Goal: Task Accomplishment & Management: Manage account settings

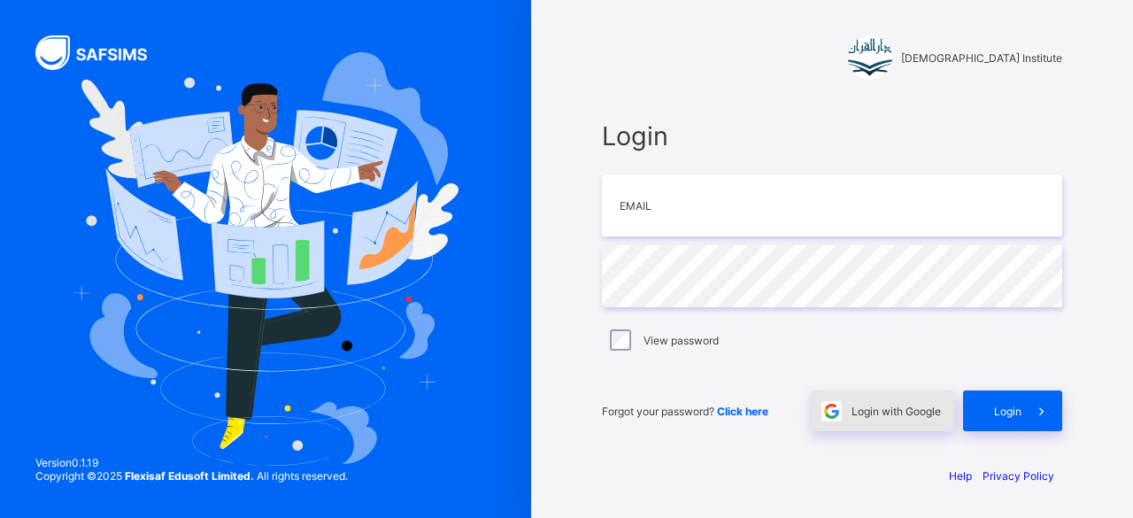
click at [875, 427] on div "Login with Google" at bounding box center [882, 410] width 143 height 41
click at [904, 421] on div "Login with Google" at bounding box center [882, 410] width 143 height 41
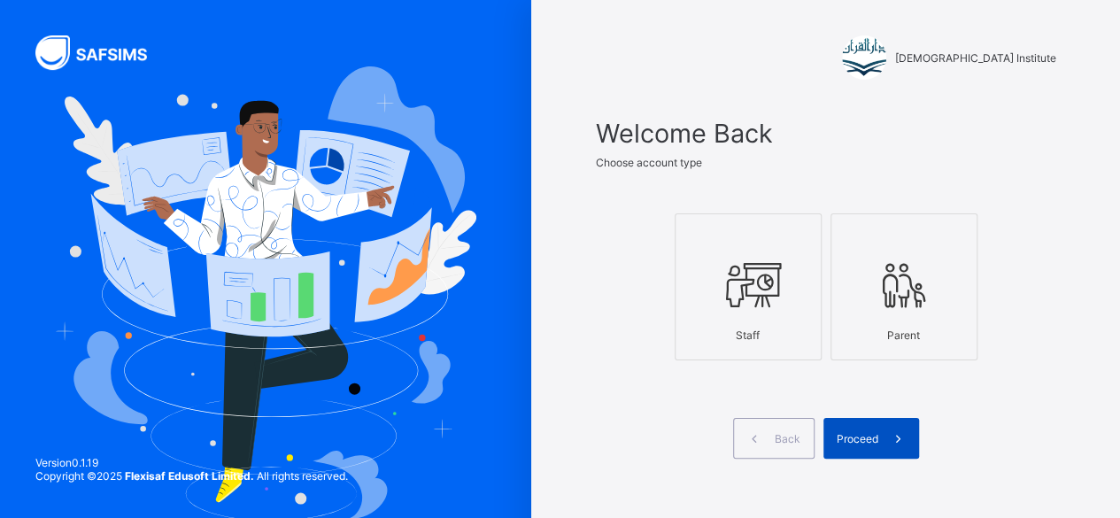
click at [878, 437] on span "Proceed" at bounding box center [858, 438] width 42 height 13
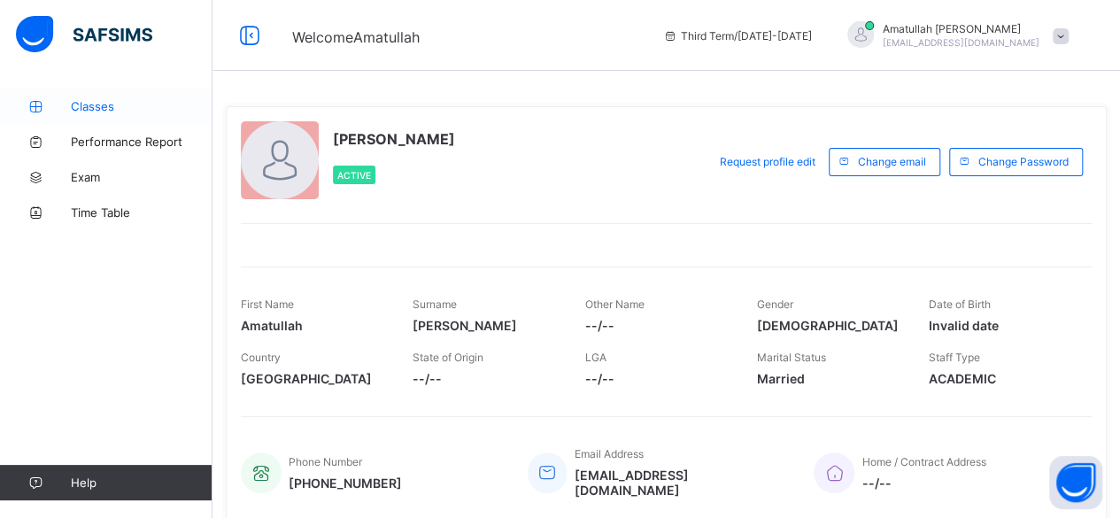
click at [112, 100] on span "Classes" at bounding box center [142, 106] width 142 height 14
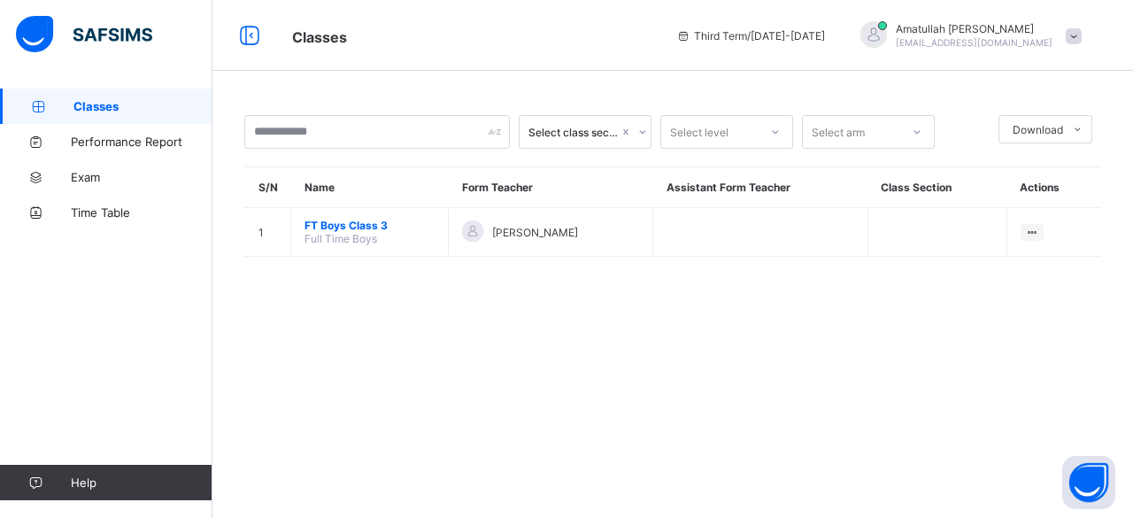
click at [112, 100] on span "Classes" at bounding box center [142, 106] width 139 height 14
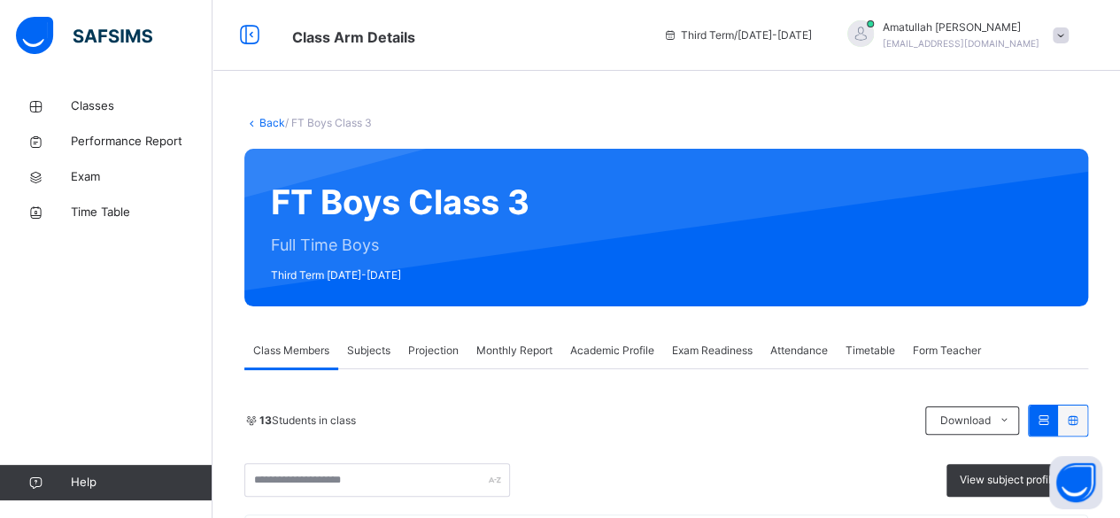
click at [423, 350] on span "Projection" at bounding box center [433, 351] width 50 height 16
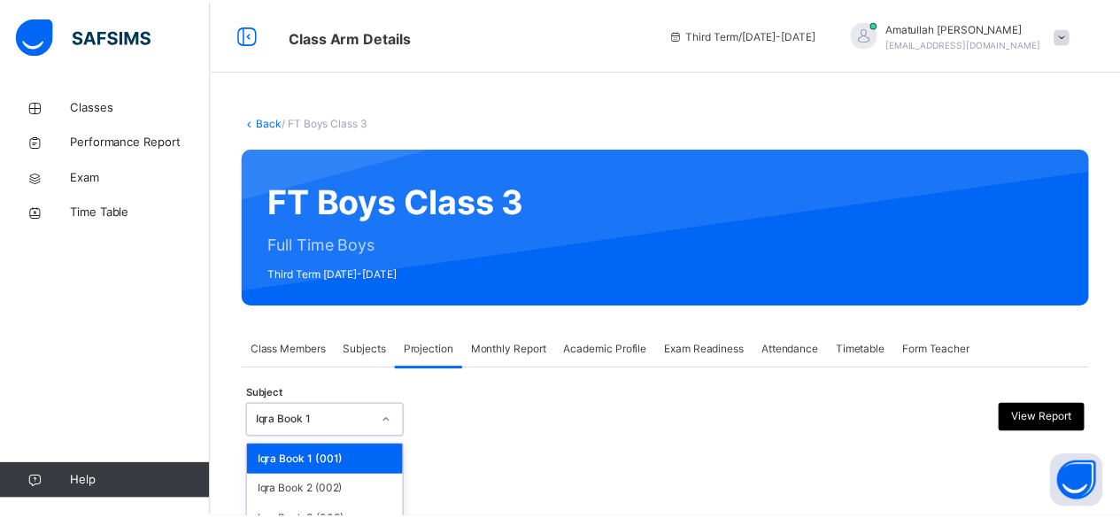
scroll to position [168, 0]
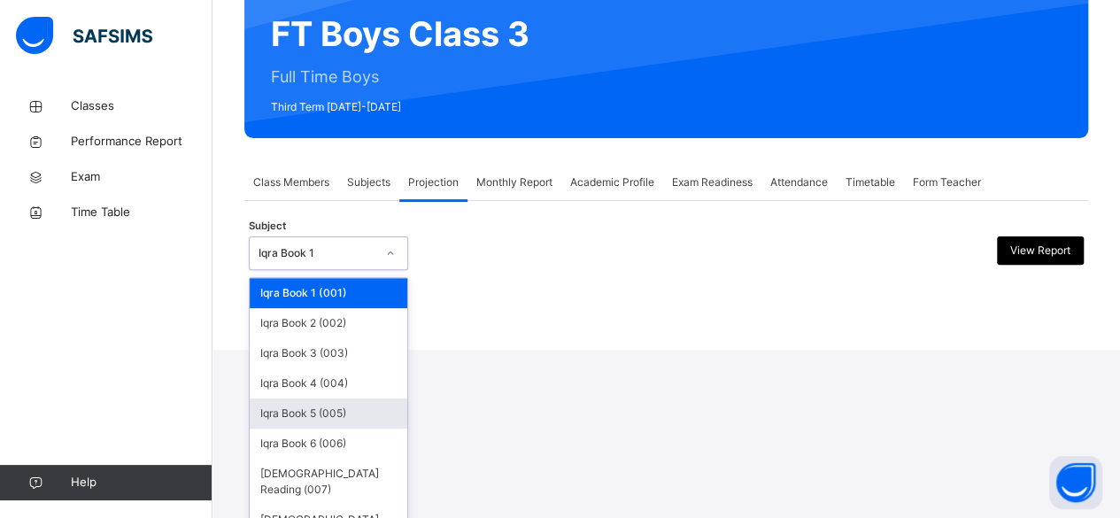
click at [291, 270] on div "option Iqra Book 5 (005) focused, 5 of 8. 8 results available. Use Up and Down …" at bounding box center [328, 253] width 159 height 34
click at [329, 505] on div "Quran Memorisation (008)" at bounding box center [329, 528] width 158 height 46
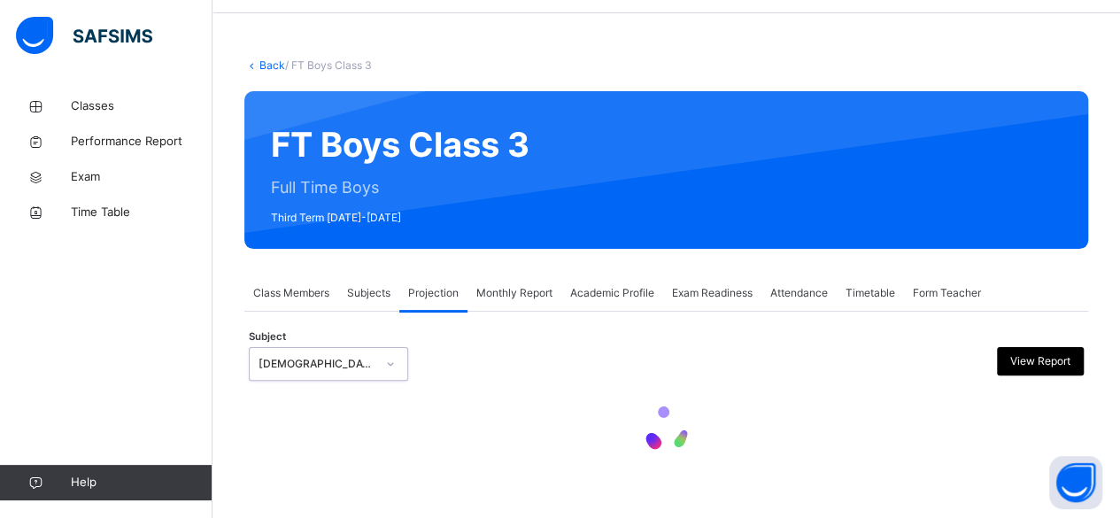
scroll to position [0, 0]
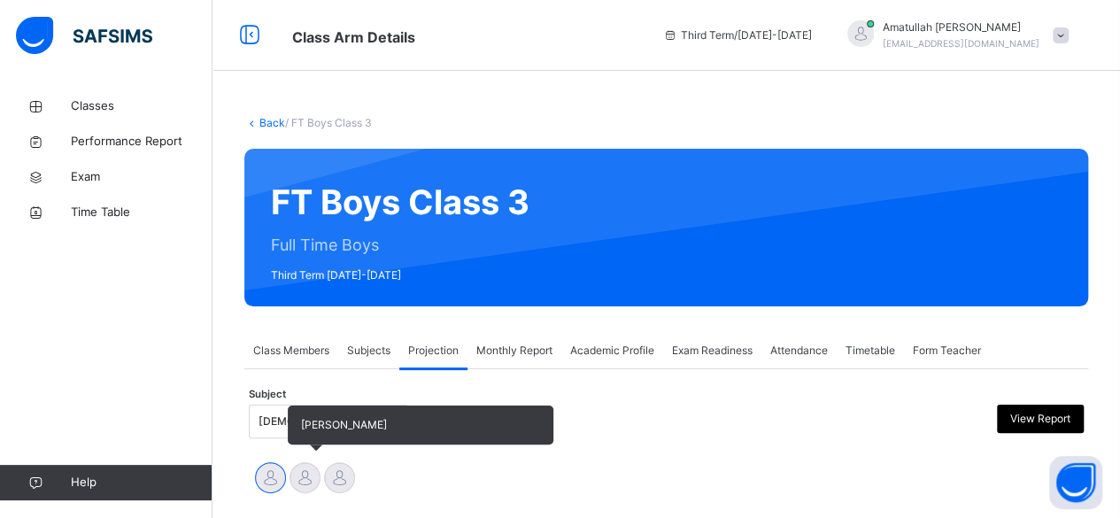
click at [307, 488] on div at bounding box center [305, 477] width 31 height 31
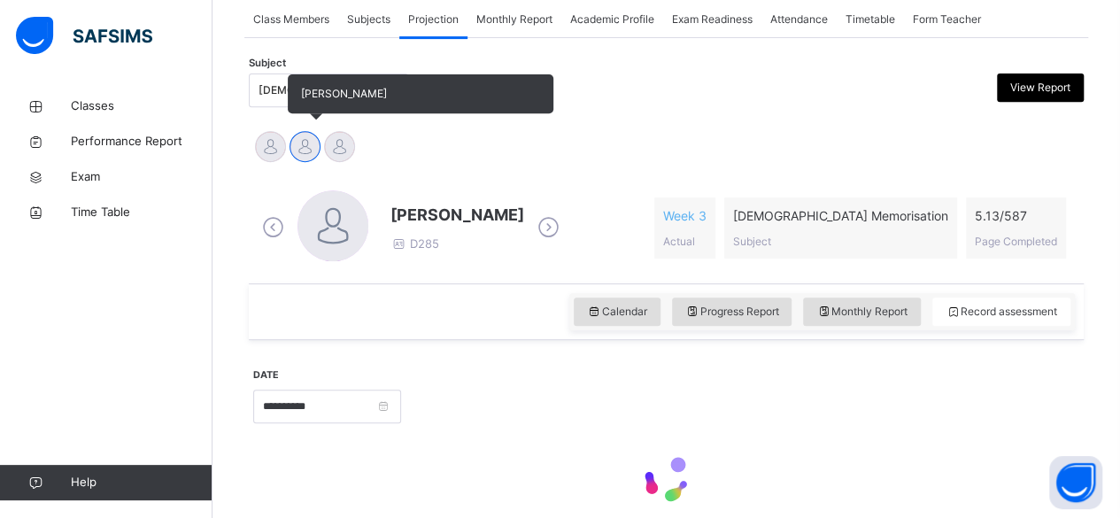
scroll to position [409, 0]
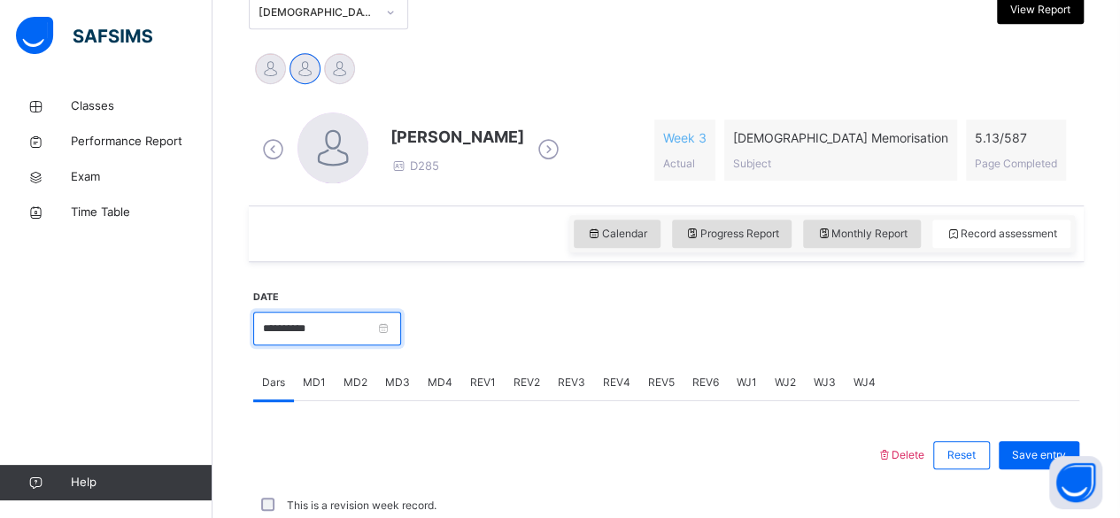
click at [297, 317] on input "**********" at bounding box center [327, 329] width 148 height 34
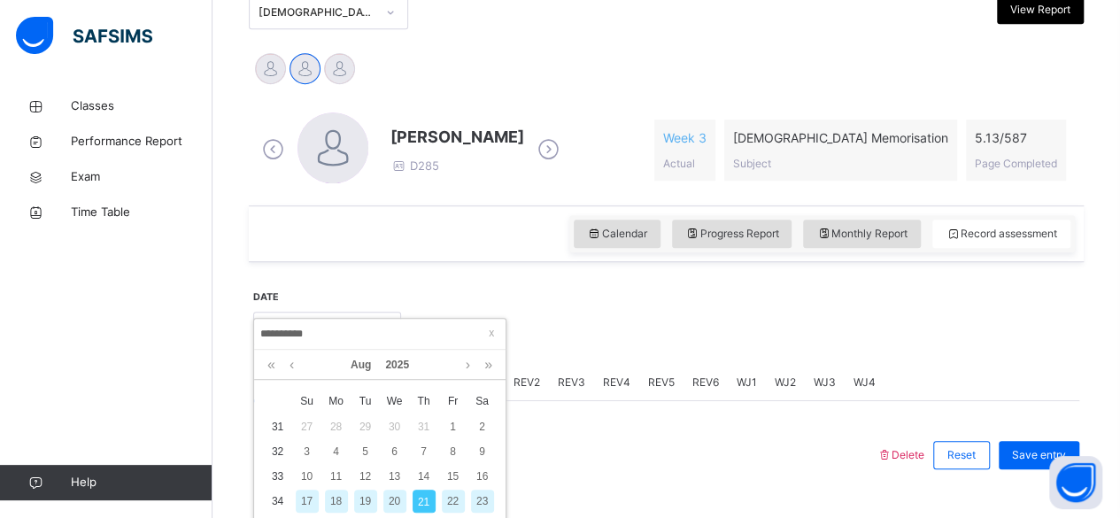
click at [390, 491] on div "20" at bounding box center [394, 501] width 23 height 23
type input "**********"
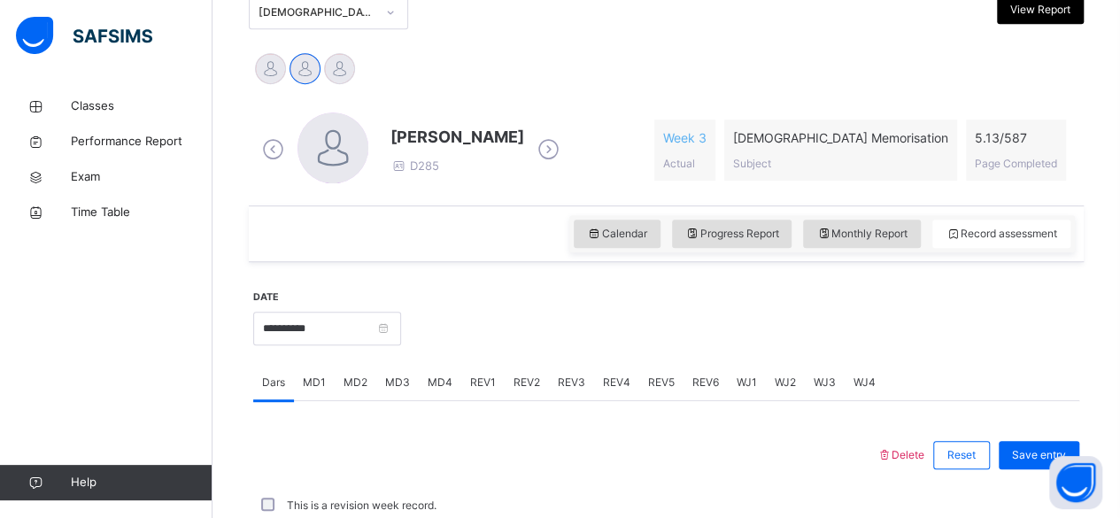
click at [436, 382] on span "MD4" at bounding box center [440, 383] width 25 height 16
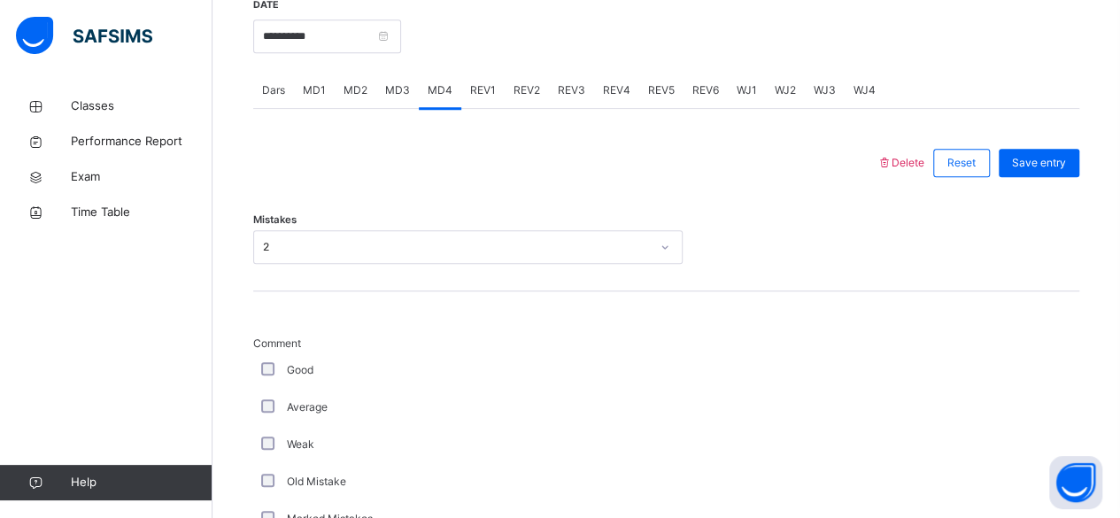
scroll to position [706, 0]
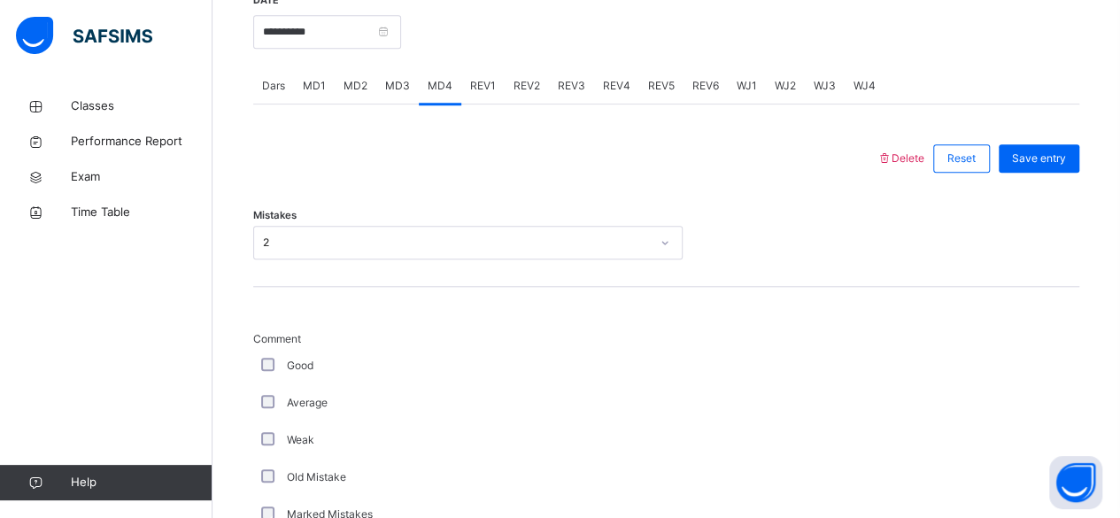
click at [257, 282] on div "Mistakes 2" at bounding box center [666, 234] width 826 height 105
click at [267, 249] on div "2" at bounding box center [451, 242] width 394 height 27
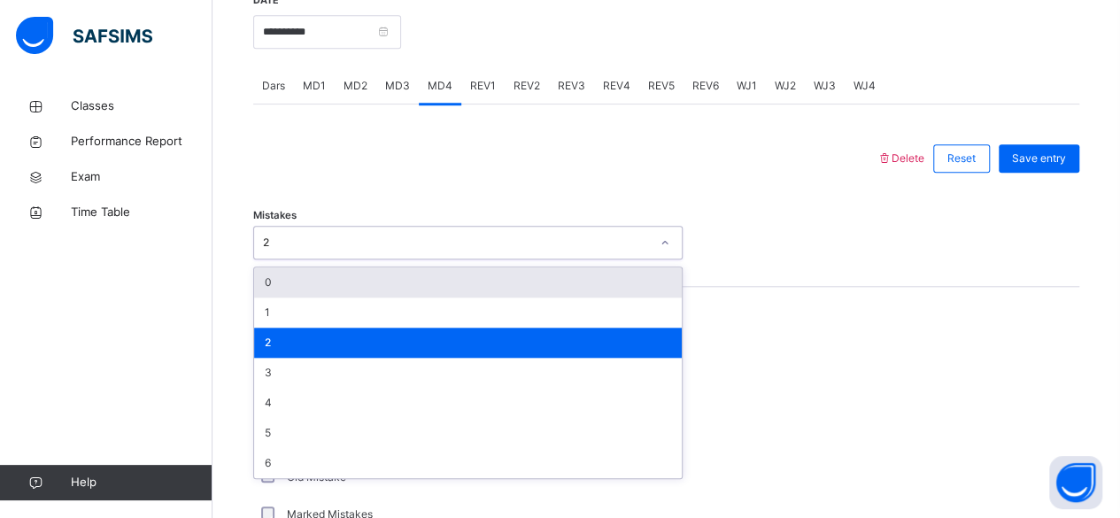
click at [280, 275] on div "0" at bounding box center [468, 282] width 428 height 30
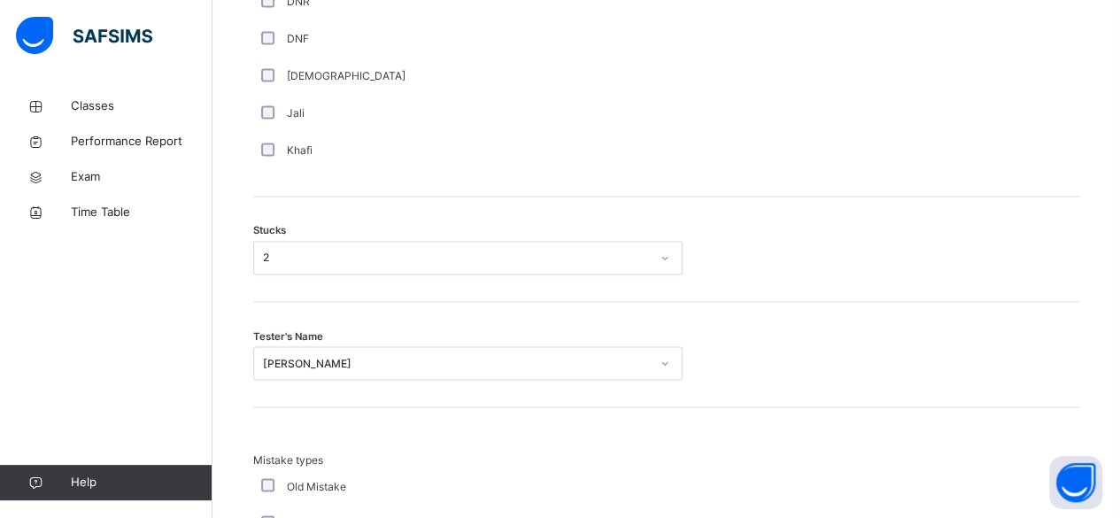
scroll to position [1369, 0]
click at [286, 231] on span "Stucks" at bounding box center [269, 228] width 33 height 15
click at [283, 248] on div "2" at bounding box center [456, 256] width 387 height 16
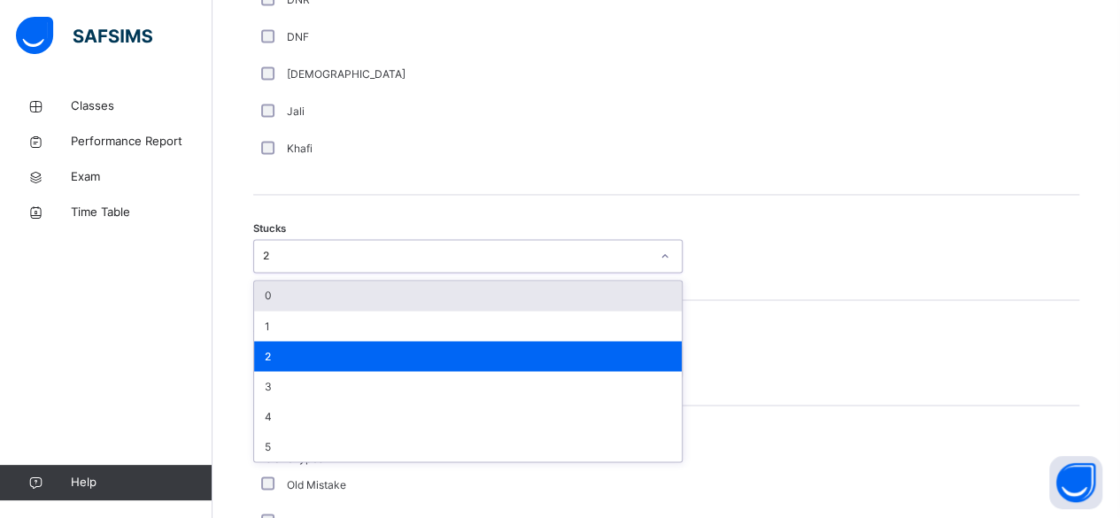
click at [288, 290] on div "0" at bounding box center [468, 296] width 428 height 30
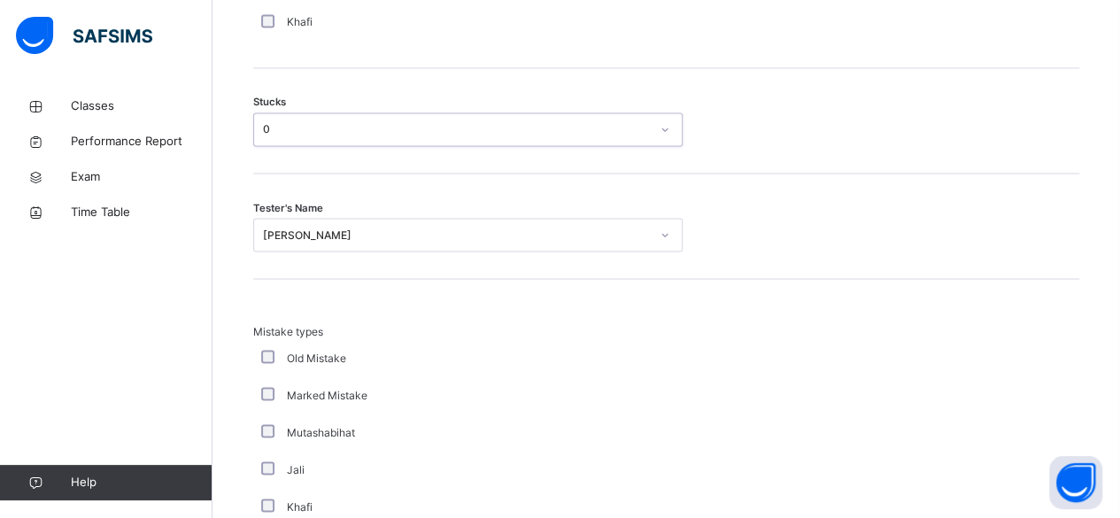
click at [317, 251] on div "[PERSON_NAME]" at bounding box center [467, 235] width 429 height 34
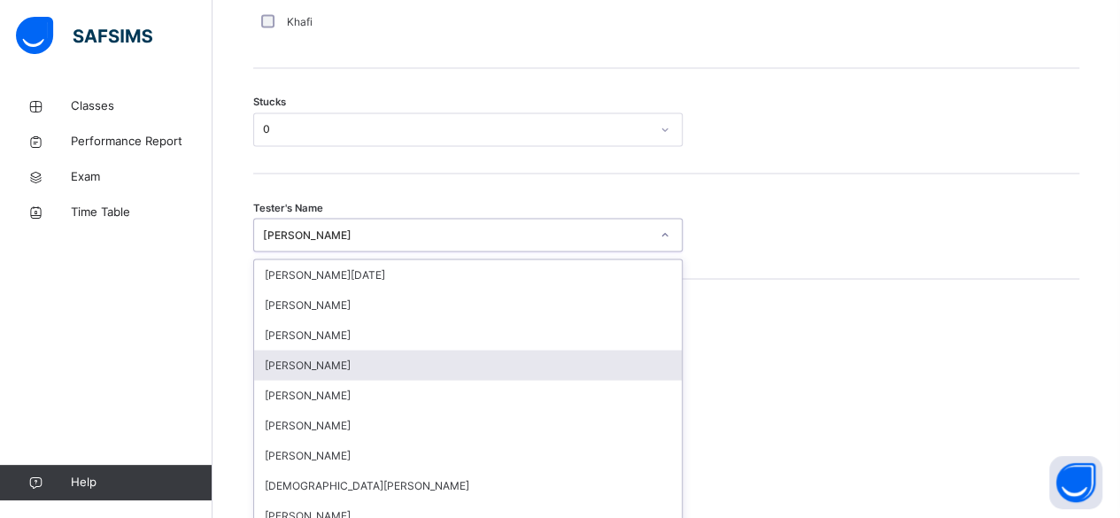
scroll to position [1507, 0]
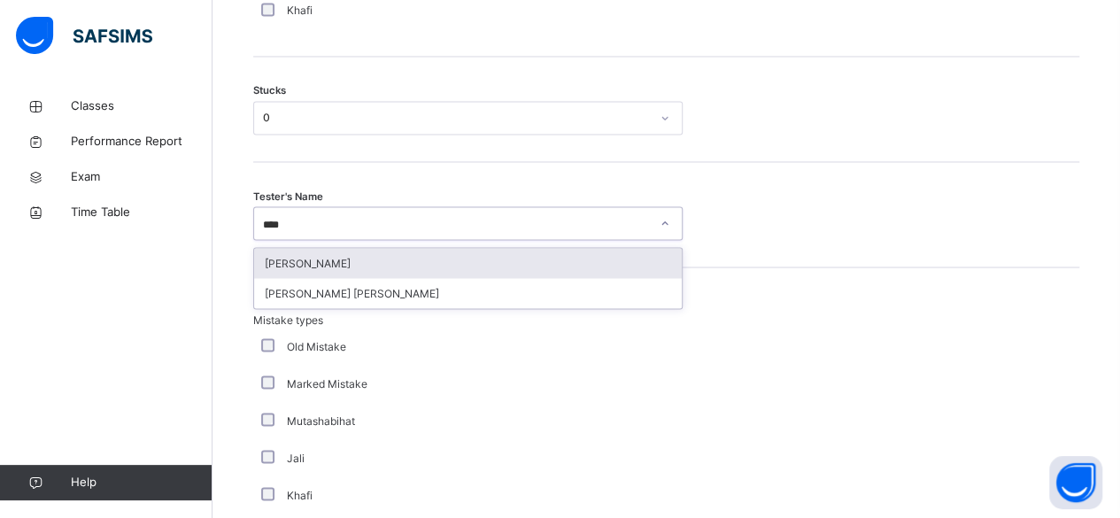
type input "***"
click at [329, 258] on div "[PERSON_NAME]" at bounding box center [468, 263] width 428 height 30
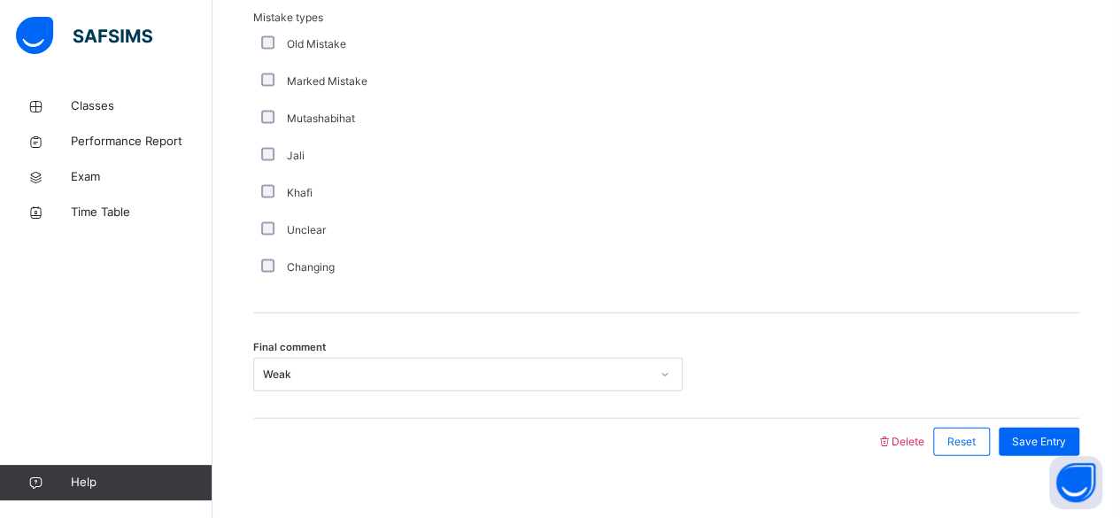
scroll to position [1812, 0]
click at [324, 393] on div "Final comment Weak" at bounding box center [666, 363] width 826 height 105
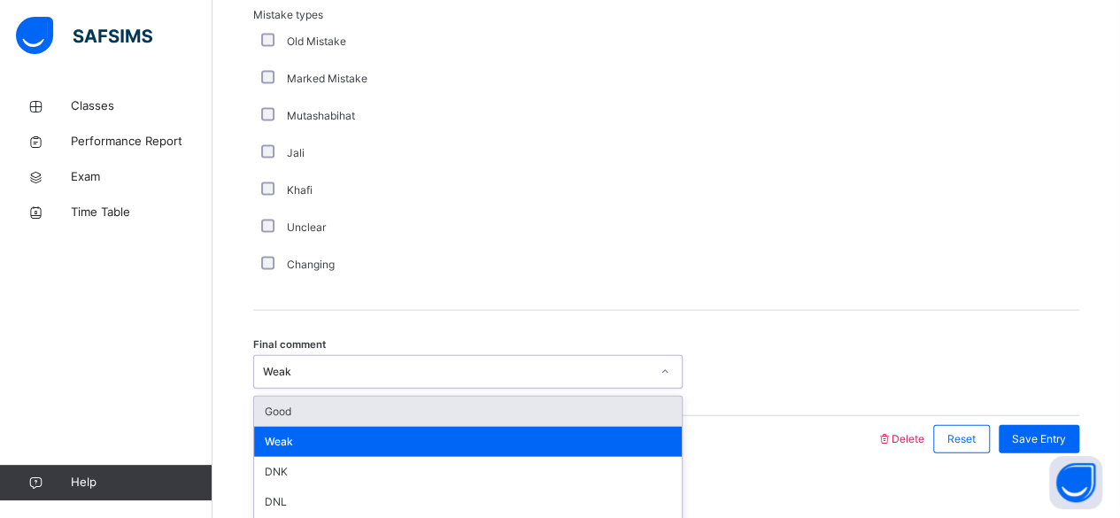
scroll to position [1831, 0]
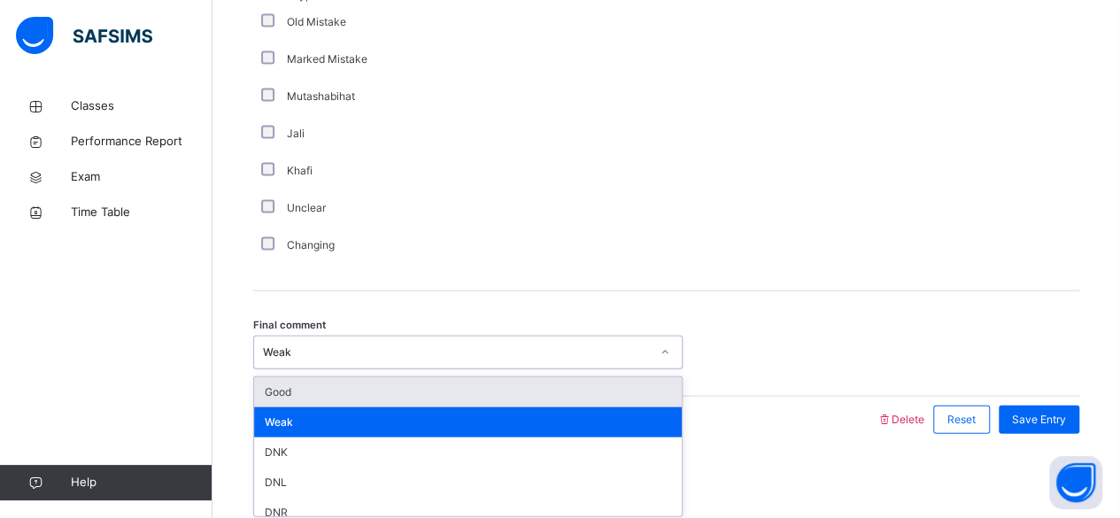
click at [347, 369] on div "option Good focused, 1 of 6. 6 results available. Use Up and Down to choose opt…" at bounding box center [467, 353] width 429 height 34
click at [347, 383] on div "Good" at bounding box center [468, 392] width 428 height 30
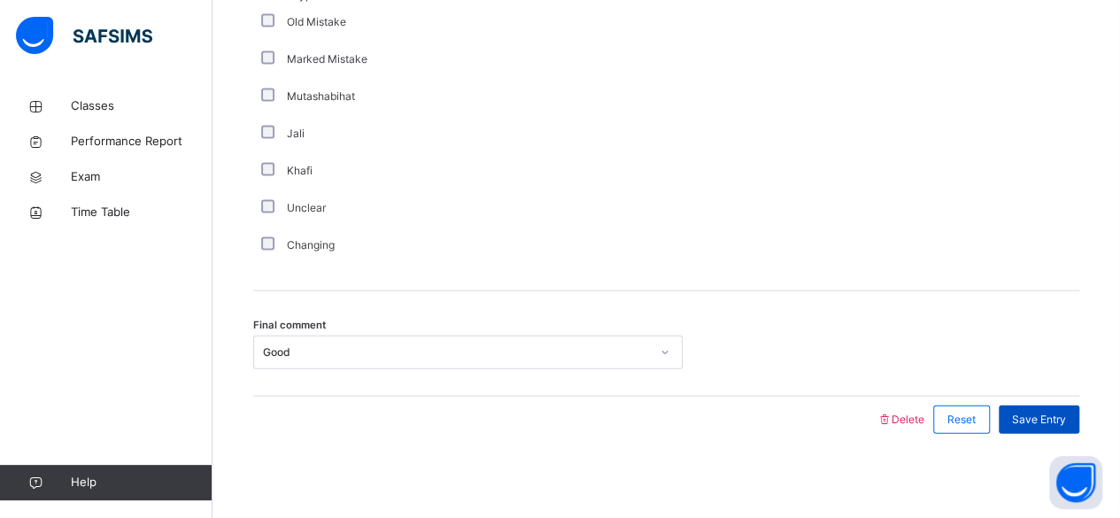
click at [1066, 415] on span "Save Entry" at bounding box center [1039, 420] width 54 height 16
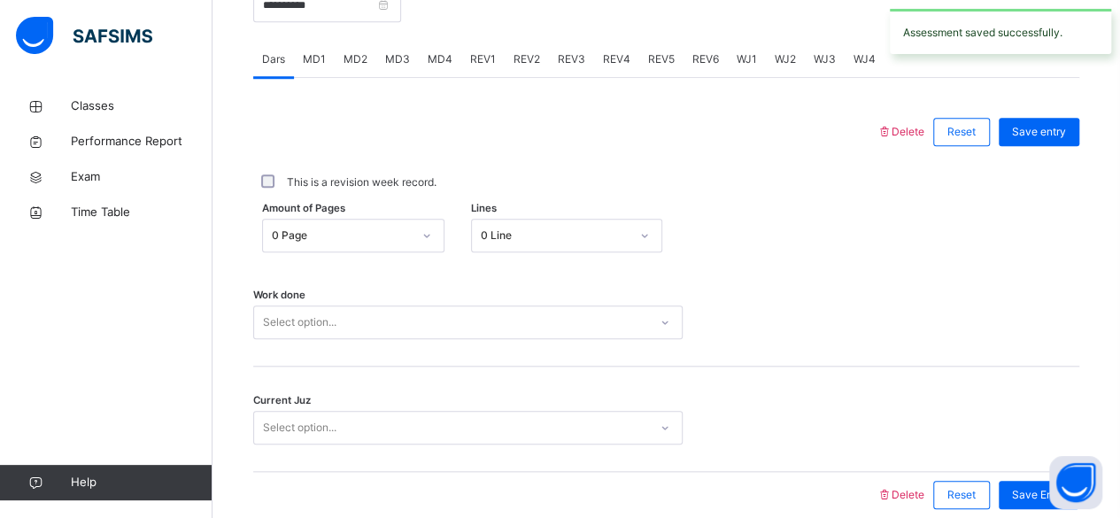
scroll to position [719, 0]
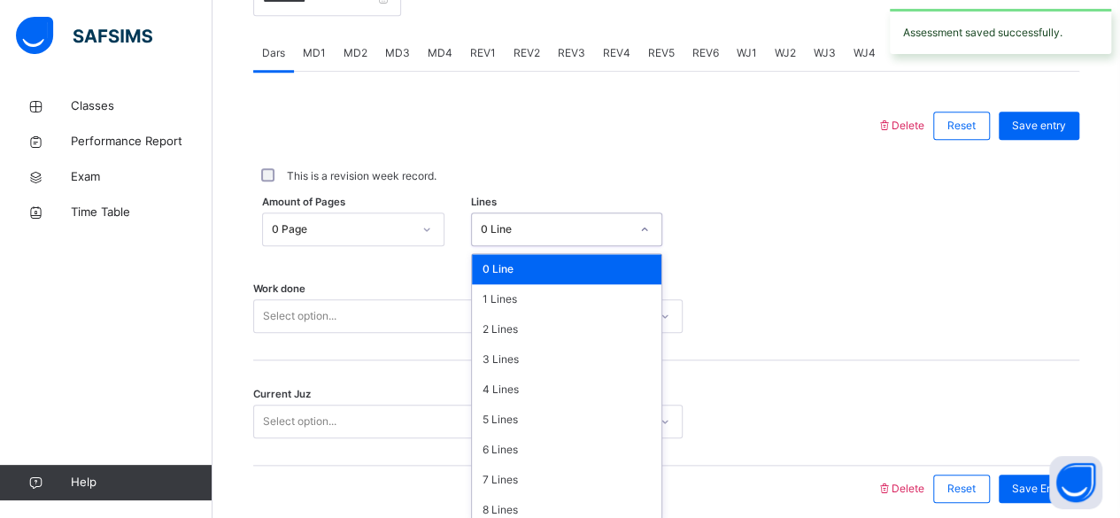
click at [569, 229] on div "0 Line" at bounding box center [566, 230] width 191 height 34
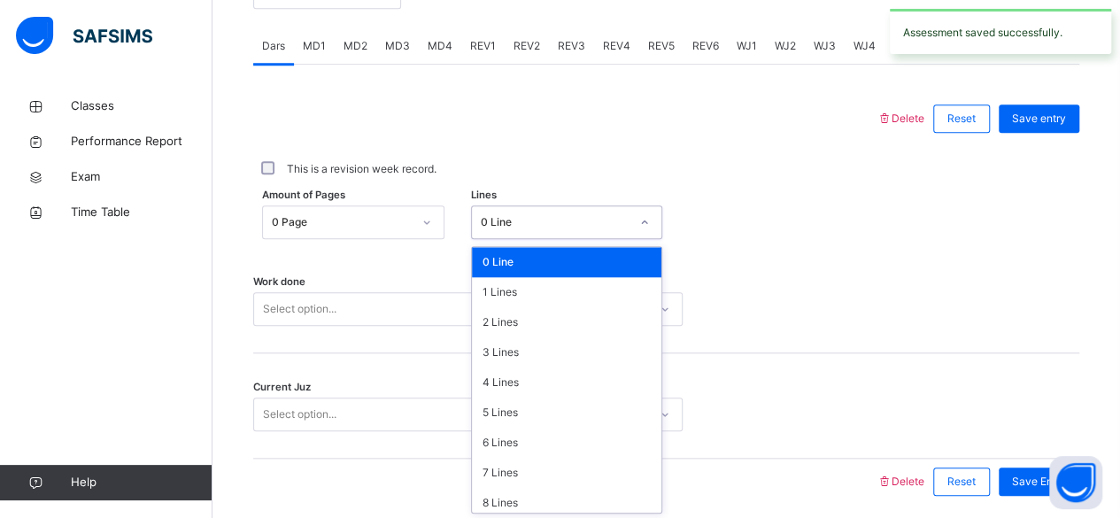
scroll to position [746, 0]
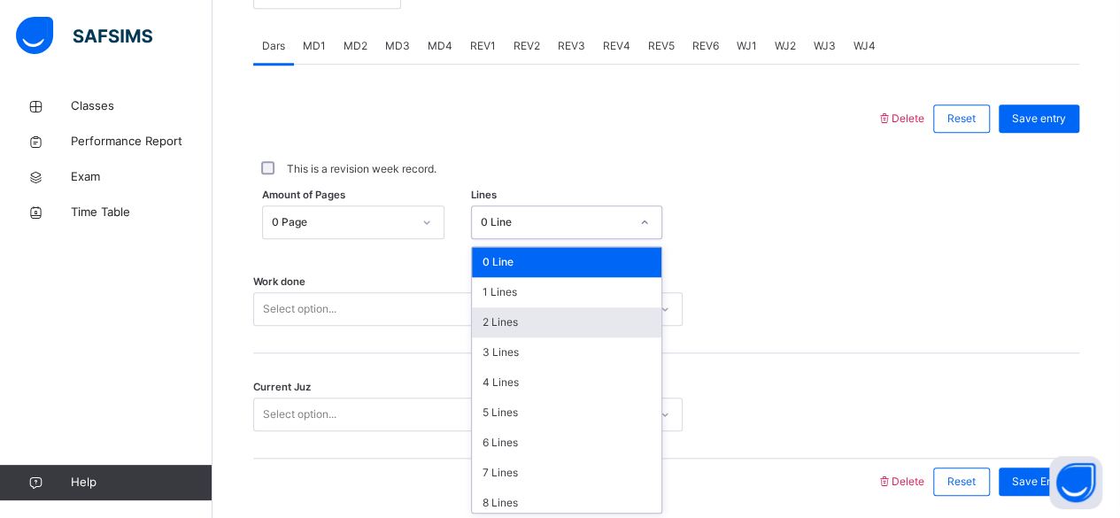
click at [495, 317] on div "2 Lines" at bounding box center [566, 322] width 189 height 30
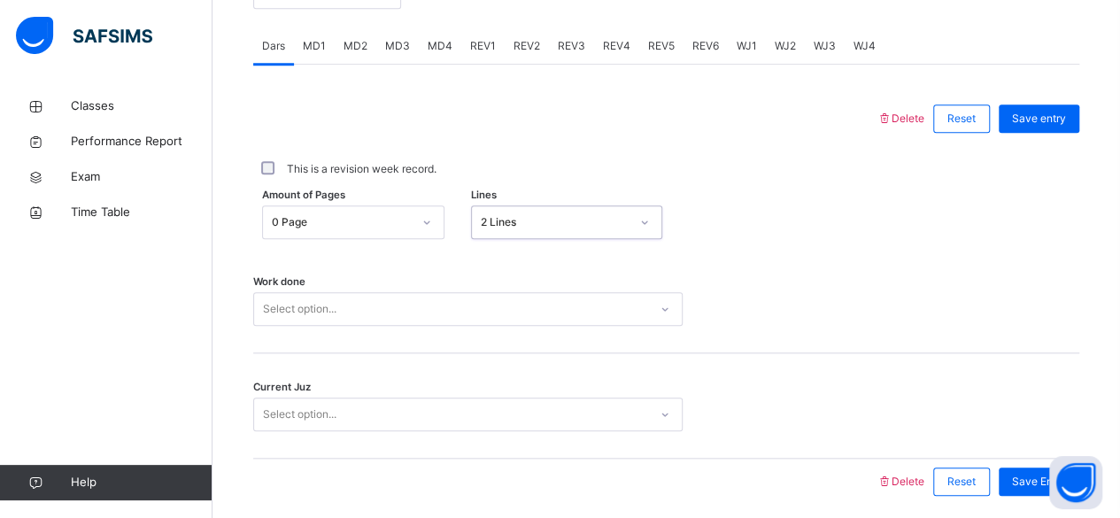
scroll to position [809, 0]
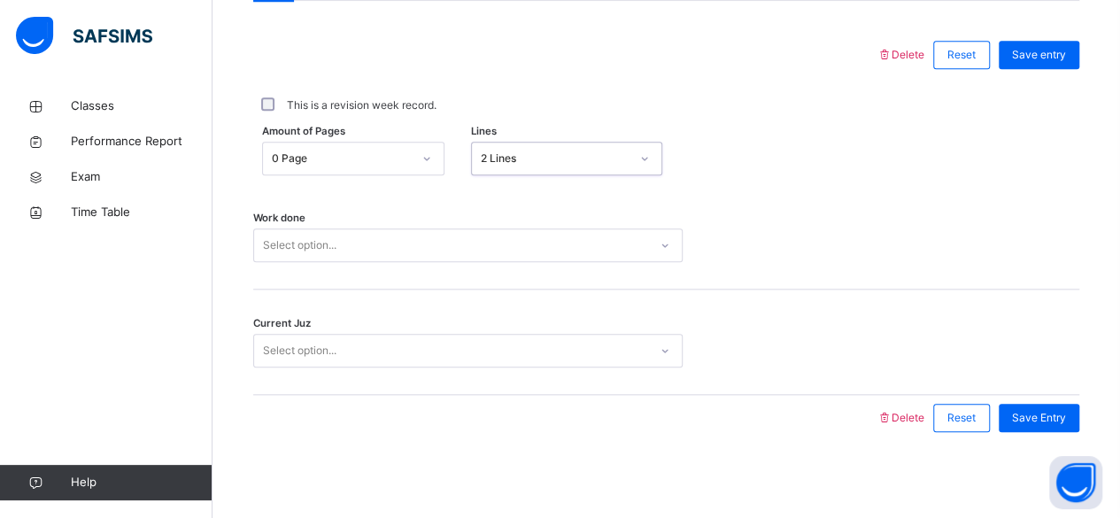
click at [328, 246] on div "Select option..." at bounding box center [299, 245] width 73 height 34
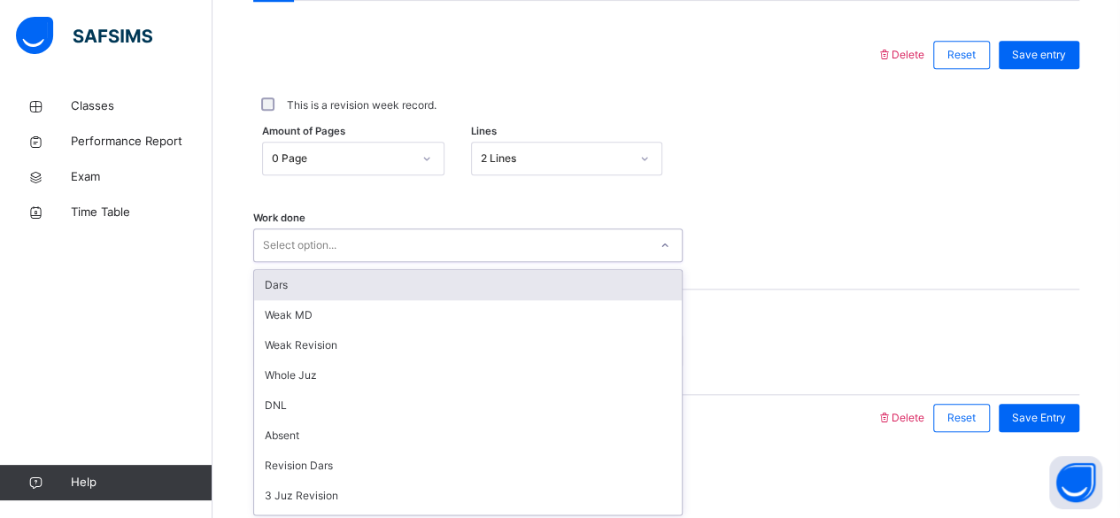
click at [306, 275] on div "Dars" at bounding box center [468, 285] width 428 height 30
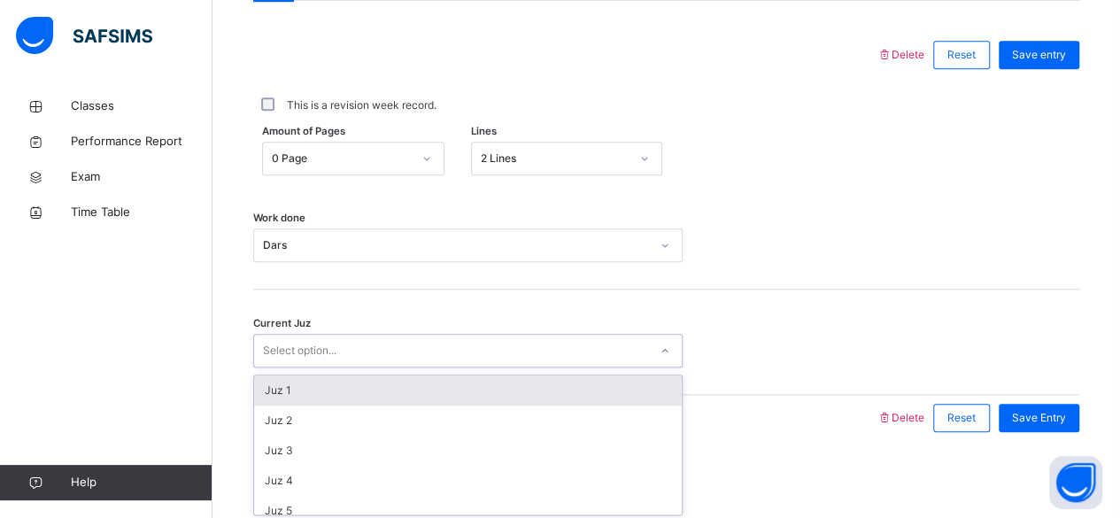
click at [295, 339] on div "Select option..." at bounding box center [299, 351] width 73 height 34
type input "*****"
click at [799, 454] on div "**********" at bounding box center [666, 165] width 826 height 588
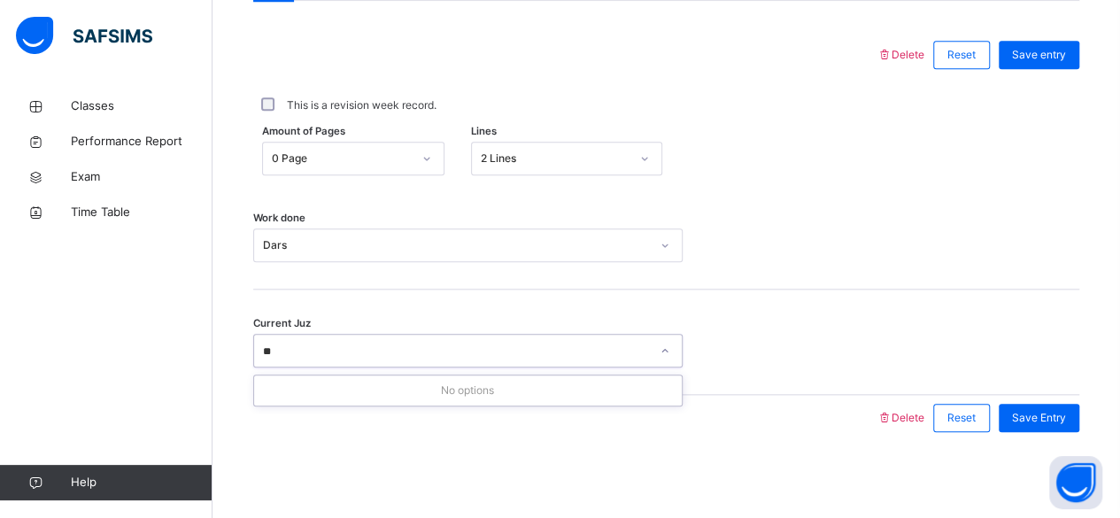
type input "*"
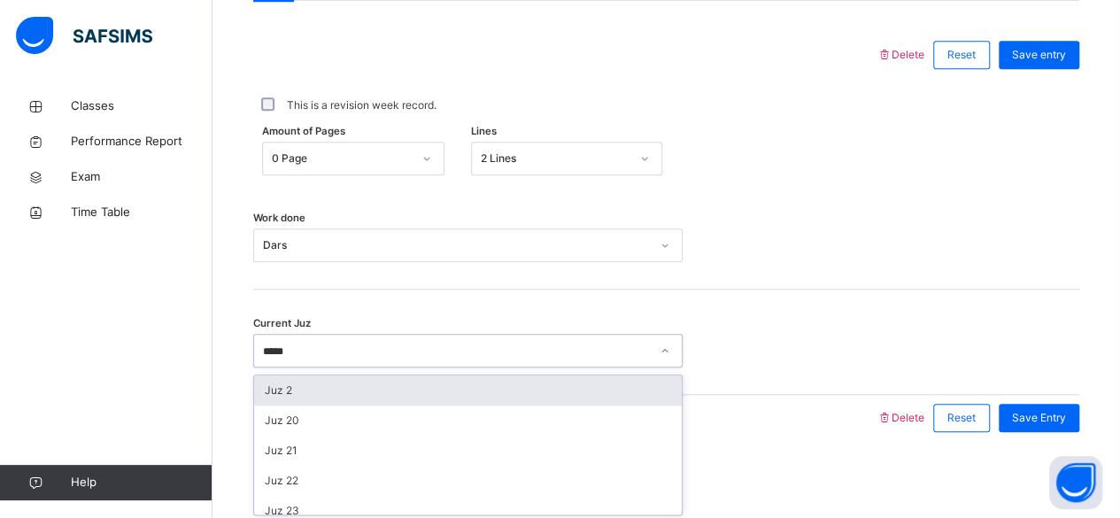
type input "******"
click at [376, 389] on div "Juz 26" at bounding box center [468, 390] width 428 height 30
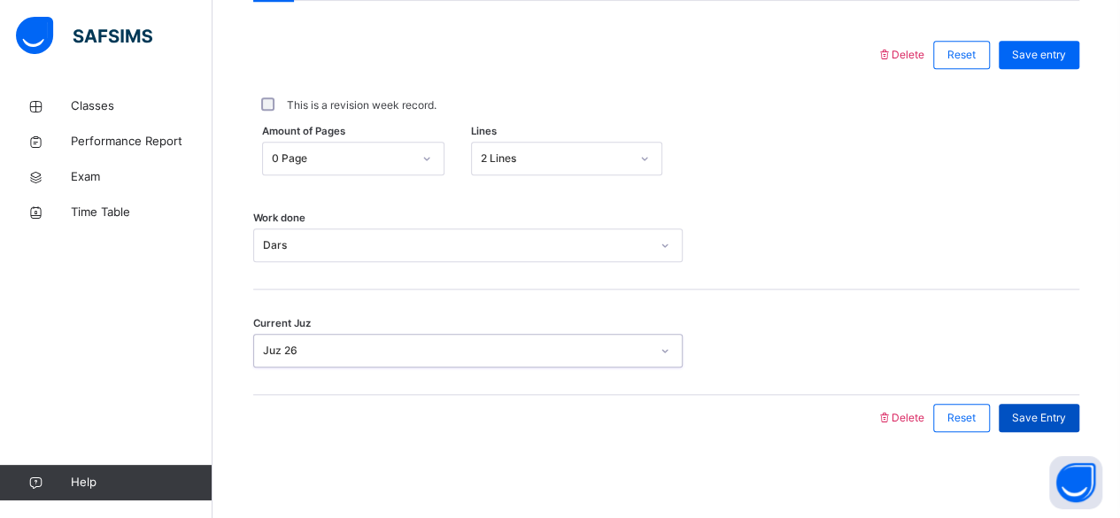
click at [1066, 414] on span "Save Entry" at bounding box center [1039, 418] width 54 height 16
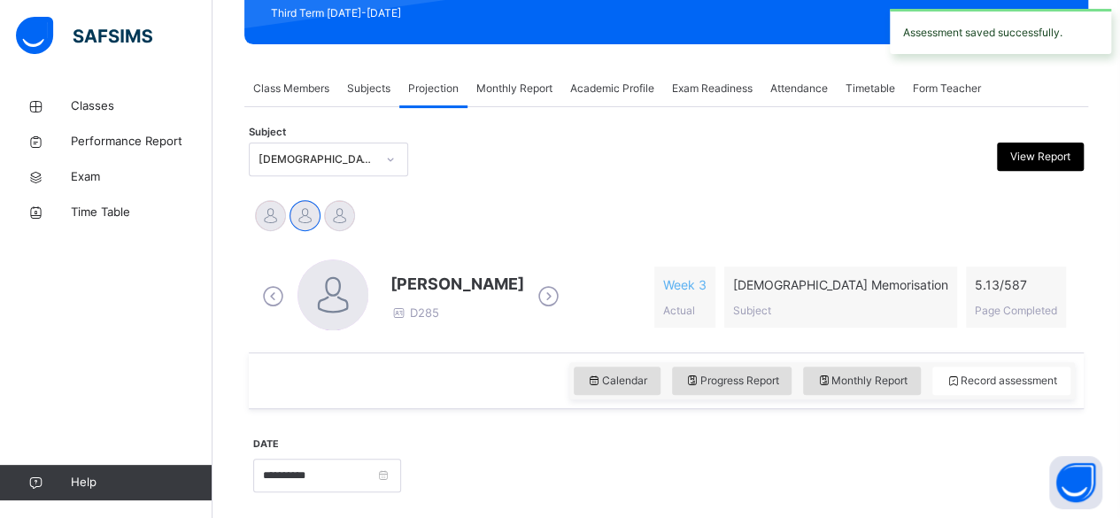
scroll to position [259, 0]
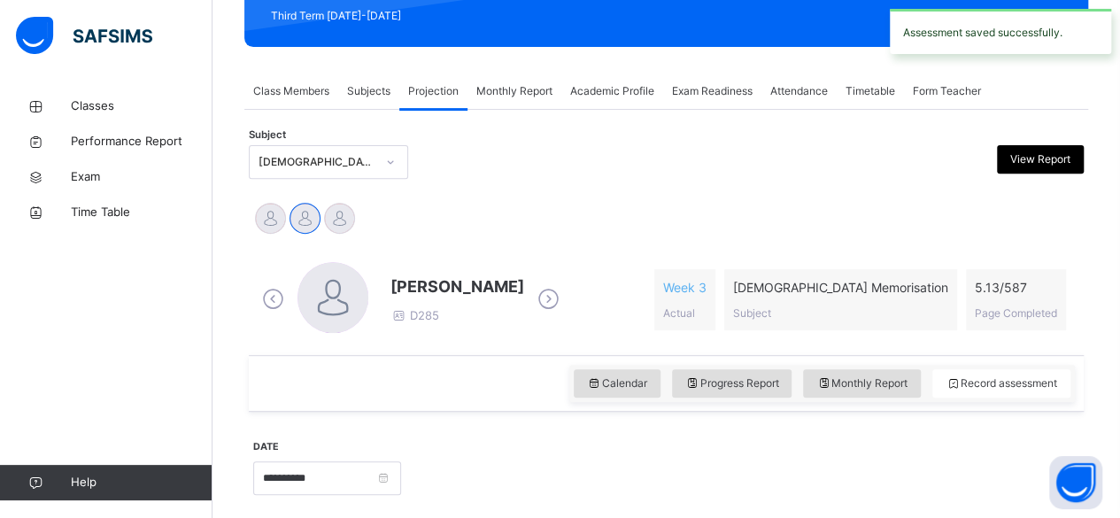
click at [281, 87] on span "Class Members" at bounding box center [291, 91] width 76 height 16
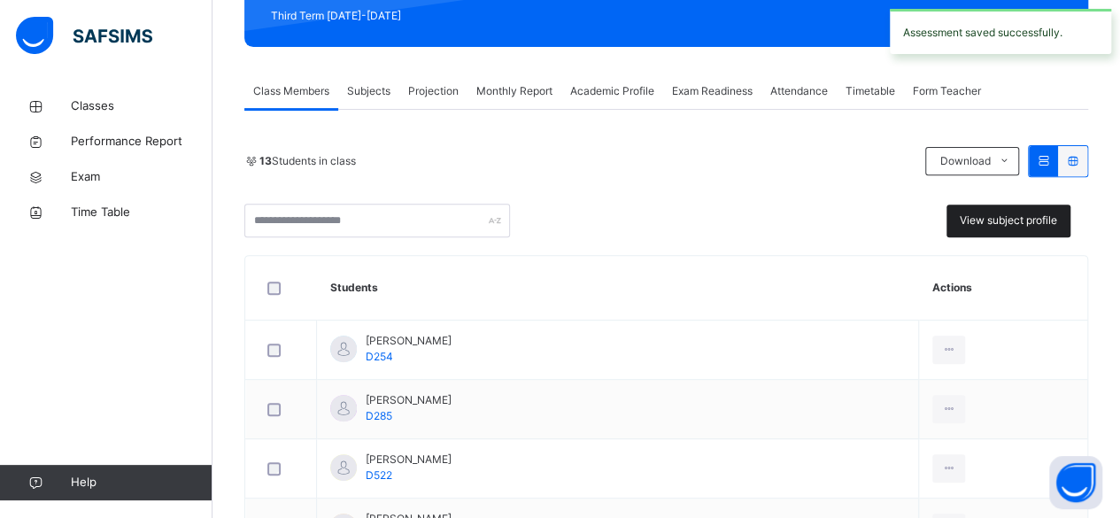
click at [1033, 219] on span "View subject profile" at bounding box center [1008, 221] width 97 height 16
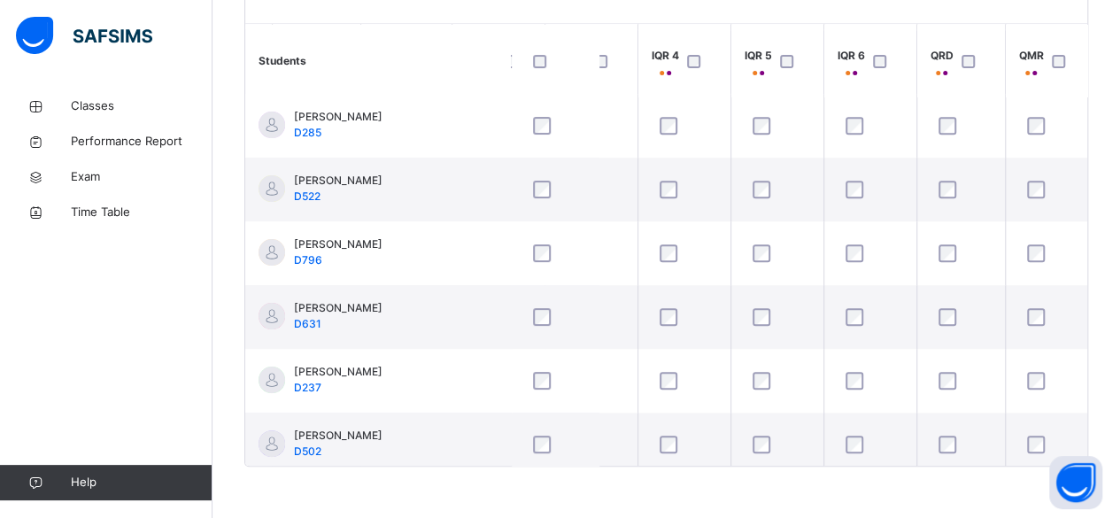
scroll to position [64, 239]
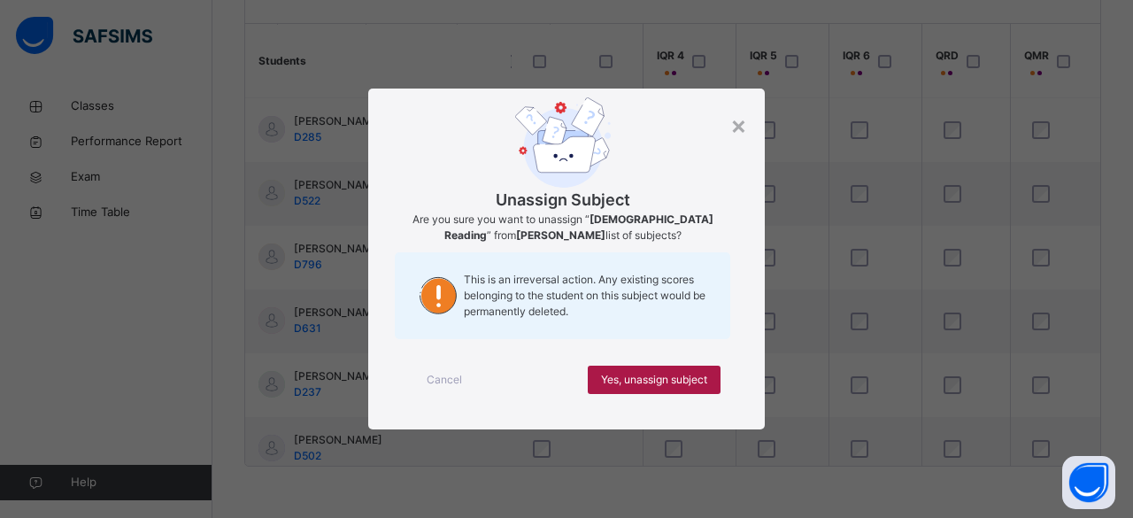
click at [668, 371] on div "Yes, unassign subject" at bounding box center [654, 380] width 133 height 28
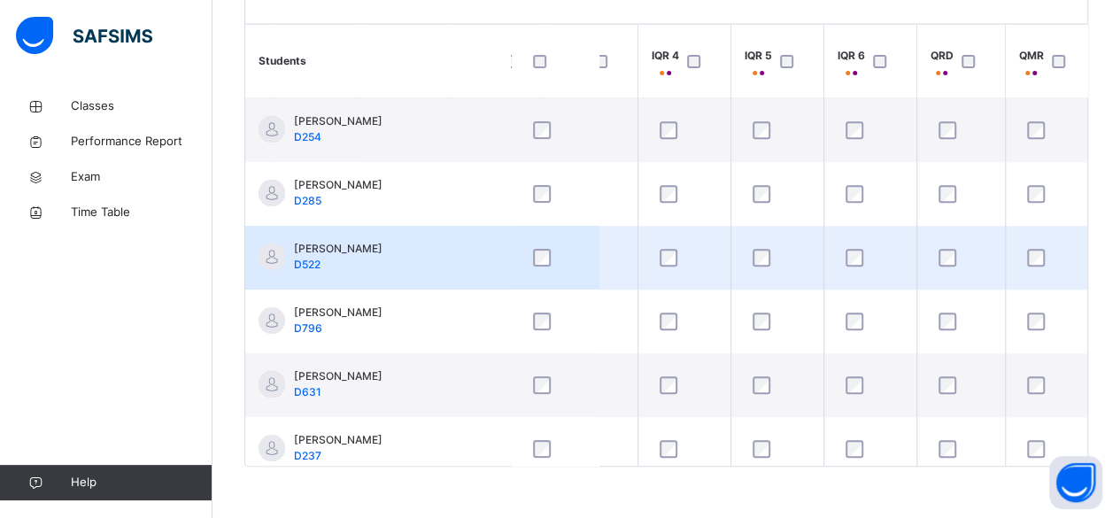
scroll to position [163, 0]
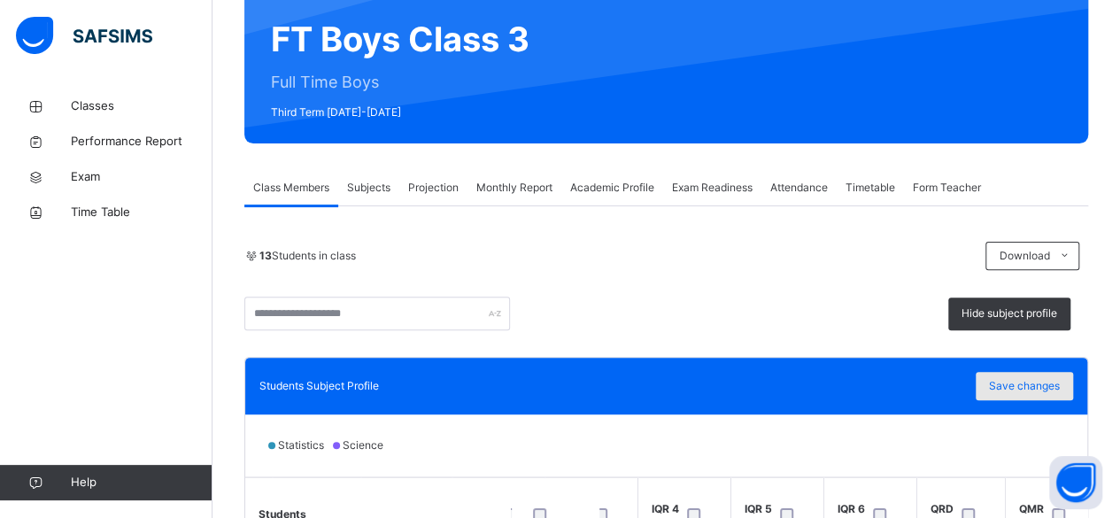
click at [1017, 381] on span "Save changes" at bounding box center [1024, 386] width 71 height 16
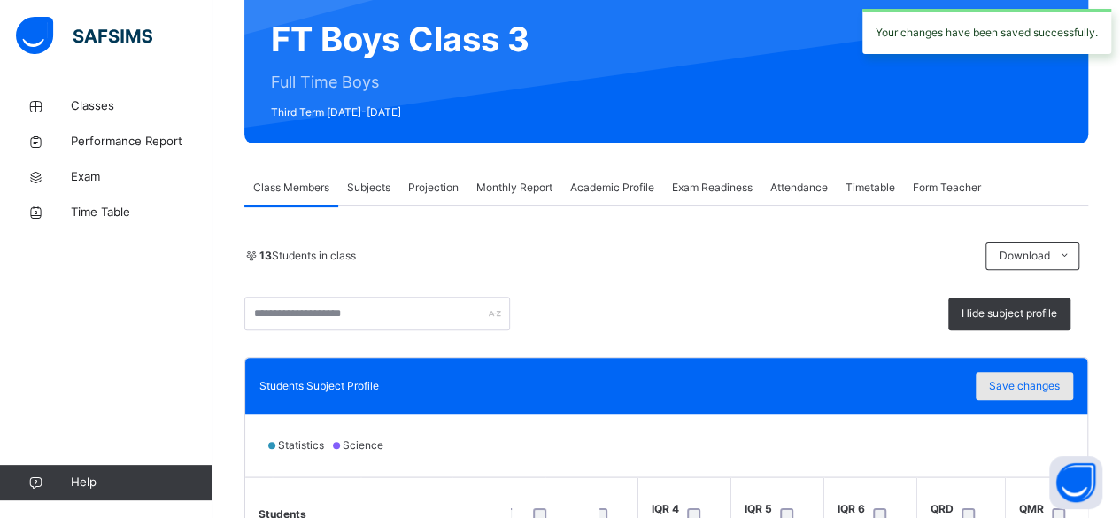
click at [1018, 381] on span "Save changes" at bounding box center [1024, 386] width 71 height 16
click at [437, 189] on span "Projection" at bounding box center [433, 188] width 50 height 16
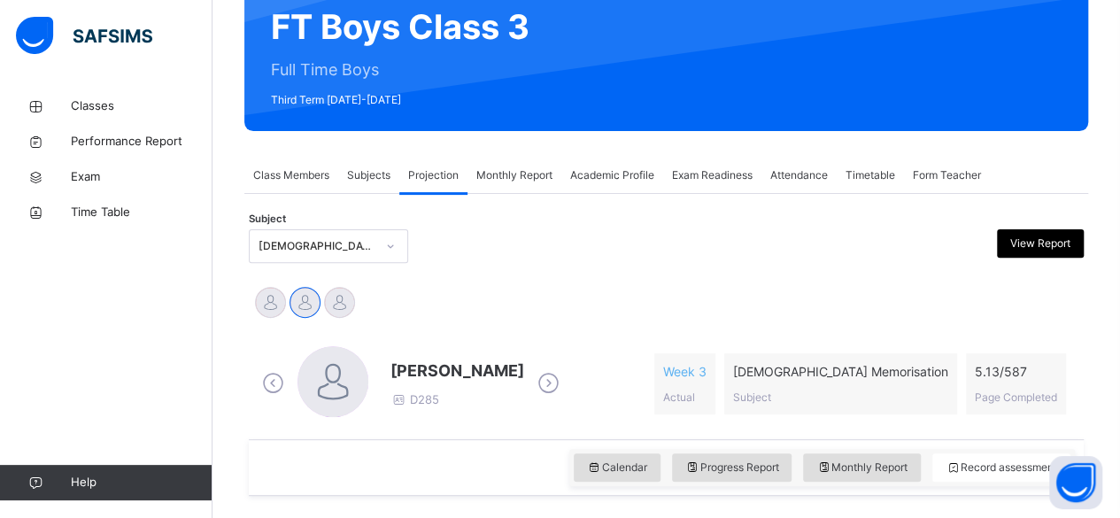
click at [351, 263] on div "[DEMOGRAPHIC_DATA] Memorisation (008)" at bounding box center [328, 246] width 159 height 34
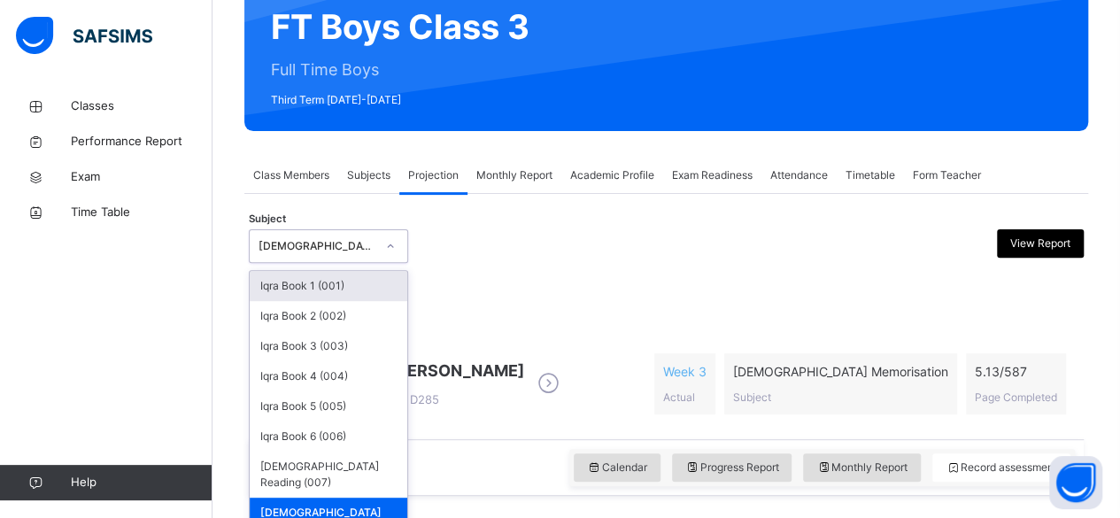
scroll to position [176, 0]
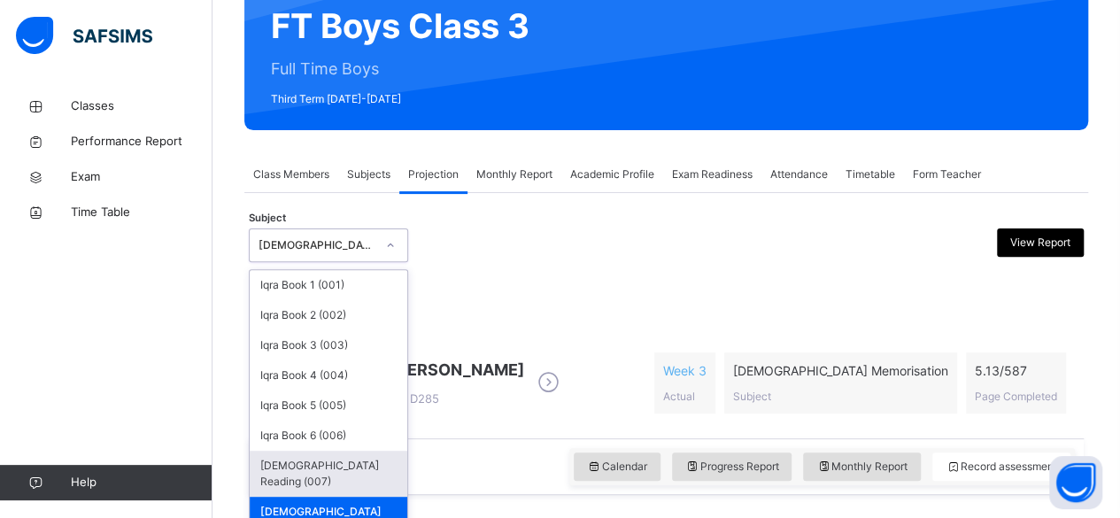
click at [332, 472] on div "[DEMOGRAPHIC_DATA] Reading (007)" at bounding box center [329, 474] width 158 height 46
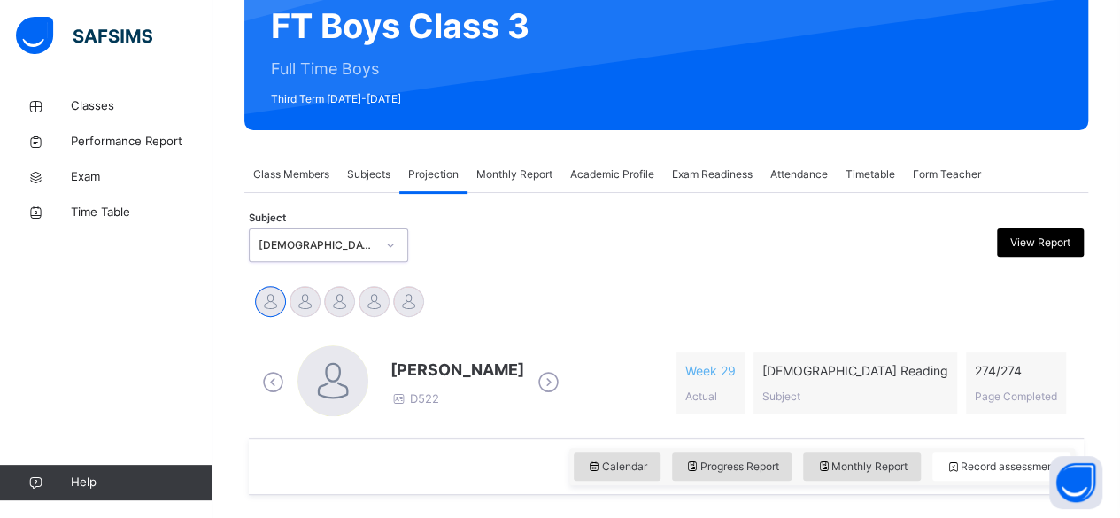
click at [328, 254] on div "[DEMOGRAPHIC_DATA] Reading (007)" at bounding box center [312, 245] width 124 height 27
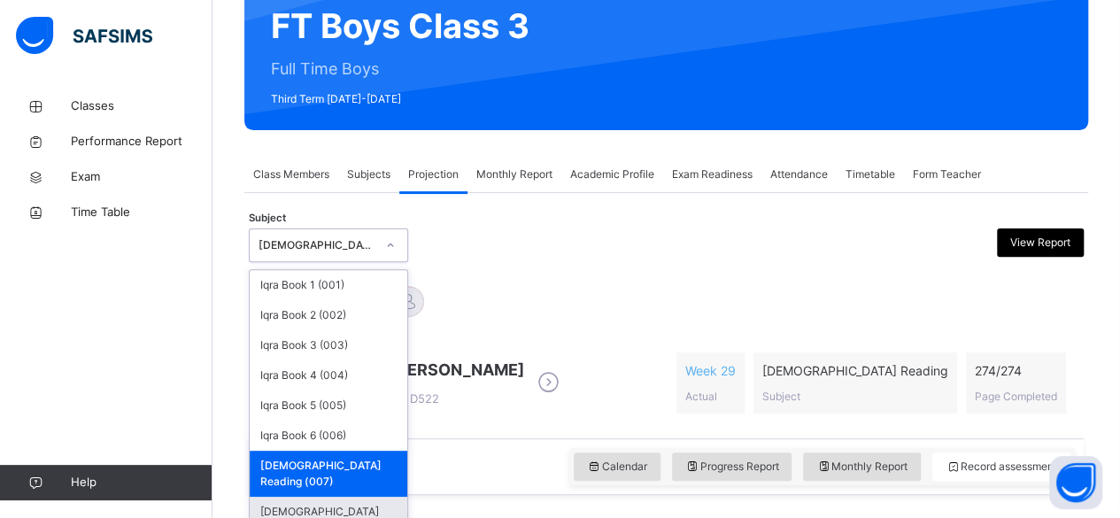
click at [299, 497] on div "[DEMOGRAPHIC_DATA] Memorisation (008)" at bounding box center [329, 520] width 158 height 46
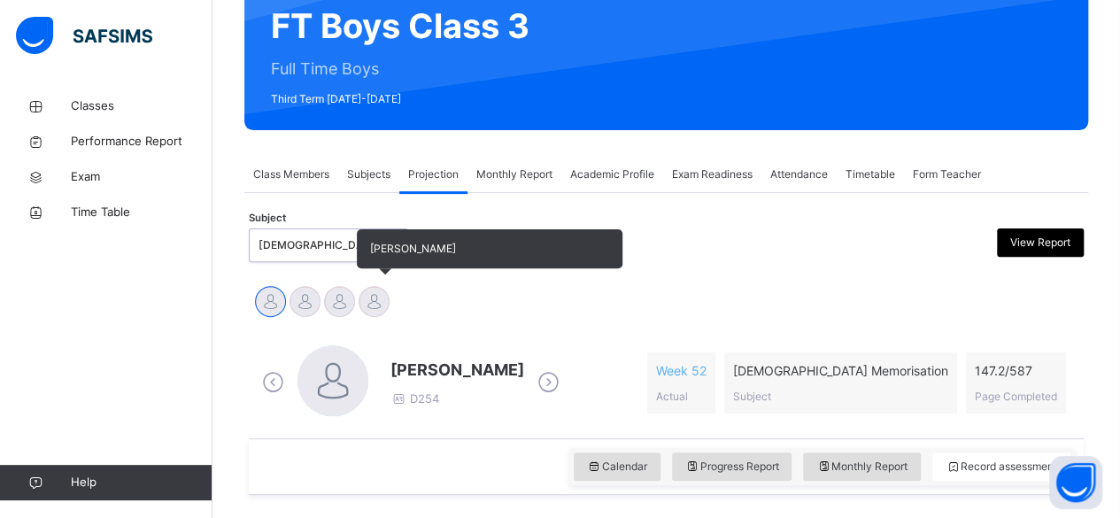
click at [381, 301] on div at bounding box center [374, 301] width 31 height 31
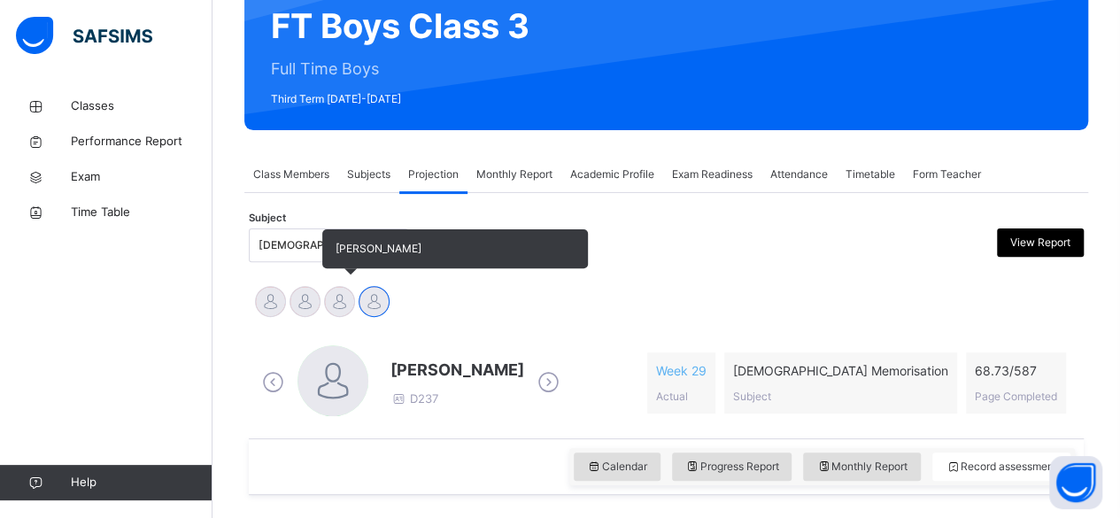
click at [336, 299] on div at bounding box center [339, 301] width 31 height 31
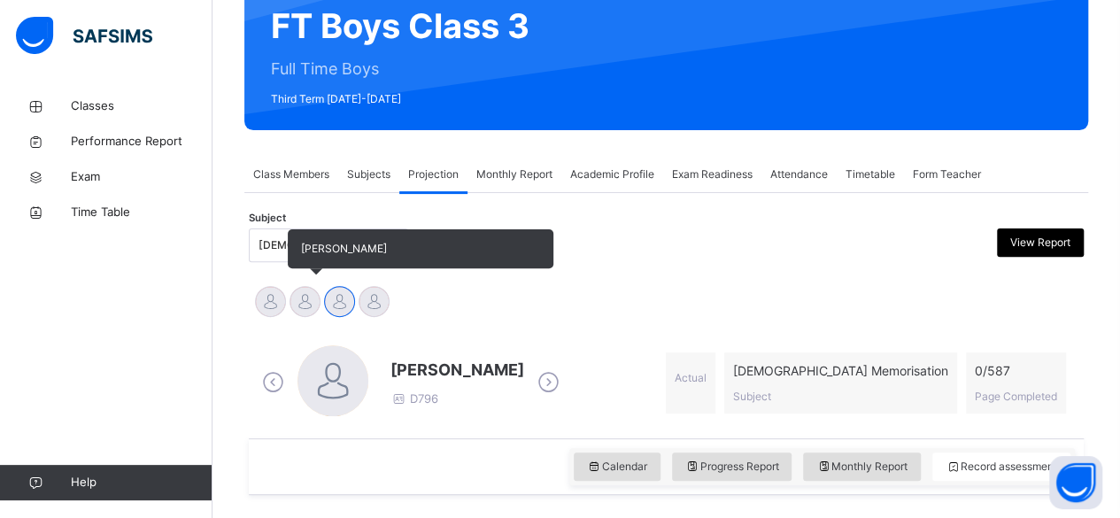
click at [310, 298] on div at bounding box center [305, 301] width 31 height 31
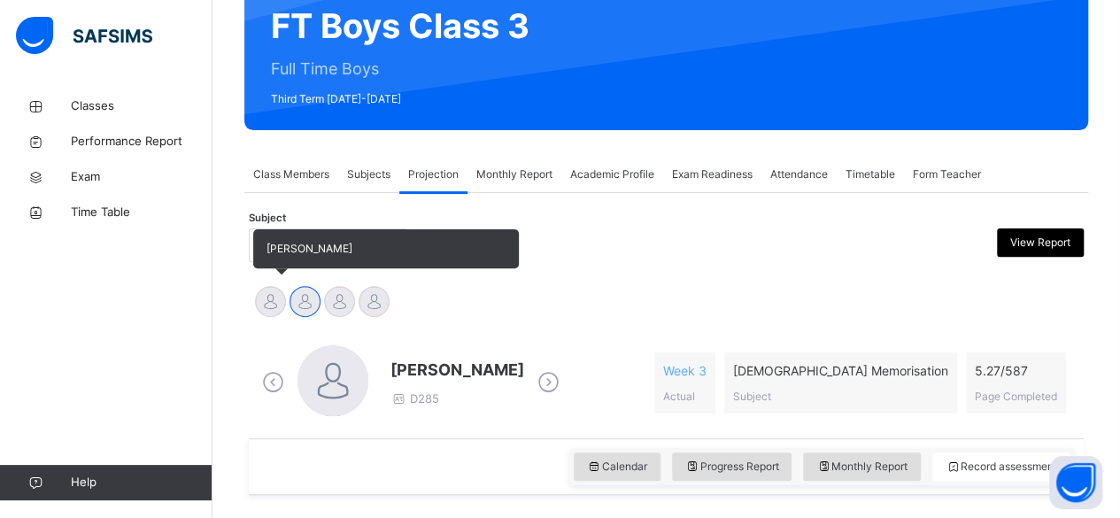
click at [283, 303] on div "[PERSON_NAME]" at bounding box center [270, 303] width 35 height 39
click at [272, 300] on div at bounding box center [270, 301] width 31 height 31
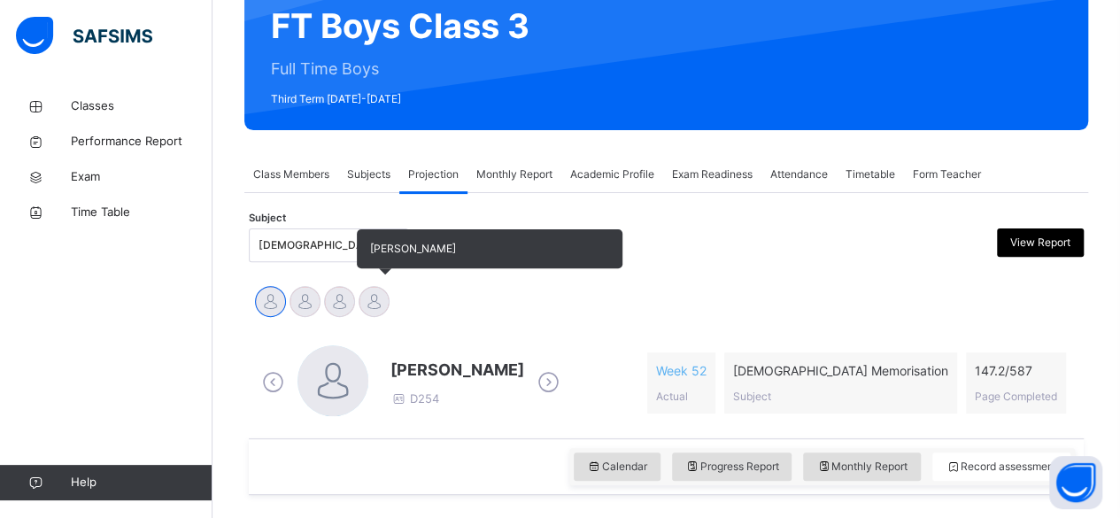
click at [378, 303] on div at bounding box center [374, 301] width 31 height 31
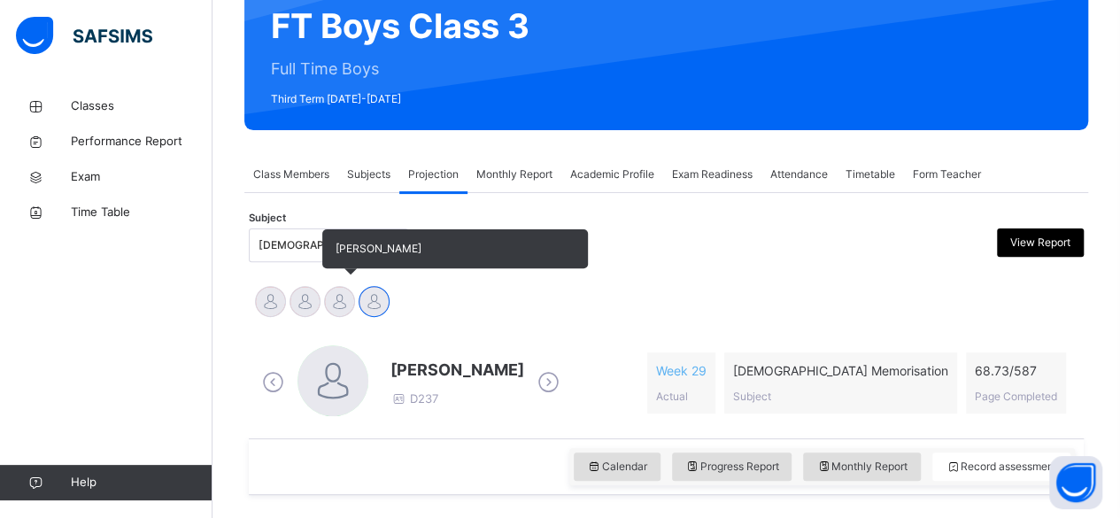
click at [337, 303] on div at bounding box center [339, 301] width 31 height 31
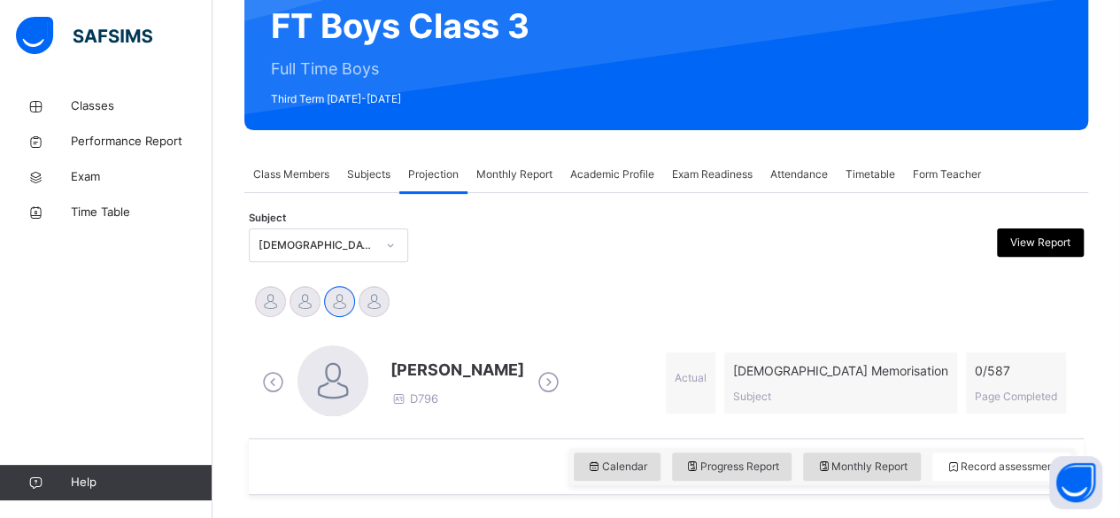
click at [646, 299] on div "Abubakr Adem Ali Ahmed Selami Ammar Osman Ibrahim Haydar" at bounding box center [666, 303] width 826 height 39
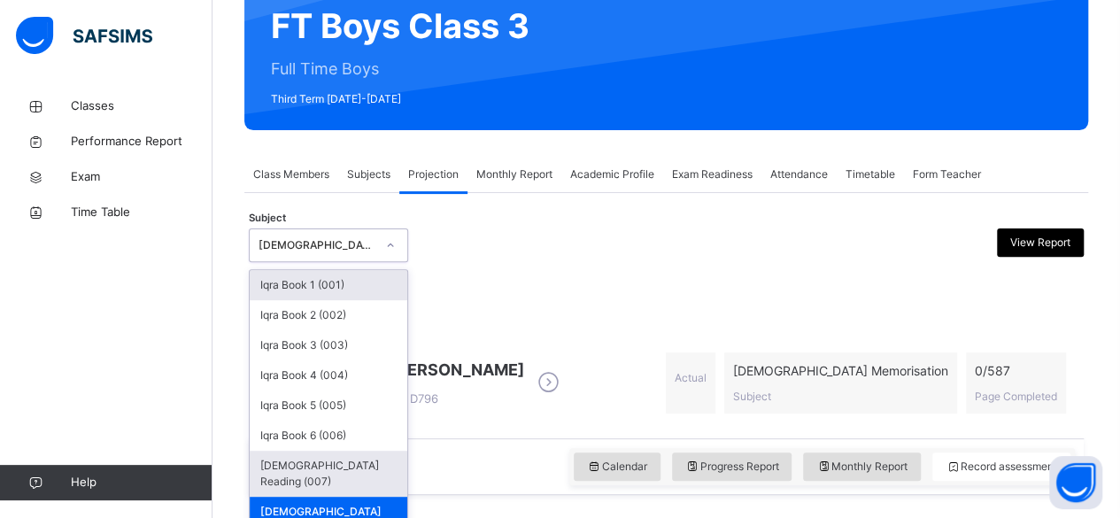
click at [324, 461] on div "Quran Reading (007)" at bounding box center [329, 474] width 158 height 46
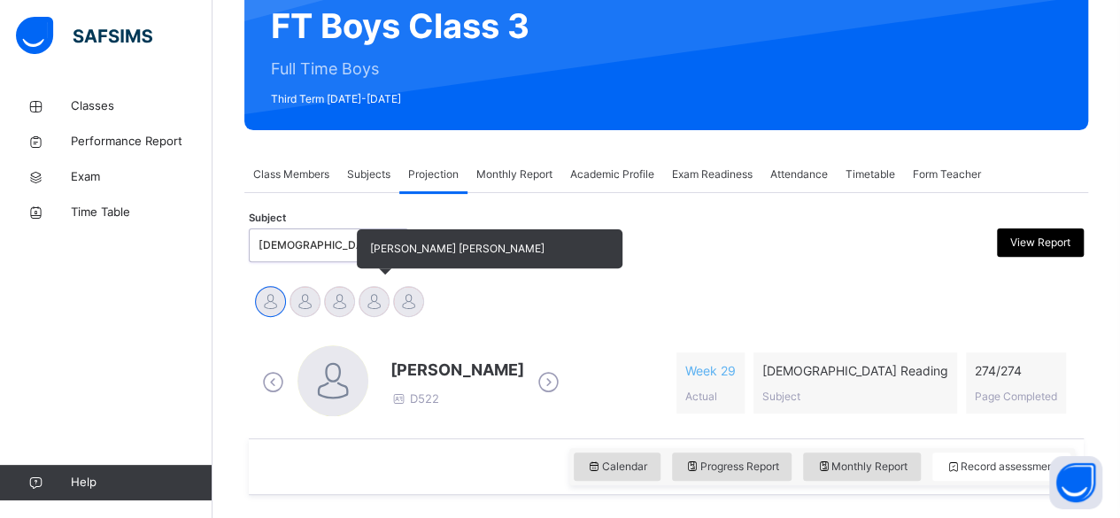
click at [386, 298] on div at bounding box center [374, 301] width 31 height 31
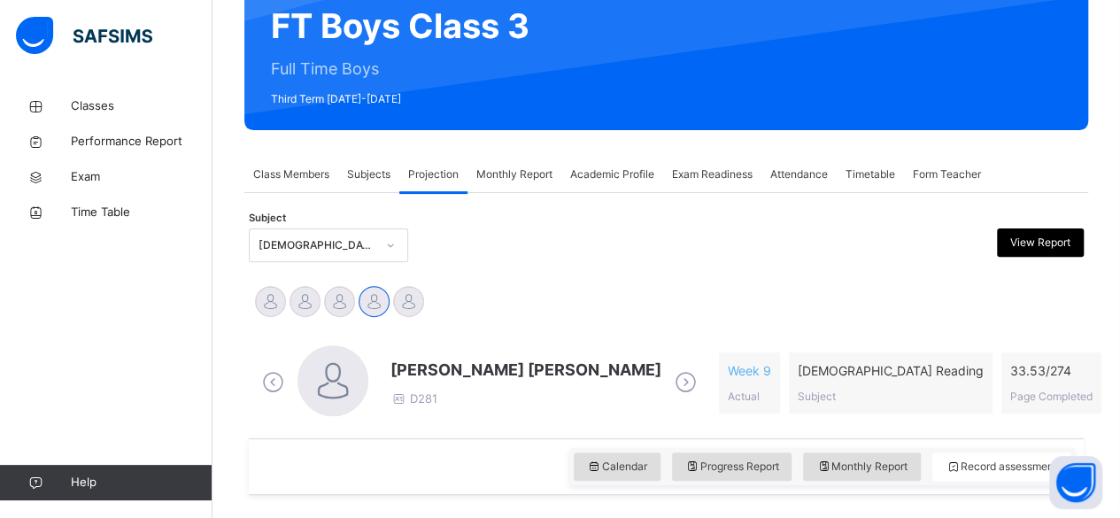
click at [637, 290] on div "Aminah Cruse Ibrahim Yusuf Idris Boquizada Mohammad Hanzalah Siddiqui Mohammed …" at bounding box center [666, 303] width 826 height 39
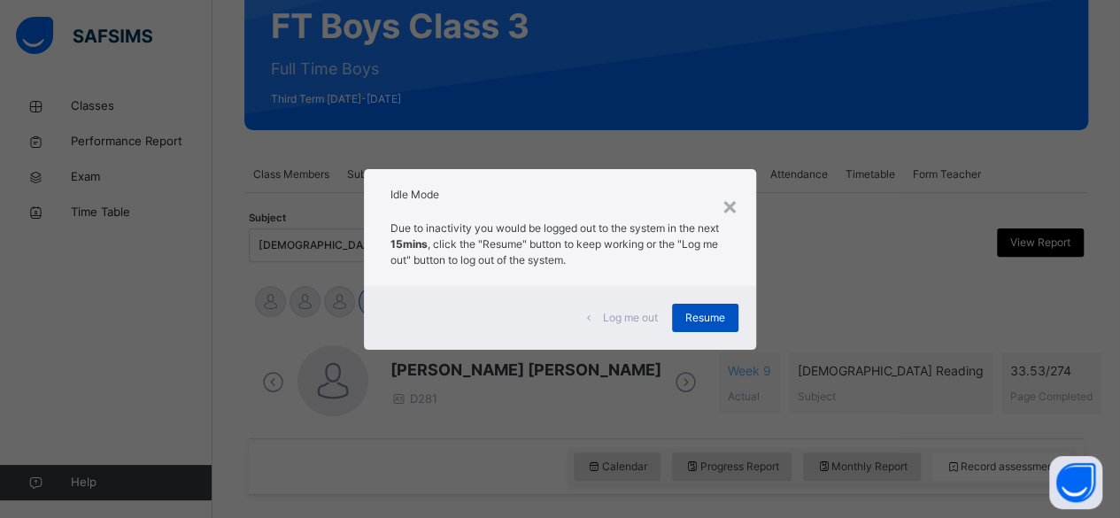
click at [714, 313] on span "Resume" at bounding box center [705, 318] width 40 height 16
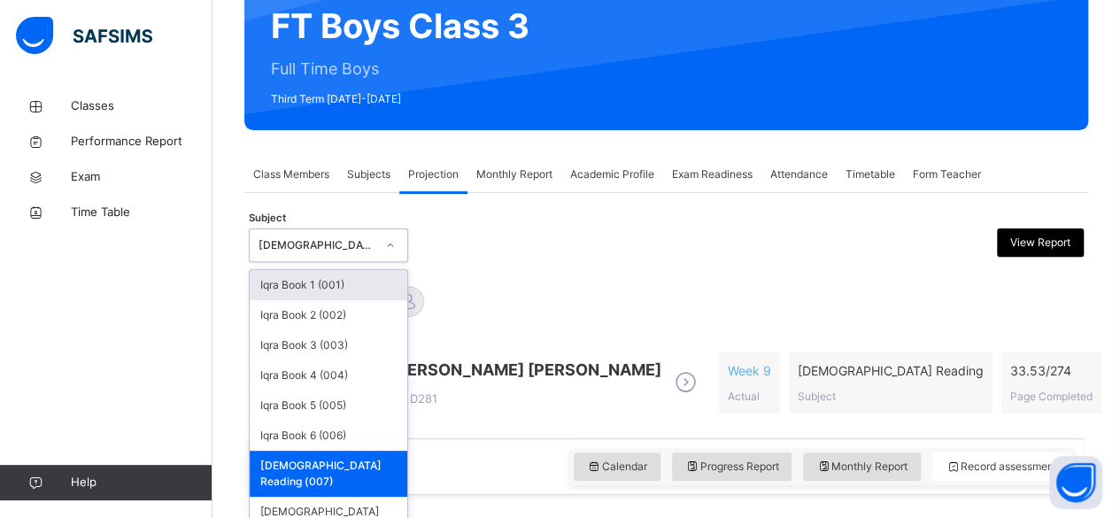
click at [374, 245] on div "Quran Reading (007)" at bounding box center [317, 245] width 117 height 16
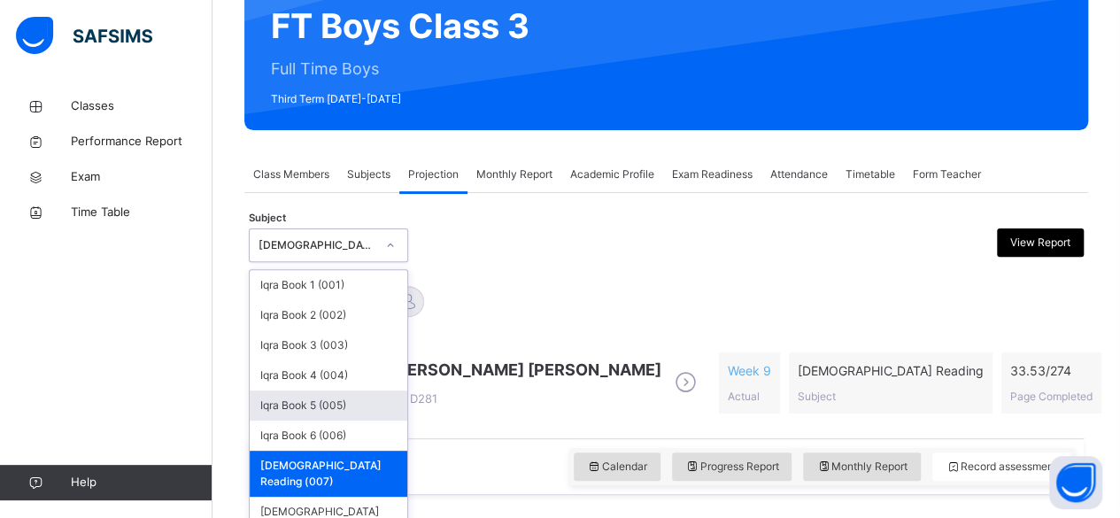
click at [353, 414] on div "Iqra Book 5 (005)" at bounding box center [329, 405] width 158 height 30
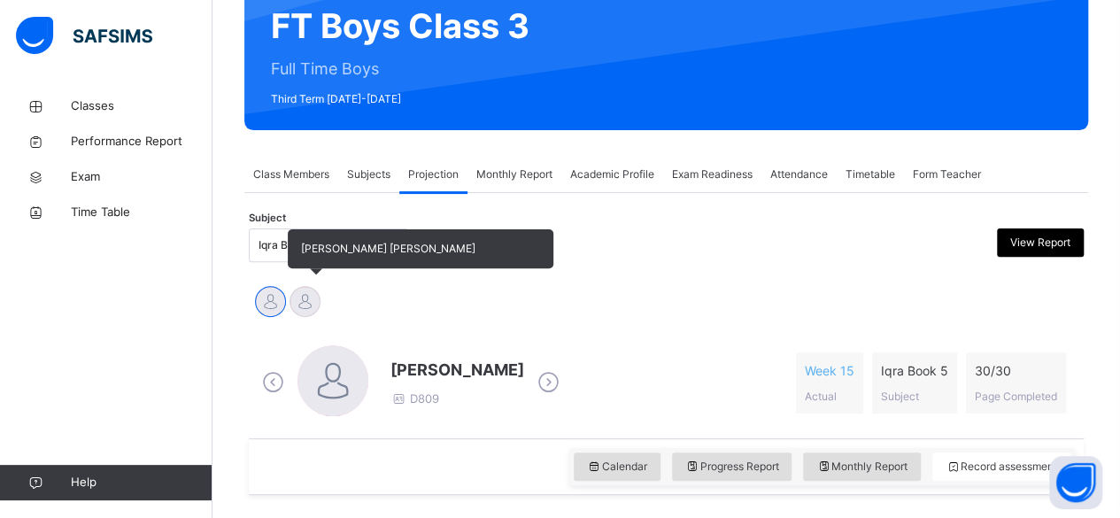
click at [310, 311] on div at bounding box center [305, 301] width 31 height 31
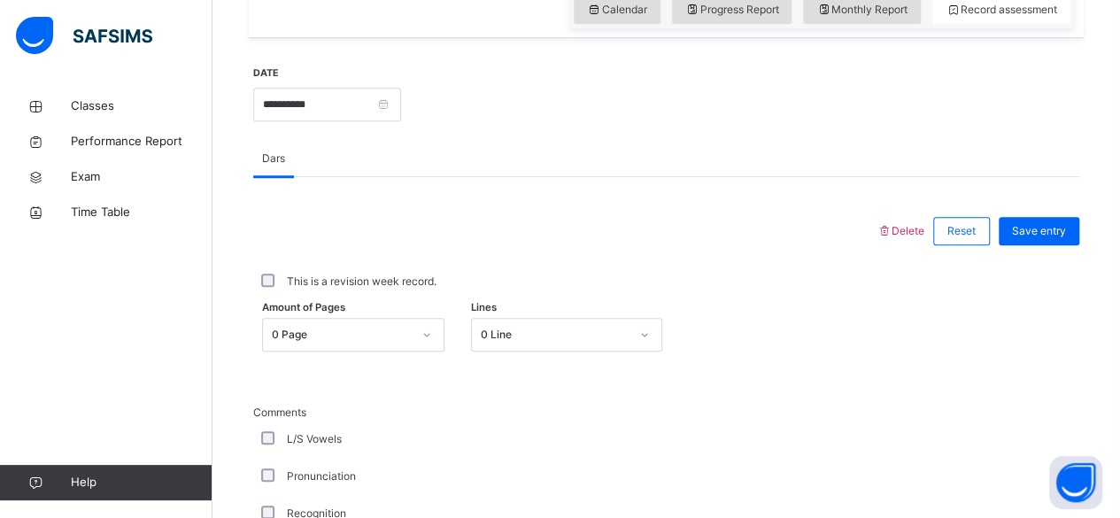
scroll to position [637, 0]
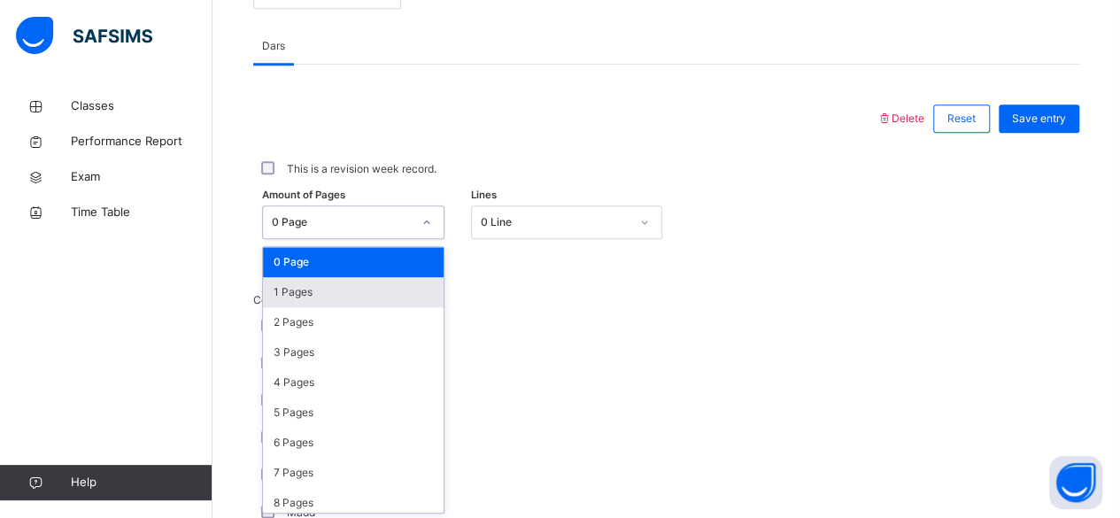
click at [373, 239] on div "option 1 Pages focused, 2 of 31. 31 results available. Use Up and Down to choos…" at bounding box center [353, 222] width 182 height 34
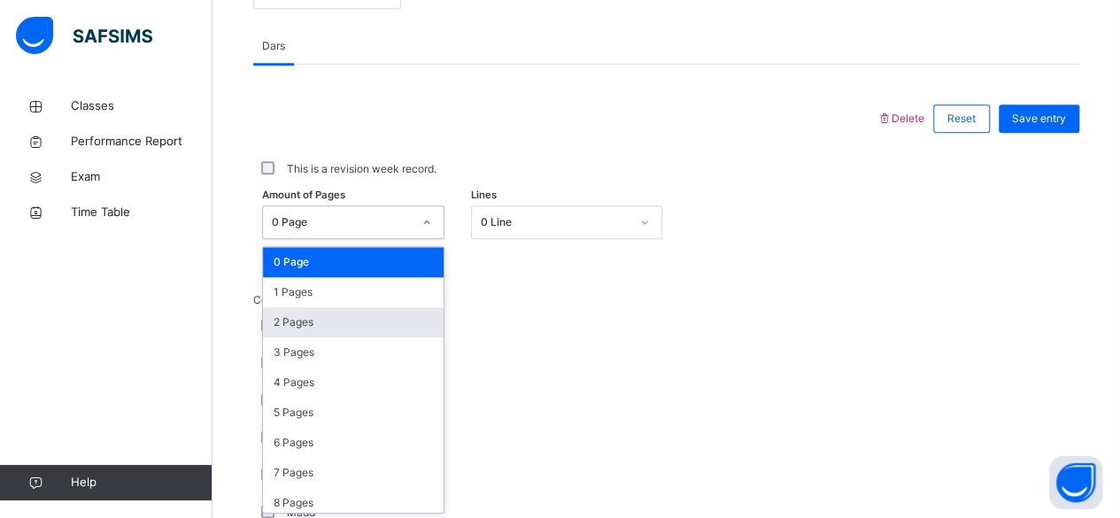
scroll to position [746, 0]
click at [367, 327] on div "2 Pages" at bounding box center [353, 322] width 181 height 30
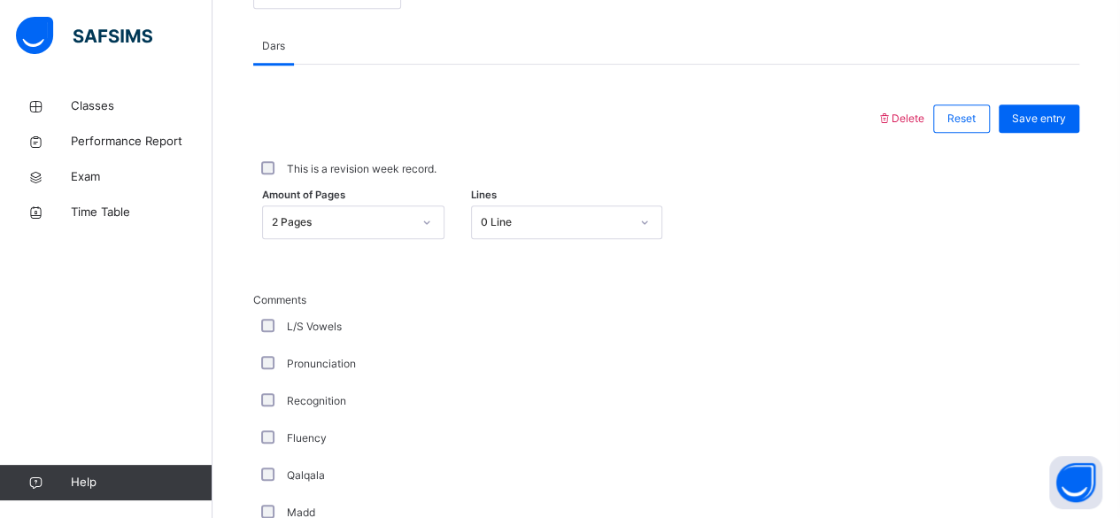
click at [259, 432] on div "Fluency" at bounding box center [475, 438] width 434 height 16
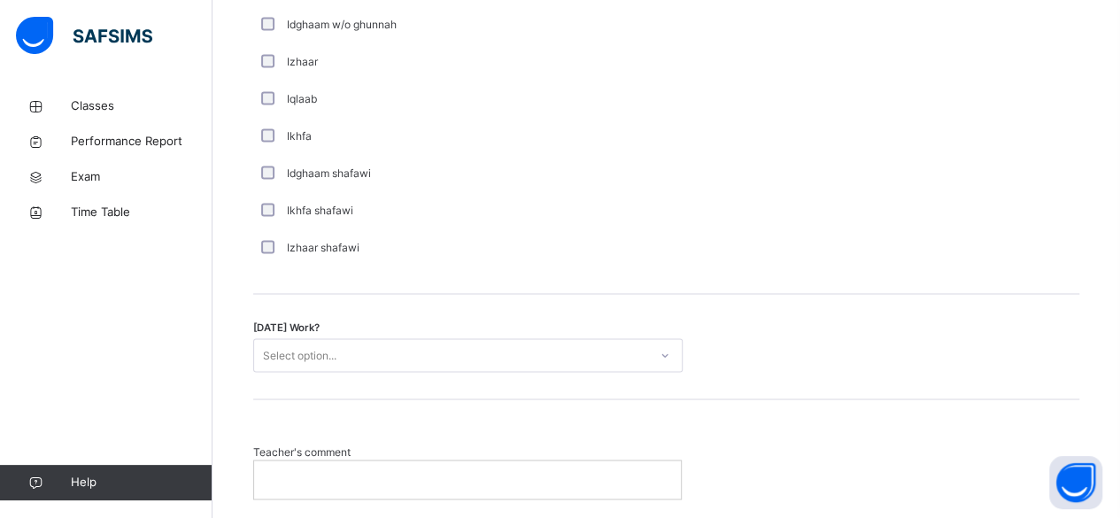
scroll to position [1348, 0]
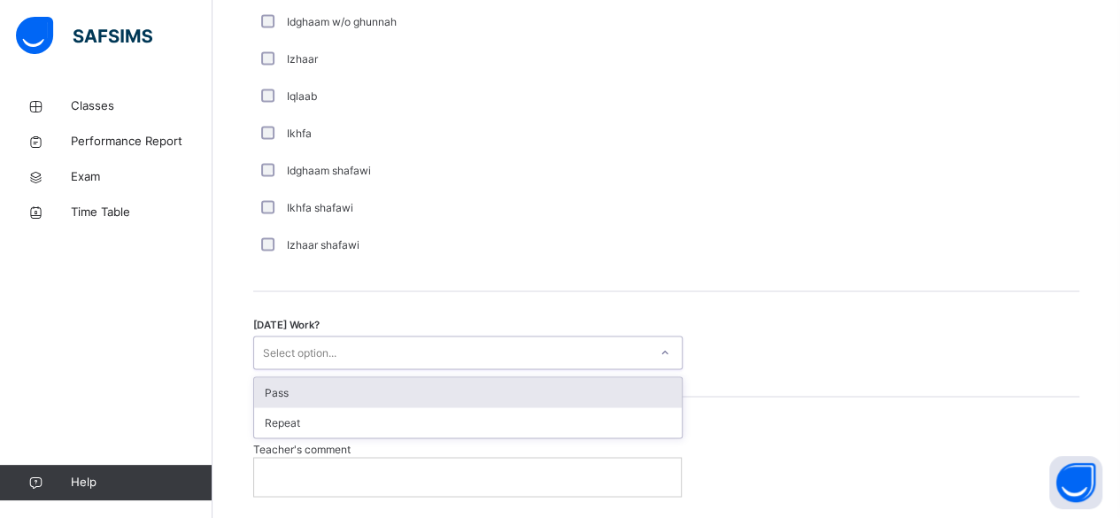
click at [393, 345] on div "Select option..." at bounding box center [451, 352] width 394 height 27
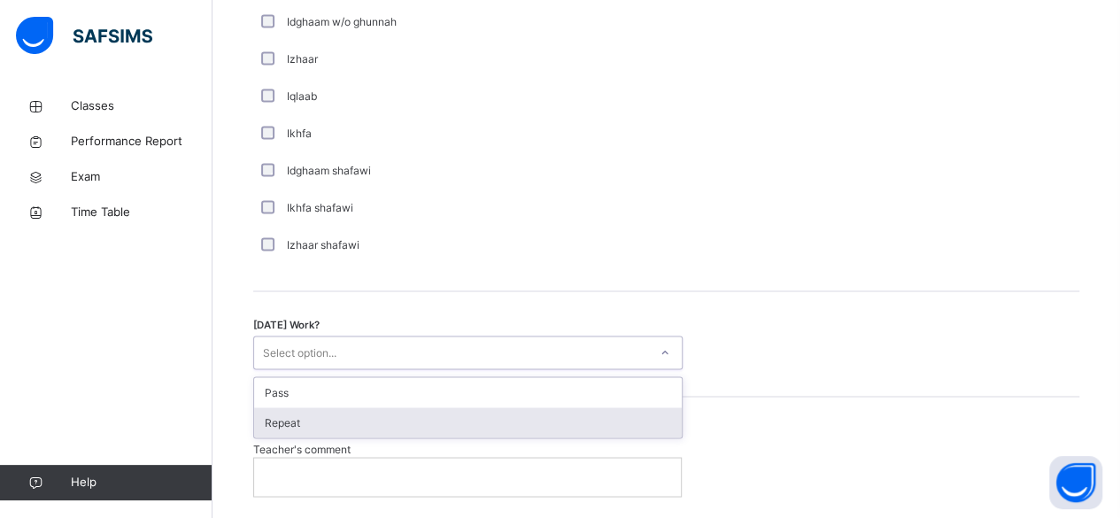
drag, startPoint x: 409, startPoint y: 417, endPoint x: 361, endPoint y: 417, distance: 47.8
click at [361, 417] on div "Repeat" at bounding box center [468, 422] width 428 height 30
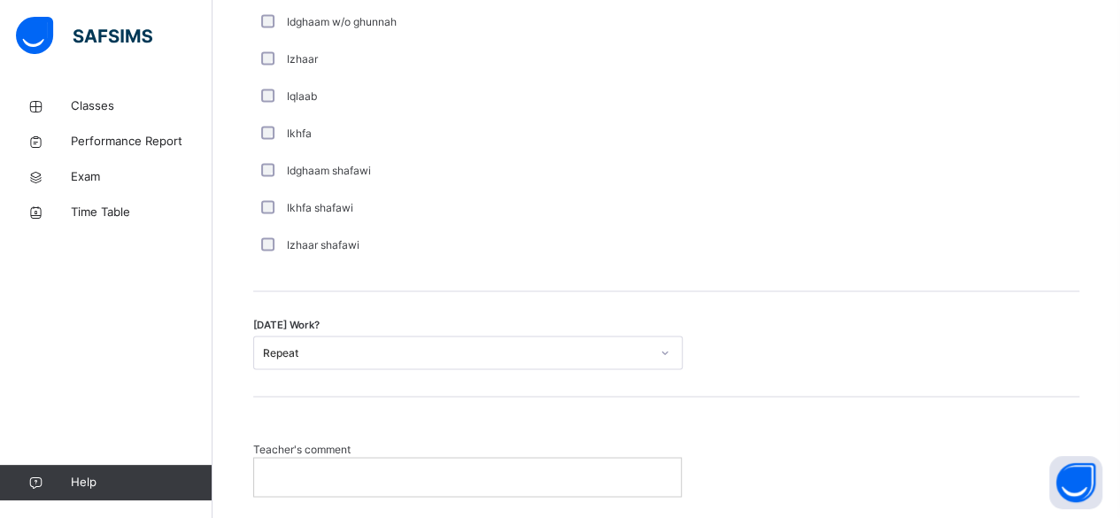
click at [361, 417] on div "Teacher's comment" at bounding box center [666, 460] width 826 height 127
click at [383, 477] on p at bounding box center [467, 476] width 400 height 16
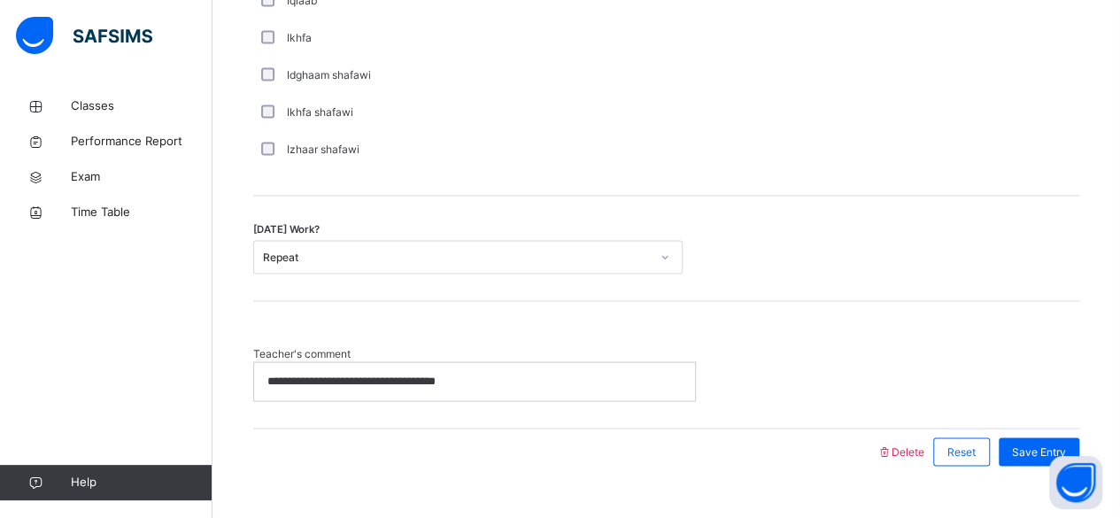
scroll to position [1475, 0]
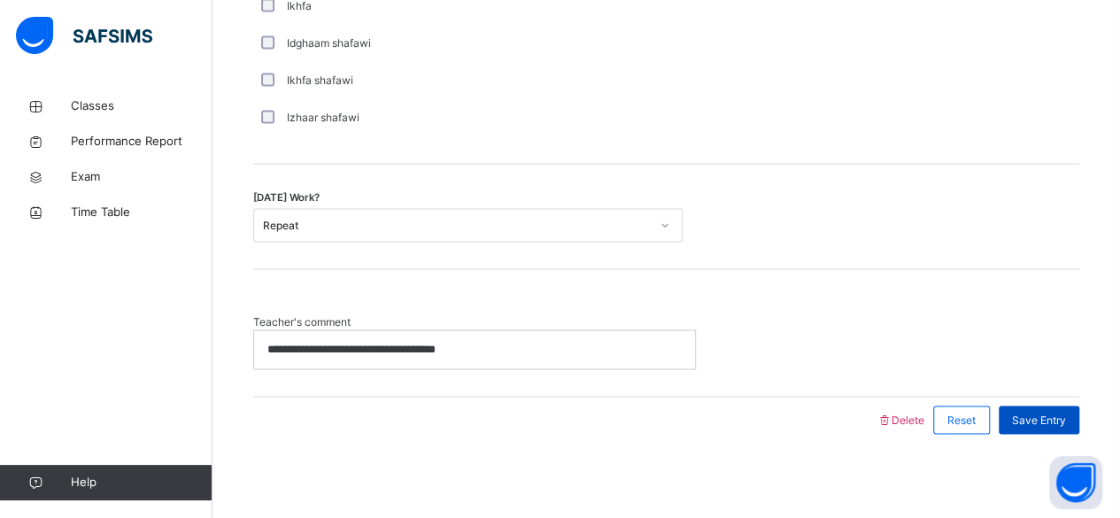
click at [1052, 412] on span "Save Entry" at bounding box center [1039, 420] width 54 height 16
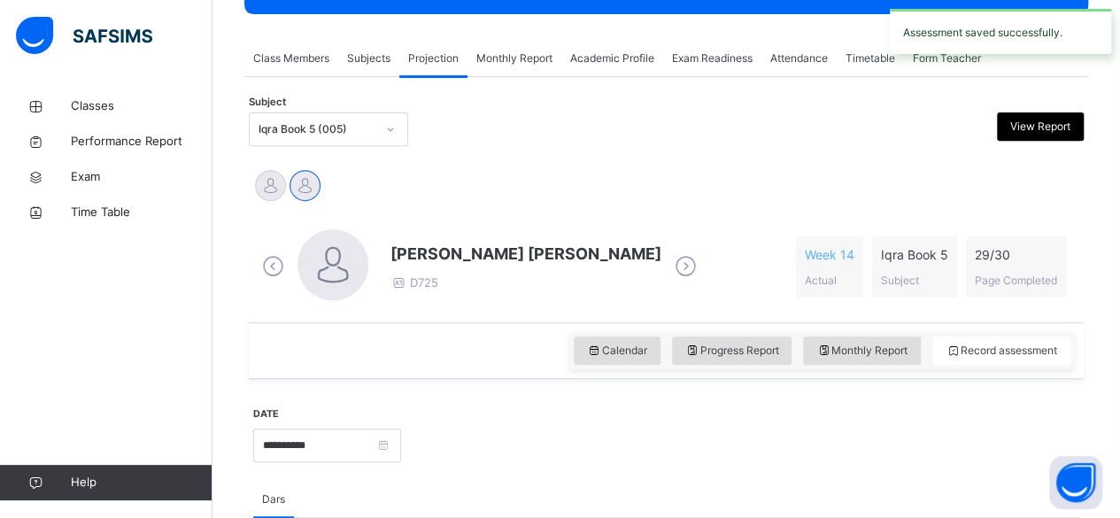
scroll to position [288, 0]
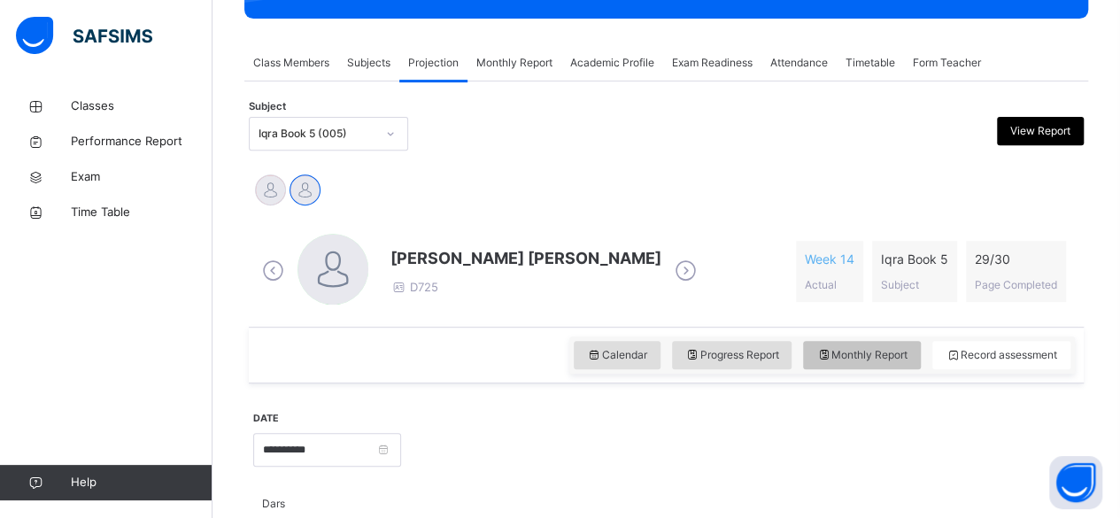
click at [897, 363] on div "Monthly Report" at bounding box center [862, 355] width 118 height 28
select select "****"
select select "*"
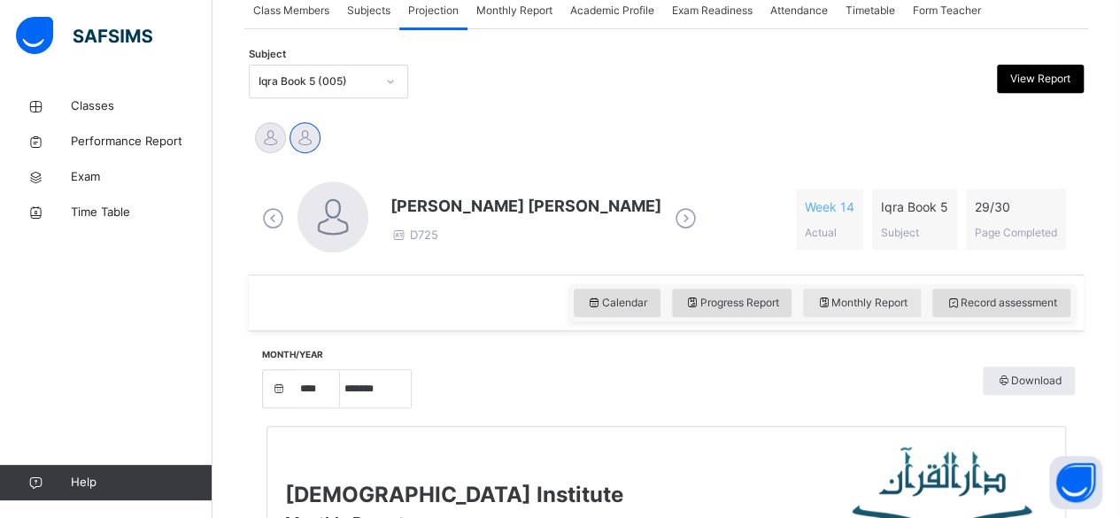
scroll to position [326, 0]
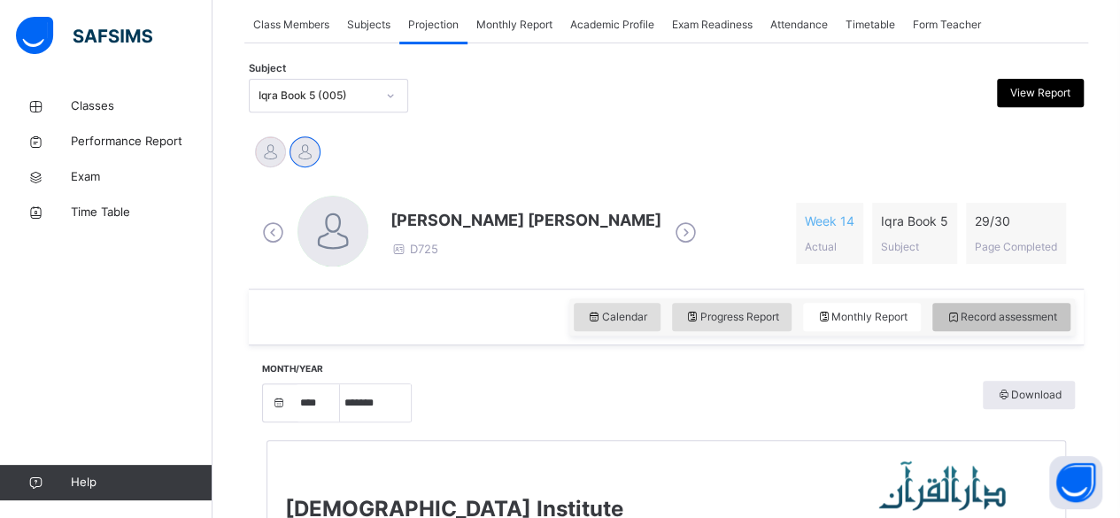
click at [1008, 324] on div "Record assessment" at bounding box center [1001, 317] width 138 height 28
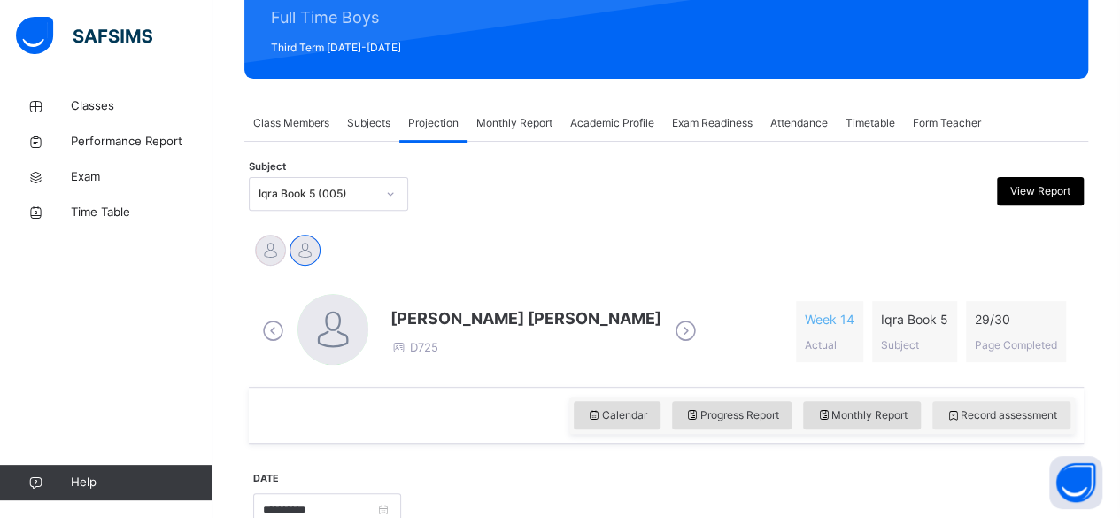
scroll to position [228, 0]
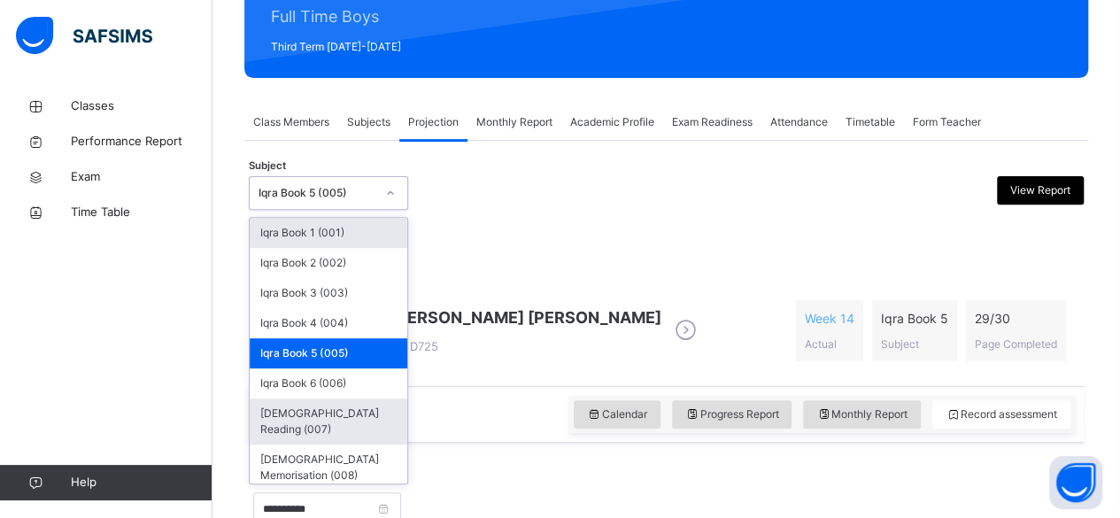
click at [298, 415] on div "Quran Reading (007)" at bounding box center [329, 421] width 158 height 46
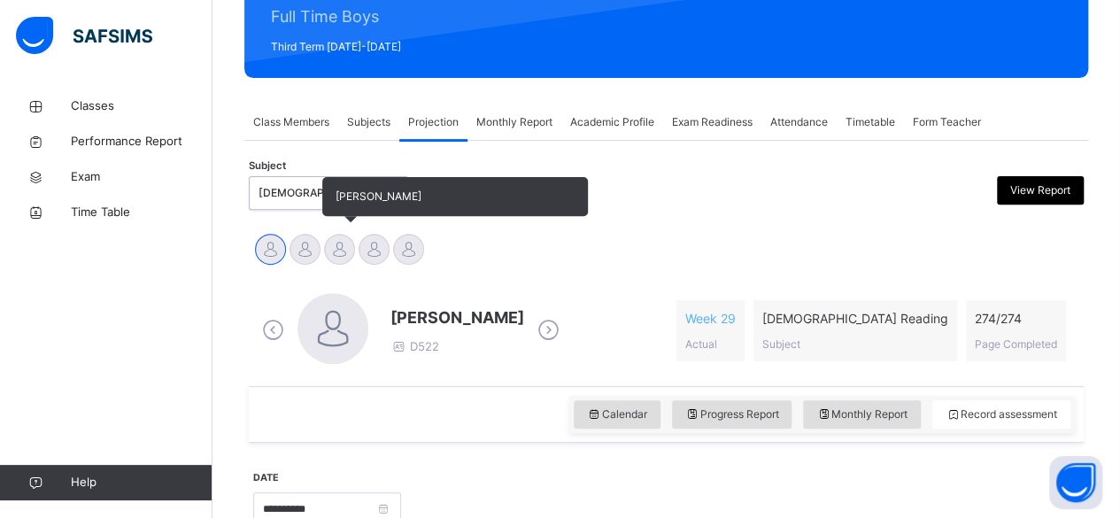
click at [351, 251] on div at bounding box center [339, 249] width 31 height 31
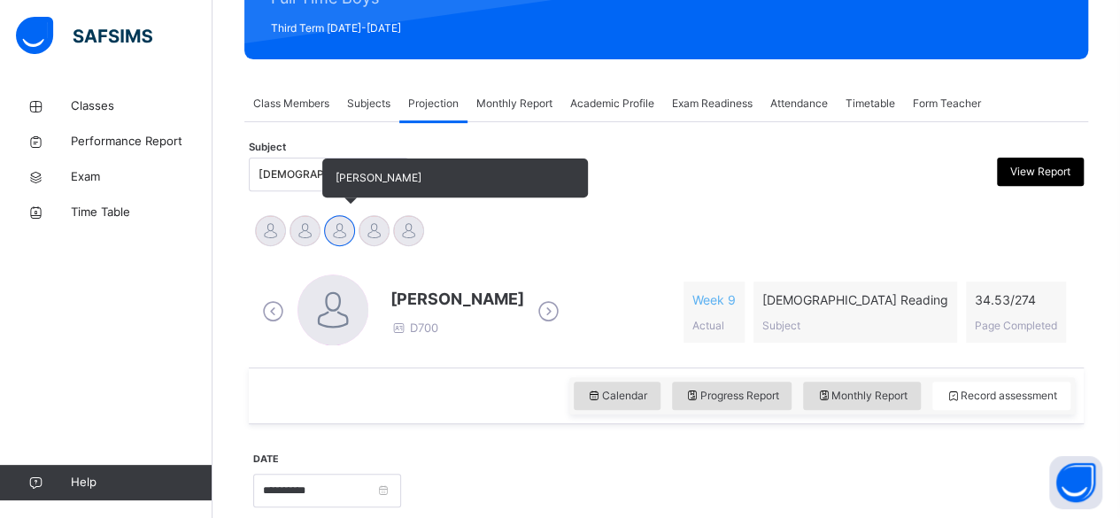
scroll to position [254, 0]
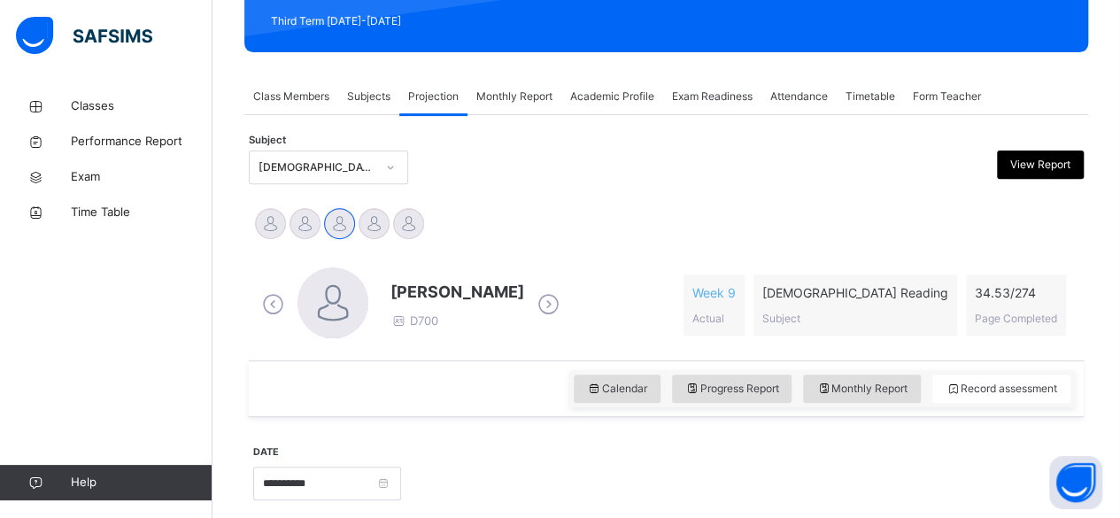
click at [711, 221] on div "Aminah Cruse Ibrahim Yusuf Idris Boquizada Mohammad Hanzalah Siddiqui Mohammed …" at bounding box center [666, 225] width 826 height 39
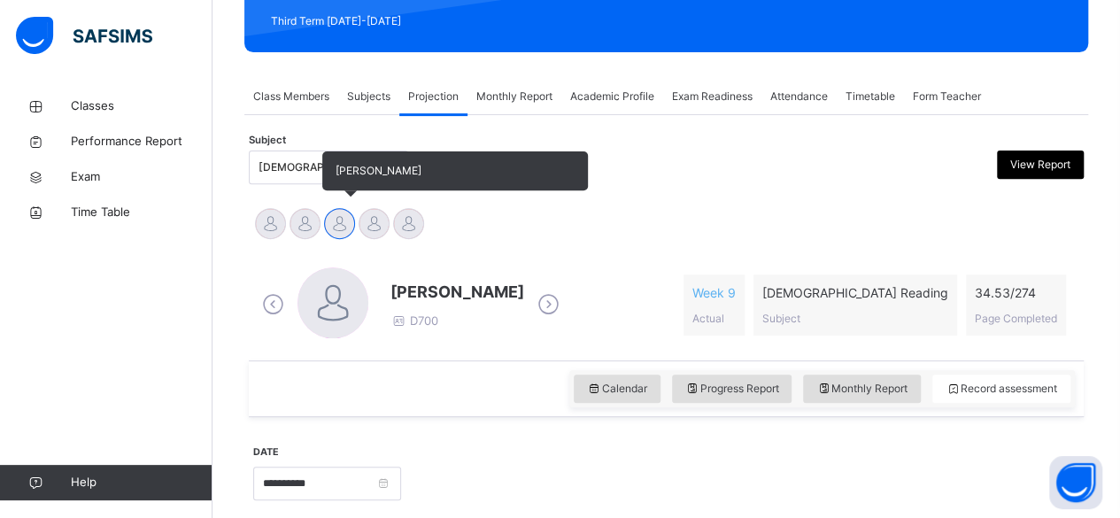
click at [349, 221] on div at bounding box center [339, 223] width 31 height 31
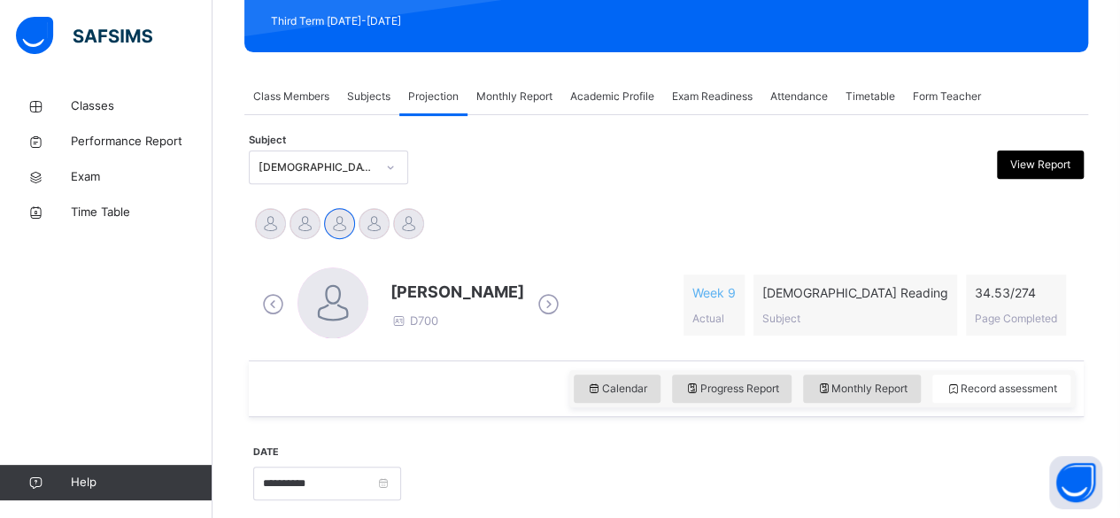
click at [542, 313] on icon at bounding box center [548, 304] width 31 height 27
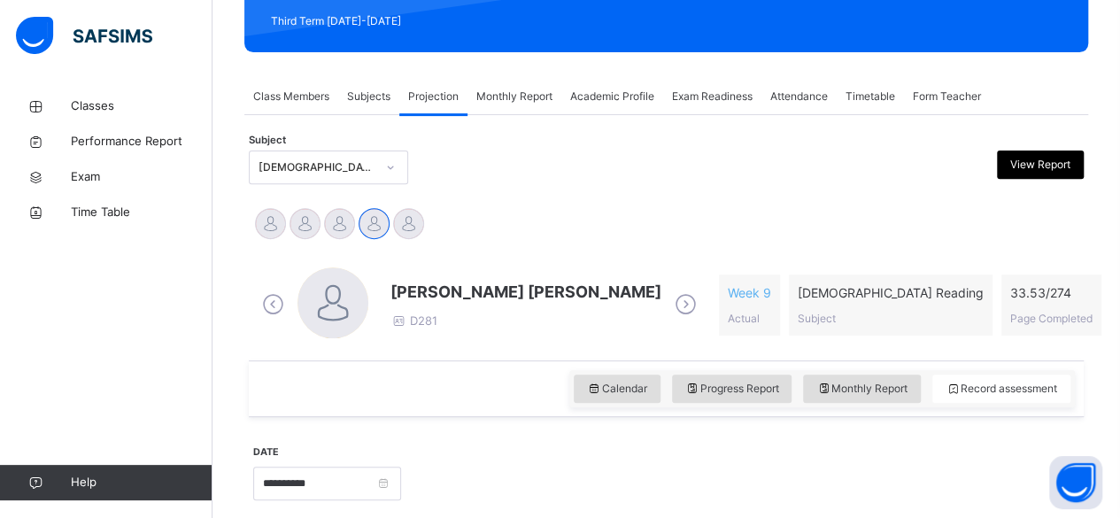
click at [678, 182] on div at bounding box center [772, 168] width 202 height 34
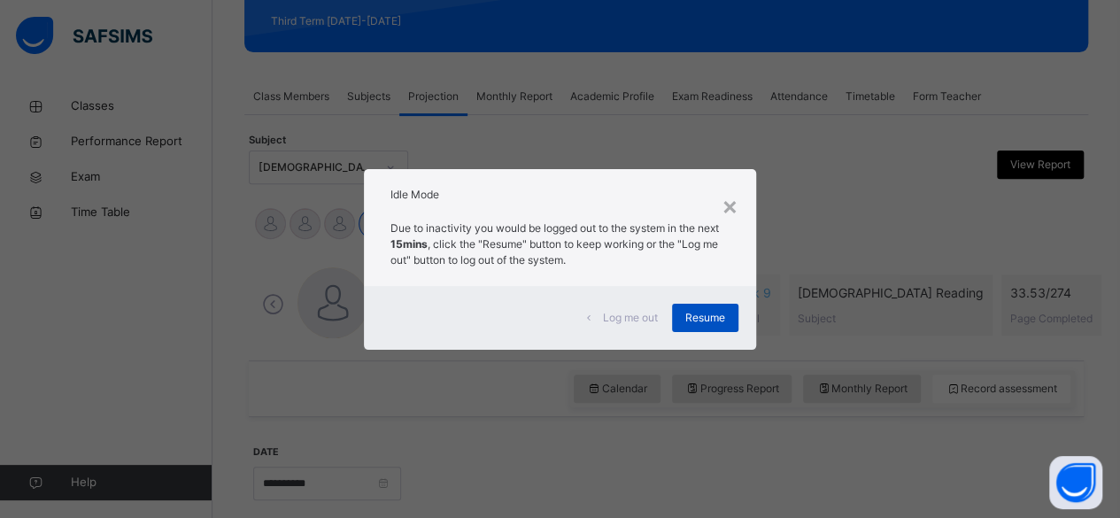
click at [707, 328] on div "Resume" at bounding box center [705, 318] width 66 height 28
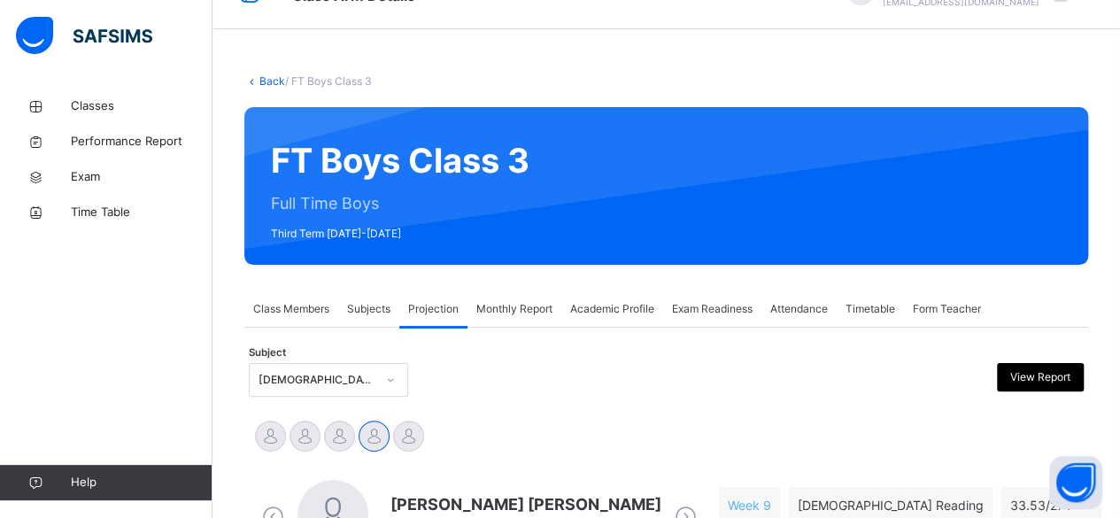
scroll to position [0, 0]
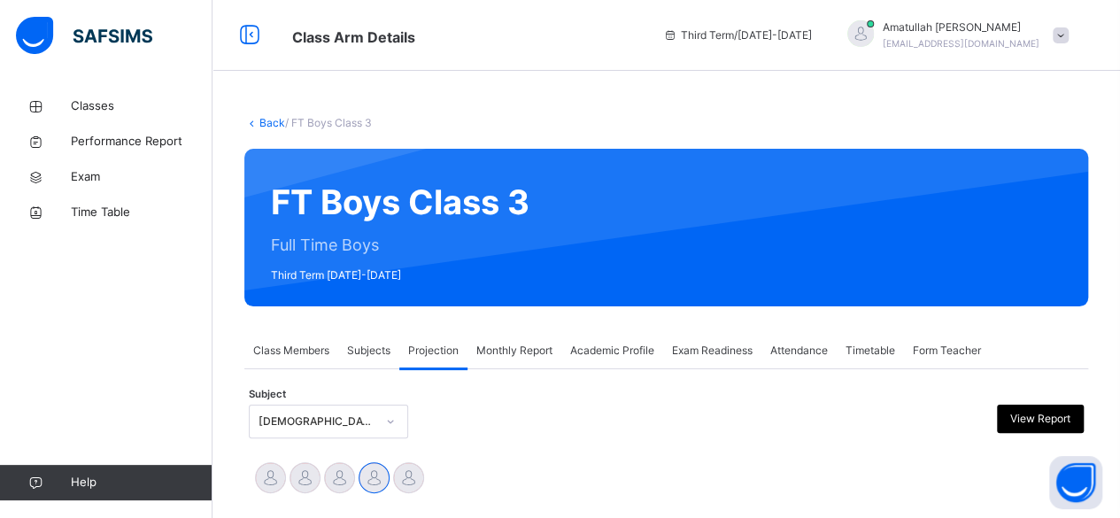
click at [1069, 36] on span at bounding box center [1061, 35] width 16 height 16
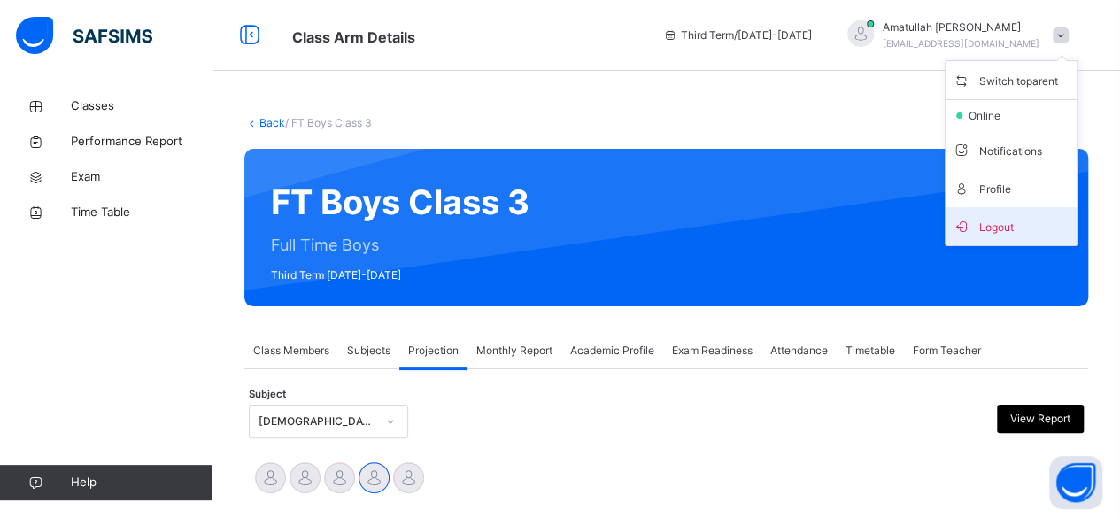
click at [1039, 225] on span "Logout" at bounding box center [1011, 226] width 117 height 24
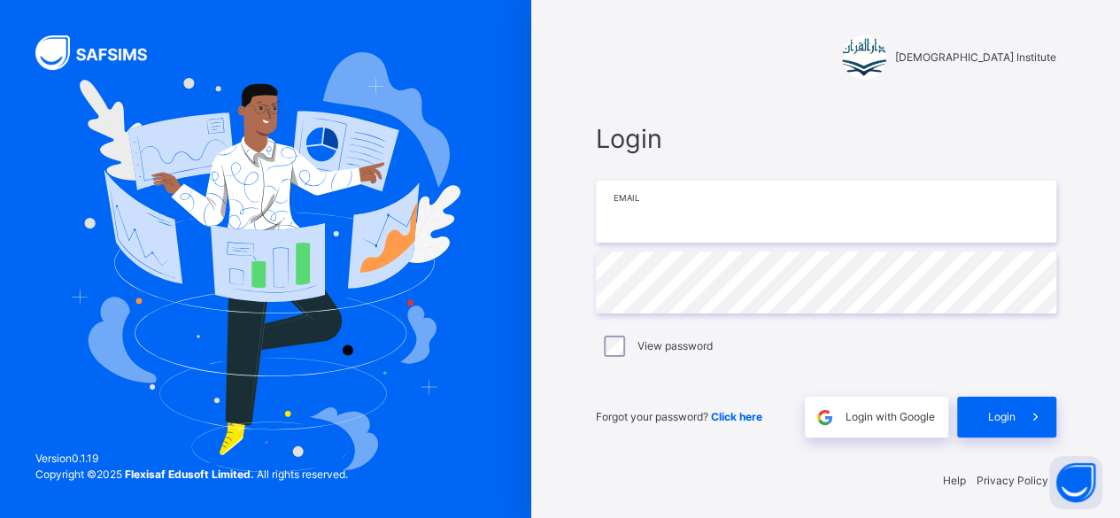
click at [797, 228] on input "email" at bounding box center [826, 212] width 460 height 62
click at [850, 415] on span "Login with Google" at bounding box center [890, 417] width 89 height 16
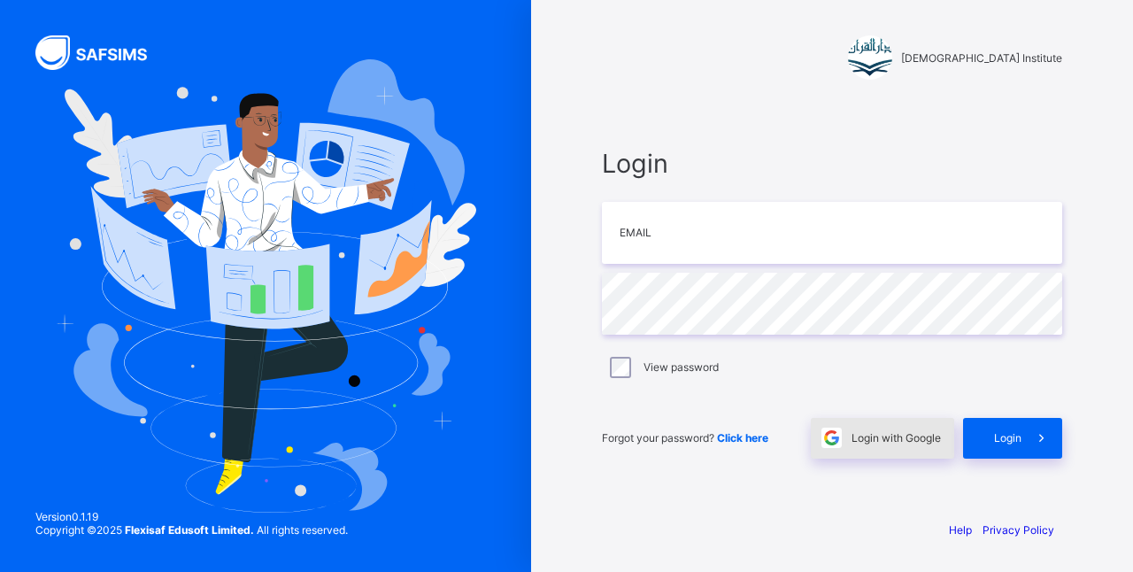
click at [876, 418] on div "Login with Google" at bounding box center [882, 438] width 143 height 41
click at [877, 442] on span "Login with Google" at bounding box center [896, 437] width 89 height 13
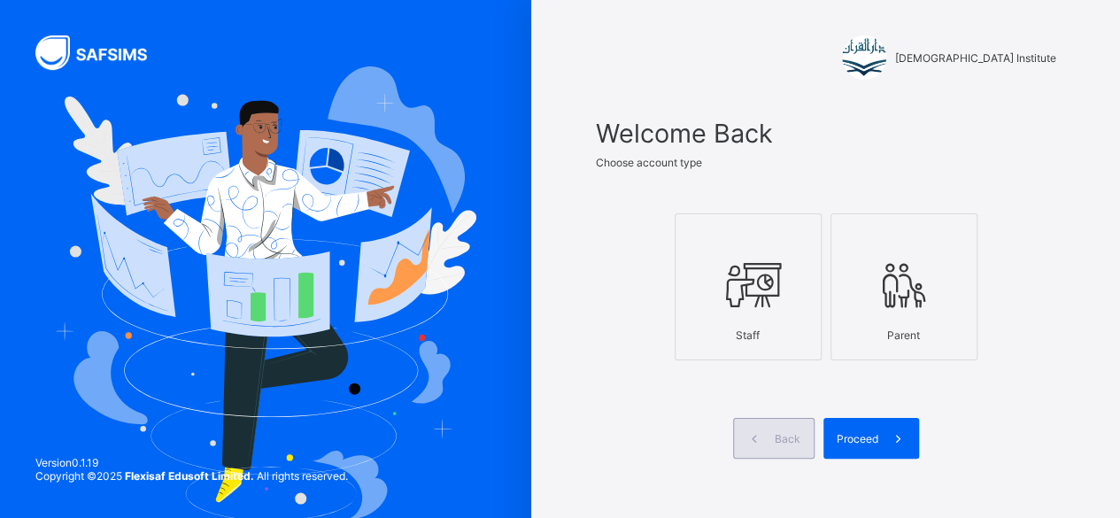
click at [763, 438] on icon at bounding box center [754, 438] width 19 height 17
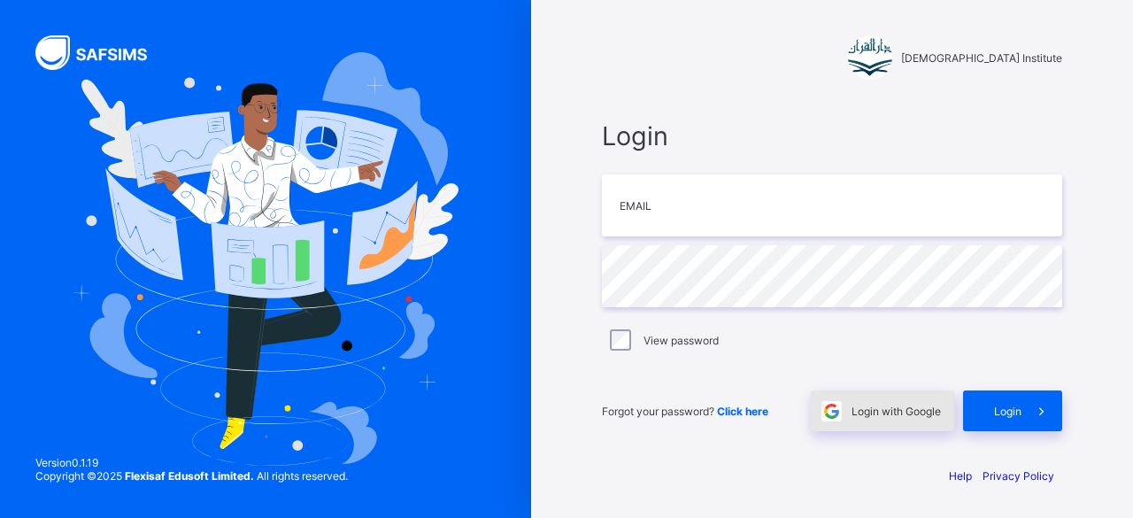
click at [871, 400] on div "Login with Google" at bounding box center [882, 410] width 143 height 41
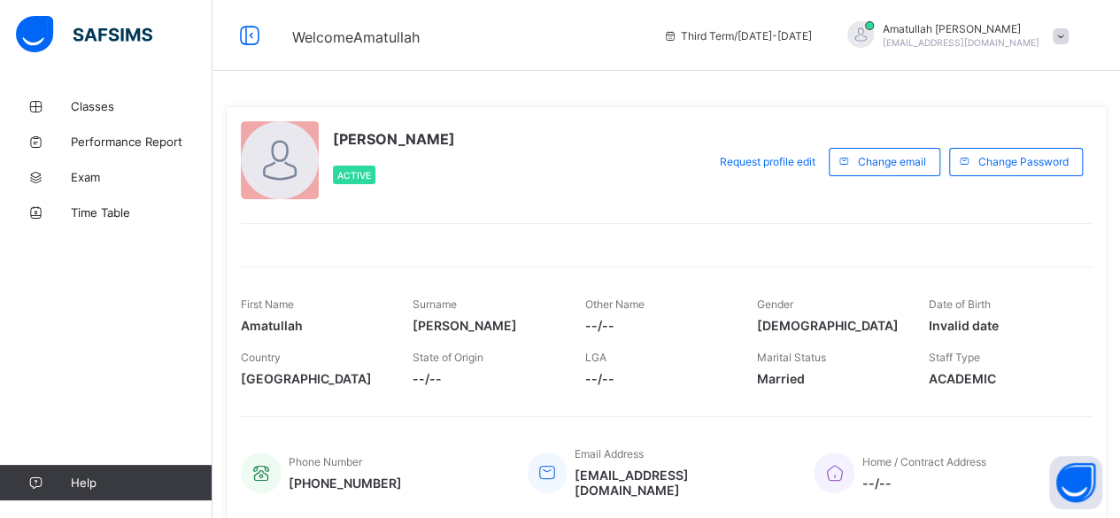
click at [176, 82] on div "Classes Performance Report Exam Time Table Help" at bounding box center [106, 294] width 213 height 447
click at [165, 107] on span "Classes" at bounding box center [142, 106] width 142 height 14
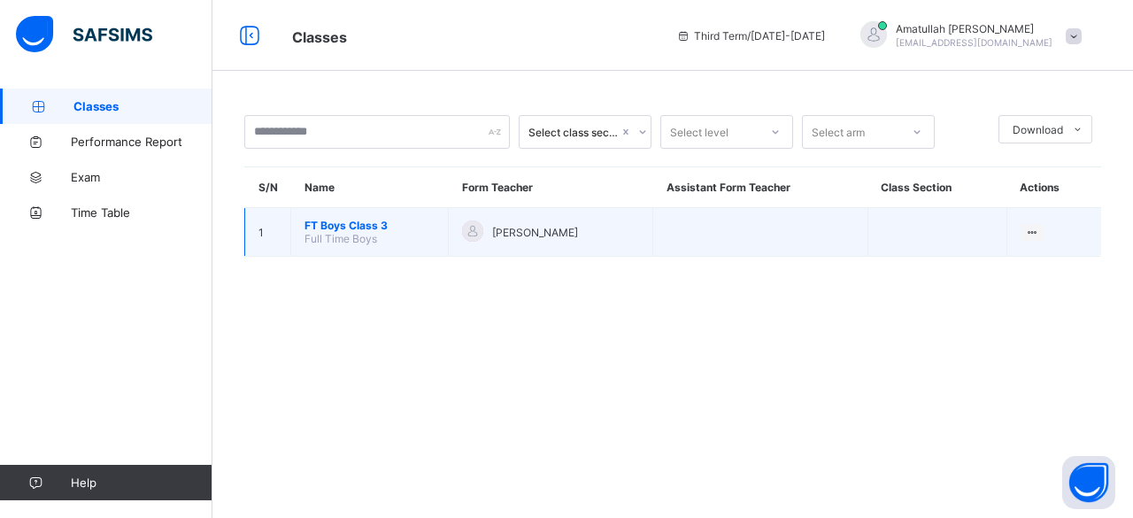
click at [357, 220] on span "FT Boys Class 3" at bounding box center [370, 225] width 130 height 13
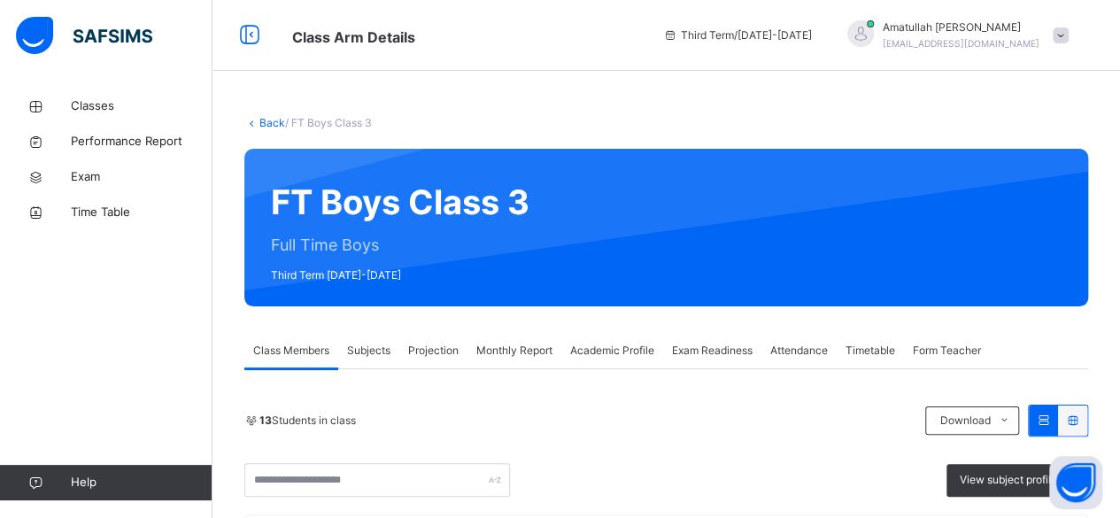
click at [526, 340] on div "Monthly Report" at bounding box center [515, 350] width 94 height 35
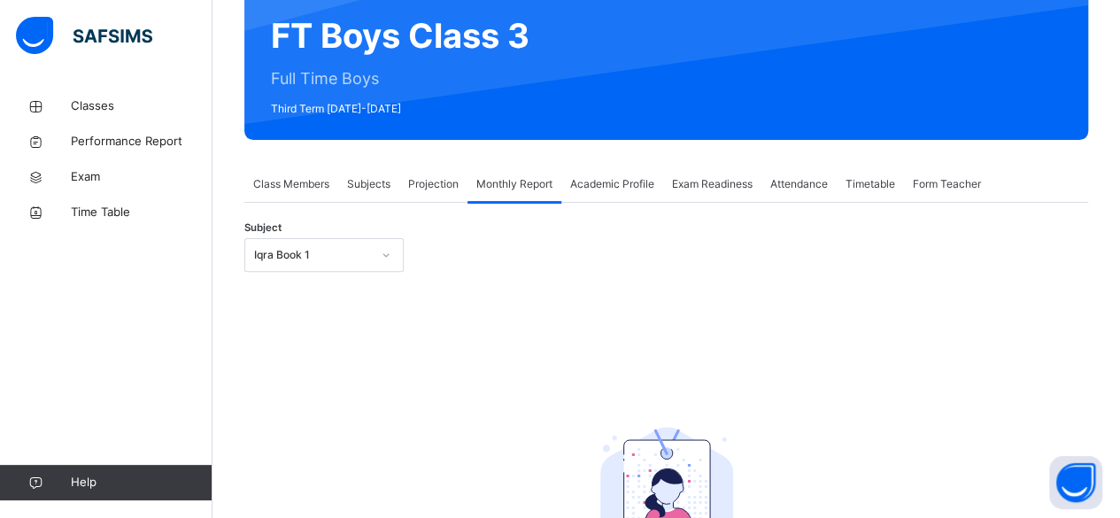
click at [393, 272] on div "Iqra Book 1" at bounding box center [323, 255] width 159 height 34
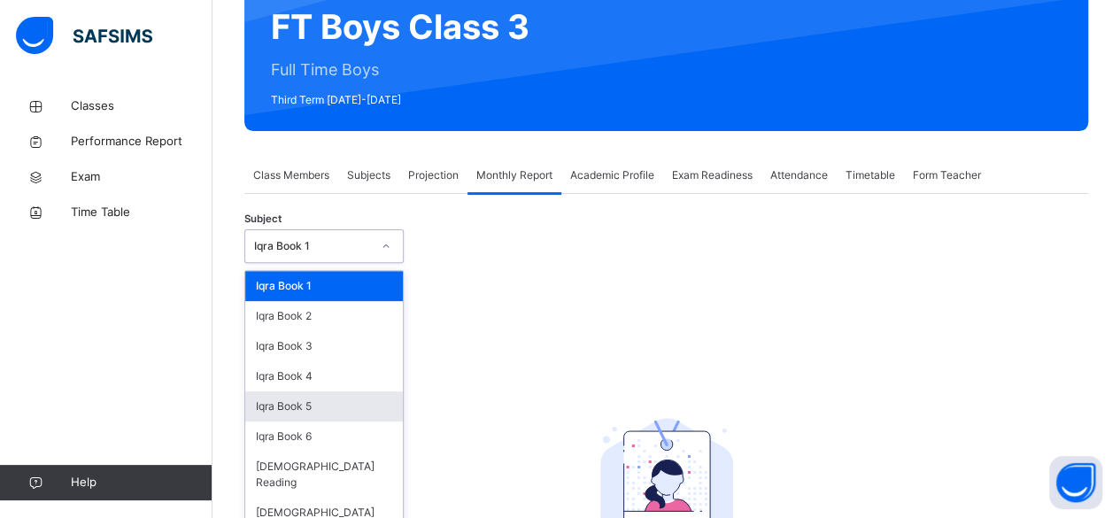
scroll to position [176, 0]
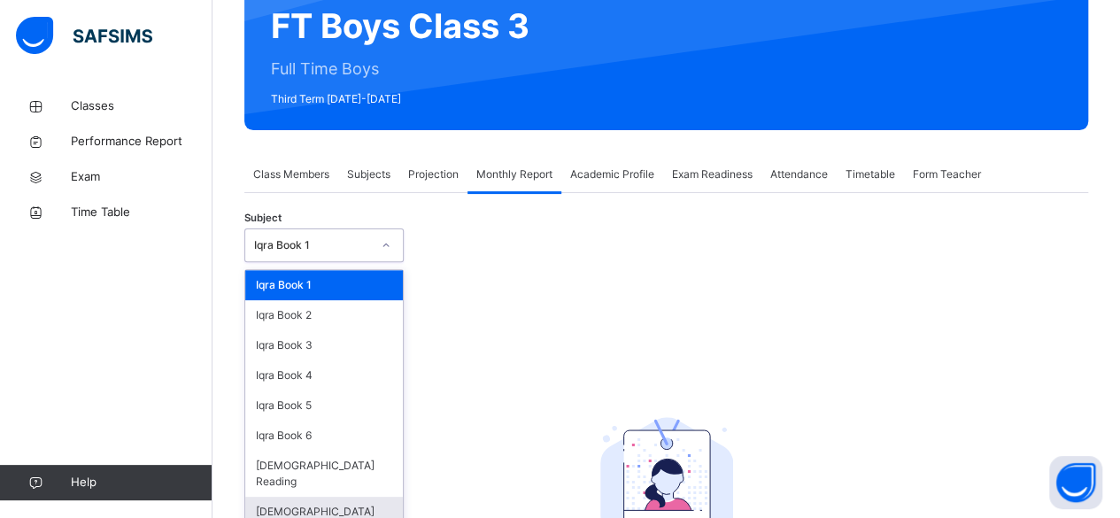
click at [361, 497] on div "[DEMOGRAPHIC_DATA] Memorisation" at bounding box center [324, 520] width 158 height 46
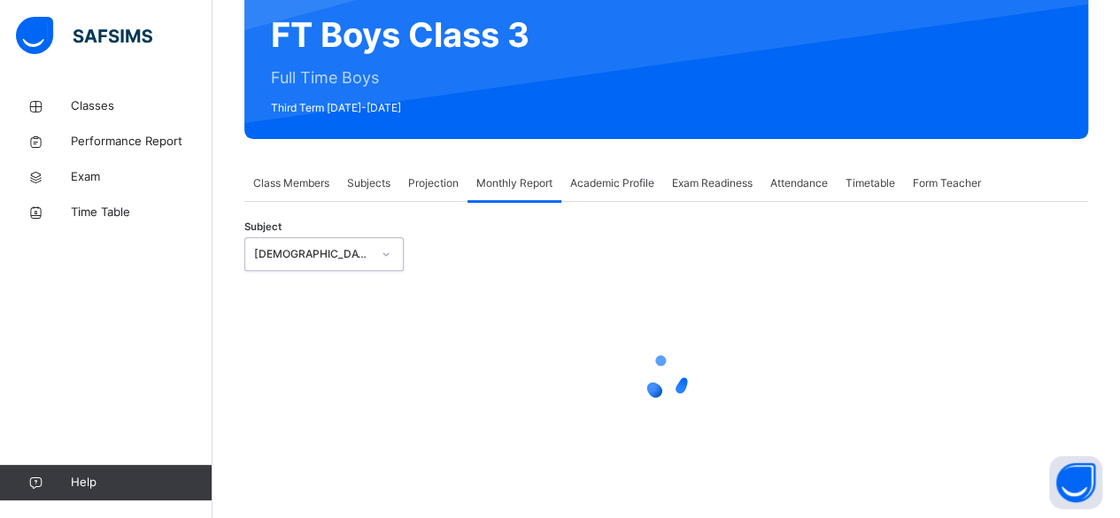
select select "****"
select select "*"
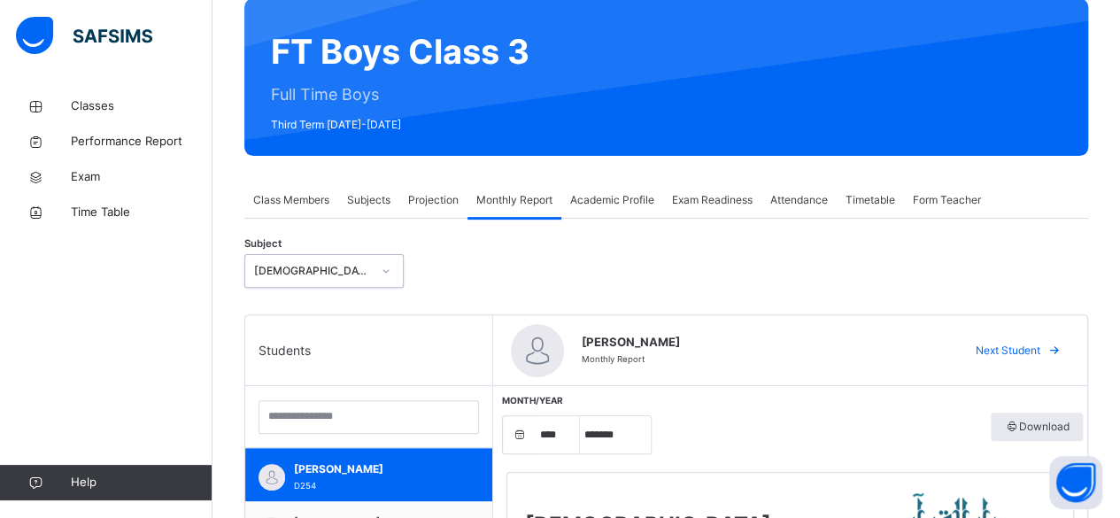
scroll to position [209, 0]
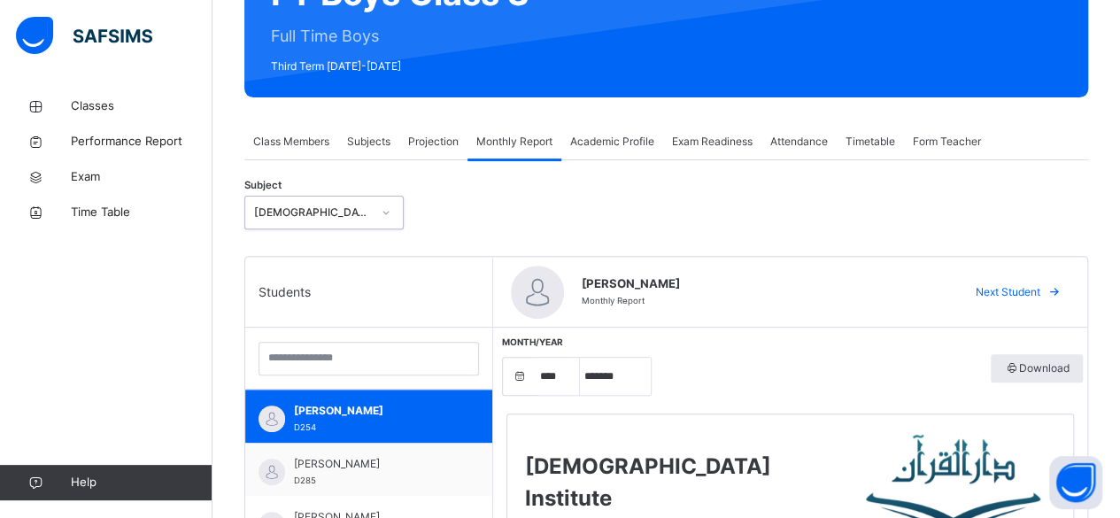
click at [444, 143] on span "Projection" at bounding box center [433, 142] width 50 height 16
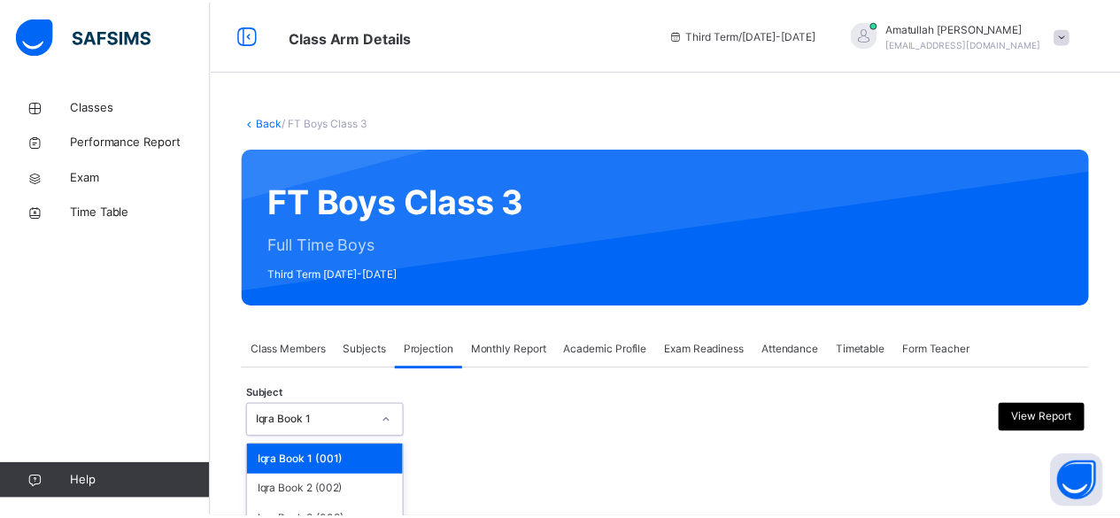
scroll to position [168, 0]
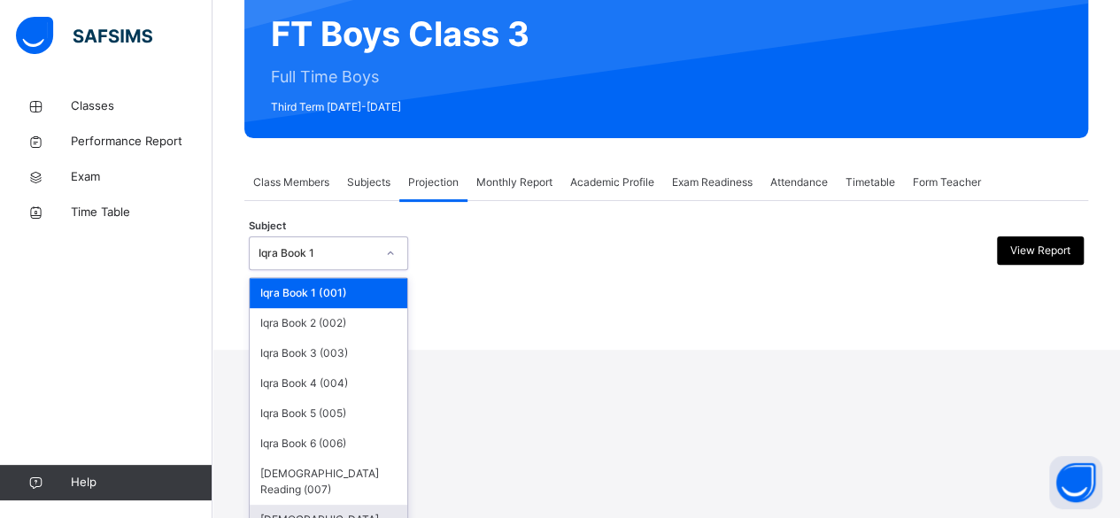
click at [375, 505] on div "[DEMOGRAPHIC_DATA] Memorisation (008)" at bounding box center [329, 528] width 158 height 46
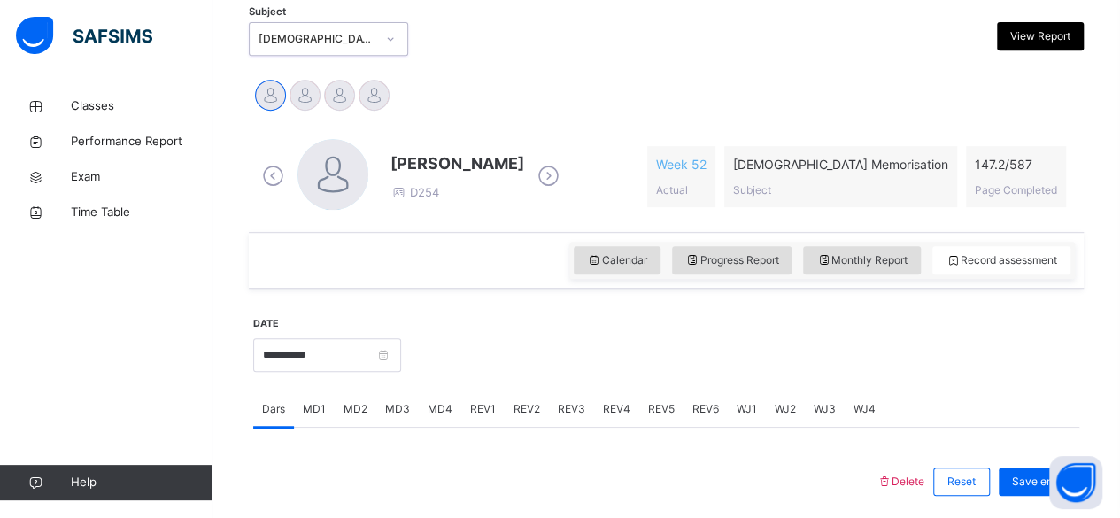
scroll to position [423, 0]
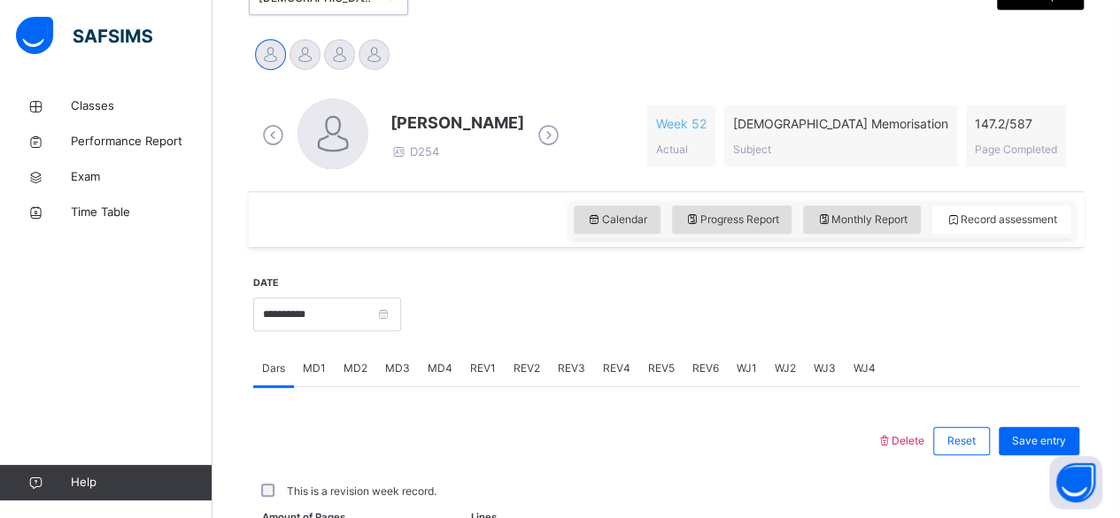
click at [746, 370] on span "WJ1" at bounding box center [747, 368] width 20 height 16
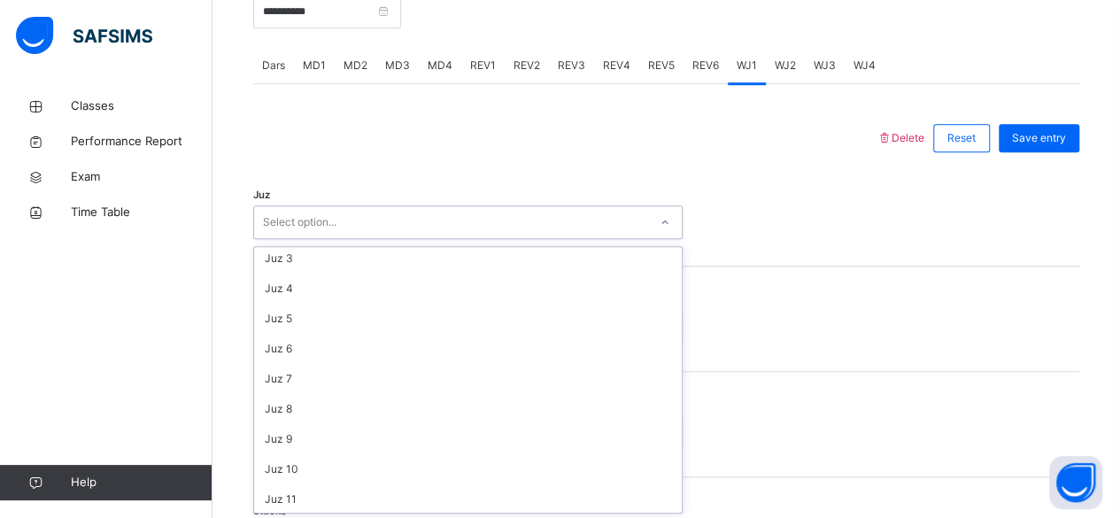
scroll to position [0, 0]
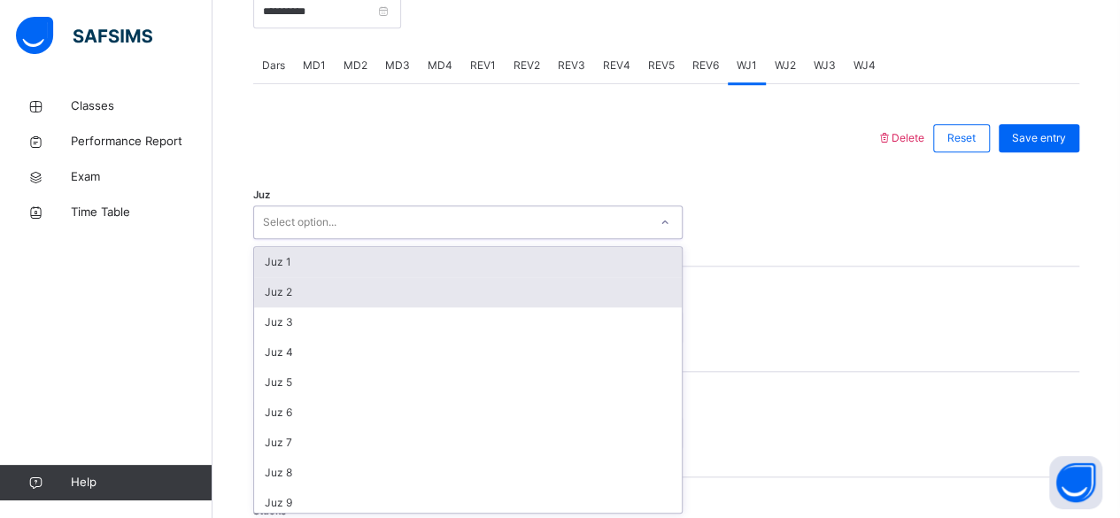
click at [367, 293] on div "Juz 2" at bounding box center [468, 292] width 428 height 30
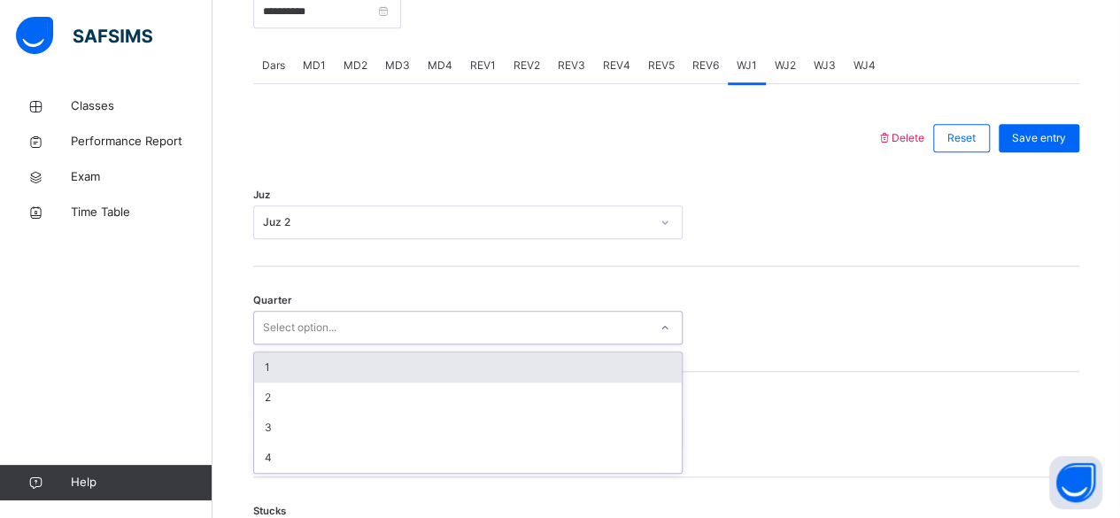
click at [452, 360] on div "1" at bounding box center [468, 367] width 428 height 30
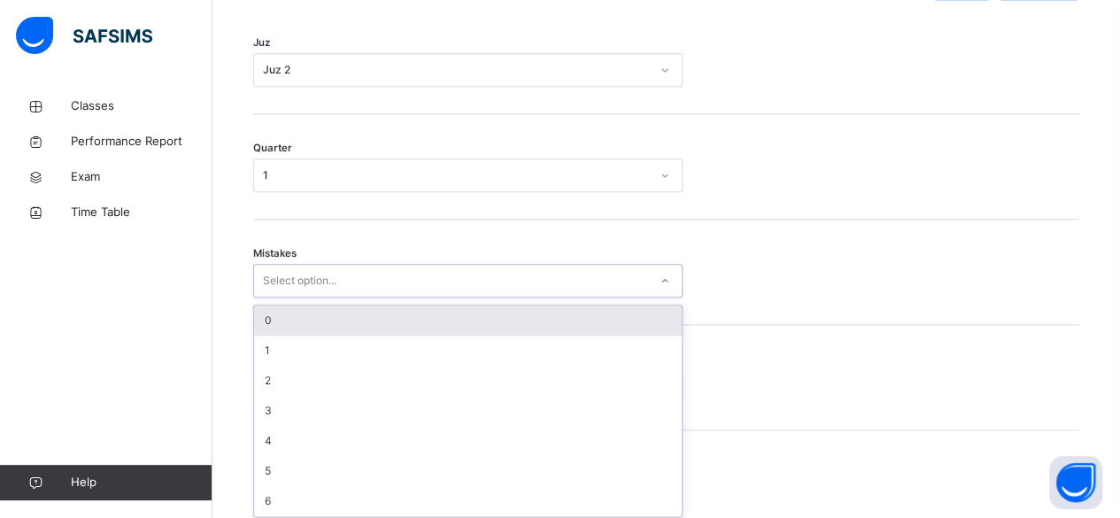
scroll to position [882, 0]
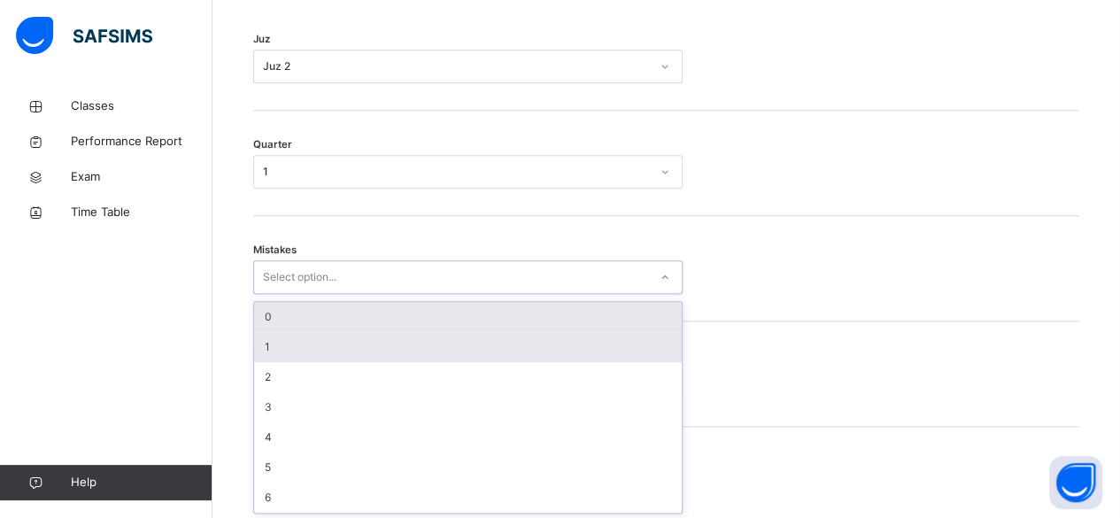
click at [284, 344] on div "1" at bounding box center [468, 347] width 428 height 30
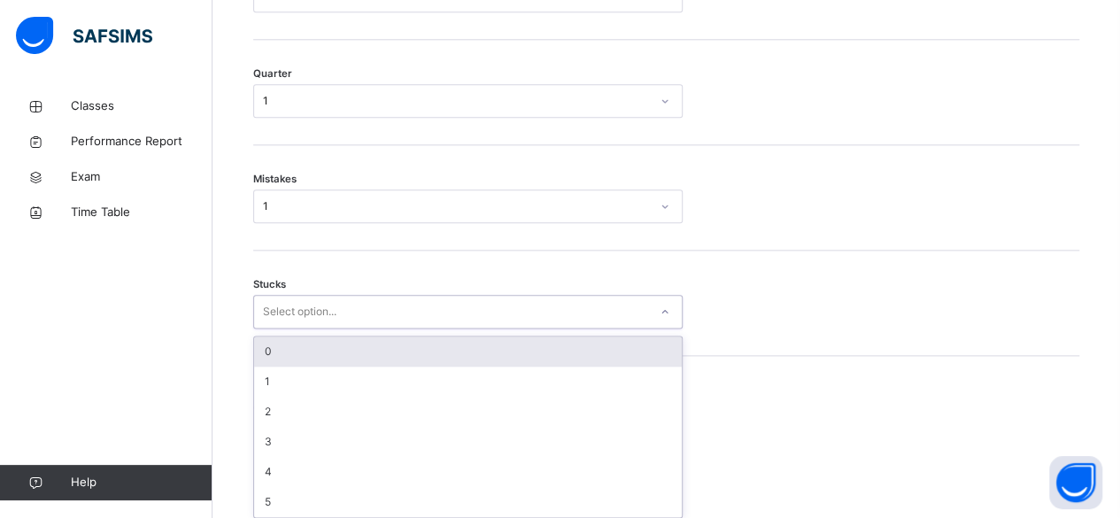
scroll to position [956, 0]
click at [322, 338] on div "0" at bounding box center [468, 348] width 428 height 30
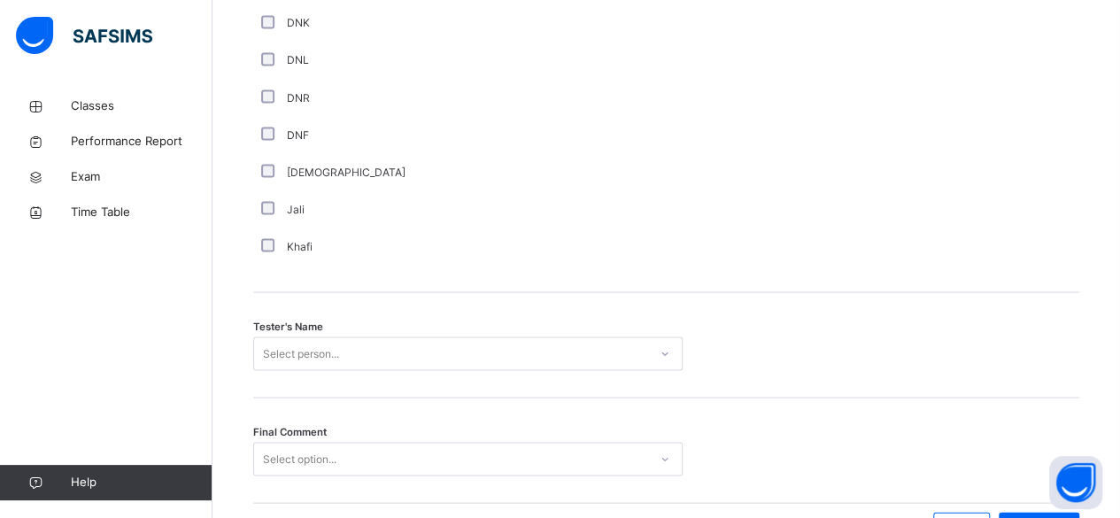
scroll to position [1694, 0]
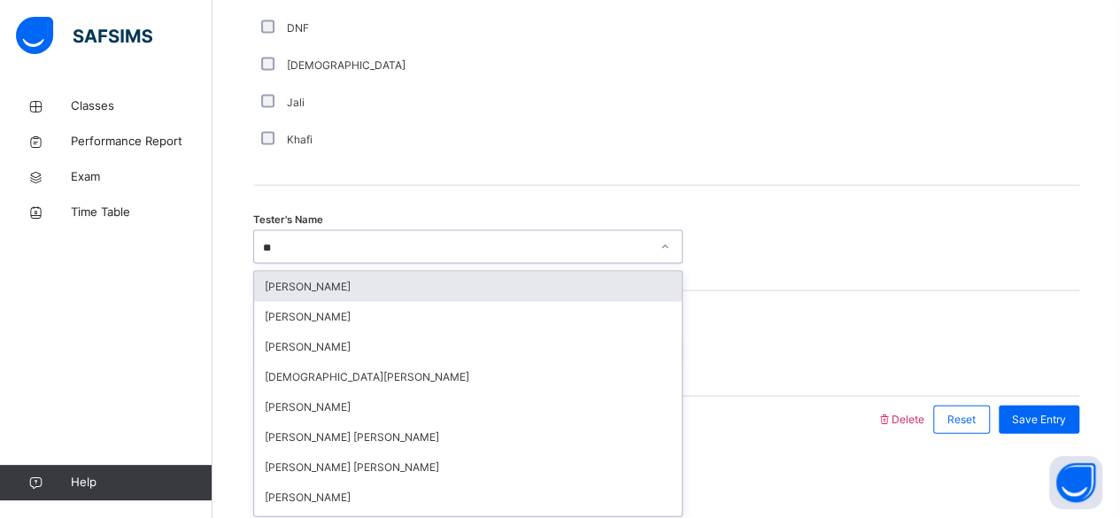
type input "***"
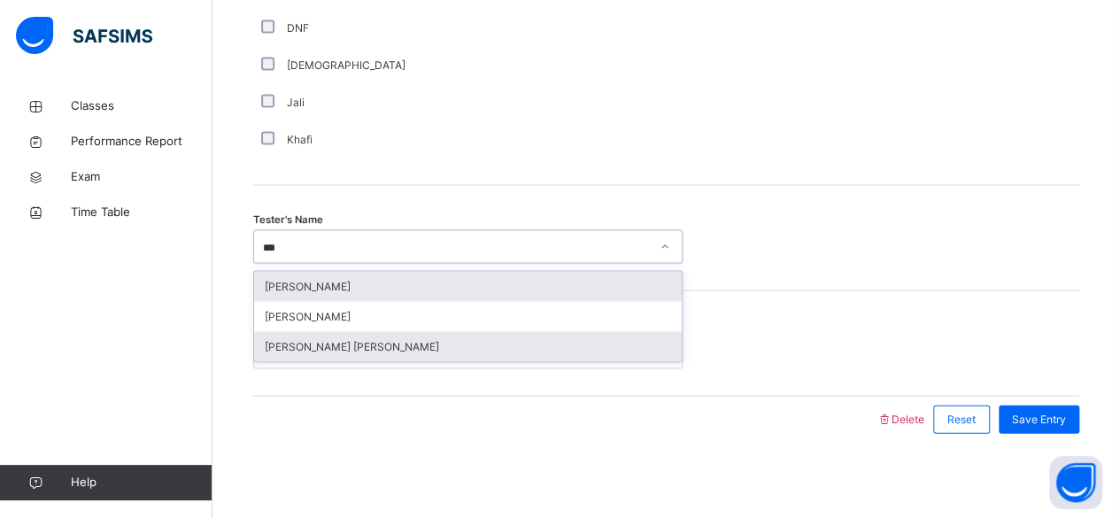
click at [326, 348] on div "[PERSON_NAME] [PERSON_NAME]" at bounding box center [468, 347] width 428 height 30
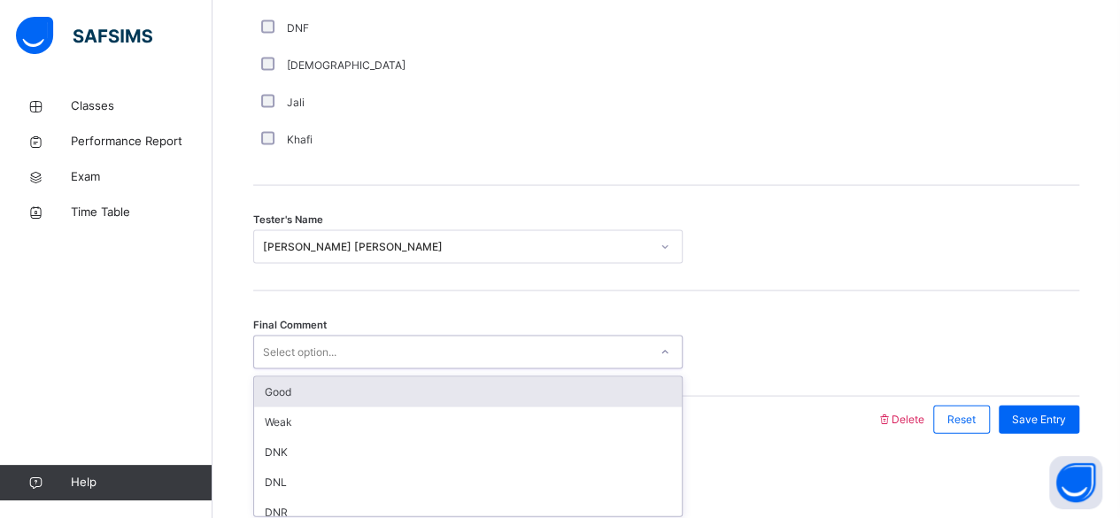
click at [613, 402] on div "Good" at bounding box center [468, 392] width 428 height 30
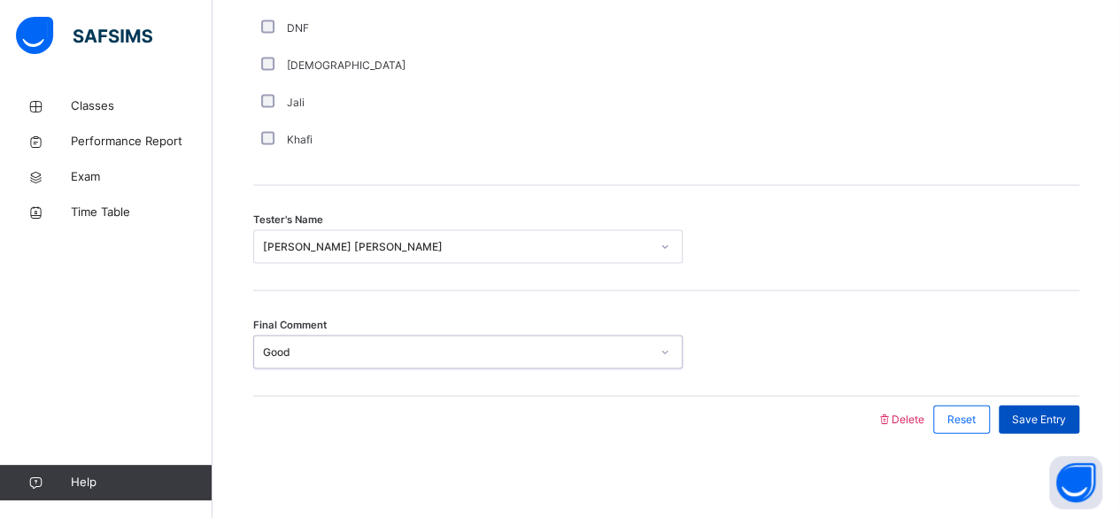
click at [1075, 427] on div "Save Entry" at bounding box center [1039, 420] width 81 height 28
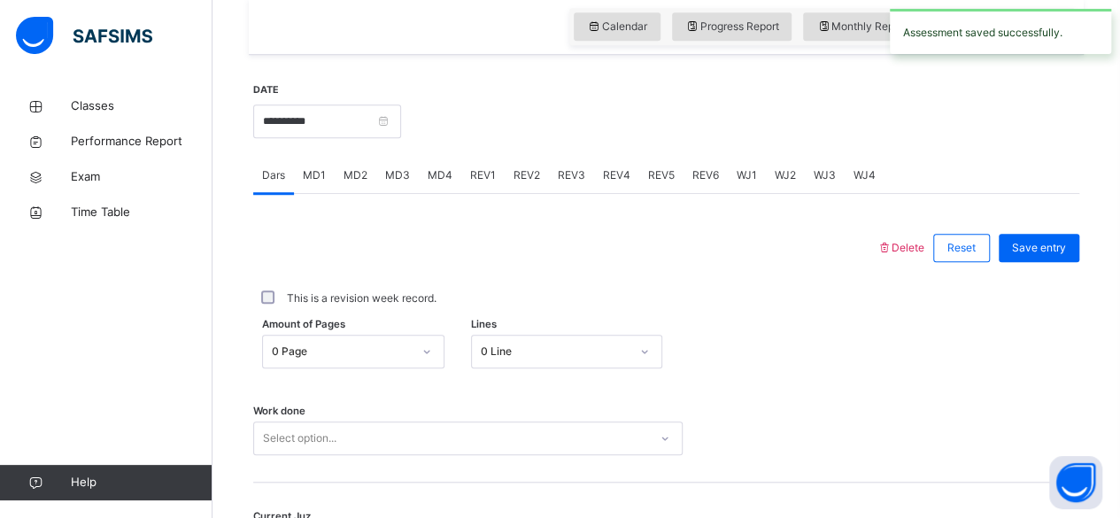
scroll to position [617, 0]
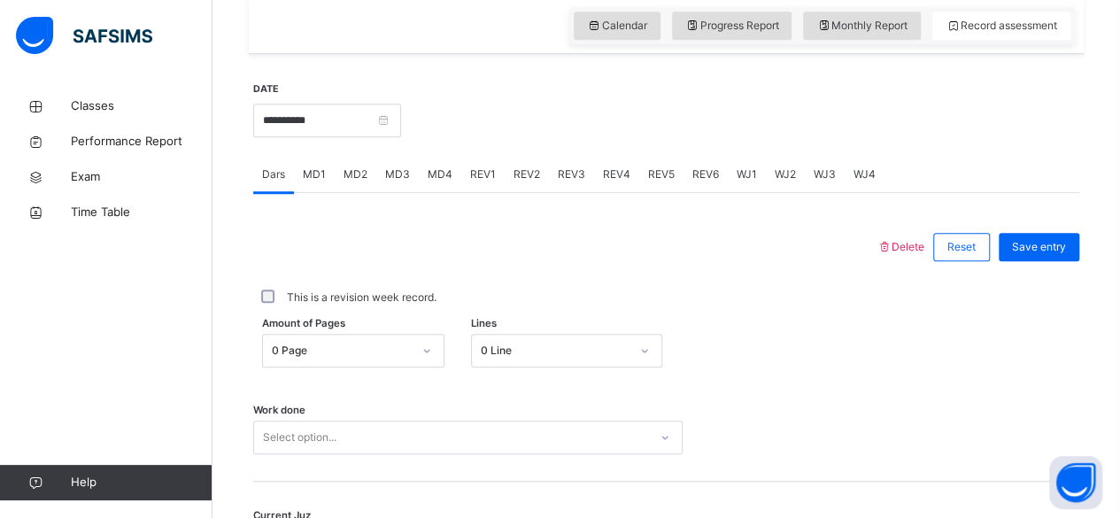
click at [780, 173] on span "WJ2" at bounding box center [785, 174] width 21 height 16
click at [744, 172] on span "WJ1" at bounding box center [747, 174] width 20 height 16
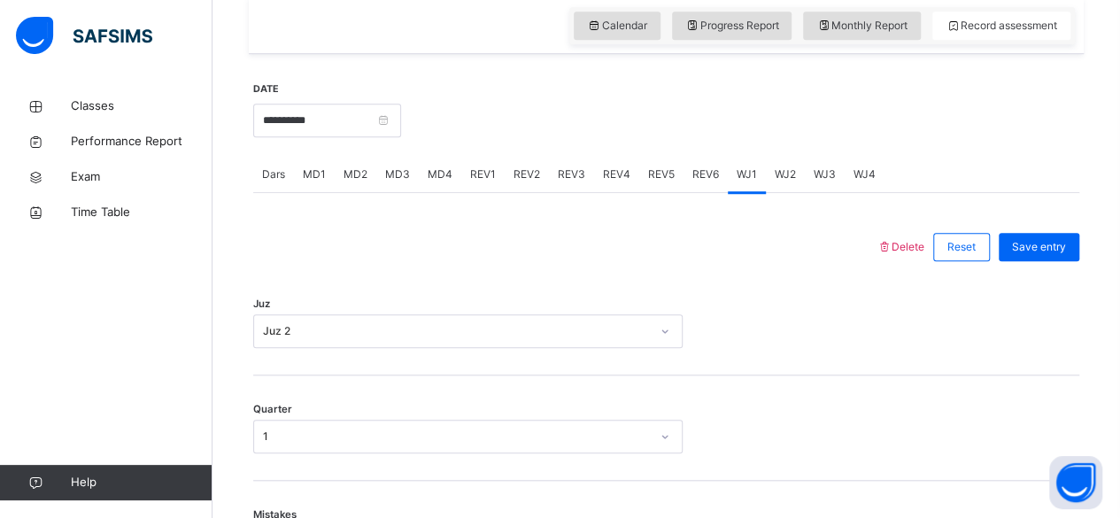
click at [777, 171] on span "WJ2" at bounding box center [785, 174] width 21 height 16
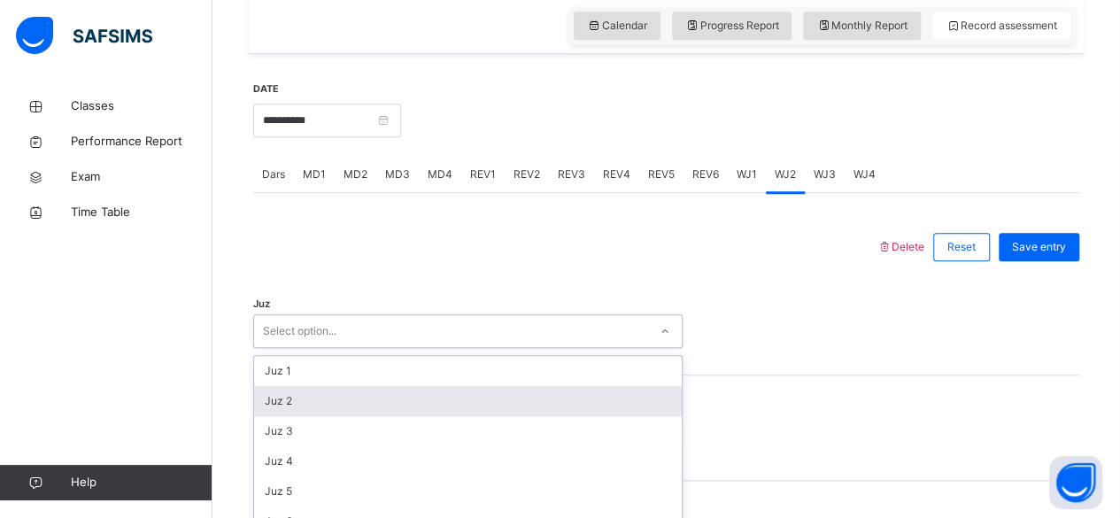
scroll to position [726, 0]
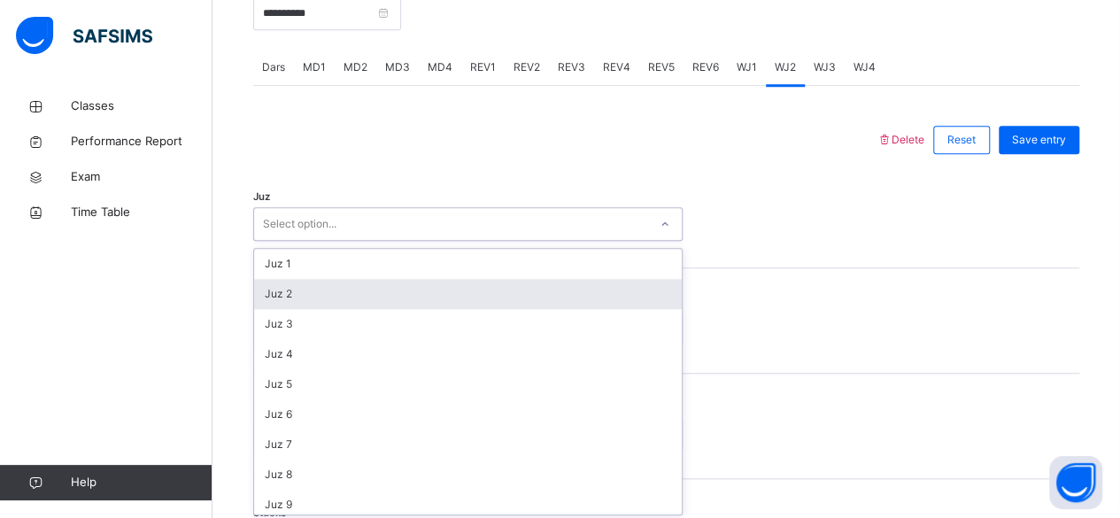
click at [632, 241] on div "option Juz 2 focused, 2 of 30. 30 results available. Use Up and Down to choose …" at bounding box center [467, 224] width 429 height 34
click at [566, 286] on div "Juz 2" at bounding box center [468, 292] width 428 height 30
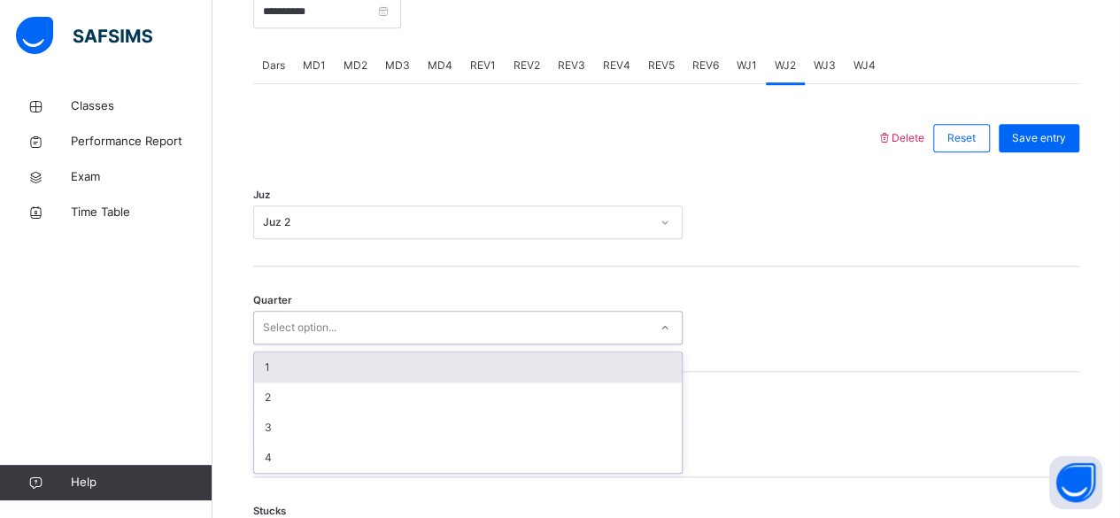
click at [515, 325] on div "Select option..." at bounding box center [451, 327] width 394 height 27
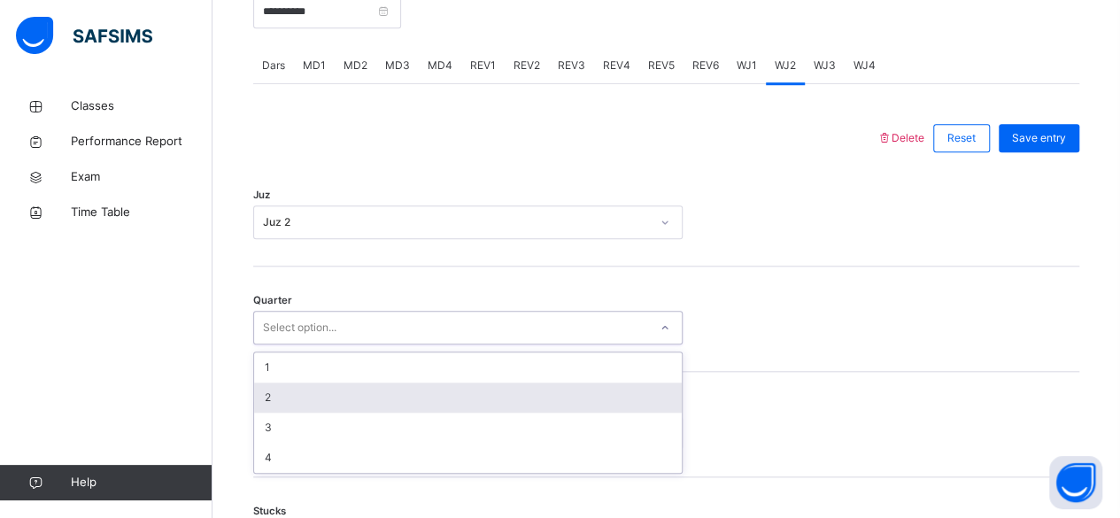
click at [510, 397] on div "2" at bounding box center [468, 398] width 428 height 30
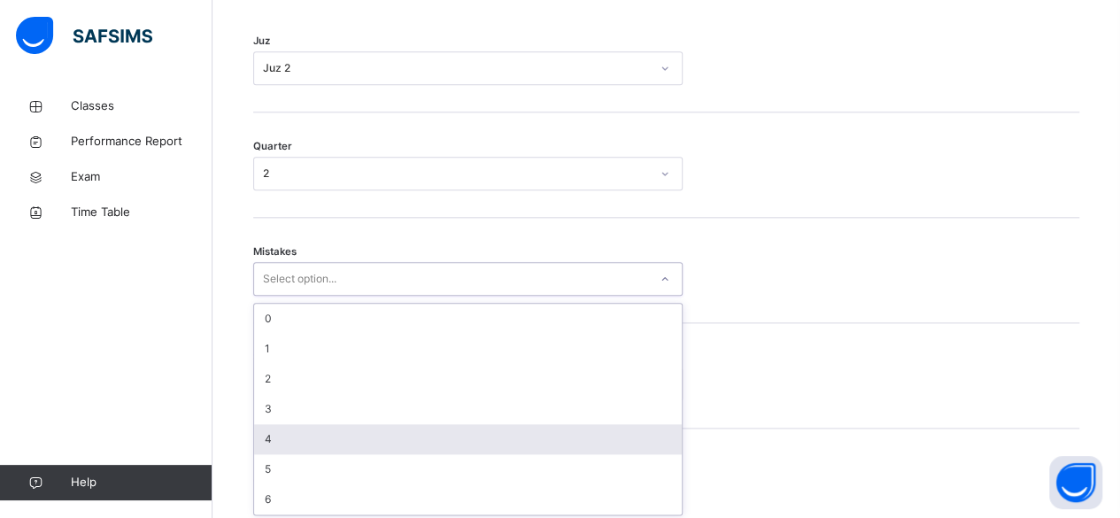
click at [480, 296] on div "option 4 focused, 5 of 7. 7 results available. Use Up and Down to choose option…" at bounding box center [467, 279] width 429 height 34
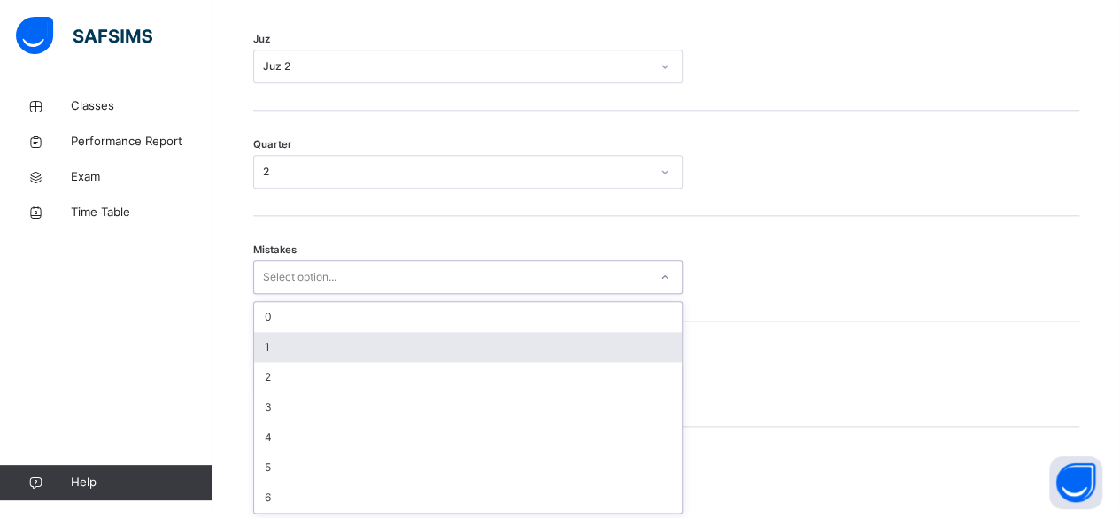
click at [369, 353] on div "1" at bounding box center [468, 347] width 428 height 30
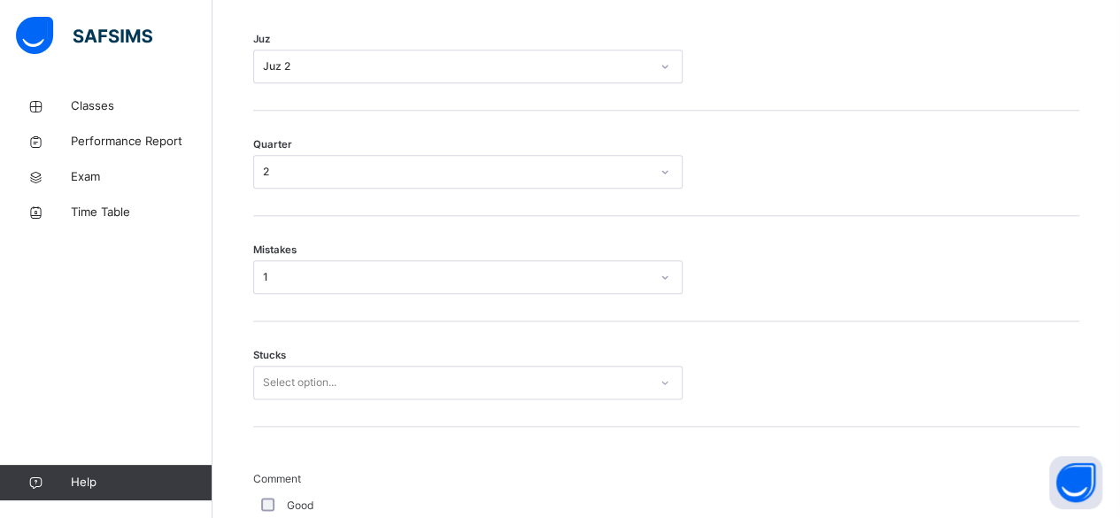
click at [365, 405] on div "Stucks Select option..." at bounding box center [666, 373] width 826 height 105
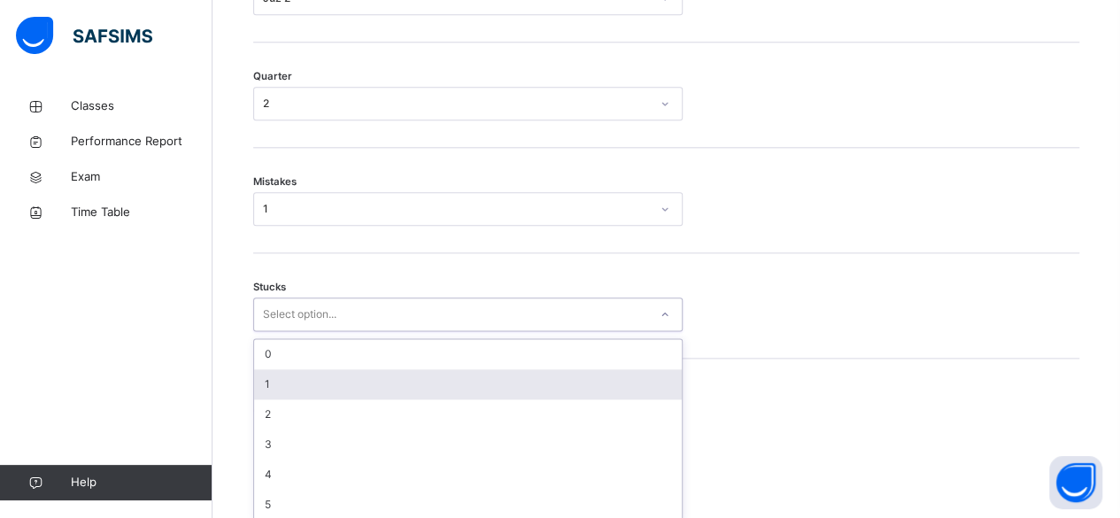
click at [362, 331] on div "option 1 focused, 2 of 6. 6 results available. Use Up and Down to choose option…" at bounding box center [467, 315] width 429 height 34
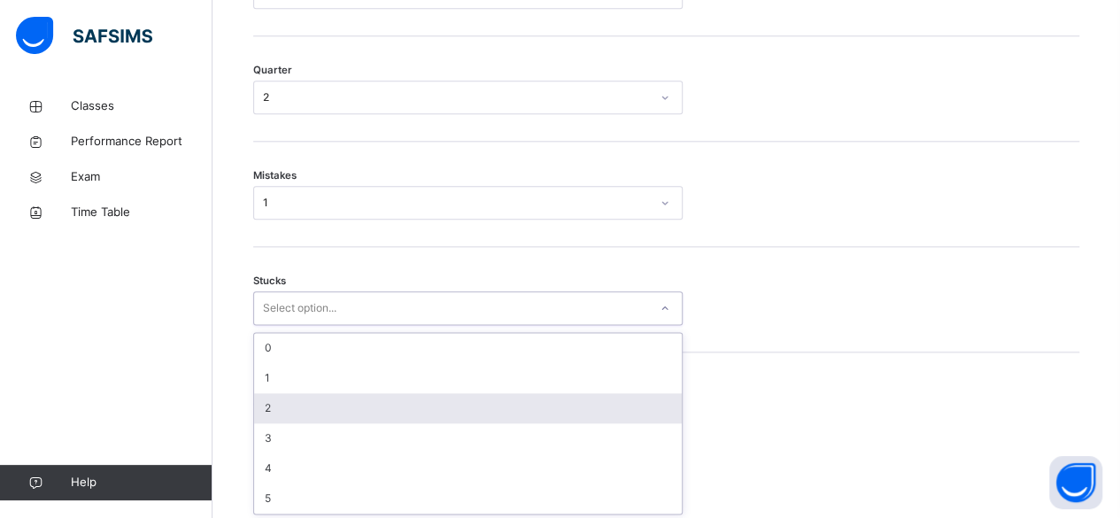
click at [360, 400] on div "2" at bounding box center [468, 408] width 428 height 30
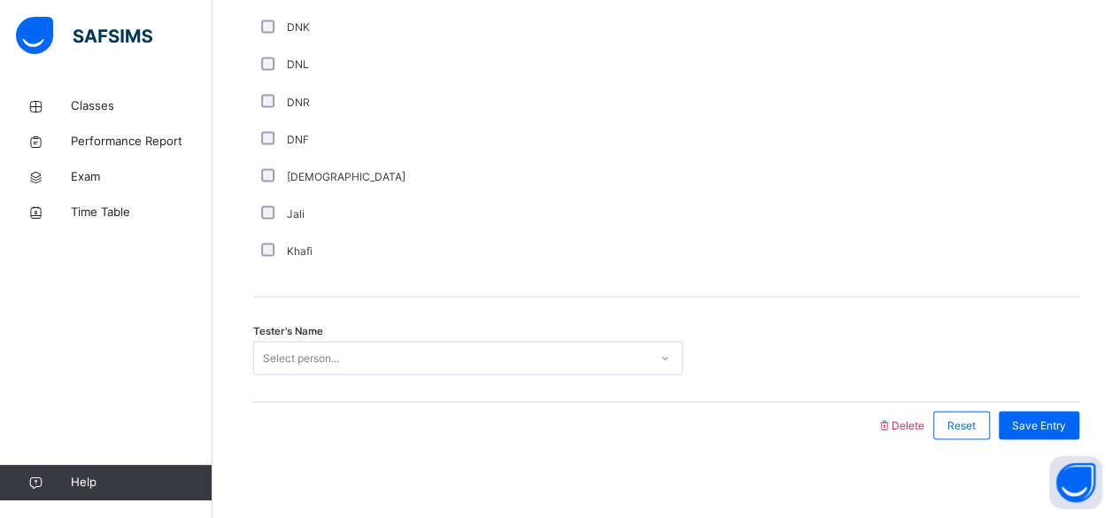
scroll to position [1589, 0]
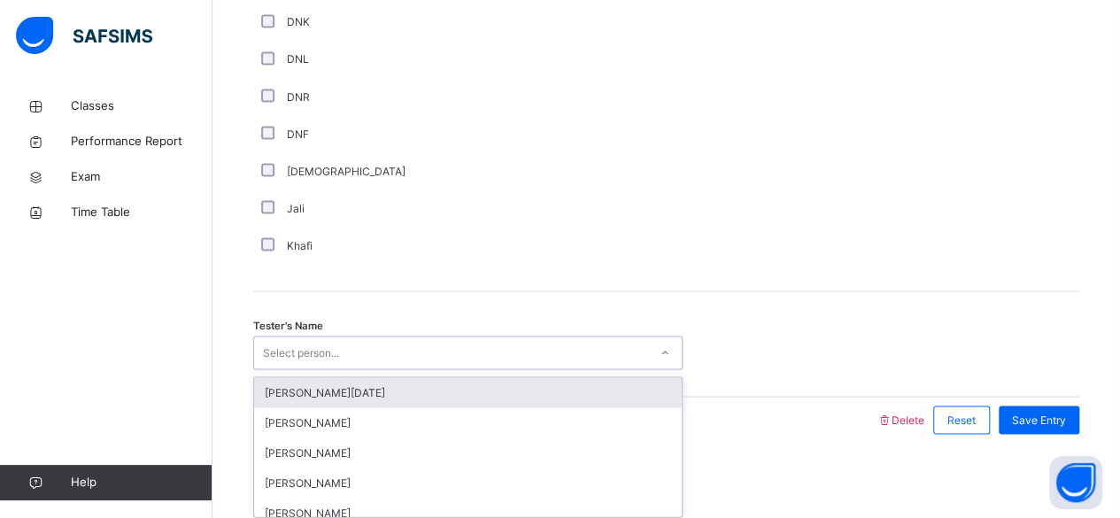
click at [299, 357] on div "Select person..." at bounding box center [301, 353] width 76 height 34
type input "***"
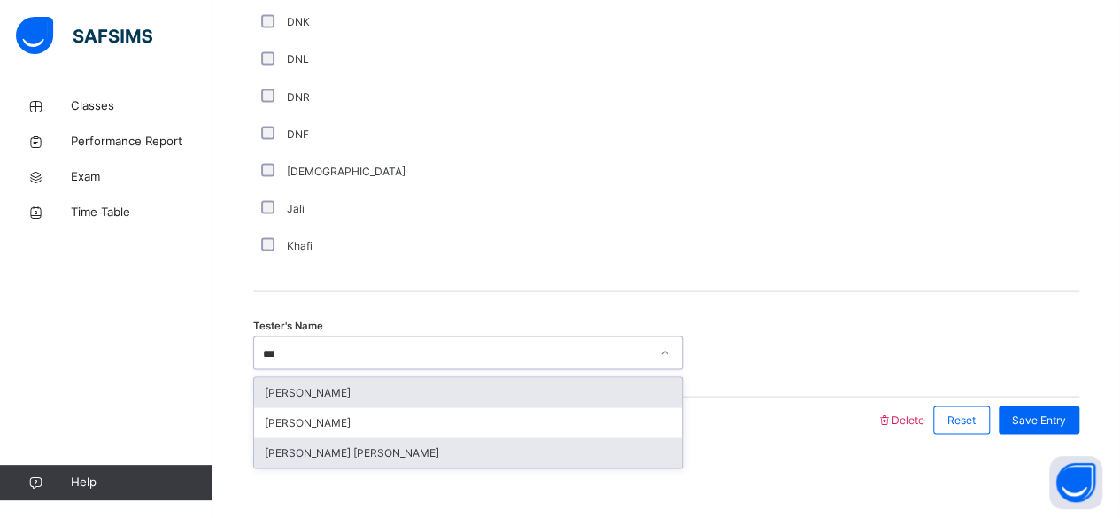
click at [386, 454] on div "[PERSON_NAME] [PERSON_NAME]" at bounding box center [468, 452] width 428 height 30
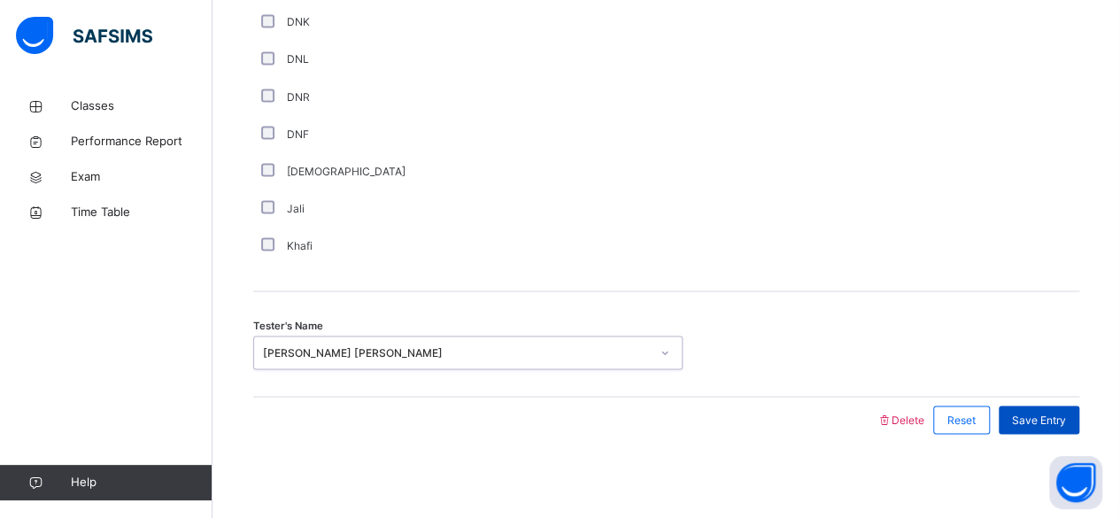
click at [1050, 423] on span "Save Entry" at bounding box center [1039, 420] width 54 height 16
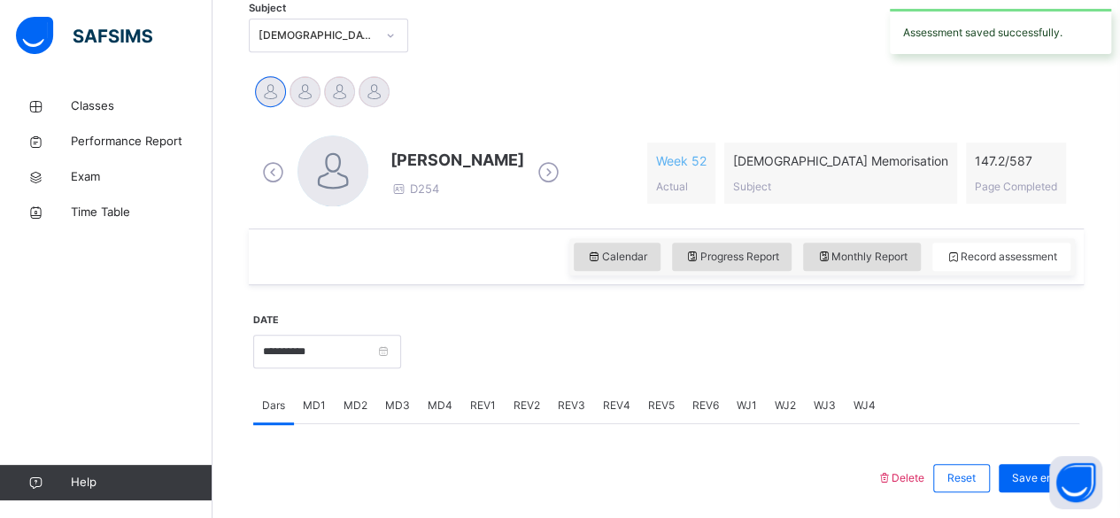
scroll to position [363, 0]
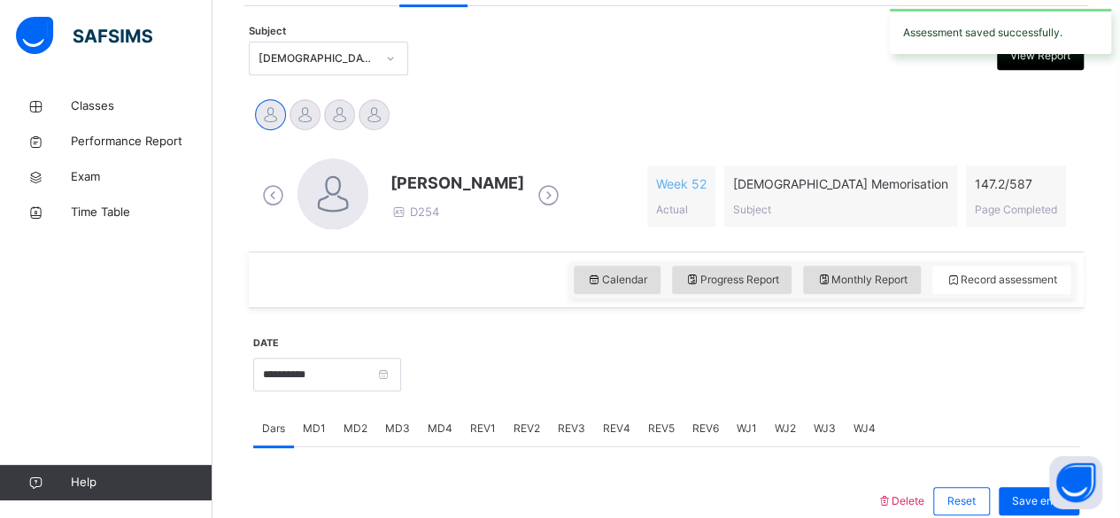
click at [788, 425] on span "WJ2" at bounding box center [785, 429] width 21 height 16
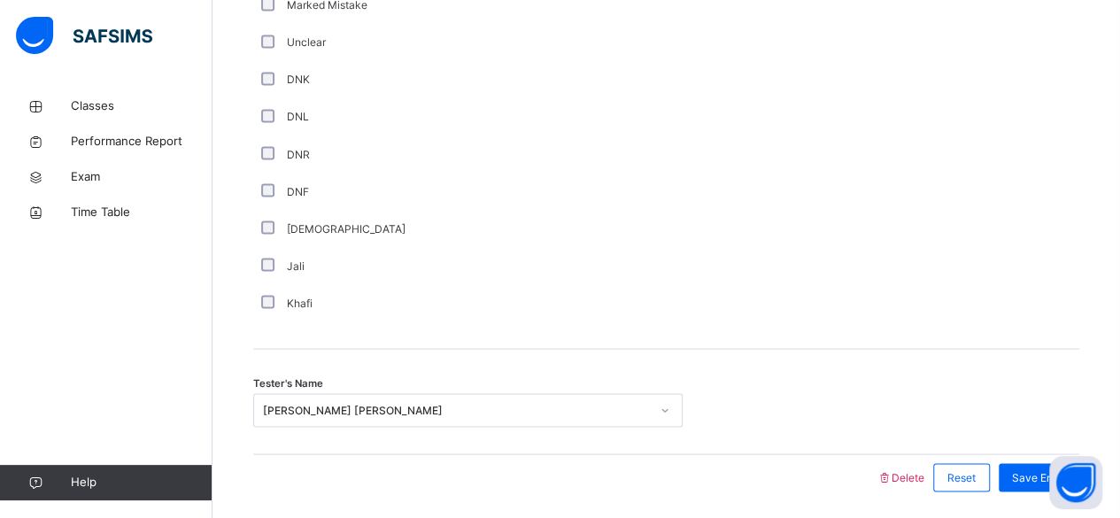
scroll to position [1589, 0]
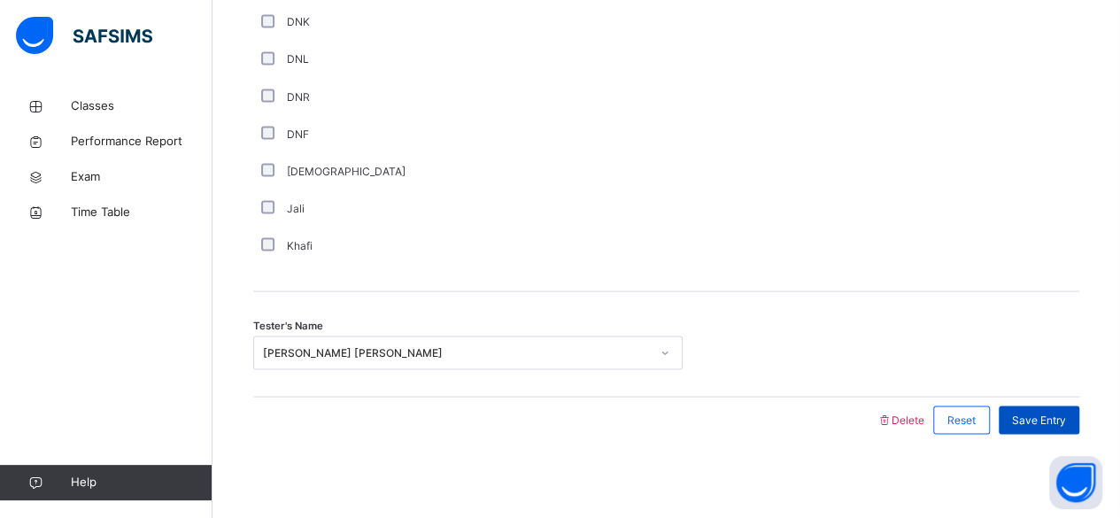
click at [1064, 406] on div "Save Entry" at bounding box center [1039, 420] width 81 height 28
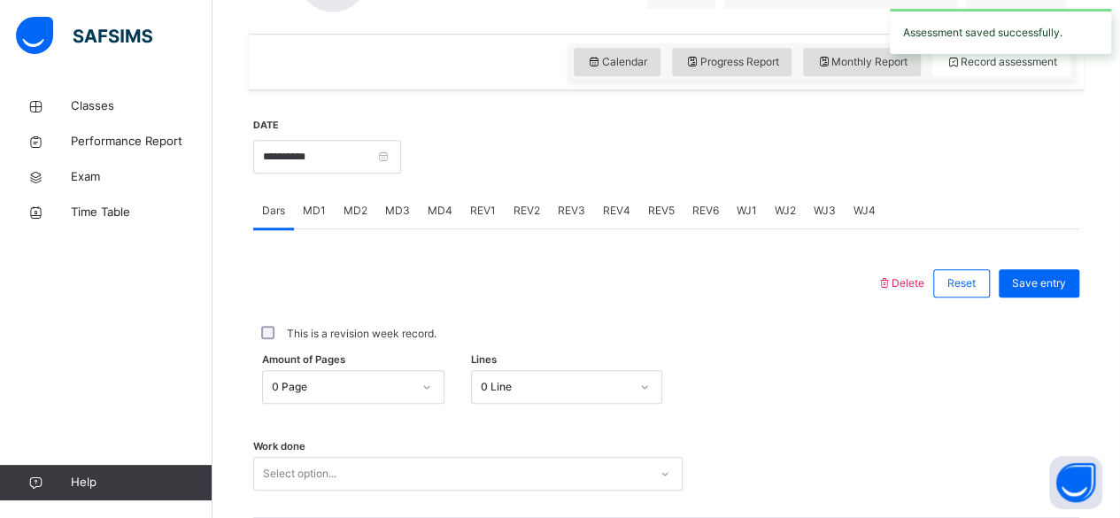
scroll to position [587, 0]
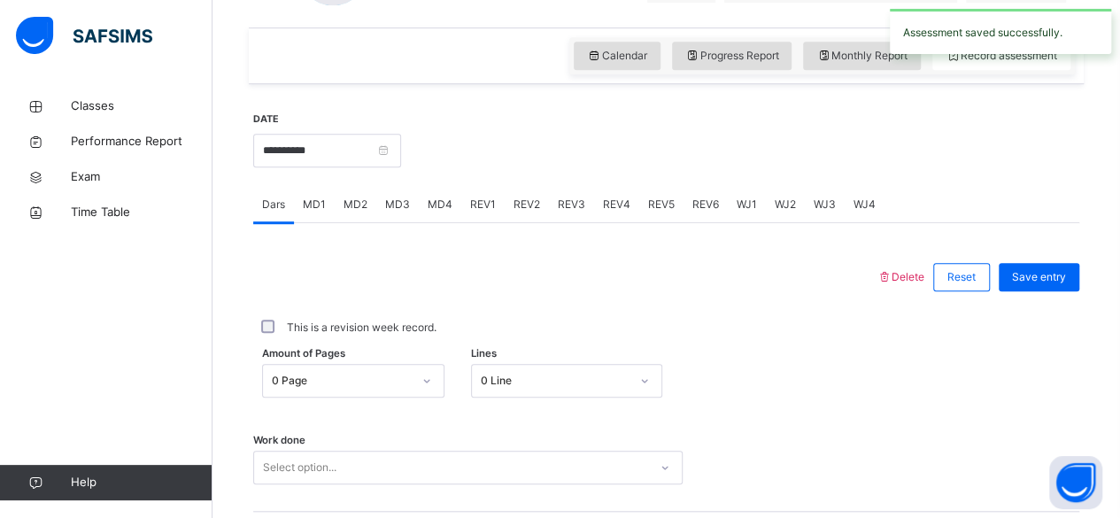
click at [747, 204] on span "WJ1" at bounding box center [747, 205] width 20 height 16
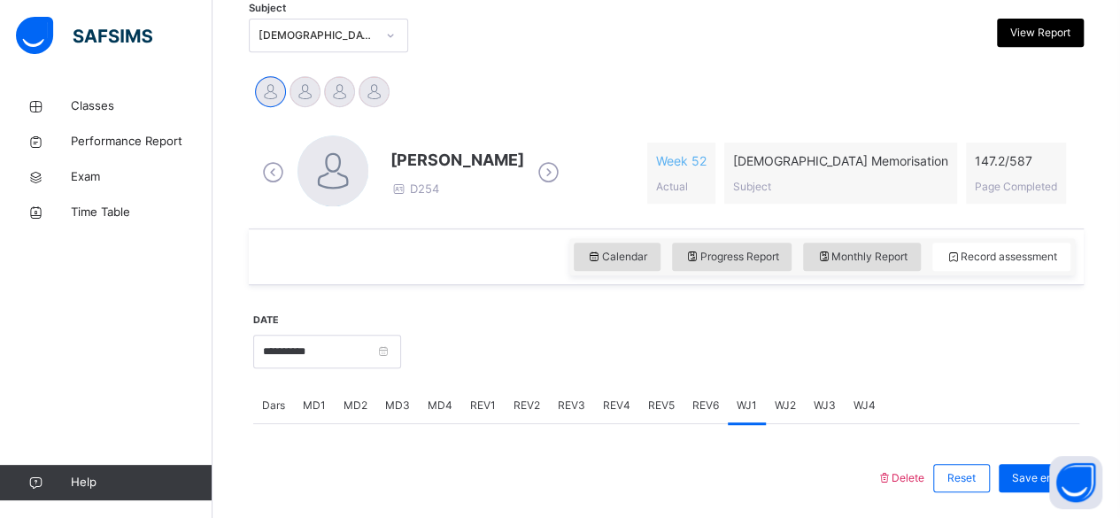
scroll to position [0, 0]
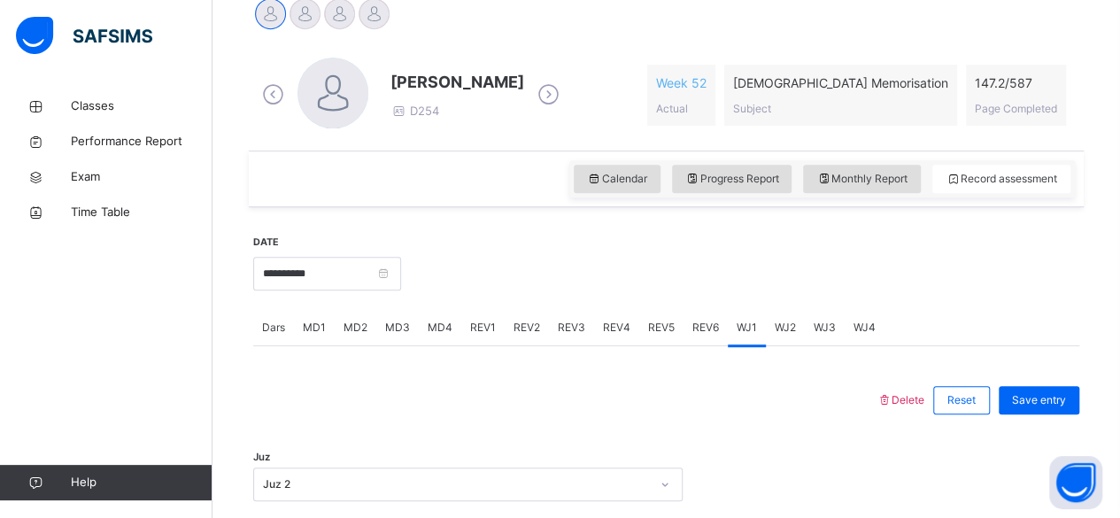
click at [779, 333] on span "WJ2" at bounding box center [785, 328] width 21 height 16
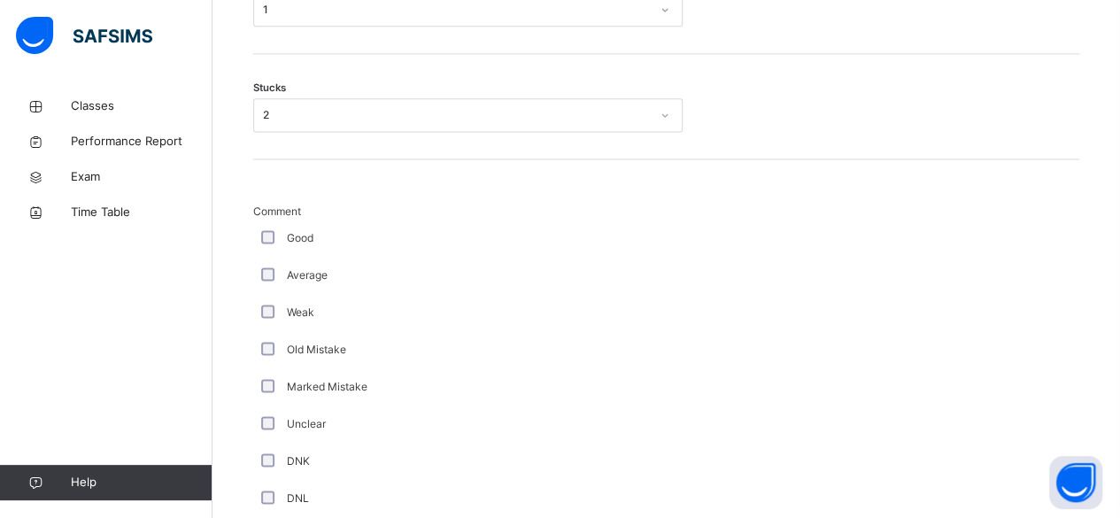
scroll to position [1151, 0]
click at [259, 248] on div "Good" at bounding box center [474, 236] width 443 height 37
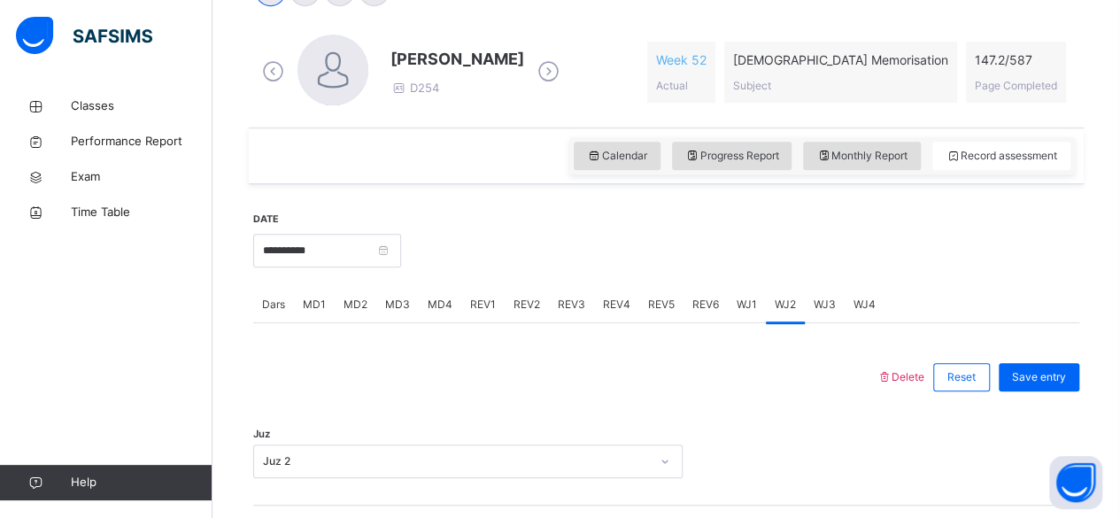
scroll to position [484, 0]
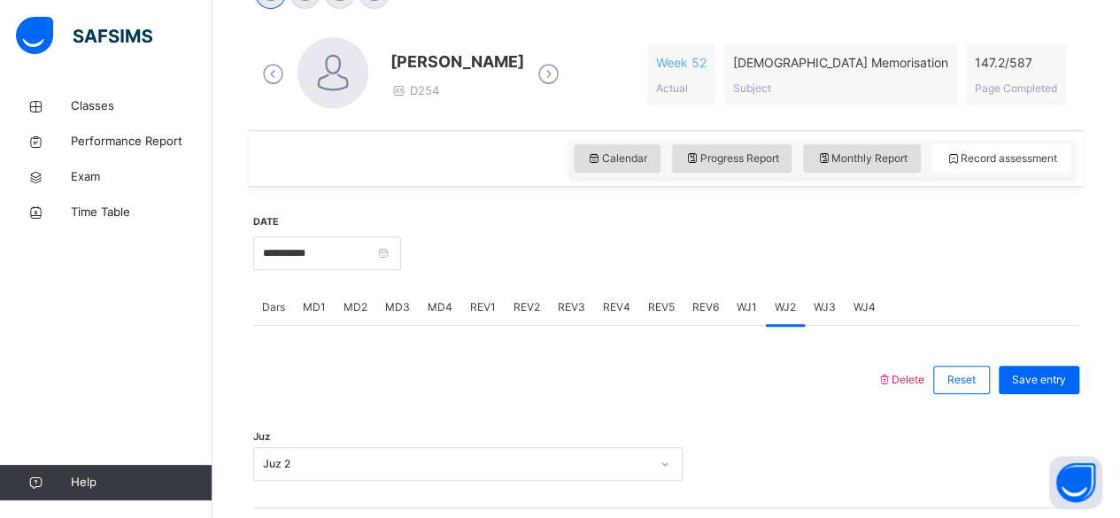
click at [835, 310] on div "WJ3" at bounding box center [825, 307] width 40 height 35
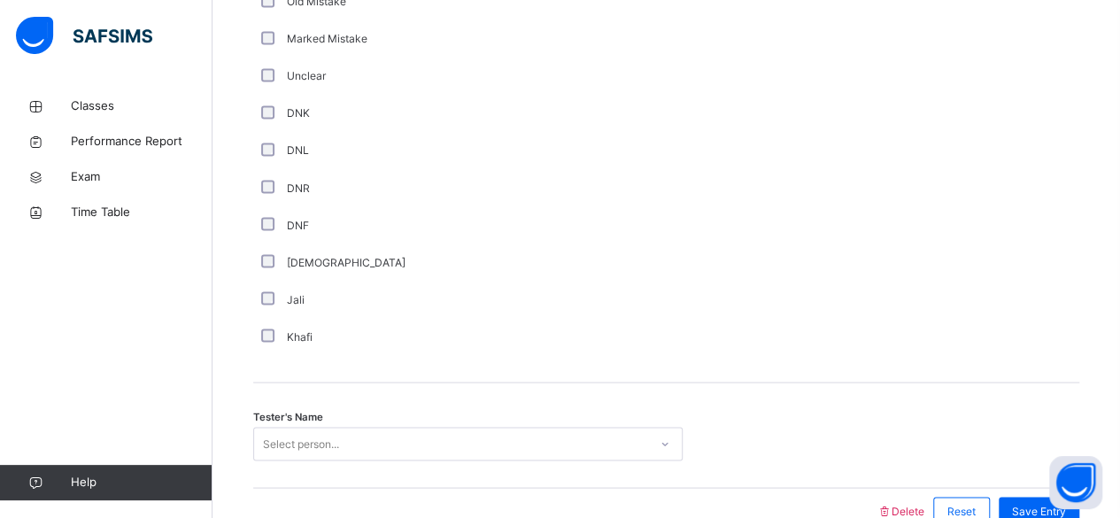
scroll to position [1589, 0]
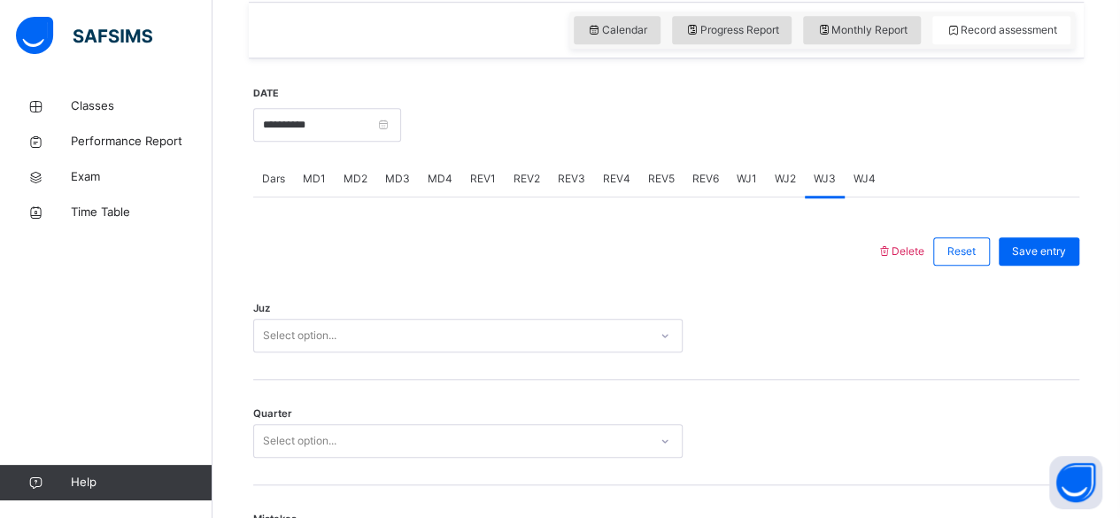
click at [856, 175] on span "WJ4" at bounding box center [865, 179] width 22 height 16
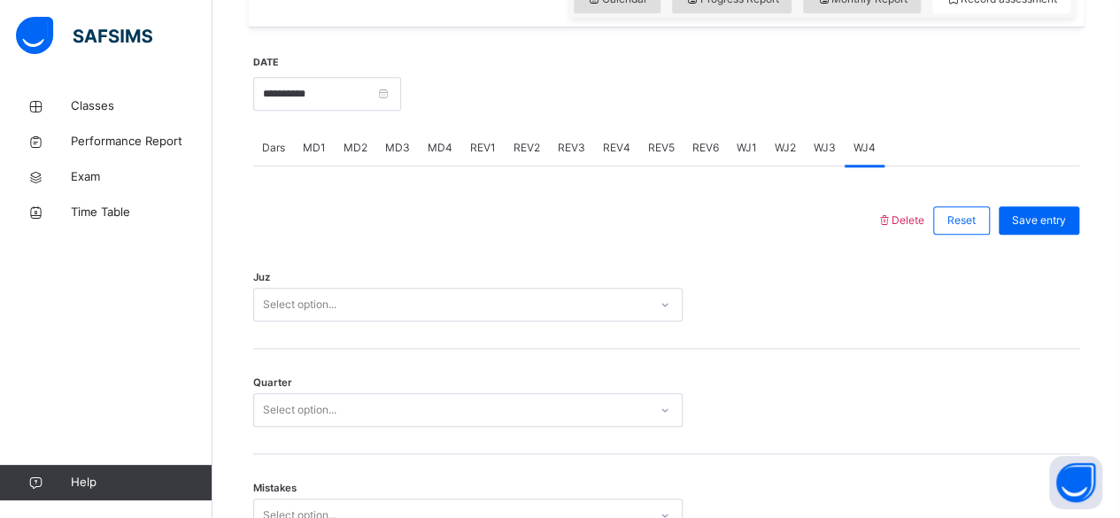
scroll to position [608, 0]
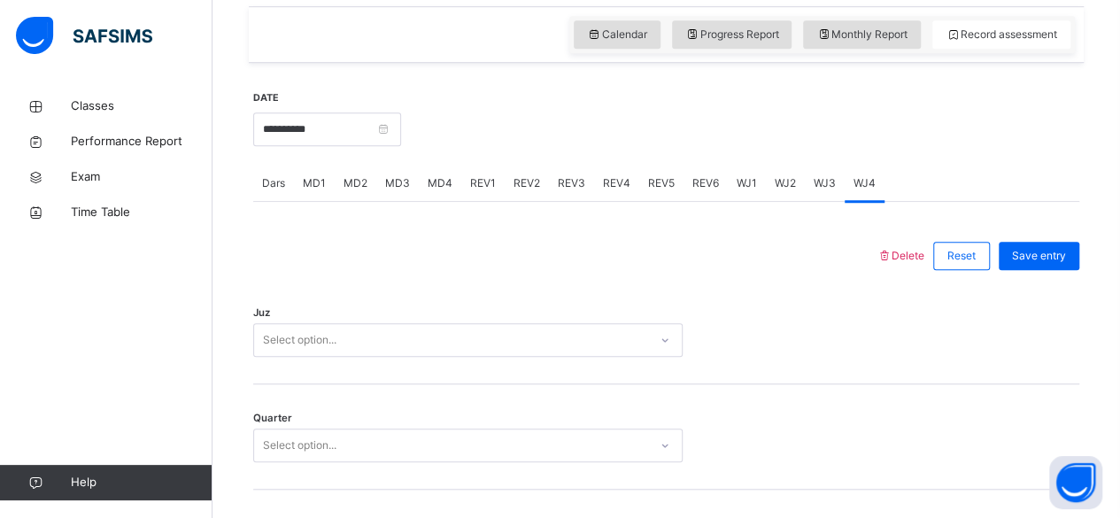
click at [471, 167] on div "REV1" at bounding box center [482, 183] width 43 height 35
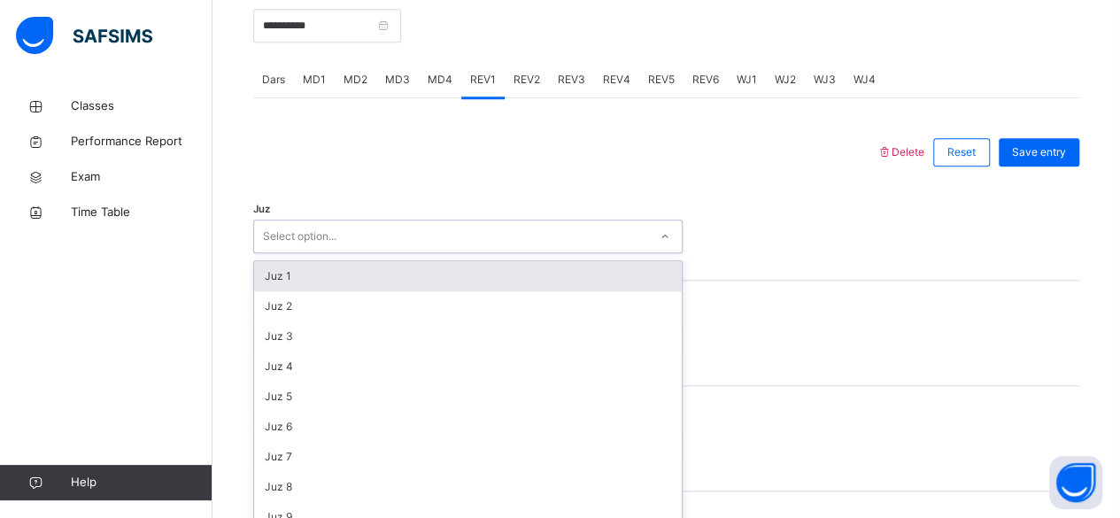
scroll to position [726, 0]
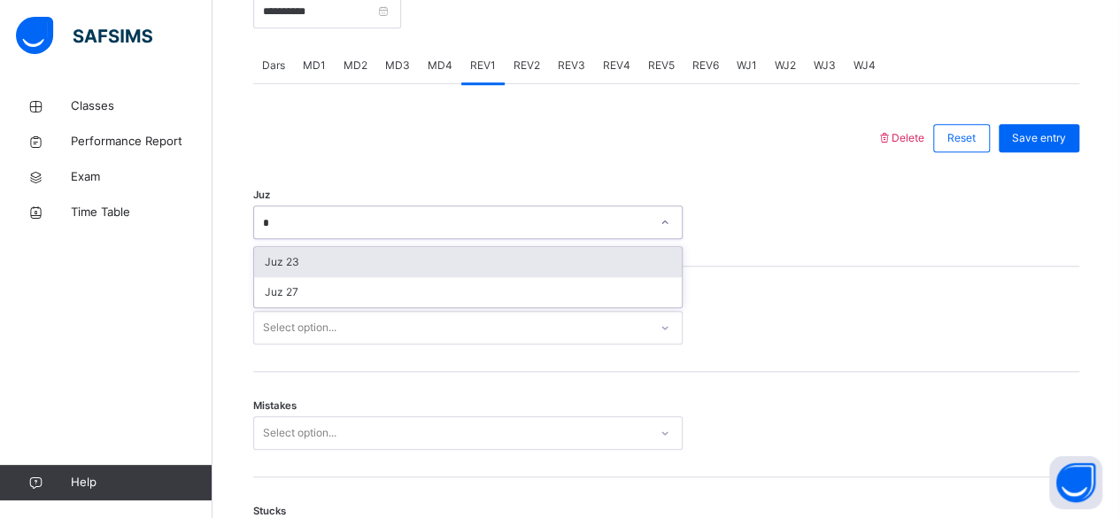
type input "**"
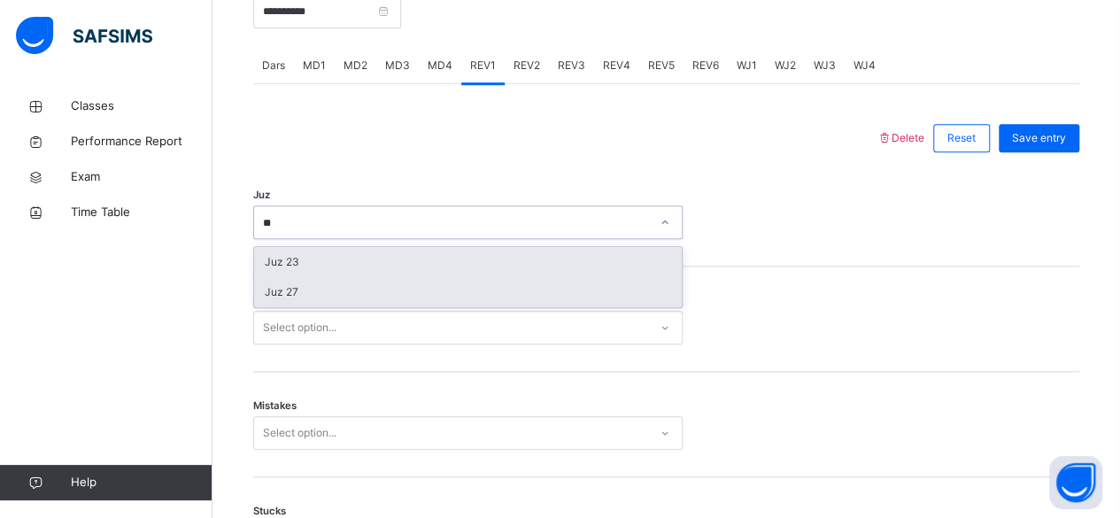
click at [328, 298] on div "Juz 27" at bounding box center [468, 292] width 428 height 30
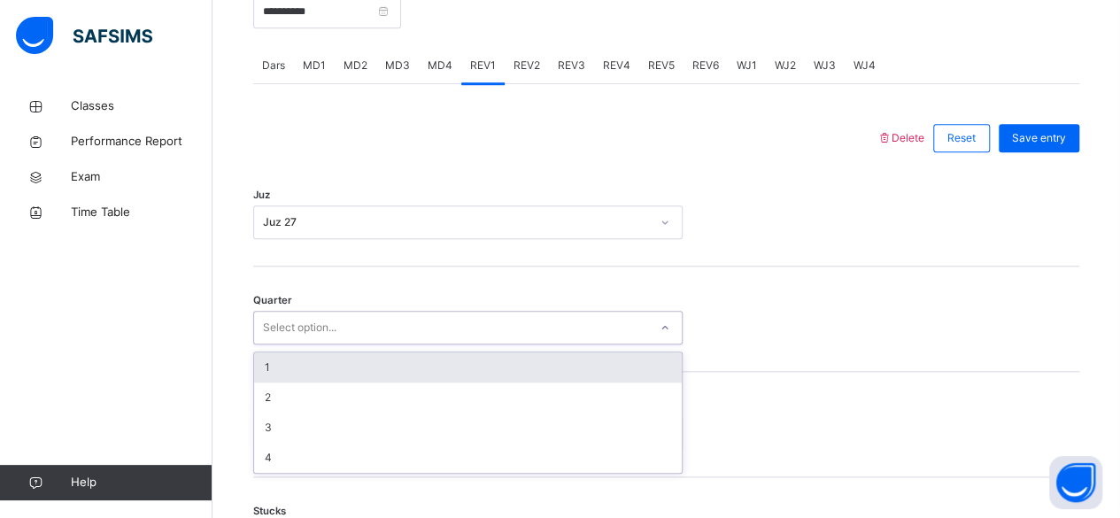
click at [338, 374] on div "1" at bounding box center [468, 367] width 428 height 30
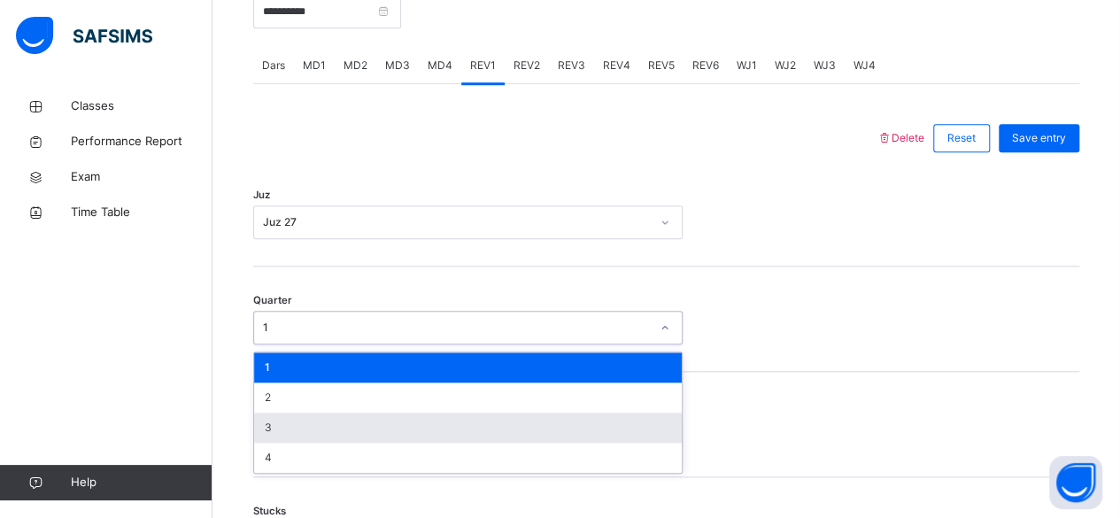
click at [306, 414] on div "3" at bounding box center [468, 428] width 428 height 30
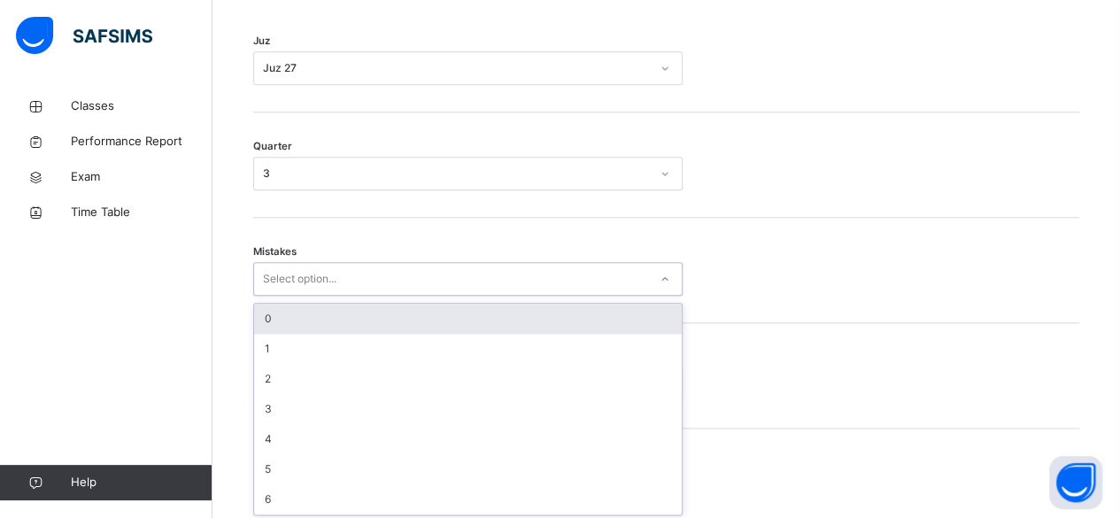
scroll to position [882, 0]
click at [321, 321] on div "0" at bounding box center [468, 317] width 428 height 30
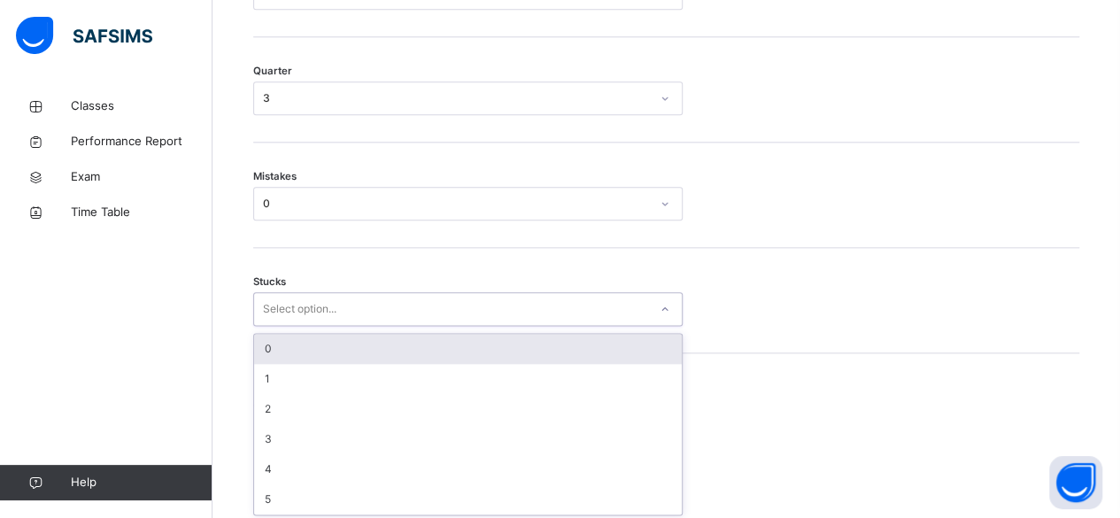
scroll to position [956, 0]
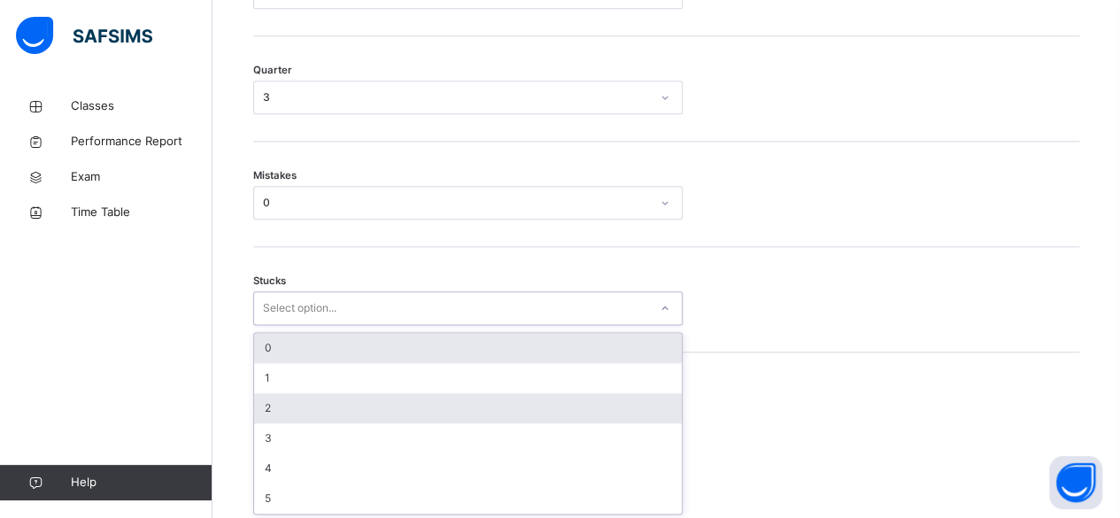
click at [295, 411] on div "2" at bounding box center [468, 408] width 428 height 30
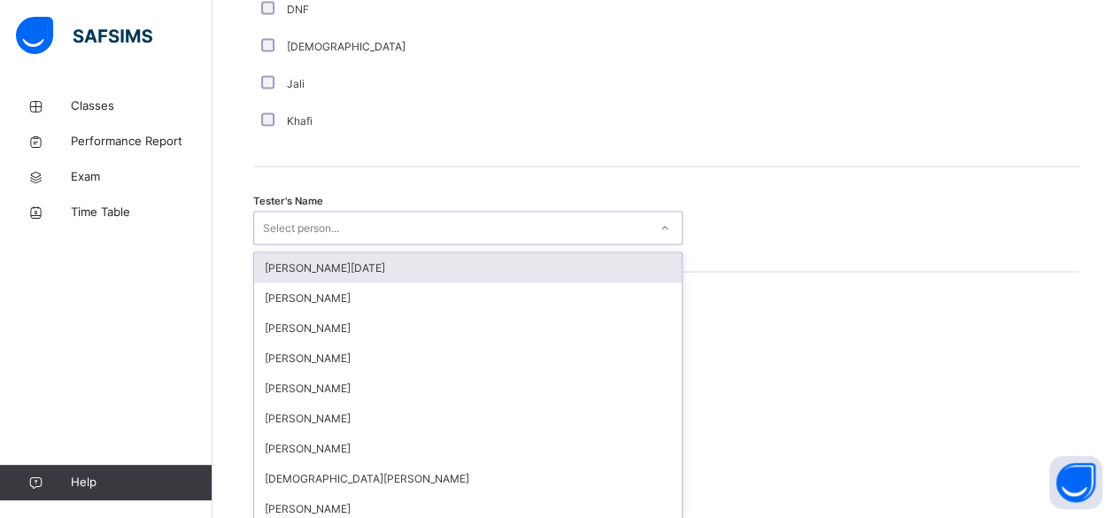
scroll to position [1718, 0]
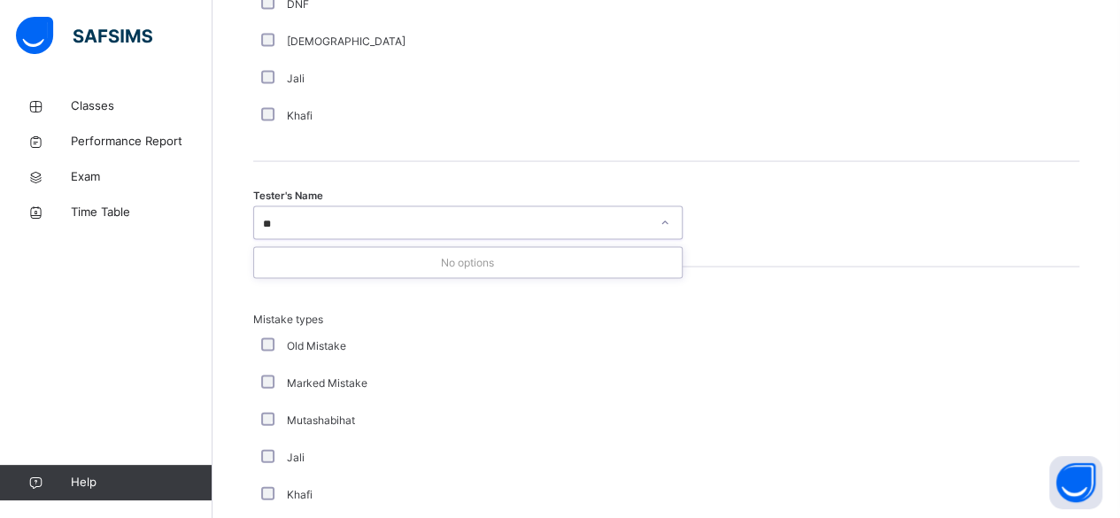
type input "*"
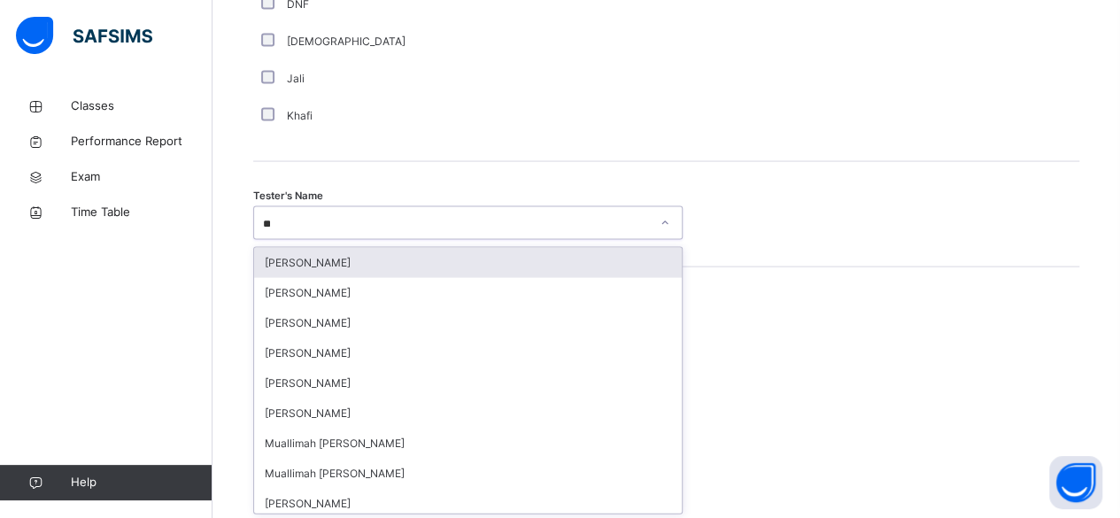
type input "*"
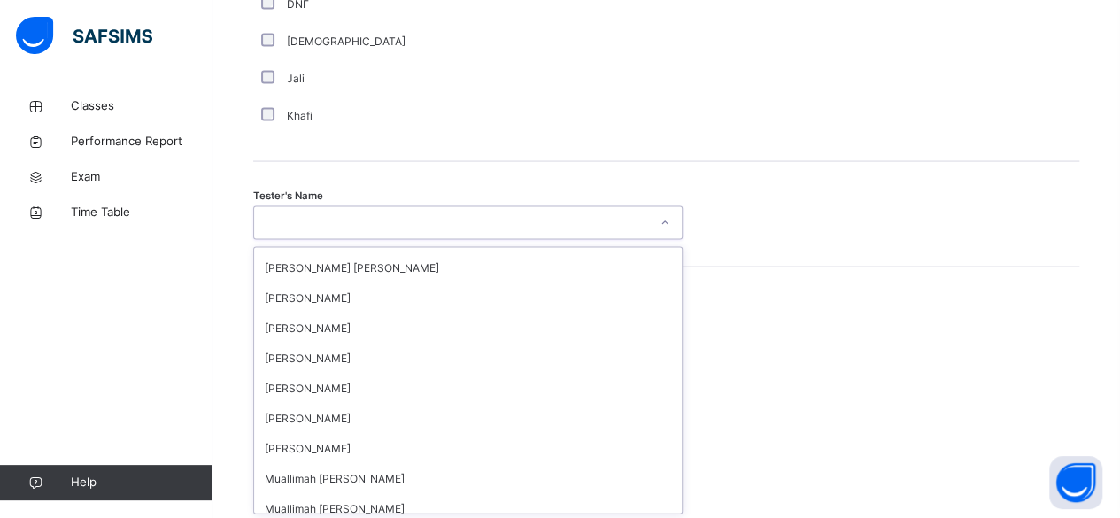
scroll to position [1259, 0]
type input "*"
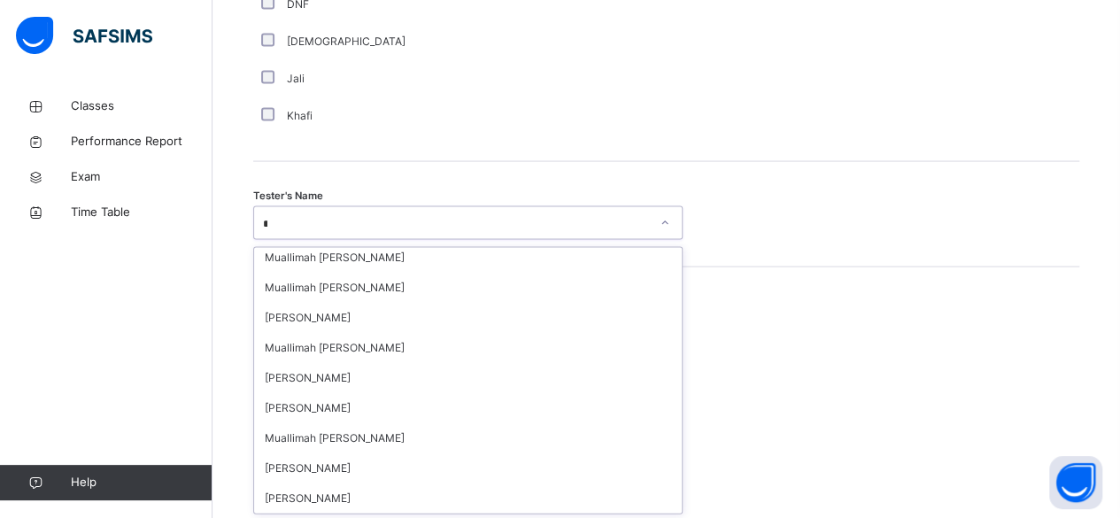
scroll to position [416, 0]
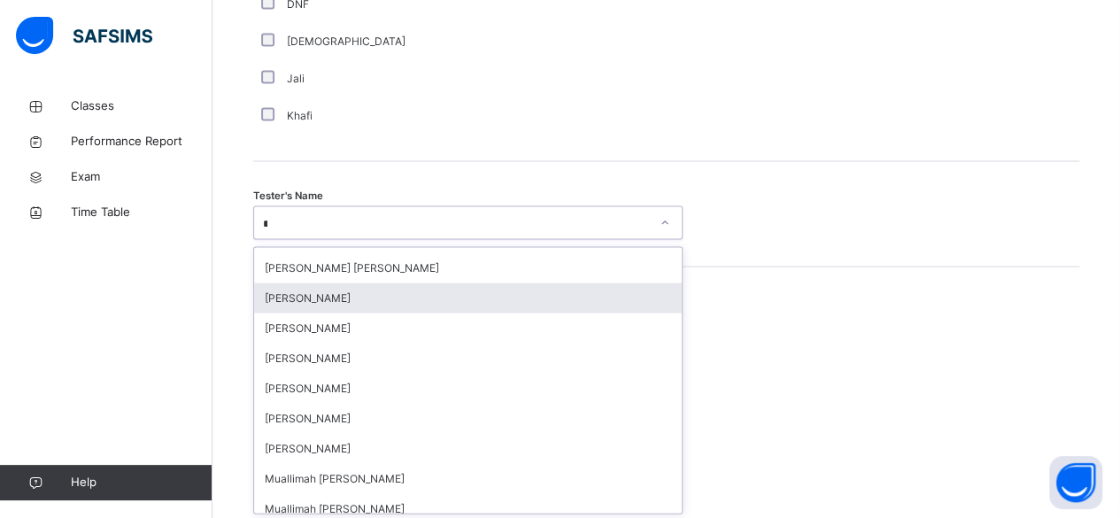
click at [361, 295] on div "[PERSON_NAME]" at bounding box center [468, 298] width 428 height 30
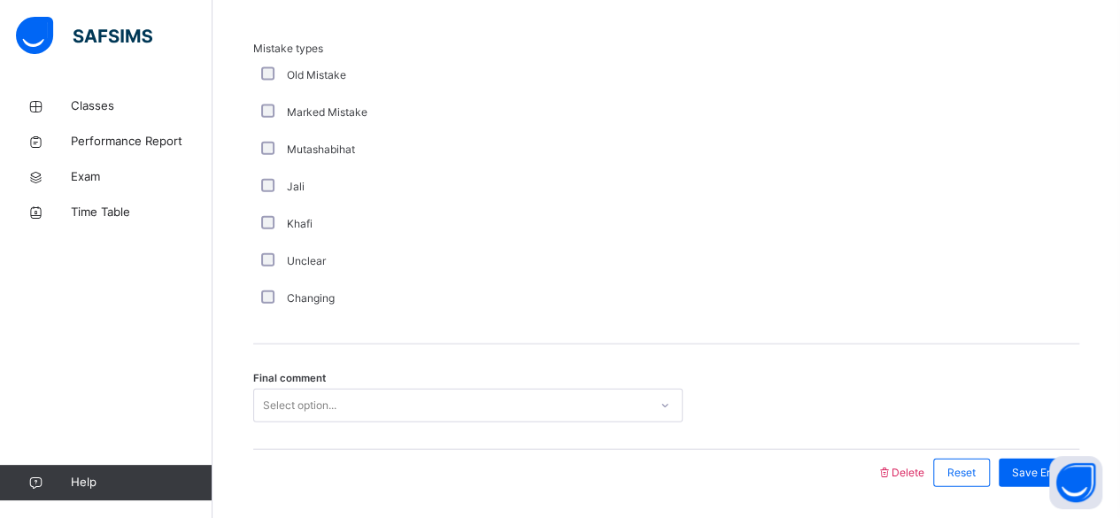
scroll to position [2042, 0]
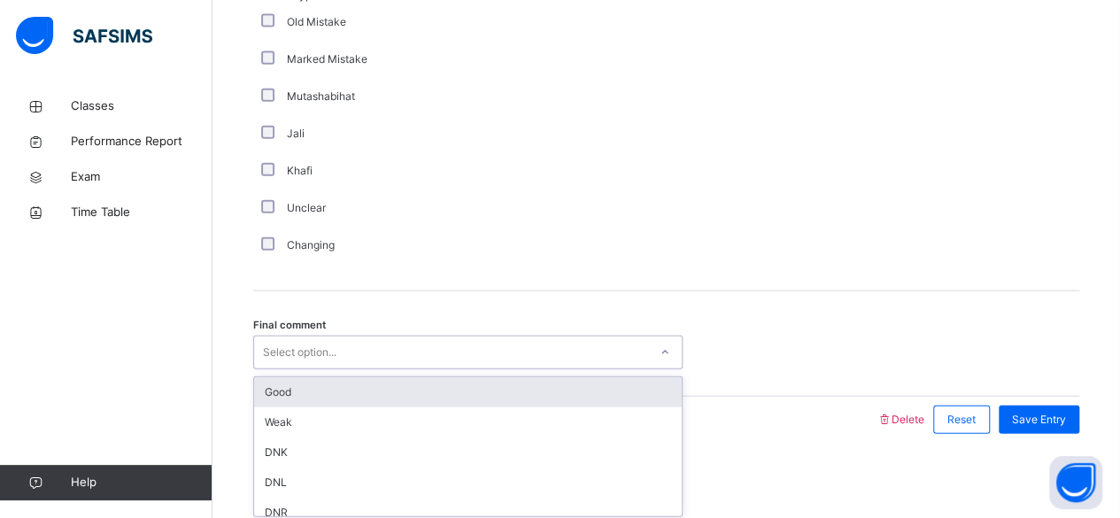
click at [384, 384] on div "Good" at bounding box center [468, 392] width 428 height 30
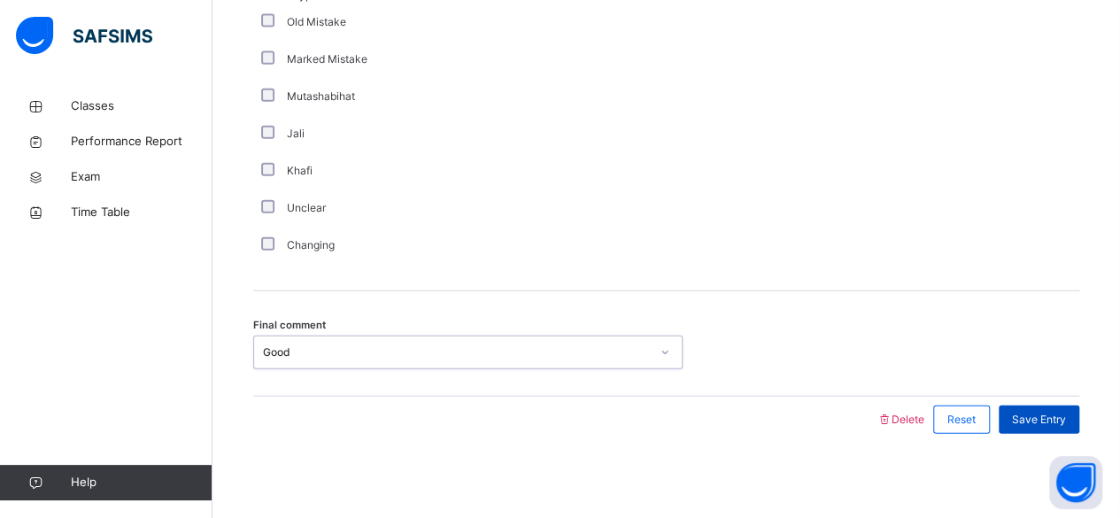
click at [1061, 415] on span "Save Entry" at bounding box center [1039, 420] width 54 height 16
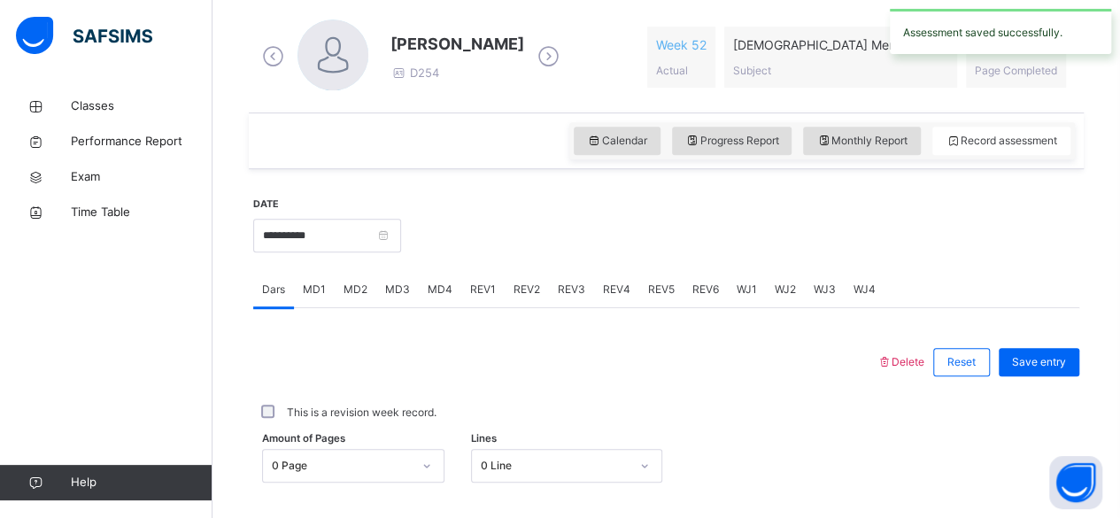
scroll to position [501, 0]
click at [607, 295] on span "REV4" at bounding box center [616, 290] width 27 height 16
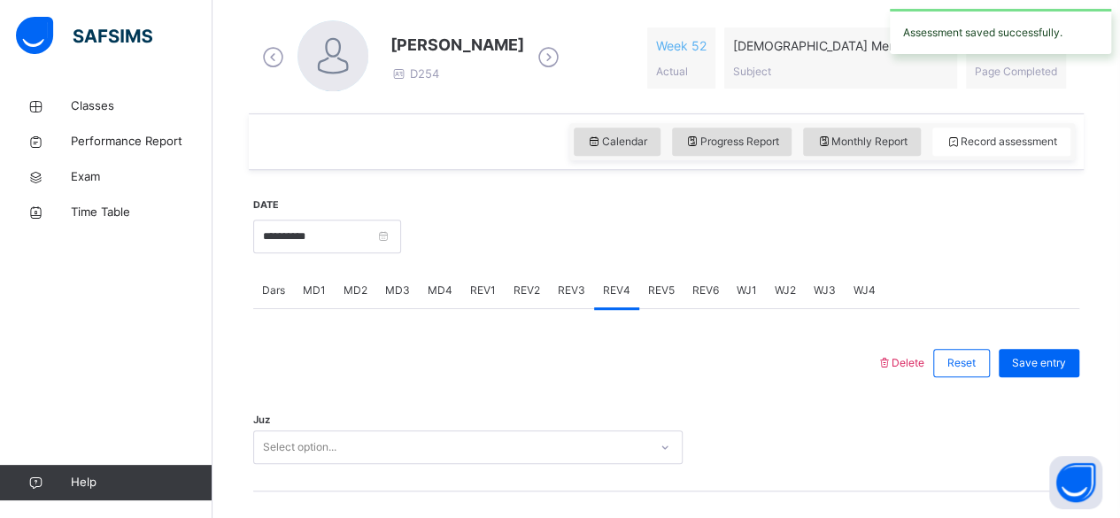
click at [572, 299] on div "REV3" at bounding box center [571, 290] width 45 height 35
click at [530, 290] on span "REV2" at bounding box center [527, 290] width 27 height 16
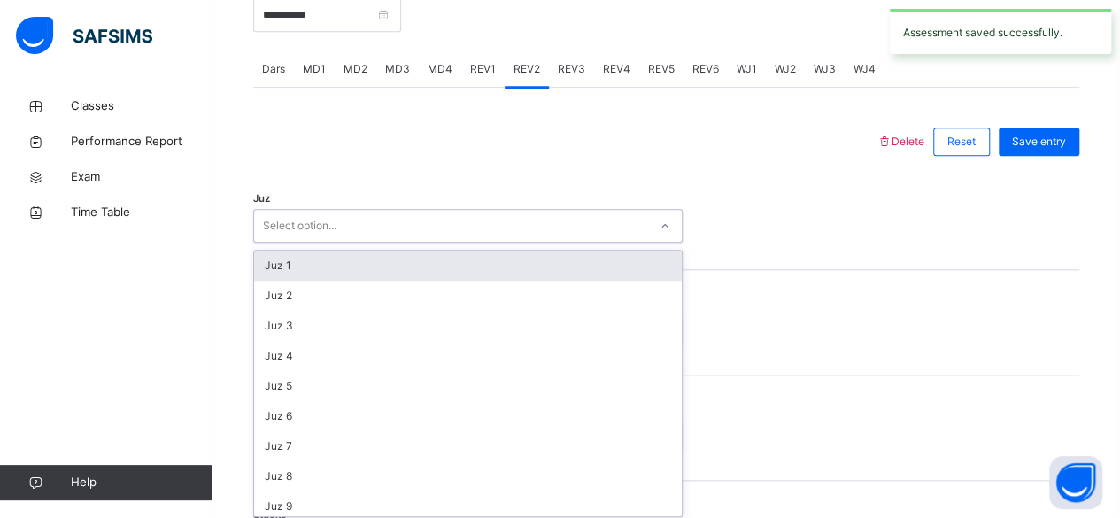
scroll to position [726, 0]
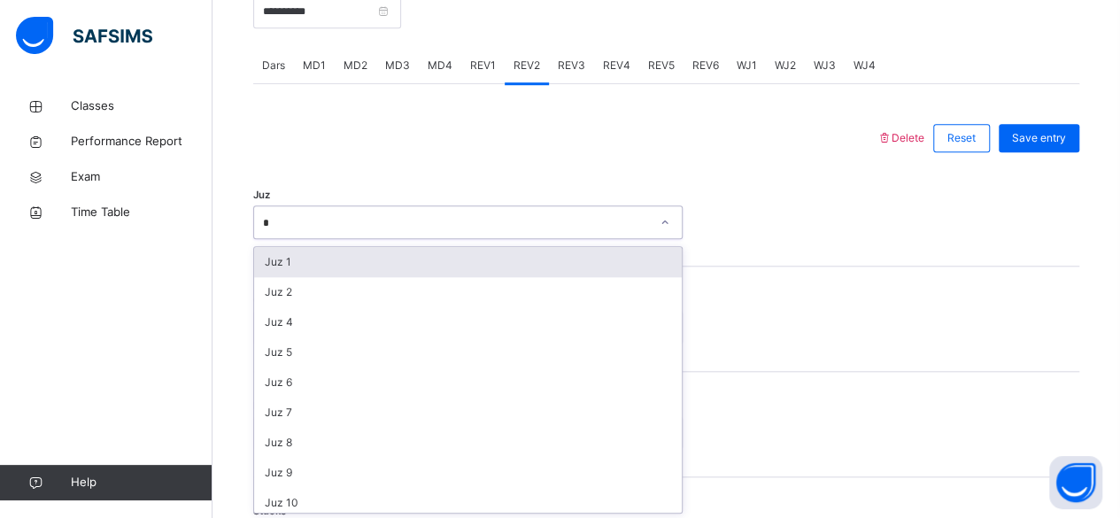
type input "**"
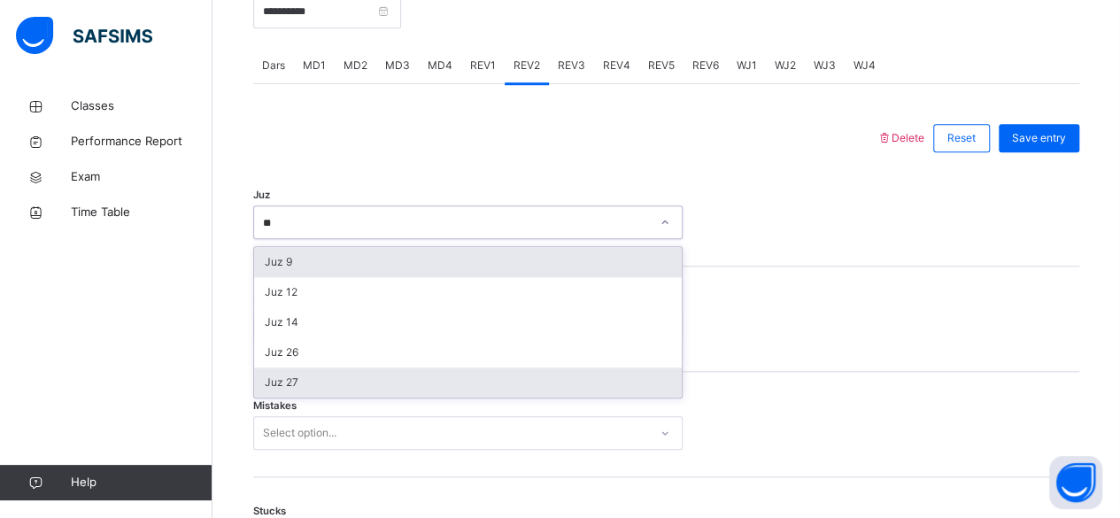
click at [344, 386] on div "Juz 27" at bounding box center [468, 382] width 428 height 30
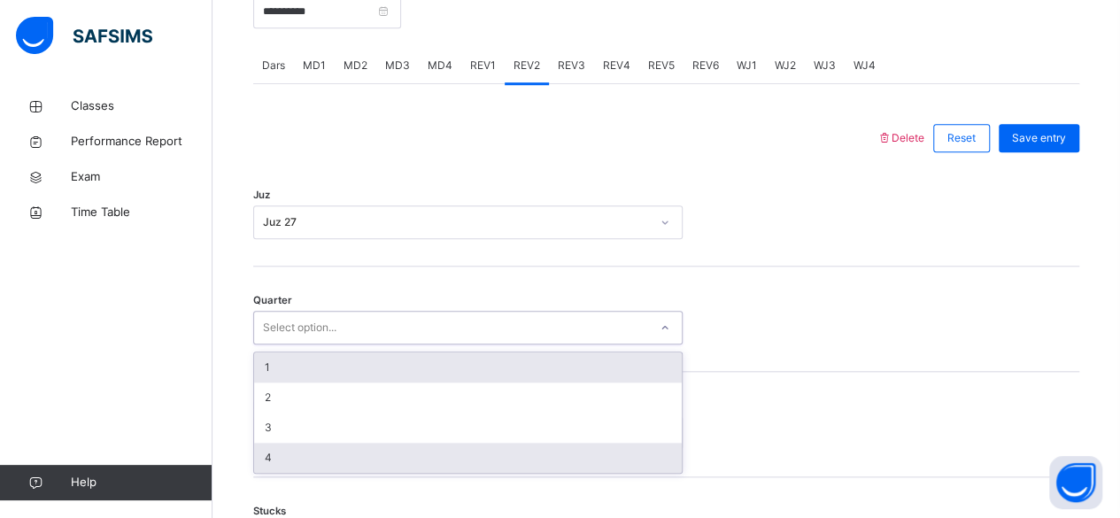
click at [311, 468] on div "4" at bounding box center [468, 458] width 428 height 30
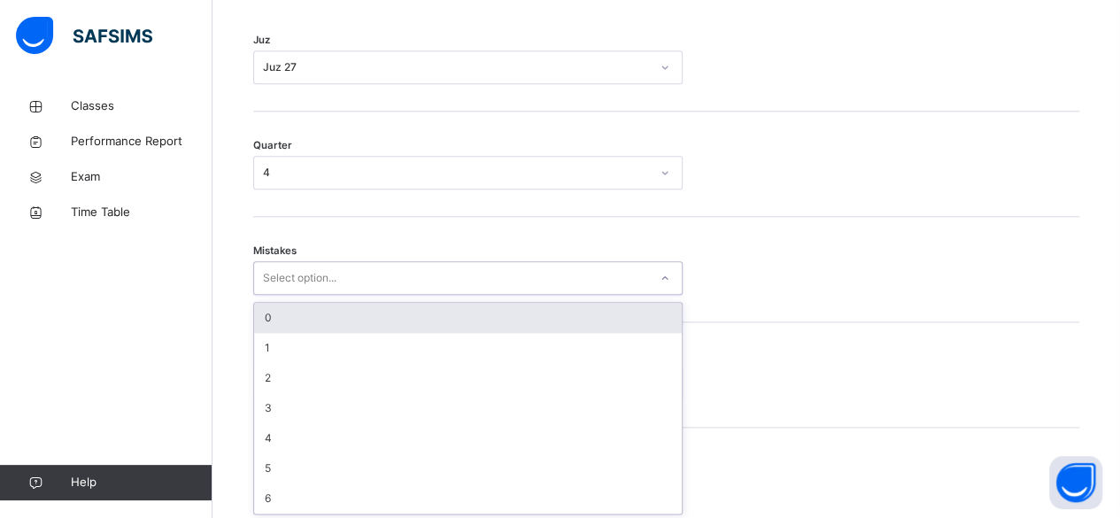
scroll to position [882, 0]
click at [377, 311] on div "0" at bounding box center [468, 317] width 428 height 30
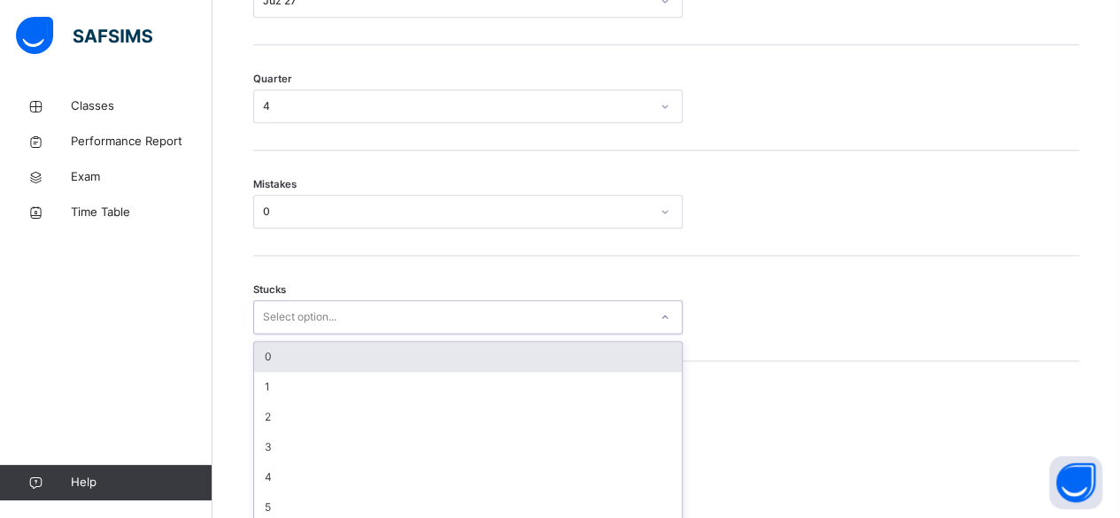
scroll to position [956, 0]
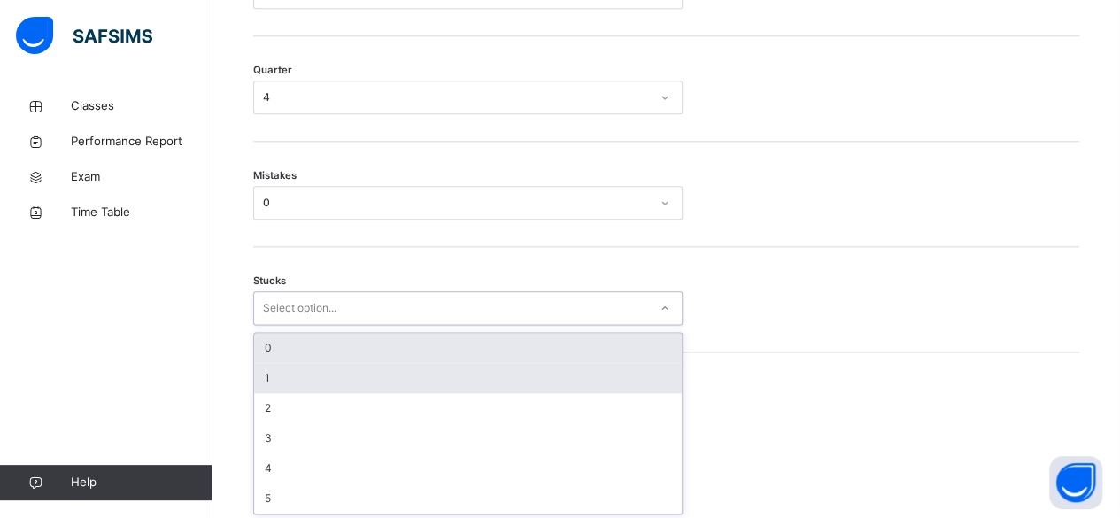
click at [332, 377] on div "1" at bounding box center [468, 378] width 428 height 30
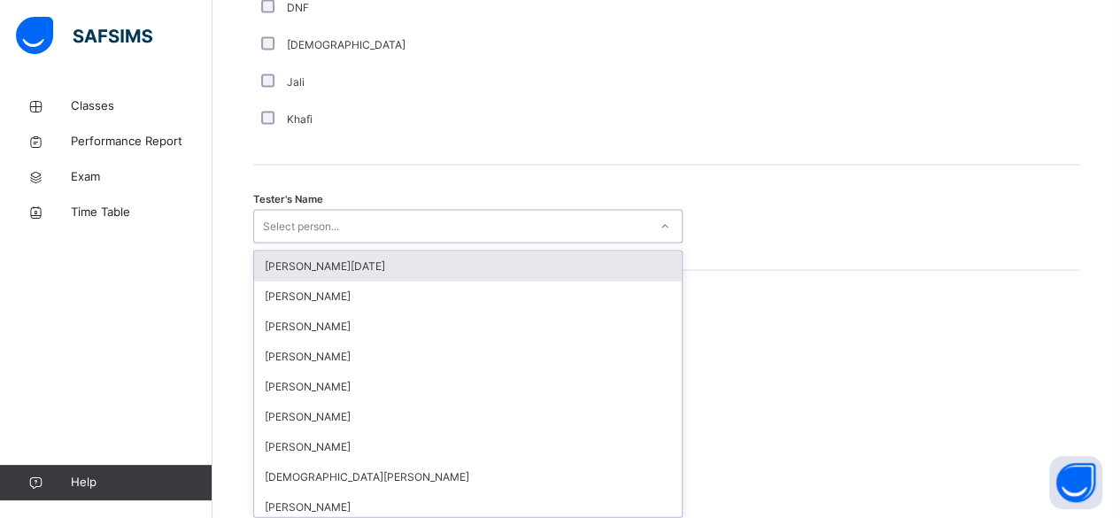
scroll to position [1718, 0]
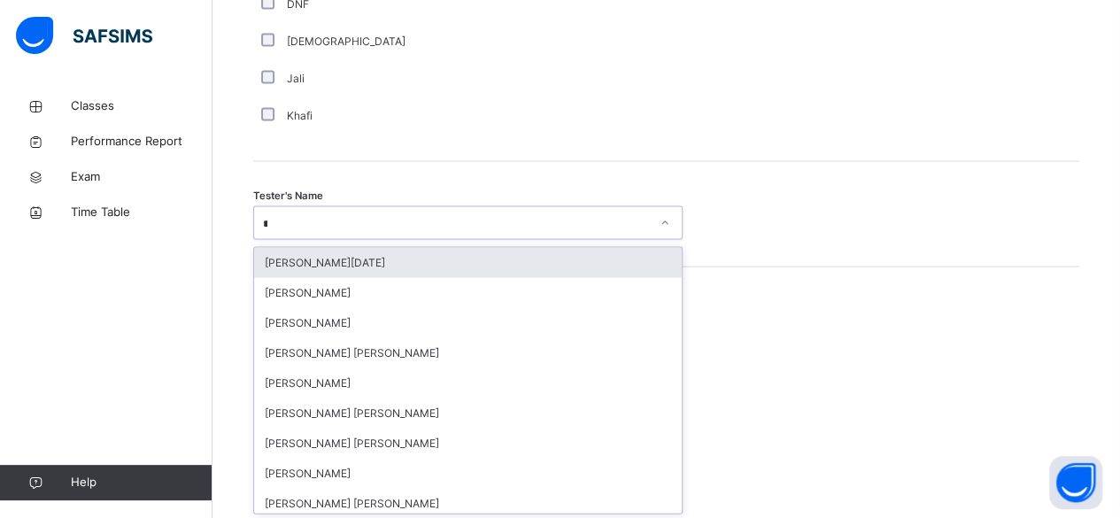
type input "**"
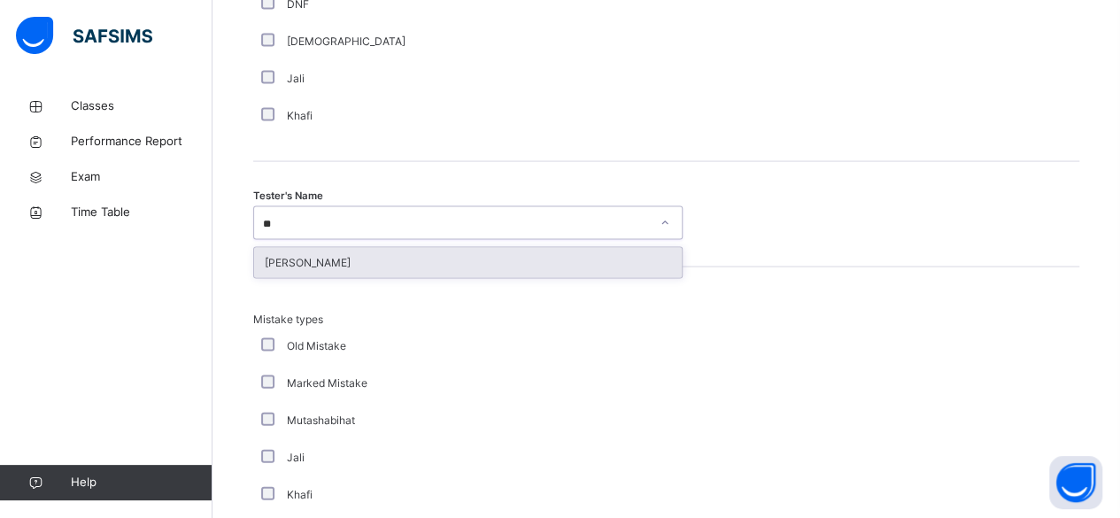
click at [410, 259] on div "[PERSON_NAME]" at bounding box center [468, 263] width 428 height 30
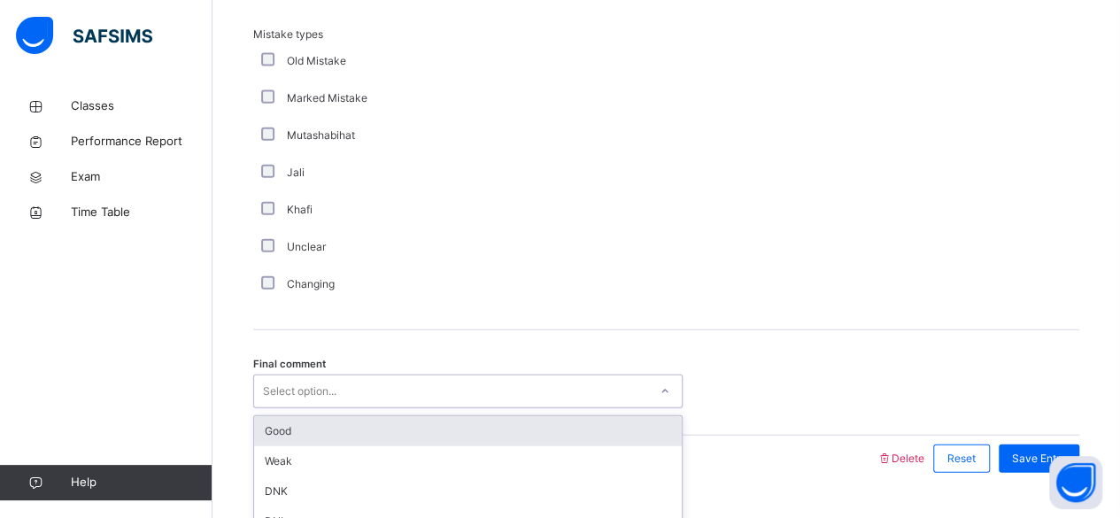
scroll to position [2042, 0]
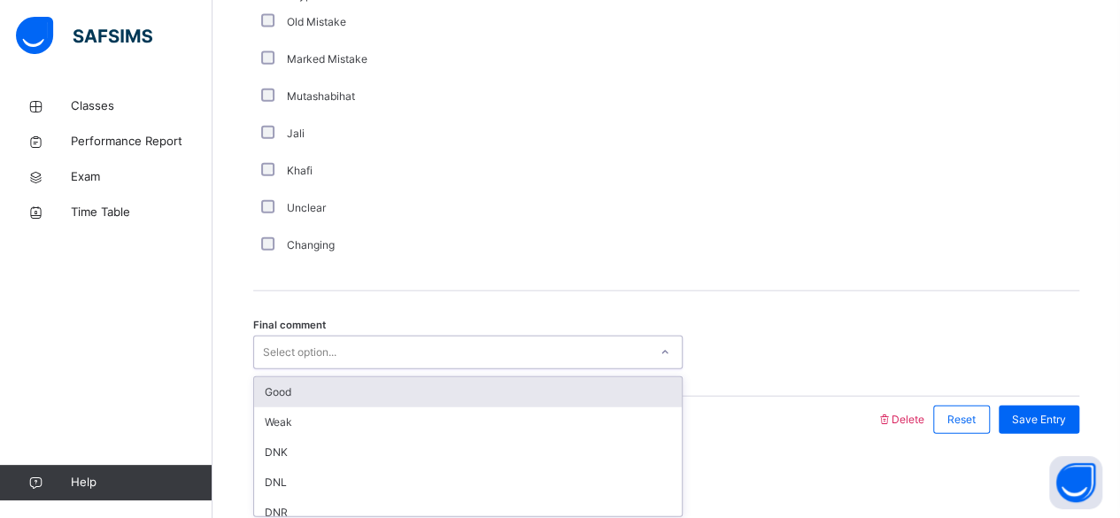
click at [350, 390] on div "Good" at bounding box center [468, 392] width 428 height 30
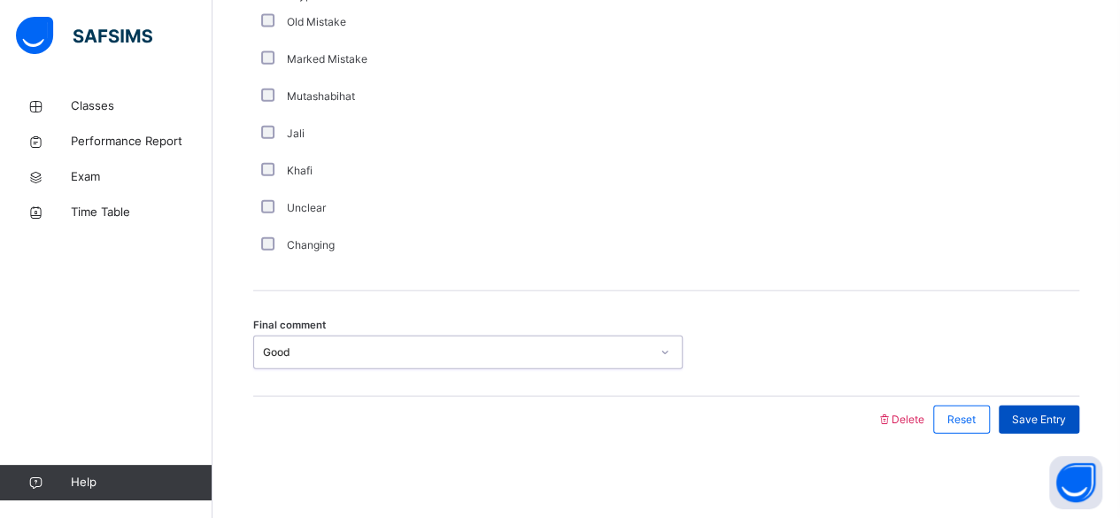
click at [1045, 426] on div "Save Entry" at bounding box center [1039, 420] width 81 height 28
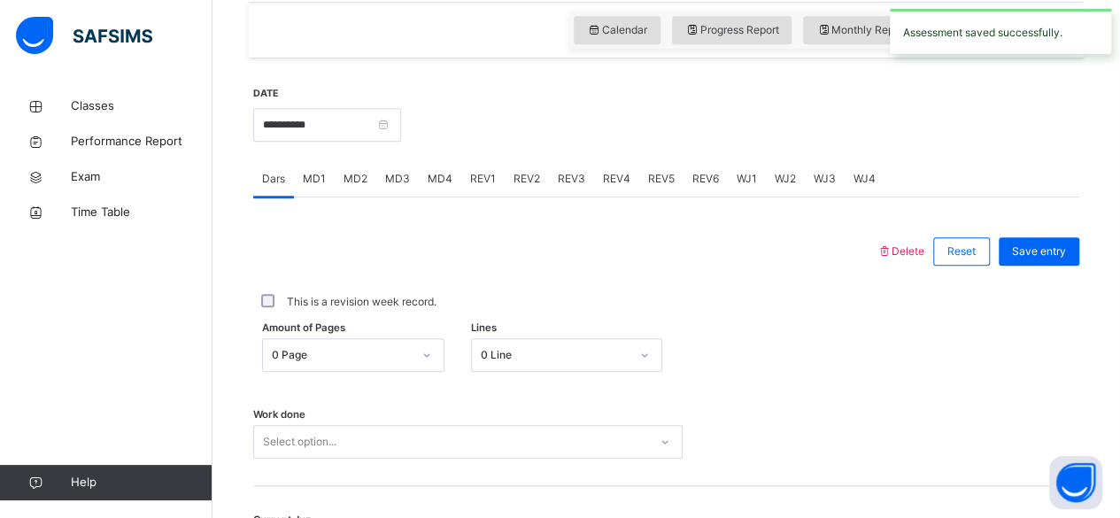
scroll to position [496, 0]
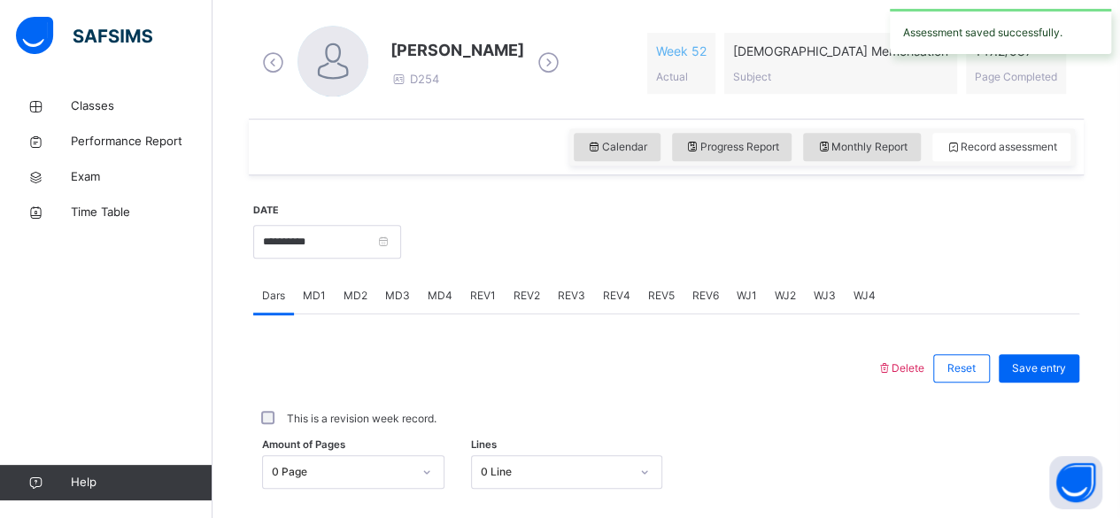
click at [567, 304] on div "REV3" at bounding box center [571, 295] width 45 height 35
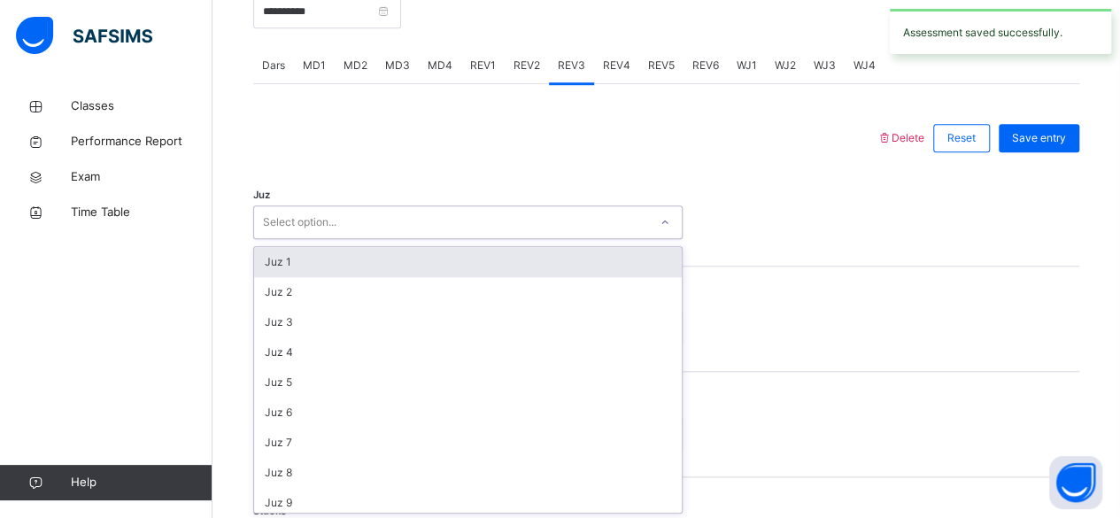
scroll to position [726, 0]
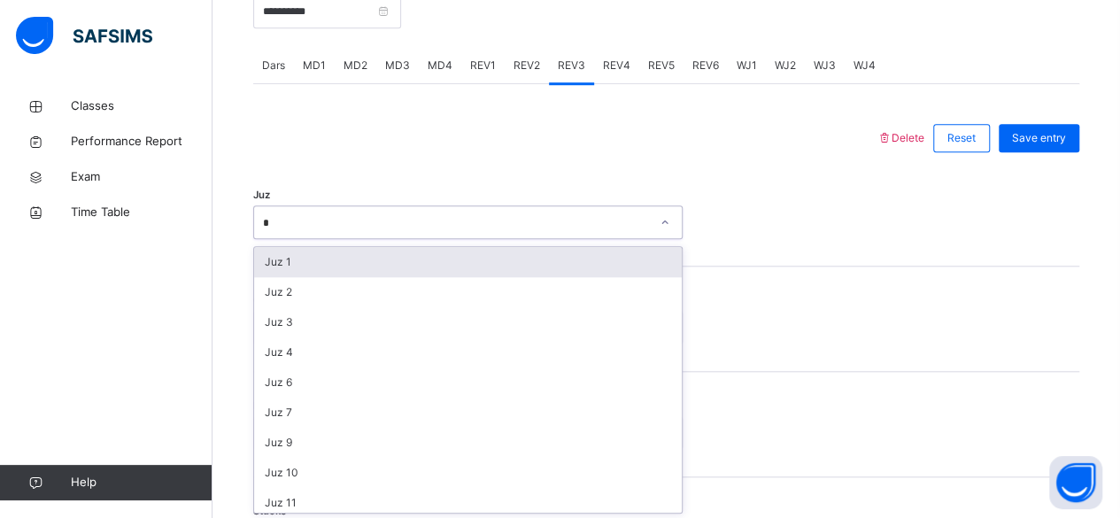
type input "**"
click at [336, 268] on div "Juz 28" at bounding box center [468, 262] width 428 height 30
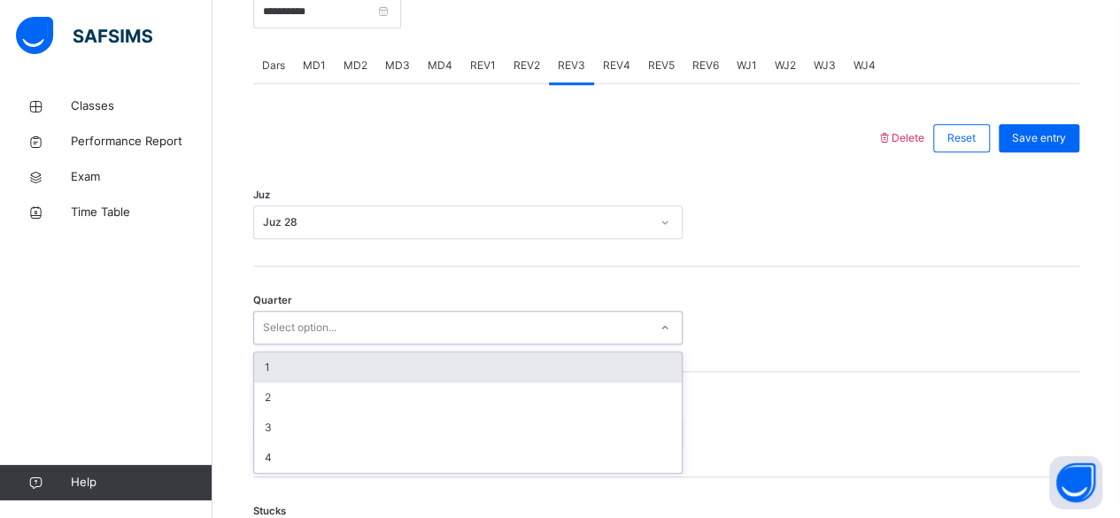
click at [309, 374] on div "1" at bounding box center [468, 367] width 428 height 30
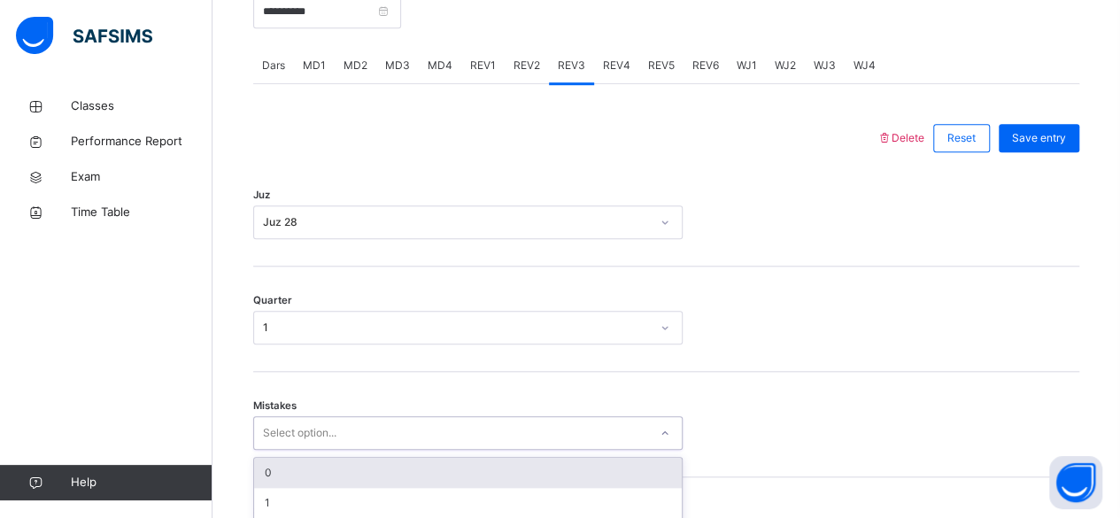
scroll to position [633, 0]
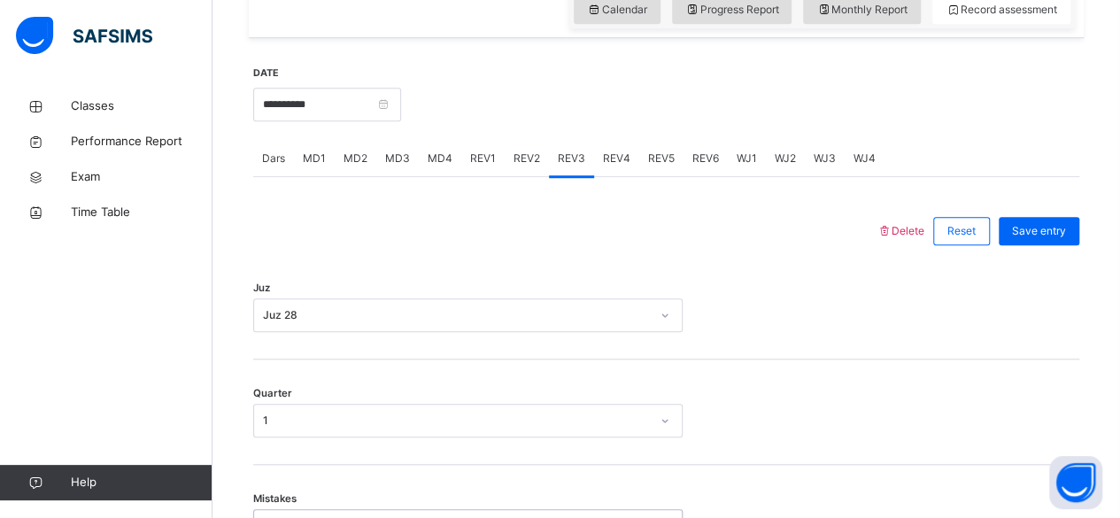
click at [522, 159] on span "REV2" at bounding box center [527, 159] width 27 height 16
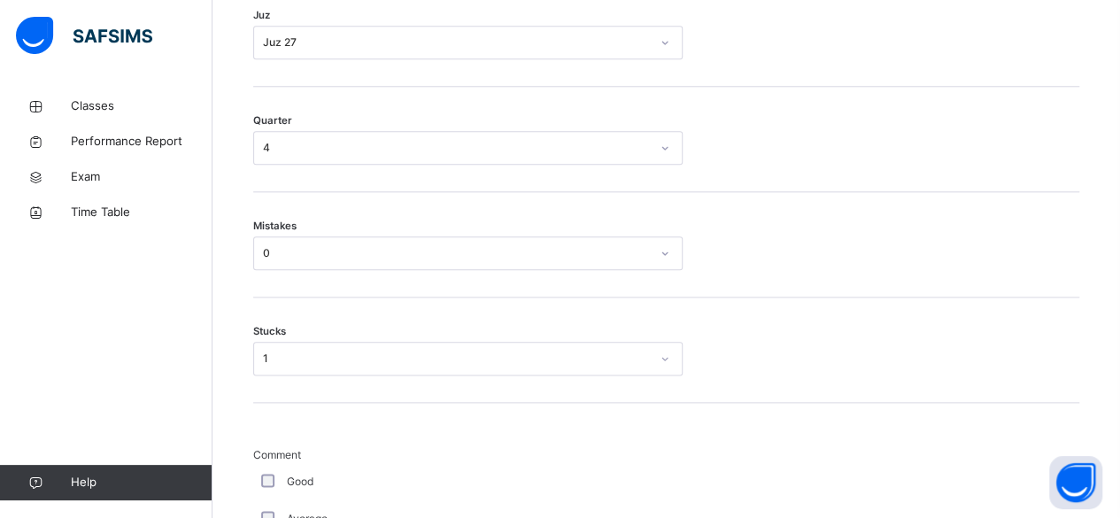
scroll to position [923, 0]
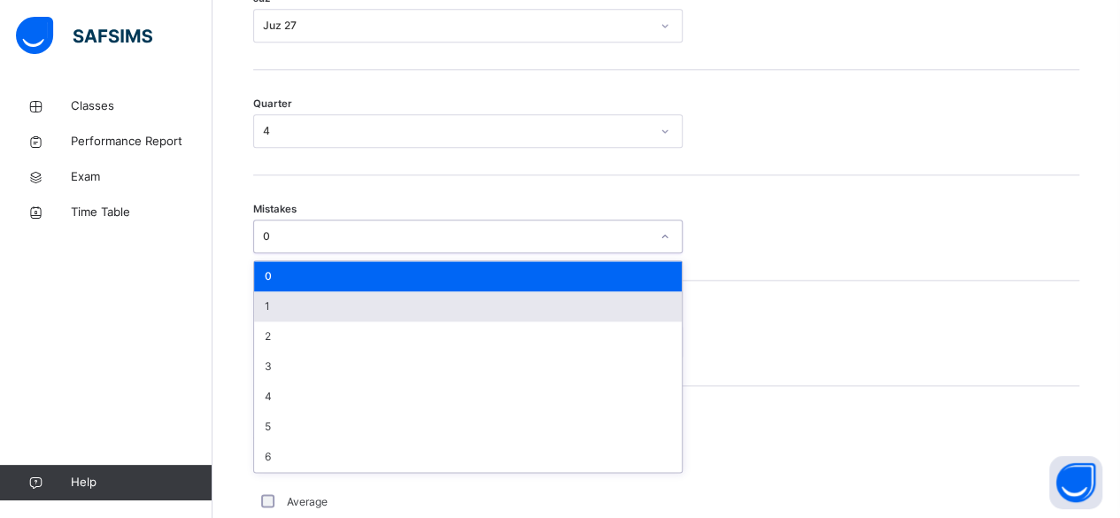
click at [288, 305] on div "1" at bounding box center [468, 306] width 428 height 30
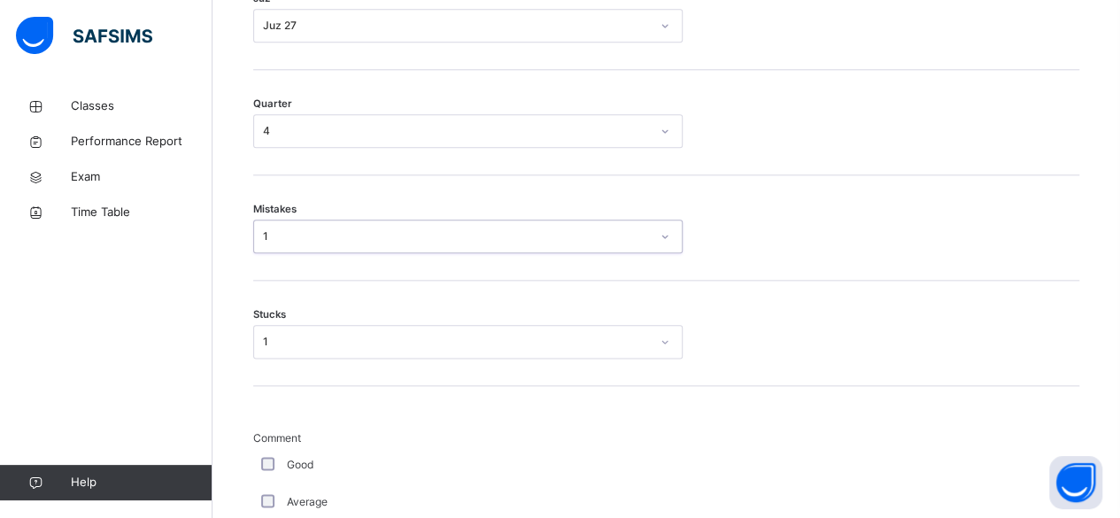
scroll to position [956, 0]
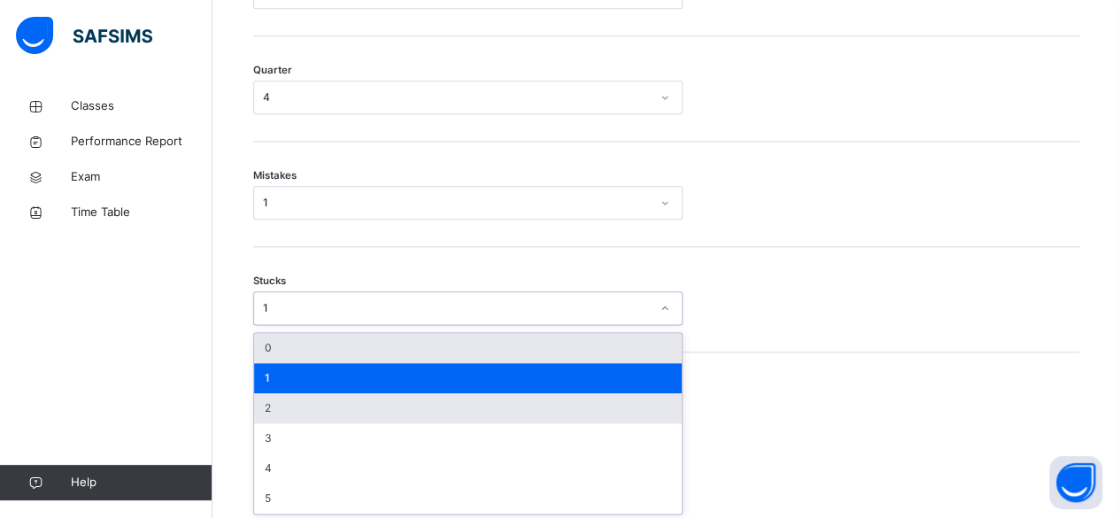
click at [306, 404] on div "2" at bounding box center [468, 408] width 428 height 30
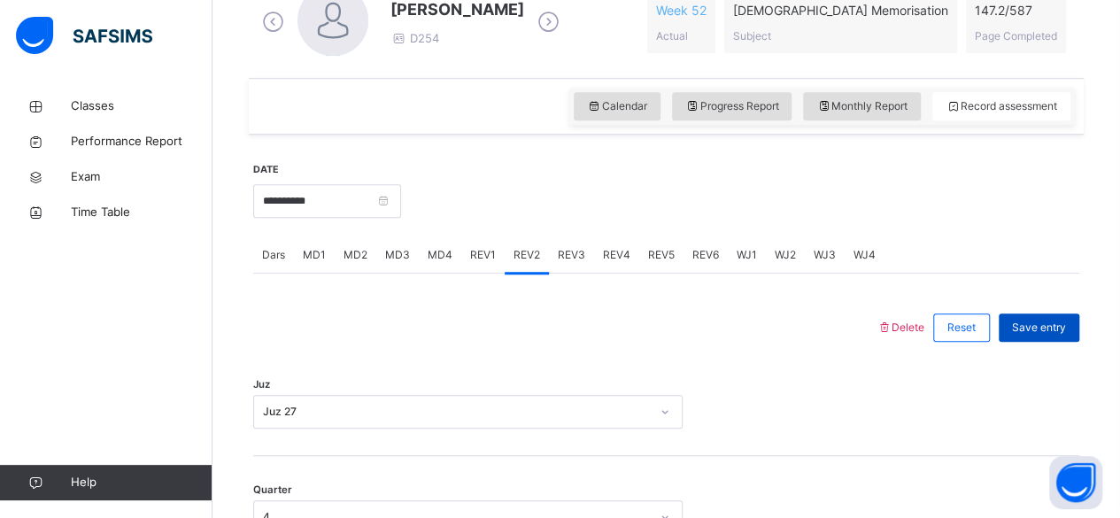
click at [1045, 314] on div "Save entry" at bounding box center [1039, 327] width 81 height 28
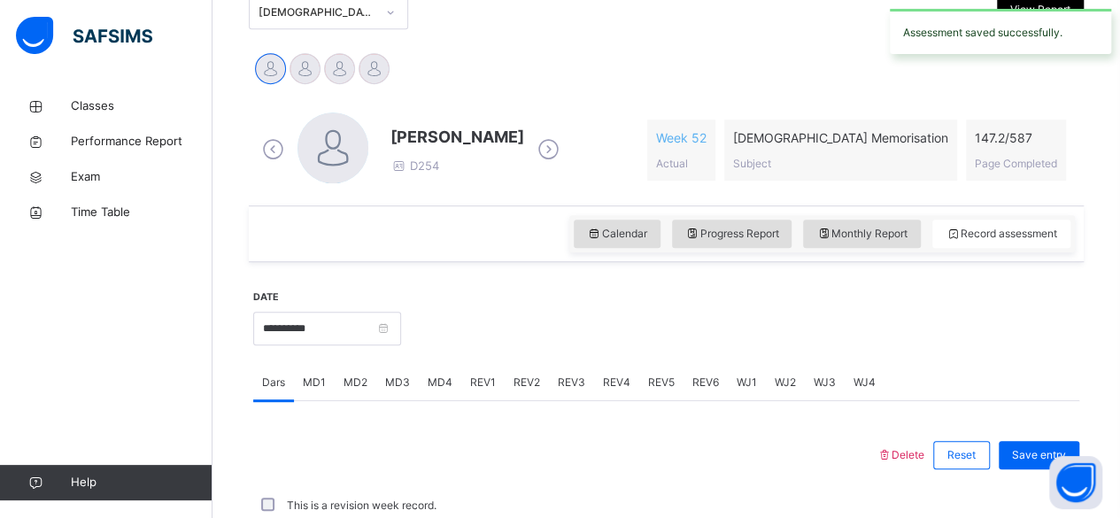
scroll to position [537, 0]
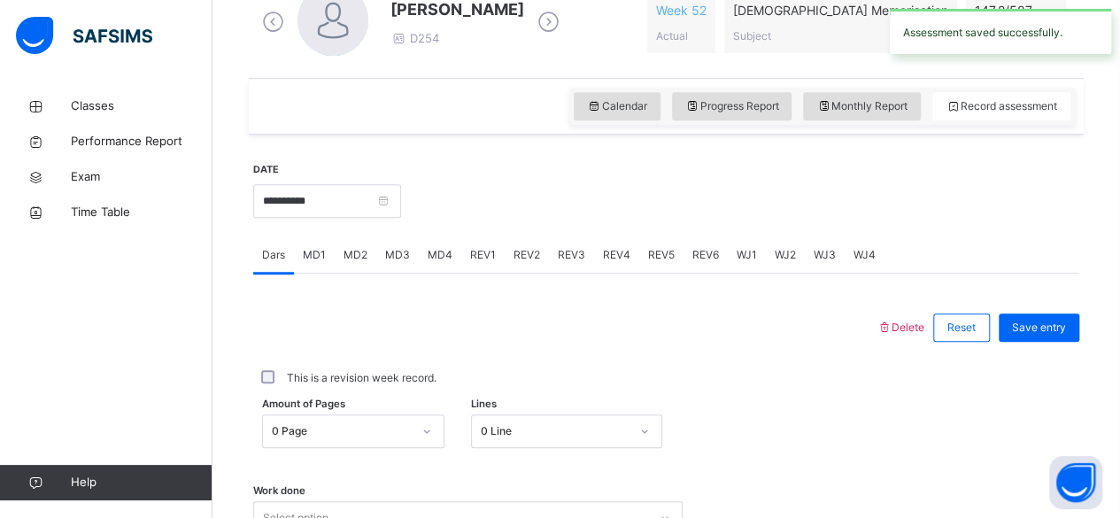
click at [485, 269] on div "REV1" at bounding box center [482, 254] width 43 height 35
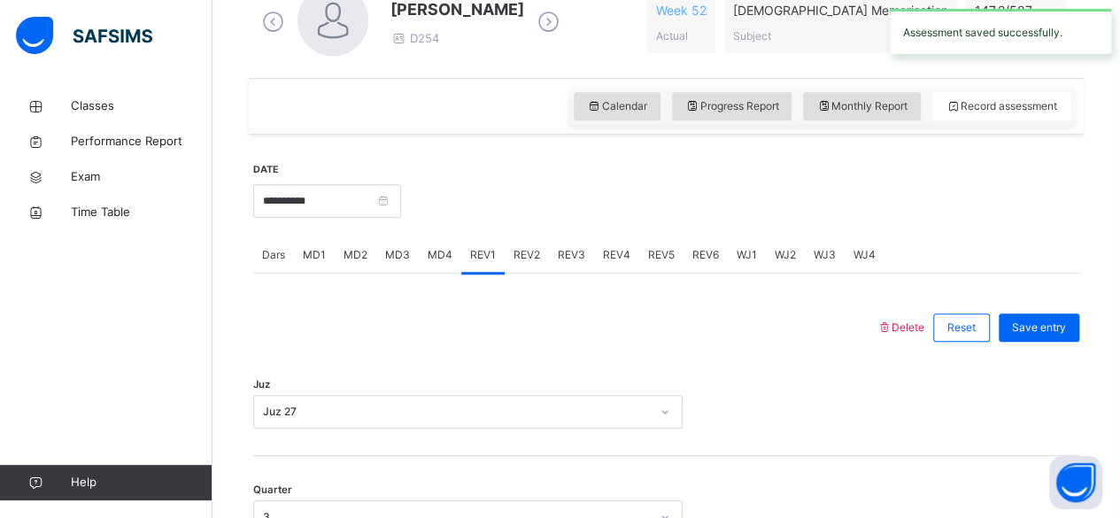
click at [535, 265] on div "REV2" at bounding box center [527, 254] width 44 height 35
click at [488, 267] on div "REV1" at bounding box center [482, 254] width 43 height 35
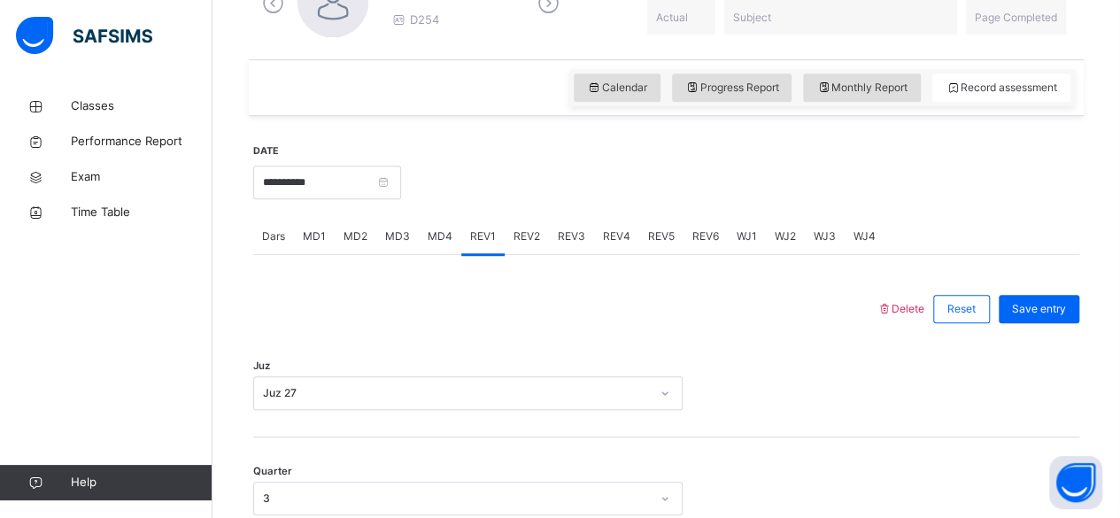
scroll to position [558, 0]
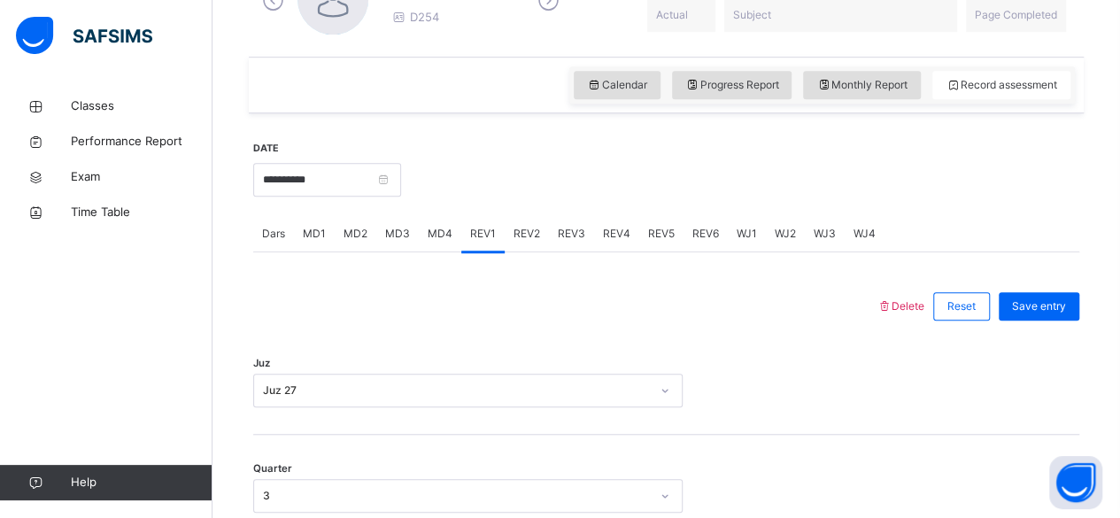
click at [519, 237] on span "REV2" at bounding box center [527, 234] width 27 height 16
click at [579, 242] on div "REV3" at bounding box center [571, 233] width 45 height 35
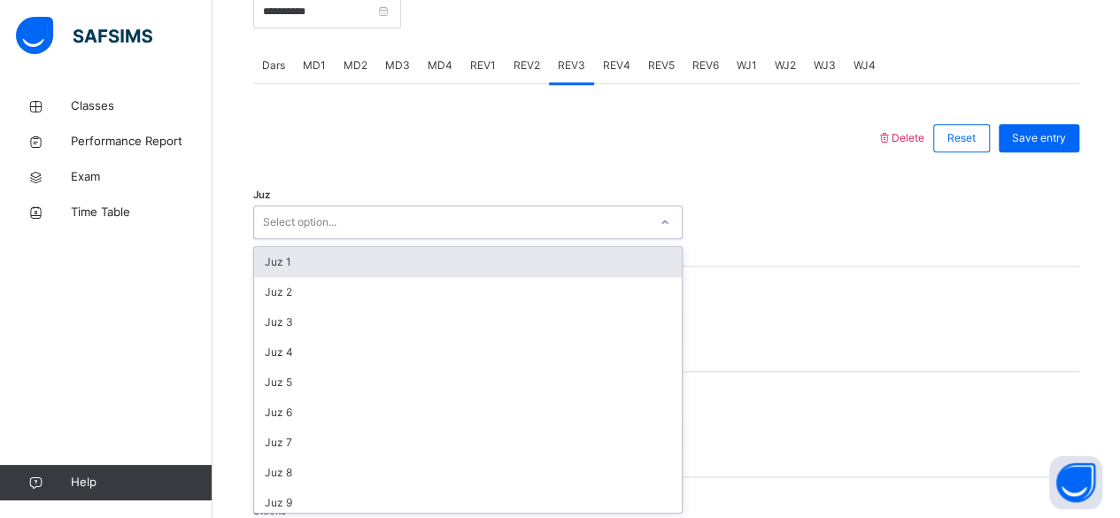
scroll to position [726, 0]
type input "**"
click at [319, 271] on div "Juz 28" at bounding box center [468, 262] width 428 height 30
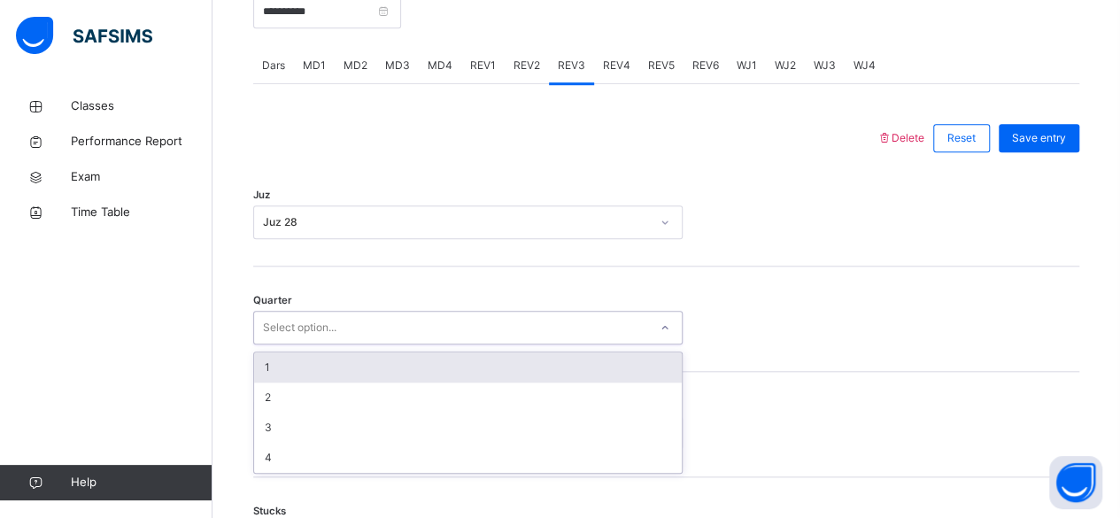
click at [347, 367] on div "1" at bounding box center [468, 367] width 428 height 30
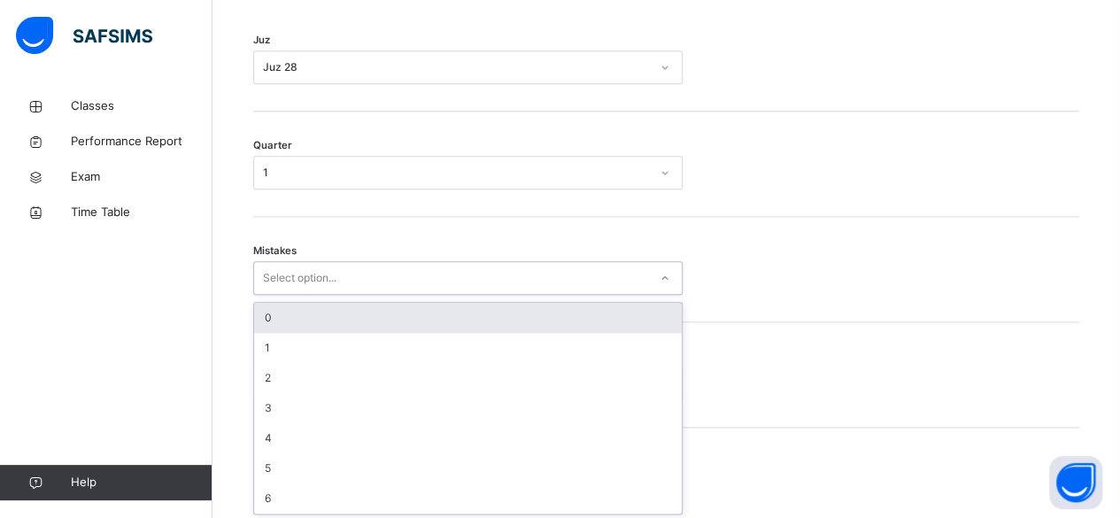
scroll to position [882, 0]
click at [434, 312] on div "0" at bounding box center [468, 317] width 428 height 30
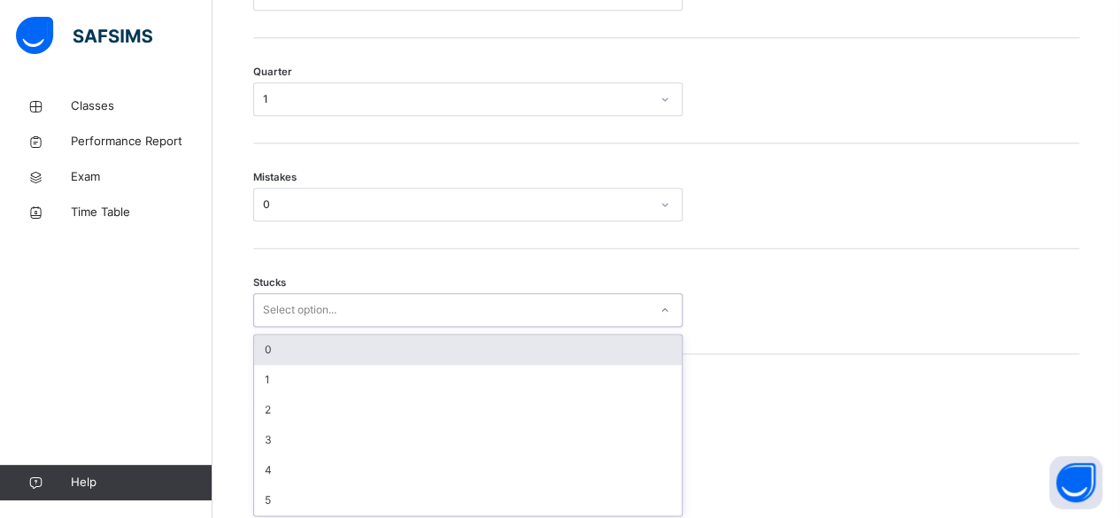
scroll to position [956, 0]
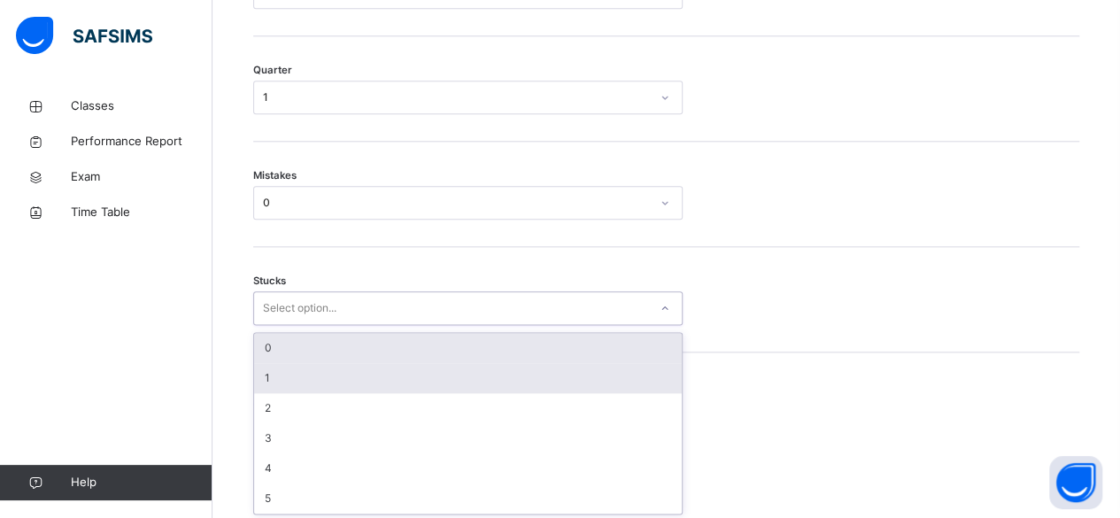
click at [372, 381] on div "1" at bounding box center [468, 378] width 428 height 30
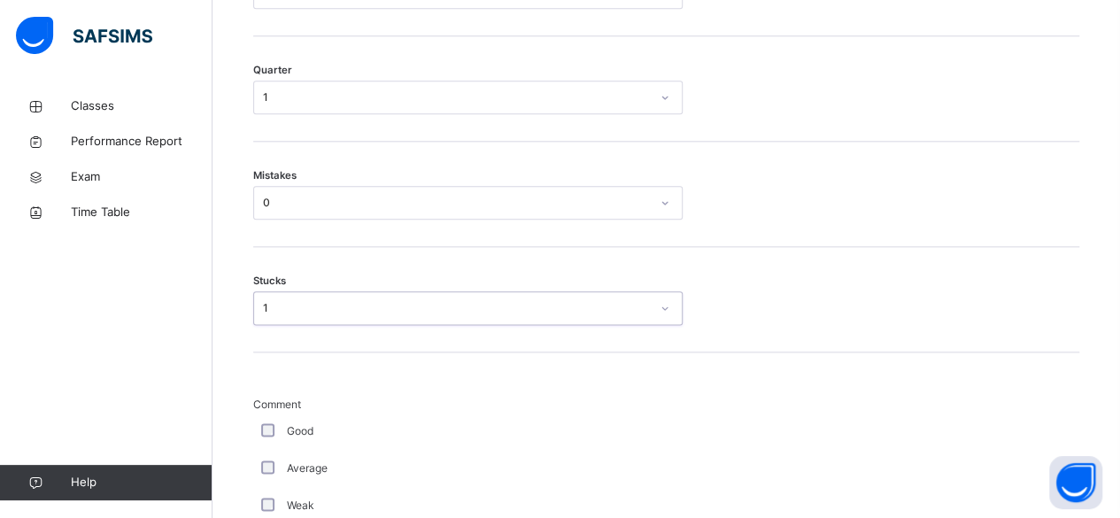
click at [271, 402] on span "Comment" at bounding box center [474, 405] width 443 height 16
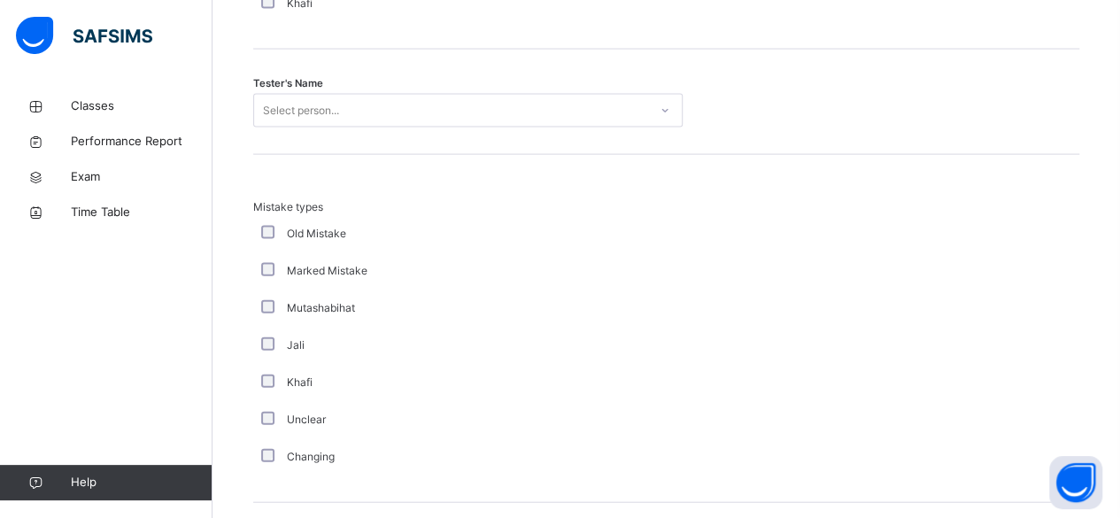
scroll to position [1831, 0]
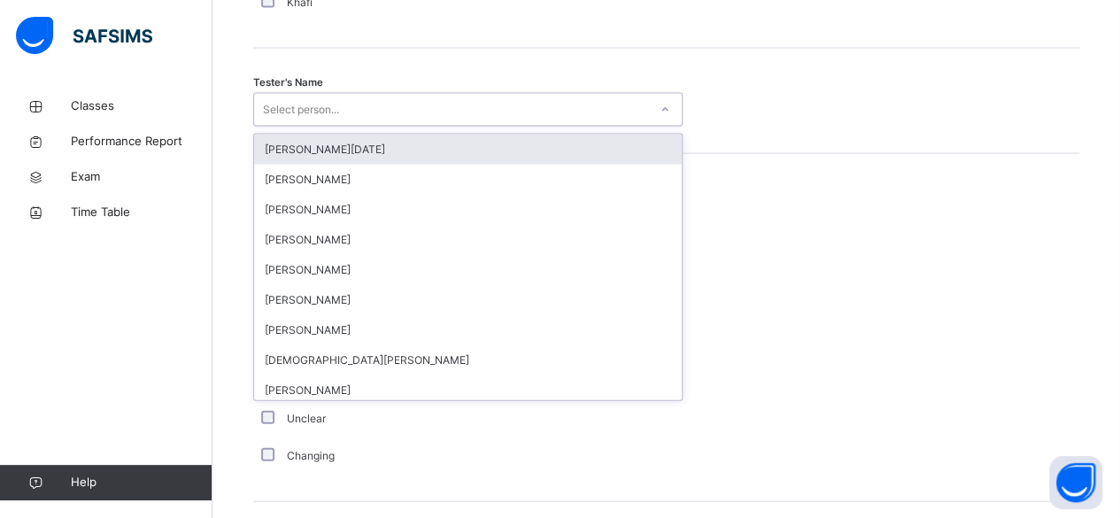
type input "*"
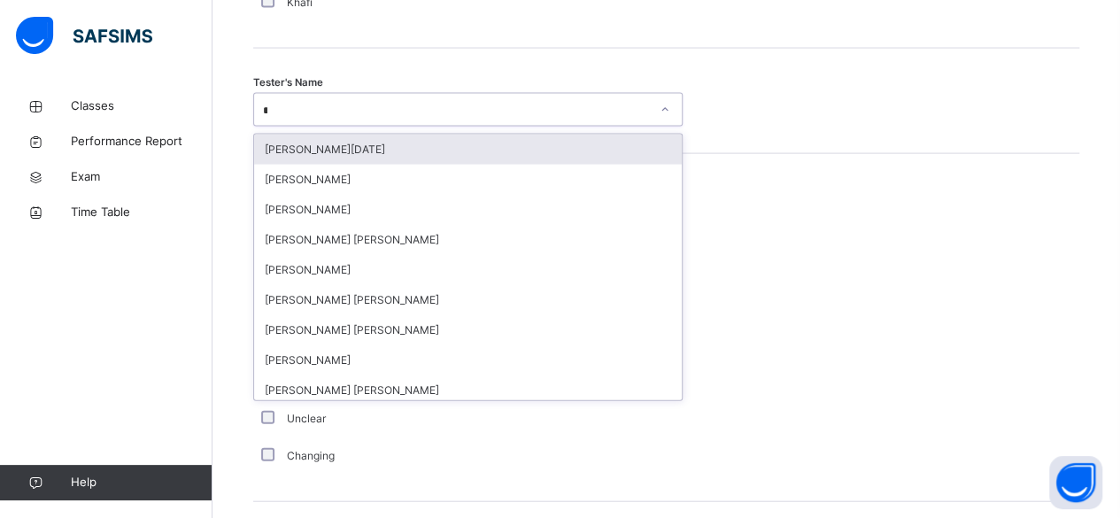
type input "**"
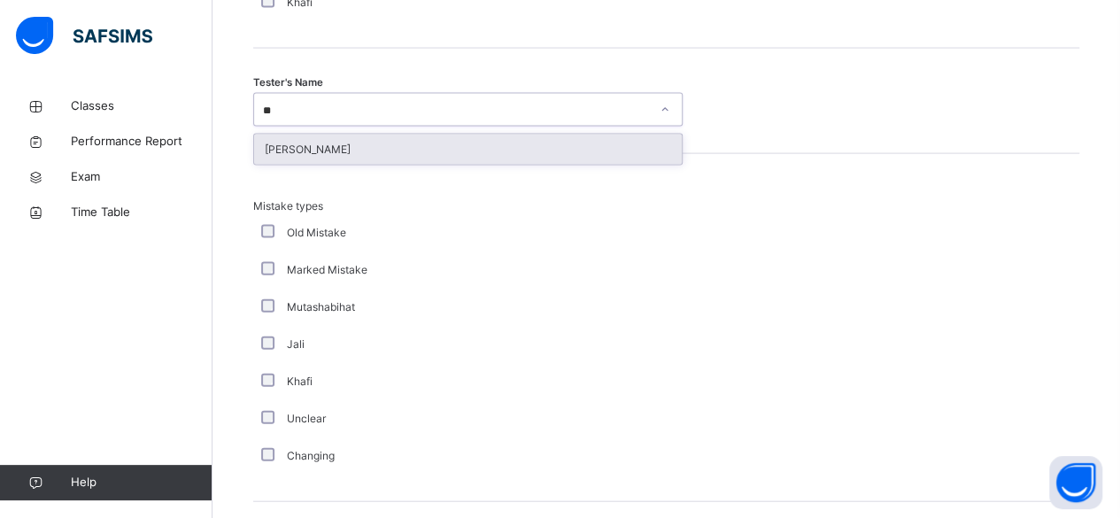
click at [527, 158] on div "[PERSON_NAME]" at bounding box center [468, 150] width 428 height 30
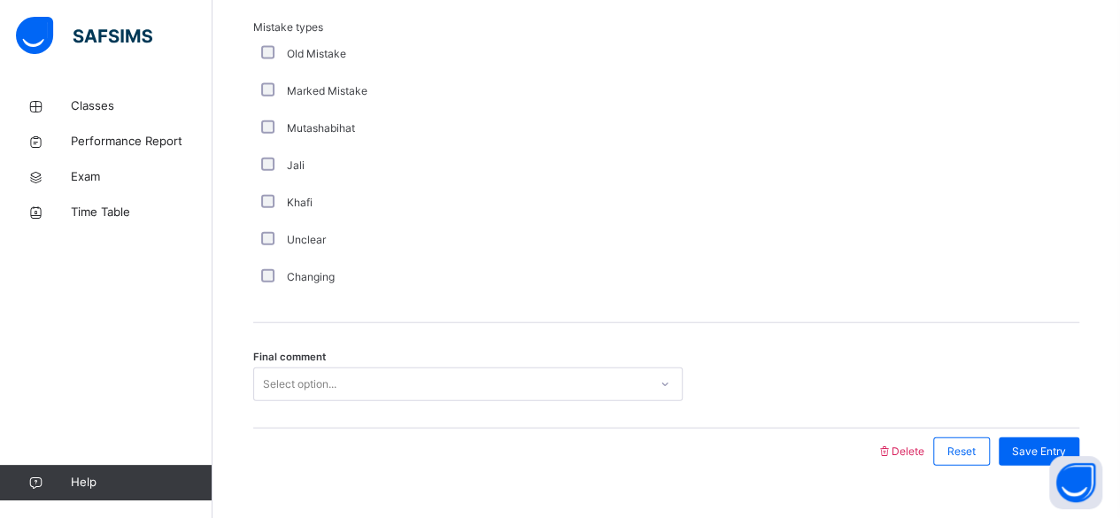
scroll to position [2042, 0]
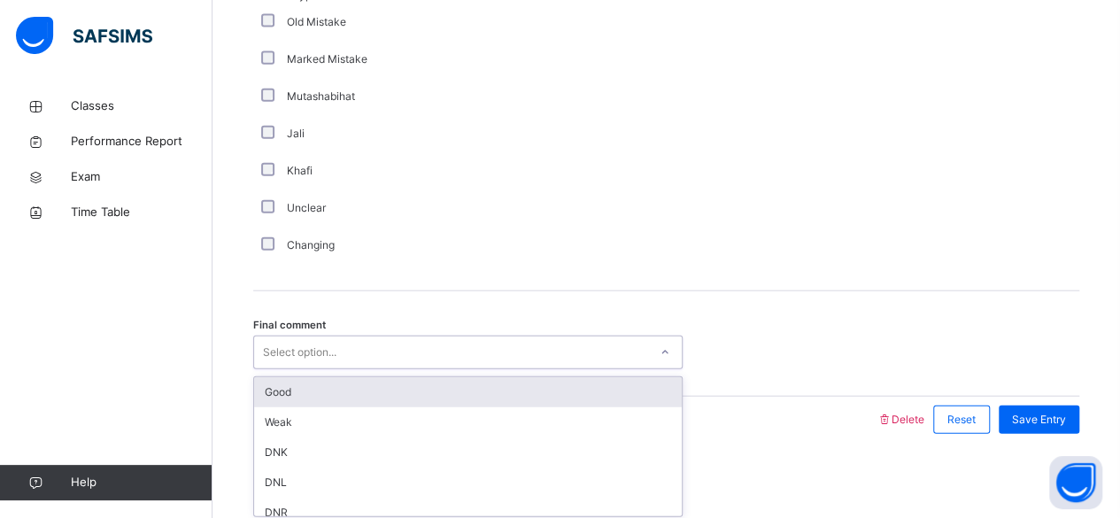
click at [498, 386] on div "Good" at bounding box center [468, 392] width 428 height 30
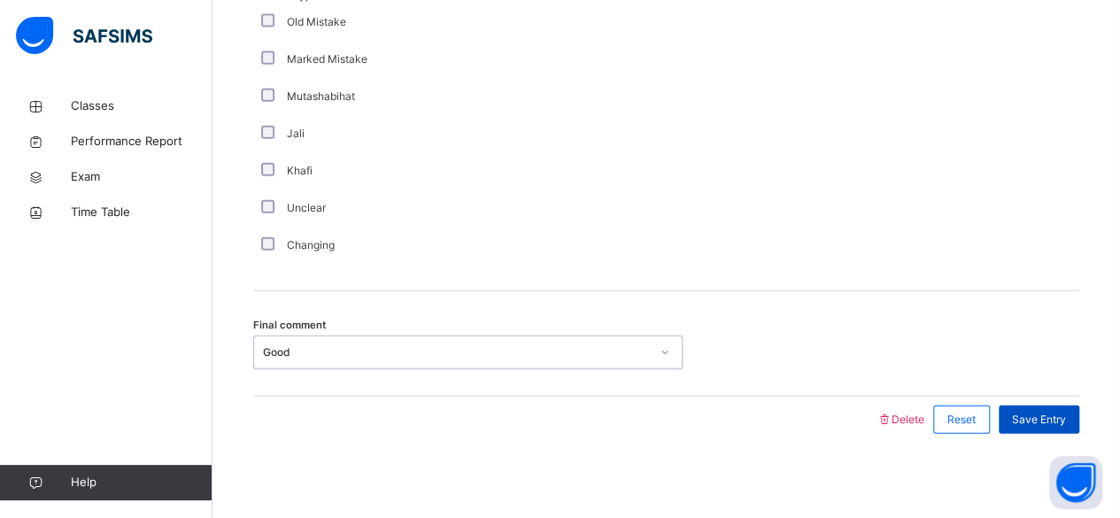
click at [1066, 415] on span "Save Entry" at bounding box center [1039, 420] width 54 height 16
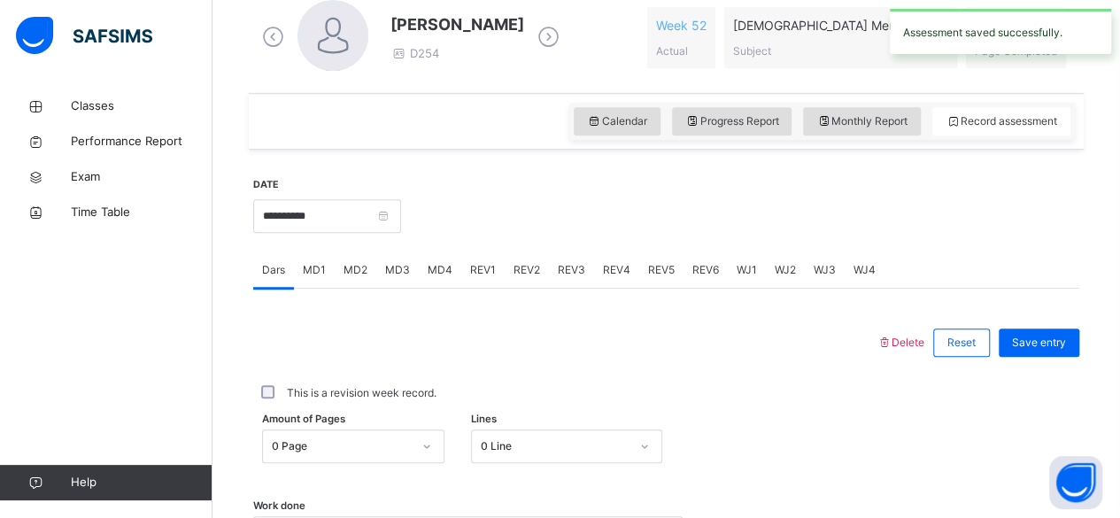
scroll to position [522, 0]
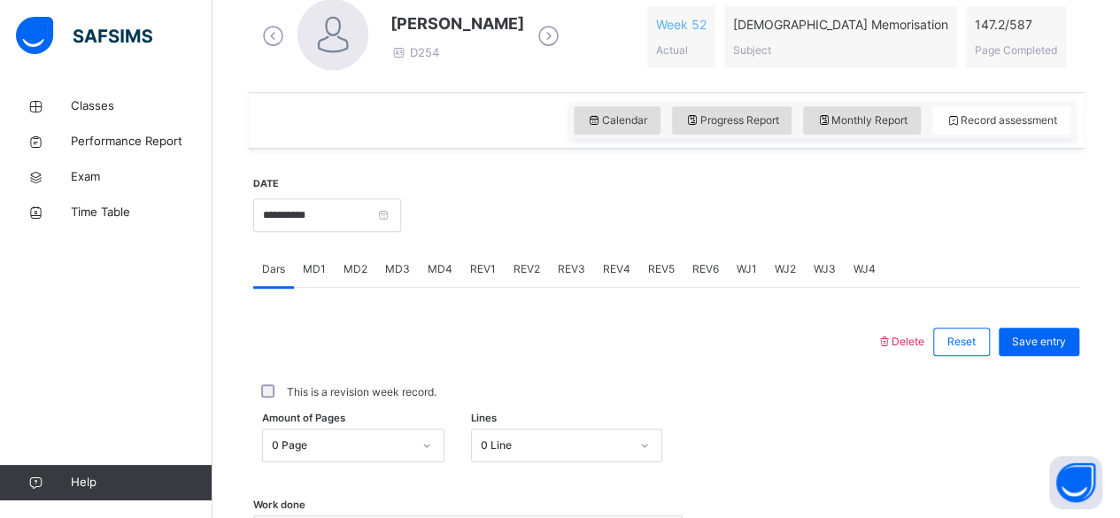
click at [568, 270] on span "REV3" at bounding box center [571, 269] width 27 height 16
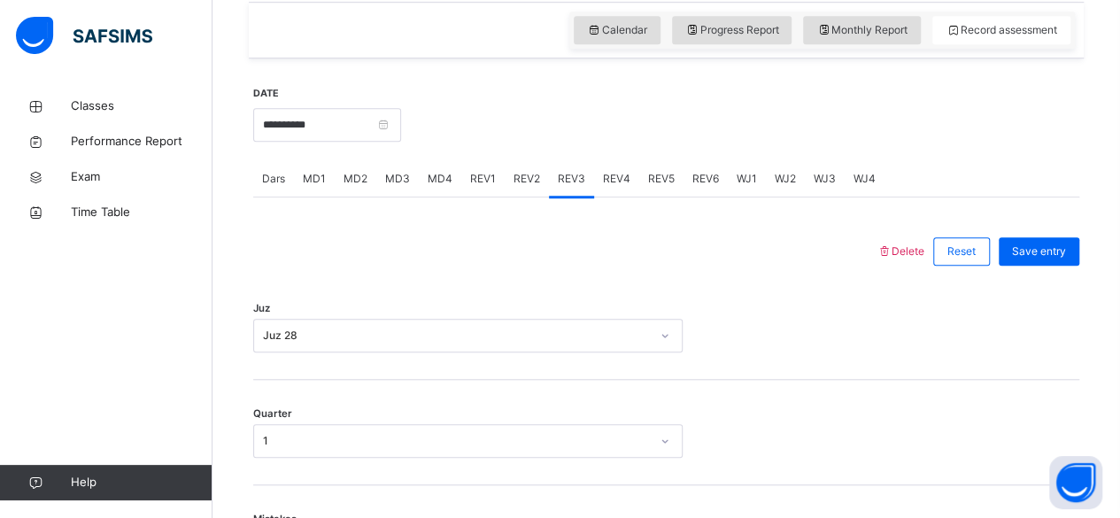
scroll to position [615, 0]
click at [614, 188] on div "REV4" at bounding box center [616, 176] width 45 height 35
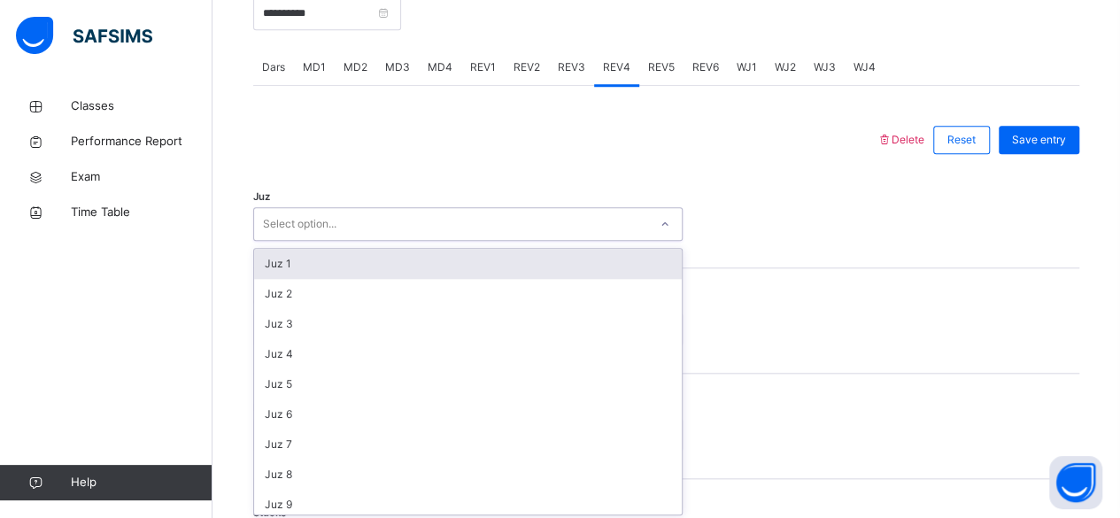
scroll to position [726, 0]
type input "**"
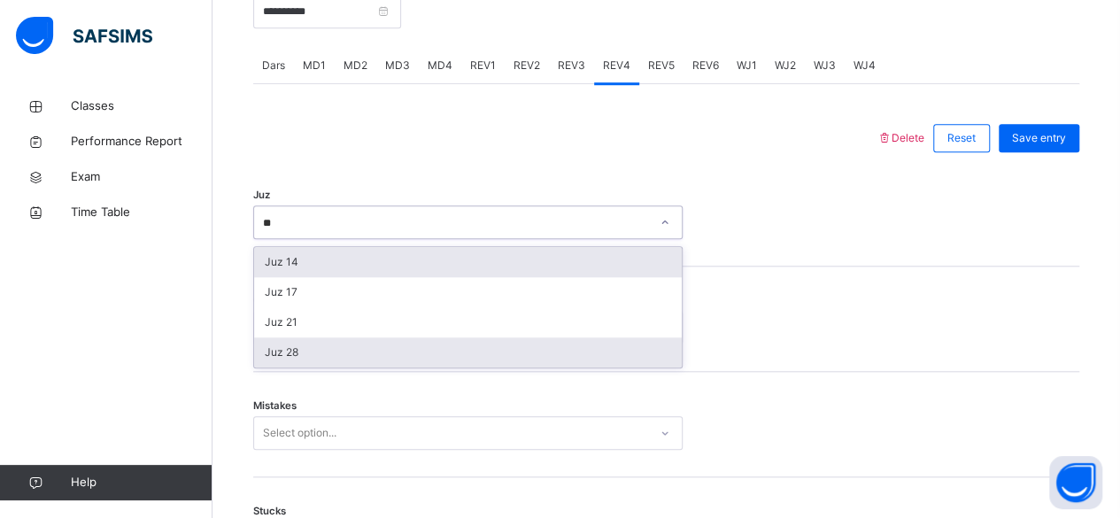
click at [372, 360] on div "Juz 28" at bounding box center [468, 352] width 428 height 30
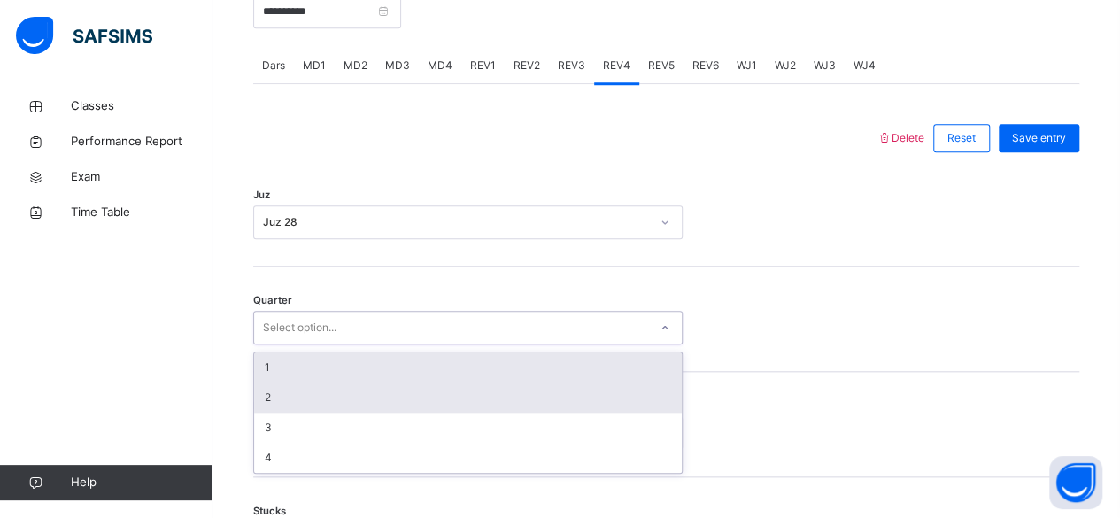
click at [352, 398] on div "2" at bounding box center [468, 398] width 428 height 30
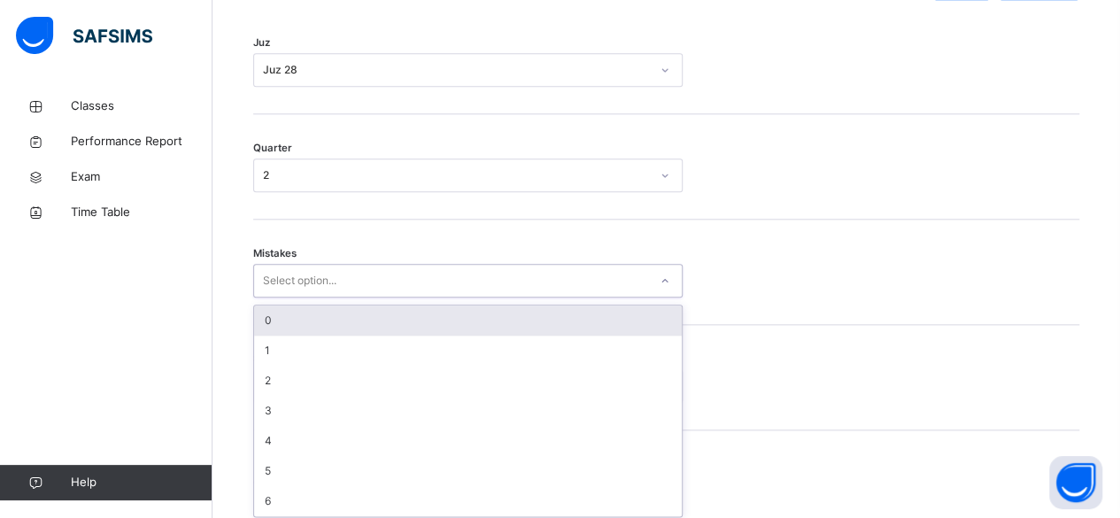
scroll to position [882, 0]
click at [351, 323] on div "0" at bounding box center [468, 317] width 428 height 30
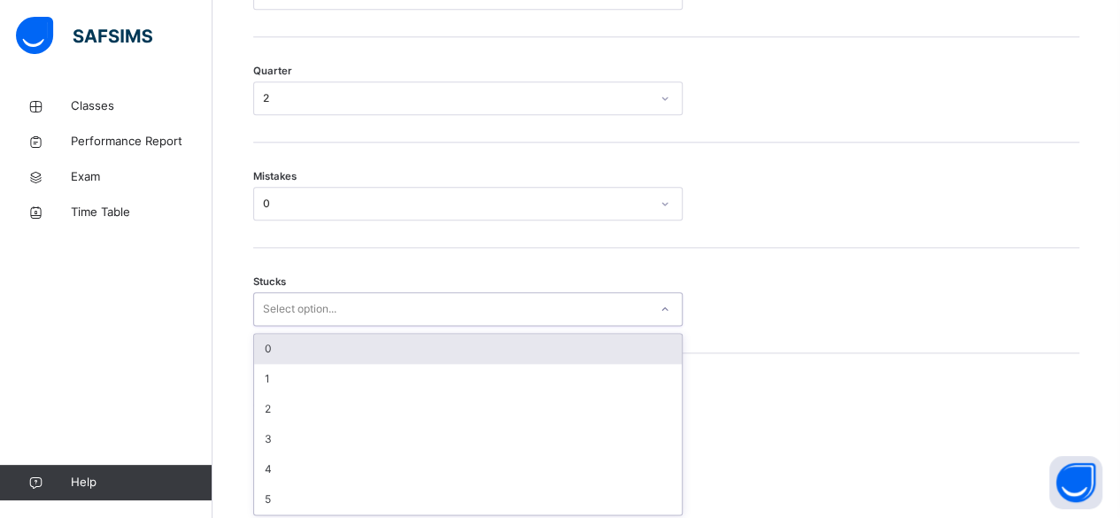
scroll to position [956, 0]
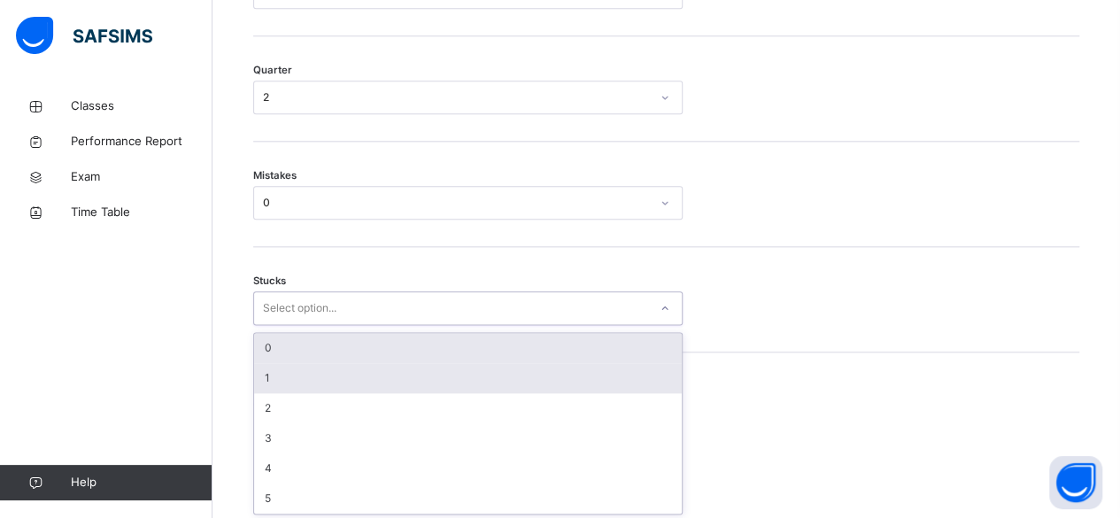
click at [335, 386] on div "1" at bounding box center [468, 378] width 428 height 30
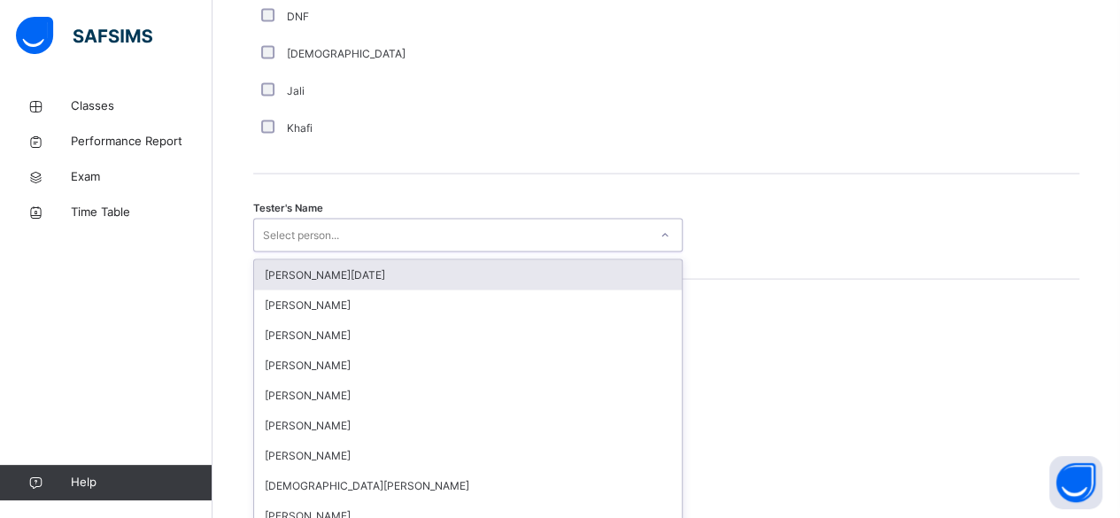
scroll to position [1718, 0]
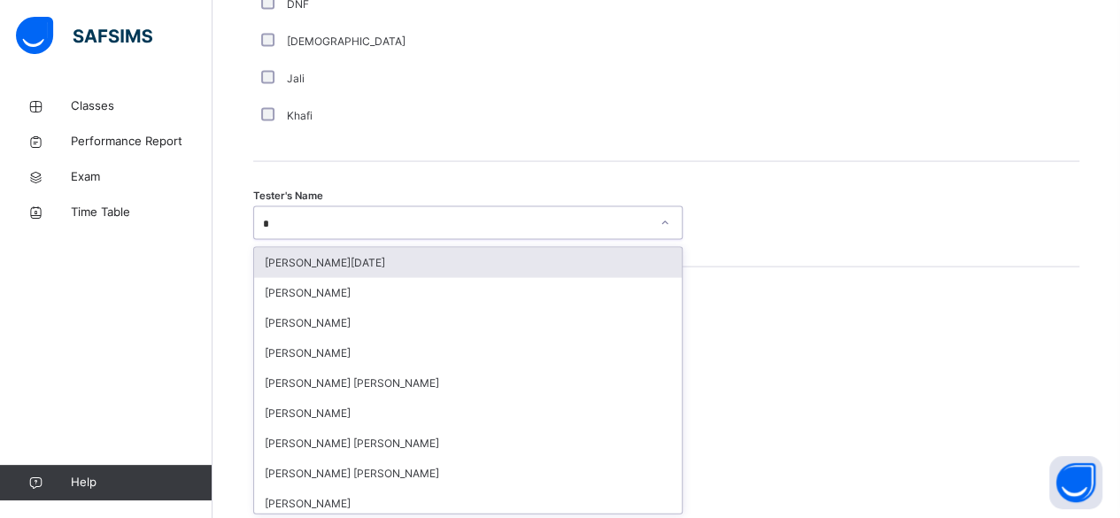
type input "**"
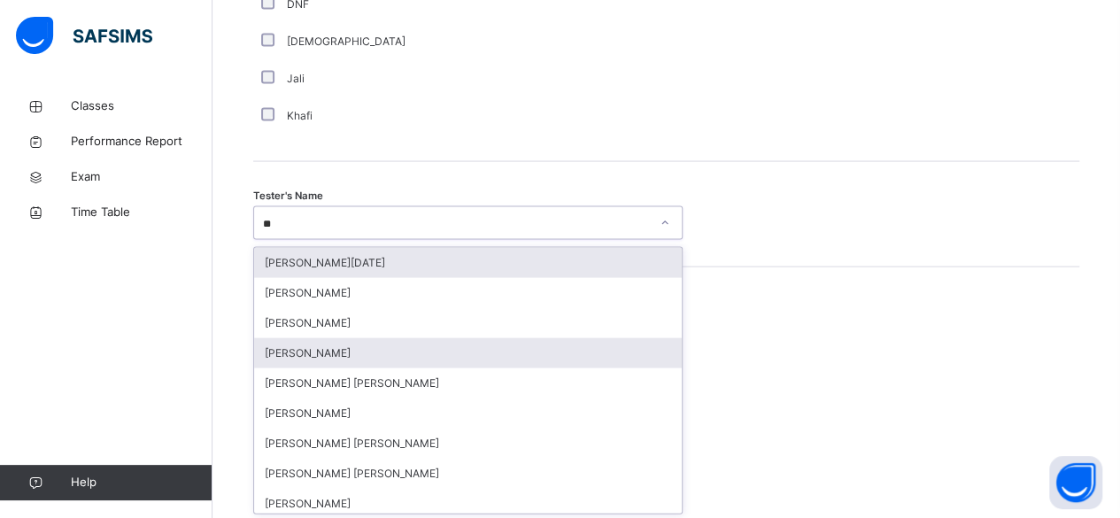
click at [340, 360] on div "[PERSON_NAME]" at bounding box center [468, 353] width 428 height 30
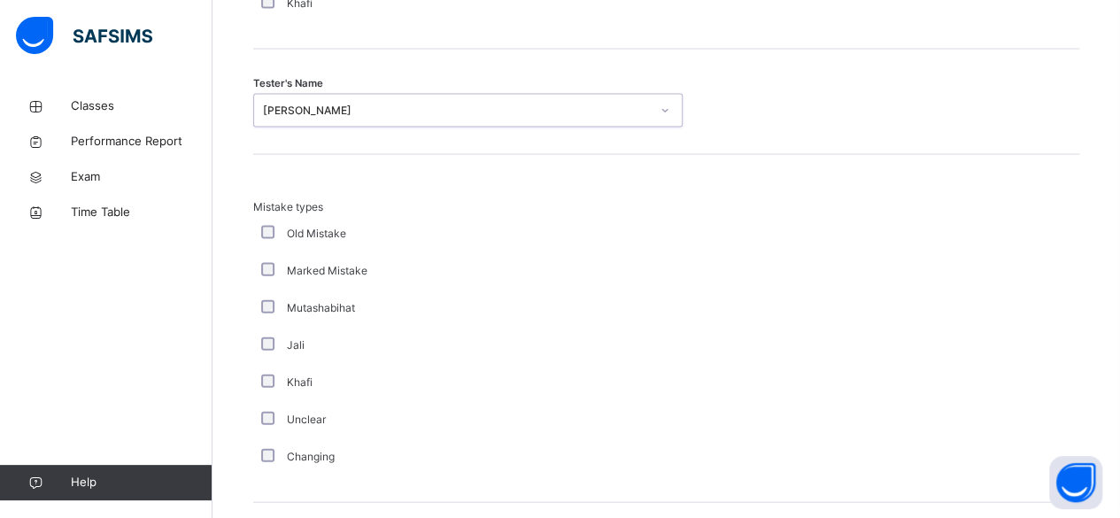
scroll to position [1935, 0]
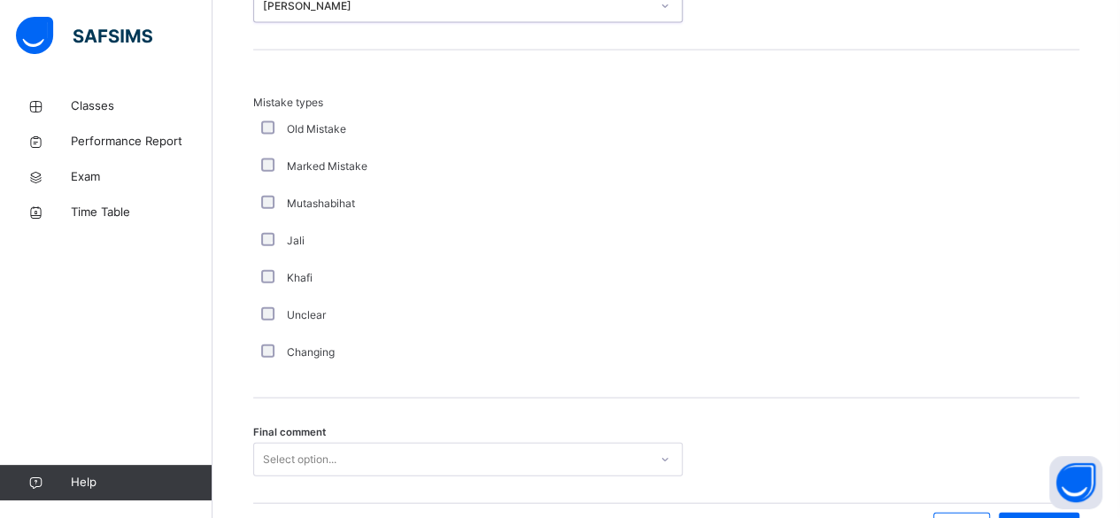
click at [402, 482] on div "Final comment Select option..." at bounding box center [666, 450] width 826 height 105
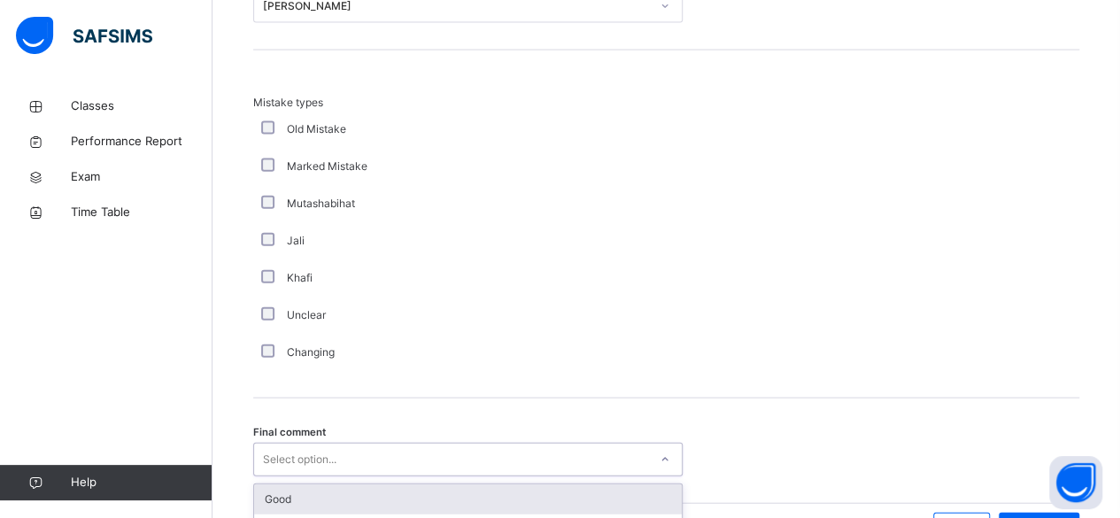
scroll to position [2042, 0]
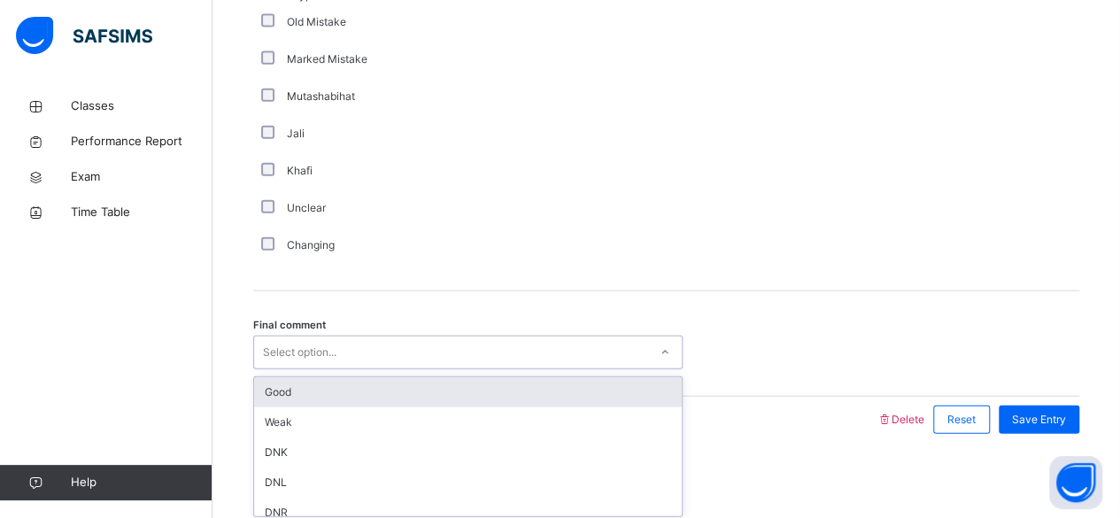
click at [401, 388] on div "Good" at bounding box center [468, 392] width 428 height 30
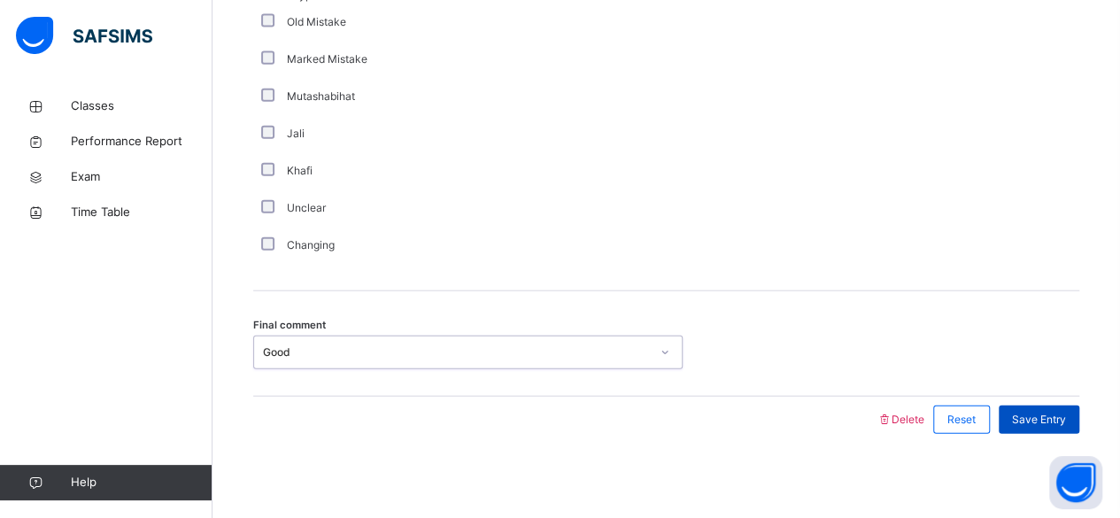
click at [1058, 419] on span "Save Entry" at bounding box center [1039, 420] width 54 height 16
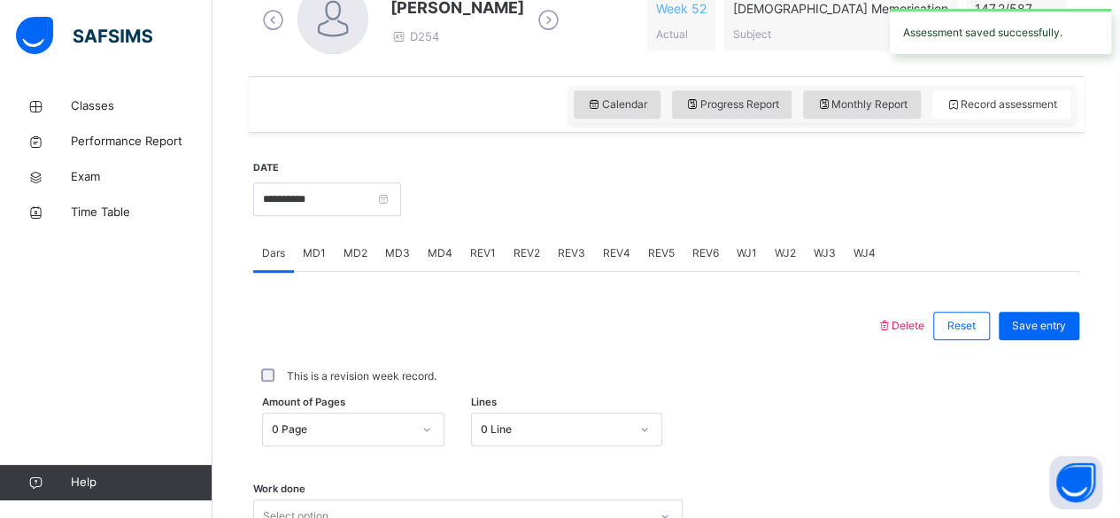
scroll to position [530, 0]
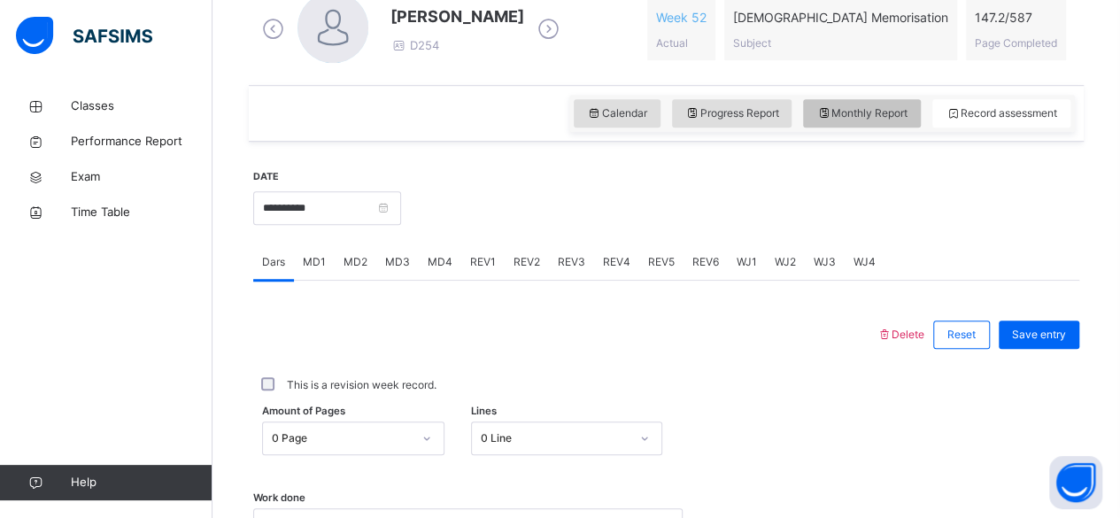
click at [910, 124] on div "Monthly Report" at bounding box center [862, 113] width 118 height 28
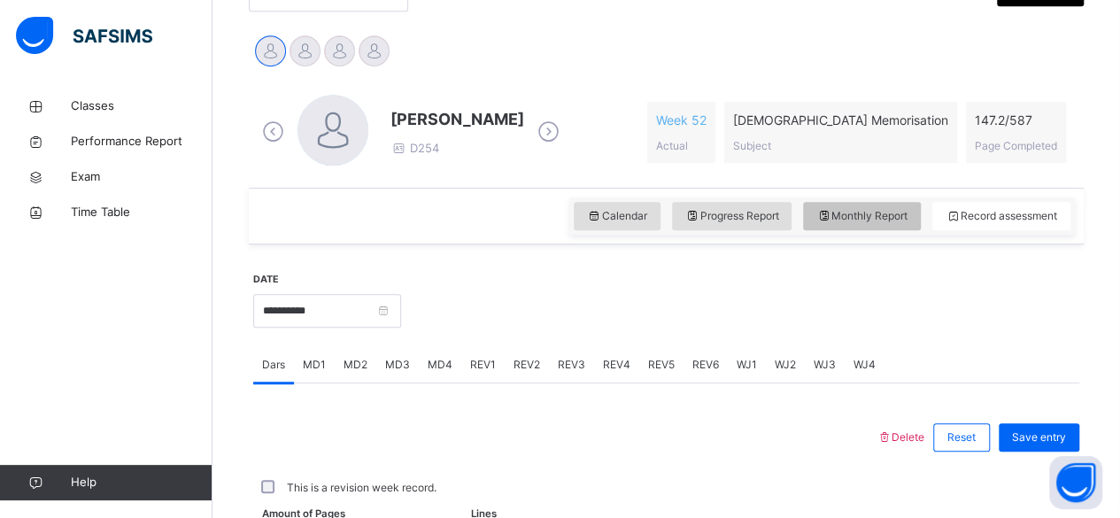
select select "****"
select select "*"
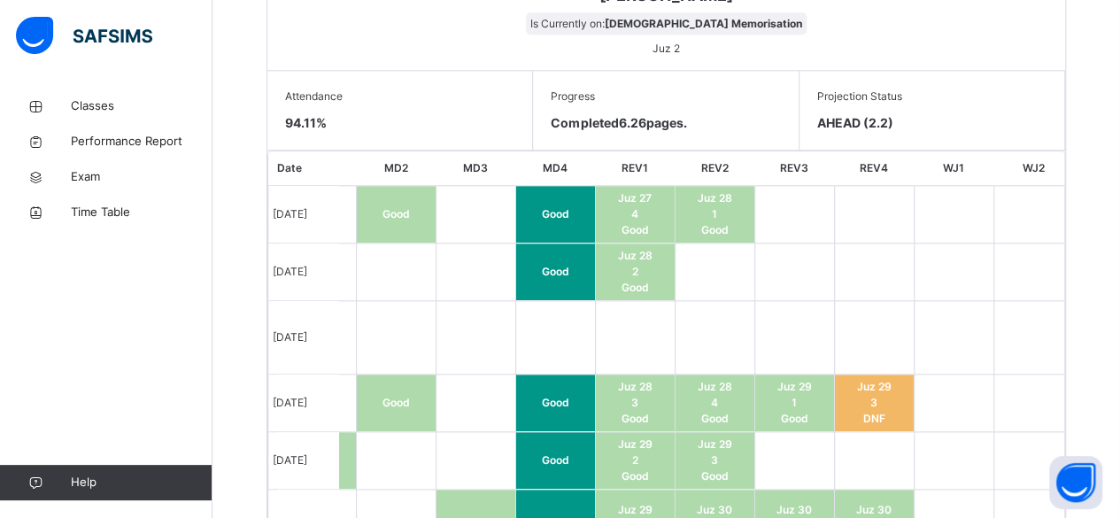
scroll to position [824, 0]
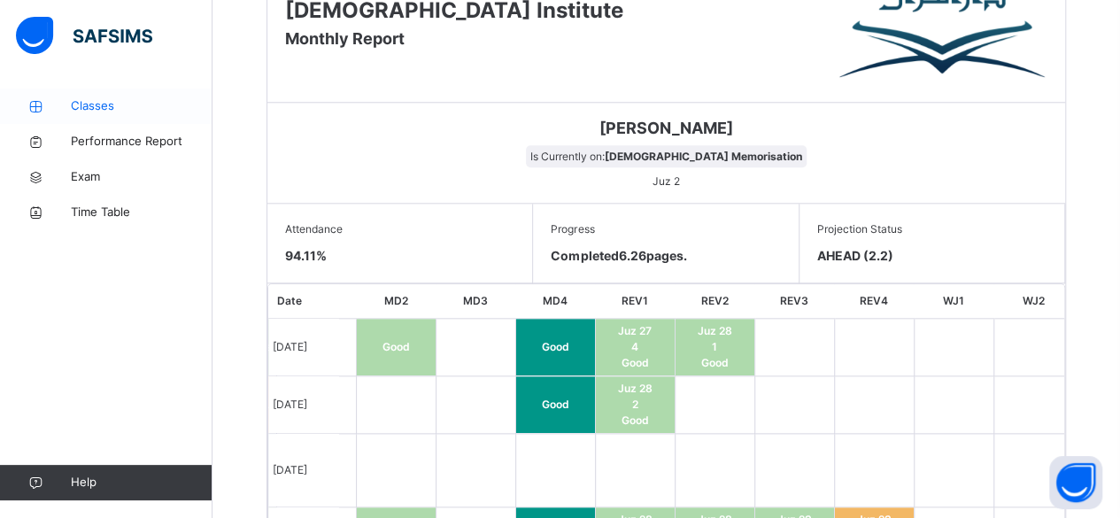
click at [55, 111] on icon at bounding box center [35, 106] width 71 height 13
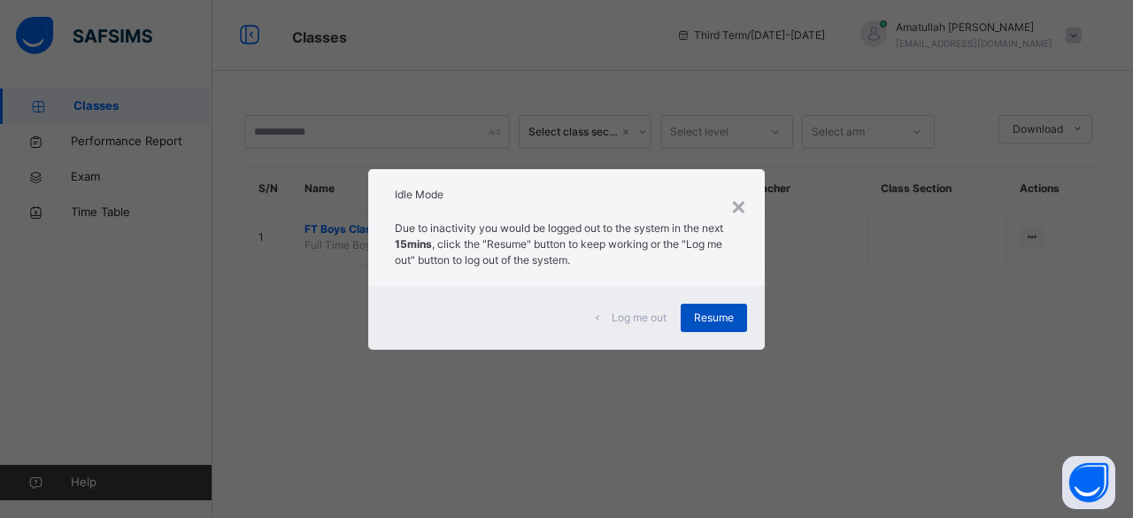
click at [731, 313] on span "Resume" at bounding box center [714, 318] width 40 height 16
click at [719, 322] on span "Resume" at bounding box center [714, 318] width 40 height 16
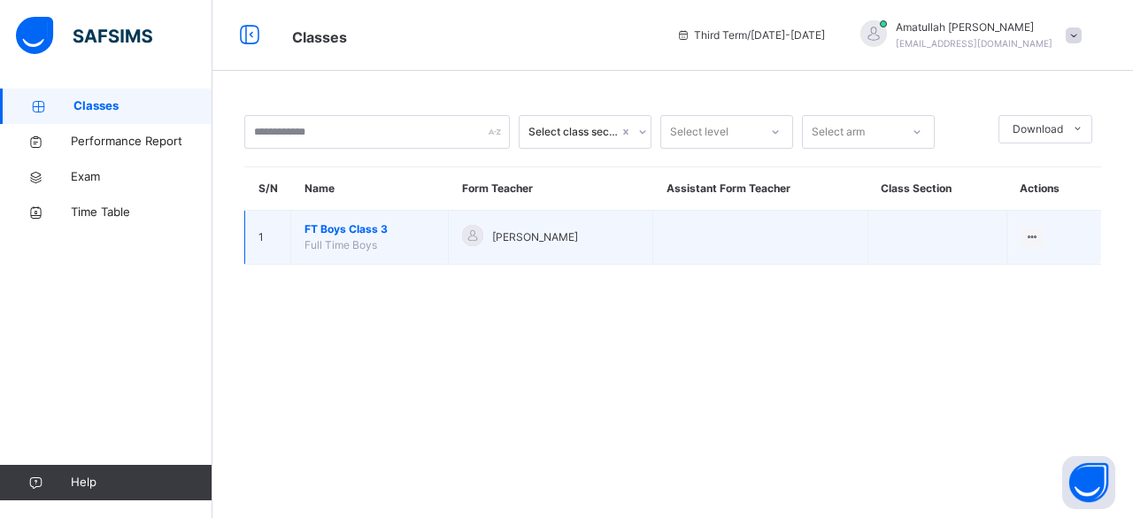
click at [344, 225] on span "FT Boys Class 3" at bounding box center [370, 229] width 130 height 16
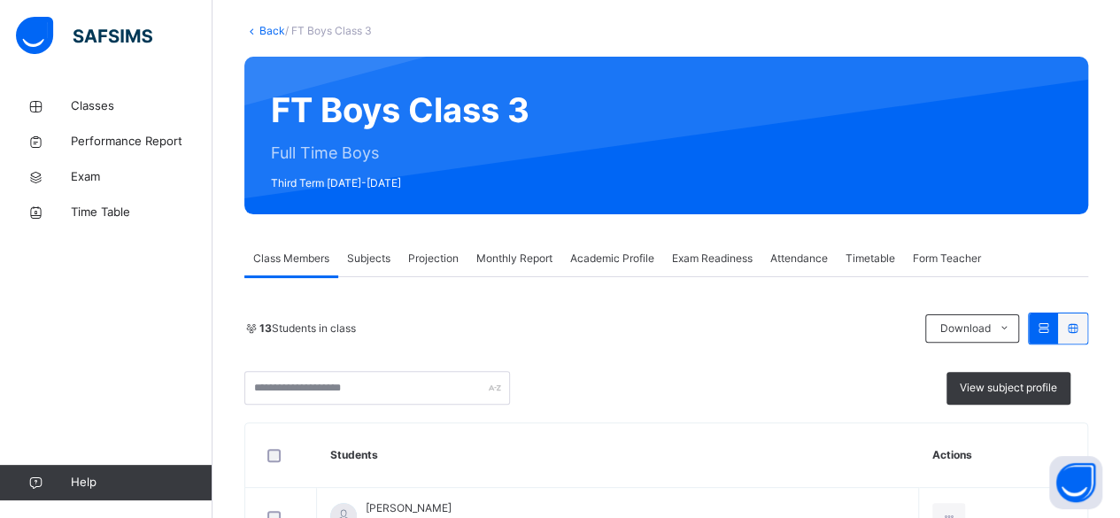
scroll to position [200, 0]
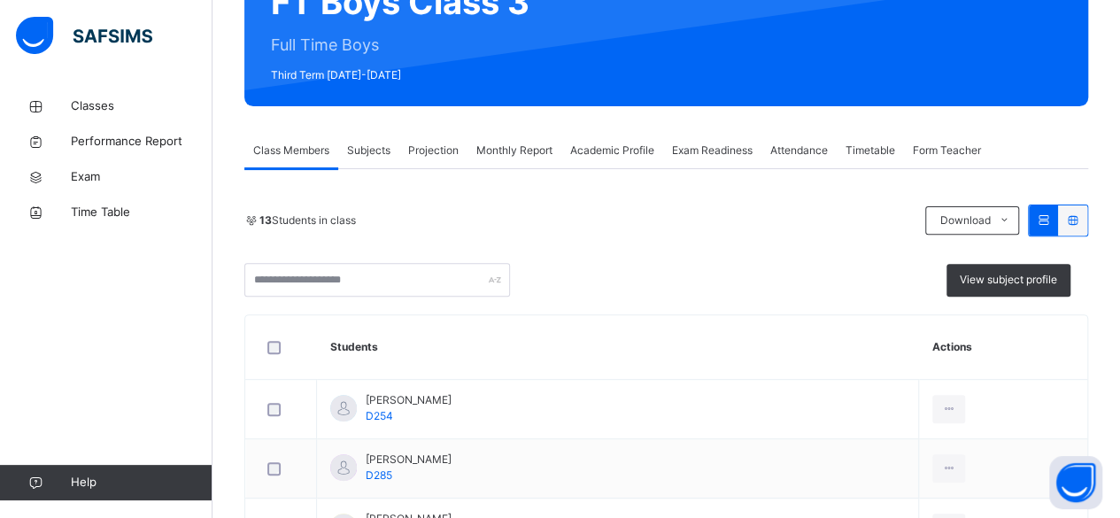
click at [437, 146] on span "Projection" at bounding box center [433, 151] width 50 height 16
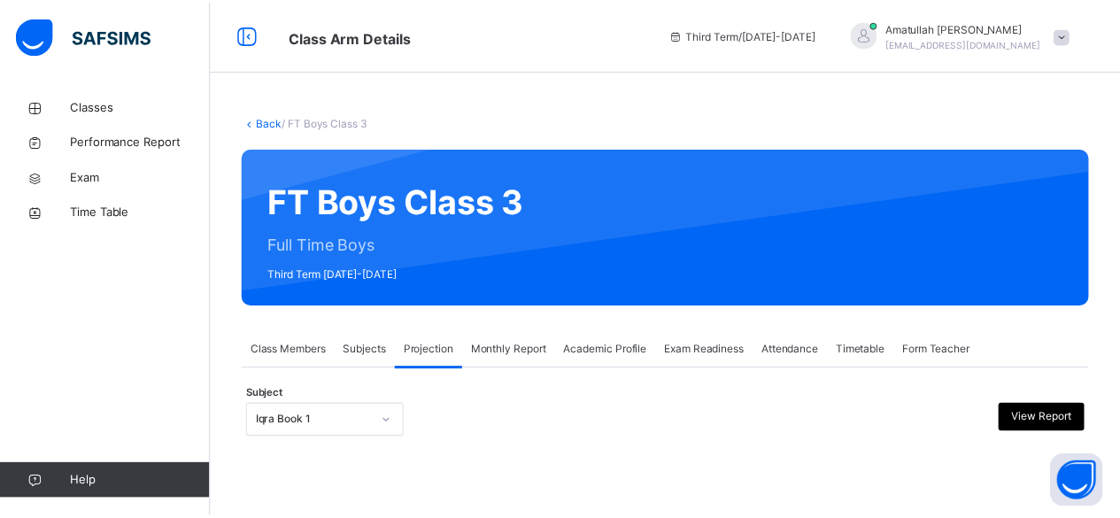
scroll to position [168, 0]
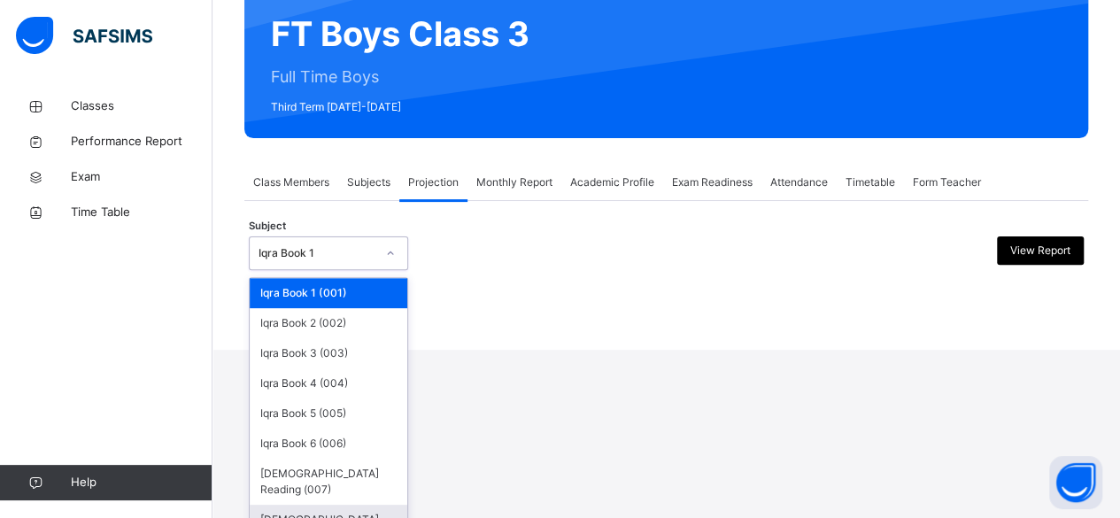
click at [384, 505] on div "[DEMOGRAPHIC_DATA] Memorisation (008)" at bounding box center [329, 528] width 158 height 46
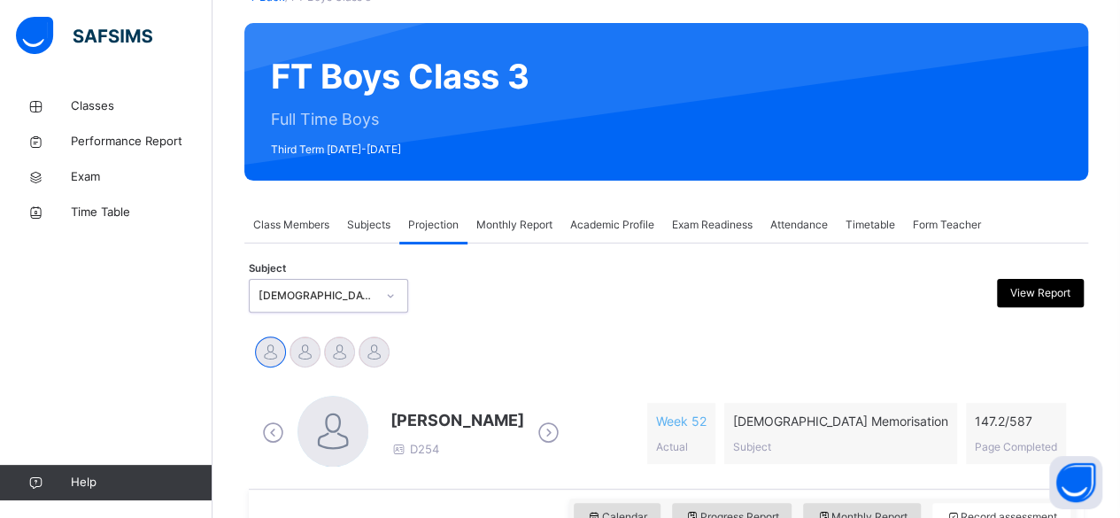
scroll to position [210, 0]
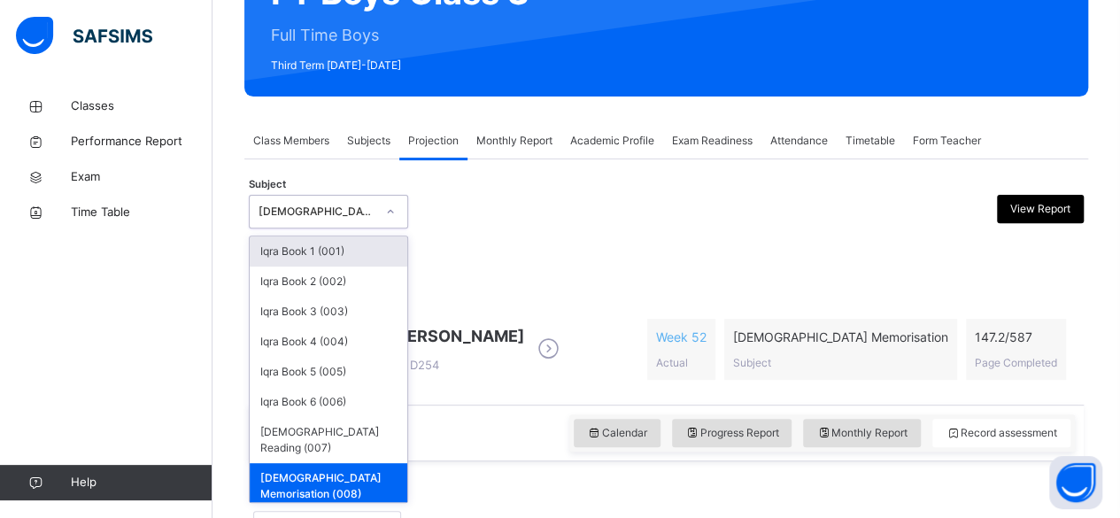
click at [547, 314] on div "Abubakr Adem Ali D254" at bounding box center [411, 349] width 306 height 75
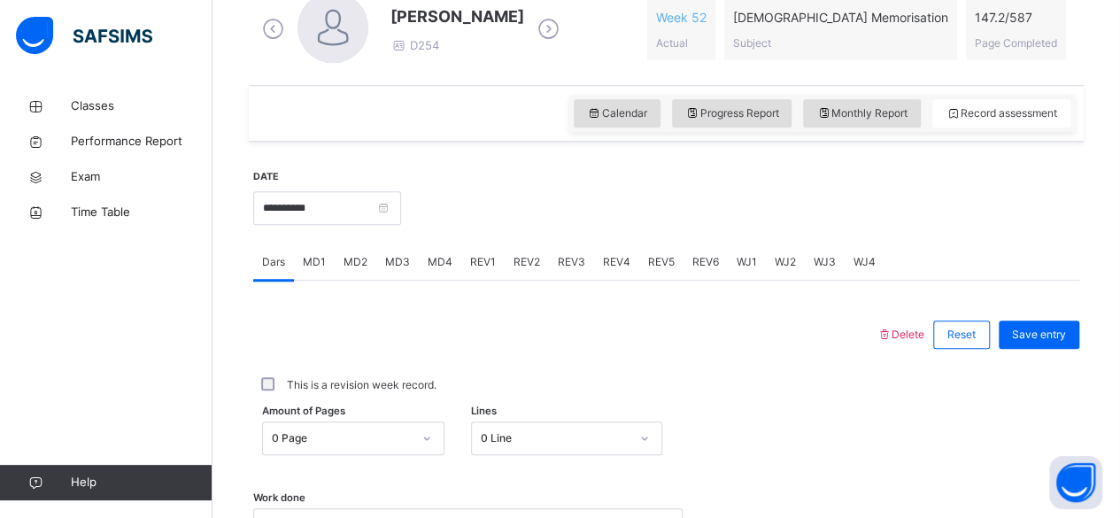
scroll to position [568, 0]
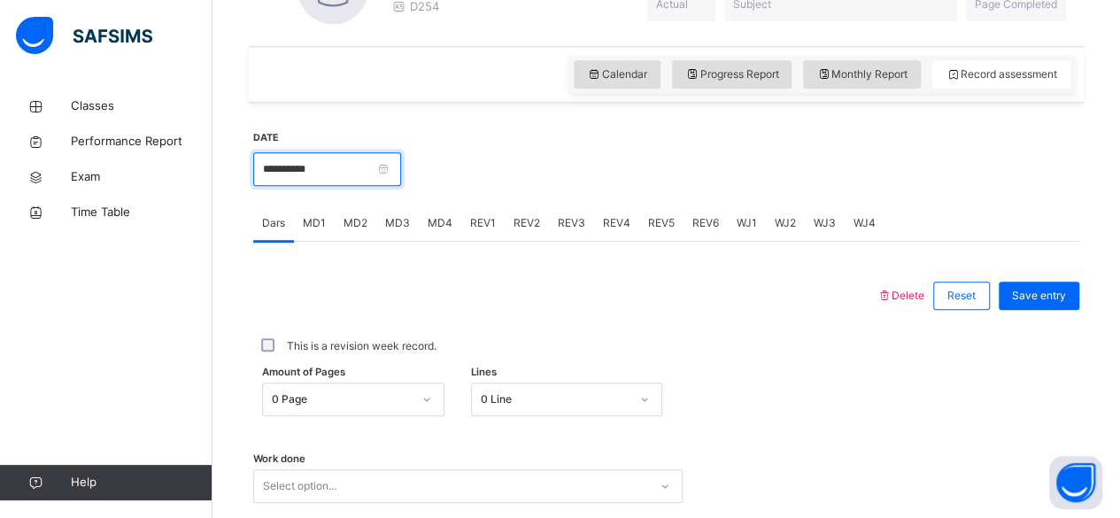
click at [401, 168] on input "**********" at bounding box center [327, 169] width 148 height 34
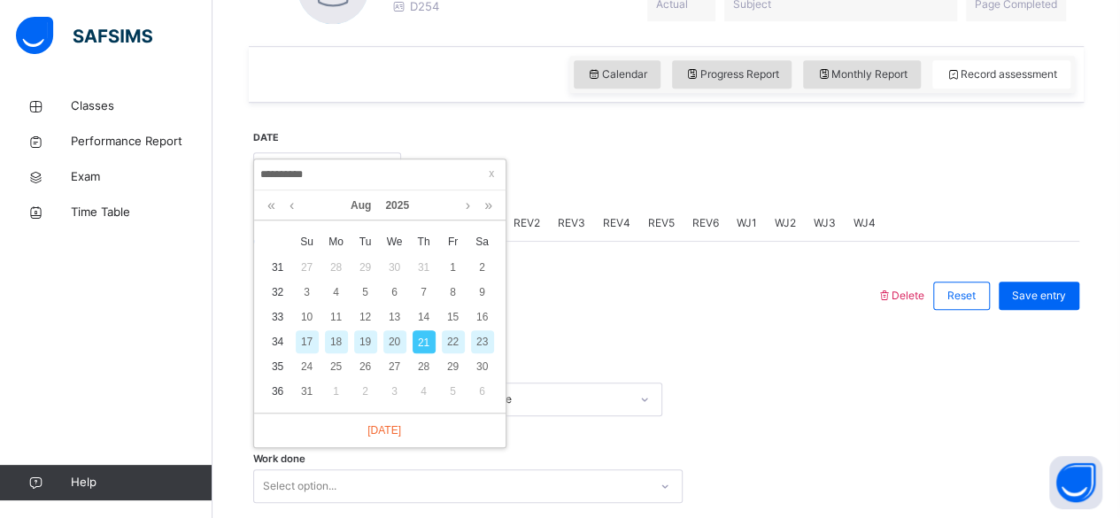
click at [393, 340] on div "20" at bounding box center [394, 341] width 23 height 23
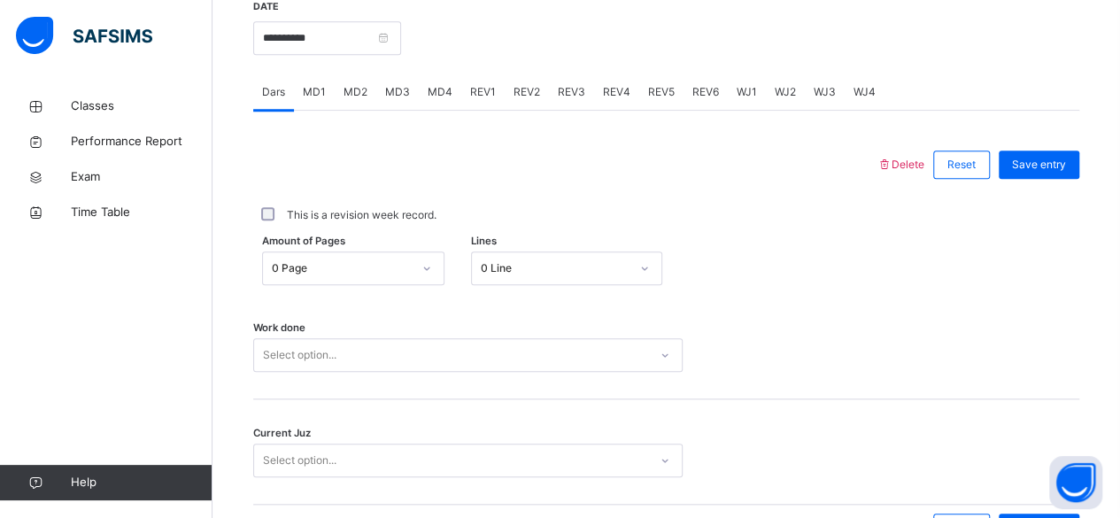
scroll to position [704, 0]
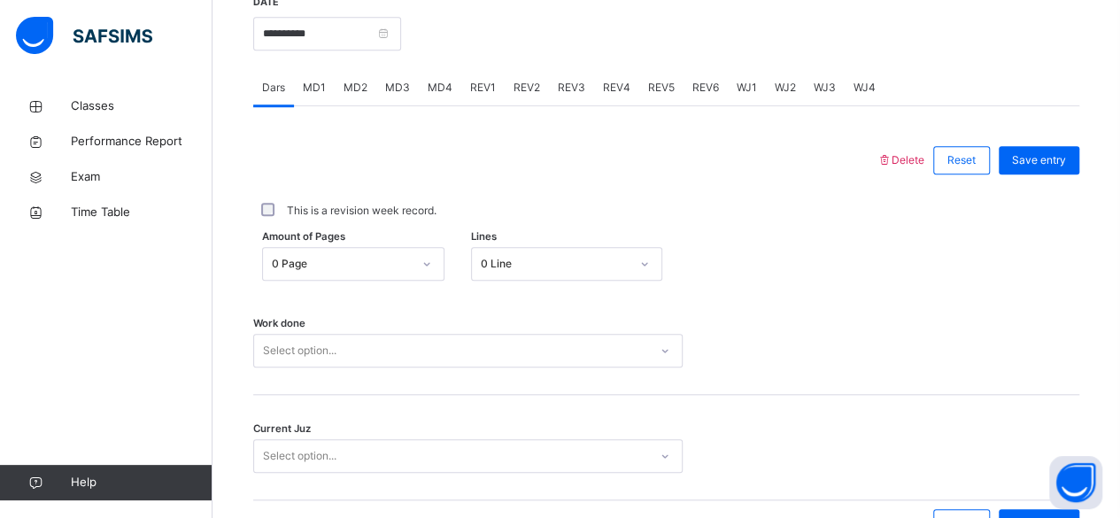
click at [521, 99] on div "REV2" at bounding box center [527, 87] width 44 height 35
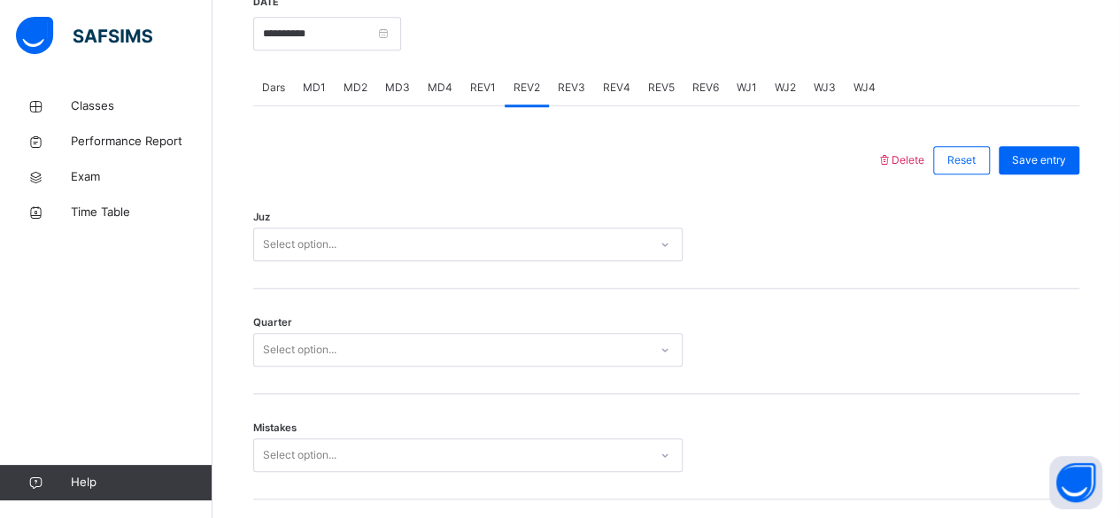
click at [645, 97] on div "REV5" at bounding box center [661, 87] width 44 height 35
click at [737, 81] on span "WJ1" at bounding box center [747, 88] width 20 height 16
click at [623, 71] on div "REV4" at bounding box center [616, 87] width 45 height 35
click at [456, 94] on div "MD4" at bounding box center [440, 87] width 43 height 35
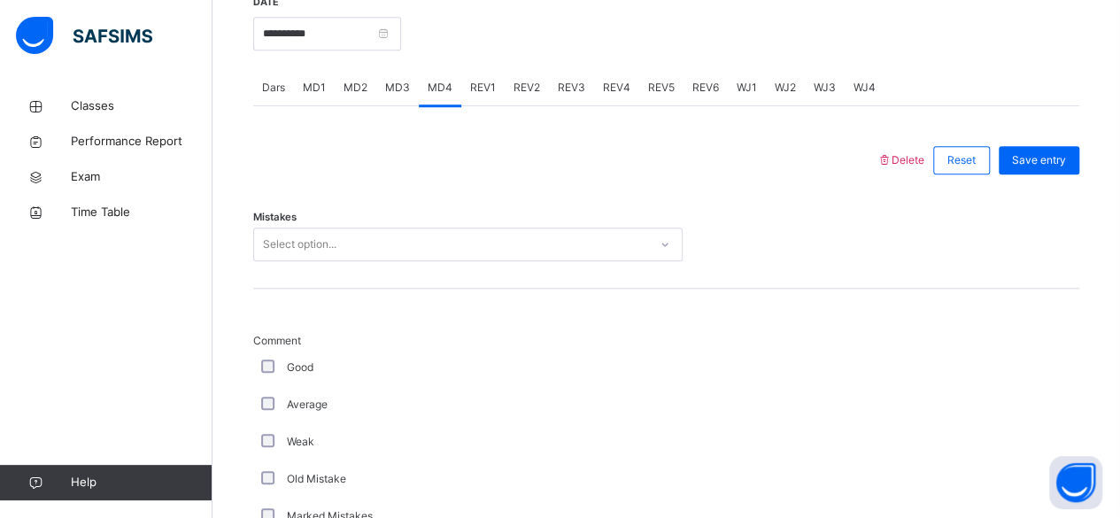
click at [400, 80] on span "MD3" at bounding box center [397, 88] width 25 height 16
click at [322, 97] on div "MD1" at bounding box center [314, 87] width 41 height 35
click at [305, 104] on div "MD1" at bounding box center [314, 87] width 41 height 35
click at [312, 88] on span "MD1" at bounding box center [314, 88] width 23 height 16
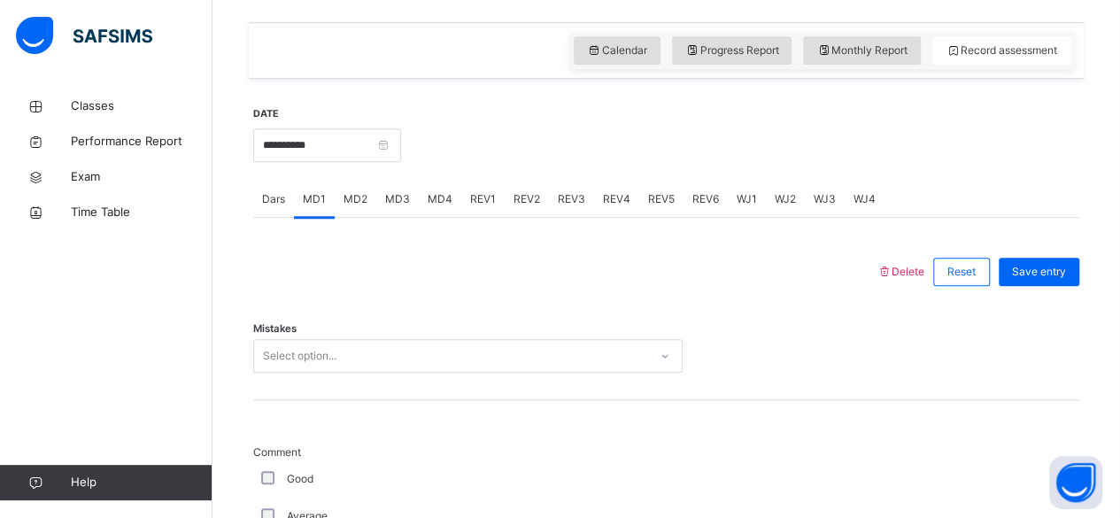
scroll to position [593, 0]
click at [358, 128] on input "**********" at bounding box center [327, 145] width 148 height 34
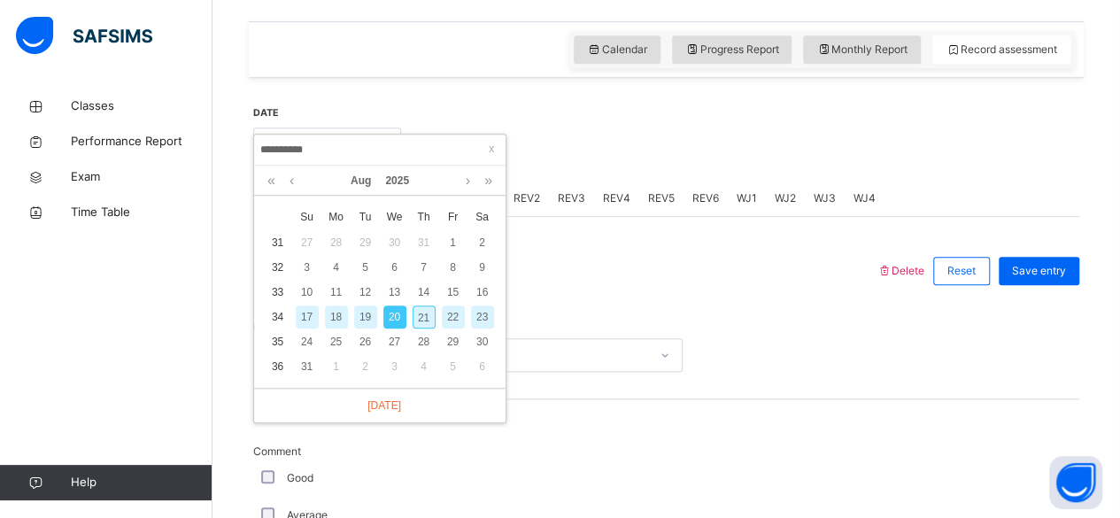
click at [366, 318] on div "19" at bounding box center [365, 316] width 23 height 23
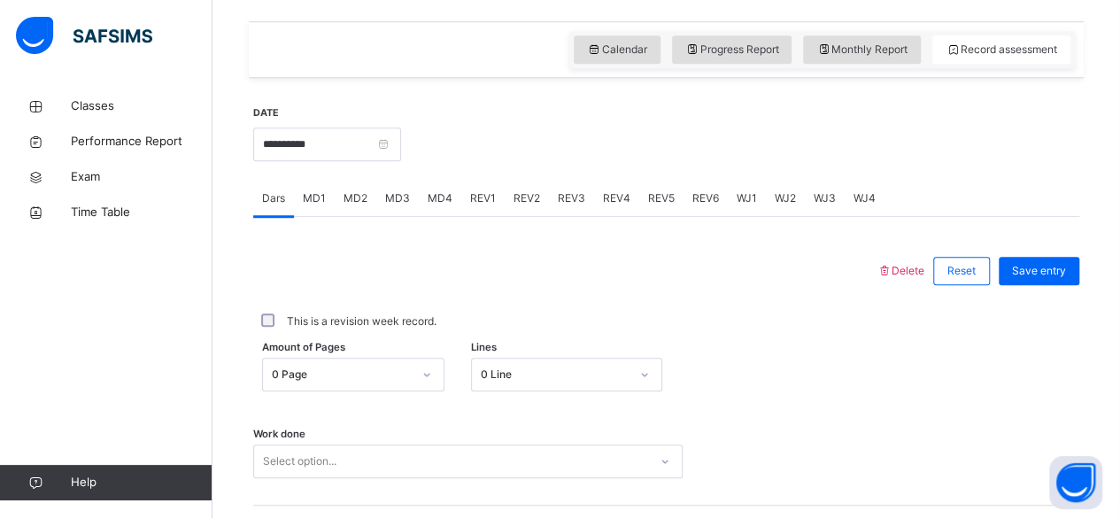
click at [595, 186] on div "REV4" at bounding box center [616, 198] width 45 height 35
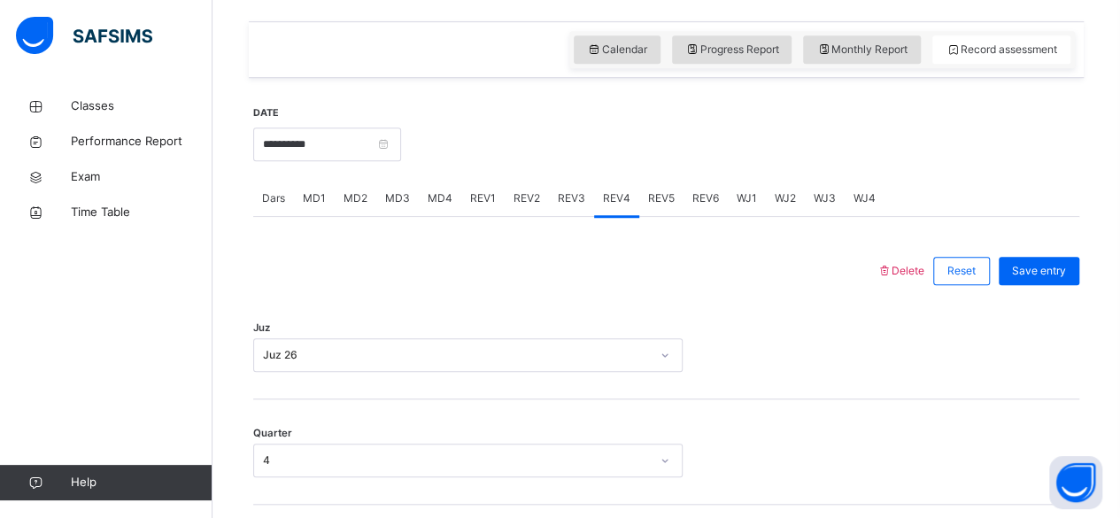
click at [480, 213] on div "REV1" at bounding box center [482, 198] width 43 height 35
click at [423, 213] on div "MD4" at bounding box center [440, 198] width 43 height 35
click at [384, 208] on div "MD3" at bounding box center [397, 198] width 43 height 35
click at [492, 208] on div "REV1" at bounding box center [482, 198] width 43 height 35
click at [571, 208] on div "REV3" at bounding box center [571, 198] width 45 height 35
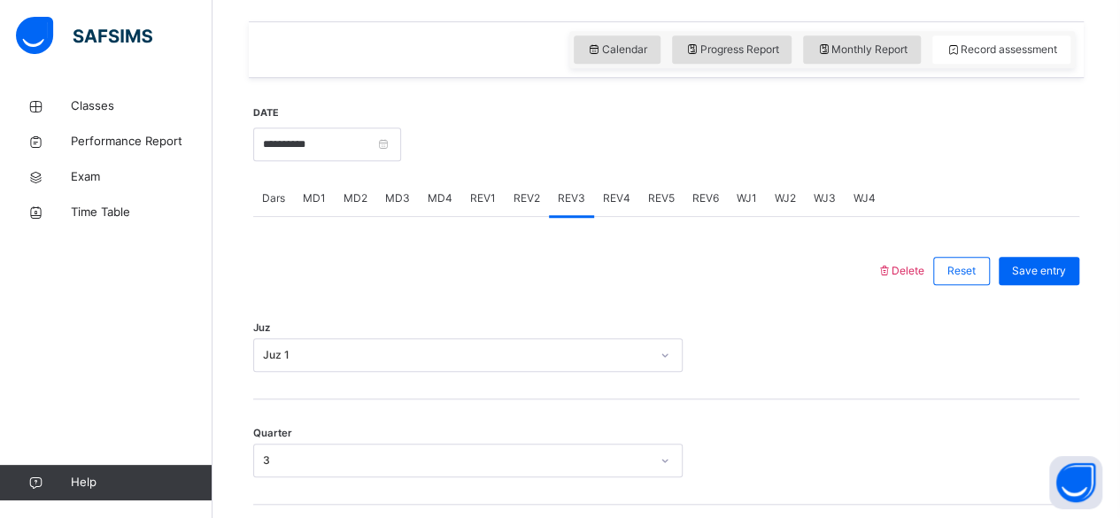
click at [600, 210] on div "REV4" at bounding box center [616, 198] width 45 height 35
click at [452, 201] on div "MD4" at bounding box center [440, 198] width 43 height 35
click at [354, 197] on span "MD2" at bounding box center [356, 198] width 24 height 16
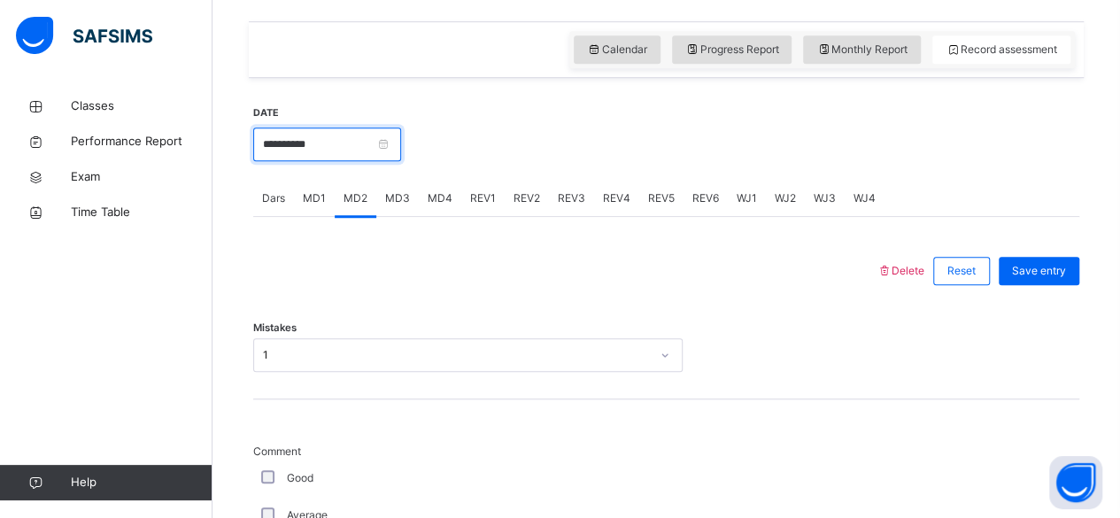
click at [362, 159] on input "**********" at bounding box center [327, 145] width 148 height 34
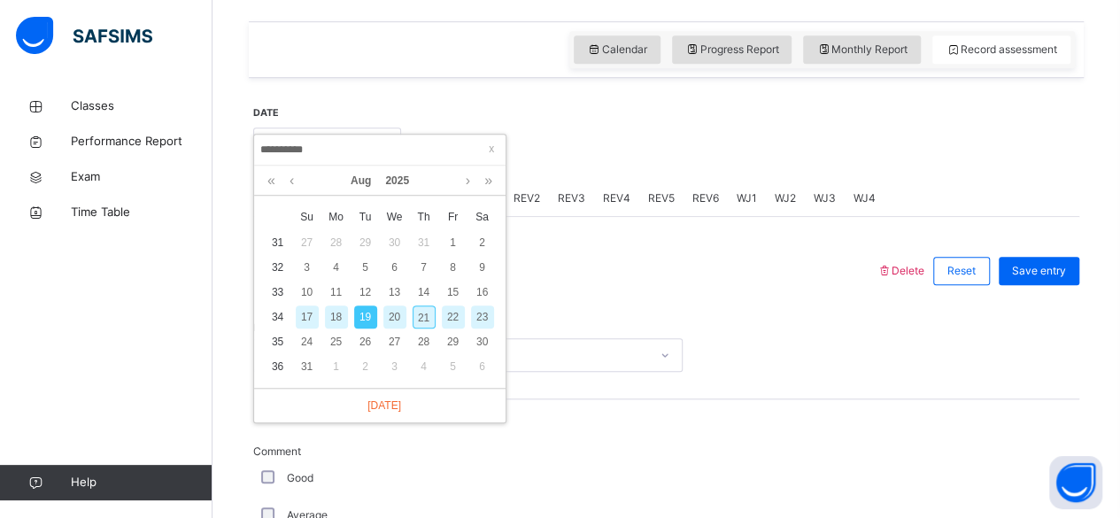
click at [565, 278] on div at bounding box center [565, 271] width 606 height 46
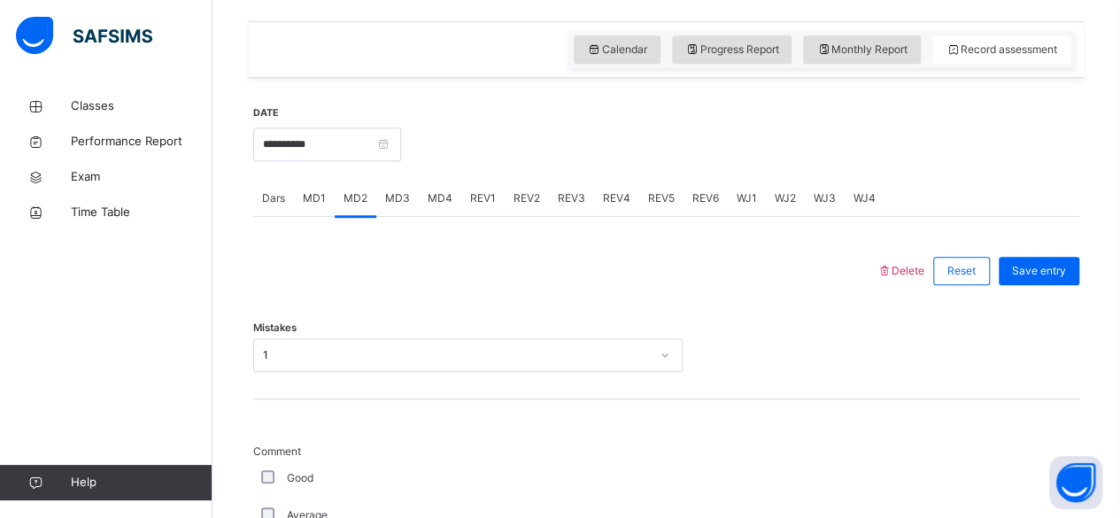
click at [283, 187] on div "Dars" at bounding box center [273, 198] width 41 height 35
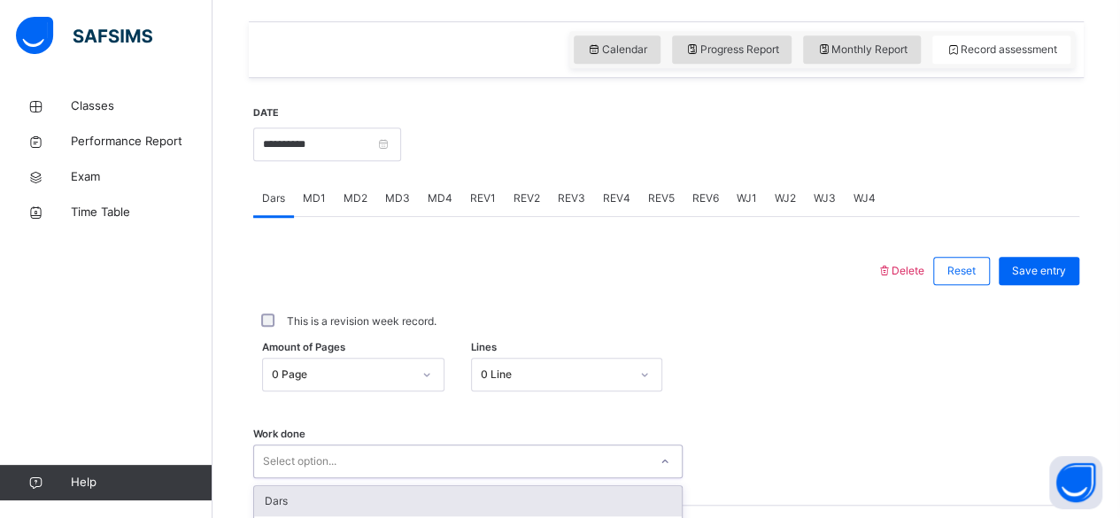
scroll to position [809, 0]
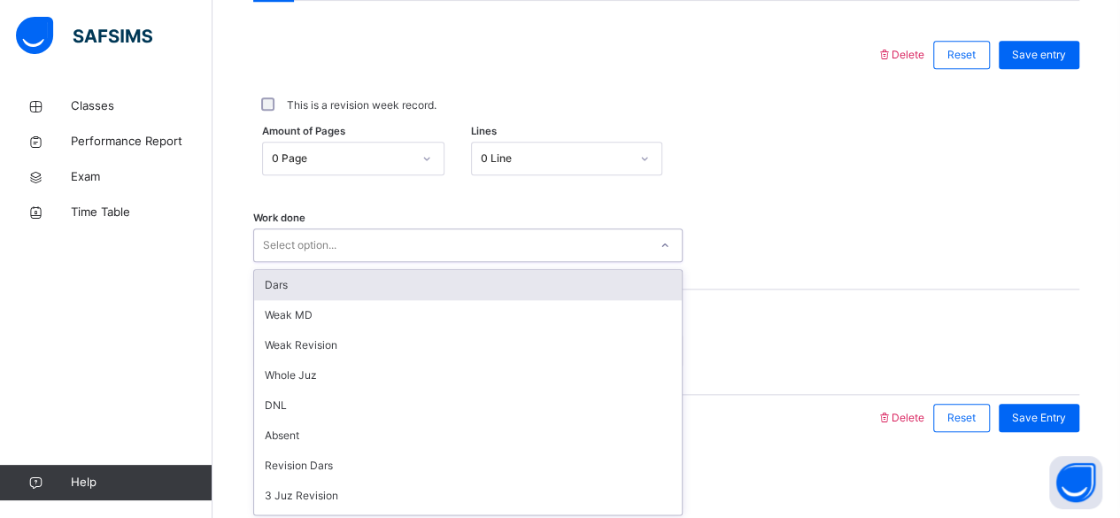
click at [531, 292] on div "Dars" at bounding box center [468, 285] width 428 height 30
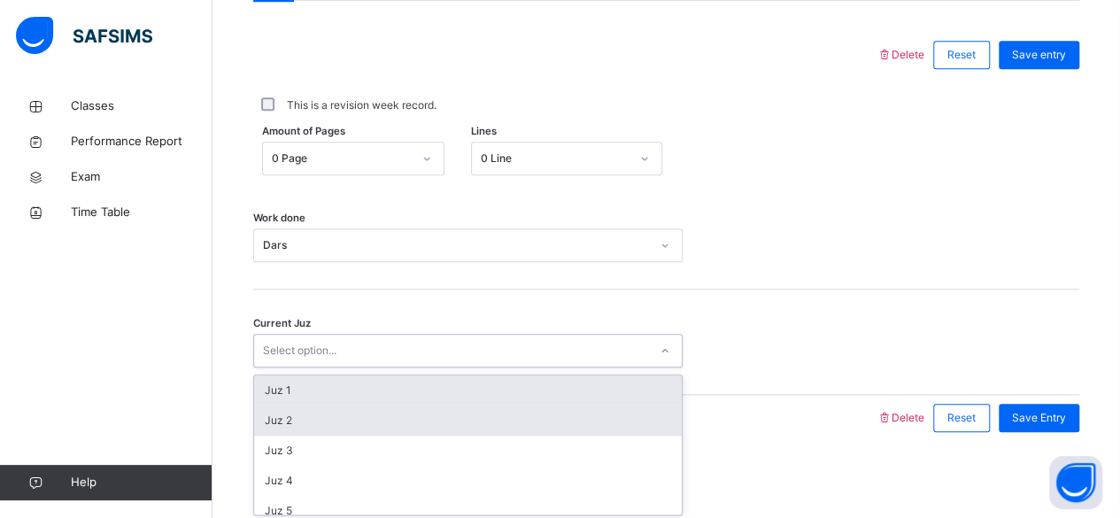
click at [341, 430] on div "Juz 2" at bounding box center [468, 421] width 428 height 30
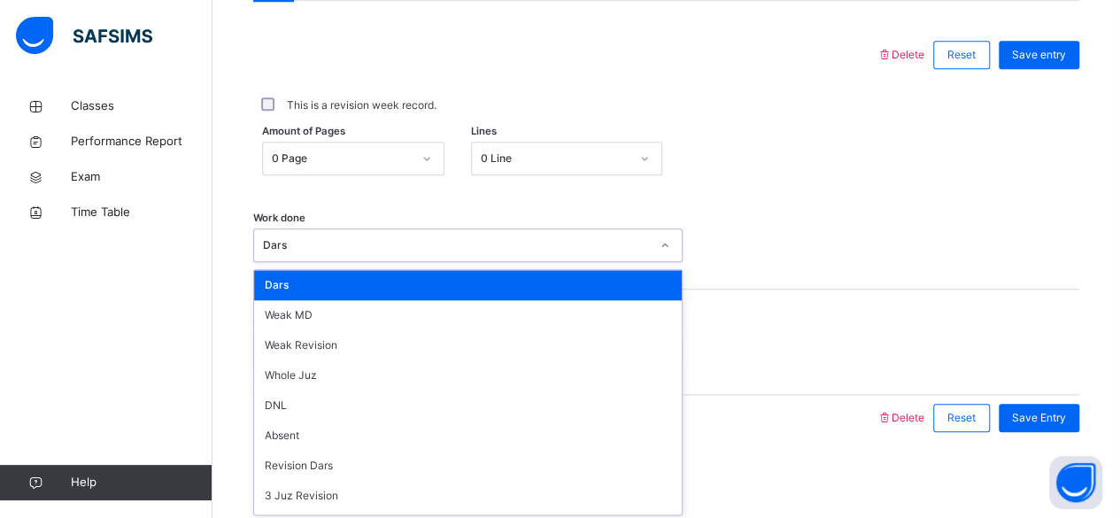
click at [721, 268] on div "Work done option Dars, selected. option Dars focused, 1 of 16. 16 results avail…" at bounding box center [666, 236] width 826 height 105
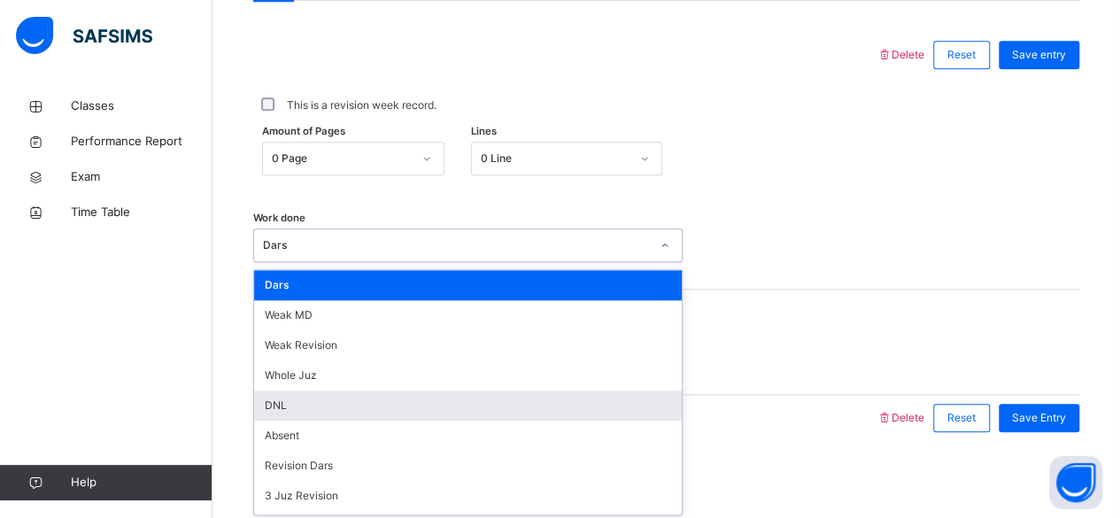
click at [355, 402] on div "DNL" at bounding box center [468, 405] width 428 height 30
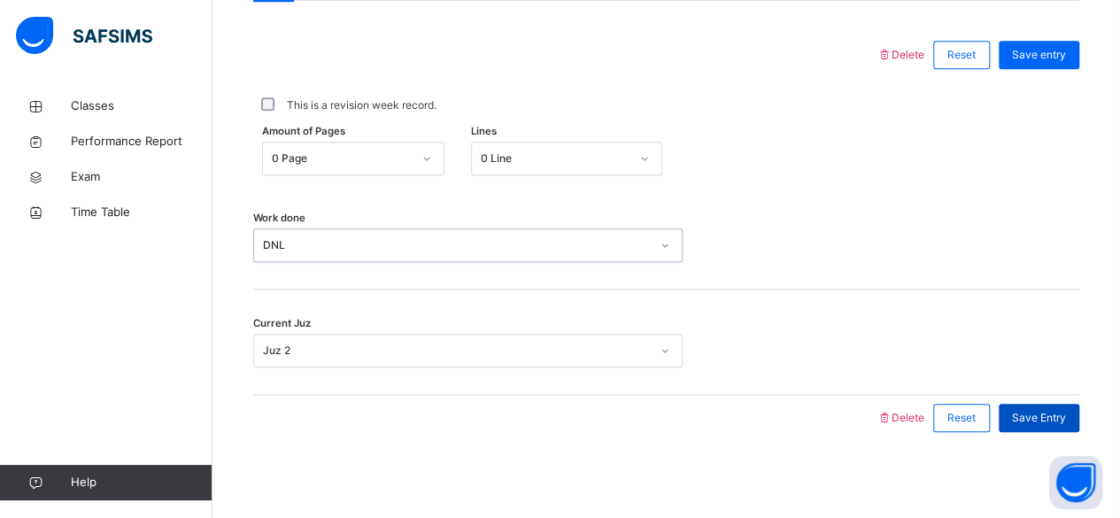
click at [1053, 418] on span "Save Entry" at bounding box center [1039, 418] width 54 height 16
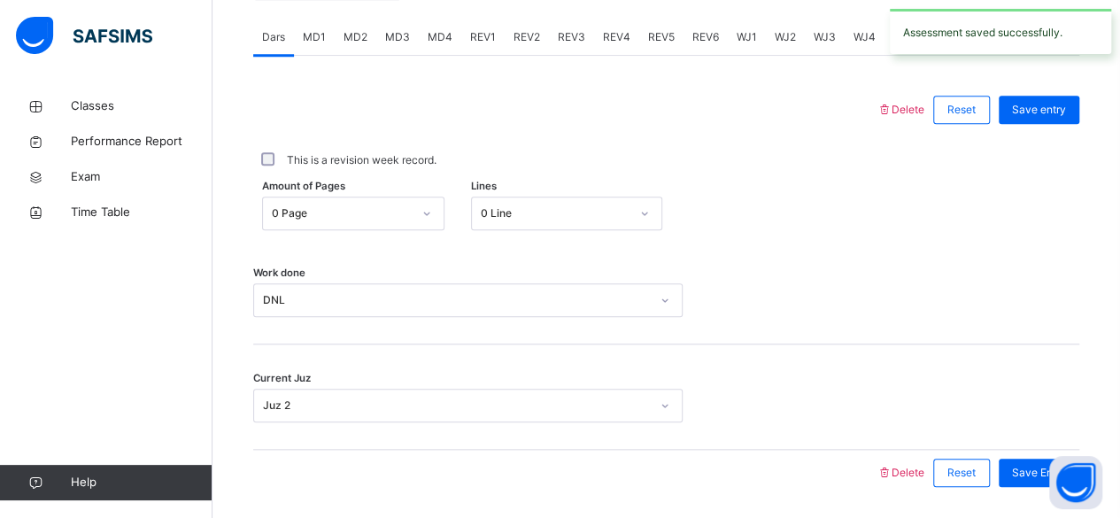
scroll to position [643, 0]
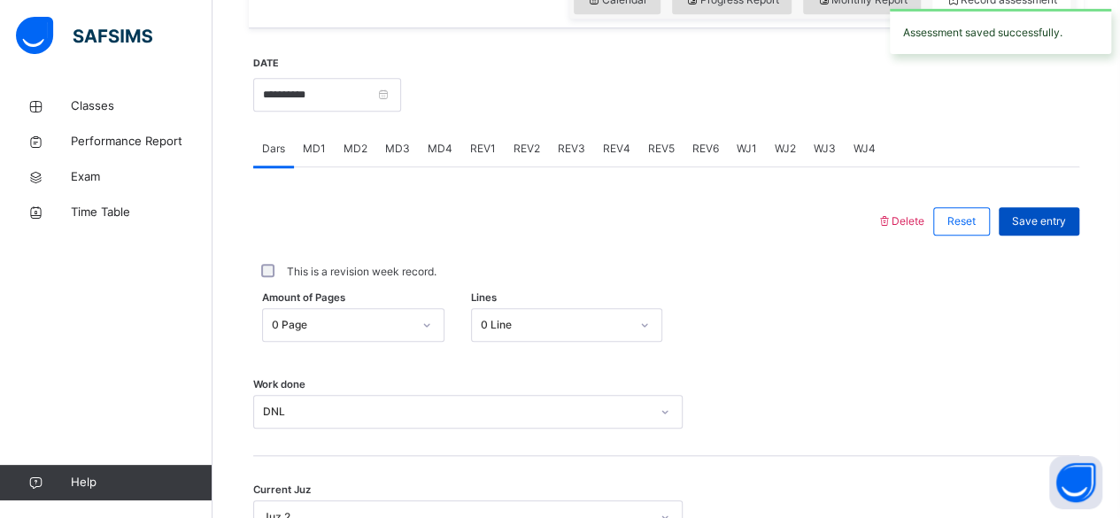
click at [1079, 228] on div "Save entry" at bounding box center [1039, 221] width 81 height 28
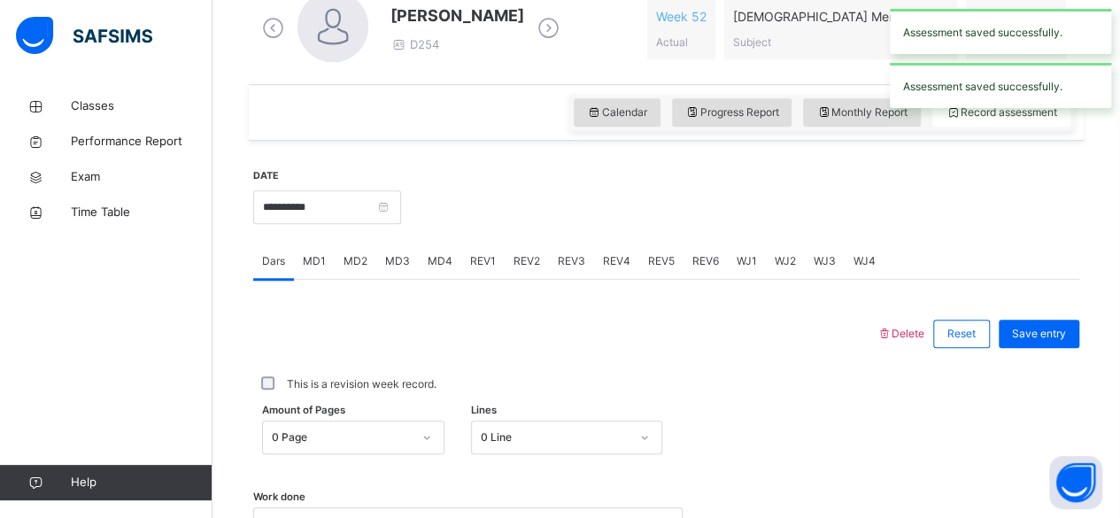
scroll to position [524, 0]
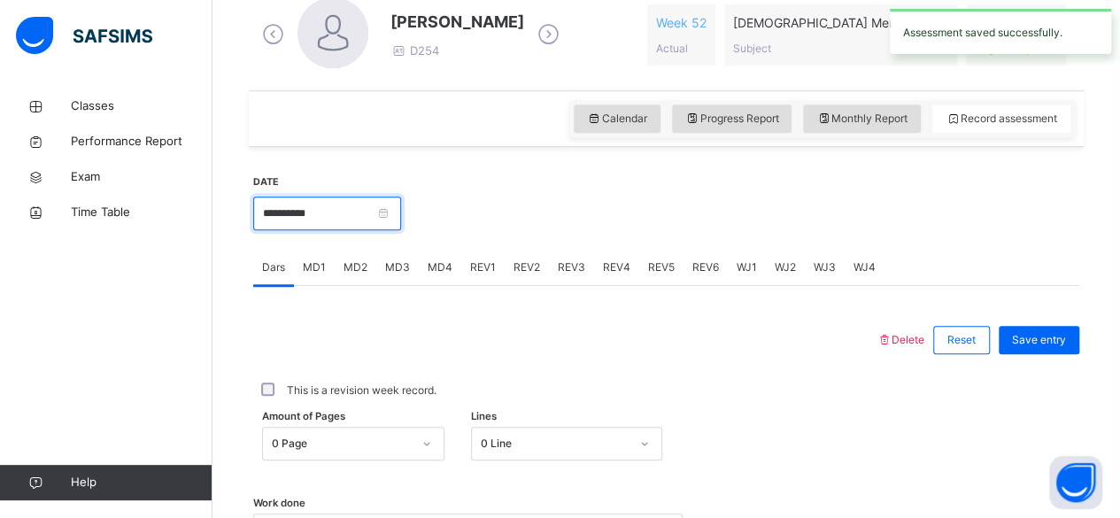
click at [373, 227] on input "**********" at bounding box center [327, 214] width 148 height 34
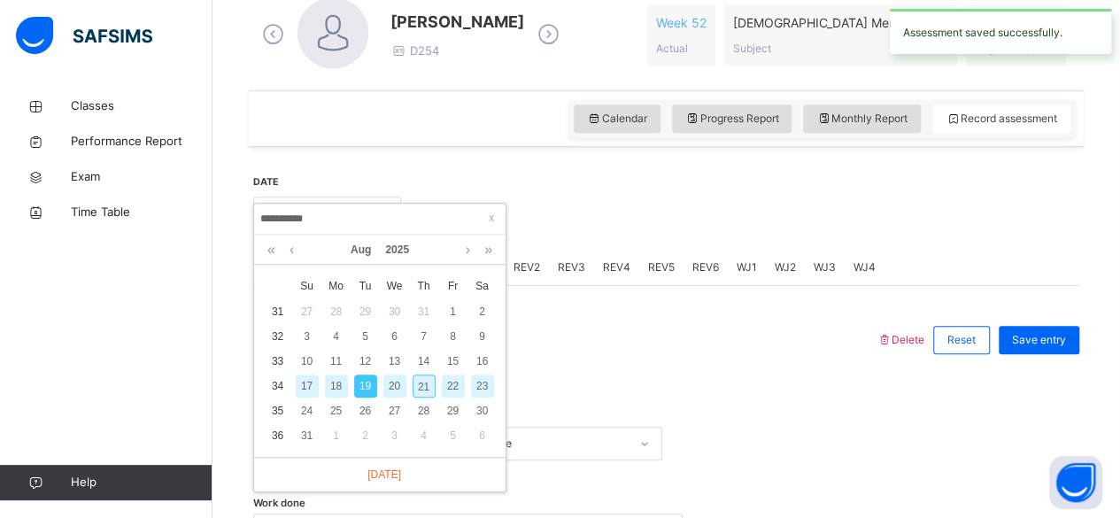
click at [390, 387] on div "20" at bounding box center [394, 386] width 23 height 23
type input "**********"
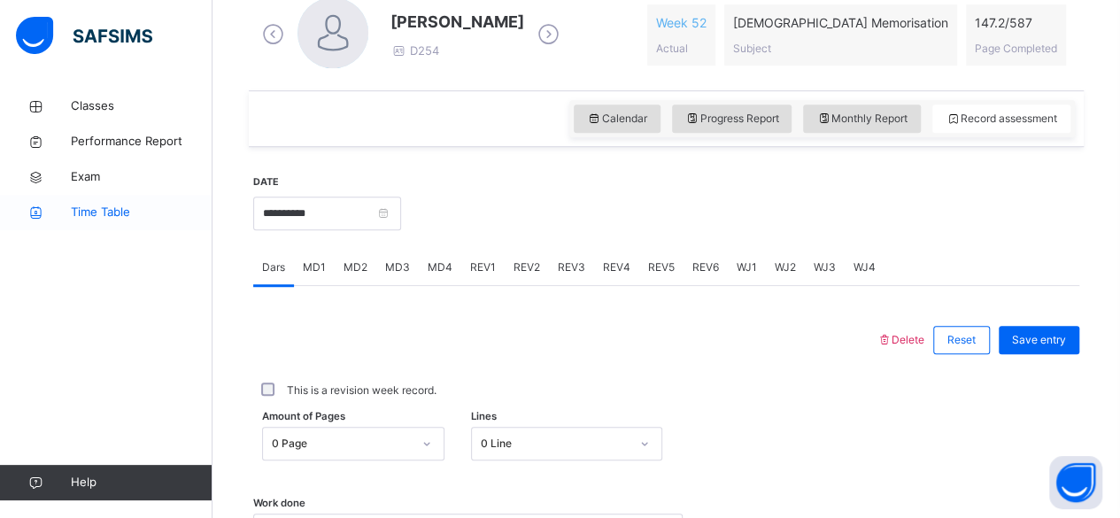
click at [148, 223] on link "Time Table" at bounding box center [106, 212] width 213 height 35
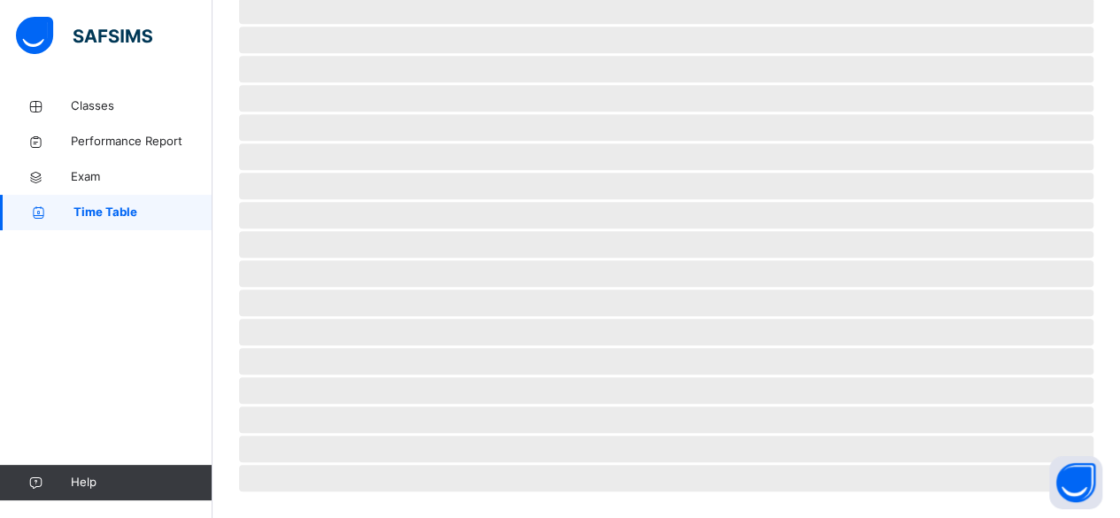
click at [148, 223] on link "Time Table" at bounding box center [106, 212] width 213 height 35
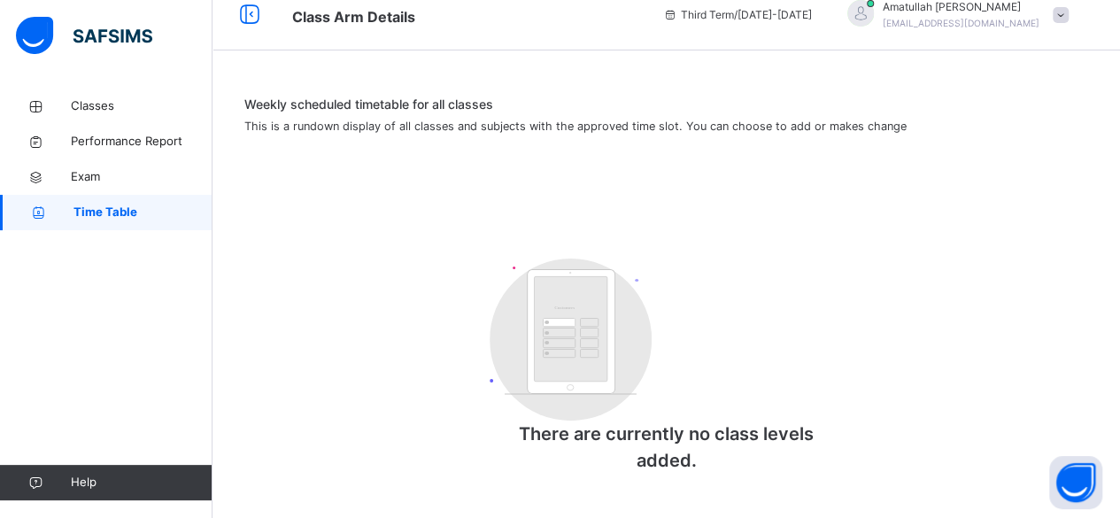
scroll to position [21, 0]
click at [178, 109] on span "Classes" at bounding box center [142, 106] width 142 height 18
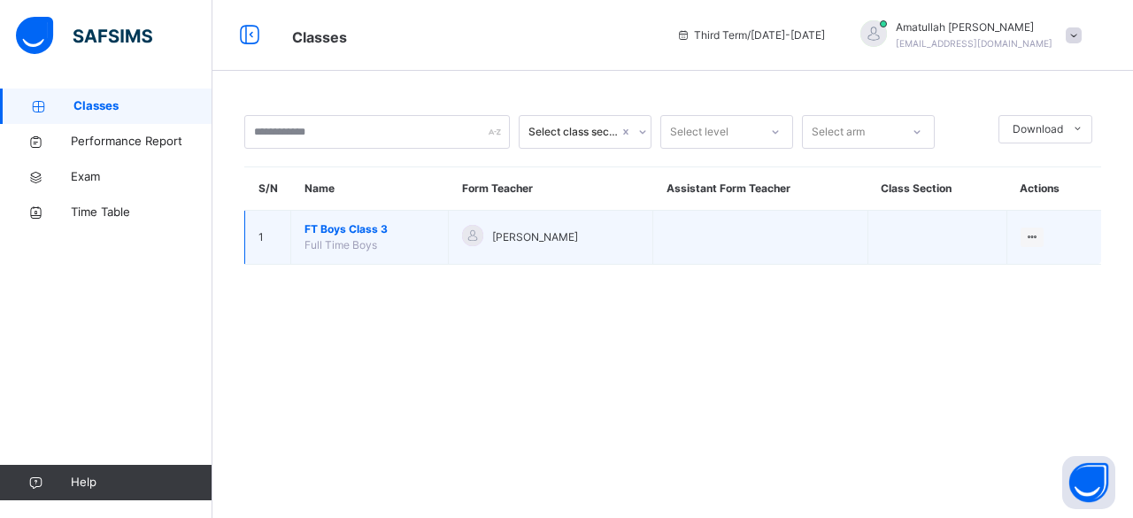
click at [387, 230] on span "FT Boys Class 3" at bounding box center [370, 229] width 130 height 16
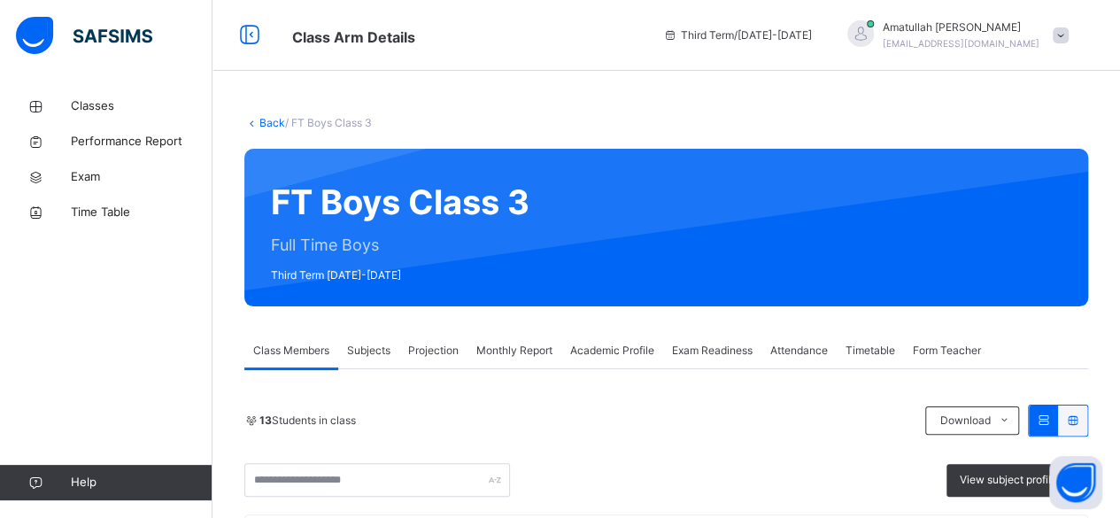
click at [421, 354] on span "Projection" at bounding box center [433, 351] width 50 height 16
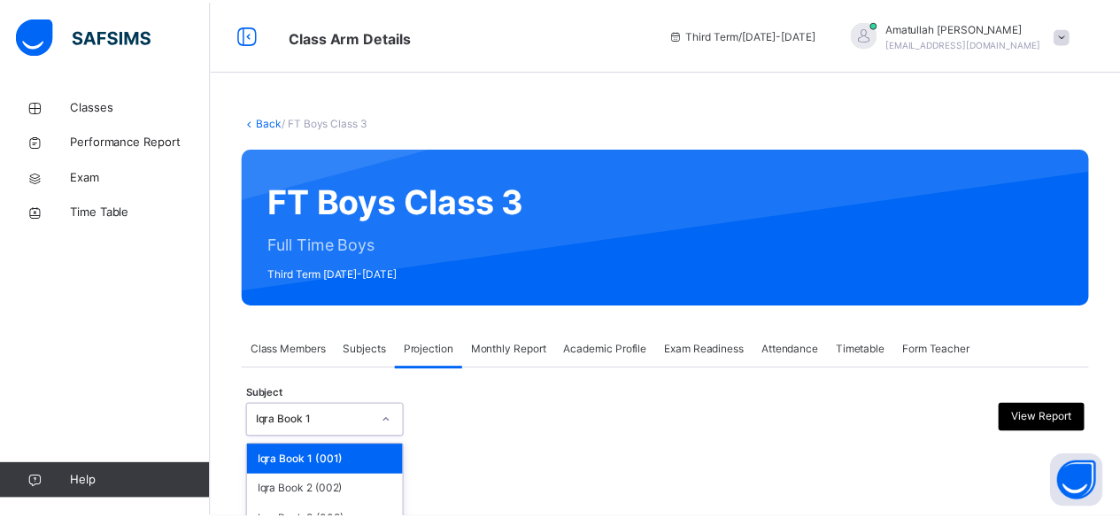
scroll to position [168, 0]
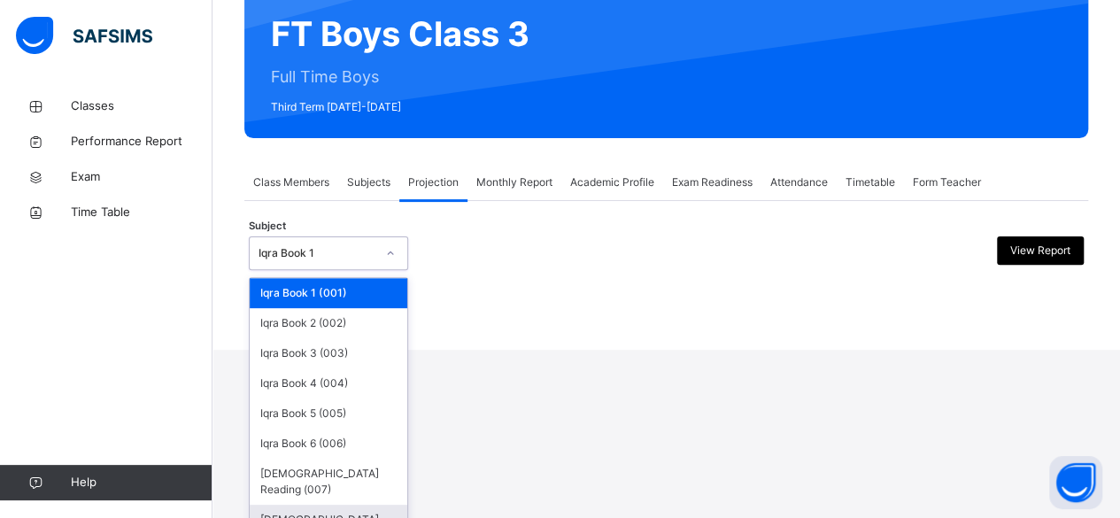
click at [315, 516] on div "Quran Memorisation (008)" at bounding box center [329, 528] width 158 height 46
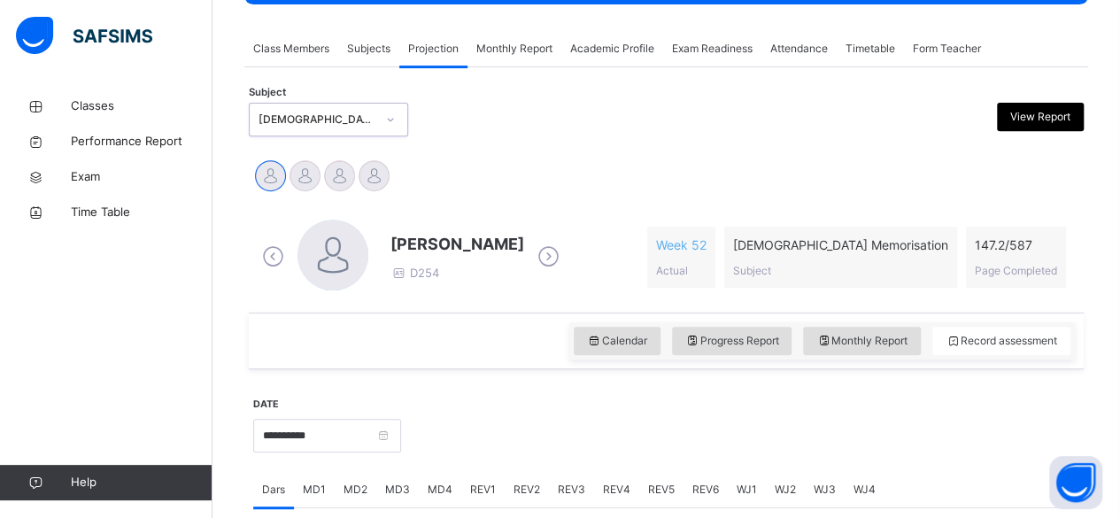
scroll to position [307, 0]
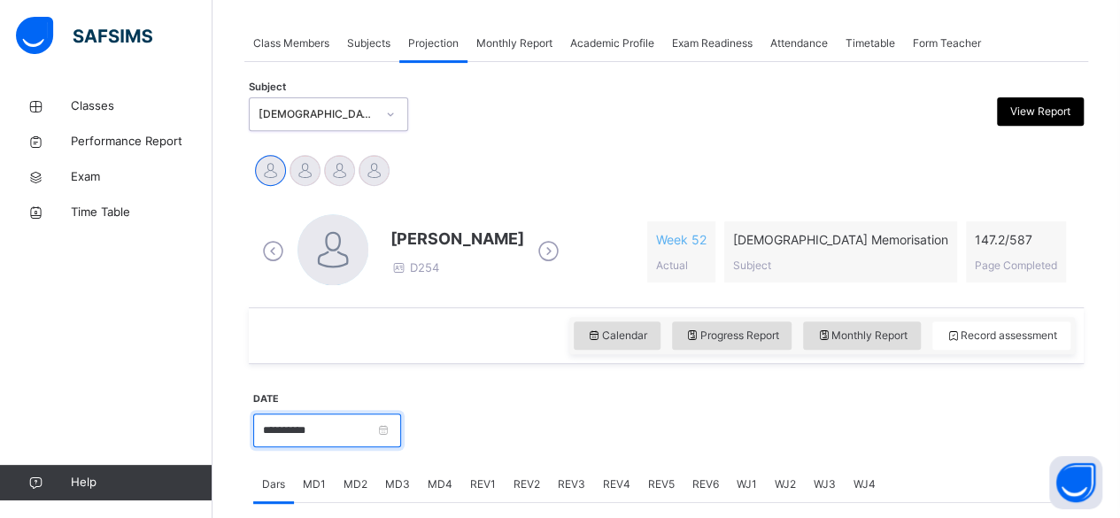
click at [371, 442] on input "**********" at bounding box center [327, 431] width 148 height 34
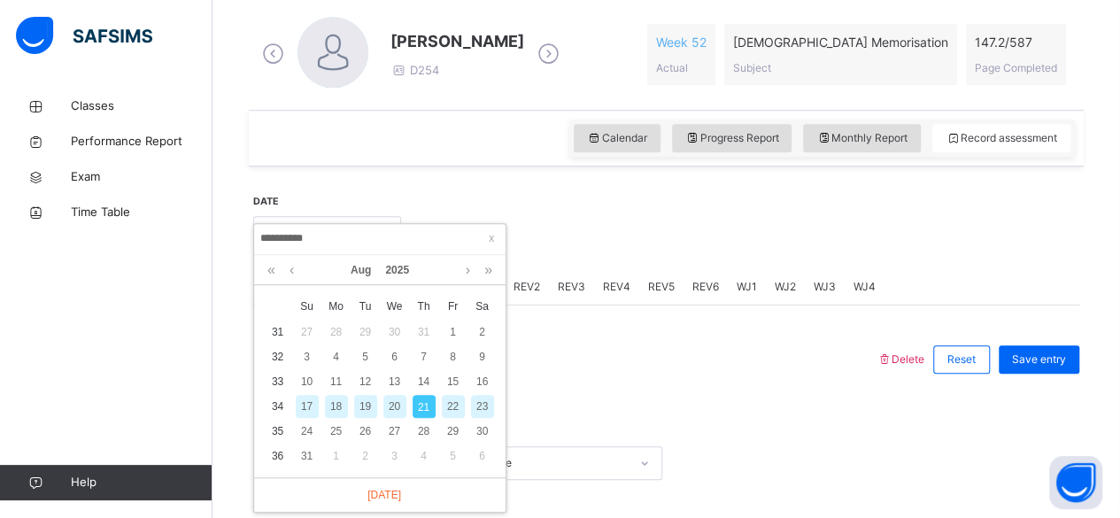
click at [393, 408] on div "20" at bounding box center [394, 406] width 23 height 23
type input "**********"
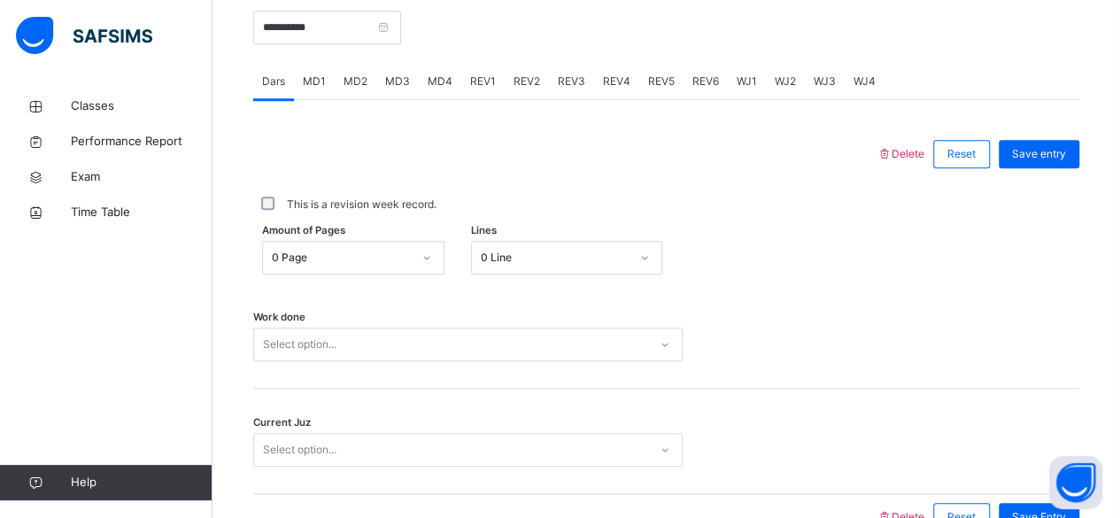
scroll to position [711, 0]
click at [491, 84] on span "REV1" at bounding box center [483, 81] width 26 height 16
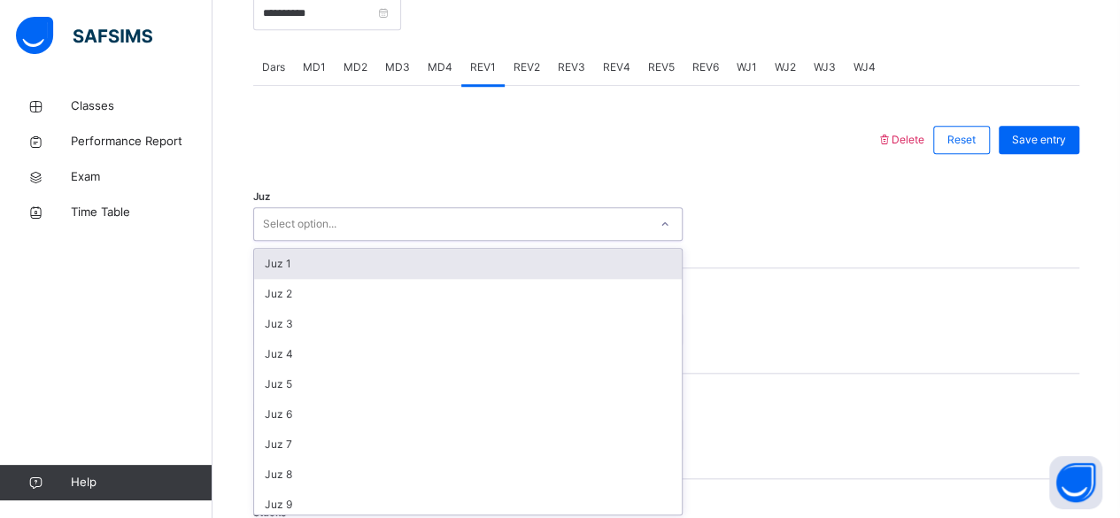
scroll to position [726, 0]
type input "**"
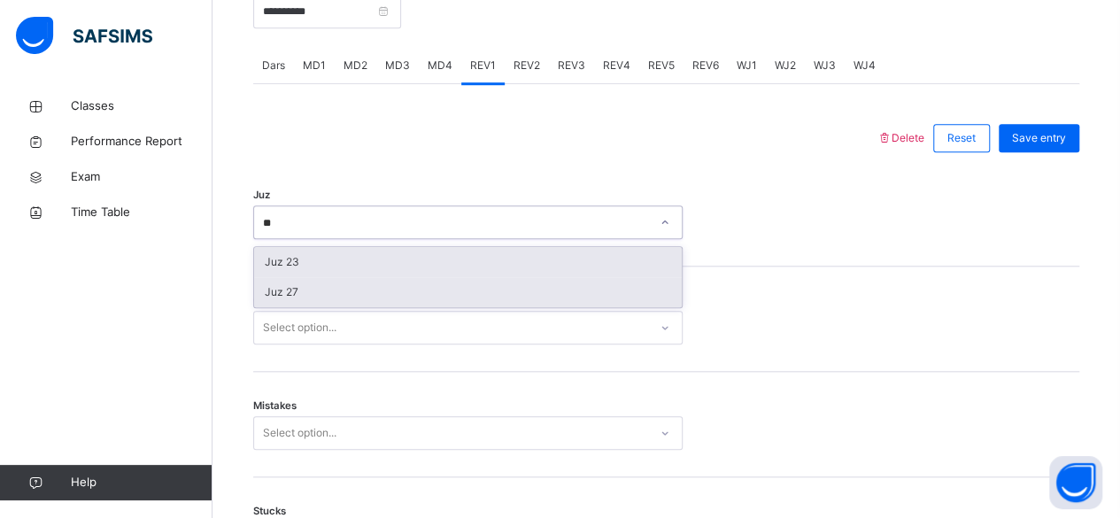
click at [497, 297] on div "Juz 27" at bounding box center [468, 292] width 428 height 30
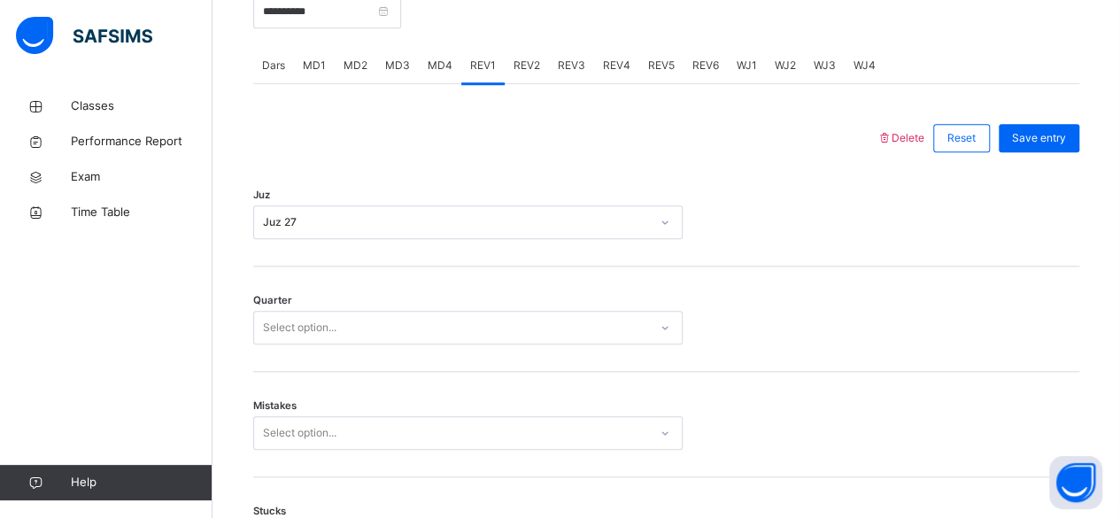
click at [340, 398] on div "Mistakes Select option..." at bounding box center [666, 424] width 826 height 105
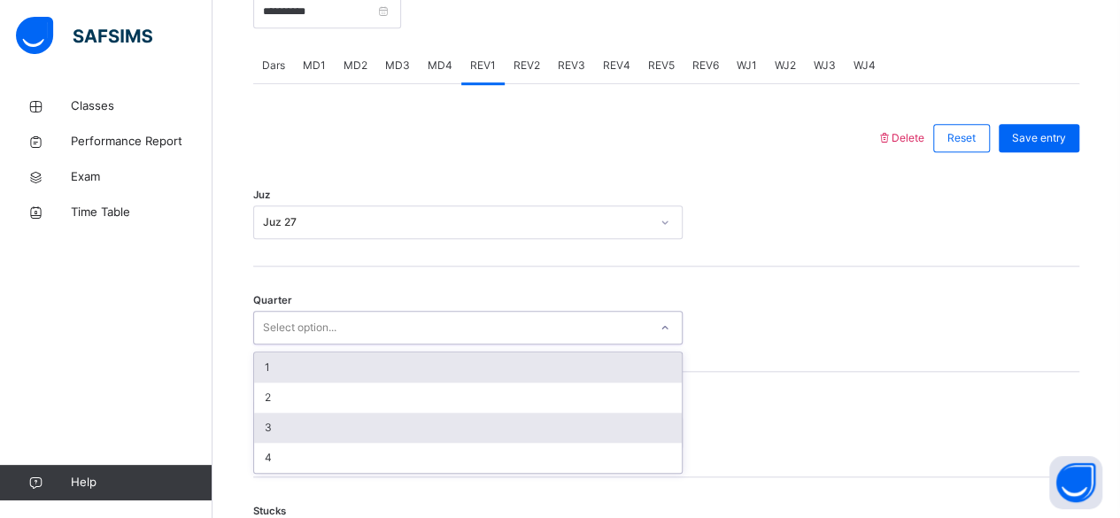
click at [305, 423] on div "3" at bounding box center [468, 428] width 428 height 30
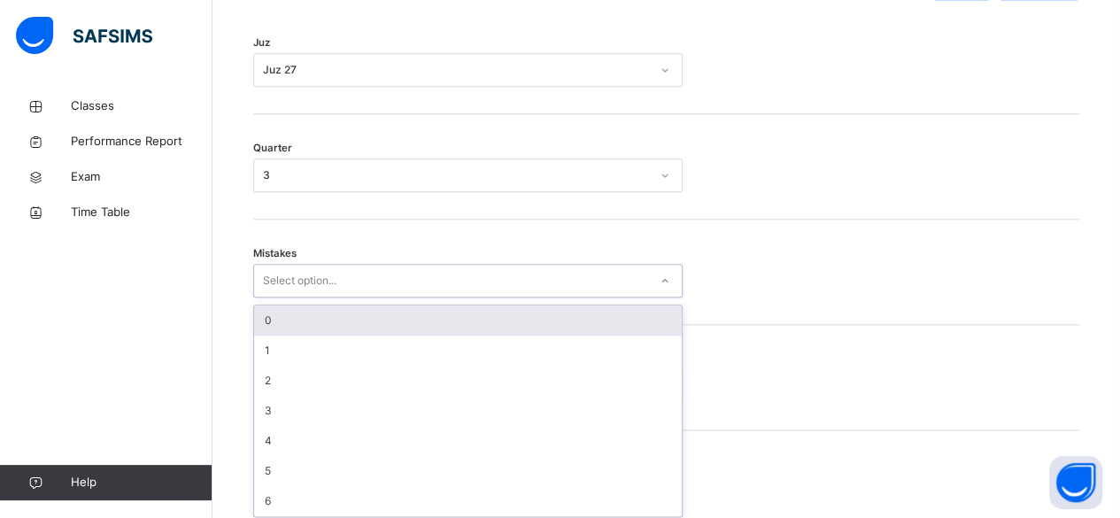
scroll to position [882, 0]
type input "*"
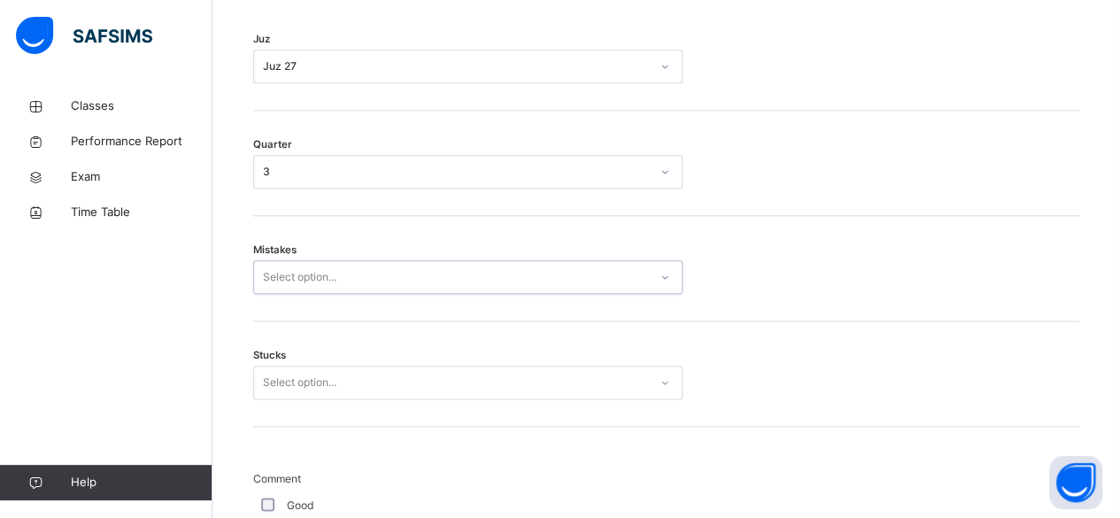
type input "*"
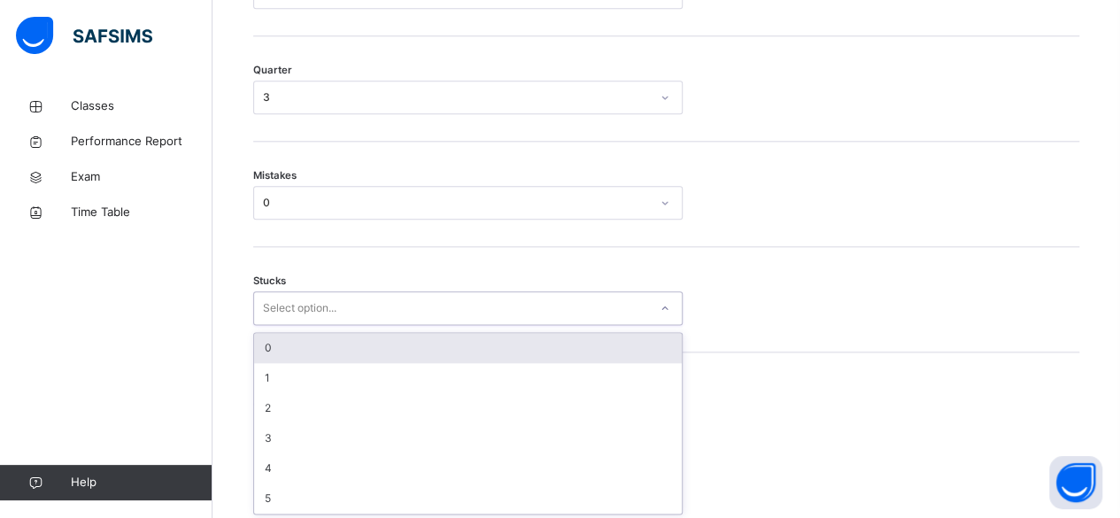
scroll to position [956, 0]
type input "*"
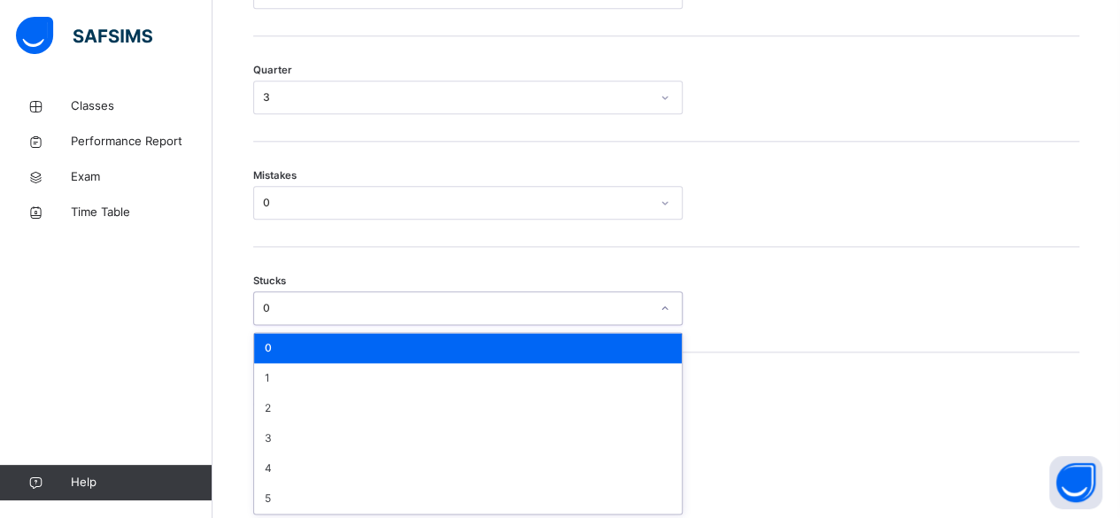
click at [383, 313] on div "0" at bounding box center [451, 308] width 394 height 27
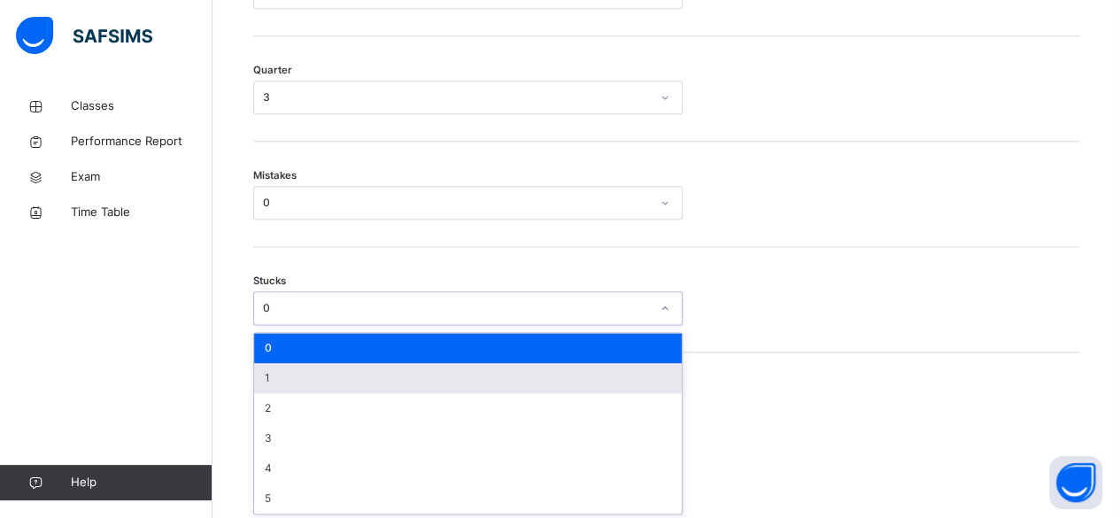
type input "*"
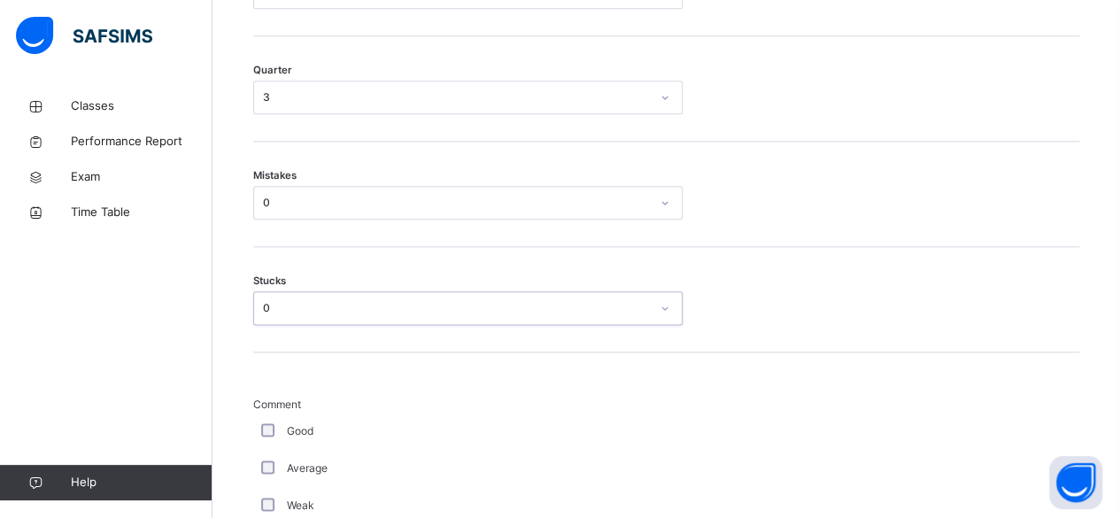
type input "*"
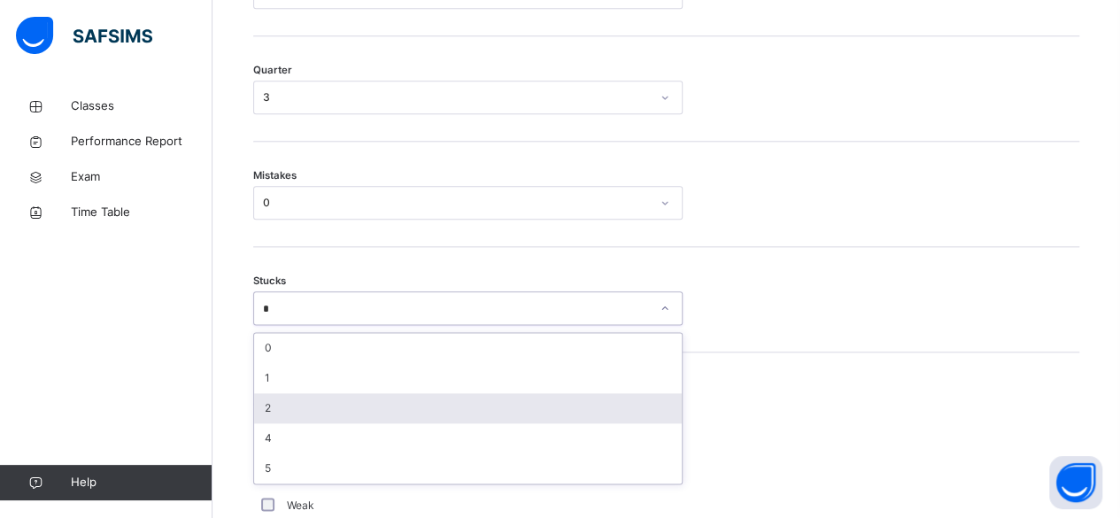
click at [323, 412] on div "2" at bounding box center [468, 408] width 428 height 30
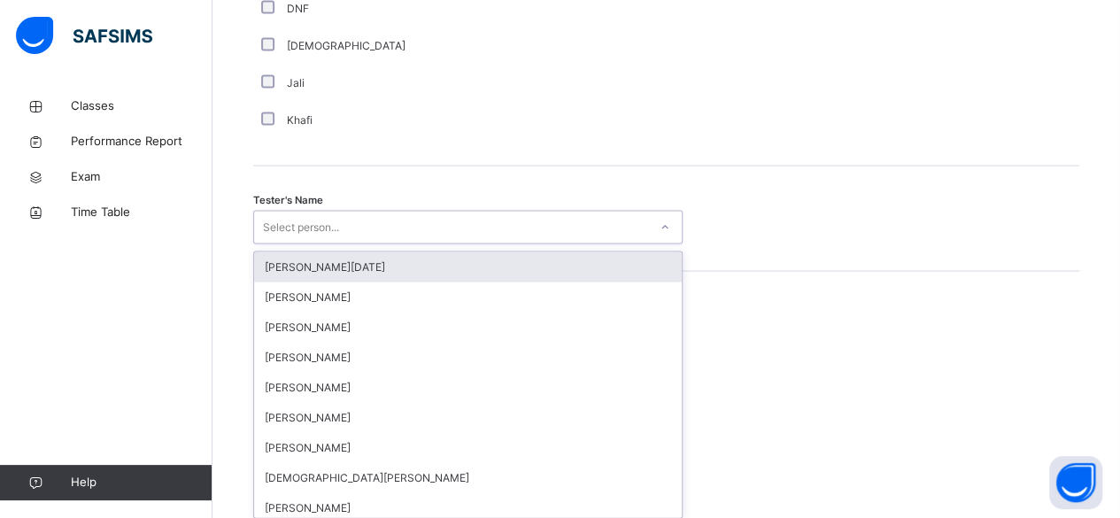
scroll to position [1718, 0]
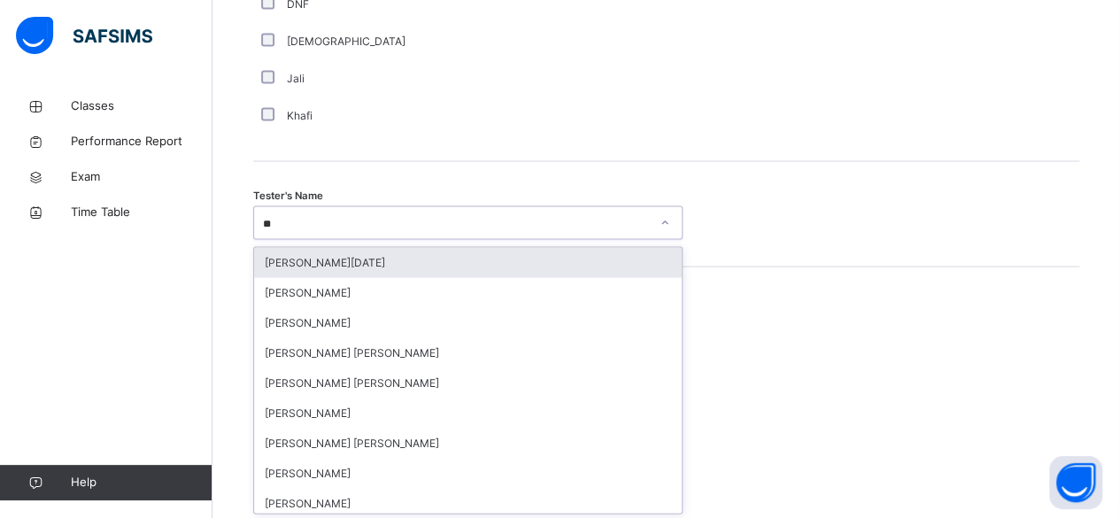
type input "***"
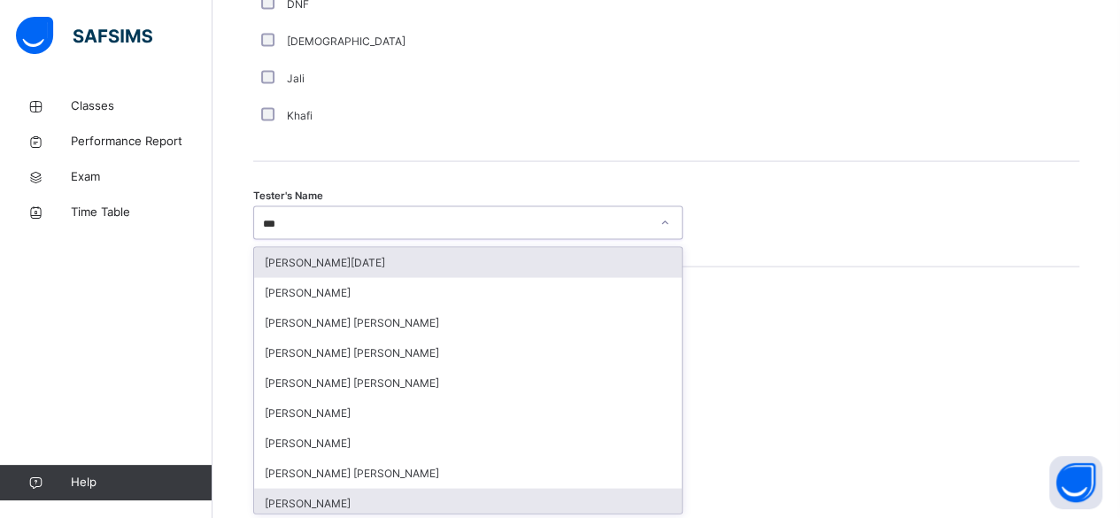
click at [326, 498] on div "Abdibaasit Hussein" at bounding box center [468, 504] width 428 height 30
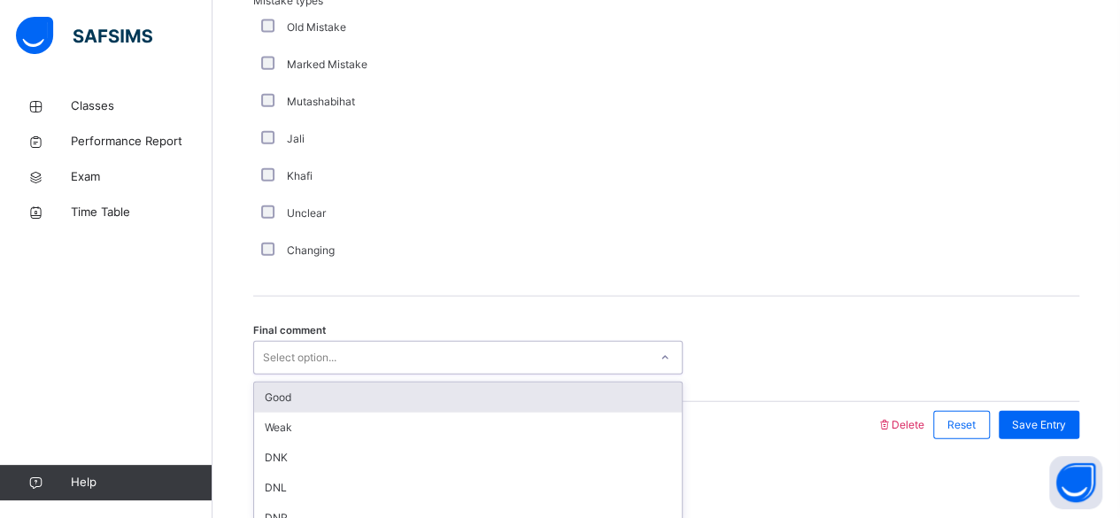
scroll to position [2042, 0]
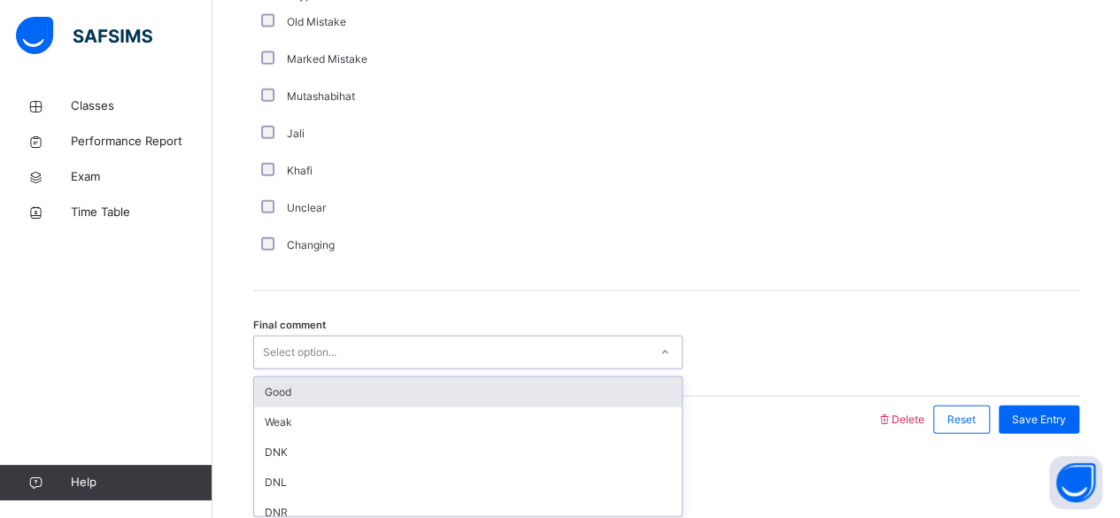
click at [395, 384] on div "Good" at bounding box center [468, 392] width 428 height 30
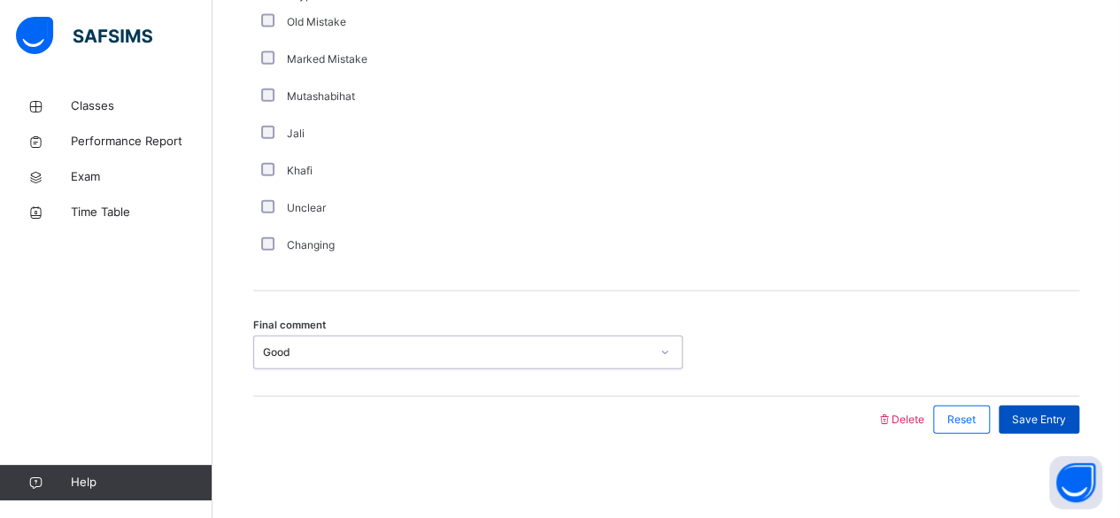
click at [1048, 406] on div "Save Entry" at bounding box center [1039, 420] width 81 height 28
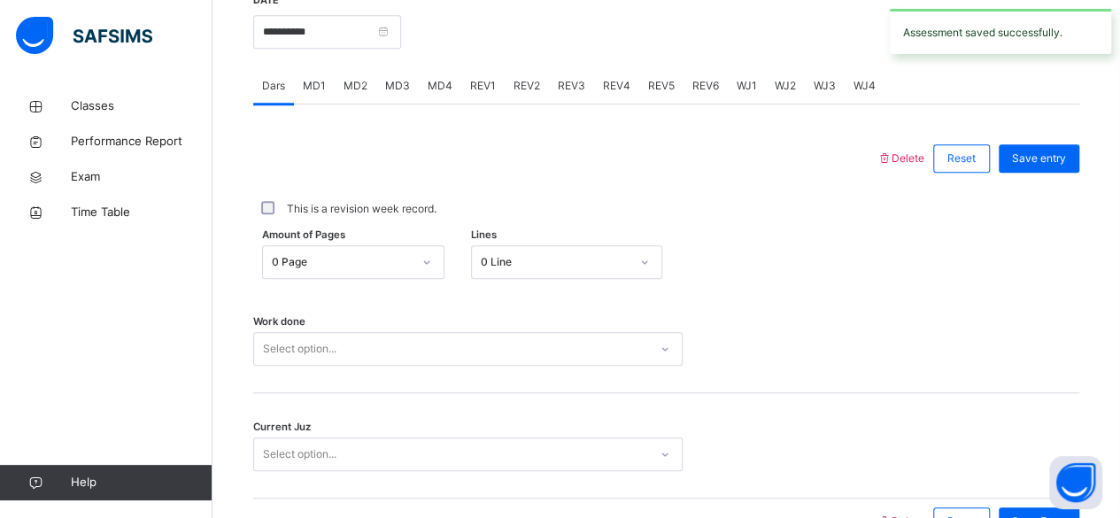
scroll to position [642, 0]
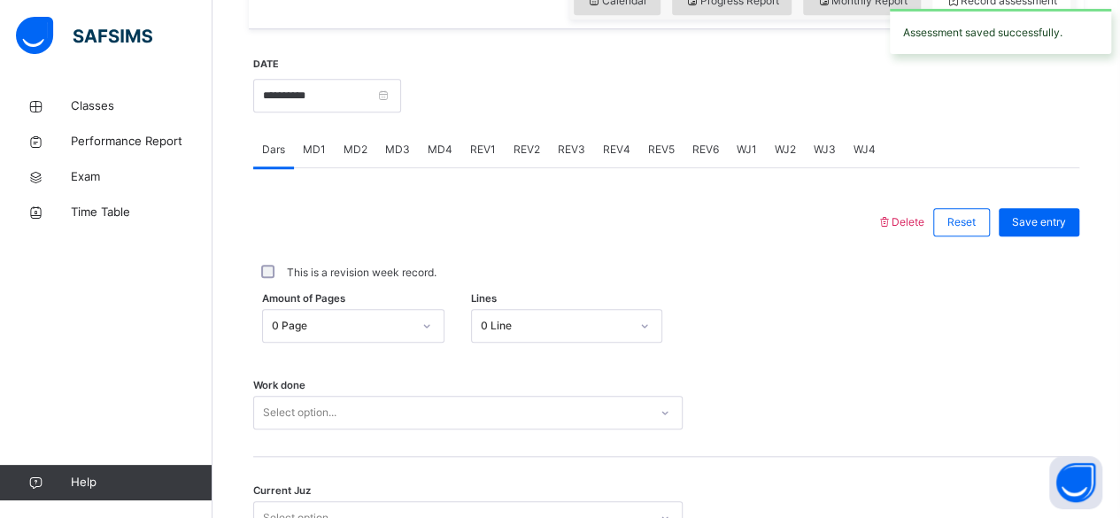
click at [482, 161] on div "REV1" at bounding box center [482, 149] width 43 height 35
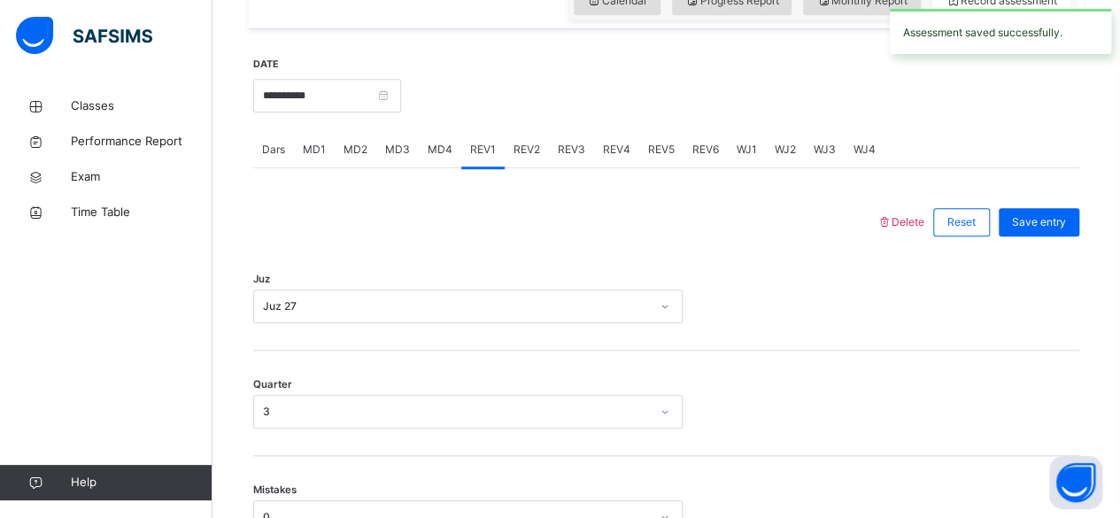
click at [519, 161] on div "REV2" at bounding box center [527, 149] width 44 height 35
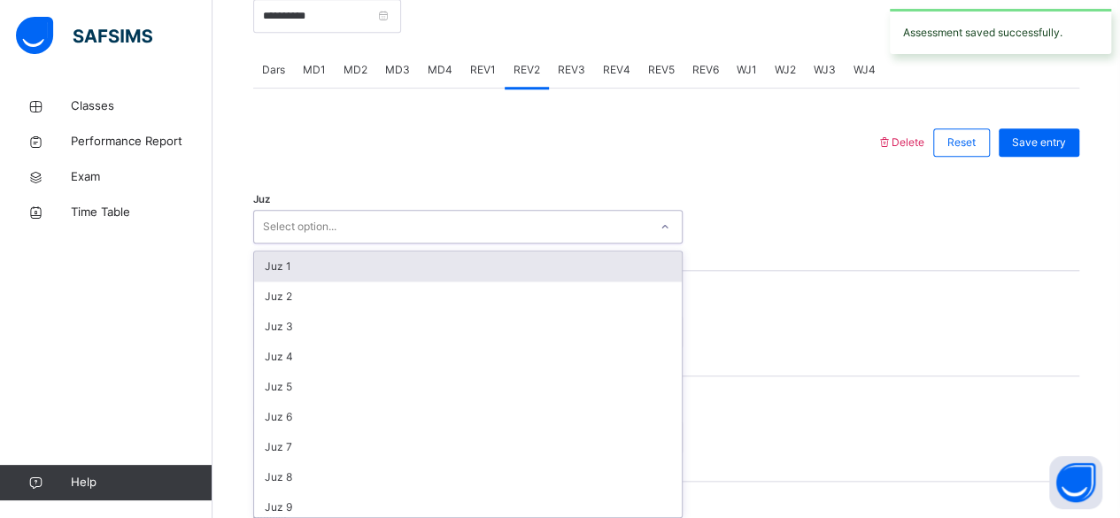
scroll to position [726, 0]
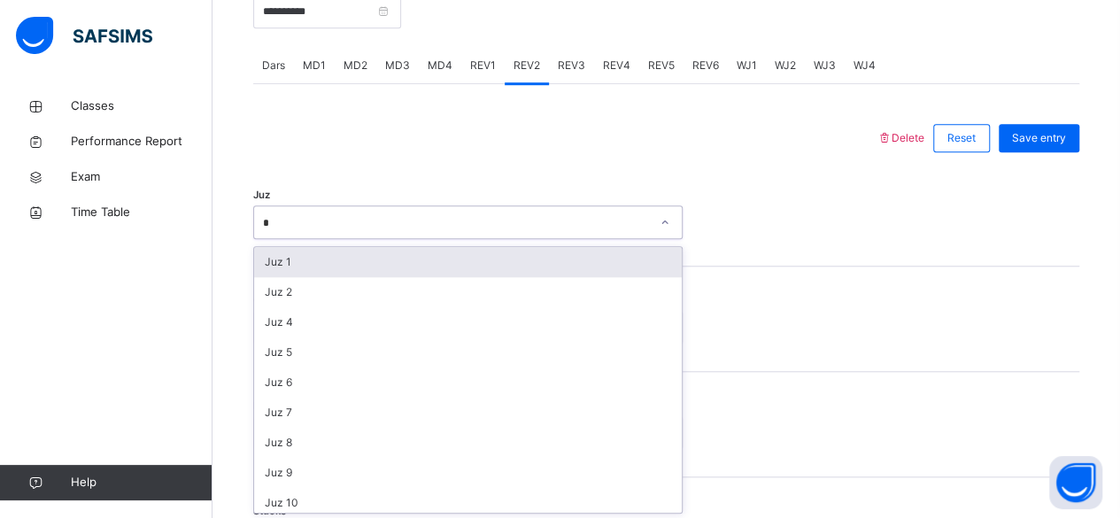
type input "**"
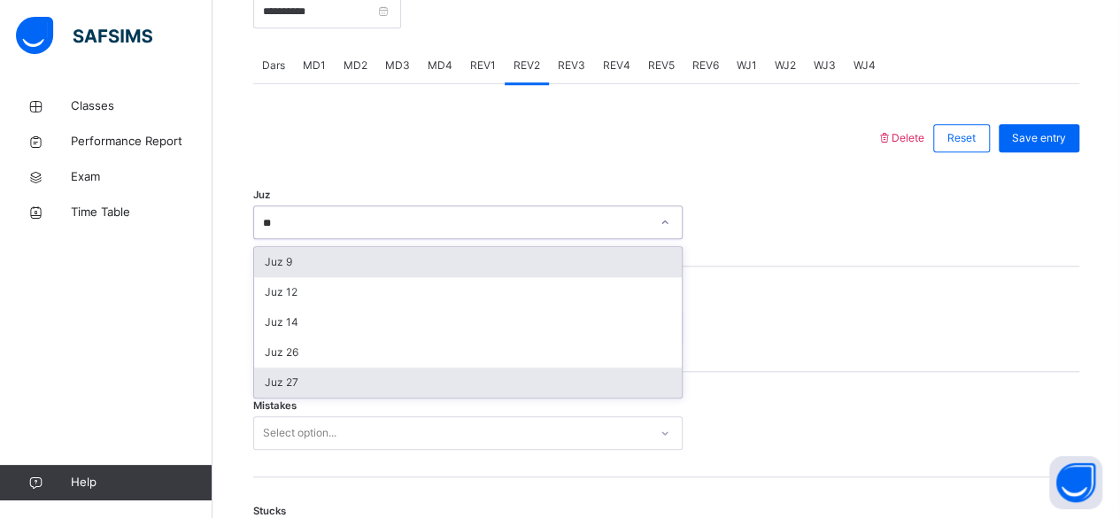
click at [323, 388] on div "Juz 27" at bounding box center [468, 382] width 428 height 30
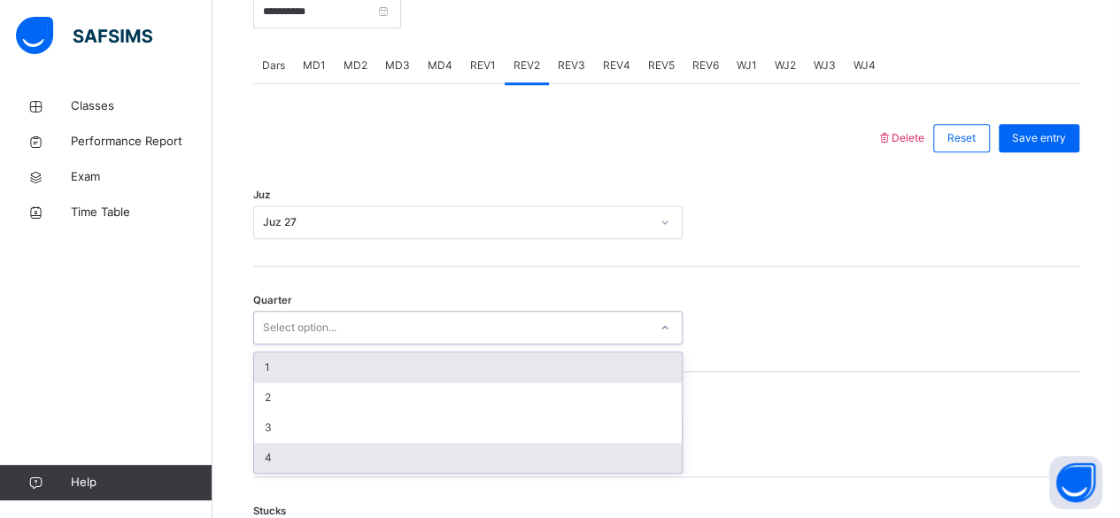
click at [333, 469] on div "4" at bounding box center [468, 458] width 428 height 30
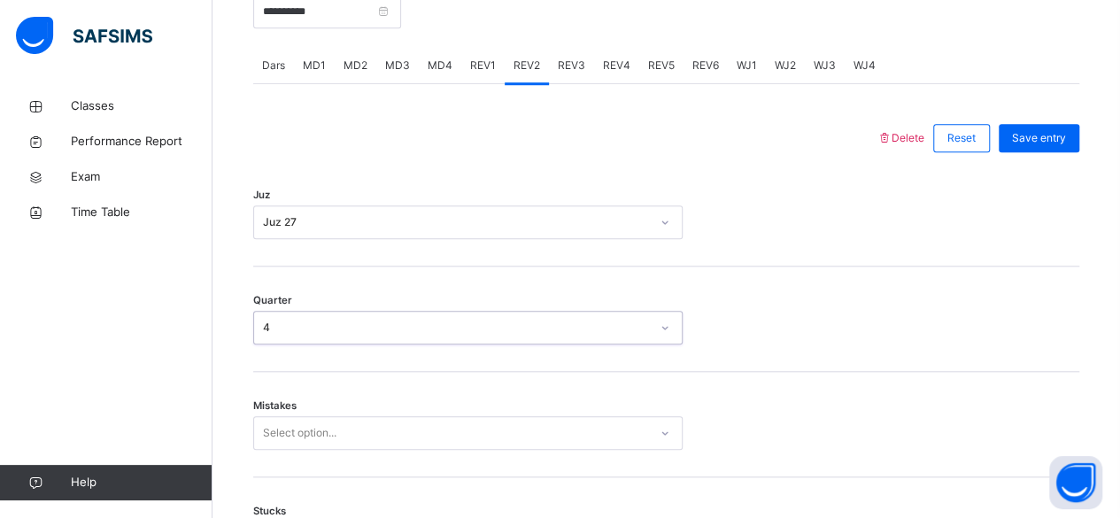
click at [447, 271] on div "Quarter option 4, selected. 0 results available. Select is focused ,type to ref…" at bounding box center [666, 319] width 826 height 105
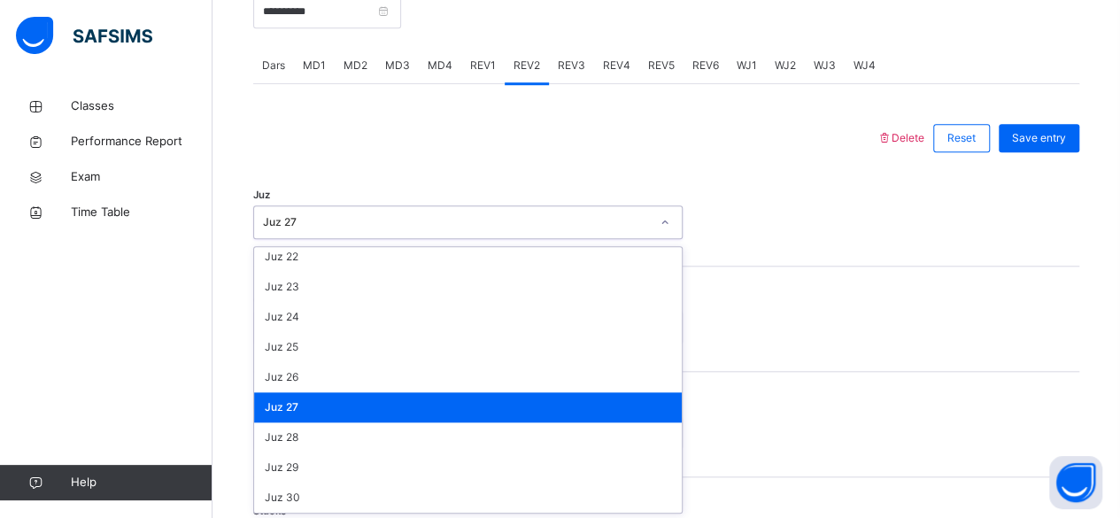
click at [320, 414] on div "Juz 27" at bounding box center [468, 407] width 428 height 30
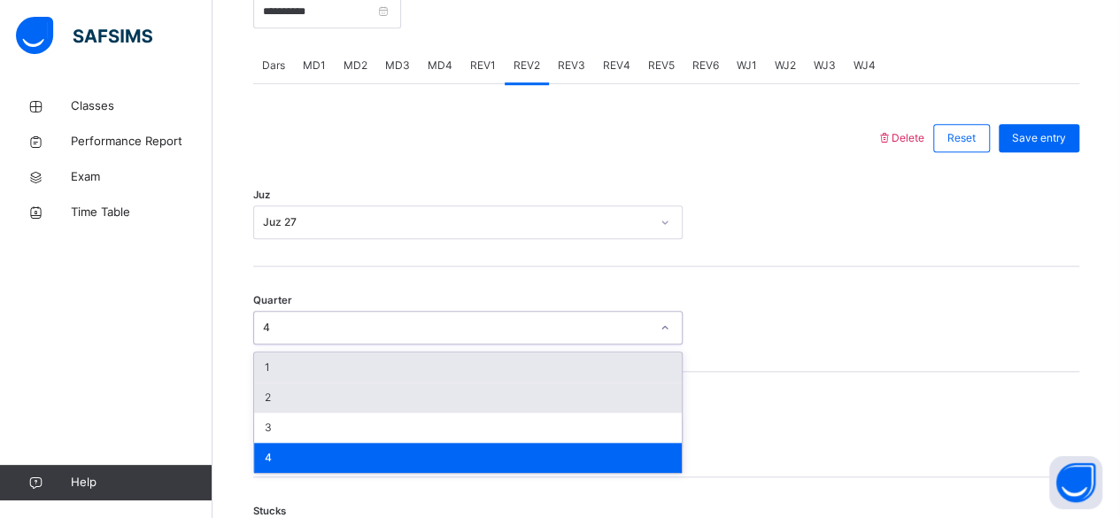
click at [361, 390] on div "2" at bounding box center [468, 398] width 428 height 30
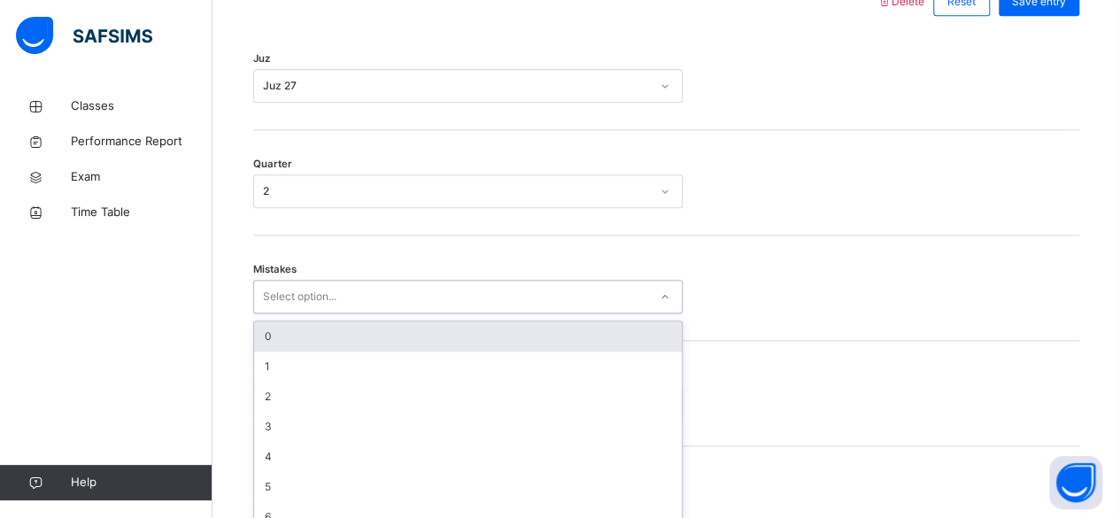
scroll to position [882, 0]
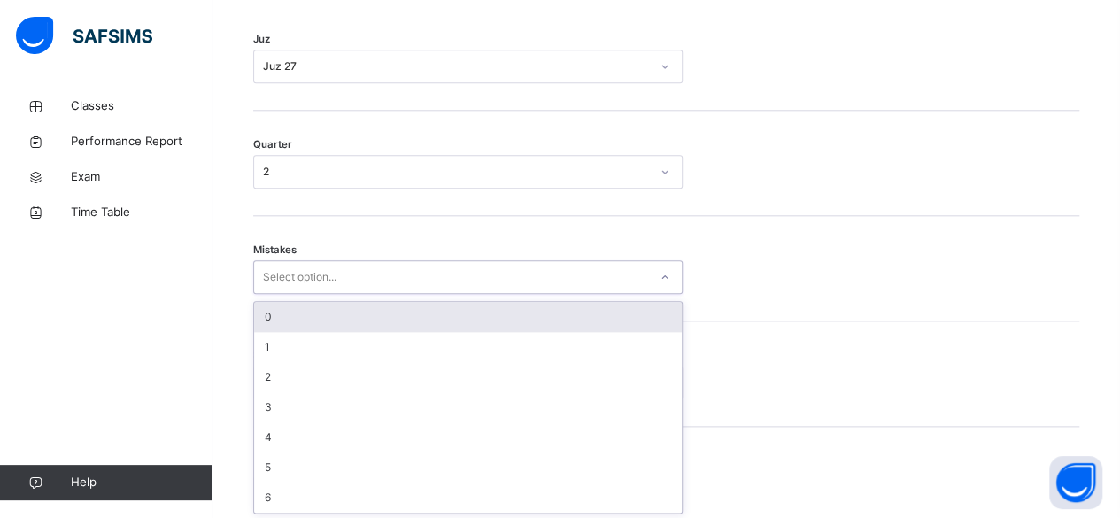
click at [321, 323] on div "0" at bounding box center [468, 317] width 428 height 30
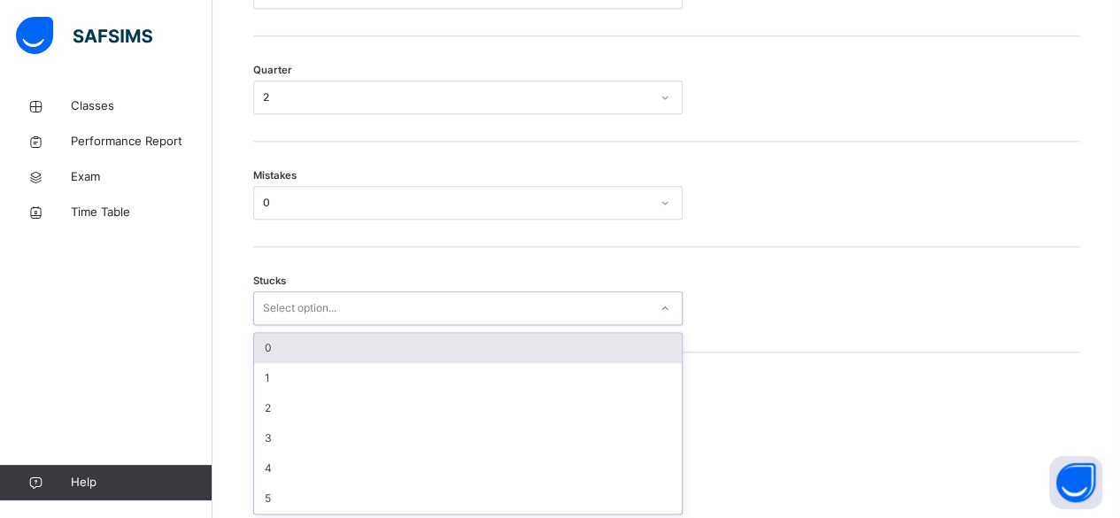
scroll to position [956, 0]
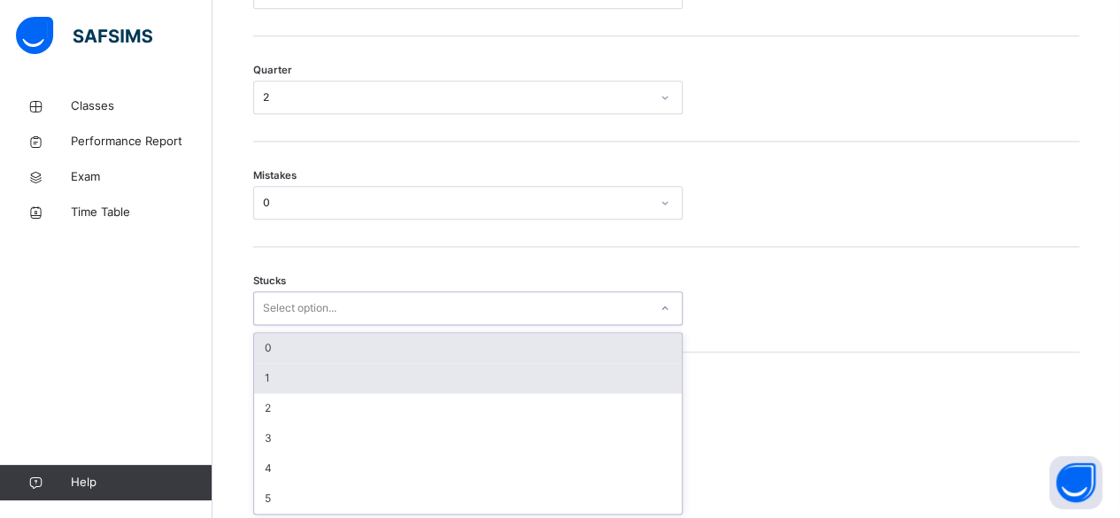
click at [300, 384] on div "1" at bounding box center [468, 378] width 428 height 30
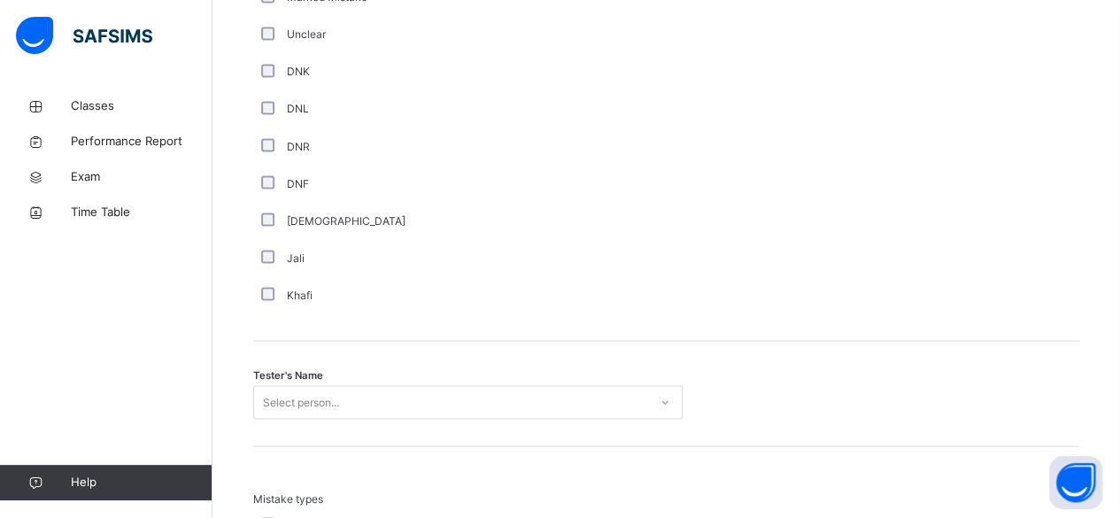
scroll to position [1716, 0]
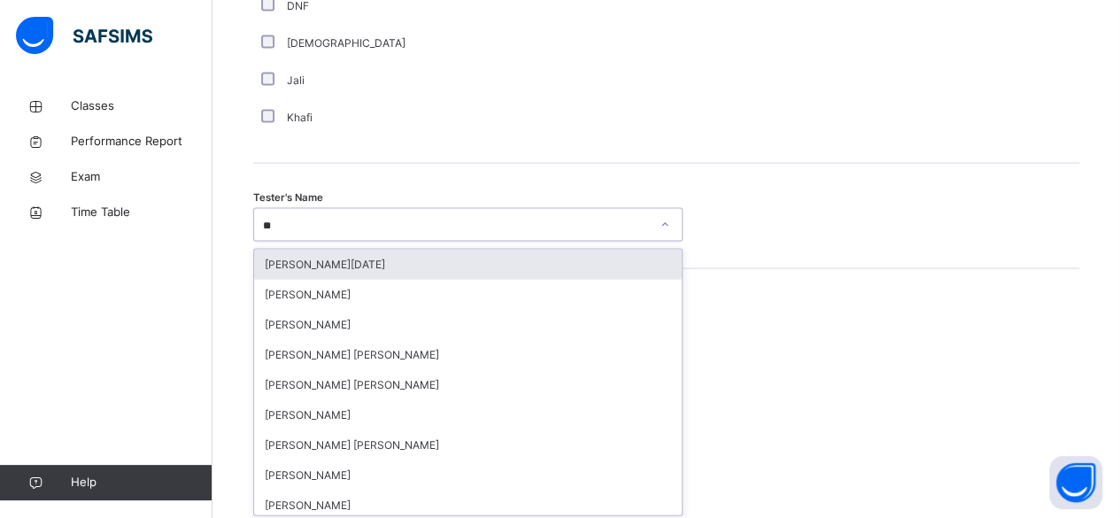
type input "***"
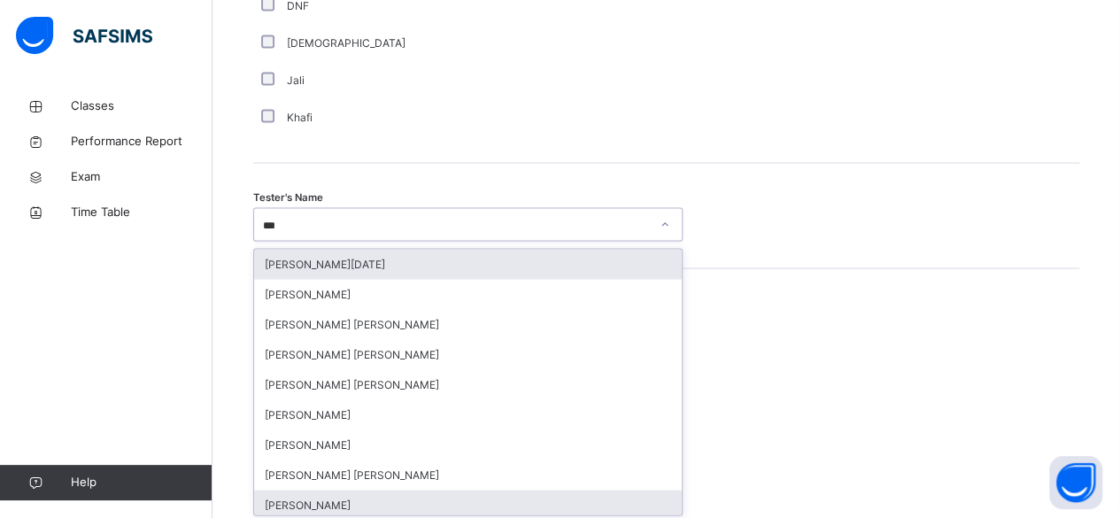
click at [360, 495] on div "Abdibaasit Hussein" at bounding box center [468, 506] width 428 height 30
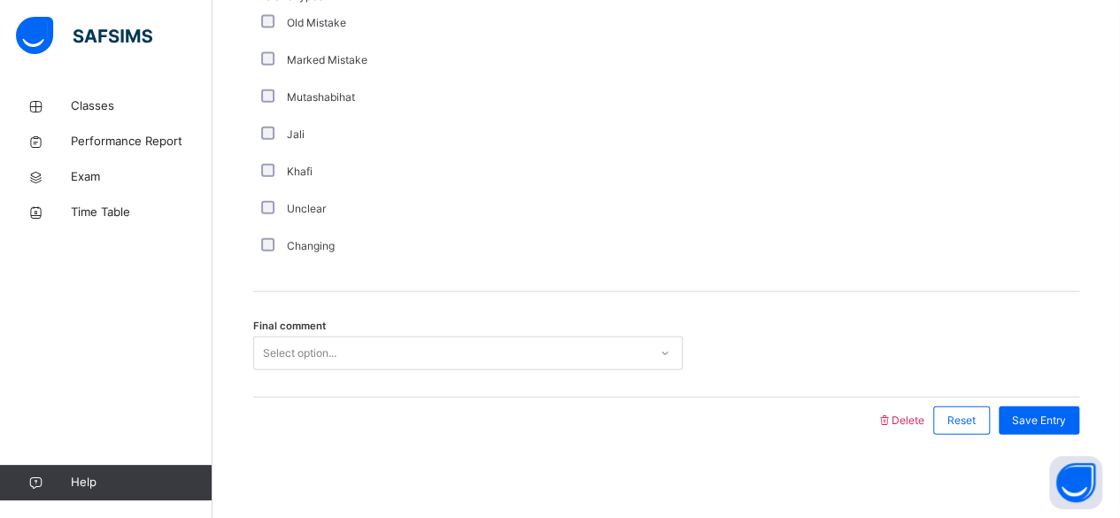
scroll to position [2042, 0]
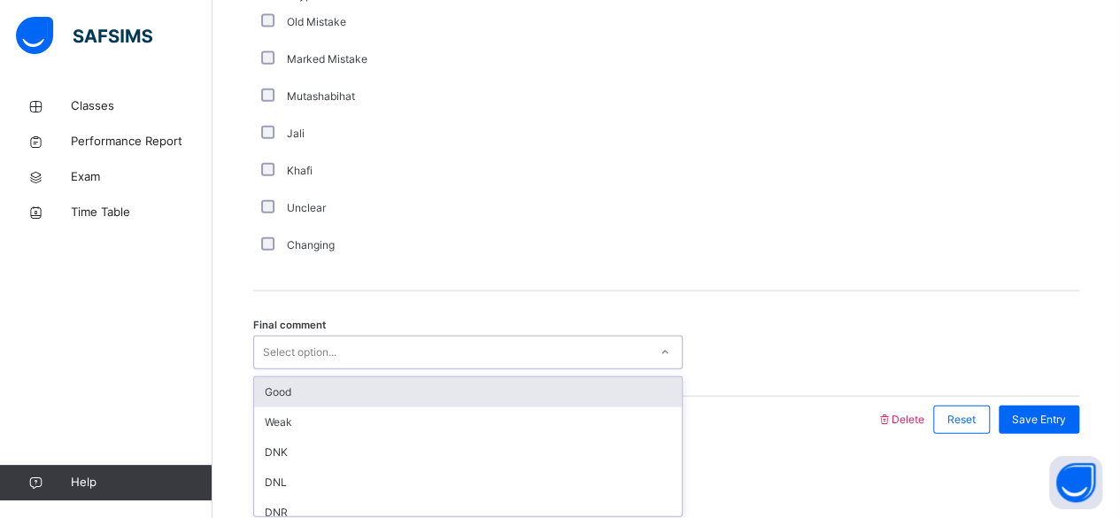
click at [399, 395] on div "Good" at bounding box center [468, 392] width 428 height 30
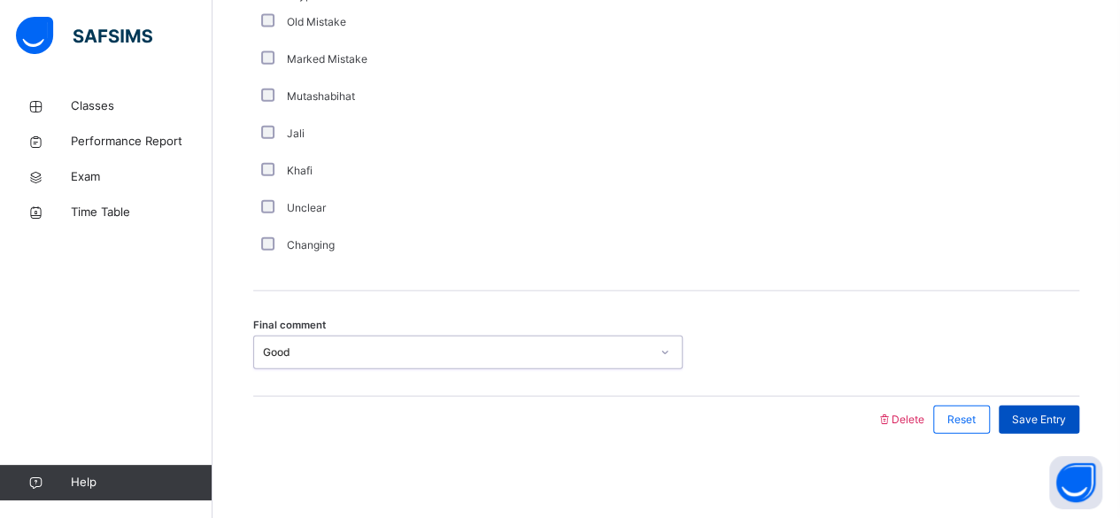
click at [1066, 416] on span "Save Entry" at bounding box center [1039, 420] width 54 height 16
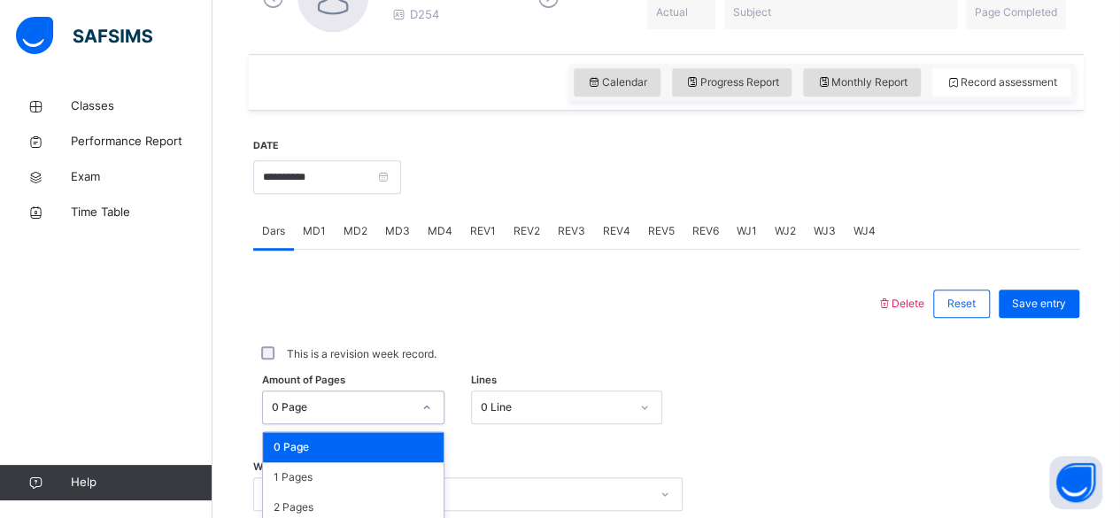
scroll to position [561, 0]
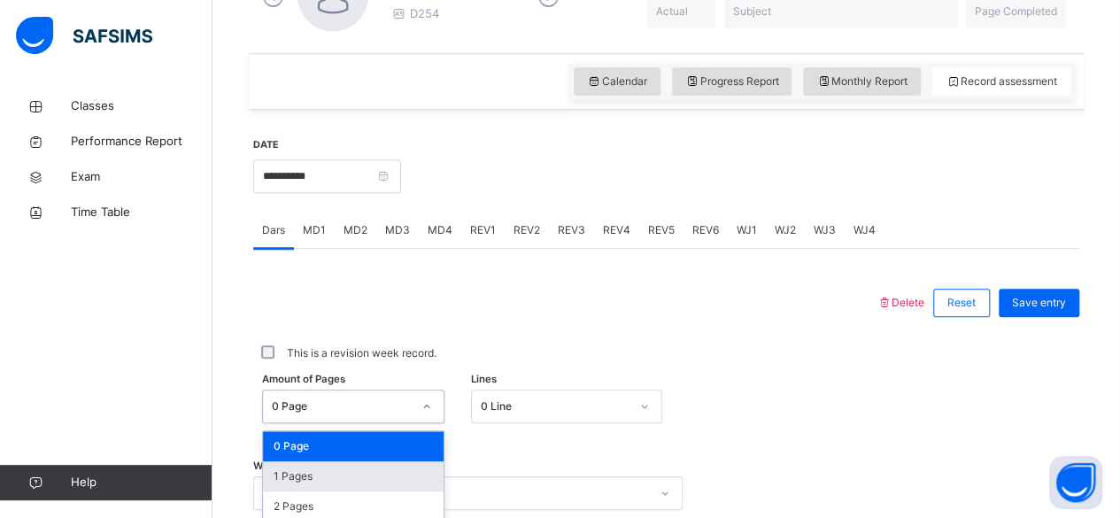
click at [371, 480] on div "1 Pages" at bounding box center [353, 476] width 181 height 30
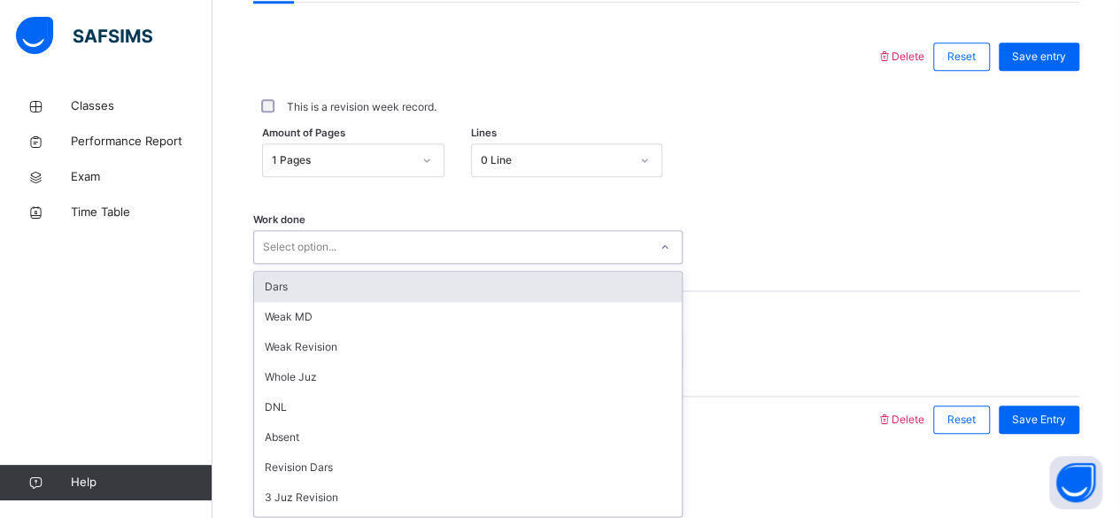
scroll to position [809, 0]
click at [510, 274] on div "Dars" at bounding box center [468, 285] width 428 height 30
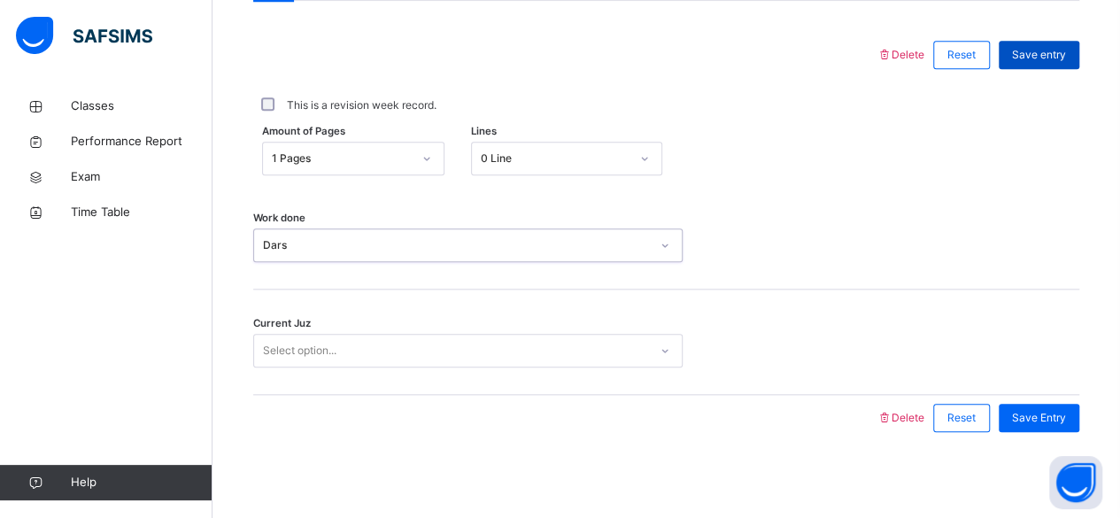
click at [1066, 47] on span "Save entry" at bounding box center [1039, 55] width 54 height 16
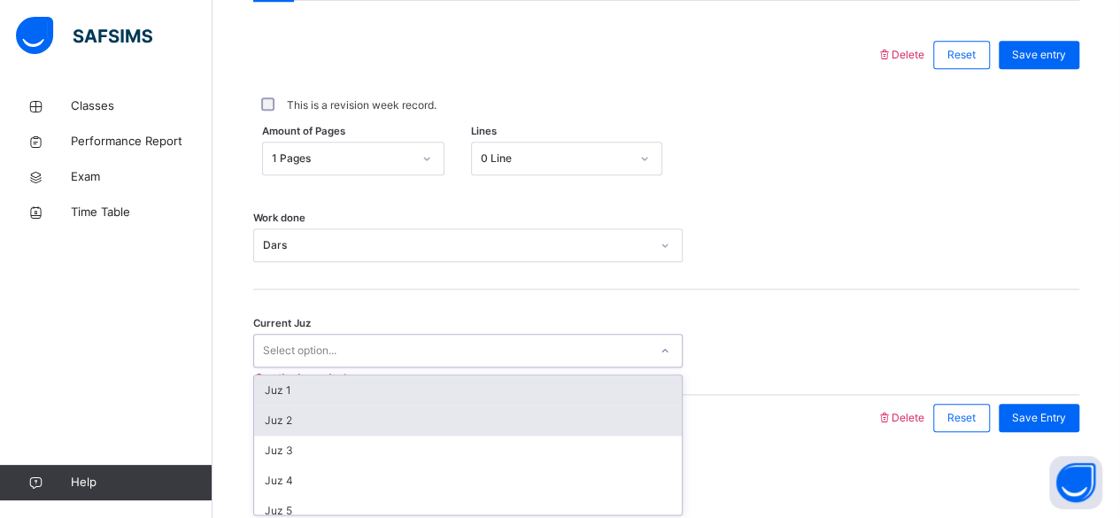
click at [427, 425] on div "Juz 2" at bounding box center [468, 421] width 428 height 30
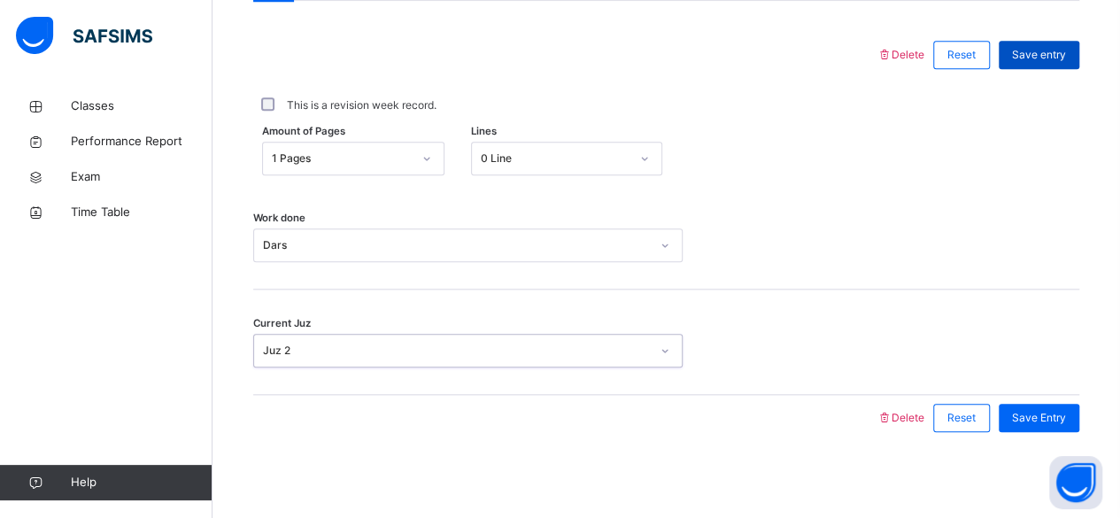
click at [1041, 55] on span "Save entry" at bounding box center [1039, 55] width 54 height 16
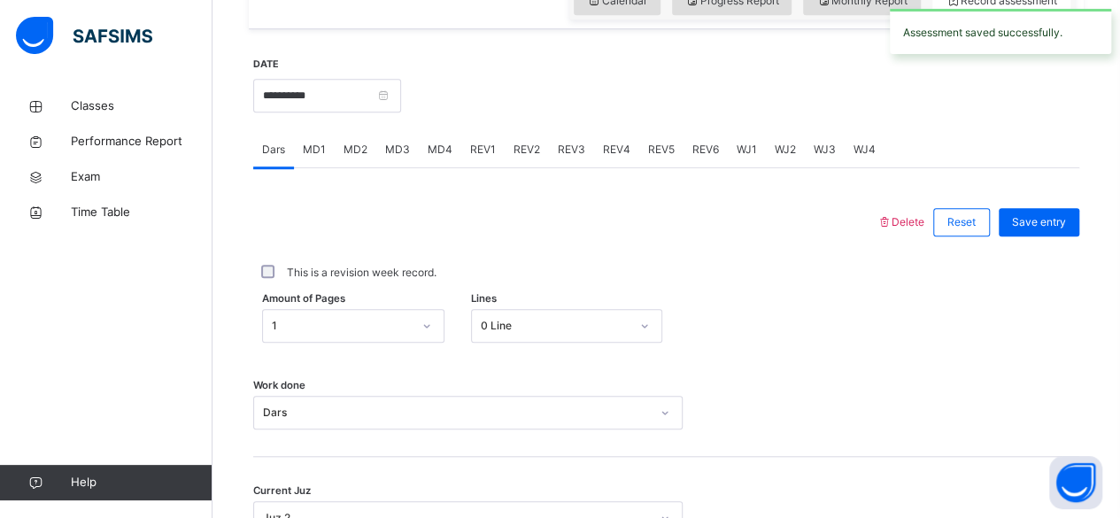
scroll to position [643, 0]
click at [505, 148] on div "REV2" at bounding box center [527, 148] width 44 height 35
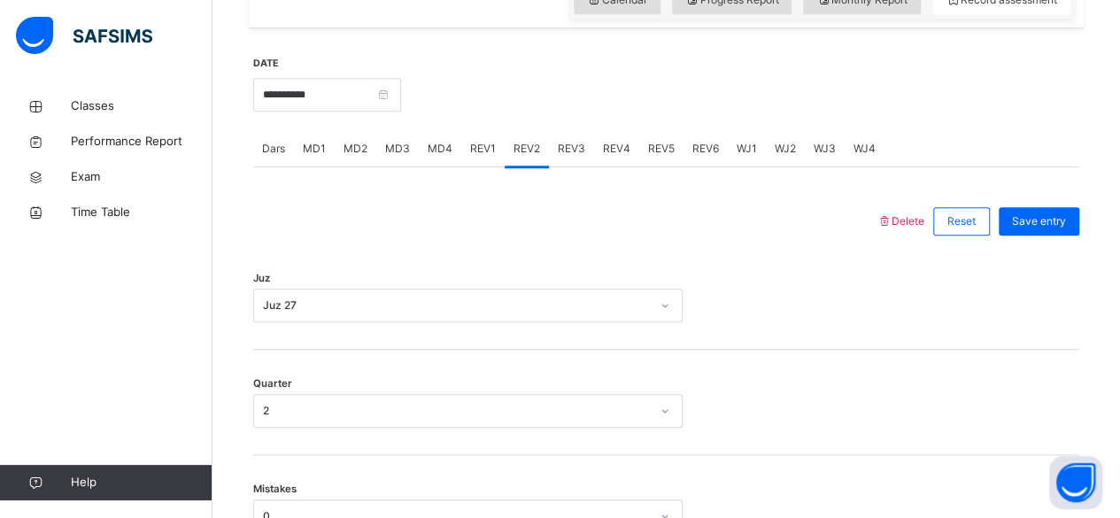
click at [485, 152] on span "REV1" at bounding box center [483, 149] width 26 height 16
click at [517, 154] on span "REV2" at bounding box center [527, 149] width 27 height 16
click at [486, 143] on span "REV1" at bounding box center [483, 149] width 26 height 16
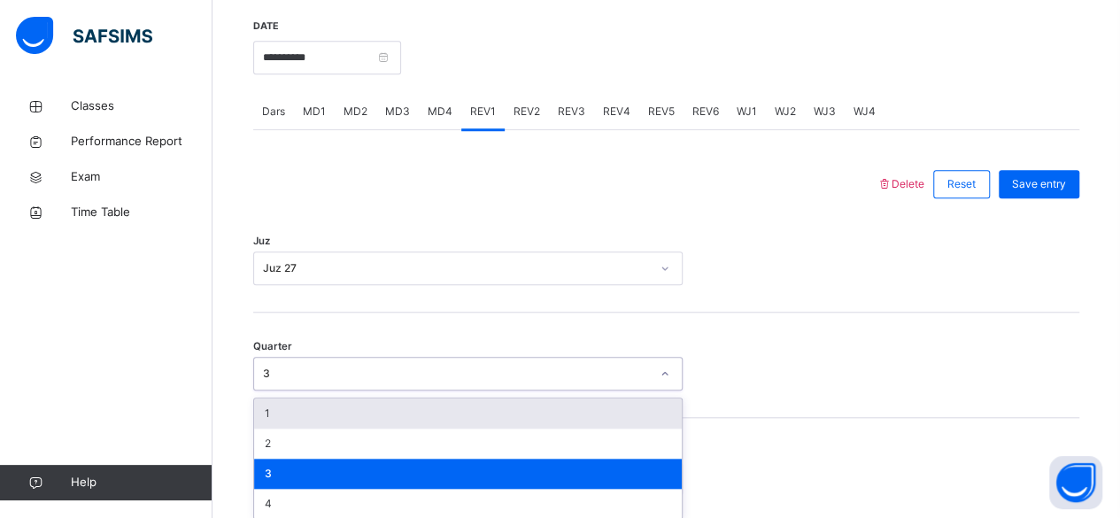
scroll to position [686, 0]
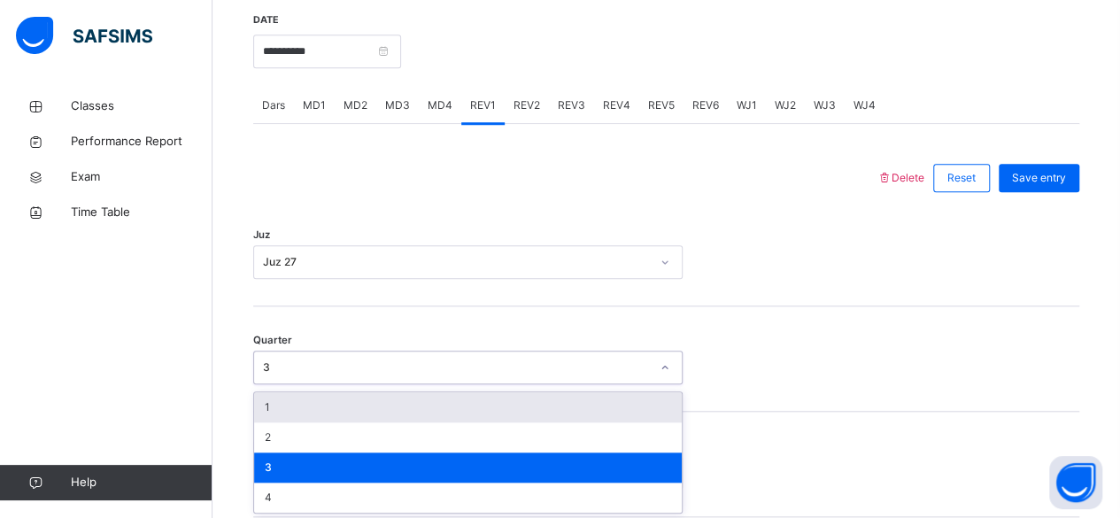
click at [352, 415] on div "1" at bounding box center [468, 407] width 428 height 30
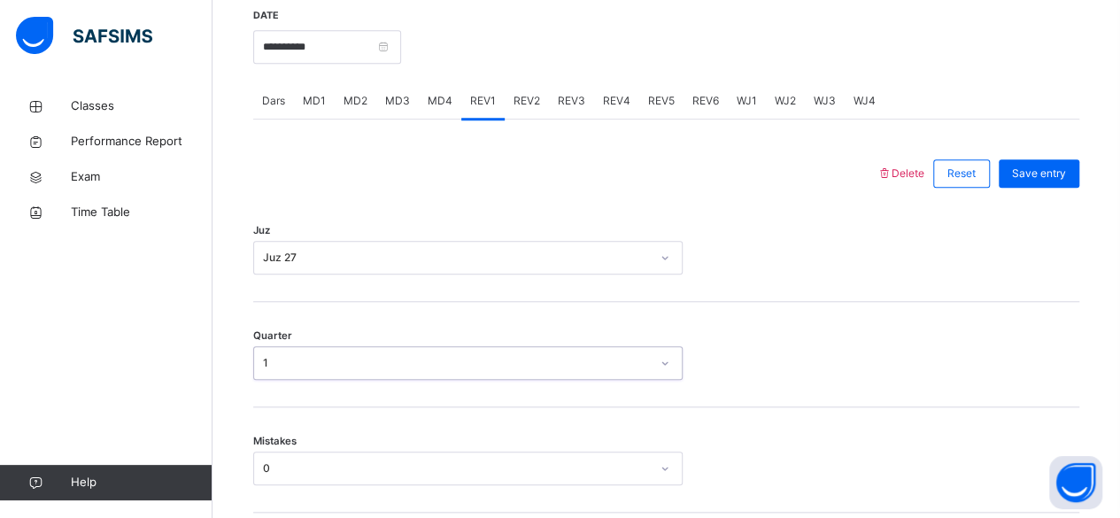
scroll to position [636, 0]
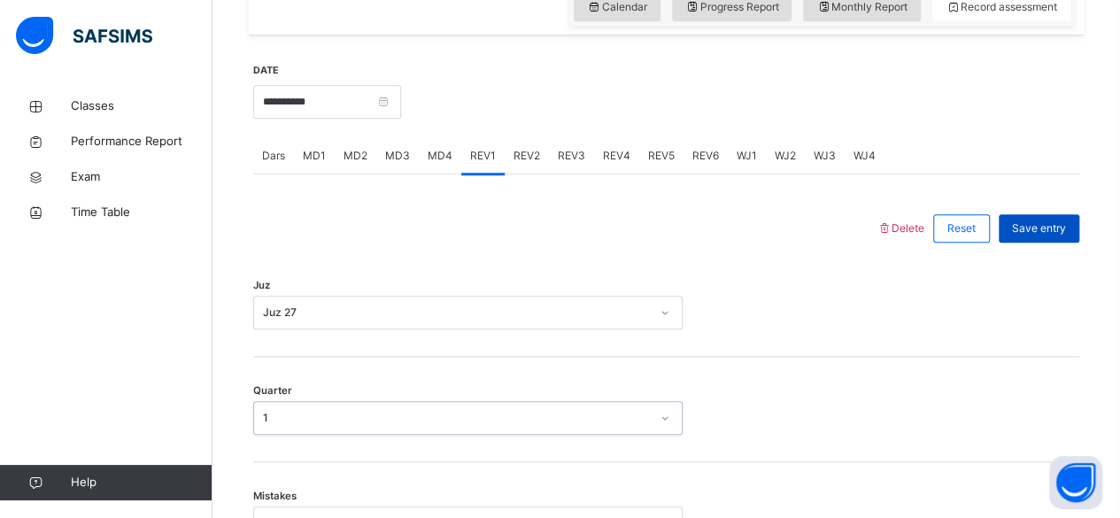
click at [1079, 240] on div "Save entry" at bounding box center [1039, 228] width 81 height 28
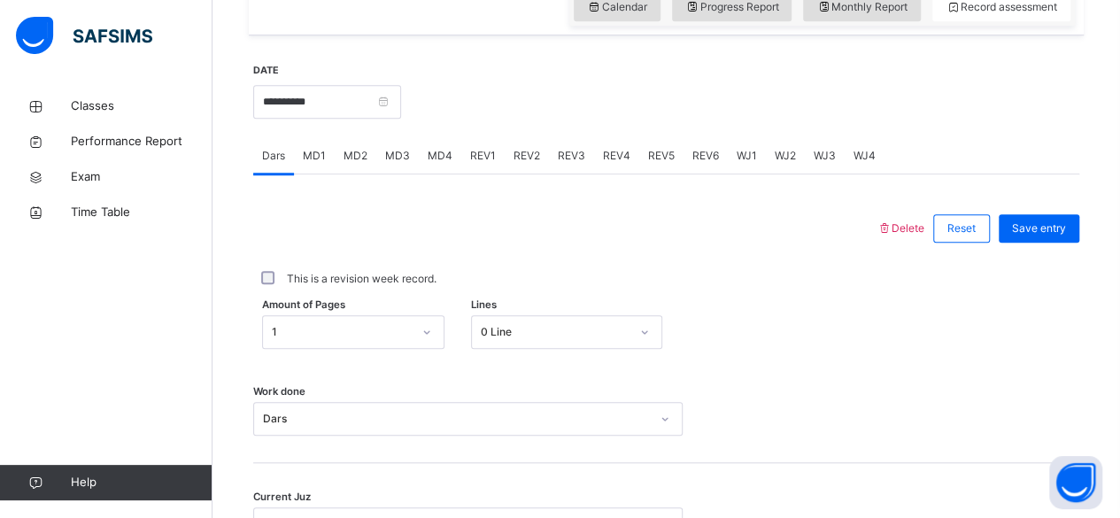
click at [436, 159] on span "MD4" at bounding box center [440, 156] width 25 height 16
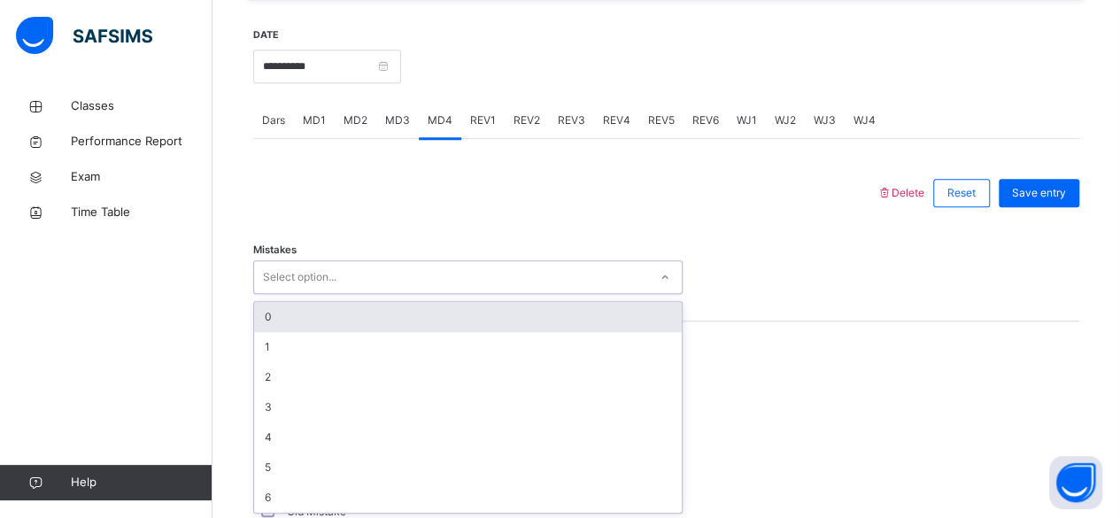
scroll to position [671, 0]
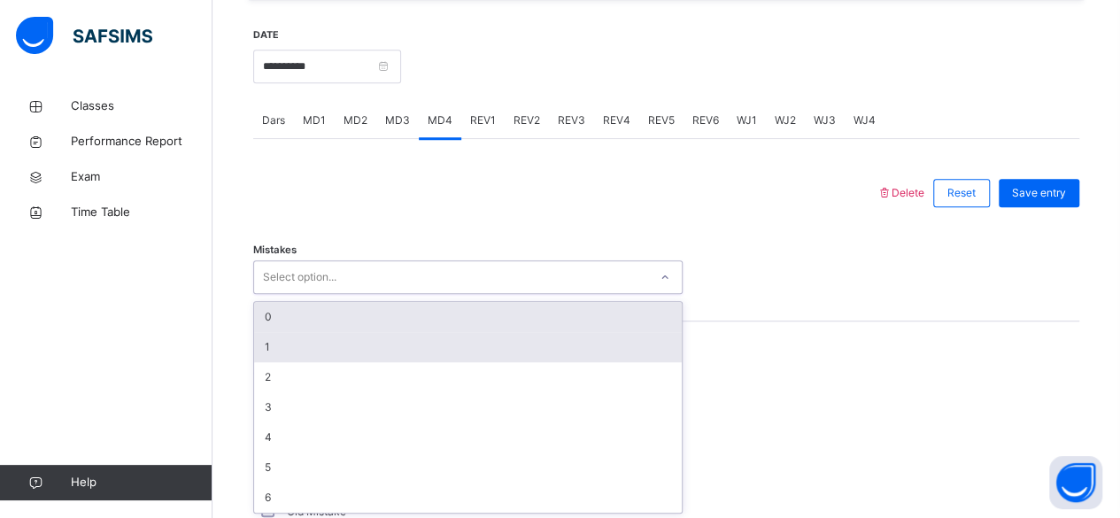
click at [302, 352] on div "1" at bounding box center [468, 347] width 428 height 30
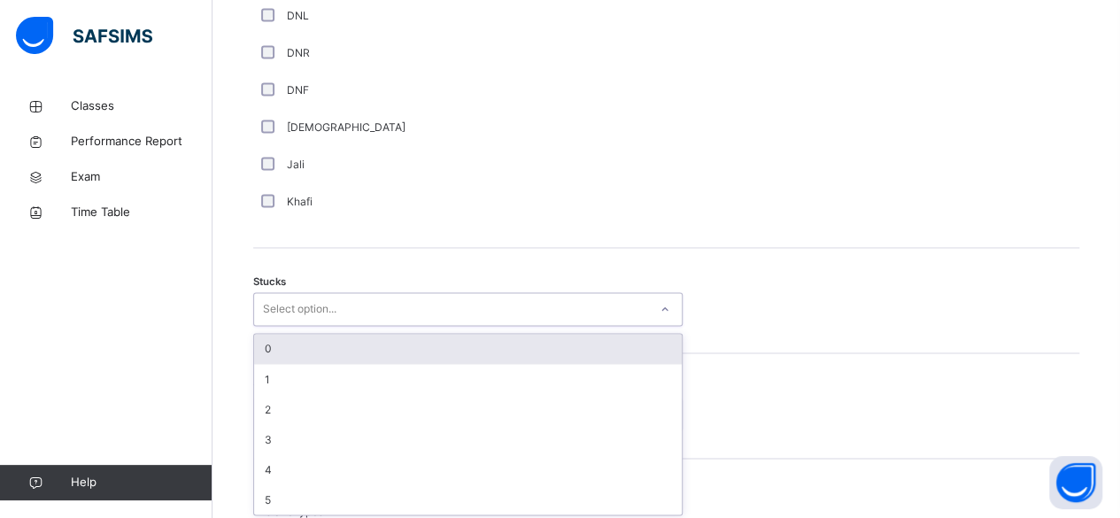
scroll to position [1318, 0]
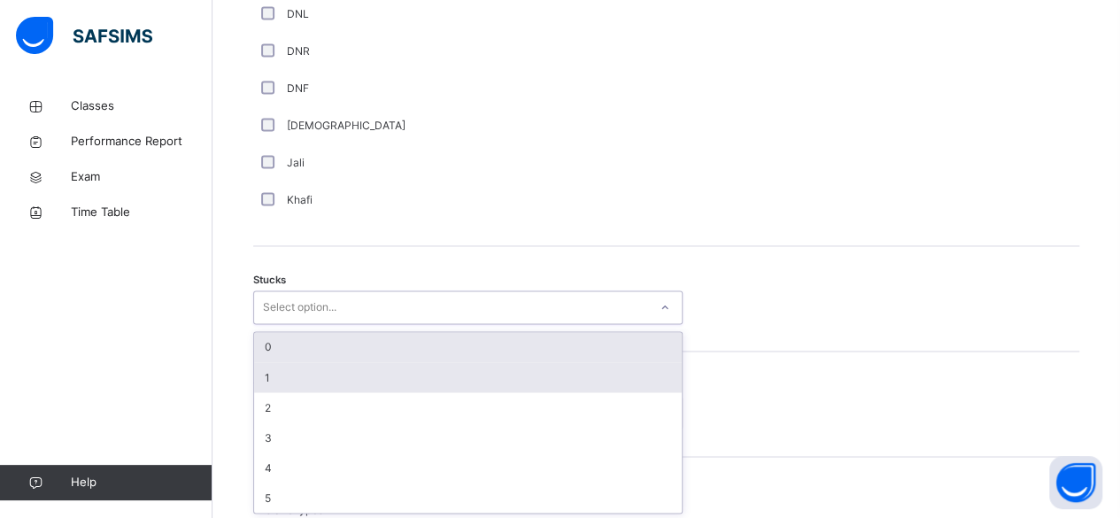
click at [349, 379] on div "1" at bounding box center [468, 377] width 428 height 30
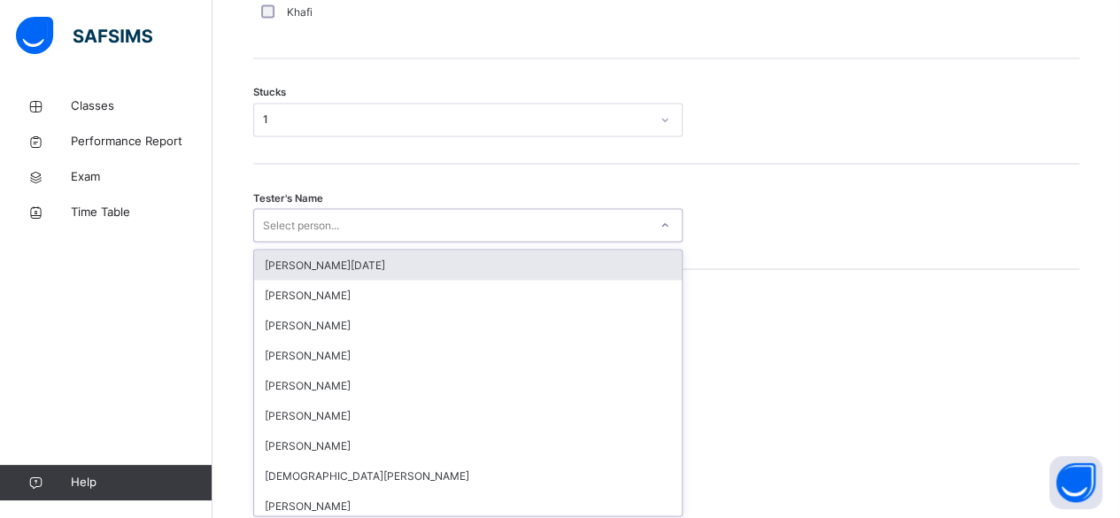
scroll to position [1507, 0]
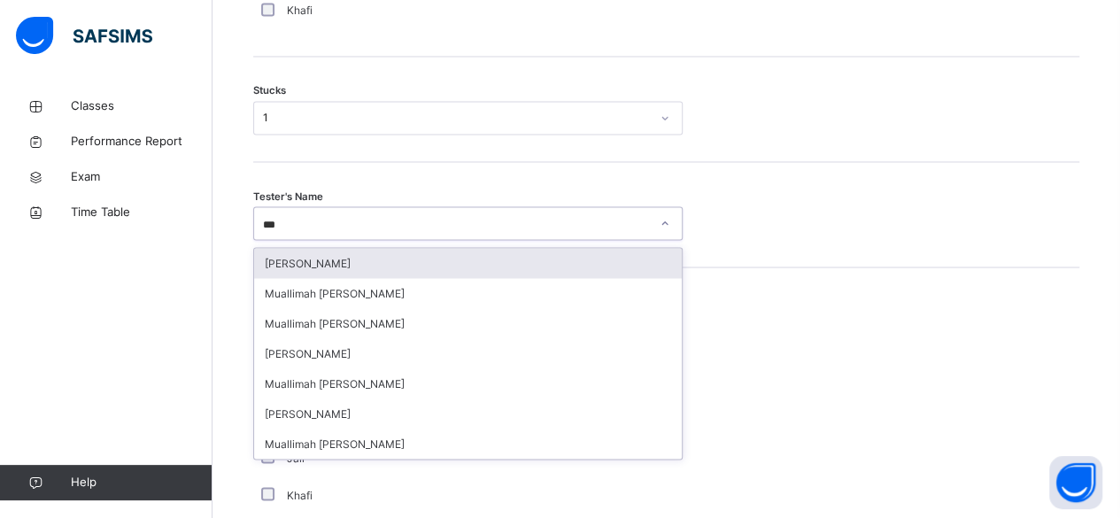
type input "****"
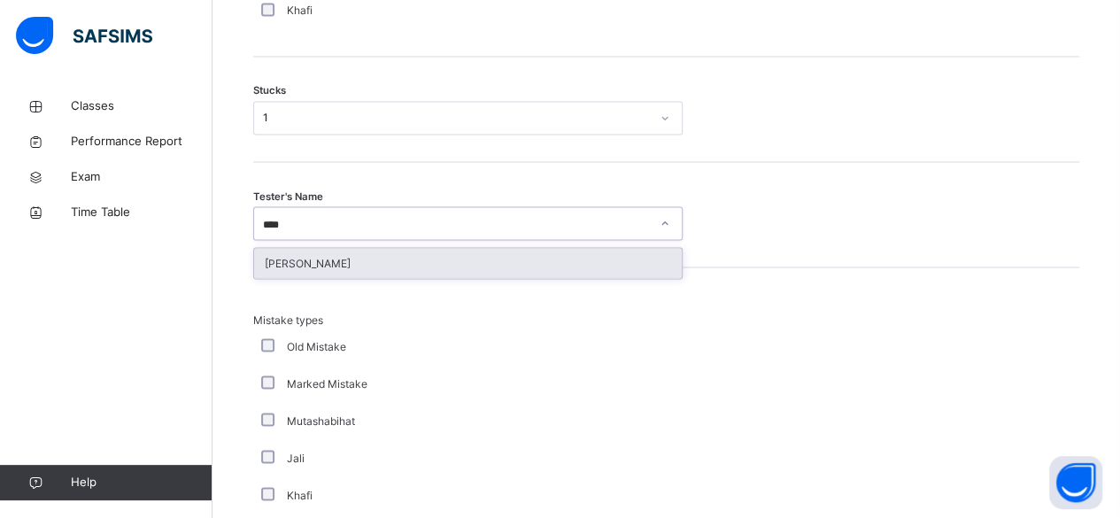
click at [505, 260] on div "IMAZ AHMED MALIK" at bounding box center [468, 263] width 428 height 30
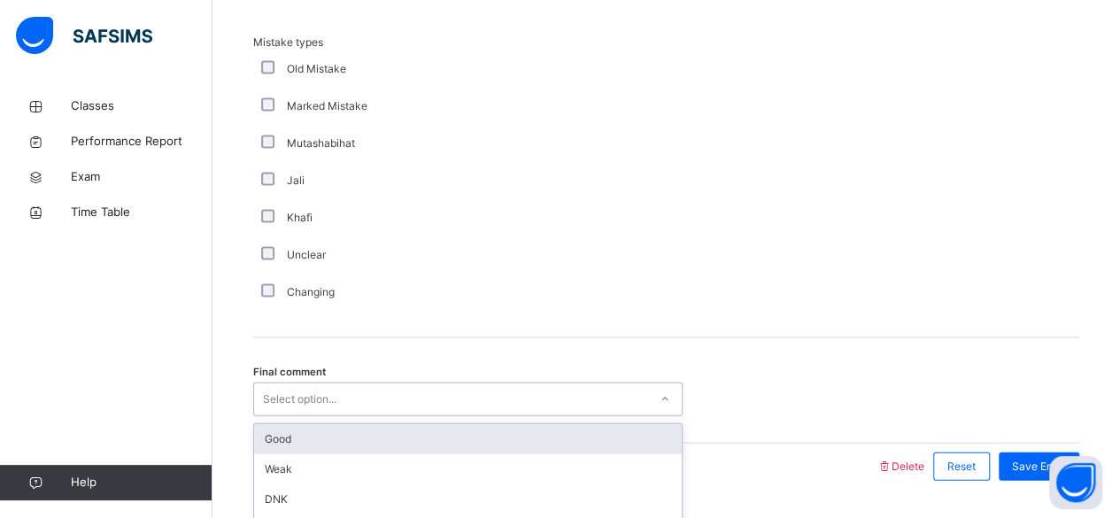
scroll to position [1831, 0]
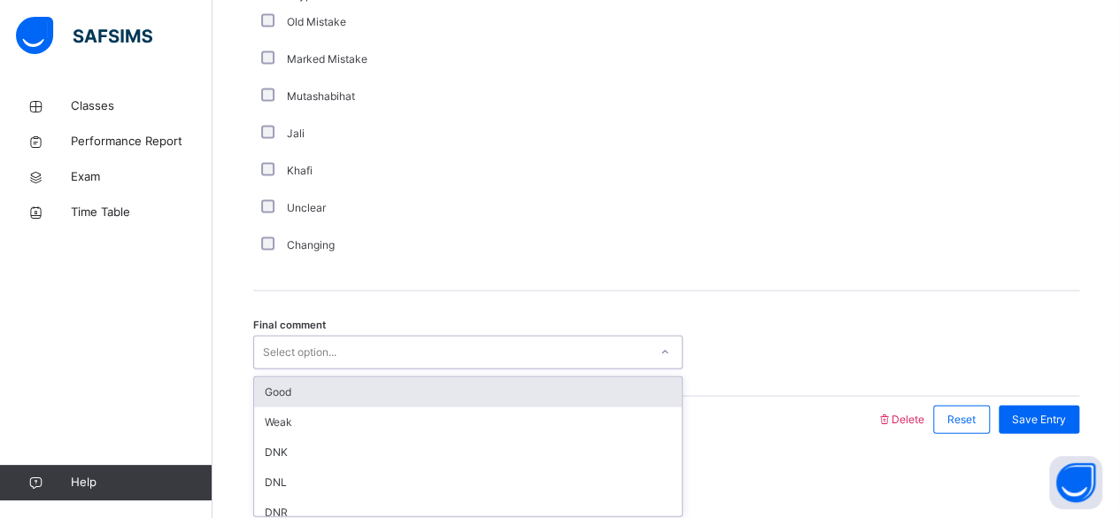
click at [305, 387] on div "Good" at bounding box center [468, 392] width 428 height 30
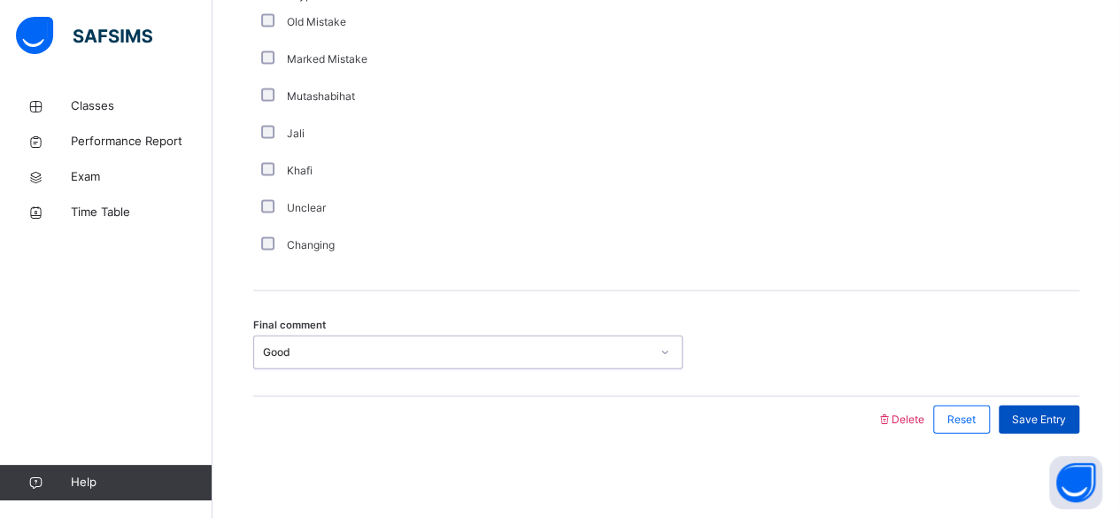
click at [1066, 412] on span "Save Entry" at bounding box center [1039, 420] width 54 height 16
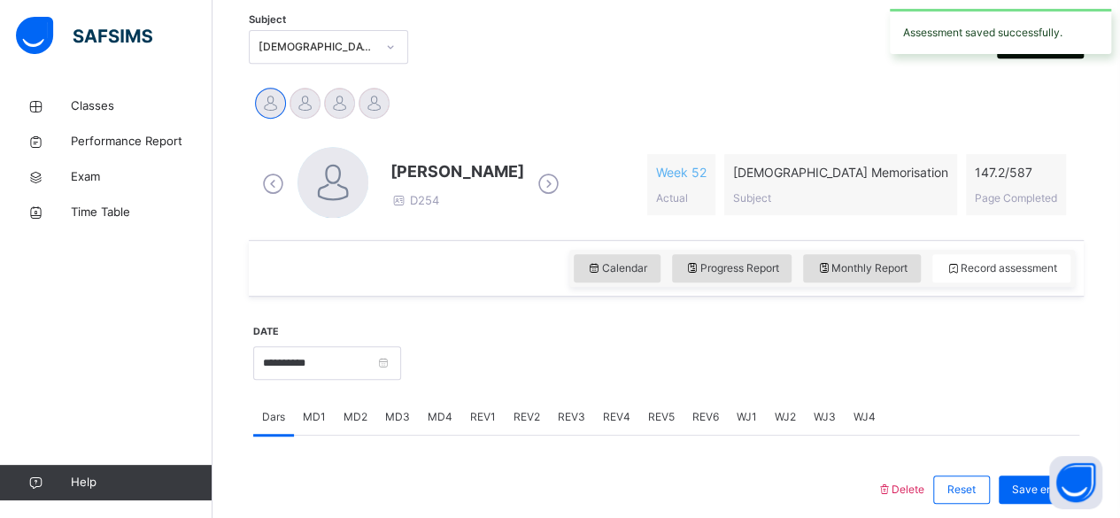
scroll to position [365, 0]
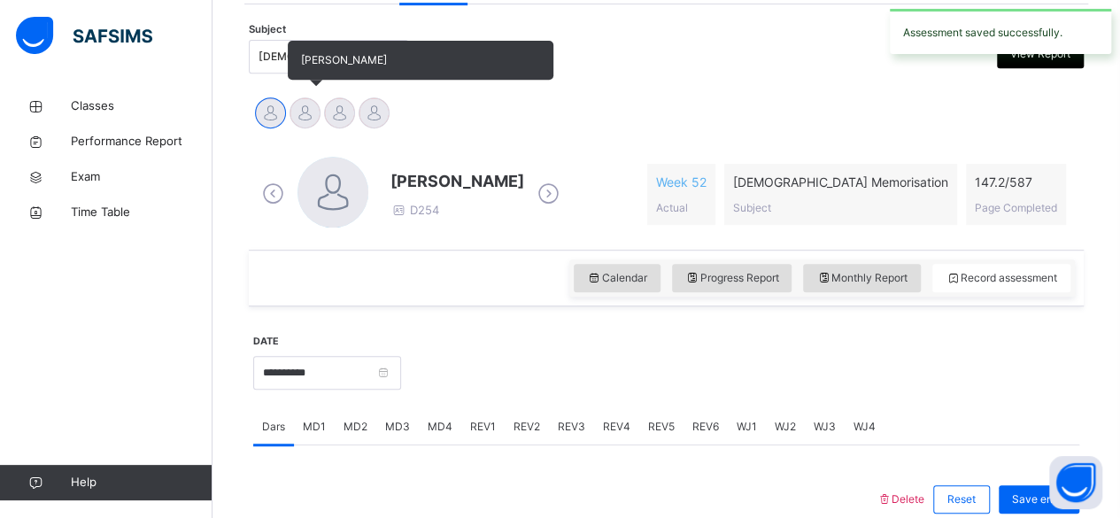
click at [304, 111] on div at bounding box center [305, 112] width 31 height 31
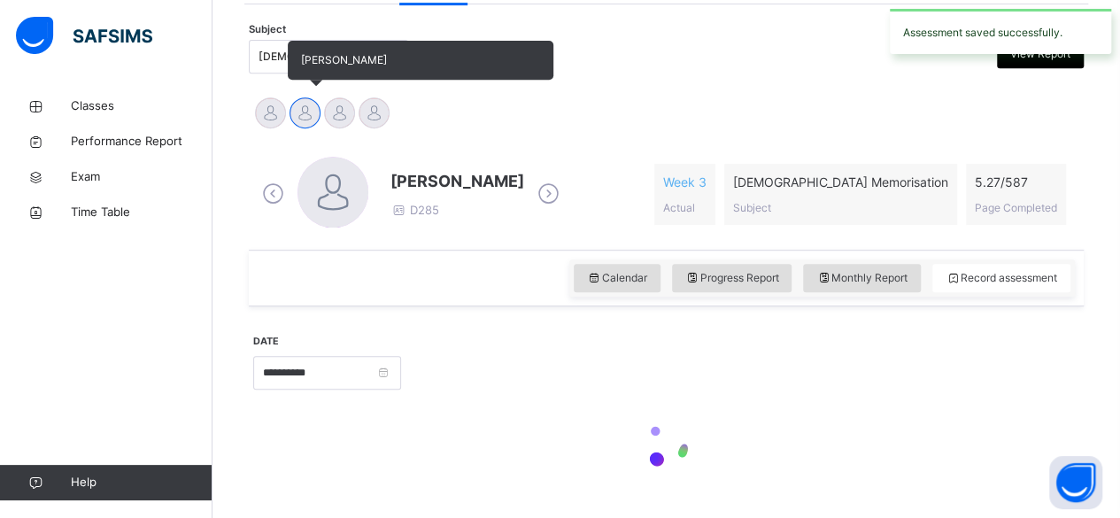
scroll to position [409, 0]
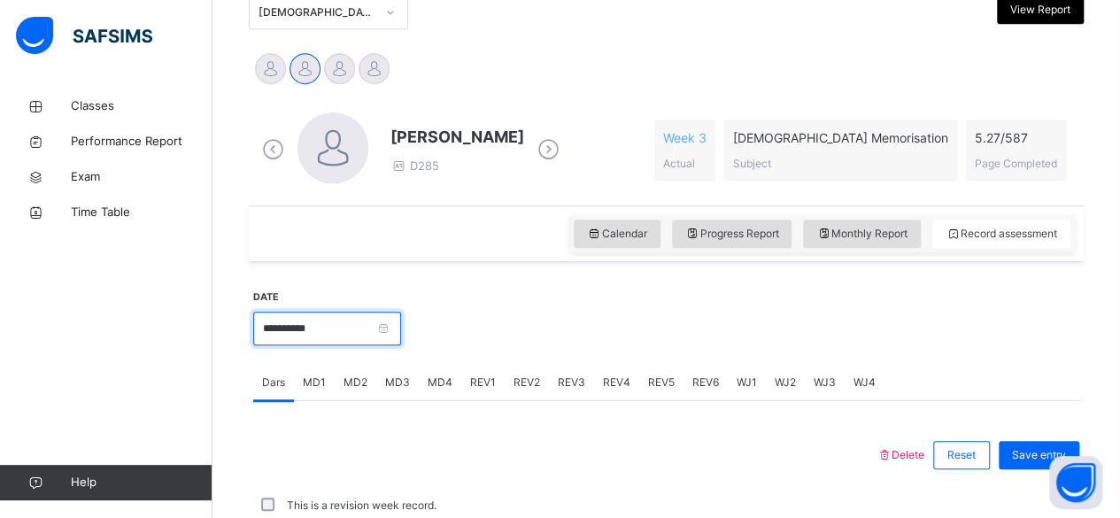
click at [377, 331] on input "**********" at bounding box center [327, 329] width 148 height 34
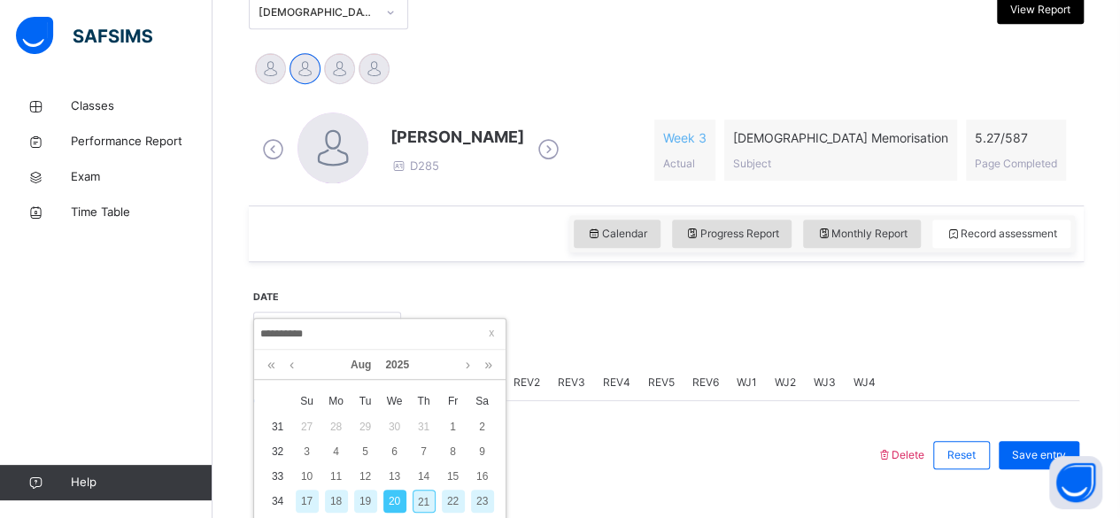
click at [423, 500] on div "21" at bounding box center [424, 501] width 23 height 23
type input "**********"
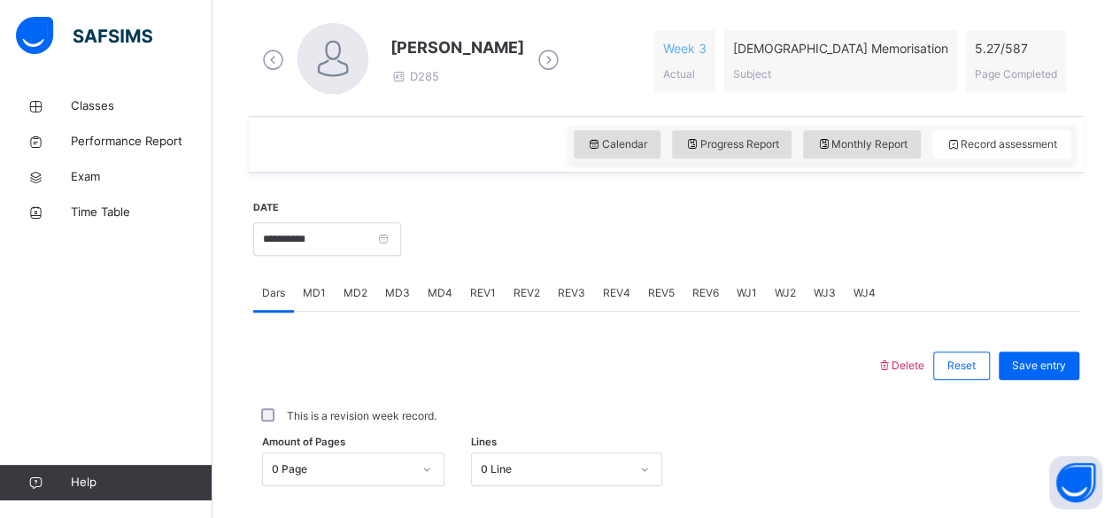
scroll to position [500, 0]
click at [435, 290] on span "MD4" at bounding box center [440, 291] width 25 height 16
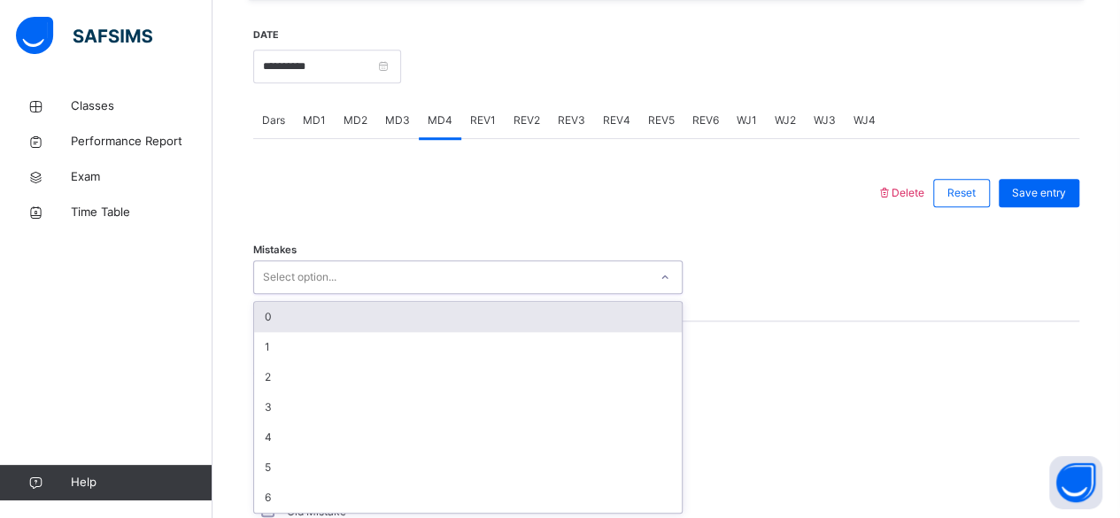
scroll to position [671, 0]
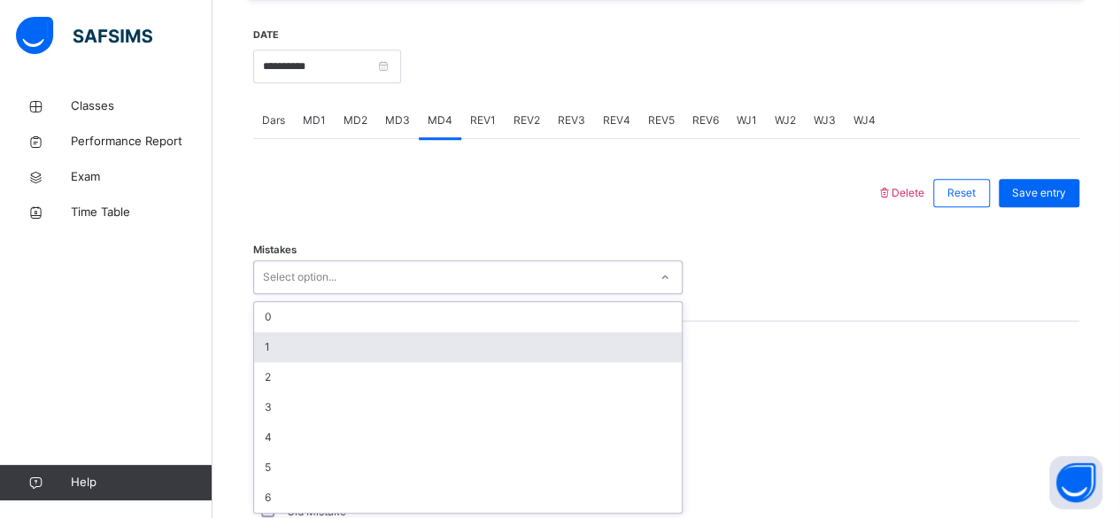
click at [277, 332] on div "1" at bounding box center [468, 347] width 428 height 30
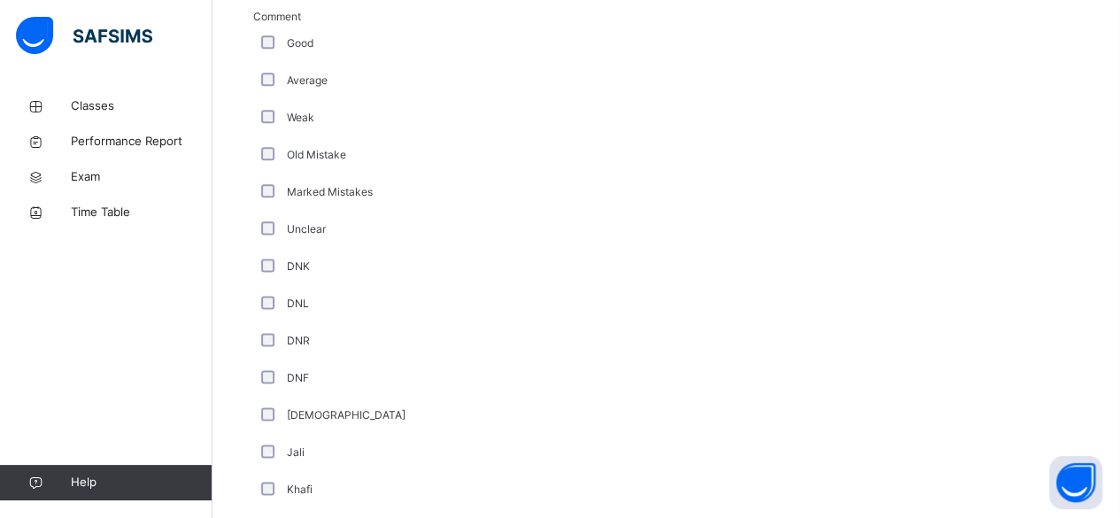
click at [673, 316] on div "DNL" at bounding box center [474, 303] width 443 height 37
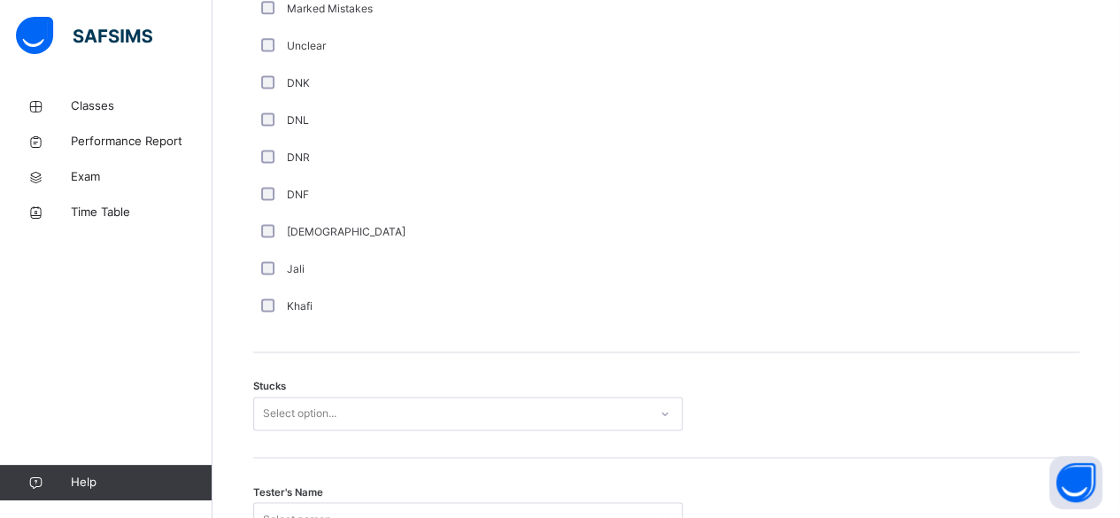
scroll to position [1210, 0]
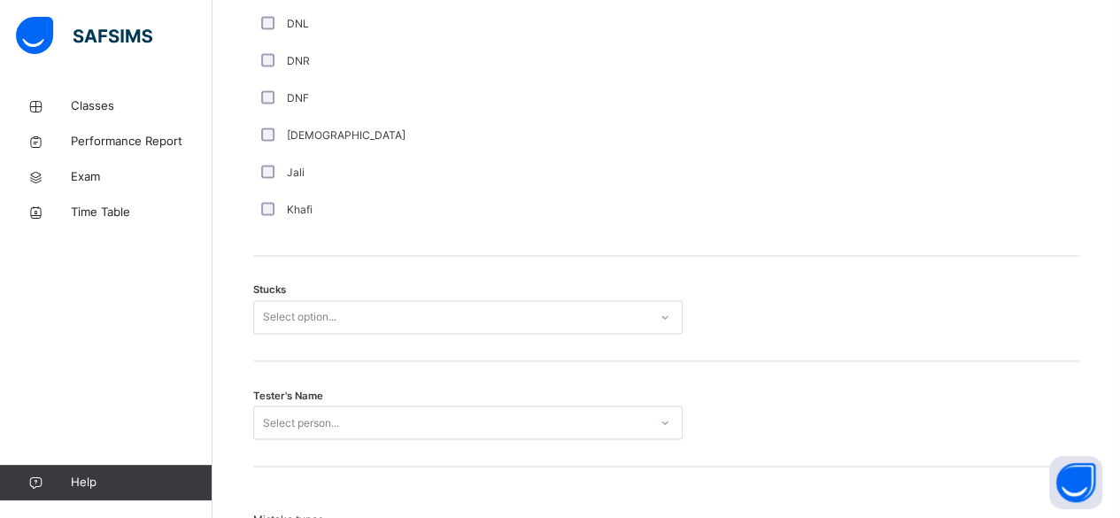
click at [297, 334] on div "Select option..." at bounding box center [467, 317] width 429 height 34
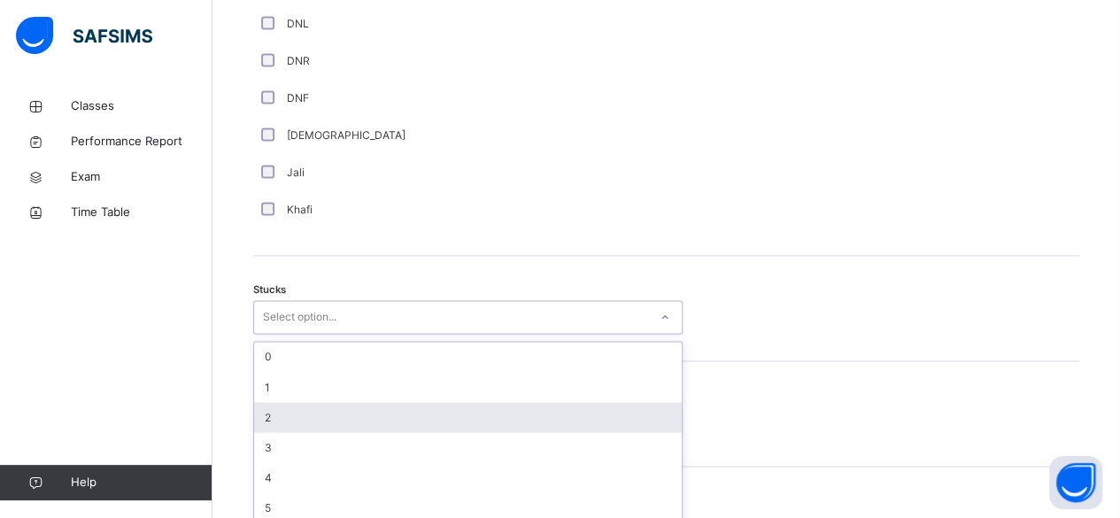
scroll to position [1318, 0]
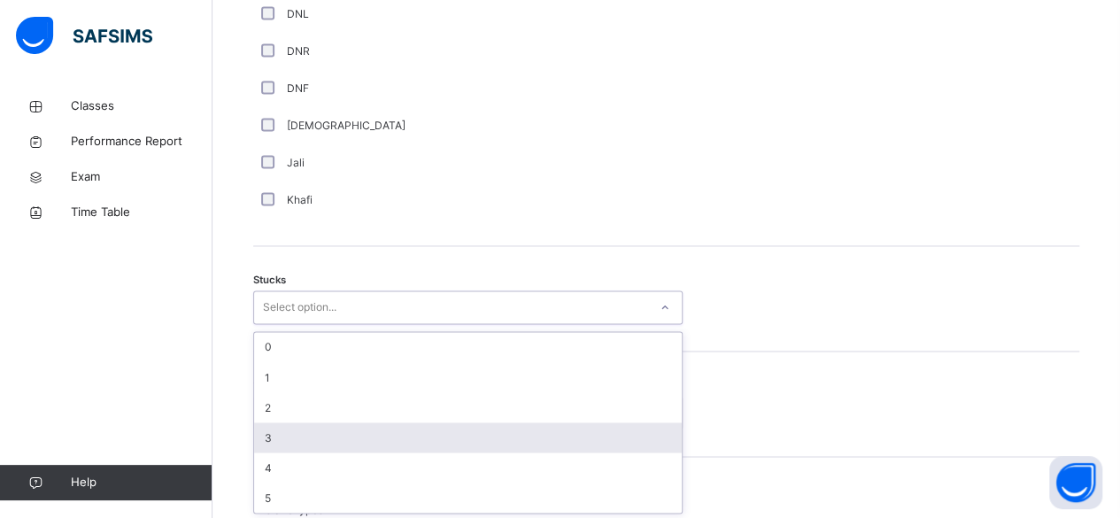
click at [277, 428] on div "3" at bounding box center [468, 437] width 428 height 30
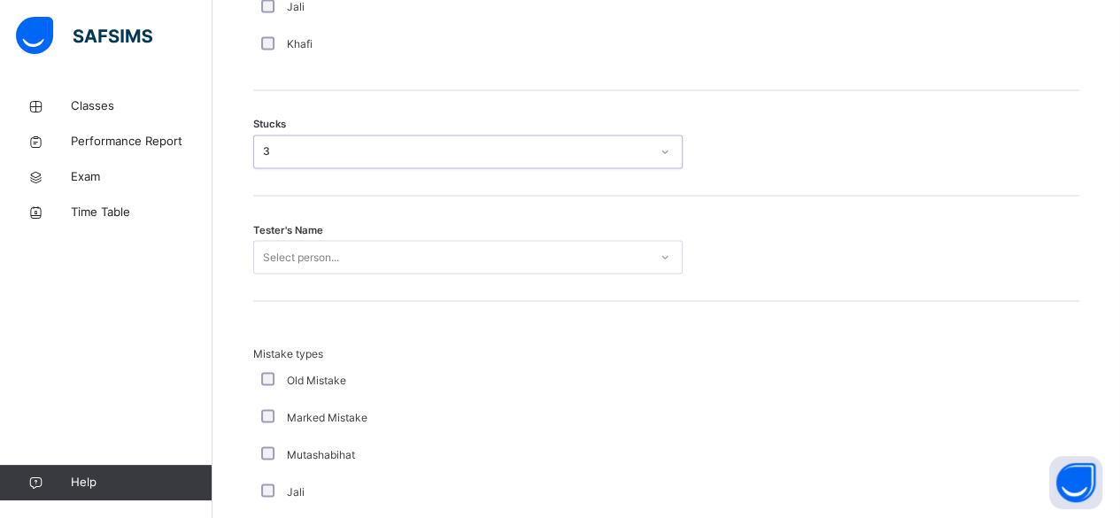
click at [291, 274] on div "Select person..." at bounding box center [467, 257] width 429 height 34
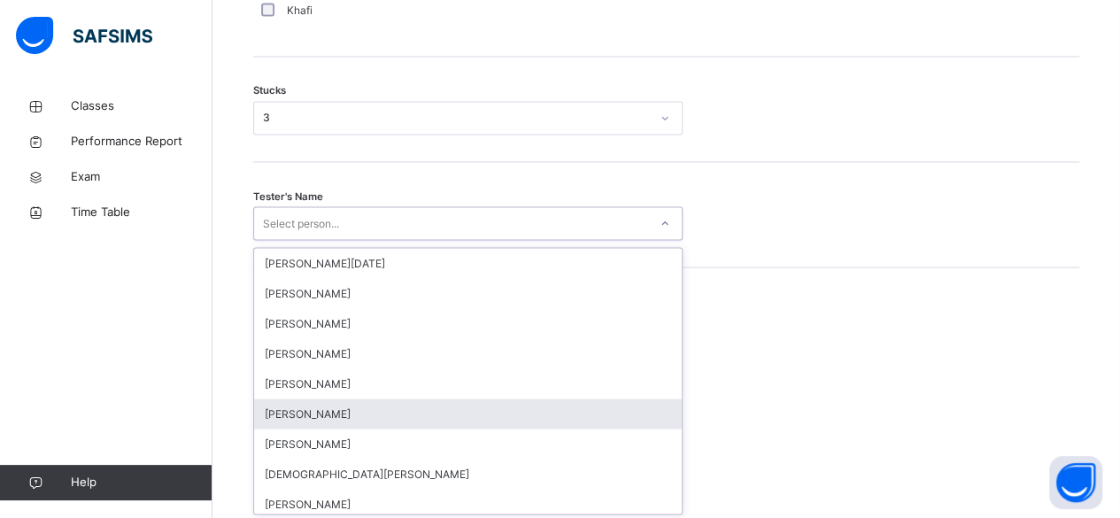
scroll to position [1507, 0]
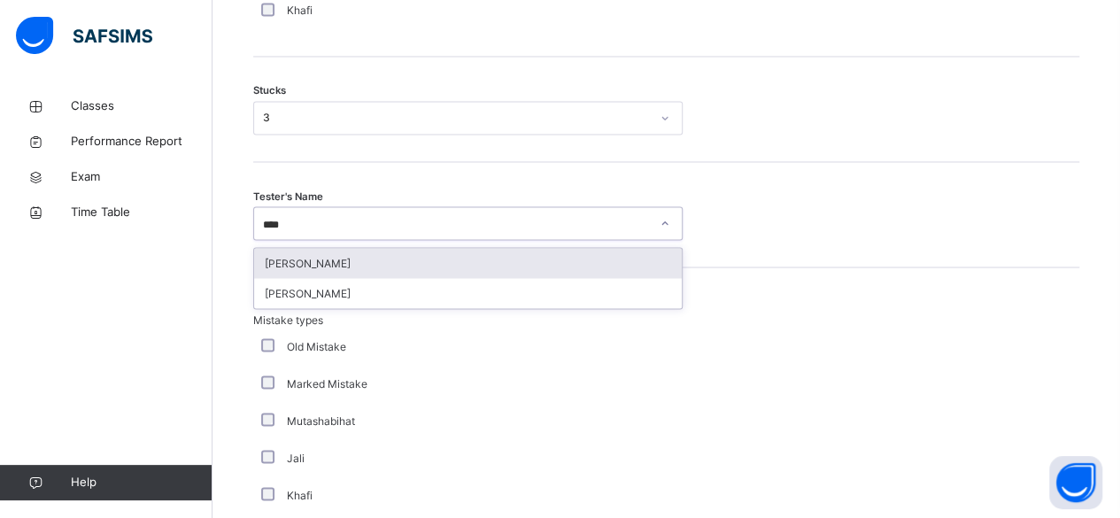
type input "*****"
click at [273, 259] on div "Muhammad Bilal Siddiqui" at bounding box center [468, 263] width 428 height 30
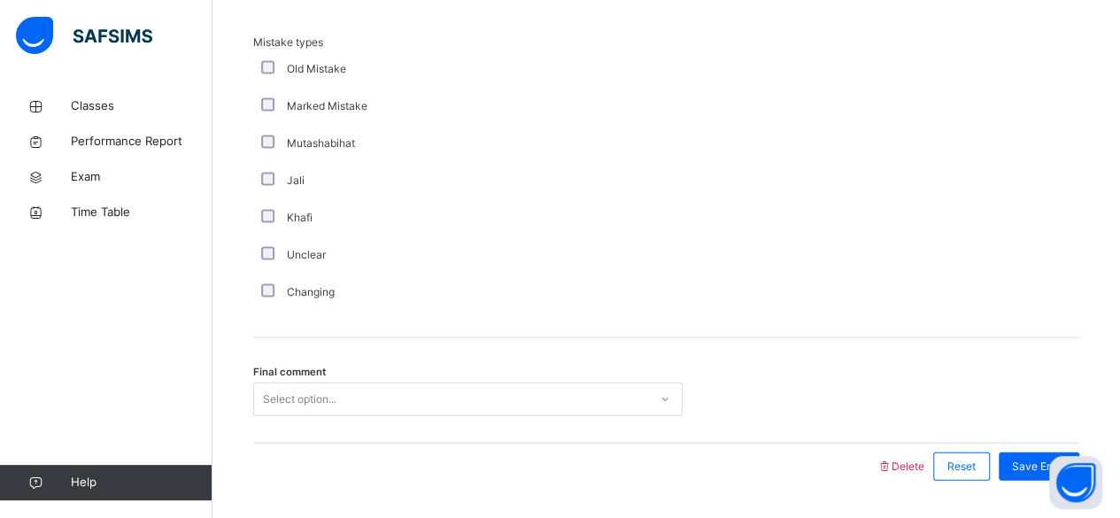
scroll to position [1785, 0]
click at [411, 387] on div "Select option..." at bounding box center [467, 399] width 429 height 34
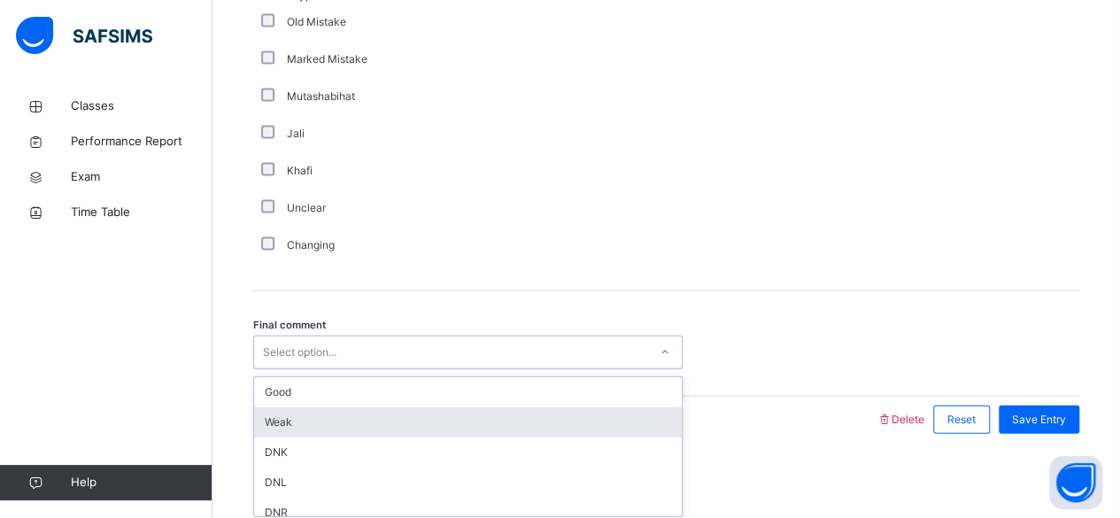
click at [375, 422] on div "Weak" at bounding box center [468, 422] width 428 height 30
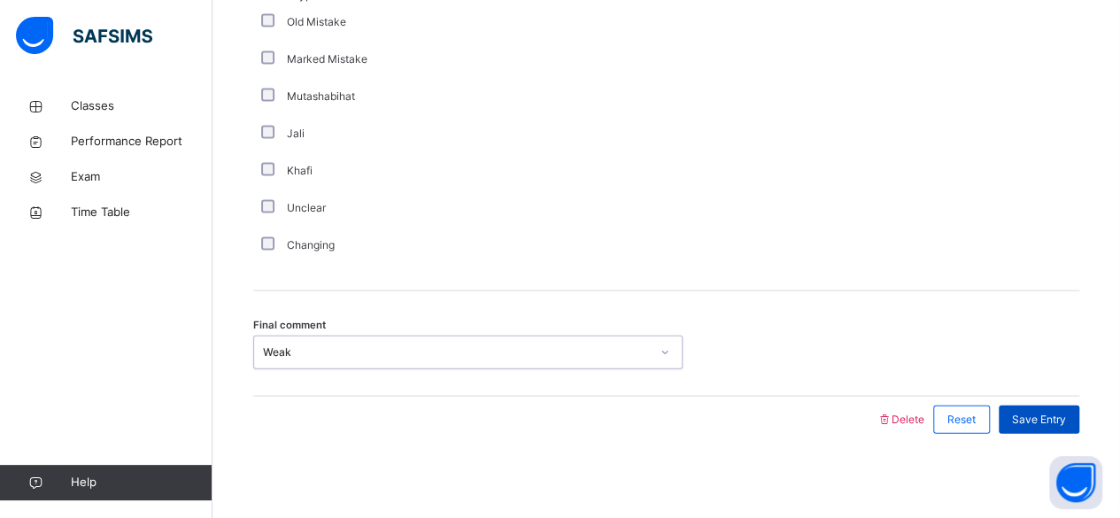
click at [1040, 413] on span "Save Entry" at bounding box center [1039, 420] width 54 height 16
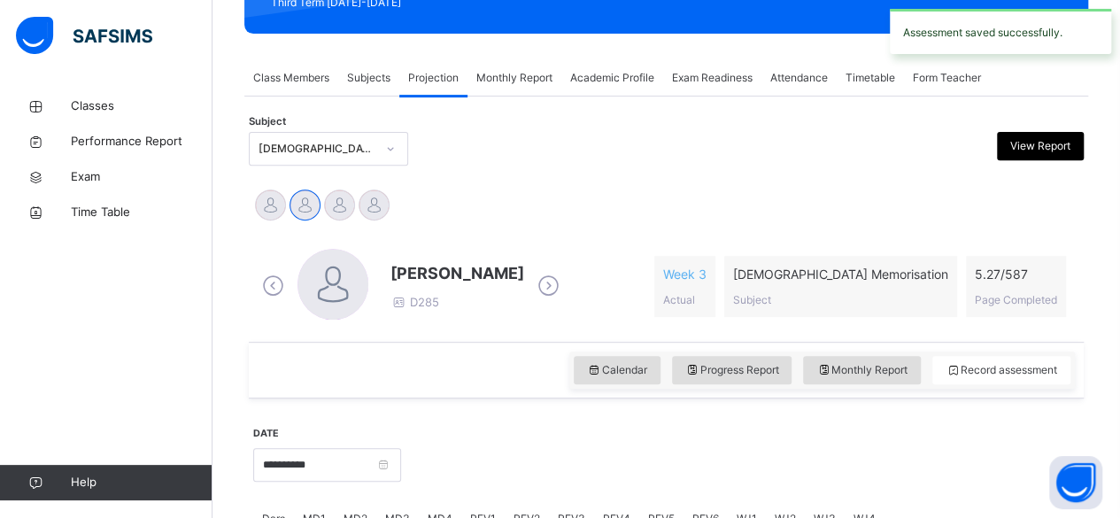
scroll to position [281, 0]
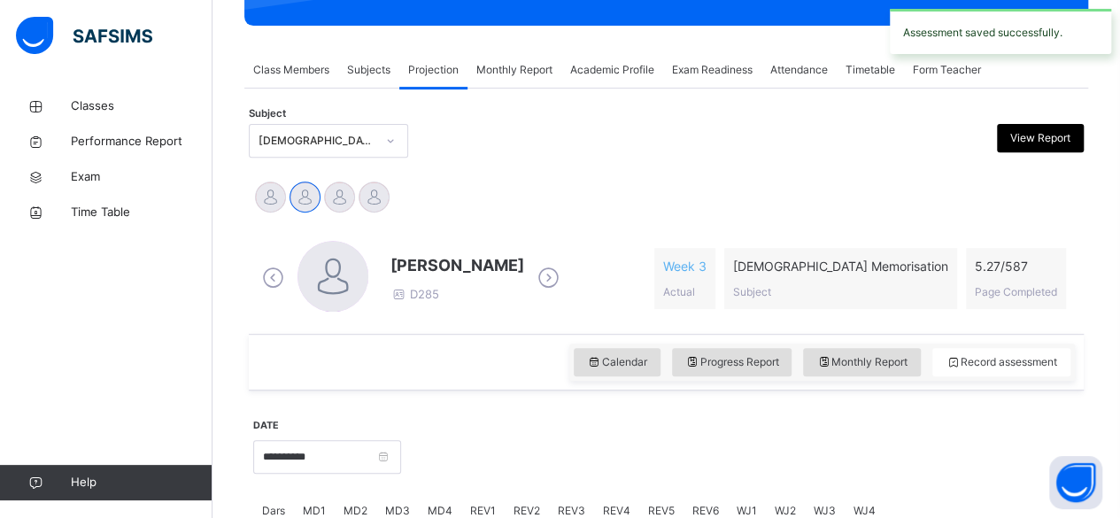
click at [286, 284] on icon at bounding box center [273, 278] width 31 height 27
click at [908, 357] on span "Monthly Report" at bounding box center [861, 362] width 91 height 16
select select "****"
select select "*"
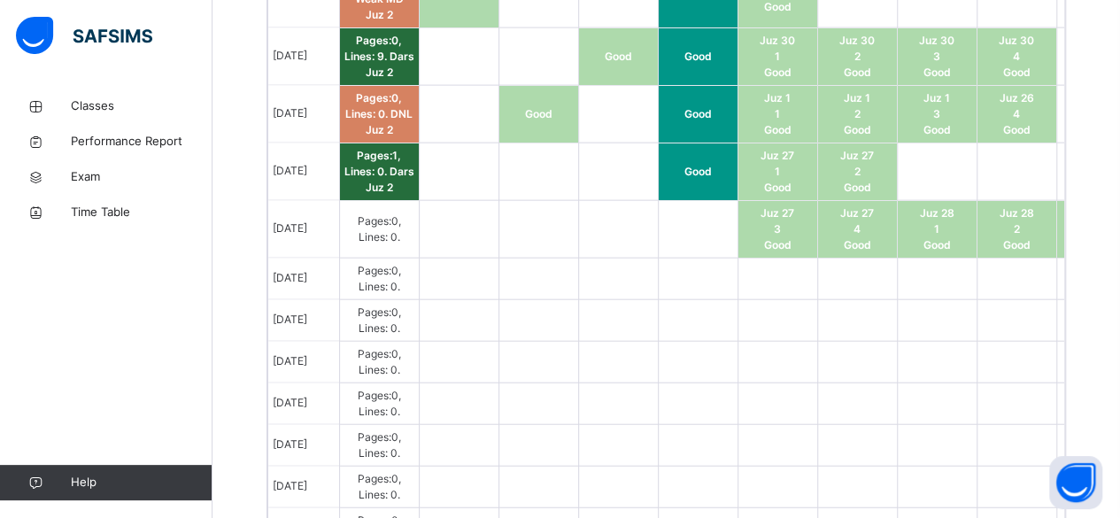
scroll to position [1968, 0]
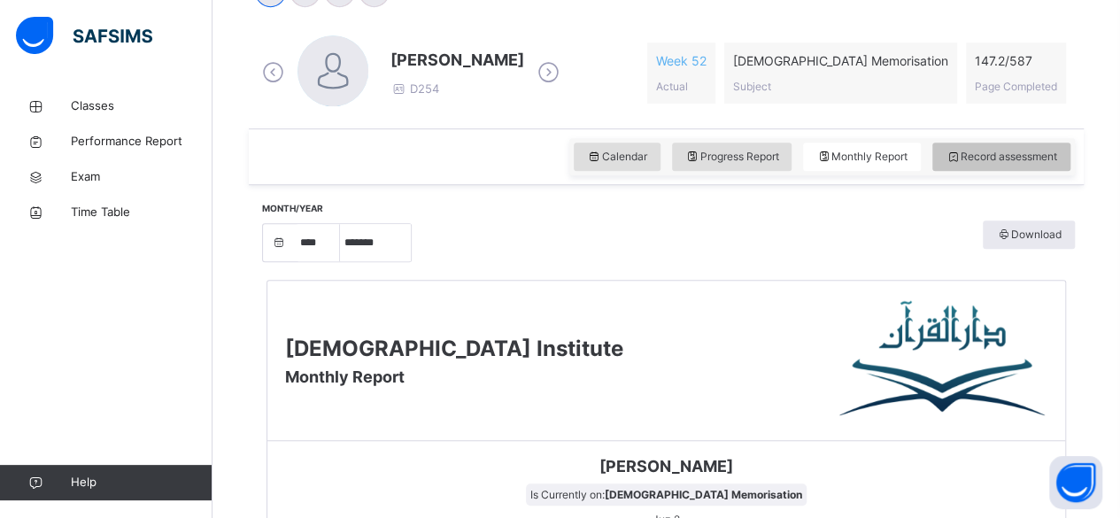
click at [1035, 161] on span "Record assessment" at bounding box center [1002, 157] width 112 height 16
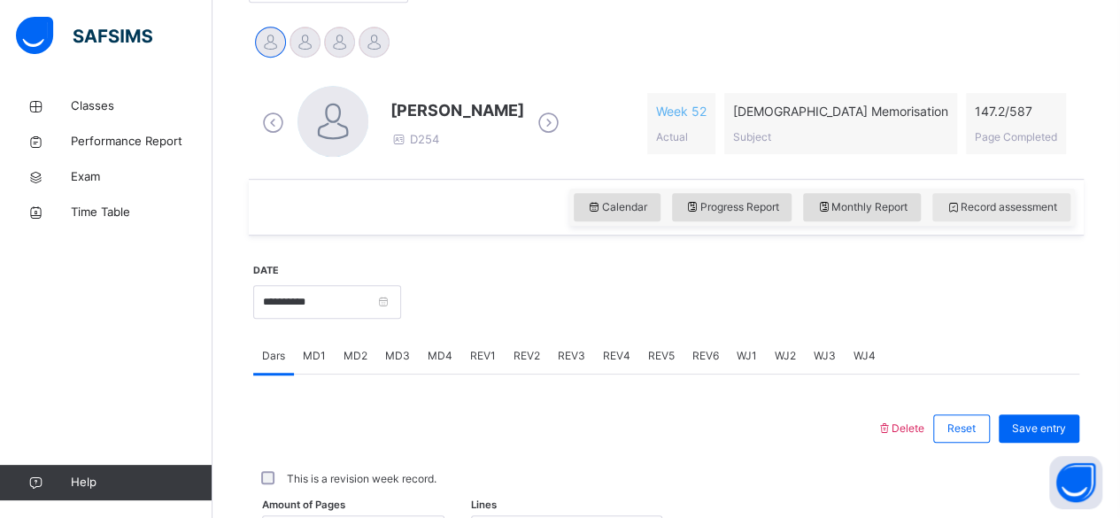
scroll to position [437, 0]
click at [440, 356] on span "MD4" at bounding box center [440, 355] width 25 height 16
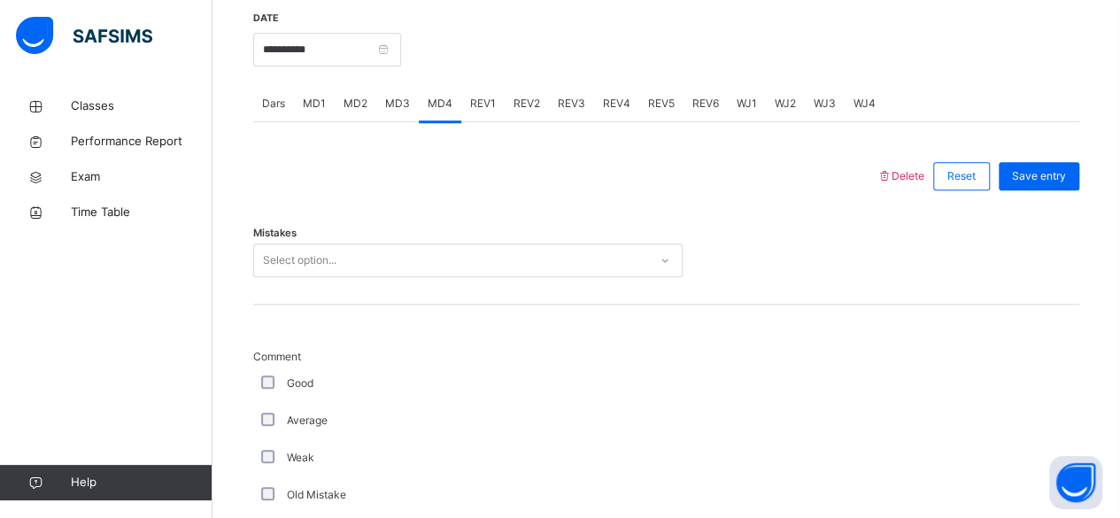
scroll to position [708, 0]
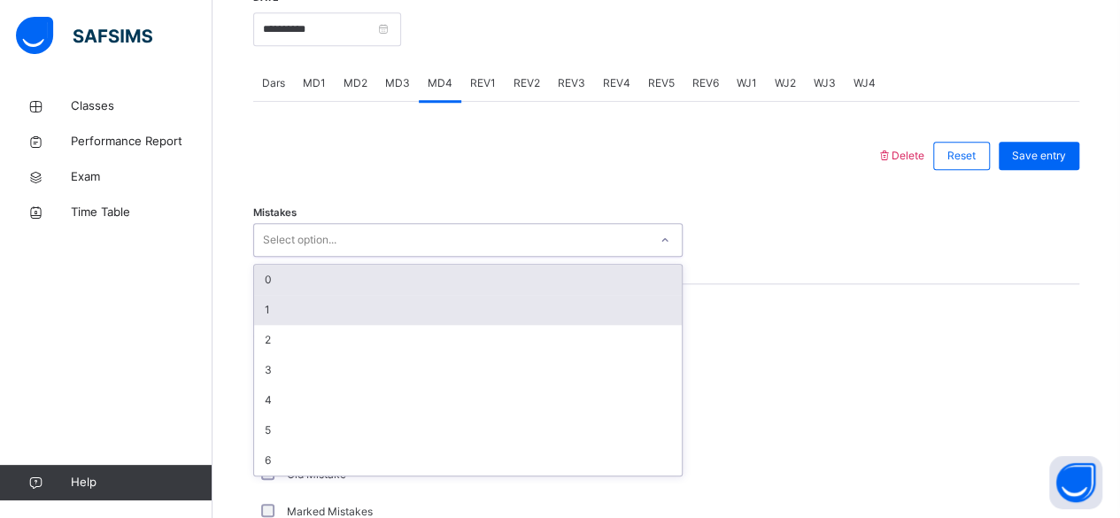
click at [423, 309] on div "1" at bounding box center [468, 310] width 428 height 30
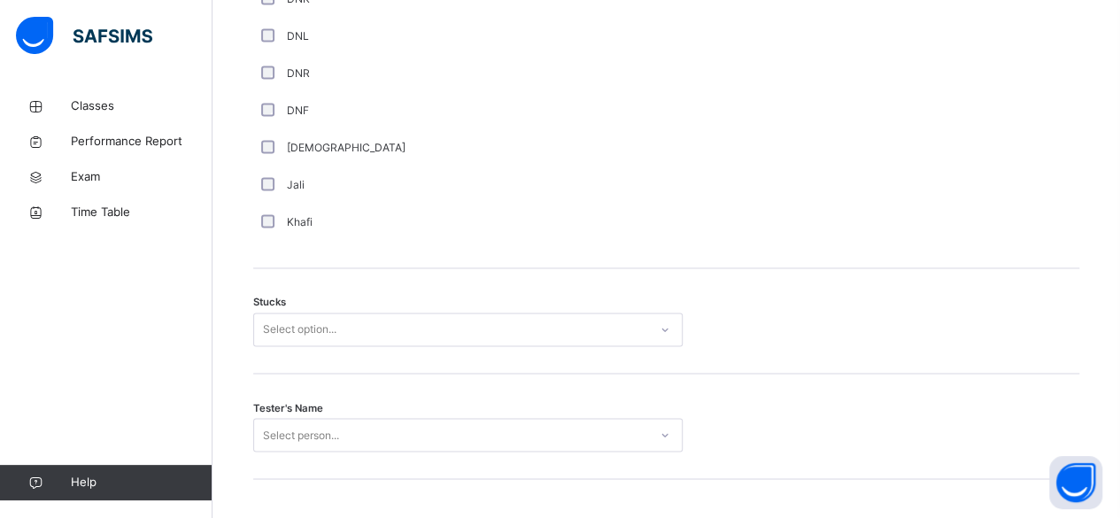
scroll to position [1311, 0]
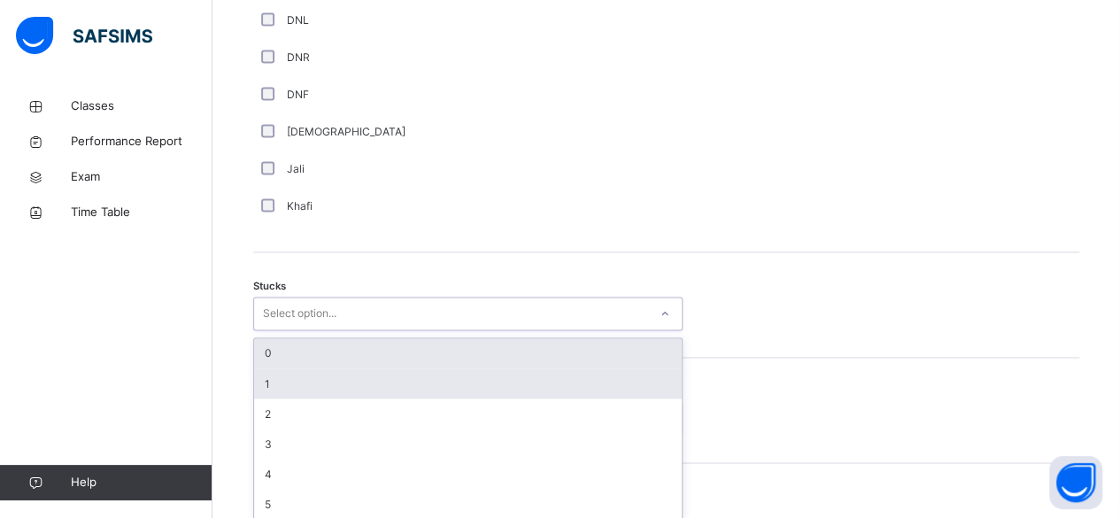
click at [324, 392] on div "1" at bounding box center [468, 383] width 428 height 30
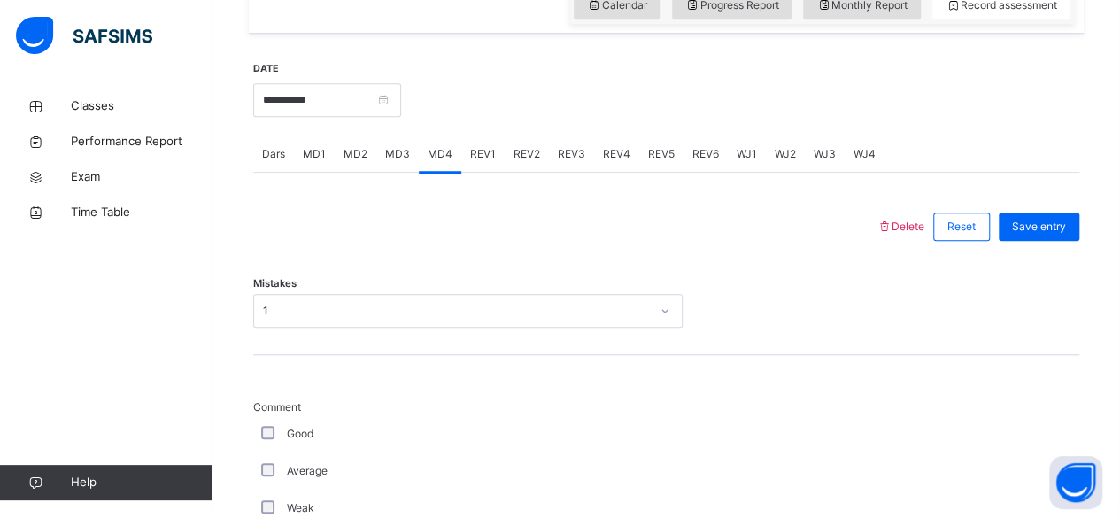
scroll to position [636, 0]
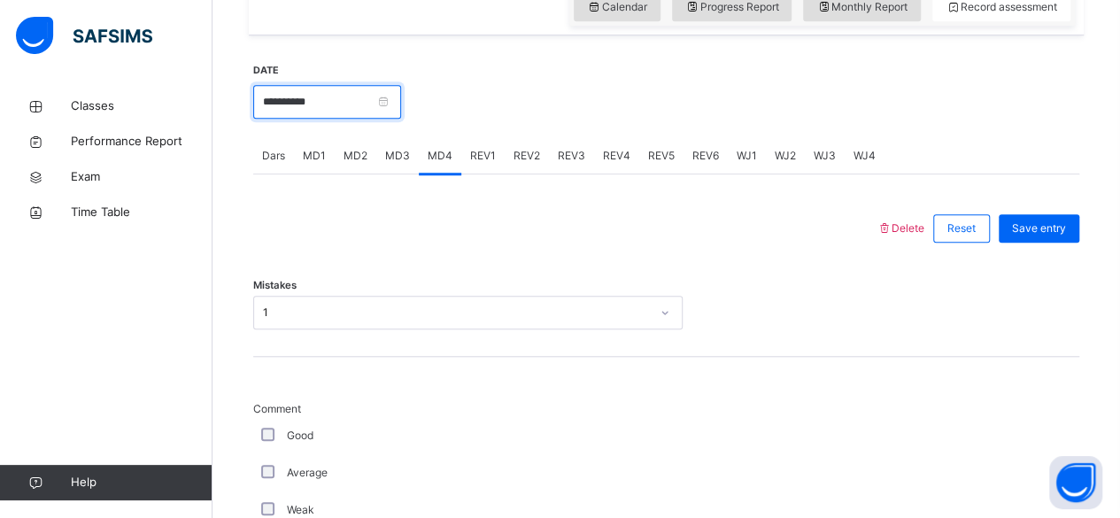
click at [318, 106] on input "**********" at bounding box center [327, 102] width 148 height 34
click at [593, 248] on div at bounding box center [565, 228] width 606 height 46
click at [976, 225] on span "Reset" at bounding box center [961, 228] width 28 height 16
click at [742, 154] on span "WJ1" at bounding box center [747, 156] width 20 height 16
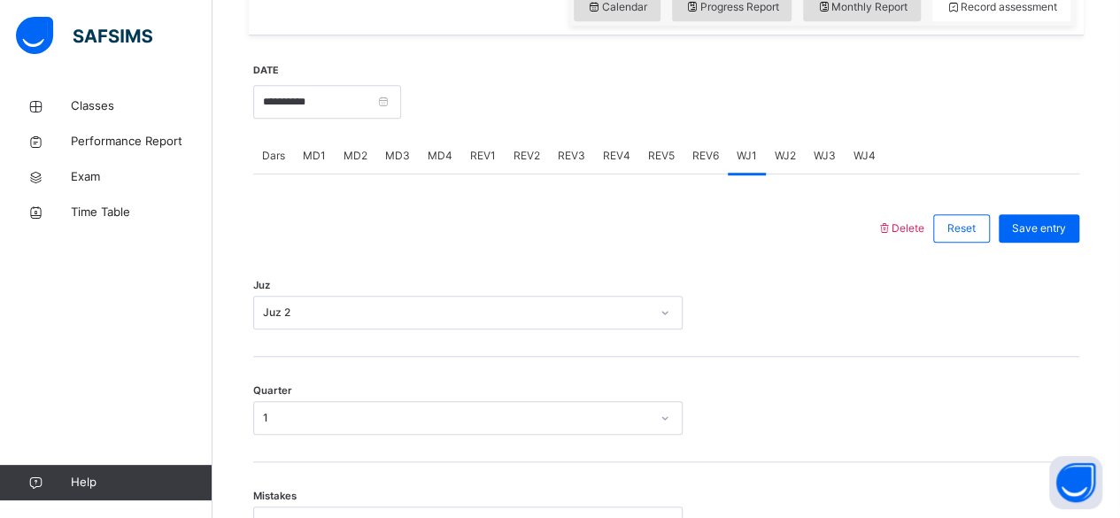
click at [805, 151] on div "WJ3" at bounding box center [825, 155] width 40 height 35
click at [805, 159] on div "WJ3" at bounding box center [825, 155] width 40 height 35
click at [775, 157] on span "WJ2" at bounding box center [785, 156] width 21 height 16
click at [363, 140] on div "MD2" at bounding box center [356, 155] width 42 height 35
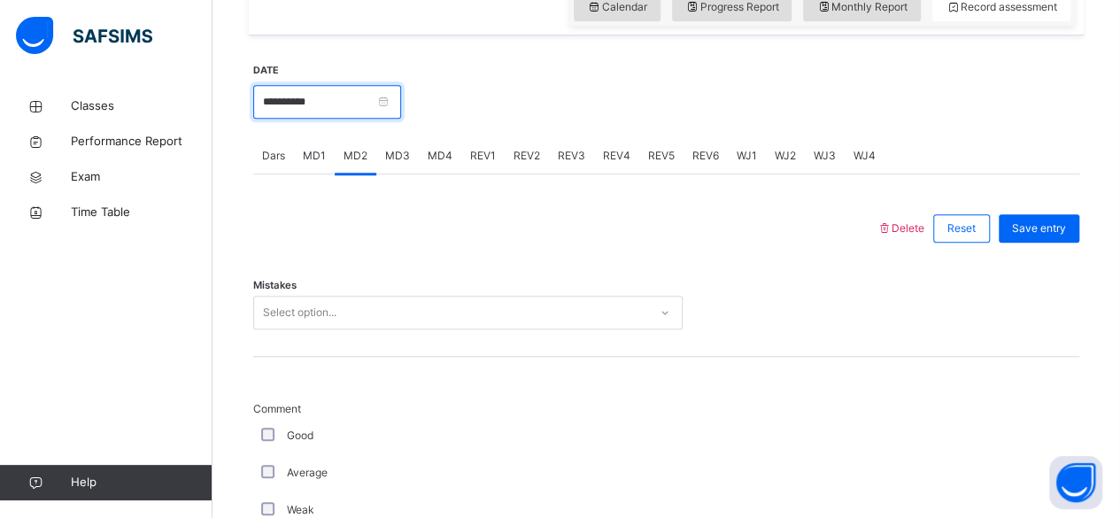
click at [384, 113] on input "**********" at bounding box center [327, 102] width 148 height 34
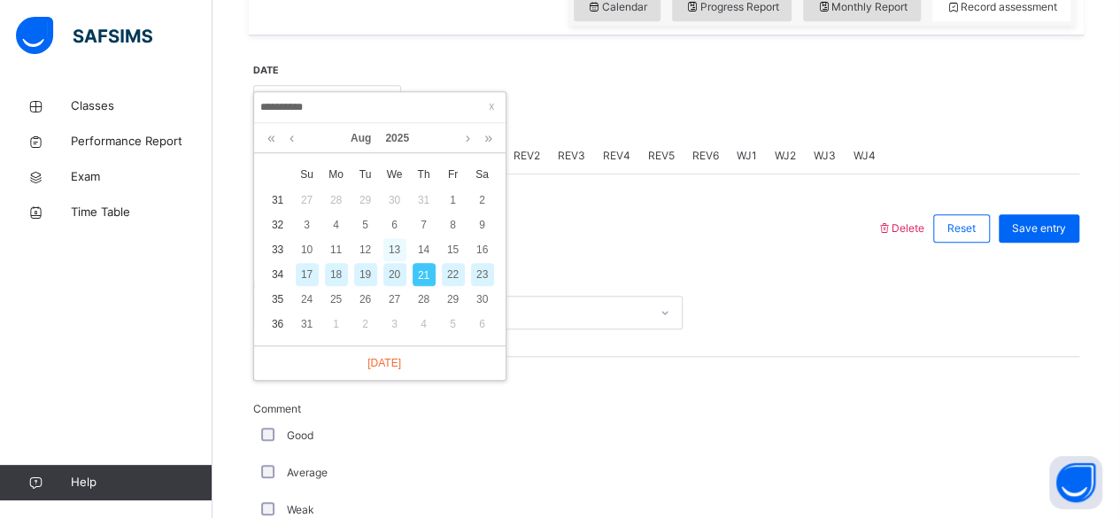
click at [396, 248] on div "13" at bounding box center [394, 249] width 23 height 23
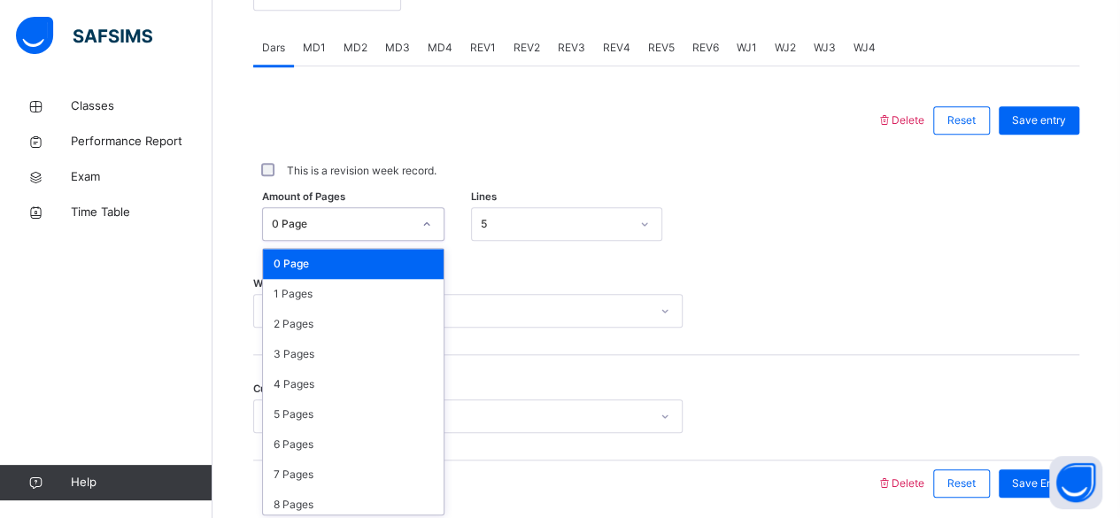
scroll to position [746, 0]
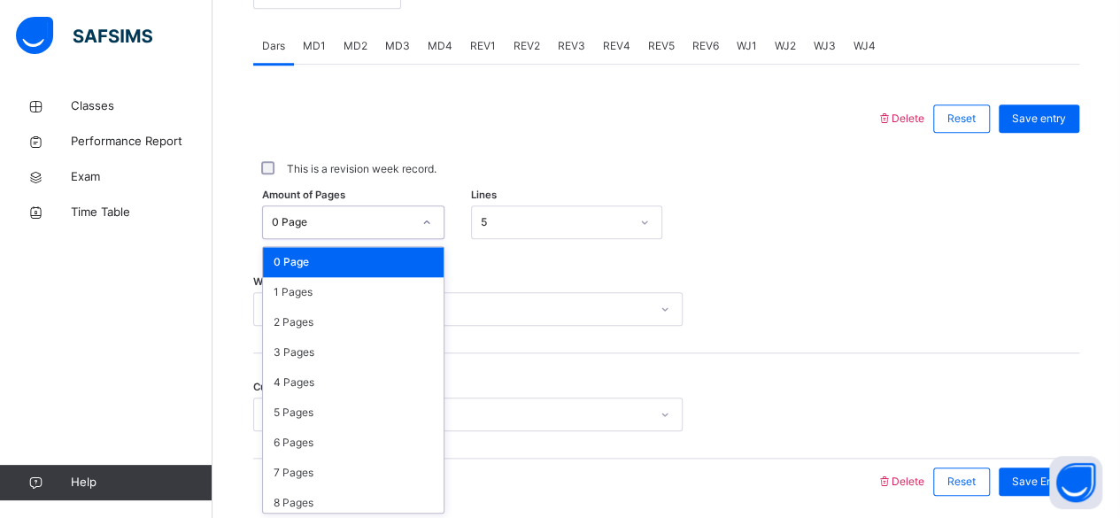
click at [665, 126] on div at bounding box center [565, 119] width 606 height 46
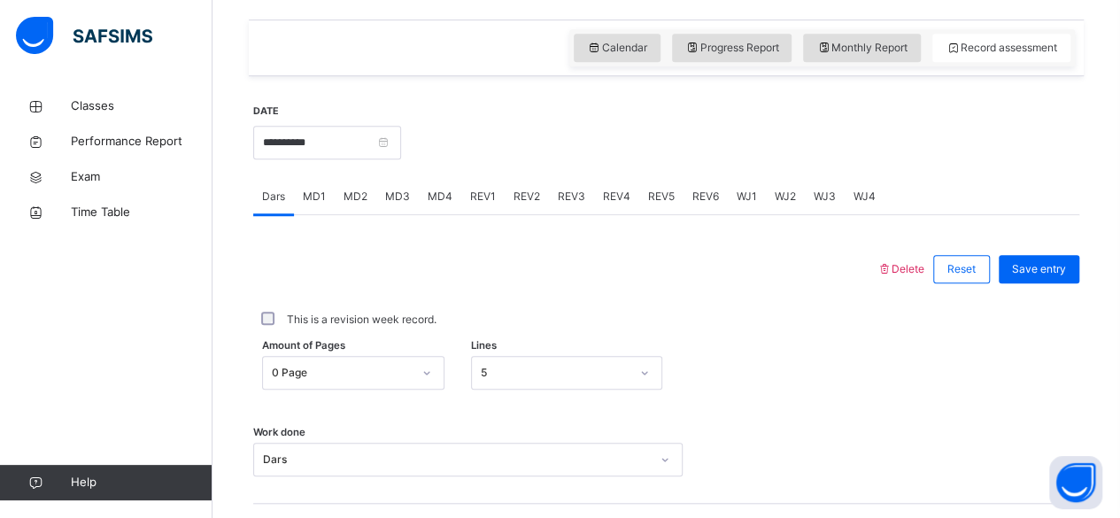
scroll to position [591, 0]
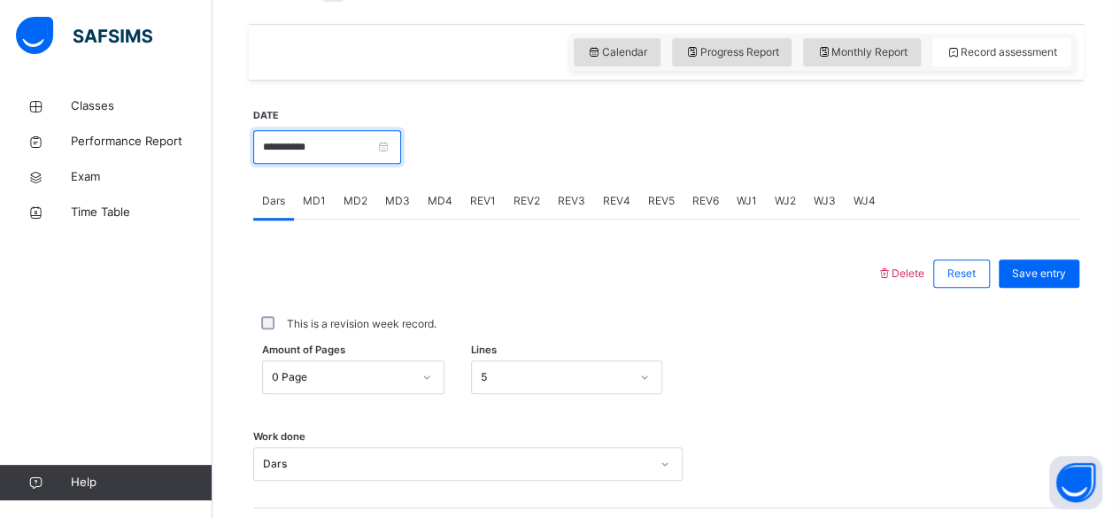
click at [358, 143] on input "**********" at bounding box center [327, 147] width 148 height 34
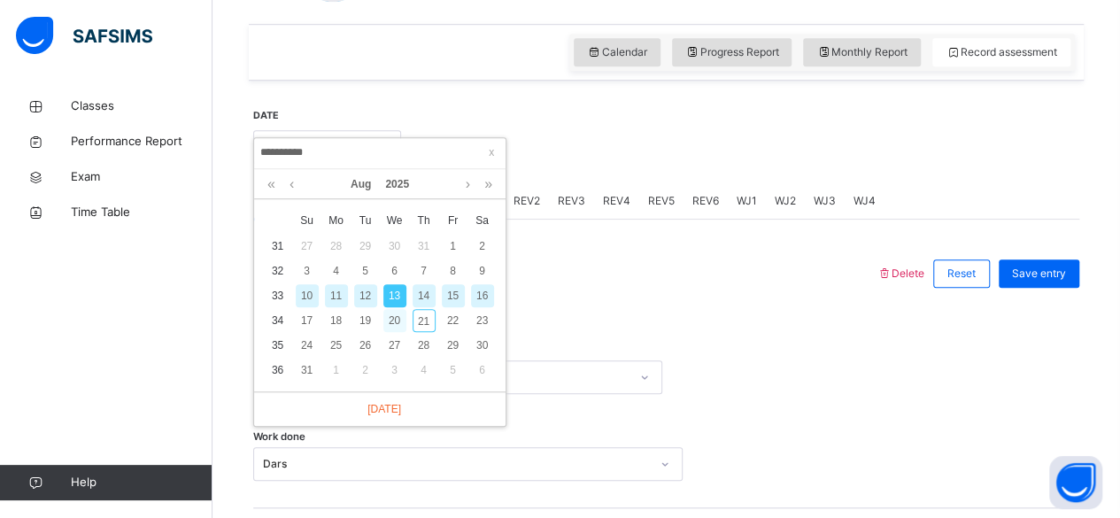
click at [394, 321] on div "20" at bounding box center [394, 320] width 23 height 23
type input "**********"
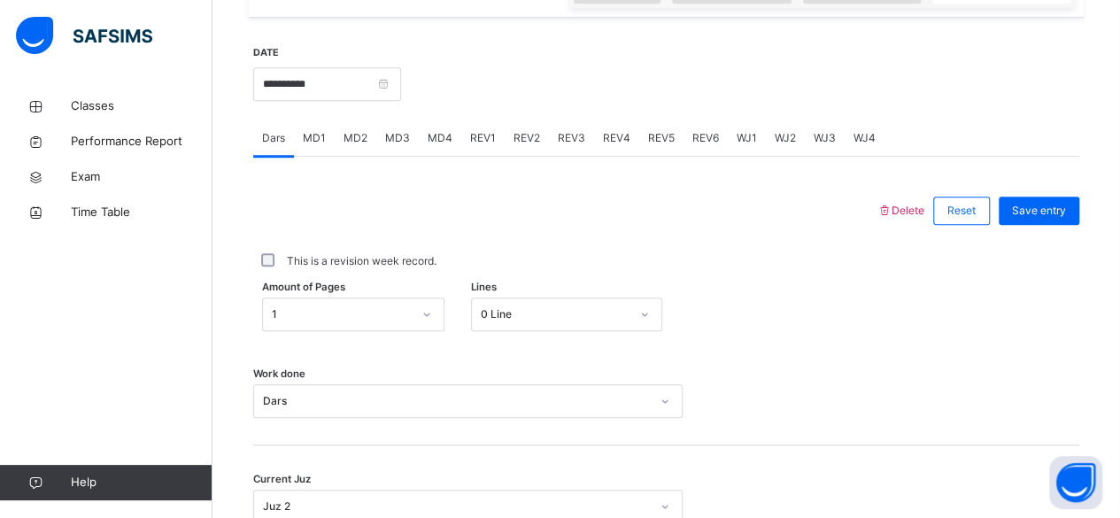
scroll to position [652, 0]
click at [442, 149] on div "MD4" at bounding box center [440, 139] width 43 height 35
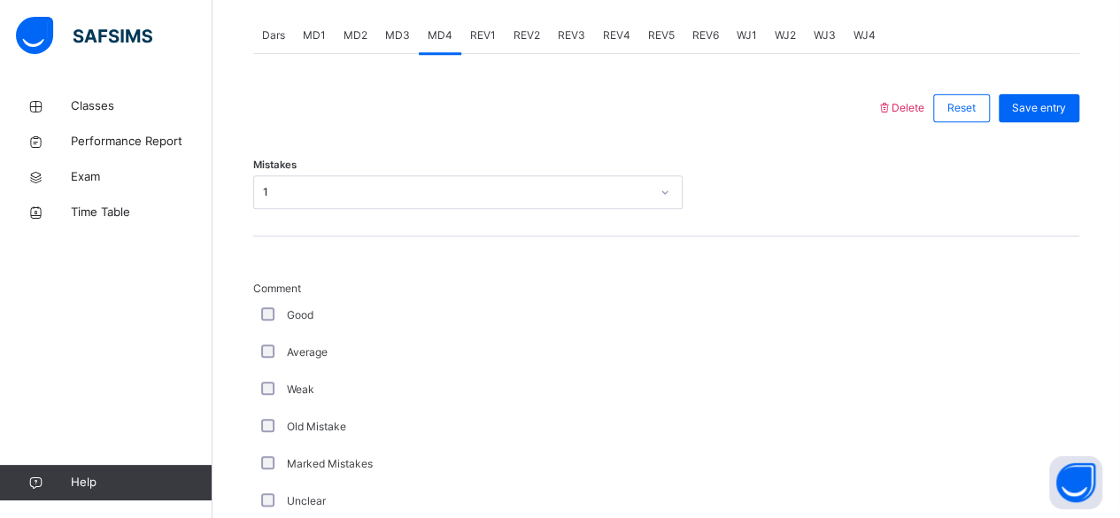
scroll to position [756, 0]
click at [369, 50] on div "MD2" at bounding box center [356, 35] width 42 height 35
click at [390, 39] on span "MD3" at bounding box center [397, 35] width 25 height 16
click at [363, 28] on span "MD2" at bounding box center [356, 35] width 24 height 16
click at [317, 39] on span "MD1" at bounding box center [314, 35] width 23 height 16
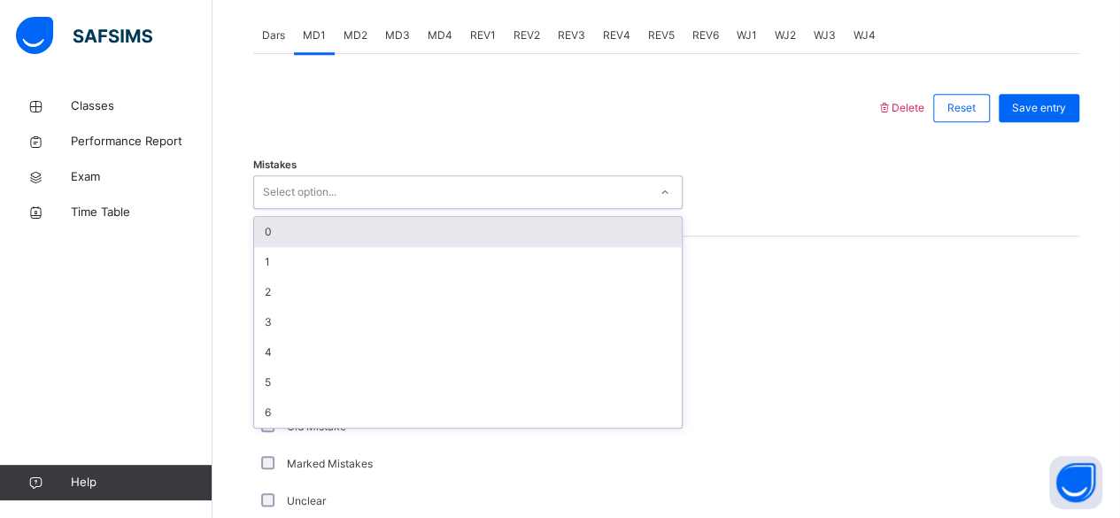
click at [315, 221] on div "0" at bounding box center [468, 232] width 428 height 30
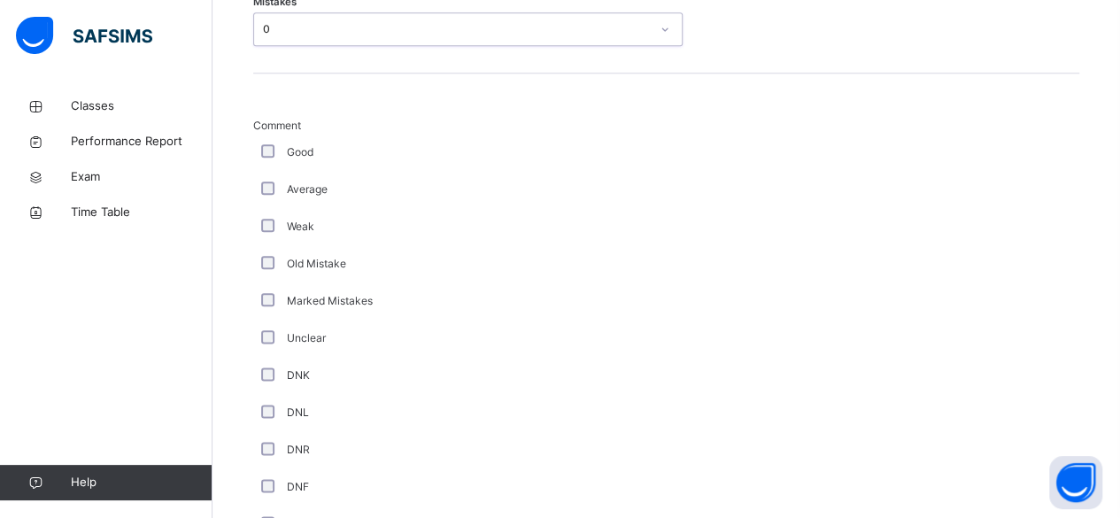
scroll to position [857, 0]
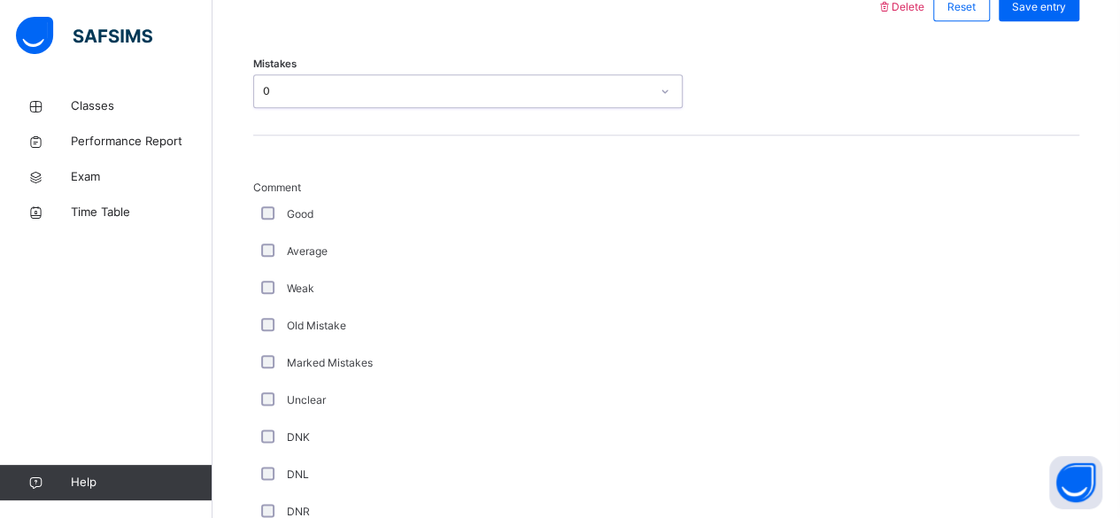
click at [267, 196] on div "Good" at bounding box center [474, 214] width 443 height 37
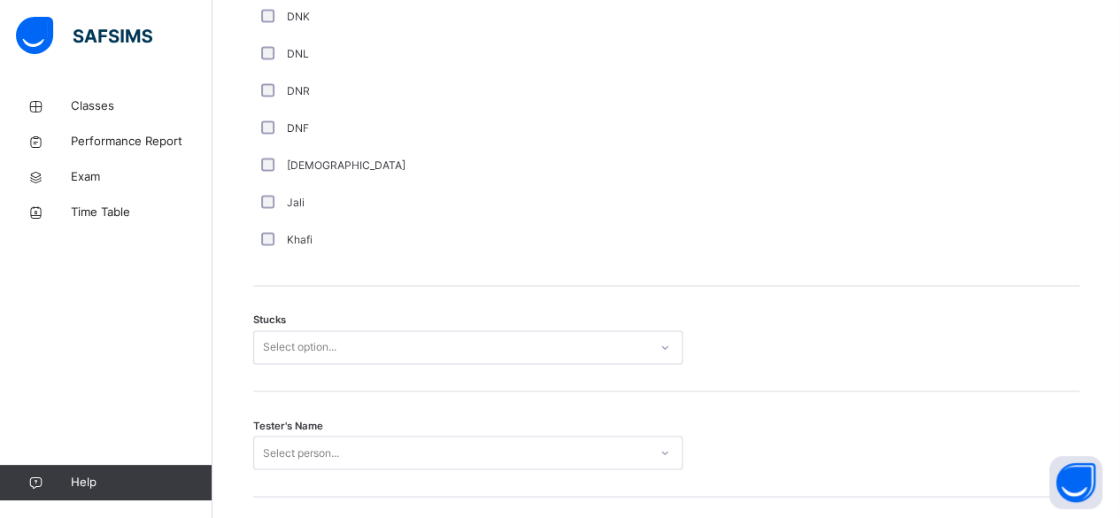
scroll to position [1330, 0]
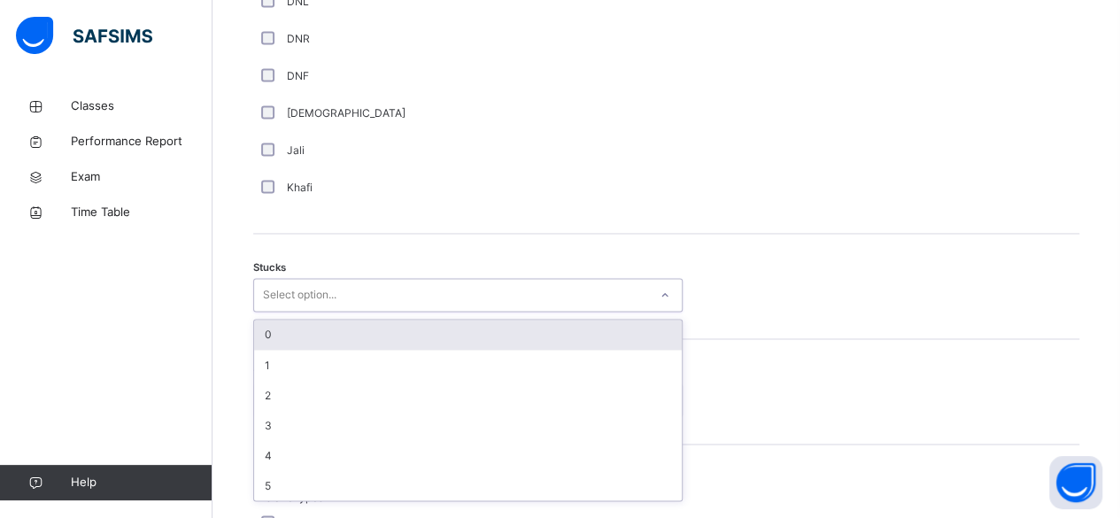
click at [282, 344] on div "0" at bounding box center [468, 335] width 428 height 30
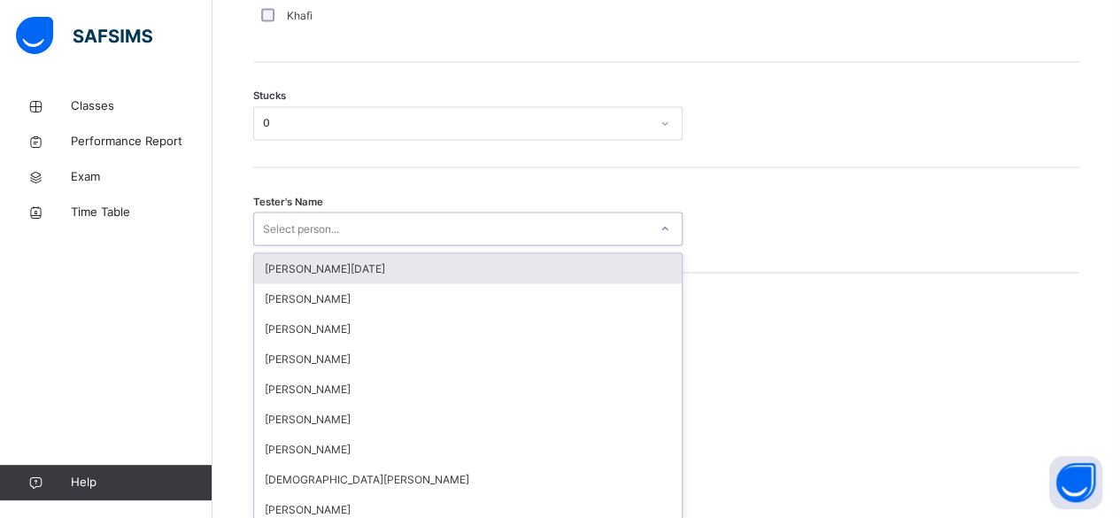
scroll to position [1507, 0]
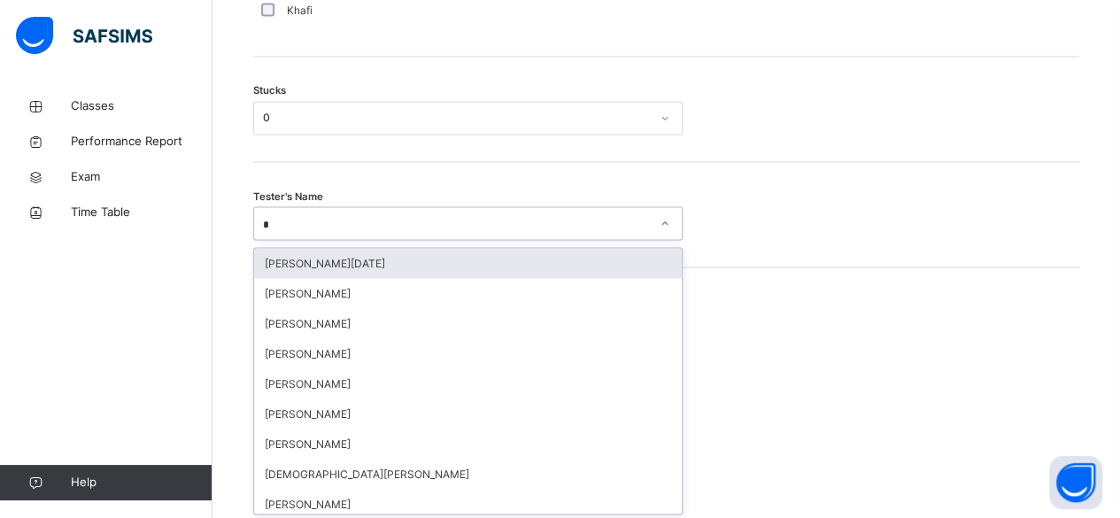
type input "**"
click at [349, 256] on div "Afif Sannang" at bounding box center [468, 263] width 428 height 30
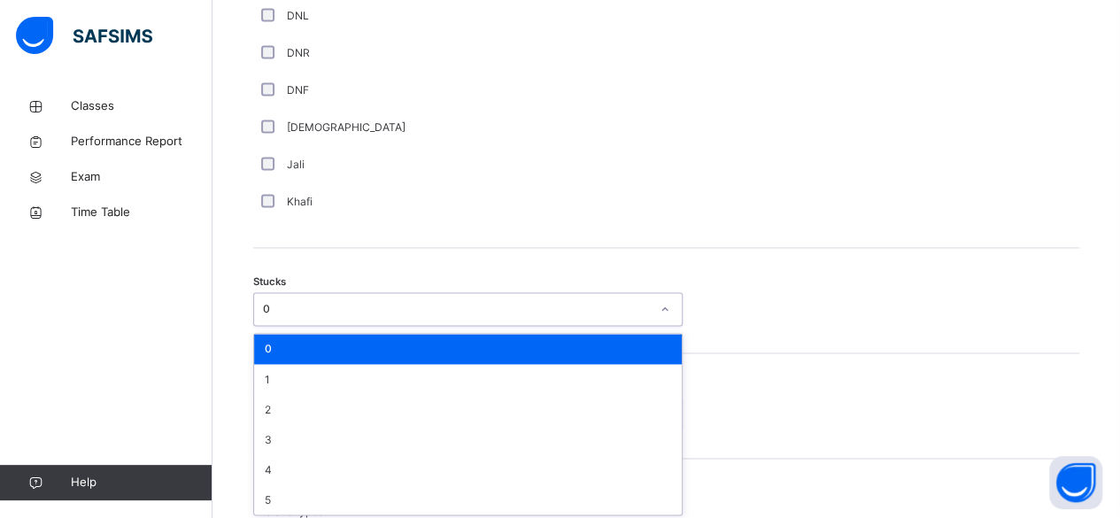
scroll to position [1318, 0]
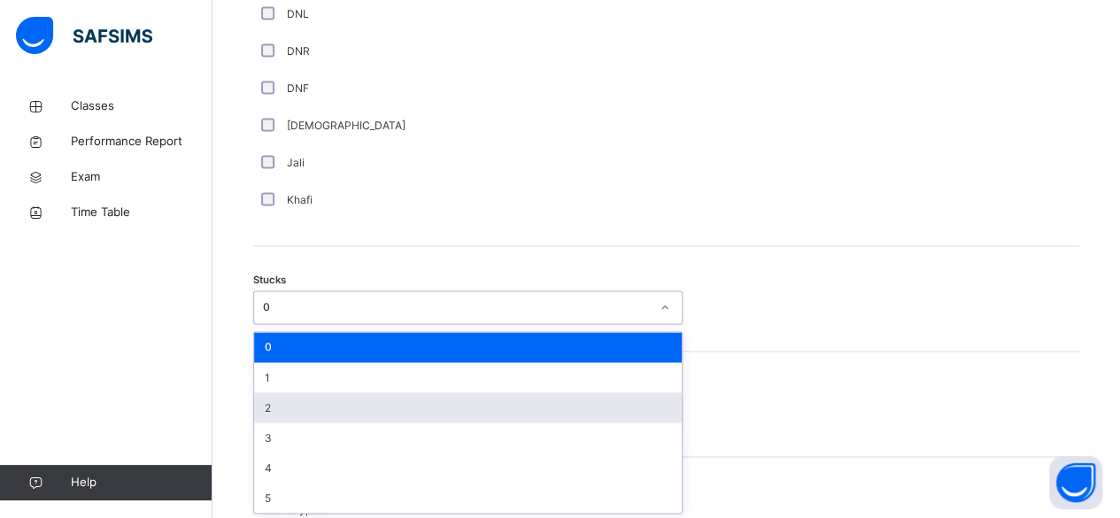
click at [300, 407] on div "2" at bounding box center [468, 407] width 428 height 30
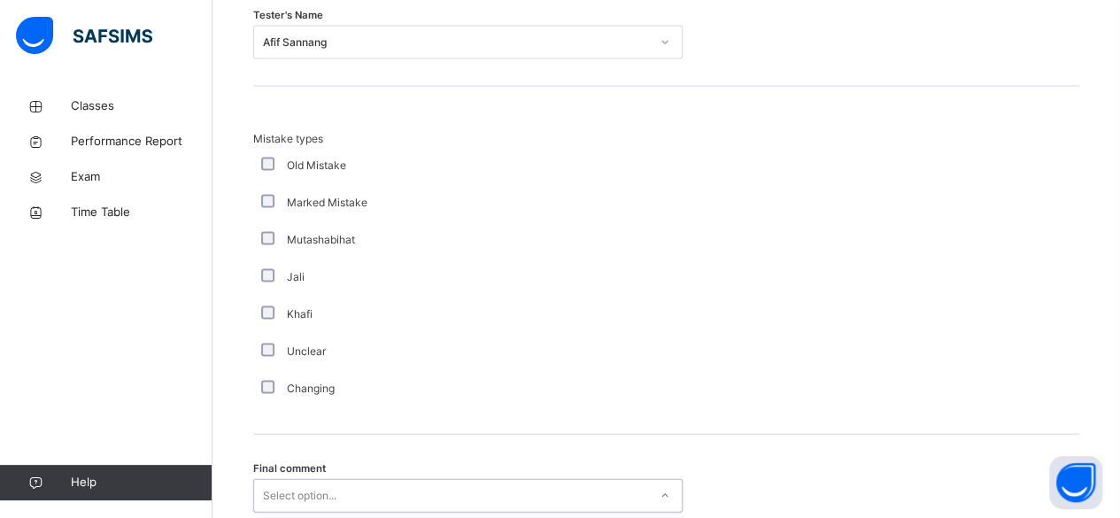
scroll to position [1831, 0]
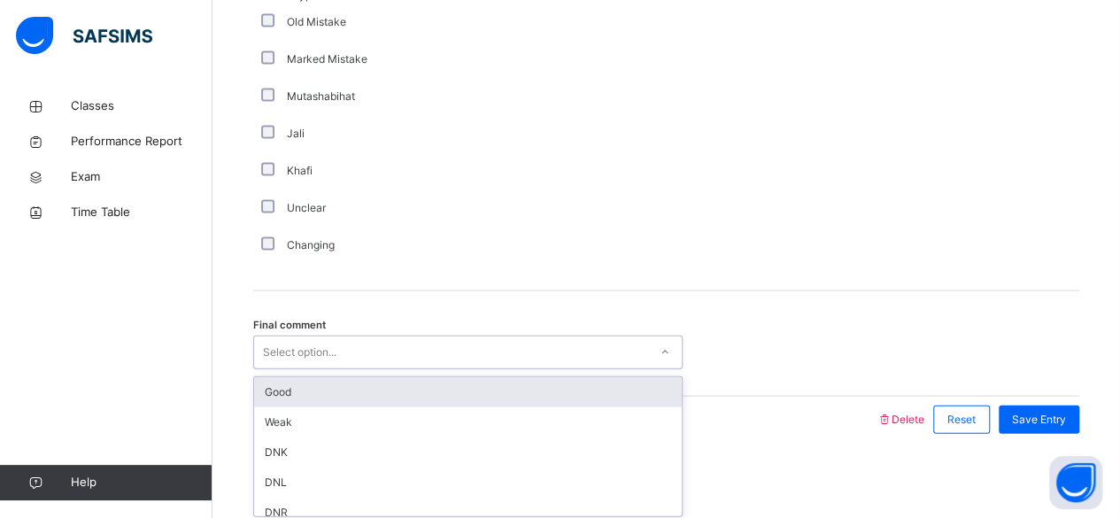
click at [315, 382] on div "Good" at bounding box center [468, 392] width 428 height 30
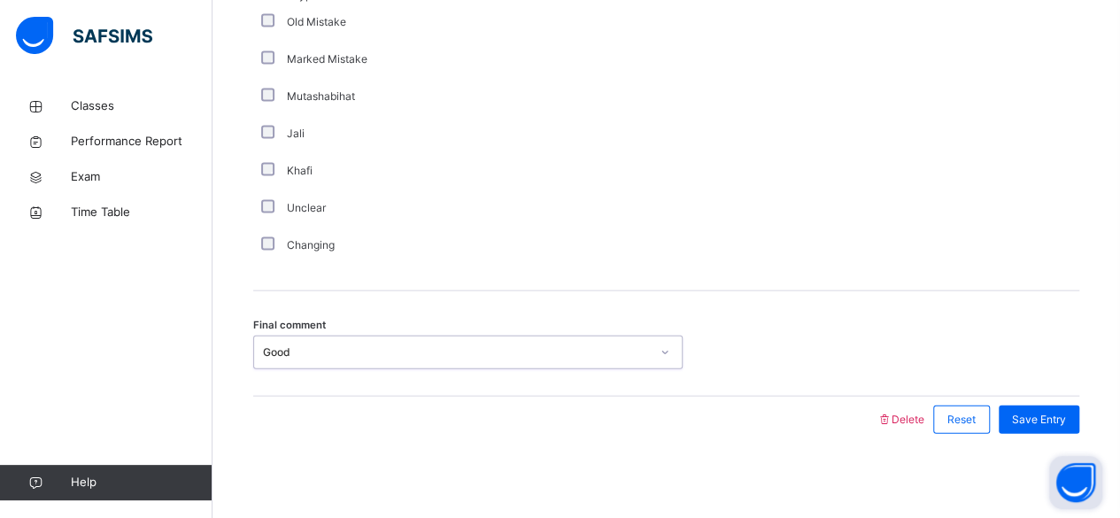
click at [1062, 457] on button "Open asap" at bounding box center [1075, 482] width 53 height 53
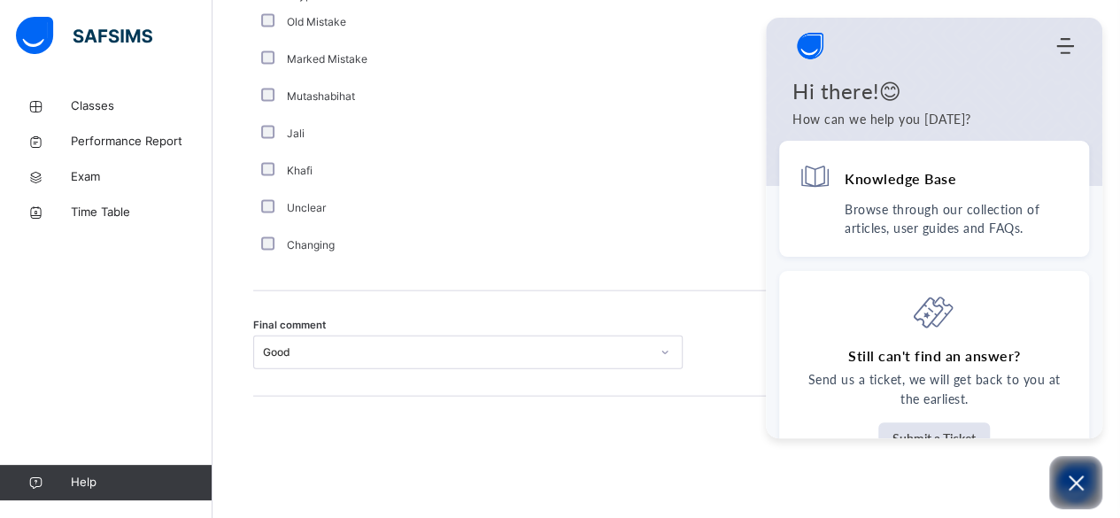
click at [482, 237] on div "Changing" at bounding box center [475, 245] width 434 height 16
click at [1079, 476] on icon "Open asap" at bounding box center [1076, 483] width 22 height 22
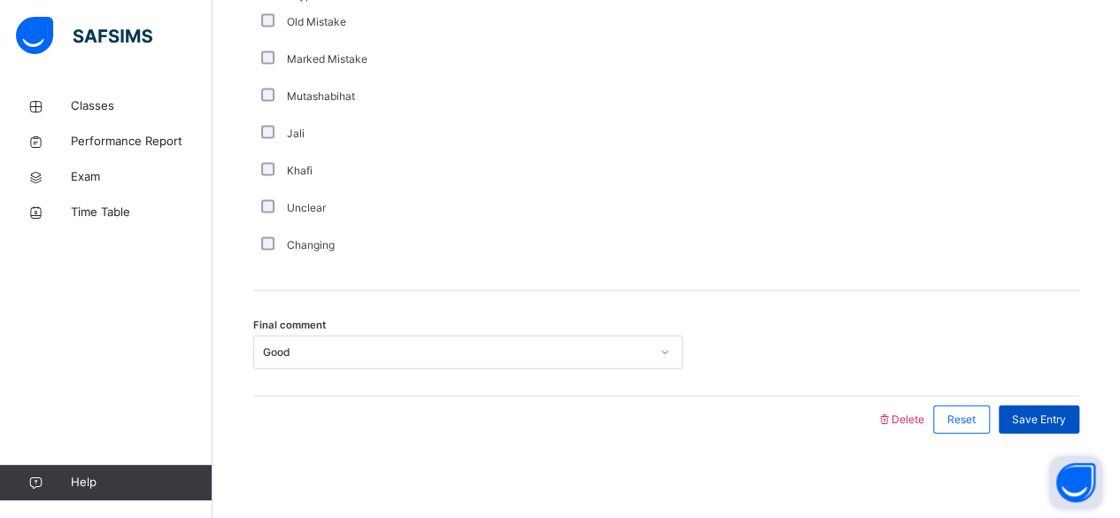
click at [1059, 420] on span "Save Entry" at bounding box center [1039, 420] width 54 height 16
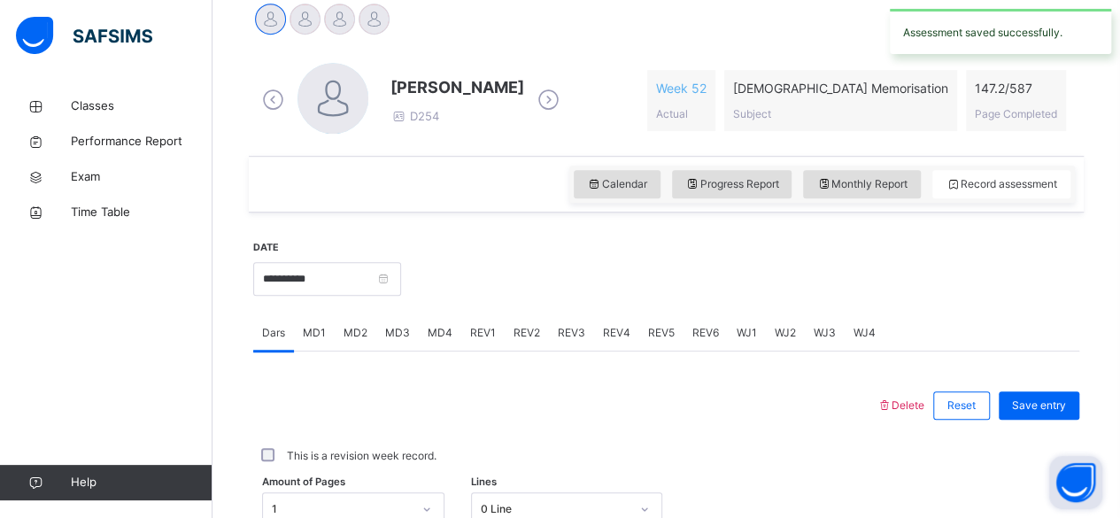
scroll to position [383, 0]
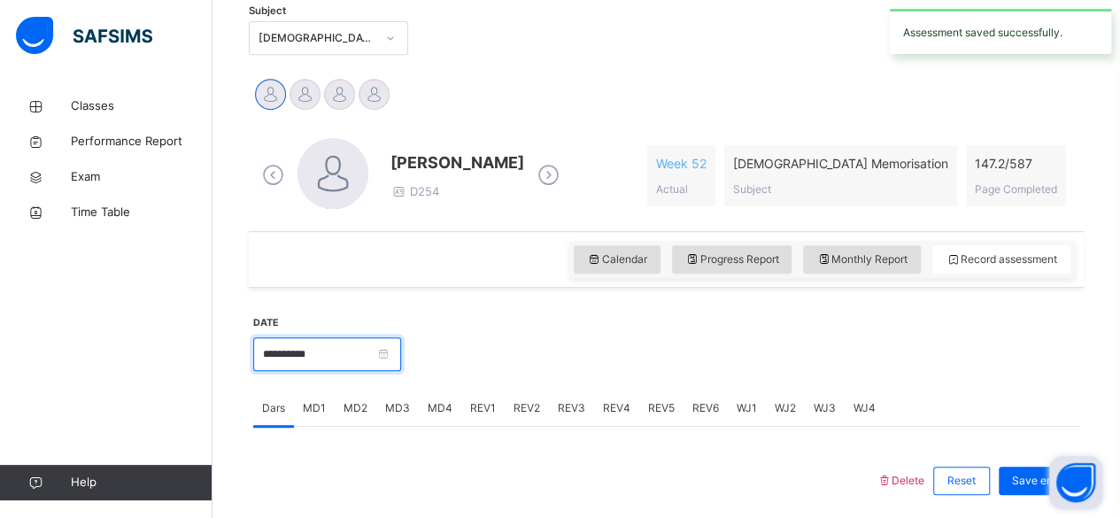
click at [365, 365] on input "**********" at bounding box center [327, 354] width 148 height 34
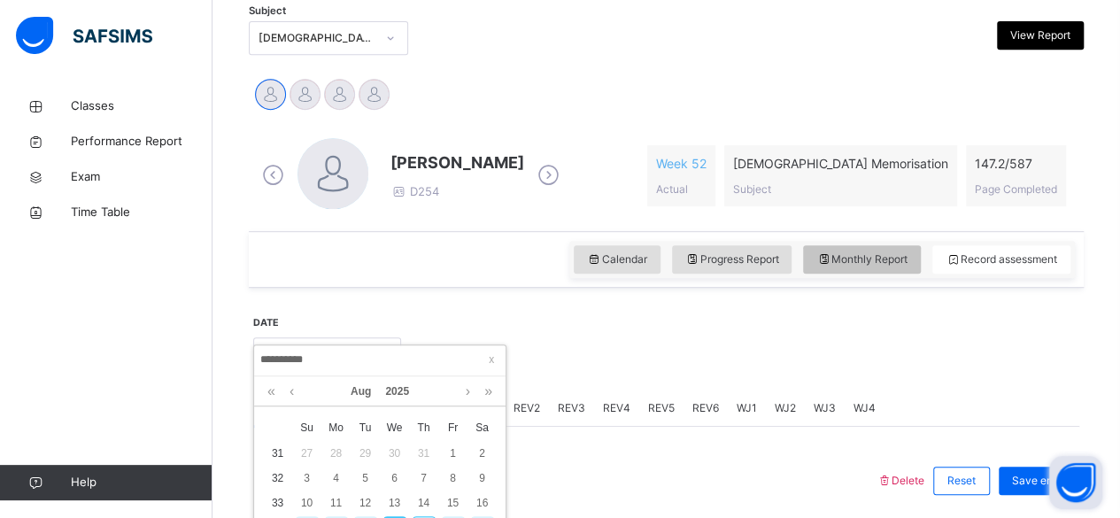
click at [848, 267] on div "Monthly Report" at bounding box center [862, 259] width 118 height 28
select select "****"
select select "*"
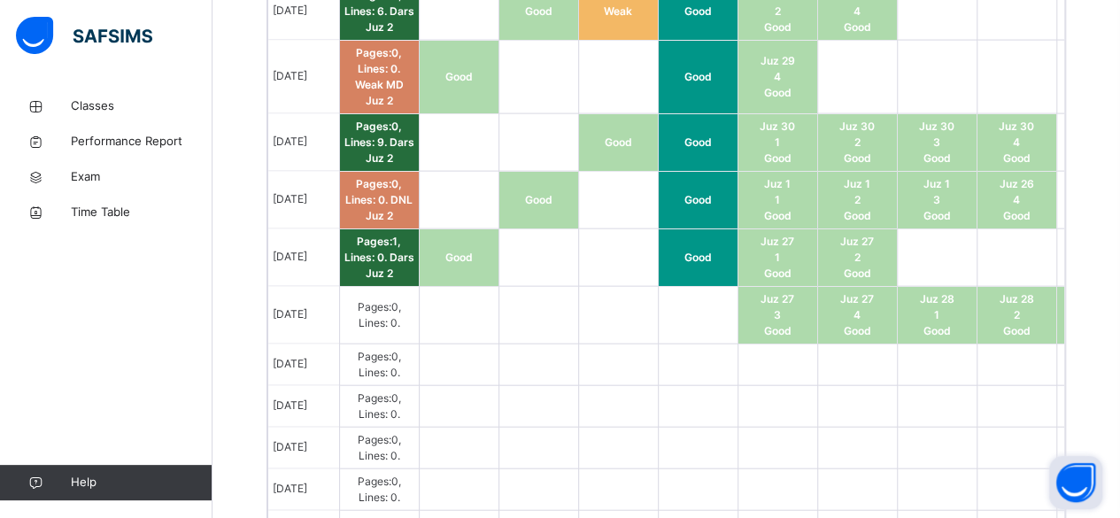
scroll to position [1883, 0]
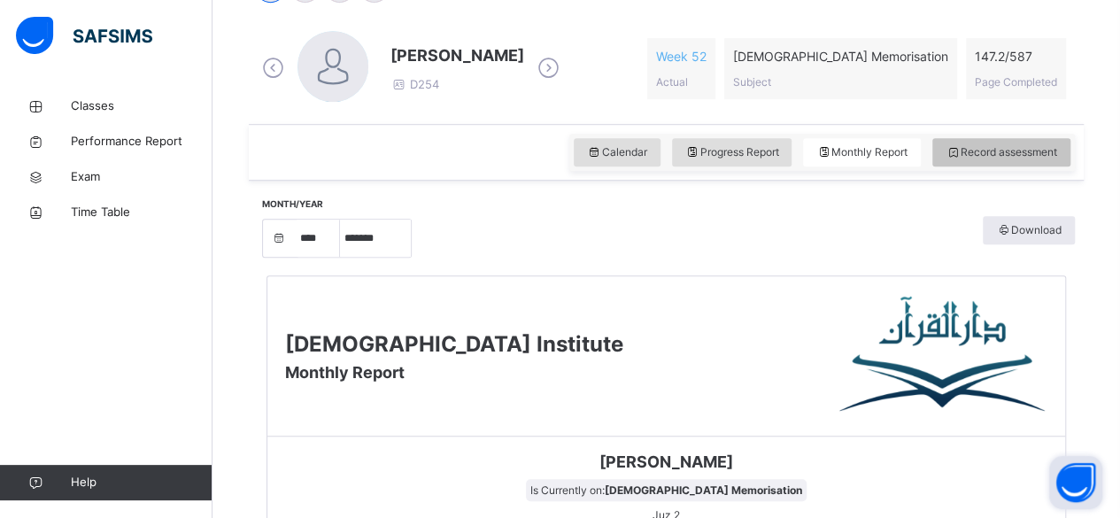
click at [1007, 159] on div "Record assessment" at bounding box center [1001, 152] width 138 height 28
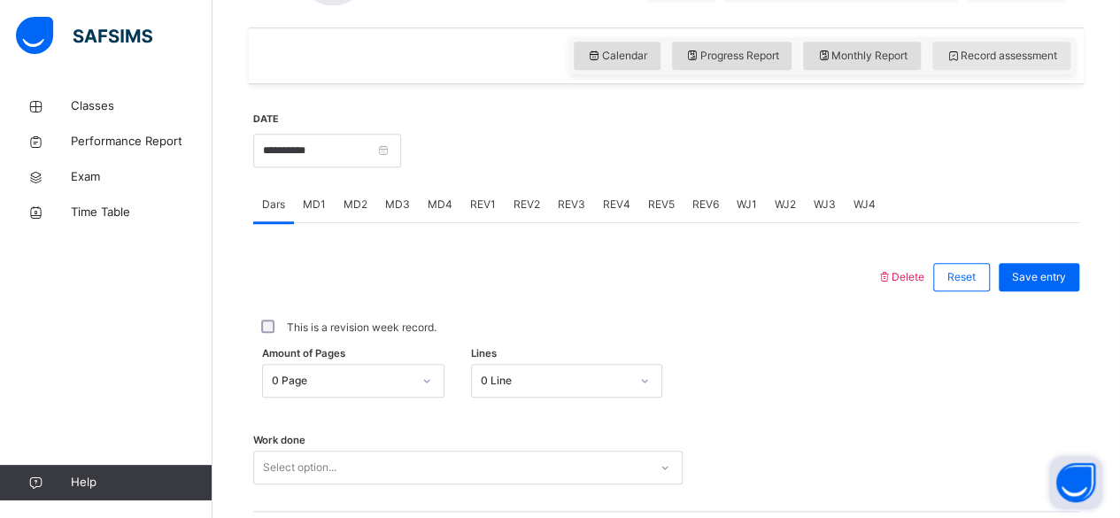
scroll to position [662, 0]
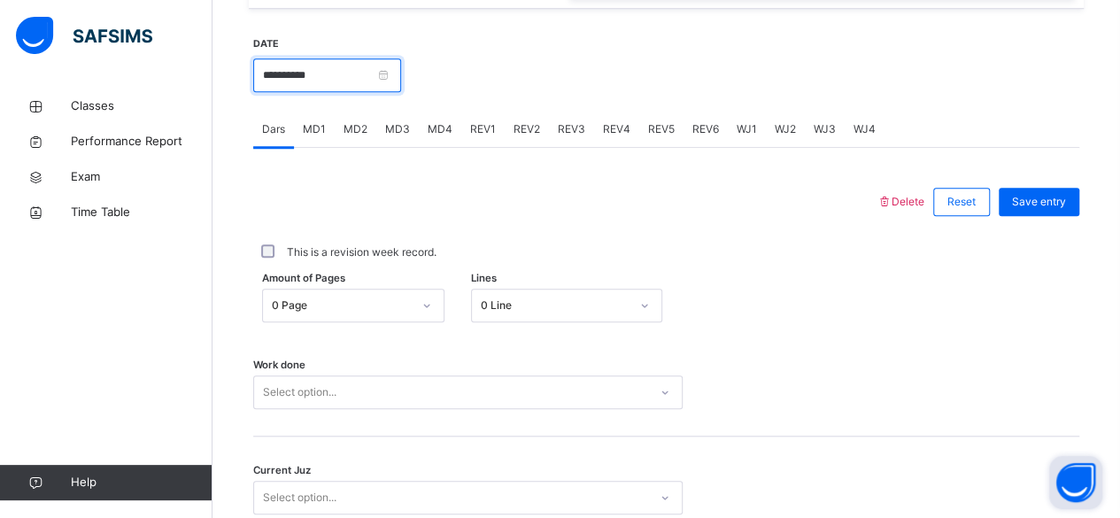
click at [375, 84] on input "**********" at bounding box center [327, 75] width 148 height 34
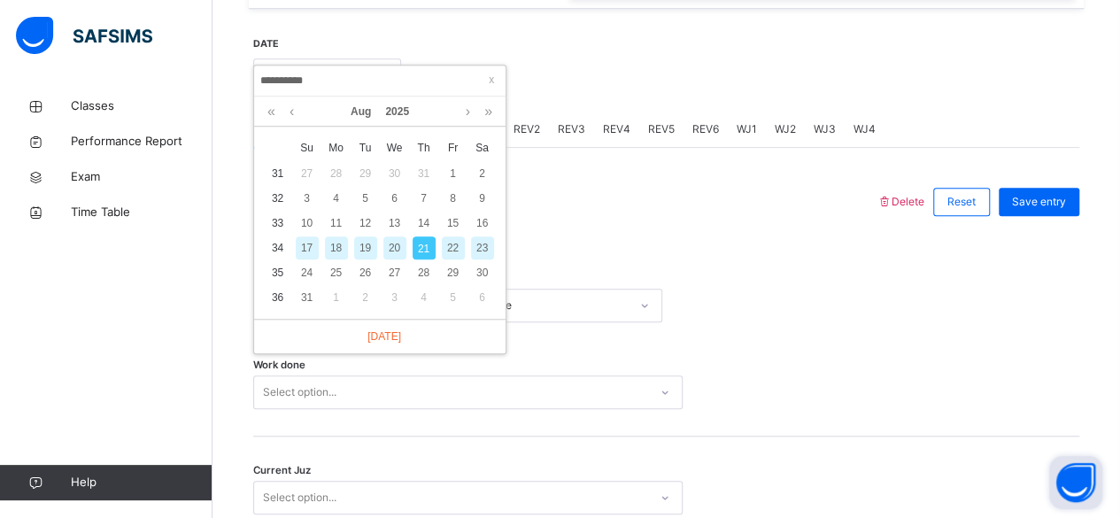
click at [644, 236] on div "This is a revision week record." at bounding box center [666, 252] width 826 height 37
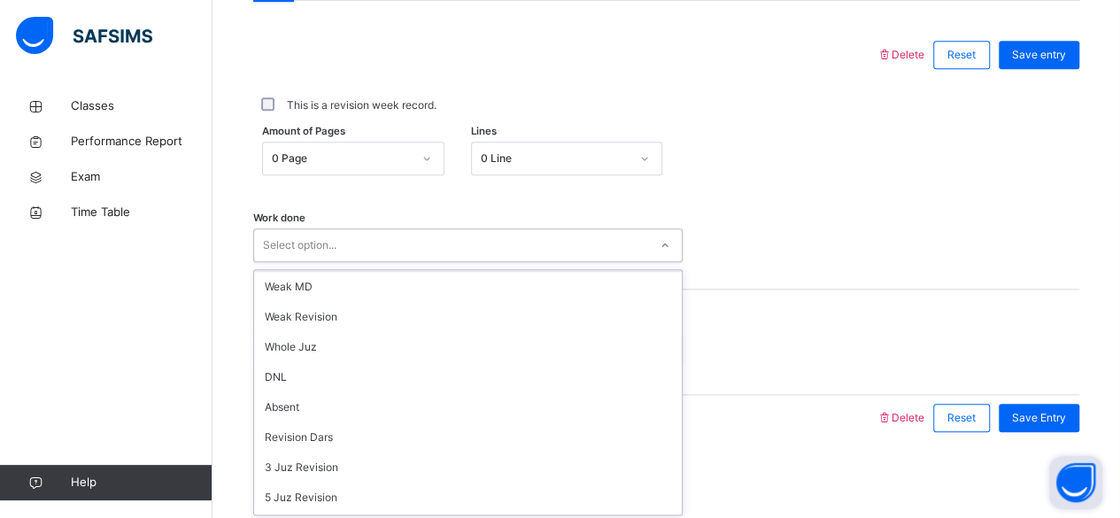
scroll to position [29, 0]
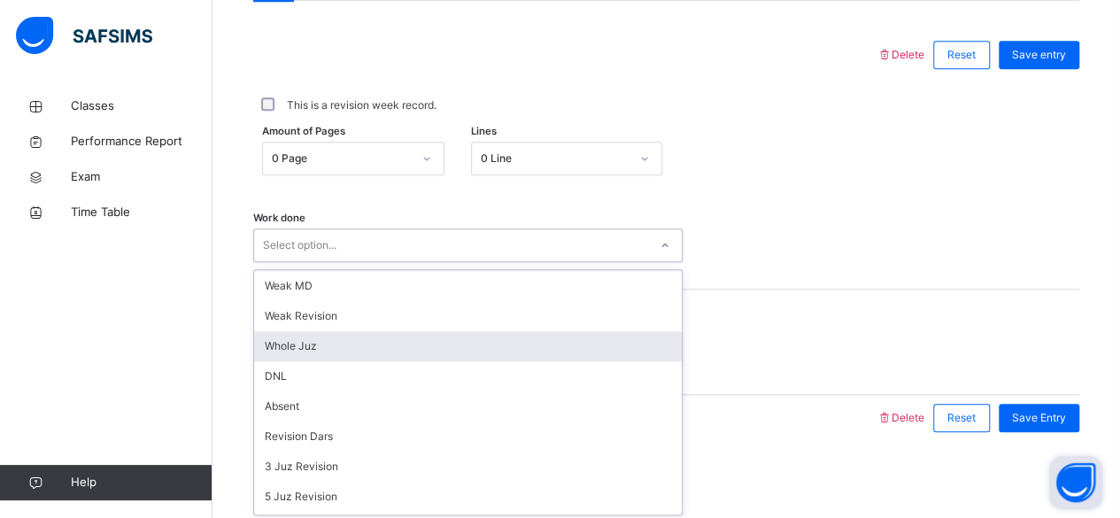
click at [382, 342] on div "Whole Juz" at bounding box center [468, 346] width 428 height 30
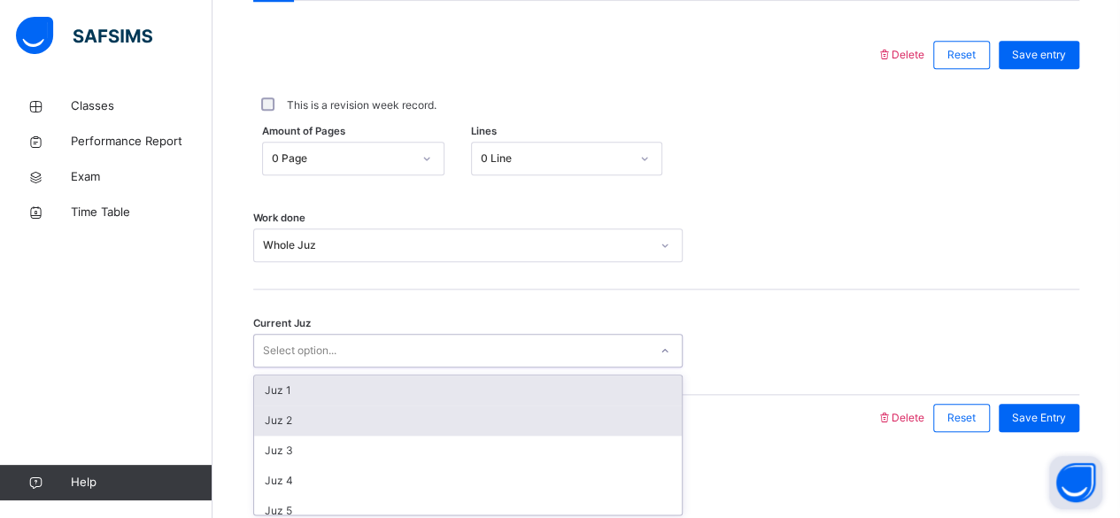
click at [532, 420] on div "Juz 2" at bounding box center [468, 421] width 428 height 30
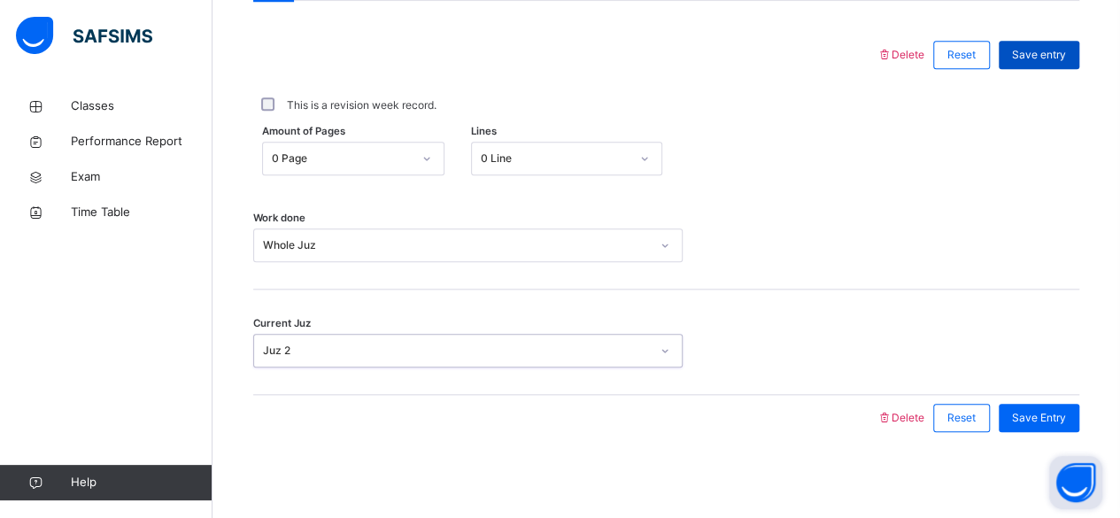
click at [1031, 41] on div "Save entry" at bounding box center [1039, 55] width 81 height 28
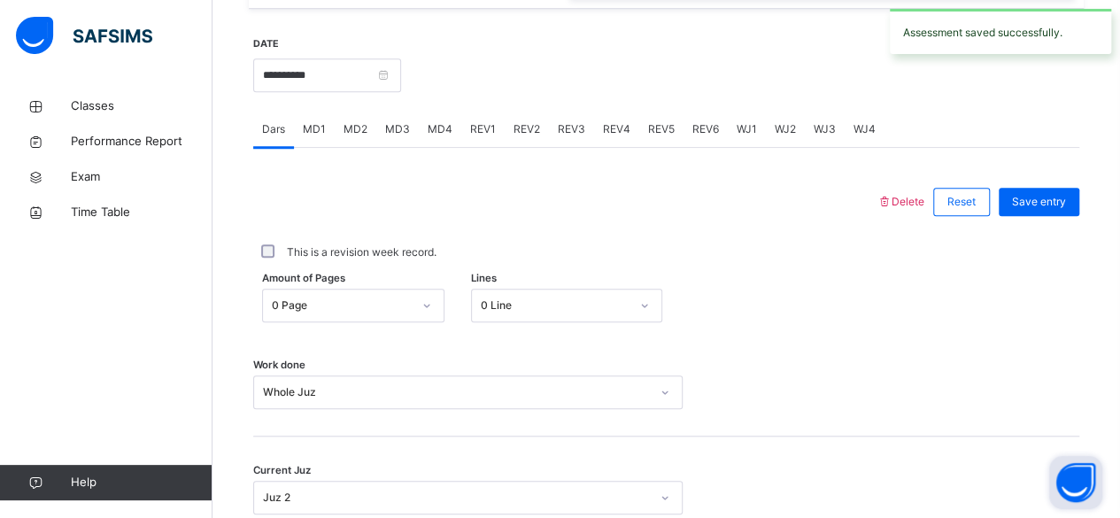
scroll to position [521, 0]
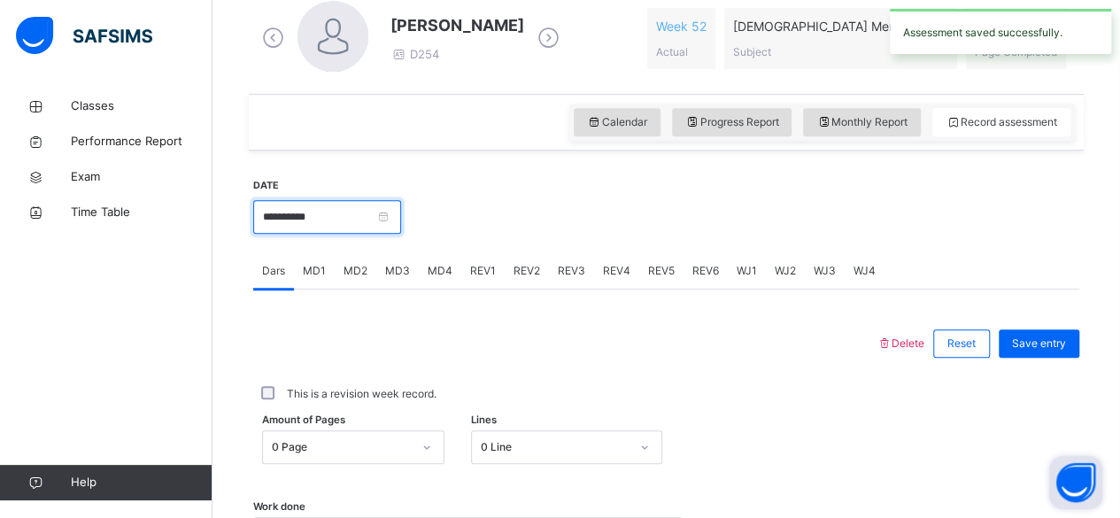
click at [345, 220] on input "**********" at bounding box center [327, 217] width 148 height 34
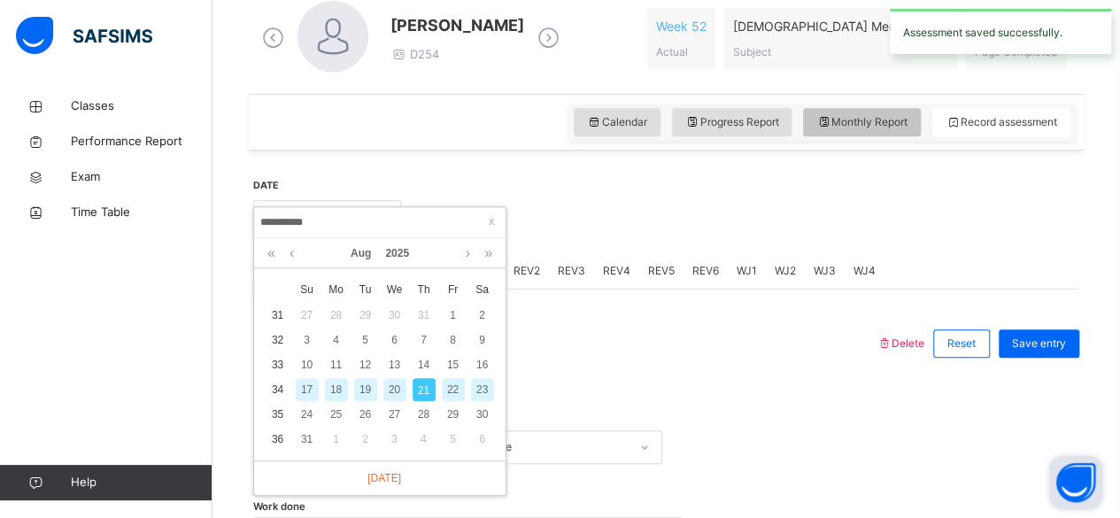
click at [863, 120] on span "Monthly Report" at bounding box center [861, 122] width 91 height 16
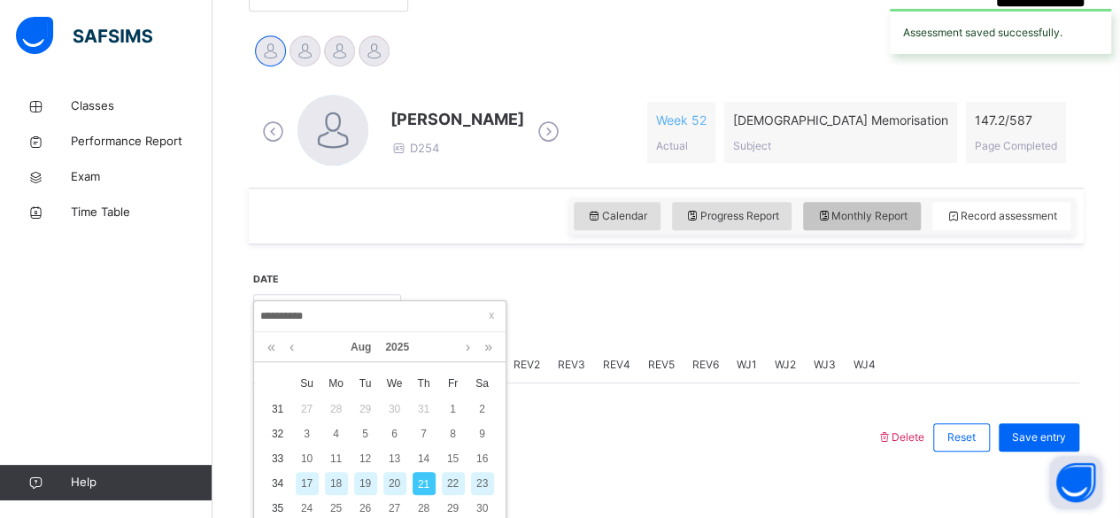
select select "****"
select select "*"
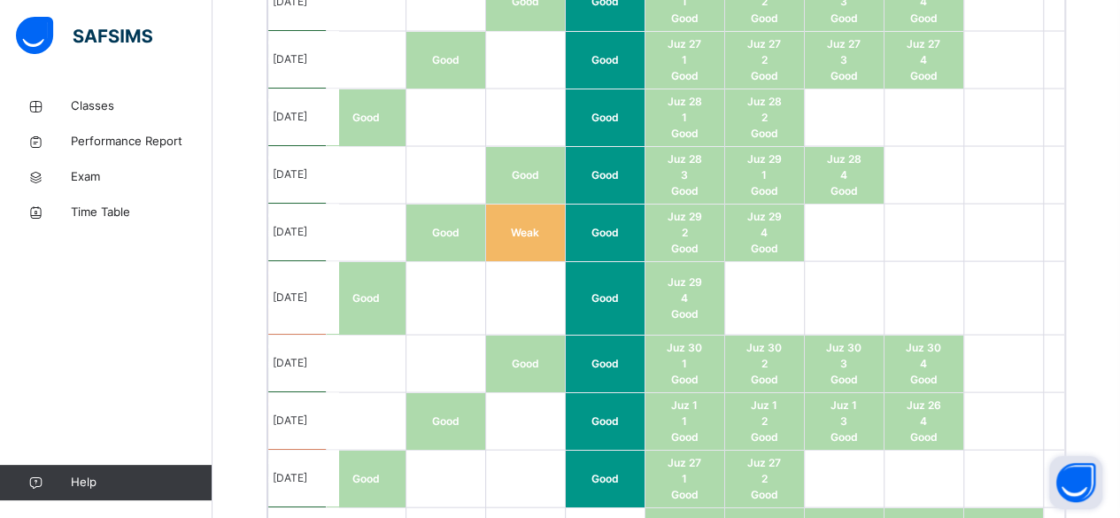
scroll to position [0, 0]
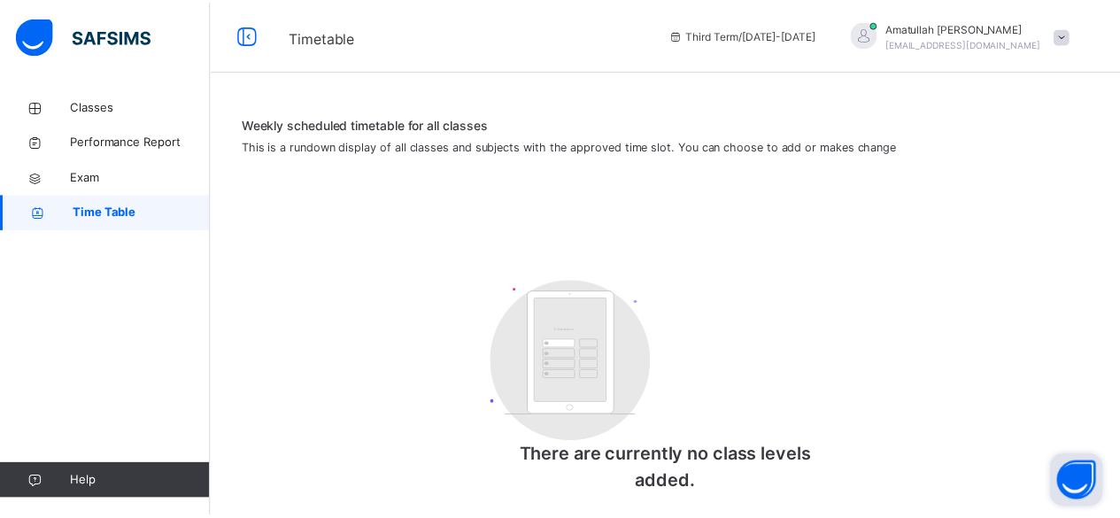
scroll to position [21, 0]
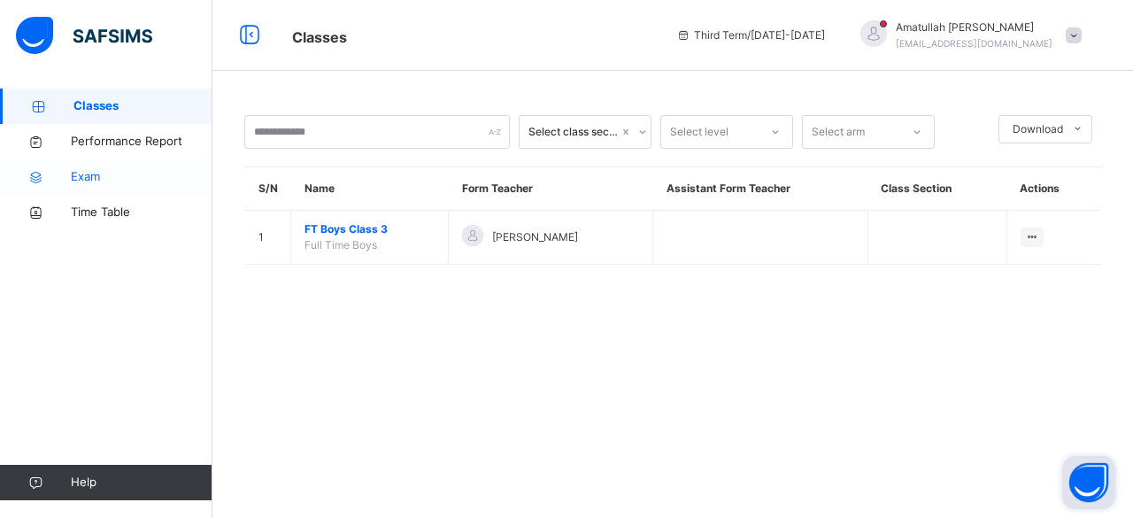
click at [149, 194] on link "Exam" at bounding box center [106, 176] width 213 height 35
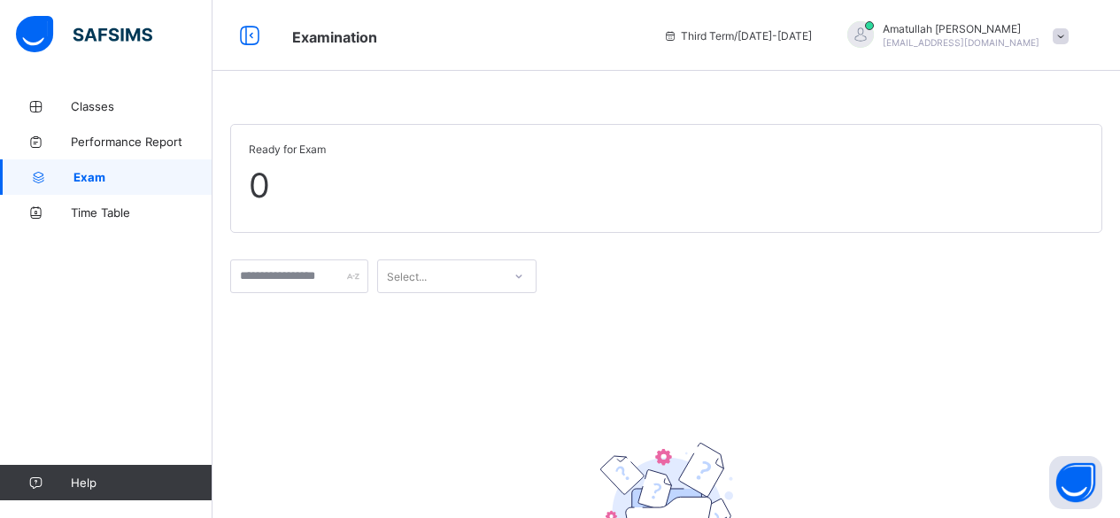
scroll to position [79, 0]
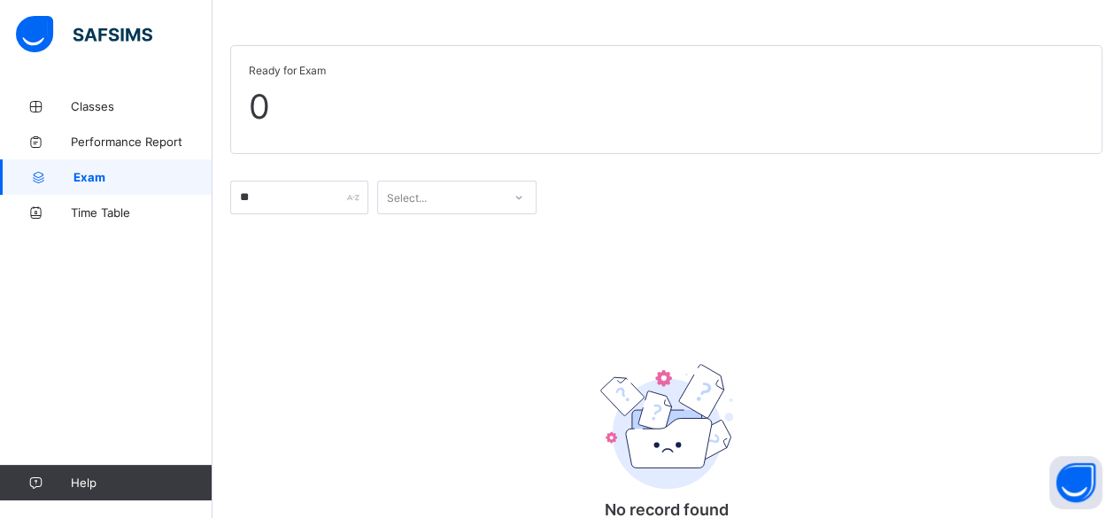
type input "*"
type input "***"
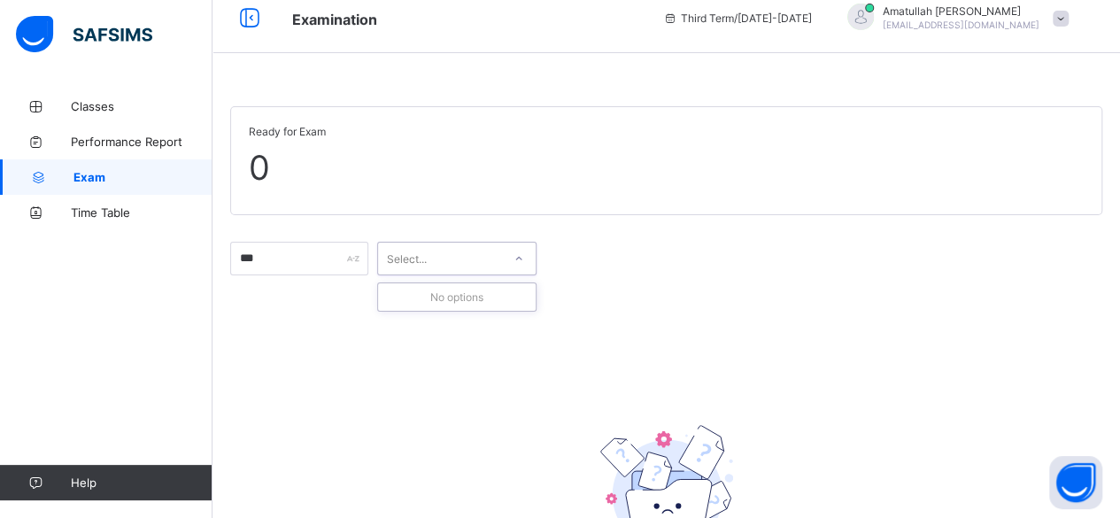
scroll to position [0, 0]
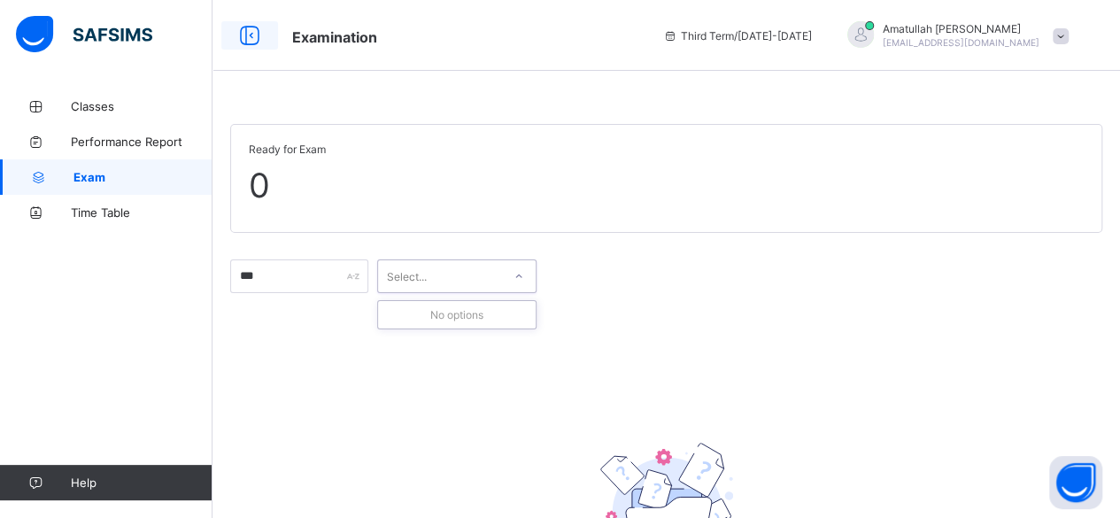
click at [253, 41] on icon at bounding box center [250, 36] width 30 height 26
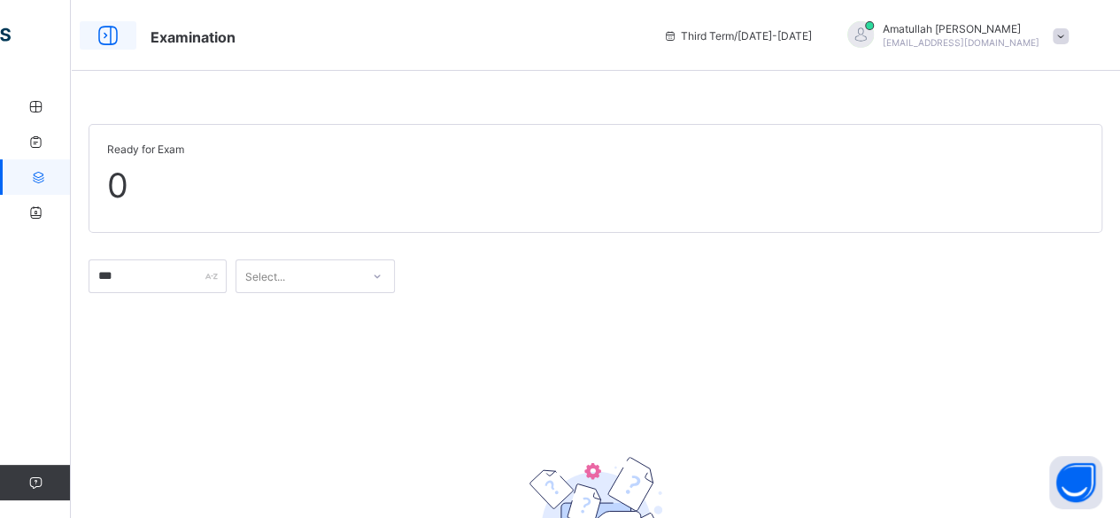
click at [124, 45] on div at bounding box center [108, 35] width 57 height 28
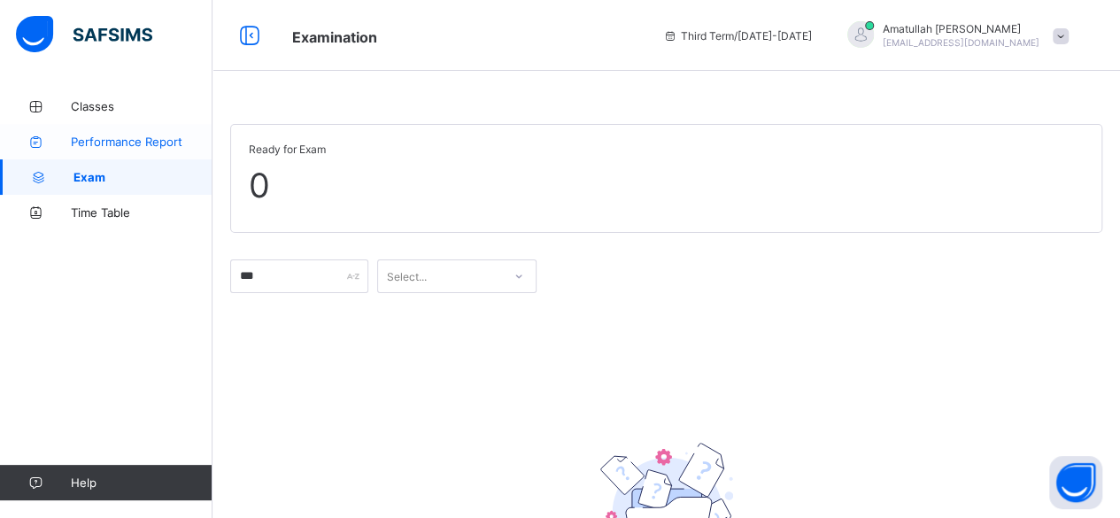
click at [108, 151] on link "Performance Report" at bounding box center [106, 141] width 213 height 35
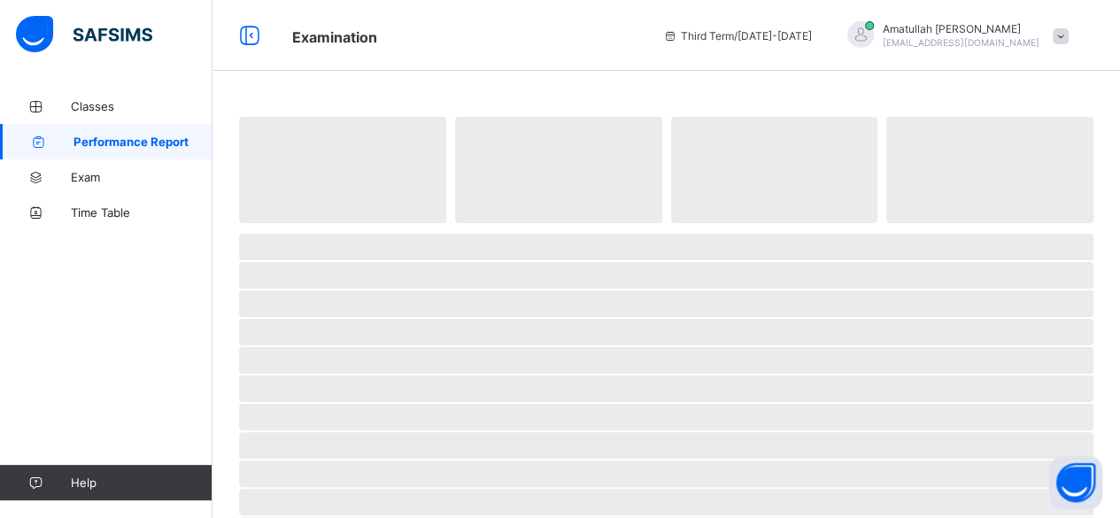
select select "****"
select select "*"
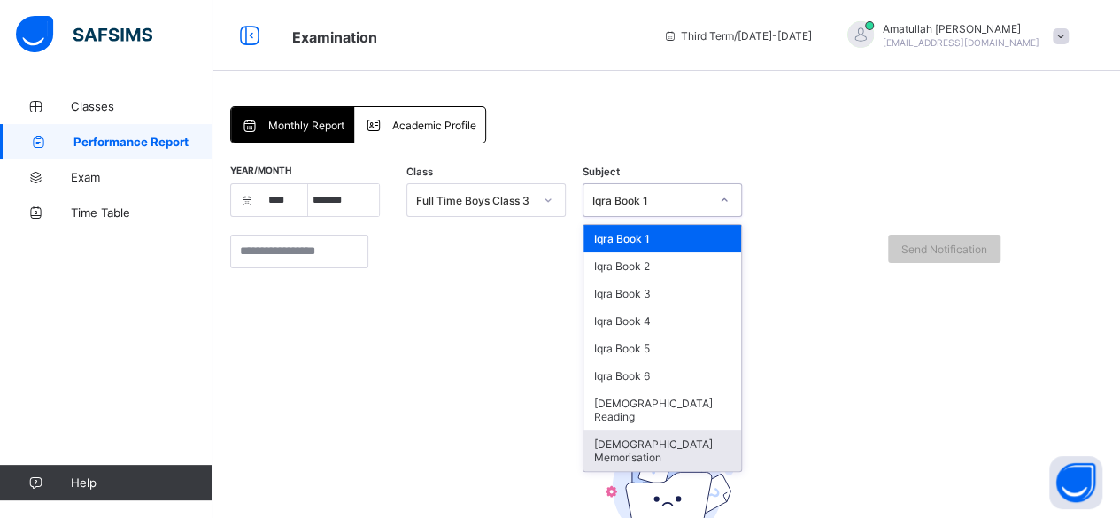
click at [653, 430] on div "[DEMOGRAPHIC_DATA] Memorisation" at bounding box center [663, 450] width 158 height 41
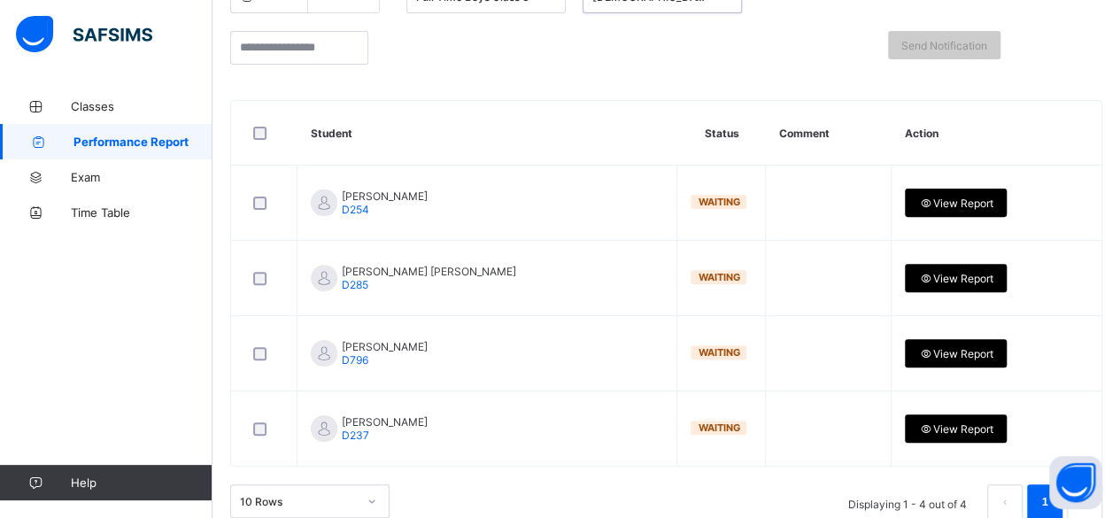
scroll to position [244, 0]
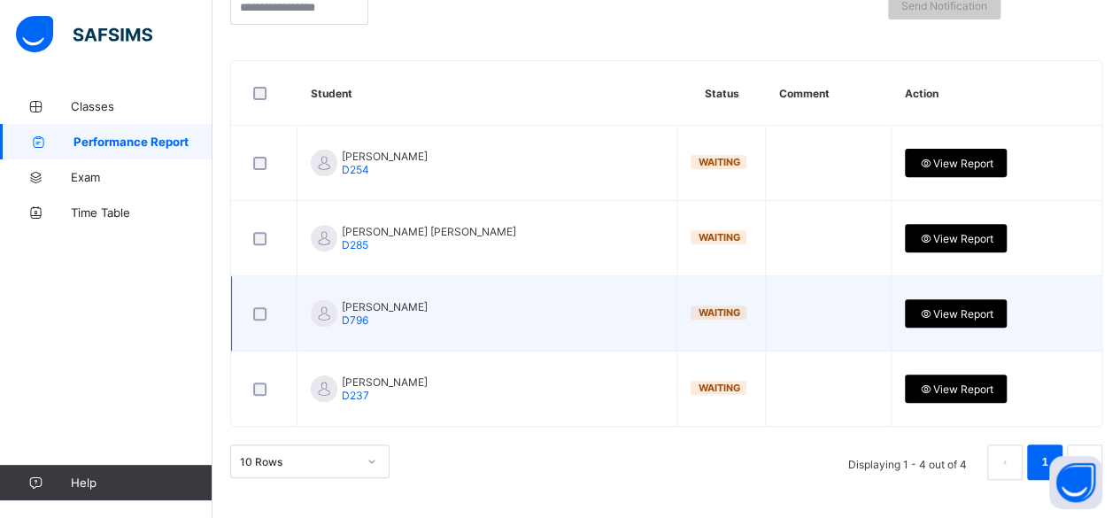
click at [921, 311] on span "View Report" at bounding box center [955, 313] width 75 height 13
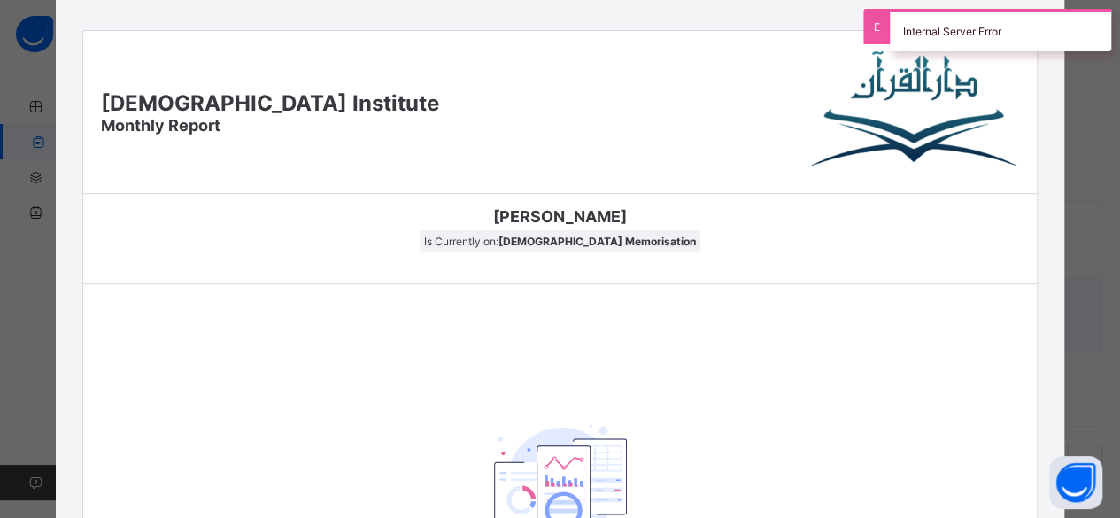
scroll to position [0, 0]
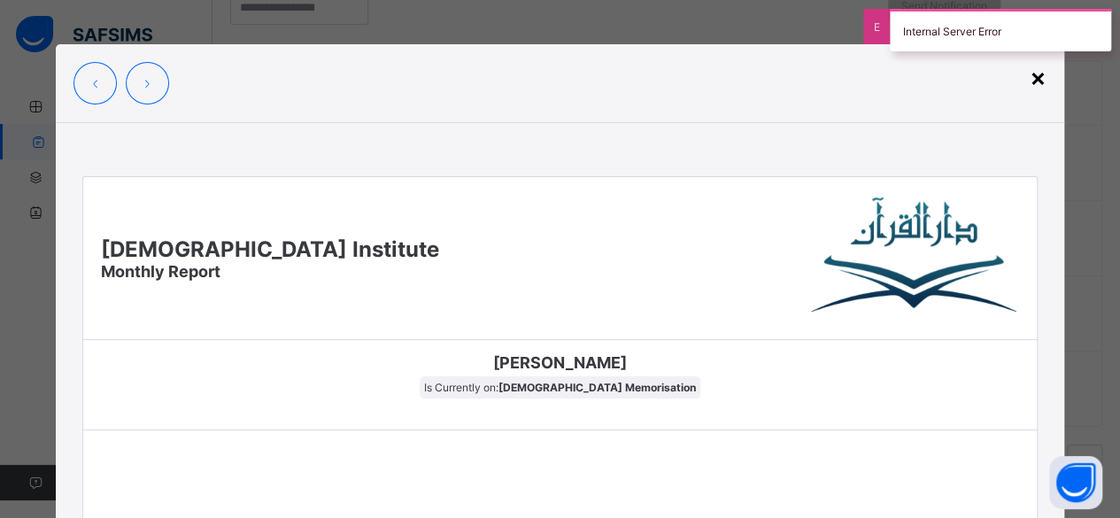
click at [1034, 73] on div "×" at bounding box center [1038, 77] width 17 height 30
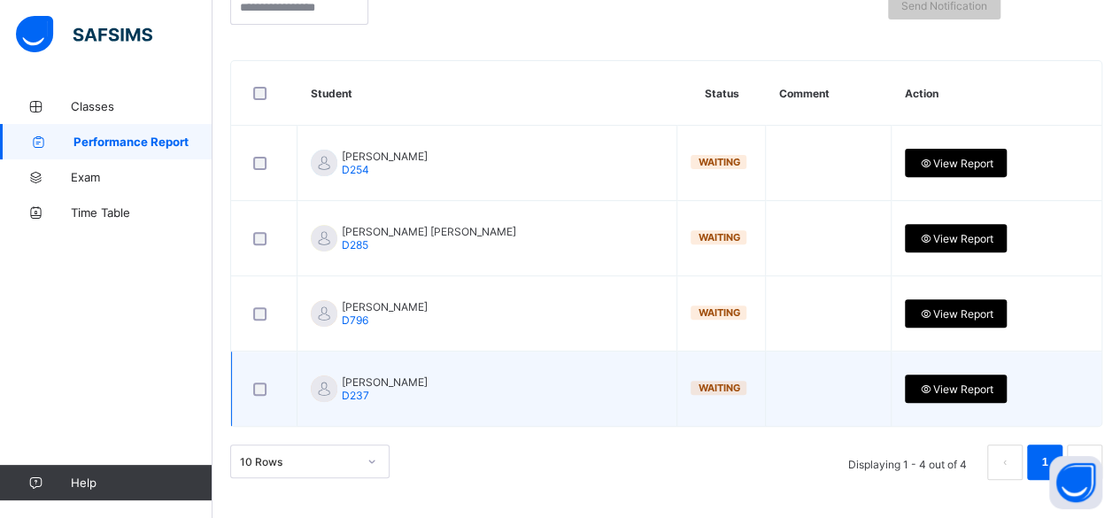
click at [921, 378] on div "View Report" at bounding box center [956, 389] width 102 height 28
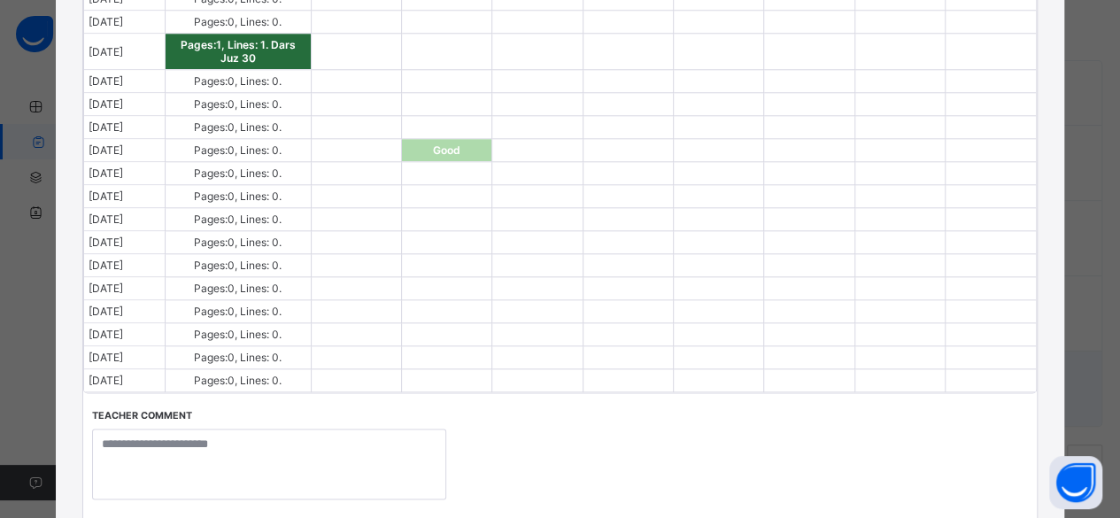
scroll to position [891, 0]
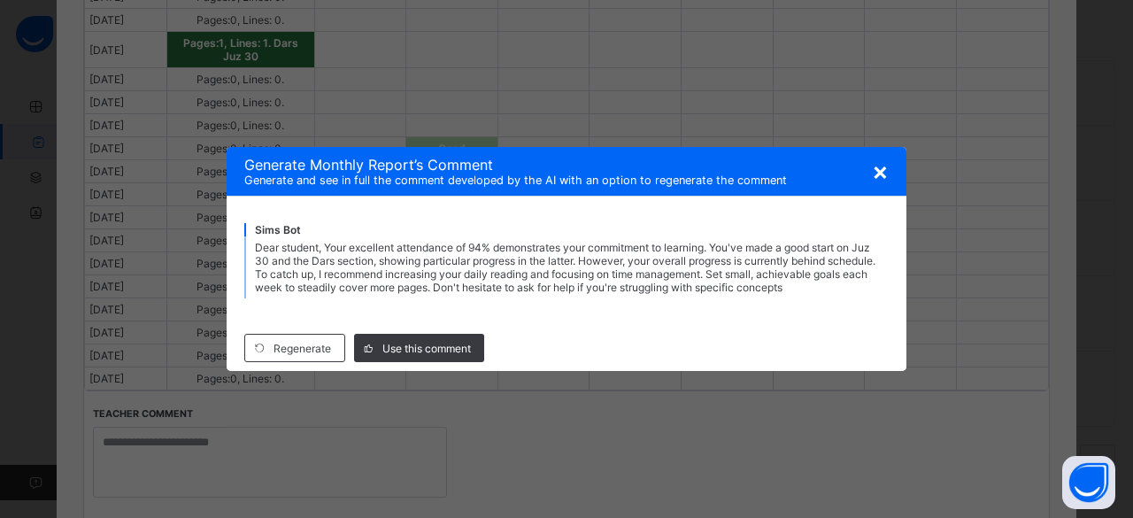
click at [884, 181] on span "×" at bounding box center [880, 171] width 17 height 30
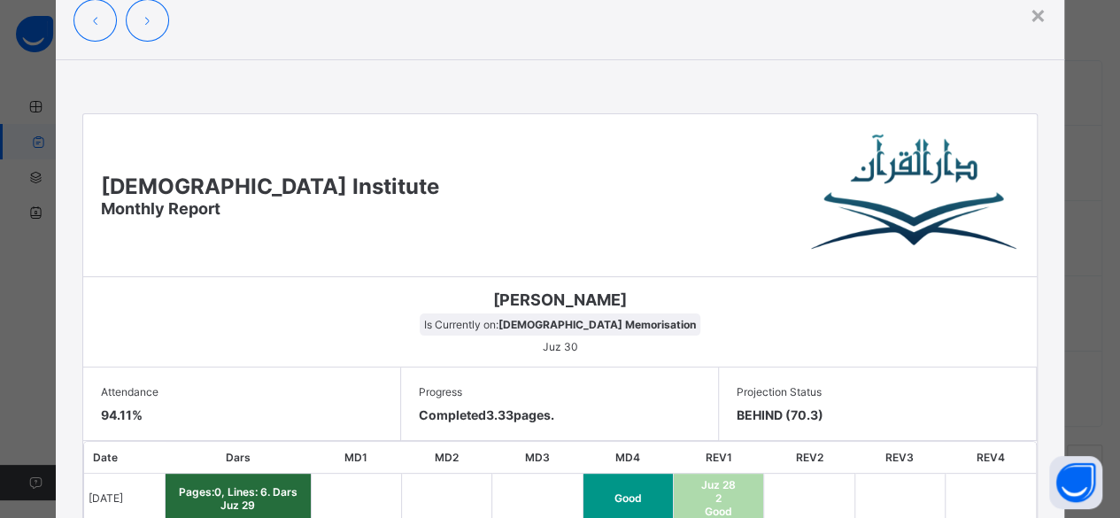
scroll to position [68, 0]
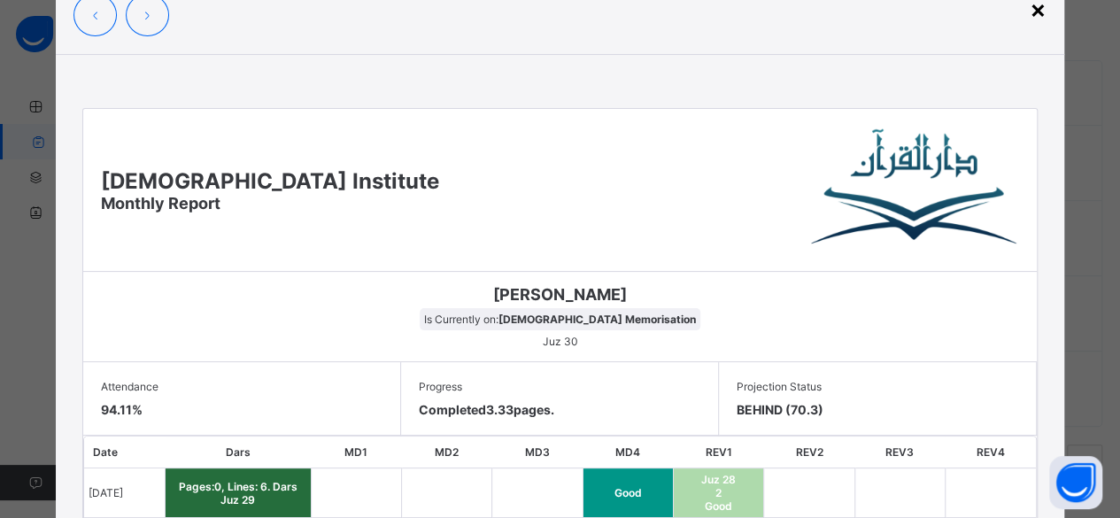
click at [1043, 16] on div "×" at bounding box center [1038, 9] width 17 height 30
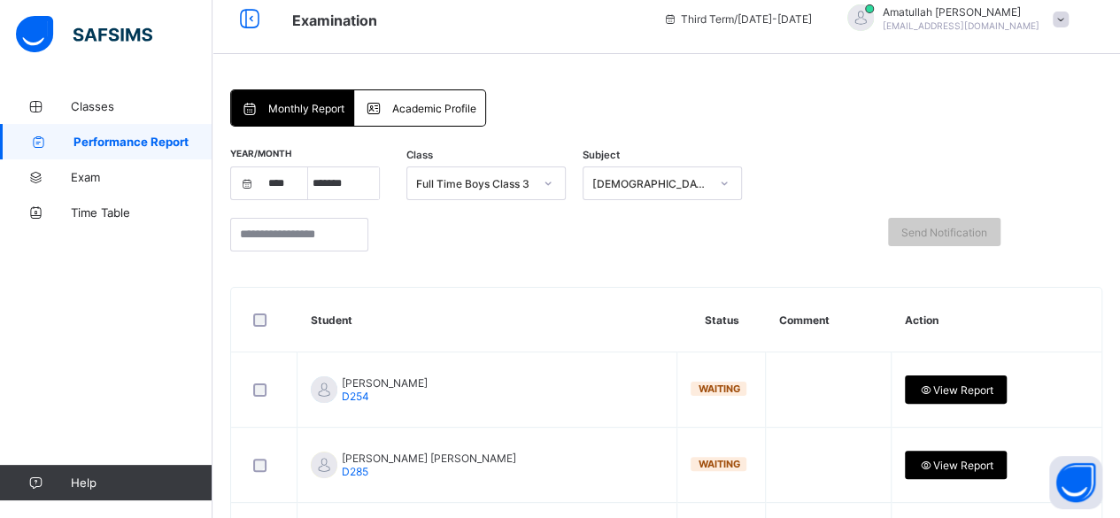
scroll to position [0, 0]
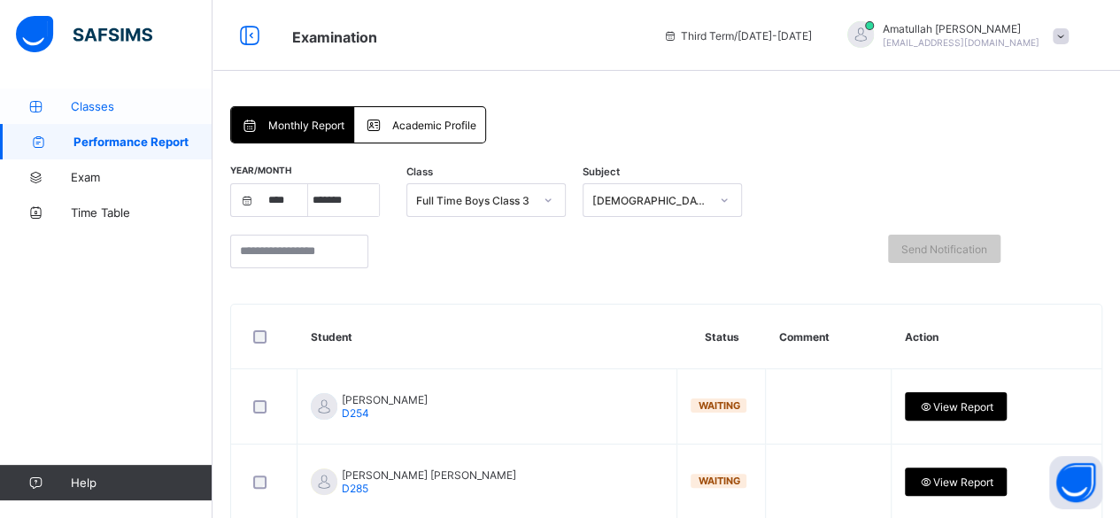
click at [158, 116] on link "Classes" at bounding box center [106, 106] width 213 height 35
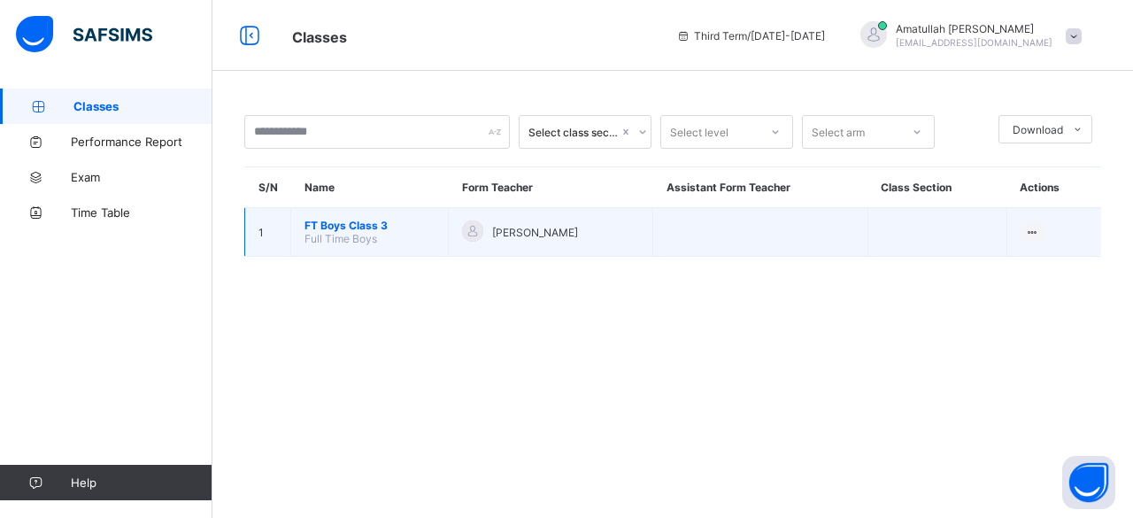
click at [394, 228] on span "FT Boys Class 3" at bounding box center [370, 225] width 130 height 13
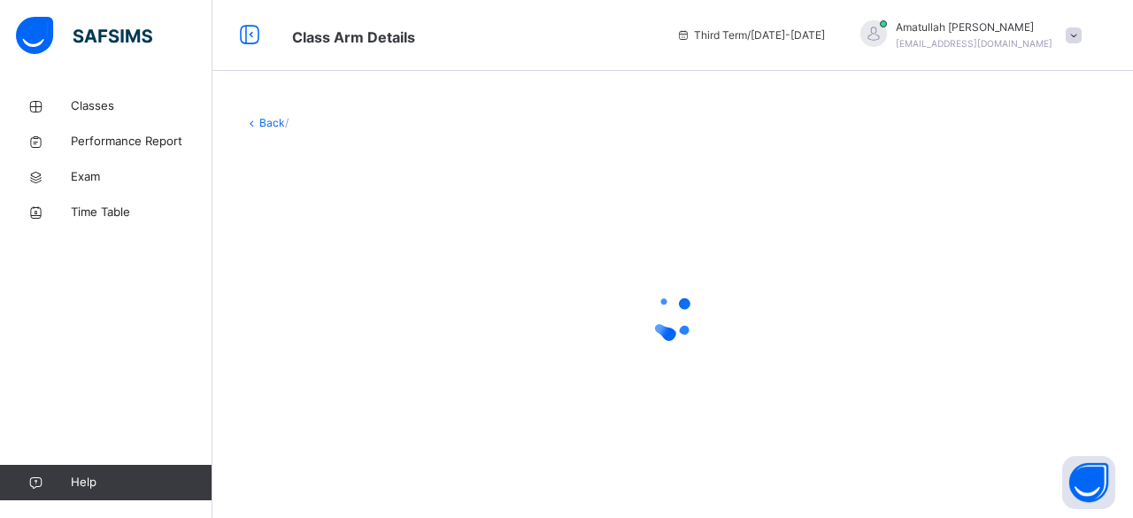
click at [388, 212] on div at bounding box center [672, 317] width 857 height 336
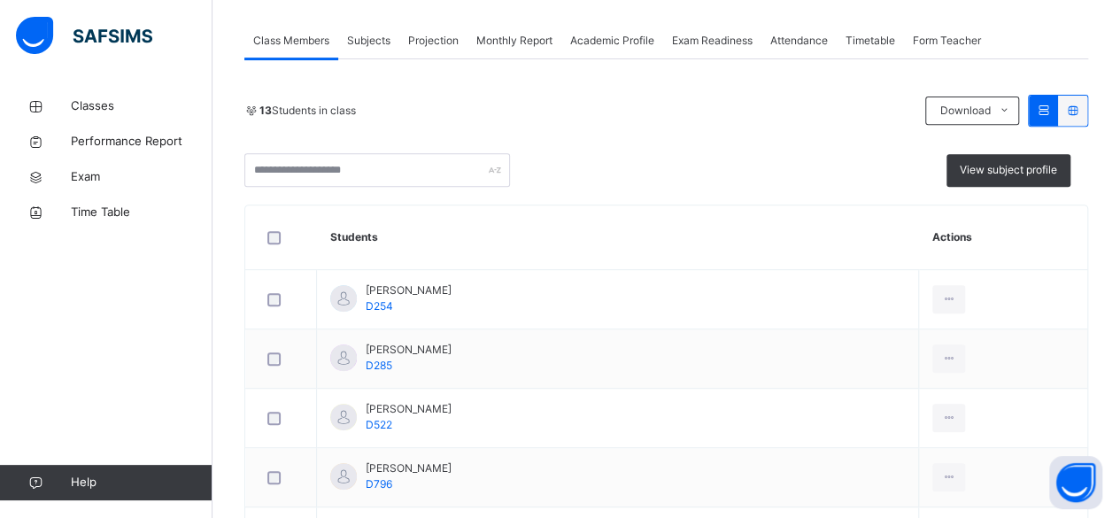
scroll to position [336, 0]
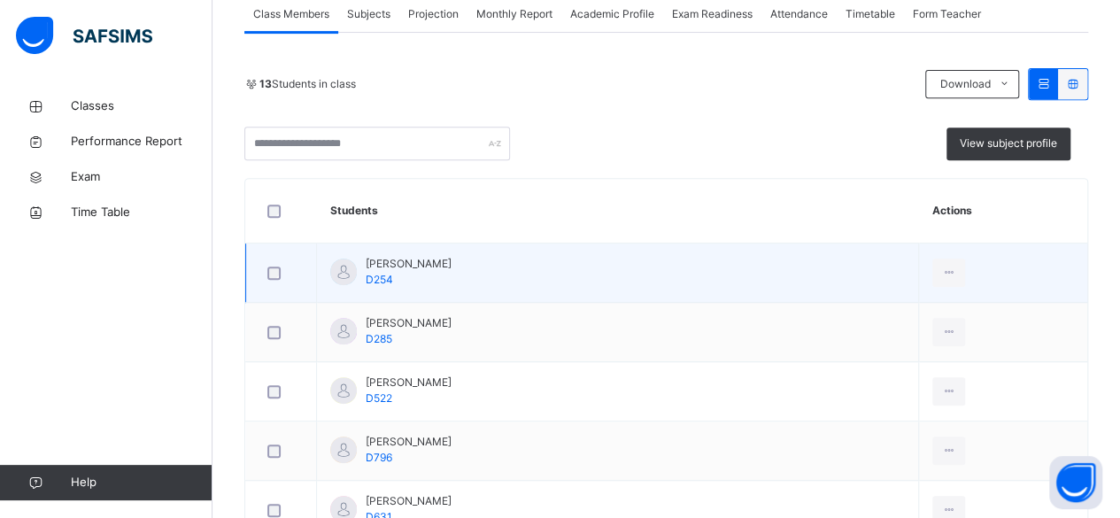
click at [728, 282] on td "Abubakr Adem Ali D254" at bounding box center [618, 273] width 602 height 59
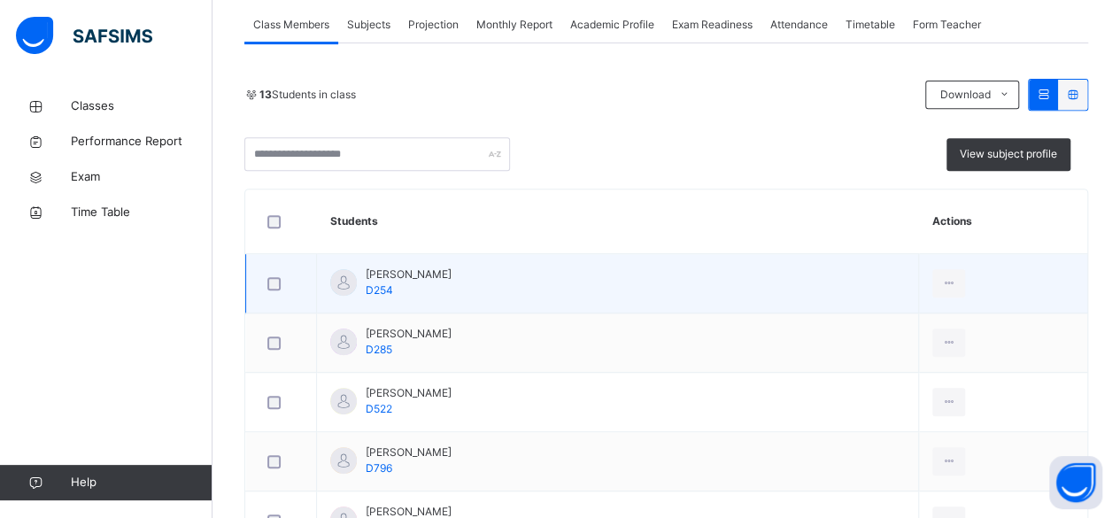
scroll to position [326, 0]
click at [790, 284] on td "Abubakr Adem Ali D254" at bounding box center [618, 283] width 602 height 59
click at [947, 289] on icon at bounding box center [948, 283] width 15 height 16
click at [955, 279] on div at bounding box center [948, 283] width 33 height 28
click at [949, 290] on div at bounding box center [948, 283] width 33 height 28
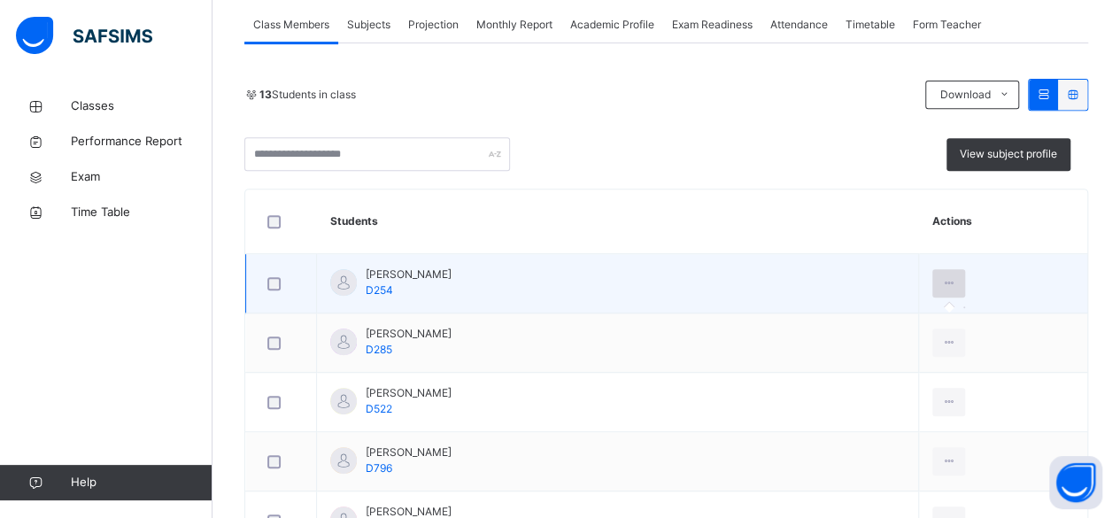
click at [944, 282] on icon at bounding box center [948, 283] width 15 height 16
click at [958, 279] on div at bounding box center [948, 283] width 33 height 28
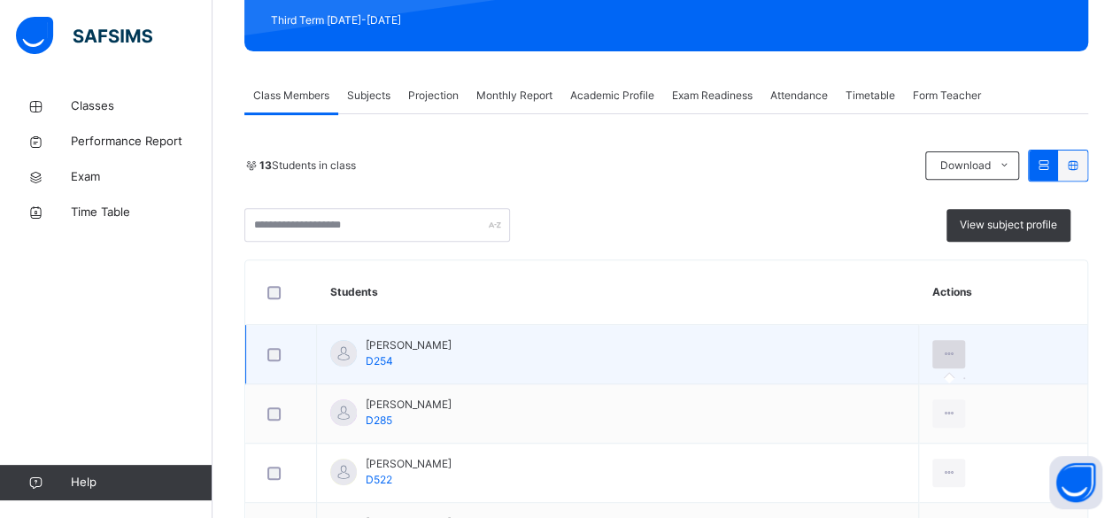
scroll to position [255, 0]
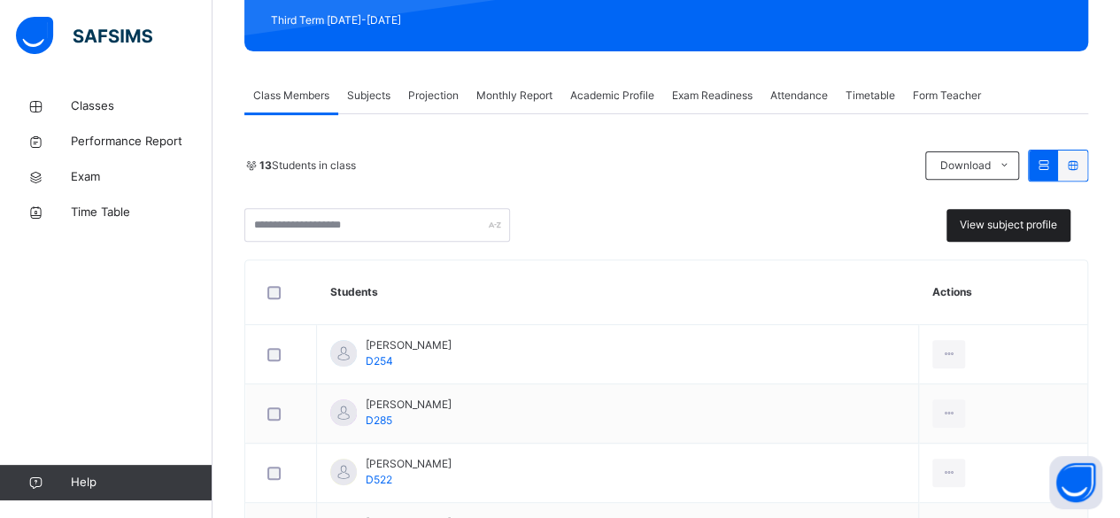
click at [1020, 225] on span "View subject profile" at bounding box center [1008, 225] width 97 height 16
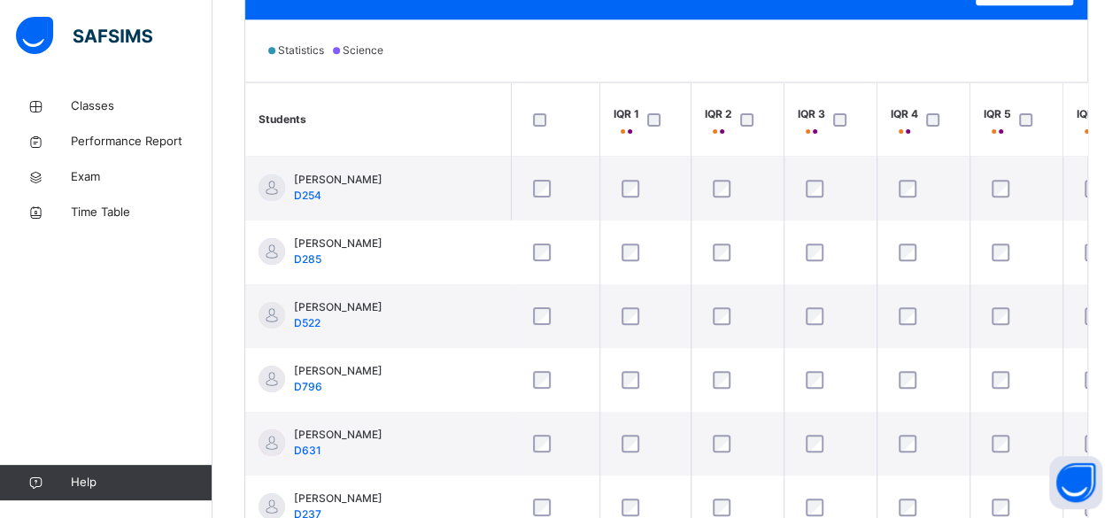
scroll to position [576, 0]
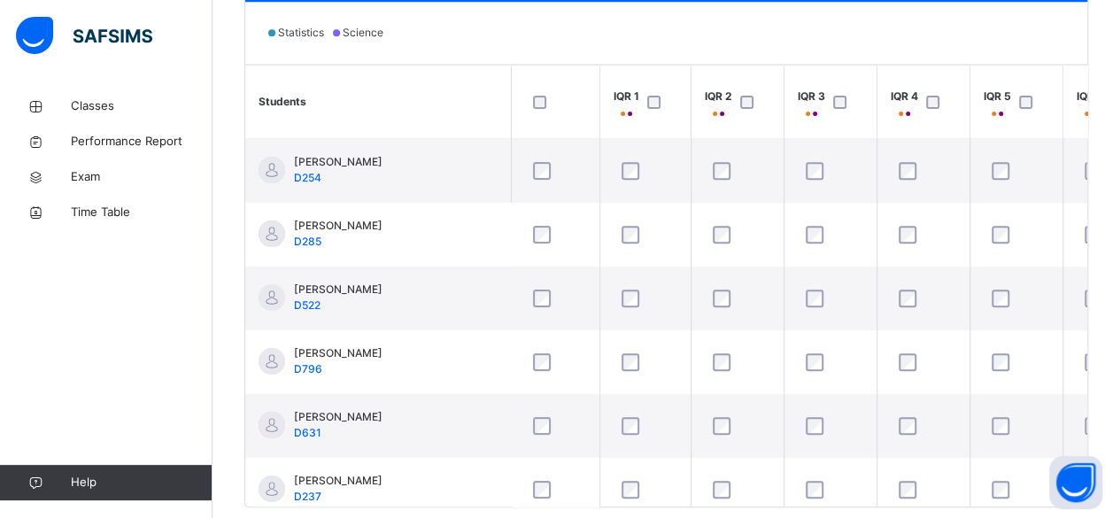
click at [880, 83] on th "IQR 4" at bounding box center [923, 102] width 93 height 73
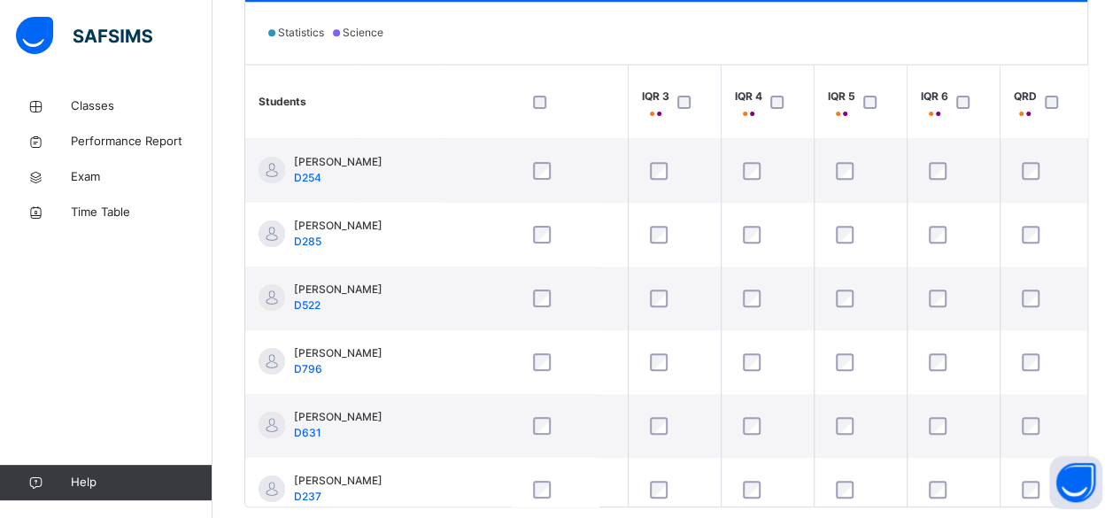
scroll to position [0, 0]
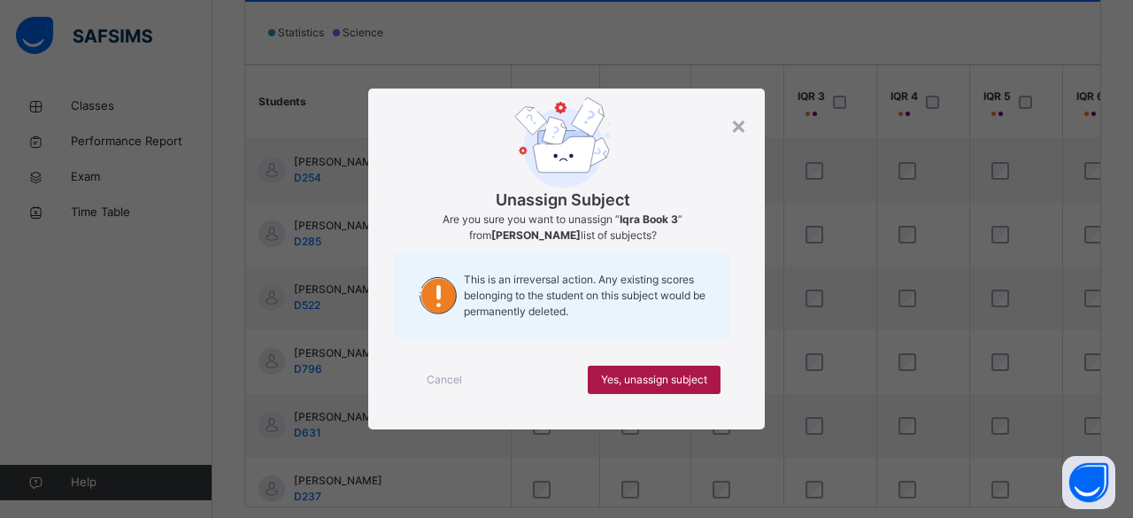
click at [682, 382] on span "Yes, unassign subject" at bounding box center [654, 380] width 106 height 16
click at [692, 381] on span "Yes, unassign subject" at bounding box center [654, 380] width 106 height 16
click at [710, 386] on div "Yes, unassign subject" at bounding box center [654, 380] width 133 height 28
click at [703, 373] on span "Yes, unassign subject" at bounding box center [654, 380] width 106 height 16
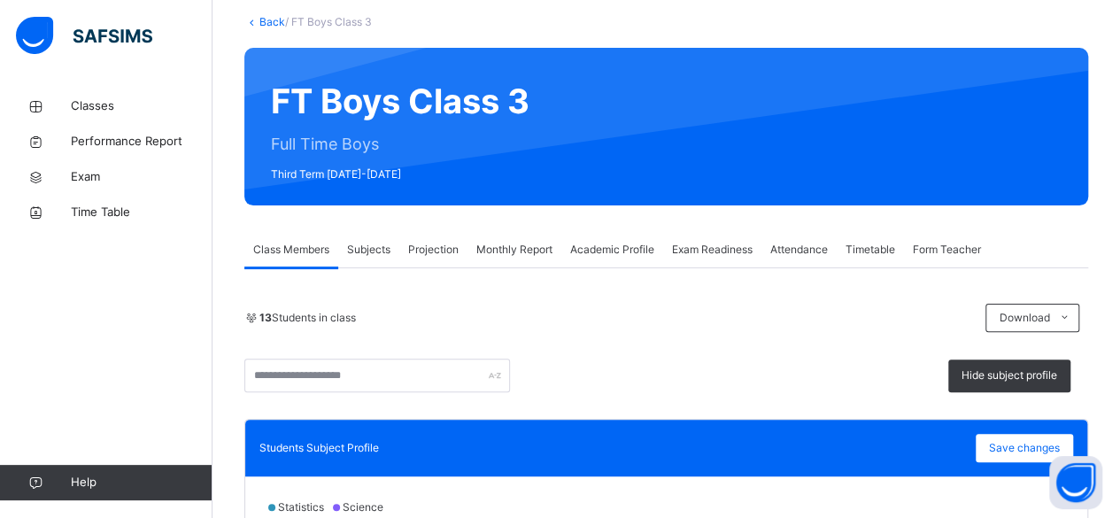
scroll to position [141, 0]
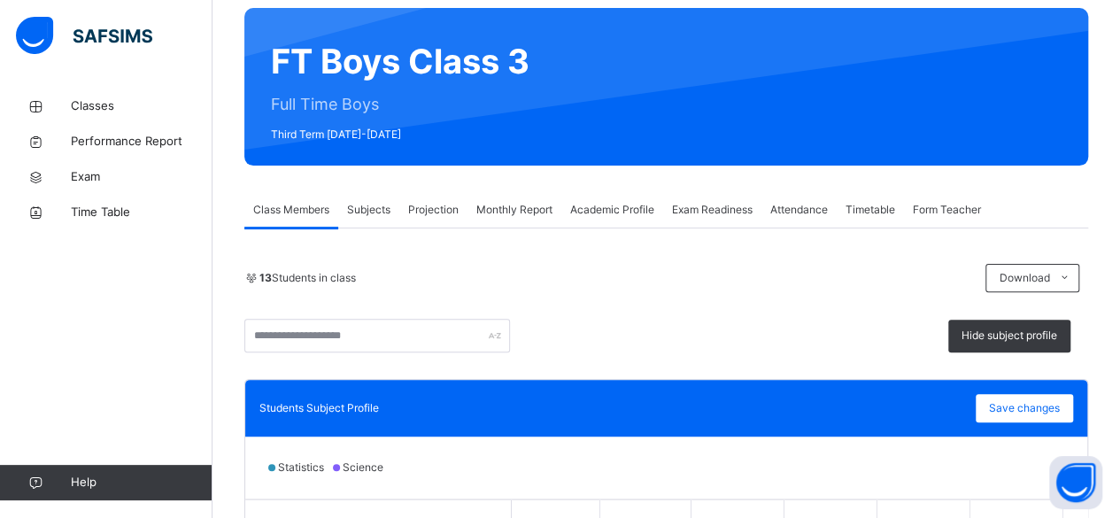
click at [439, 213] on span "Projection" at bounding box center [433, 210] width 50 height 16
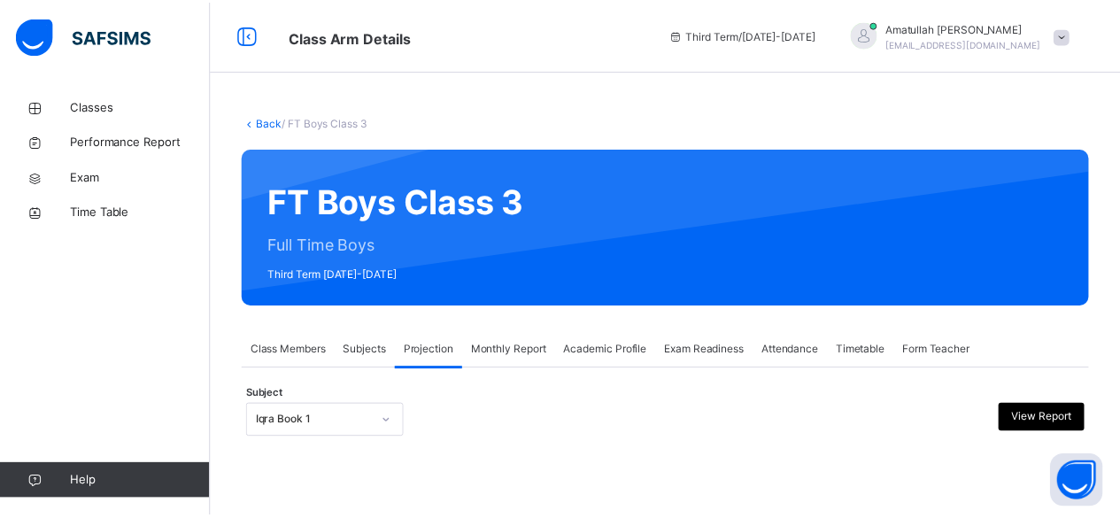
scroll to position [168, 0]
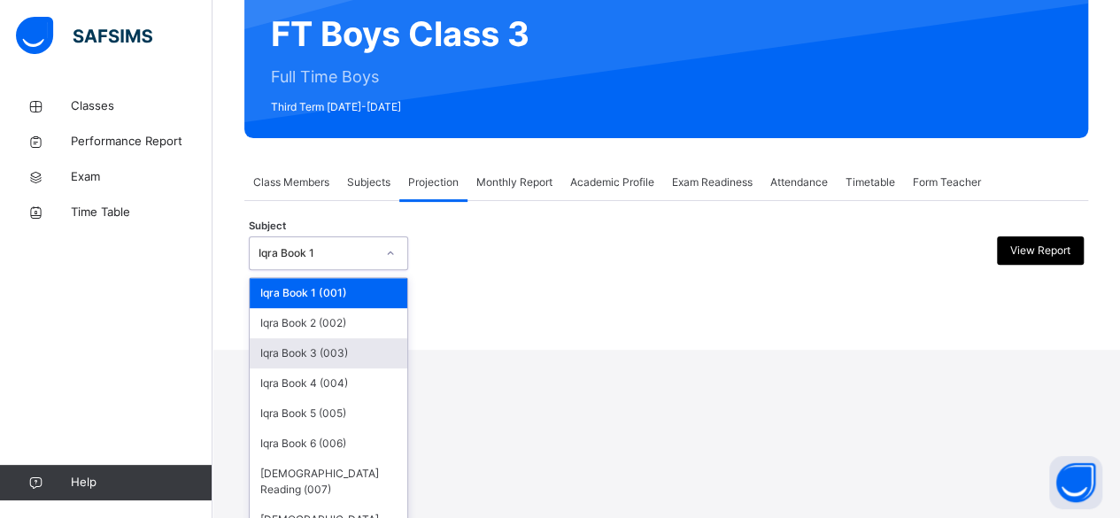
click at [373, 354] on div "Iqra Book 3 (003)" at bounding box center [329, 353] width 158 height 30
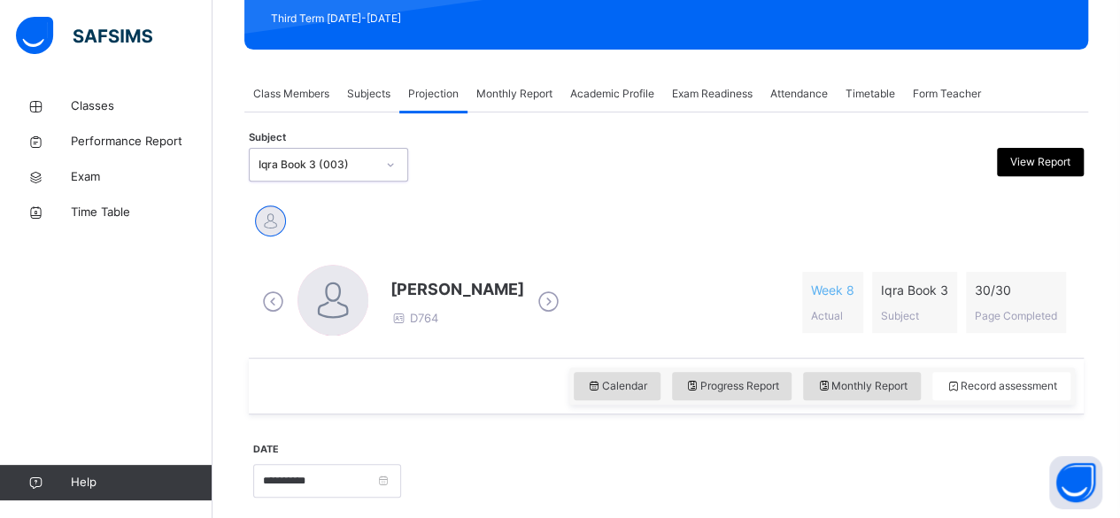
scroll to position [259, 0]
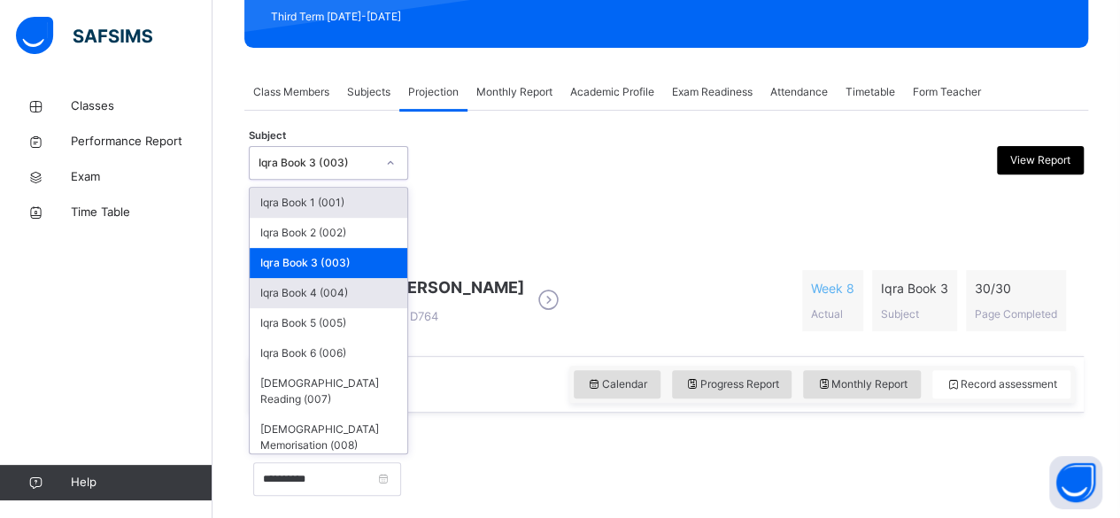
click at [374, 293] on div "Iqra Book 4 (004)" at bounding box center [329, 293] width 158 height 30
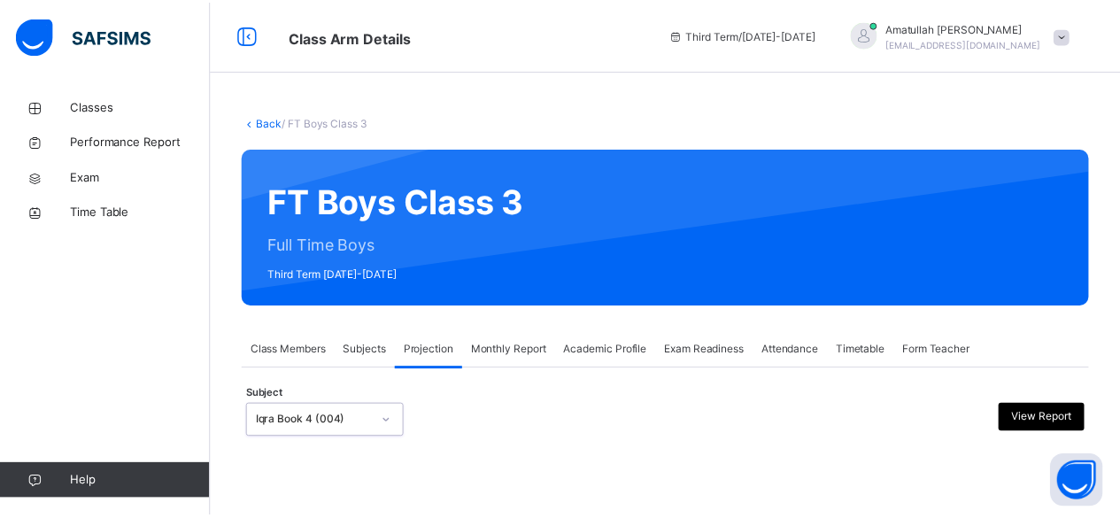
scroll to position [168, 0]
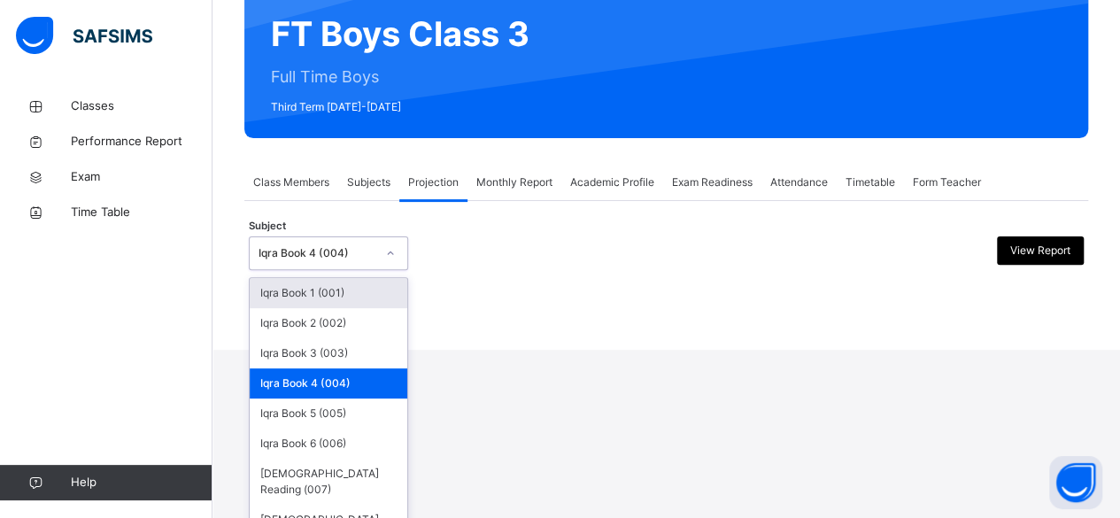
click at [404, 386] on div "Iqra Book 4 (004)" at bounding box center [329, 383] width 158 height 30
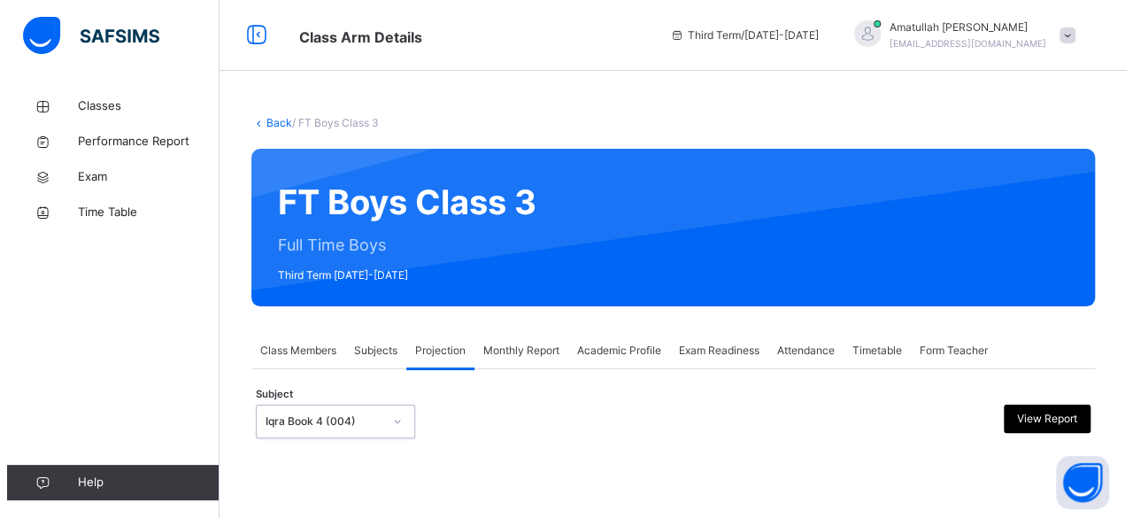
scroll to position [0, 0]
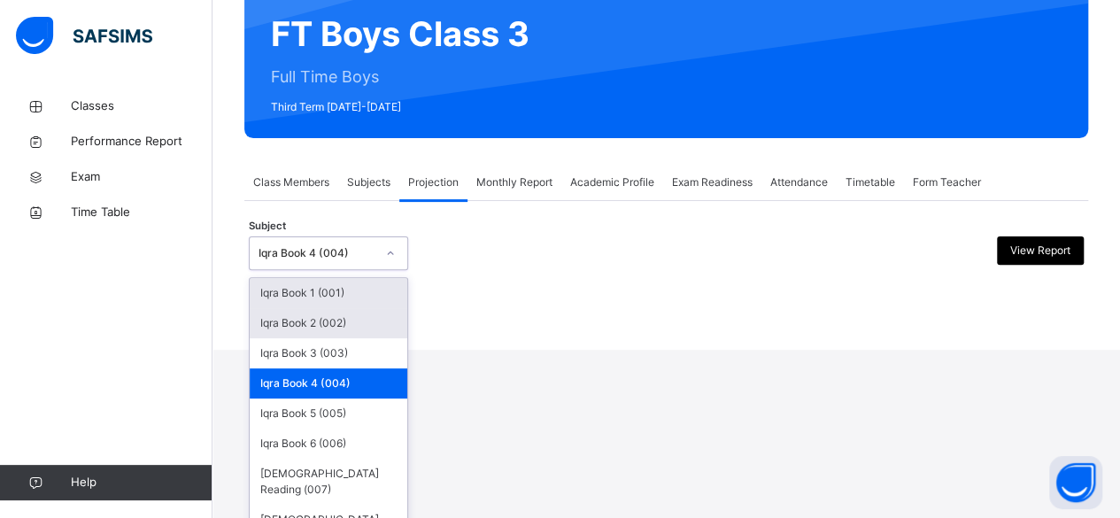
click at [372, 308] on div "Iqra Book 2 (002)" at bounding box center [329, 323] width 158 height 30
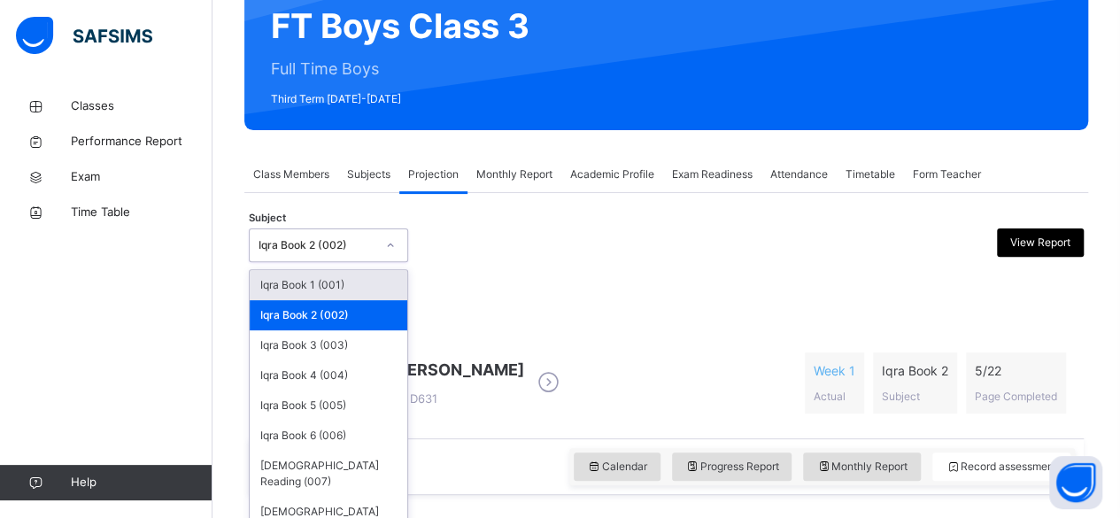
click at [370, 295] on div "Iqra Book 1 (001)" at bounding box center [329, 285] width 158 height 30
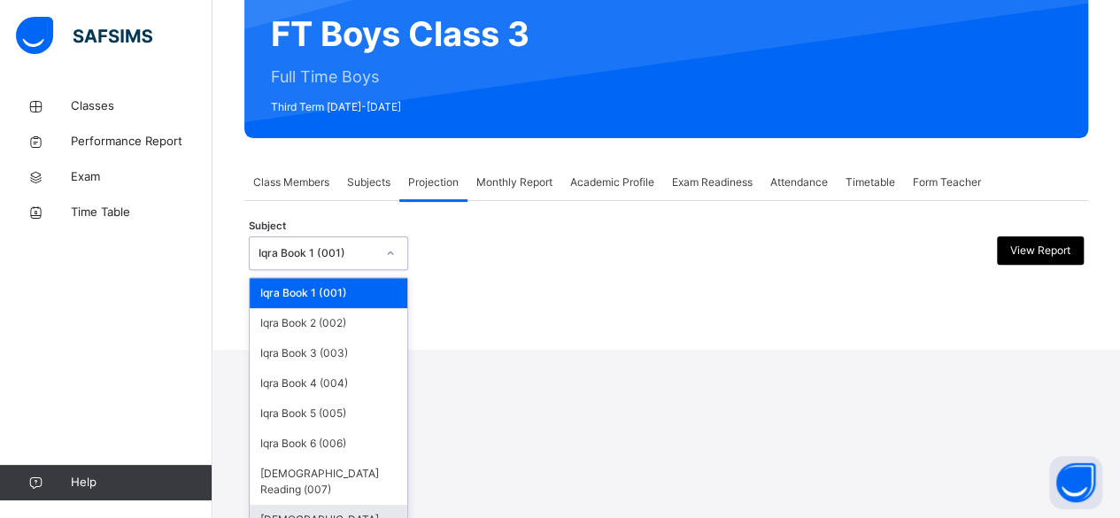
click at [390, 505] on div "[DEMOGRAPHIC_DATA] Memorisation (008)" at bounding box center [329, 528] width 158 height 46
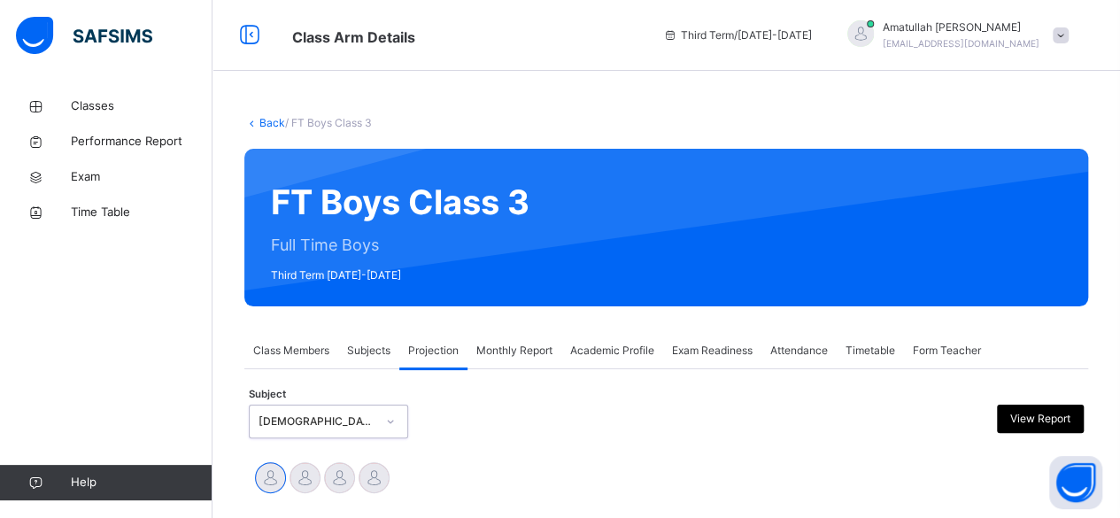
click at [1069, 35] on span at bounding box center [1061, 35] width 16 height 16
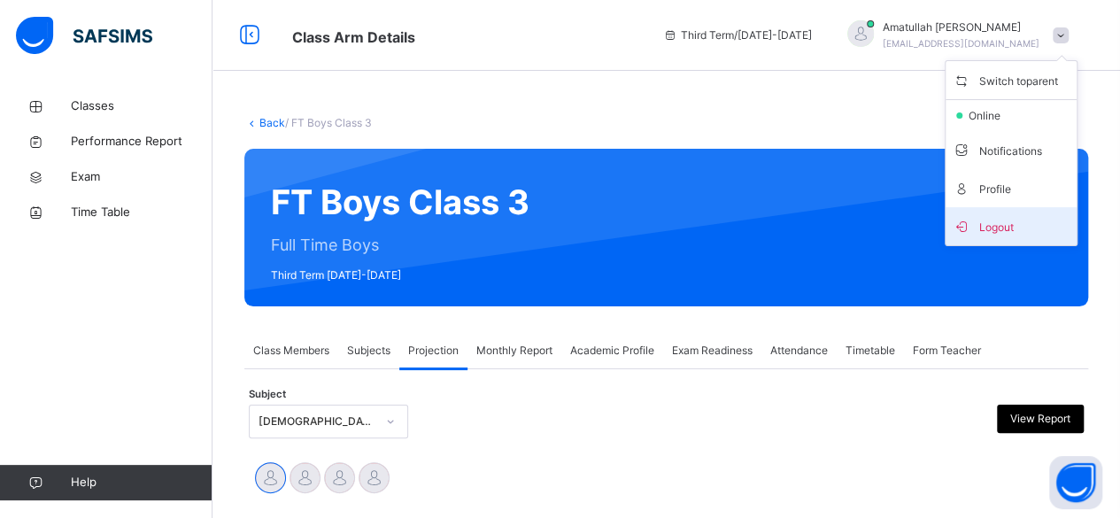
click at [1024, 241] on li "Logout" at bounding box center [1011, 226] width 131 height 38
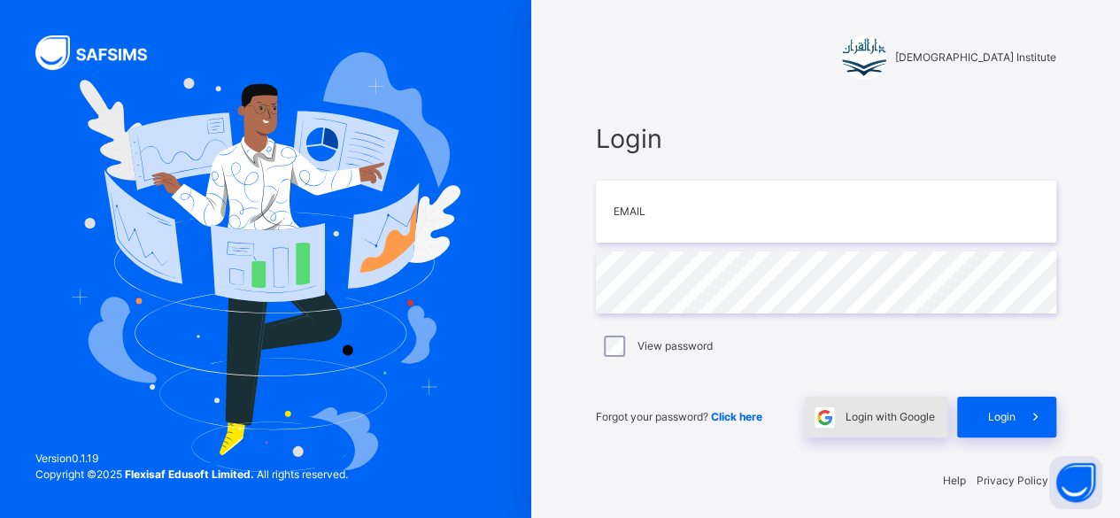
click at [885, 430] on div "Login with Google" at bounding box center [876, 417] width 143 height 41
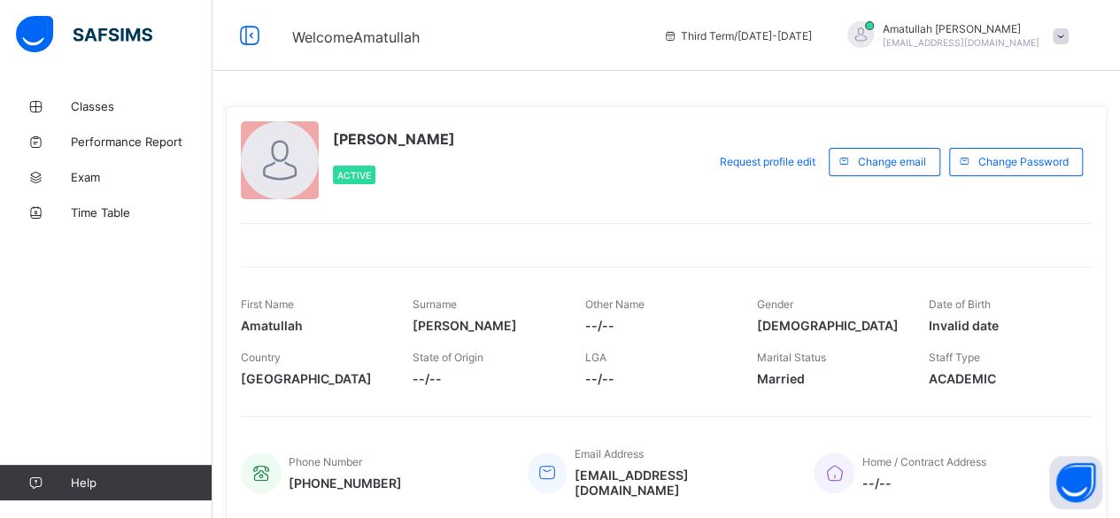
click at [1061, 41] on div "[PERSON_NAME] [EMAIL_ADDRESS][DOMAIN_NAME]" at bounding box center [954, 35] width 248 height 29
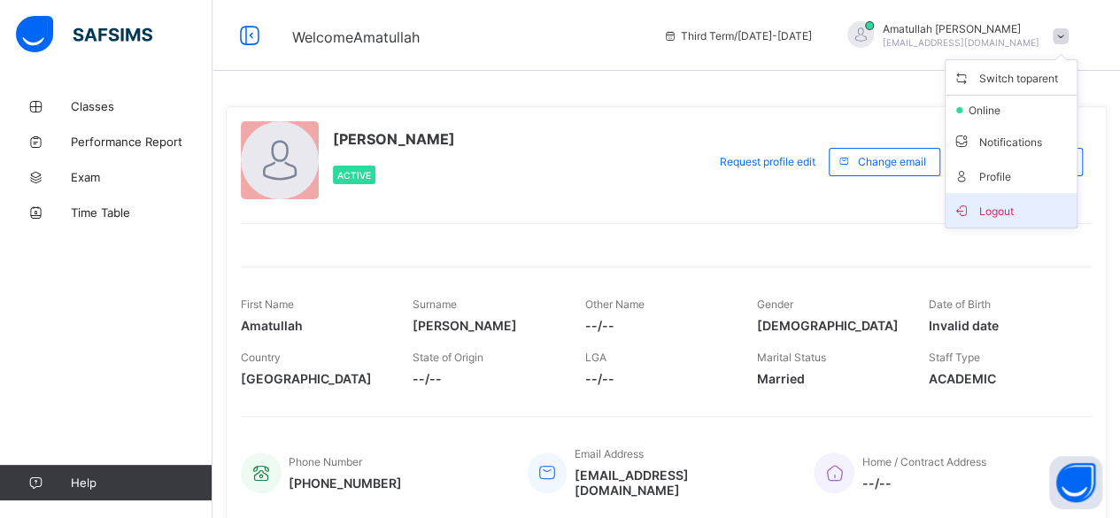
click at [1020, 224] on li "Logout" at bounding box center [1011, 210] width 131 height 35
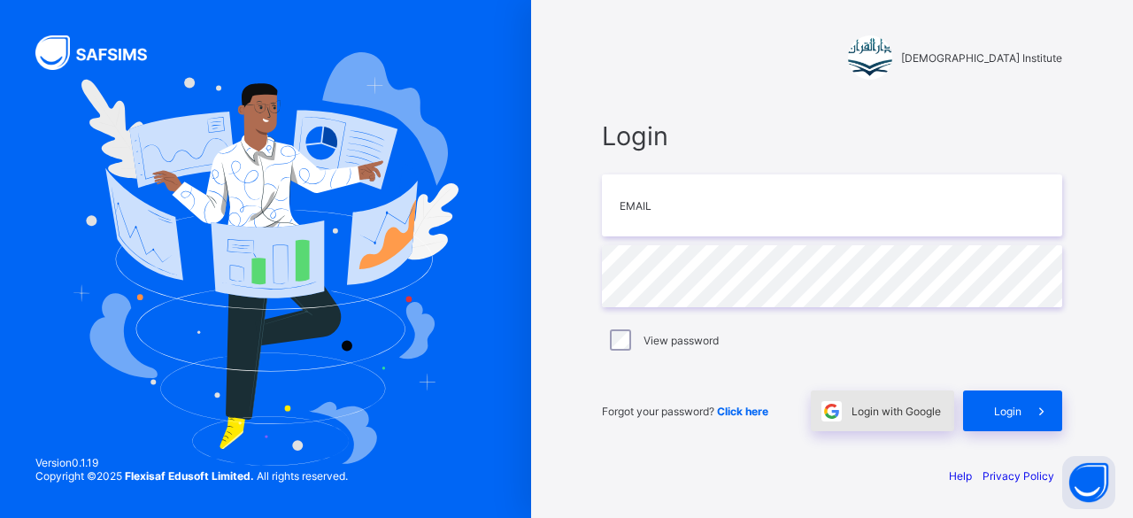
click at [888, 401] on div "Login with Google" at bounding box center [882, 410] width 143 height 41
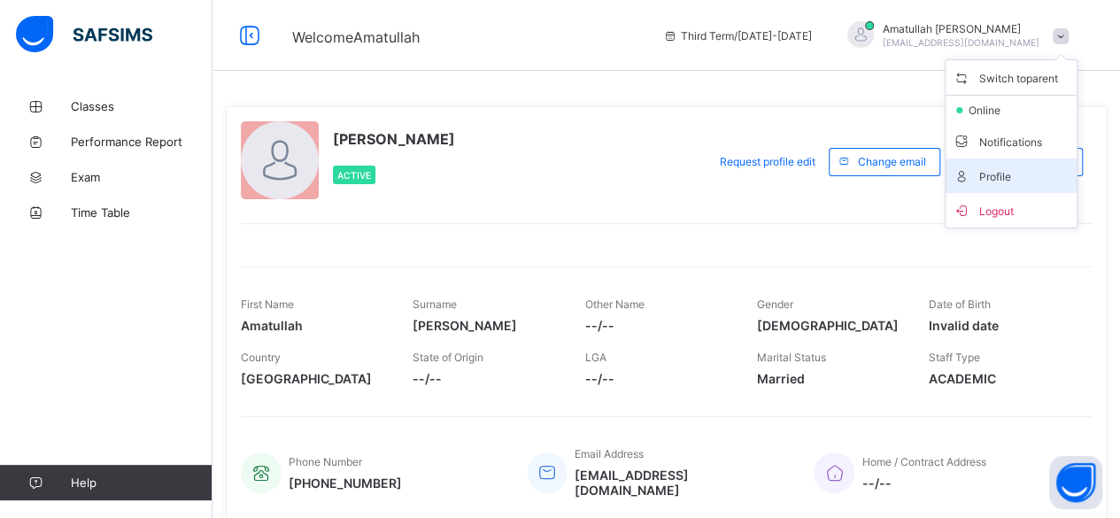
click at [1056, 185] on li "Profile" at bounding box center [1011, 176] width 131 height 35
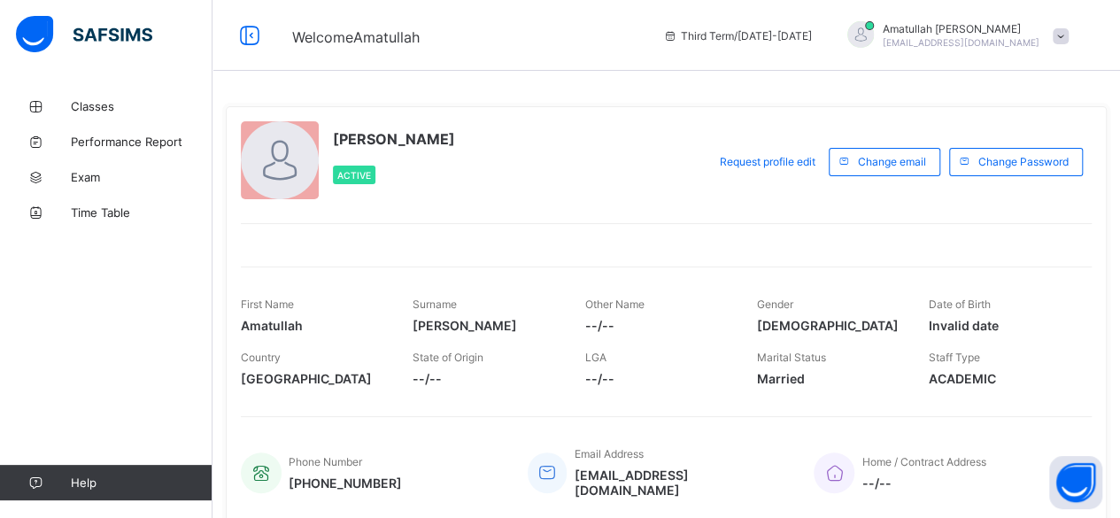
click at [1069, 35] on span at bounding box center [1061, 36] width 16 height 16
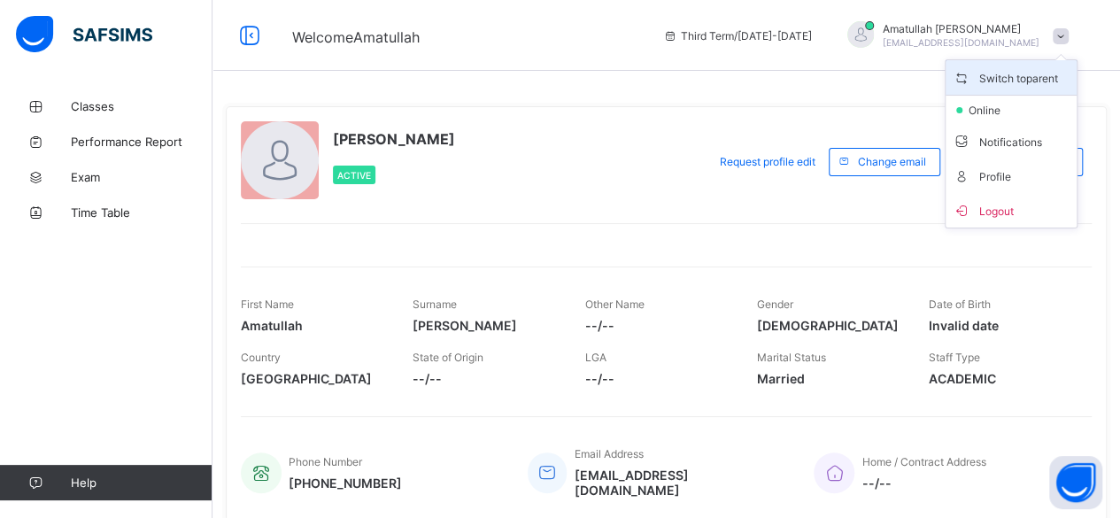
click at [1057, 76] on span "Switch to parent" at bounding box center [1011, 77] width 117 height 20
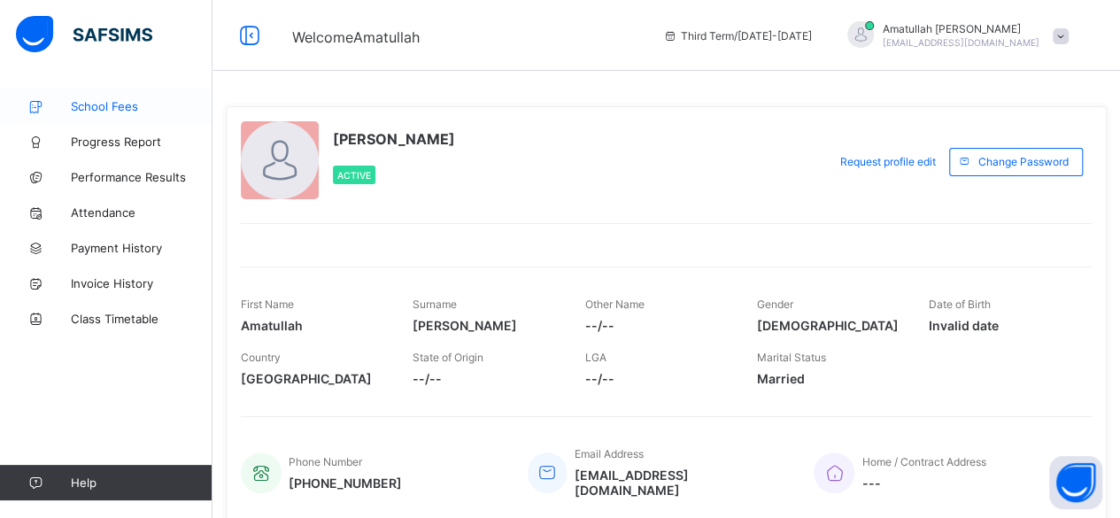
click at [138, 119] on link "School Fees" at bounding box center [106, 106] width 213 height 35
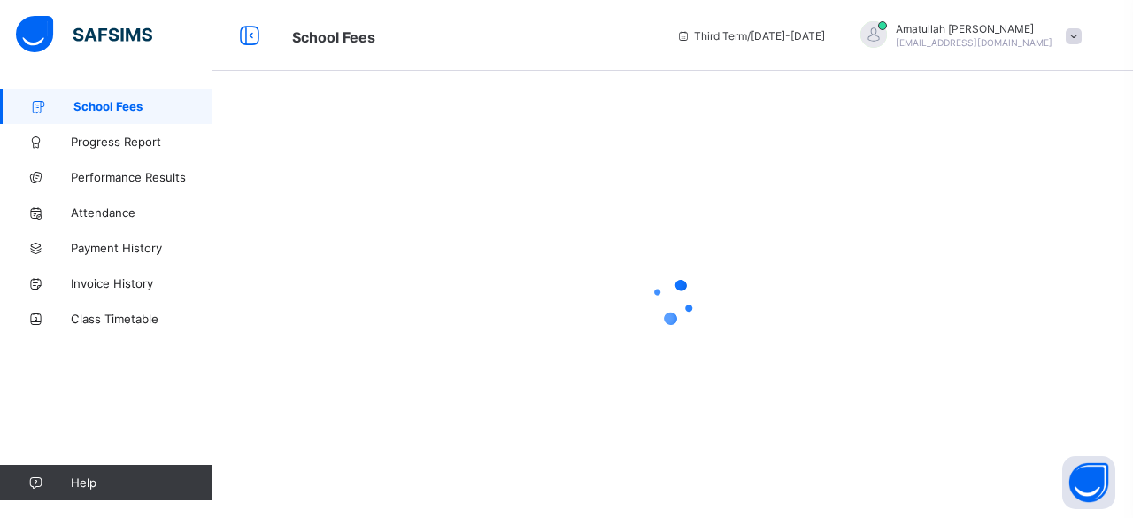
click at [1073, 35] on span at bounding box center [1074, 36] width 16 height 16
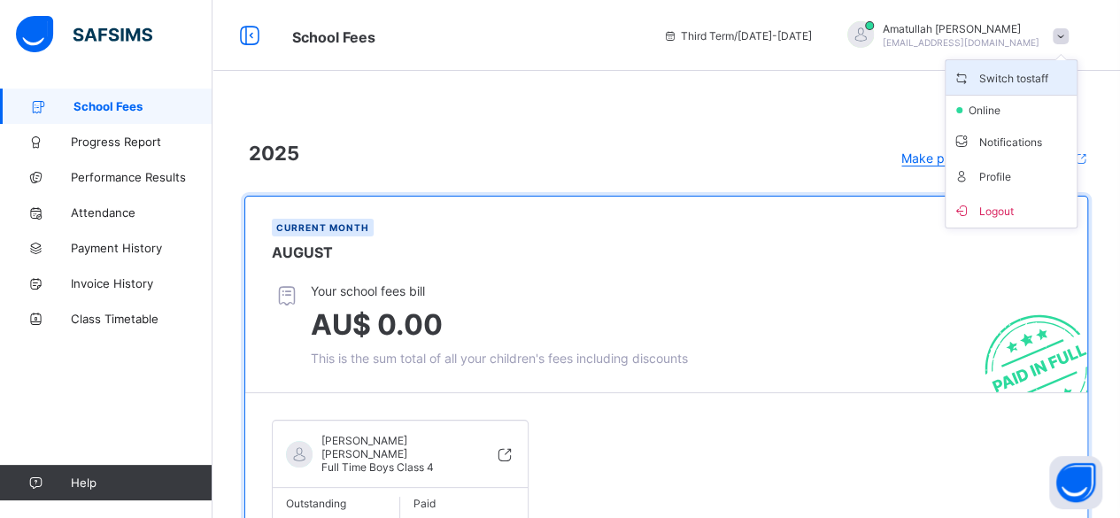
click at [1055, 77] on span "Switch to staff" at bounding box center [1011, 77] width 117 height 20
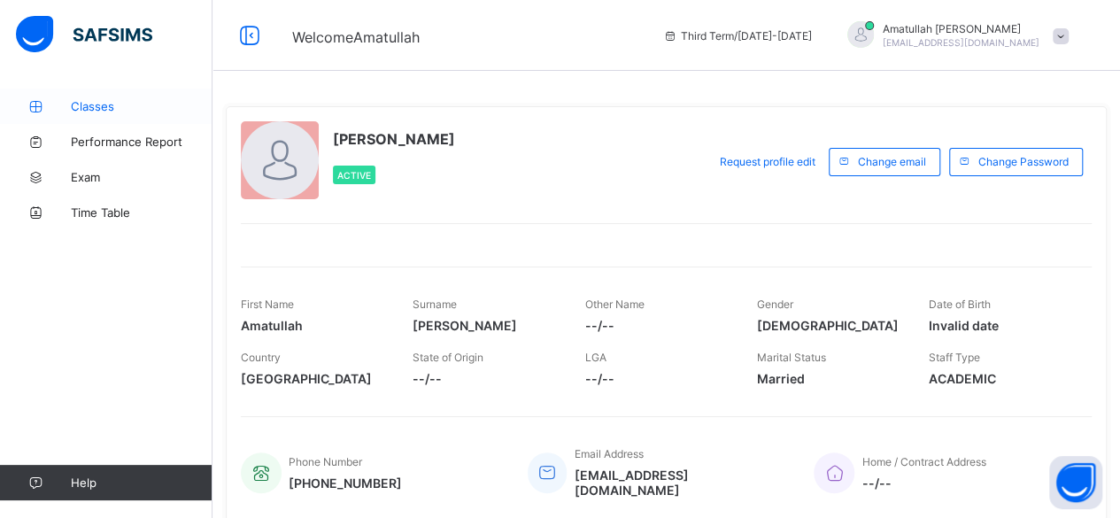
click at [120, 104] on span "Classes" at bounding box center [142, 106] width 142 height 14
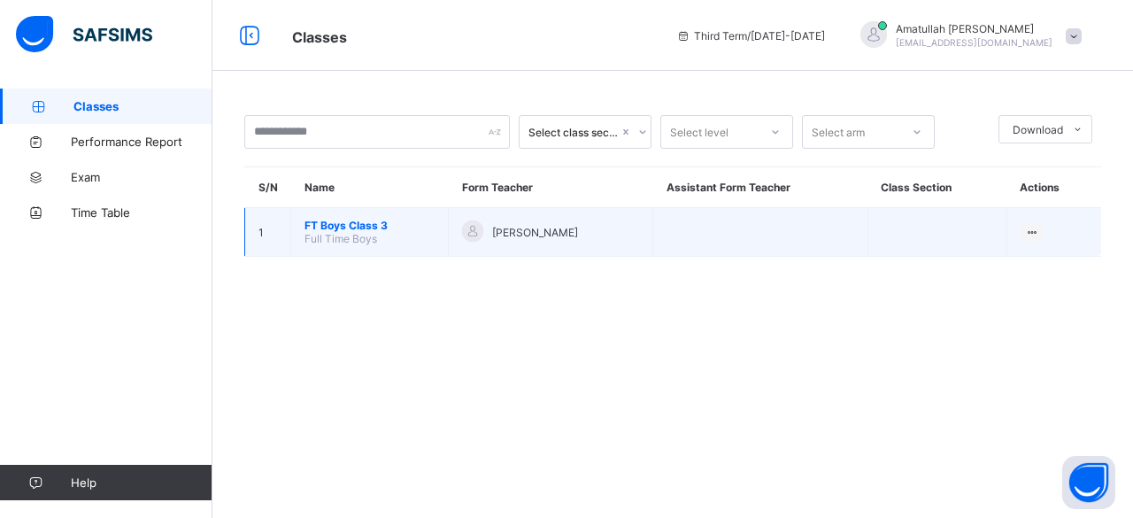
click at [407, 236] on td "FT Boys Class 3 Full Time Boys" at bounding box center [370, 232] width 158 height 49
click at [390, 240] on td "FT Boys Class 3 Full Time Boys" at bounding box center [370, 232] width 158 height 49
click at [345, 215] on td "FT Boys Class 3 Full Time Boys" at bounding box center [370, 232] width 158 height 49
click at [359, 236] on span "Full Time Boys" at bounding box center [341, 238] width 73 height 13
click at [363, 239] on span "Full Time Boys" at bounding box center [341, 238] width 73 height 13
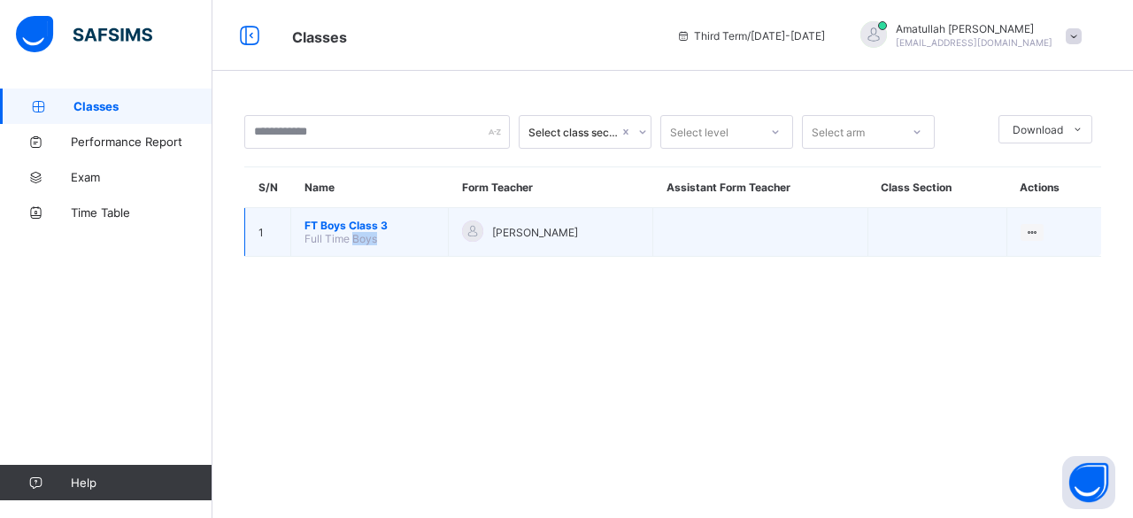
click at [363, 239] on span "Full Time Boys" at bounding box center [341, 238] width 73 height 13
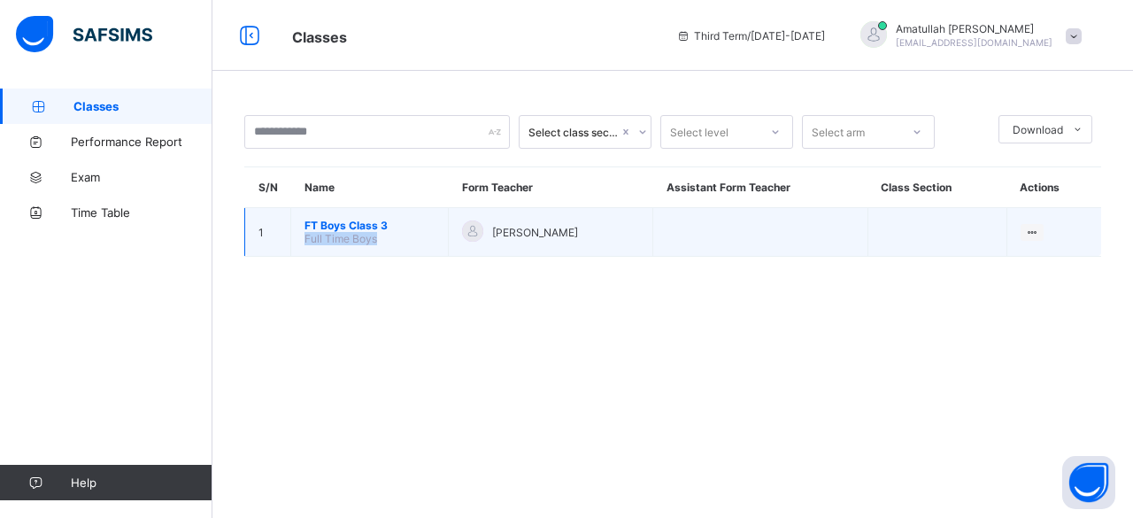
click at [363, 239] on span "Full Time Boys" at bounding box center [341, 238] width 73 height 13
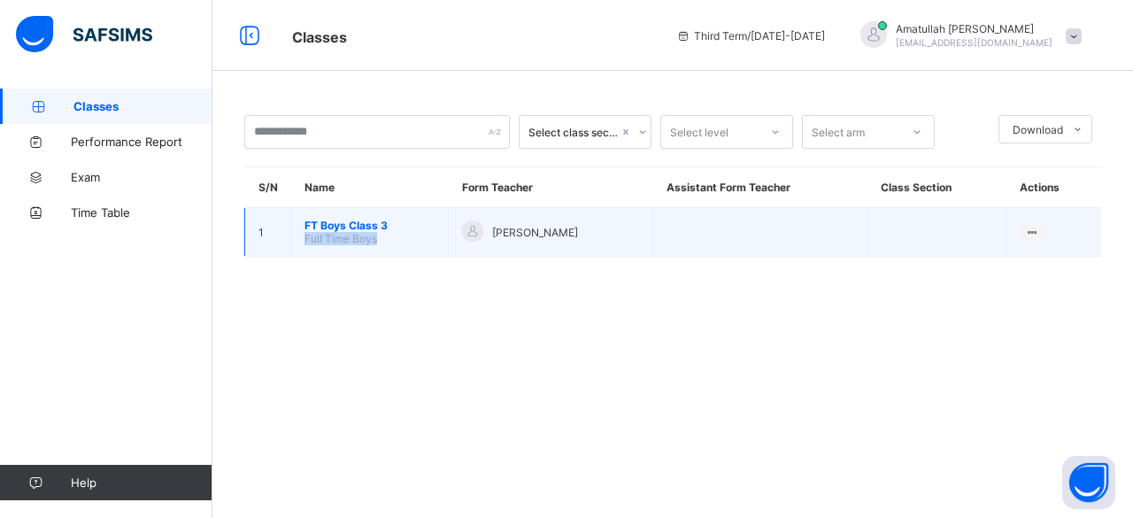
click at [363, 239] on span "Full Time Boys" at bounding box center [341, 238] width 73 height 13
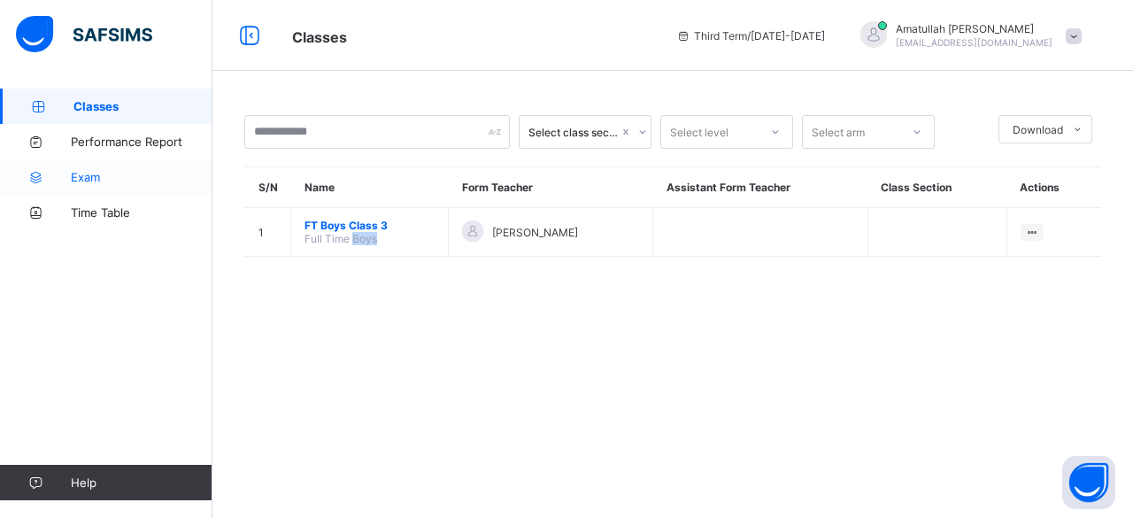
click at [94, 174] on span "Exam" at bounding box center [142, 177] width 142 height 14
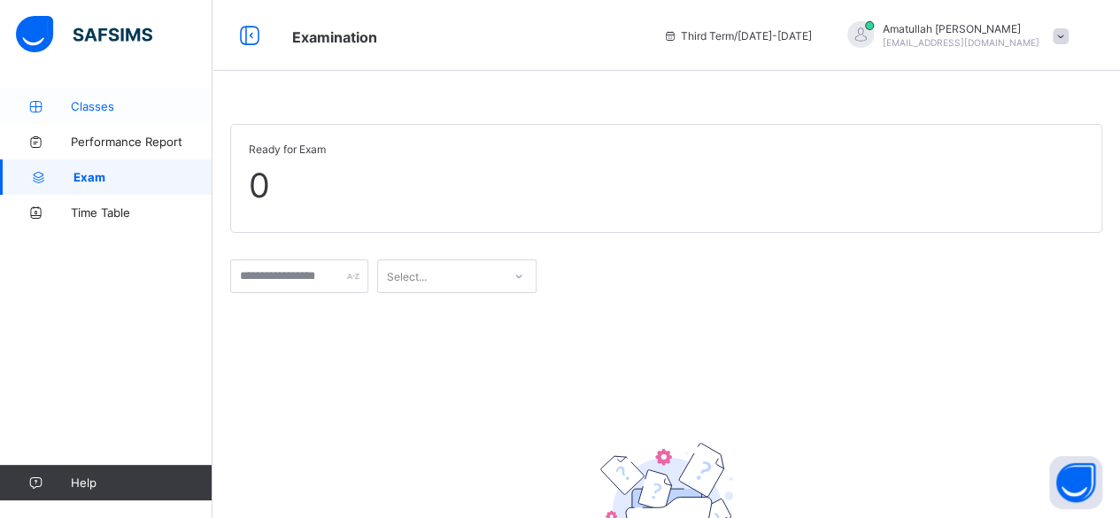
click at [92, 99] on span "Classes" at bounding box center [142, 106] width 142 height 14
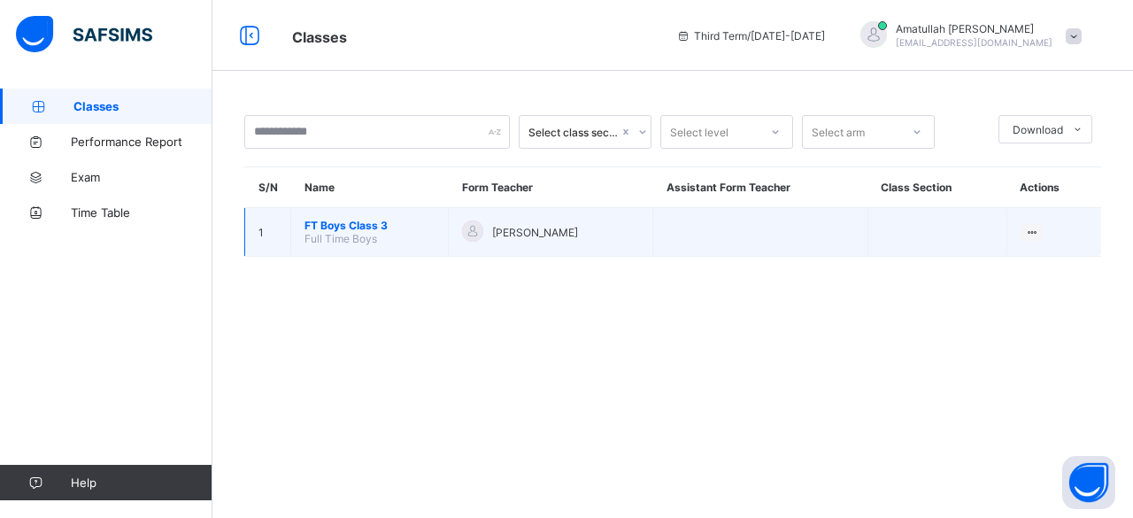
click at [373, 245] on td "FT Boys Class 3 Full Time Boys" at bounding box center [370, 232] width 158 height 49
click at [361, 244] on td "FT Boys Class 3 Full Time Boys" at bounding box center [370, 232] width 158 height 49
click at [321, 235] on span "Full Time Boys" at bounding box center [341, 238] width 73 height 13
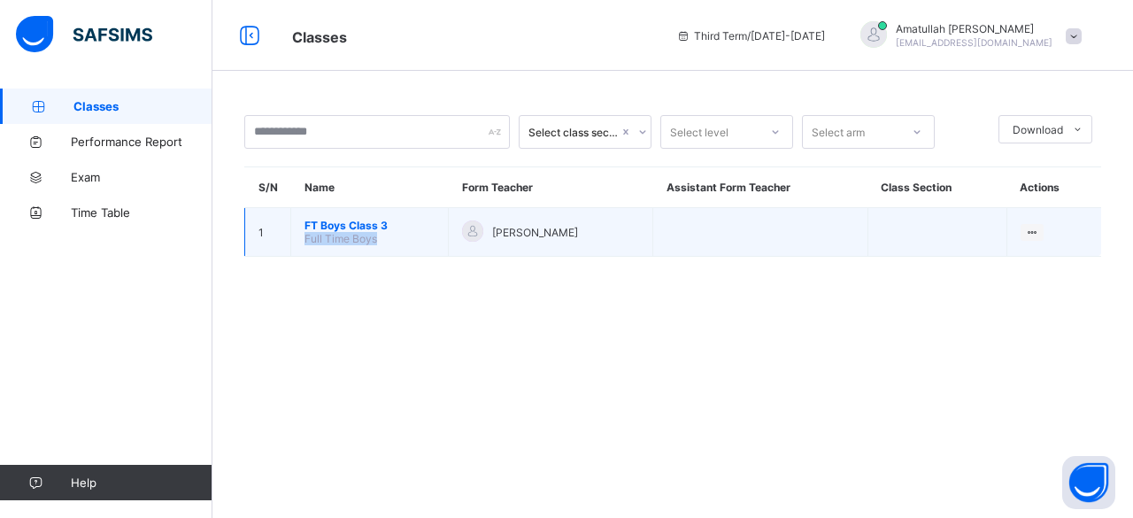
click at [321, 235] on span "Full Time Boys" at bounding box center [341, 238] width 73 height 13
click at [382, 228] on span "FT Boys Class 3" at bounding box center [370, 225] width 130 height 13
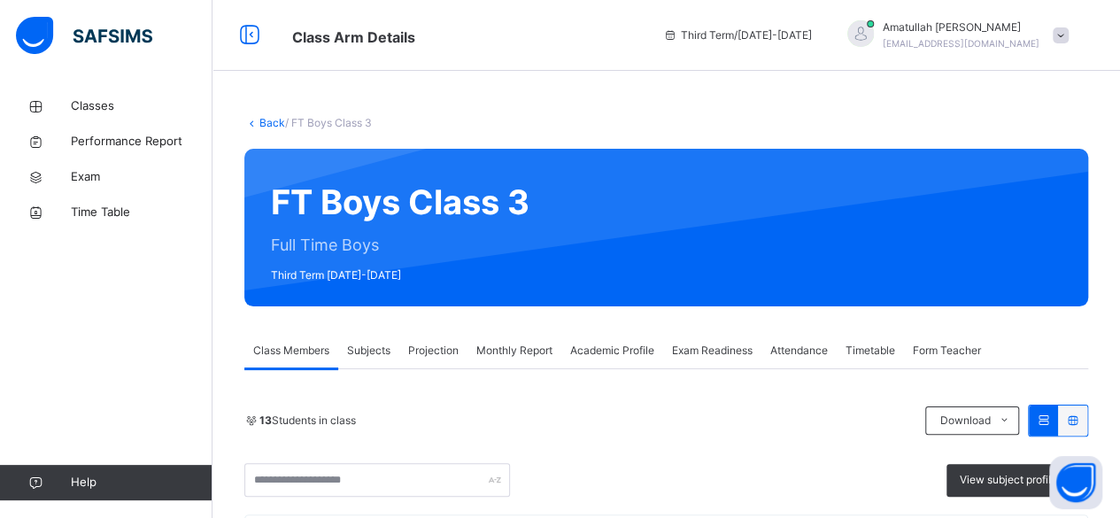
click at [432, 353] on span "Projection" at bounding box center [433, 351] width 50 height 16
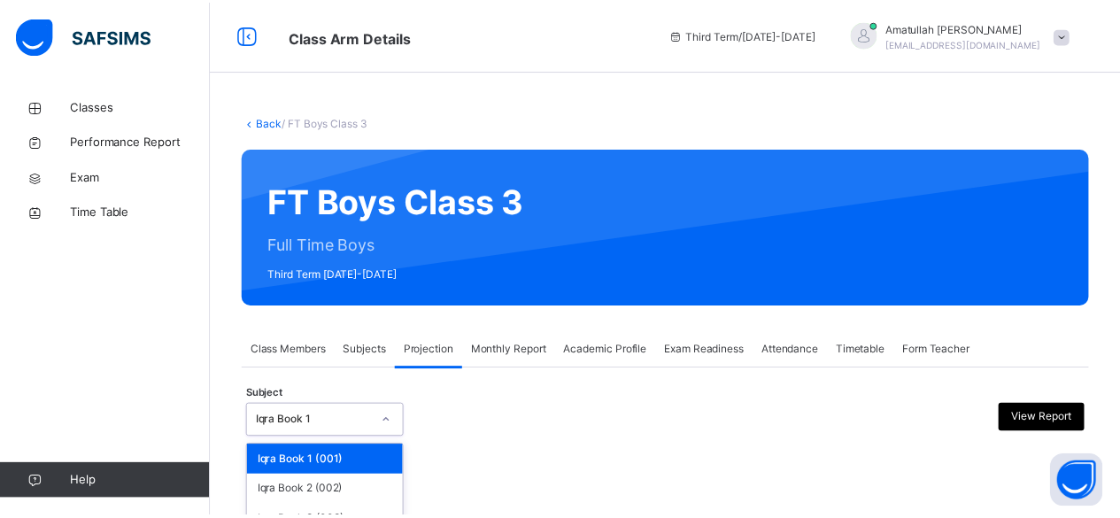
scroll to position [168, 0]
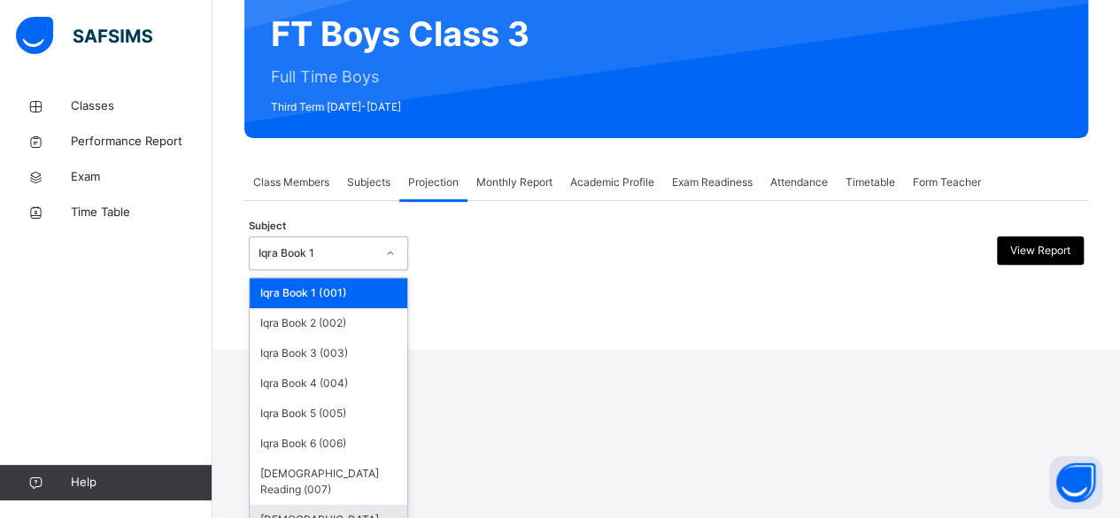
drag, startPoint x: 365, startPoint y: 405, endPoint x: 374, endPoint y: 487, distance: 82.8
click at [374, 270] on div "option Quran Memorisation (008) focused, 8 of 8. 8 results available. Use Up an…" at bounding box center [328, 253] width 159 height 34
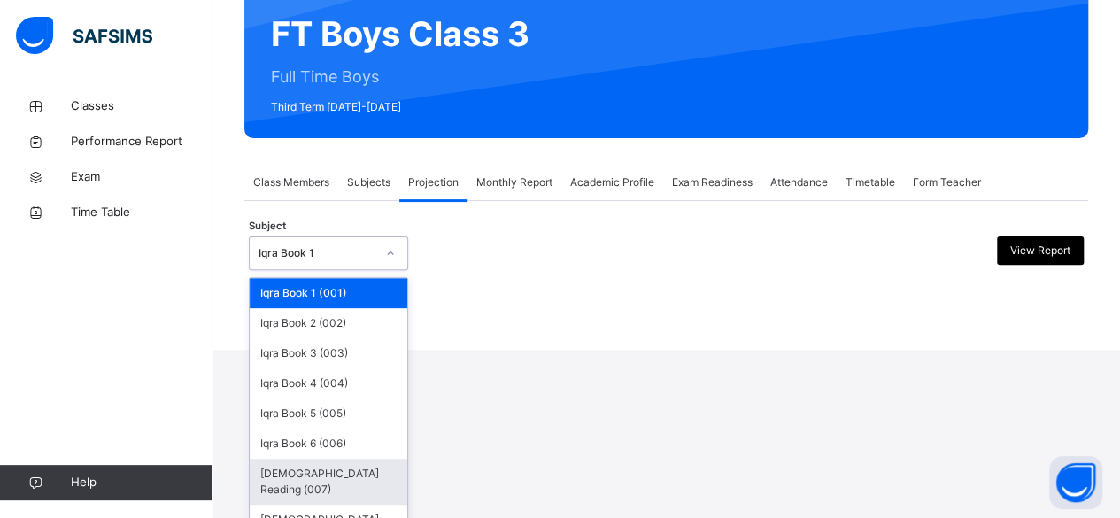
click at [372, 476] on div "Quran Reading (007)" at bounding box center [329, 482] width 158 height 46
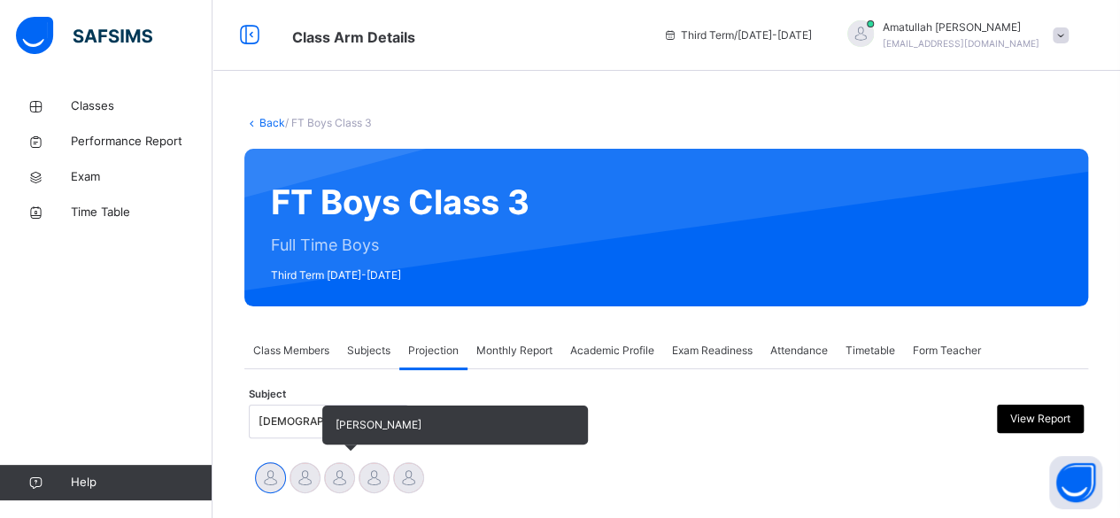
click at [349, 475] on div at bounding box center [339, 477] width 31 height 31
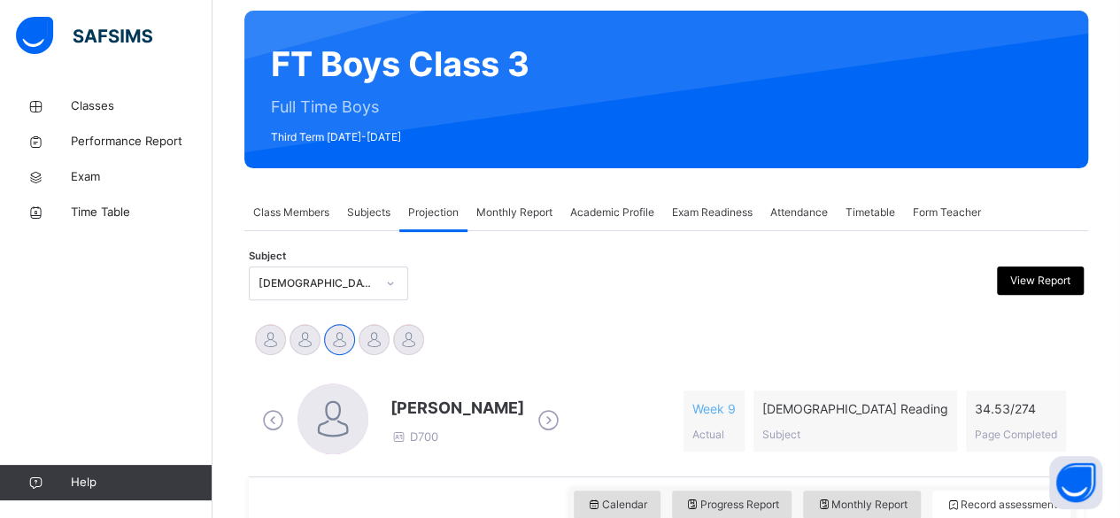
scroll to position [142, 0]
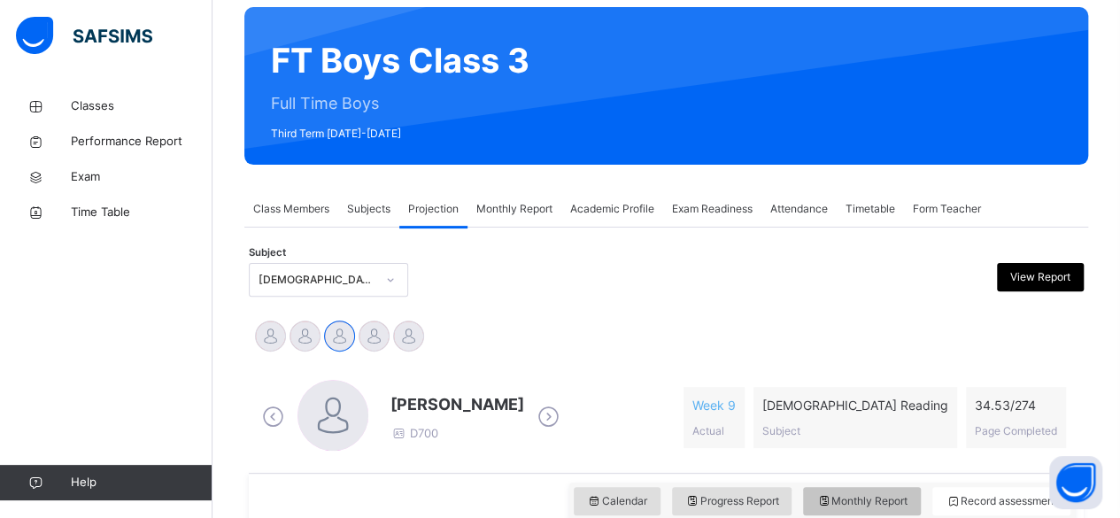
click at [908, 500] on span "Monthly Report" at bounding box center [861, 501] width 91 height 16
select select "****"
select select "*"
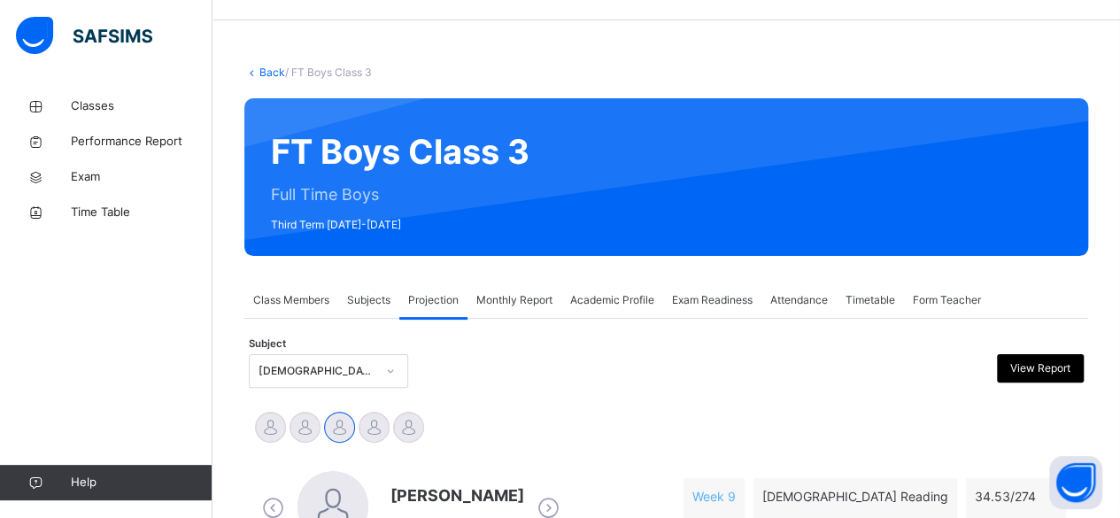
scroll to position [86, 0]
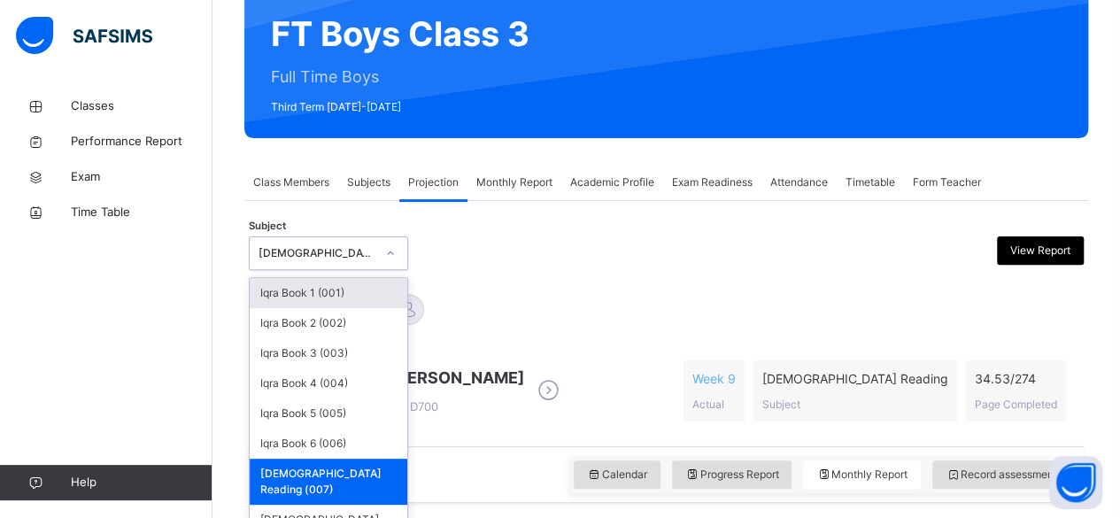
click at [283, 270] on div "option Quran Reading (007), selected. option Iqra Book 1 (001) focused, 1 of 8.…" at bounding box center [328, 253] width 159 height 34
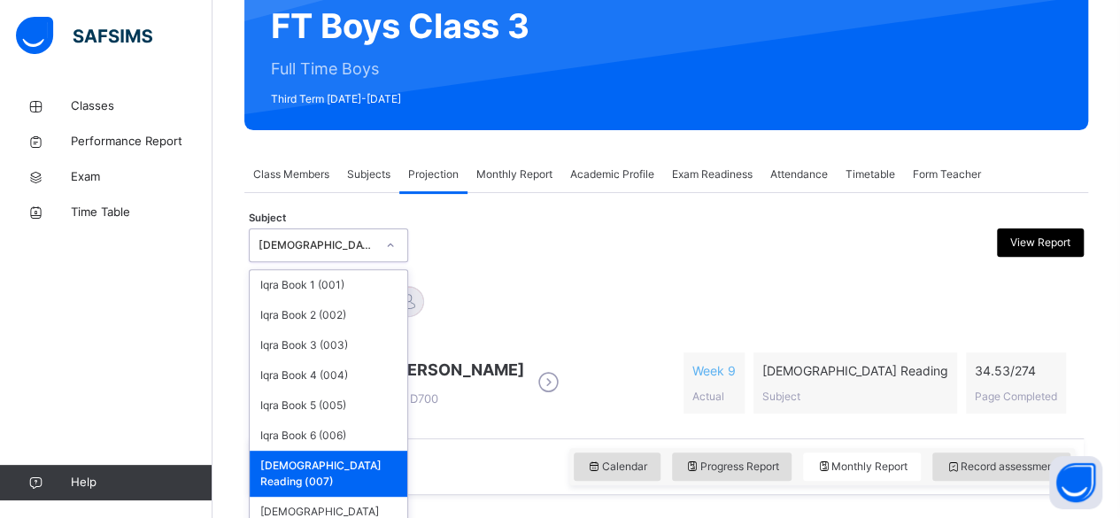
click at [311, 459] on div "[DEMOGRAPHIC_DATA] Reading (007)" at bounding box center [329, 474] width 158 height 46
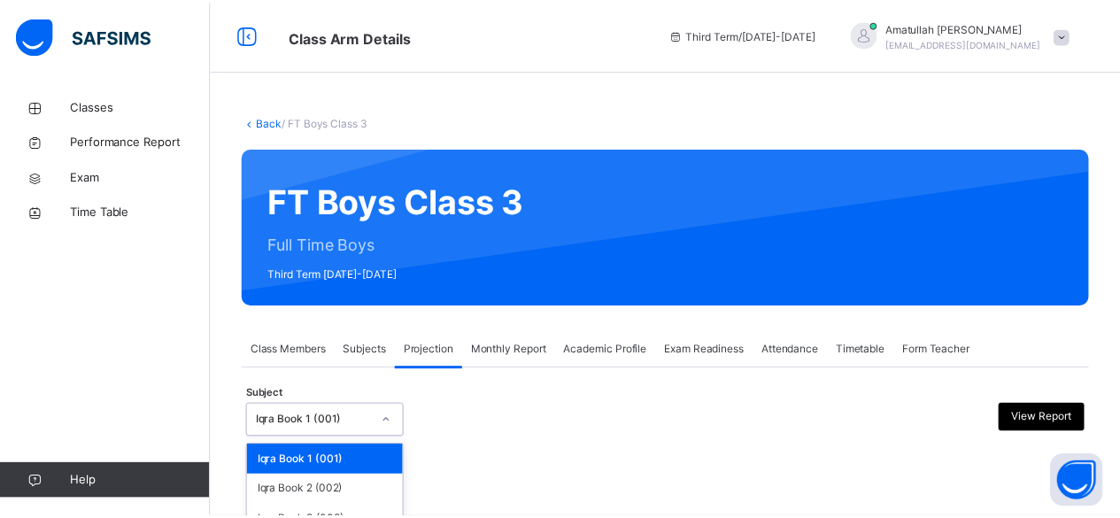
scroll to position [168, 0]
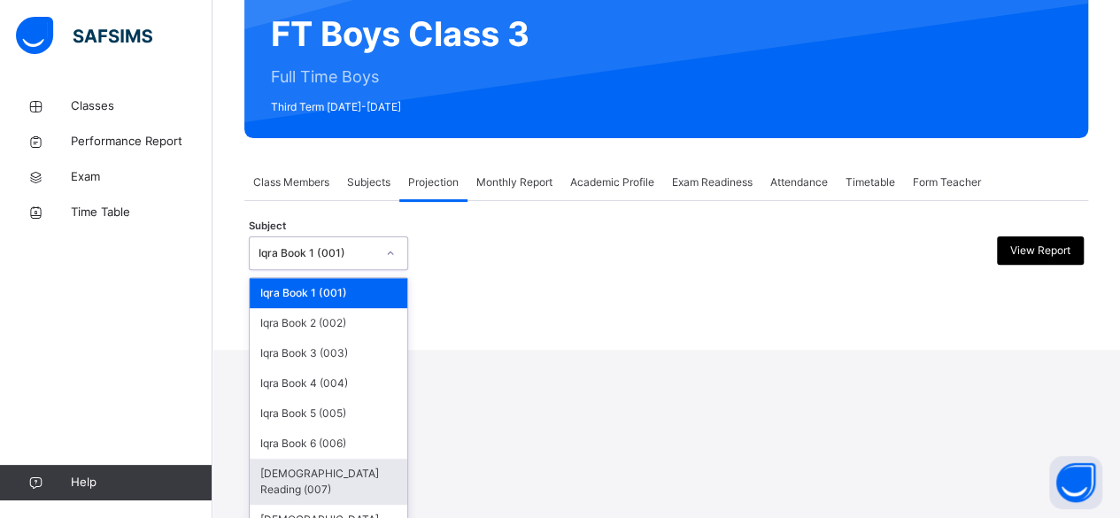
click at [329, 459] on div "[DEMOGRAPHIC_DATA] Reading (007)" at bounding box center [329, 482] width 158 height 46
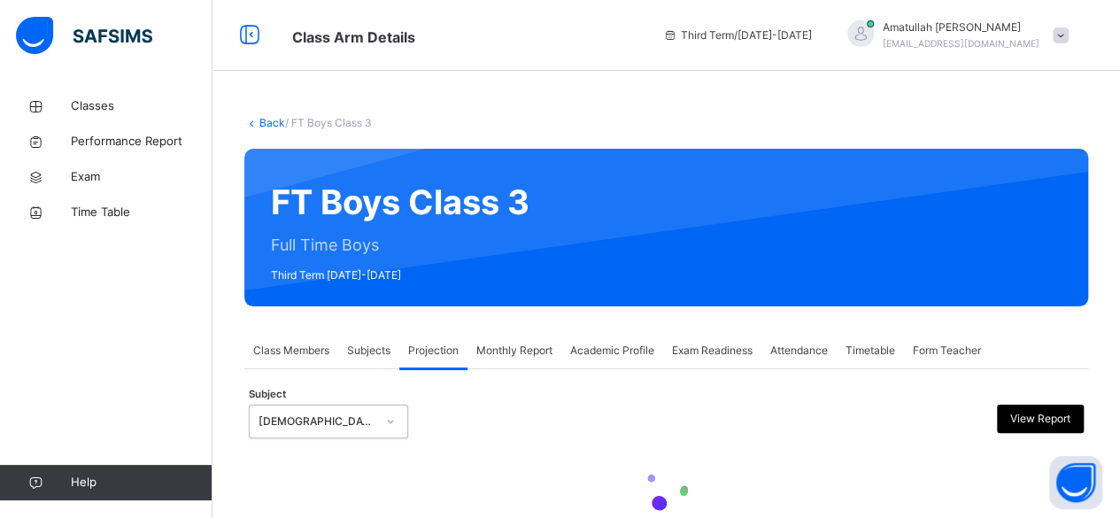
select select "****"
select select "*"
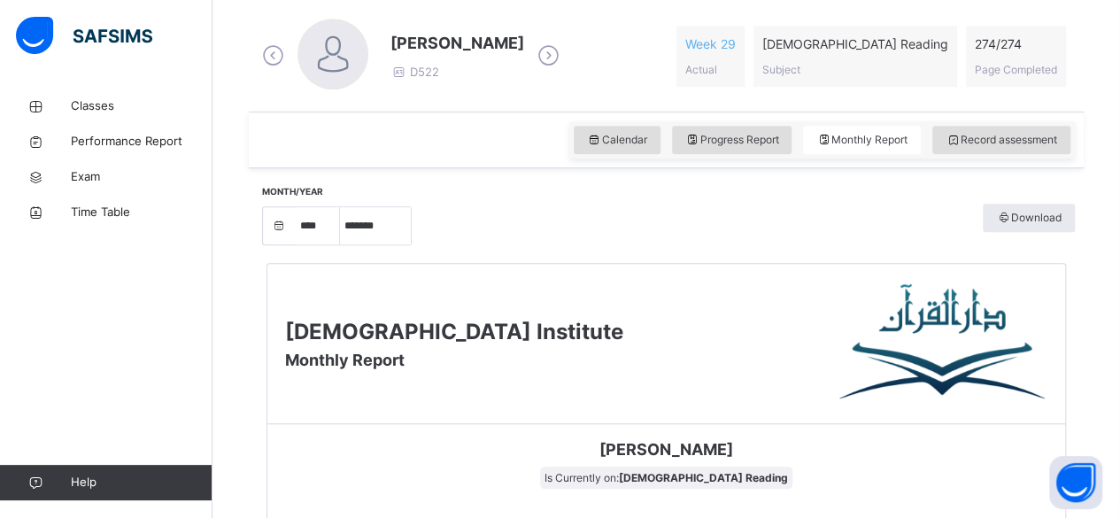
scroll to position [504, 0]
click at [669, 416] on div "Darul Quran Institute Monthly Report" at bounding box center [666, 343] width 798 height 160
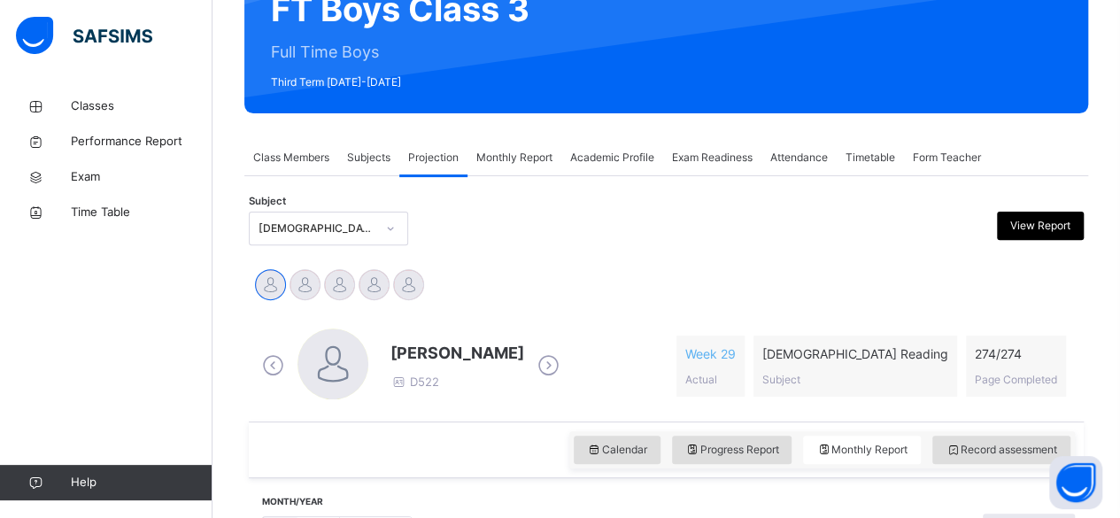
scroll to position [184, 0]
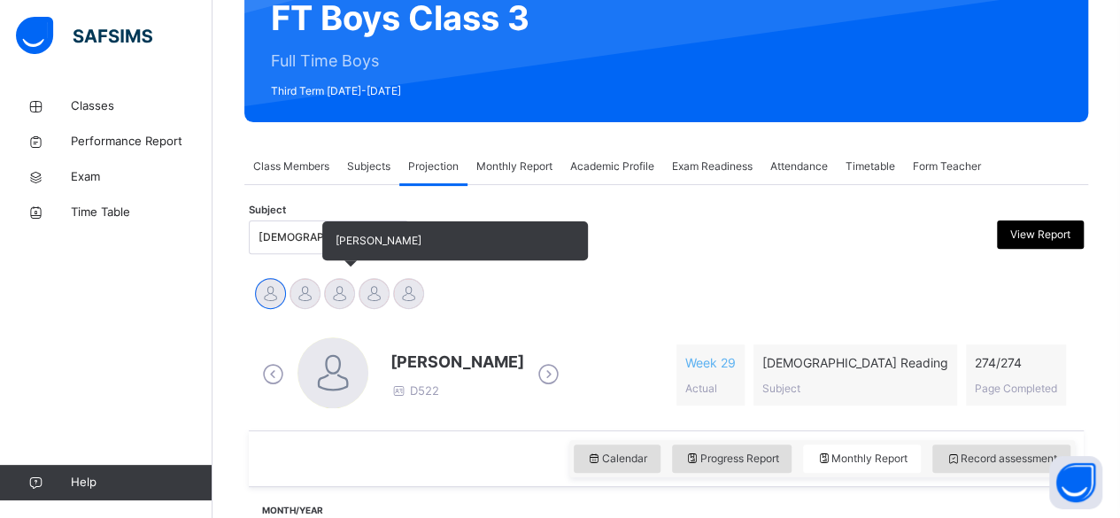
click at [345, 292] on div at bounding box center [339, 293] width 31 height 31
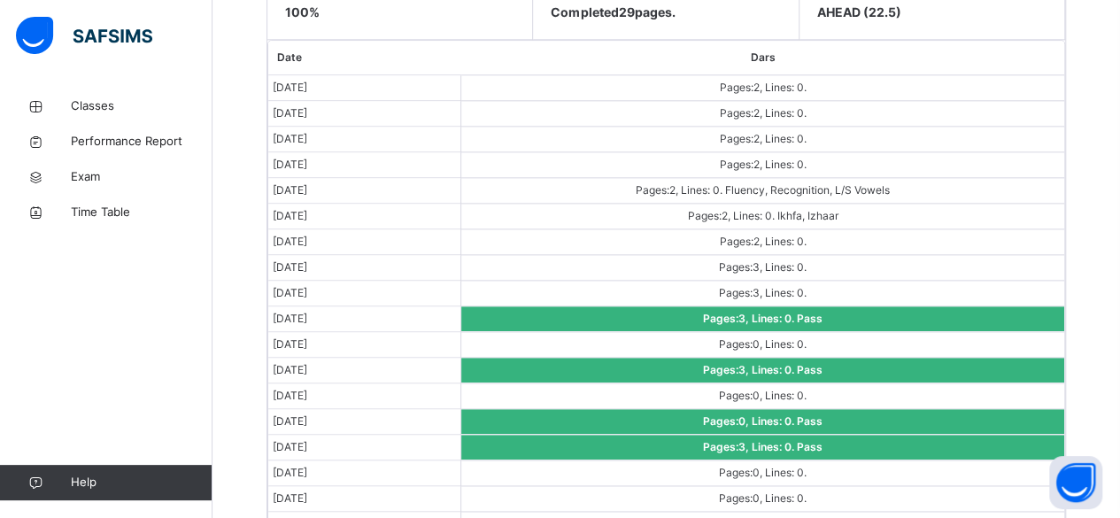
scroll to position [1070, 0]
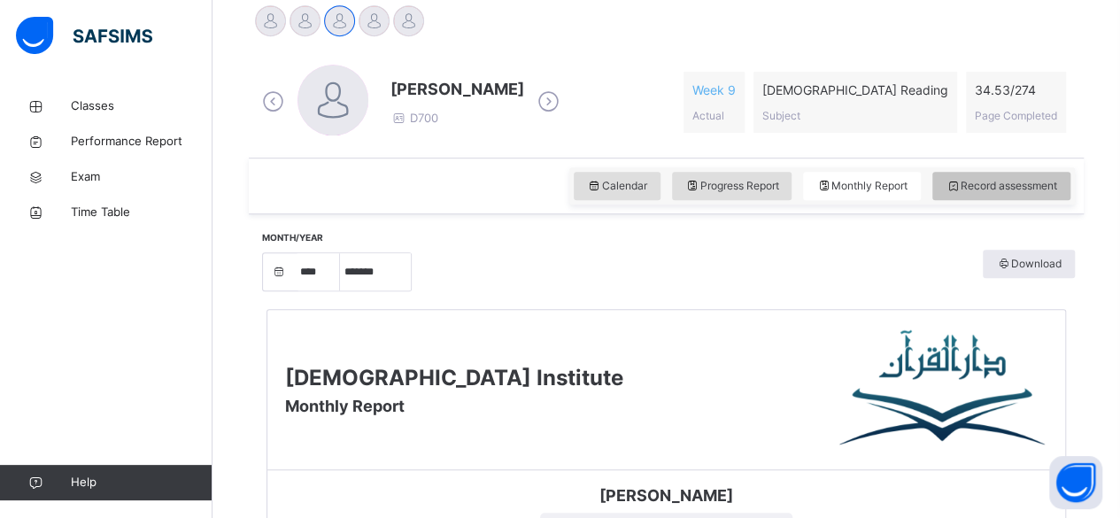
click at [1024, 189] on span "Record assessment" at bounding box center [1002, 186] width 112 height 16
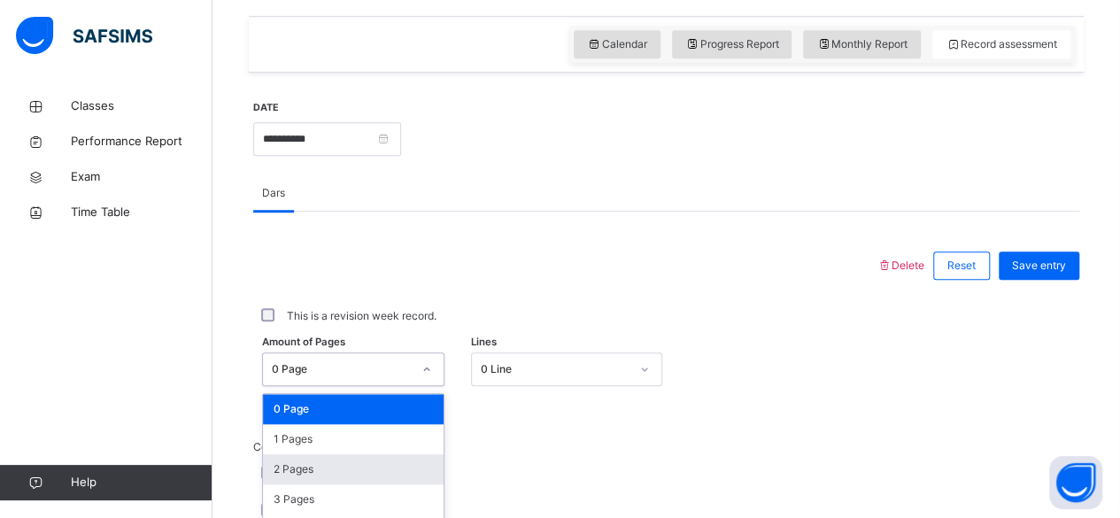
scroll to position [746, 0]
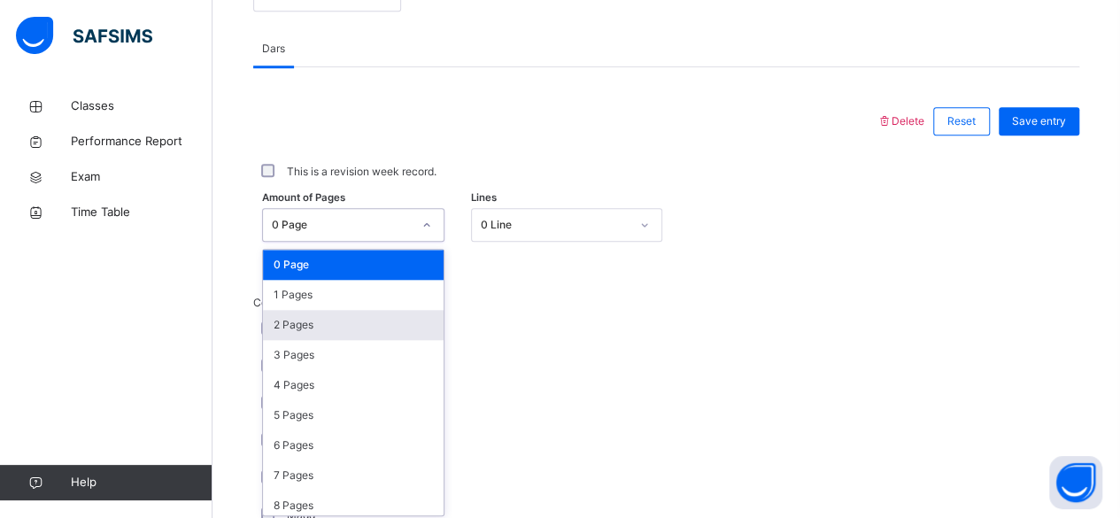
click at [336, 242] on div "option 2 Pages focused, 3 of 275. 275 results available. Use Up and Down to cho…" at bounding box center [353, 225] width 182 height 34
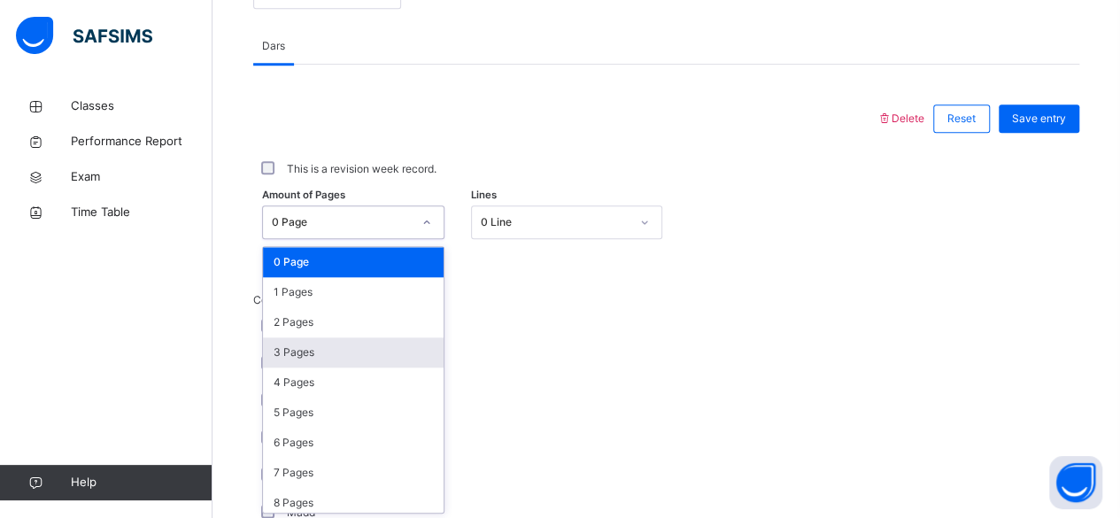
click at [340, 348] on div "3 Pages" at bounding box center [353, 352] width 181 height 30
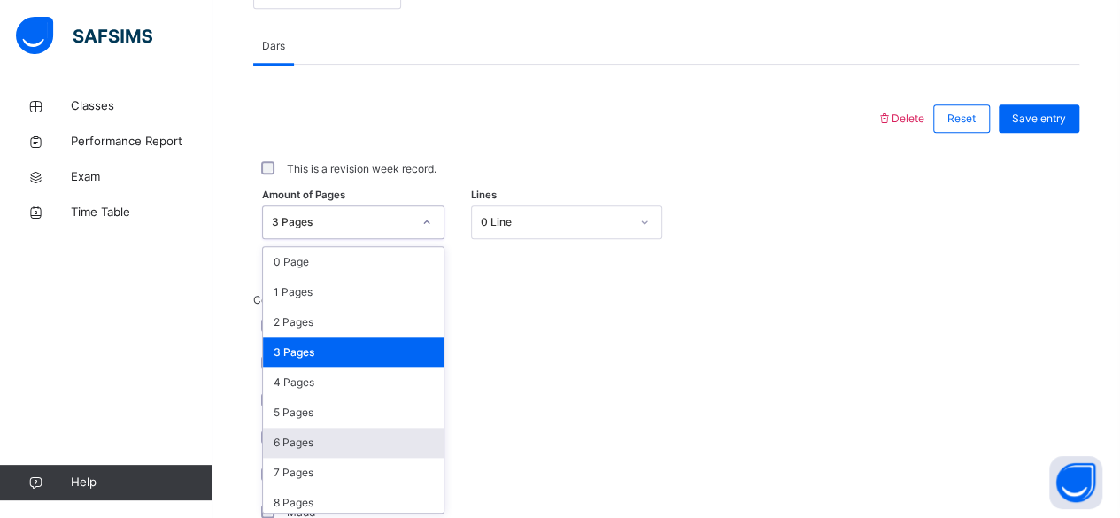
scroll to position [45, 0]
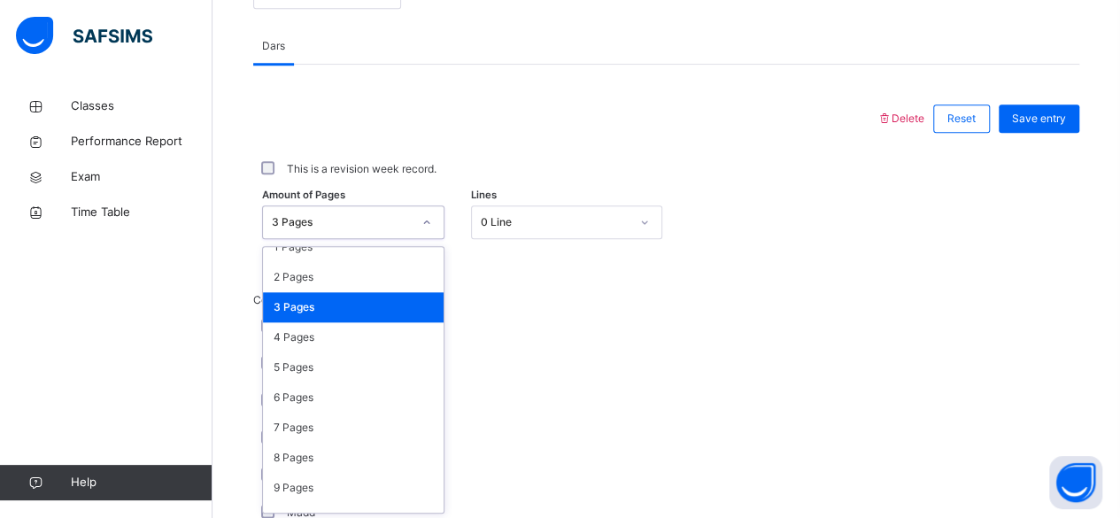
click at [388, 300] on div "3 Pages" at bounding box center [353, 307] width 181 height 30
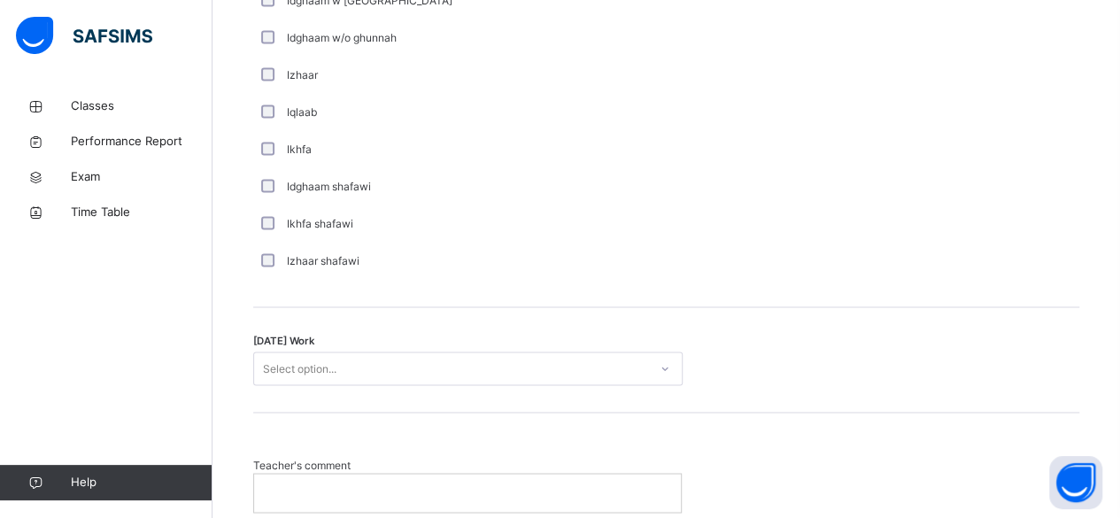
scroll to position [1475, 0]
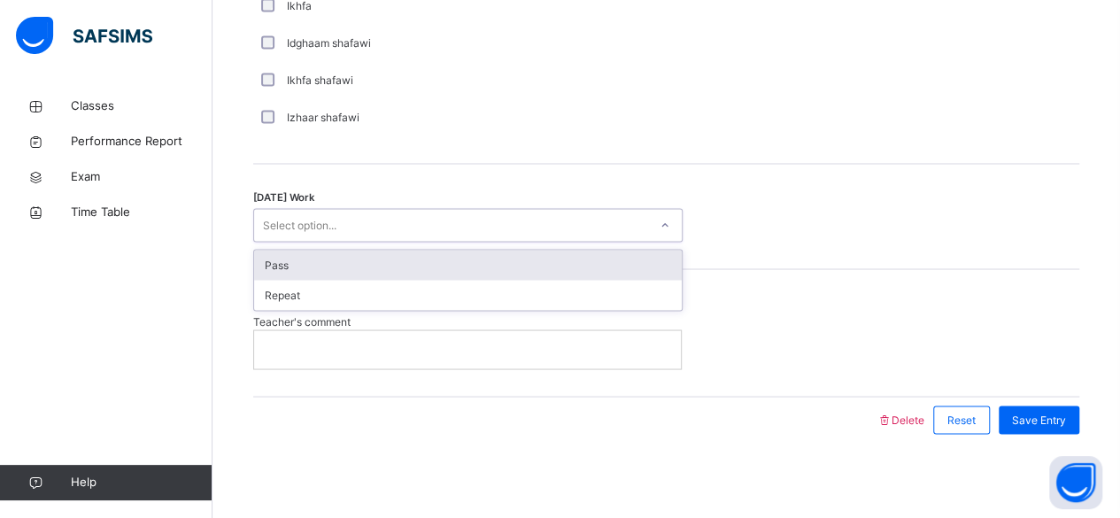
click at [476, 260] on div "Pass" at bounding box center [468, 265] width 428 height 30
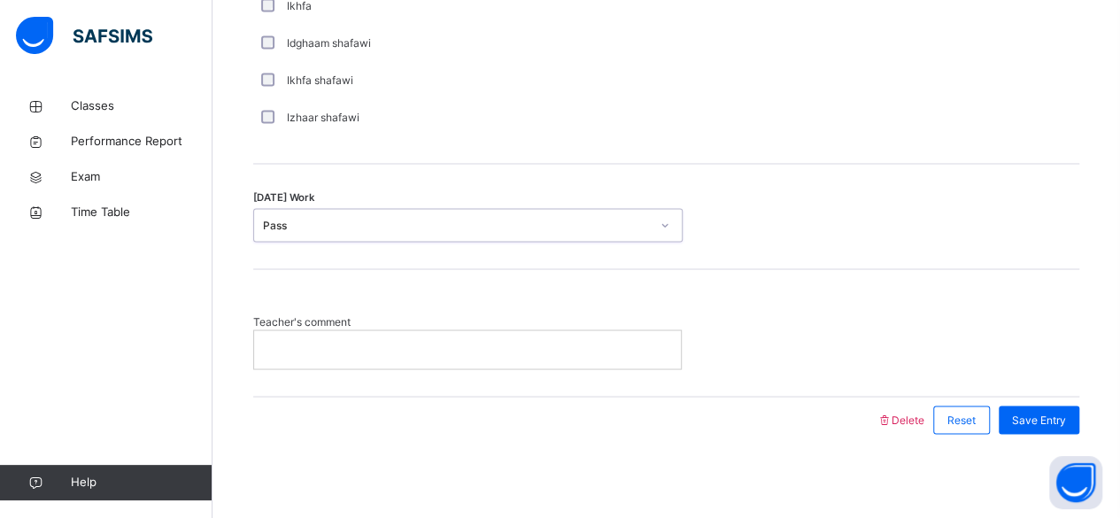
click at [490, 360] on div at bounding box center [467, 348] width 427 height 37
click at [1044, 414] on span "Save Entry" at bounding box center [1039, 420] width 54 height 16
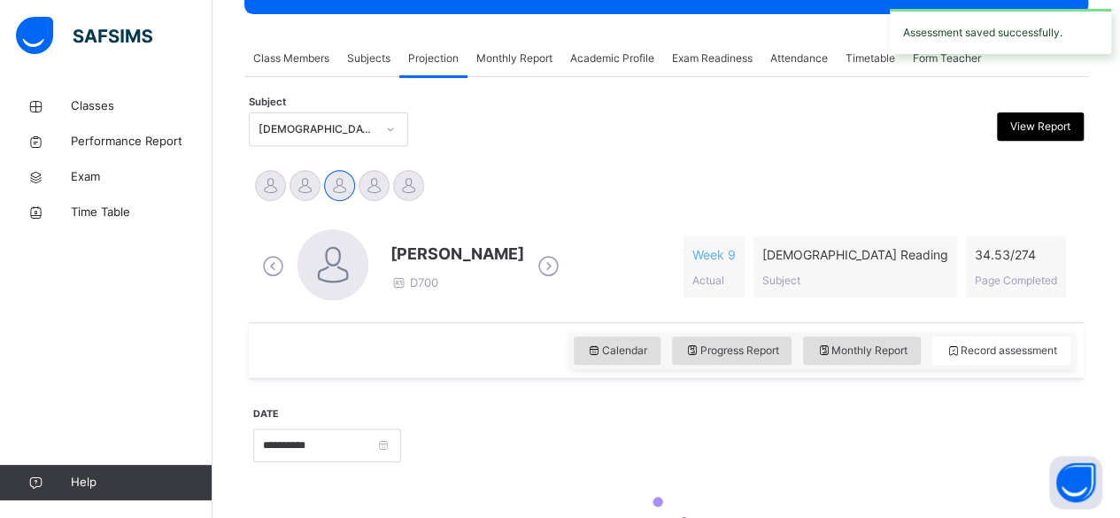
scroll to position [0, 0]
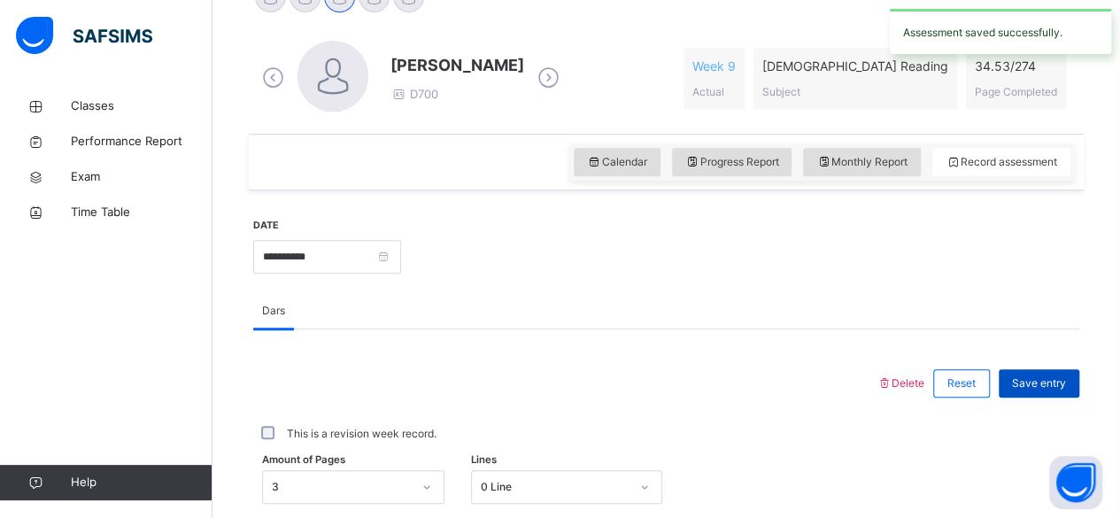
click at [1049, 383] on span "Save entry" at bounding box center [1039, 383] width 54 height 16
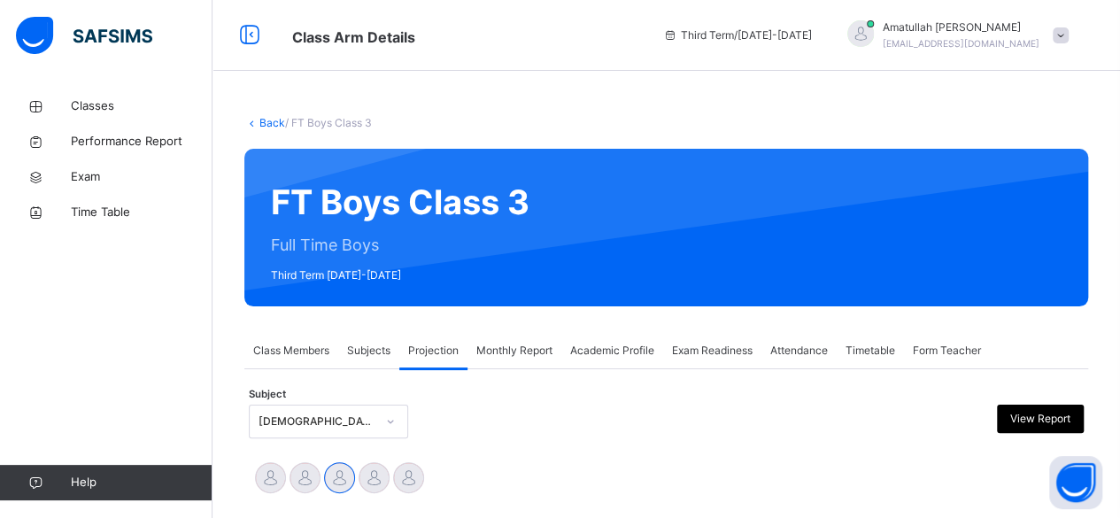
click at [1078, 38] on div "Amatullah Ahmed shammizaman91@gmail.com" at bounding box center [954, 35] width 248 height 32
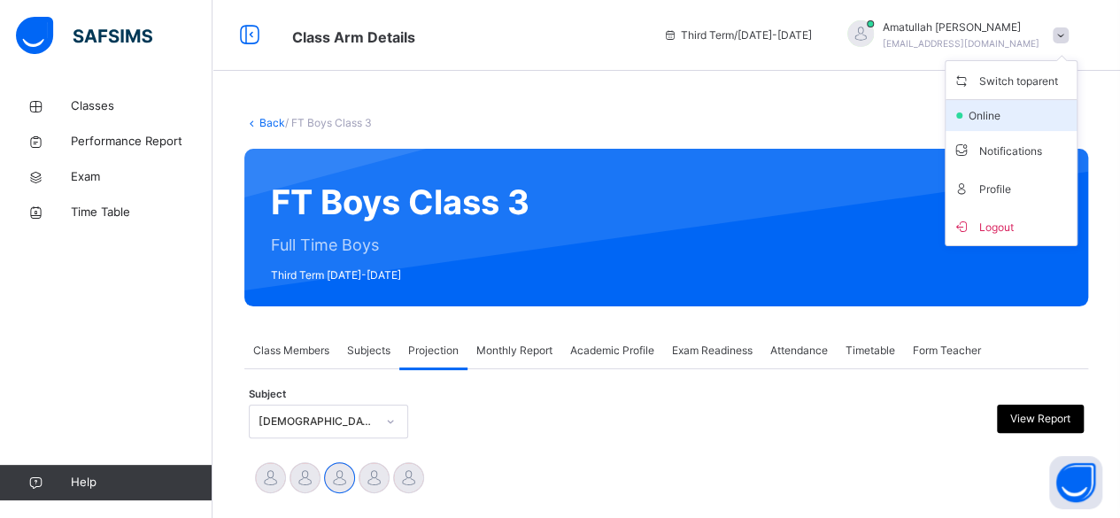
click at [1035, 107] on li "online" at bounding box center [1011, 115] width 131 height 31
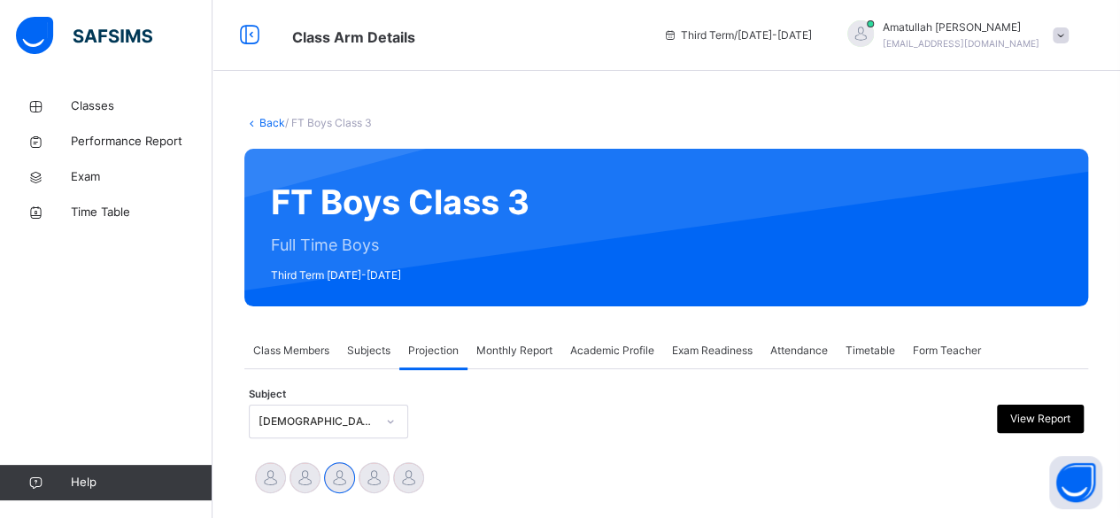
click at [1069, 43] on span at bounding box center [1061, 35] width 16 height 16
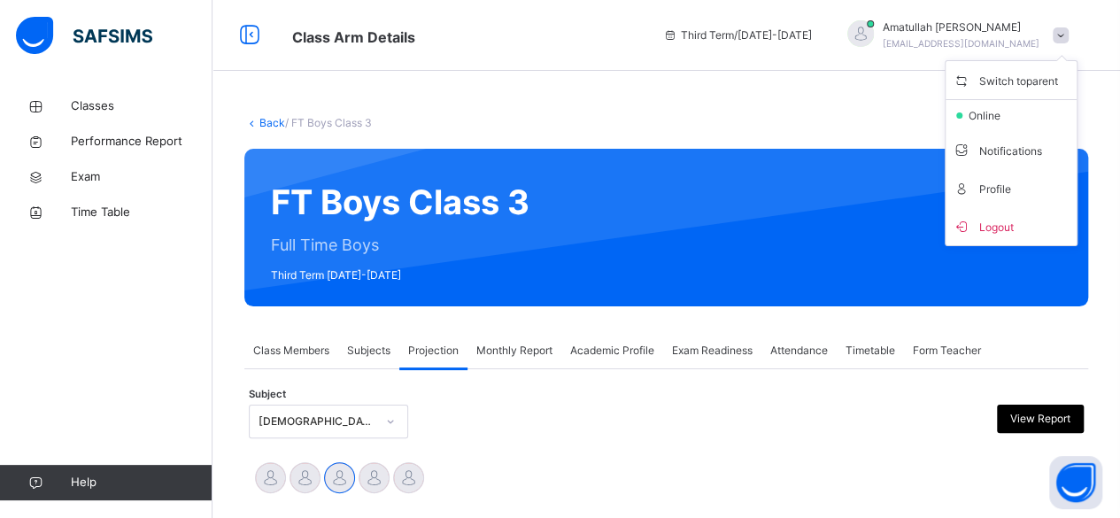
click at [1058, 67] on ul "Switch to parent online Notifications Profile Logout" at bounding box center [1011, 153] width 133 height 186
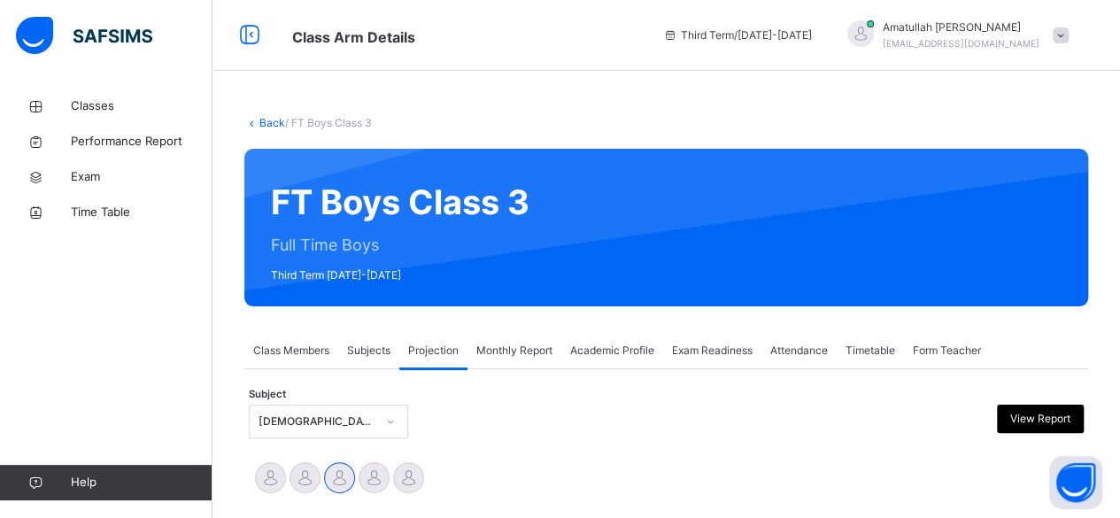
click at [1069, 35] on span at bounding box center [1061, 35] width 16 height 16
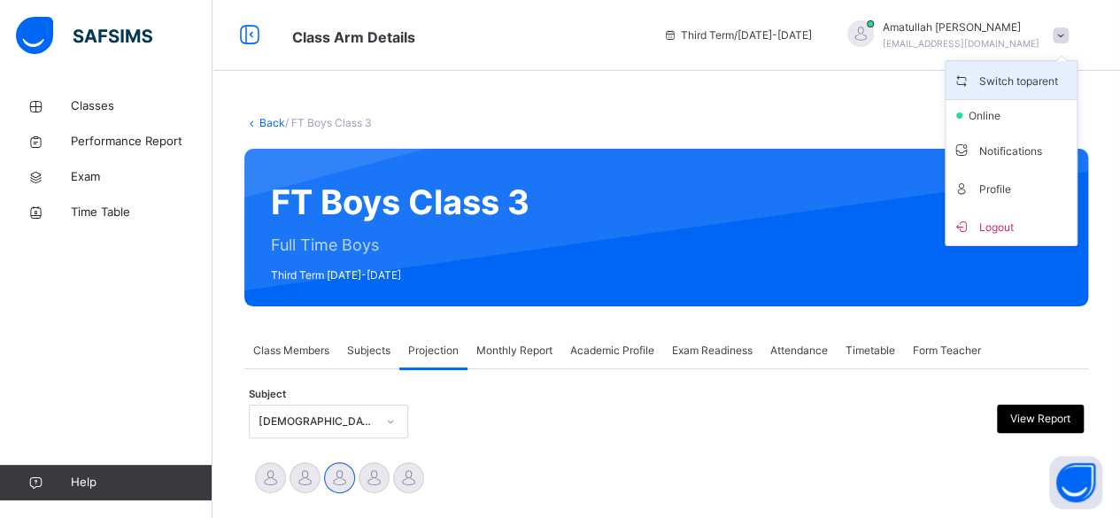
click at [1041, 74] on span "Switch to parent" at bounding box center [1011, 80] width 117 height 24
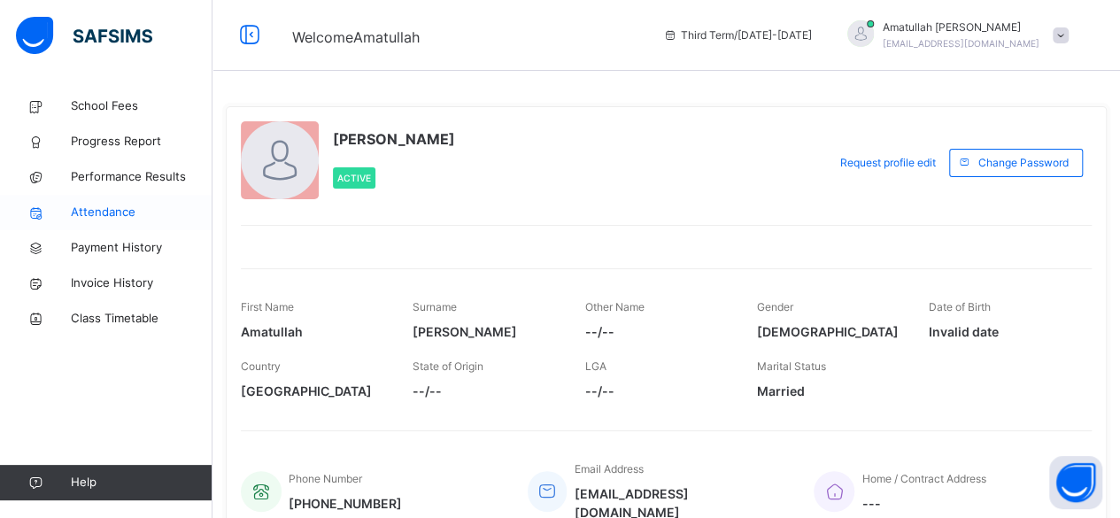
click at [106, 211] on span "Attendance" at bounding box center [142, 213] width 142 height 18
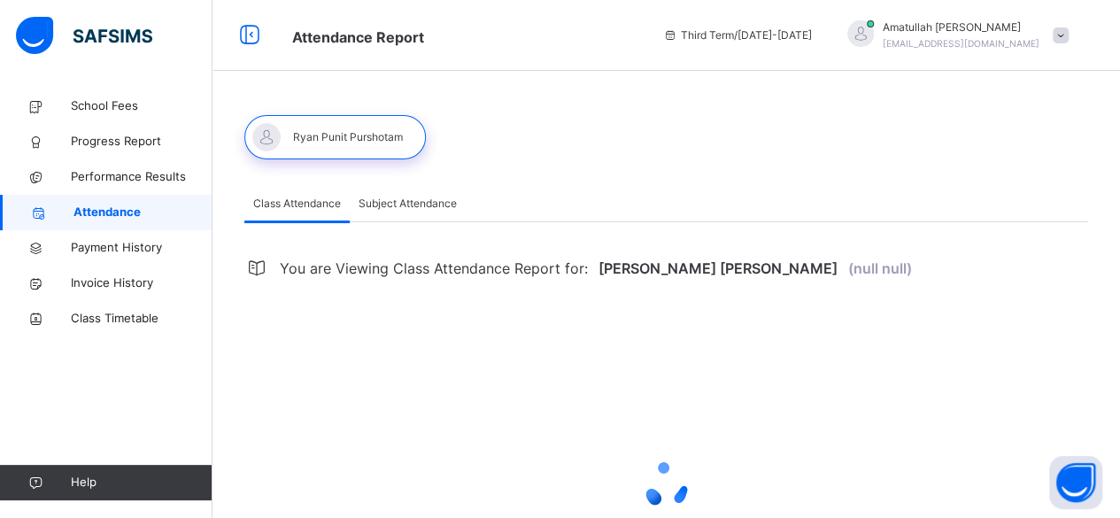
select select "****"
select select "*"
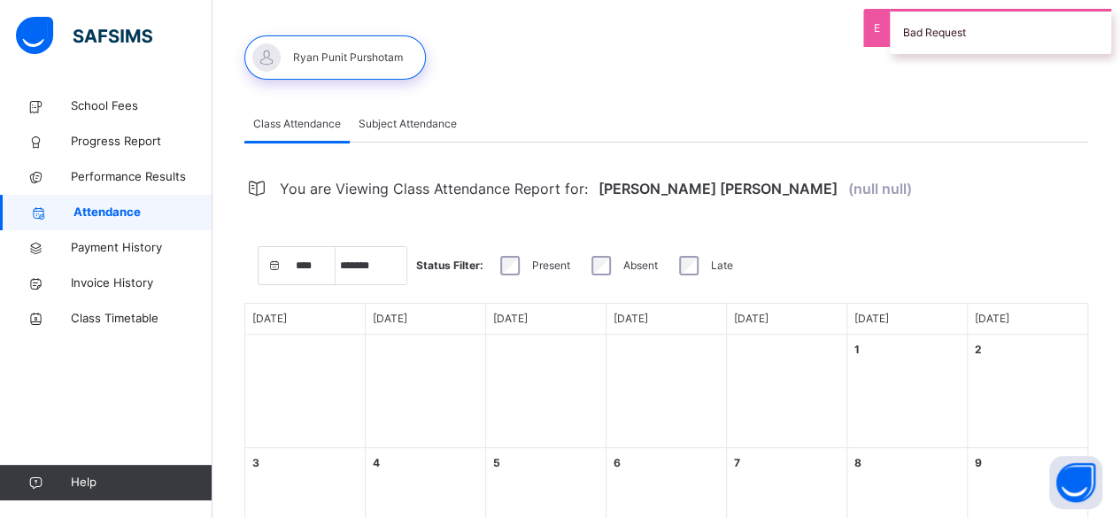
scroll to position [87, 0]
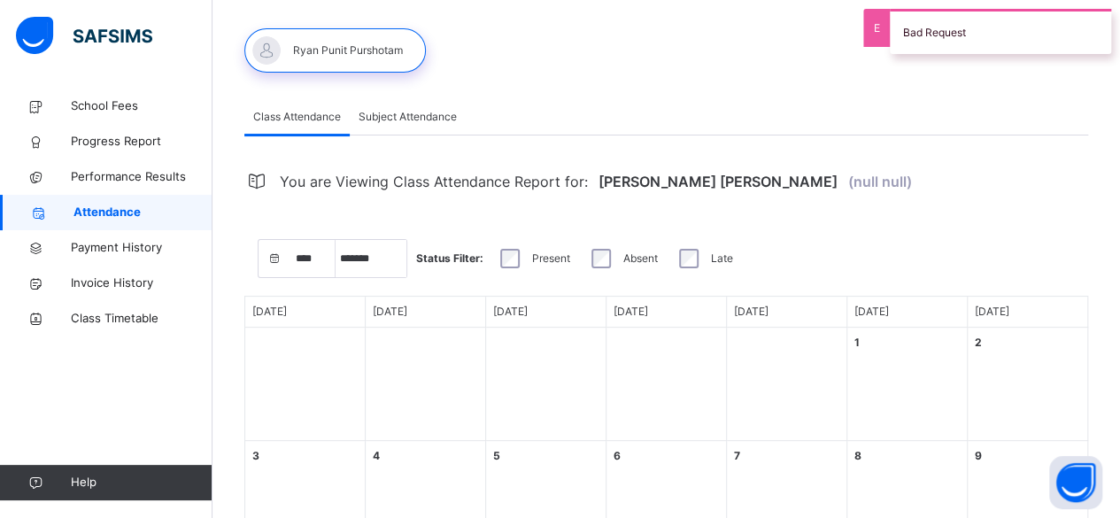
click at [963, 35] on div "Bad Request" at bounding box center [1000, 31] width 221 height 45
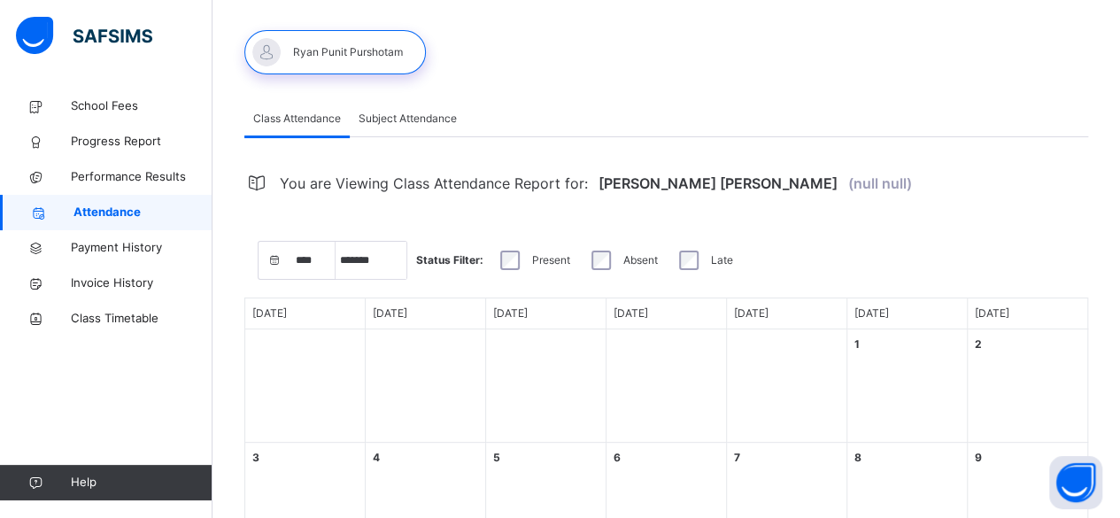
scroll to position [85, 0]
click at [678, 275] on div "Late" at bounding box center [704, 260] width 66 height 37
click at [597, 276] on div "Absent" at bounding box center [623, 260] width 79 height 37
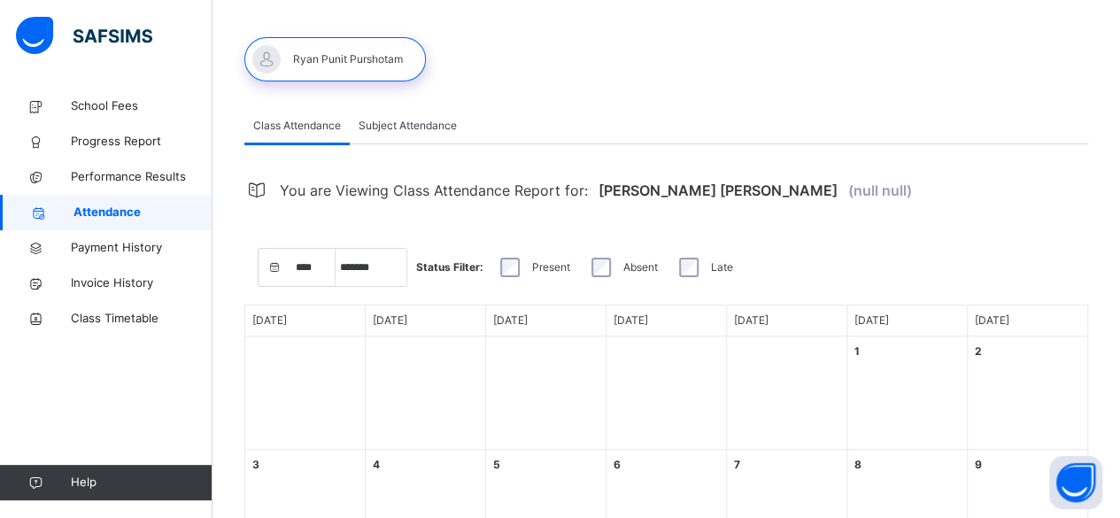
scroll to position [0, 0]
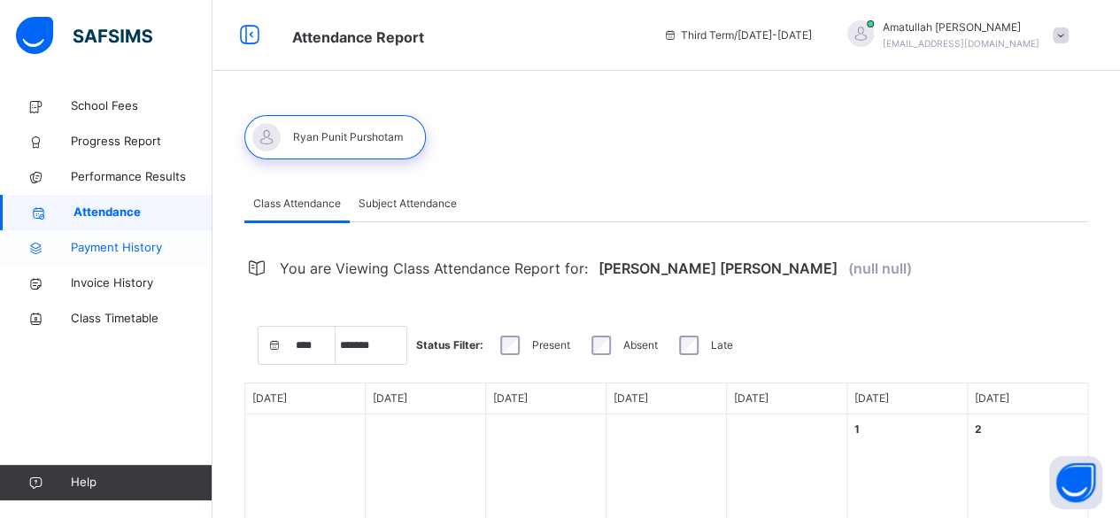
click at [135, 253] on span "Payment History" at bounding box center [142, 248] width 142 height 18
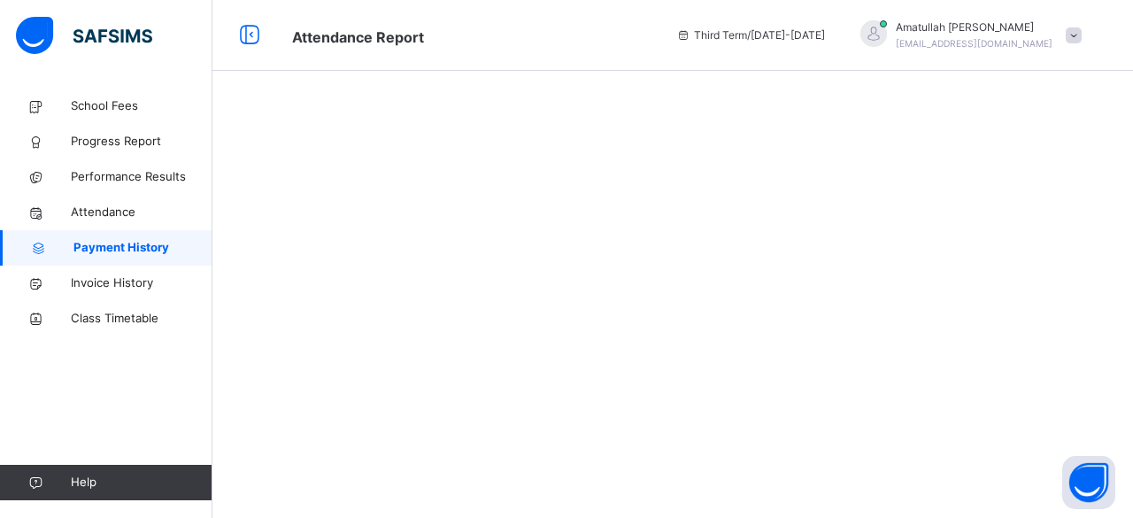
select select "****"
select select "*"
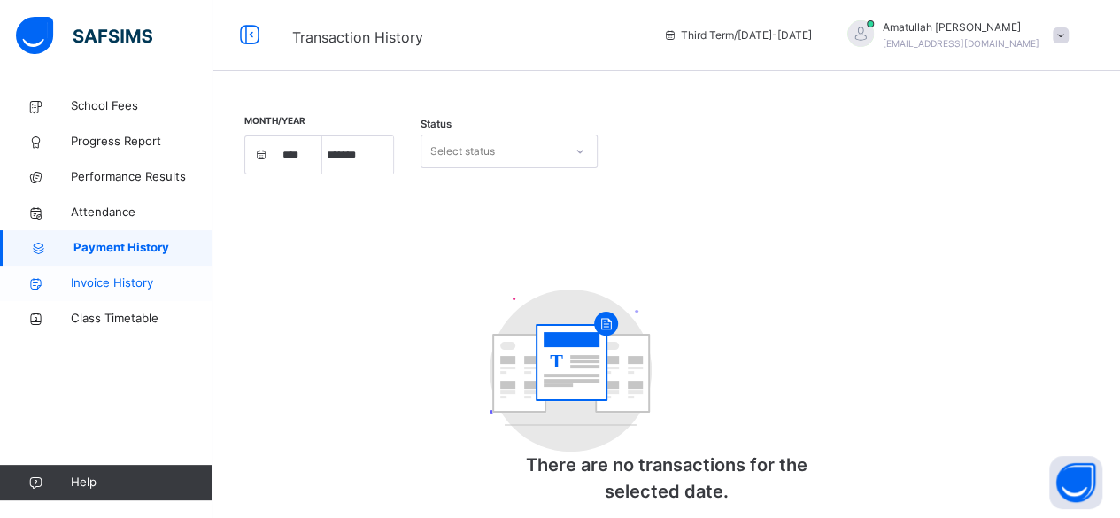
click at [169, 292] on link "Invoice History" at bounding box center [106, 283] width 213 height 35
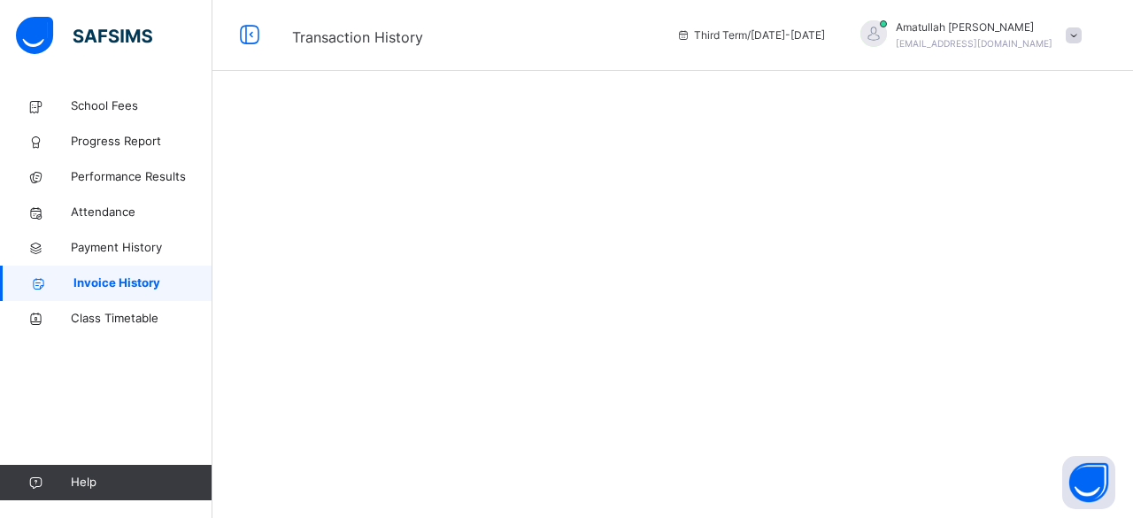
select select "****"
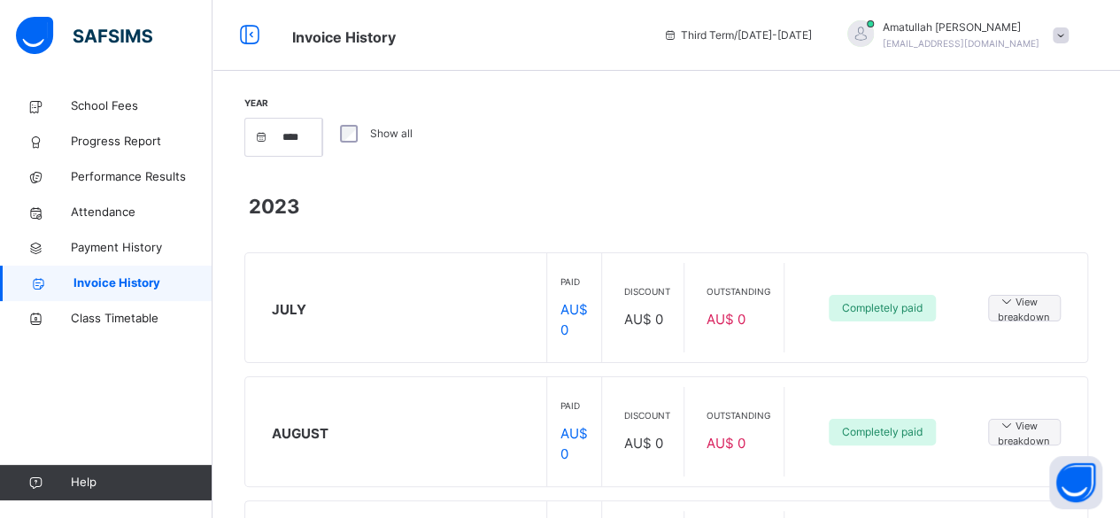
click at [1069, 35] on span at bounding box center [1061, 35] width 16 height 16
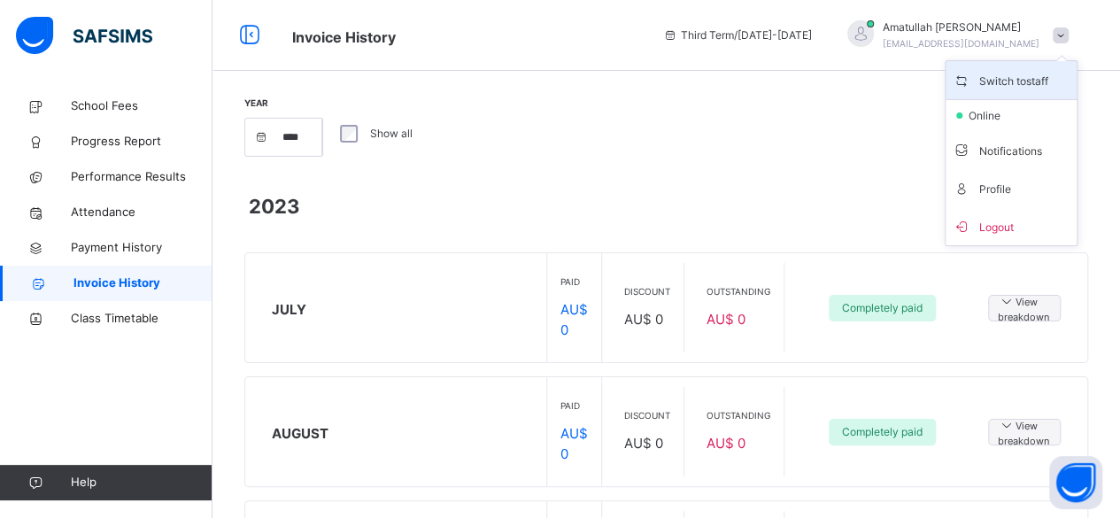
click at [1043, 85] on span "Switch to staff" at bounding box center [1011, 80] width 117 height 24
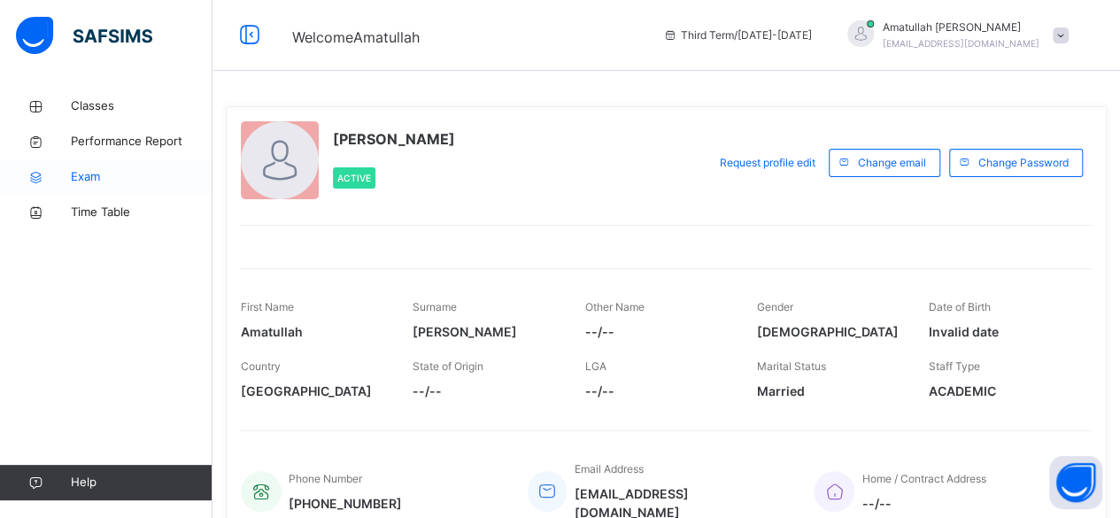
click at [173, 177] on span "Exam" at bounding box center [142, 177] width 142 height 18
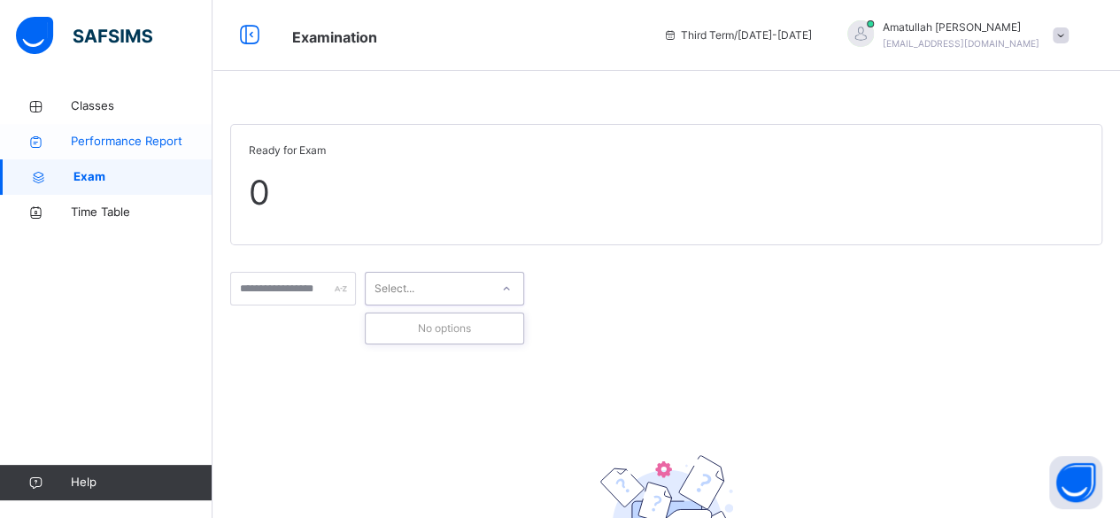
click at [131, 135] on span "Performance Report" at bounding box center [142, 142] width 142 height 18
select select "****"
select select "*"
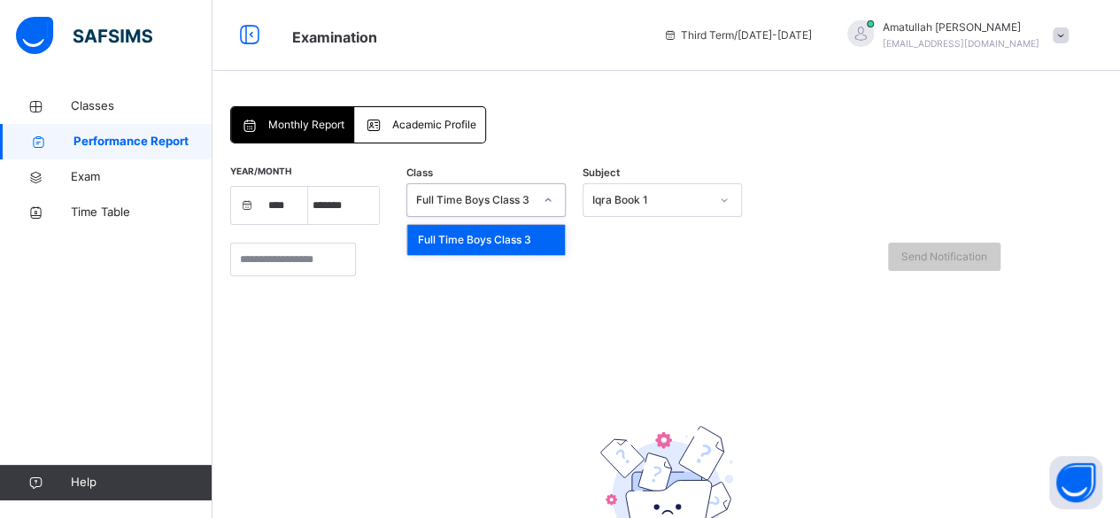
click at [560, 244] on div "Full Time Boys Class 3" at bounding box center [486, 240] width 158 height 30
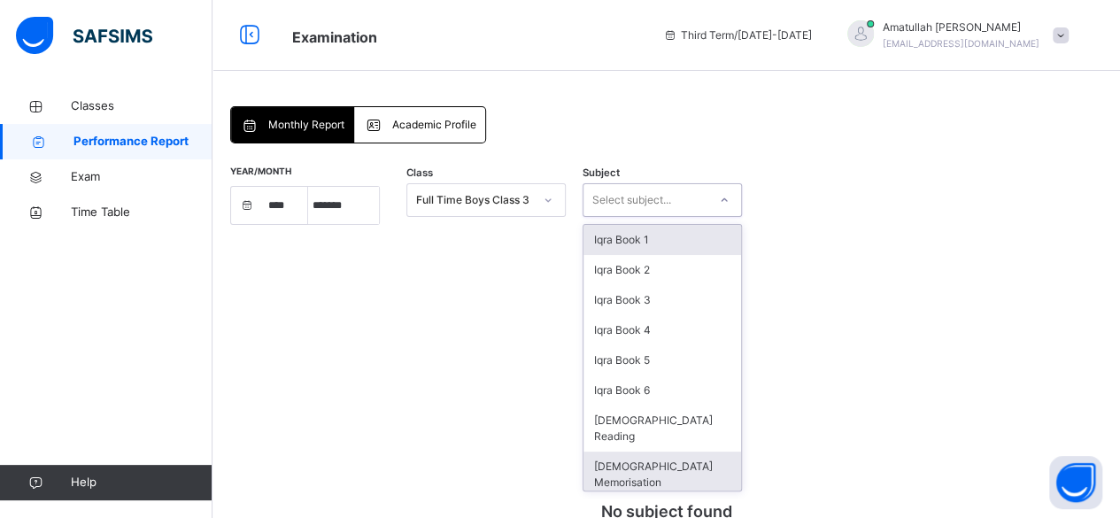
click at [667, 452] on div "[DEMOGRAPHIC_DATA] Memorisation" at bounding box center [663, 475] width 158 height 46
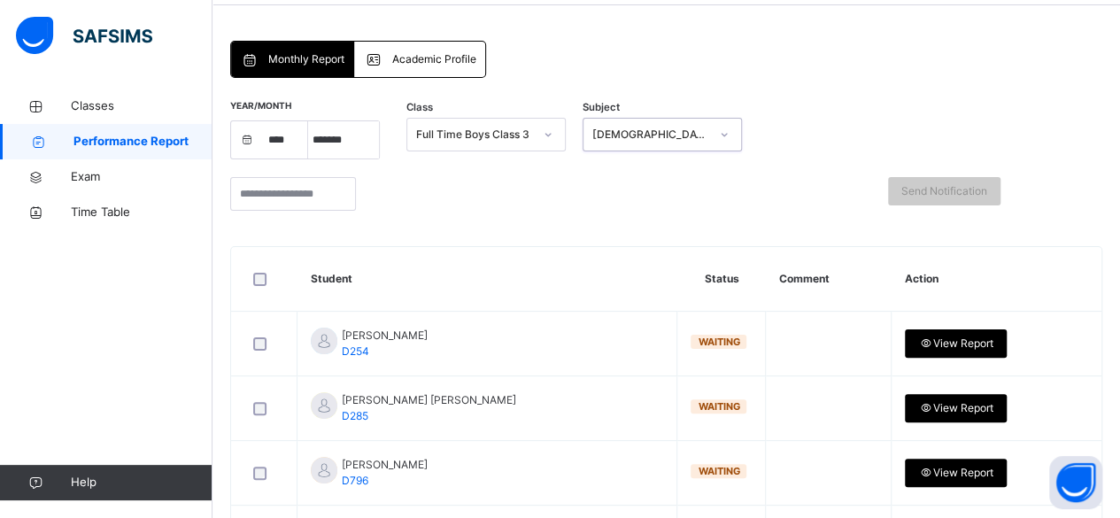
scroll to position [67, 0]
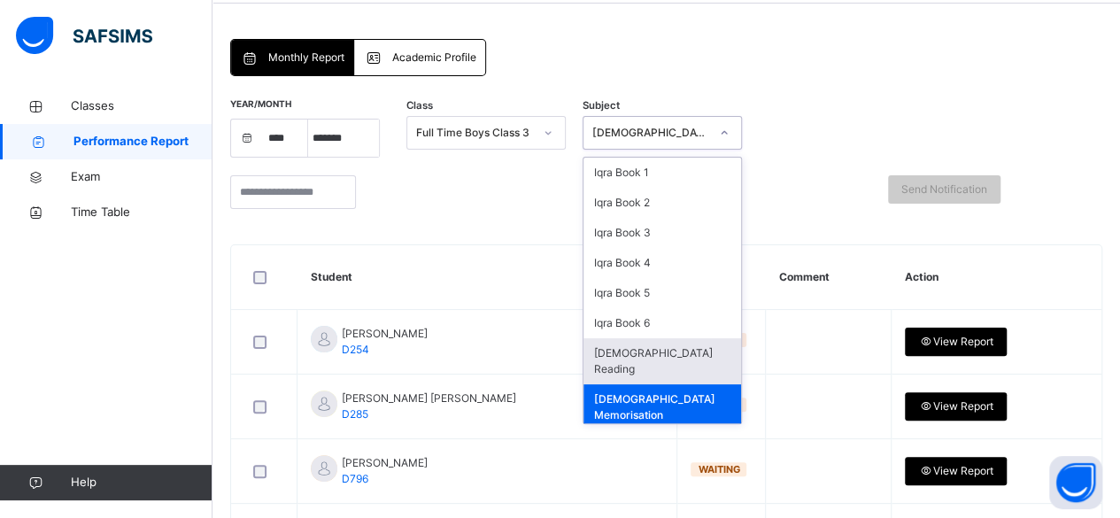
click at [639, 350] on div "[DEMOGRAPHIC_DATA] Reading" at bounding box center [663, 361] width 158 height 46
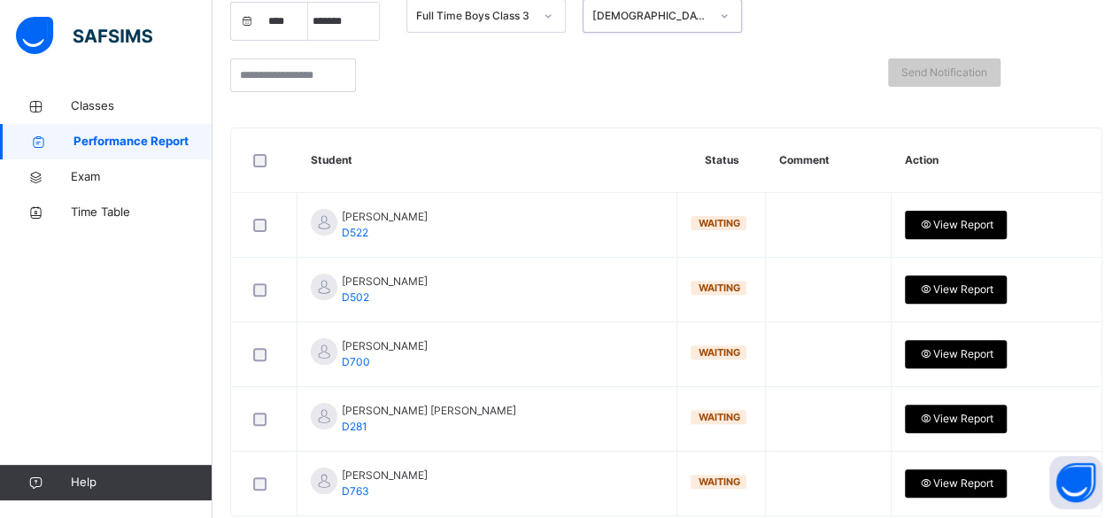
scroll to position [186, 0]
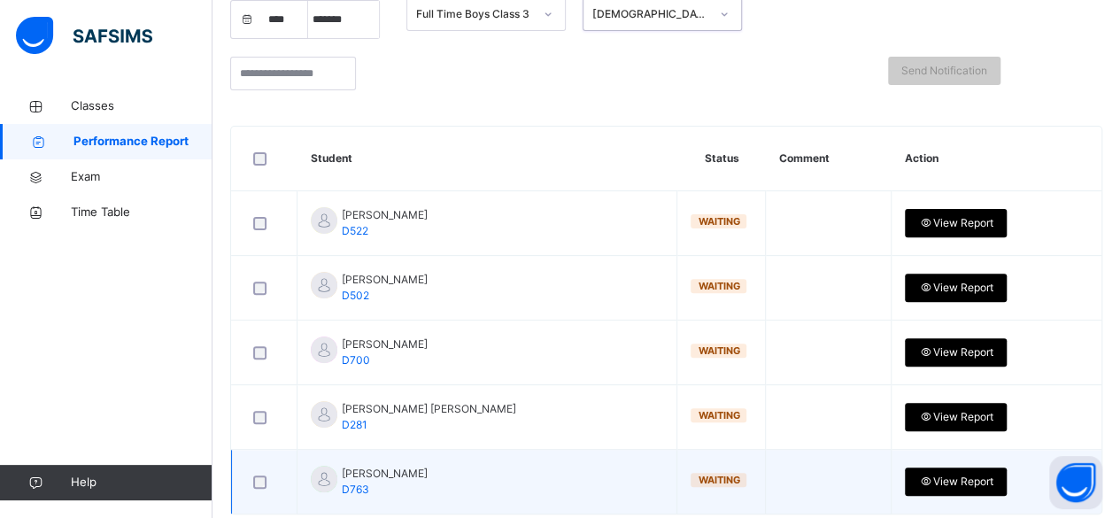
click at [611, 467] on p "Mohammed Abdullah D763" at bounding box center [487, 482] width 352 height 32
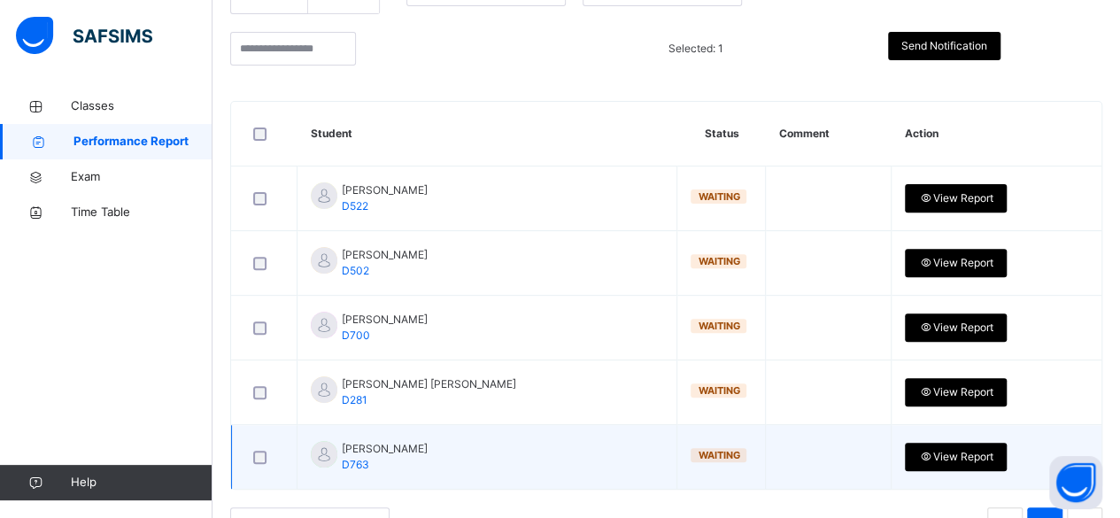
scroll to position [272, 0]
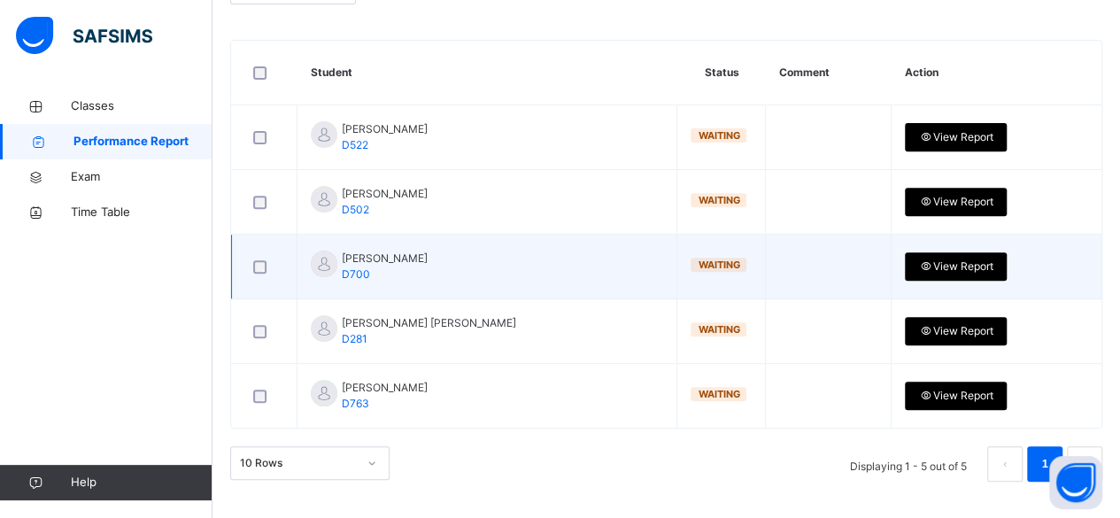
click at [256, 282] on div at bounding box center [264, 266] width 38 height 37
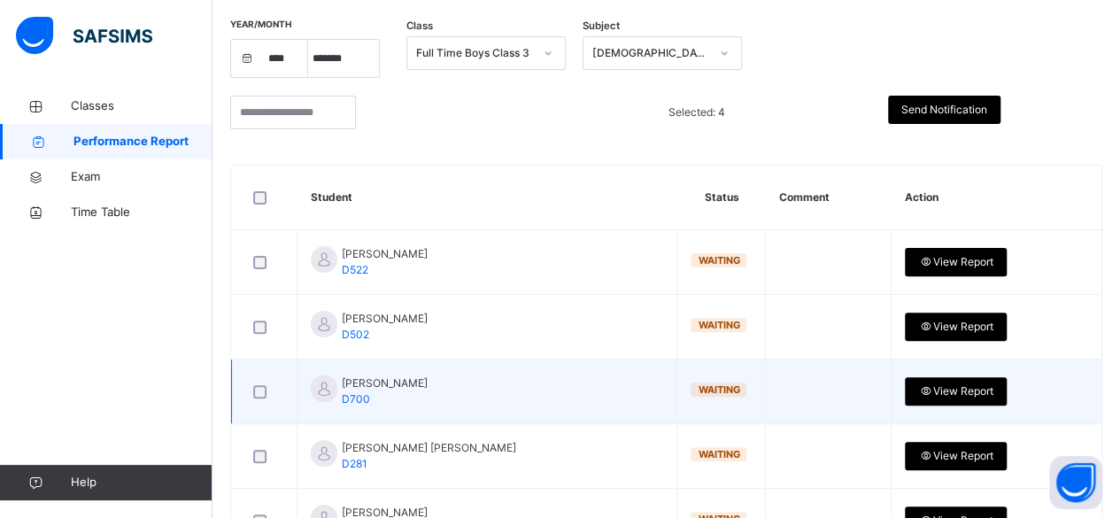
scroll to position [136, 0]
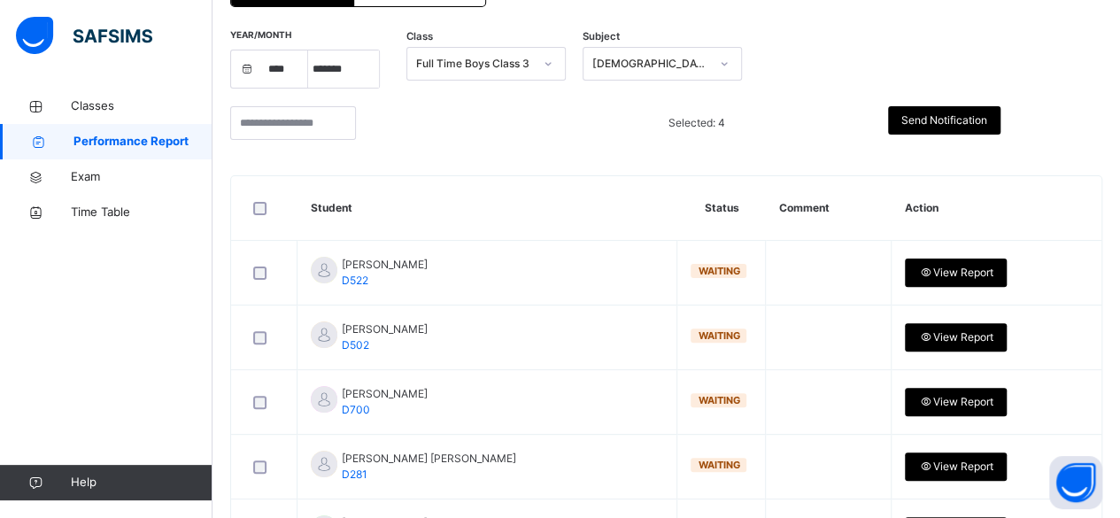
click at [987, 120] on span "Send Notification" at bounding box center [944, 120] width 86 height 16
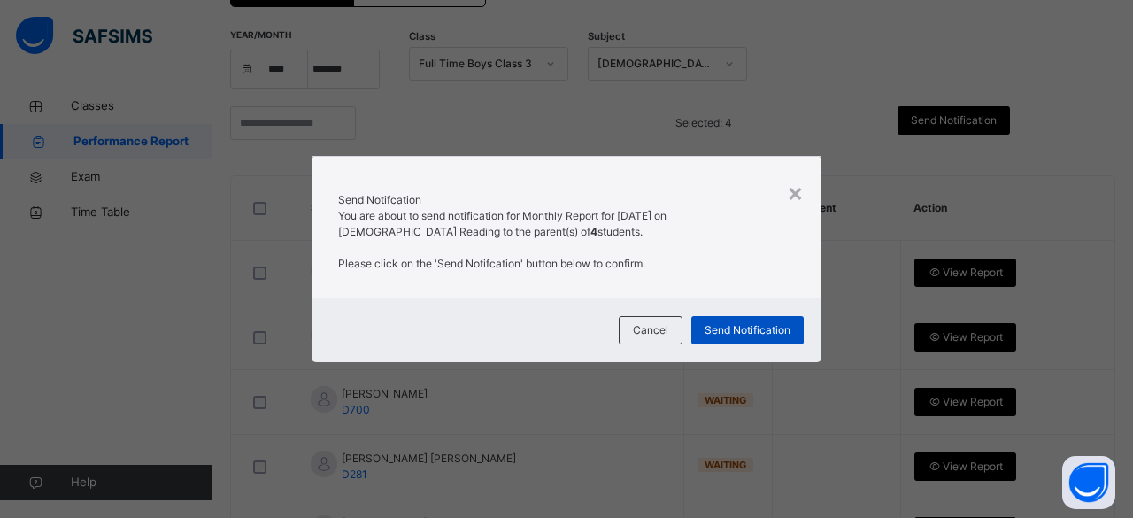
click at [777, 319] on div "Send Notification" at bounding box center [748, 330] width 112 height 28
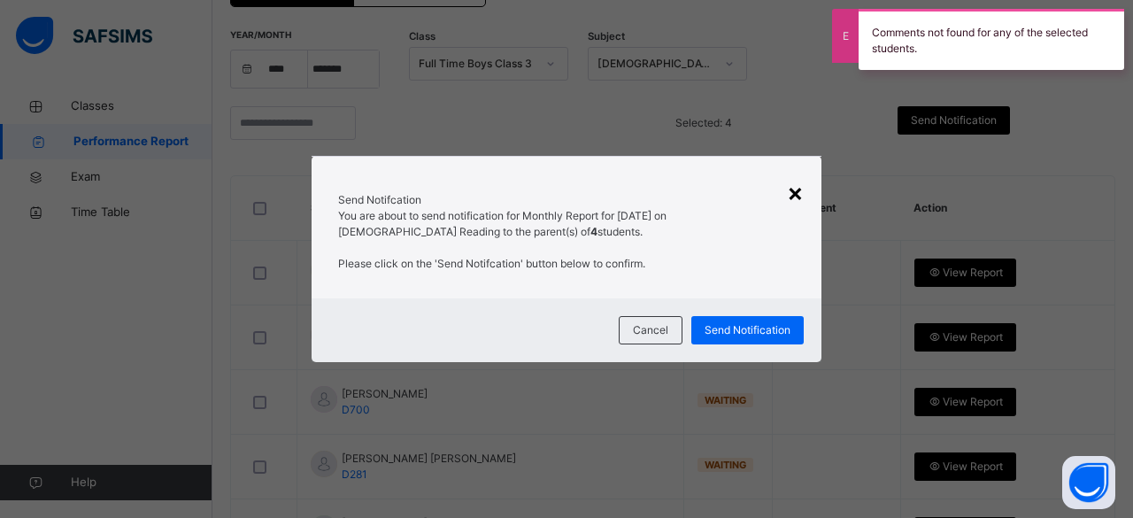
click at [802, 198] on div "×" at bounding box center [795, 192] width 17 height 37
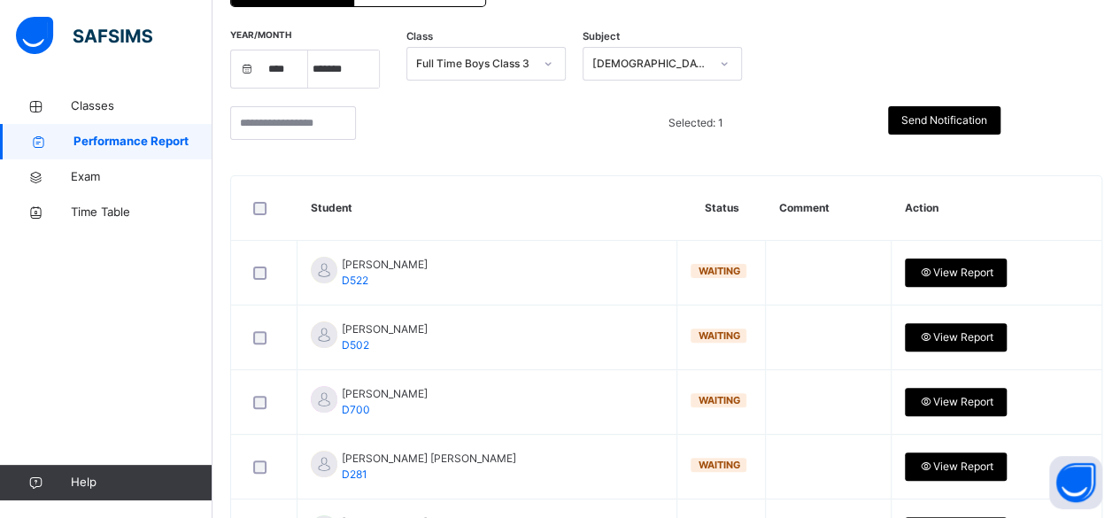
scroll to position [132, 0]
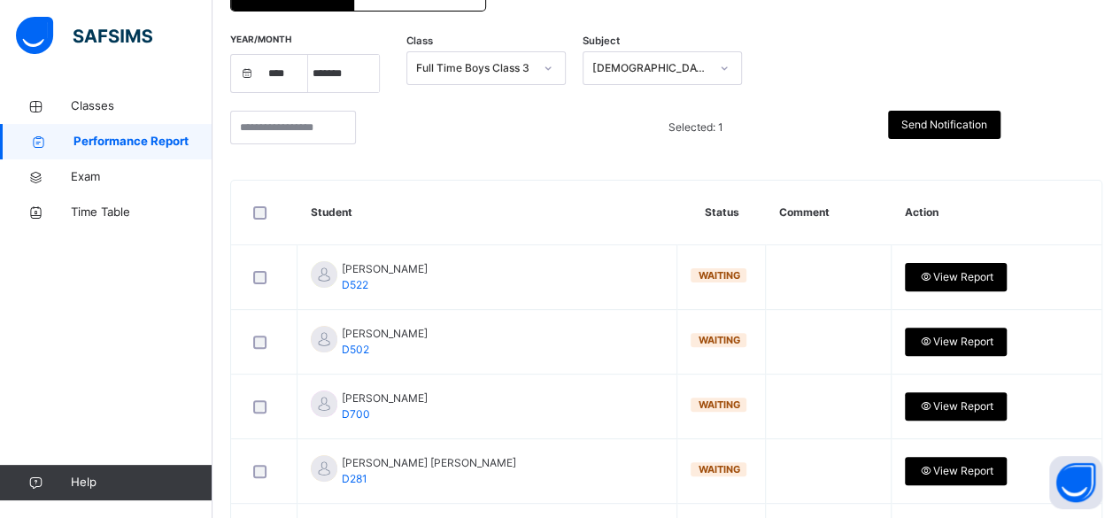
click at [977, 128] on span "Send Notification" at bounding box center [944, 125] width 86 height 16
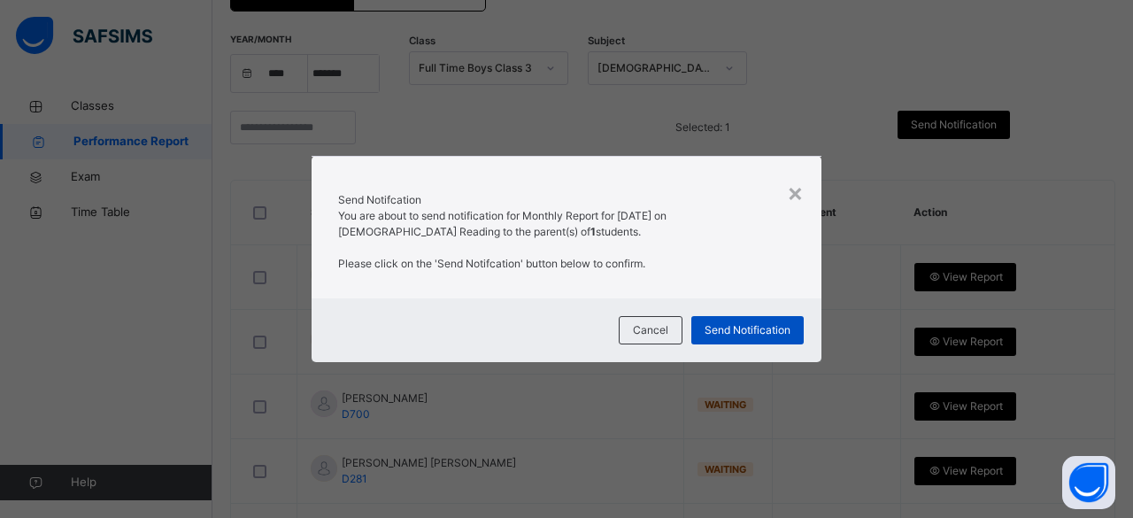
click at [773, 331] on span "Send Notification" at bounding box center [748, 330] width 86 height 16
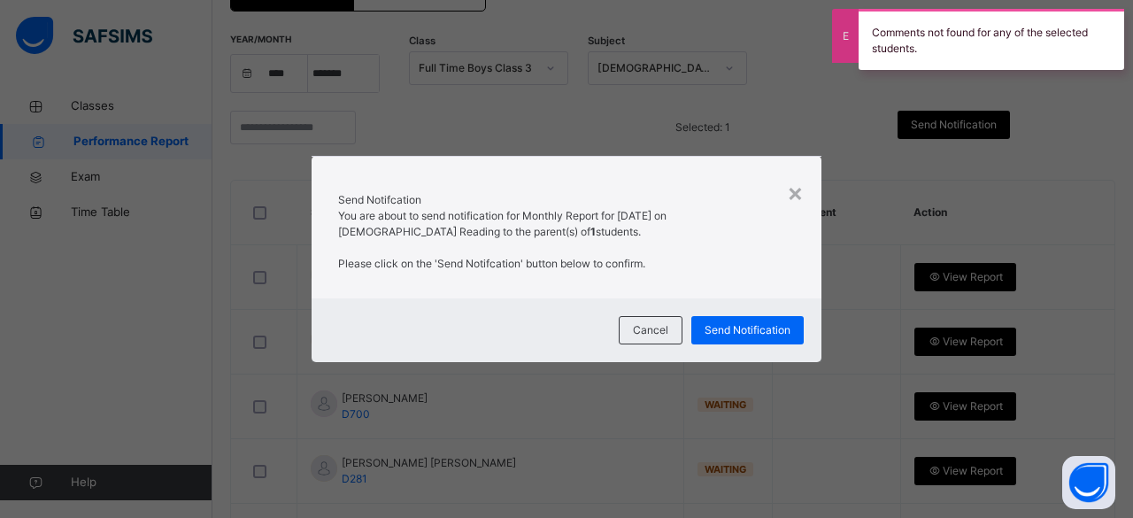
click at [786, 222] on div "Send Notifcation You are about to send notification for Monthly Report for AUGU…" at bounding box center [566, 232] width 457 height 80
click at [796, 191] on div "×" at bounding box center [795, 192] width 17 height 37
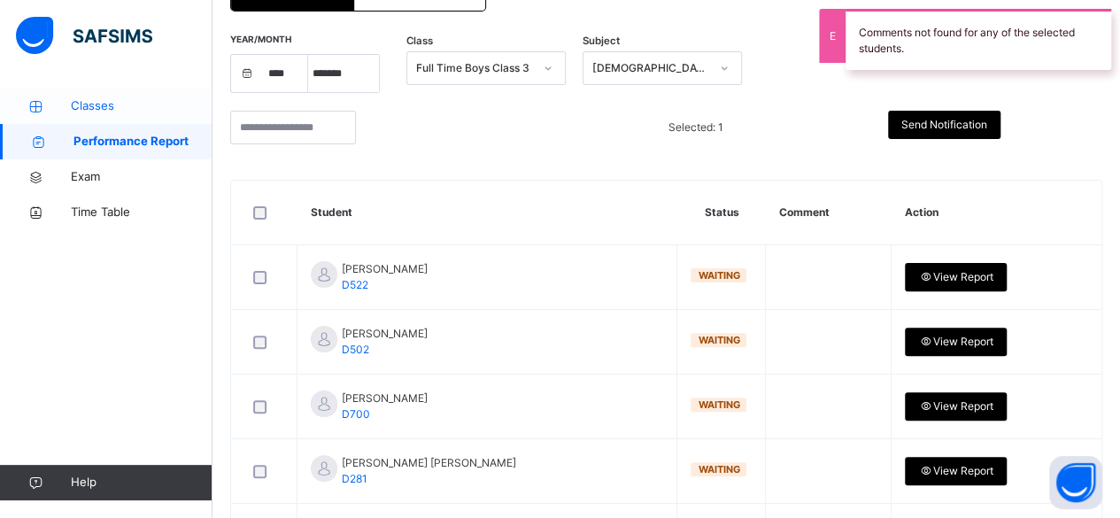
click at [160, 106] on span "Classes" at bounding box center [142, 106] width 142 height 18
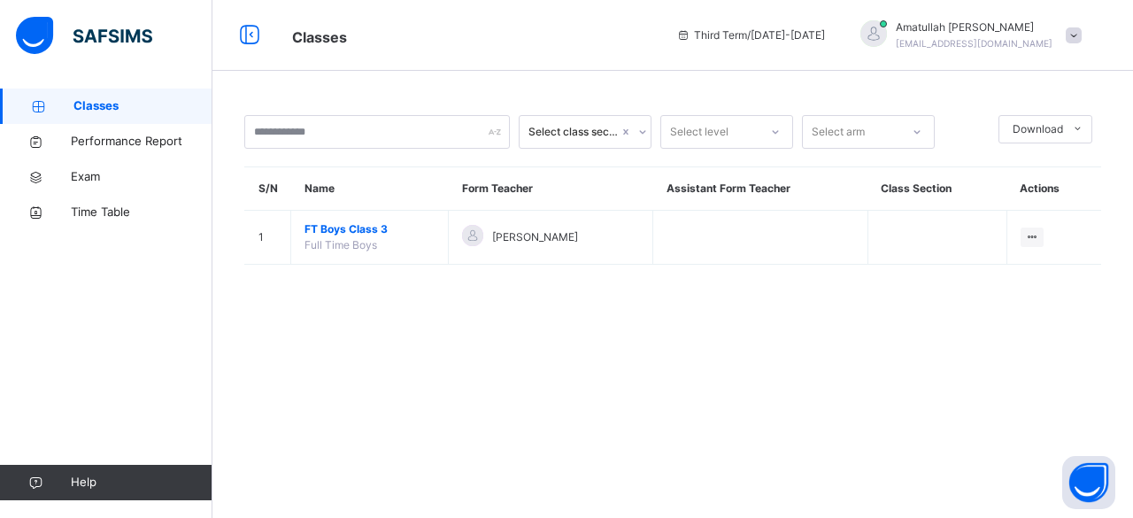
click at [1119, 399] on div "Select class section Select level Select arm Download Pdf Report Excel Report S…" at bounding box center [673, 259] width 921 height 518
click at [1079, 37] on span at bounding box center [1074, 35] width 16 height 16
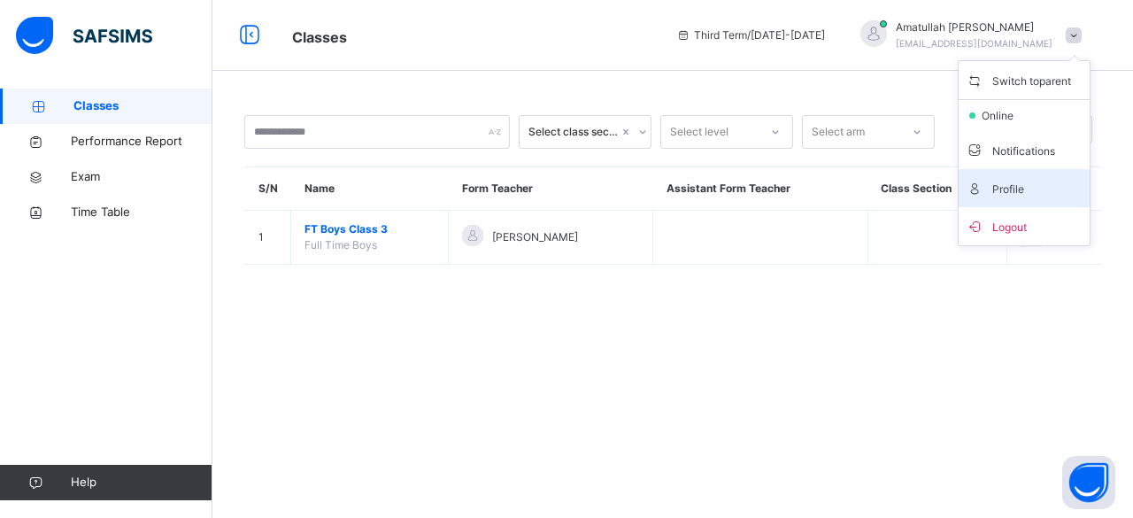
click at [1017, 186] on span "Profile" at bounding box center [1024, 188] width 117 height 24
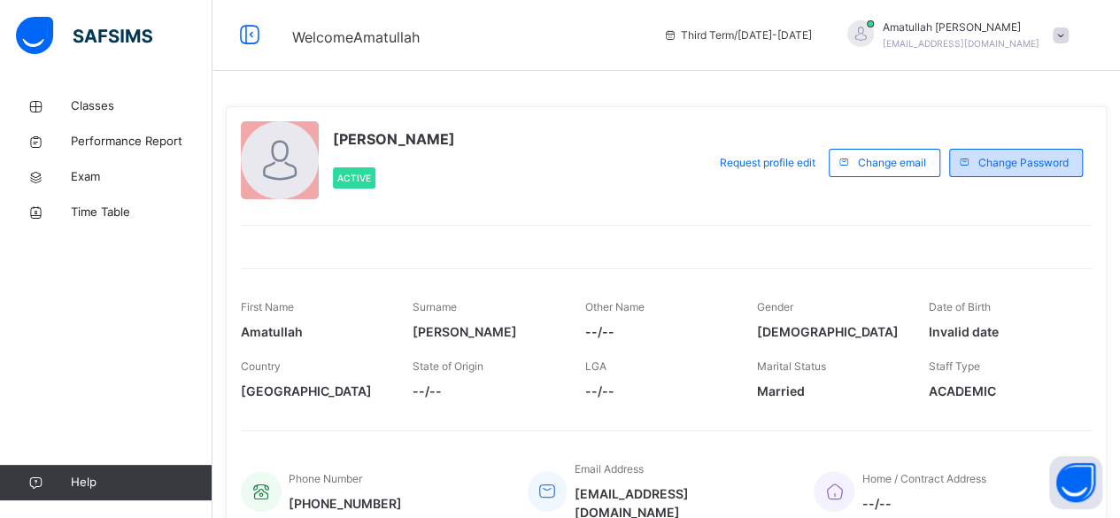
click at [1030, 161] on span "Change Password" at bounding box center [1023, 163] width 90 height 16
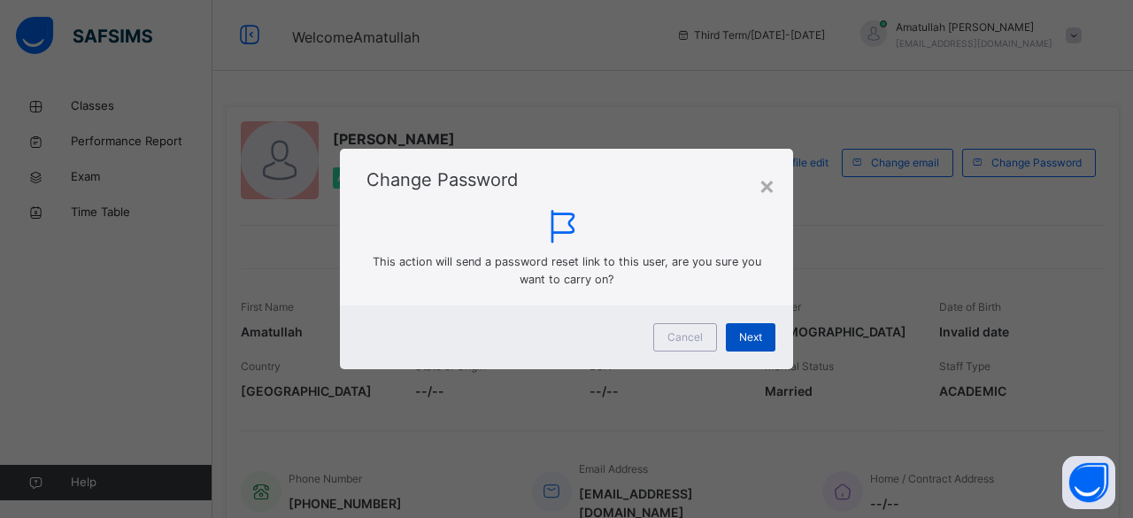
click at [751, 350] on div "Next" at bounding box center [751, 337] width 50 height 28
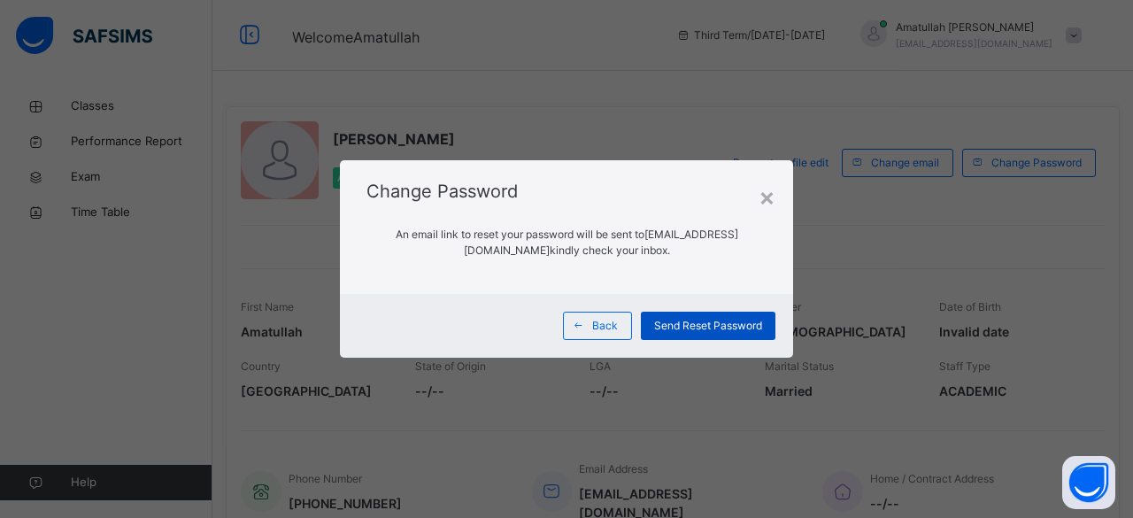
click at [747, 329] on span "Send Reset Password" at bounding box center [708, 326] width 108 height 16
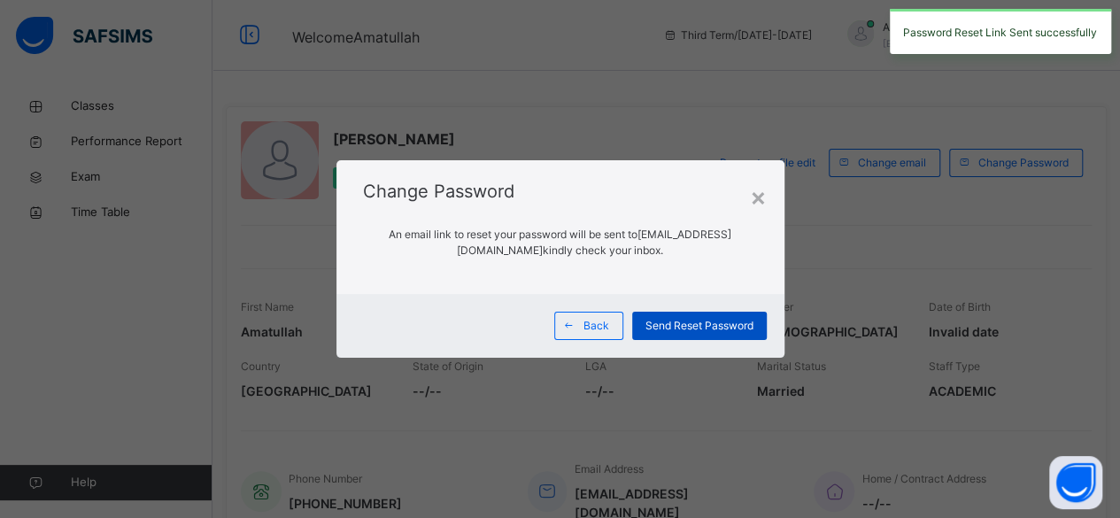
click at [751, 338] on div "Send Reset Password" at bounding box center [699, 326] width 135 height 28
click at [762, 197] on div "×" at bounding box center [758, 196] width 17 height 37
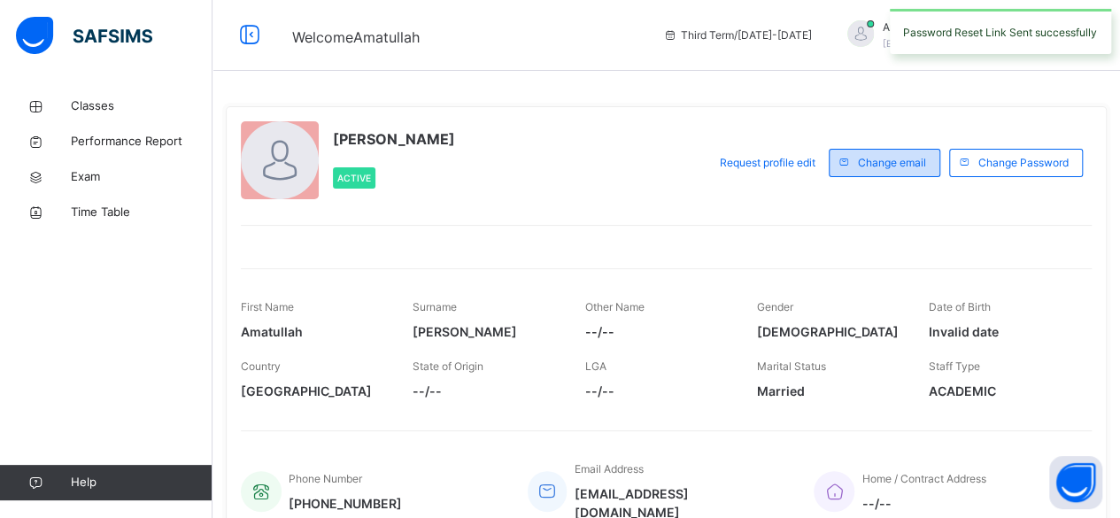
click at [921, 166] on span "Change email" at bounding box center [892, 163] width 68 height 16
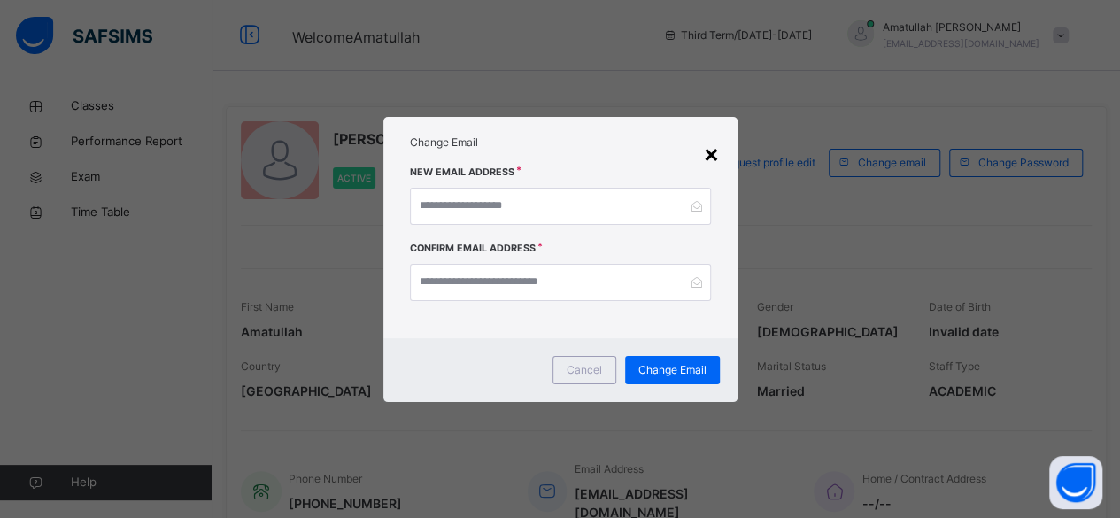
click at [714, 143] on div "×" at bounding box center [711, 153] width 17 height 37
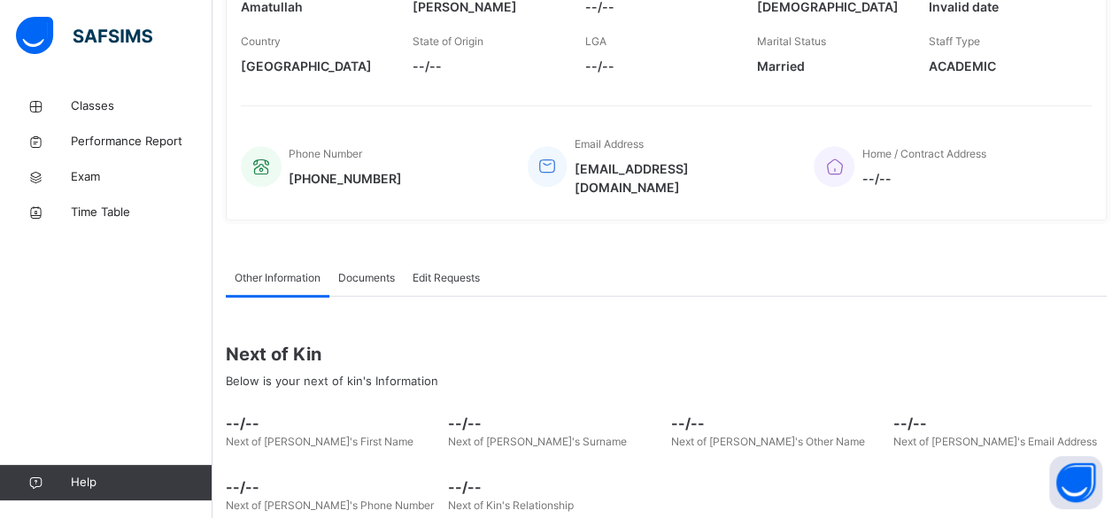
scroll to position [407, 0]
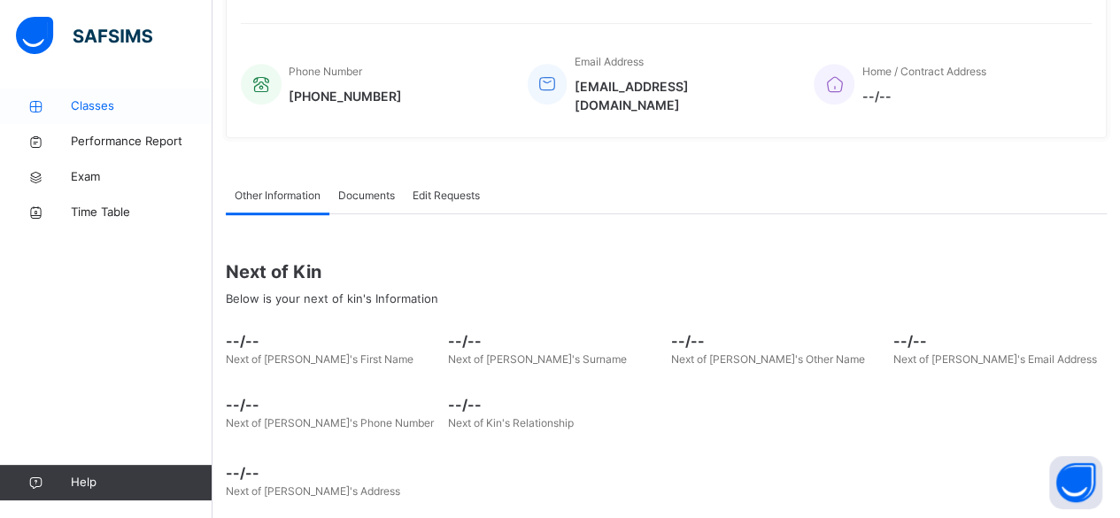
click at [161, 107] on span "Classes" at bounding box center [142, 106] width 142 height 18
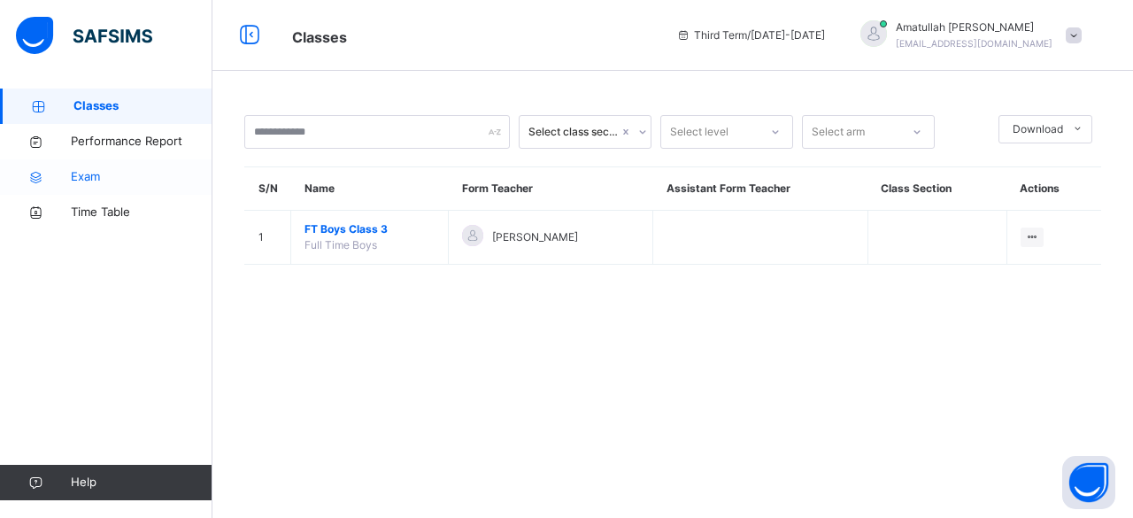
click at [141, 168] on span "Exam" at bounding box center [142, 177] width 142 height 18
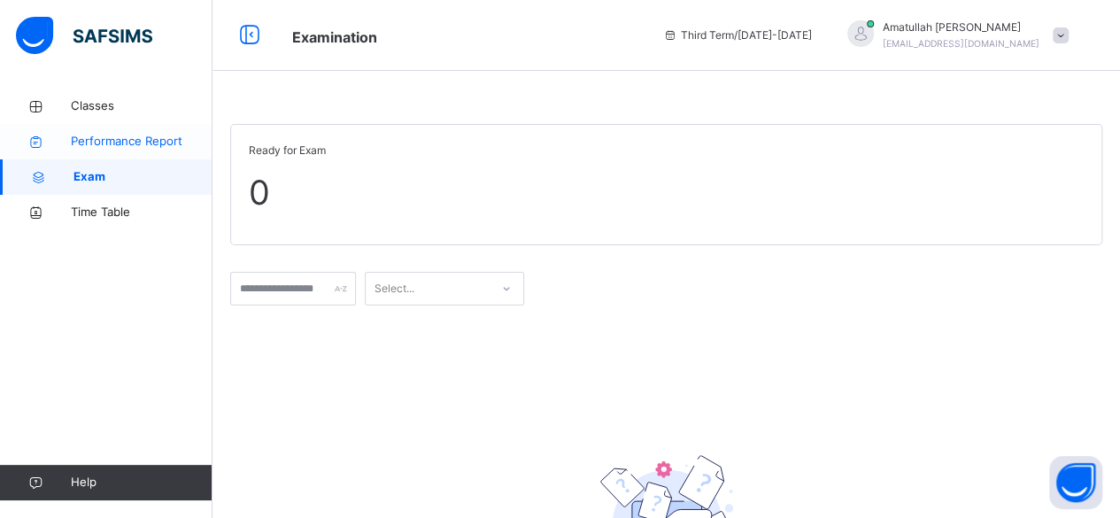
click at [138, 142] on span "Performance Report" at bounding box center [142, 142] width 142 height 18
select select "****"
select select "*"
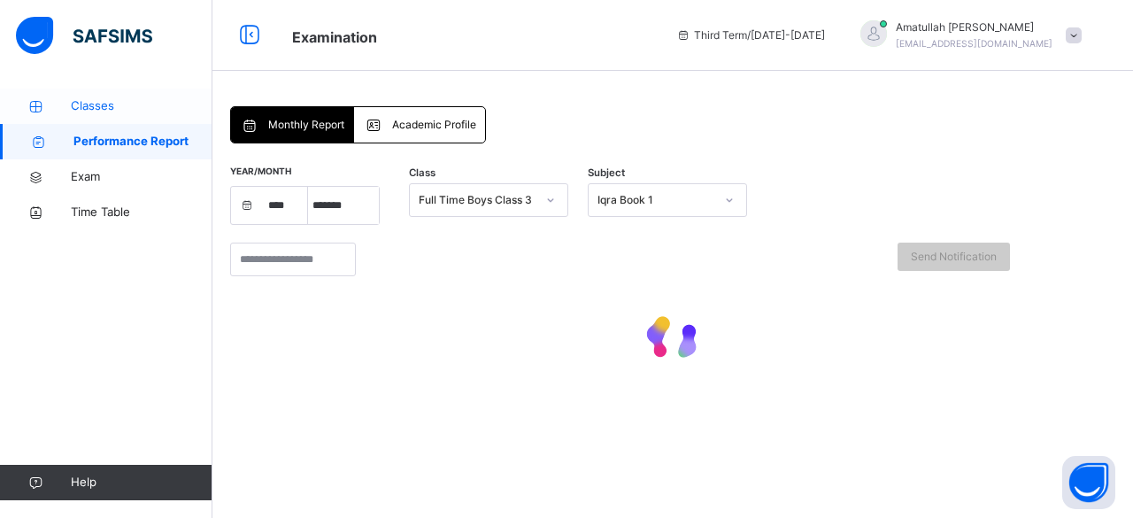
click at [145, 108] on span "Classes" at bounding box center [142, 106] width 142 height 18
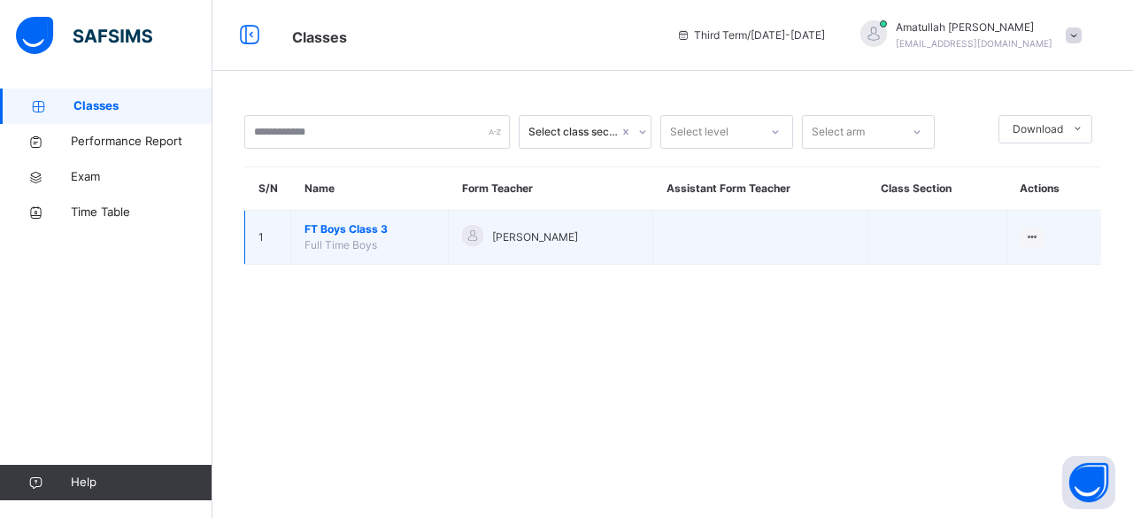
click at [338, 226] on span "FT Boys Class 3" at bounding box center [370, 229] width 130 height 16
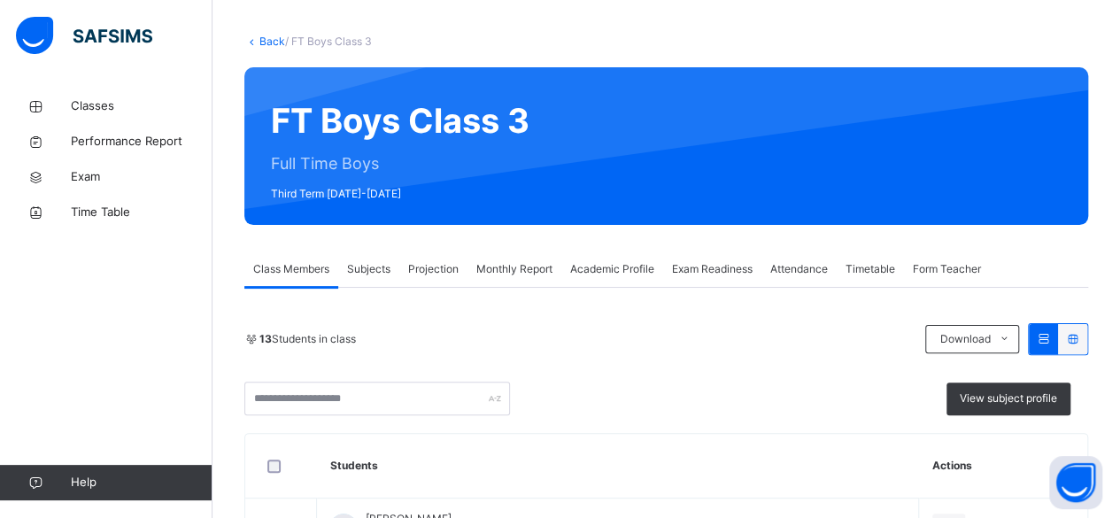
scroll to position [12, 0]
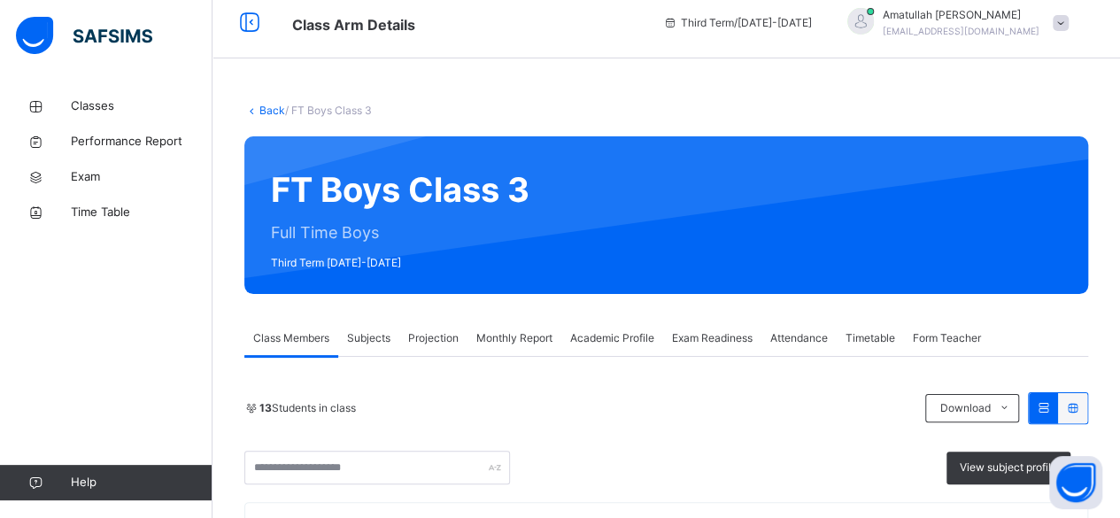
click at [812, 27] on span "Third Term / 2024-2025" at bounding box center [737, 23] width 149 height 16
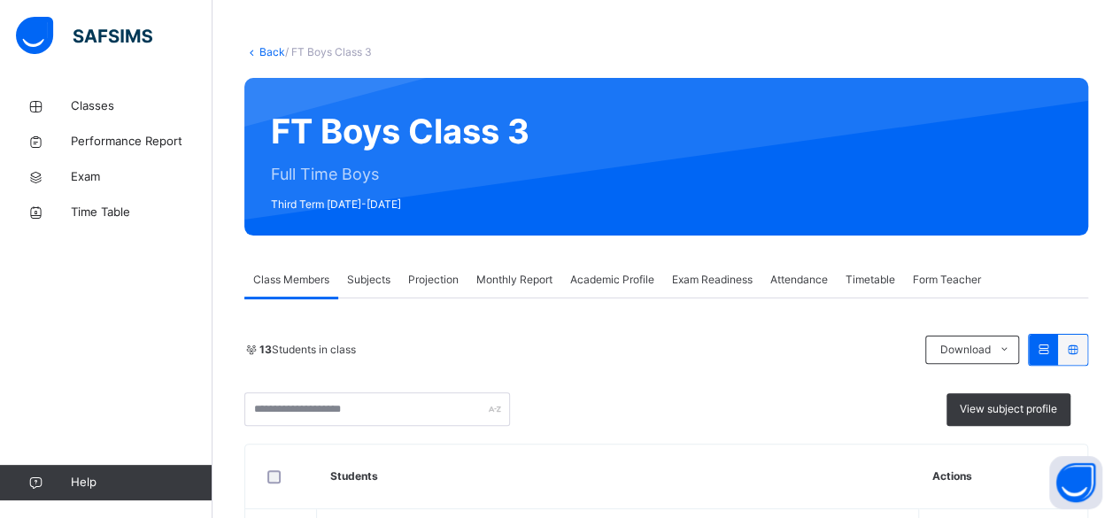
scroll to position [85, 0]
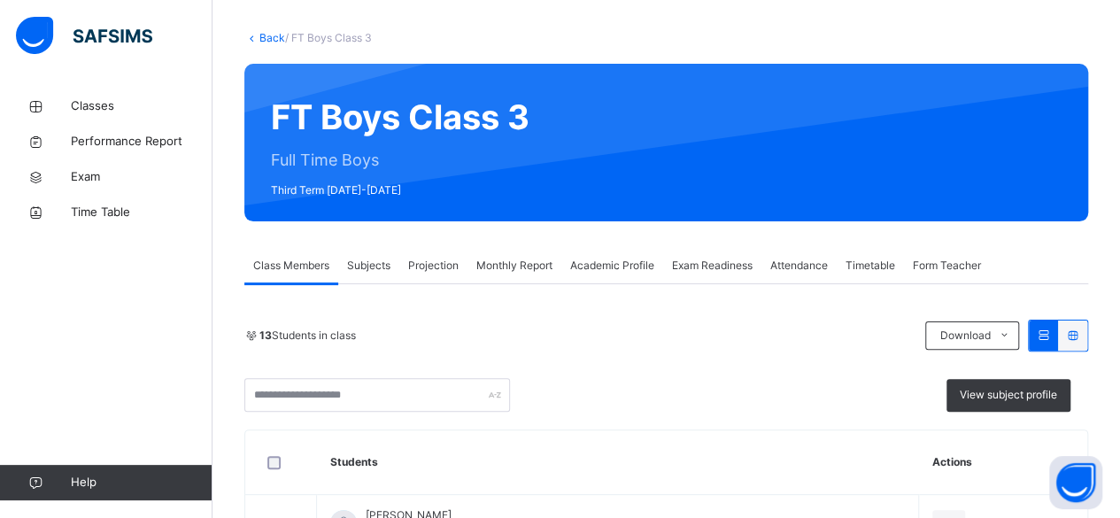
click at [623, 258] on span "Academic Profile" at bounding box center [612, 266] width 84 height 16
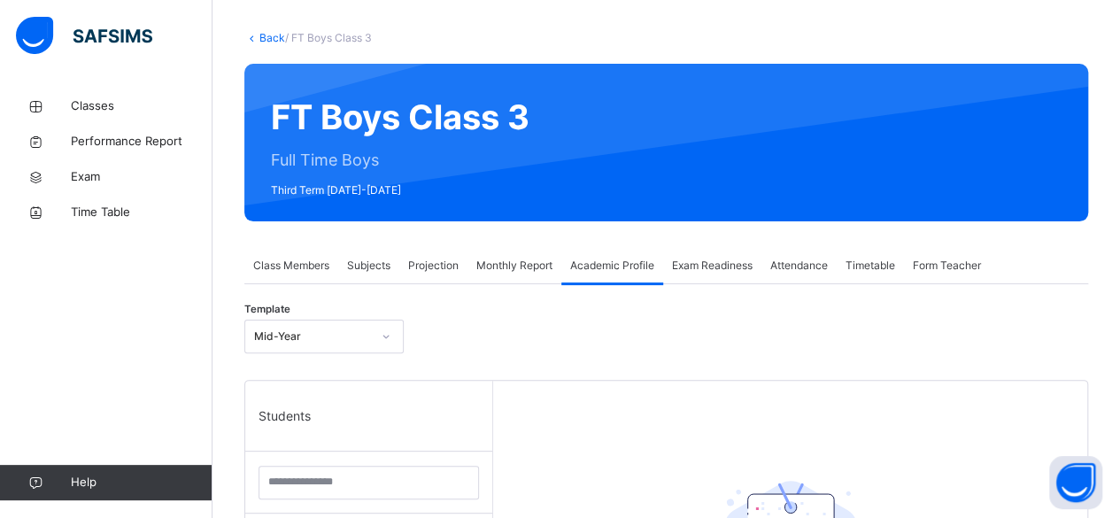
click at [783, 278] on div "Attendance" at bounding box center [799, 265] width 75 height 35
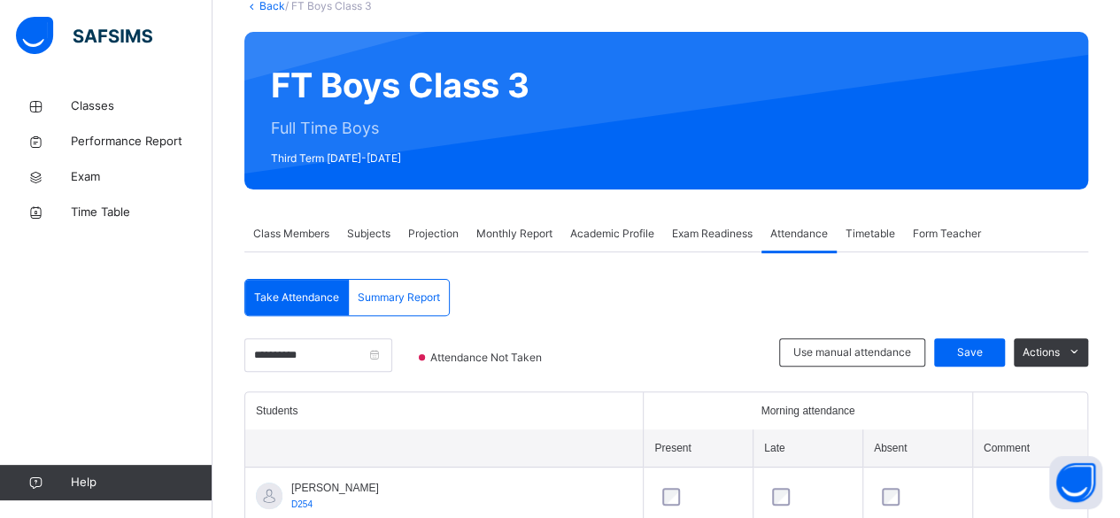
scroll to position [132, 0]
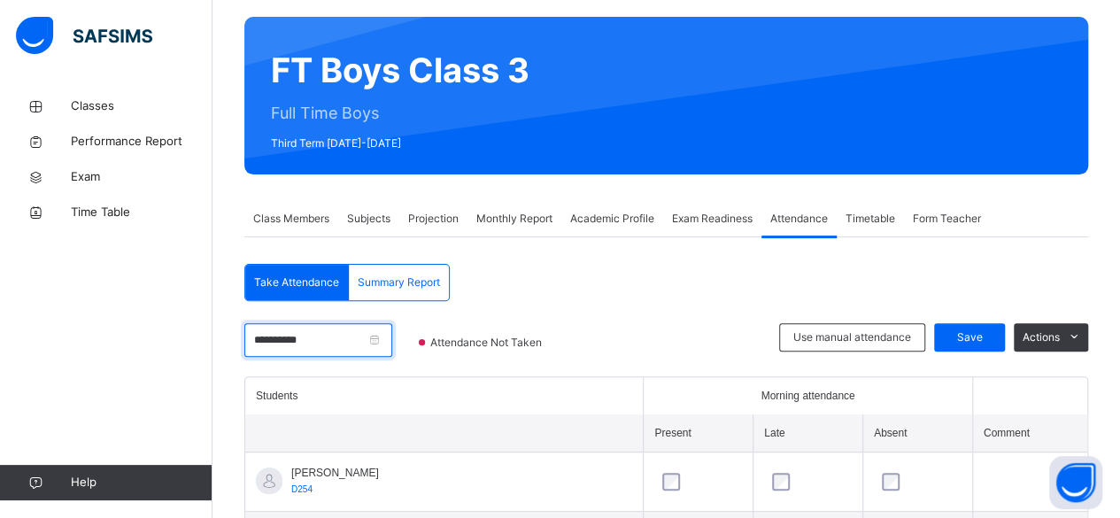
click at [336, 351] on input "**********" at bounding box center [318, 340] width 148 height 34
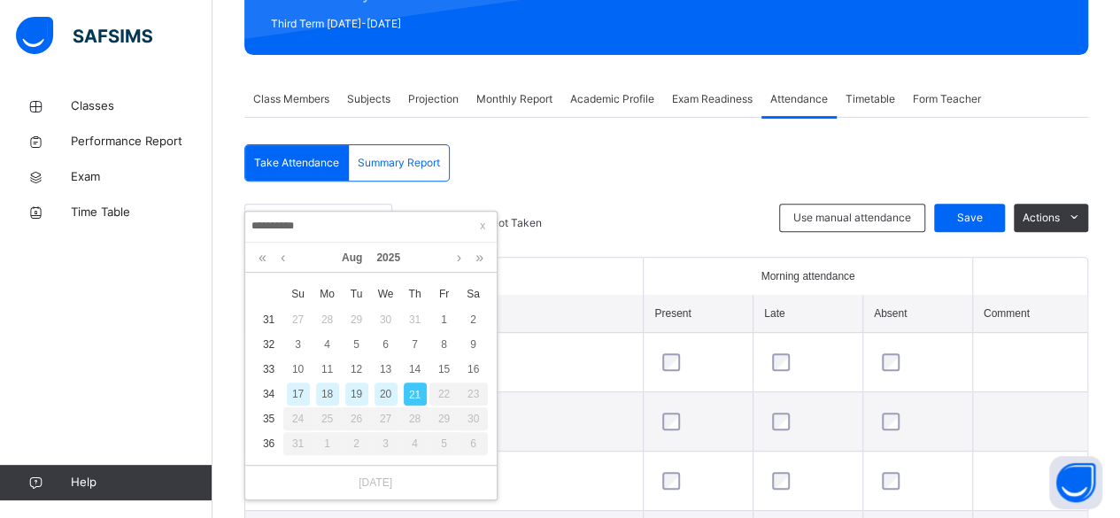
click at [385, 394] on div "20" at bounding box center [386, 394] width 23 height 23
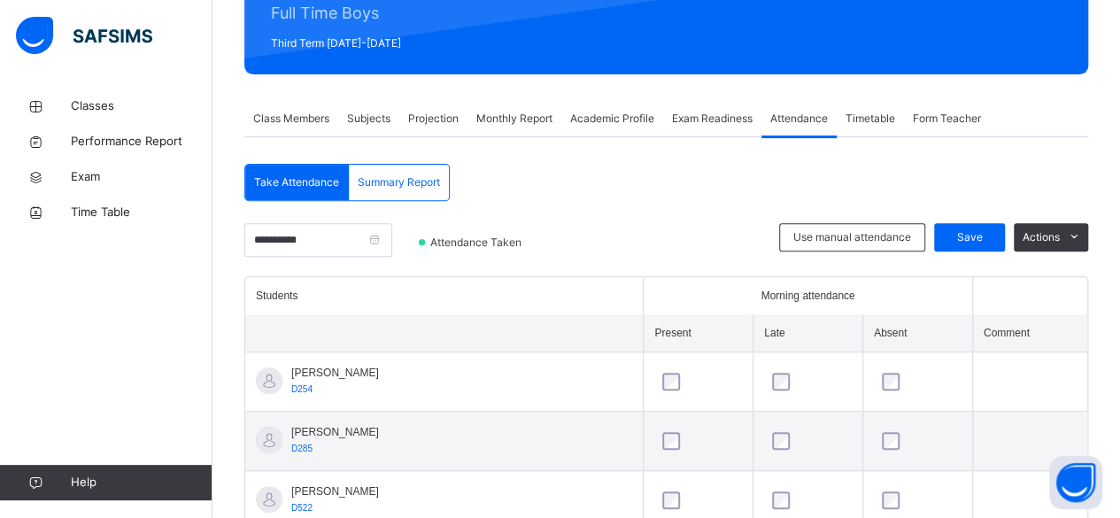
scroll to position [251, 0]
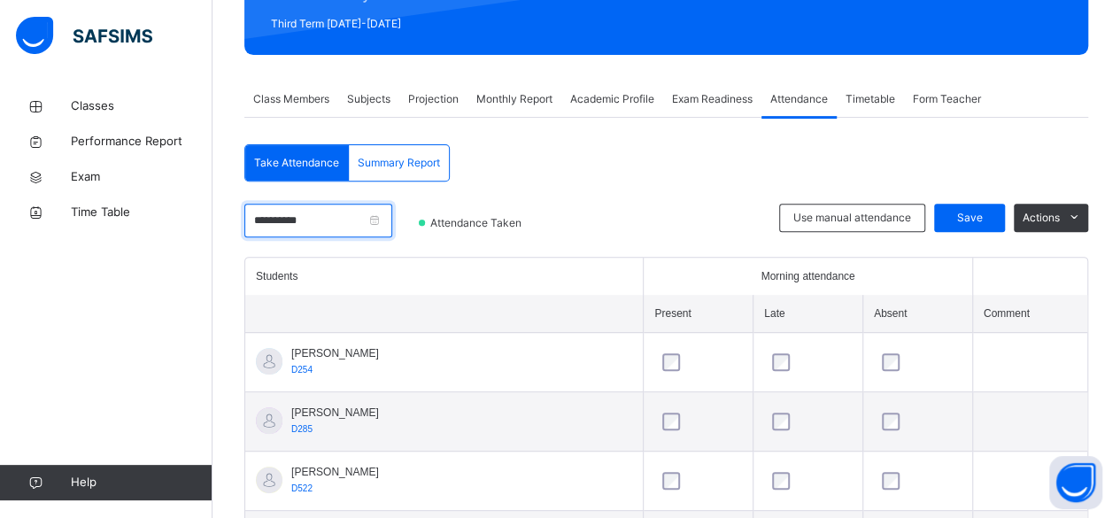
click at [336, 220] on input "**********" at bounding box center [318, 221] width 148 height 34
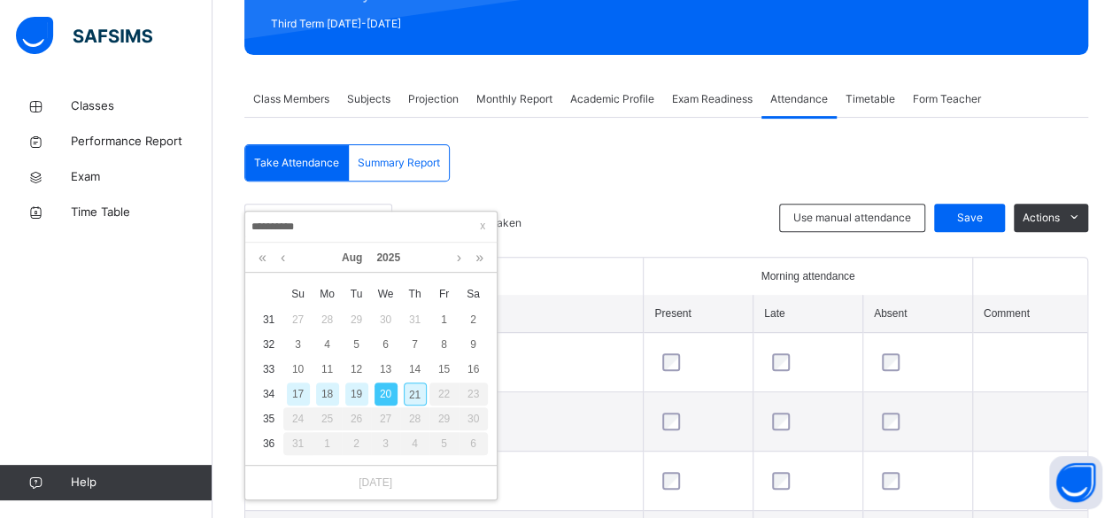
click at [414, 393] on div "21" at bounding box center [415, 394] width 23 height 23
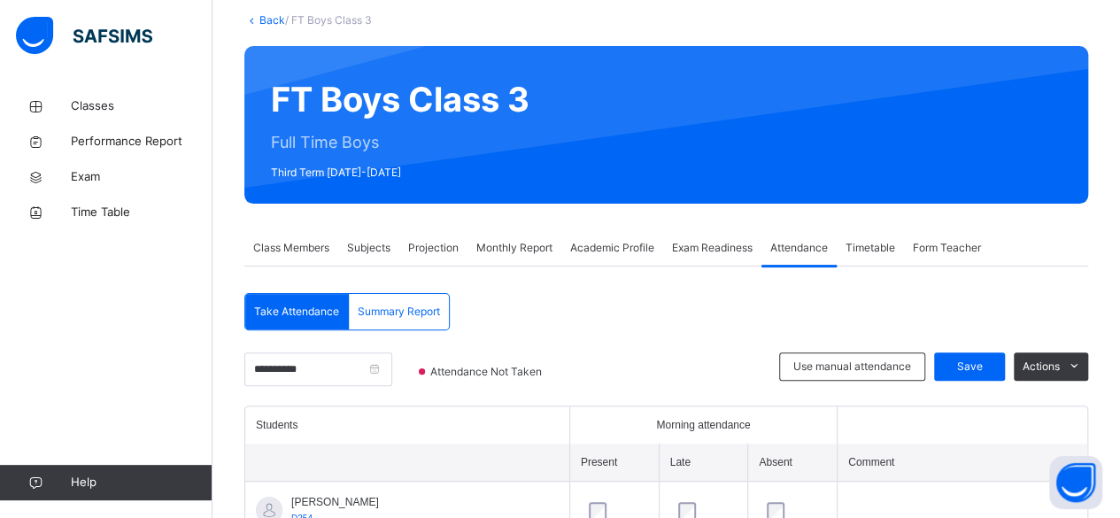
scroll to position [104, 0]
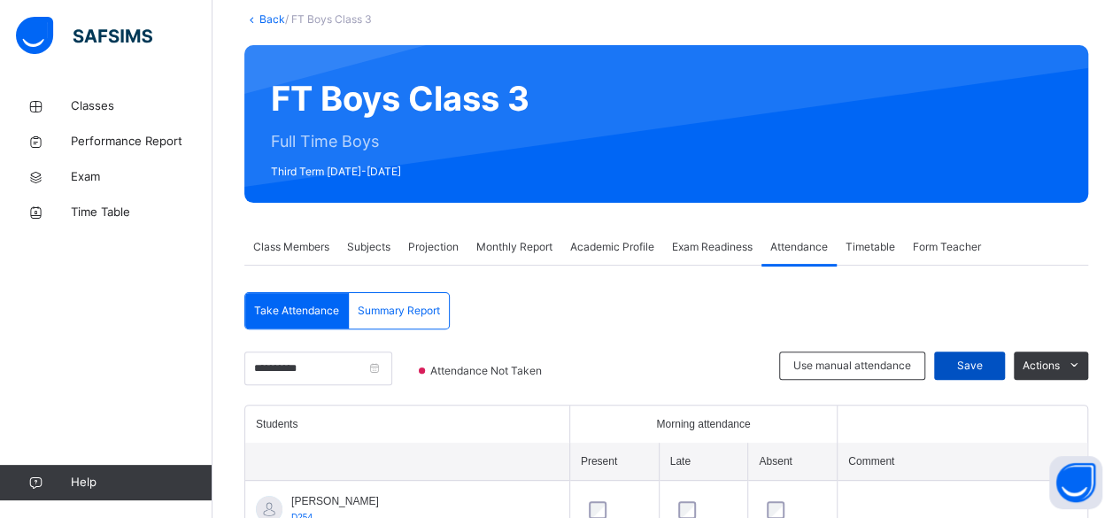
click at [986, 372] on div "Save" at bounding box center [969, 366] width 71 height 28
click at [4, 182] on icon at bounding box center [35, 177] width 71 height 13
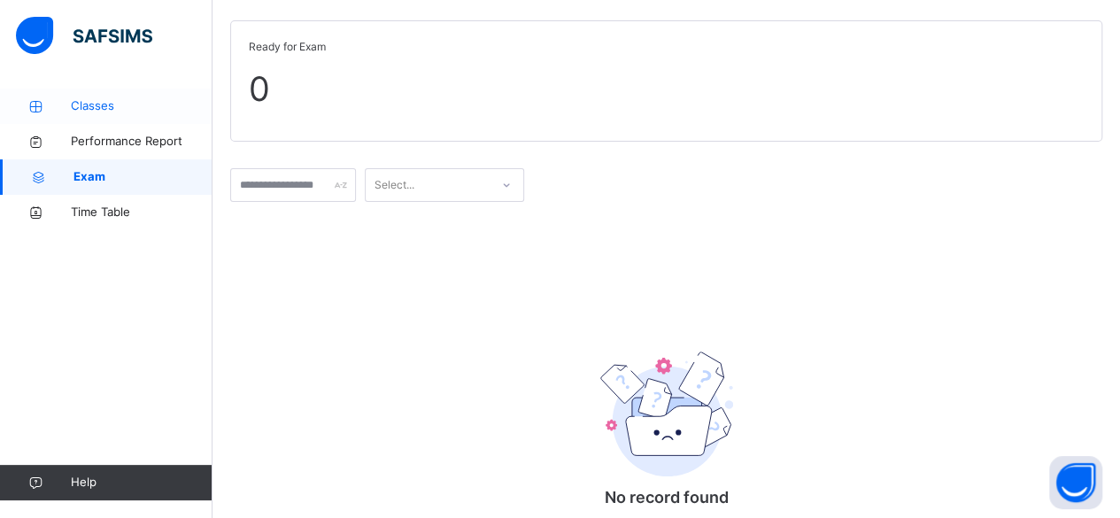
click at [130, 103] on span "Classes" at bounding box center [142, 106] width 142 height 18
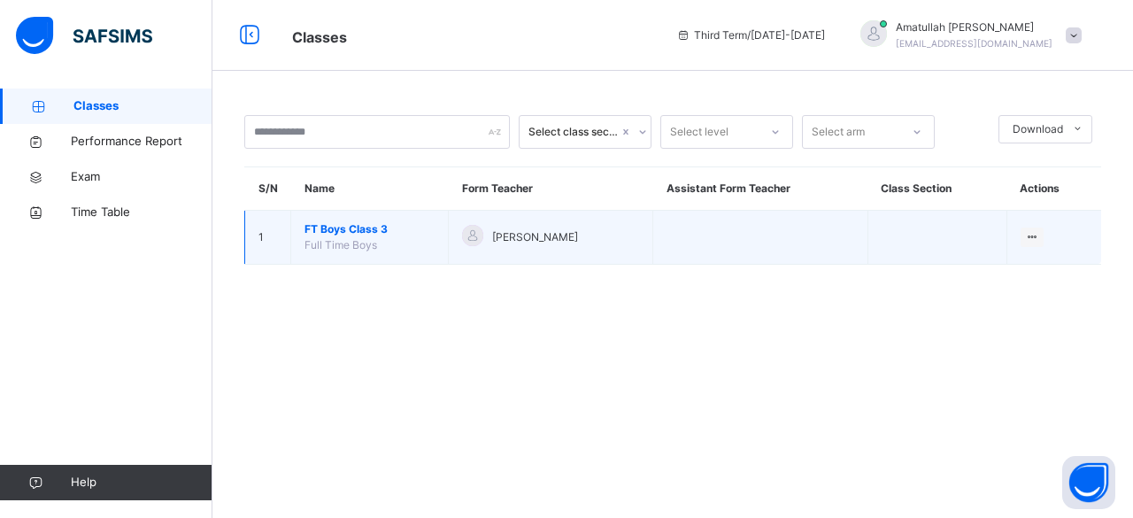
click at [322, 226] on span "FT Boys Class 3" at bounding box center [370, 229] width 130 height 16
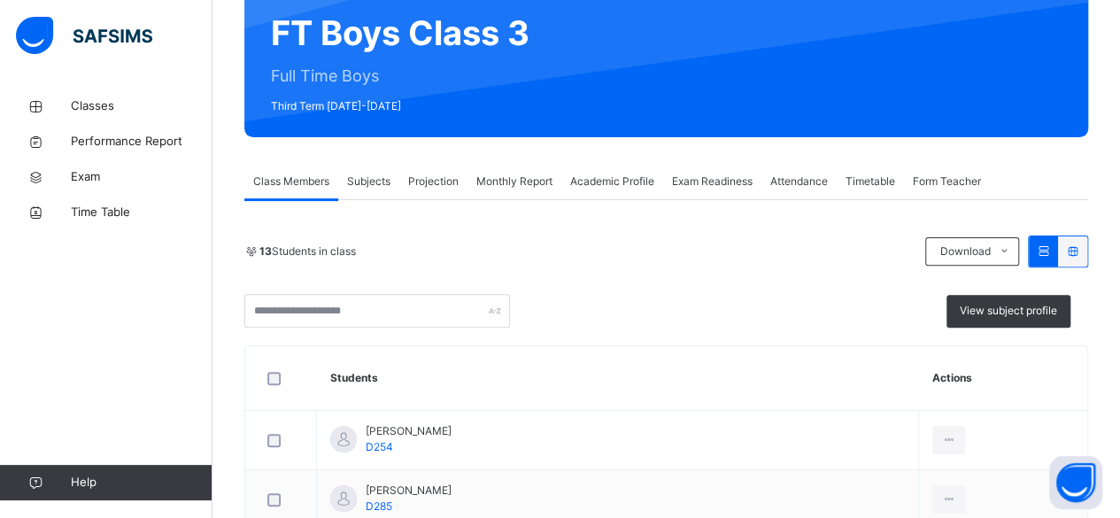
scroll to position [177, 0]
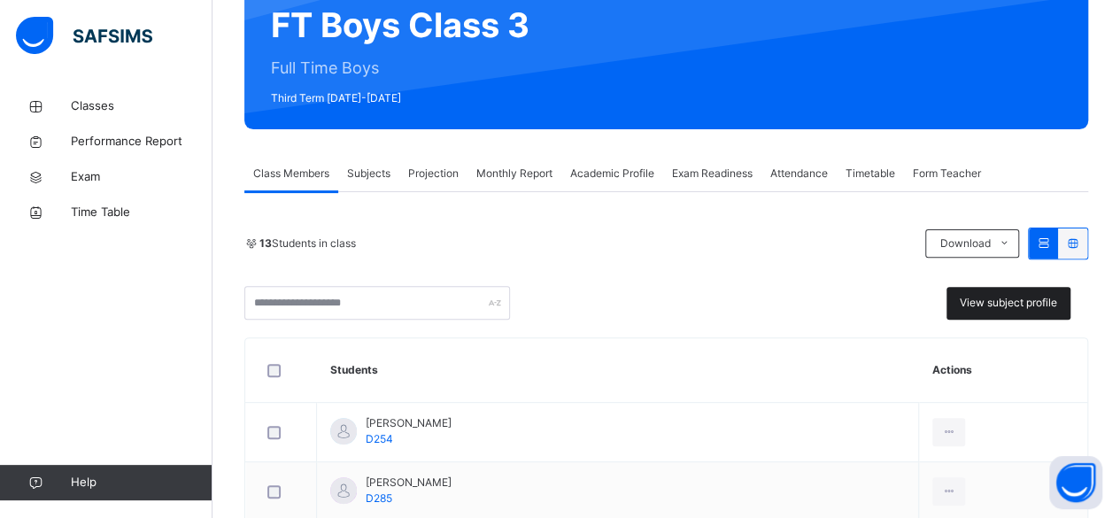
click at [1032, 316] on div "View subject profile" at bounding box center [1009, 303] width 124 height 33
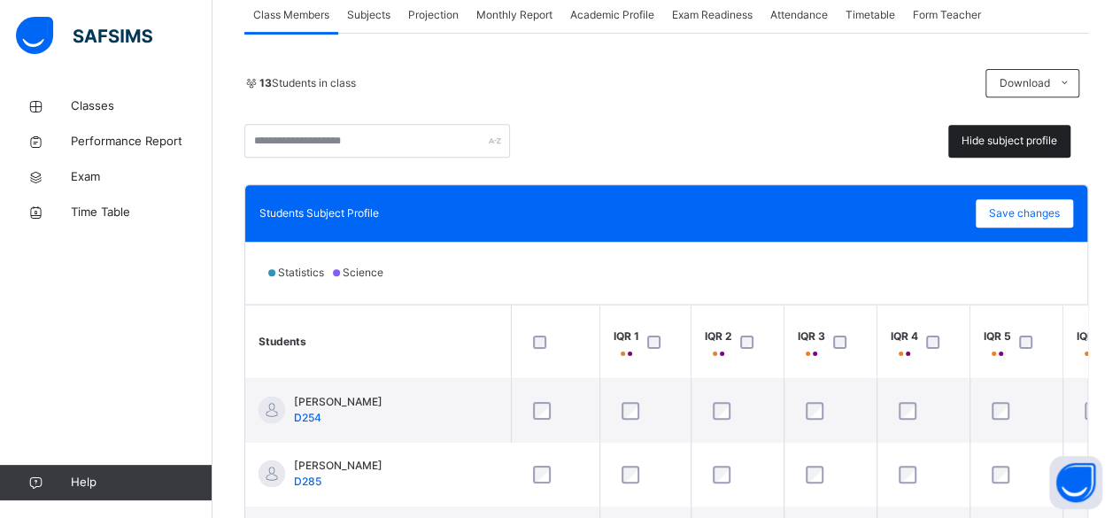
scroll to position [352, 0]
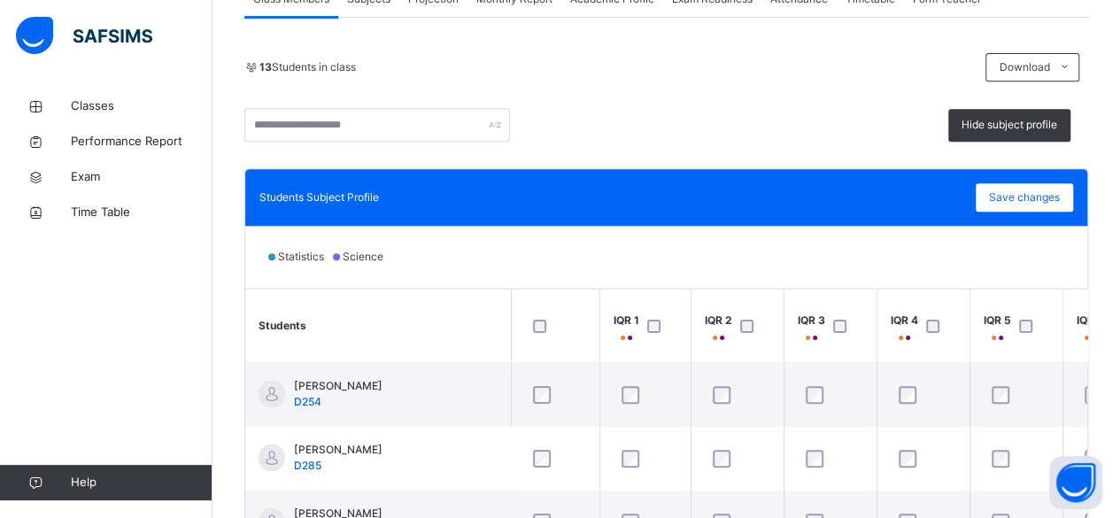
click at [368, 250] on span "Science" at bounding box center [363, 256] width 41 height 13
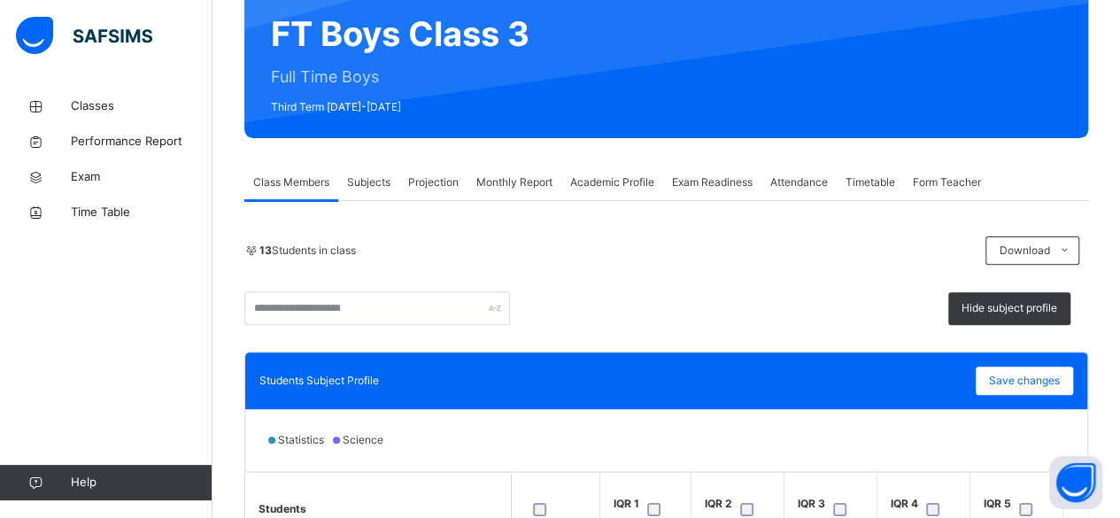
scroll to position [163, 0]
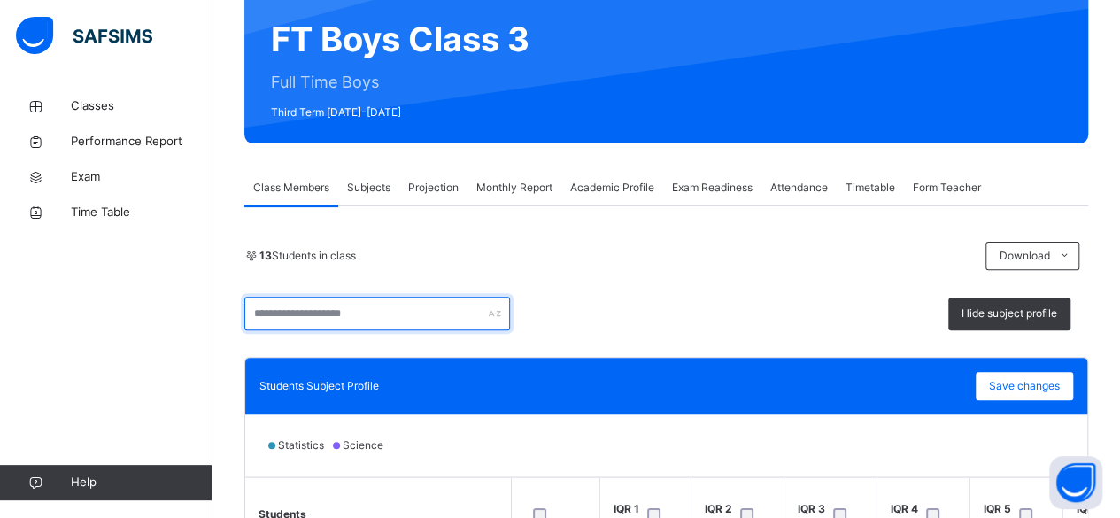
click at [484, 298] on input "text" at bounding box center [377, 314] width 266 height 34
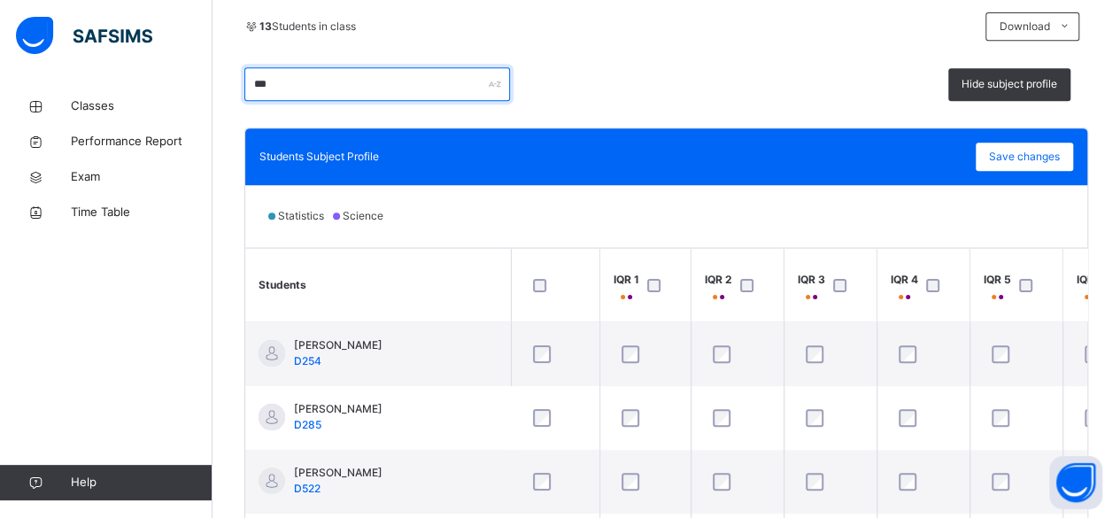
scroll to position [395, 0]
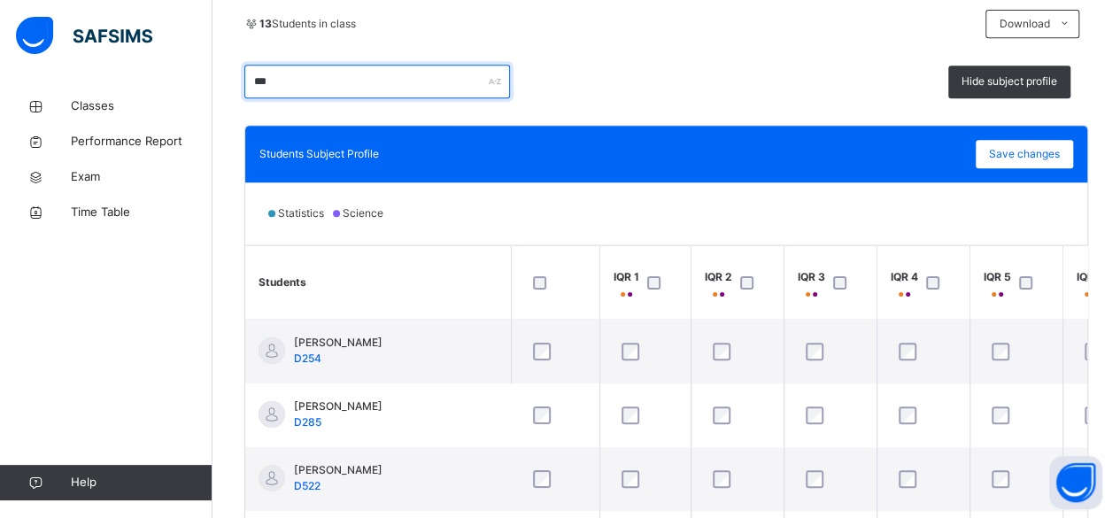
click at [427, 83] on input "***" at bounding box center [377, 82] width 266 height 34
type input "*"
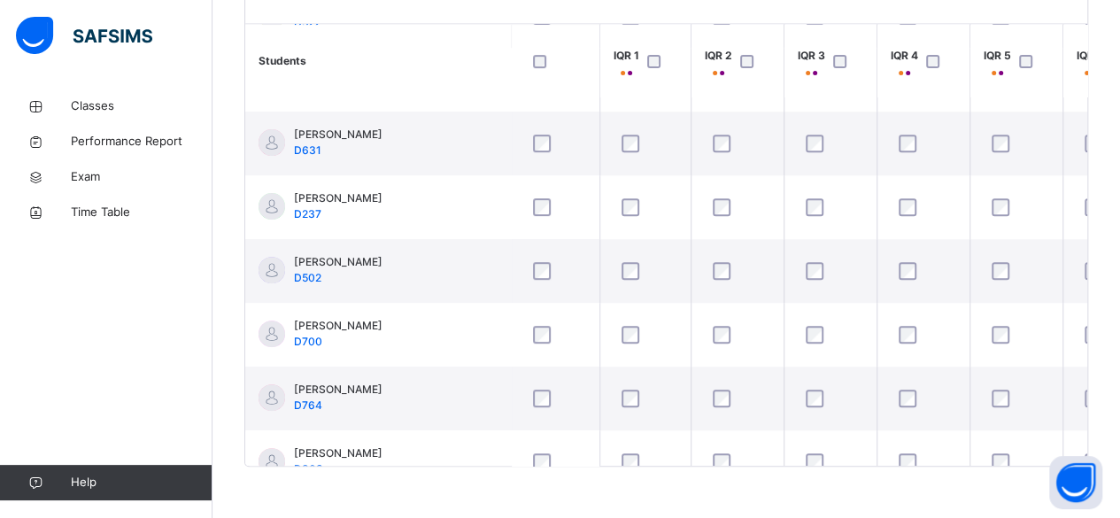
scroll to position [237, 0]
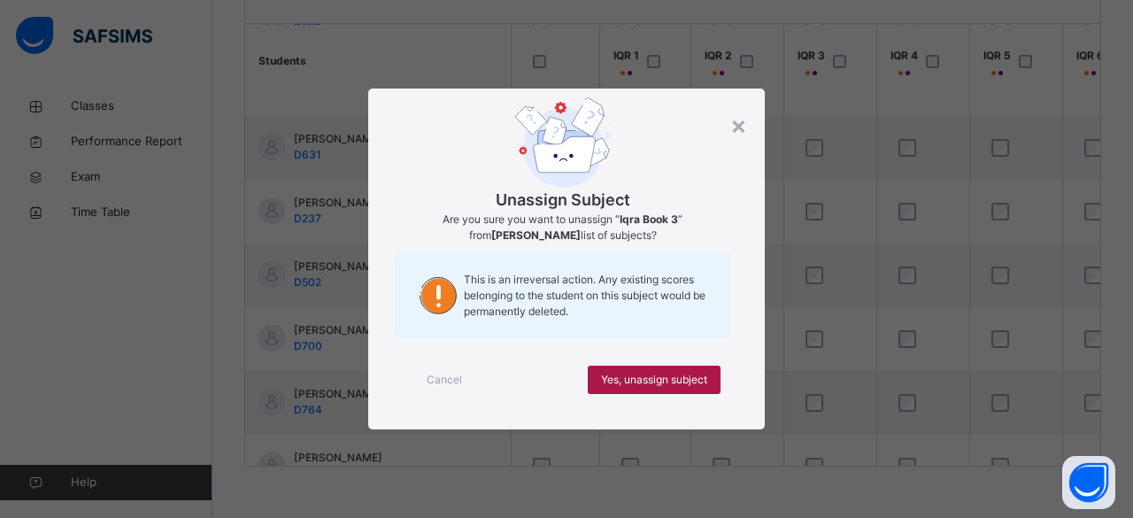
click at [694, 390] on div "Yes, unassign subject" at bounding box center [654, 380] width 133 height 28
click at [695, 390] on div "Yes, unassign subject" at bounding box center [654, 380] width 133 height 28
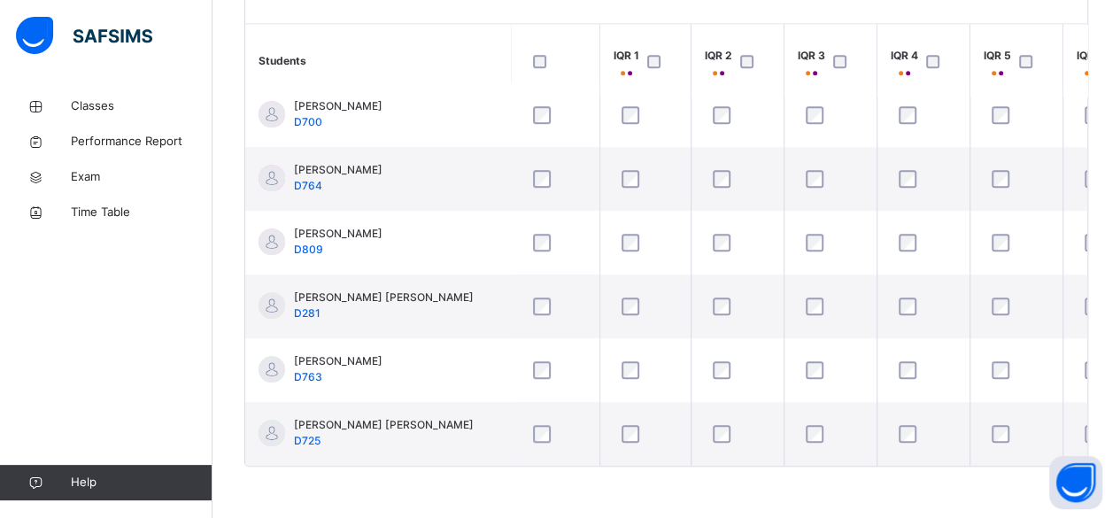
scroll to position [468, 0]
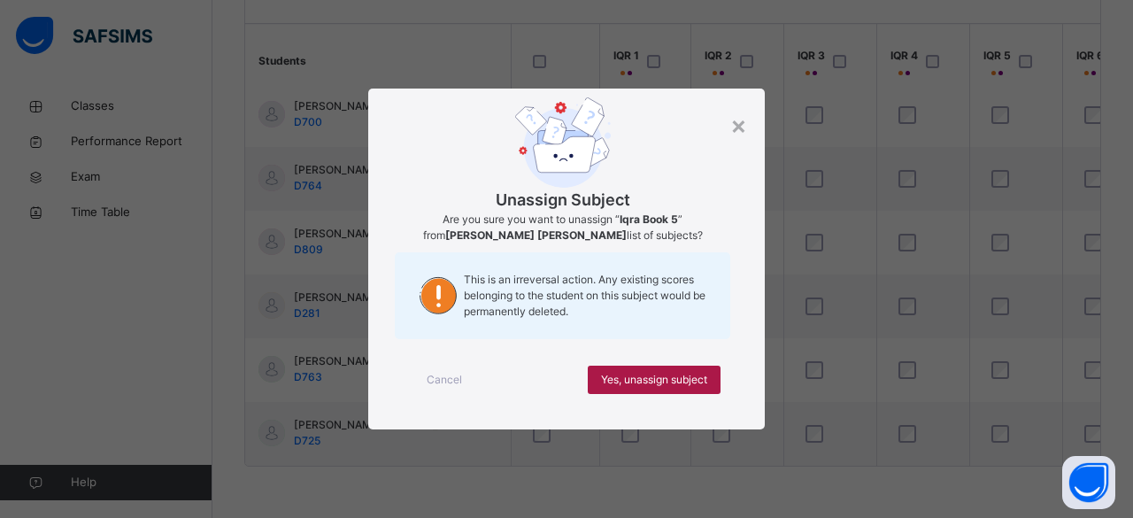
click at [706, 383] on span "Yes, unassign subject" at bounding box center [654, 380] width 106 height 16
click at [703, 387] on span "Yes, unassign subject" at bounding box center [654, 380] width 106 height 16
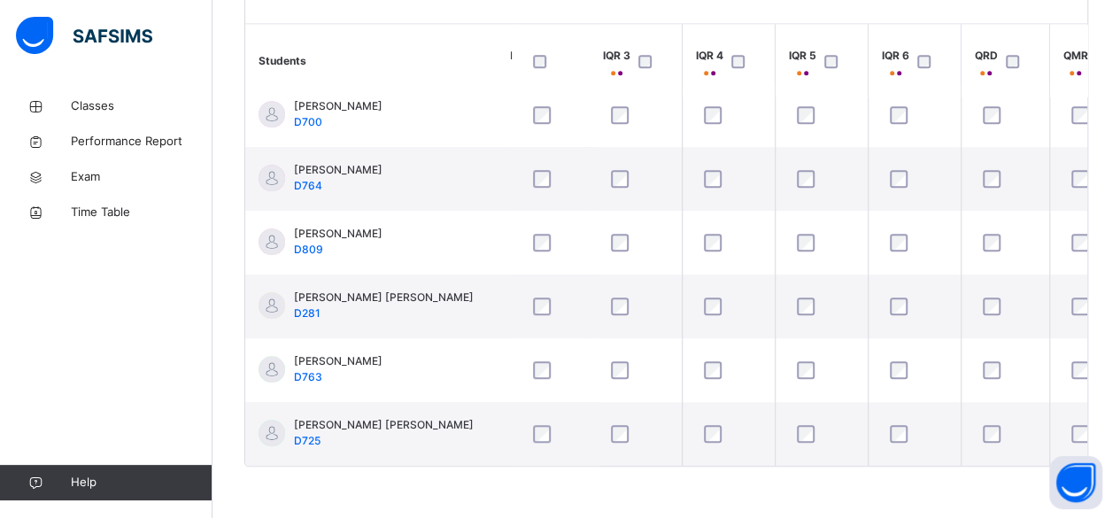
scroll to position [468, 239]
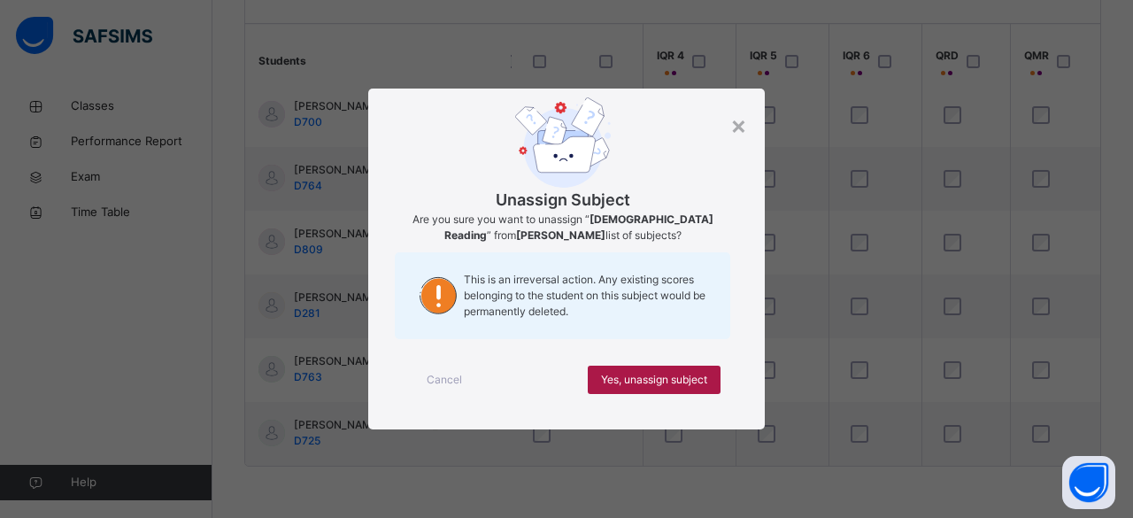
click at [698, 390] on div "Yes, unassign subject" at bounding box center [654, 380] width 133 height 28
click at [709, 387] on div "Yes, unassign subject" at bounding box center [654, 380] width 133 height 28
click at [698, 390] on div "Yes, unassign subject" at bounding box center [654, 380] width 133 height 28
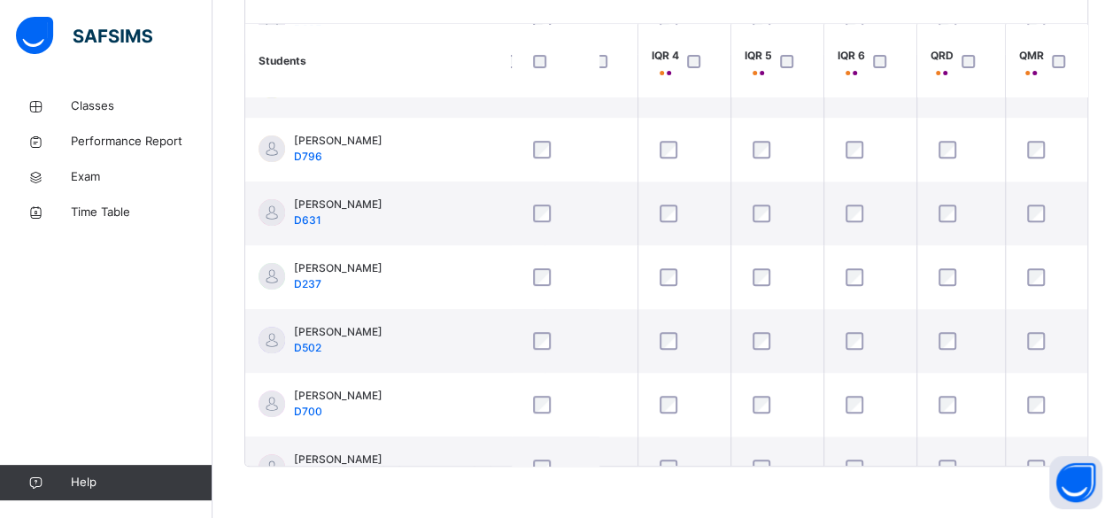
scroll to position [171, 239]
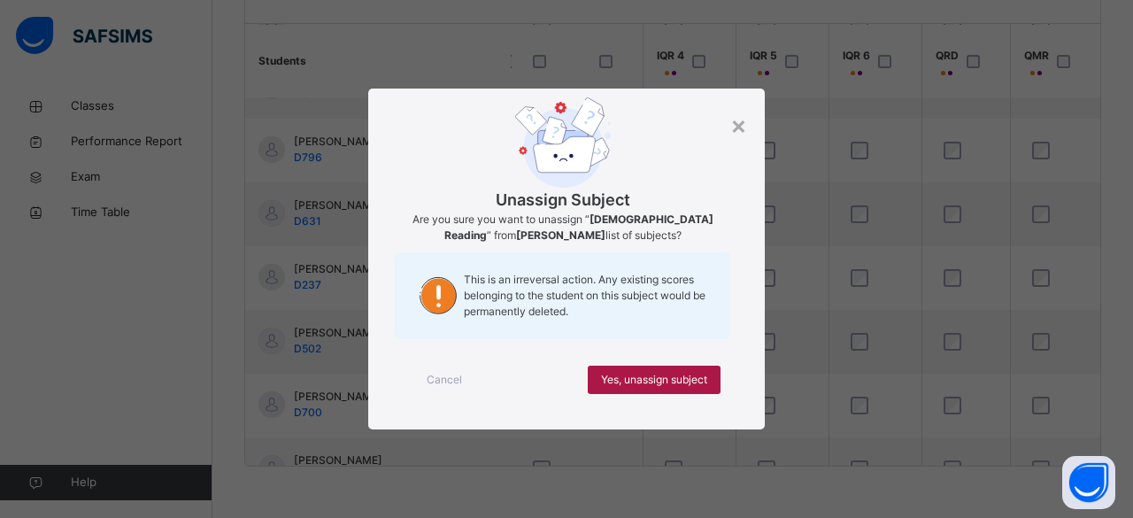
click at [708, 391] on div "Yes, unassign subject" at bounding box center [654, 380] width 133 height 28
click at [654, 379] on span "Yes, unassign subject" at bounding box center [654, 380] width 106 height 16
click at [696, 388] on div "Yes, unassign subject" at bounding box center [654, 380] width 133 height 28
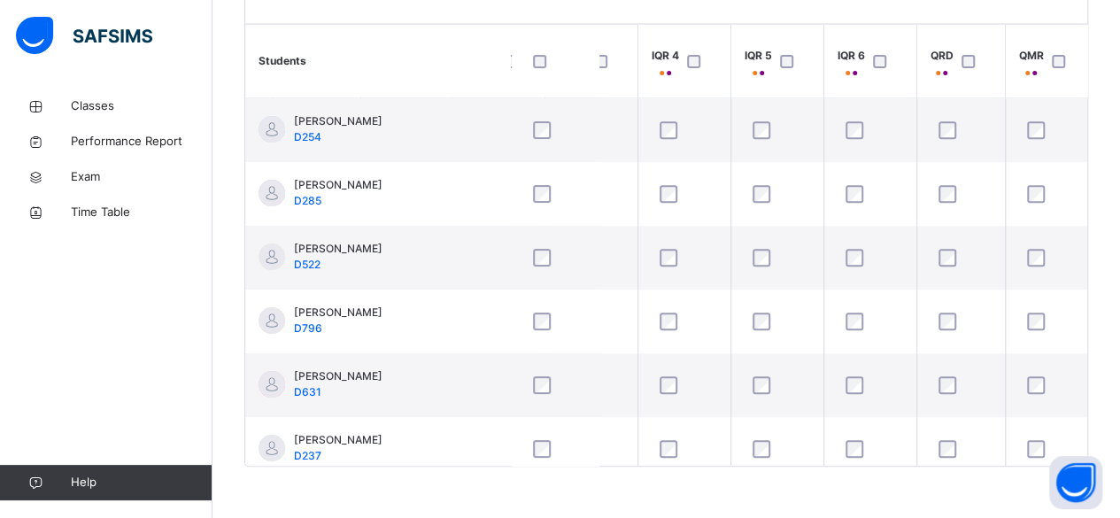
scroll to position [616, 0]
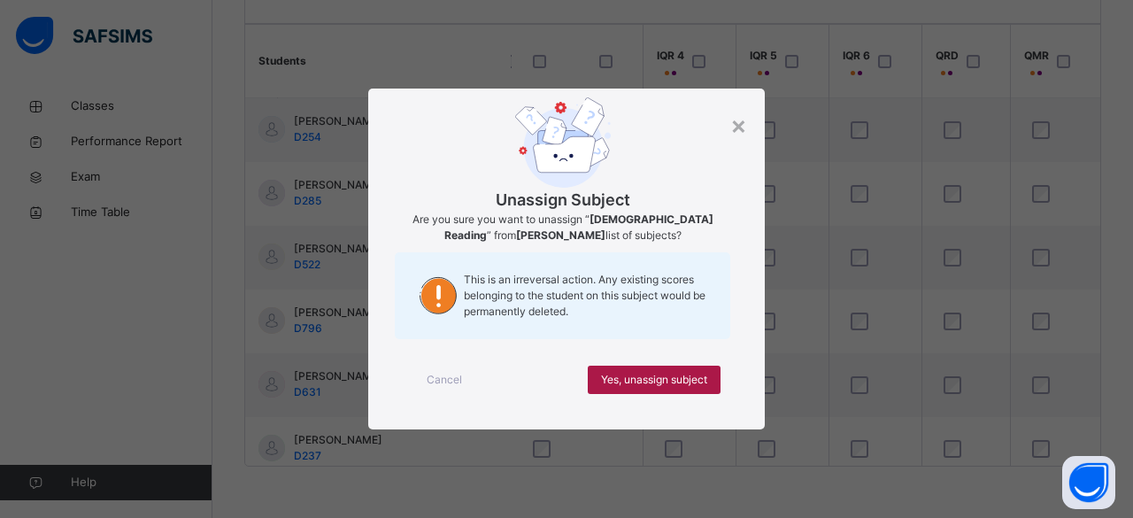
click at [685, 387] on span "Yes, unassign subject" at bounding box center [654, 380] width 106 height 16
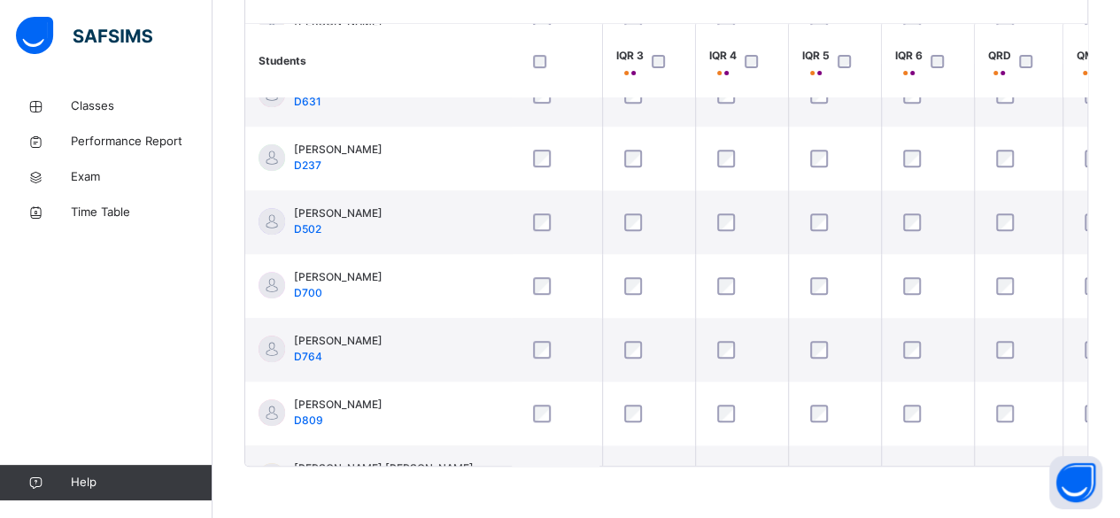
scroll to position [290, 174]
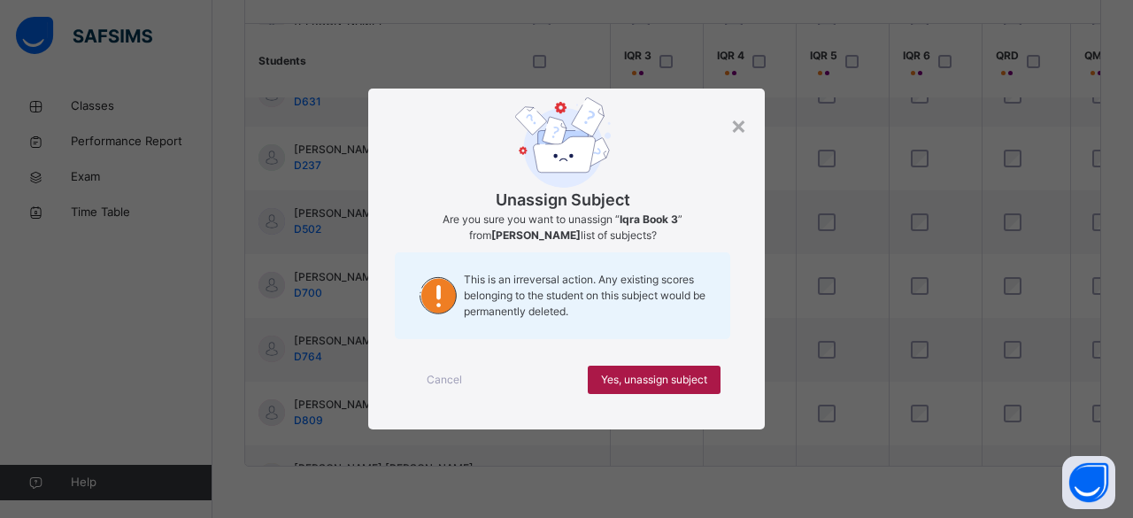
click at [700, 383] on span "Yes, unassign subject" at bounding box center [654, 380] width 106 height 16
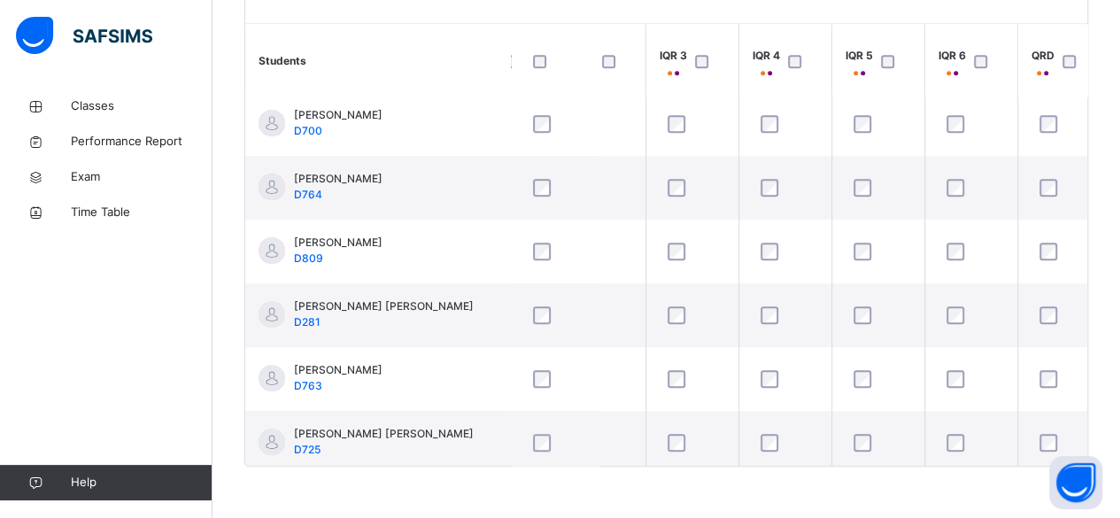
scroll to position [468, 138]
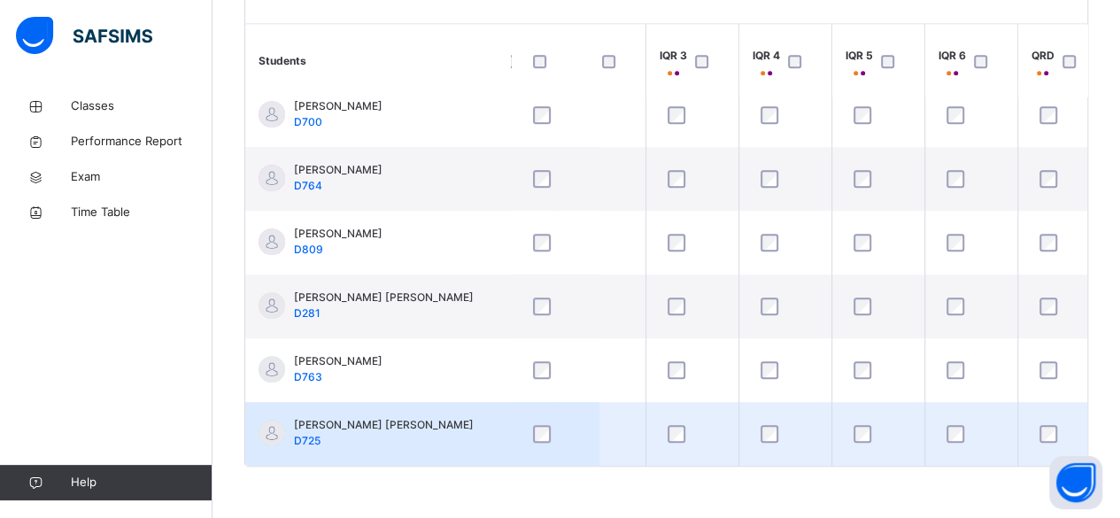
click at [1052, 441] on div at bounding box center [1062, 433] width 61 height 37
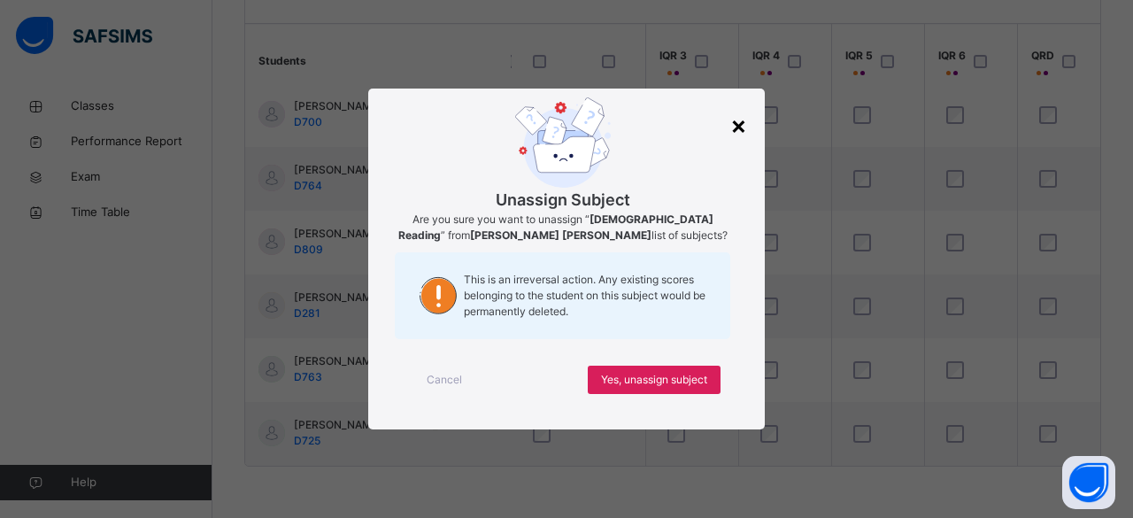
click at [731, 135] on div "×" at bounding box center [739, 124] width 17 height 37
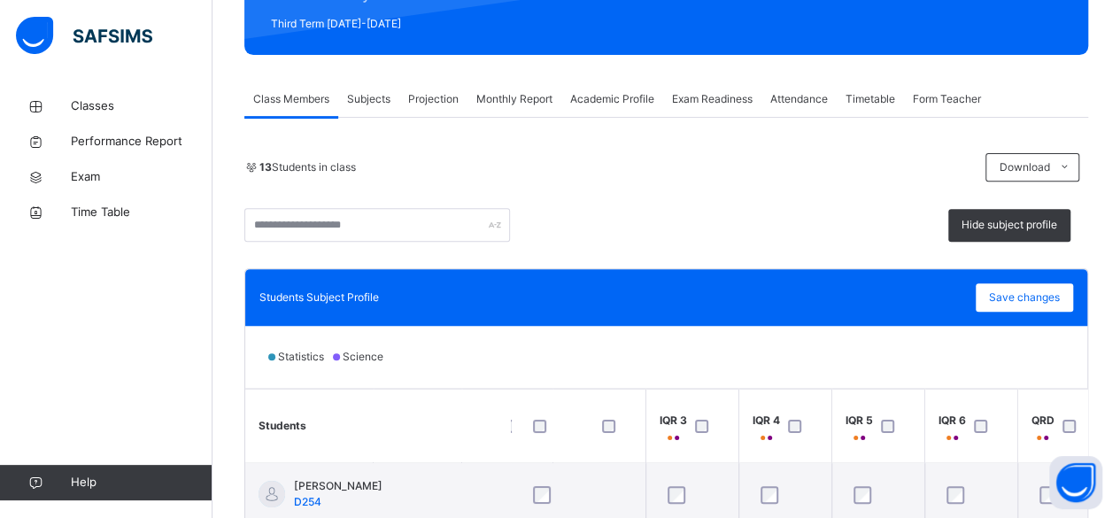
scroll to position [235, 0]
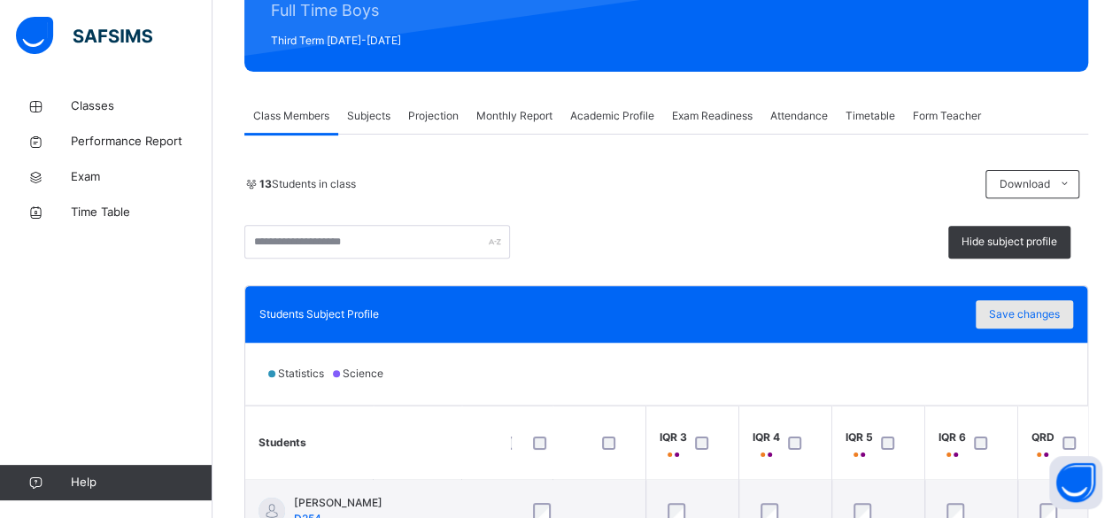
click at [1059, 313] on span "Save changes" at bounding box center [1024, 314] width 71 height 16
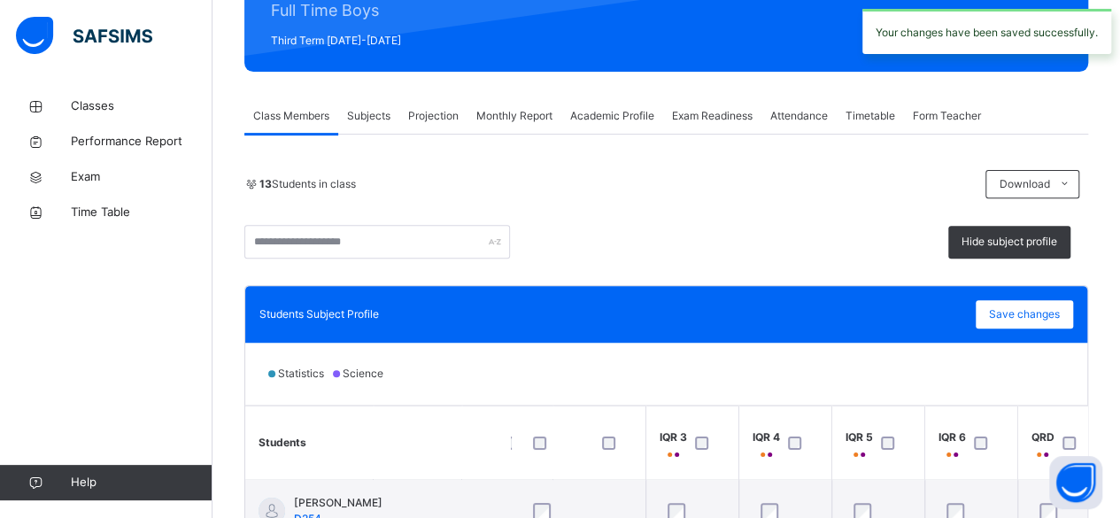
click at [432, 118] on span "Projection" at bounding box center [433, 116] width 50 height 16
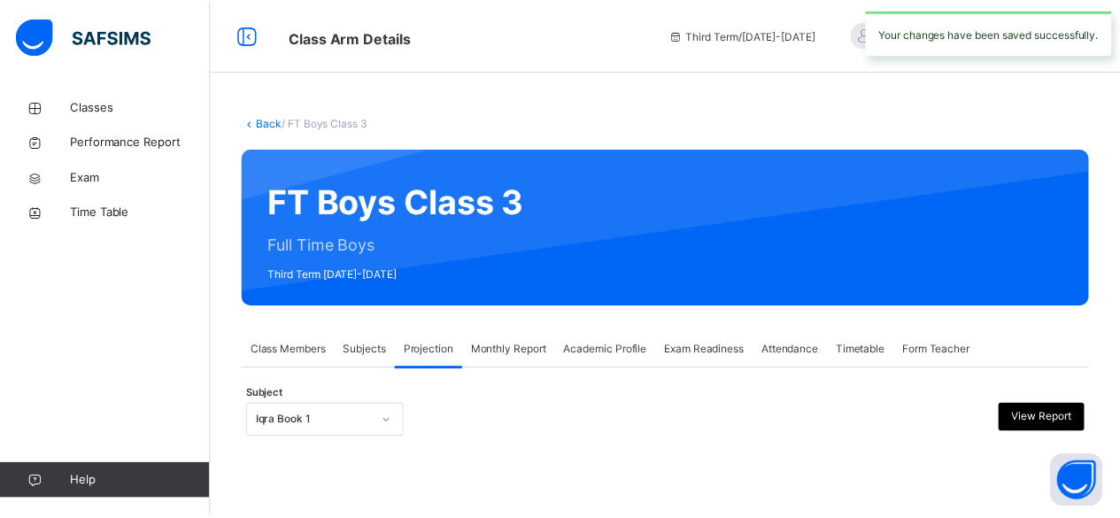
scroll to position [168, 0]
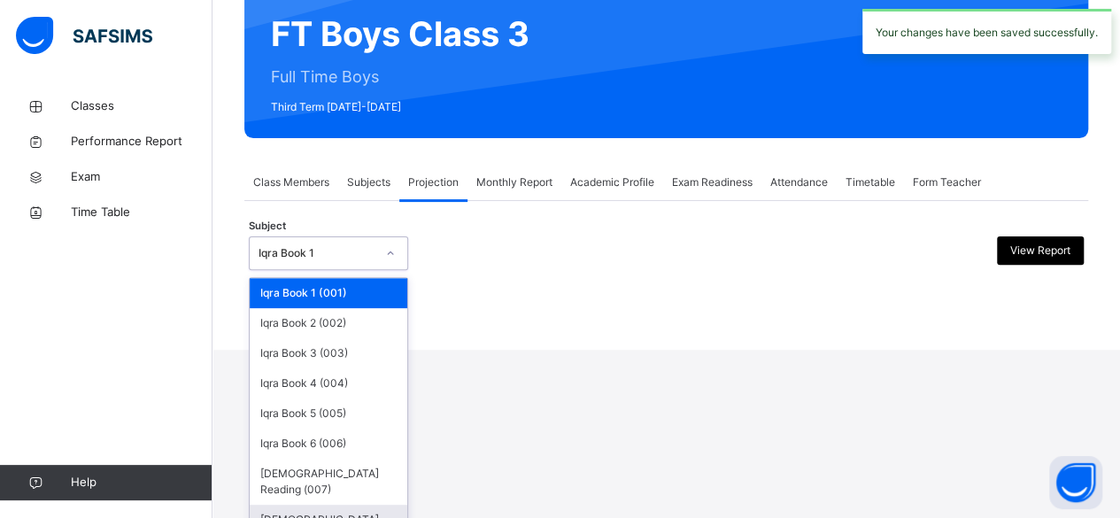
click at [377, 505] on div "[DEMOGRAPHIC_DATA] Memorisation (008)" at bounding box center [329, 528] width 158 height 46
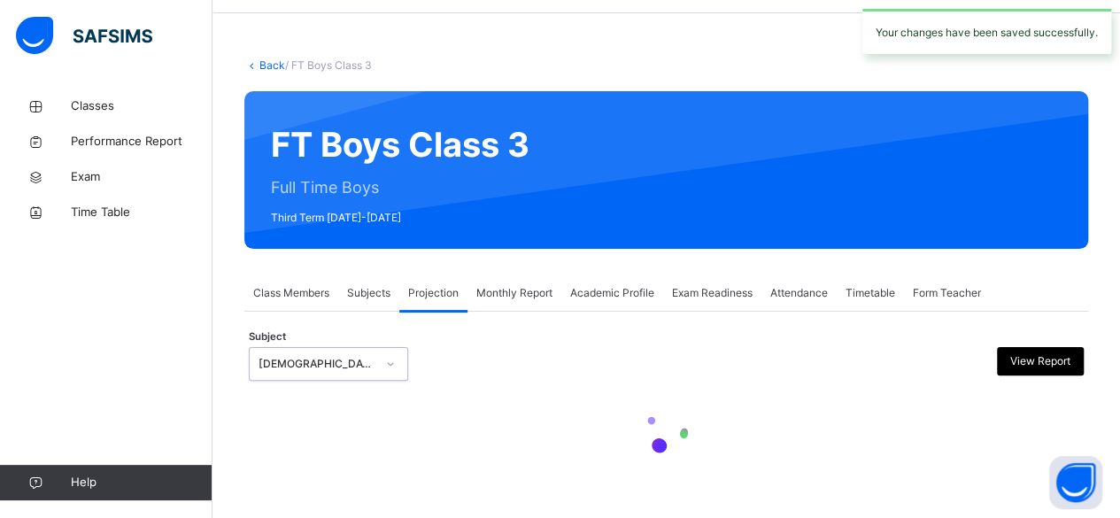
scroll to position [0, 0]
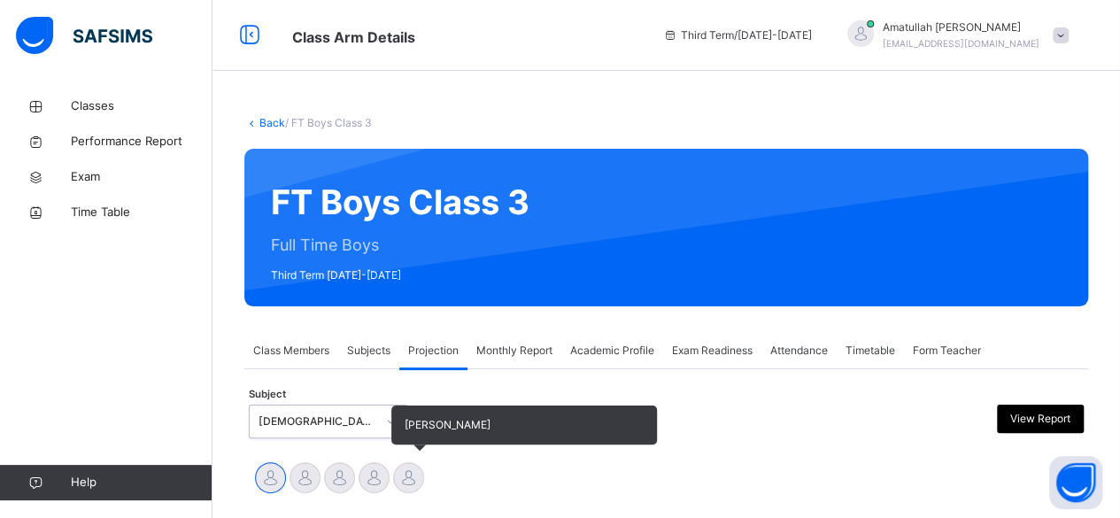
click at [416, 484] on div at bounding box center [408, 477] width 31 height 31
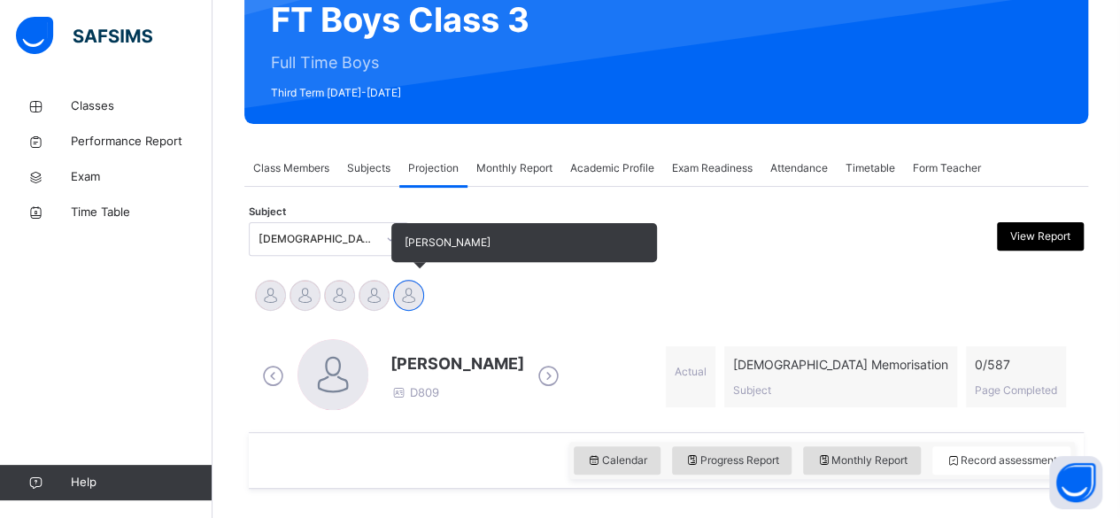
scroll to position [185, 0]
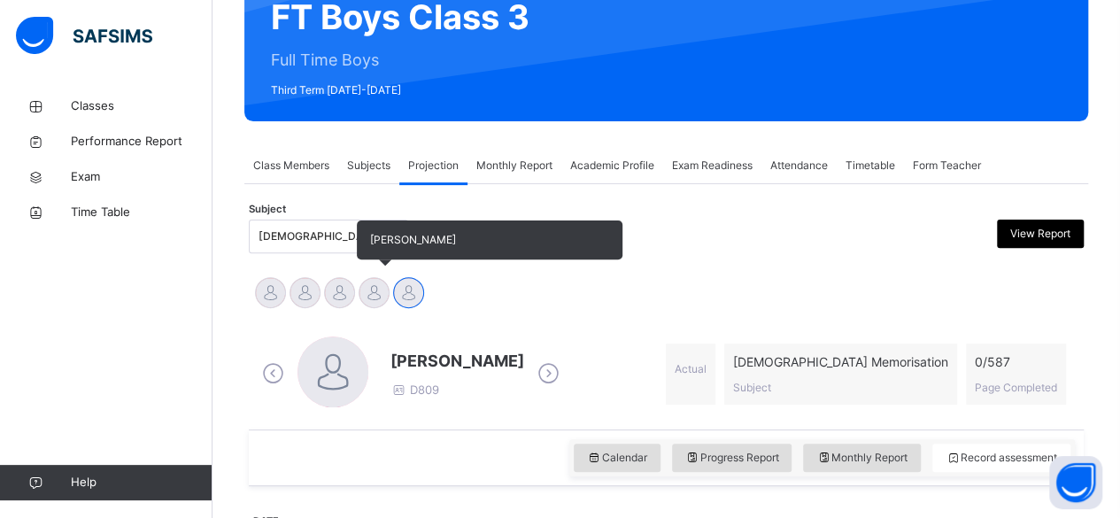
click at [367, 296] on div at bounding box center [374, 292] width 31 height 31
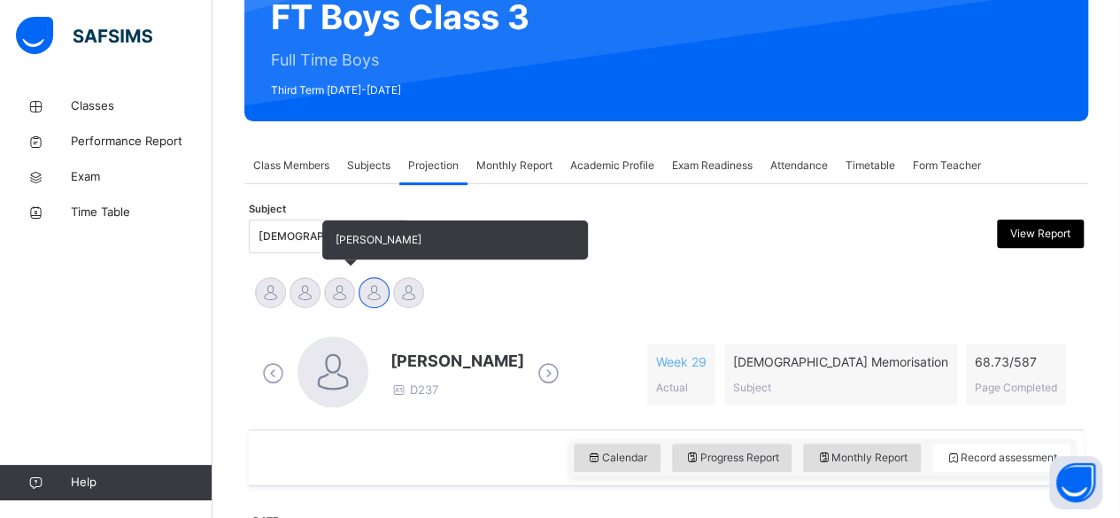
click at [341, 306] on div at bounding box center [339, 292] width 31 height 31
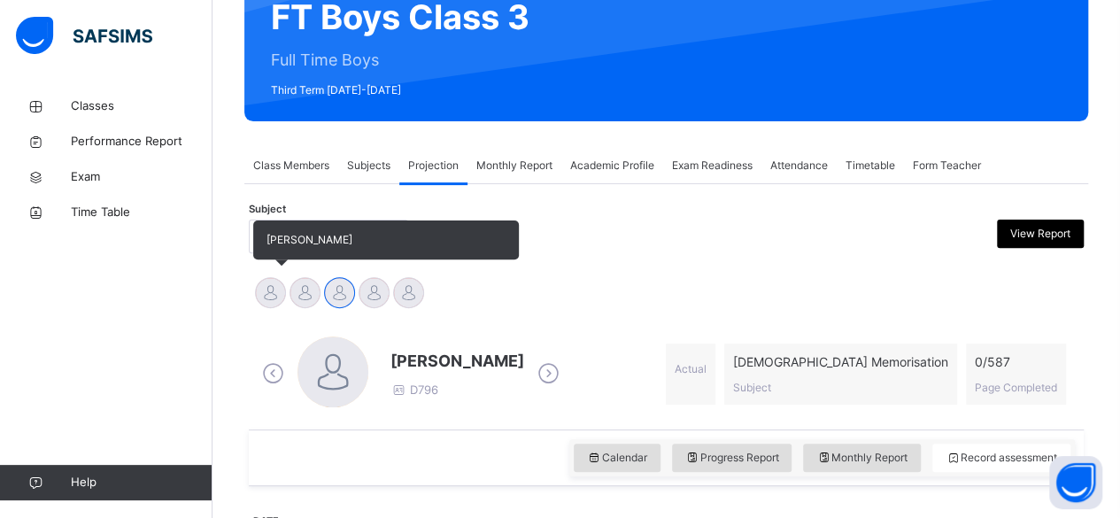
click at [268, 305] on div at bounding box center [270, 292] width 31 height 31
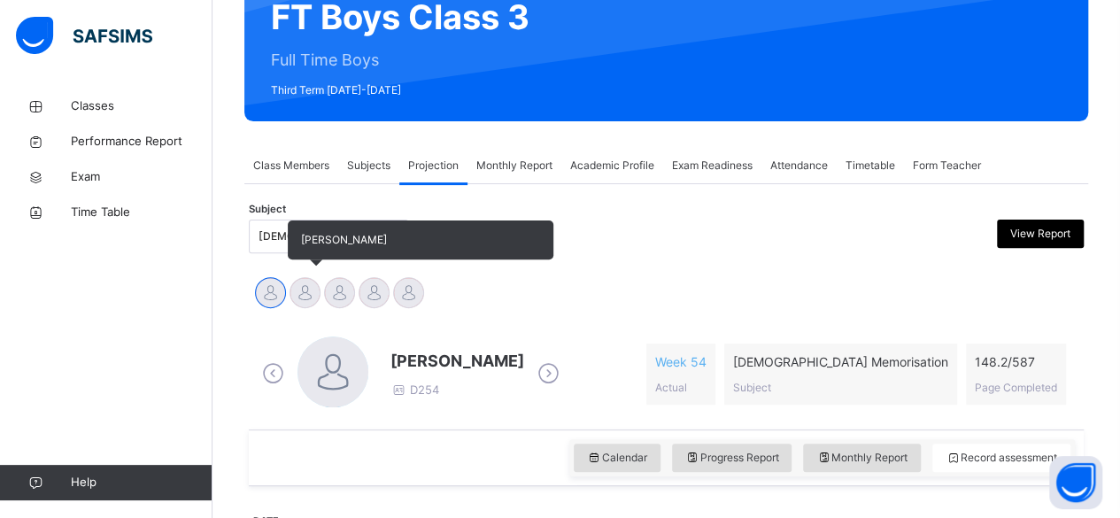
click at [304, 303] on div at bounding box center [305, 292] width 31 height 31
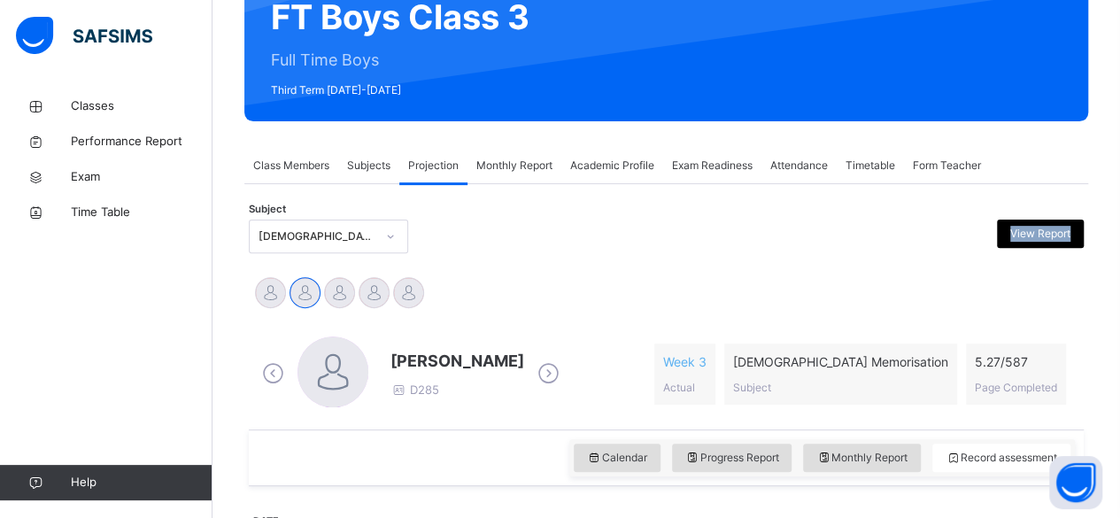
drag, startPoint x: 680, startPoint y: 307, endPoint x: 354, endPoint y: 231, distance: 334.6
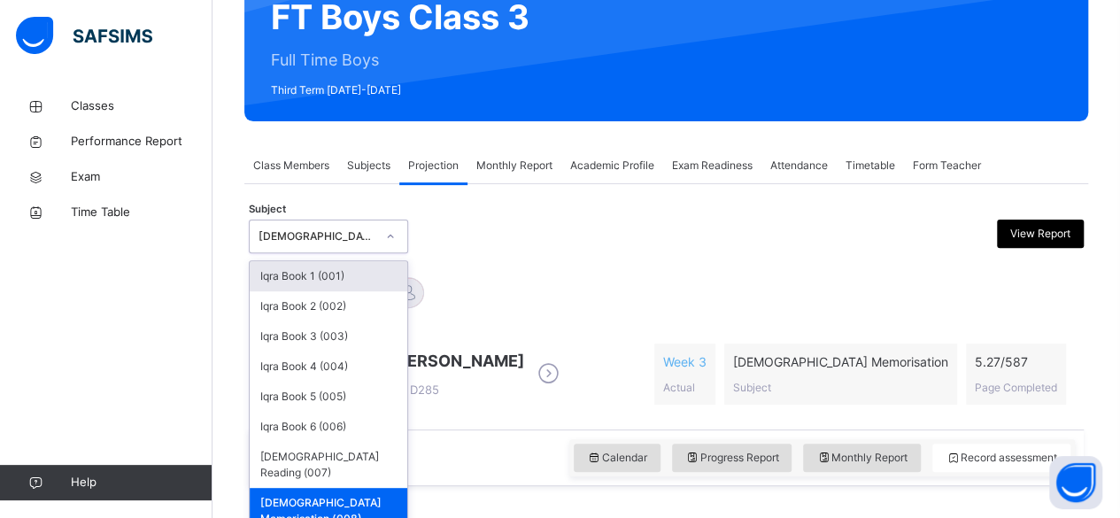
click at [354, 231] on div "[DEMOGRAPHIC_DATA] Memorisation (008)" at bounding box center [317, 236] width 117 height 16
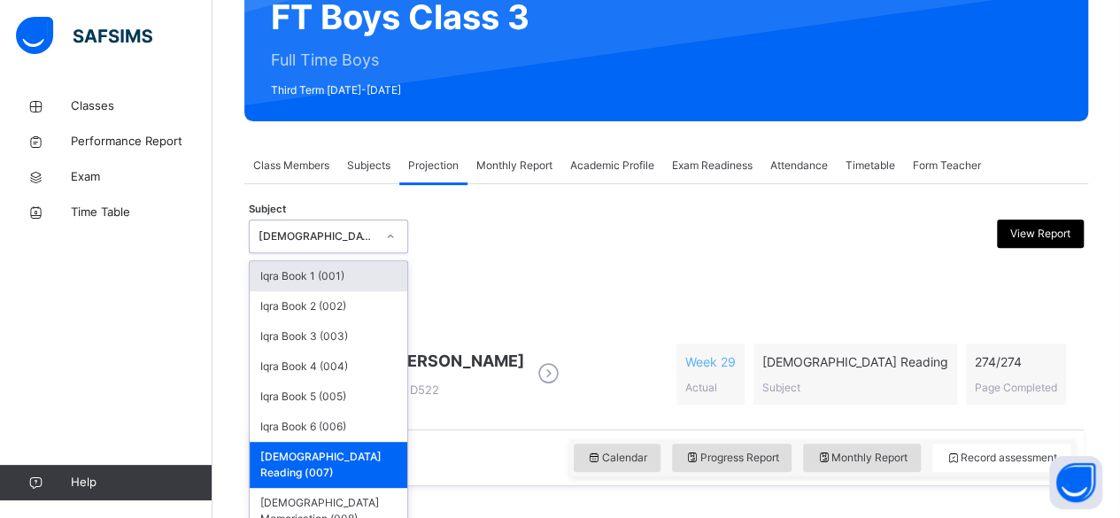
click at [336, 240] on div "[DEMOGRAPHIC_DATA] Reading (007)" at bounding box center [317, 236] width 117 height 16
click at [328, 274] on div "Iqra Book 1 (001)" at bounding box center [329, 276] width 158 height 30
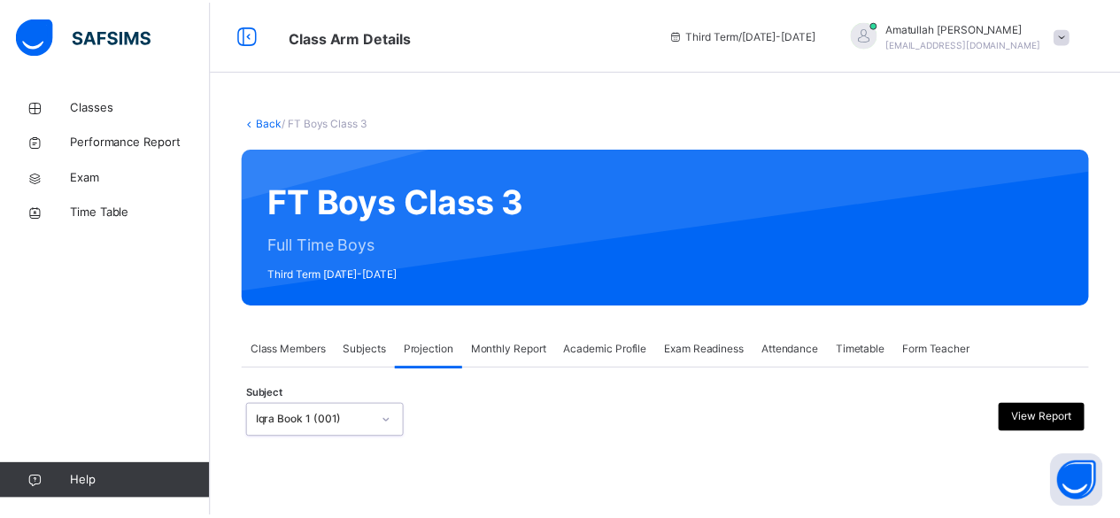
scroll to position [168, 0]
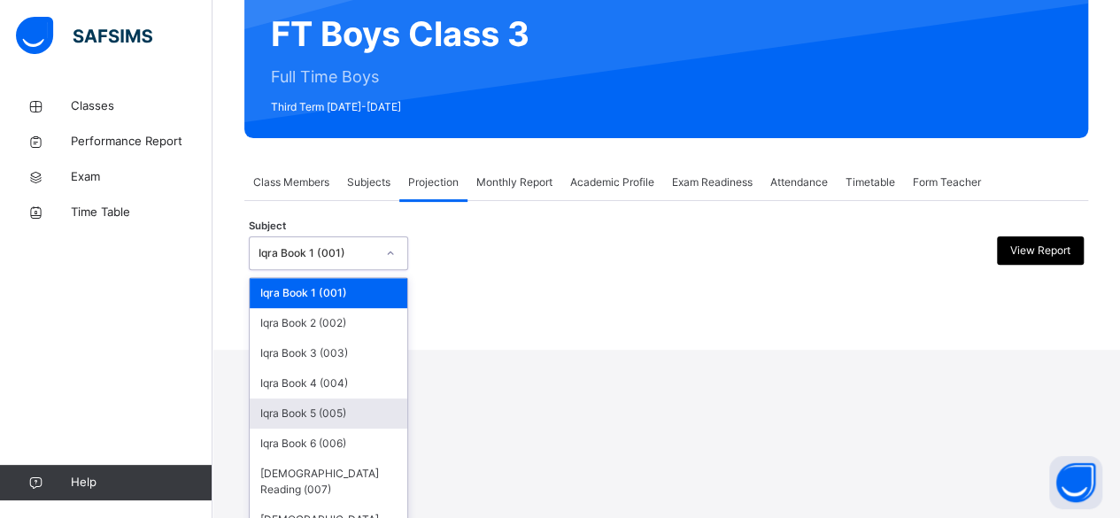
click at [349, 270] on div "option Iqra Book 1 (001), selected. option Iqra Book 5 (005) focused, 5 of 8. 8…" at bounding box center [328, 253] width 159 height 34
click at [350, 270] on div "option Iqra Book 1 (001), selected. option Iqra Book 1 (001) focused, 1 of 8. 8…" at bounding box center [328, 253] width 159 height 34
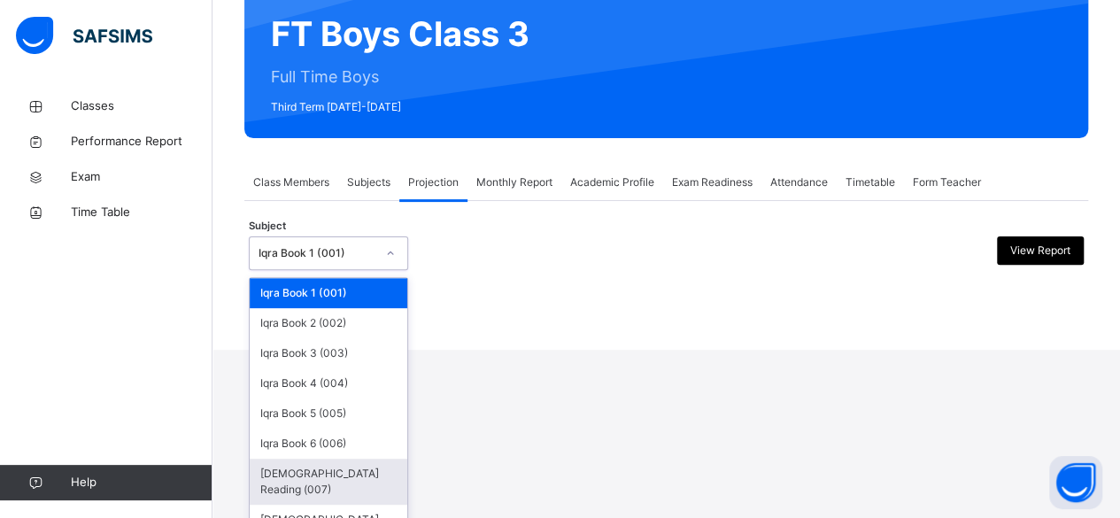
click at [360, 479] on div "[DEMOGRAPHIC_DATA] Reading (007)" at bounding box center [329, 482] width 158 height 46
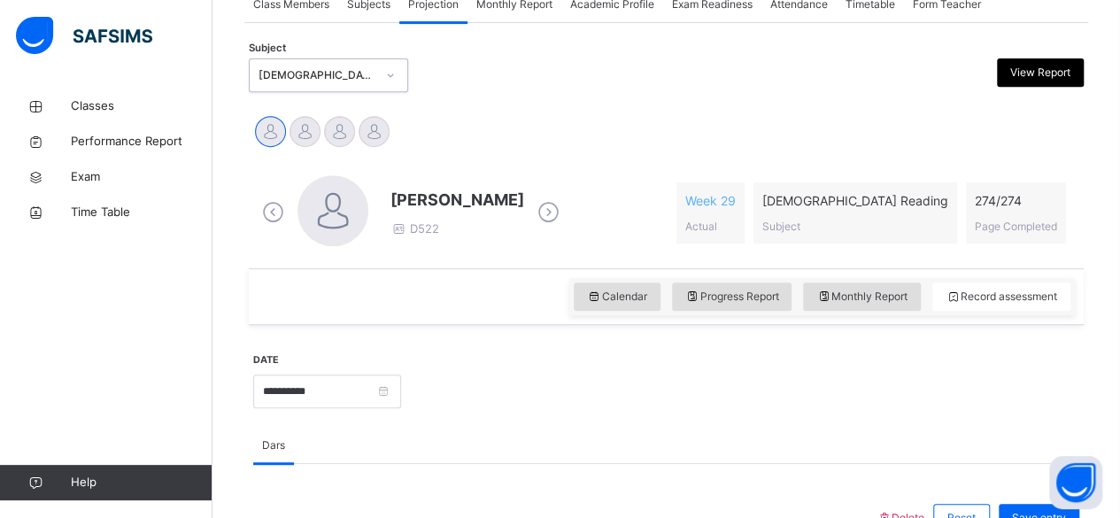
scroll to position [345, 0]
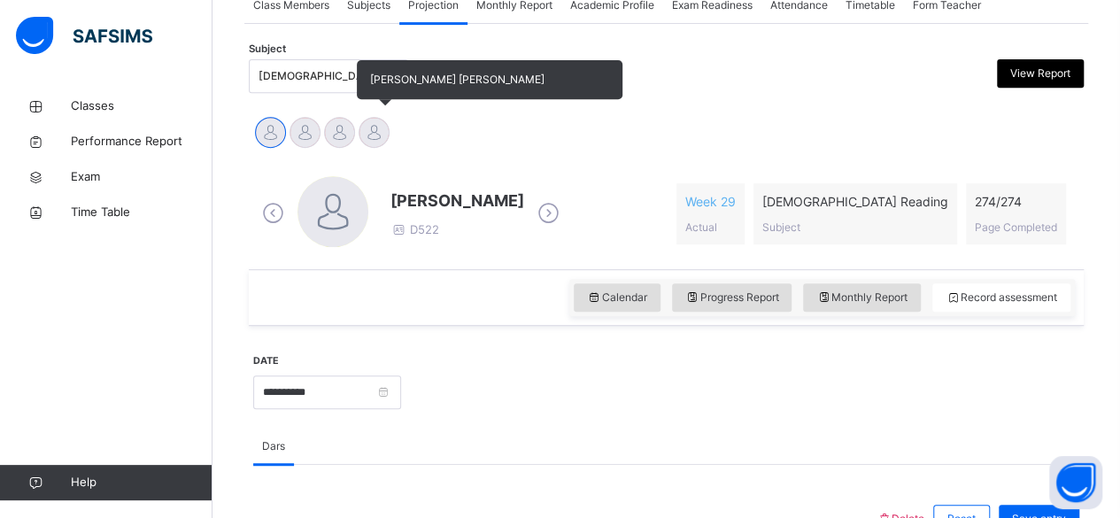
click at [365, 131] on div at bounding box center [374, 132] width 31 height 31
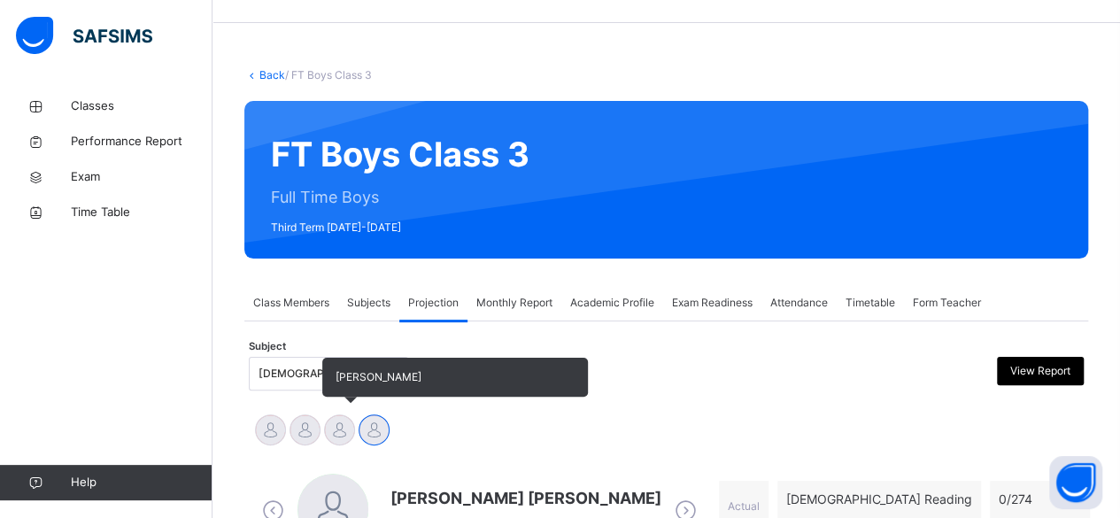
scroll to position [44, 0]
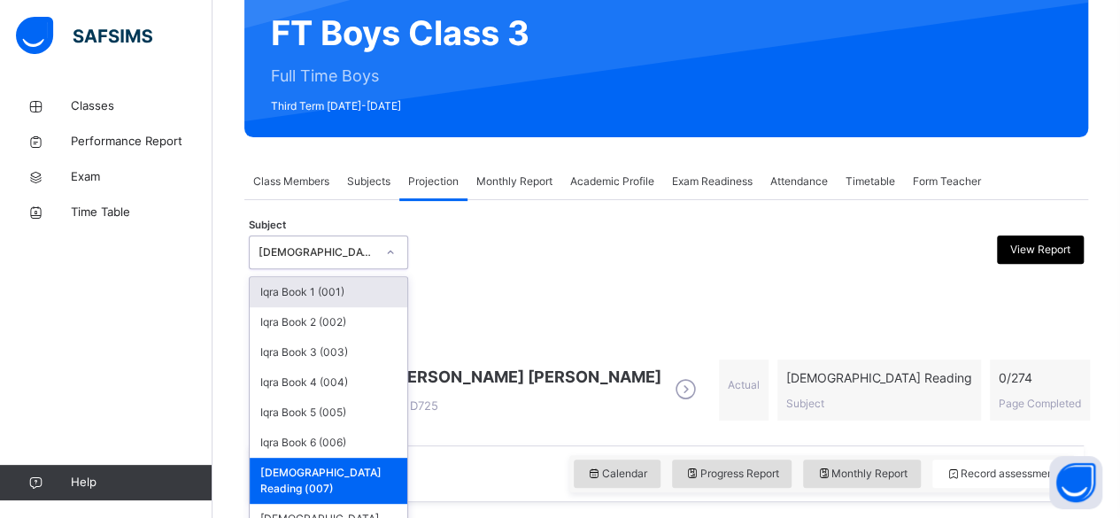
click at [298, 269] on div "option Quran Reading (007), selected. option Iqra Book 1 (001) focused, 1 of 8.…" at bounding box center [328, 253] width 159 height 34
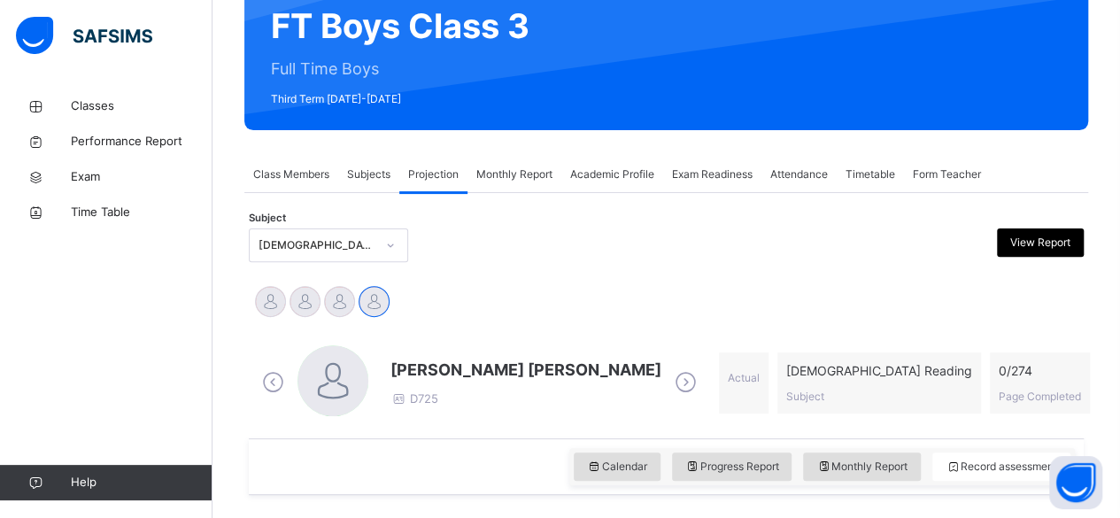
click at [498, 330] on div "Mohammed Zufar Khan D725 Actual Quran Reading Subject 0 / 274 Page Completed" at bounding box center [666, 383] width 835 height 111
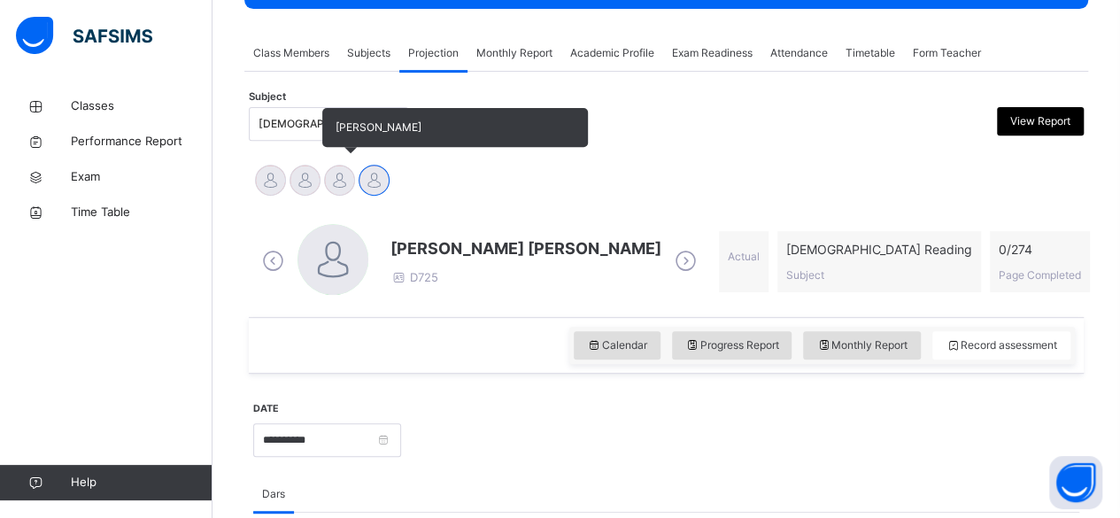
scroll to position [314, 0]
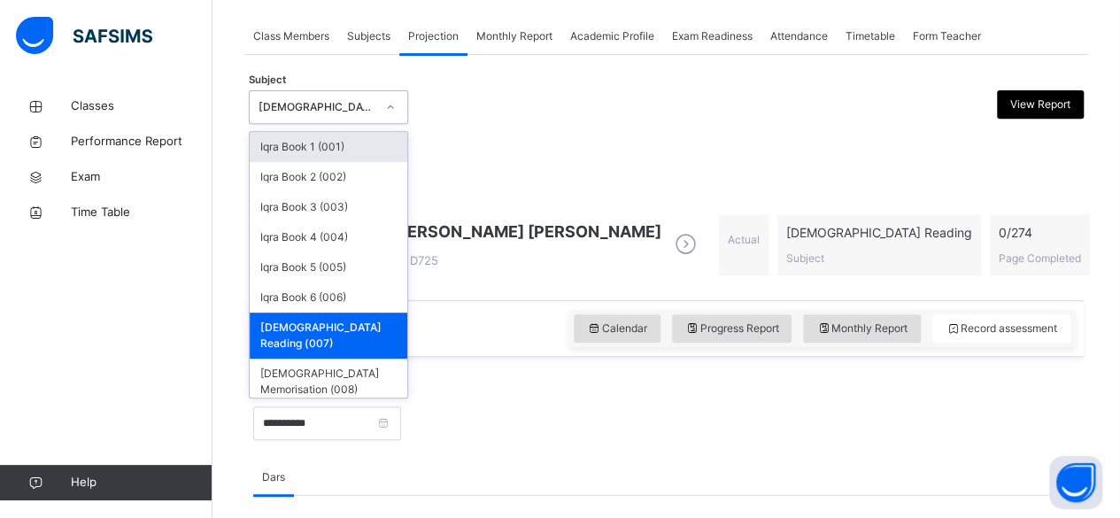
click at [472, 223] on span "[PERSON_NAME] [PERSON_NAME]" at bounding box center [525, 232] width 271 height 24
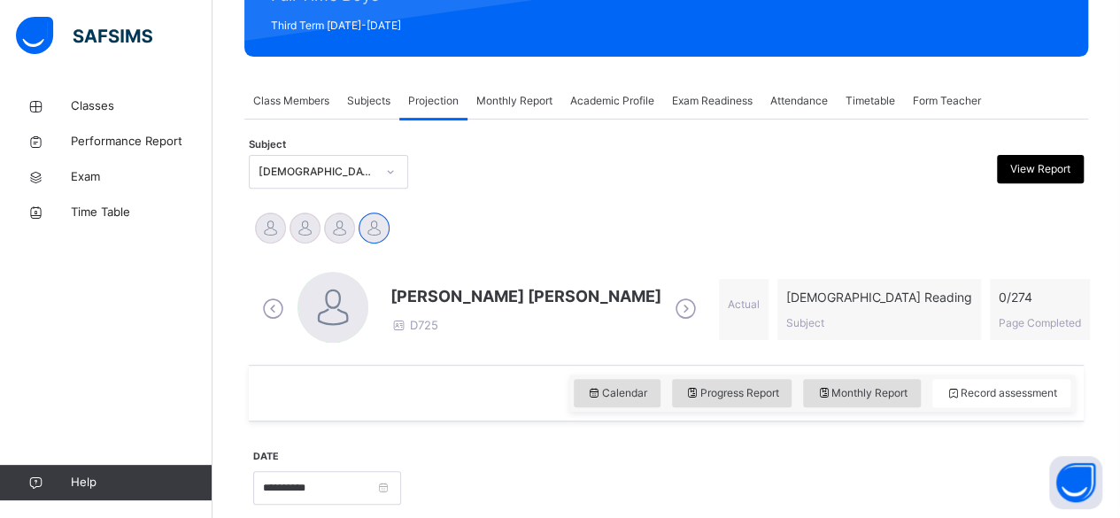
scroll to position [228, 0]
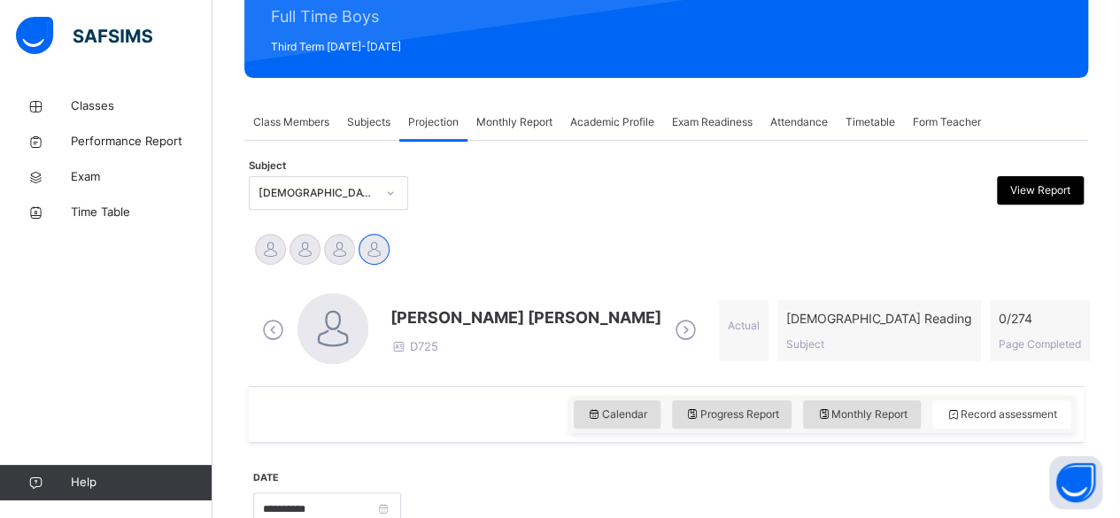
click at [1052, 198] on div "View Report" at bounding box center [1040, 190] width 87 height 28
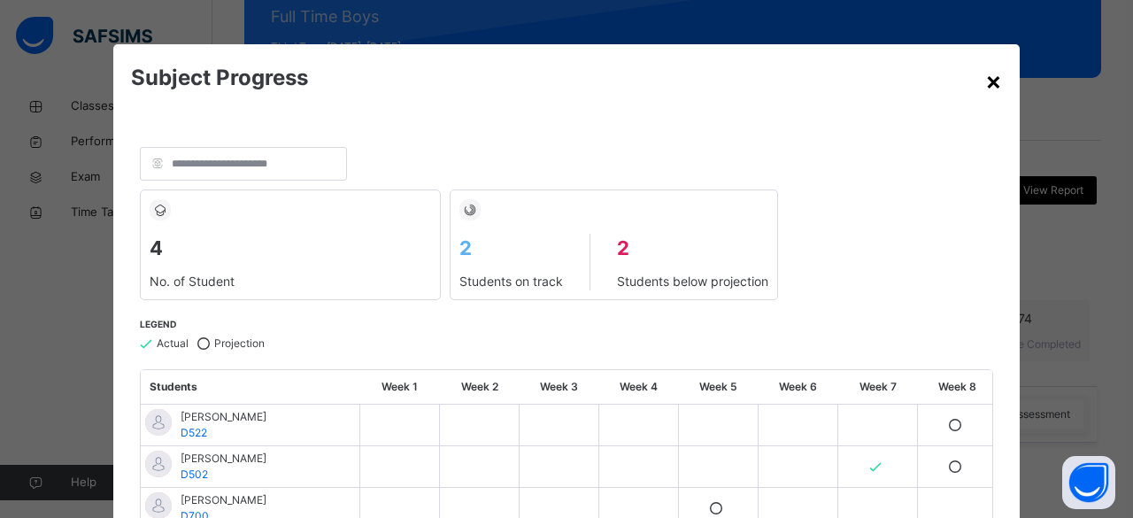
click at [986, 89] on div "×" at bounding box center [994, 80] width 17 height 37
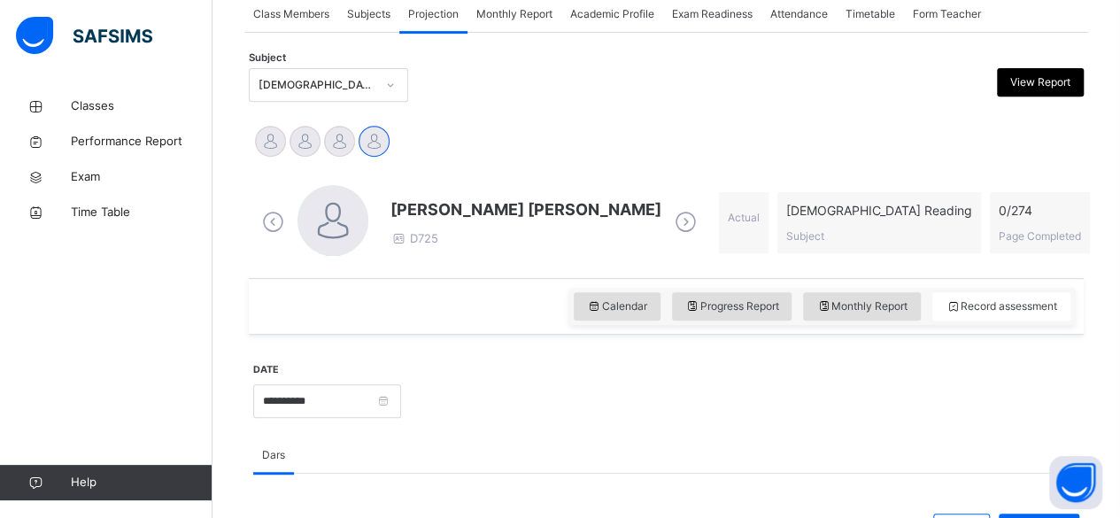
scroll to position [336, 0]
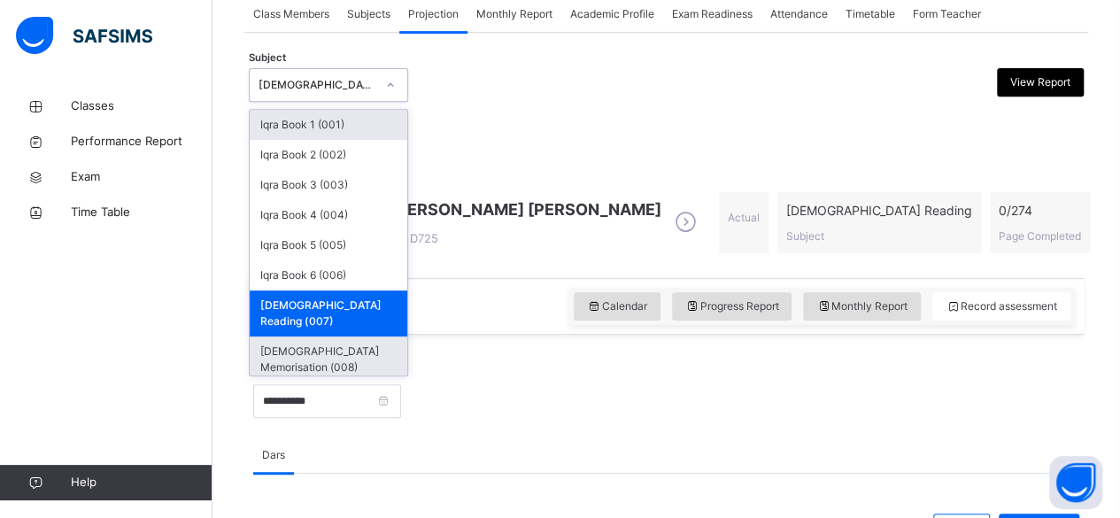
click at [360, 336] on div "[DEMOGRAPHIC_DATA] Memorisation (008)" at bounding box center [329, 359] width 158 height 46
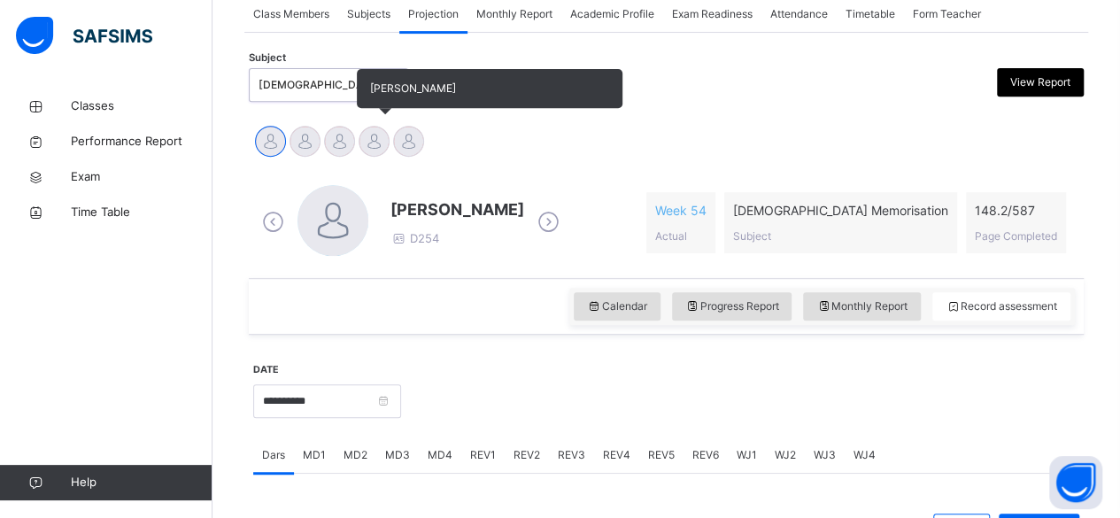
click at [368, 133] on div at bounding box center [374, 141] width 31 height 31
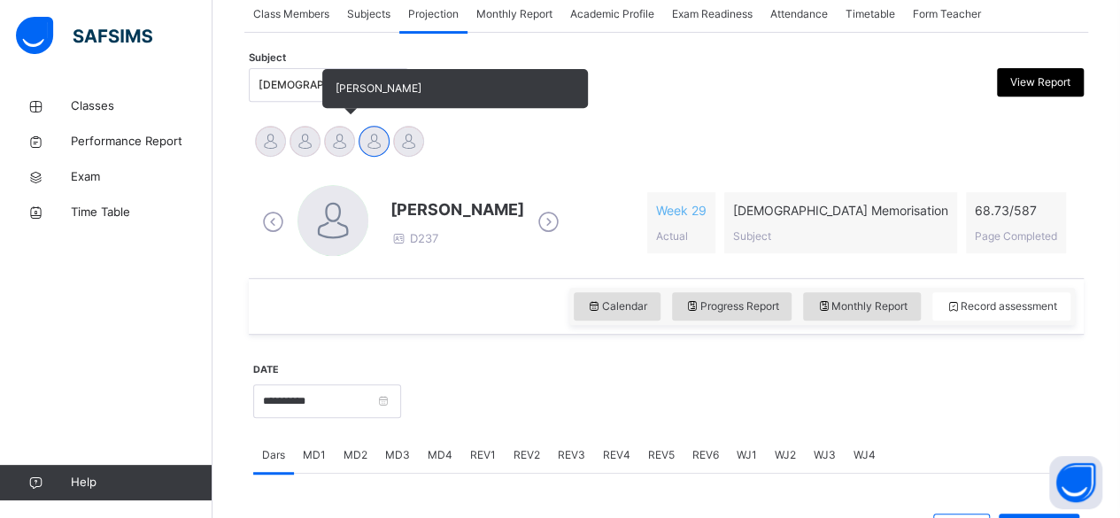
click at [335, 151] on div at bounding box center [339, 141] width 31 height 31
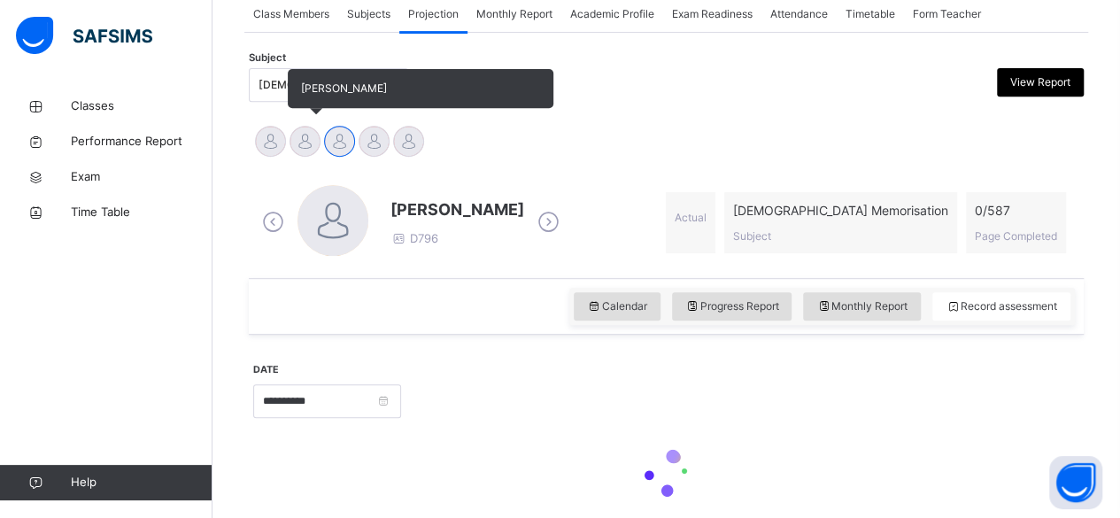
click at [305, 151] on div at bounding box center [305, 141] width 31 height 31
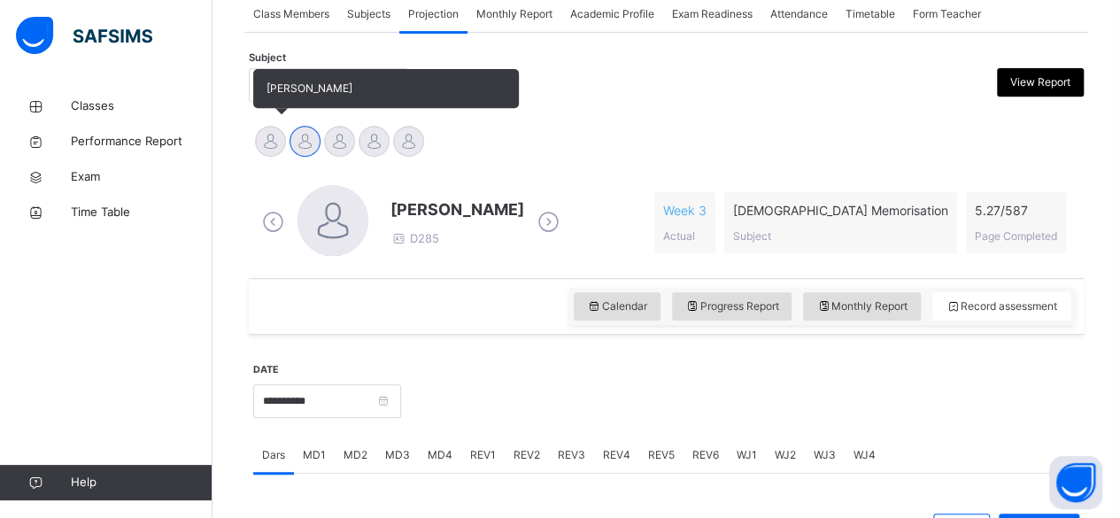
click at [281, 143] on div at bounding box center [270, 141] width 31 height 31
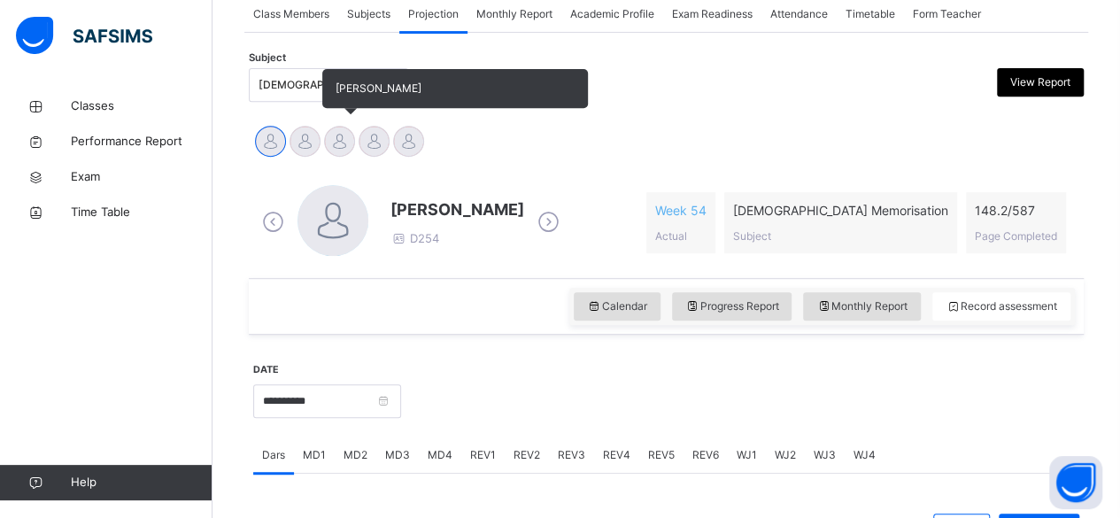
click at [352, 145] on div at bounding box center [339, 141] width 31 height 31
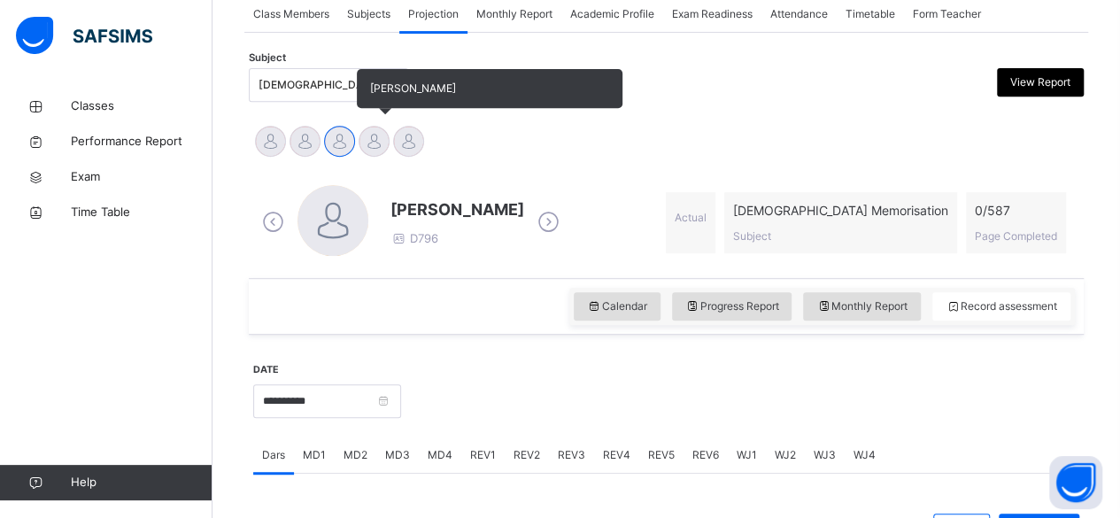
click at [373, 151] on div at bounding box center [374, 141] width 31 height 31
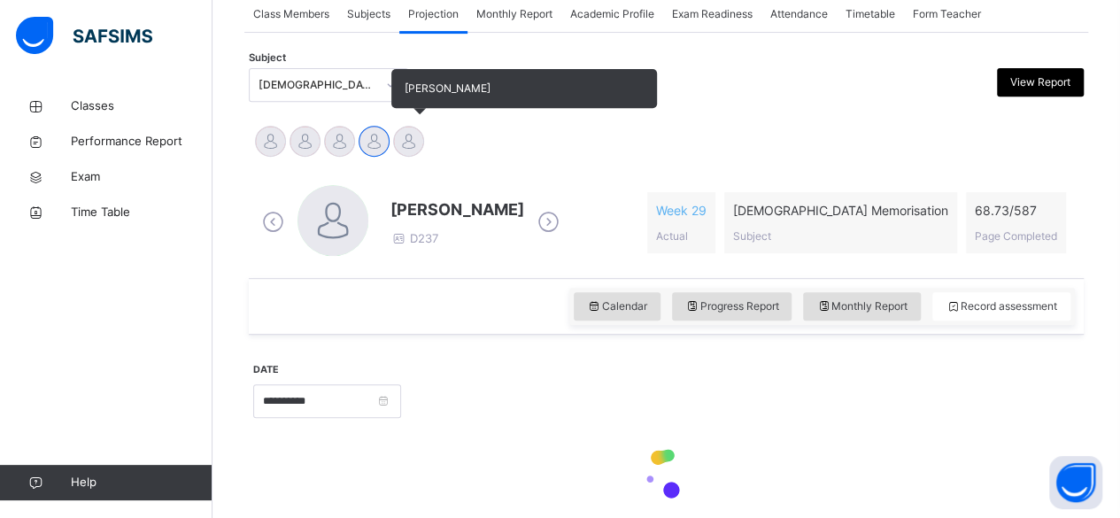
click at [410, 140] on div at bounding box center [408, 141] width 31 height 31
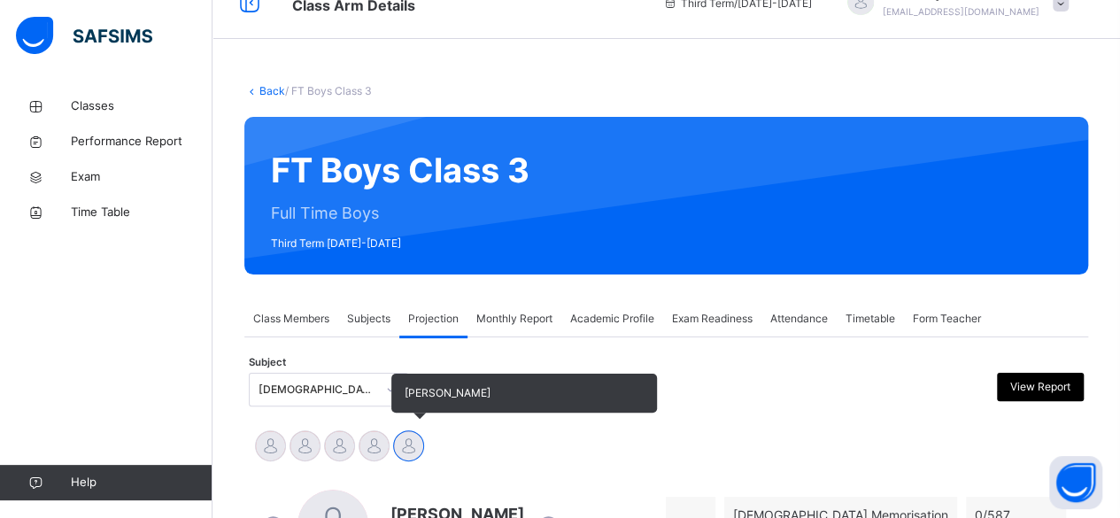
scroll to position [0, 0]
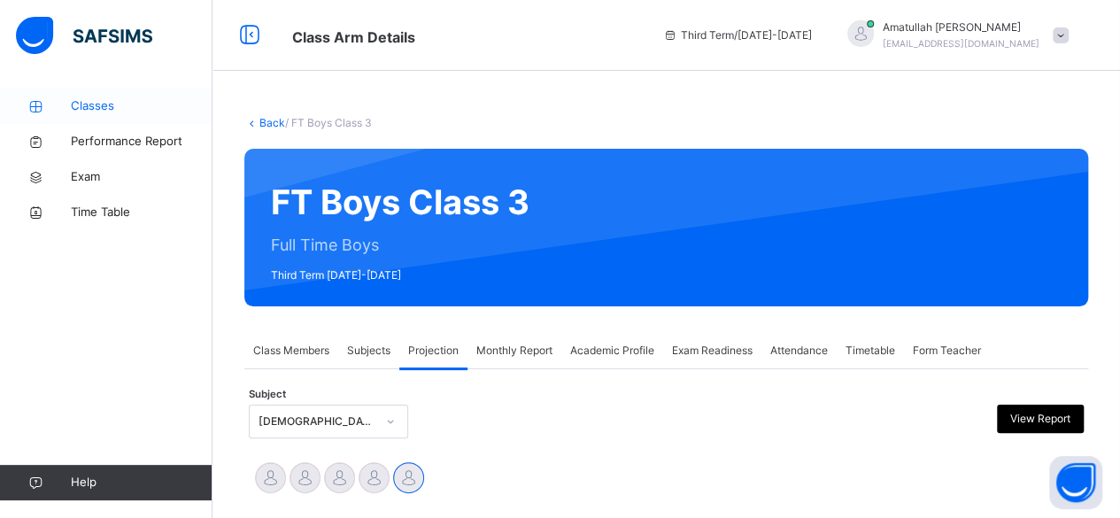
click at [154, 103] on span "Classes" at bounding box center [142, 106] width 142 height 18
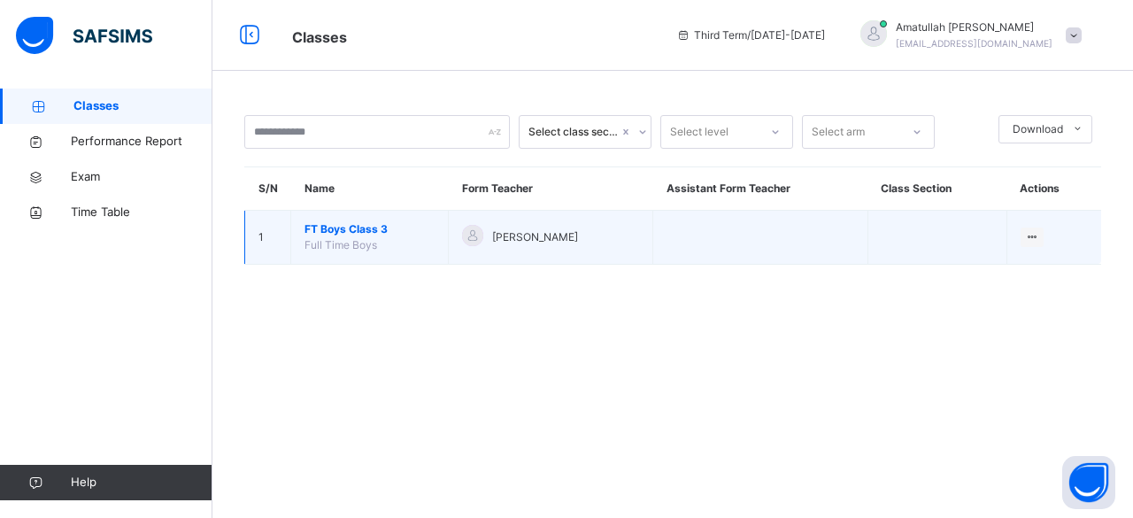
click at [411, 236] on span "FT Boys Class 3" at bounding box center [370, 229] width 130 height 16
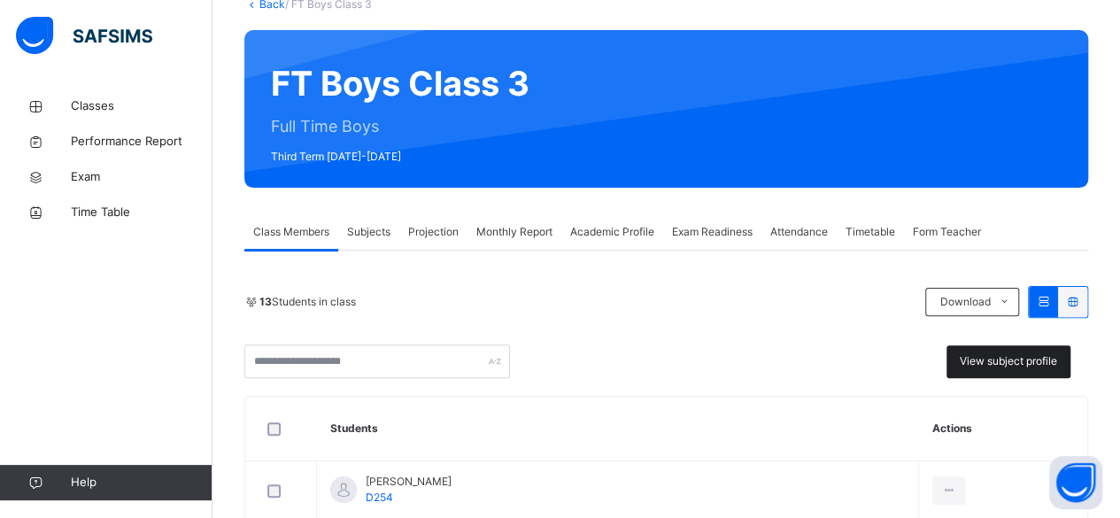
click at [1041, 367] on div "View subject profile" at bounding box center [1009, 361] width 124 height 33
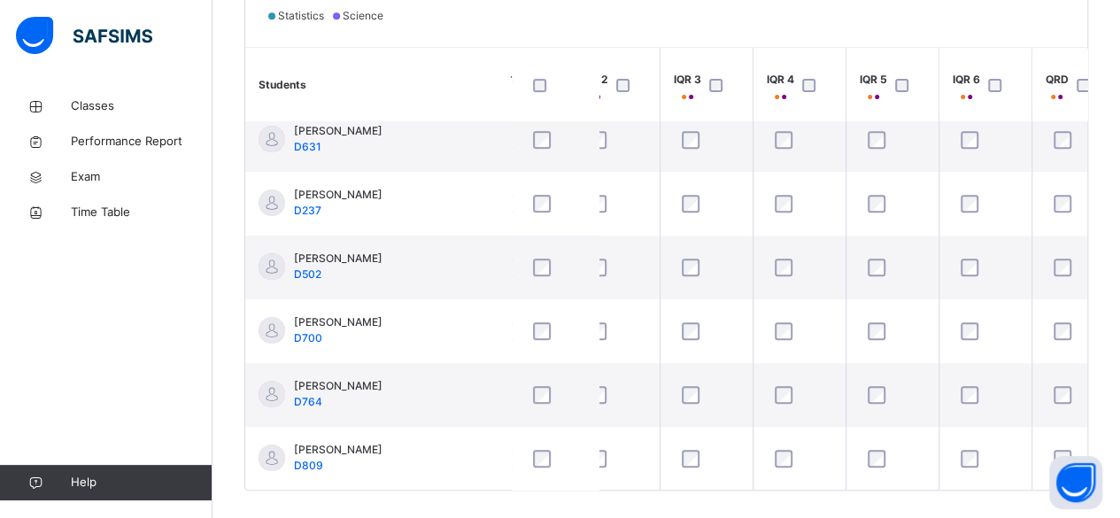
scroll to position [269, 239]
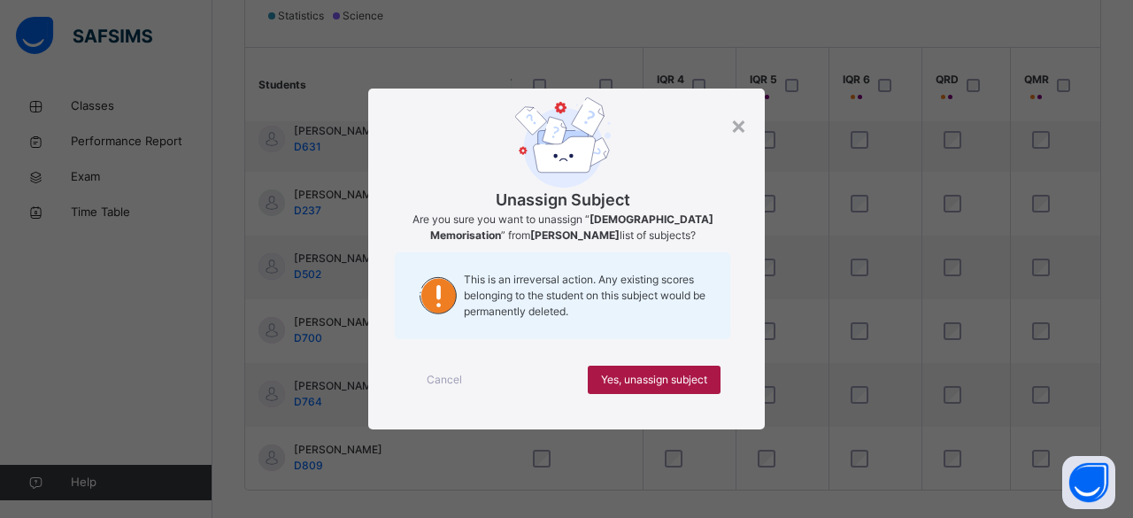
click at [707, 383] on span "Yes, unassign subject" at bounding box center [654, 380] width 106 height 16
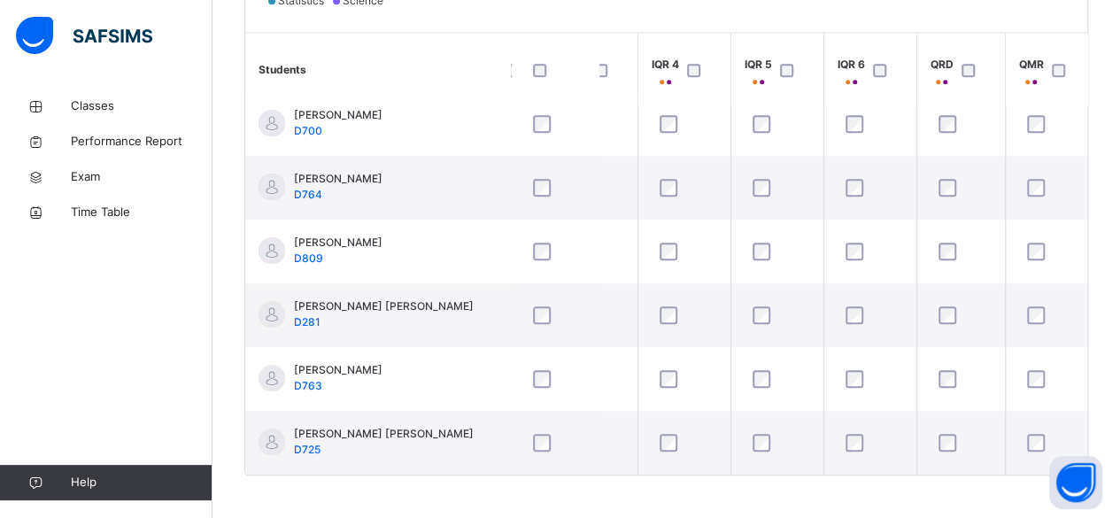
scroll to position [616, 0]
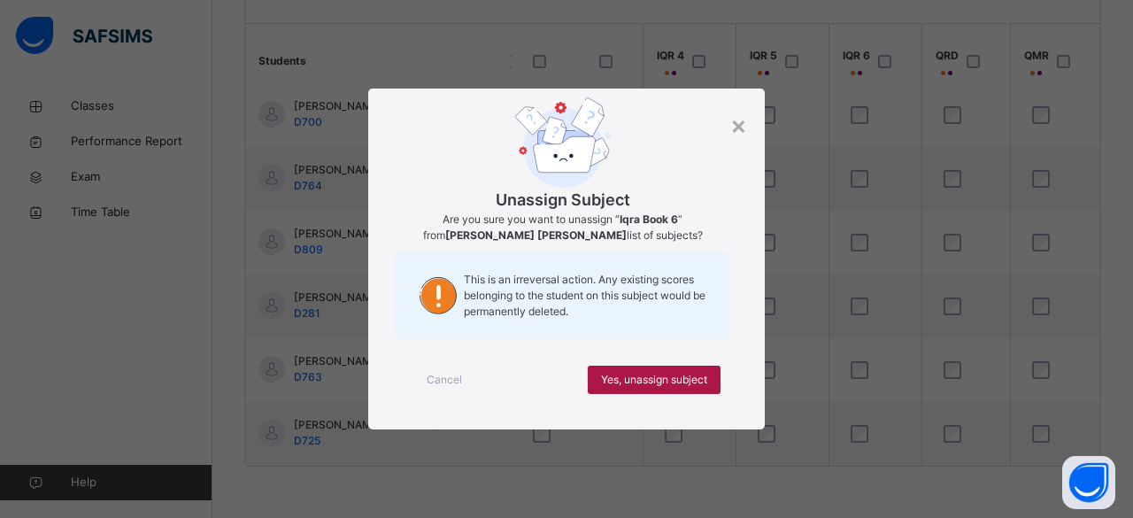
click at [696, 390] on div "Yes, unassign subject" at bounding box center [654, 380] width 133 height 28
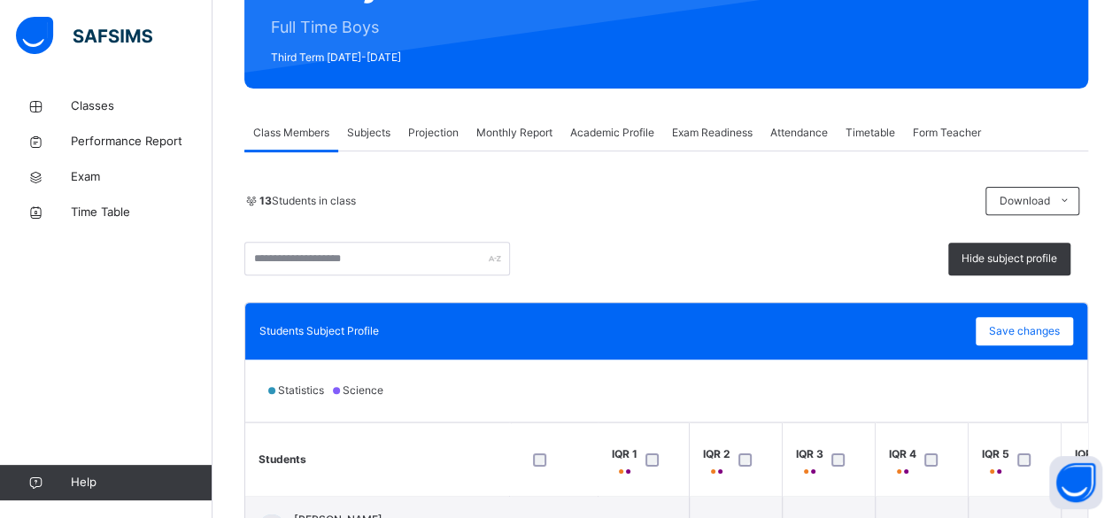
scroll to position [219, 0]
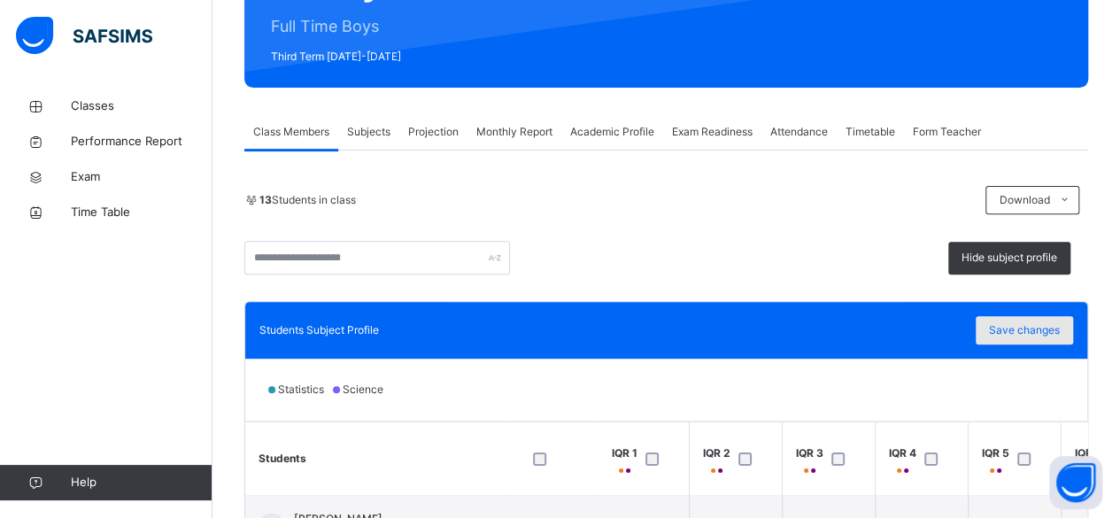
click at [1018, 316] on div "Save changes" at bounding box center [1024, 330] width 97 height 28
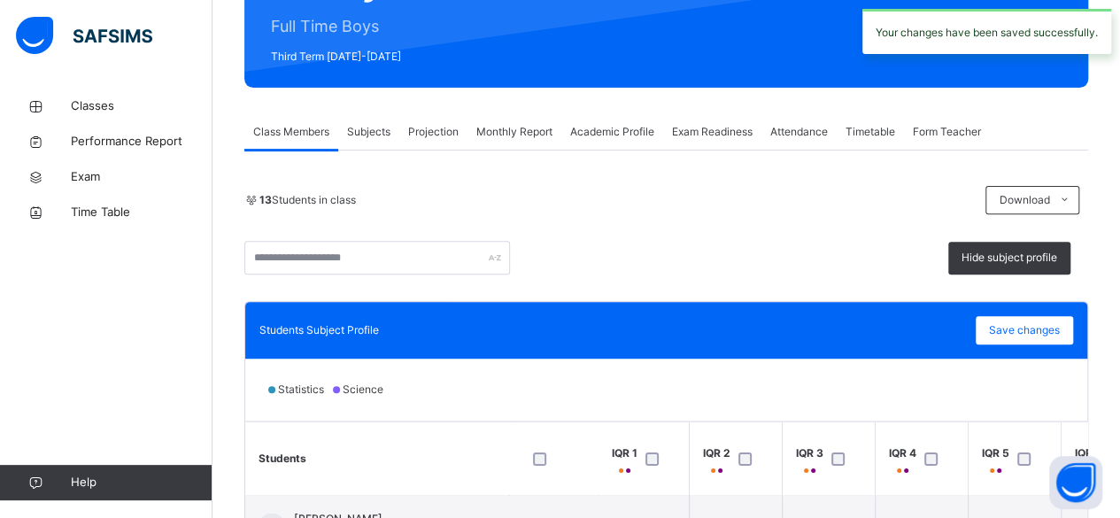
click at [446, 135] on span "Projection" at bounding box center [433, 132] width 50 height 16
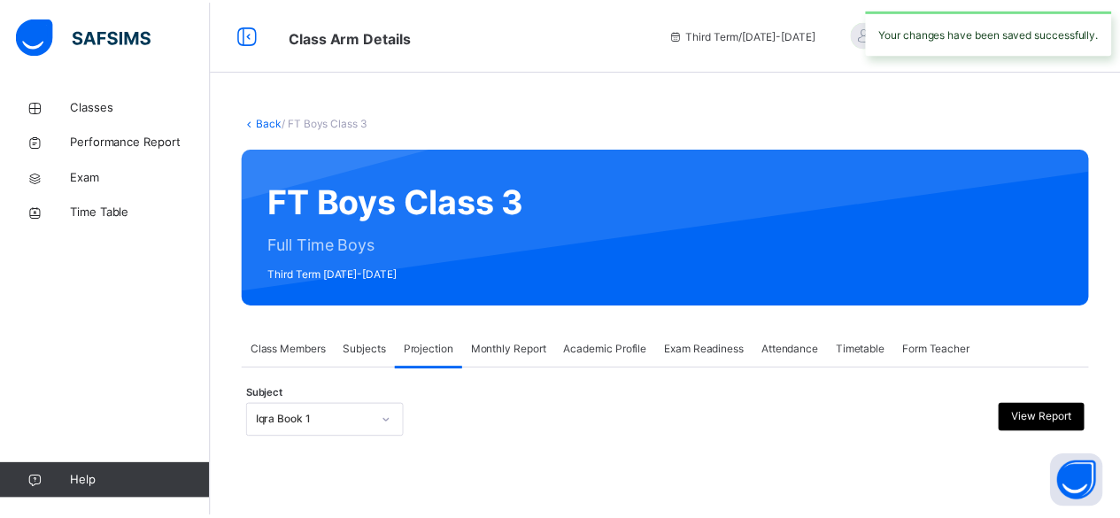
scroll to position [168, 0]
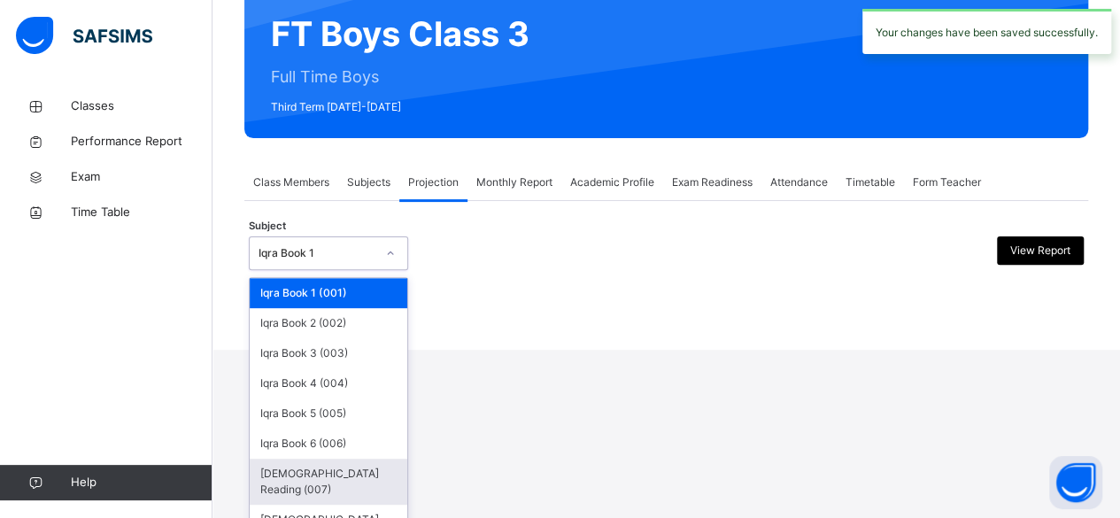
click at [338, 480] on div "[DEMOGRAPHIC_DATA] Reading (007)" at bounding box center [329, 482] width 158 height 46
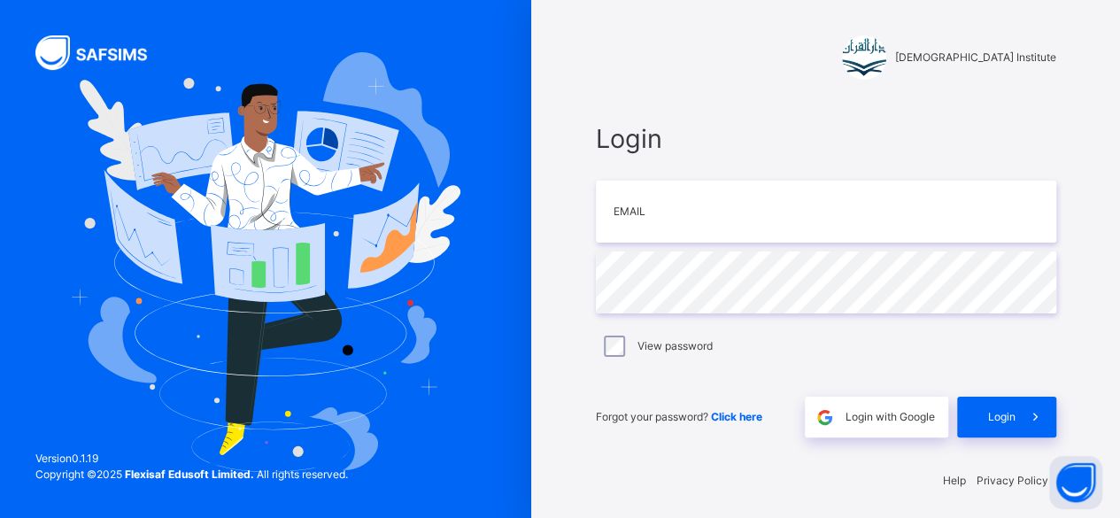
scroll to position [5, 0]
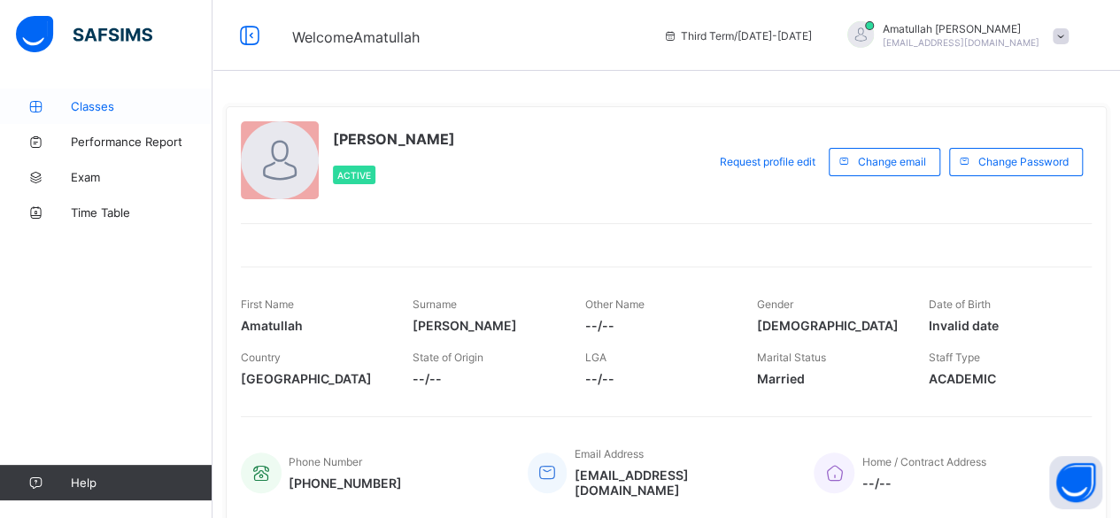
click at [129, 103] on span "Classes" at bounding box center [142, 106] width 142 height 14
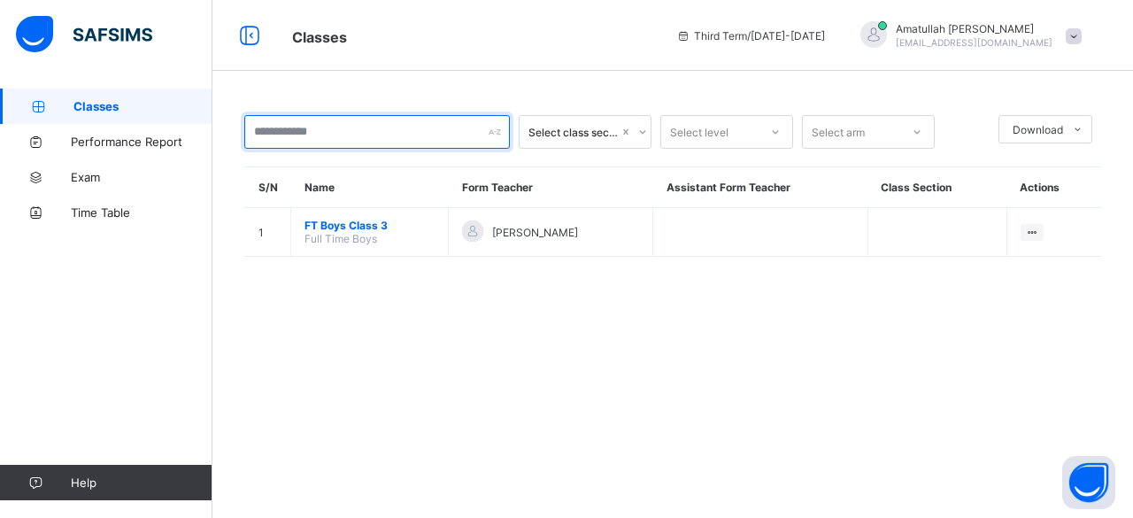
click at [364, 132] on input "text" at bounding box center [377, 132] width 266 height 34
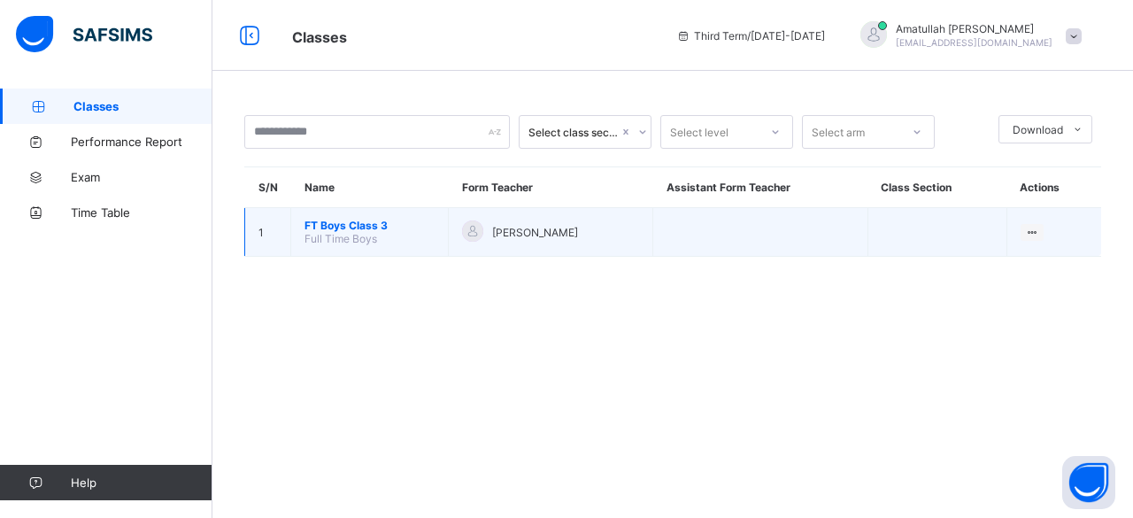
click at [365, 223] on span "FT Boys Class 3" at bounding box center [370, 225] width 130 height 13
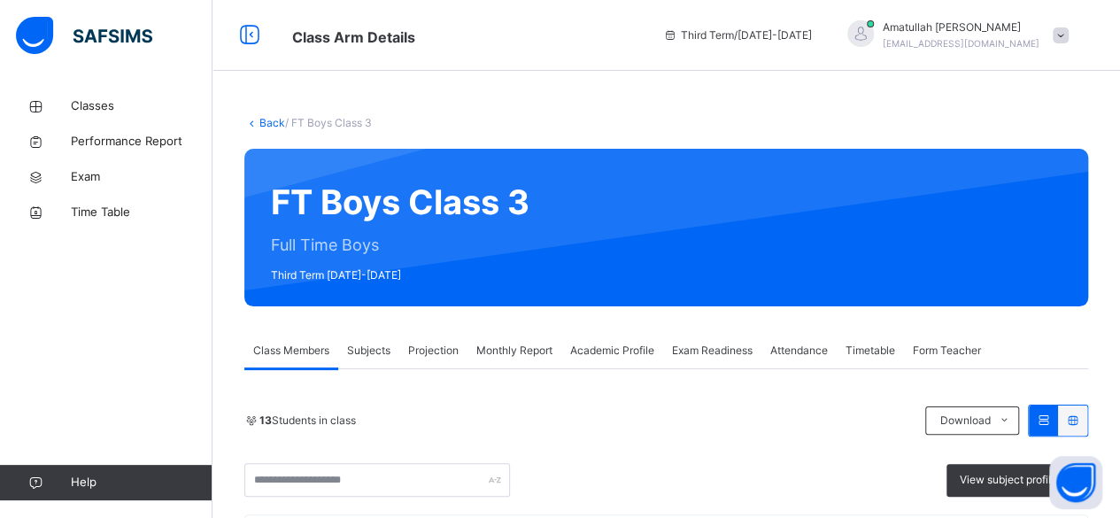
click at [452, 357] on span "Projection" at bounding box center [433, 351] width 50 height 16
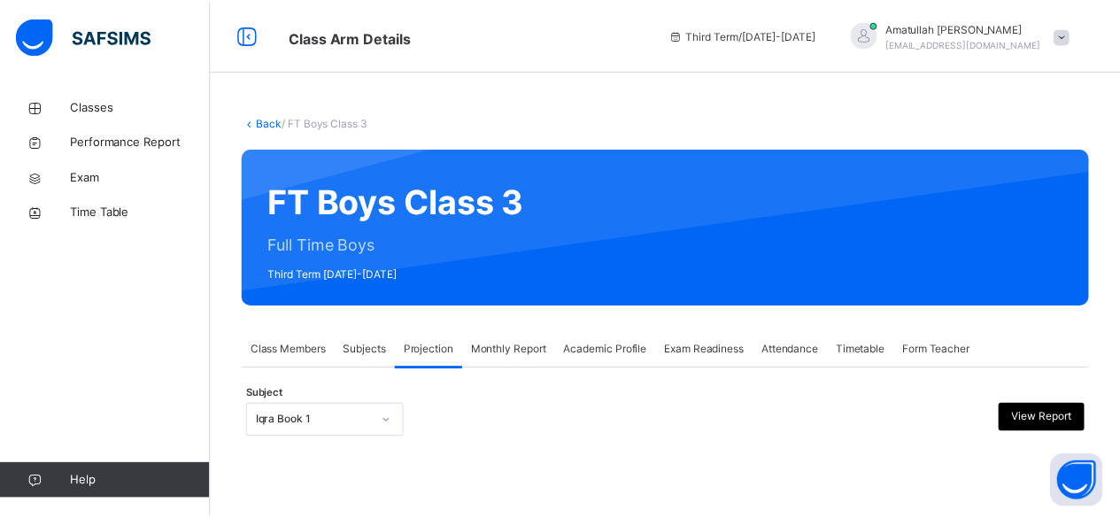
scroll to position [168, 0]
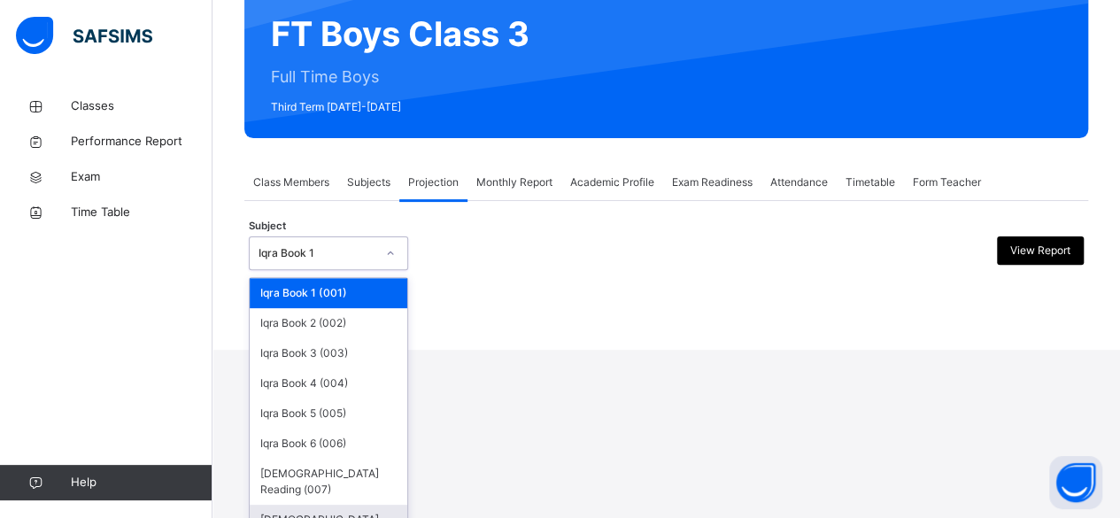
click at [345, 505] on div "[DEMOGRAPHIC_DATA] Memorisation (008)" at bounding box center [329, 528] width 158 height 46
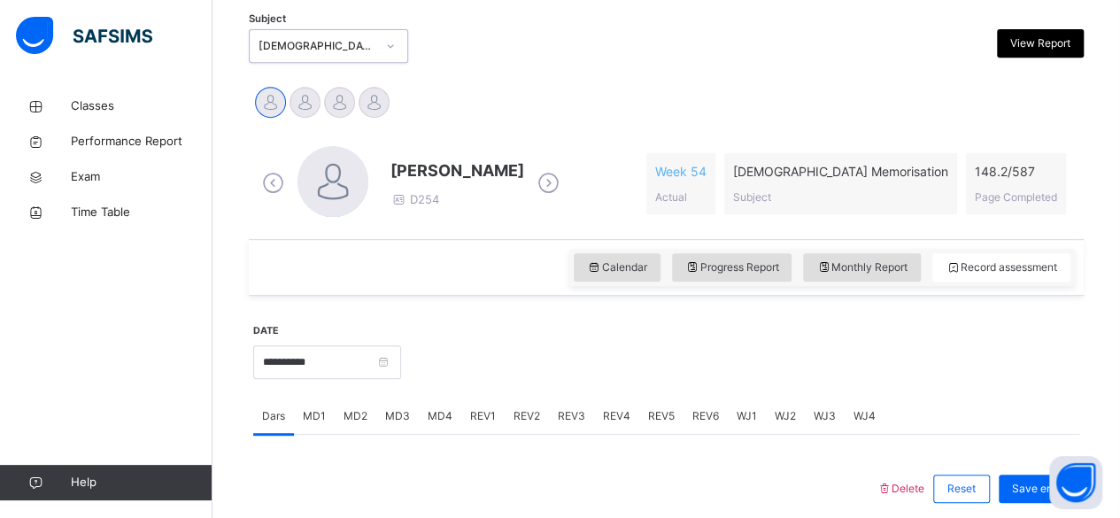
scroll to position [380, 0]
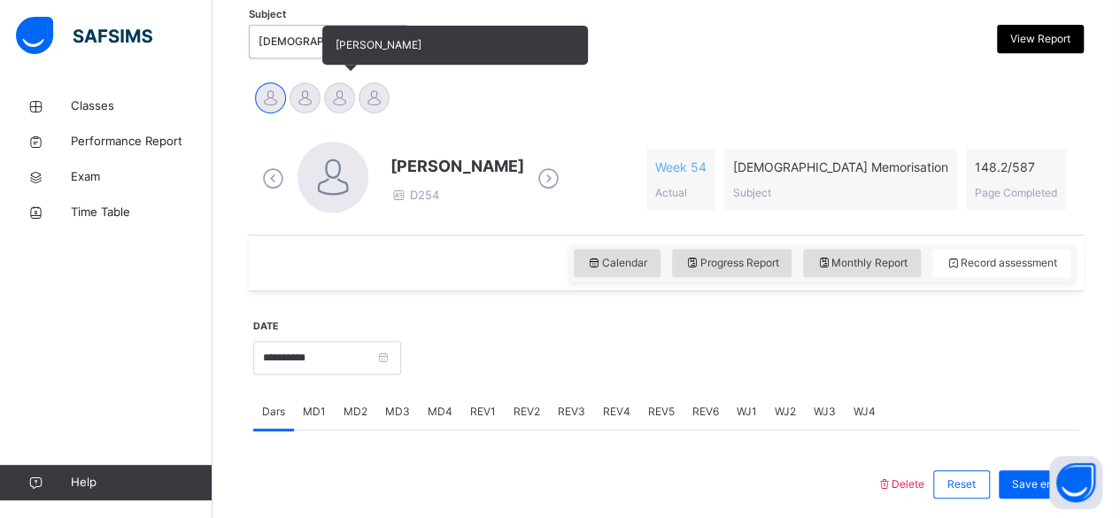
click at [336, 96] on div at bounding box center [339, 97] width 31 height 31
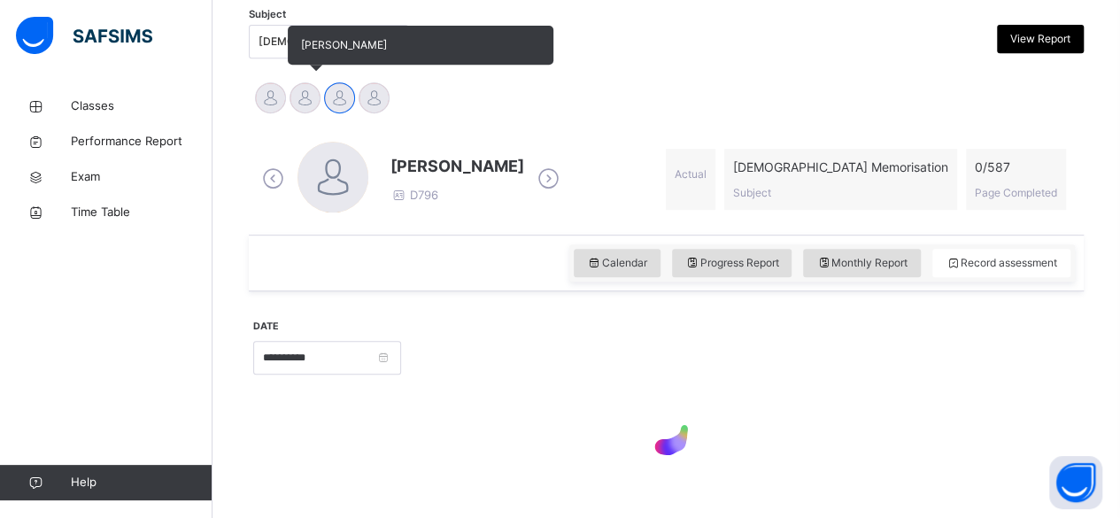
click at [298, 102] on div at bounding box center [305, 97] width 31 height 31
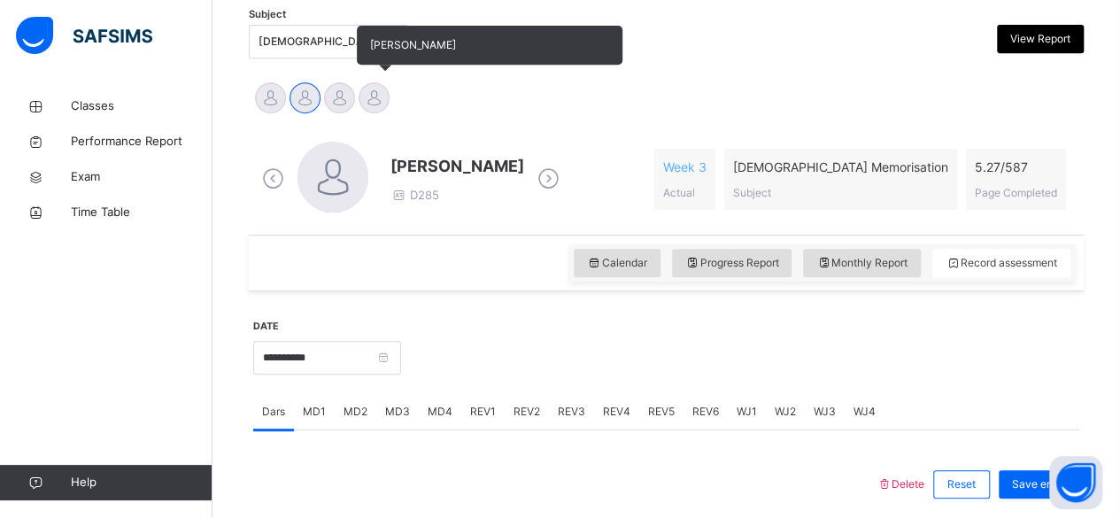
click at [380, 102] on div at bounding box center [374, 97] width 31 height 31
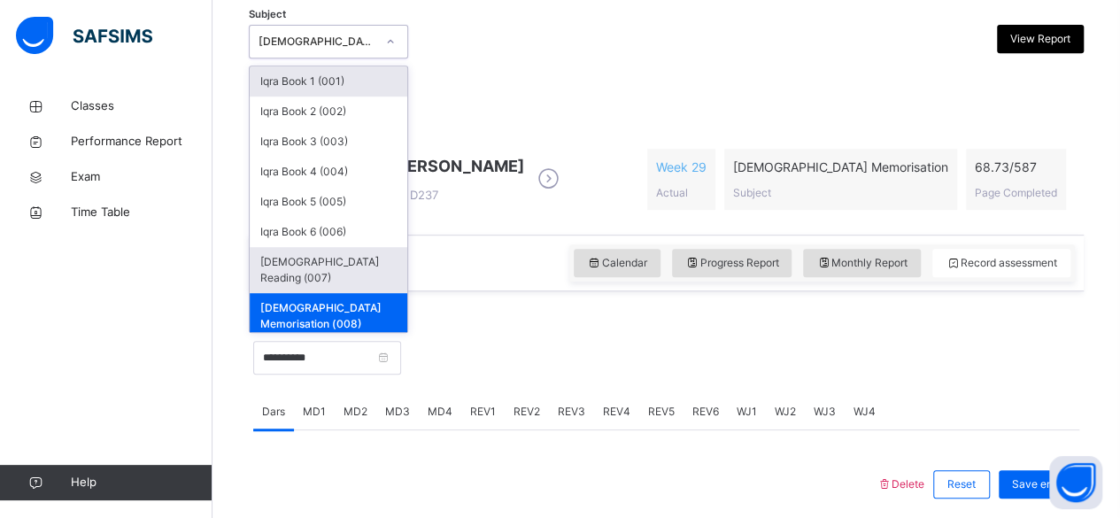
click at [366, 270] on div "[DEMOGRAPHIC_DATA] Reading (007)" at bounding box center [329, 270] width 158 height 46
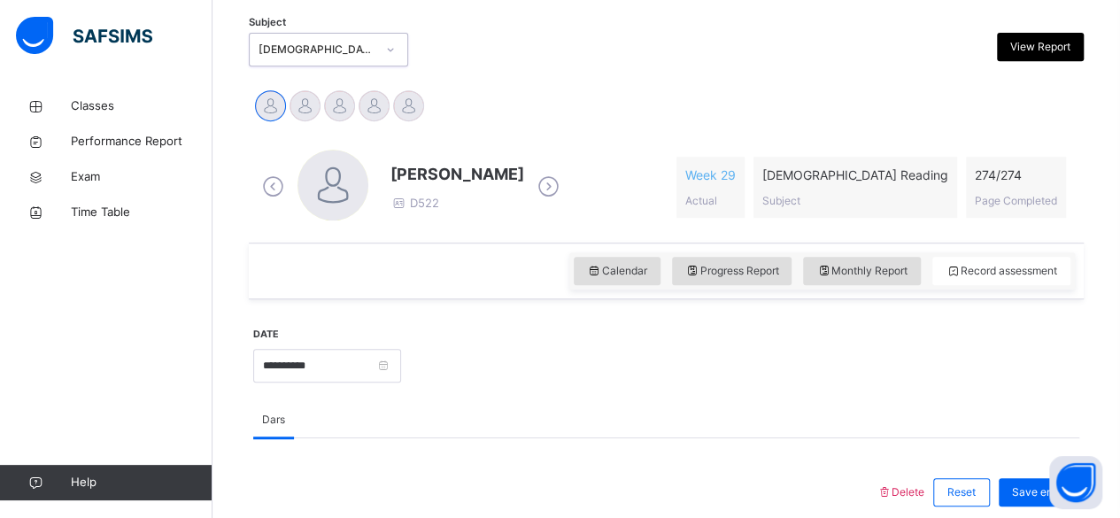
scroll to position [362, 0]
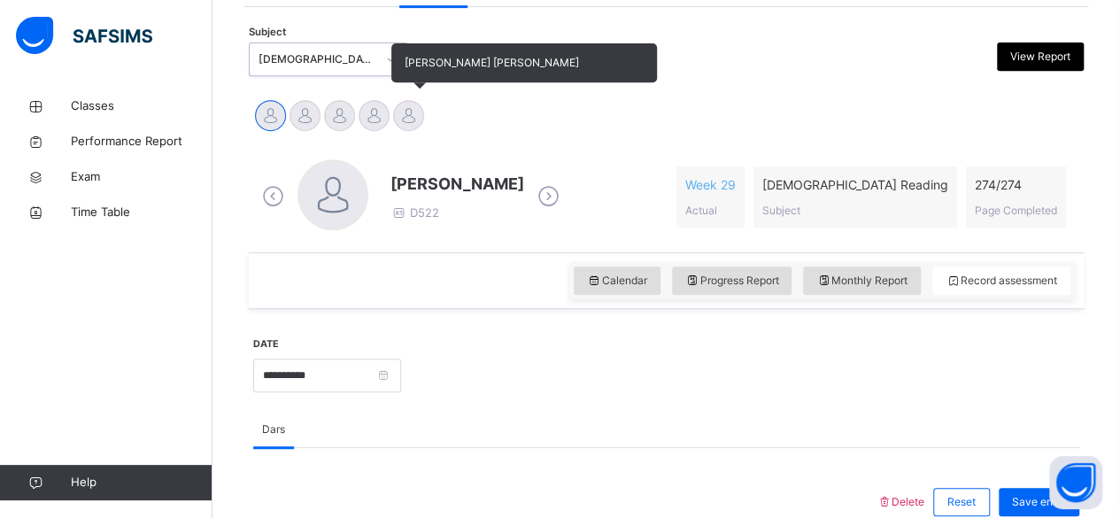
click at [421, 120] on div at bounding box center [408, 115] width 31 height 31
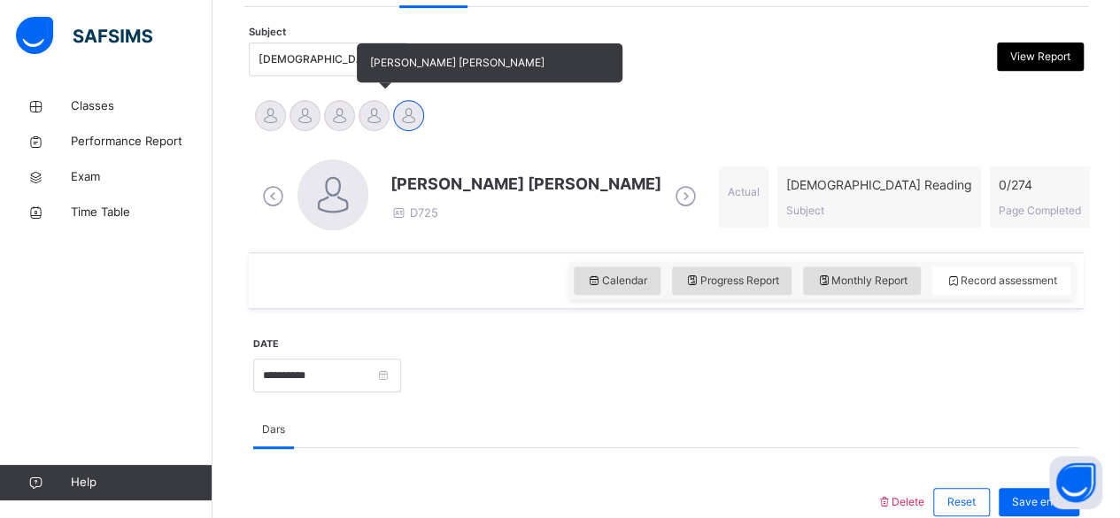
click at [379, 122] on div at bounding box center [374, 115] width 31 height 31
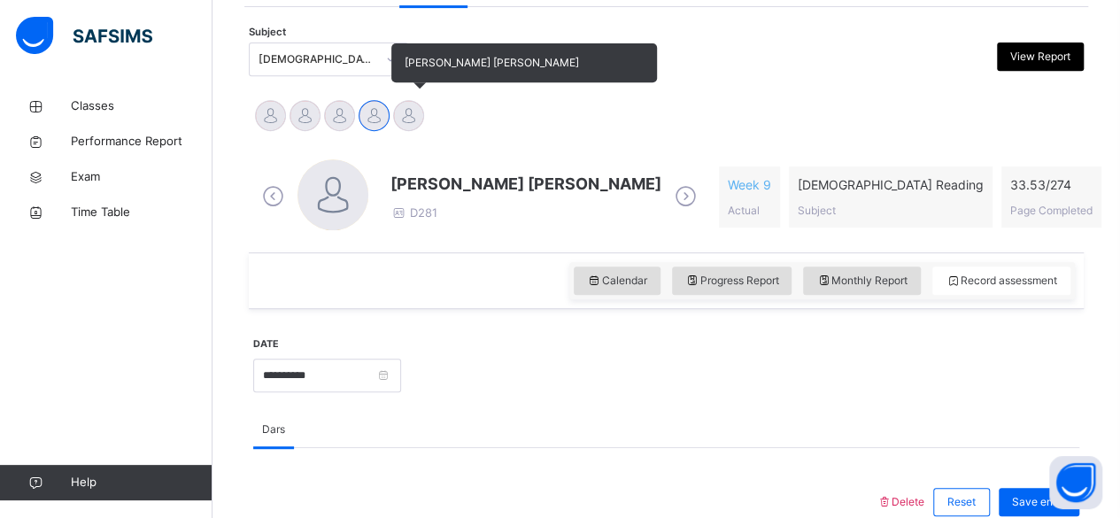
click at [420, 112] on div at bounding box center [408, 115] width 31 height 31
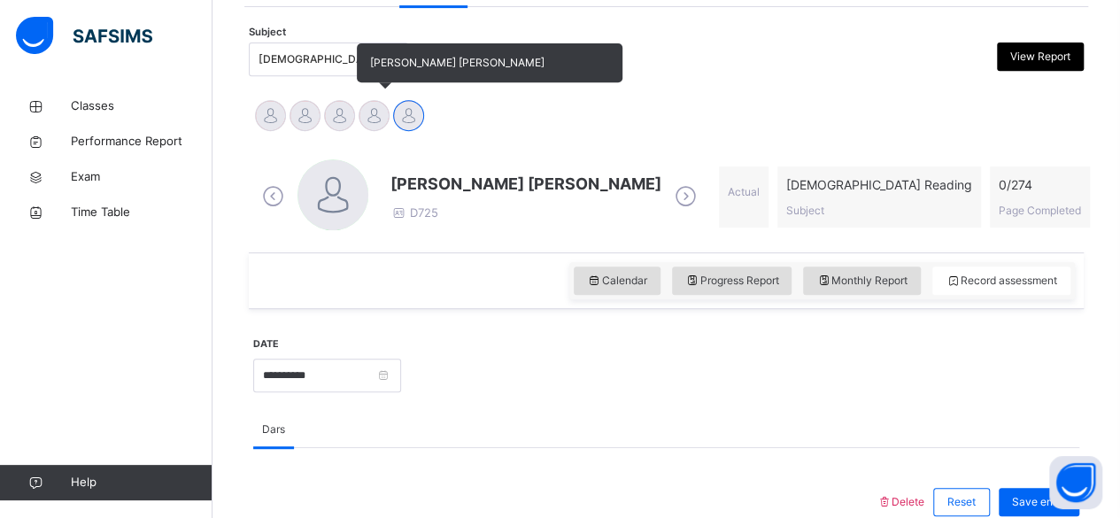
click at [374, 117] on div at bounding box center [374, 115] width 31 height 31
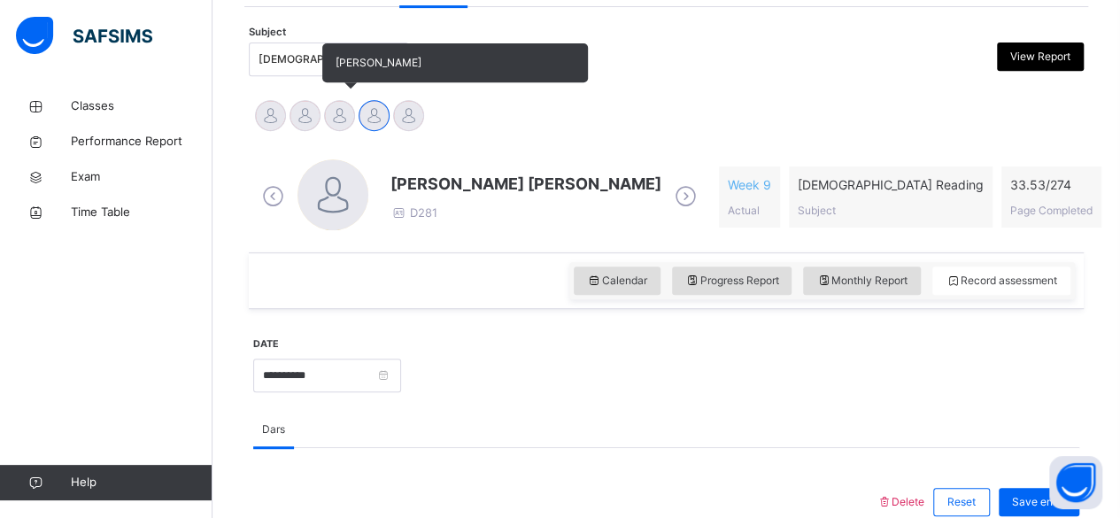
click at [341, 117] on div at bounding box center [339, 115] width 31 height 31
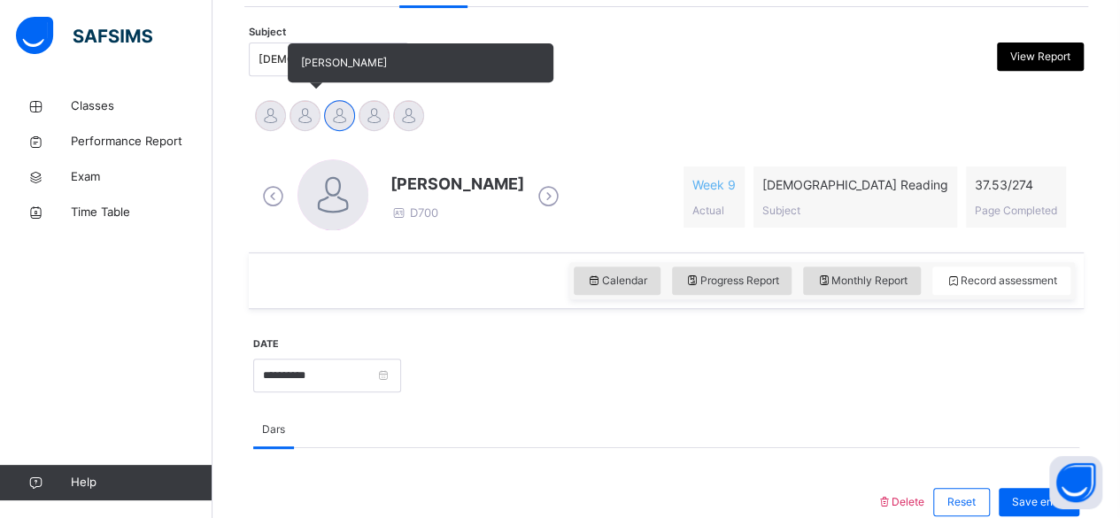
click at [308, 125] on div at bounding box center [305, 115] width 31 height 31
click at [274, 123] on div at bounding box center [270, 115] width 31 height 31
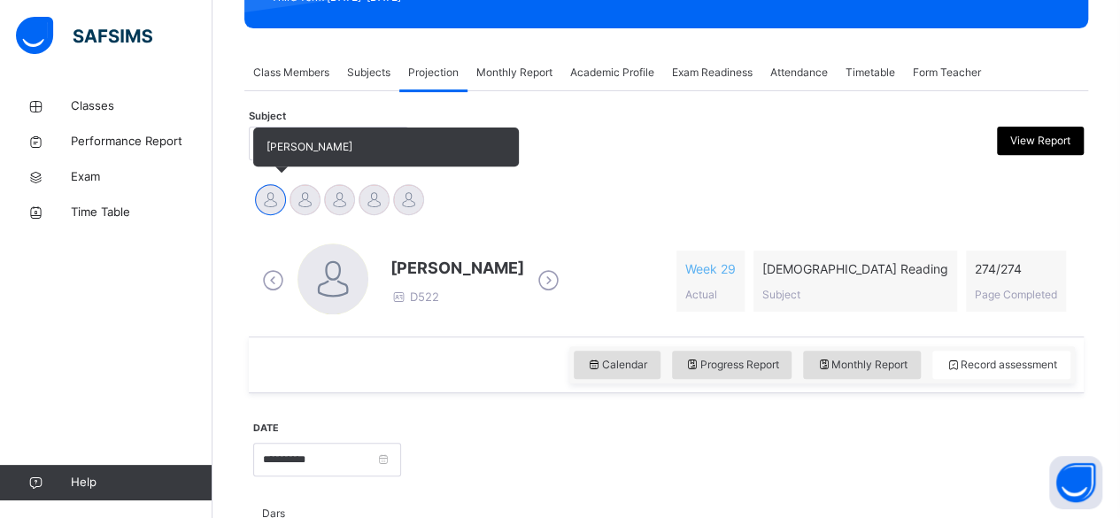
scroll to position [122, 0]
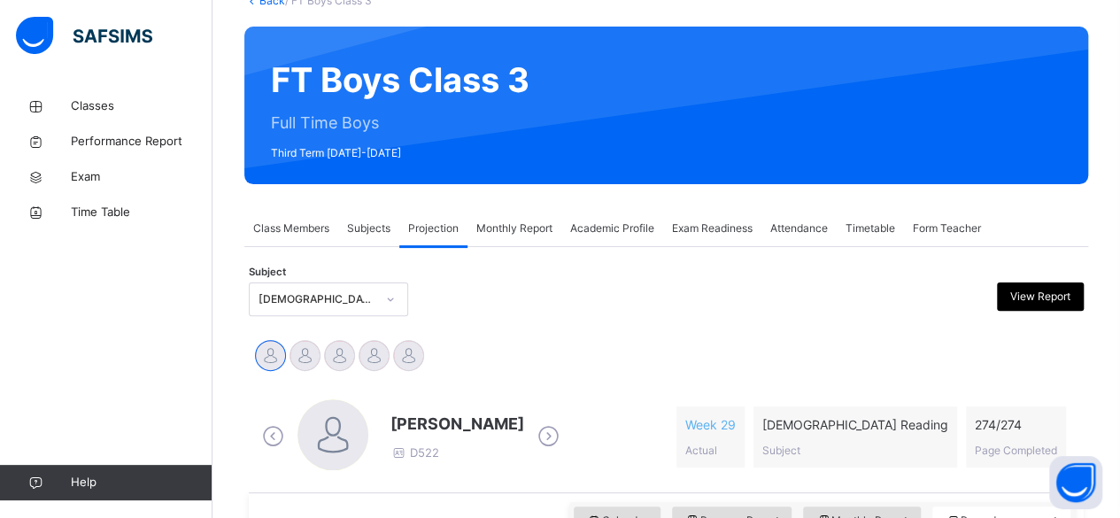
click at [361, 243] on div "Subjects" at bounding box center [368, 228] width 61 height 35
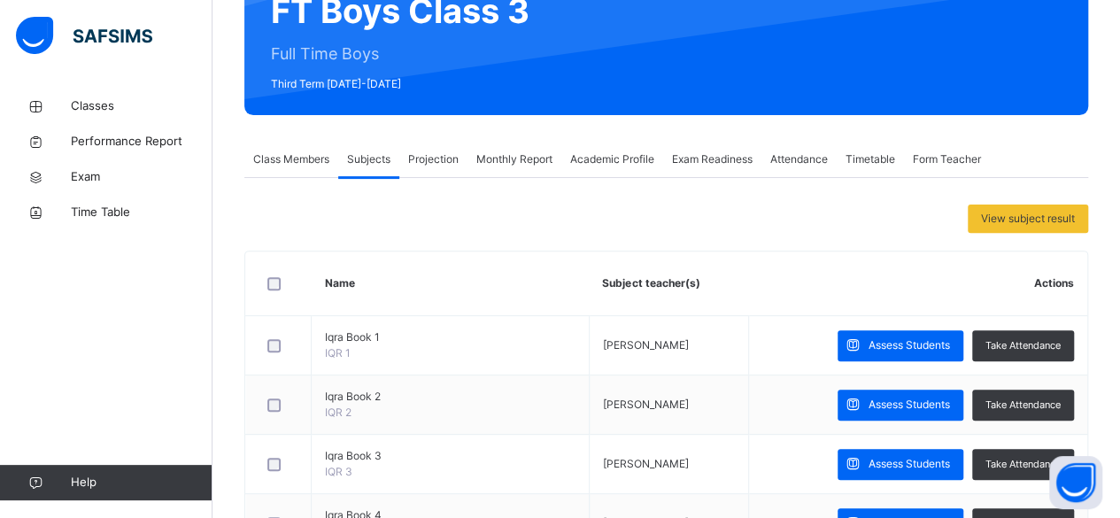
scroll to position [189, 0]
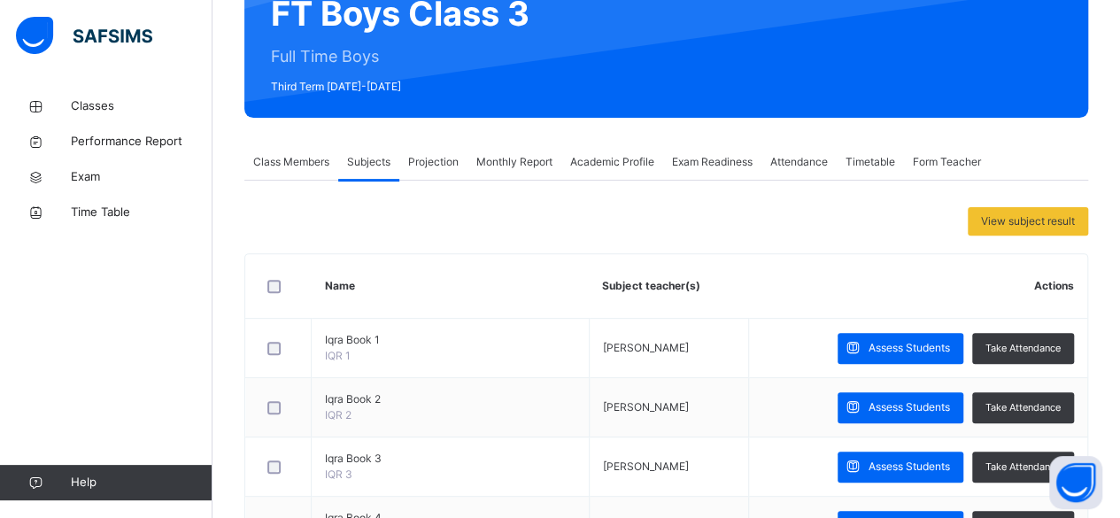
click at [301, 175] on div "Class Members" at bounding box center [291, 161] width 94 height 35
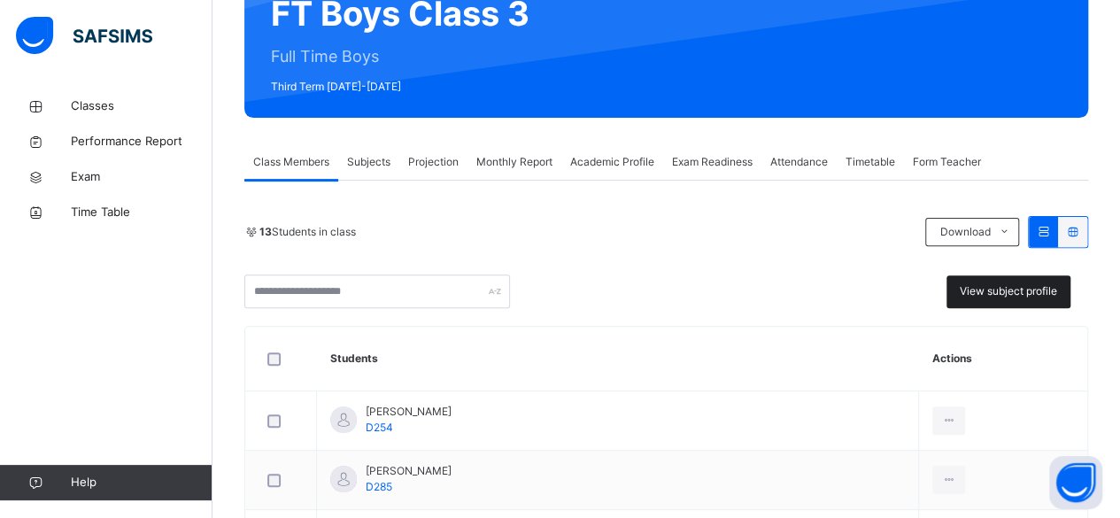
click at [1020, 301] on div "View subject profile" at bounding box center [1009, 291] width 124 height 33
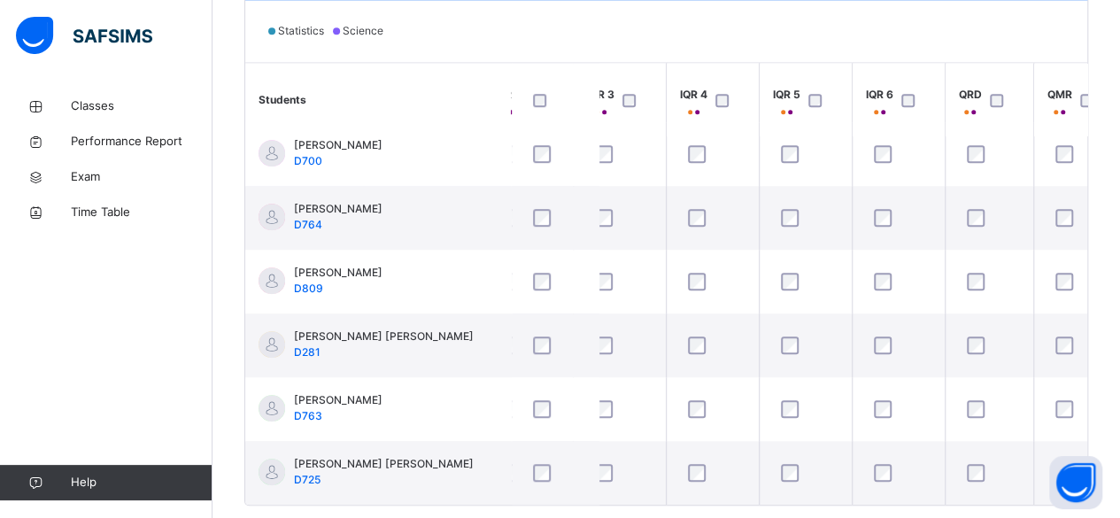
scroll to position [468, 239]
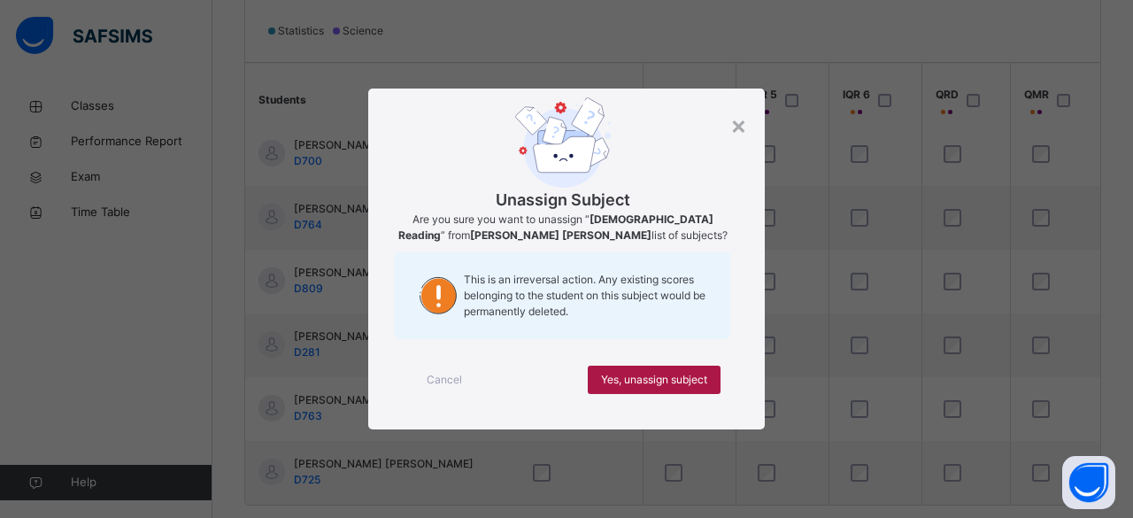
click at [705, 372] on span "Yes, unassign subject" at bounding box center [654, 380] width 106 height 16
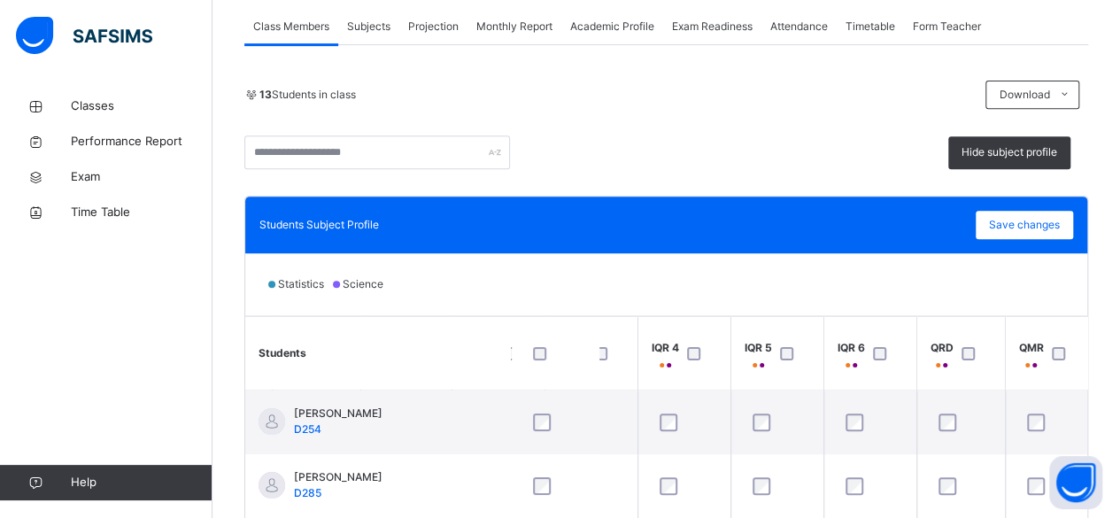
scroll to position [301, 0]
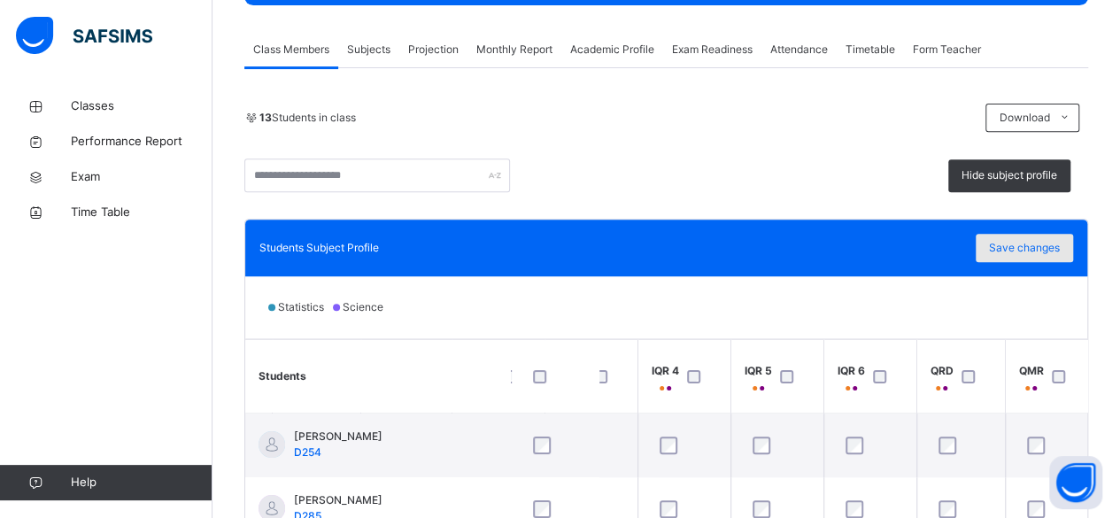
click at [1026, 242] on span "Save changes" at bounding box center [1024, 248] width 71 height 16
click at [131, 97] on span "Classes" at bounding box center [142, 106] width 142 height 18
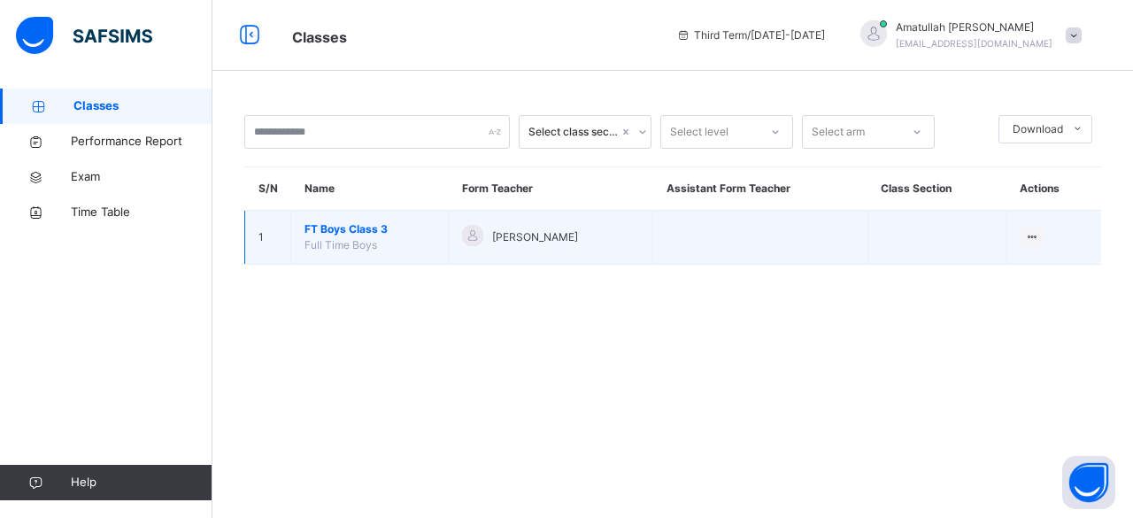
click at [349, 221] on span "FT Boys Class 3" at bounding box center [370, 229] width 130 height 16
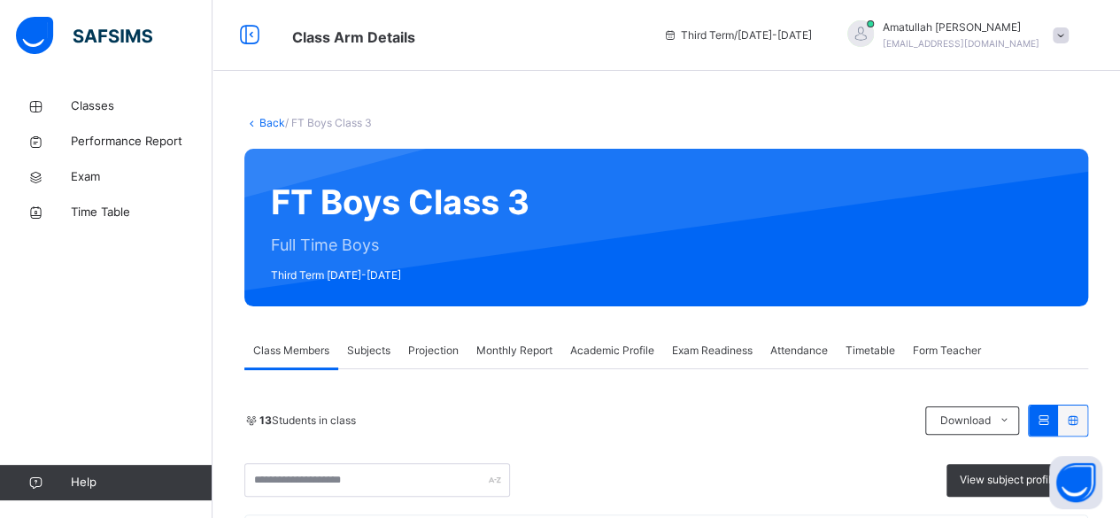
click at [433, 349] on span "Projection" at bounding box center [433, 351] width 50 height 16
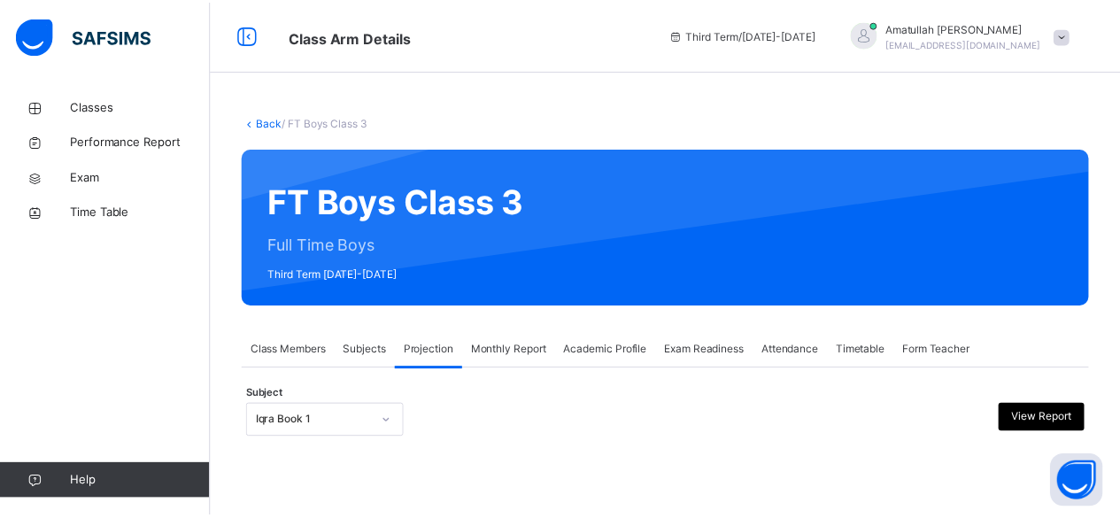
scroll to position [168, 0]
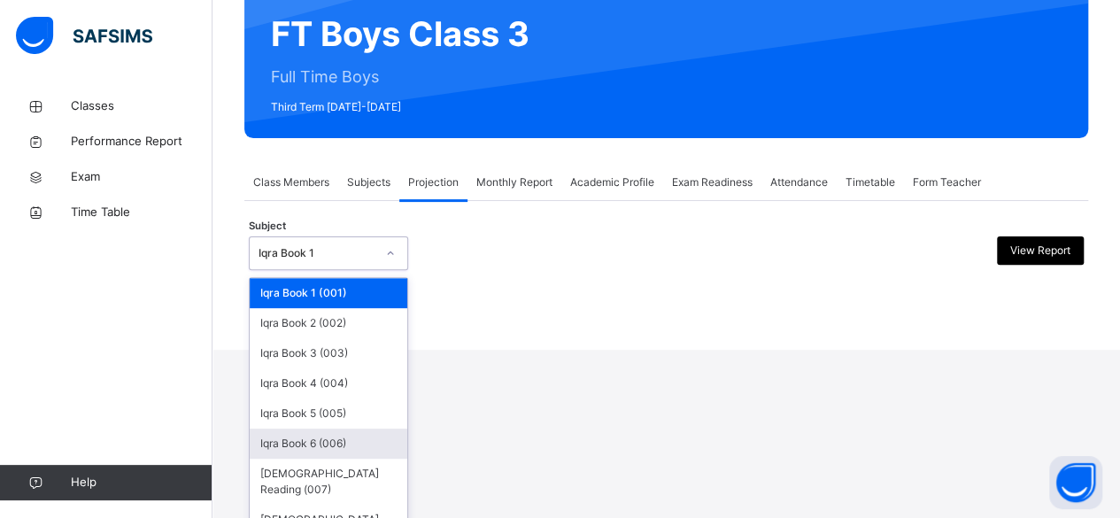
click at [345, 270] on div "option Iqra Book 6 (006) focused, 6 of 8. 8 results available. Use Up and Down …" at bounding box center [328, 253] width 159 height 34
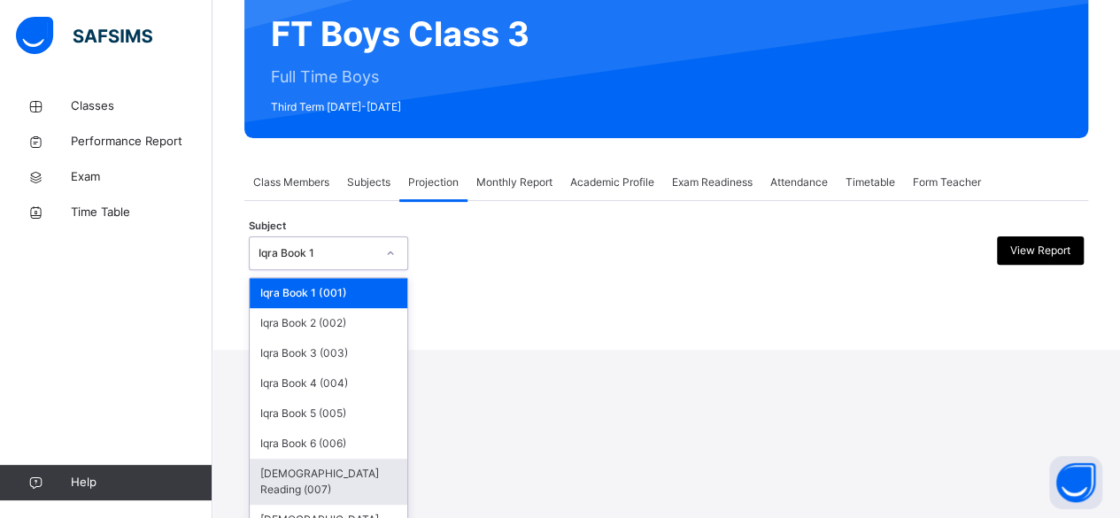
click at [379, 476] on div "[DEMOGRAPHIC_DATA] Reading (007)" at bounding box center [329, 482] width 158 height 46
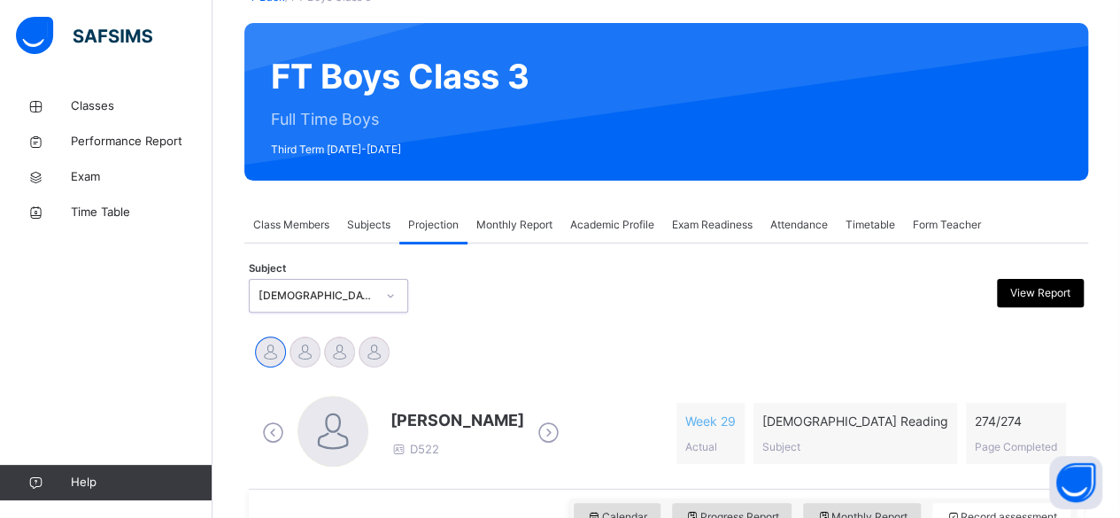
scroll to position [128, 0]
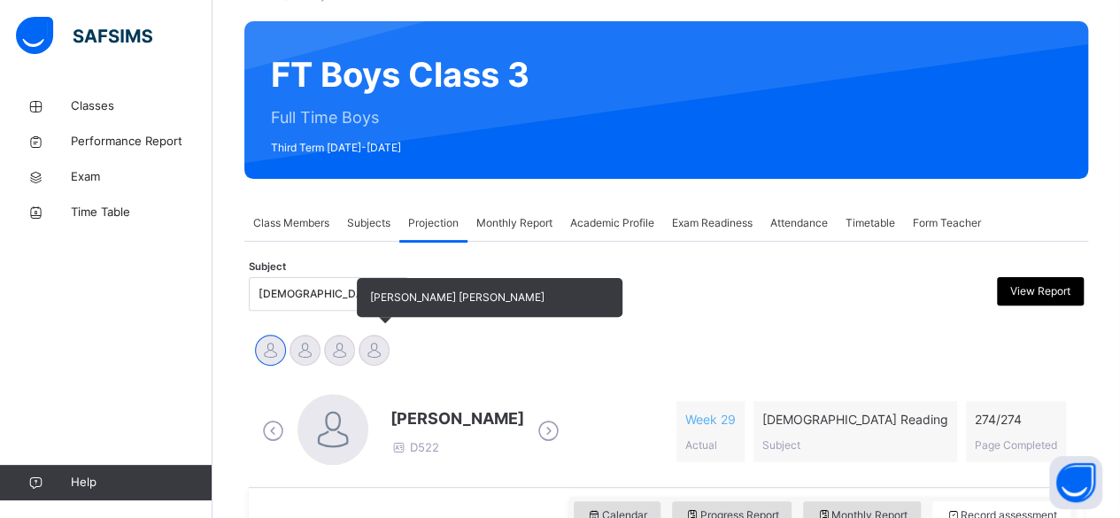
click at [365, 352] on div at bounding box center [374, 350] width 31 height 31
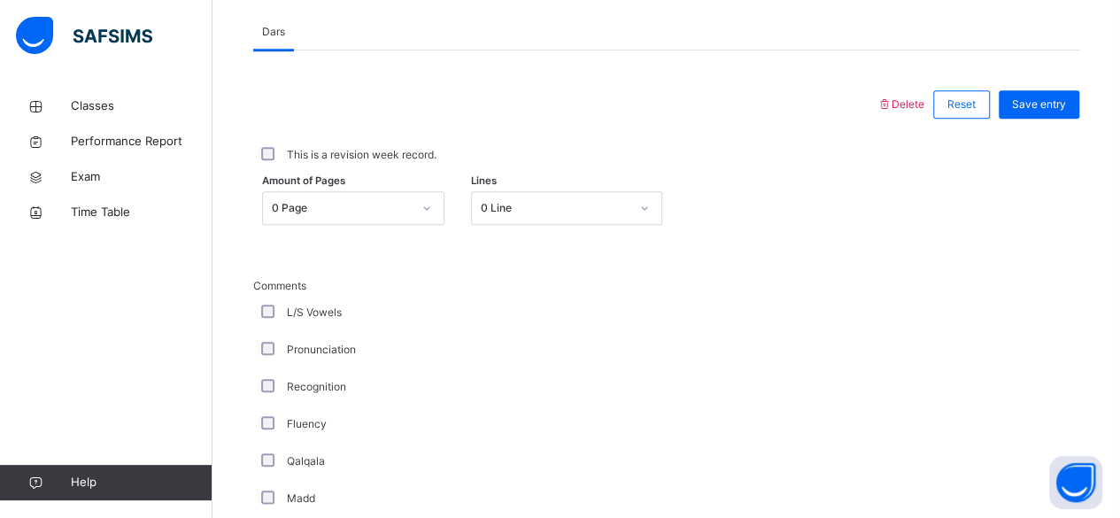
scroll to position [761, 0]
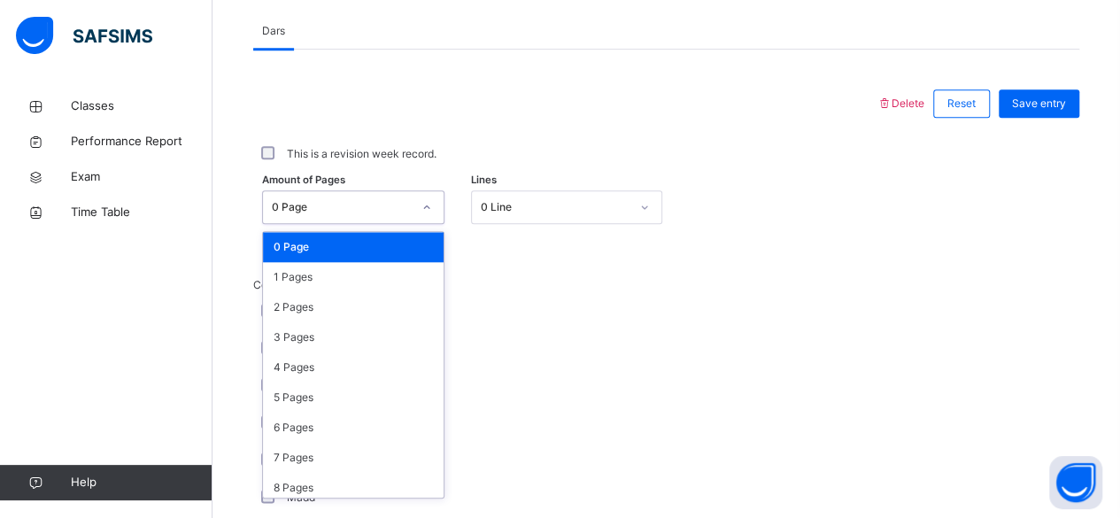
click at [372, 206] on div "0 Page" at bounding box center [342, 207] width 140 height 16
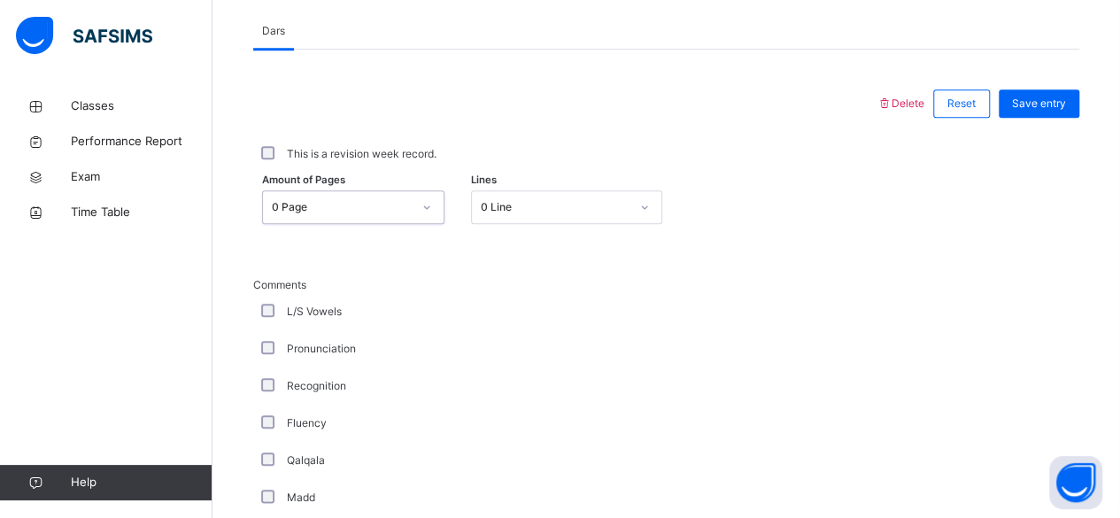
click at [372, 206] on div "0 Page" at bounding box center [342, 207] width 140 height 16
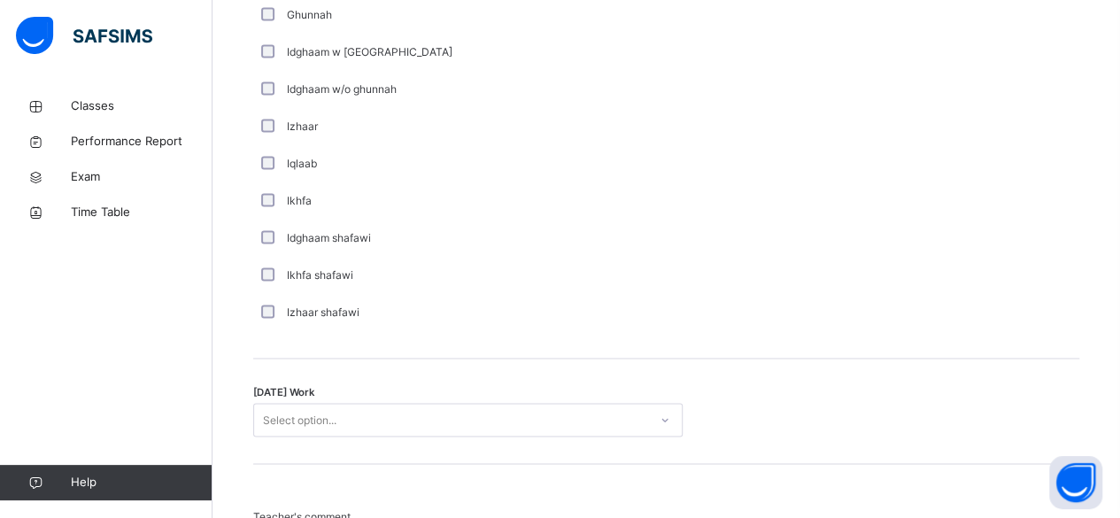
scroll to position [1475, 0]
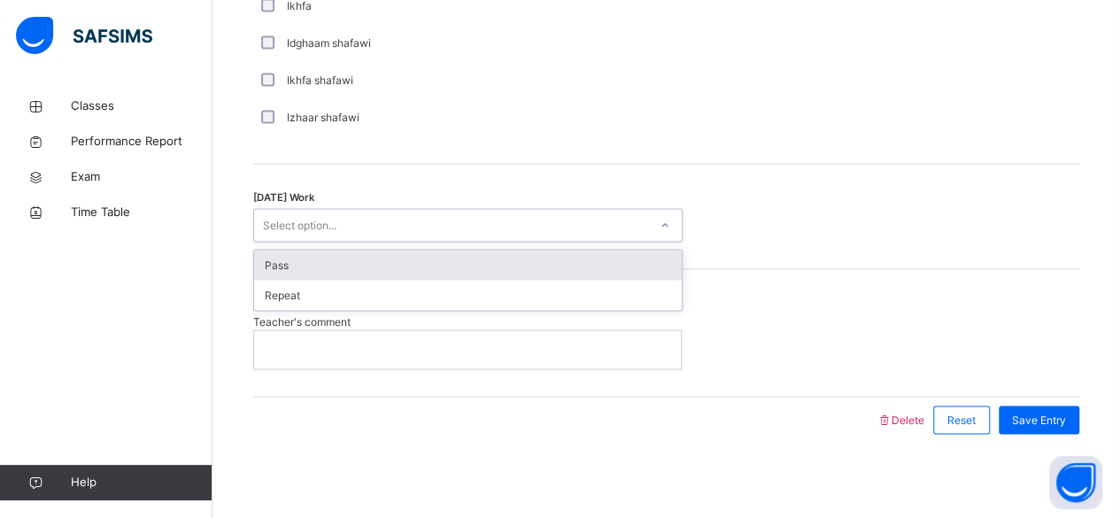
click at [481, 208] on div "Select option..." at bounding box center [467, 225] width 429 height 34
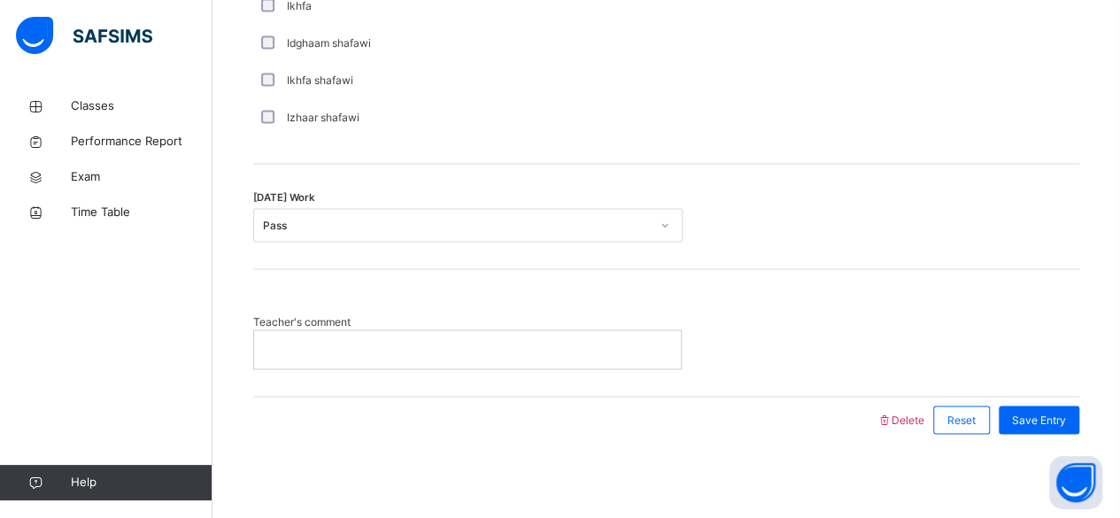
click at [505, 350] on p at bounding box center [467, 349] width 400 height 16
click at [1044, 415] on span "Save Entry" at bounding box center [1039, 420] width 54 height 16
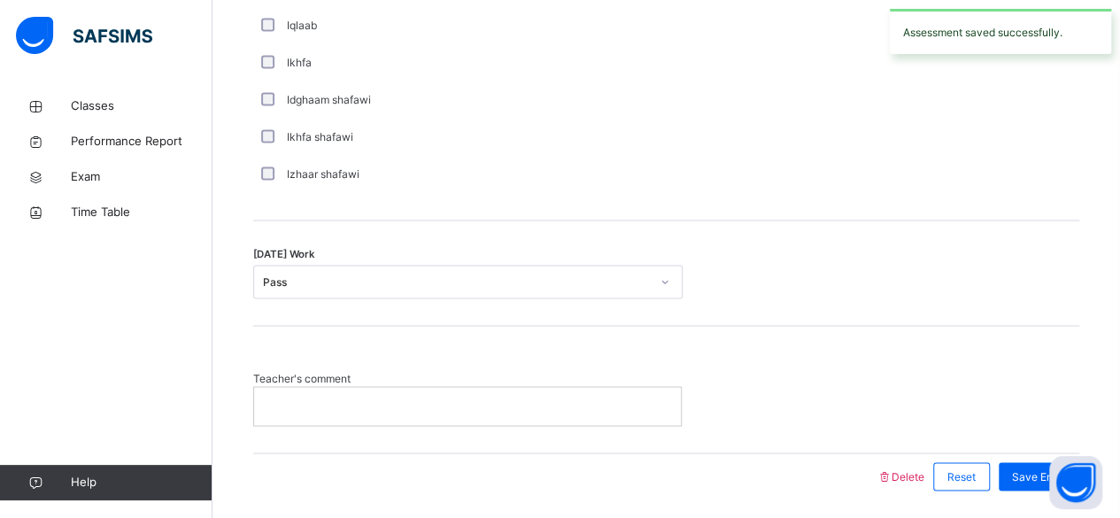
scroll to position [1420, 0]
drag, startPoint x: 627, startPoint y: 406, endPoint x: 634, endPoint y: 268, distance: 138.3
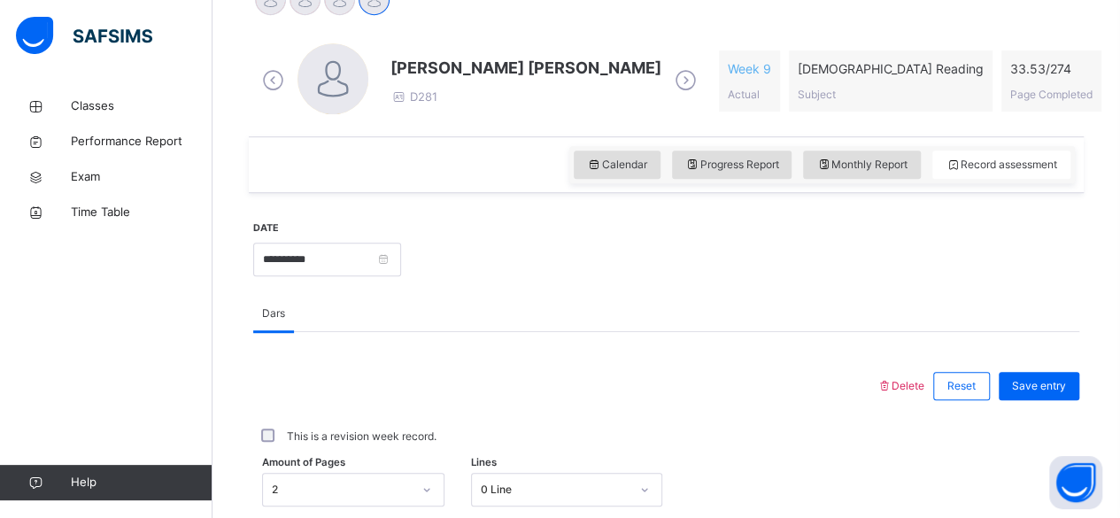
scroll to position [476, 0]
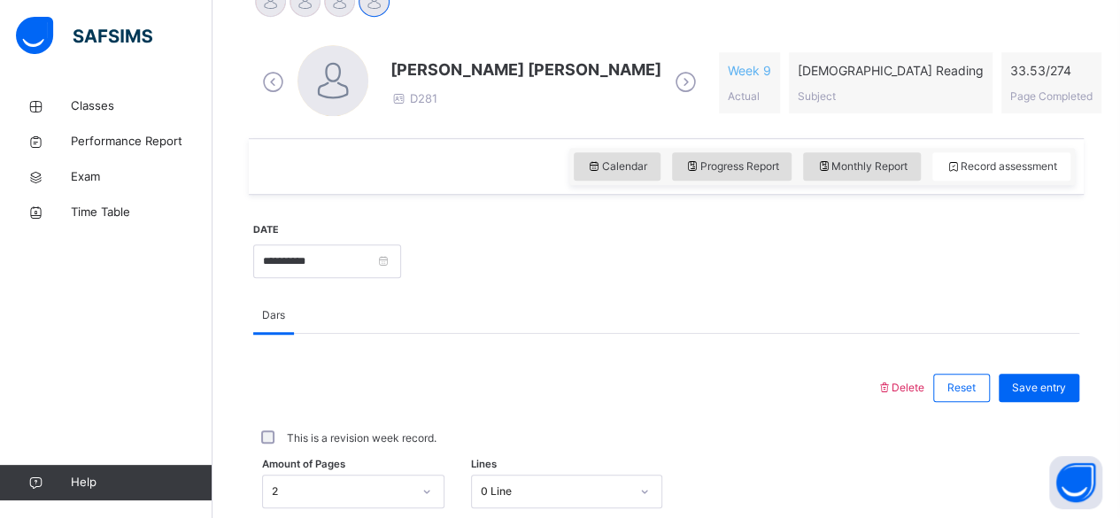
click at [1050, 389] on span "Save entry" at bounding box center [1039, 388] width 54 height 16
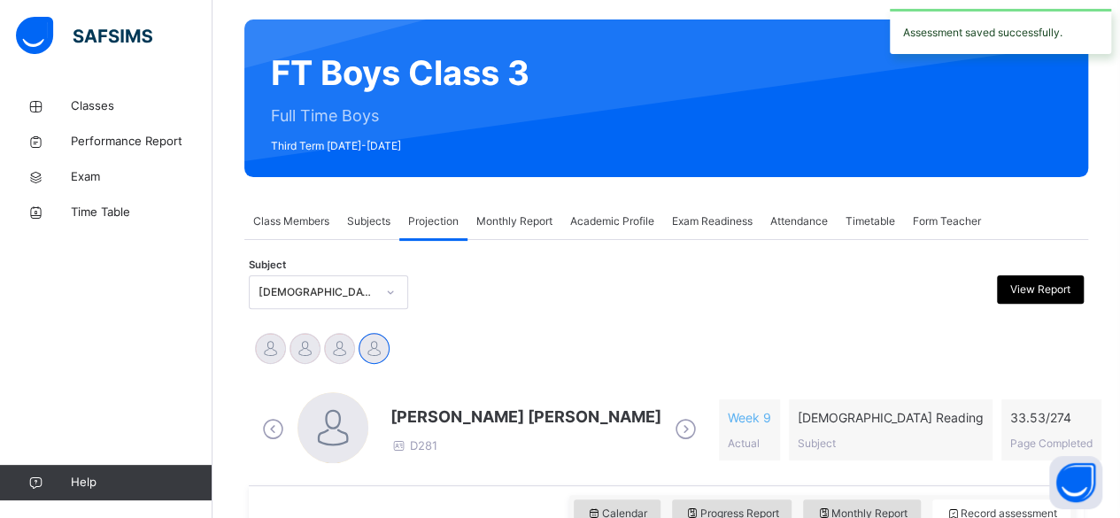
scroll to position [131, 0]
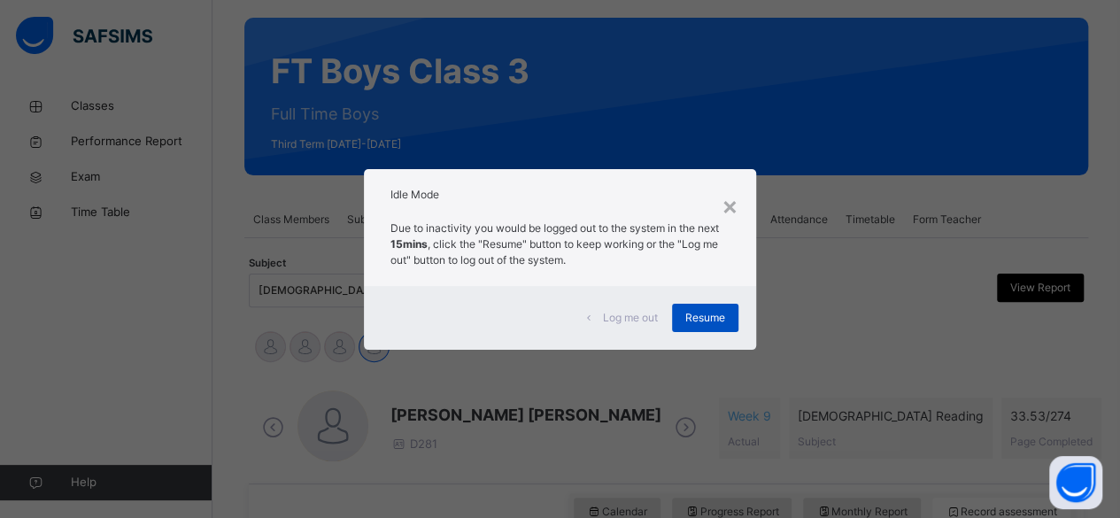
click at [726, 326] on div "Resume" at bounding box center [705, 318] width 66 height 28
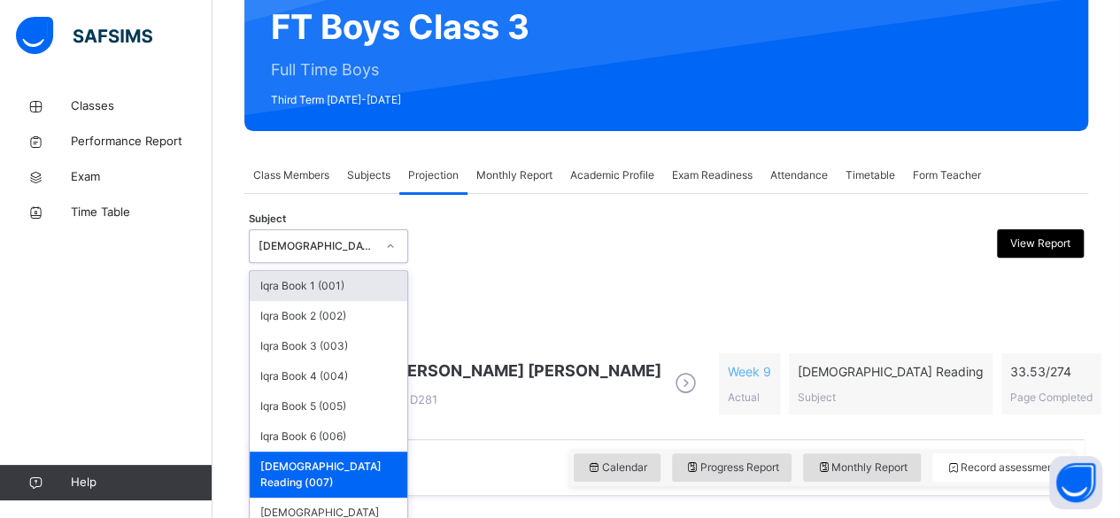
scroll to position [176, 0]
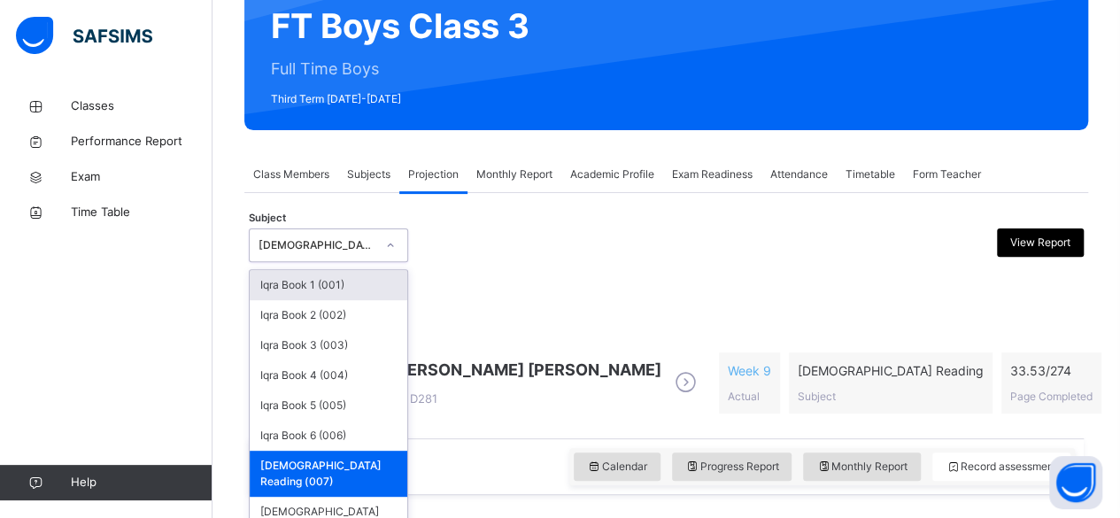
click at [515, 297] on div "[PERSON_NAME] [PERSON_NAME] Idris Boquizada [PERSON_NAME] [PERSON_NAME]" at bounding box center [666, 303] width 826 height 39
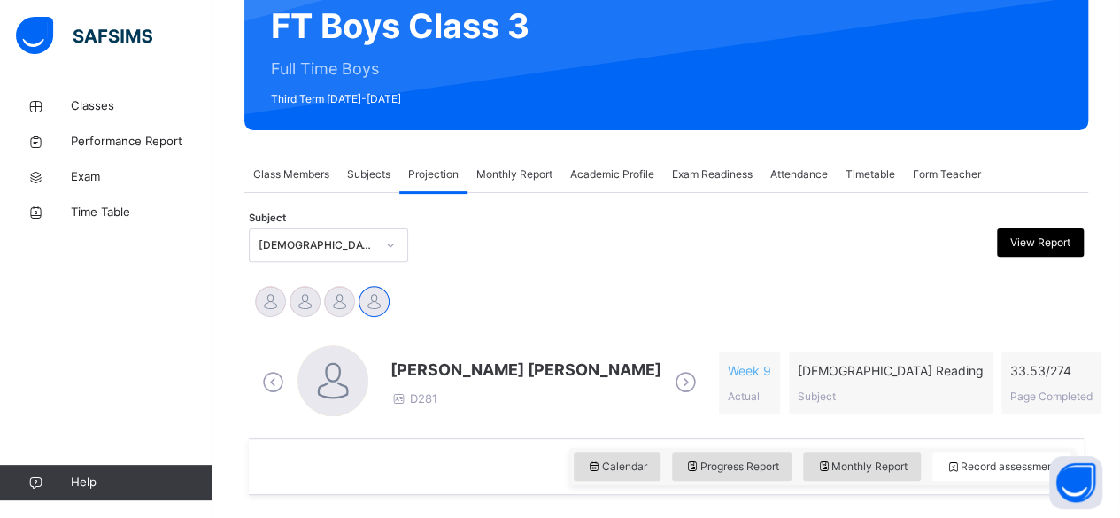
click at [278, 166] on div "Class Members" at bounding box center [291, 174] width 94 height 35
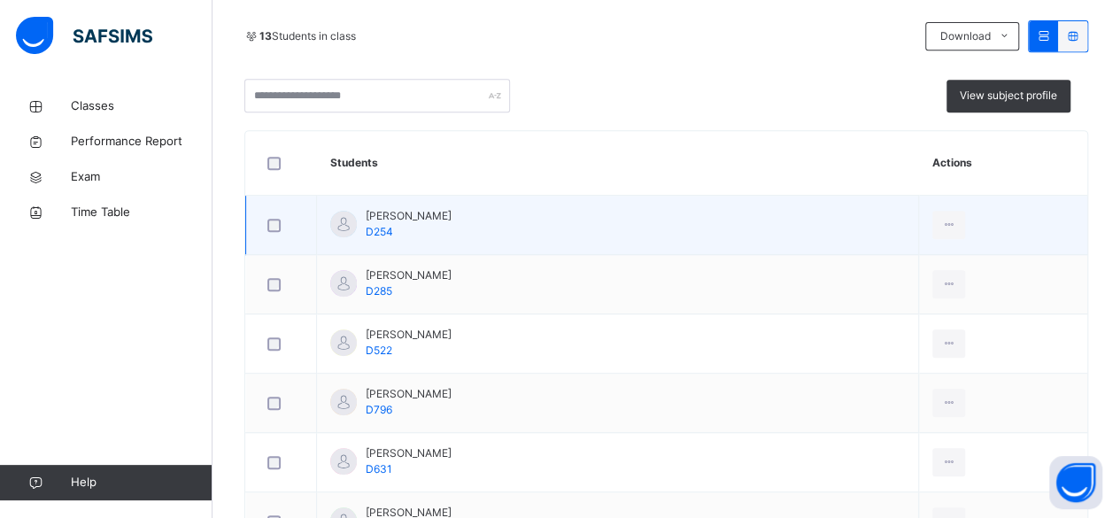
scroll to position [385, 0]
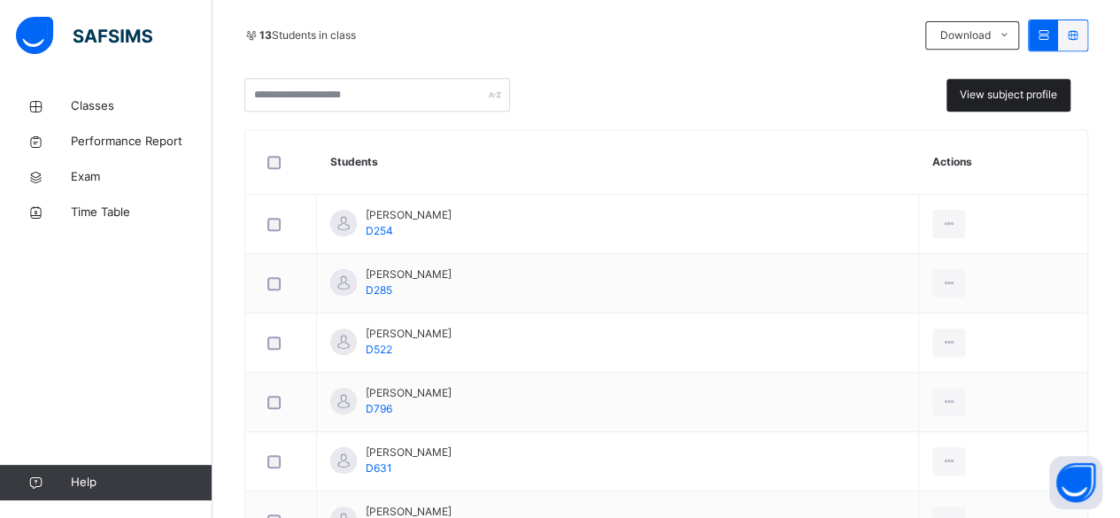
click at [1052, 91] on span "View subject profile" at bounding box center [1008, 95] width 97 height 16
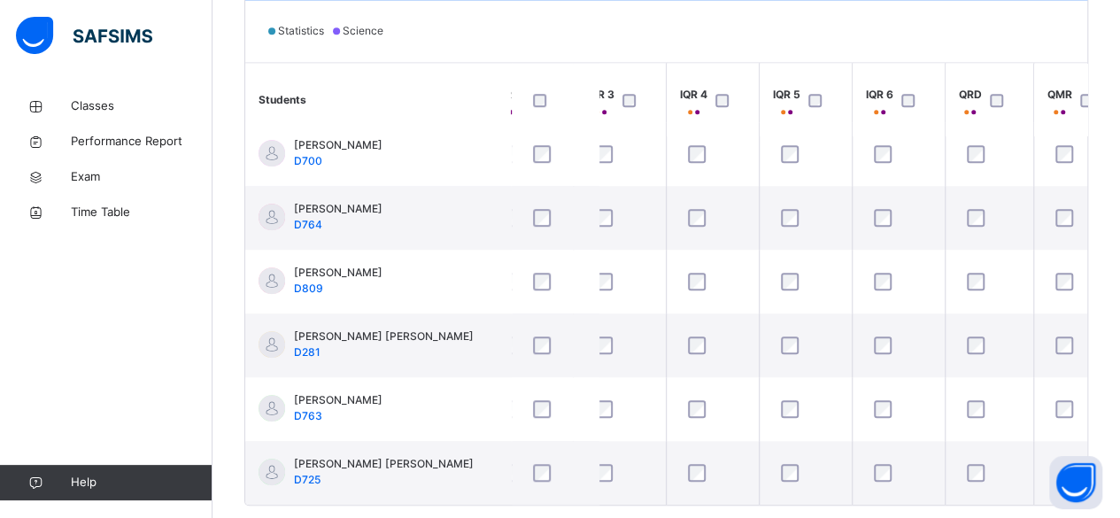
scroll to position [468, 220]
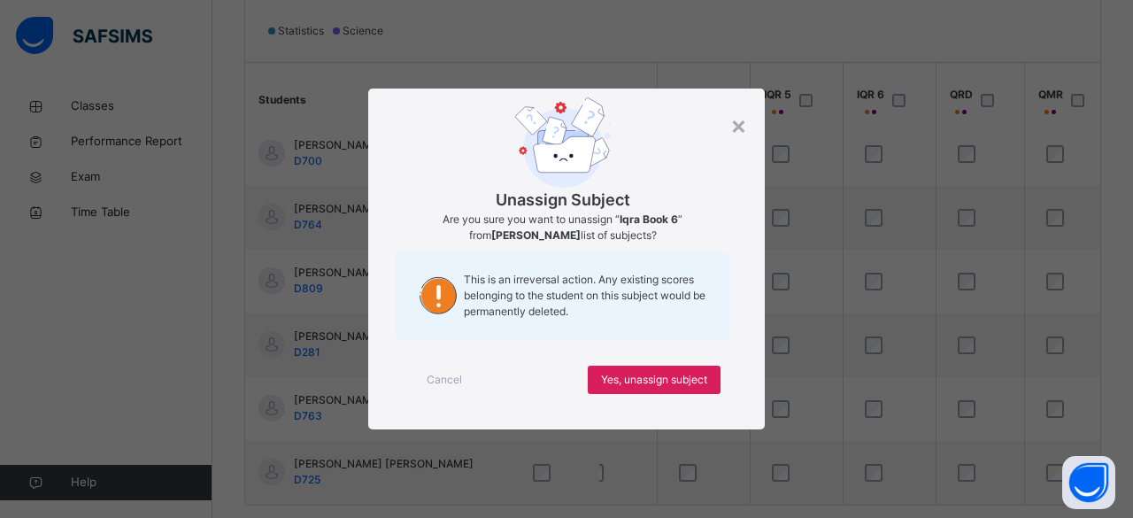
click at [463, 378] on div "Cancel" at bounding box center [445, 380] width 64 height 28
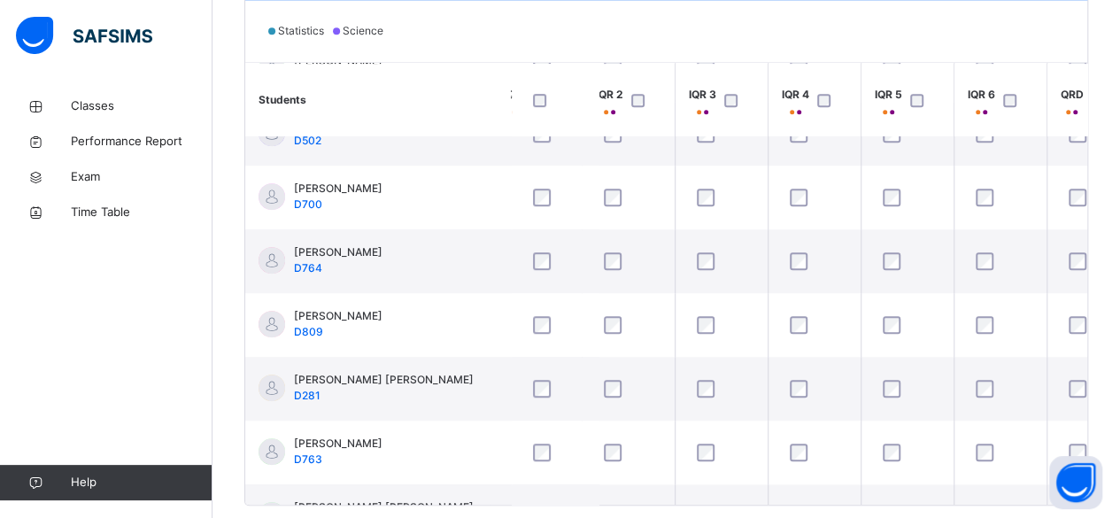
scroll to position [418, 115]
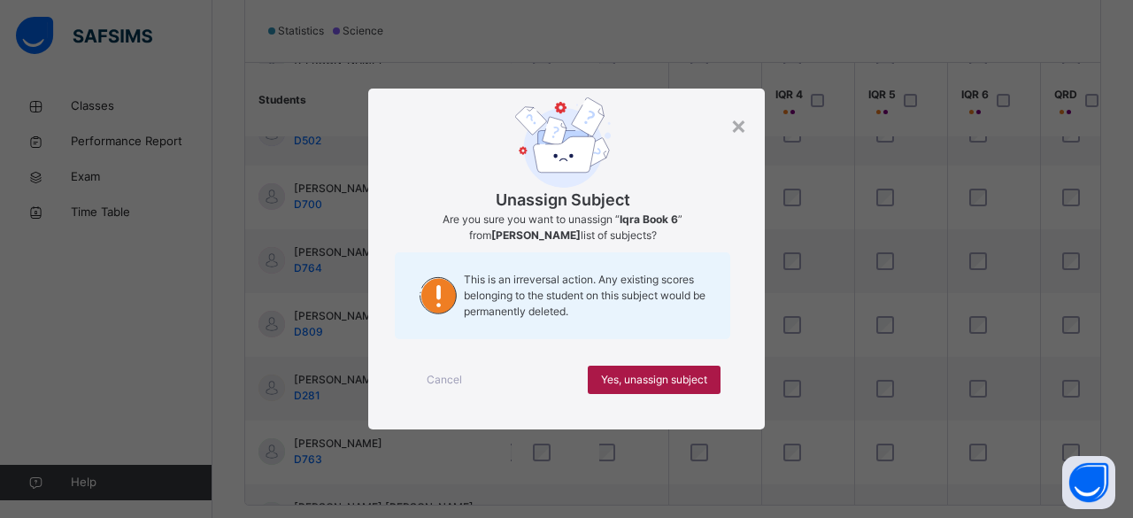
click at [669, 388] on div "Yes, unassign subject" at bounding box center [654, 380] width 133 height 28
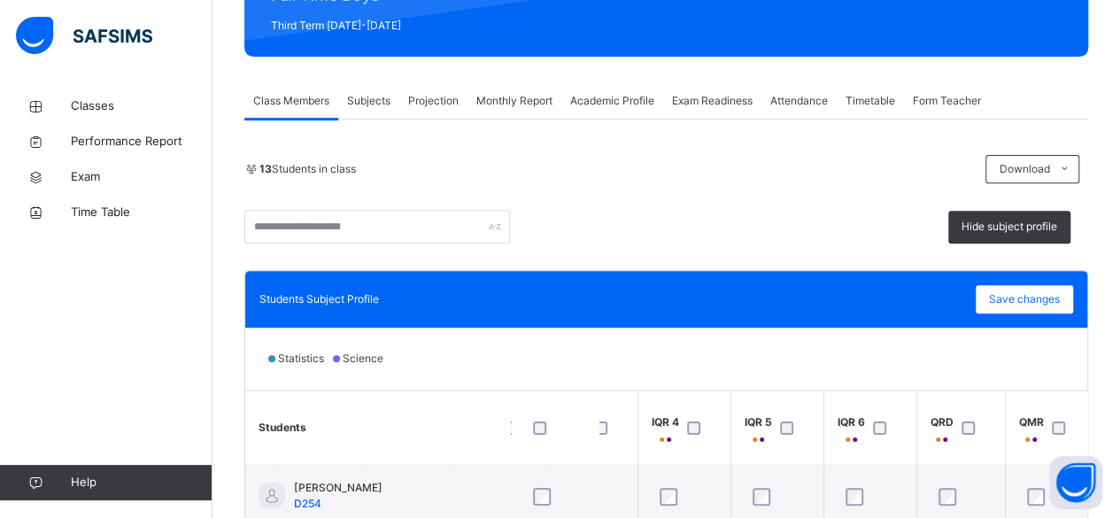
scroll to position [251, 0]
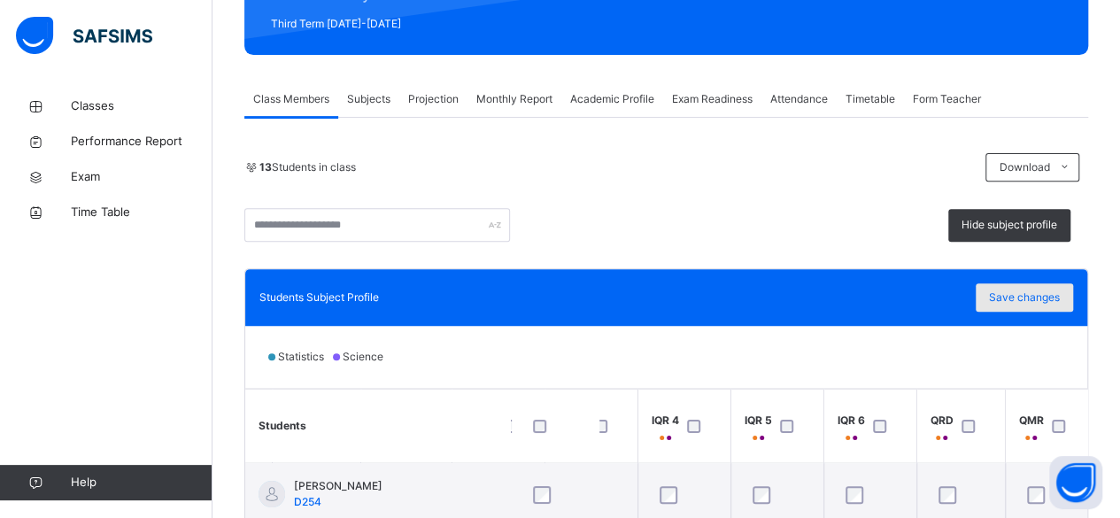
click at [1040, 303] on span "Save changes" at bounding box center [1024, 298] width 71 height 16
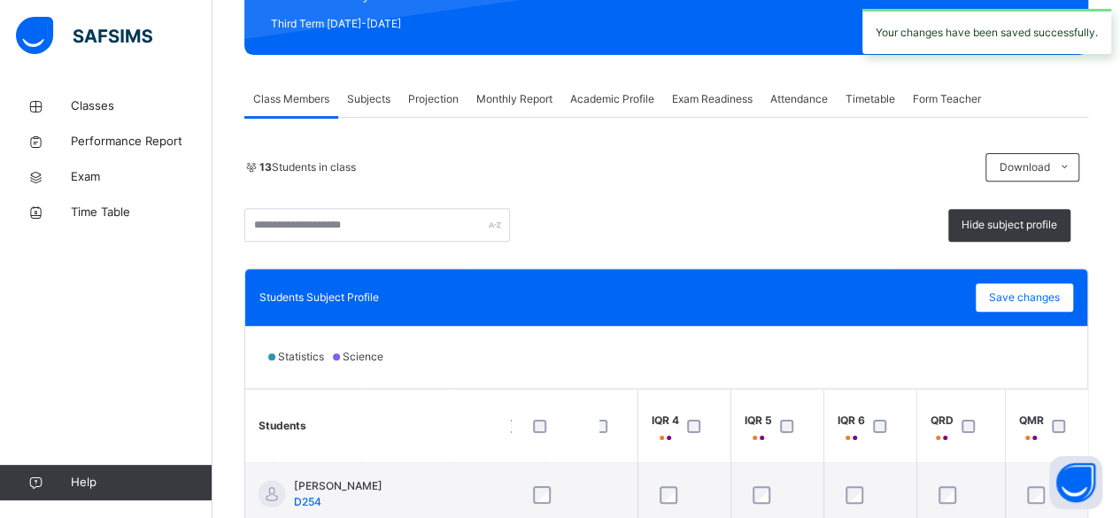
click at [438, 99] on span "Projection" at bounding box center [433, 99] width 50 height 16
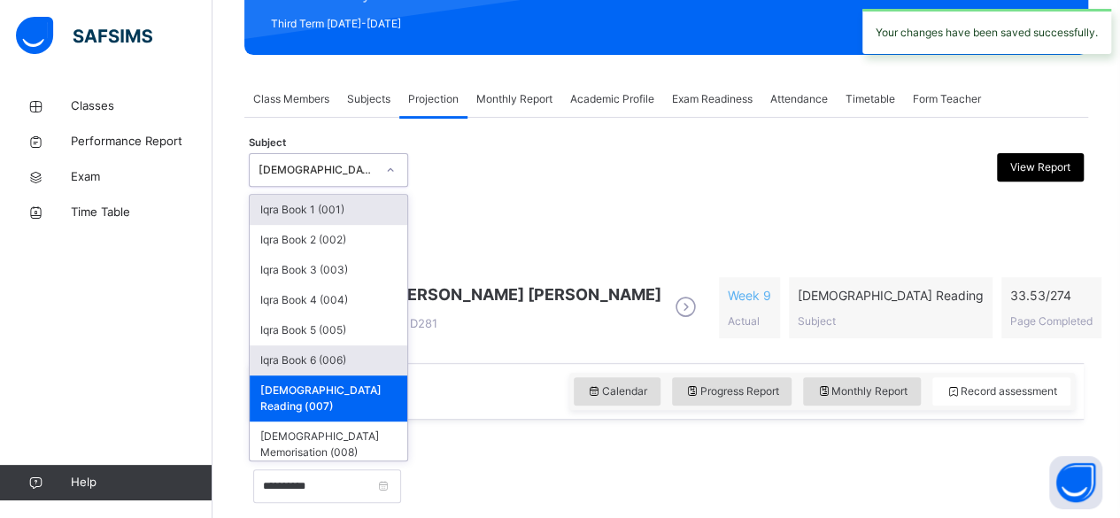
click at [360, 360] on div "Iqra Book 6 (006)" at bounding box center [329, 360] width 158 height 30
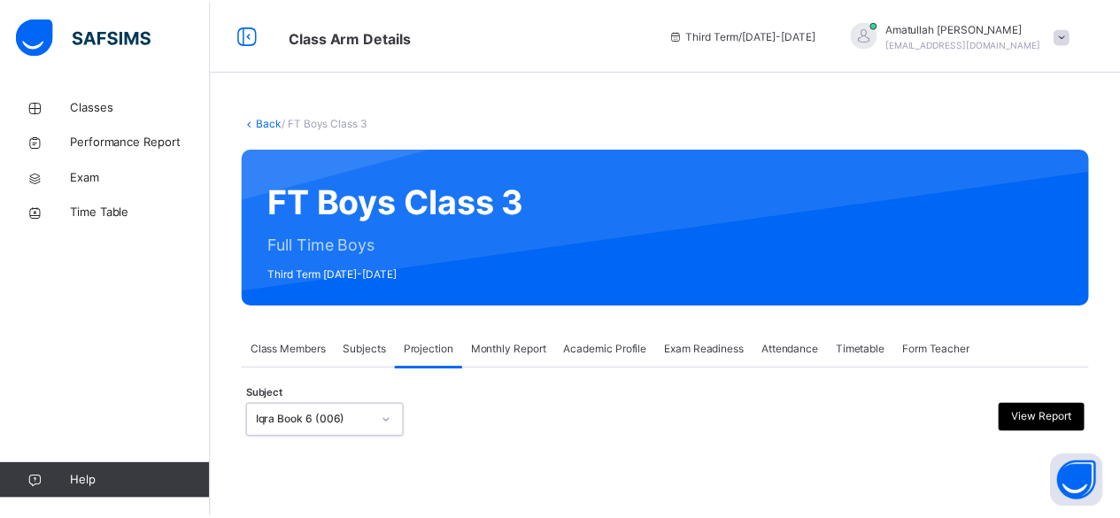
scroll to position [168, 0]
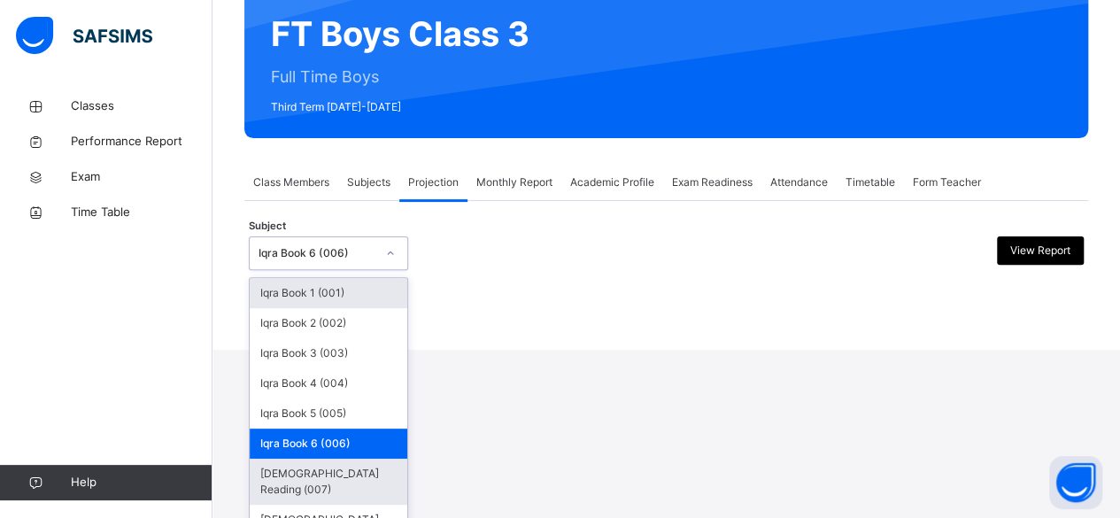
click at [358, 478] on div "[DEMOGRAPHIC_DATA] Reading (007)" at bounding box center [329, 482] width 158 height 46
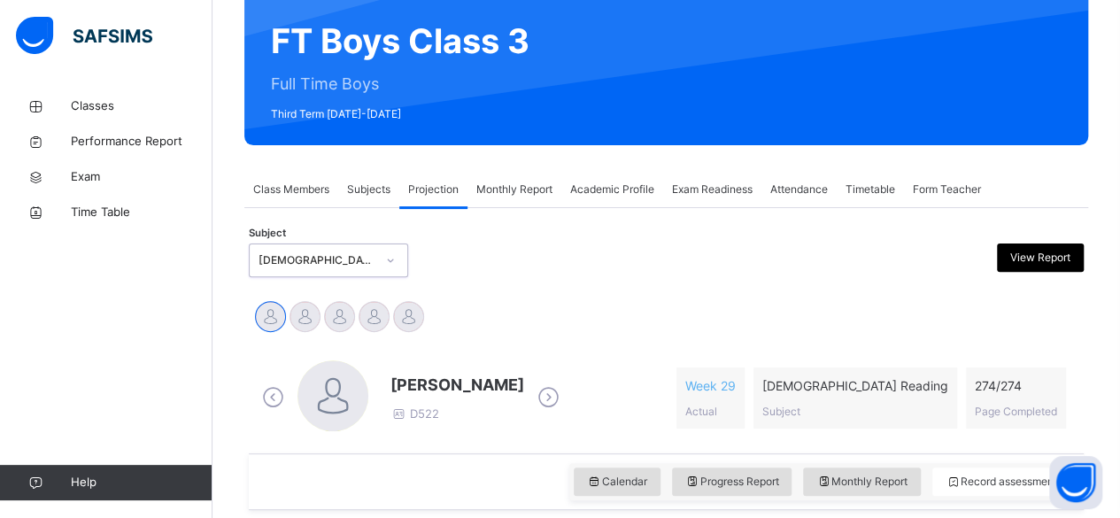
click at [340, 277] on div "option [DEMOGRAPHIC_DATA] Reading (007), selected. 0 results available. Select …" at bounding box center [328, 261] width 159 height 34
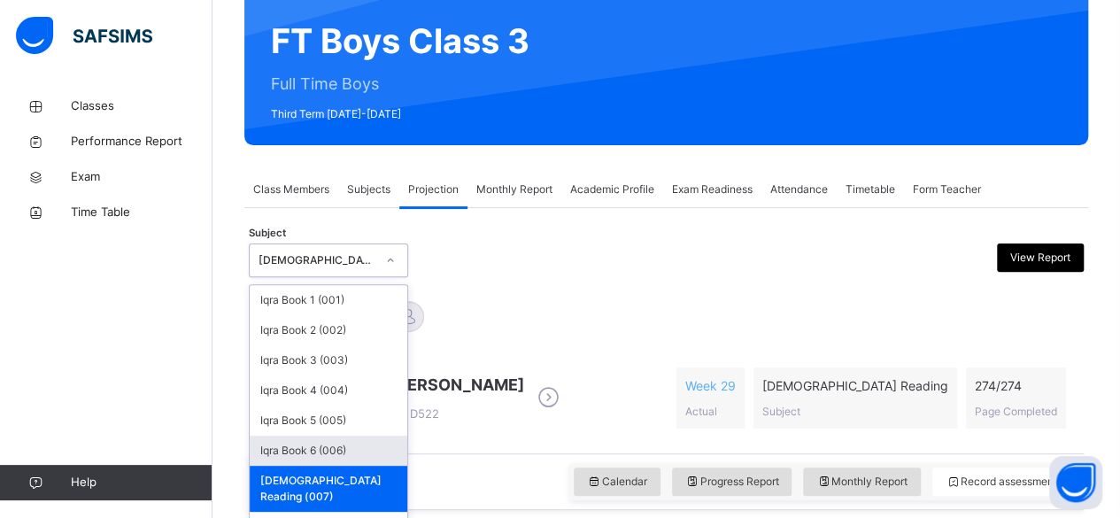
scroll to position [176, 0]
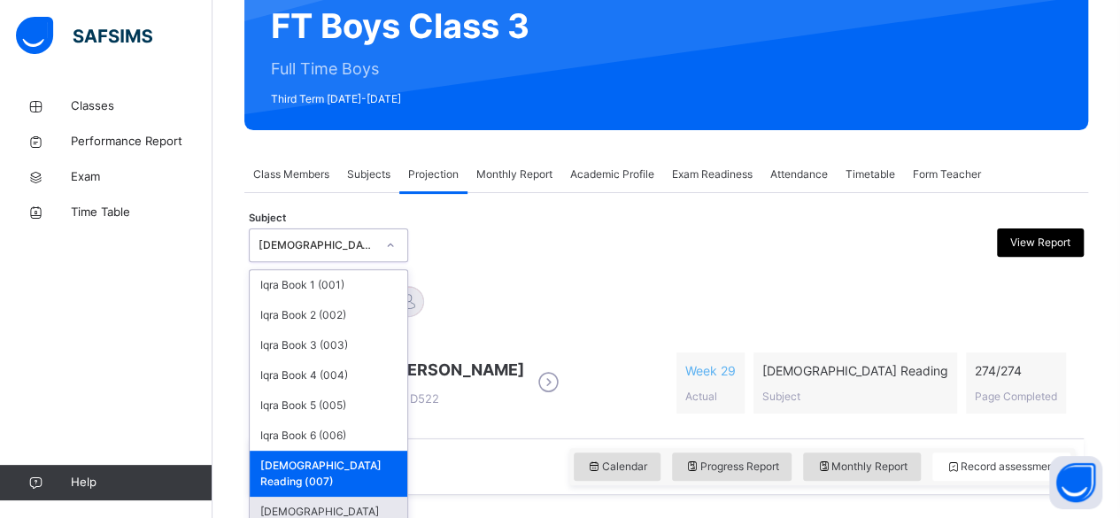
click at [340, 497] on div "[DEMOGRAPHIC_DATA] Memorisation (008)" at bounding box center [329, 520] width 158 height 46
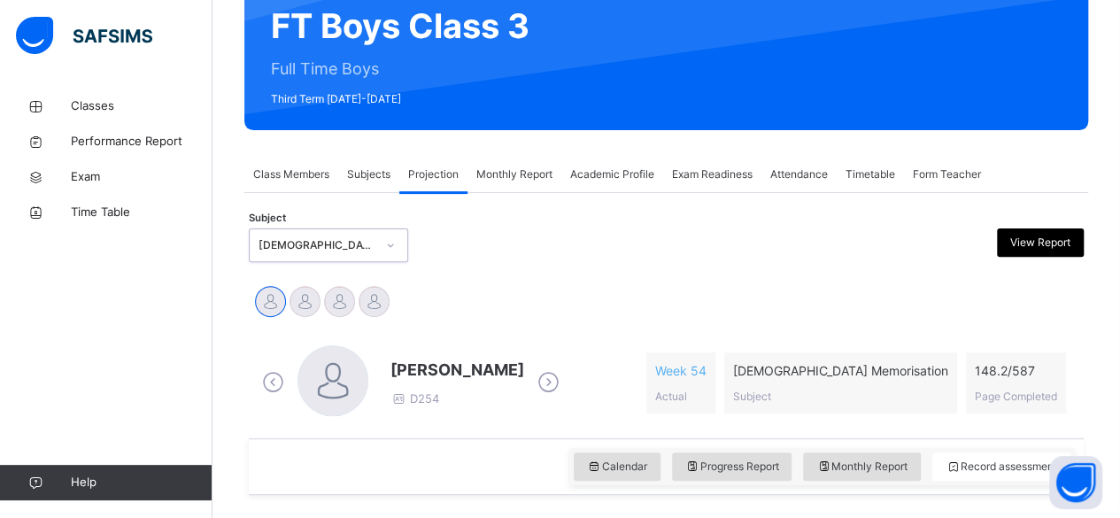
click at [303, 232] on div "[DEMOGRAPHIC_DATA] Memorisation (008)" at bounding box center [312, 245] width 124 height 27
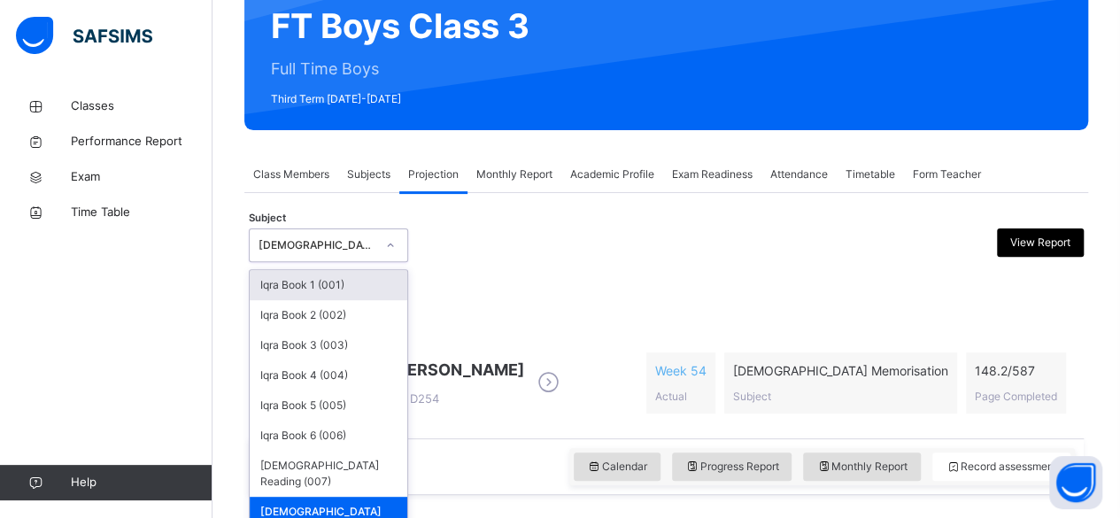
click at [303, 232] on div "[DEMOGRAPHIC_DATA] Memorisation (008)" at bounding box center [312, 245] width 124 height 27
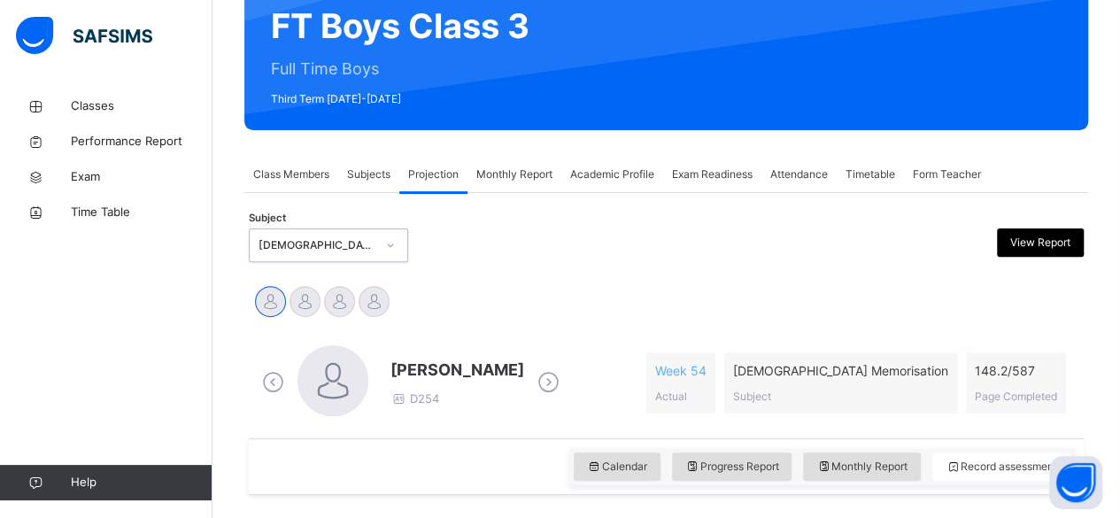
click at [298, 242] on div "[DEMOGRAPHIC_DATA] Memorisation (008)" at bounding box center [317, 245] width 117 height 16
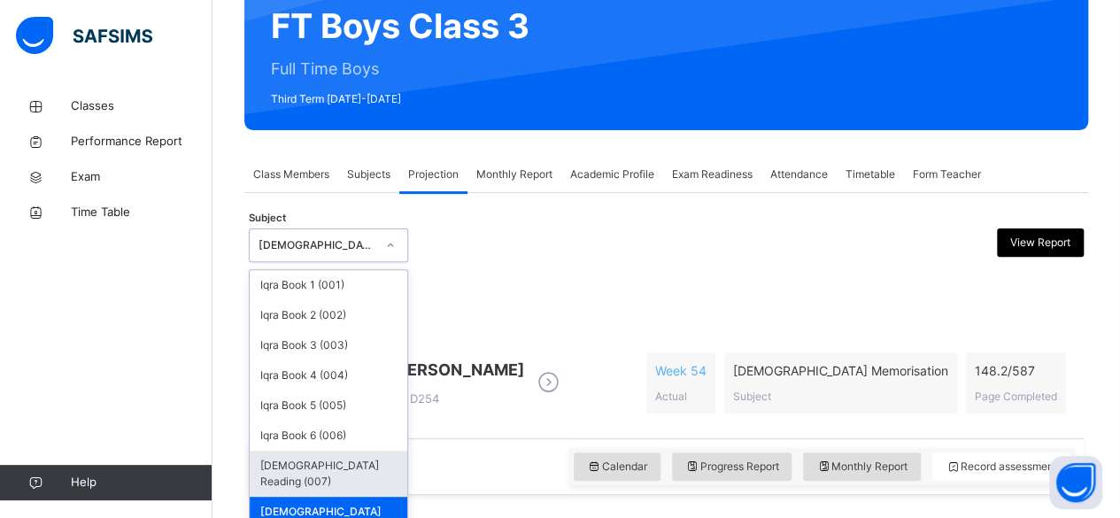
click at [285, 469] on div "[DEMOGRAPHIC_DATA] Reading (007)" at bounding box center [329, 474] width 158 height 46
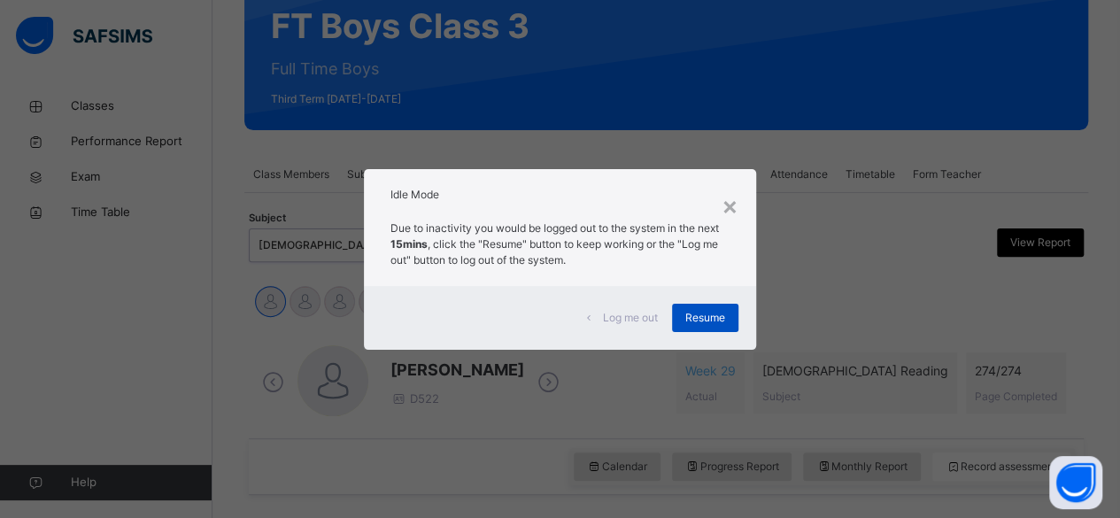
click at [712, 323] on span "Resume" at bounding box center [705, 318] width 40 height 16
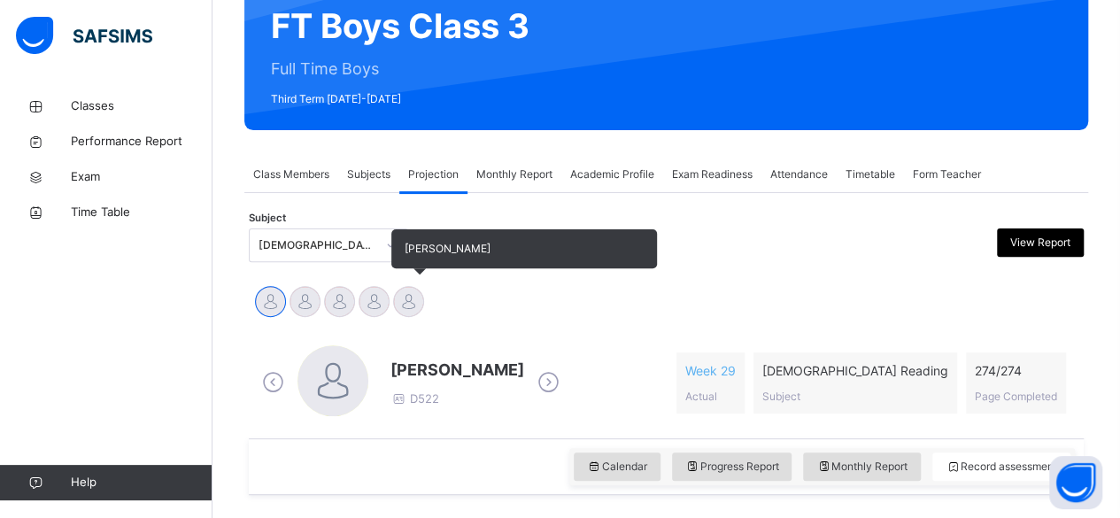
click at [418, 293] on div at bounding box center [408, 301] width 31 height 31
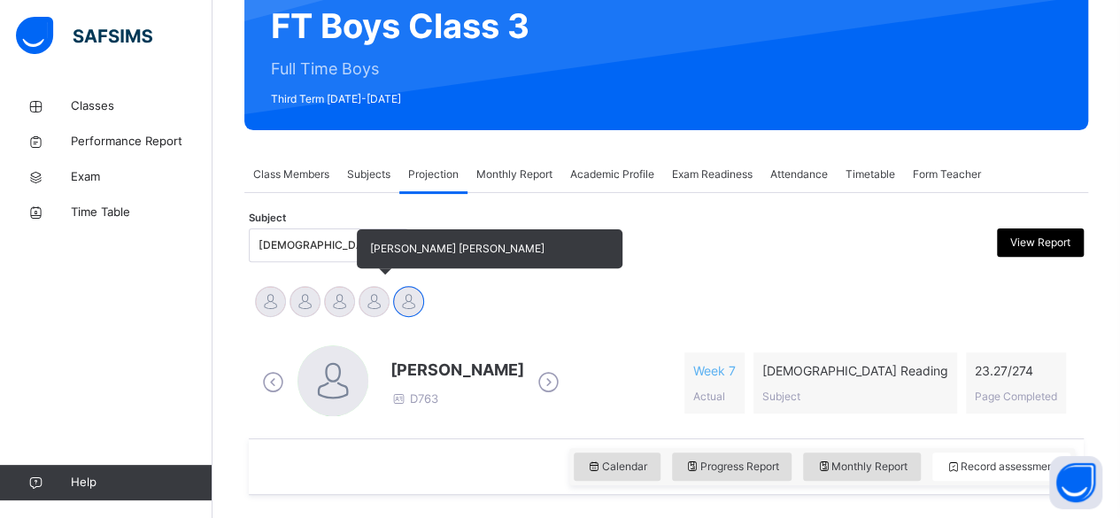
click at [369, 299] on div at bounding box center [374, 301] width 31 height 31
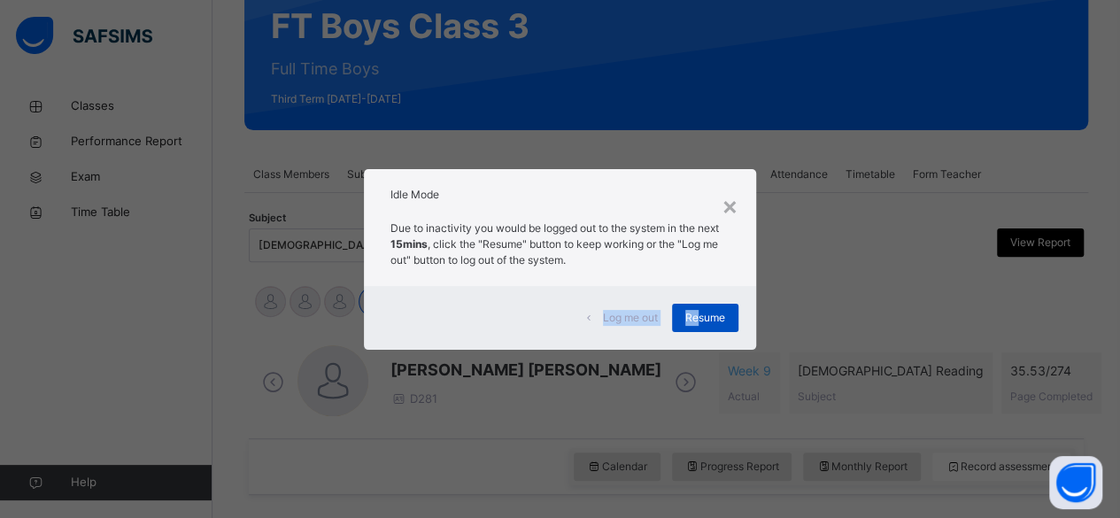
drag, startPoint x: 369, startPoint y: 299, endPoint x: 699, endPoint y: 329, distance: 330.7
click at [699, 329] on div "× Idle Mode Due to inactivity you would be logged out to the system in the next…" at bounding box center [560, 259] width 1120 height 518
click at [699, 329] on div "Resume" at bounding box center [705, 318] width 66 height 28
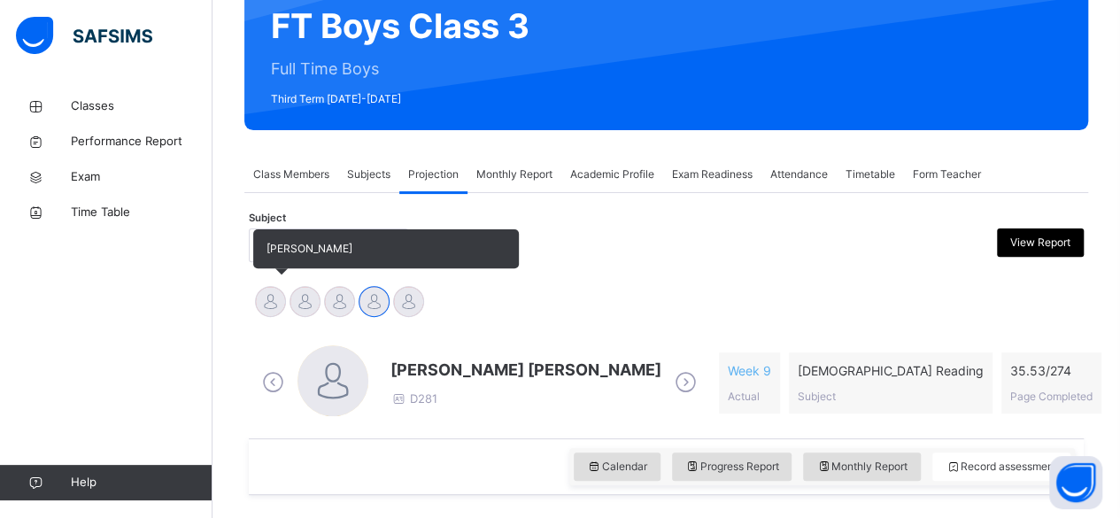
click at [269, 313] on div at bounding box center [270, 301] width 31 height 31
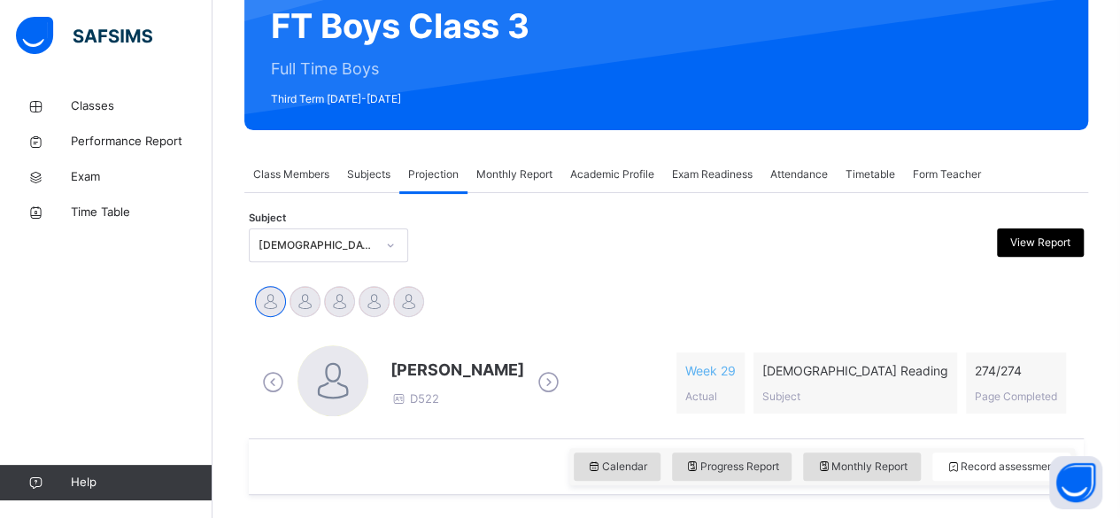
click at [533, 385] on icon at bounding box center [548, 382] width 31 height 27
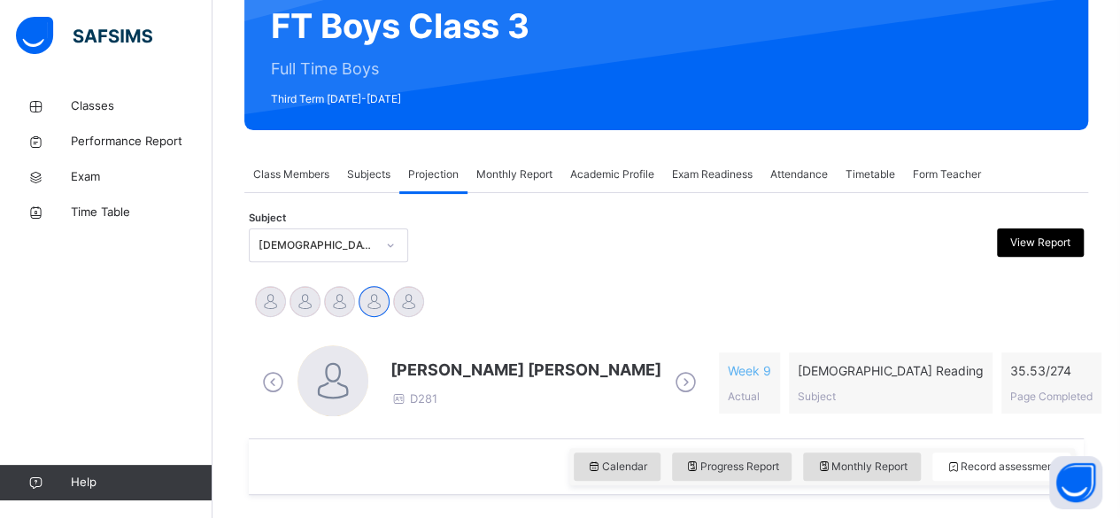
click at [528, 385] on span at bounding box center [525, 386] width 271 height 9
click at [527, 367] on span "[PERSON_NAME] [PERSON_NAME]" at bounding box center [525, 370] width 271 height 24
click at [439, 367] on span "[PERSON_NAME] [PERSON_NAME]" at bounding box center [525, 370] width 271 height 24
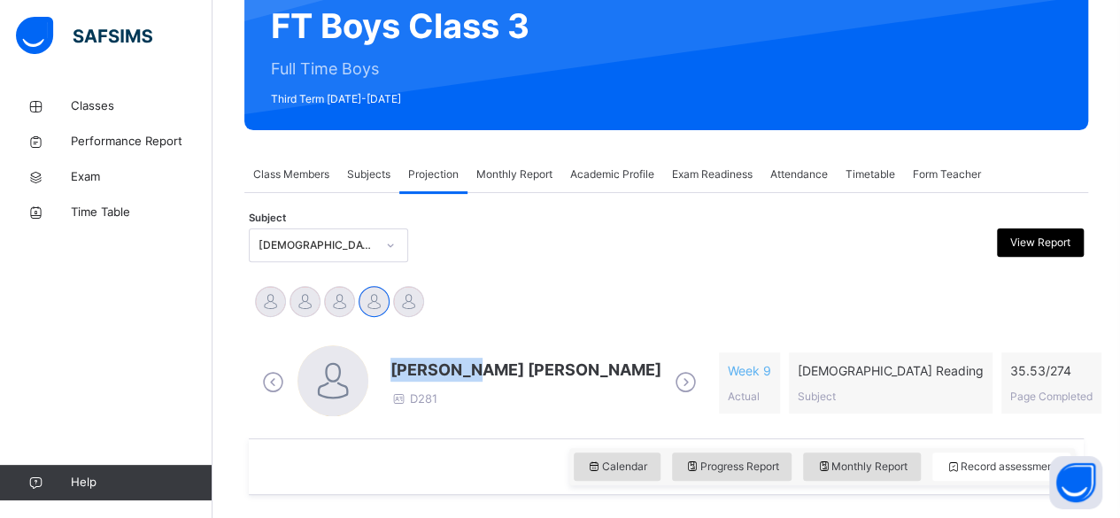
click at [439, 367] on span "[PERSON_NAME] [PERSON_NAME]" at bounding box center [525, 370] width 271 height 24
click at [514, 166] on div "Monthly Report" at bounding box center [515, 174] width 94 height 35
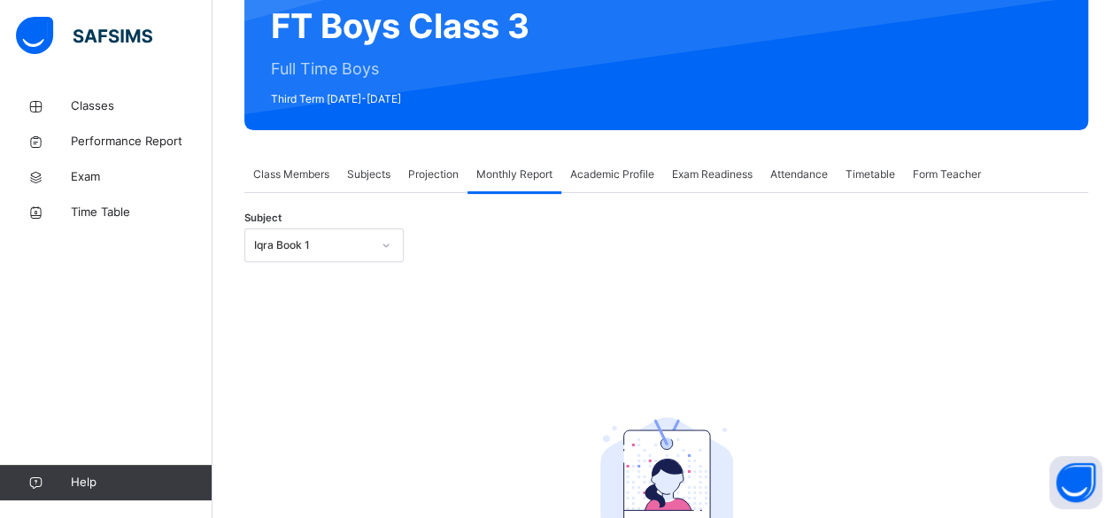
click at [377, 251] on div at bounding box center [386, 245] width 30 height 28
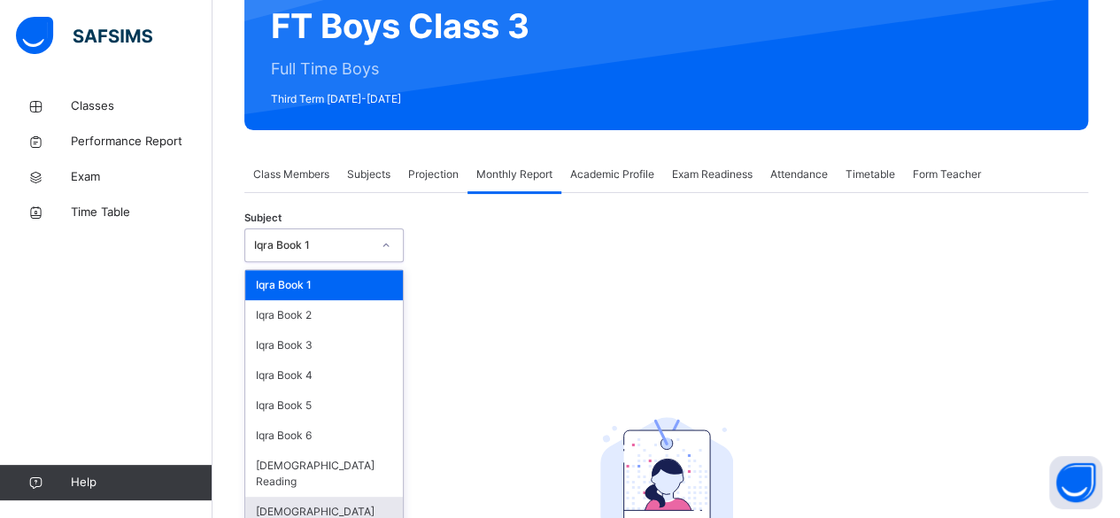
click at [299, 497] on div "[DEMOGRAPHIC_DATA] Memorisation" at bounding box center [324, 520] width 158 height 46
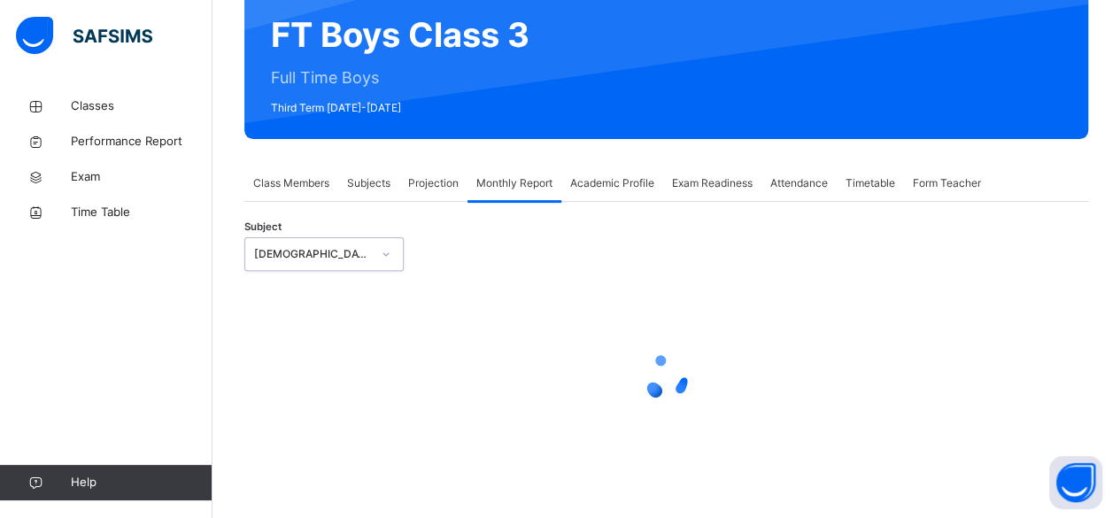
select select "****"
select select "*"
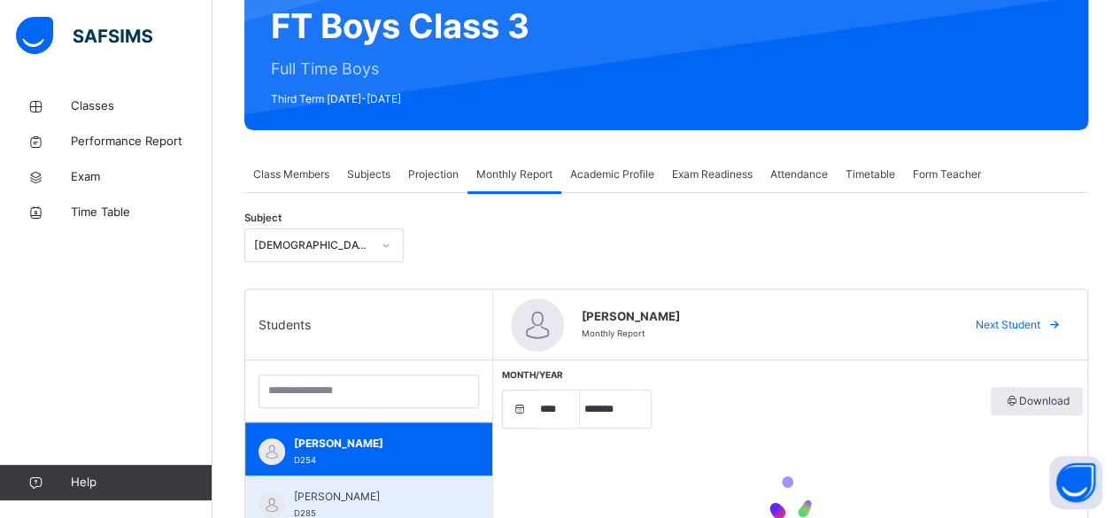
click at [290, 491] on div "[PERSON_NAME] D285" at bounding box center [368, 502] width 247 height 53
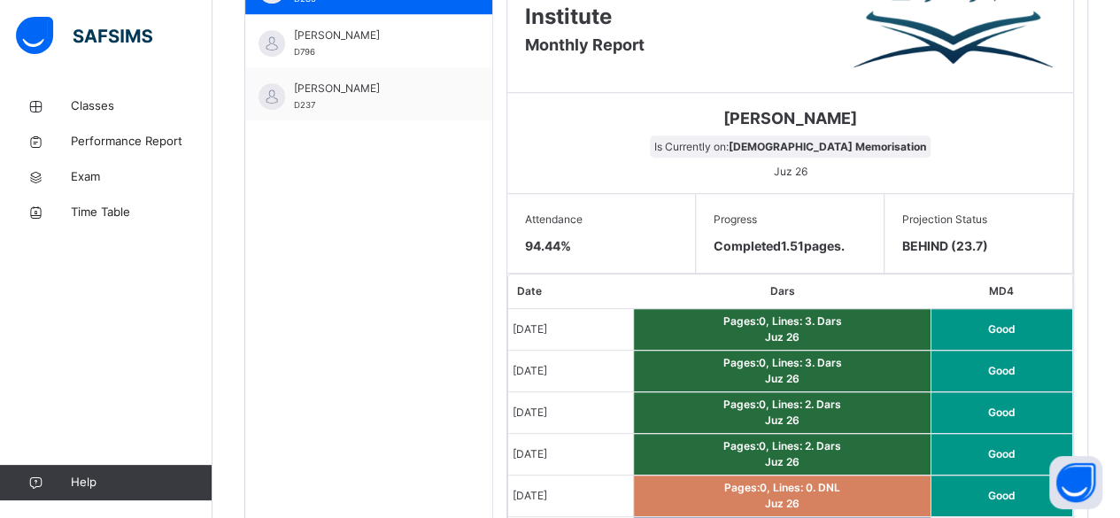
click at [223, 200] on div "Back / FT Boys Class 3 FT Boys Class 3 Full Time Boys Third Term [DATE]-[DATE] …" at bounding box center [667, 460] width 908 height 2124
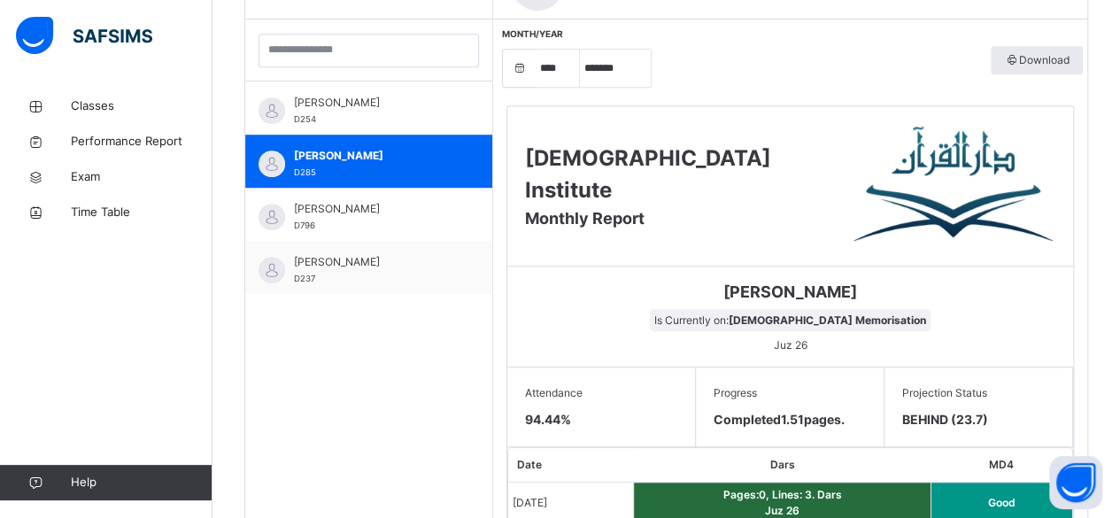
scroll to position [508, 0]
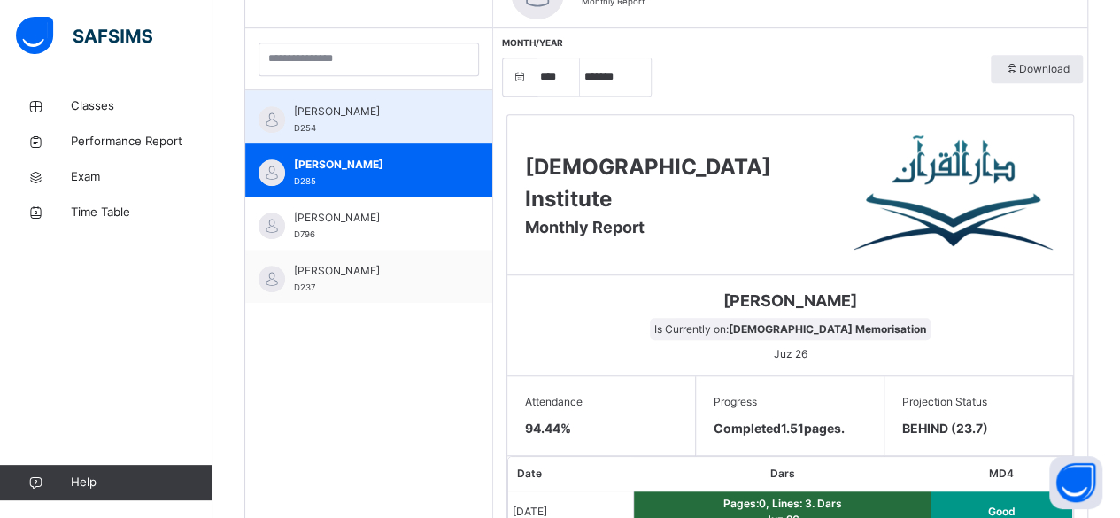
click at [335, 106] on span "[PERSON_NAME]" at bounding box center [373, 112] width 159 height 16
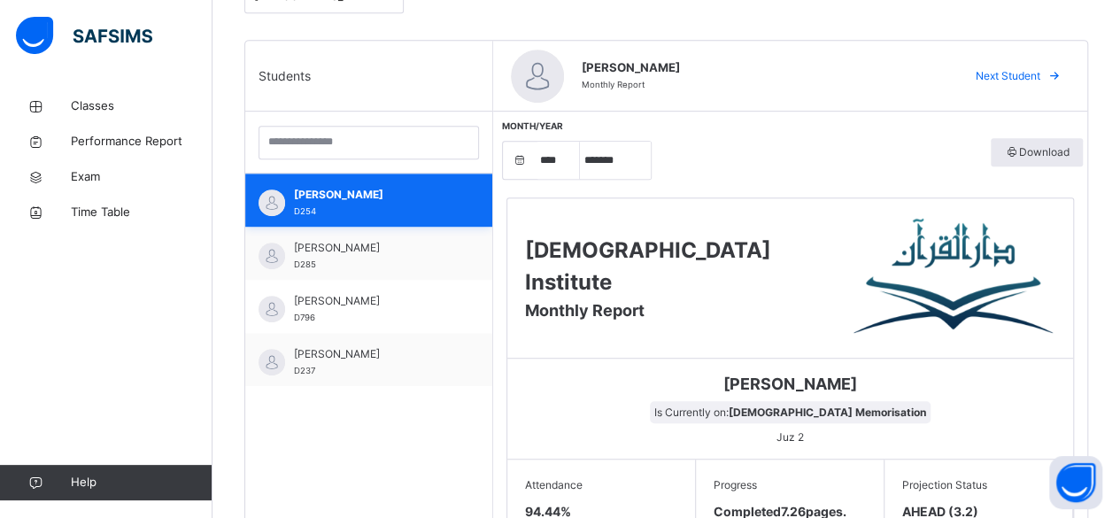
scroll to position [408, 0]
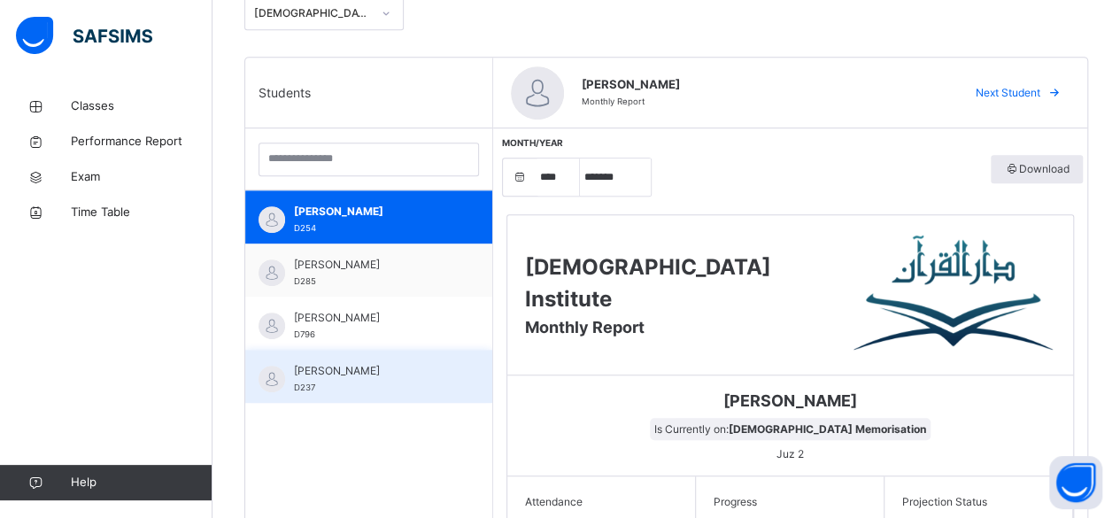
click at [332, 389] on div "[PERSON_NAME] D237" at bounding box center [373, 379] width 159 height 32
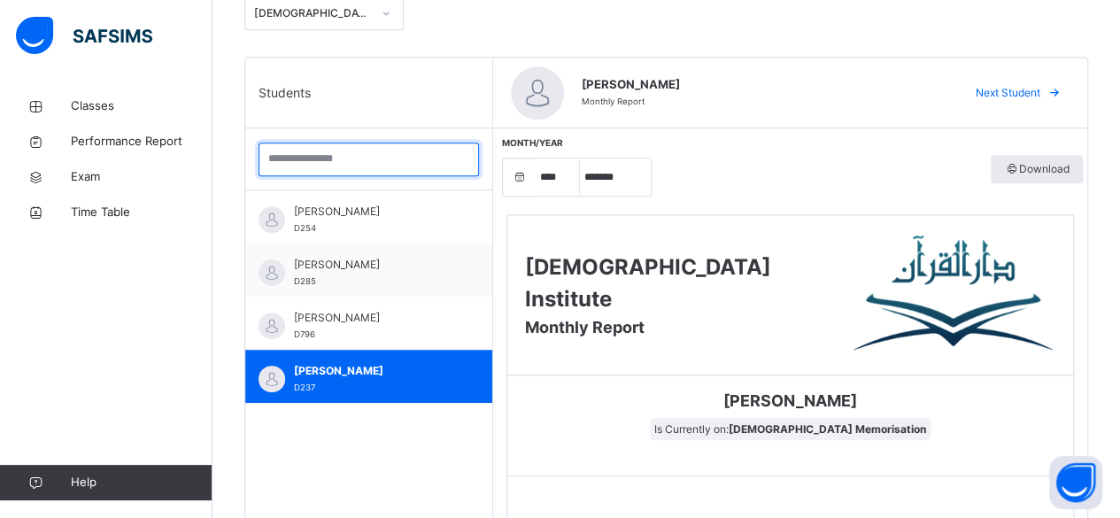
click at [303, 151] on input "search" at bounding box center [369, 160] width 220 height 34
type input "*"
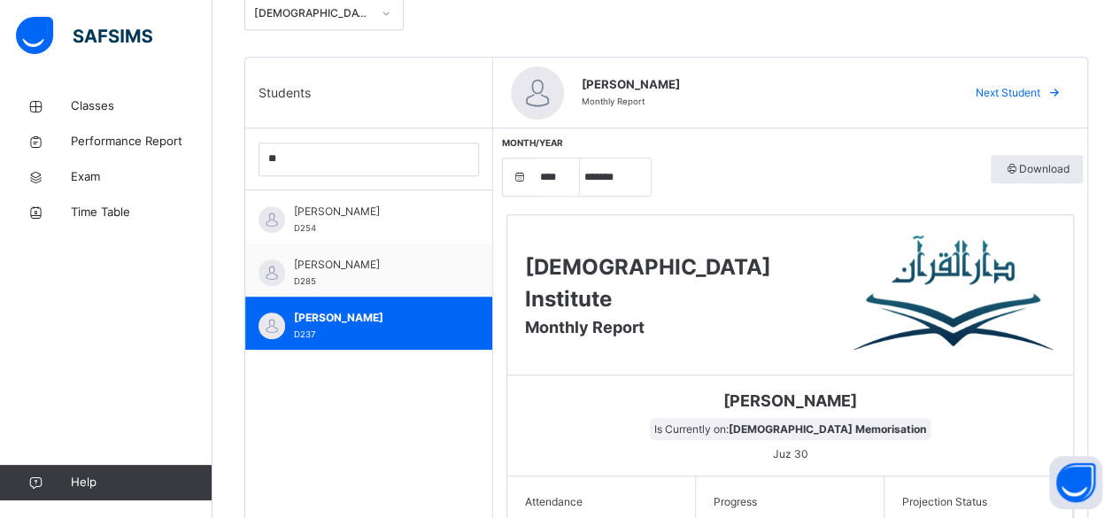
scroll to position [391, 0]
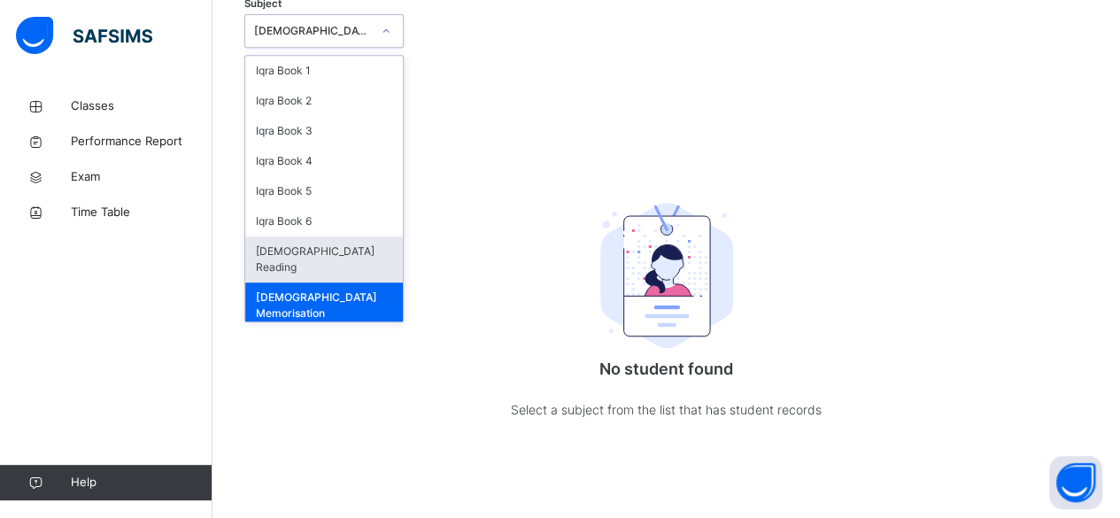
click at [329, 257] on div "[DEMOGRAPHIC_DATA] Reading" at bounding box center [324, 259] width 158 height 46
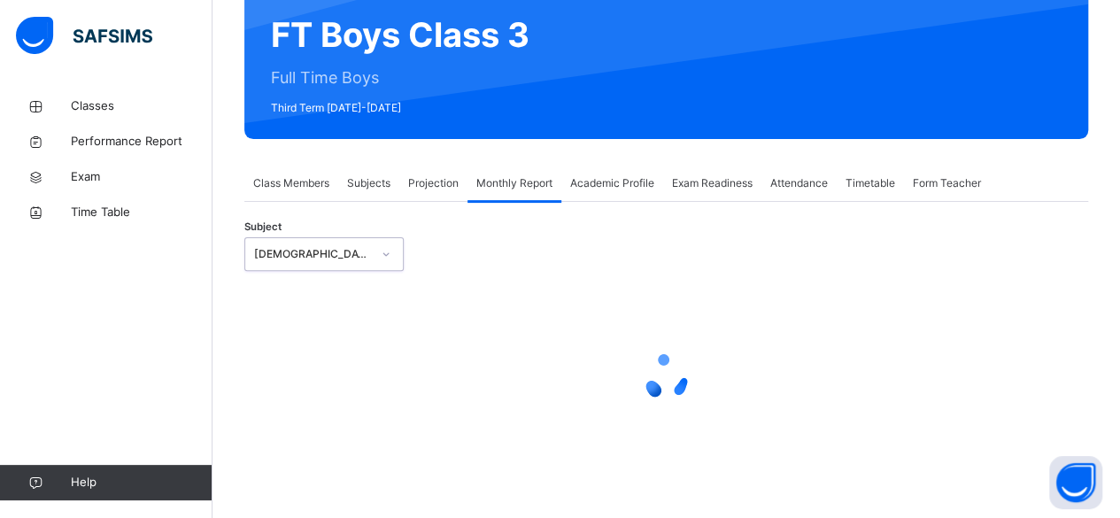
select select "****"
select select "*"
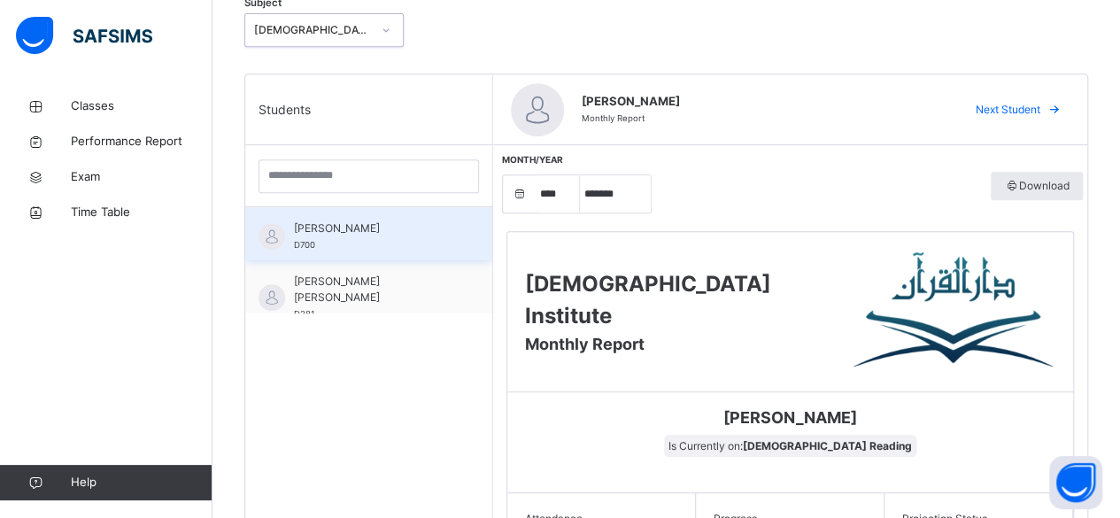
click at [352, 233] on span "[PERSON_NAME]" at bounding box center [373, 228] width 159 height 16
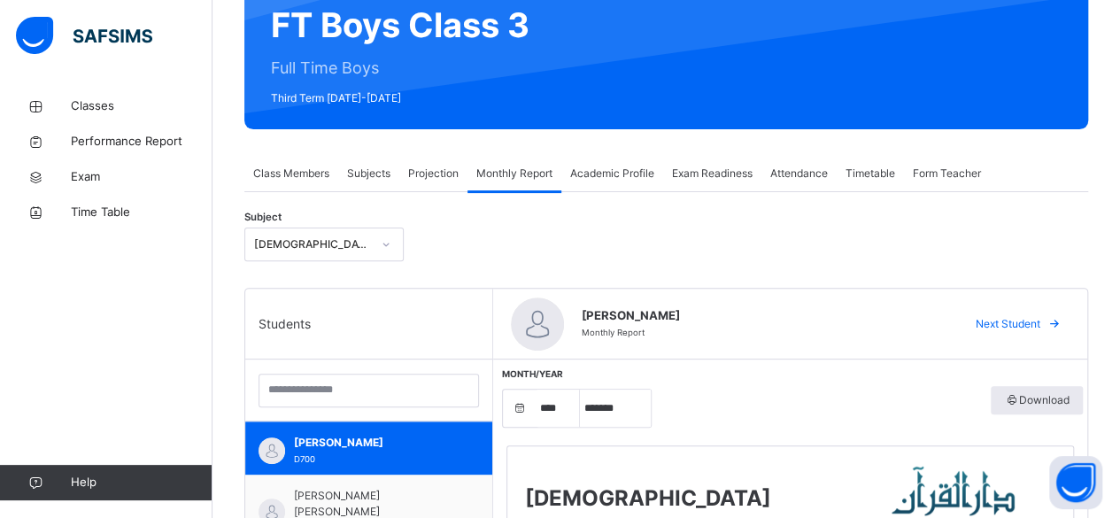
scroll to position [0, 0]
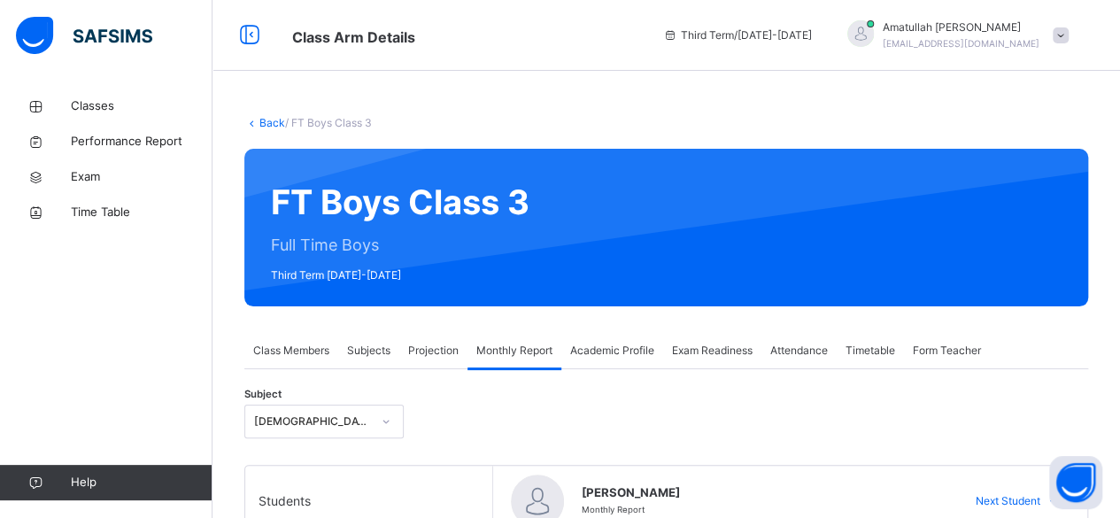
click at [413, 348] on span "Projection" at bounding box center [433, 351] width 50 height 16
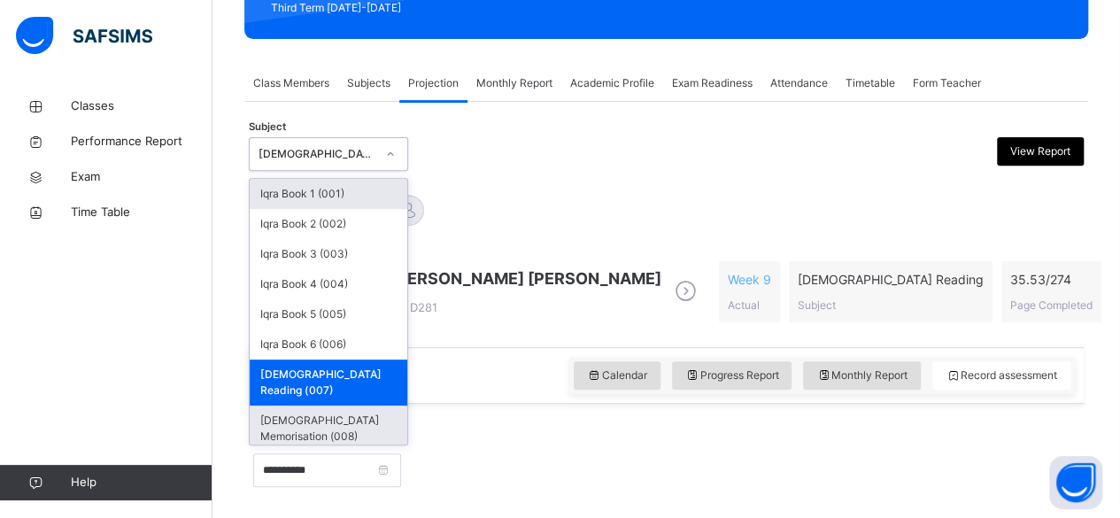
click at [269, 415] on div "[DEMOGRAPHIC_DATA] Memorisation (008)" at bounding box center [329, 429] width 158 height 46
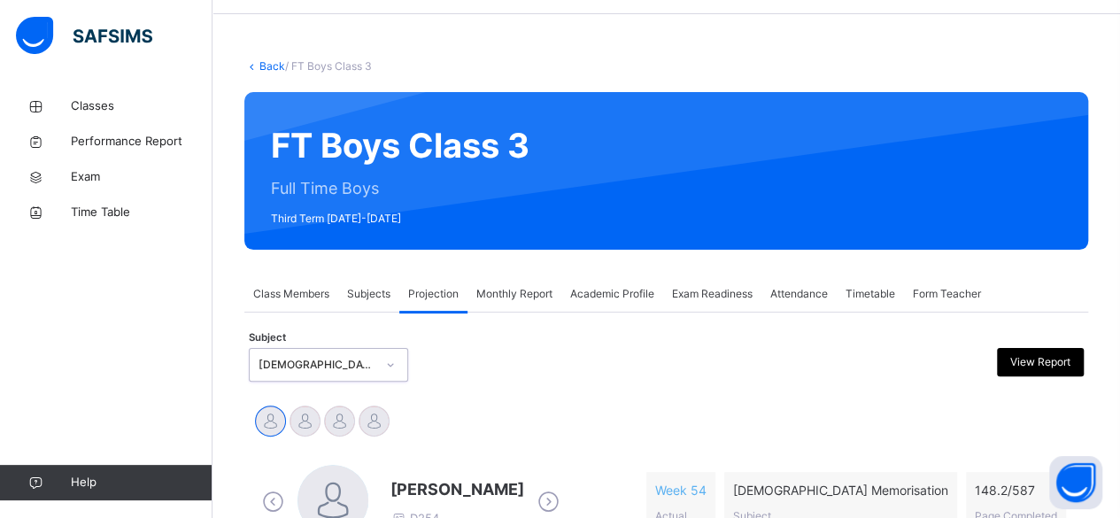
scroll to position [267, 0]
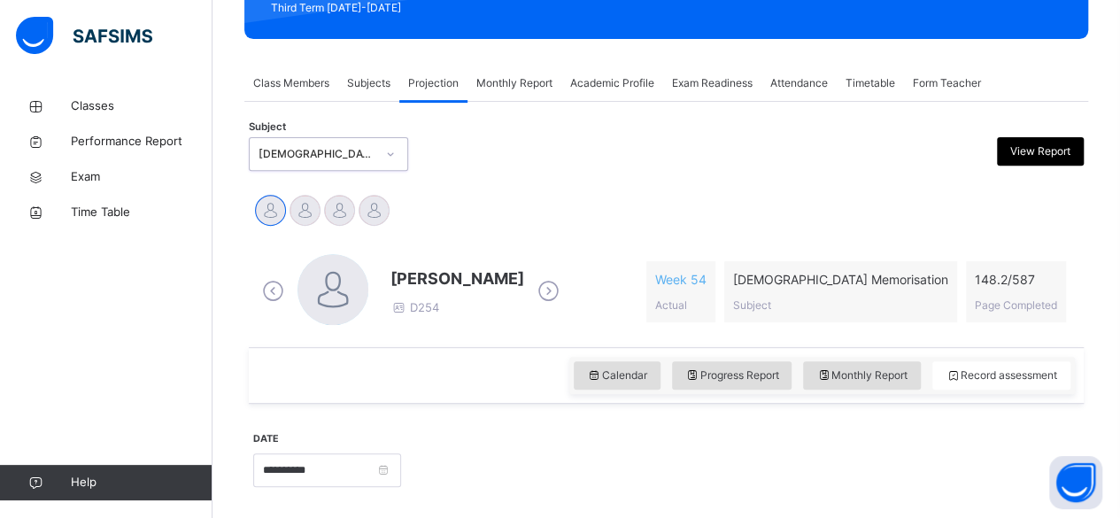
click at [551, 290] on icon at bounding box center [548, 291] width 31 height 27
click at [551, 290] on div "[PERSON_NAME] D285 Week 3 Actual [DEMOGRAPHIC_DATA] Memorisation Subject 5.27 /…" at bounding box center [666, 291] width 817 height 75
click at [537, 289] on icon at bounding box center [548, 291] width 31 height 27
click at [398, 284] on span "[PERSON_NAME]" at bounding box center [457, 279] width 134 height 24
click at [397, 273] on span "[PERSON_NAME]" at bounding box center [457, 279] width 134 height 24
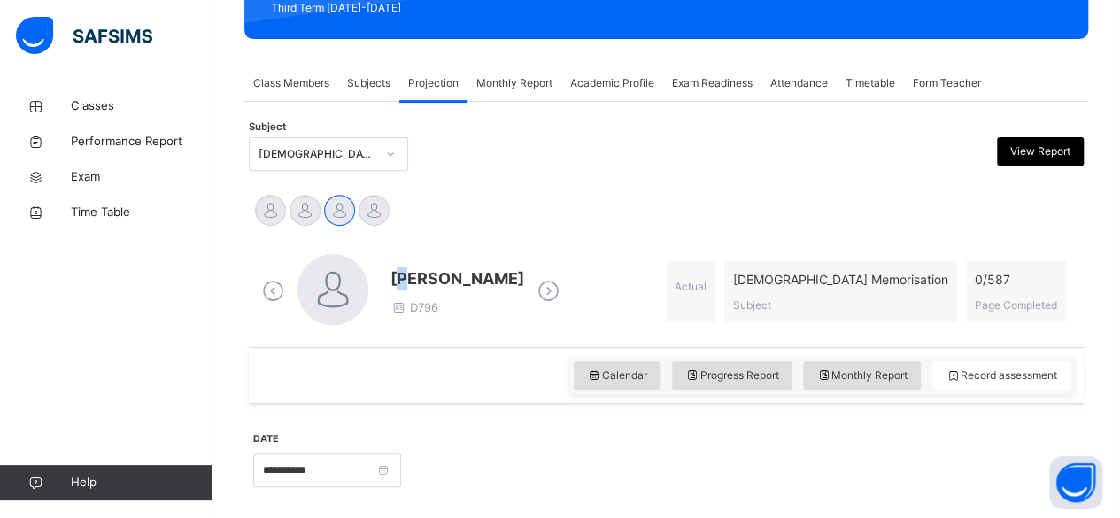
drag, startPoint x: 397, startPoint y: 272, endPoint x: 422, endPoint y: 290, distance: 31.2
click at [422, 290] on div "[PERSON_NAME] D796" at bounding box center [457, 292] width 134 height 50
click at [358, 302] on div at bounding box center [333, 289] width 71 height 71
drag, startPoint x: 390, startPoint y: 275, endPoint x: 513, endPoint y: 242, distance: 126.7
click at [513, 242] on div "[PERSON_NAME] D796 Actual [DEMOGRAPHIC_DATA] Memorisation Subject 0 / 587 Page …" at bounding box center [666, 292] width 826 height 102
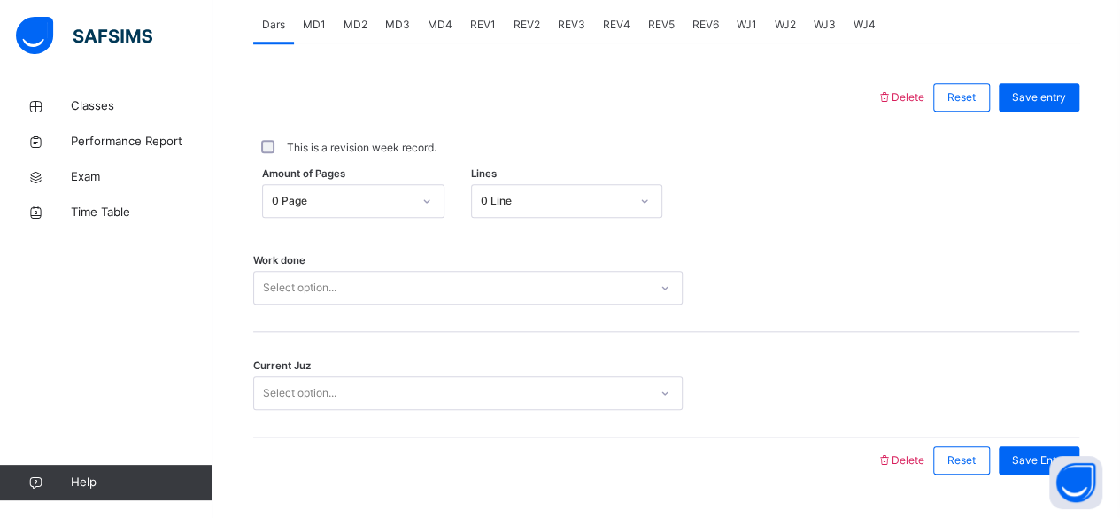
scroll to position [766, 0]
click at [976, 94] on span "Reset" at bounding box center [961, 98] width 28 height 16
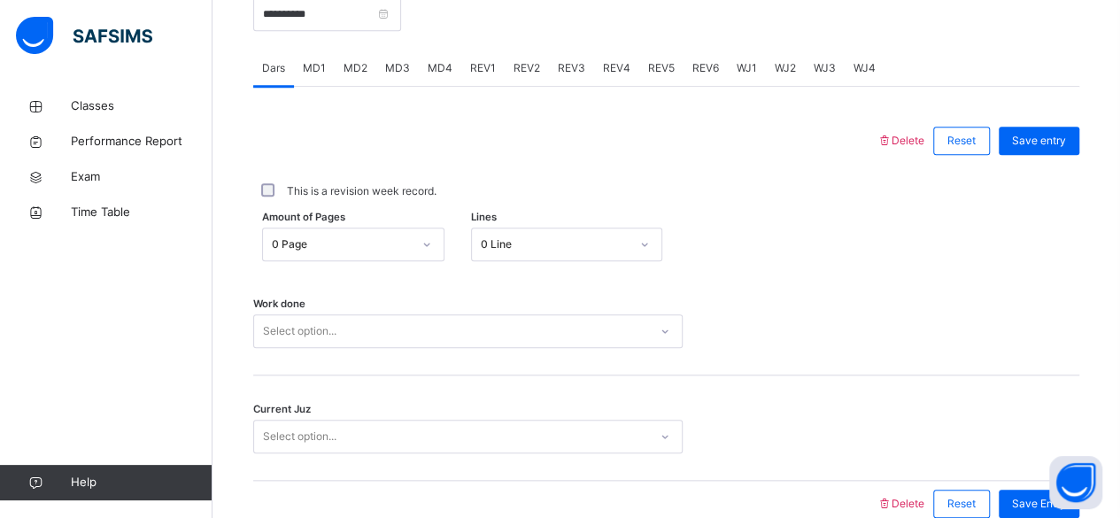
click at [885, 476] on div "Current Juz Select option..." at bounding box center [666, 427] width 826 height 105
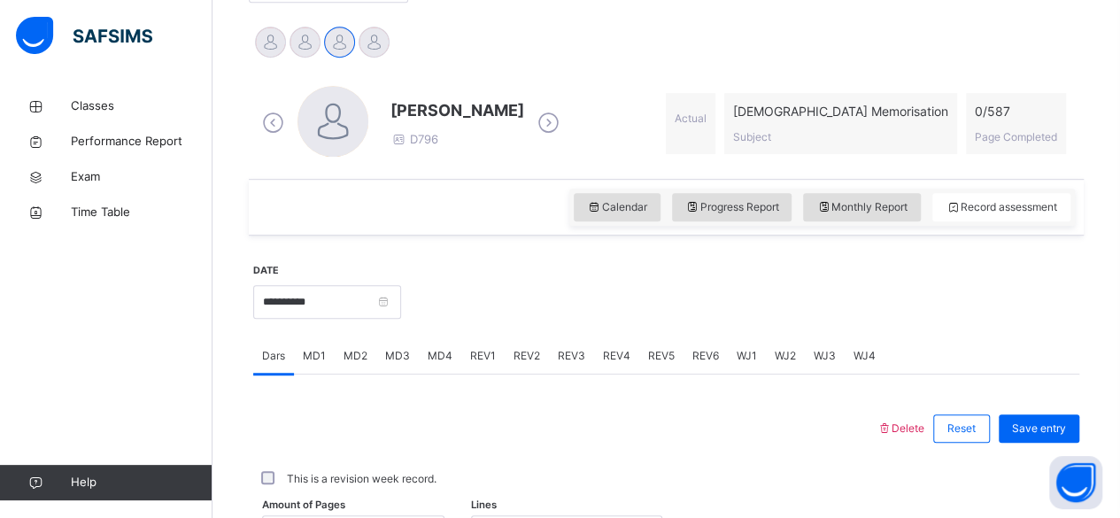
scroll to position [435, 0]
click at [887, 209] on span "Monthly Report" at bounding box center [861, 208] width 91 height 16
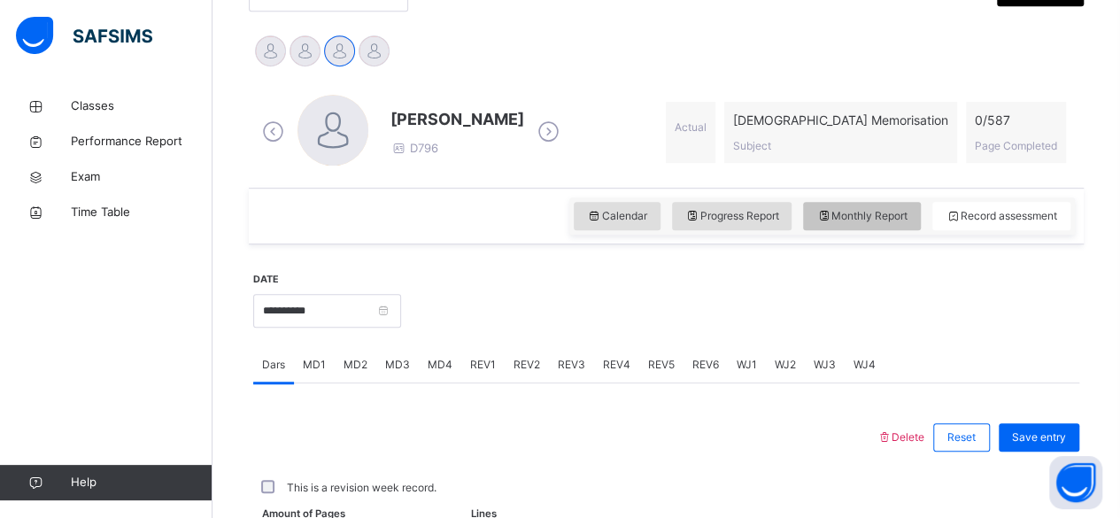
select select "****"
select select "*"
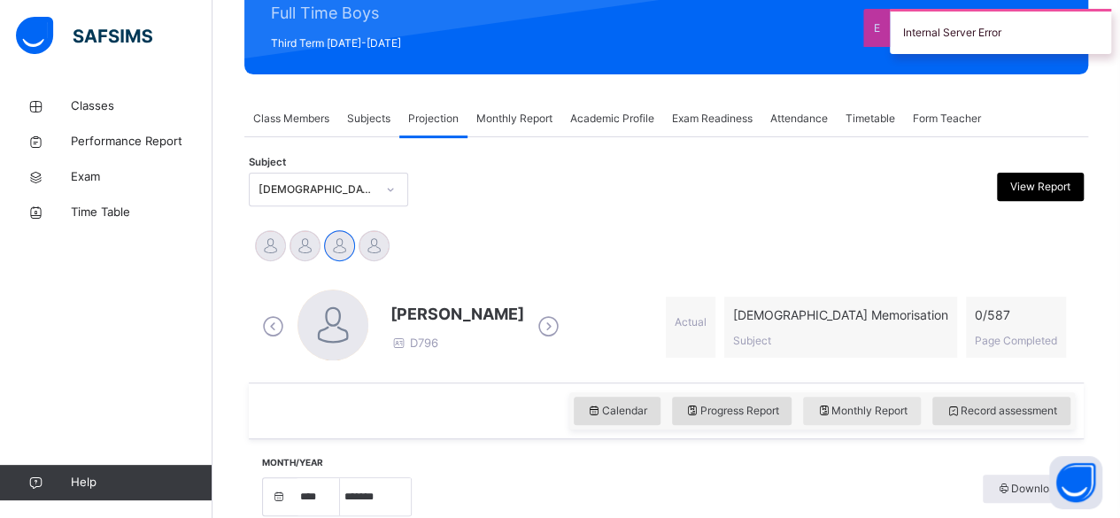
scroll to position [243, 0]
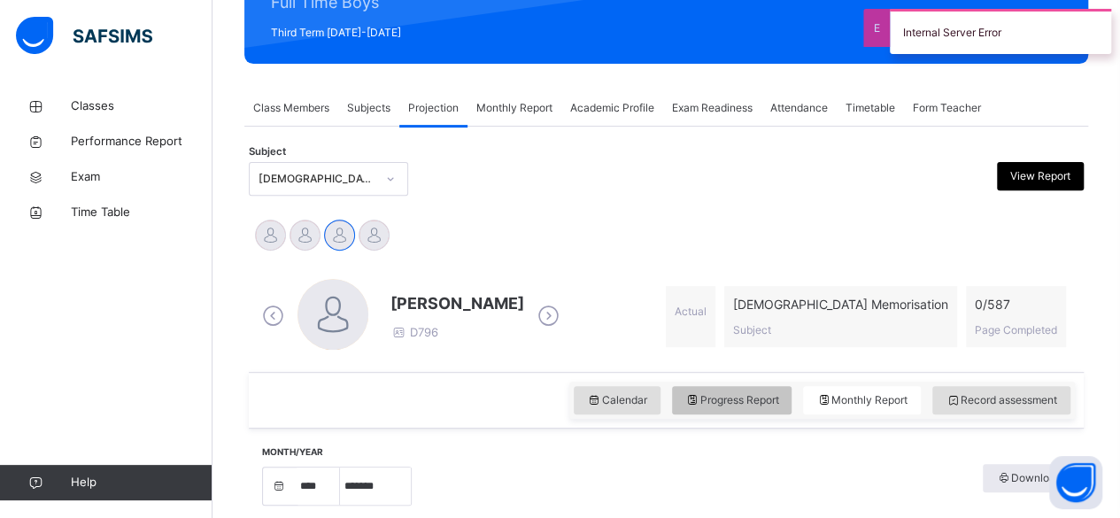
click at [787, 386] on div "Progress Report" at bounding box center [732, 400] width 120 height 28
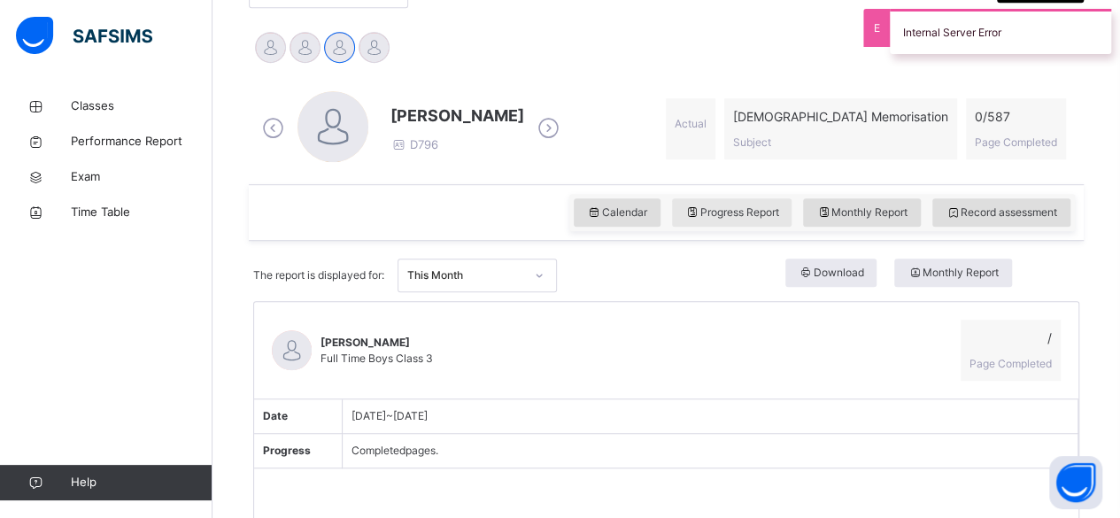
scroll to position [432, 0]
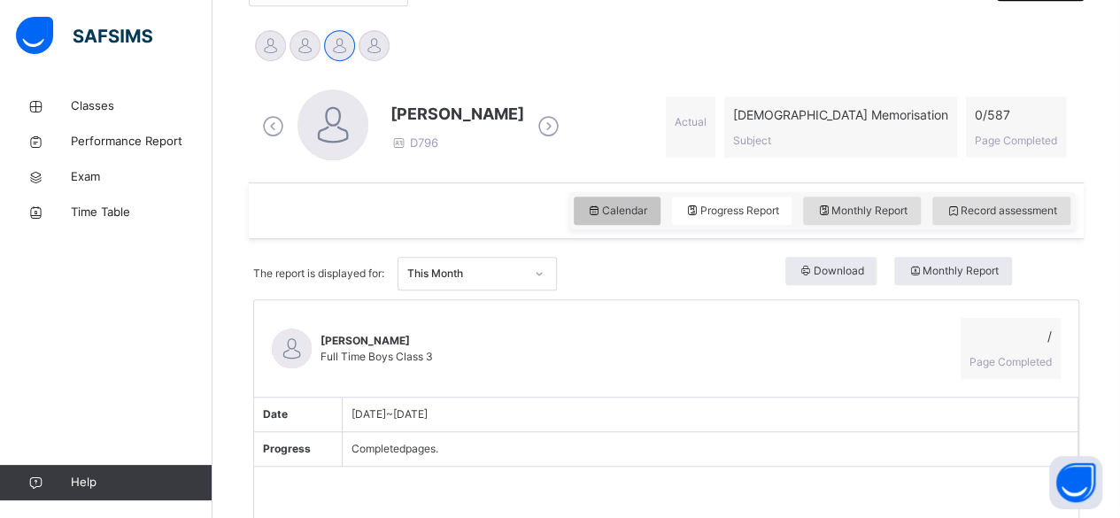
click at [621, 211] on span "Calendar" at bounding box center [617, 211] width 60 height 16
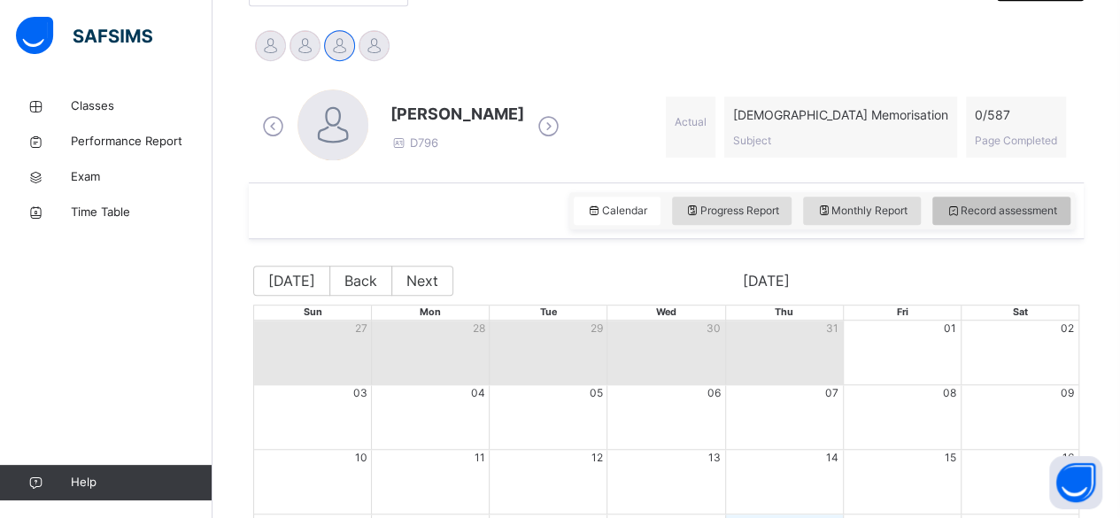
click at [1013, 204] on span "Record assessment" at bounding box center [1002, 211] width 112 height 16
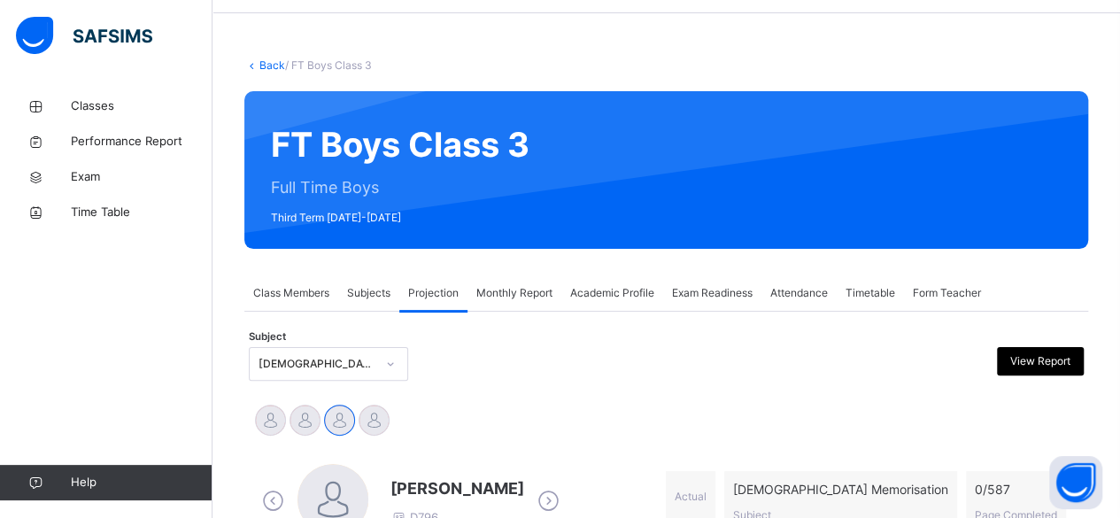
scroll to position [0, 0]
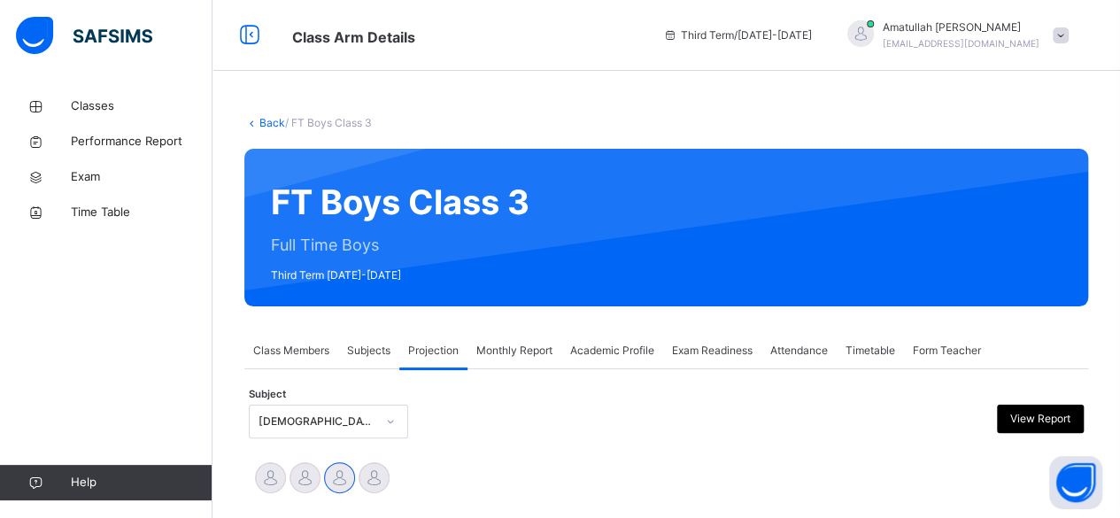
click at [597, 360] on div "Academic Profile" at bounding box center [612, 350] width 102 height 35
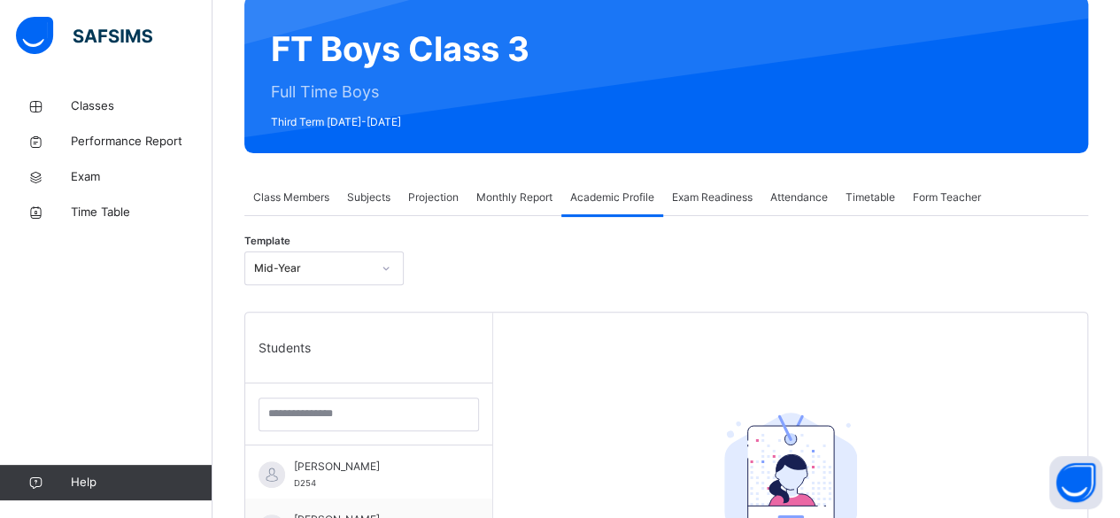
scroll to position [161, 0]
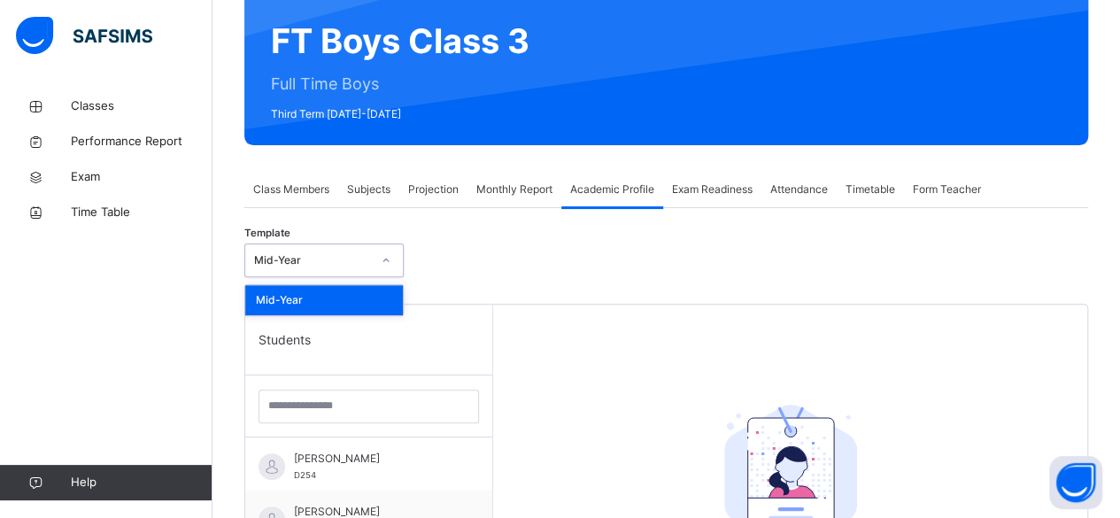
click at [492, 233] on div "Template option Mid-Year focused, 1 of 1. 1 result available. Use Up and Down t…" at bounding box center [666, 524] width 844 height 633
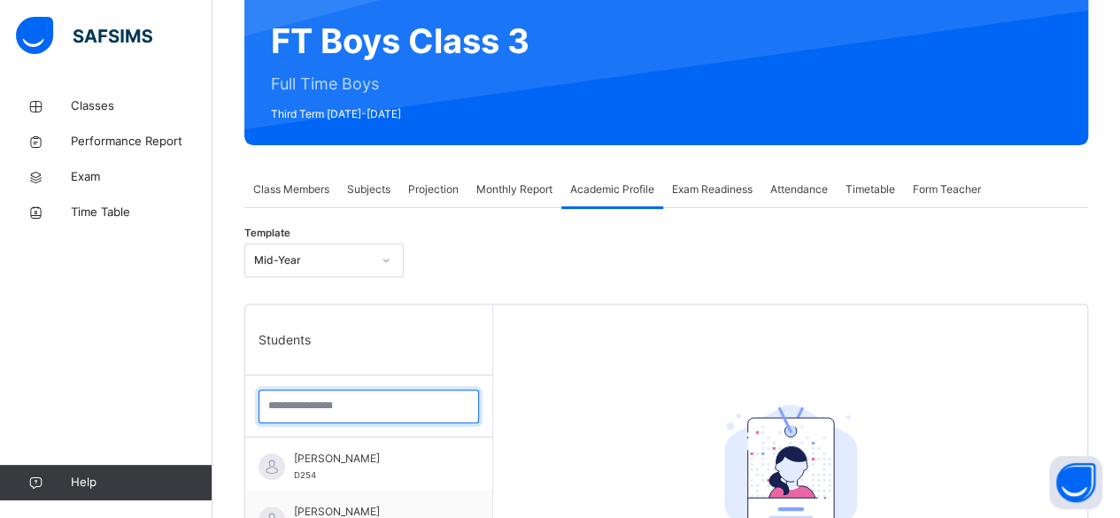
click at [367, 398] on input "search" at bounding box center [369, 407] width 220 height 34
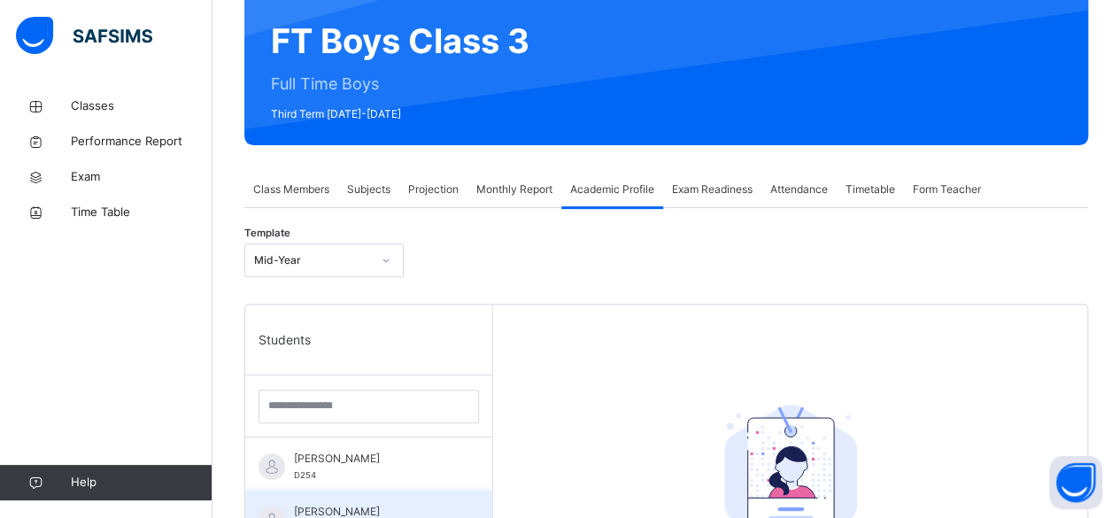
click at [407, 510] on span "[PERSON_NAME]" at bounding box center [373, 512] width 159 height 16
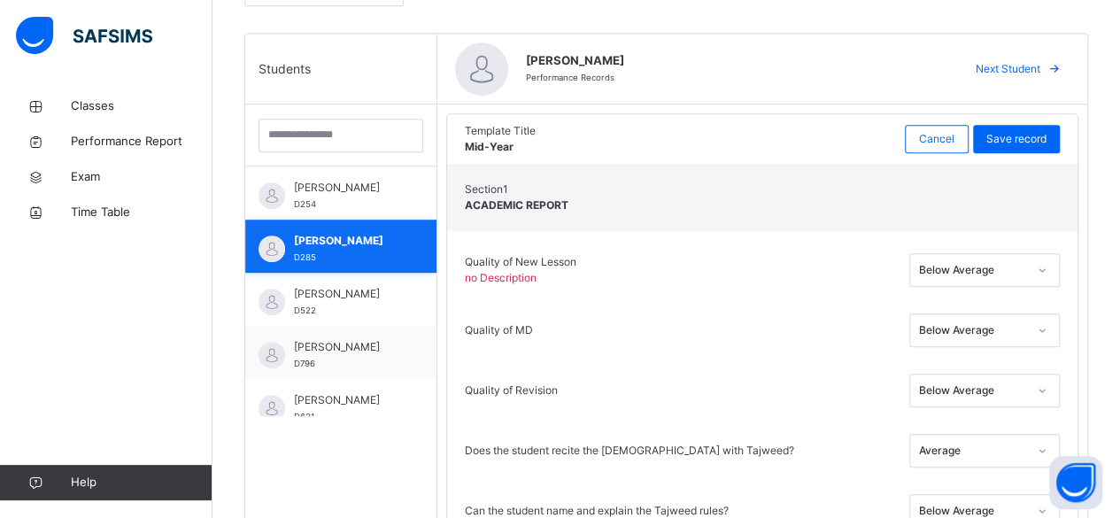
scroll to position [436, 0]
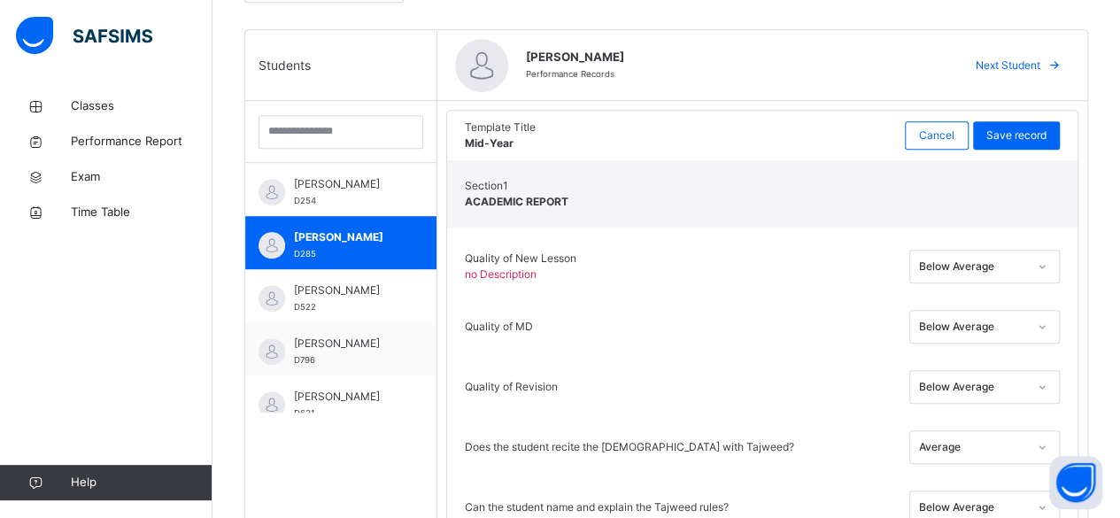
click at [1048, 358] on div "Quality of Revision Below Average" at bounding box center [763, 387] width 596 height 60
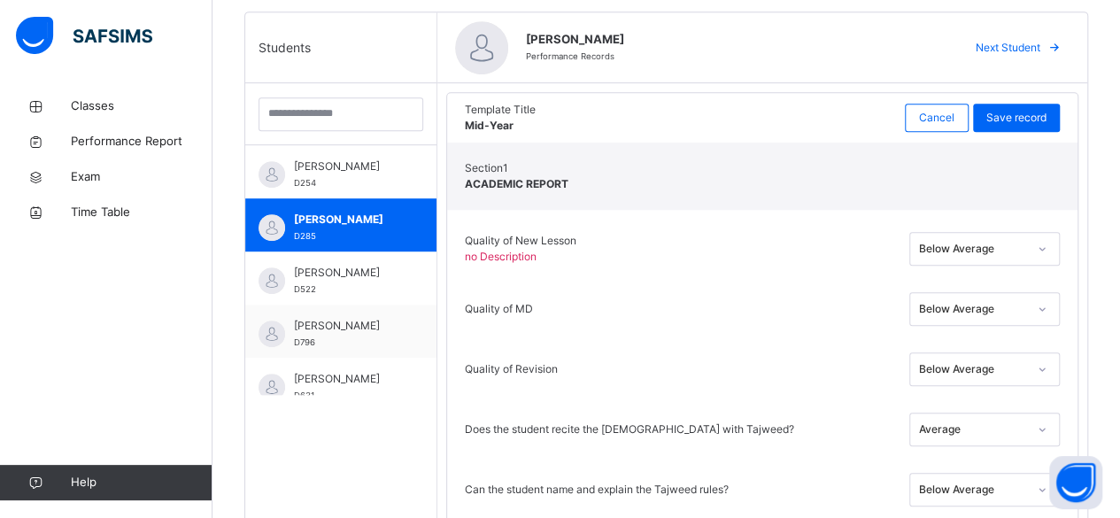
scroll to position [456, 0]
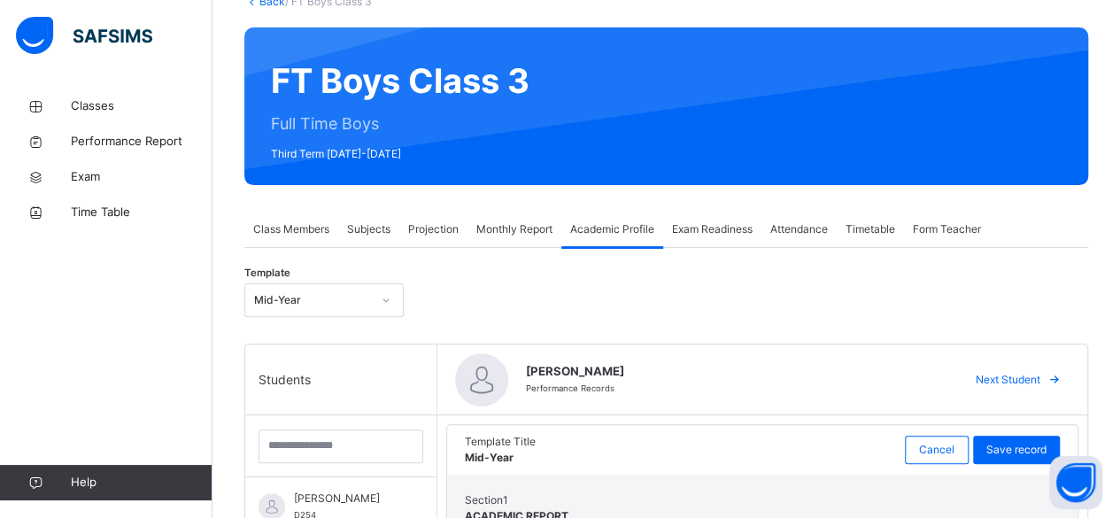
scroll to position [0, 0]
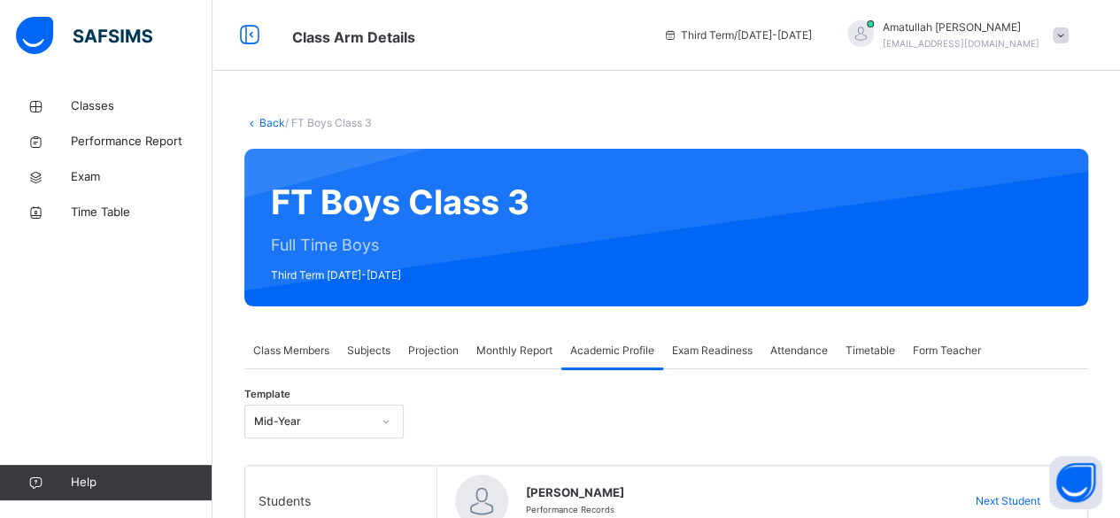
click at [424, 355] on span "Projection" at bounding box center [433, 351] width 50 height 16
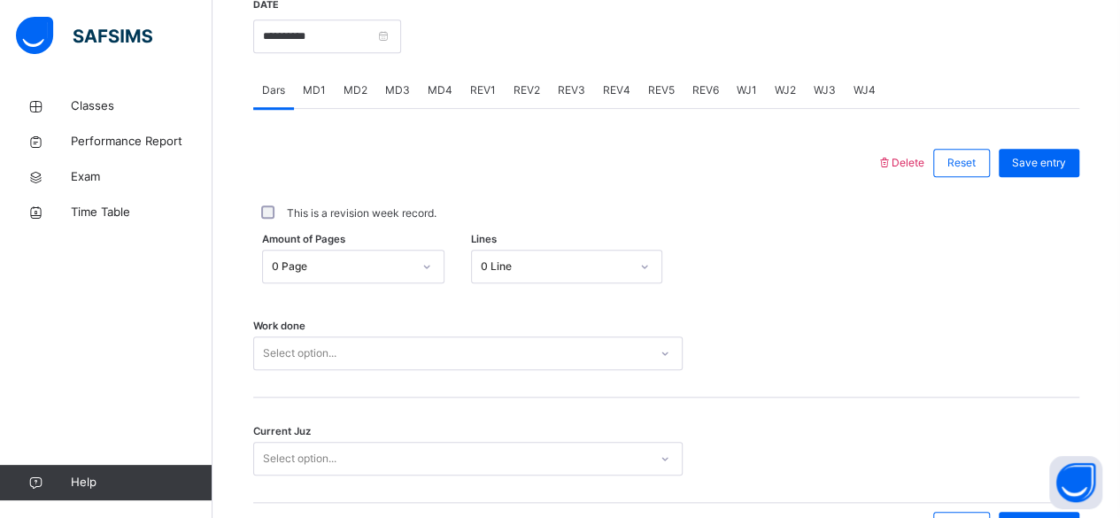
scroll to position [705, 0]
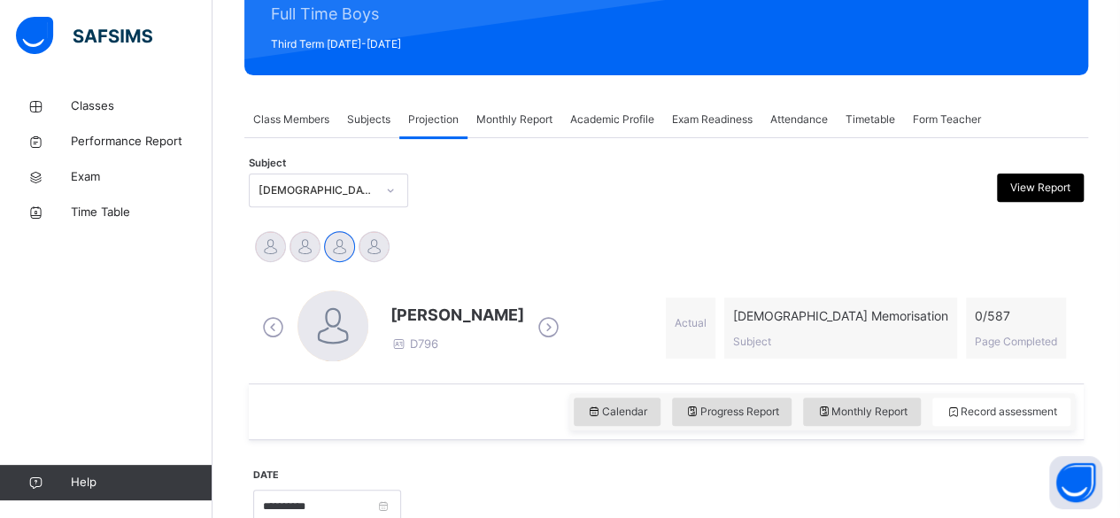
click at [259, 195] on div "Quran Memorisation (008)" at bounding box center [317, 190] width 117 height 16
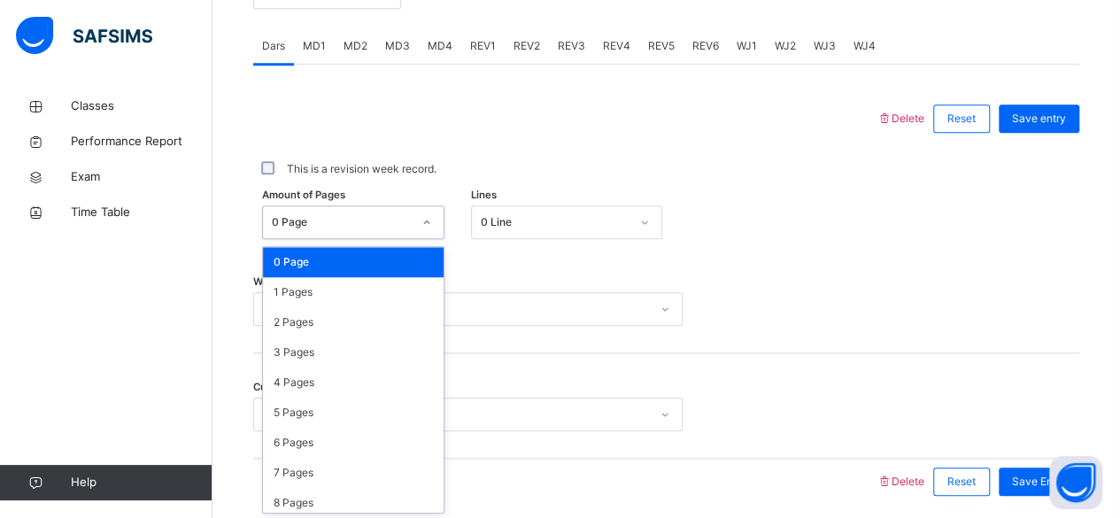
scroll to position [746, 0]
click at [329, 293] on div "1 Pages" at bounding box center [353, 292] width 181 height 30
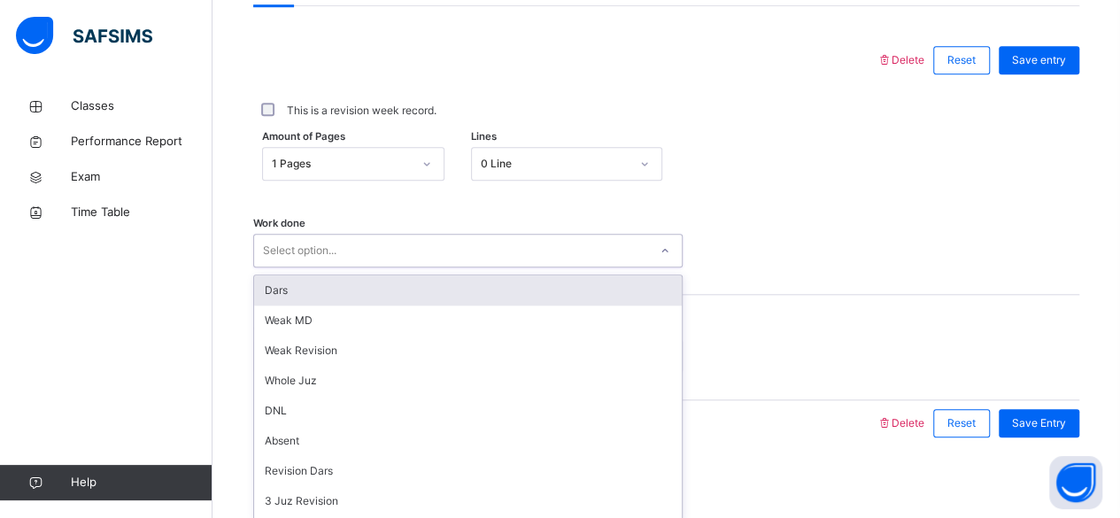
scroll to position [809, 0]
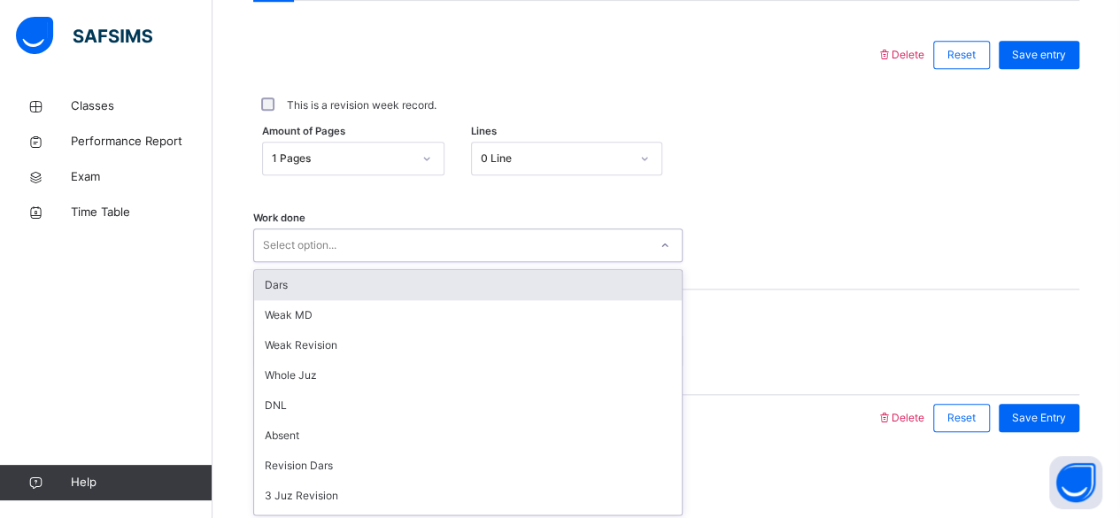
click at [271, 272] on div "Dars" at bounding box center [468, 285] width 428 height 30
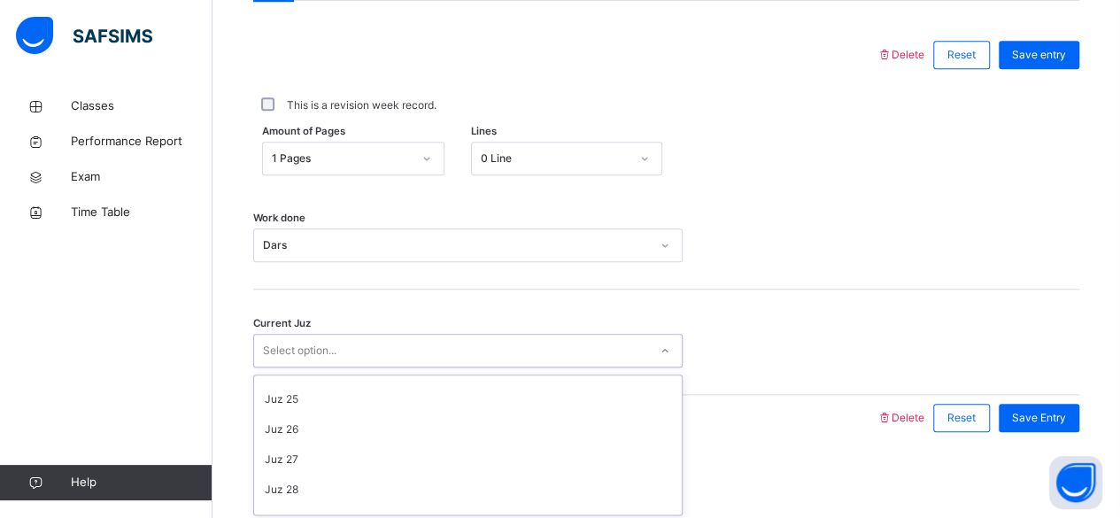
scroll to position [712, 0]
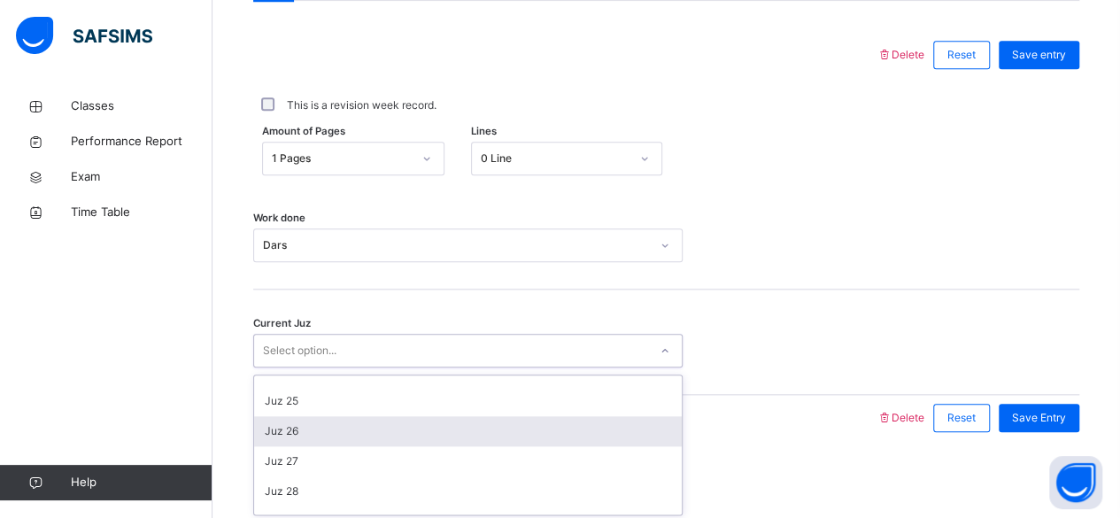
click at [259, 429] on div "Juz 26" at bounding box center [468, 431] width 428 height 30
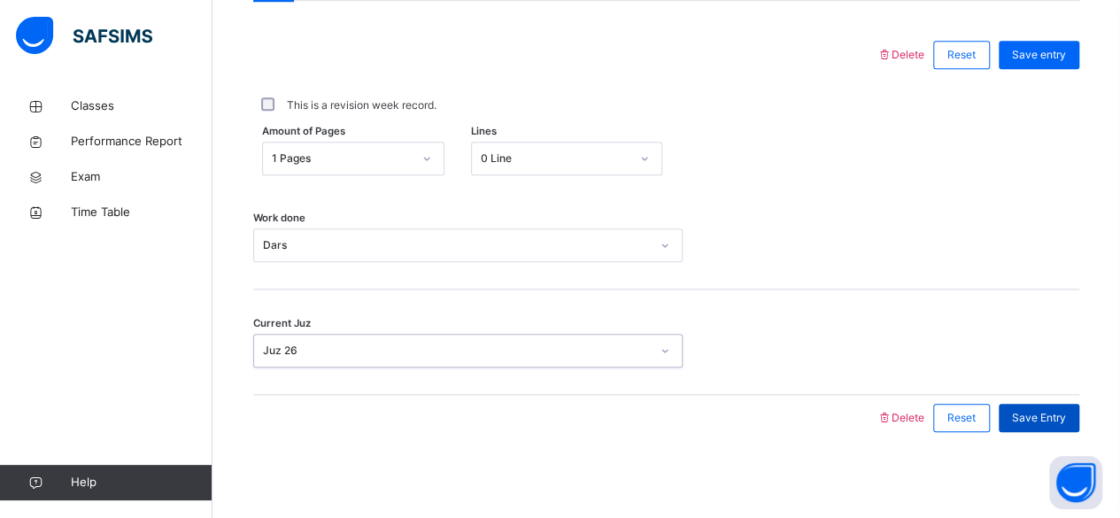
click at [1066, 414] on span "Save Entry" at bounding box center [1039, 418] width 54 height 16
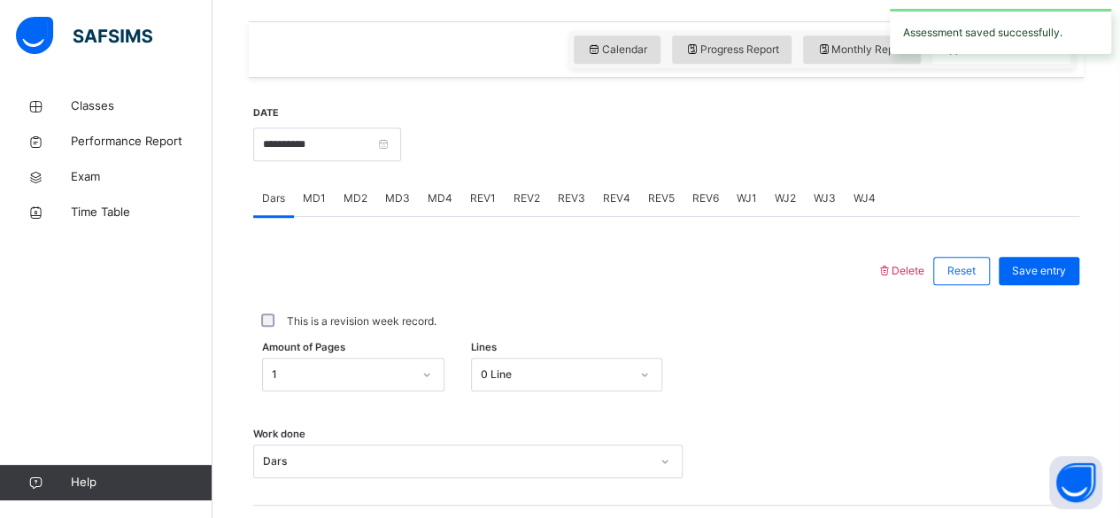
scroll to position [615, 0]
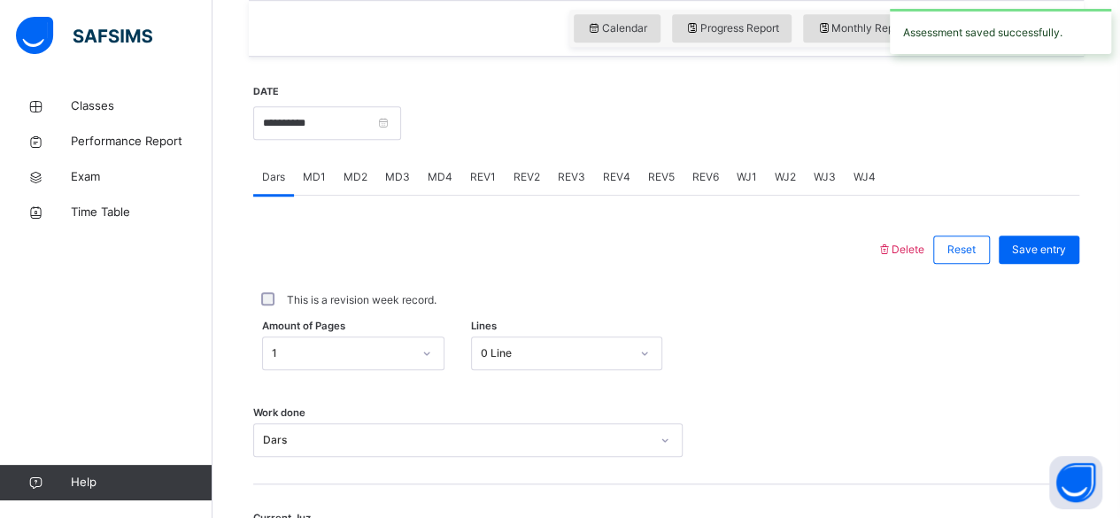
click at [436, 182] on span "MD4" at bounding box center [440, 177] width 25 height 16
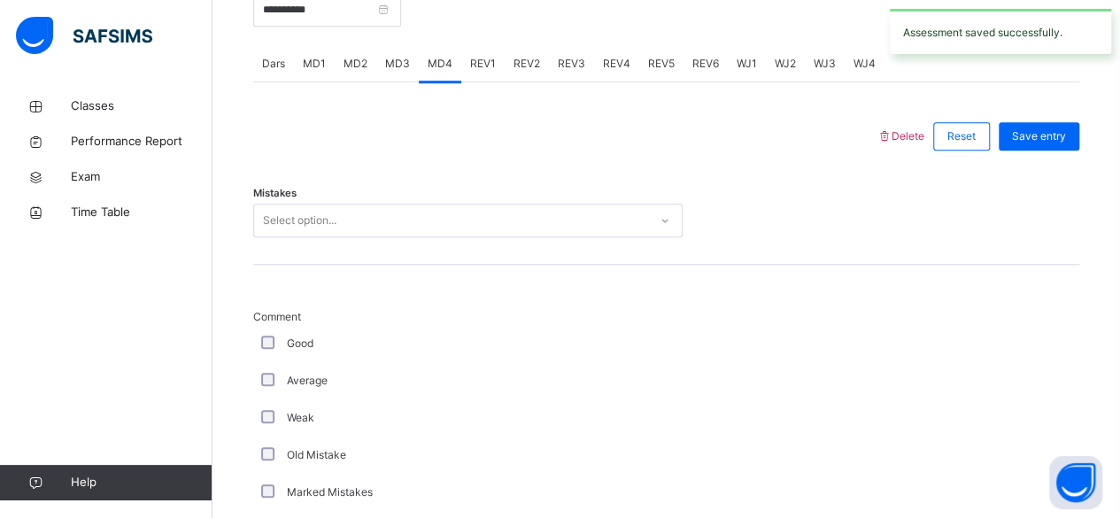
scroll to position [743, 0]
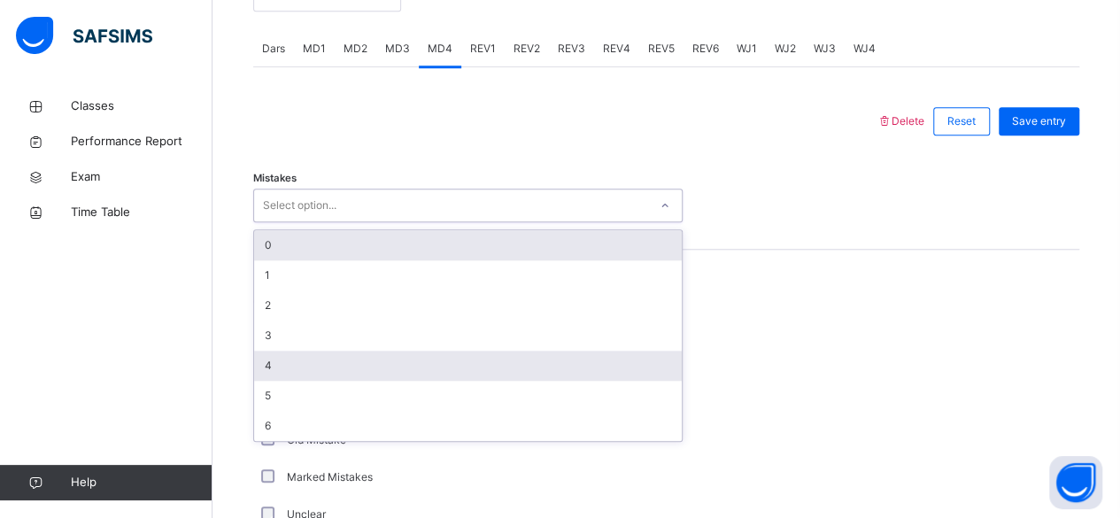
click at [371, 357] on div "4" at bounding box center [468, 366] width 428 height 30
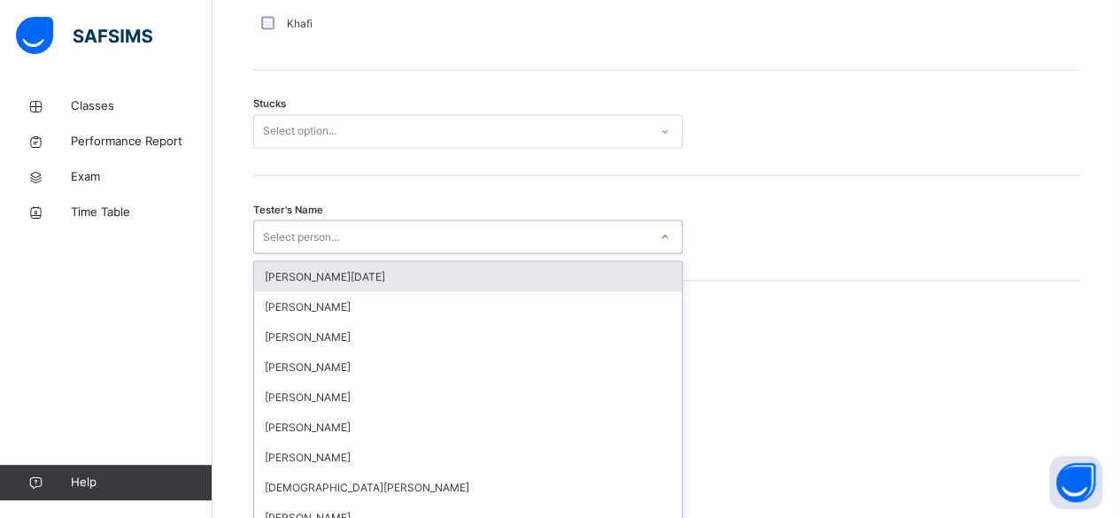
scroll to position [1507, 0]
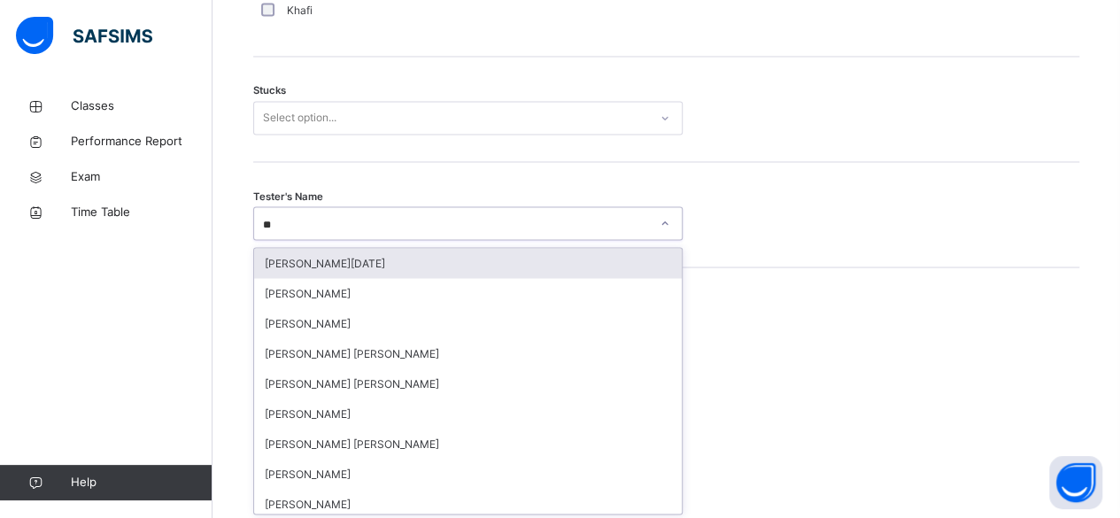
type input "***"
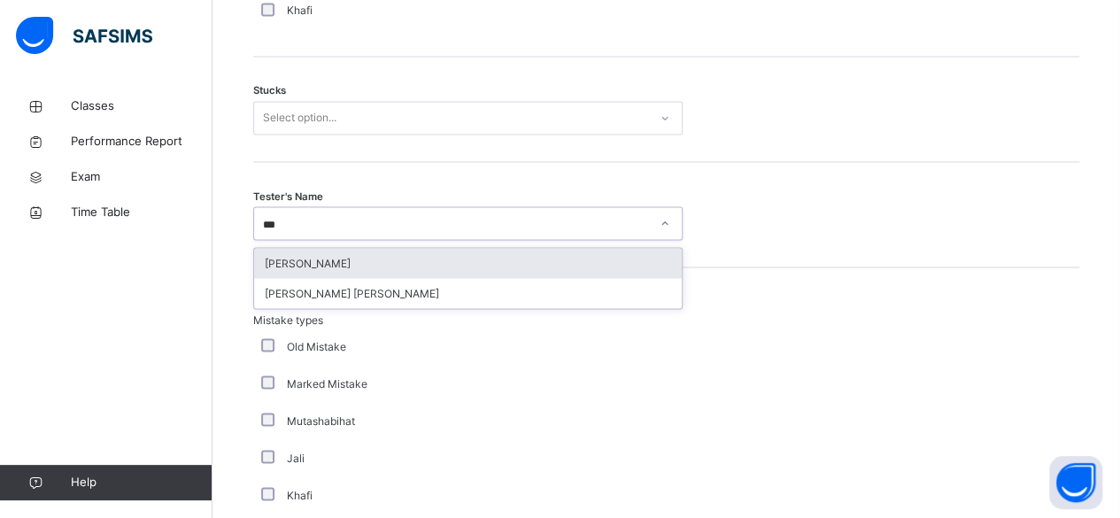
click at [358, 252] on div "Abubakr Adem Ali" at bounding box center [468, 263] width 428 height 30
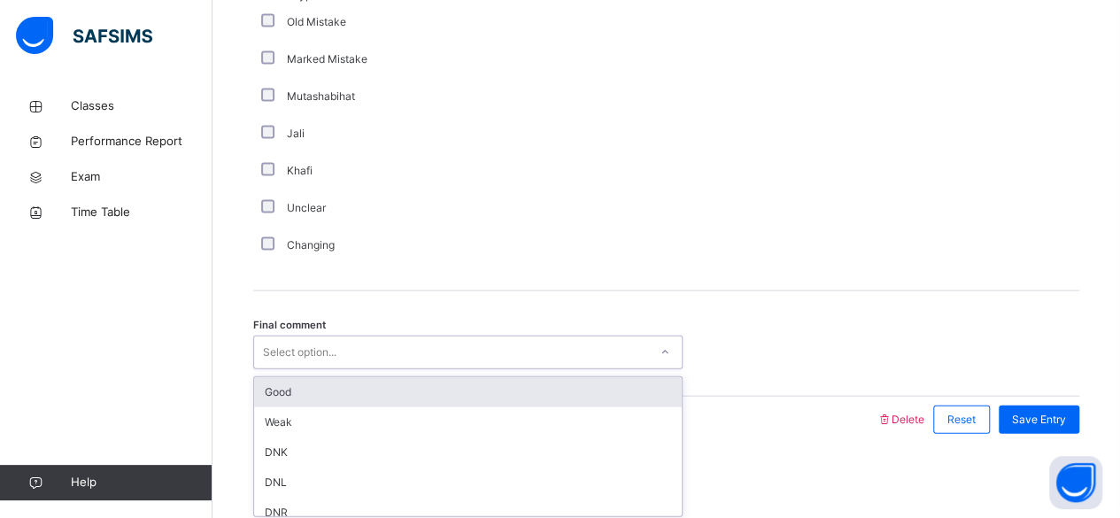
scroll to position [42, 0]
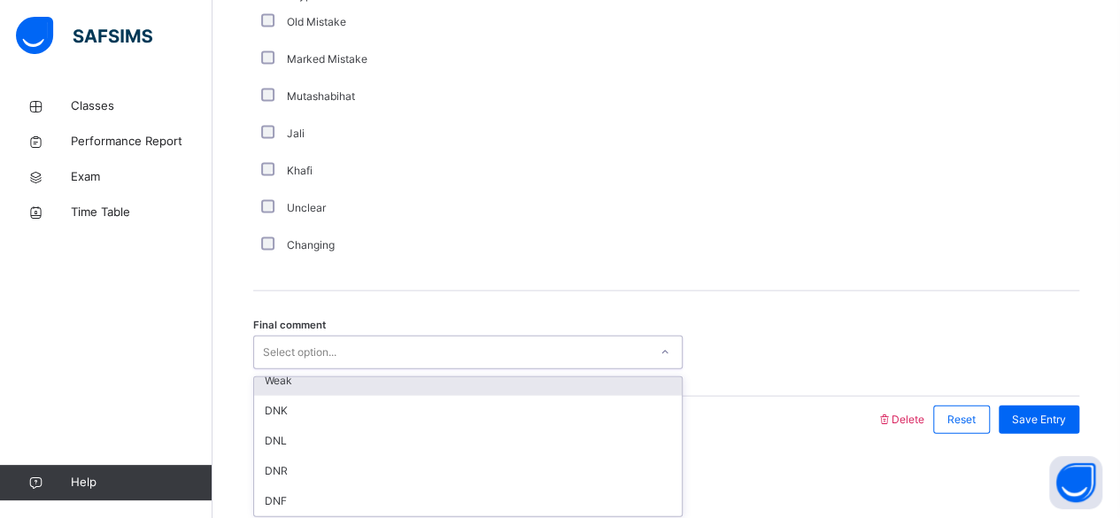
click at [298, 390] on div "Weak" at bounding box center [468, 381] width 428 height 30
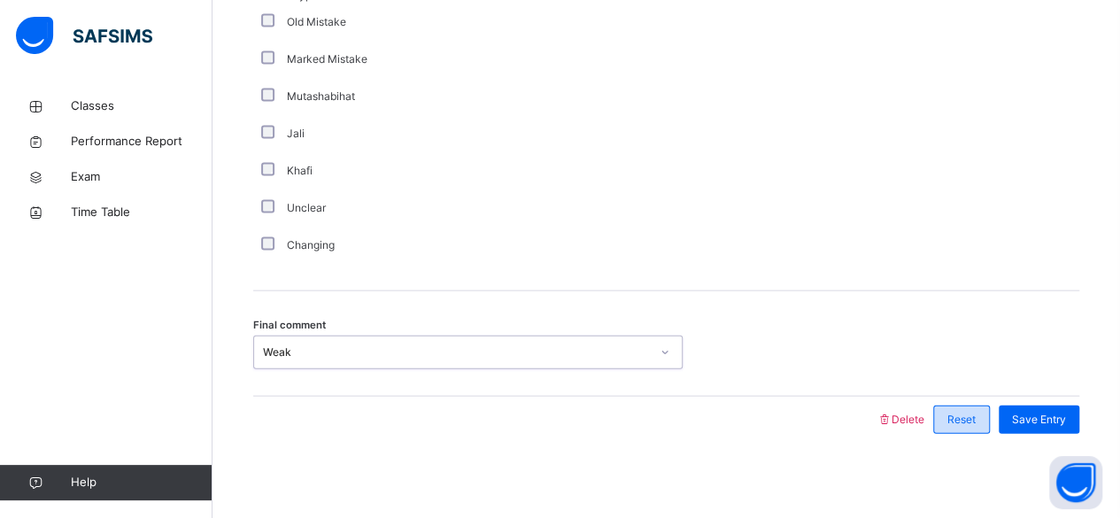
click at [970, 412] on span "Reset" at bounding box center [961, 420] width 28 height 16
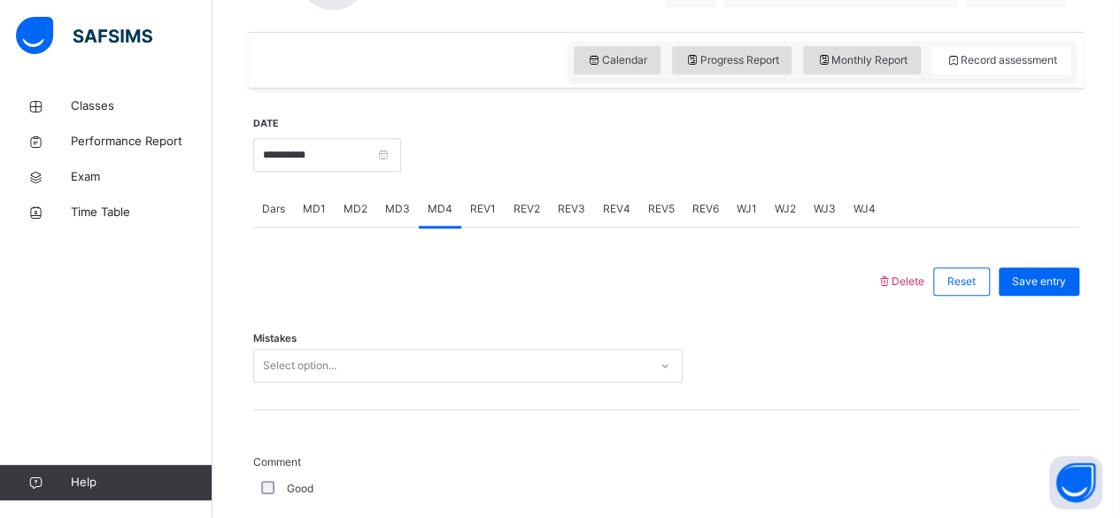
scroll to position [583, 0]
click at [490, 211] on span "REV1" at bounding box center [483, 209] width 26 height 16
click at [553, 208] on div "REV3" at bounding box center [571, 208] width 45 height 35
click at [609, 211] on span "REV4" at bounding box center [616, 209] width 27 height 16
click at [666, 218] on div "REV5" at bounding box center [661, 208] width 44 height 35
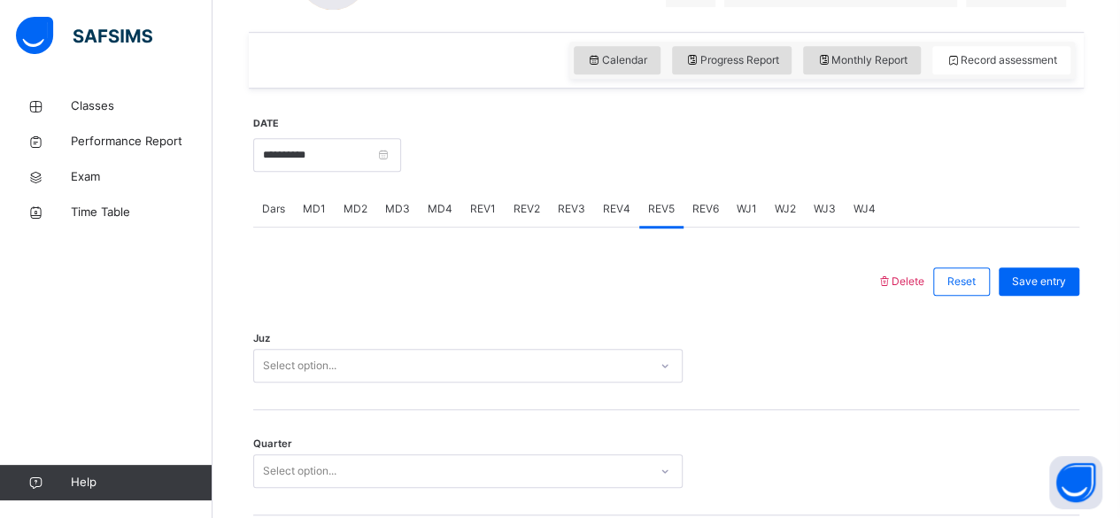
click at [750, 218] on div "WJ1" at bounding box center [747, 208] width 38 height 35
click at [805, 221] on div "WJ3" at bounding box center [825, 208] width 40 height 35
click at [870, 220] on div "WJ4" at bounding box center [865, 208] width 40 height 35
click at [615, 223] on div "REV4" at bounding box center [616, 208] width 45 height 35
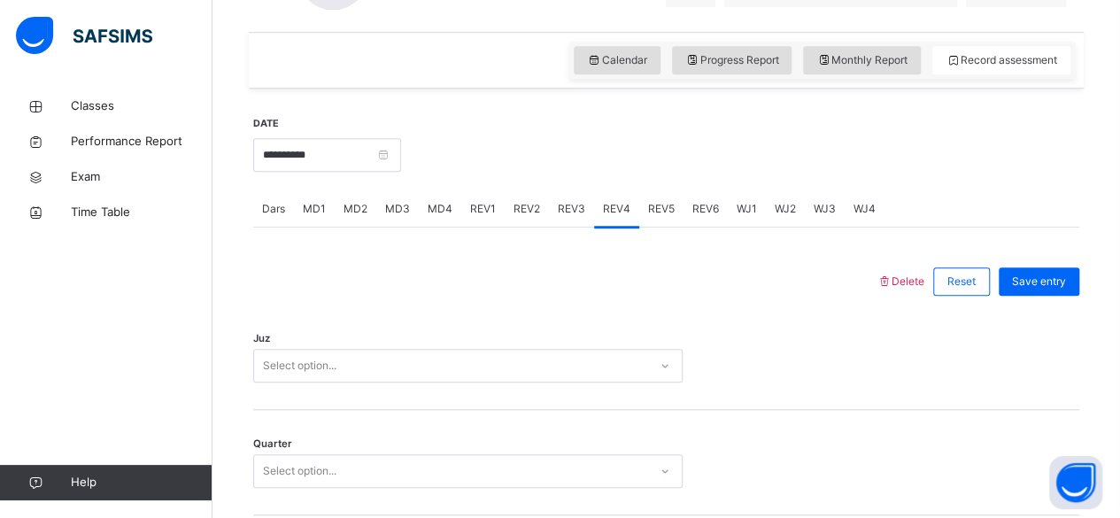
click at [556, 218] on div "REV3" at bounding box center [571, 208] width 45 height 35
click at [445, 197] on div "MD4" at bounding box center [440, 208] width 43 height 35
click at [279, 202] on span "Dars" at bounding box center [273, 209] width 23 height 16
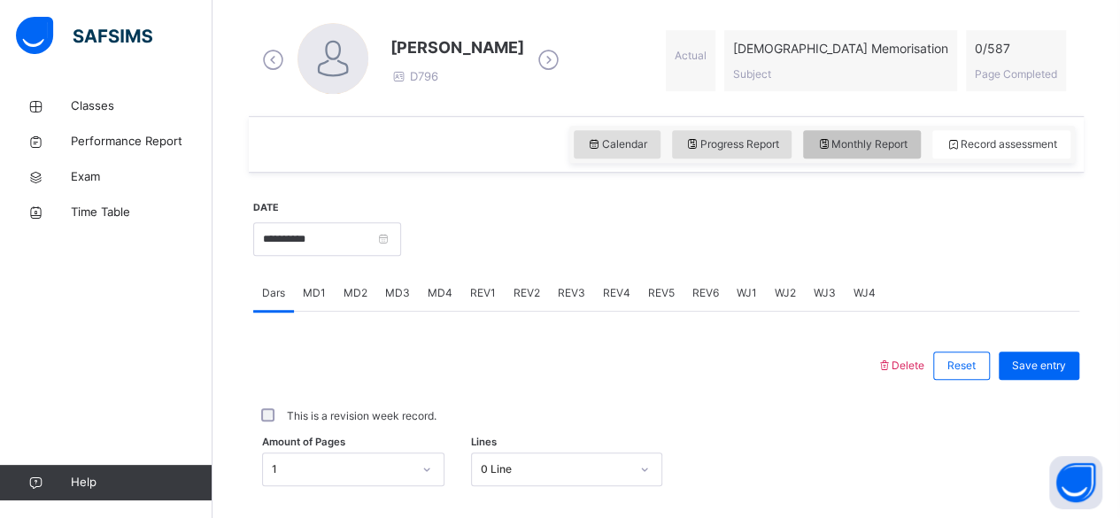
click at [863, 136] on span "Monthly Report" at bounding box center [861, 144] width 91 height 16
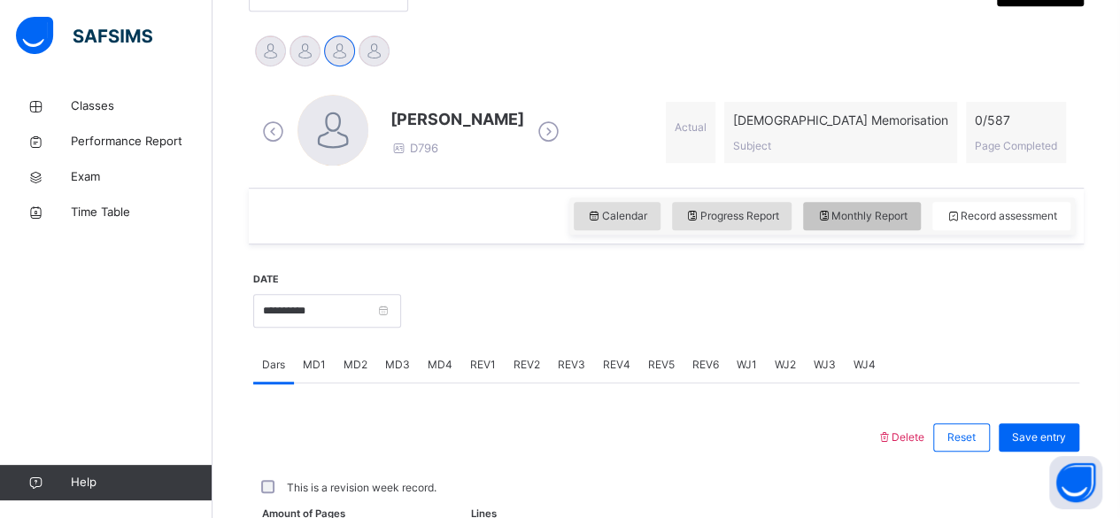
select select "****"
select select "*"
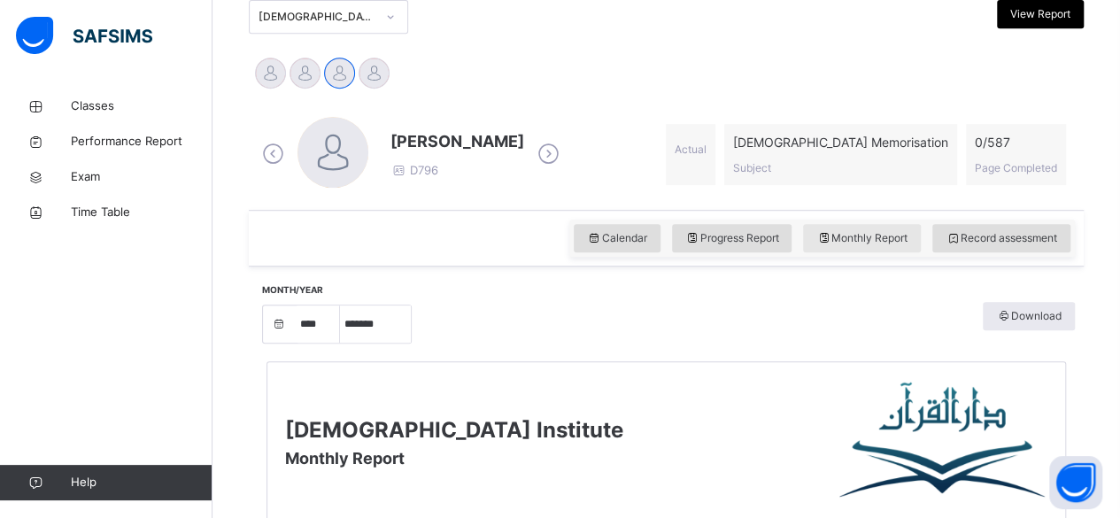
scroll to position [404, 0]
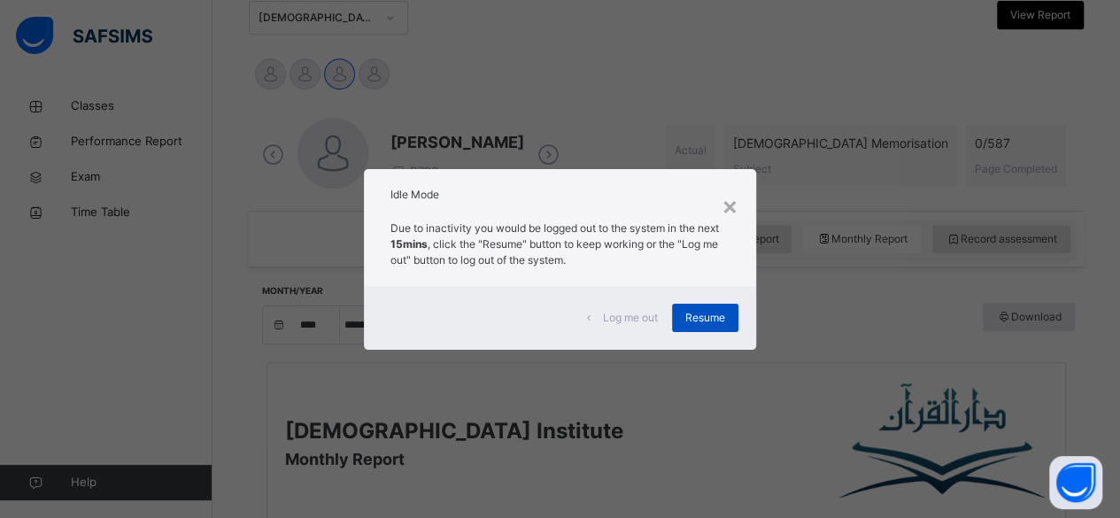
click at [683, 309] on div "Resume" at bounding box center [705, 318] width 66 height 28
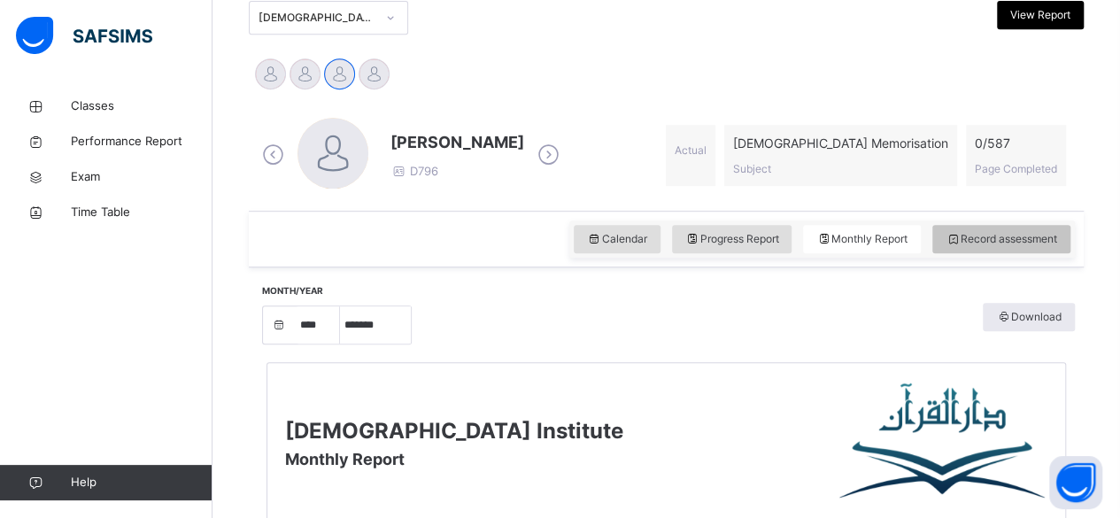
click at [1027, 244] on span "Record assessment" at bounding box center [1002, 239] width 112 height 16
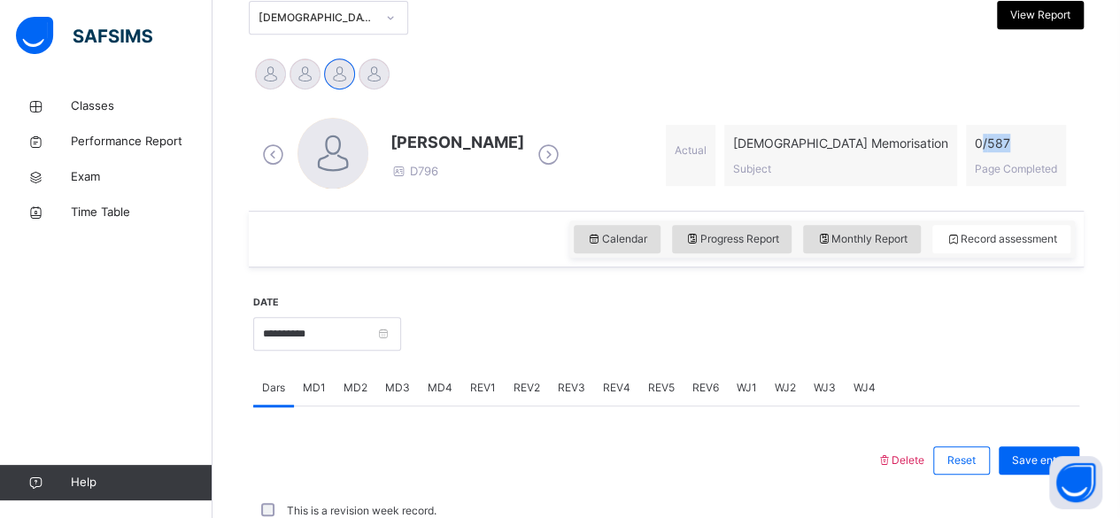
drag, startPoint x: 992, startPoint y: 135, endPoint x: 1024, endPoint y: 139, distance: 32.1
click at [1024, 139] on span "0 / 587" at bounding box center [1016, 143] width 82 height 19
copy span "/ 587"
click at [1001, 144] on span "0 / 587" at bounding box center [1016, 143] width 82 height 19
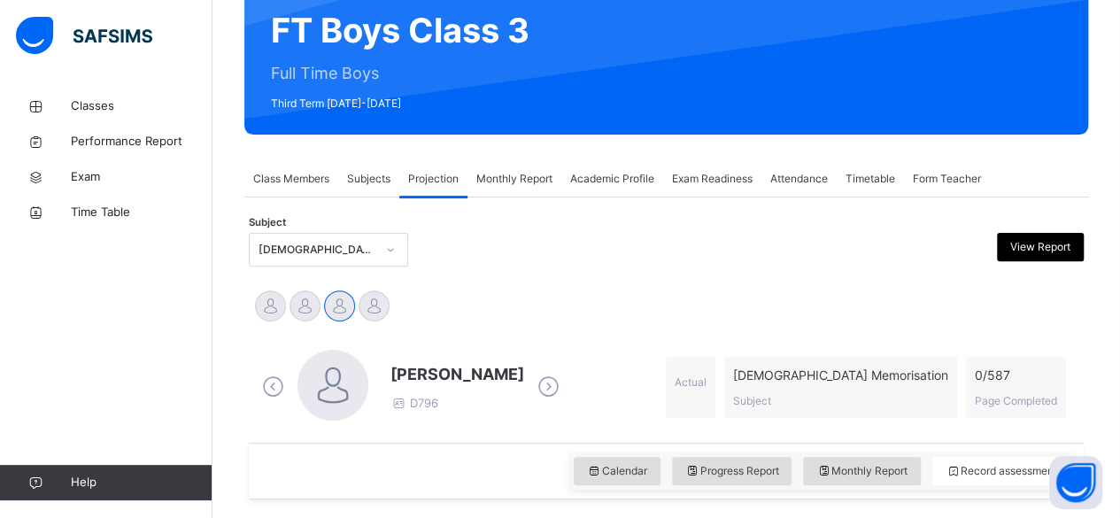
scroll to position [176, 0]
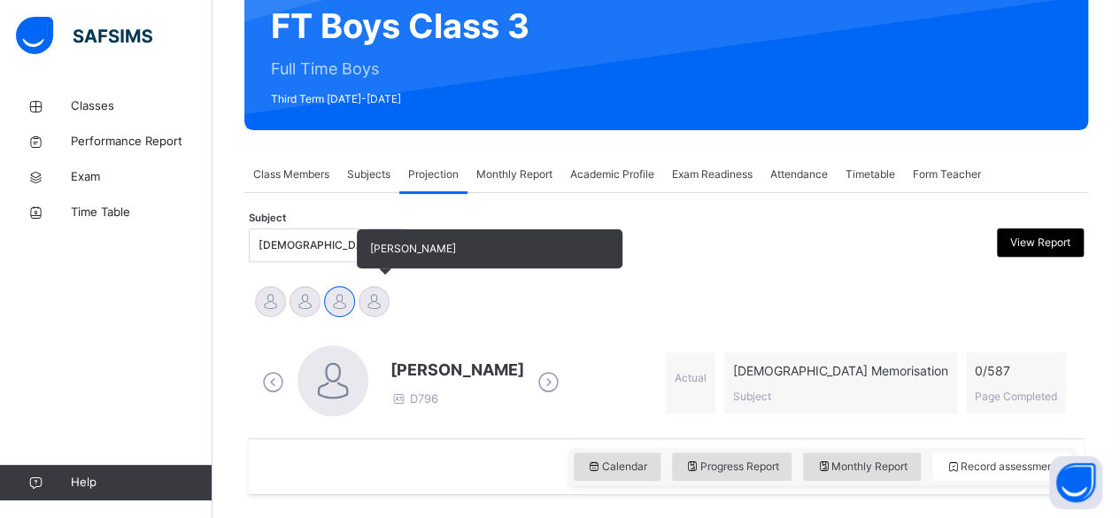
click at [378, 305] on div at bounding box center [374, 301] width 31 height 31
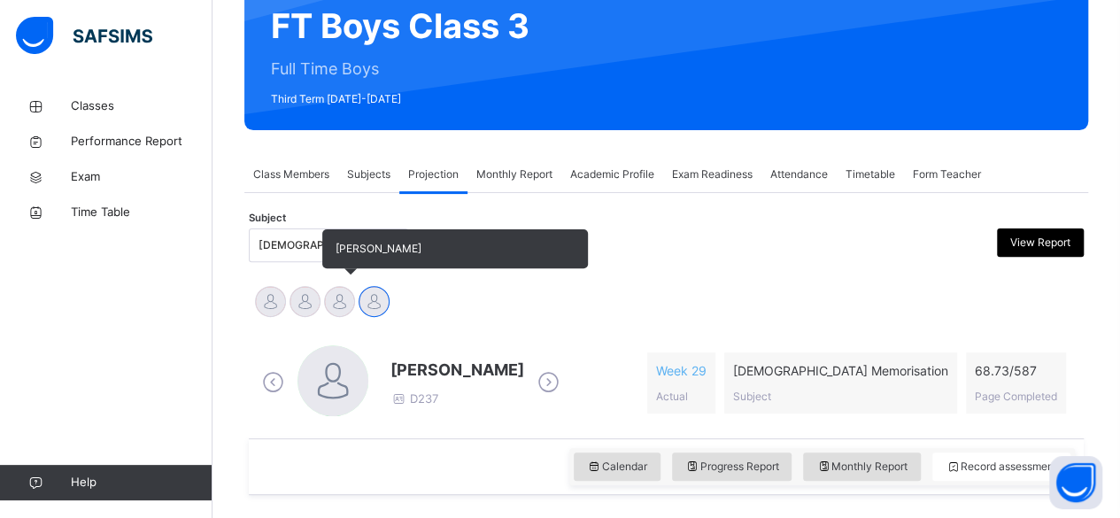
click at [331, 296] on div at bounding box center [339, 301] width 31 height 31
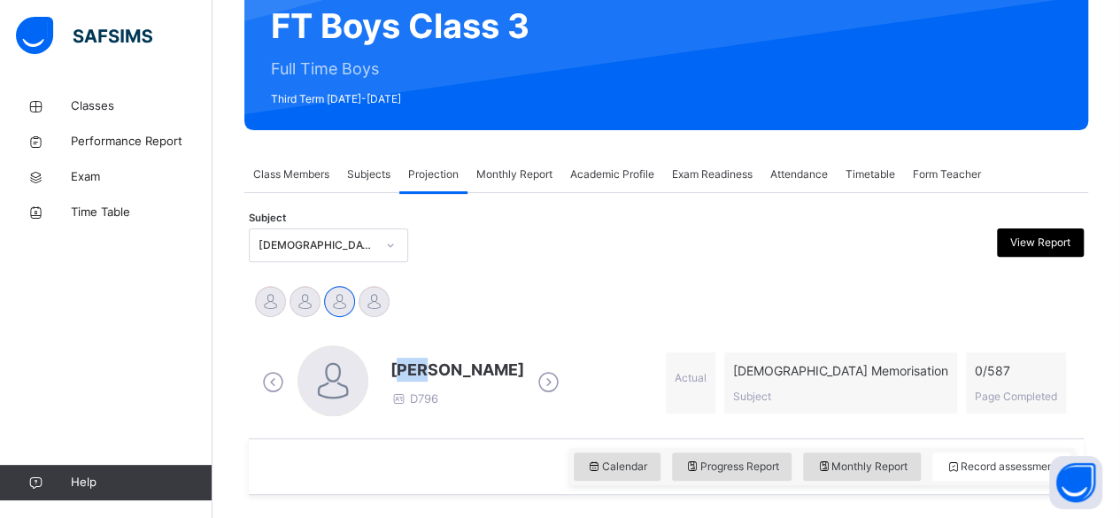
drag, startPoint x: 398, startPoint y: 369, endPoint x: 423, endPoint y: 366, distance: 25.0
click at [431, 366] on span "Ammar Osman" at bounding box center [457, 370] width 134 height 24
click at [396, 367] on span "Ammar Osman" at bounding box center [457, 370] width 134 height 24
drag, startPoint x: 394, startPoint y: 367, endPoint x: 403, endPoint y: 366, distance: 8.9
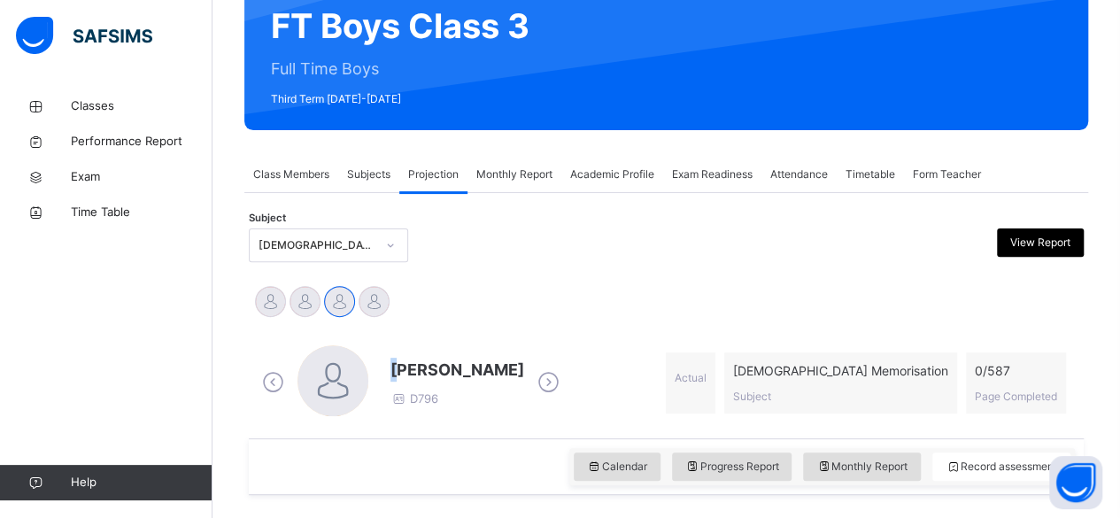
click at [403, 366] on span "Ammar Osman" at bounding box center [457, 370] width 134 height 24
click at [435, 369] on span "Ammar Osman" at bounding box center [457, 370] width 134 height 24
drag, startPoint x: 435, startPoint y: 369, endPoint x: 717, endPoint y: 340, distance: 284.0
click at [717, 340] on div "Ammar Osman D796 Actual Quran Memorisation Subject 0 / 587 Page Completed" at bounding box center [666, 383] width 826 height 102
click at [703, 323] on div "Abubakr Adem Ali Ahmed Selami Ammar Osman Ibrahim Haydar" at bounding box center [666, 304] width 835 height 48
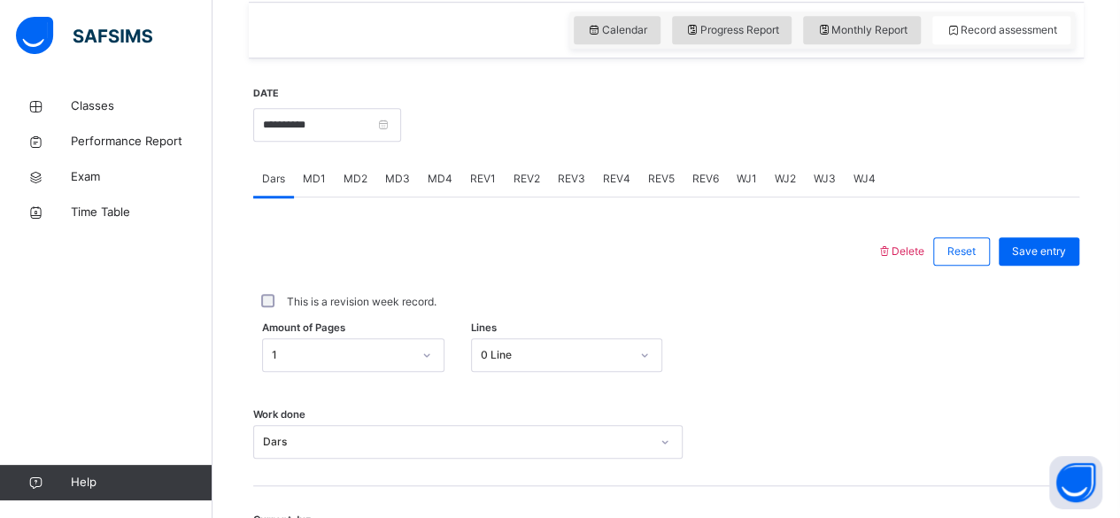
click at [792, 473] on div "Work done Dars" at bounding box center [666, 433] width 826 height 105
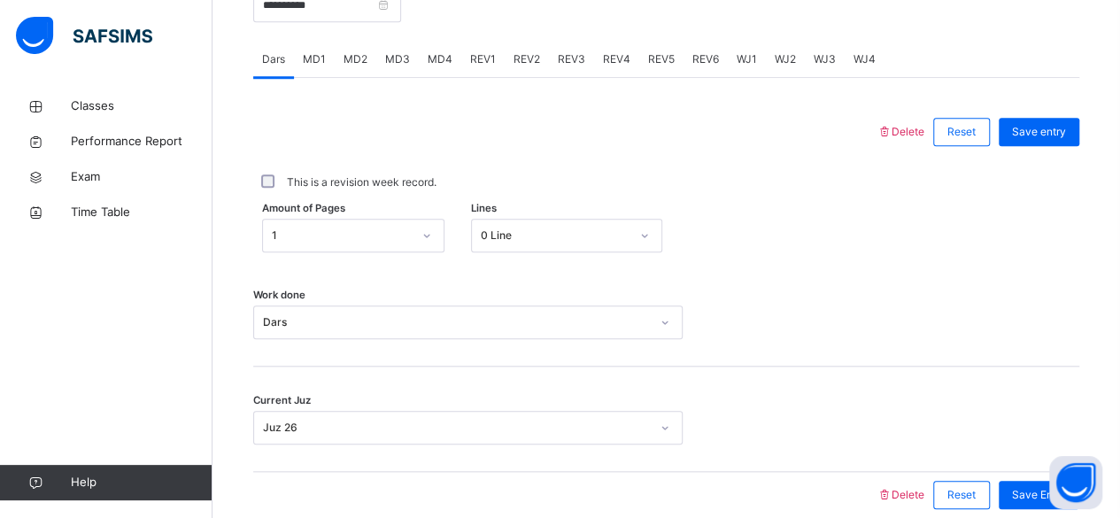
scroll to position [809, 0]
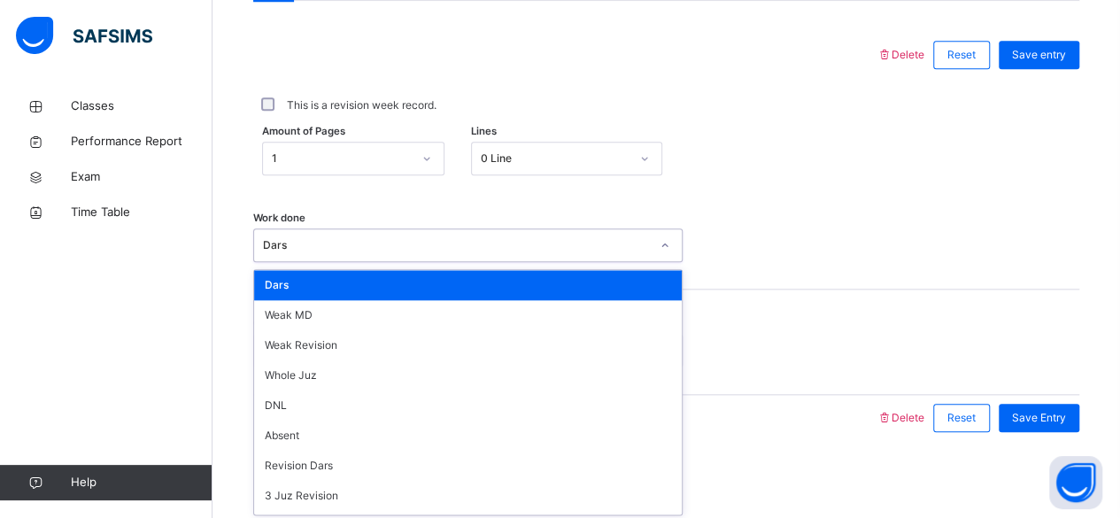
click at [804, 300] on div "Current Juz Juz 26" at bounding box center [666, 342] width 826 height 105
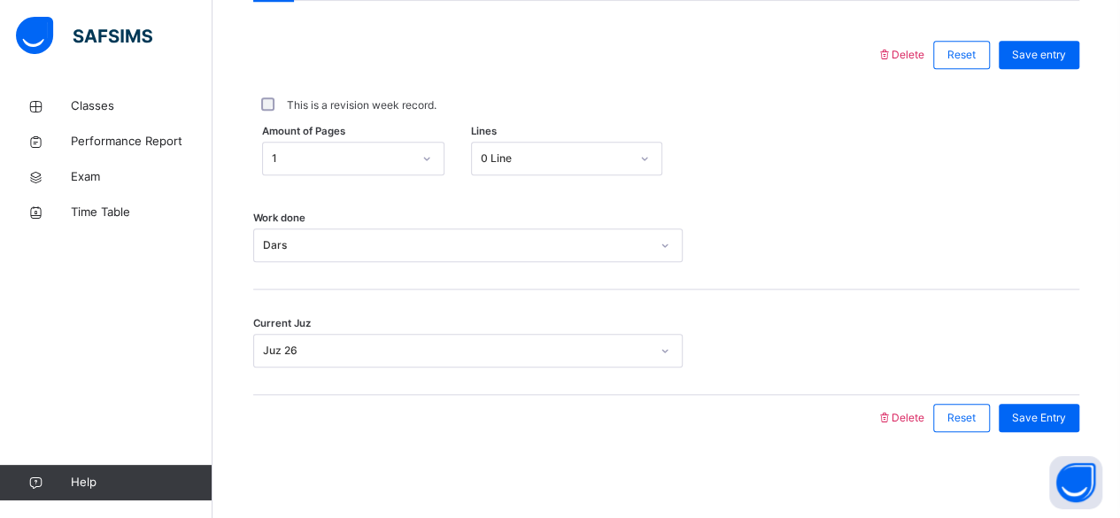
click at [294, 242] on div "Dars" at bounding box center [456, 245] width 387 height 16
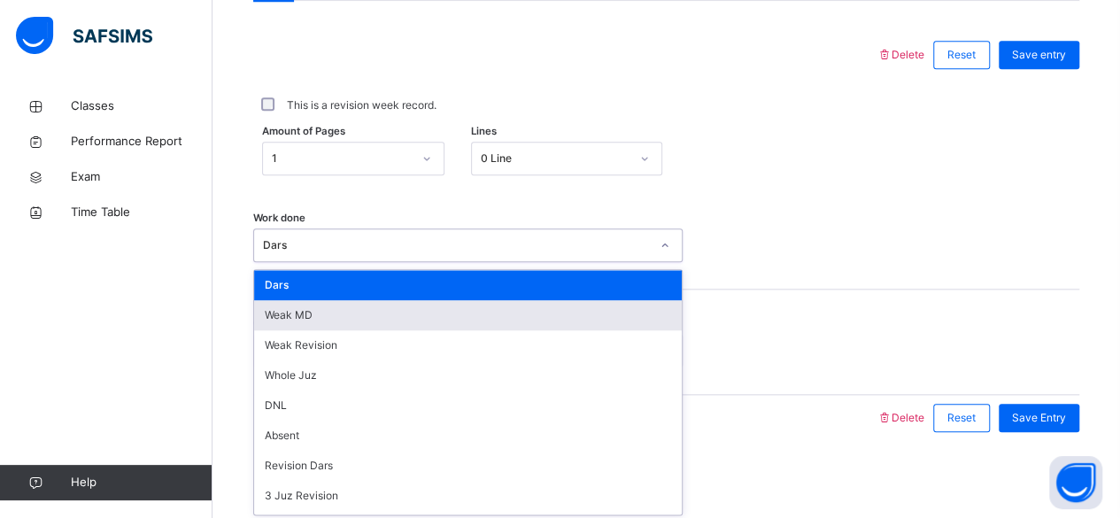
click at [295, 317] on div "Weak MD" at bounding box center [468, 315] width 428 height 30
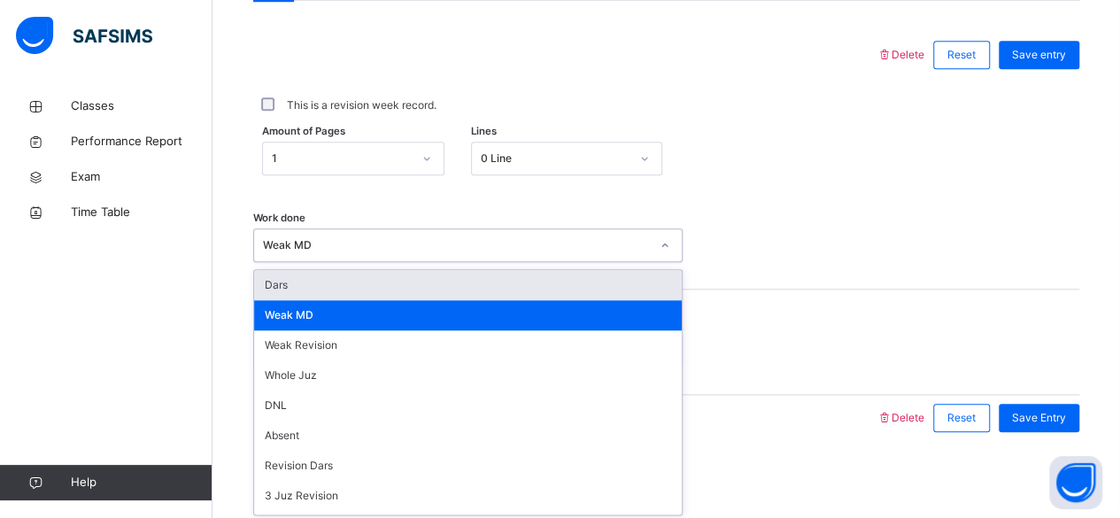
click at [297, 245] on div "Weak MD" at bounding box center [456, 245] width 387 height 16
click at [300, 274] on div "Dars" at bounding box center [468, 285] width 428 height 30
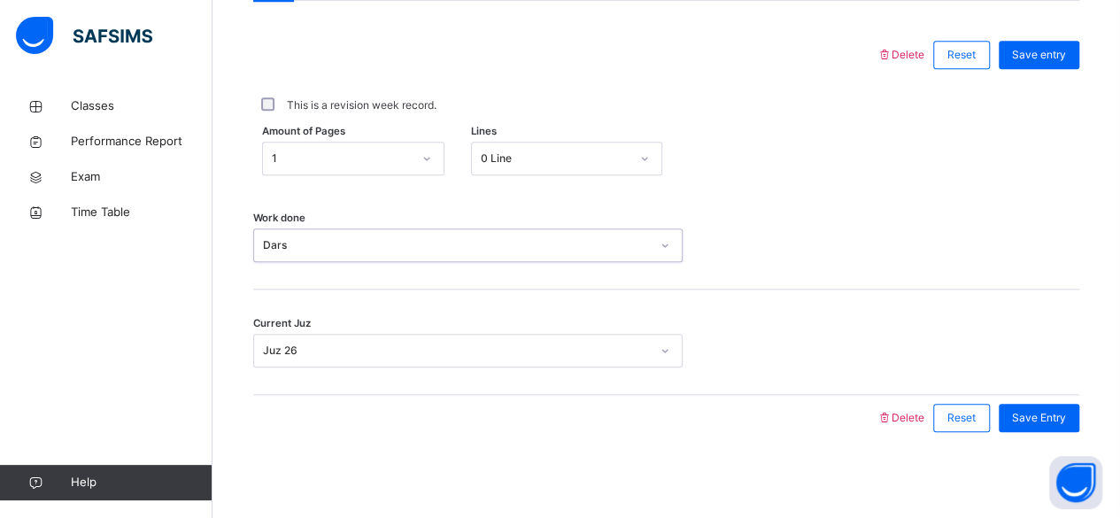
click at [298, 220] on span "Work done" at bounding box center [279, 218] width 52 height 15
click at [298, 241] on div "Dars" at bounding box center [456, 245] width 387 height 16
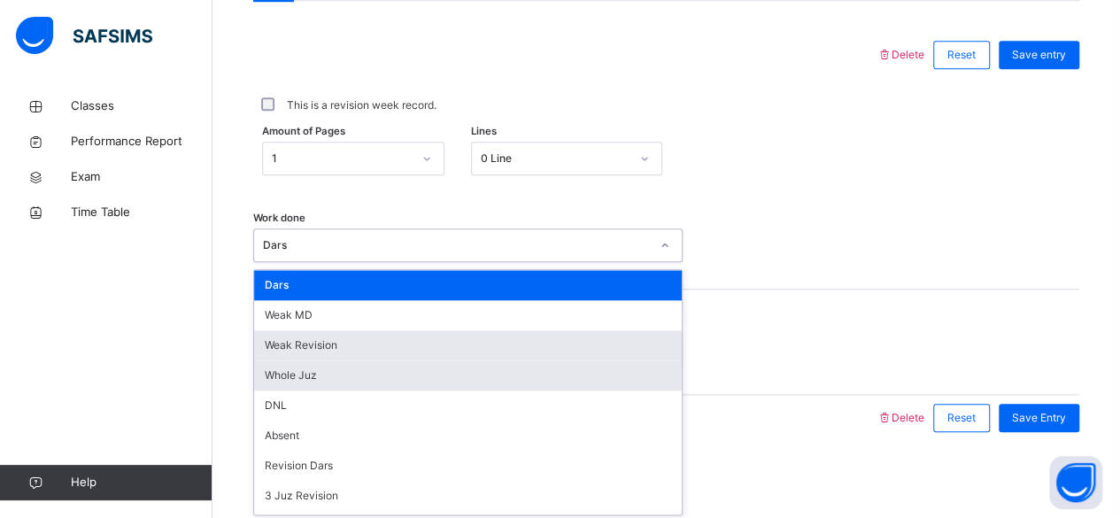
drag, startPoint x: 298, startPoint y: 342, endPoint x: 296, endPoint y: 360, distance: 18.7
click at [295, 359] on div "Dars Weak MD Weak Revision Whole Juz DNL Absent Revision Dars 3 Juz Revision 5 …" at bounding box center [468, 392] width 428 height 244
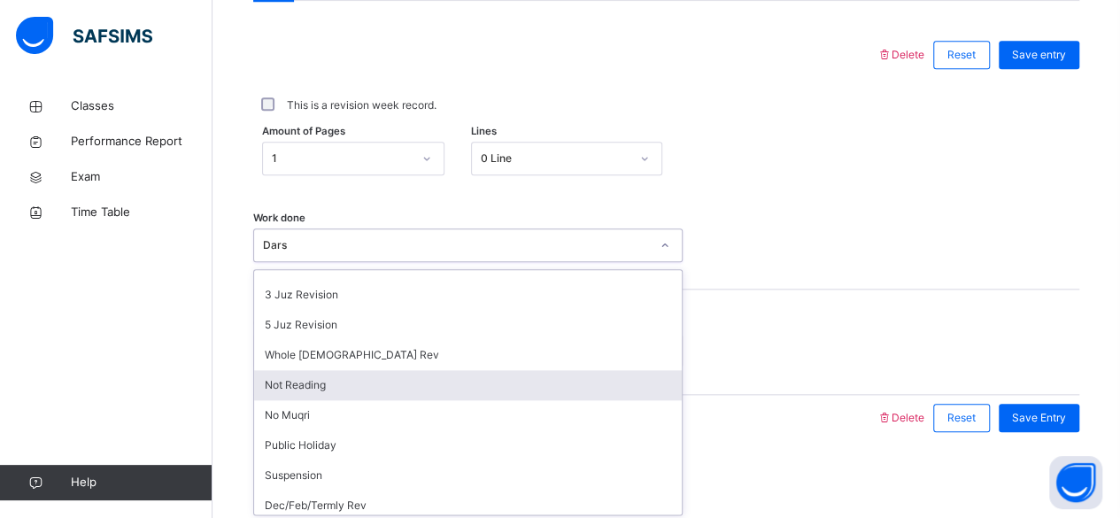
scroll to position [237, 0]
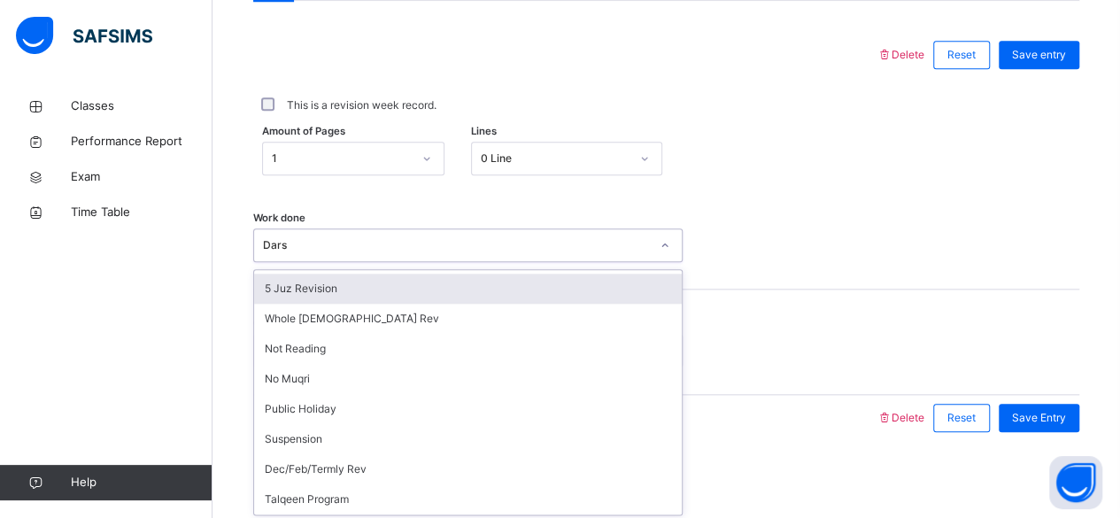
drag, startPoint x: 375, startPoint y: 259, endPoint x: 373, endPoint y: 248, distance: 10.8
click at [374, 258] on div "Dars" at bounding box center [467, 245] width 429 height 34
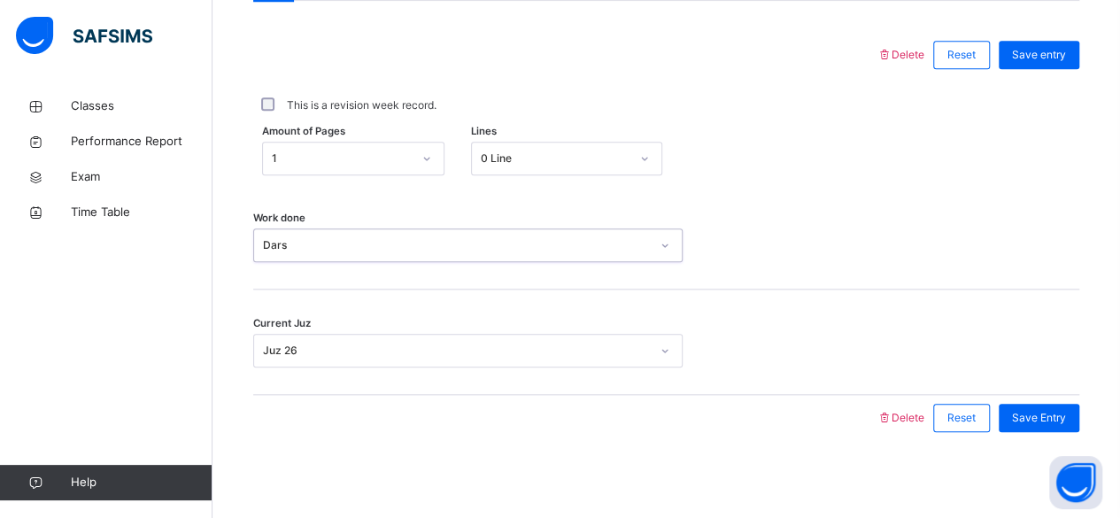
click at [775, 292] on div "Current Juz Juz 26" at bounding box center [666, 342] width 826 height 105
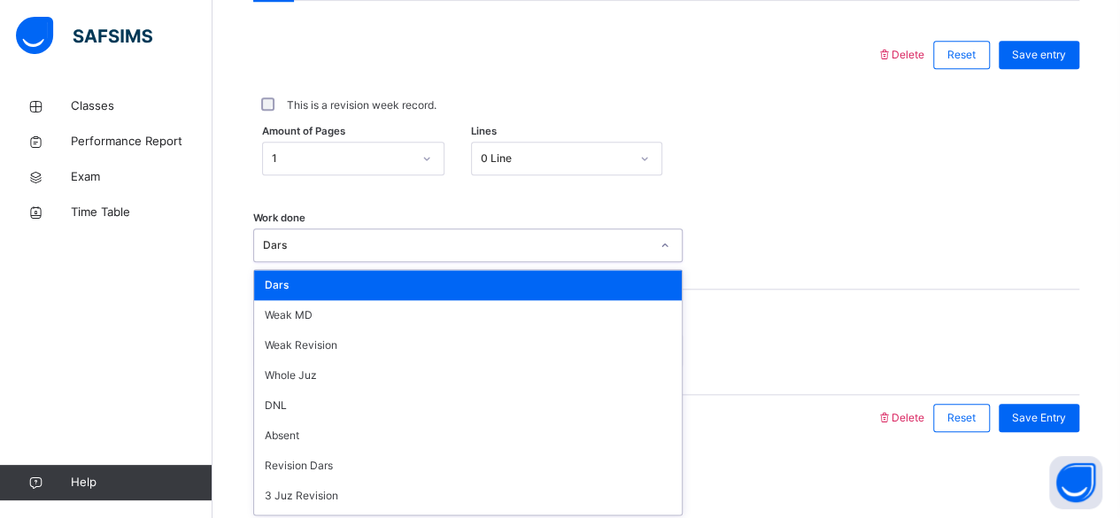
click at [295, 282] on div "Dars" at bounding box center [468, 285] width 428 height 30
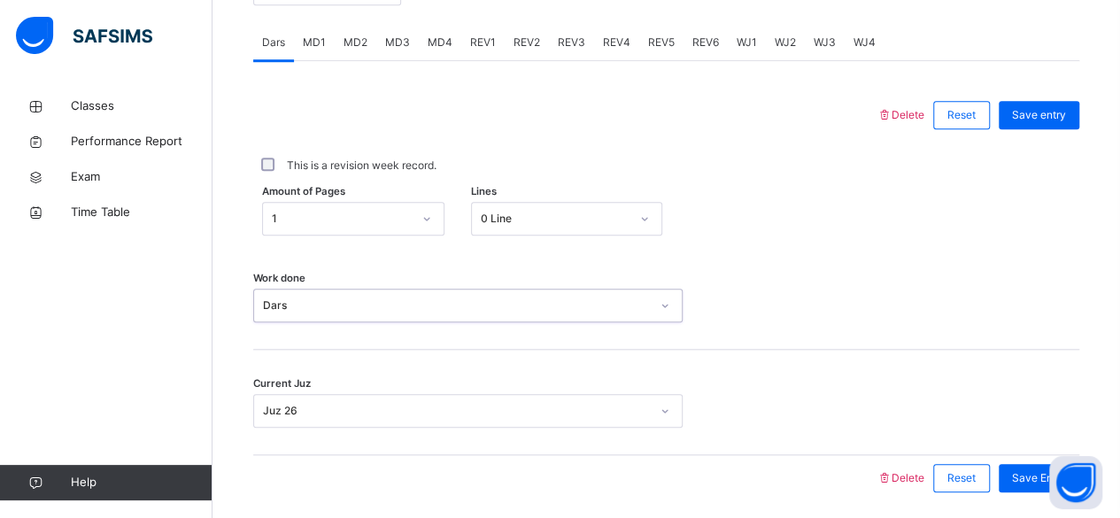
scroll to position [746, 0]
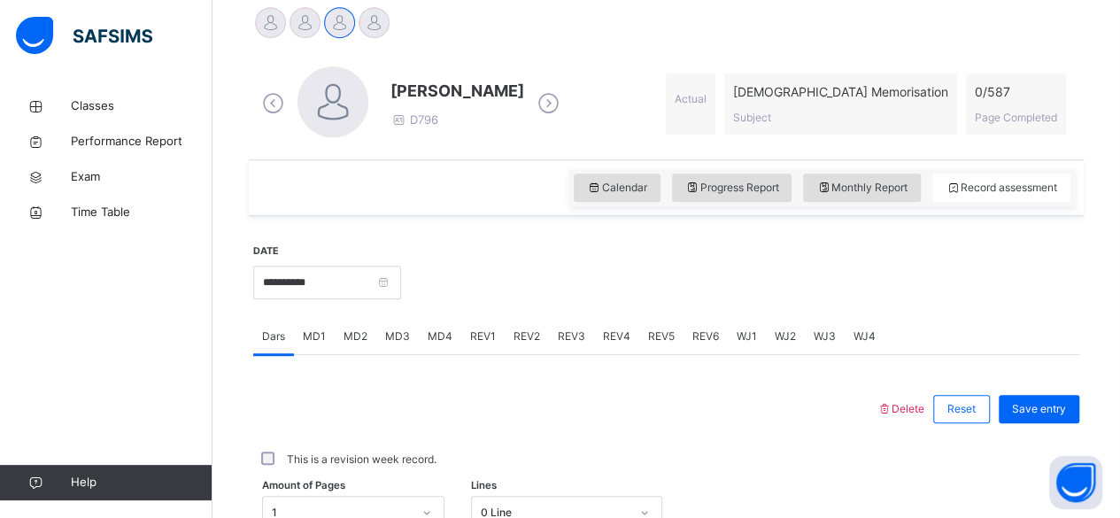
click at [684, 394] on div at bounding box center [565, 409] width 606 height 46
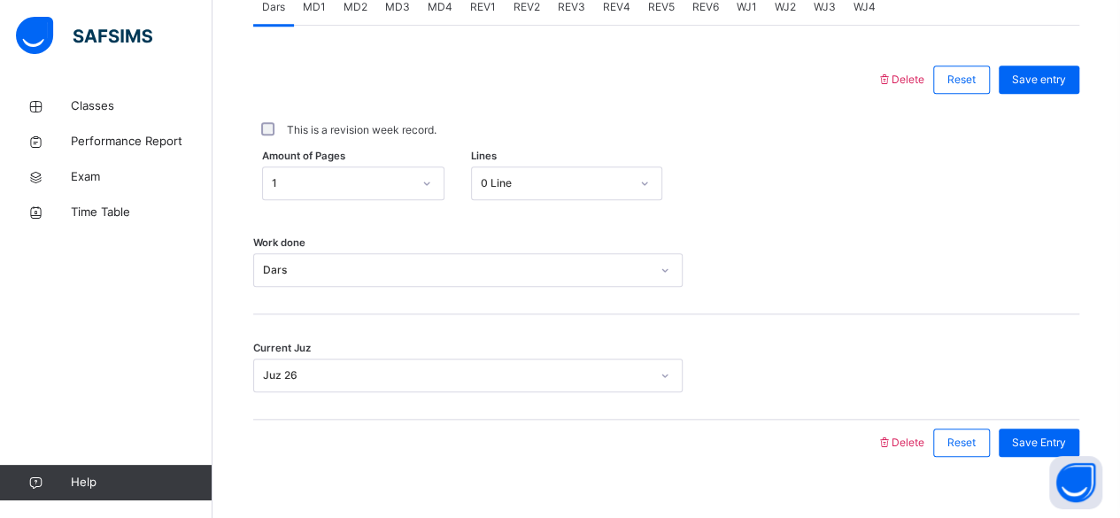
scroll to position [809, 0]
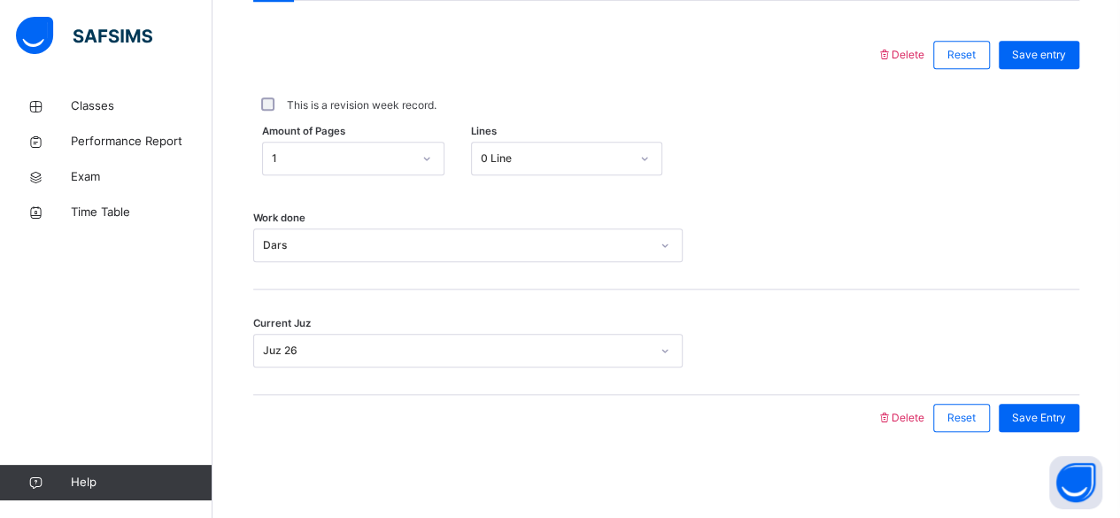
click at [744, 201] on div "Work done Dars" at bounding box center [666, 236] width 826 height 105
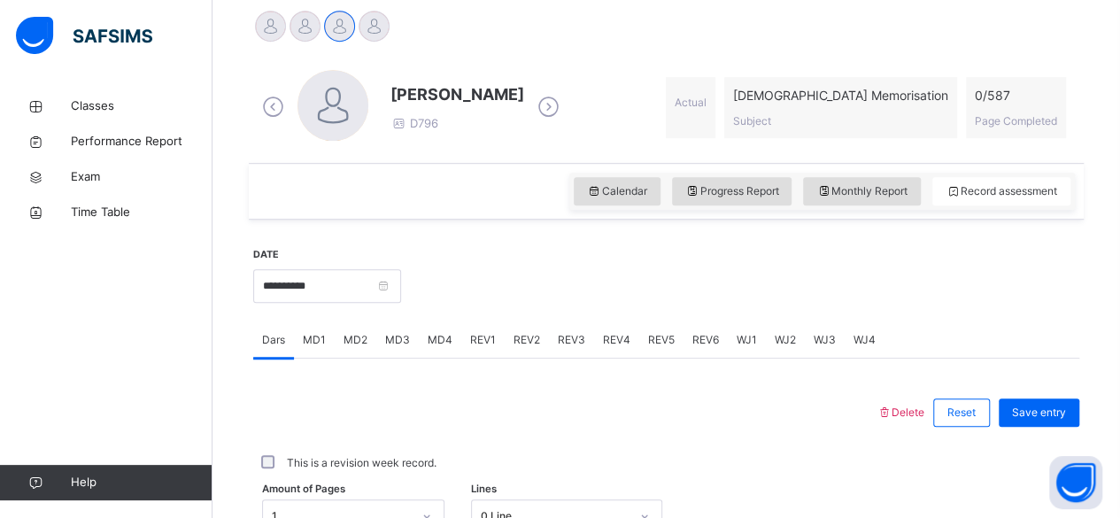
scroll to position [443, 0]
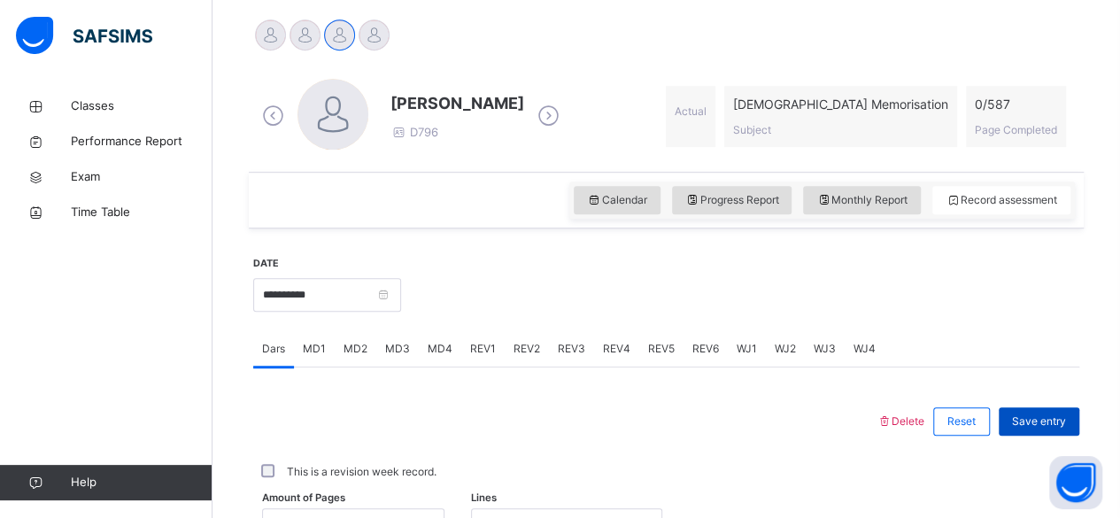
click at [1047, 427] on div "Save entry" at bounding box center [1039, 421] width 81 height 28
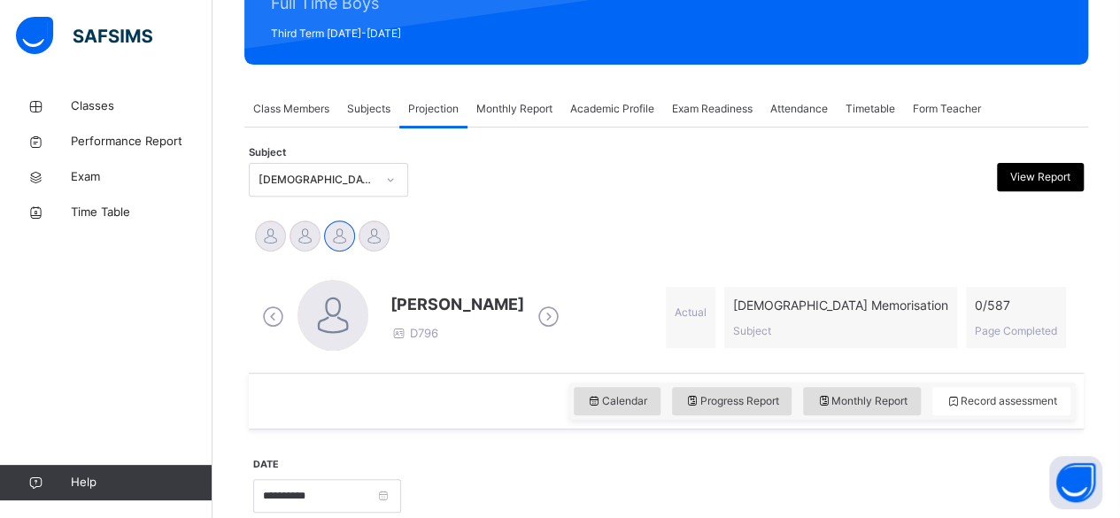
scroll to position [241, 0]
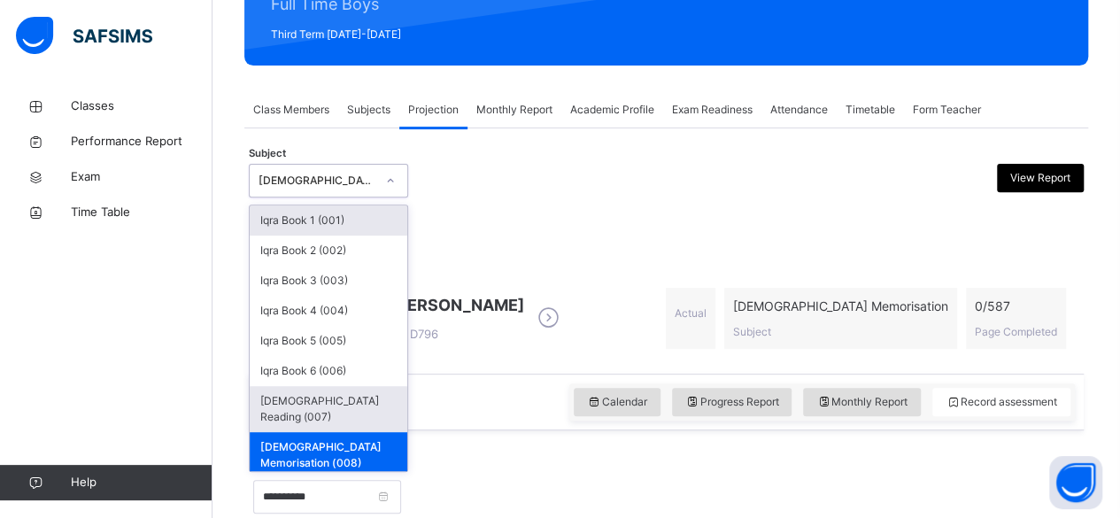
click at [308, 413] on div "Quran Reading (007)" at bounding box center [329, 409] width 158 height 46
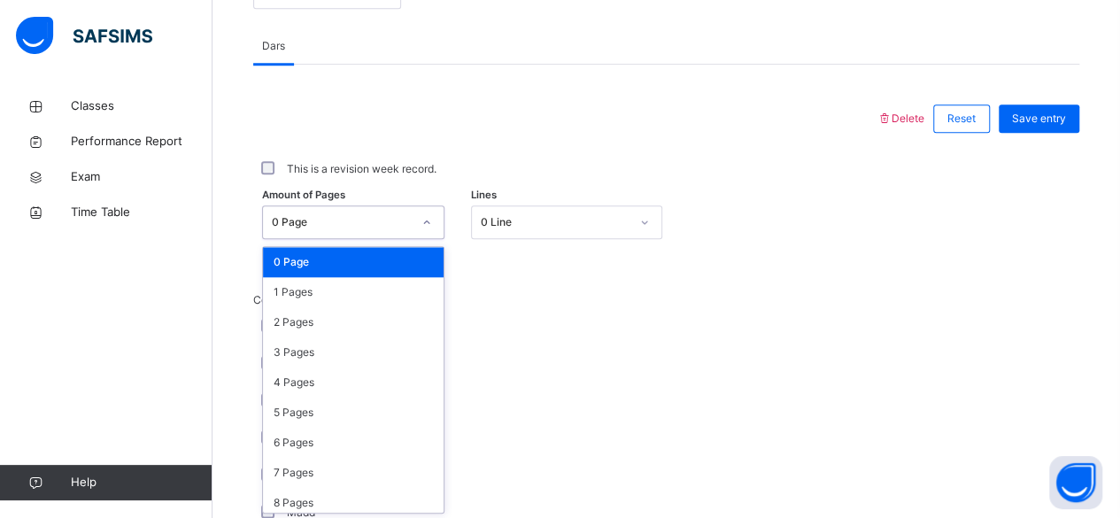
scroll to position [746, 0]
click at [280, 414] on div "5 Pages" at bounding box center [353, 413] width 181 height 30
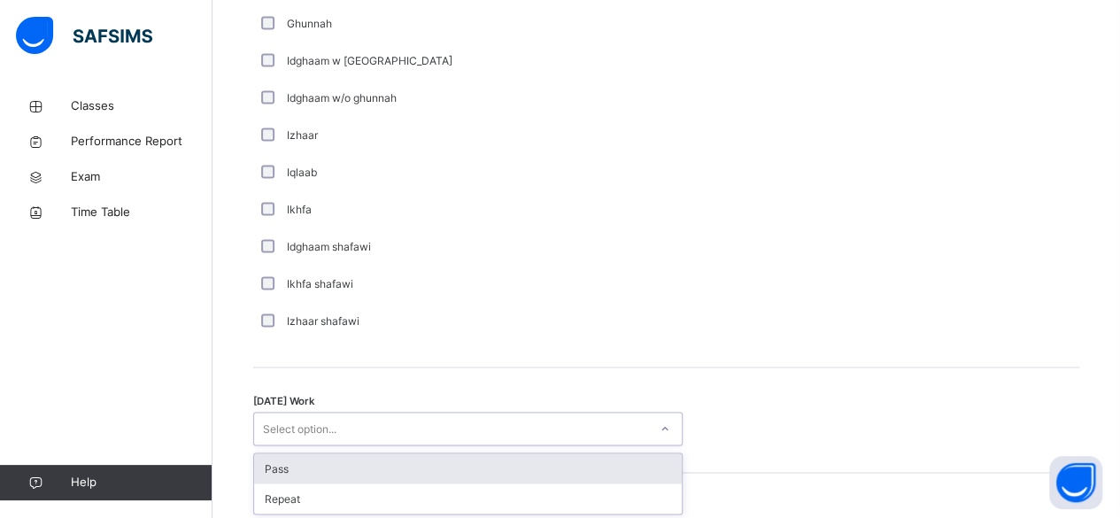
scroll to position [1272, 0]
click at [264, 473] on div "Pass" at bounding box center [468, 467] width 428 height 30
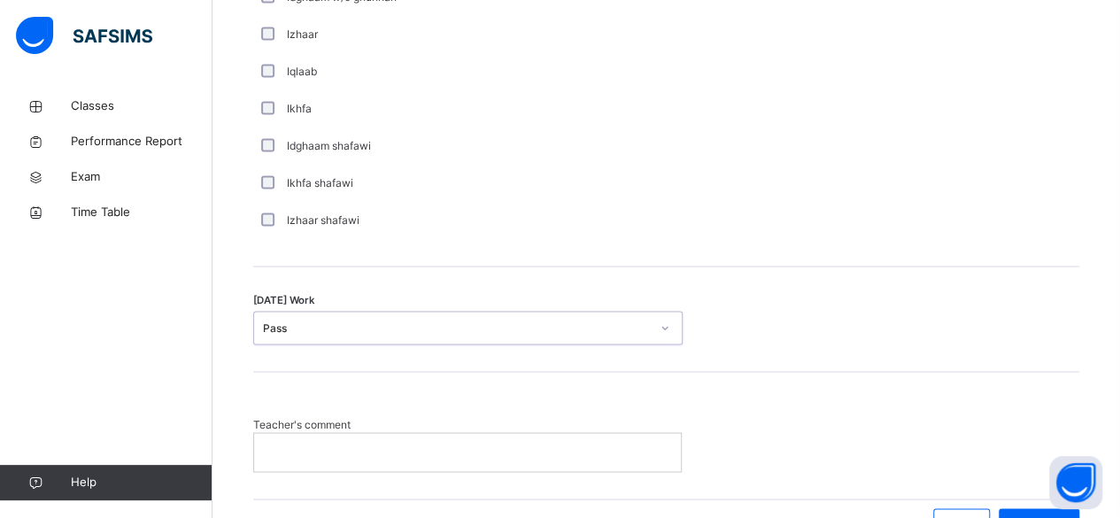
scroll to position [1475, 0]
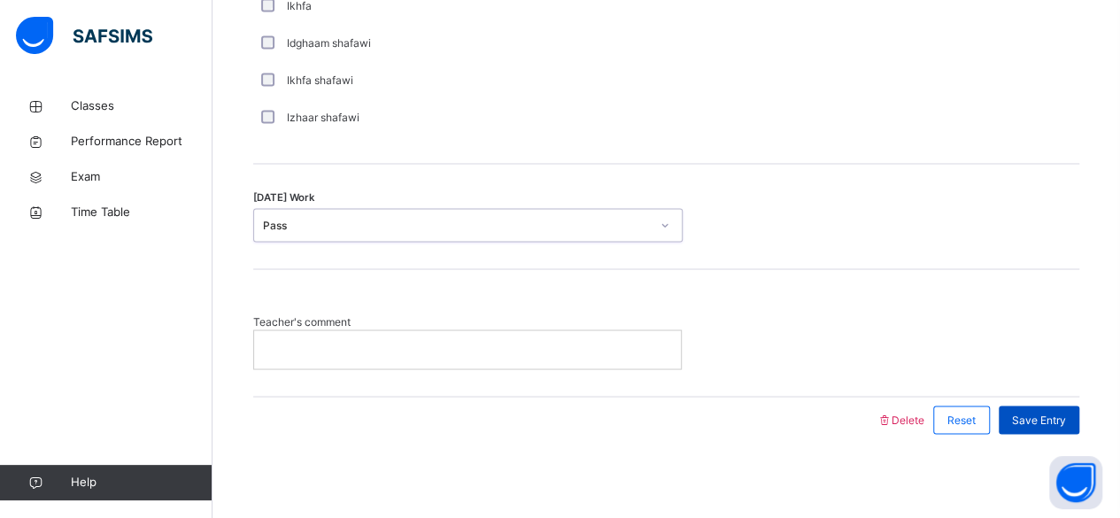
click at [1055, 425] on div "Save Entry" at bounding box center [1039, 420] width 81 height 28
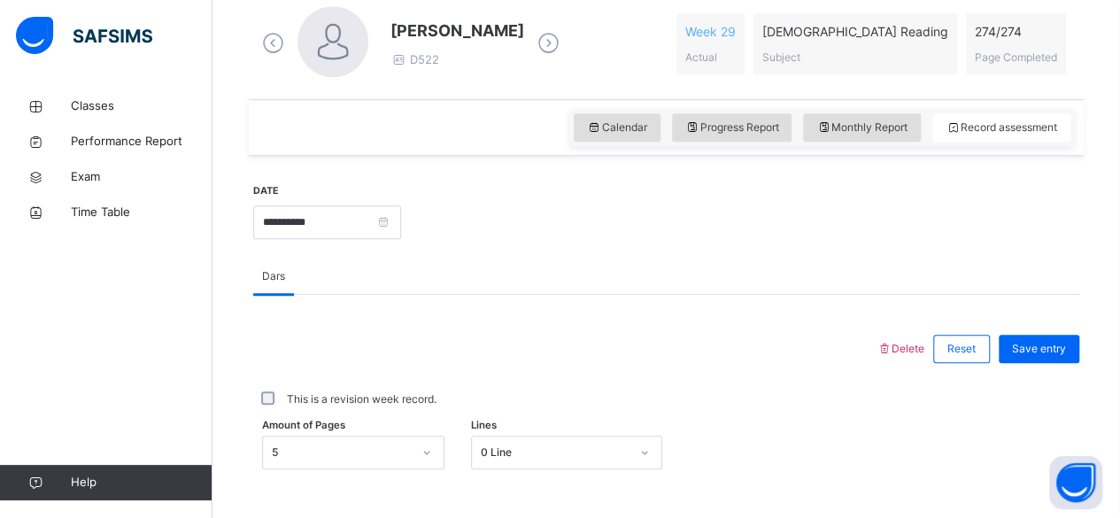
scroll to position [514, 0]
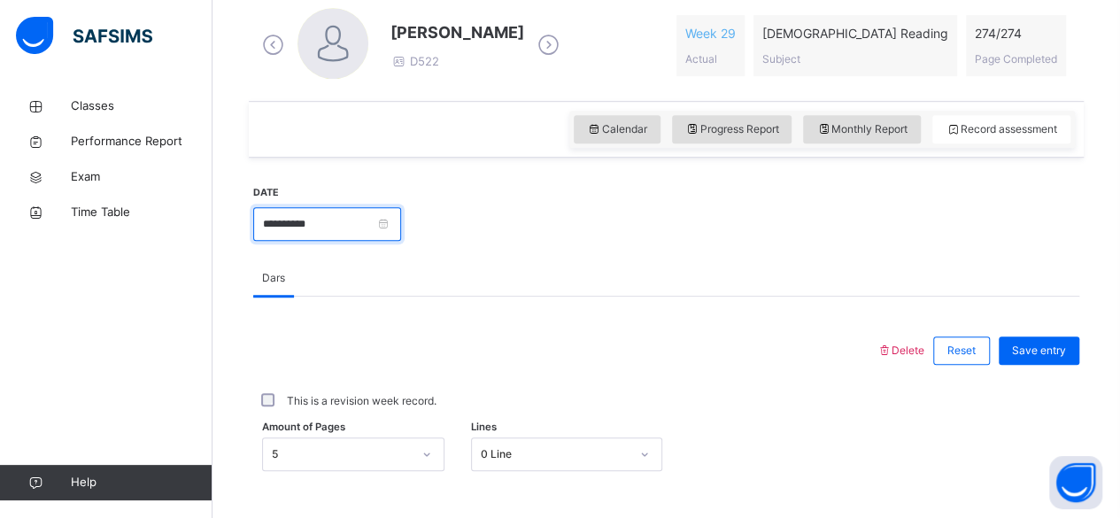
click at [327, 228] on input "**********" at bounding box center [327, 224] width 148 height 34
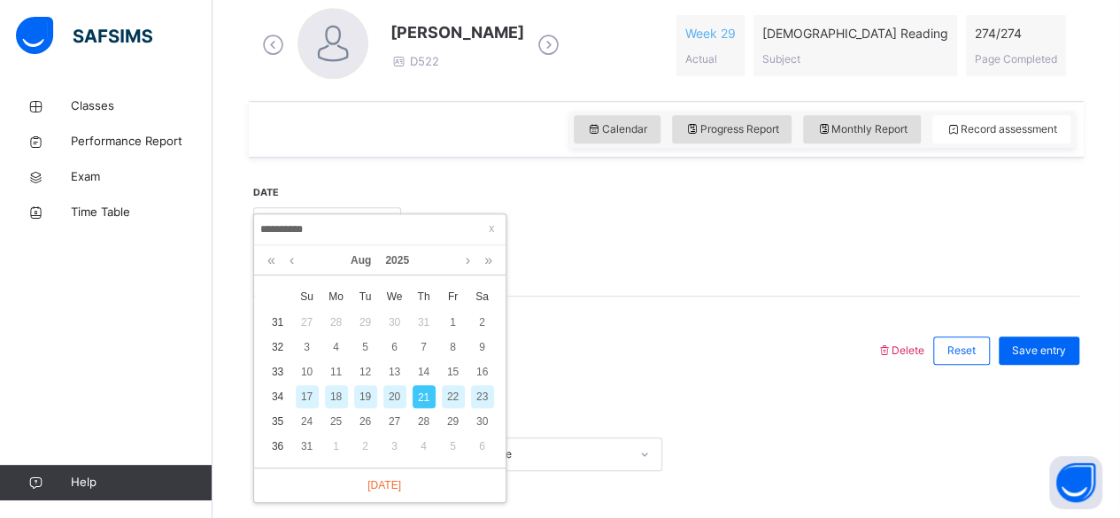
click at [397, 390] on div "20" at bounding box center [394, 396] width 23 height 23
type input "**********"
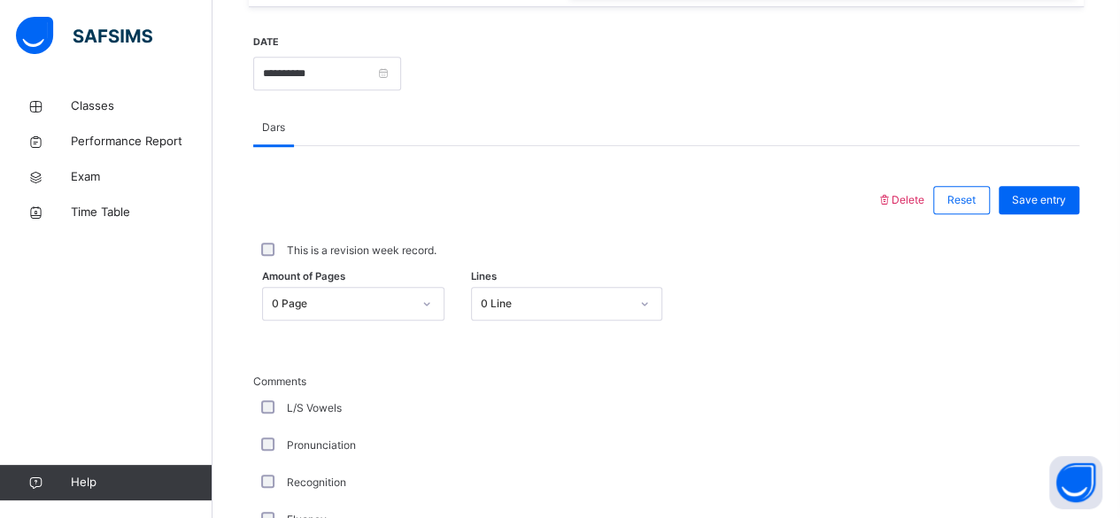
scroll to position [666, 0]
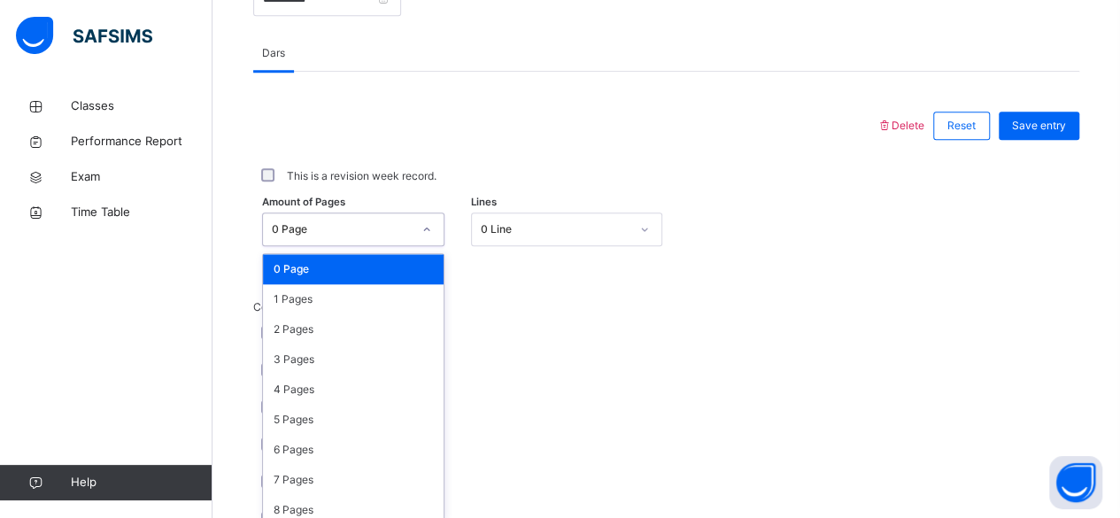
click at [364, 246] on div "option 0 Page focused, 1 of 275. 275 results available. Use Up and Down to choo…" at bounding box center [353, 230] width 182 height 34
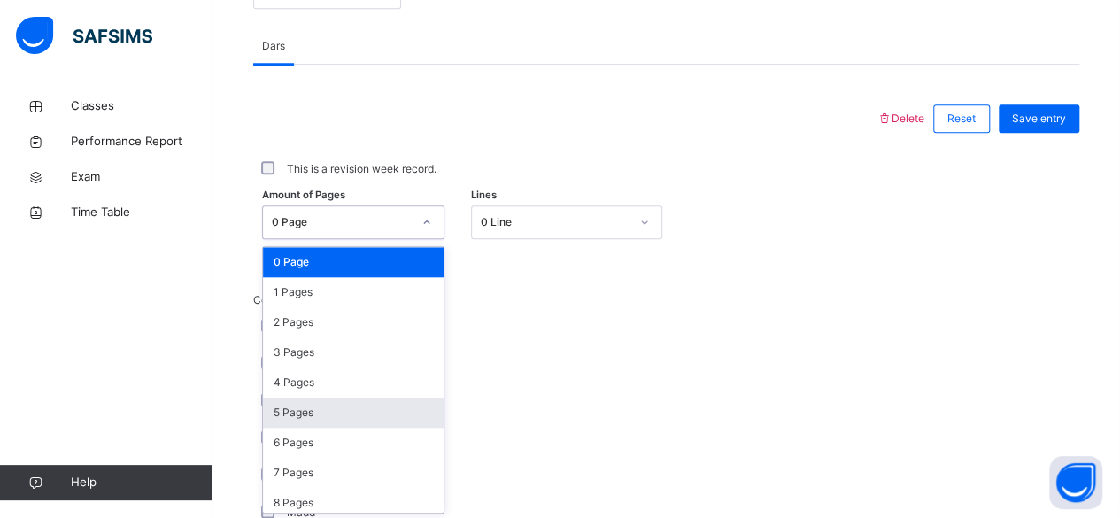
click at [369, 409] on div "5 Pages" at bounding box center [353, 413] width 181 height 30
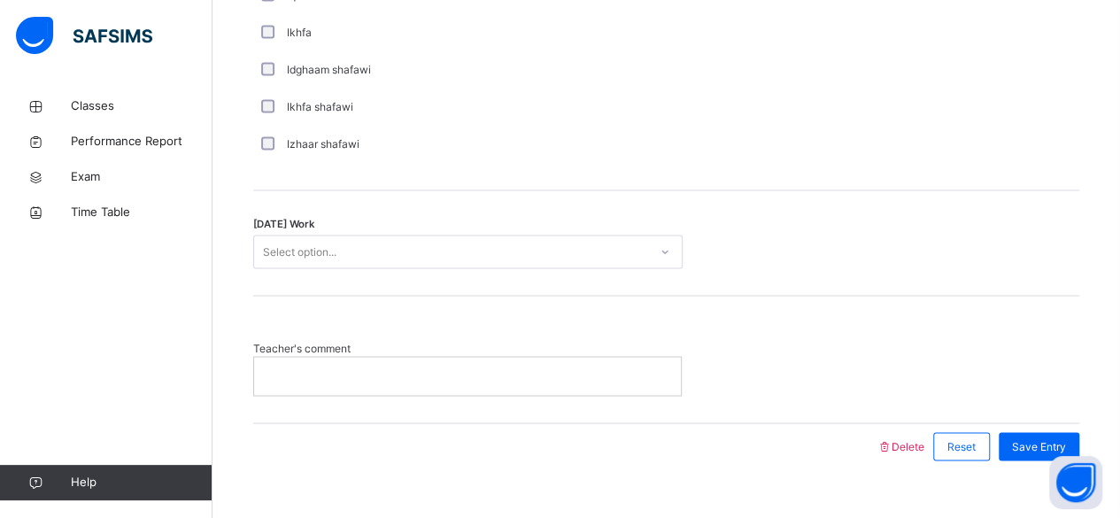
scroll to position [1475, 0]
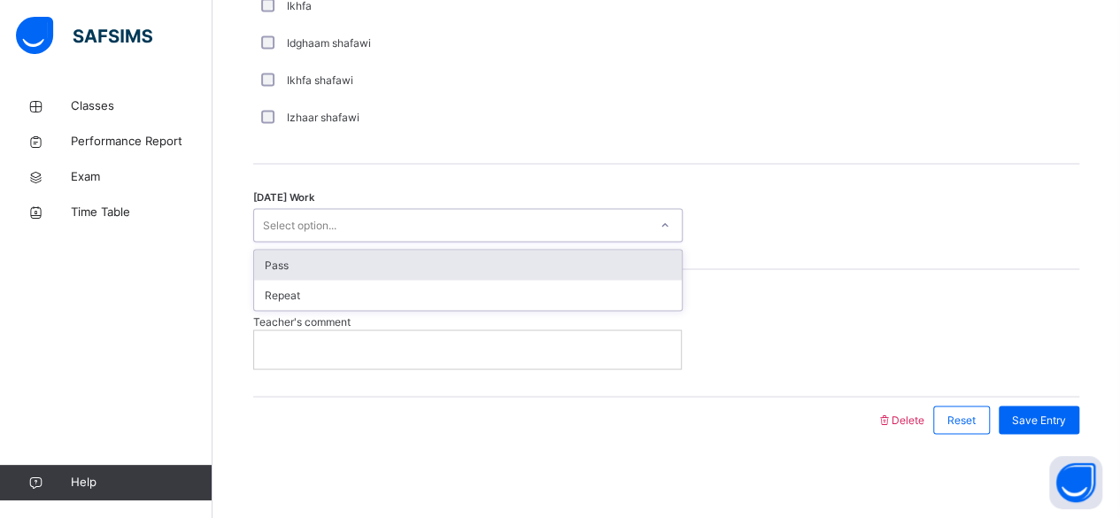
click at [398, 220] on div "Select option..." at bounding box center [451, 225] width 394 height 27
click at [429, 272] on div "Pass" at bounding box center [468, 265] width 428 height 30
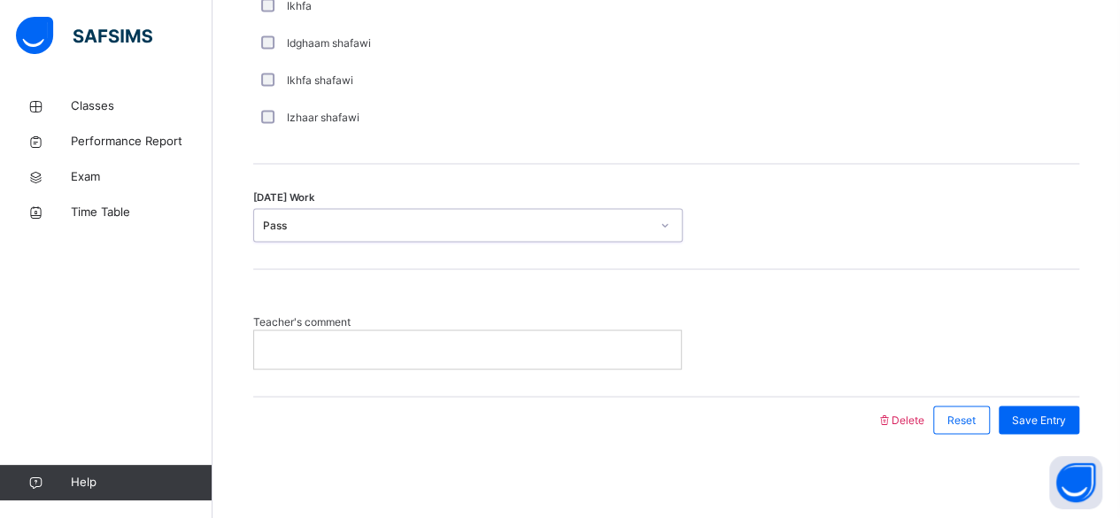
scroll to position [1473, 0]
click at [460, 360] on div at bounding box center [467, 350] width 427 height 37
click at [1054, 414] on span "Save Entry" at bounding box center [1039, 422] width 54 height 16
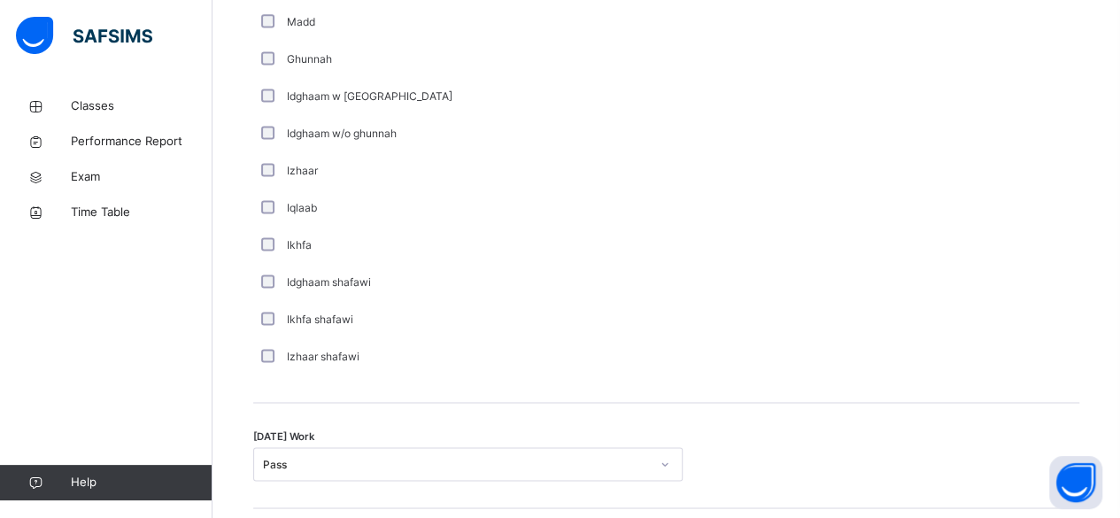
scroll to position [1475, 0]
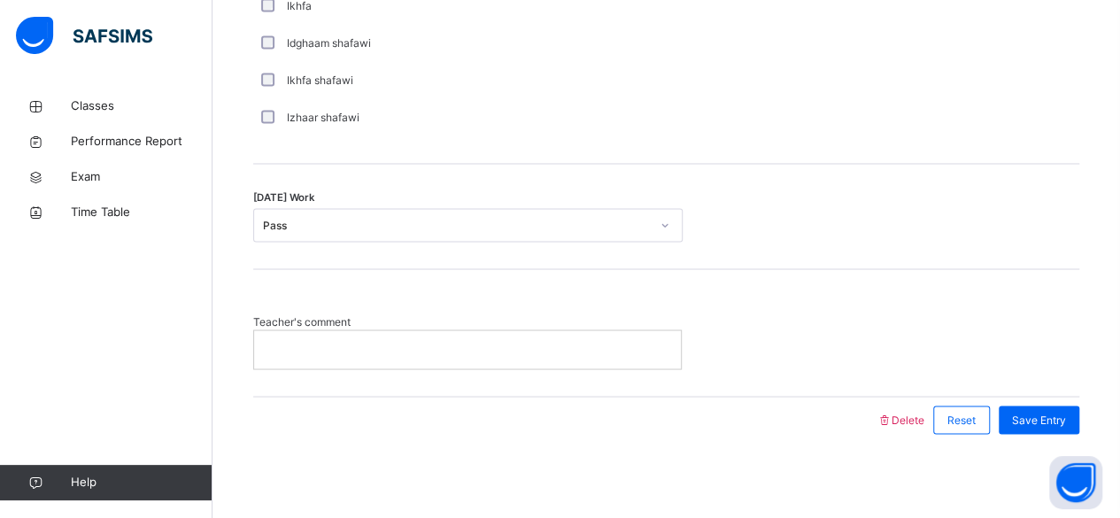
click at [603, 345] on p at bounding box center [467, 349] width 400 height 16
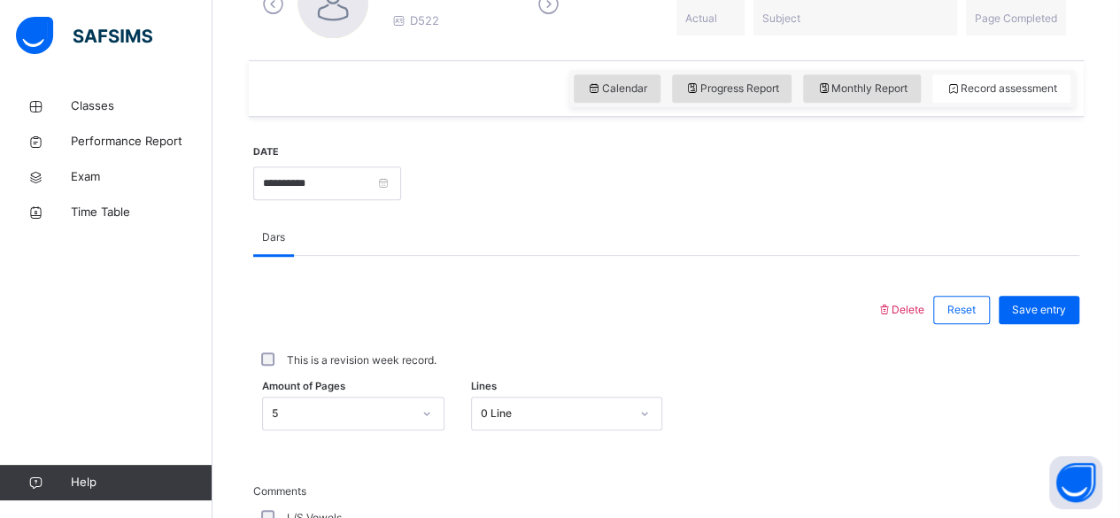
scroll to position [554, 0]
click at [1054, 307] on span "Save entry" at bounding box center [1039, 310] width 54 height 16
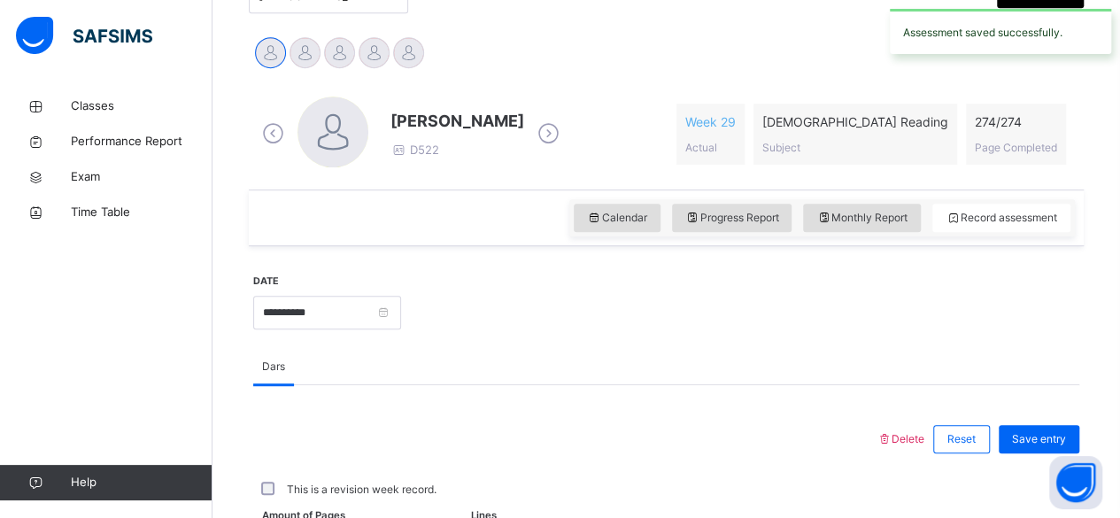
scroll to position [425, 0]
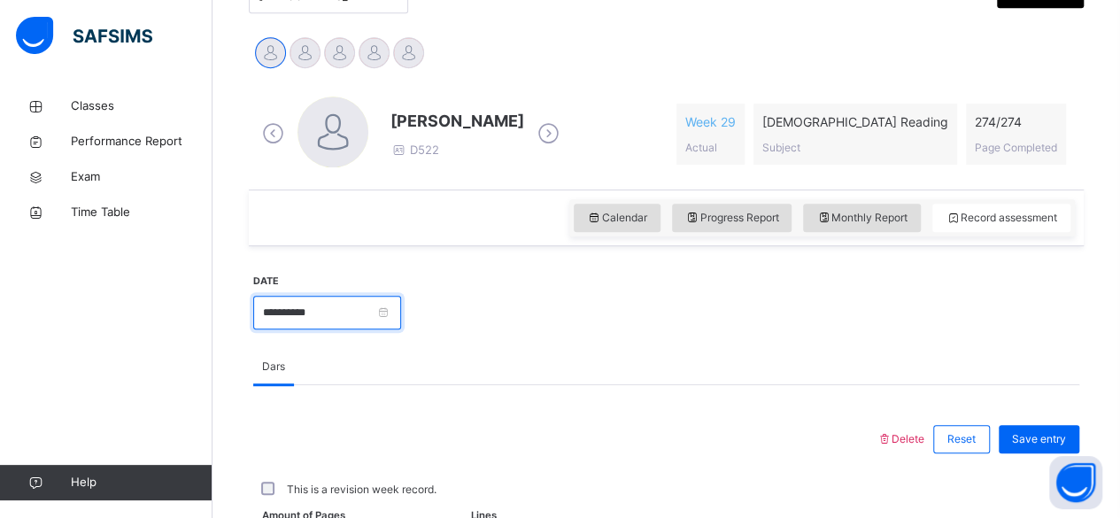
click at [342, 306] on input "**********" at bounding box center [327, 313] width 148 height 34
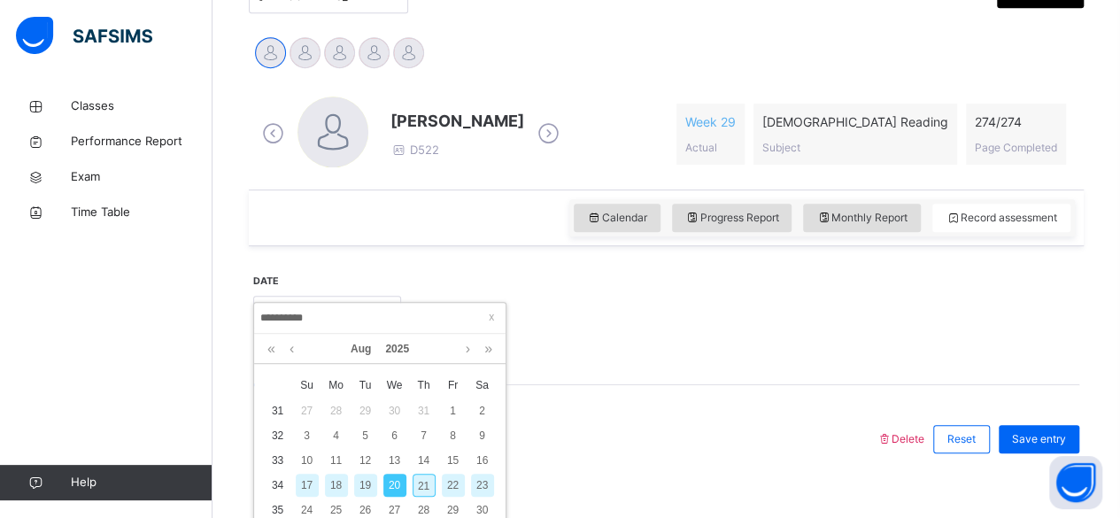
click at [421, 488] on div "21" at bounding box center [424, 485] width 23 height 23
type input "**********"
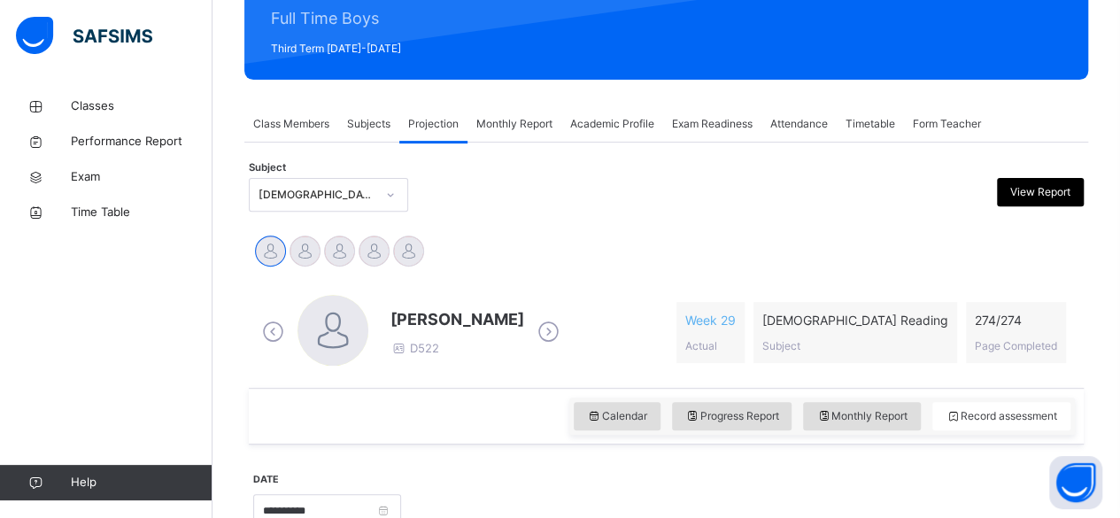
scroll to position [226, 0]
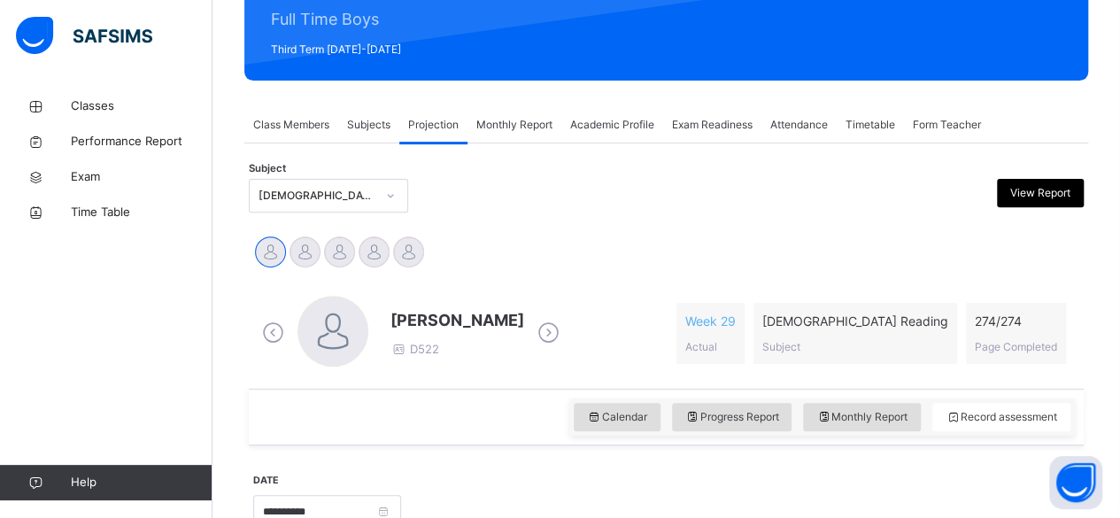
click at [509, 124] on span "Monthly Report" at bounding box center [514, 125] width 76 height 16
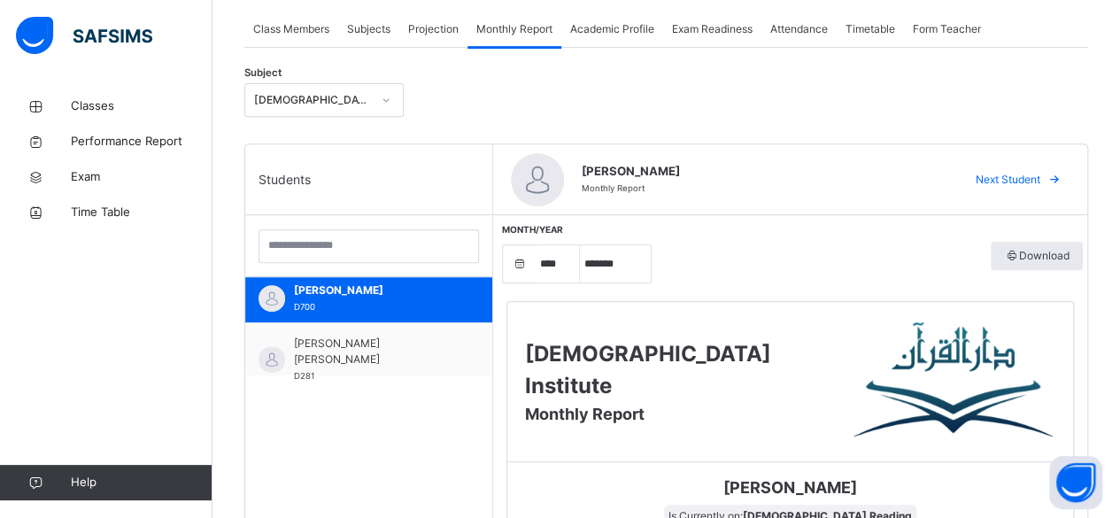
scroll to position [322, 0]
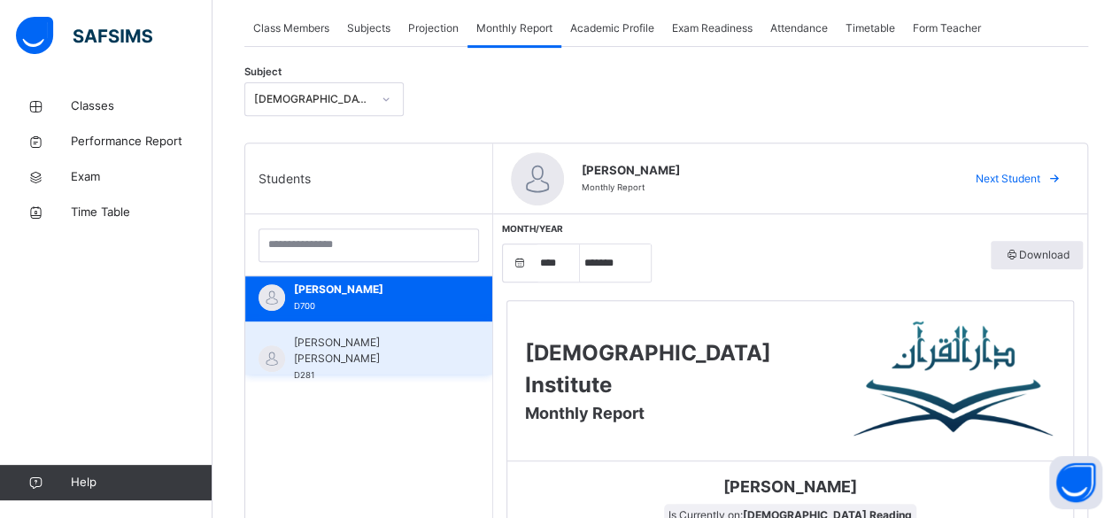
click at [314, 346] on span "Mohammad Hanzalah Siddiqui" at bounding box center [373, 351] width 159 height 32
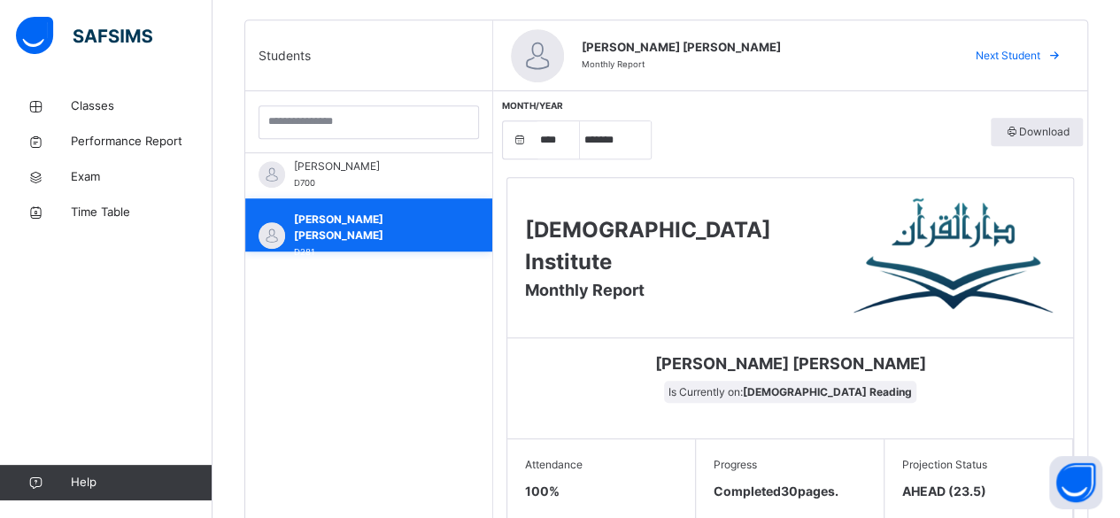
scroll to position [446, 0]
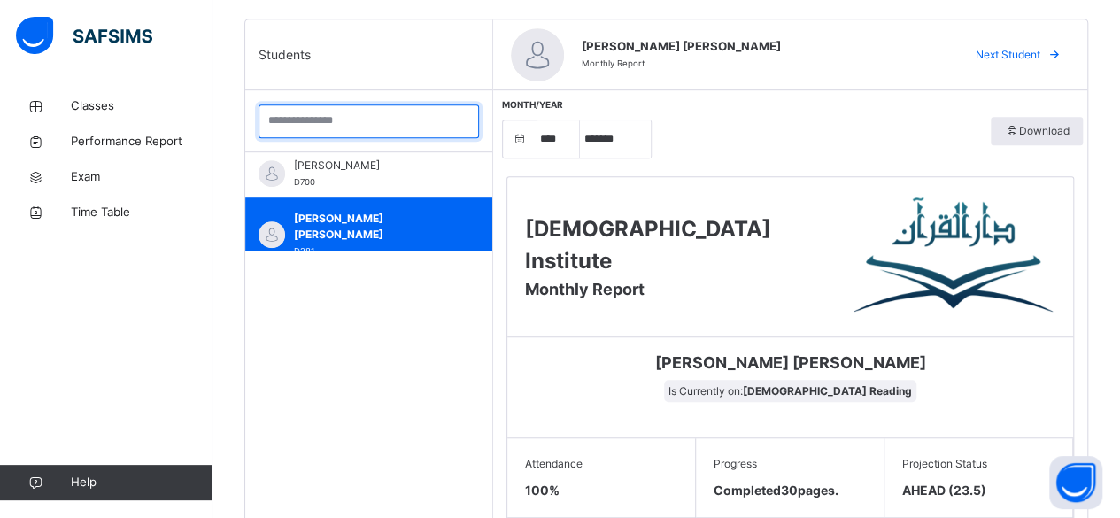
click at [313, 124] on input "search" at bounding box center [369, 121] width 220 height 34
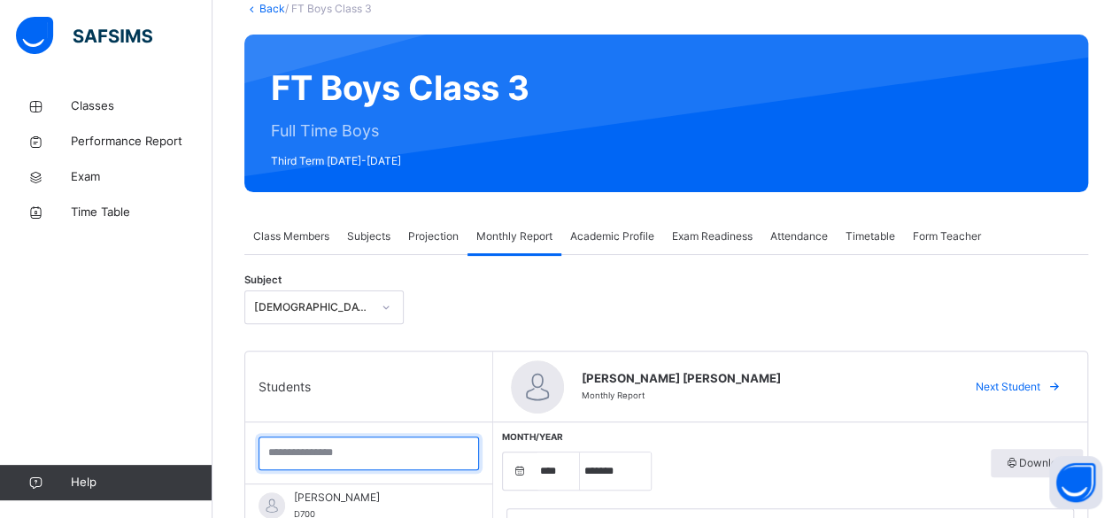
scroll to position [113, 0]
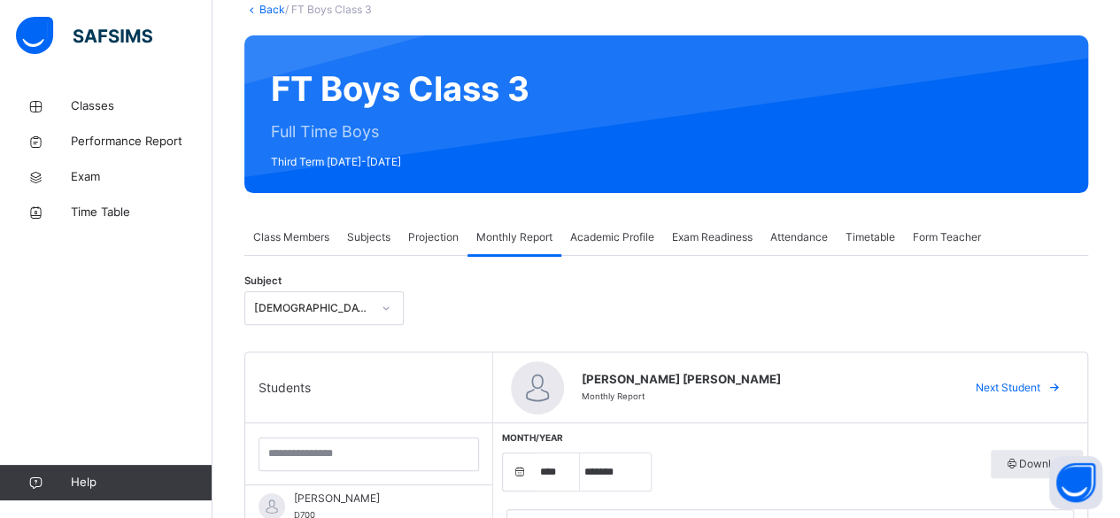
click at [424, 243] on span "Projection" at bounding box center [433, 237] width 50 height 16
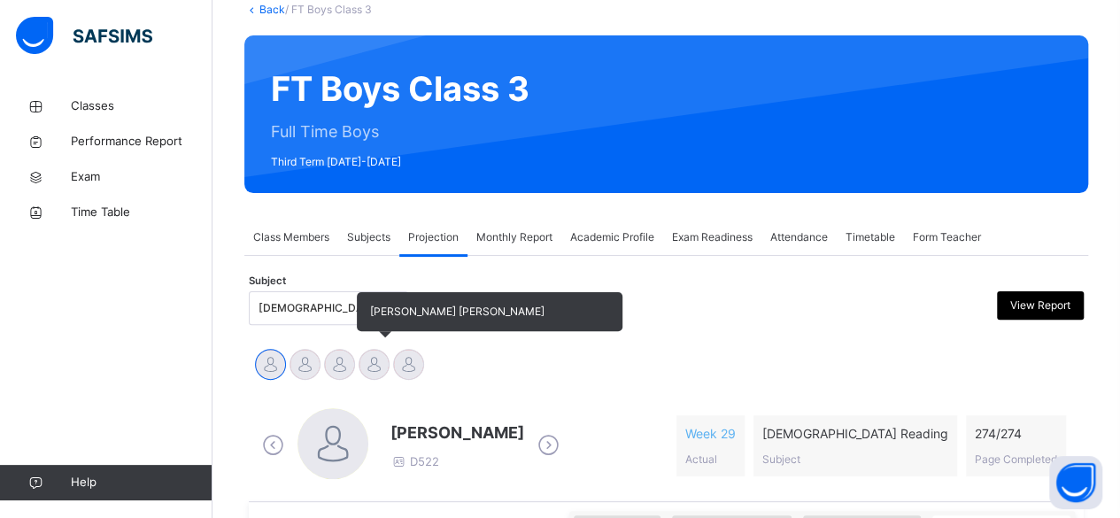
click at [365, 375] on div at bounding box center [374, 364] width 31 height 31
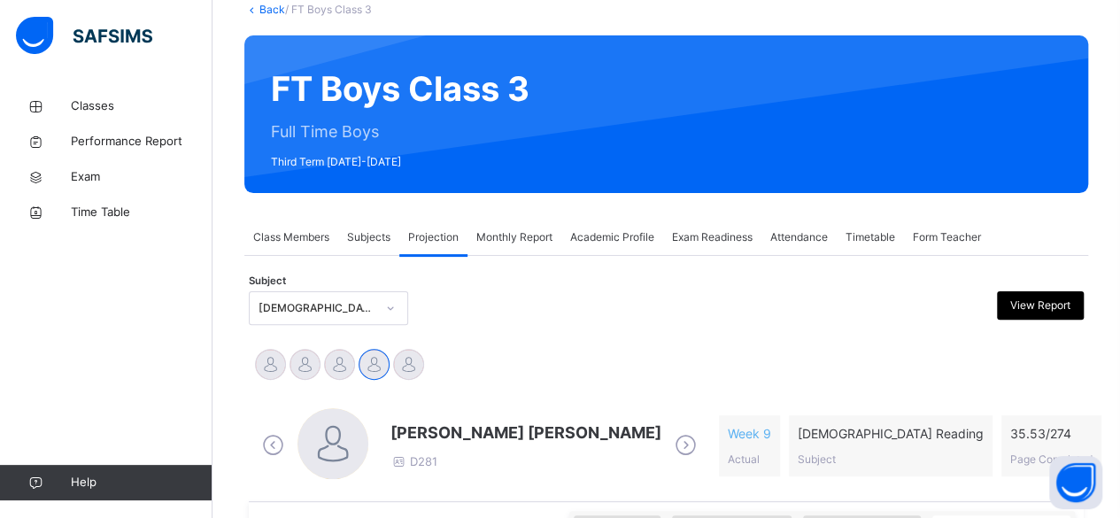
click at [520, 253] on div "Monthly Report" at bounding box center [515, 237] width 94 height 35
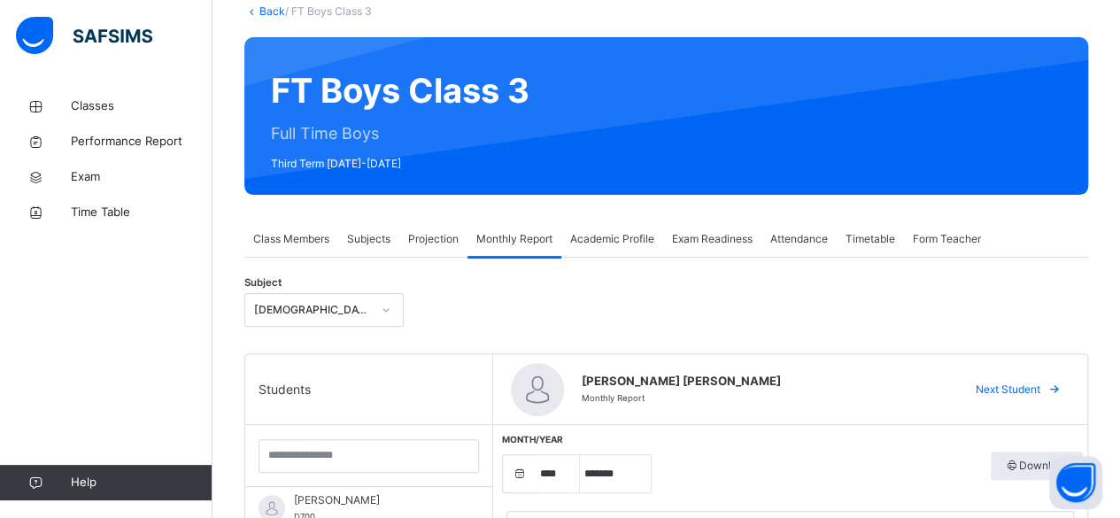
scroll to position [120, 0]
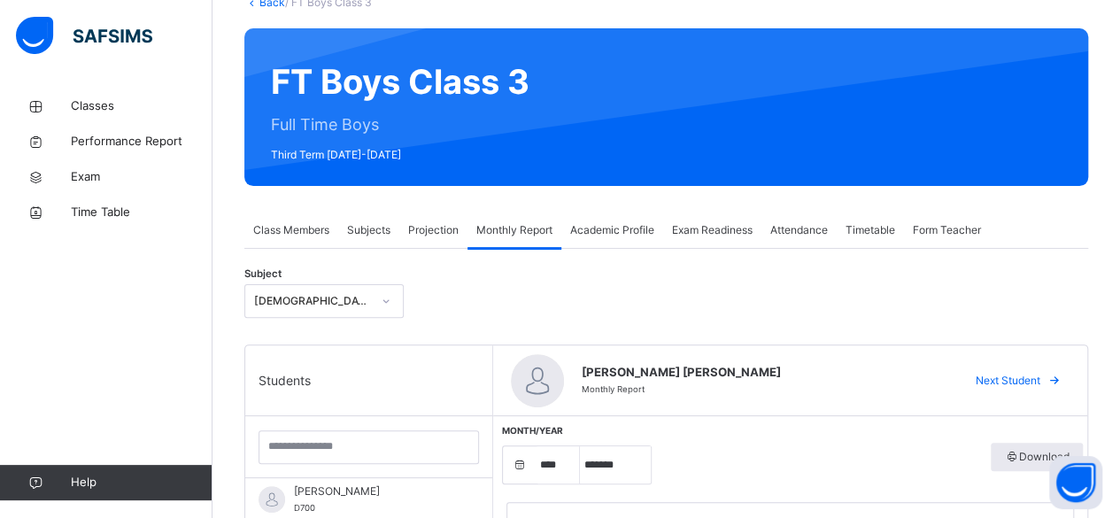
click at [416, 234] on span "Projection" at bounding box center [433, 230] width 50 height 16
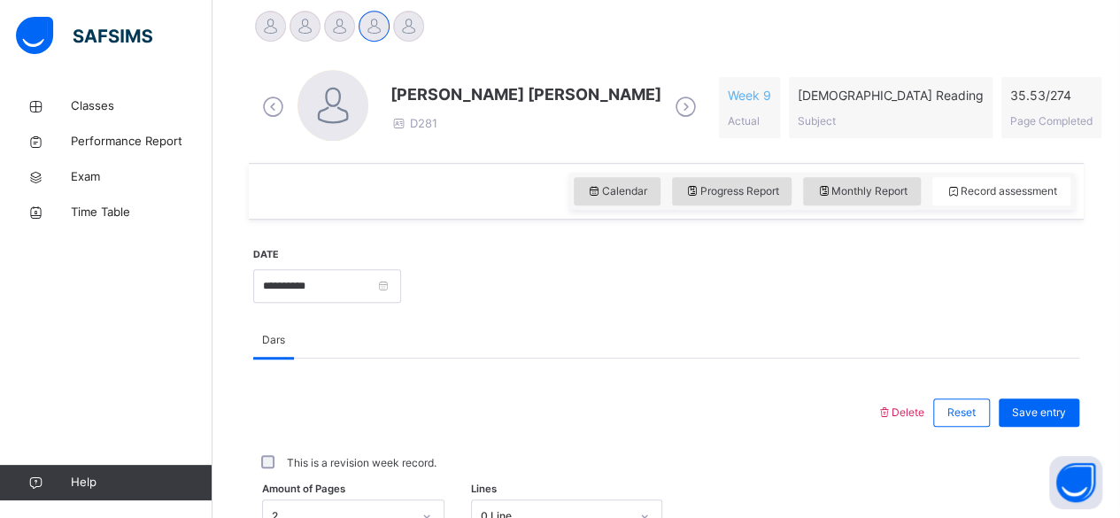
scroll to position [462, 0]
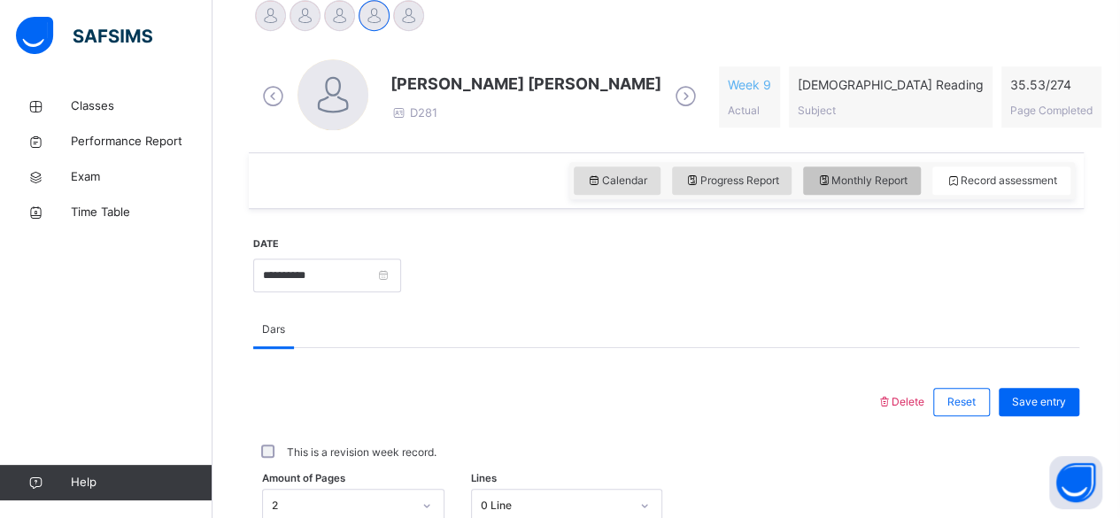
click at [874, 186] on span "Monthly Report" at bounding box center [861, 181] width 91 height 16
select select "****"
select select "*"
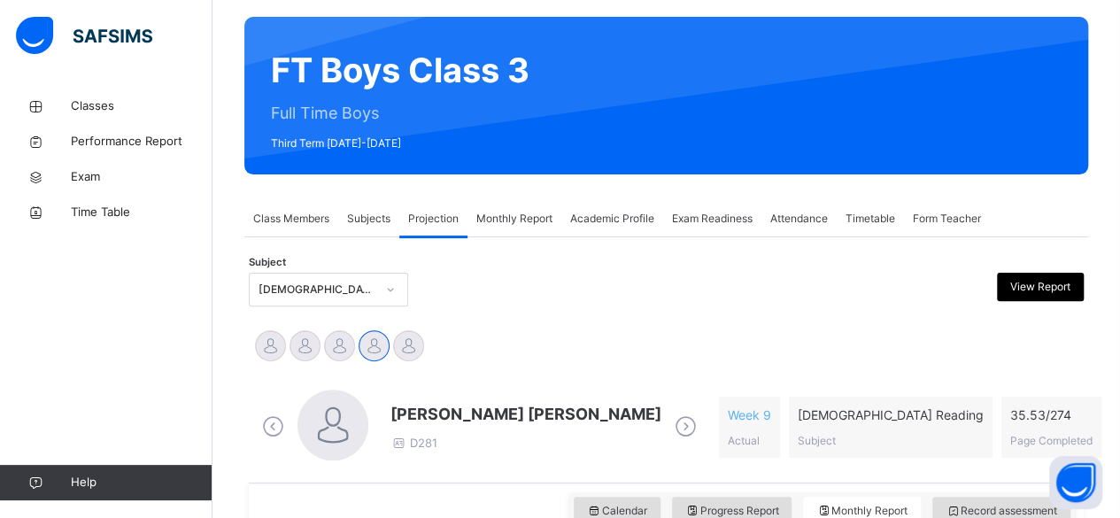
scroll to position [135, 0]
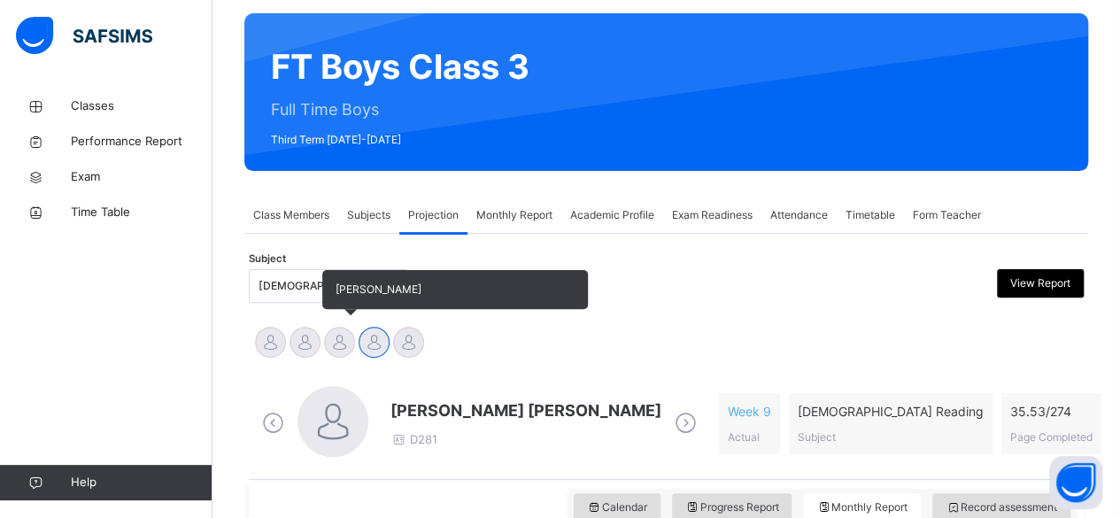
click at [351, 333] on div at bounding box center [339, 342] width 31 height 31
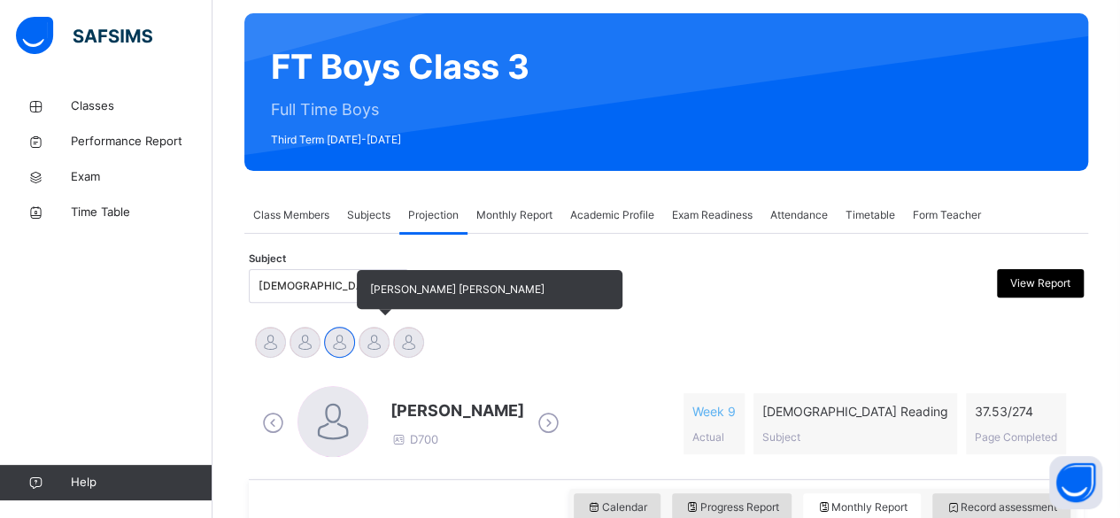
click at [376, 344] on div at bounding box center [374, 342] width 31 height 31
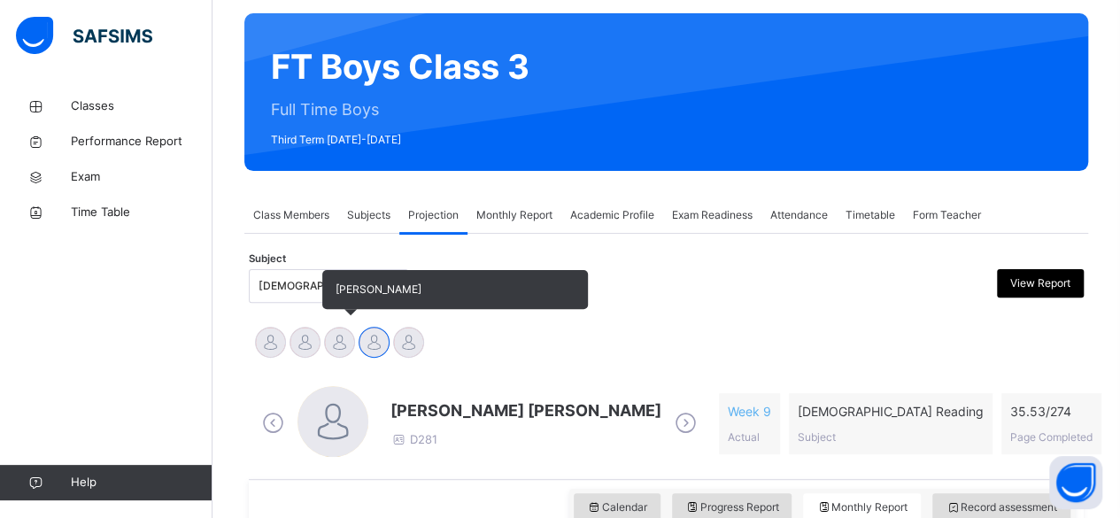
click at [344, 345] on div at bounding box center [339, 342] width 31 height 31
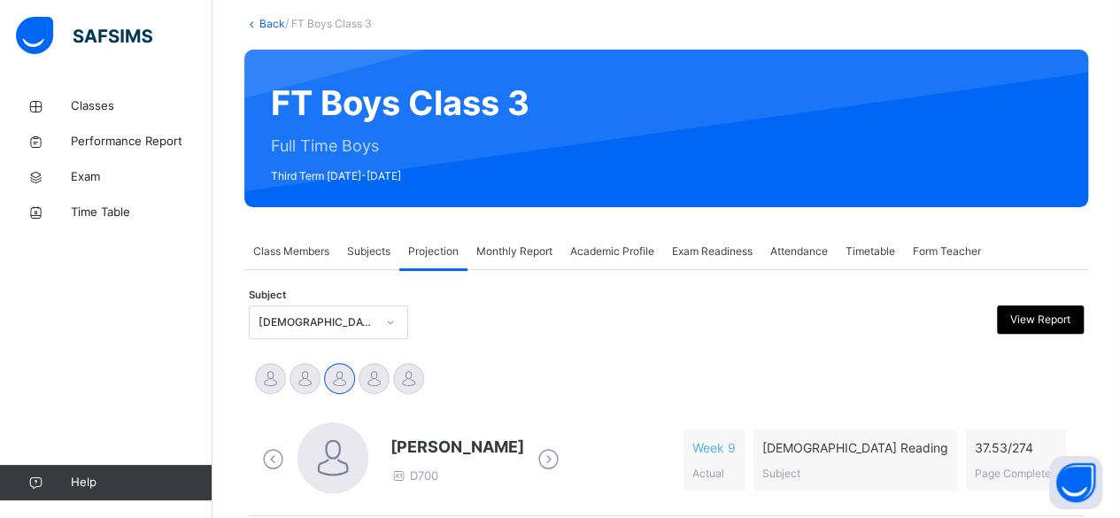
scroll to position [98, 0]
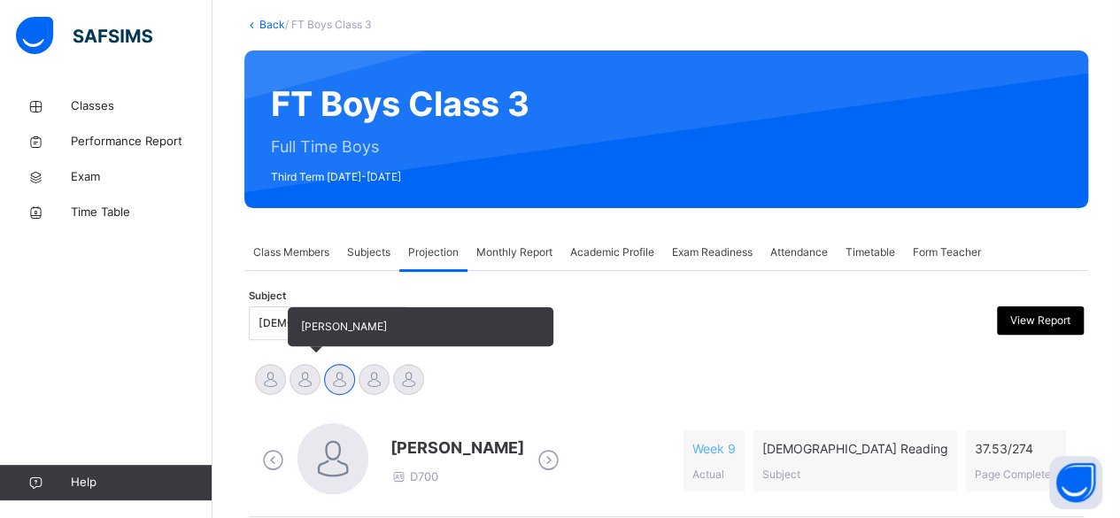
click at [305, 384] on div at bounding box center [305, 379] width 31 height 31
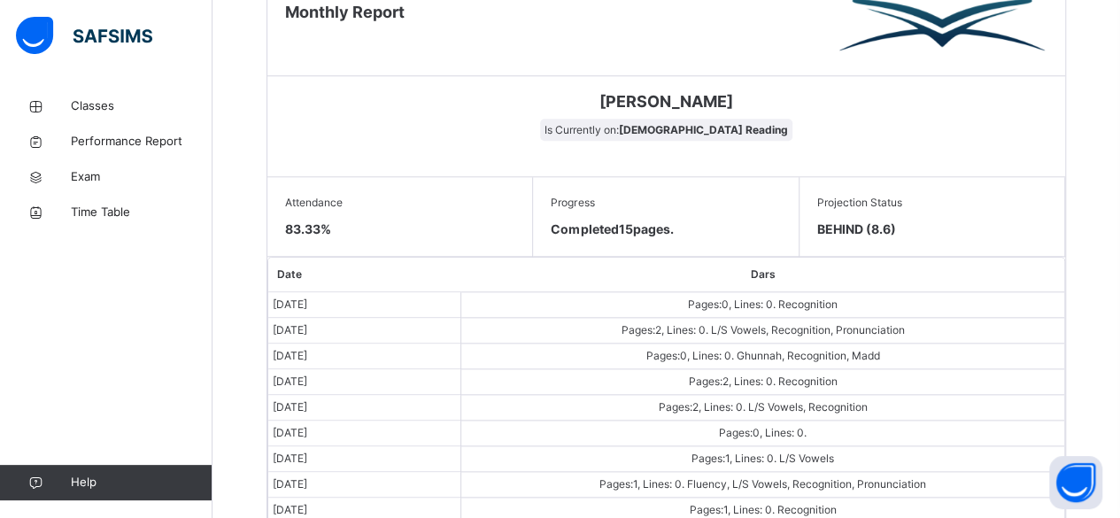
scroll to position [880, 0]
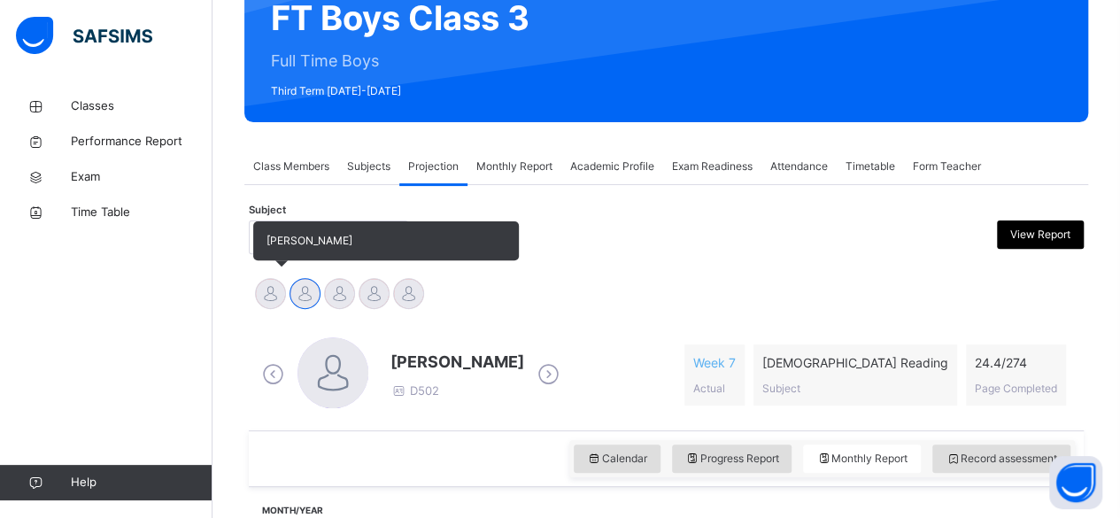
click at [271, 292] on div at bounding box center [270, 293] width 31 height 31
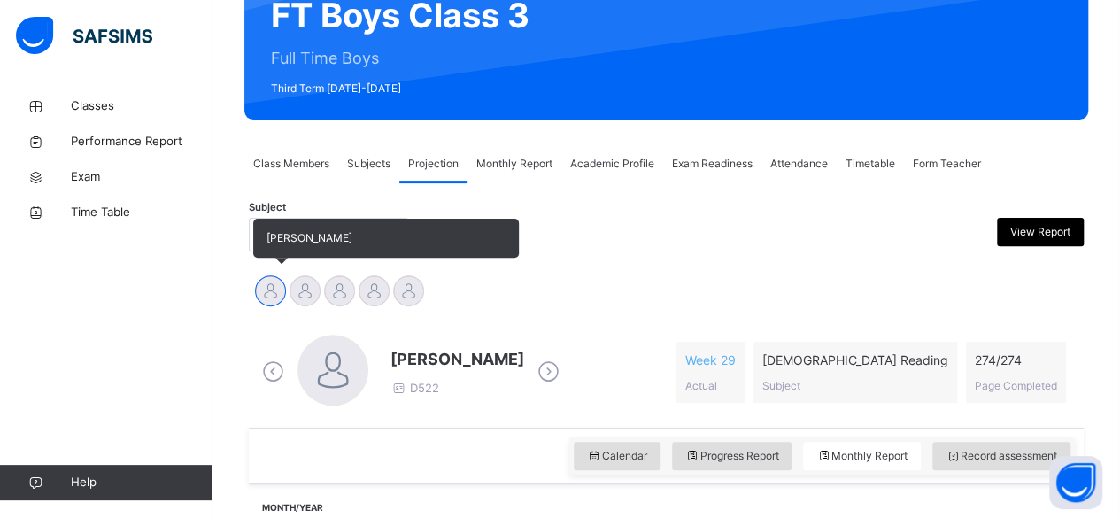
scroll to position [190, 0]
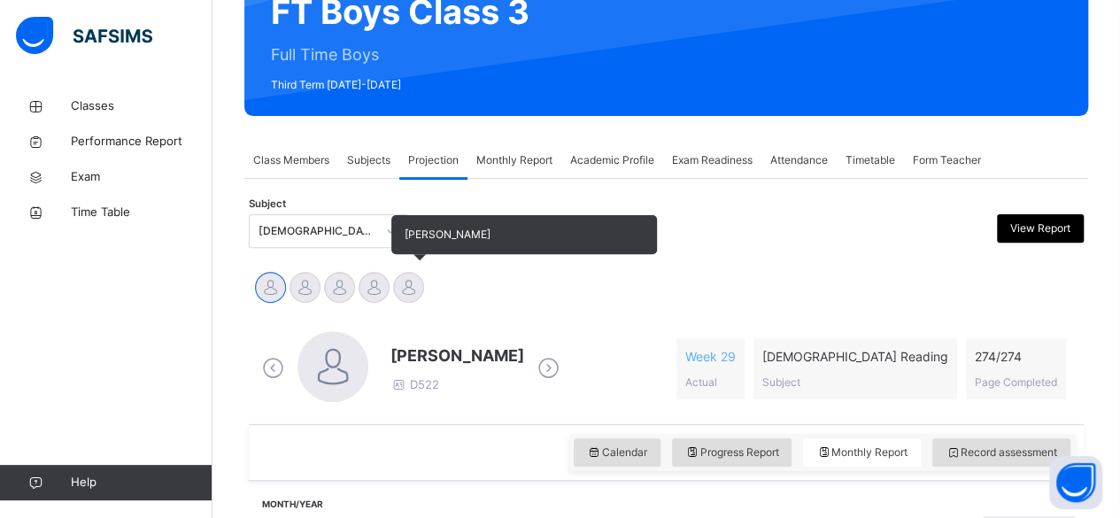
click at [394, 290] on div at bounding box center [408, 287] width 31 height 31
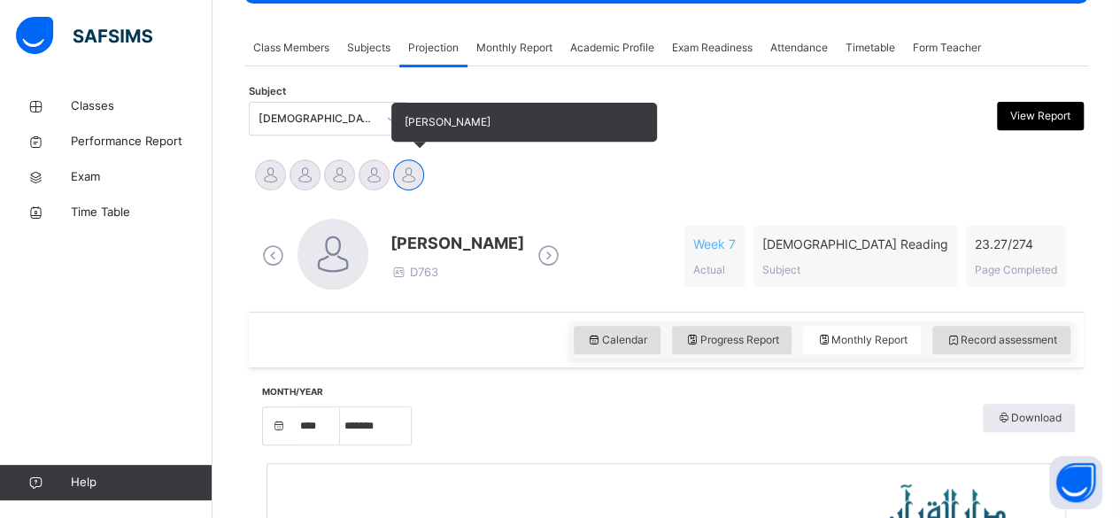
scroll to position [304, 0]
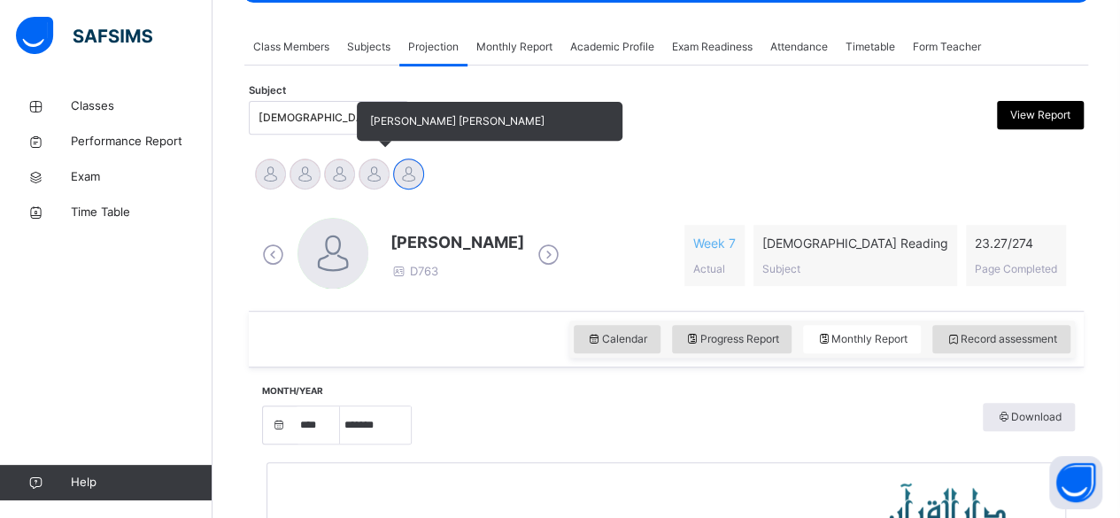
click at [382, 167] on div at bounding box center [374, 174] width 31 height 31
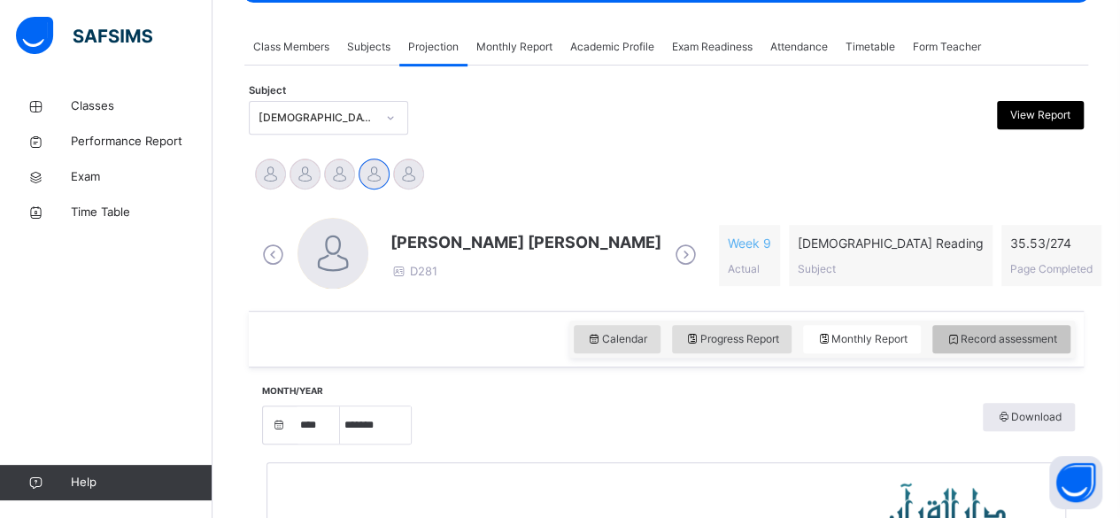
click at [961, 342] on icon at bounding box center [953, 339] width 15 height 16
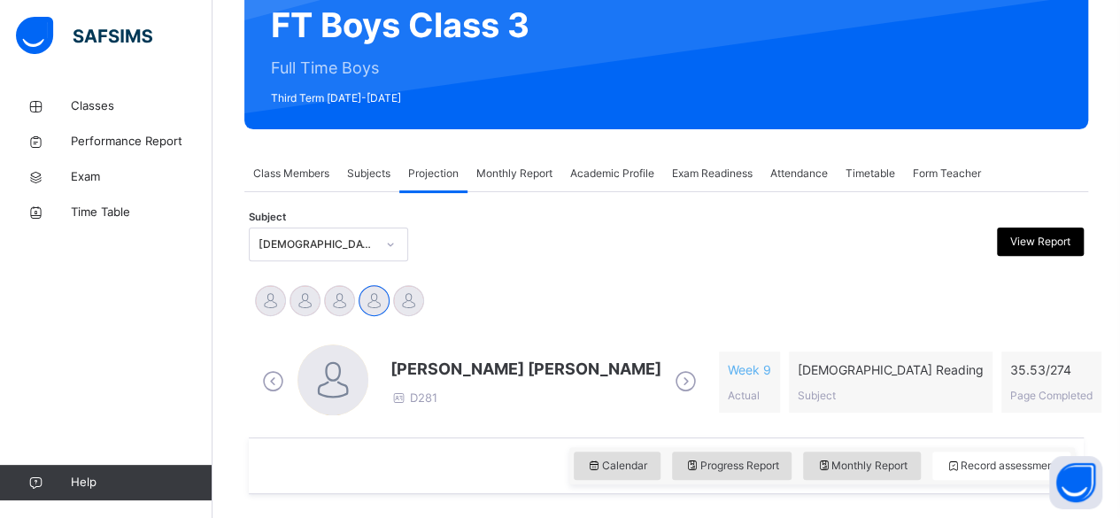
scroll to position [176, 0]
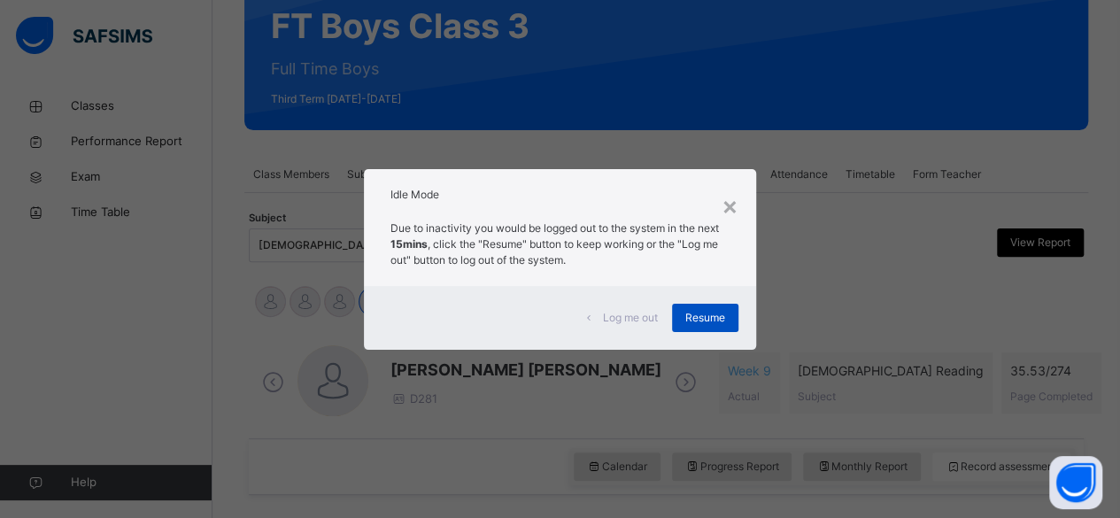
click at [709, 304] on div "Resume" at bounding box center [705, 318] width 66 height 28
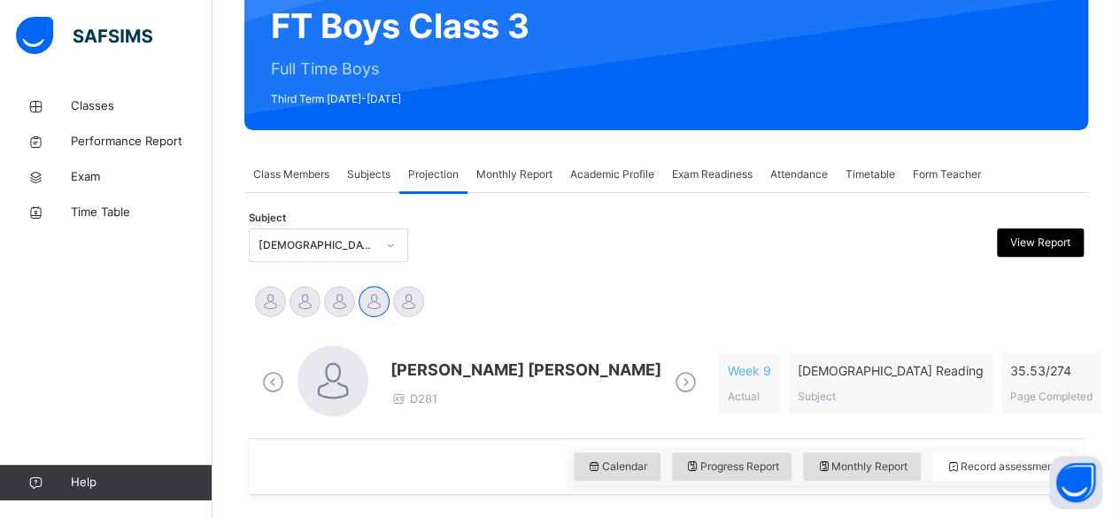
click at [715, 171] on span "Exam Readiness" at bounding box center [712, 174] width 81 height 16
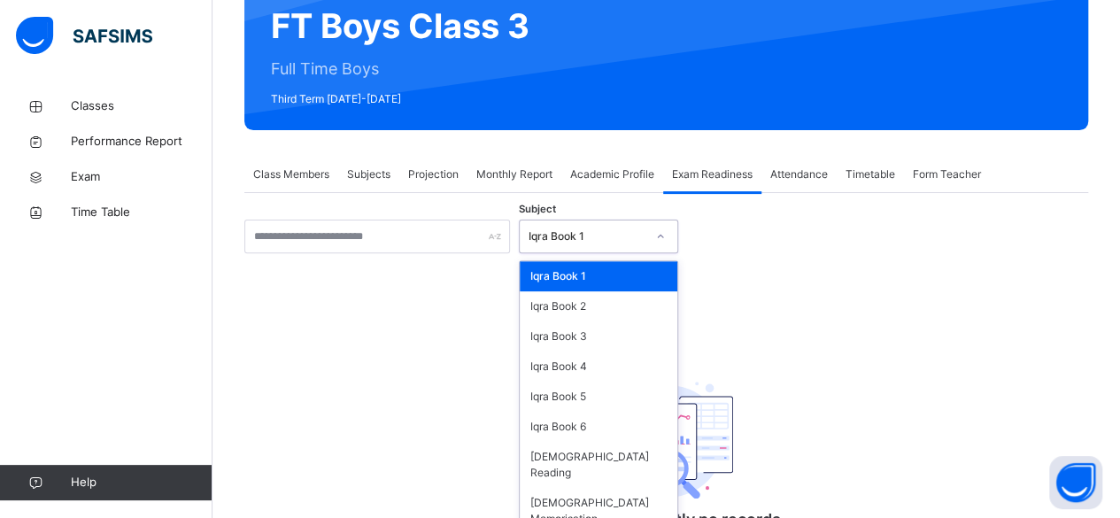
click at [661, 236] on icon at bounding box center [660, 237] width 11 height 18
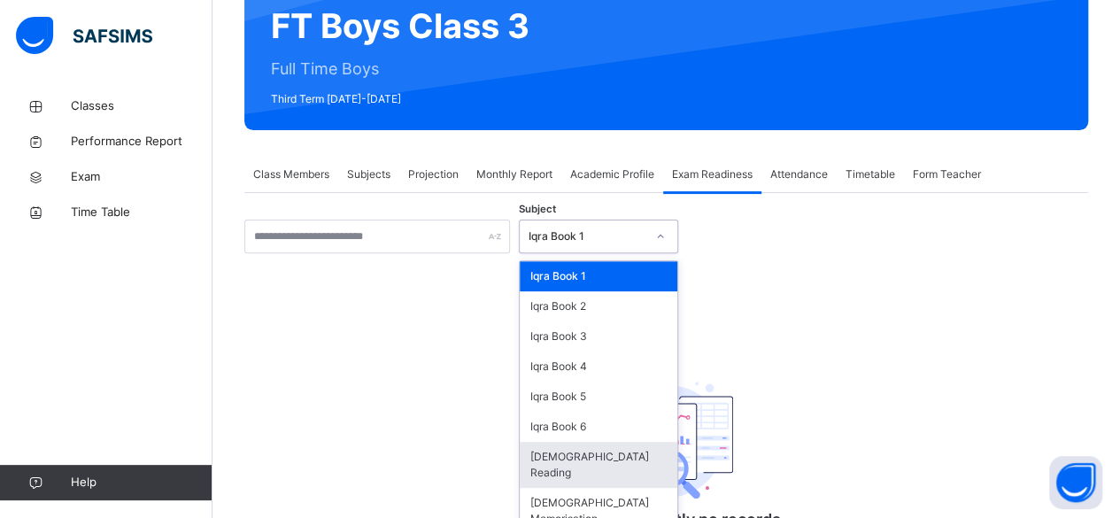
click at [645, 461] on div "Quran Reading" at bounding box center [599, 465] width 158 height 46
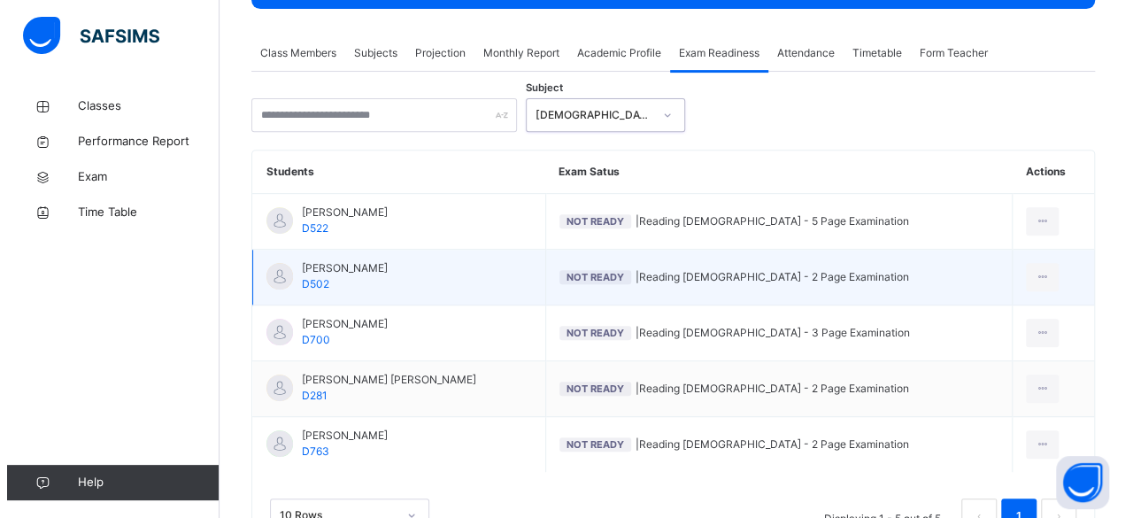
scroll to position [313, 0]
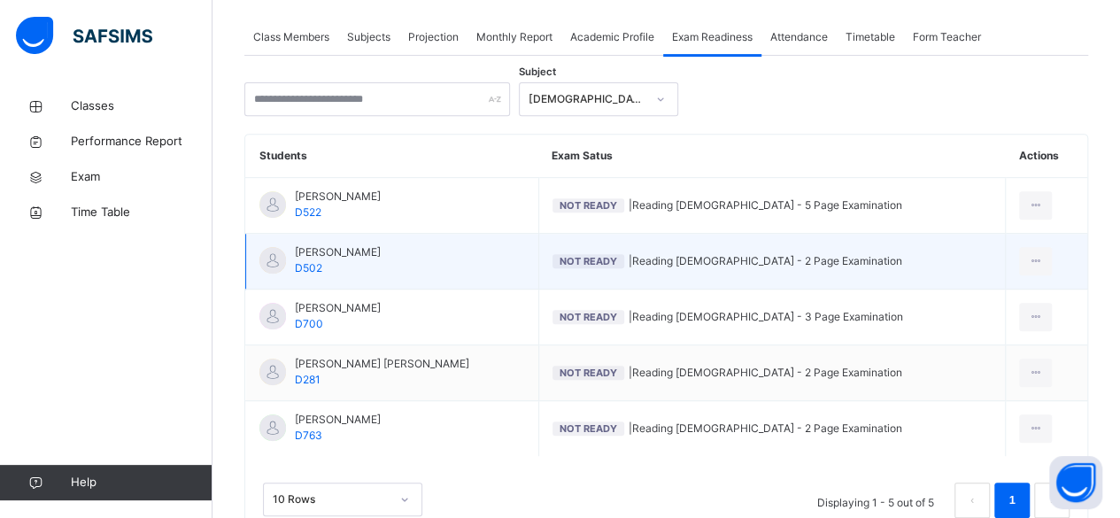
click at [470, 419] on td "Mohammed Abdullah D763" at bounding box center [392, 429] width 293 height 56
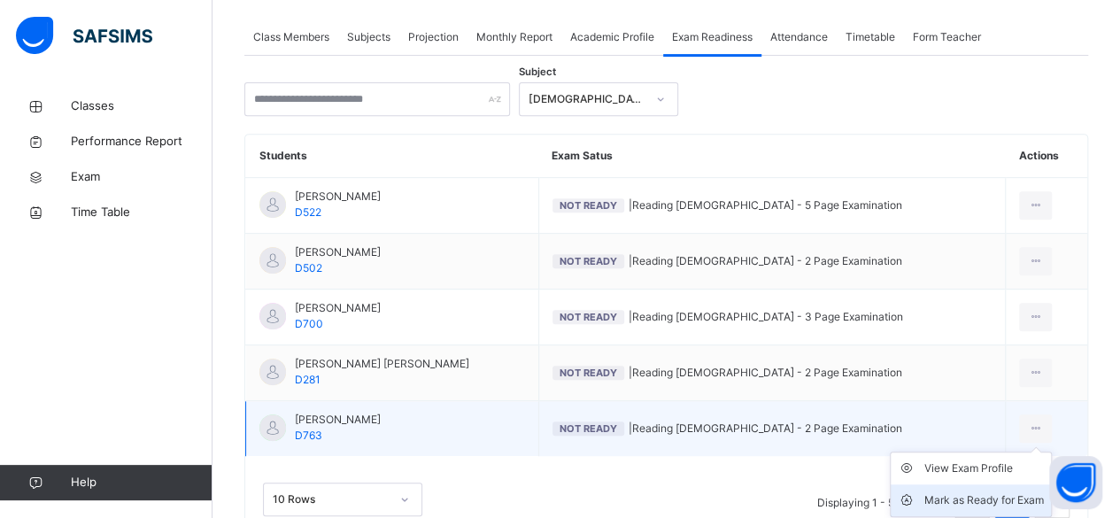
click at [1006, 494] on div "Mark as Ready for Exam" at bounding box center [984, 500] width 120 height 18
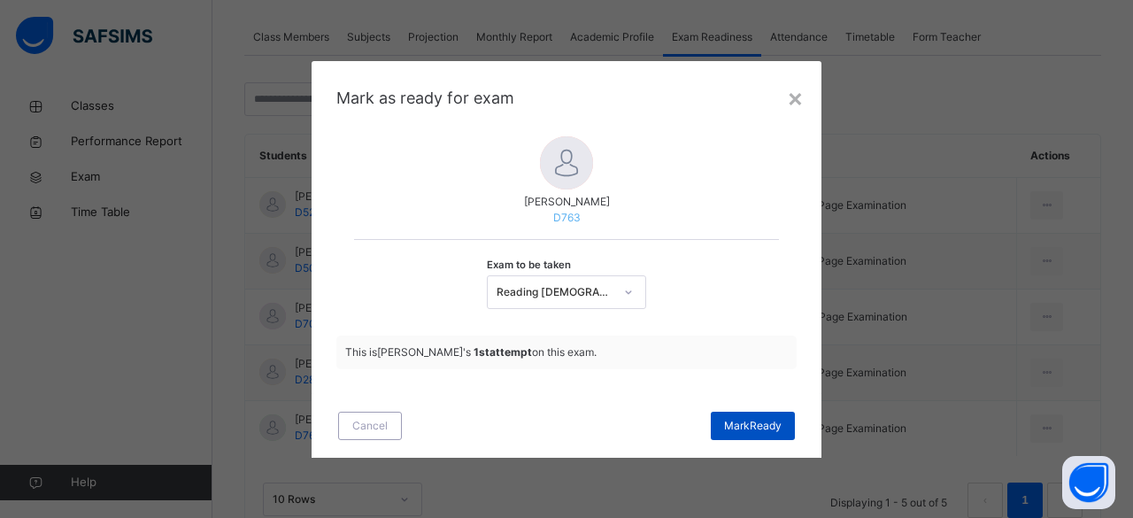
click at [751, 426] on span "Mark Ready" at bounding box center [753, 426] width 58 height 16
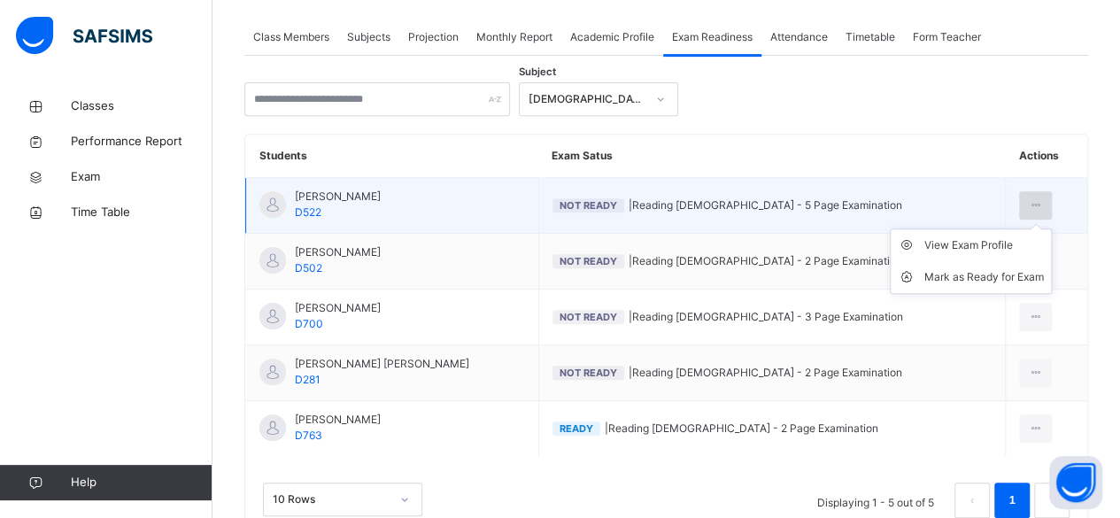
click at [1028, 203] on icon at bounding box center [1035, 205] width 15 height 16
click at [973, 275] on div "Mark as Ready for Exam" at bounding box center [984, 277] width 120 height 18
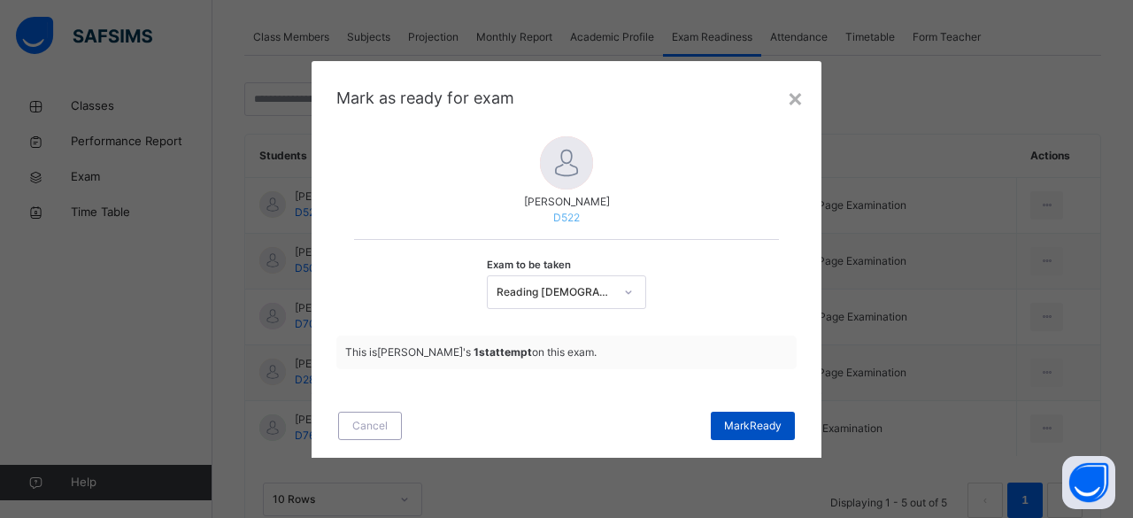
click at [762, 429] on span "Mark Ready" at bounding box center [753, 426] width 58 height 16
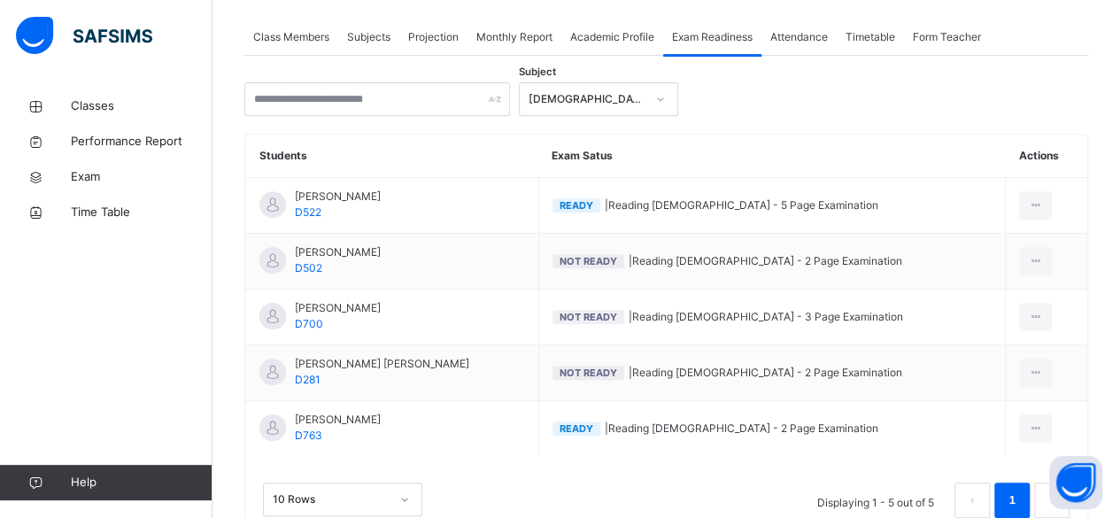
click at [953, 68] on div "Subject Quran Reading Students Exam Satus Actions Aminah Cruse D522 Ready | Rea…" at bounding box center [666, 296] width 844 height 481
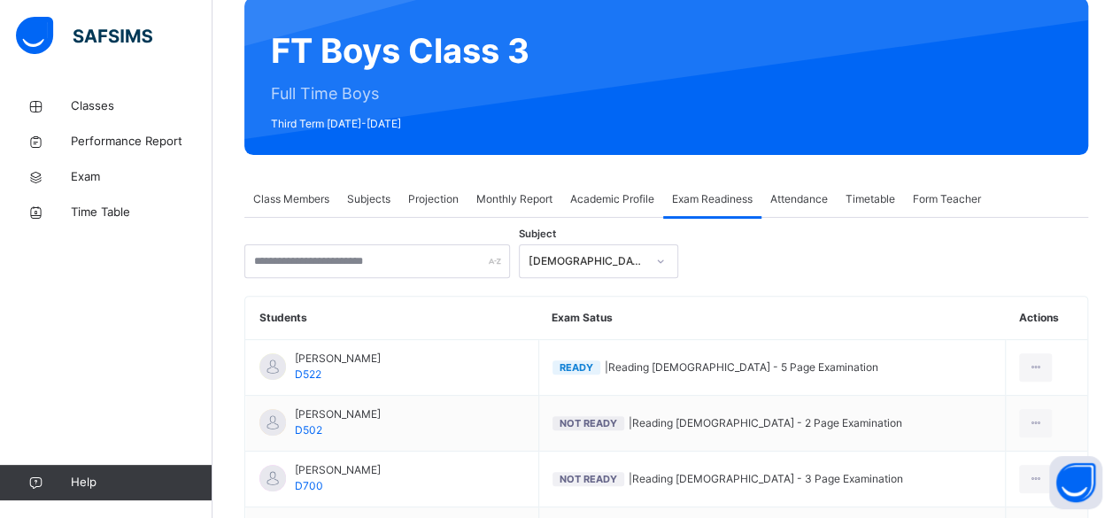
scroll to position [149, 0]
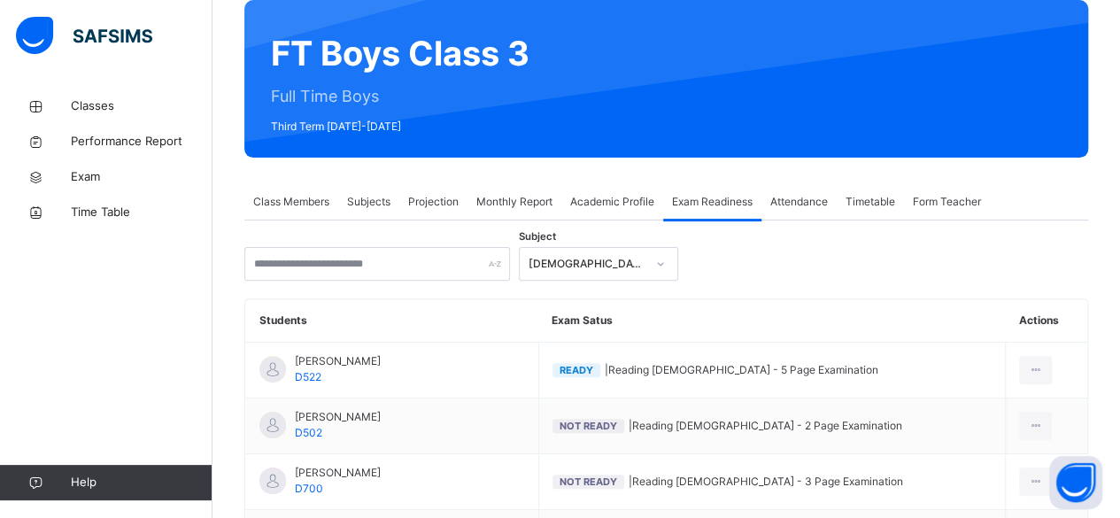
click at [417, 205] on span "Projection" at bounding box center [433, 202] width 50 height 16
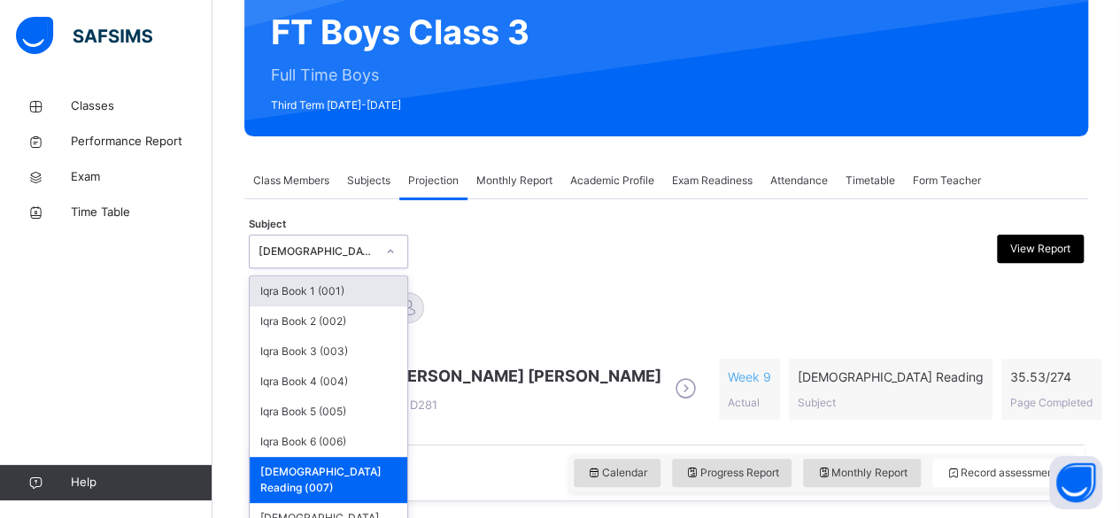
click at [303, 256] on div "Quran Reading (007)" at bounding box center [328, 252] width 159 height 34
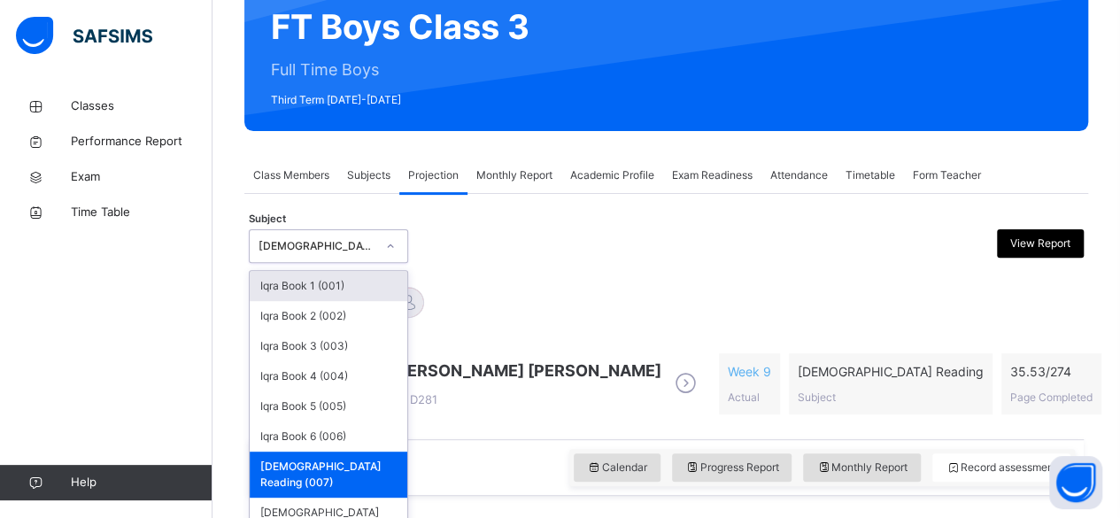
scroll to position [176, 0]
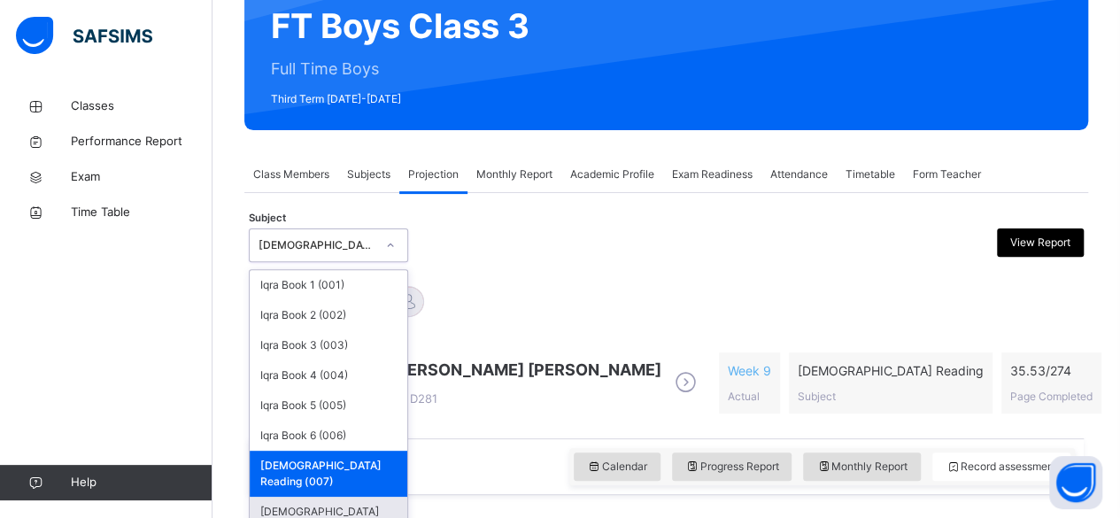
click at [273, 497] on div "Quran Memorisation (008)" at bounding box center [329, 520] width 158 height 46
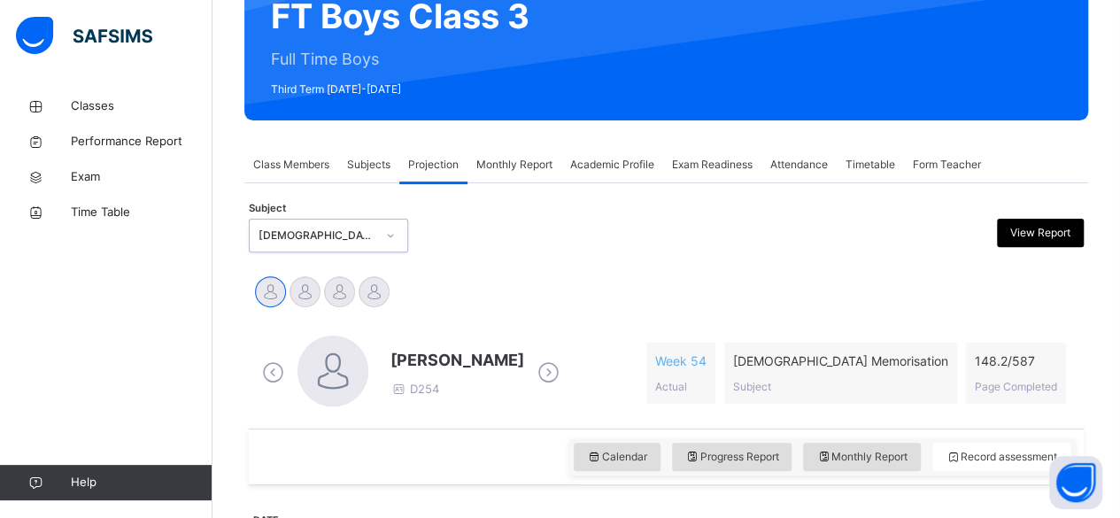
scroll to position [223, 0]
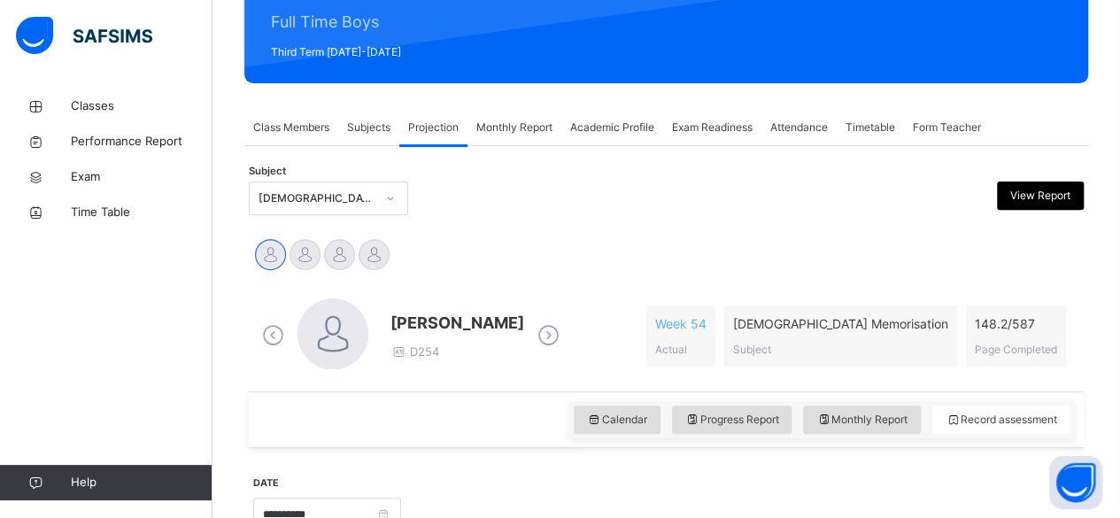
drag, startPoint x: 514, startPoint y: 282, endPoint x: 524, endPoint y: 281, distance: 10.7
click at [526, 281] on div "Abubakr Adem Ali D254 Week 54 Actual Quran Memorisation Subject 148.2 / 587 Pag…" at bounding box center [666, 336] width 835 height 111
click at [501, 267] on div "Abubakr Adem Ali Ahmed Selami Ammar Osman Ibrahim Haydar" at bounding box center [666, 256] width 826 height 39
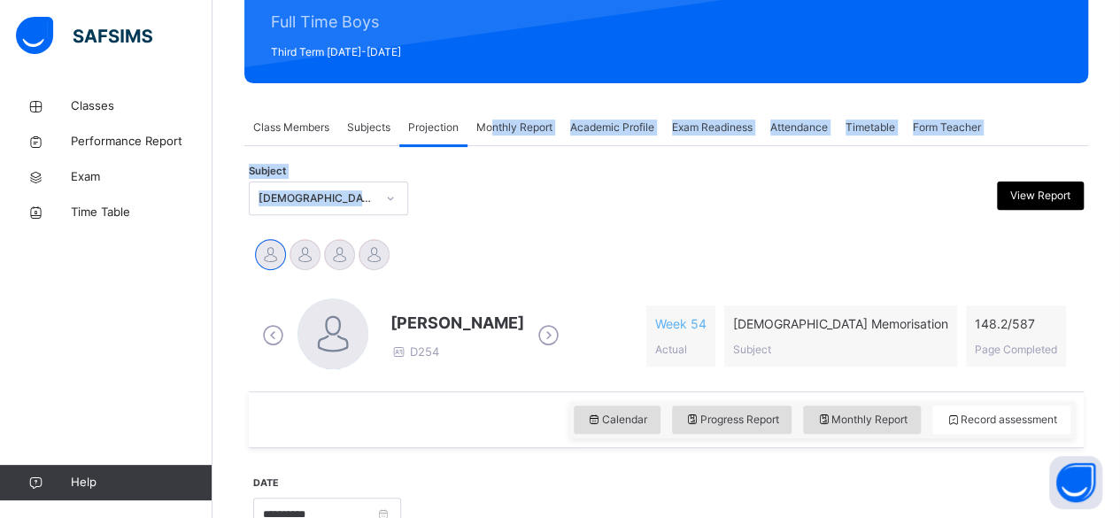
drag, startPoint x: 513, startPoint y: 182, endPoint x: 491, endPoint y: 128, distance: 57.6
click at [558, 190] on div at bounding box center [561, 199] width 202 height 34
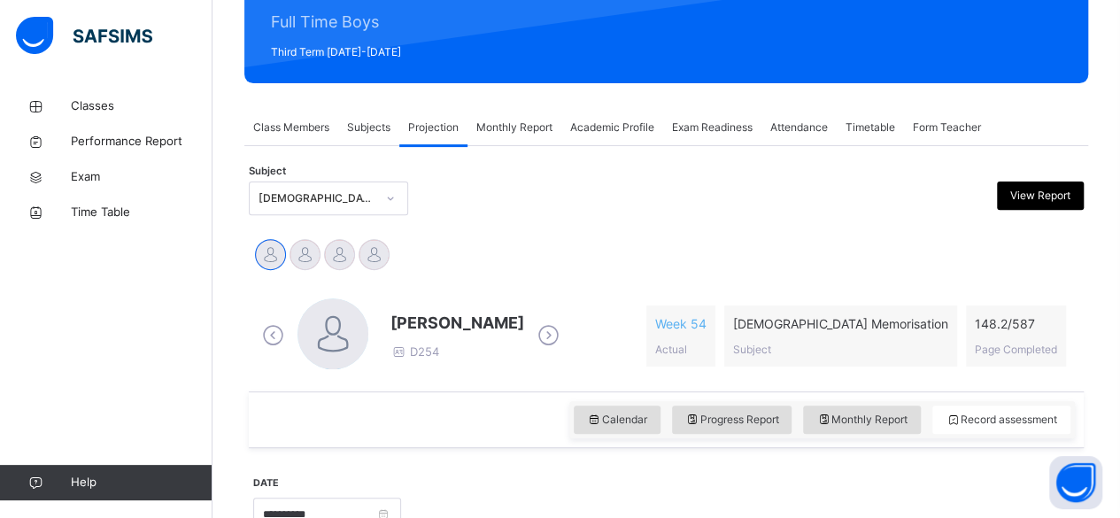
scroll to position [357, 0]
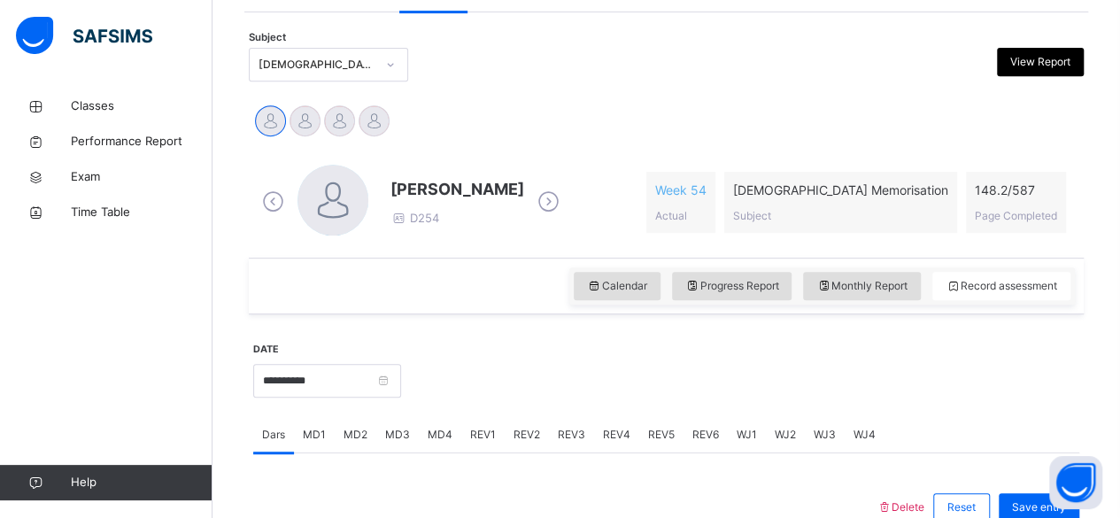
click at [429, 437] on span "MD4" at bounding box center [440, 435] width 25 height 16
click at [302, 391] on input "**********" at bounding box center [327, 381] width 148 height 34
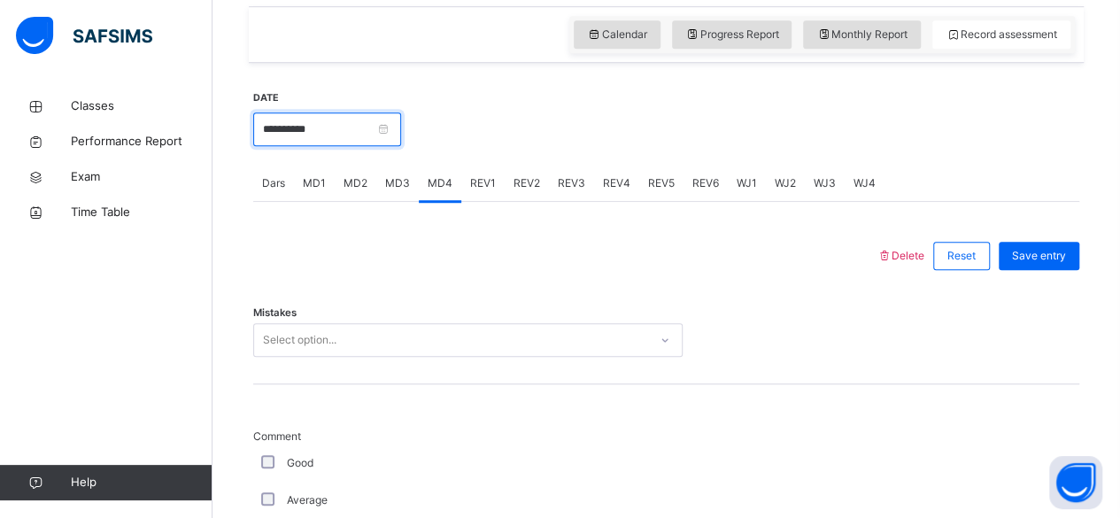
scroll to position [627, 0]
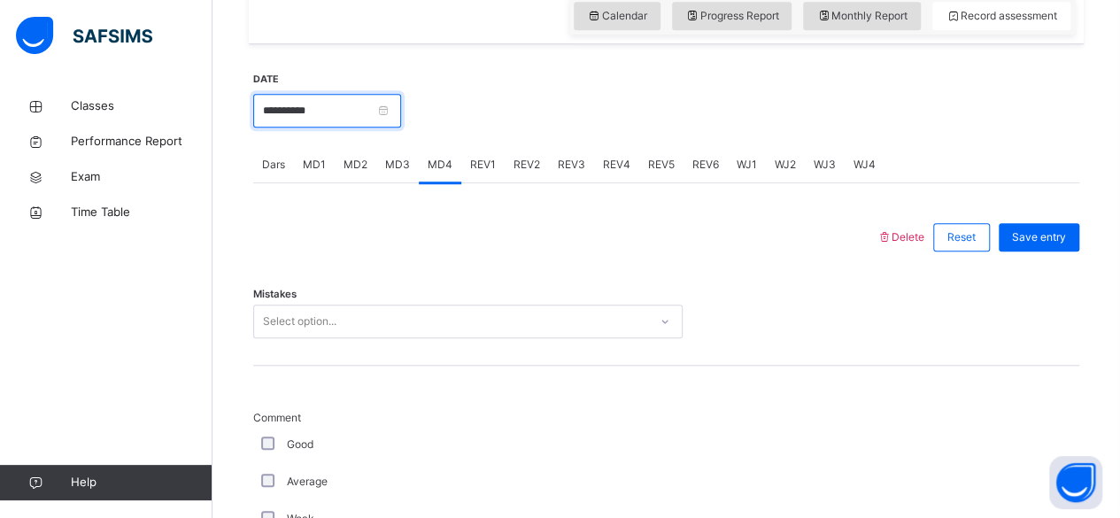
click at [289, 117] on input "**********" at bounding box center [327, 111] width 148 height 34
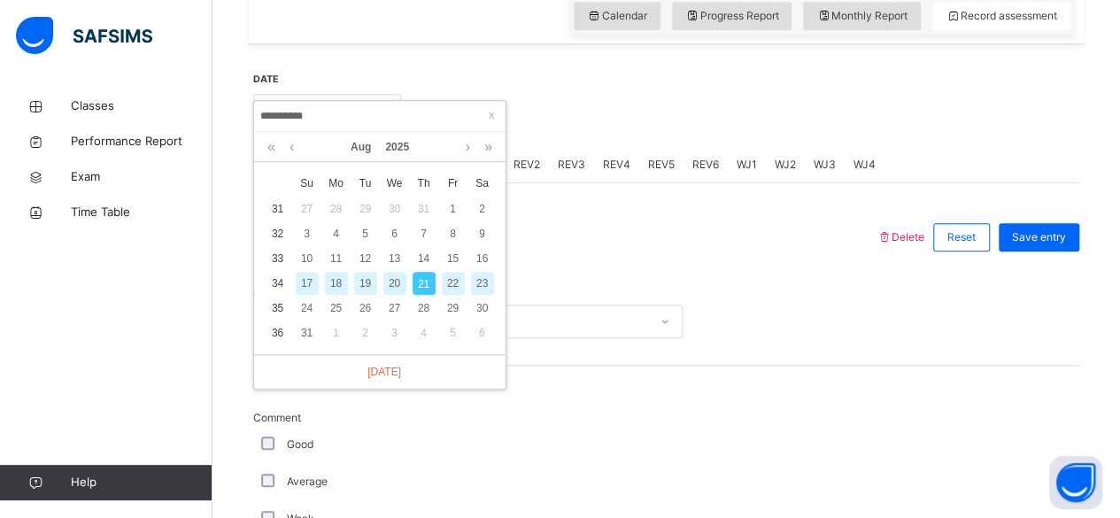
click at [393, 279] on div "20" at bounding box center [394, 283] width 23 height 23
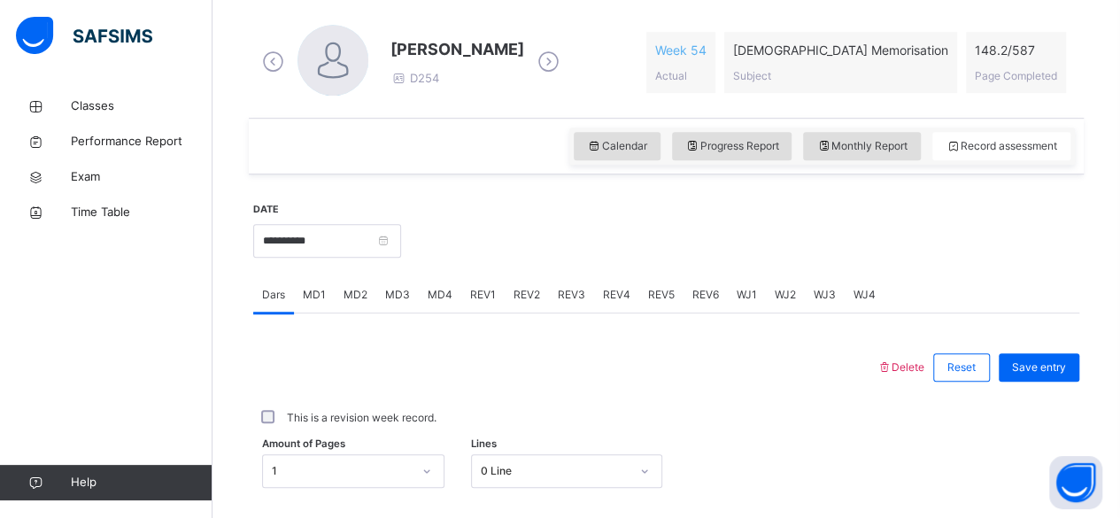
scroll to position [492, 0]
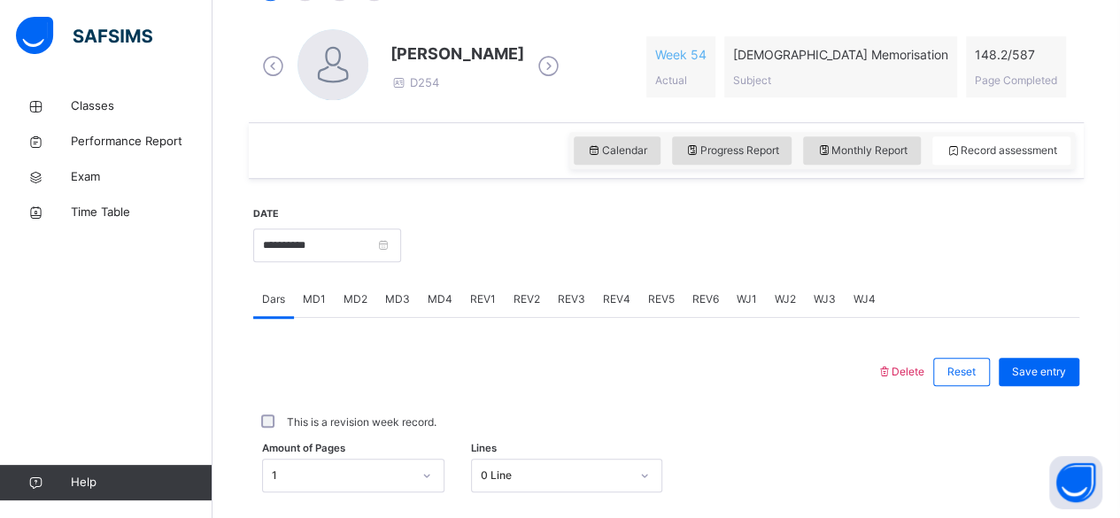
click at [564, 76] on icon at bounding box center [548, 66] width 31 height 27
click at [432, 295] on span "MD4" at bounding box center [440, 299] width 25 height 16
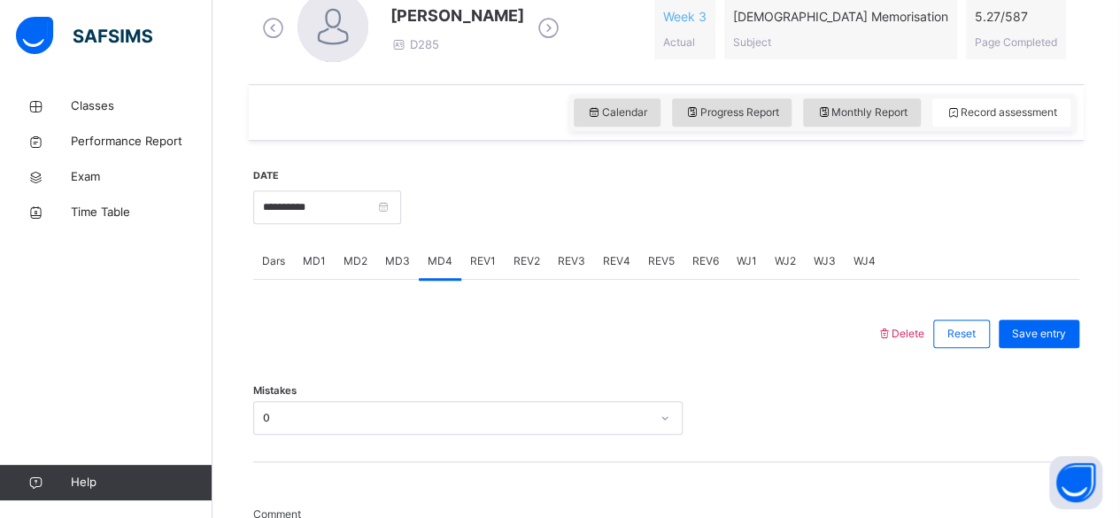
scroll to position [513, 0]
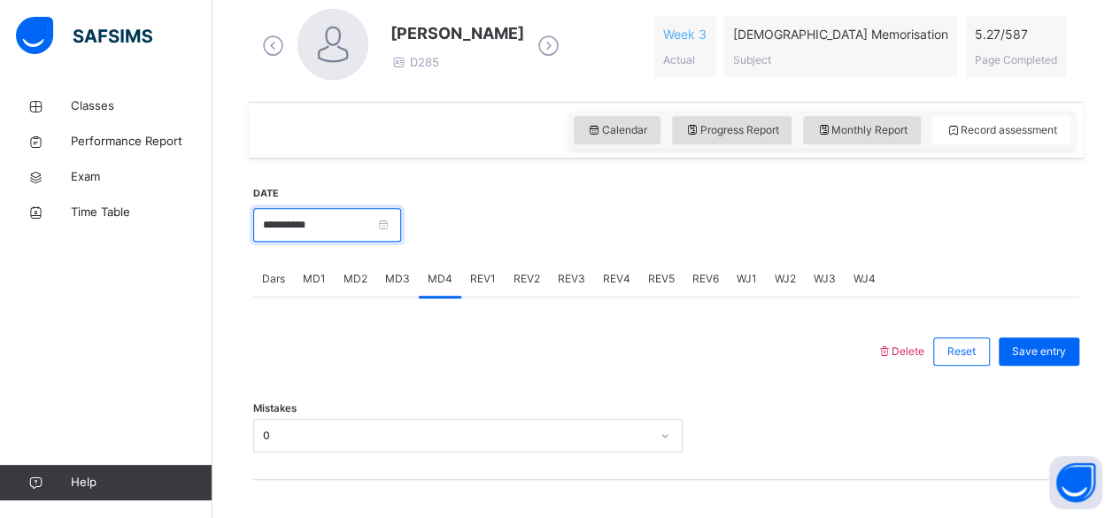
click at [279, 233] on input "**********" at bounding box center [327, 225] width 148 height 34
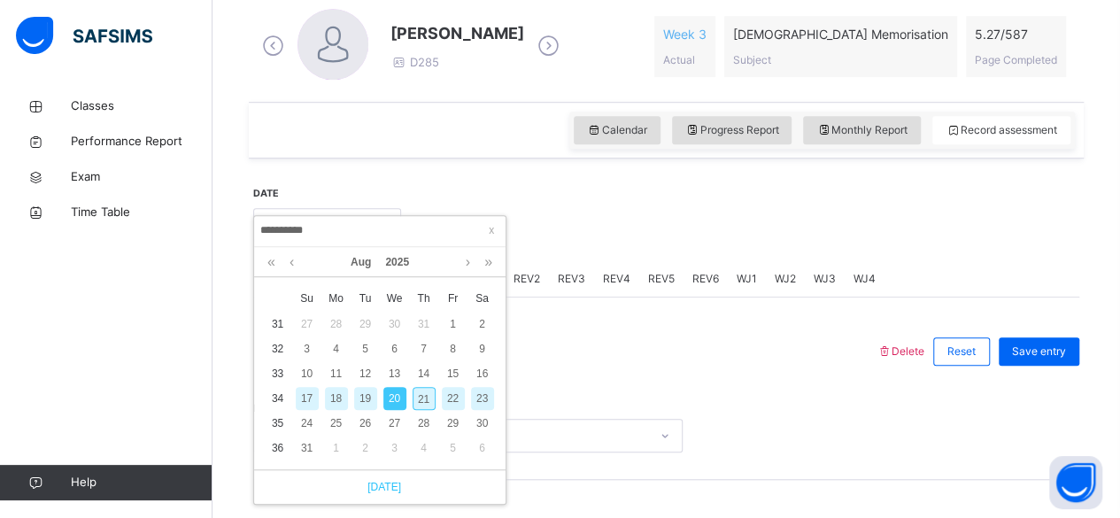
click at [381, 485] on link "Today" at bounding box center [380, 487] width 43 height 16
type input "**********"
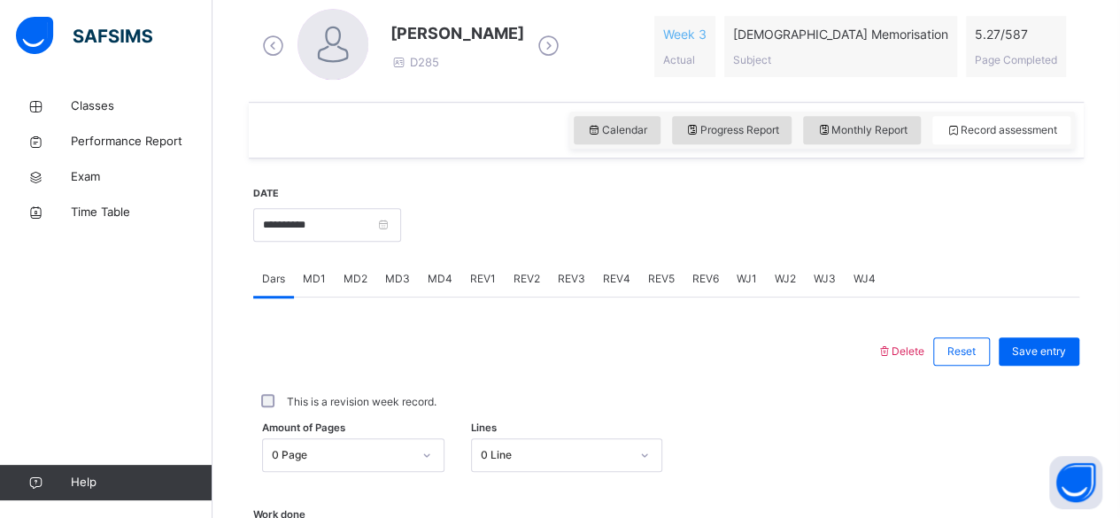
click at [436, 277] on span "MD4" at bounding box center [440, 279] width 25 height 16
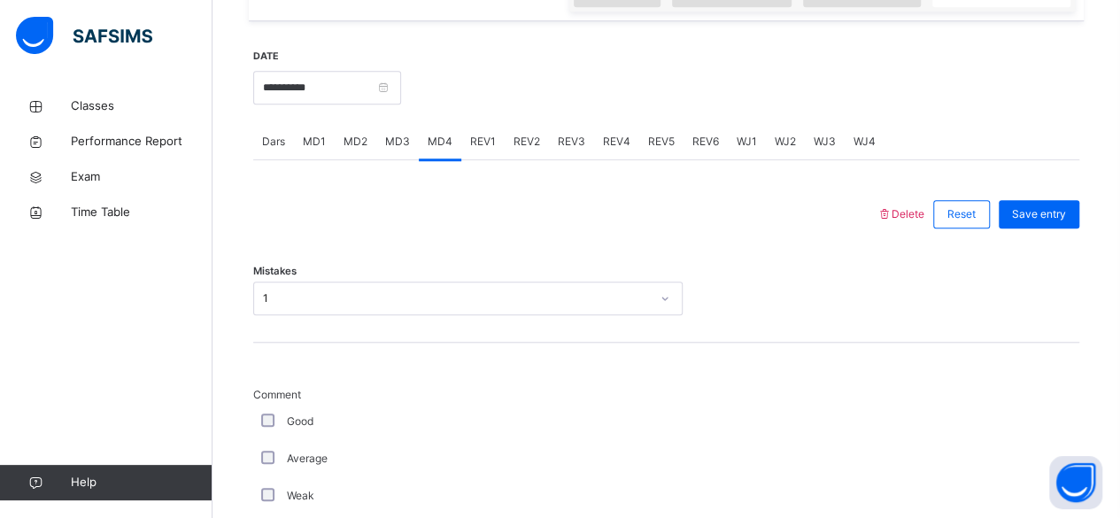
scroll to position [651, 0]
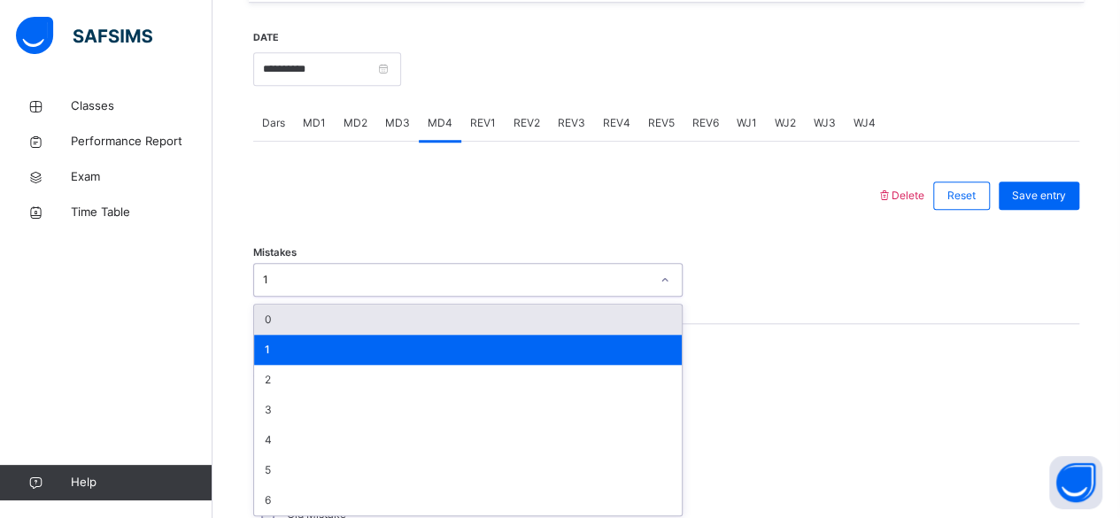
click at [325, 297] on div "option 0 focused, 1 of 7. 7 results available. Use Up and Down to choose option…" at bounding box center [467, 280] width 429 height 34
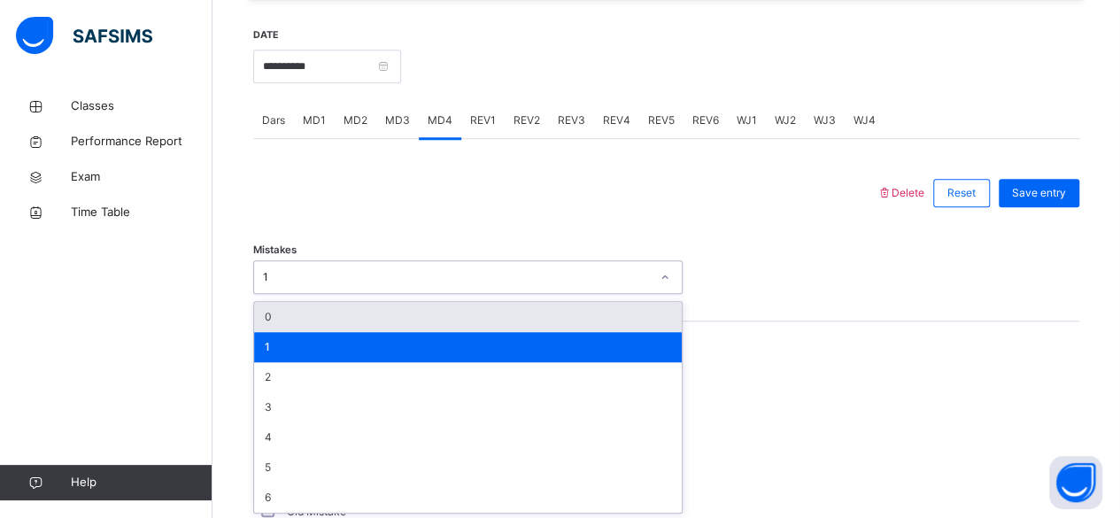
scroll to position [671, 0]
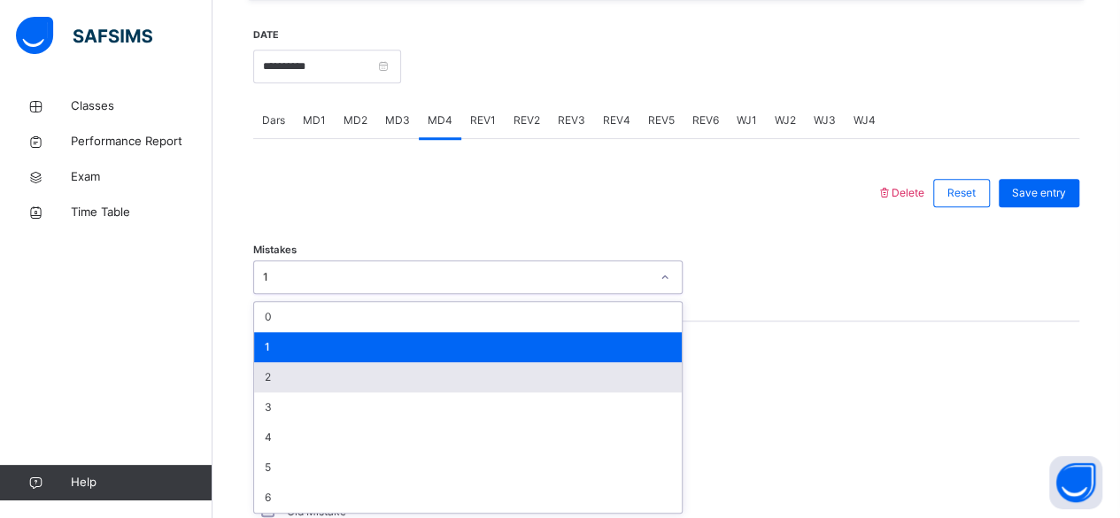
click at [274, 367] on div "2" at bounding box center [468, 377] width 428 height 30
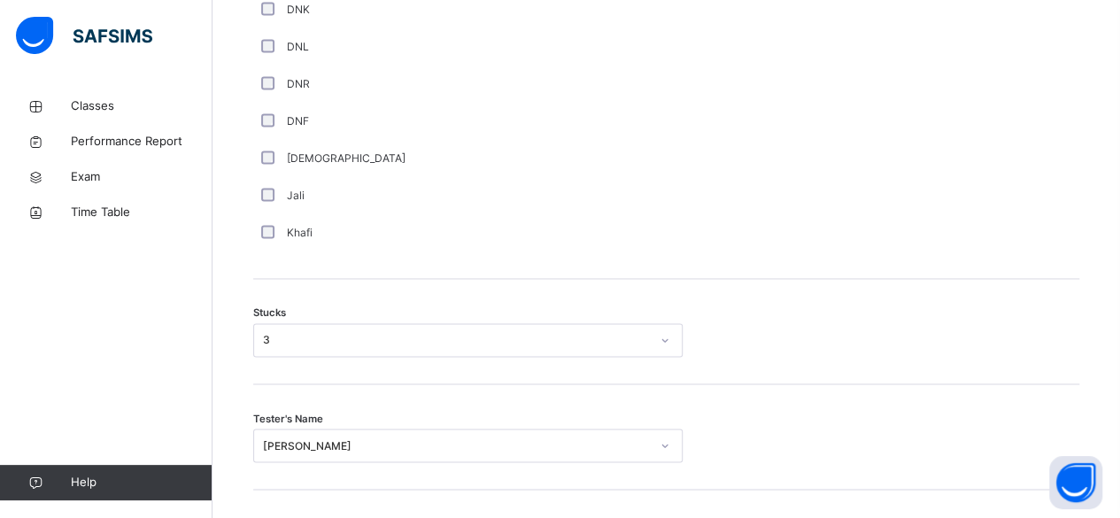
scroll to position [1287, 0]
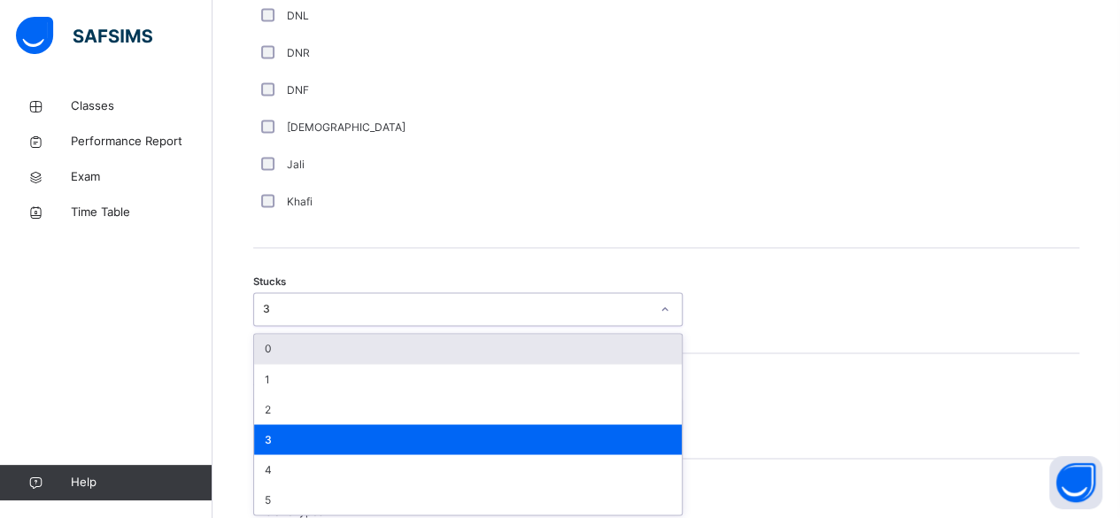
click at [333, 325] on div "Stucks option 0 focused, 1 of 6. 6 results available. Use Up and Down to choose…" at bounding box center [666, 300] width 826 height 105
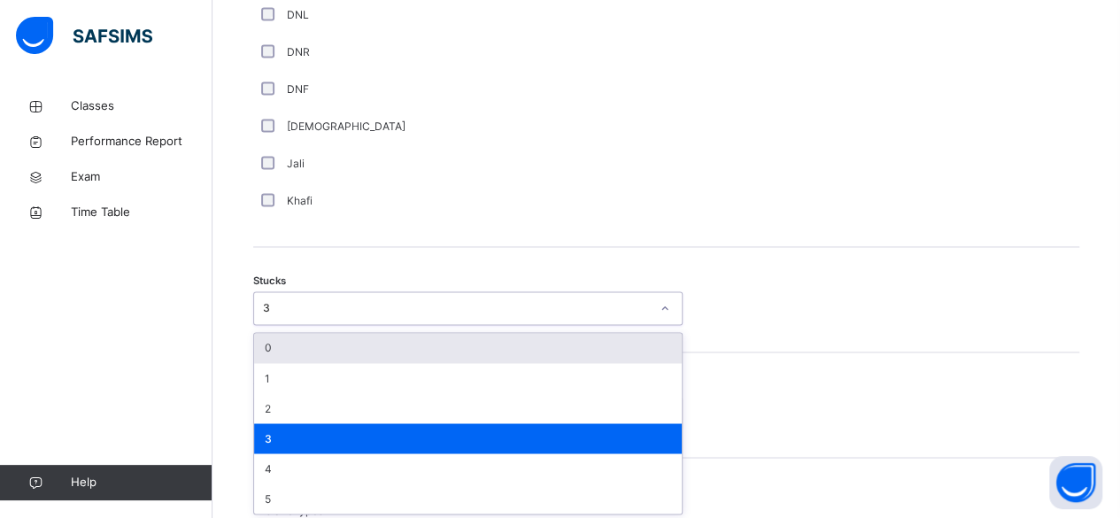
scroll to position [1318, 0]
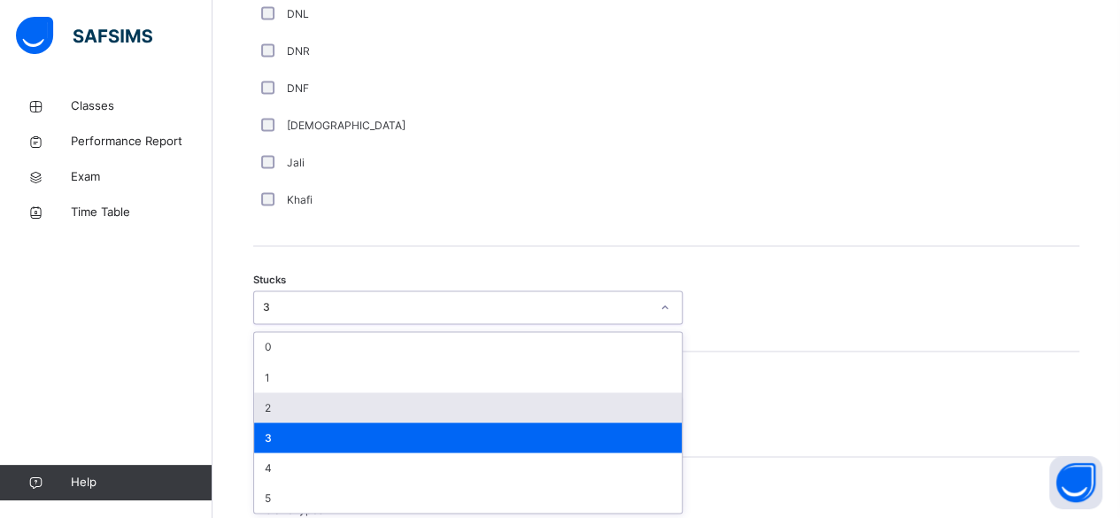
click at [280, 400] on div "2" at bounding box center [468, 407] width 428 height 30
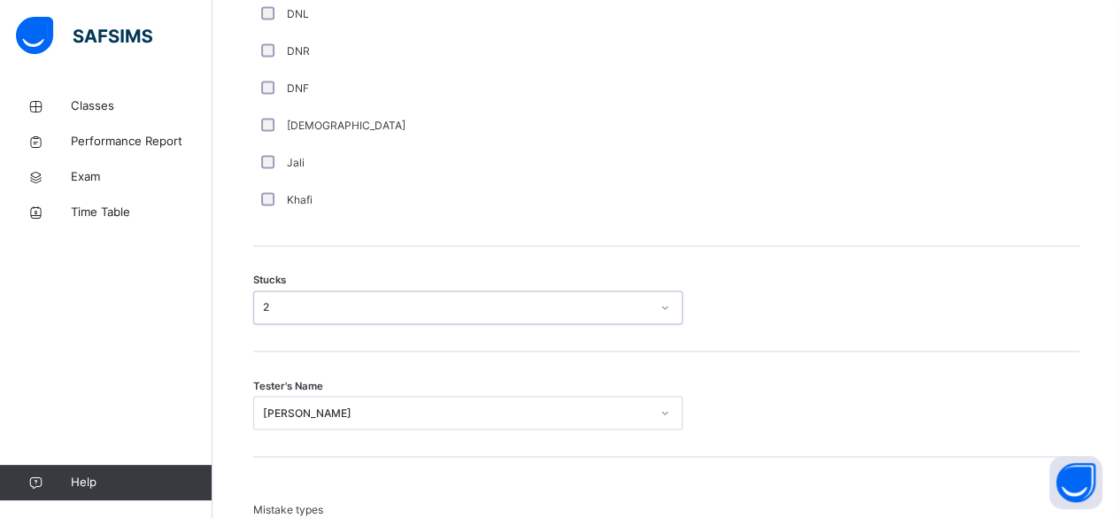
click at [281, 406] on div "Muhammad Bilal Siddiqui" at bounding box center [467, 413] width 429 height 34
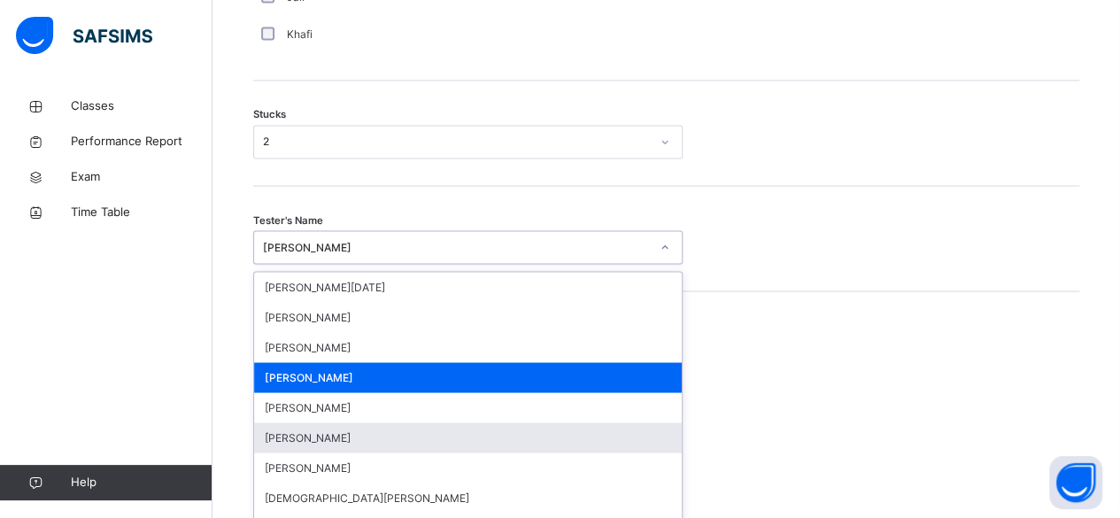
scroll to position [1507, 0]
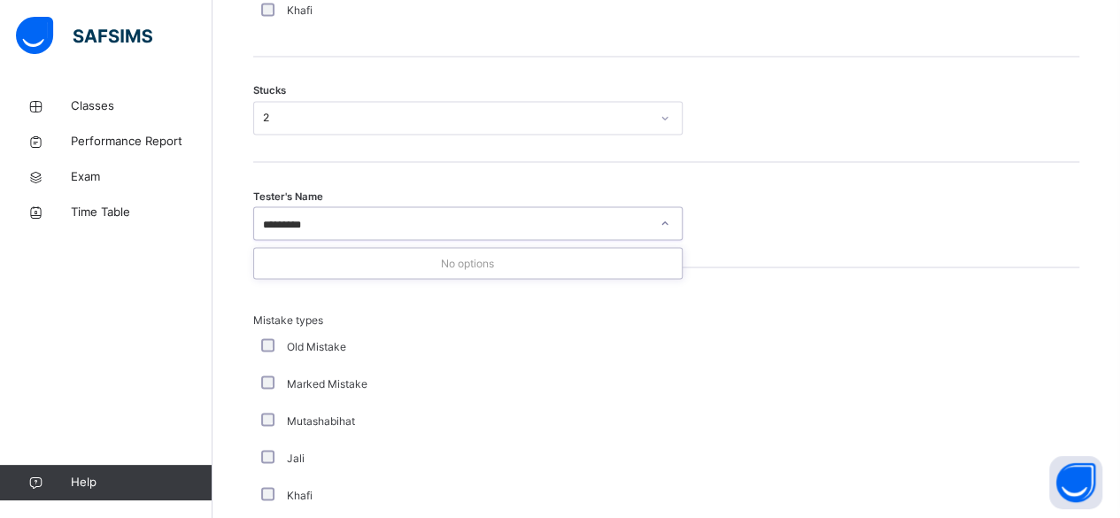
type input "*******"
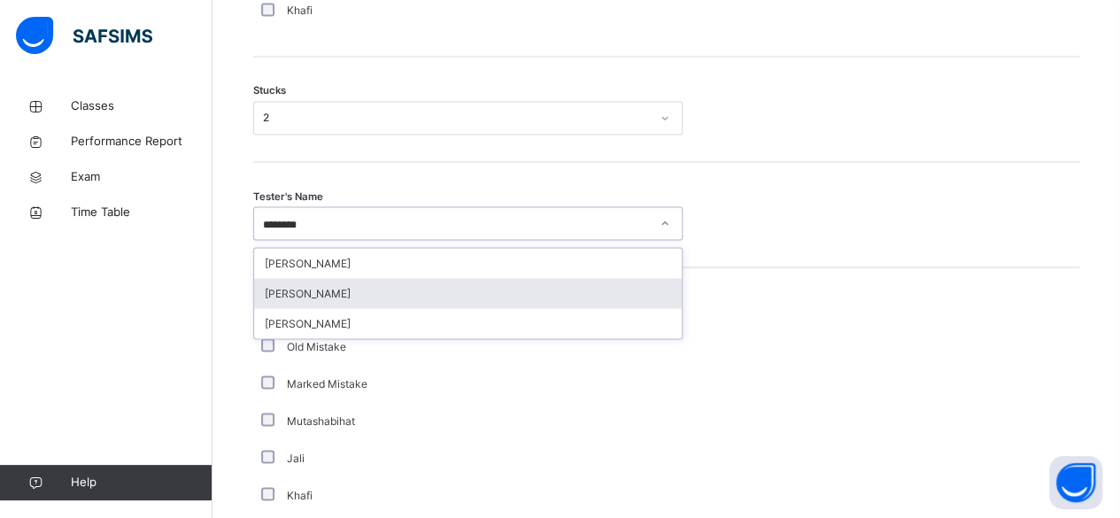
click at [363, 281] on div "Ibrahim Haydar" at bounding box center [468, 293] width 428 height 30
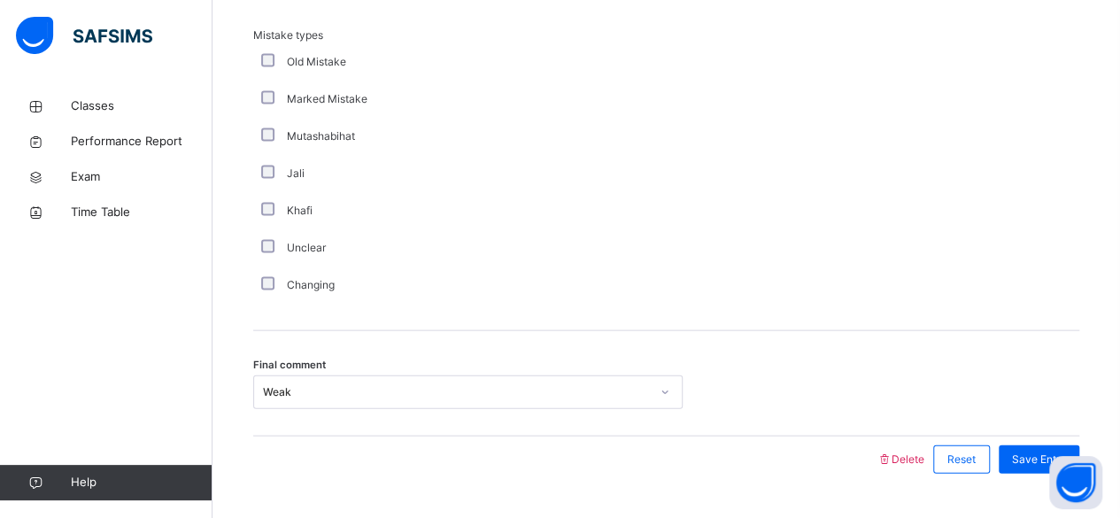
scroll to position [1831, 0]
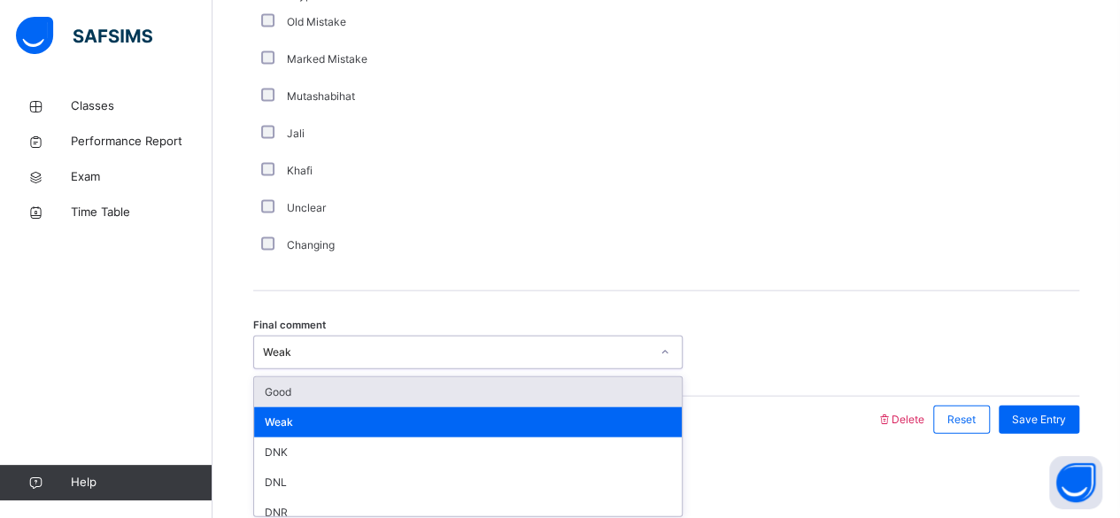
click at [363, 369] on div "option Good focused, 1 of 6. 6 results available. Use Up and Down to choose opt…" at bounding box center [467, 353] width 429 height 34
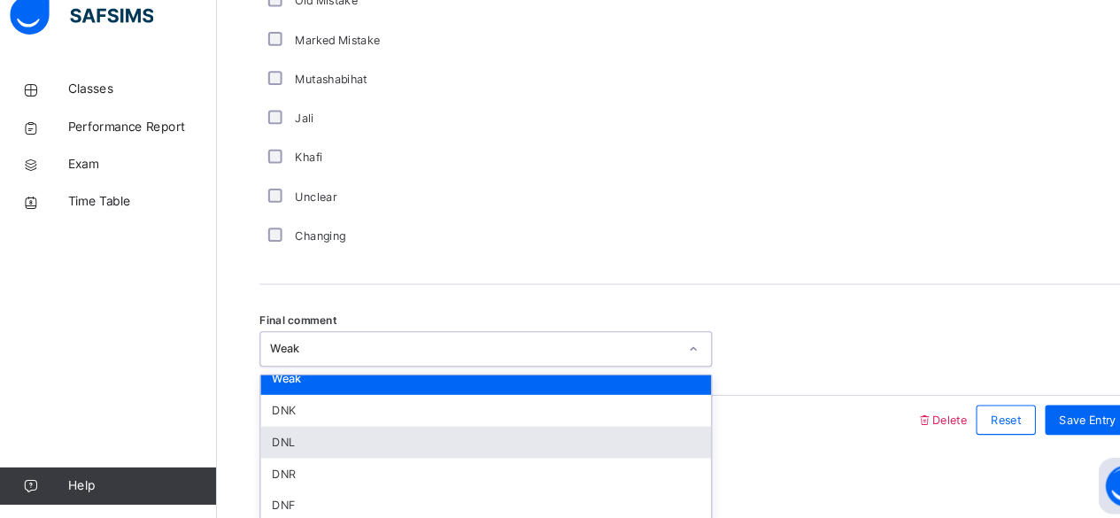
click at [282, 445] on div "DNL" at bounding box center [468, 441] width 428 height 30
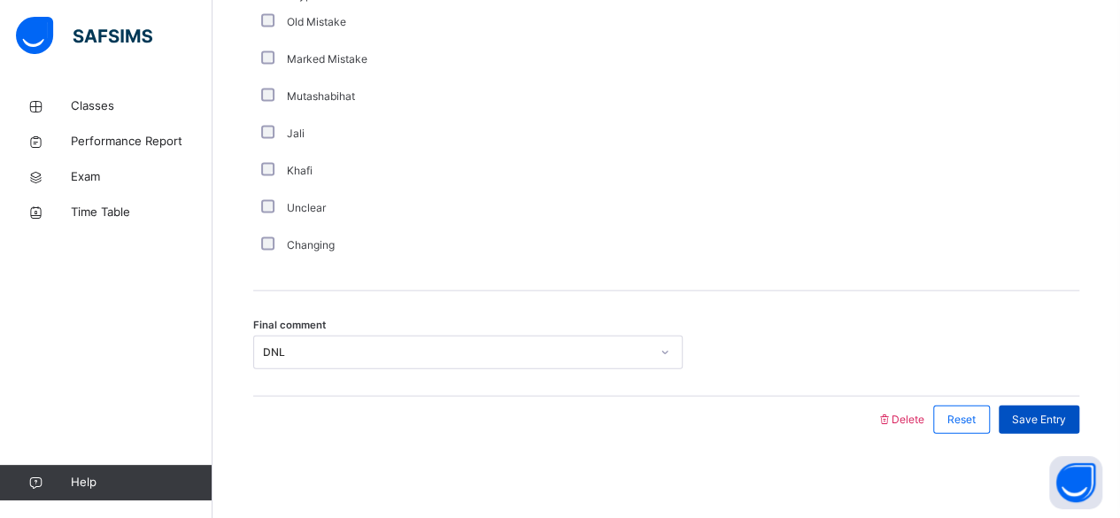
click at [1066, 424] on div "Save Entry" at bounding box center [1039, 420] width 81 height 28
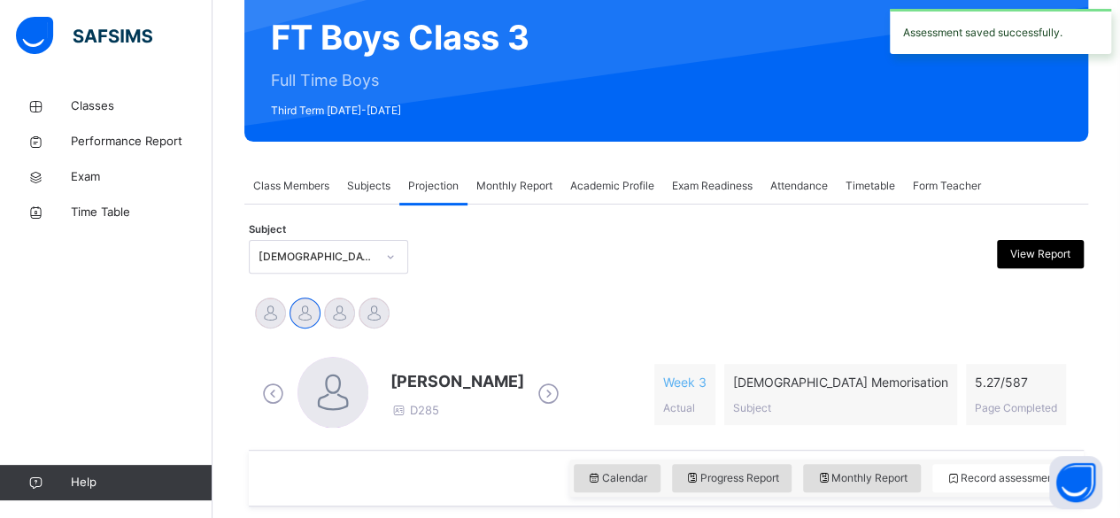
scroll to position [168, 0]
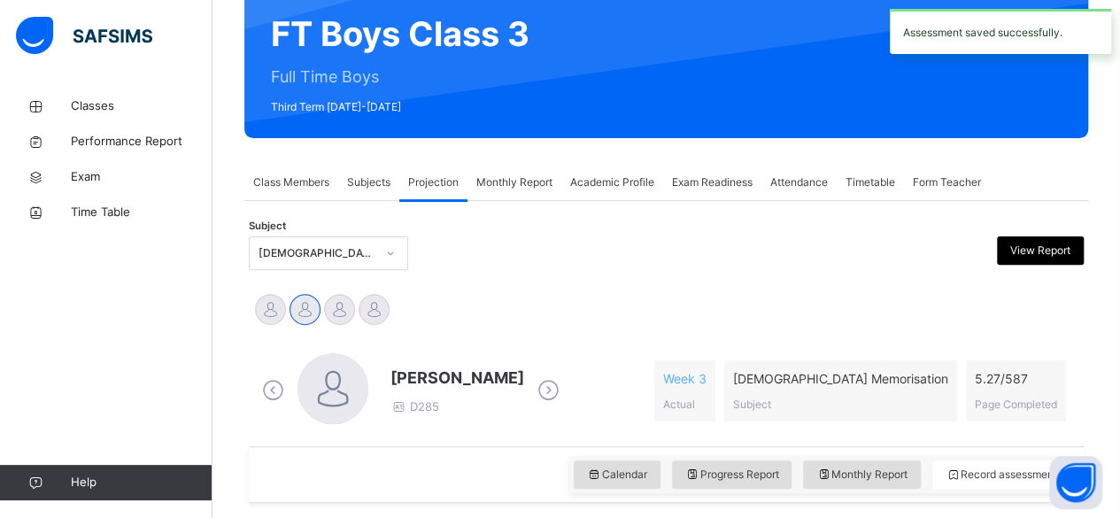
click at [880, 498] on div "Calendar Progress Report Monthly Report Record assessment" at bounding box center [666, 474] width 835 height 57
click at [879, 473] on span "Monthly Report" at bounding box center [861, 475] width 91 height 16
select select "****"
select select "*"
click at [902, 381] on span "Quran Memorisation" at bounding box center [840, 378] width 215 height 19
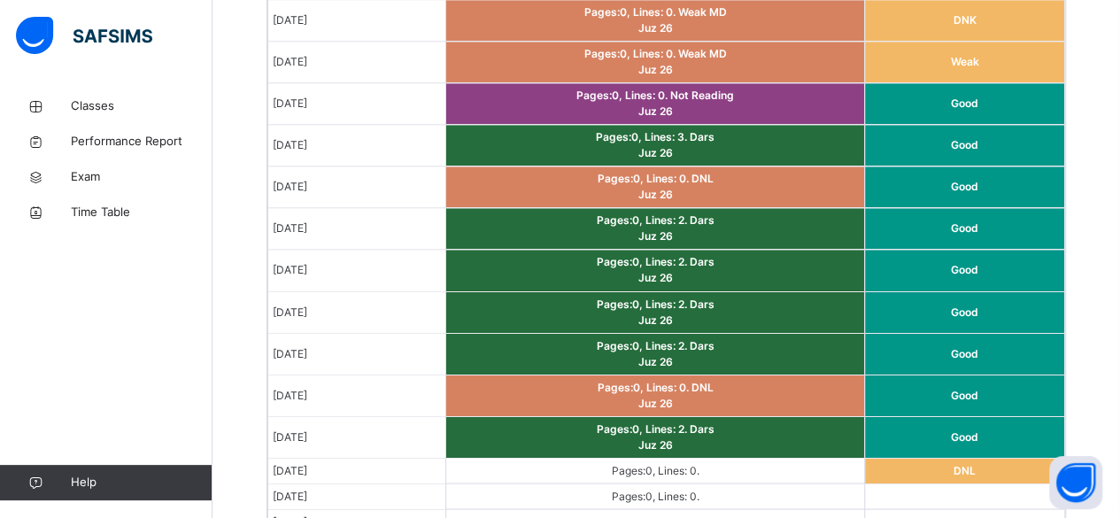
scroll to position [1376, 0]
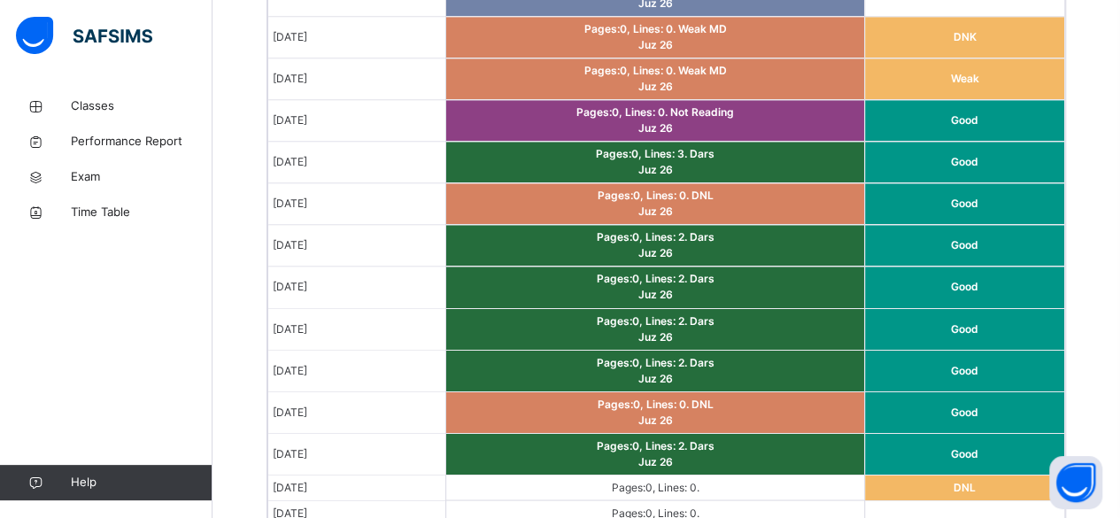
click at [985, 500] on td at bounding box center [964, 513] width 199 height 26
click at [979, 506] on td at bounding box center [964, 513] width 199 height 26
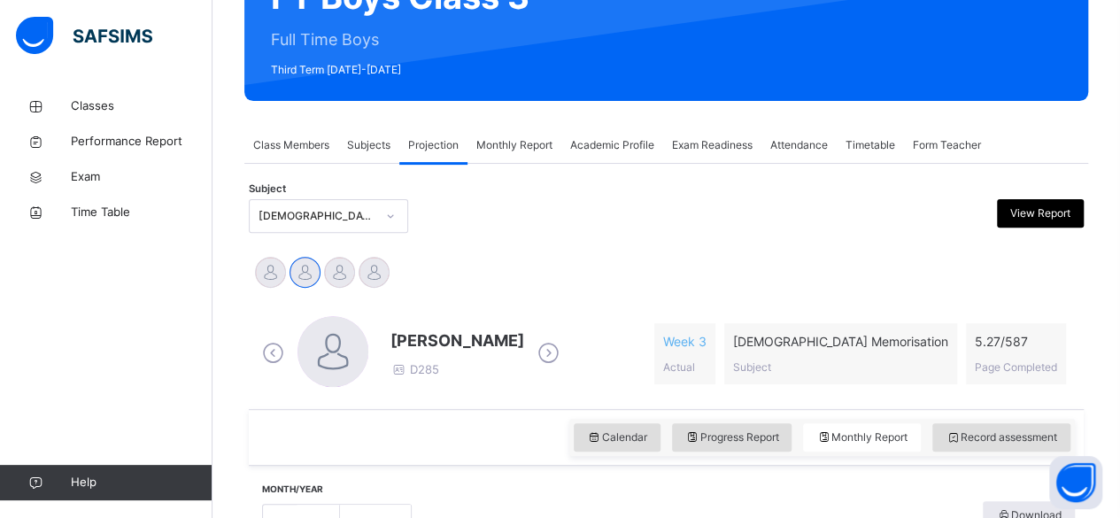
scroll to position [205, 0]
click at [1003, 441] on span "Record assessment" at bounding box center [1002, 437] width 112 height 16
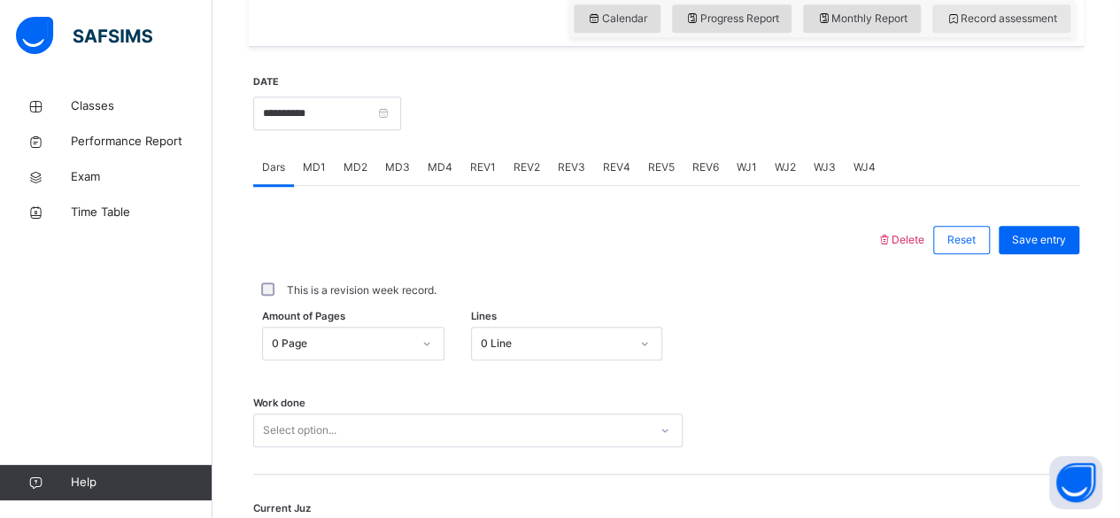
scroll to position [625, 0]
click at [432, 149] on div "MD4" at bounding box center [440, 166] width 43 height 35
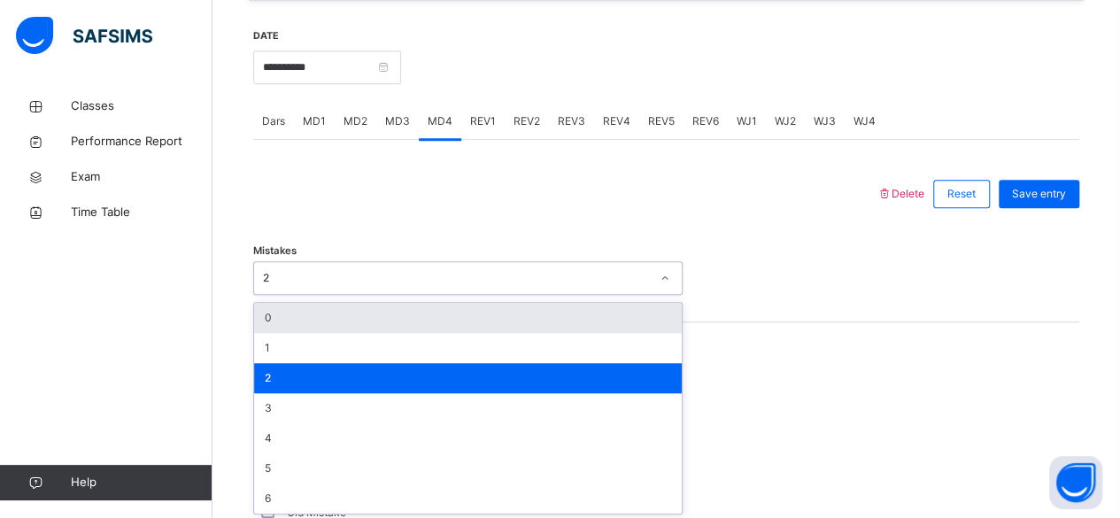
scroll to position [671, 0]
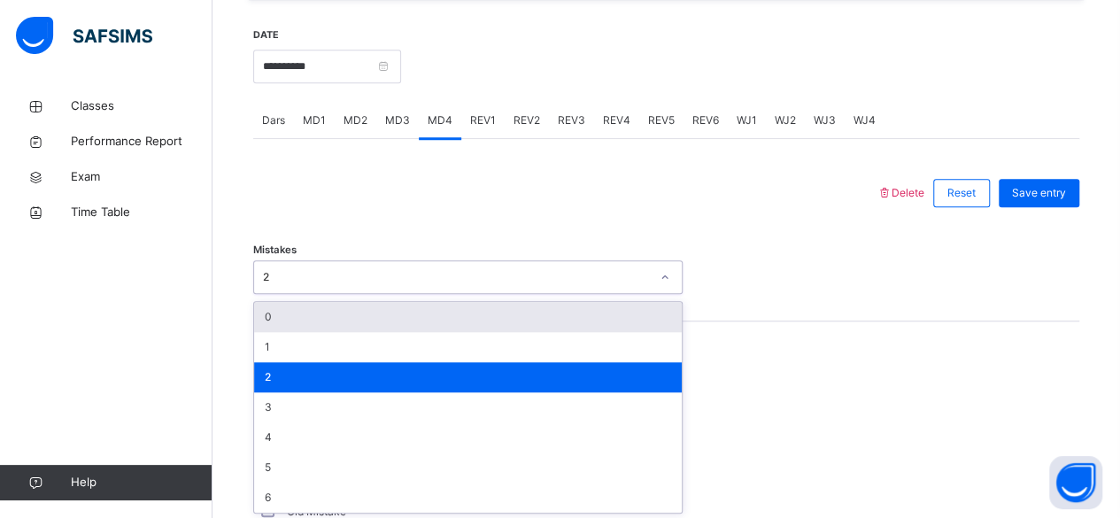
click at [733, 225] on div "Mistakes option 0 focused, 1 of 7. 7 results available. Use Up and Down to choo…" at bounding box center [666, 268] width 826 height 105
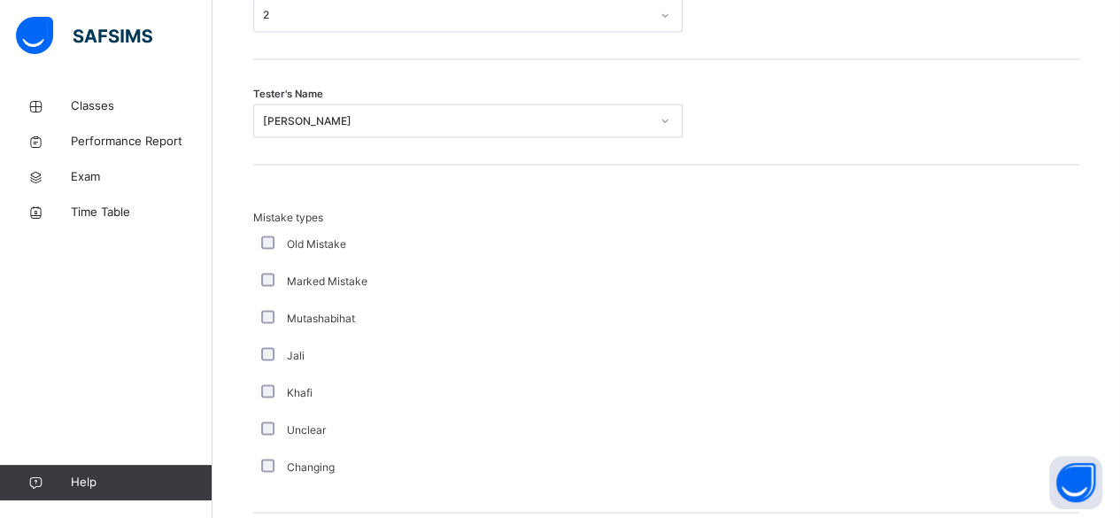
scroll to position [1636, 0]
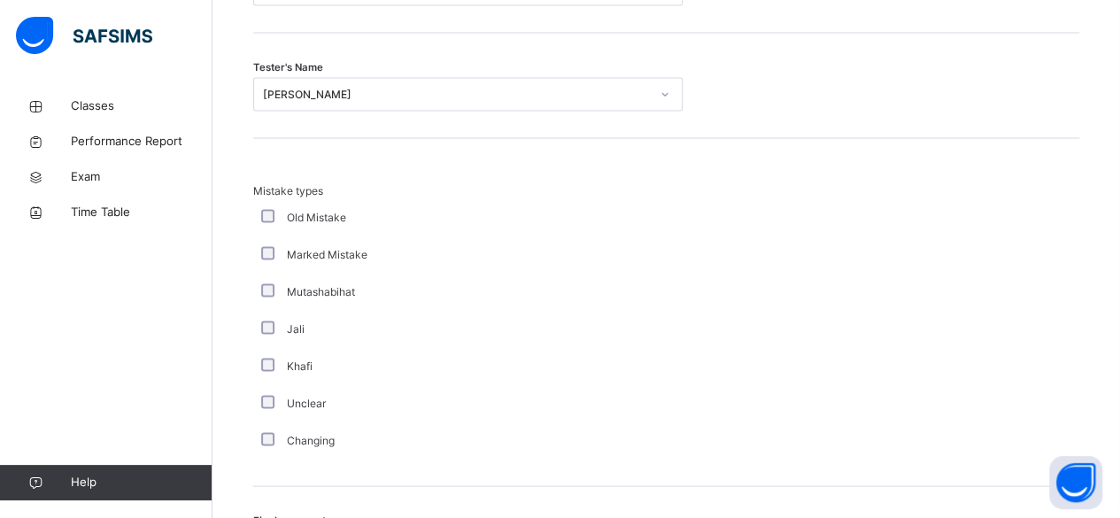
click at [259, 344] on div "Jali" at bounding box center [474, 328] width 443 height 37
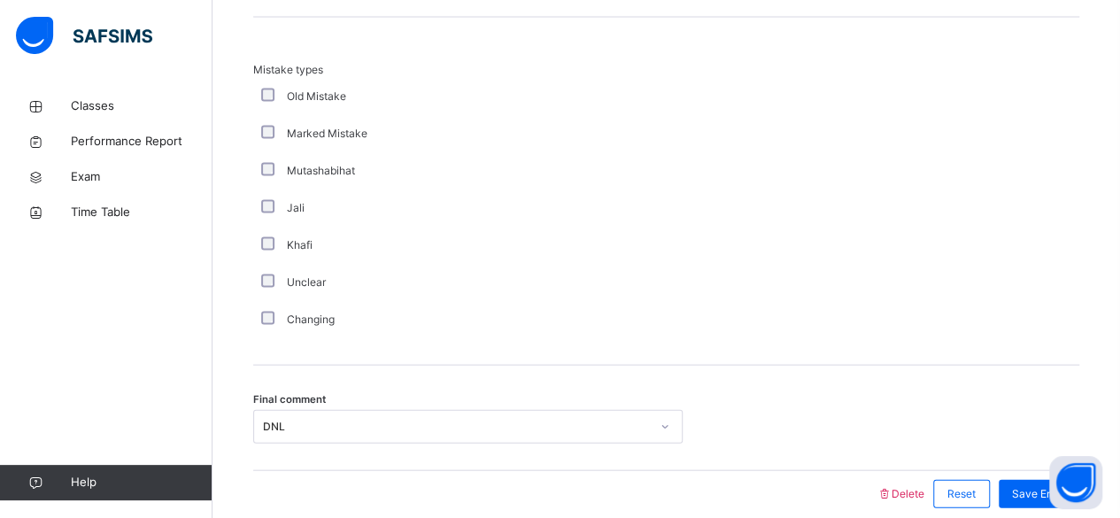
scroll to position [1831, 0]
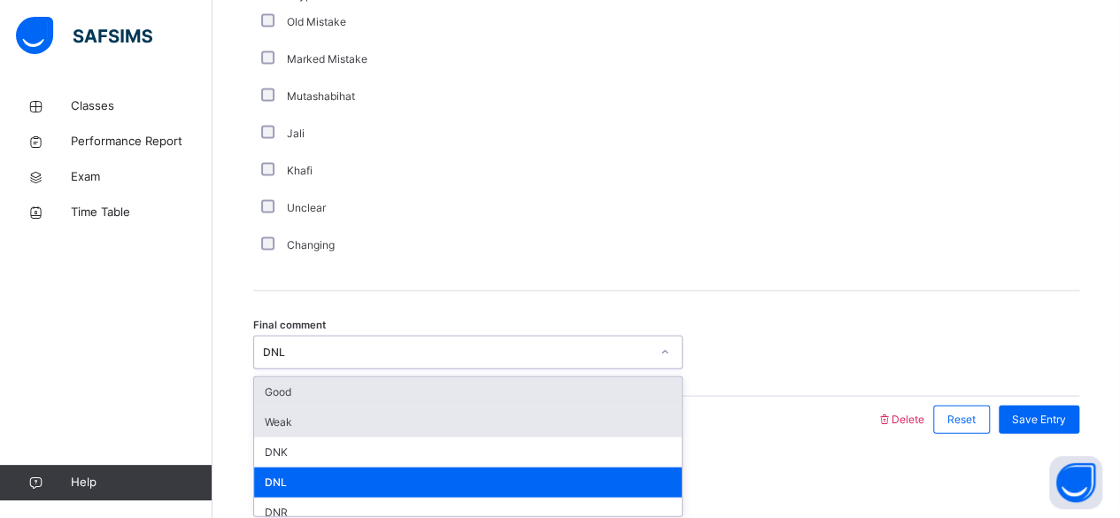
click at [303, 425] on div "Weak" at bounding box center [468, 422] width 428 height 30
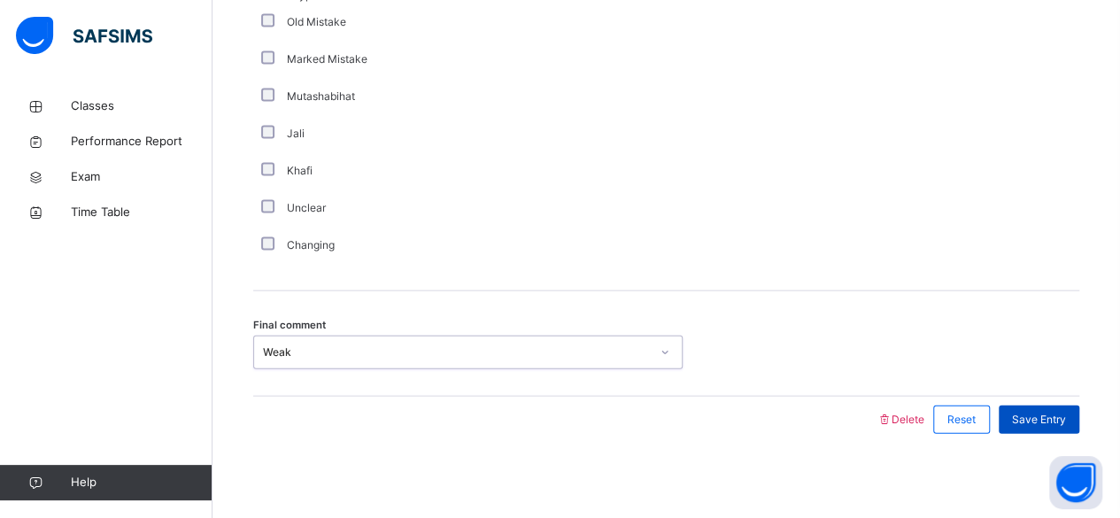
click at [1052, 415] on span "Save Entry" at bounding box center [1039, 420] width 54 height 16
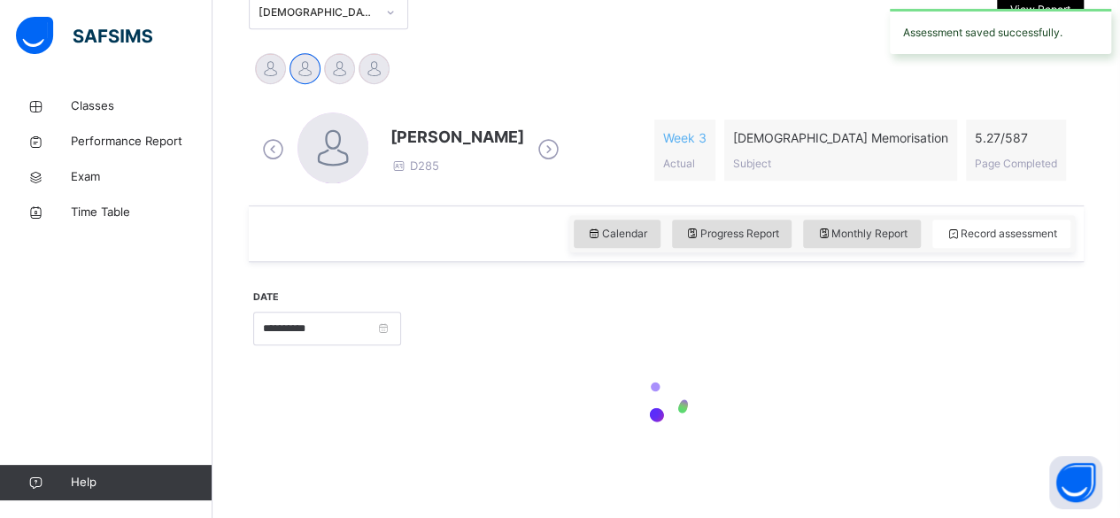
click at [1079, 423] on div at bounding box center [666, 402] width 826 height 75
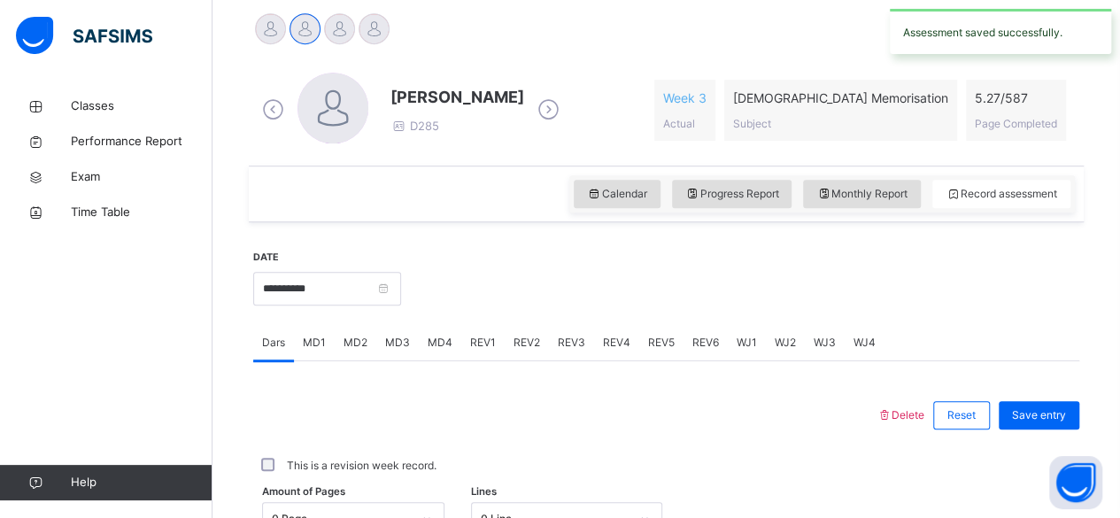
scroll to position [446, 0]
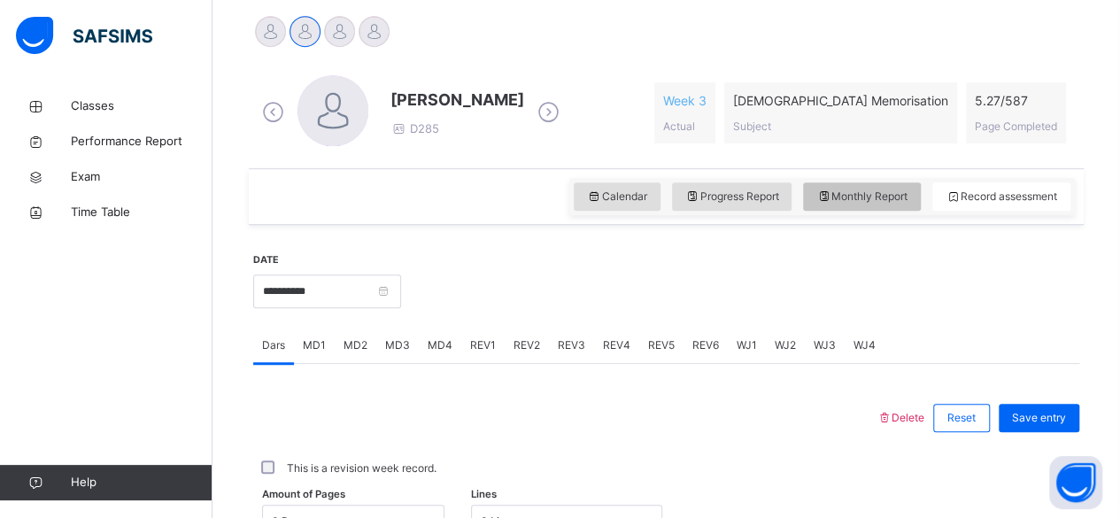
click at [870, 195] on span "Monthly Report" at bounding box center [861, 197] width 91 height 16
select select "****"
select select "*"
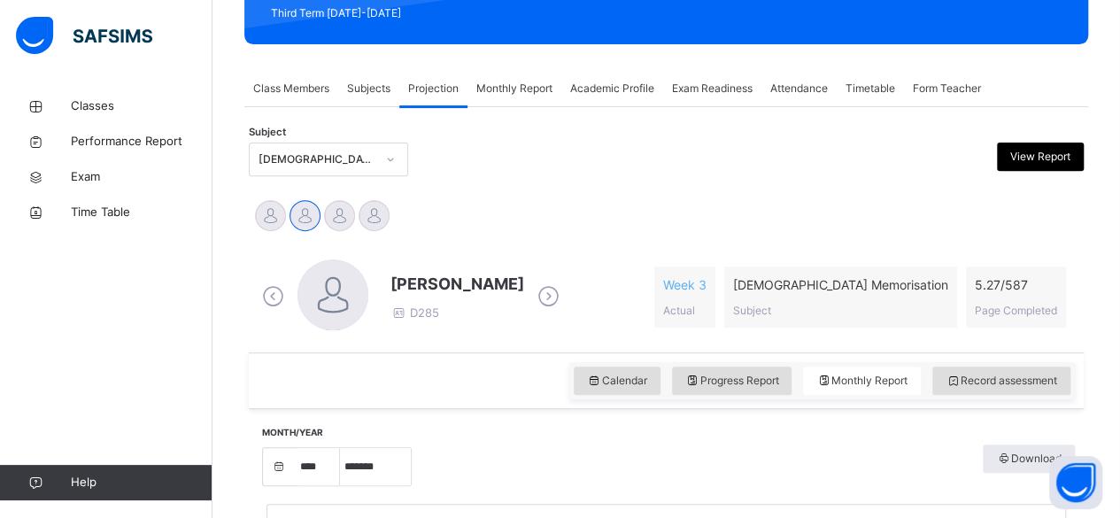
scroll to position [255, 0]
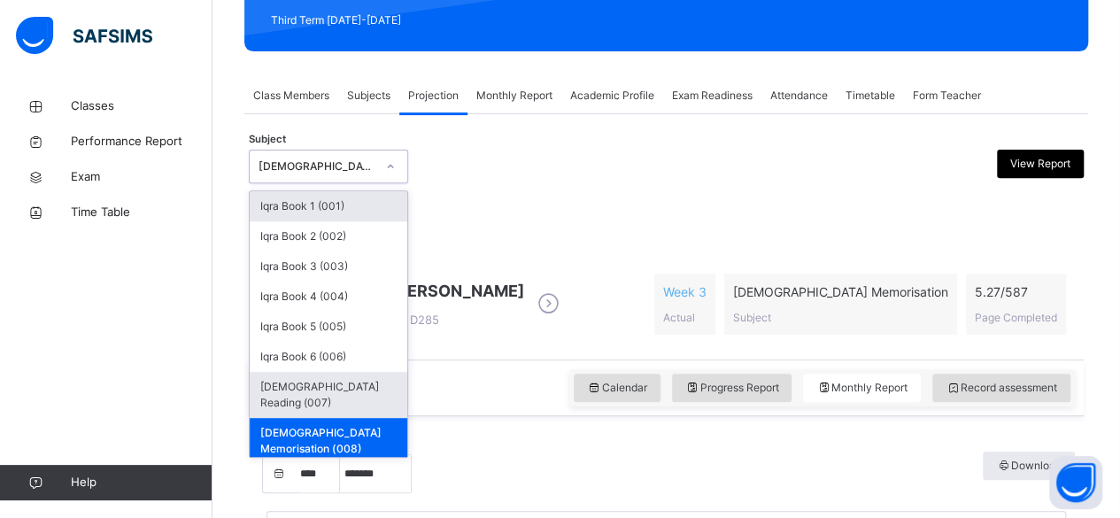
click at [282, 391] on div "Quran Reading (007)" at bounding box center [329, 395] width 158 height 46
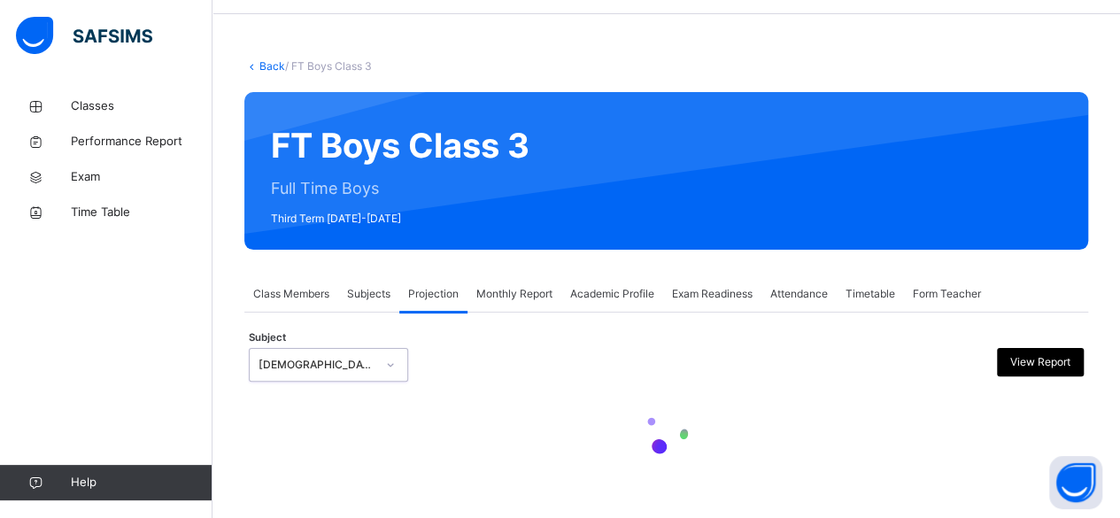
select select "****"
select select "*"
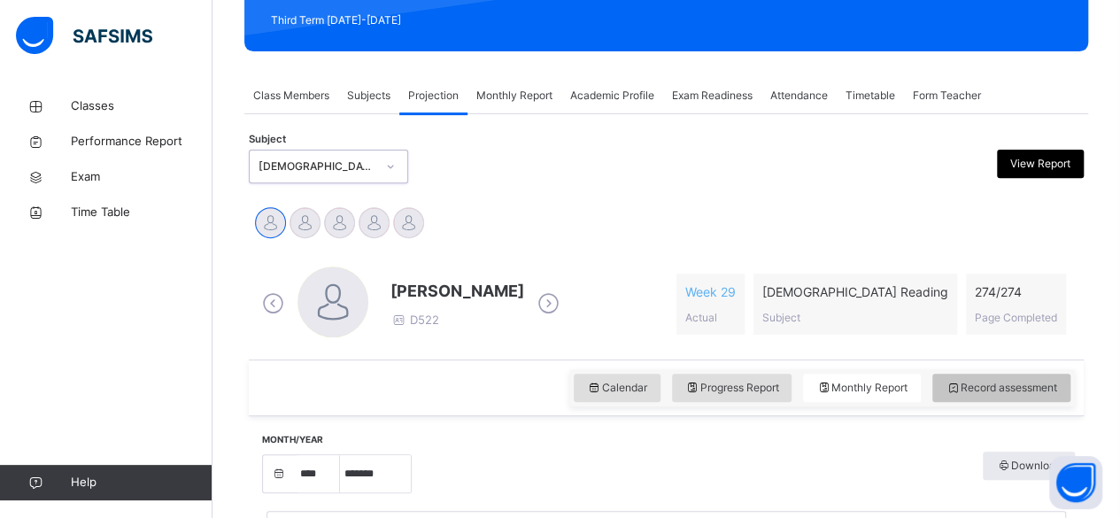
click at [1036, 391] on span "Record assessment" at bounding box center [1002, 388] width 112 height 16
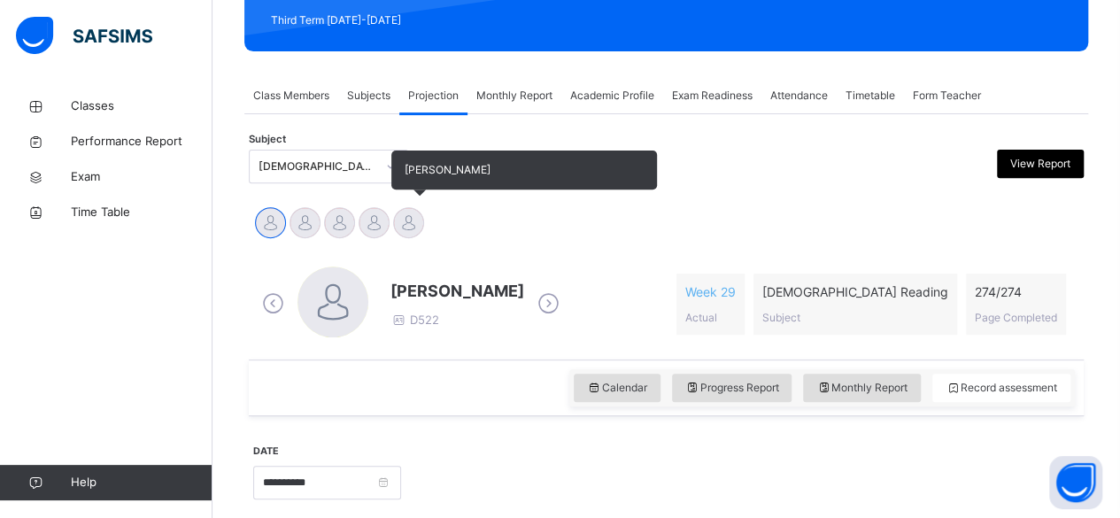
click at [409, 231] on div at bounding box center [408, 222] width 31 height 31
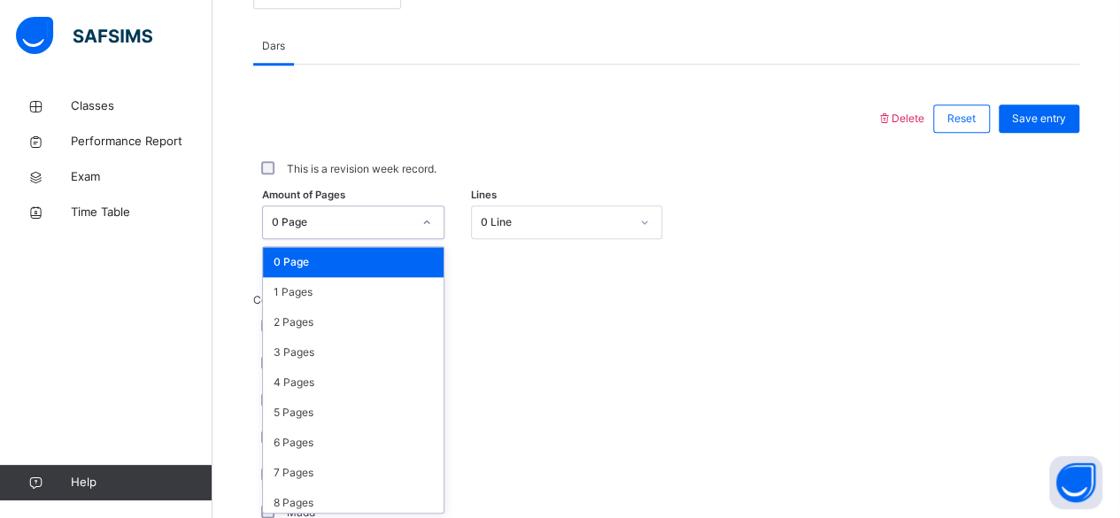
scroll to position [746, 0]
click at [282, 304] on div "1 Pages" at bounding box center [353, 292] width 181 height 30
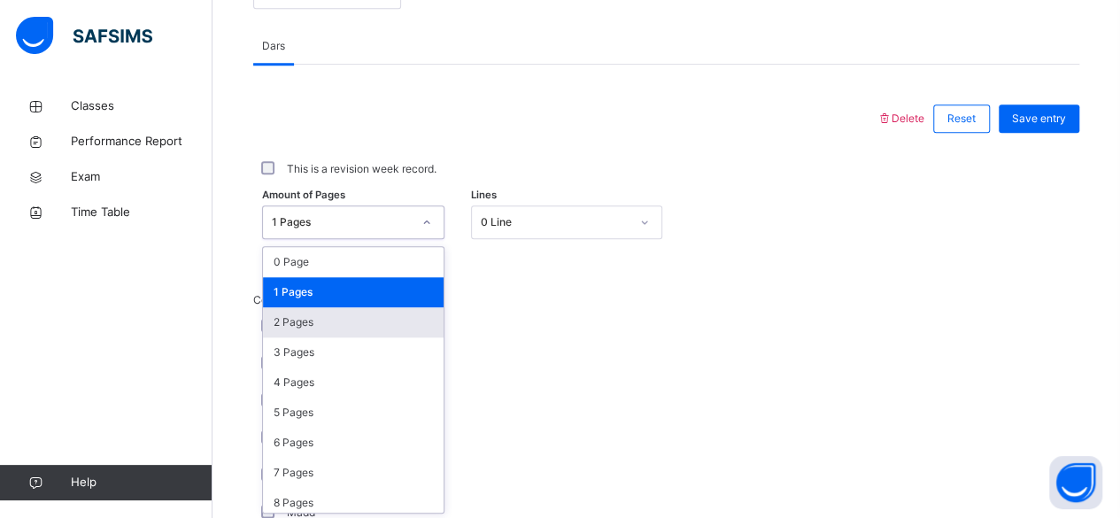
click at [285, 318] on div "2 Pages" at bounding box center [353, 322] width 181 height 30
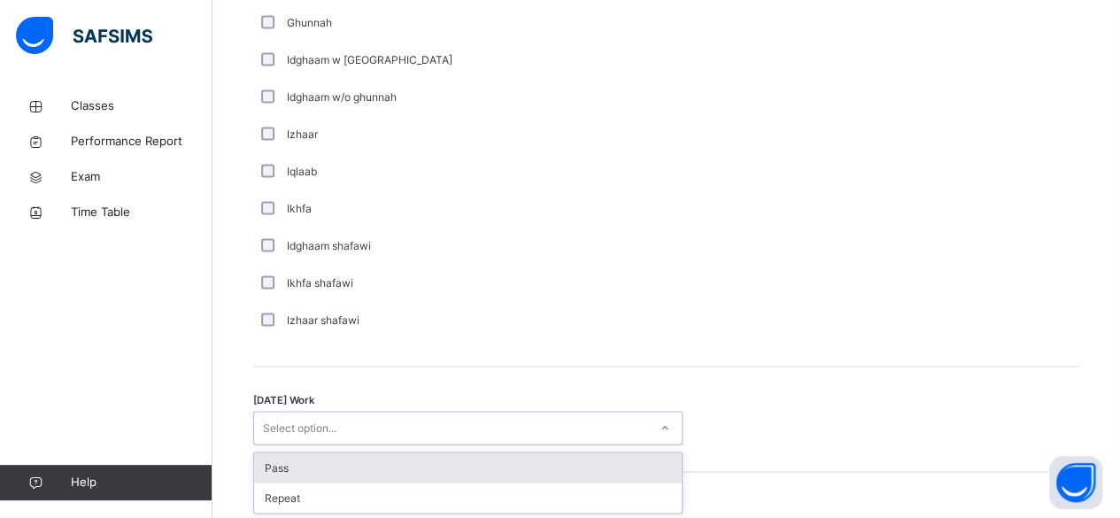
scroll to position [1475, 0]
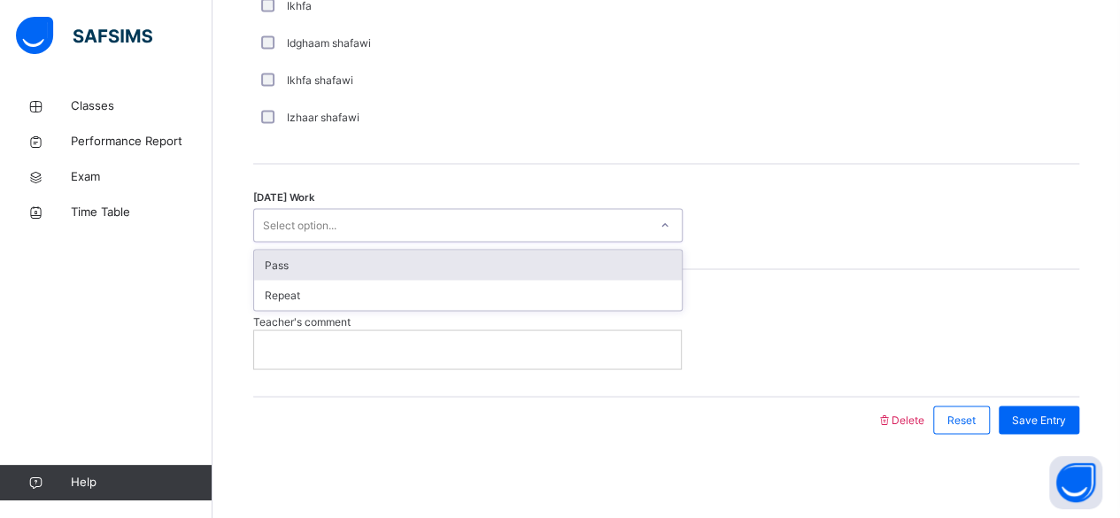
click at [282, 255] on div "Pass" at bounding box center [468, 265] width 428 height 30
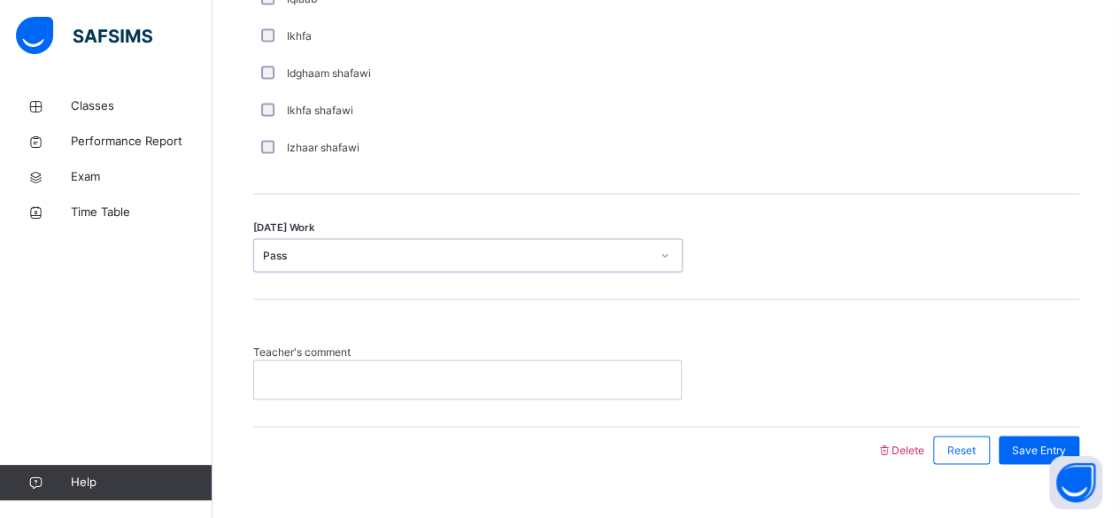
scroll to position [1447, 0]
click at [270, 369] on p at bounding box center [467, 377] width 400 height 16
click at [1063, 449] on span "Save Entry" at bounding box center [1039, 448] width 54 height 16
click at [1064, 440] on span "Save Entry" at bounding box center [1039, 448] width 54 height 16
click at [1066, 440] on span "Save Entry" at bounding box center [1039, 448] width 54 height 16
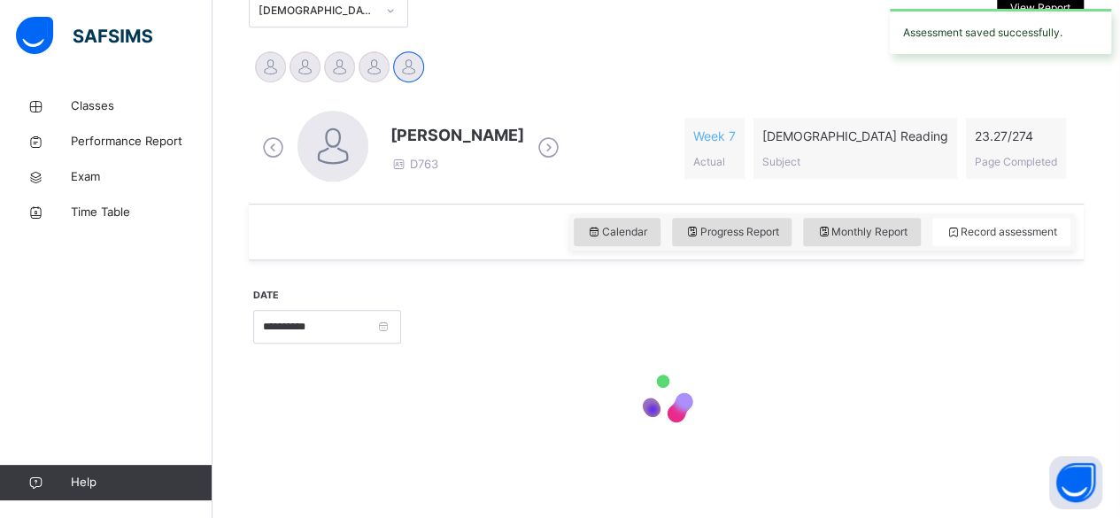
click at [1073, 438] on div "**********" at bounding box center [666, 362] width 826 height 187
click at [1077, 437] on div at bounding box center [666, 402] width 826 height 75
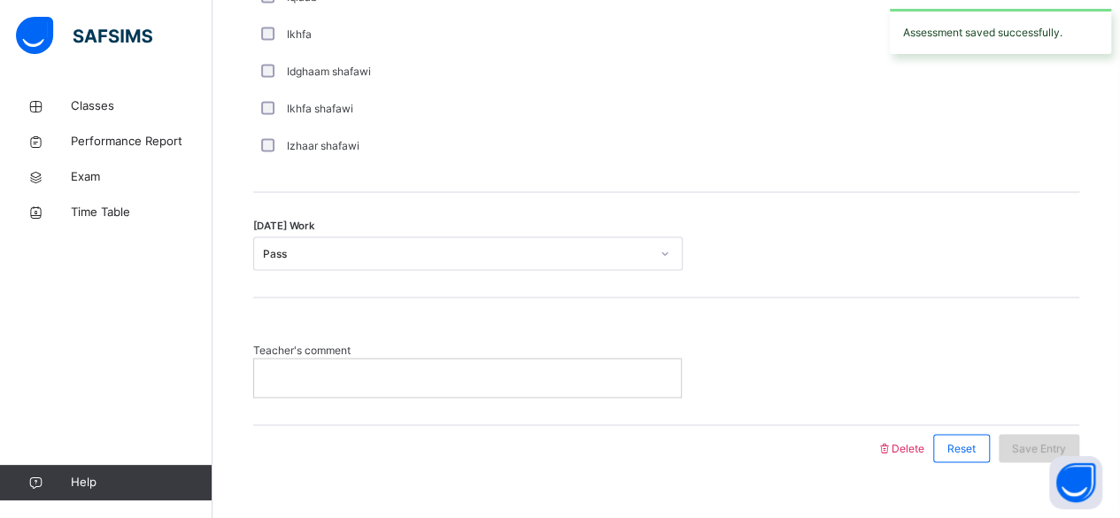
click at [1079, 434] on div "Save Entry" at bounding box center [1039, 448] width 81 height 28
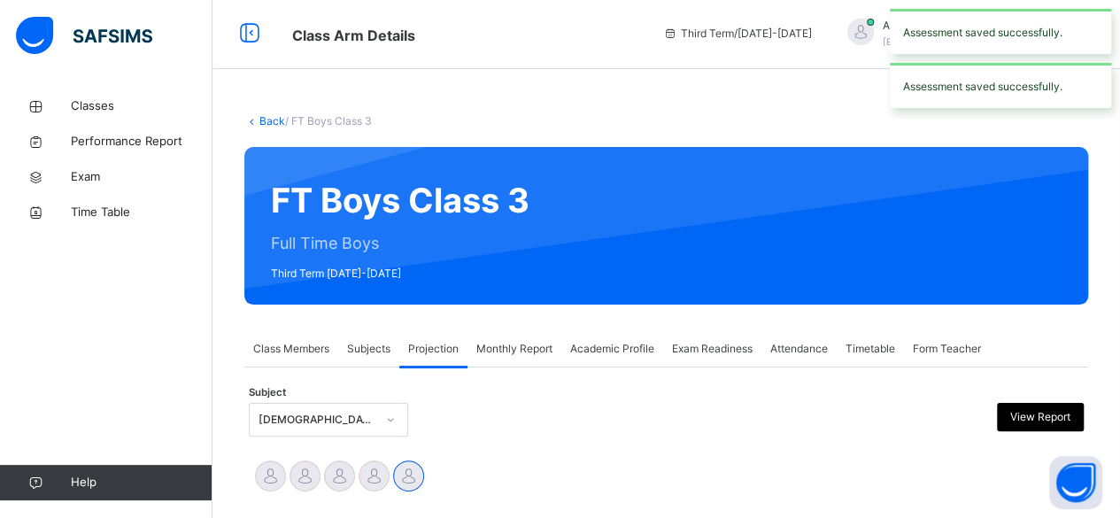
scroll to position [0, 0]
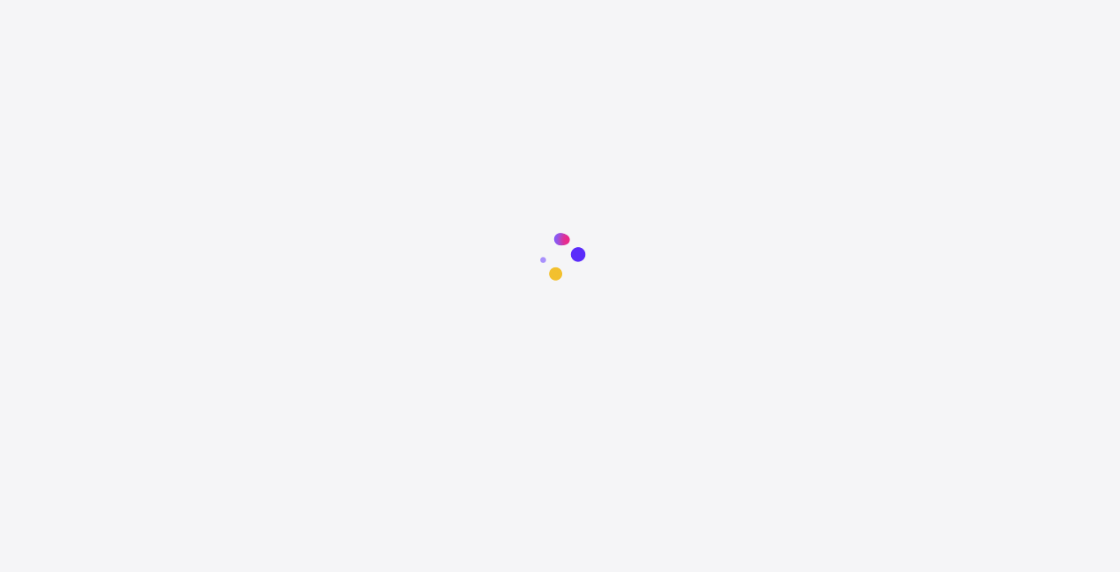
click at [454, 445] on div at bounding box center [560, 507] width 1120 height 572
